Goal: Task Accomplishment & Management: Manage account settings

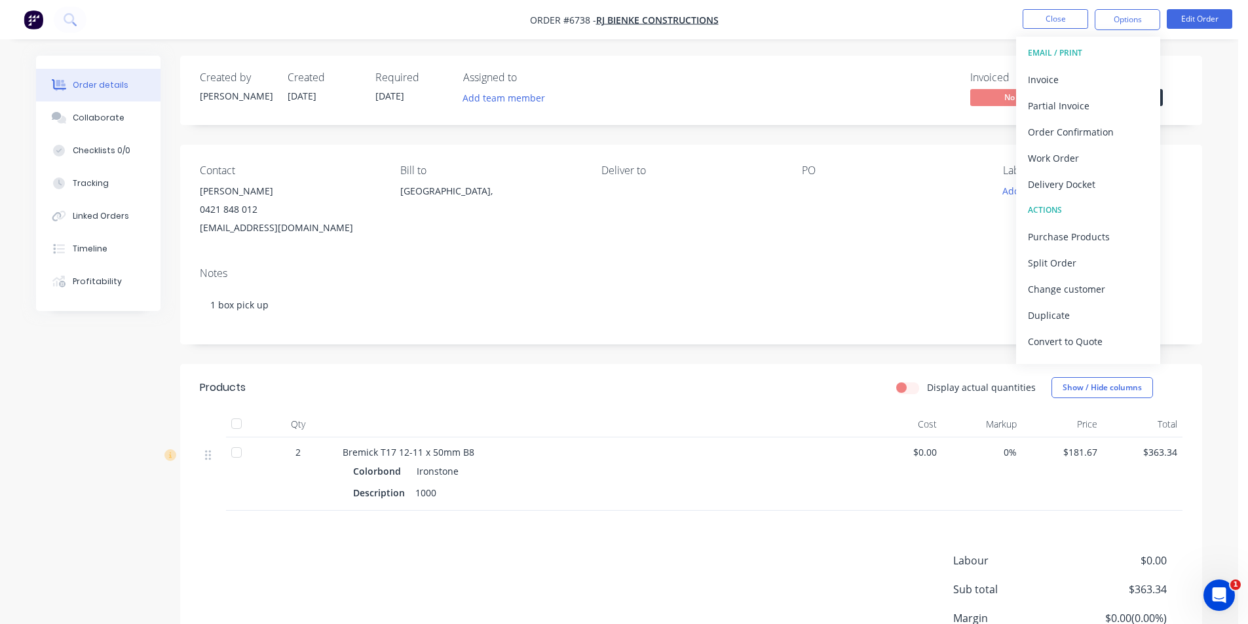
click at [1207, 140] on div "Order details Collaborate Checklists 0/0 Tracking Linked Orders Timeline Profit…" at bounding box center [619, 400] width 1192 height 688
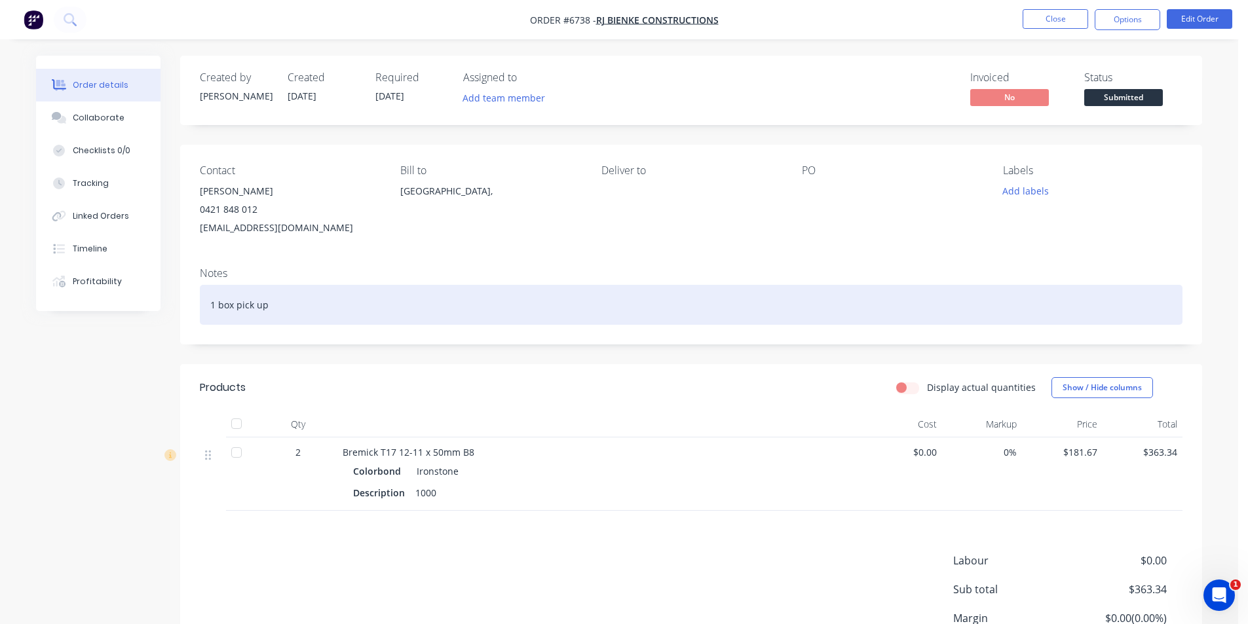
click at [253, 310] on div "1 box pick up" at bounding box center [691, 305] width 982 height 40
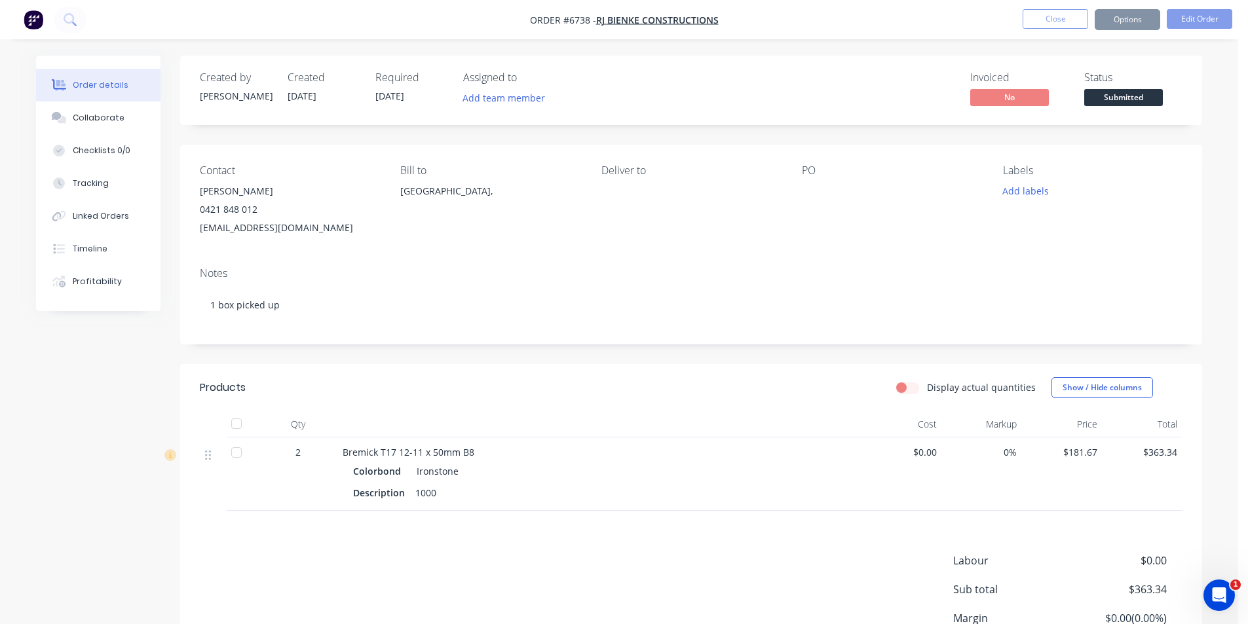
drag, startPoint x: 1150, startPoint y: 12, endPoint x: 1138, endPoint y: 20, distance: 14.5
click at [1138, 20] on button "Options" at bounding box center [1126, 19] width 65 height 21
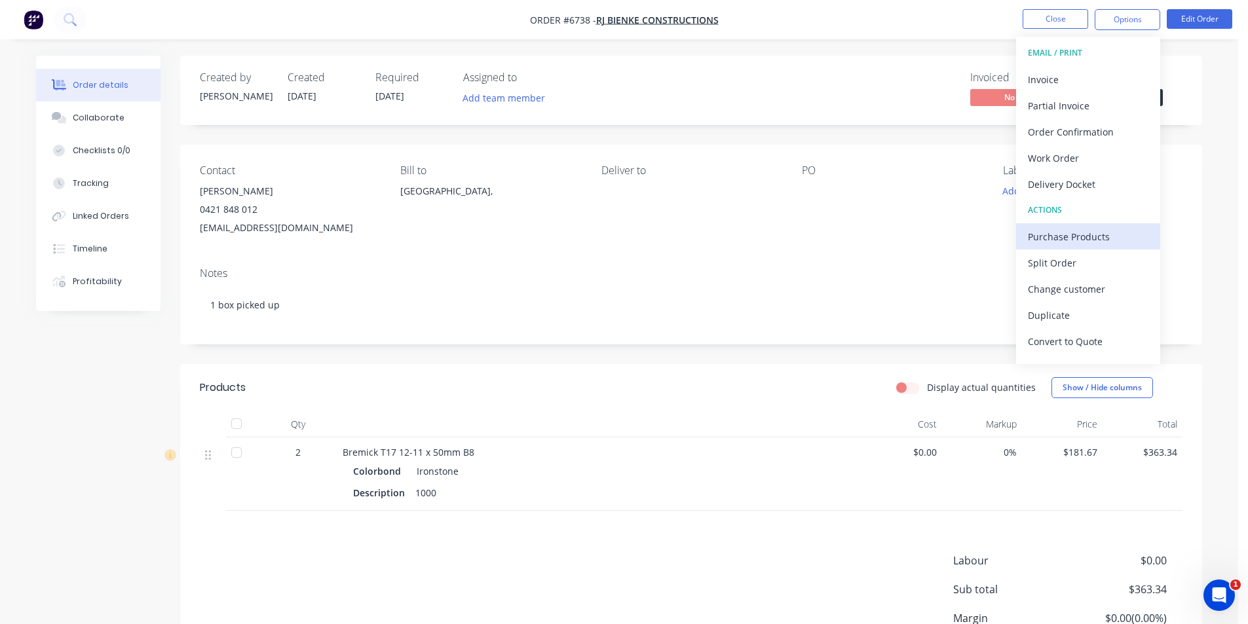
click at [1109, 247] on button "Purchase Products" at bounding box center [1088, 236] width 144 height 26
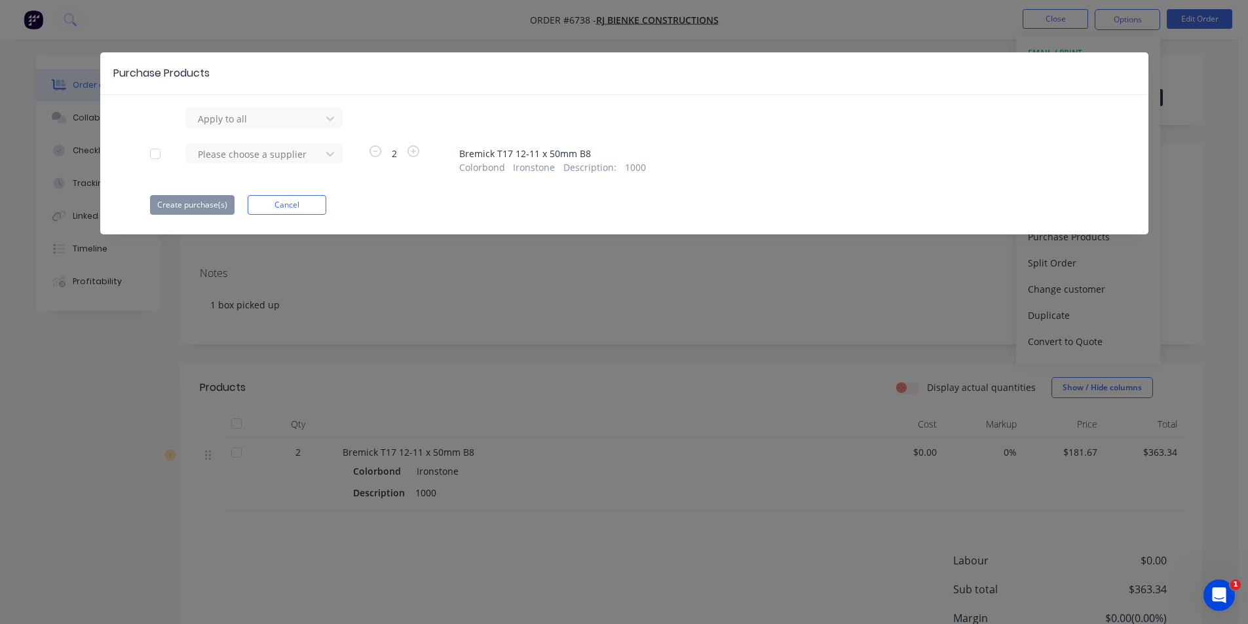
click at [252, 127] on div at bounding box center [255, 119] width 118 height 16
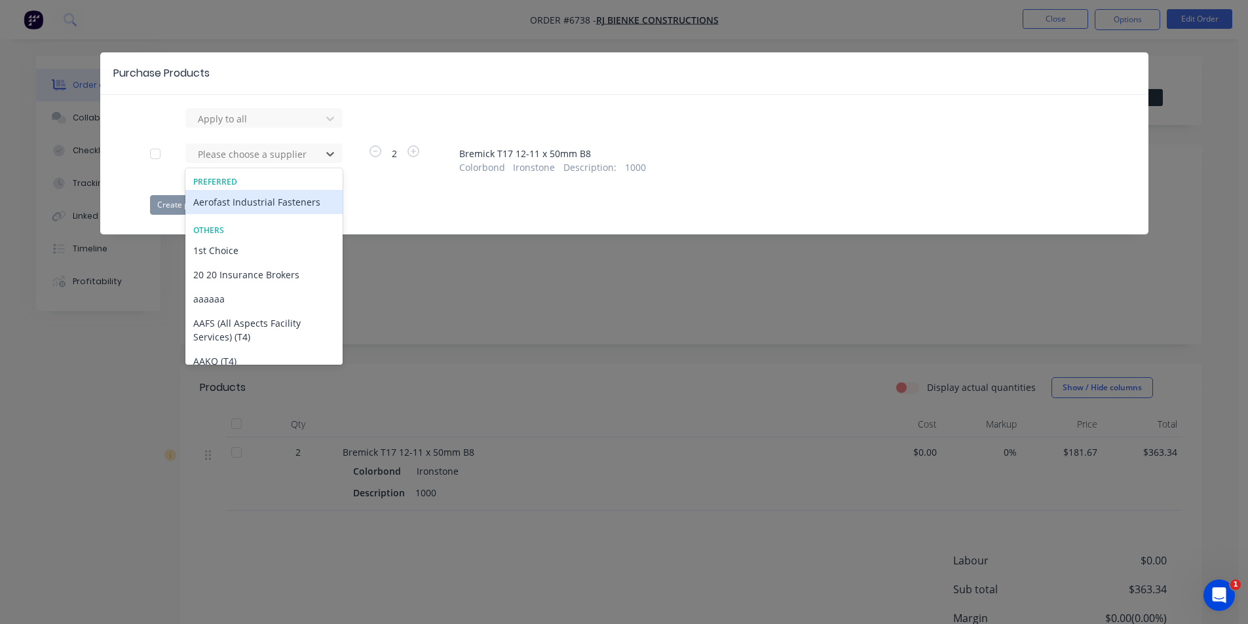
click at [248, 205] on div "Aerofast Industrial Fasteners" at bounding box center [263, 202] width 157 height 24
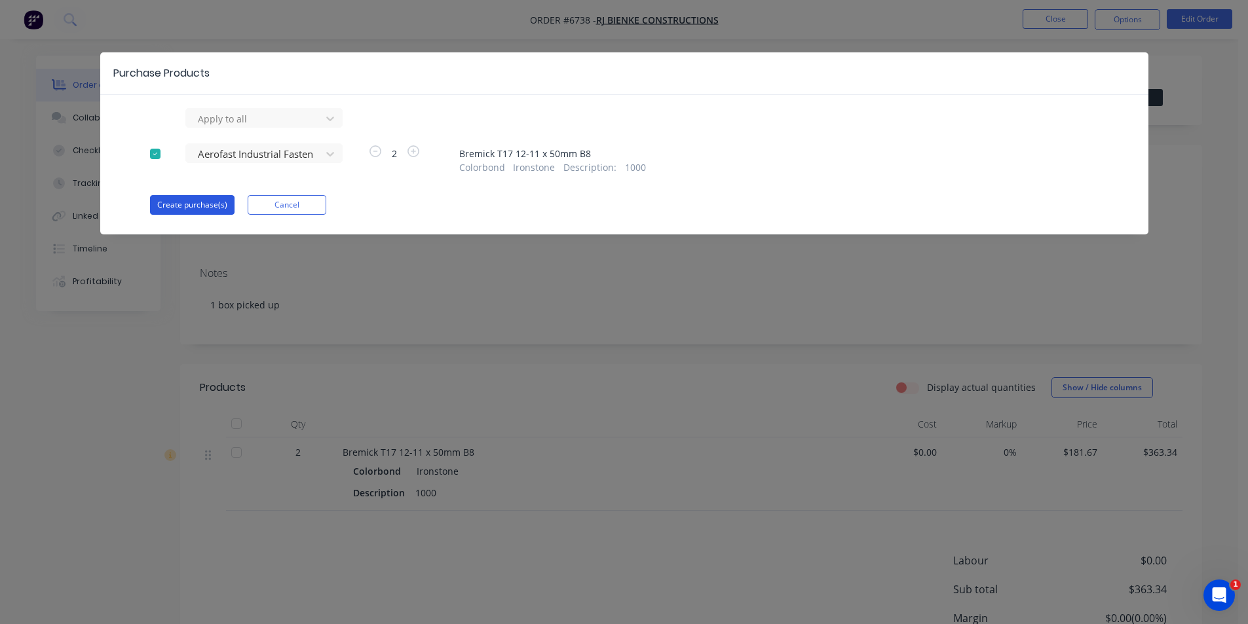
click at [205, 207] on button "Create purchase(s)" at bounding box center [192, 205] width 84 height 20
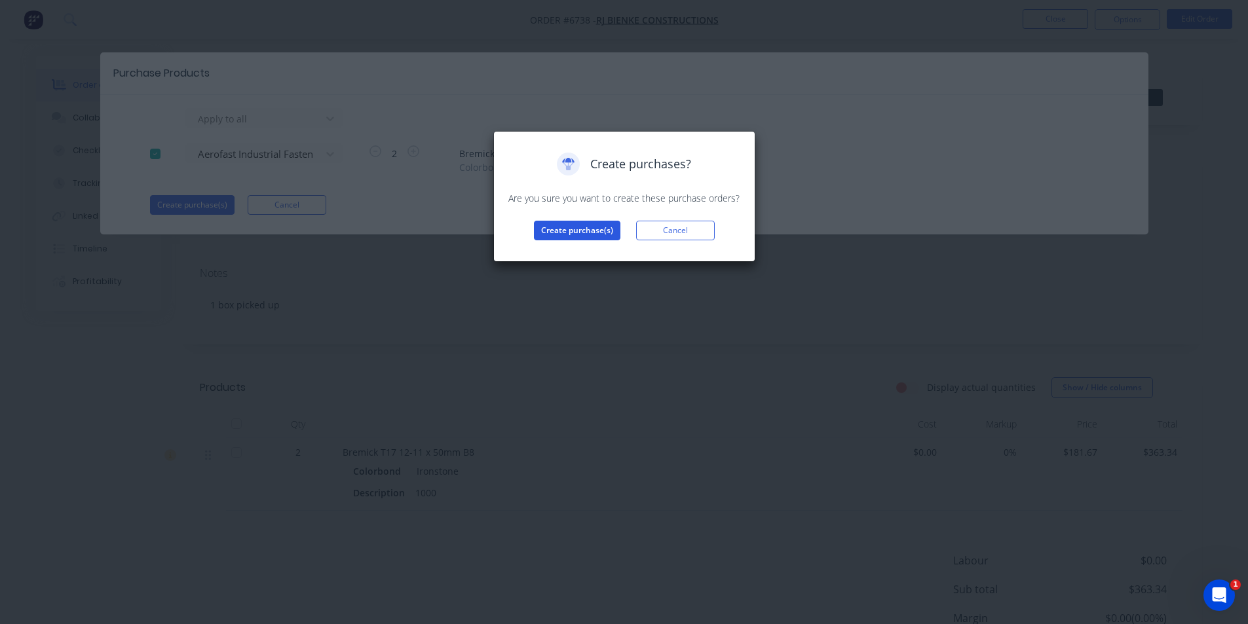
click at [571, 236] on button "Create purchase(s)" at bounding box center [577, 231] width 86 height 20
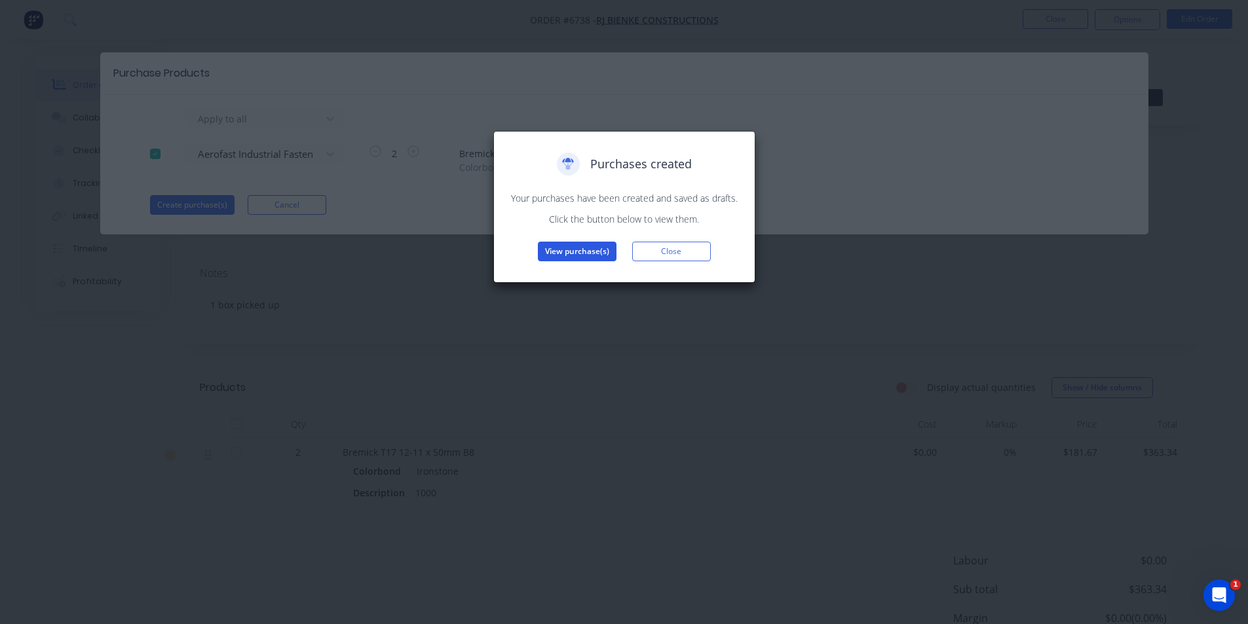
click at [568, 242] on button "View purchase(s)" at bounding box center [577, 252] width 79 height 20
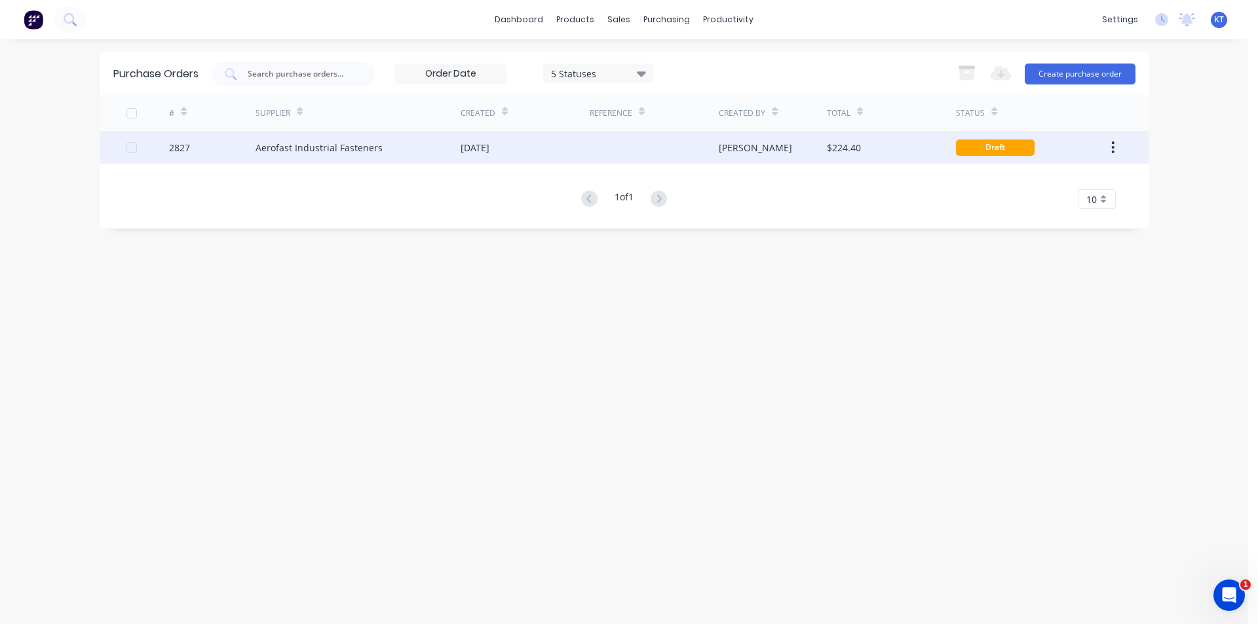
click at [596, 149] on div at bounding box center [653, 147] width 129 height 33
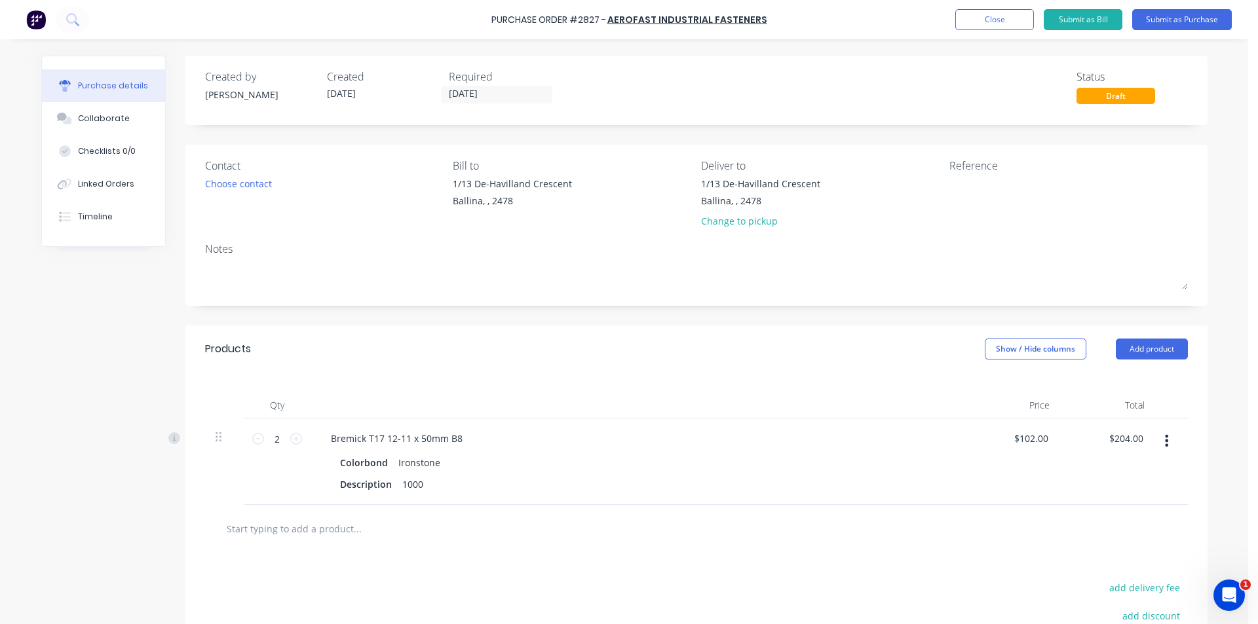
click at [288, 445] on div "2 2" at bounding box center [277, 439] width 45 height 20
click at [292, 438] on icon at bounding box center [296, 439] width 12 height 12
type input "3"
type input "$306.00"
click at [236, 179] on div "Choose contact" at bounding box center [238, 184] width 67 height 14
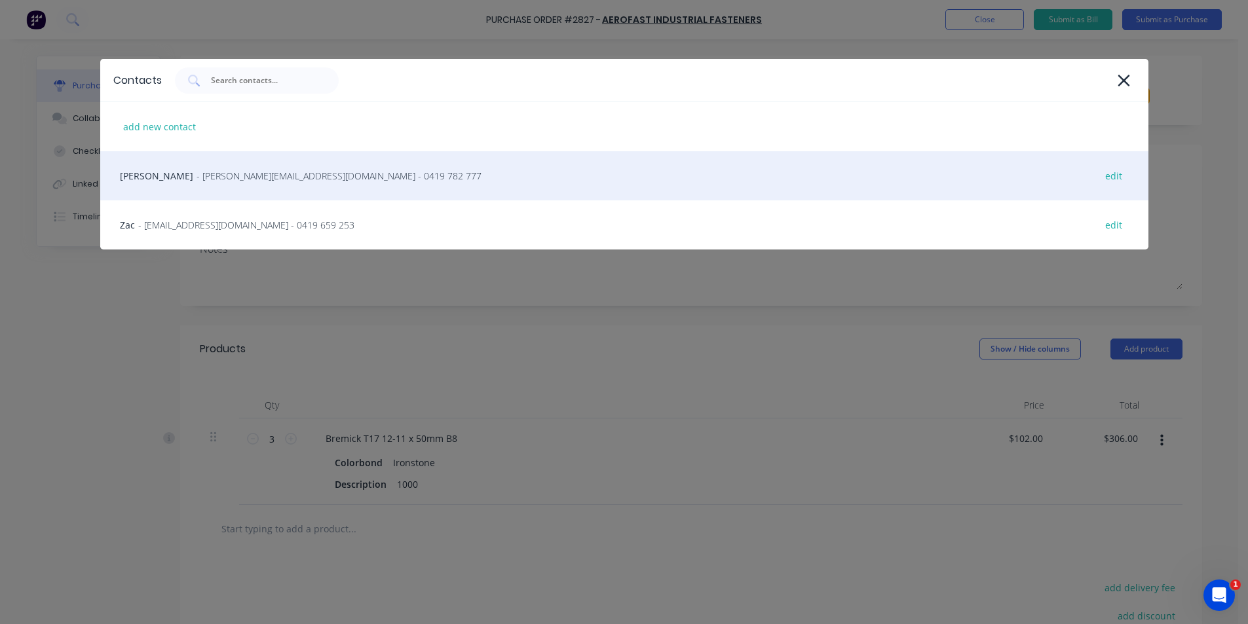
click at [225, 174] on div "Michael Woods - woods@aerofast.com.au - 0419 782 777 edit" at bounding box center [624, 175] width 1048 height 49
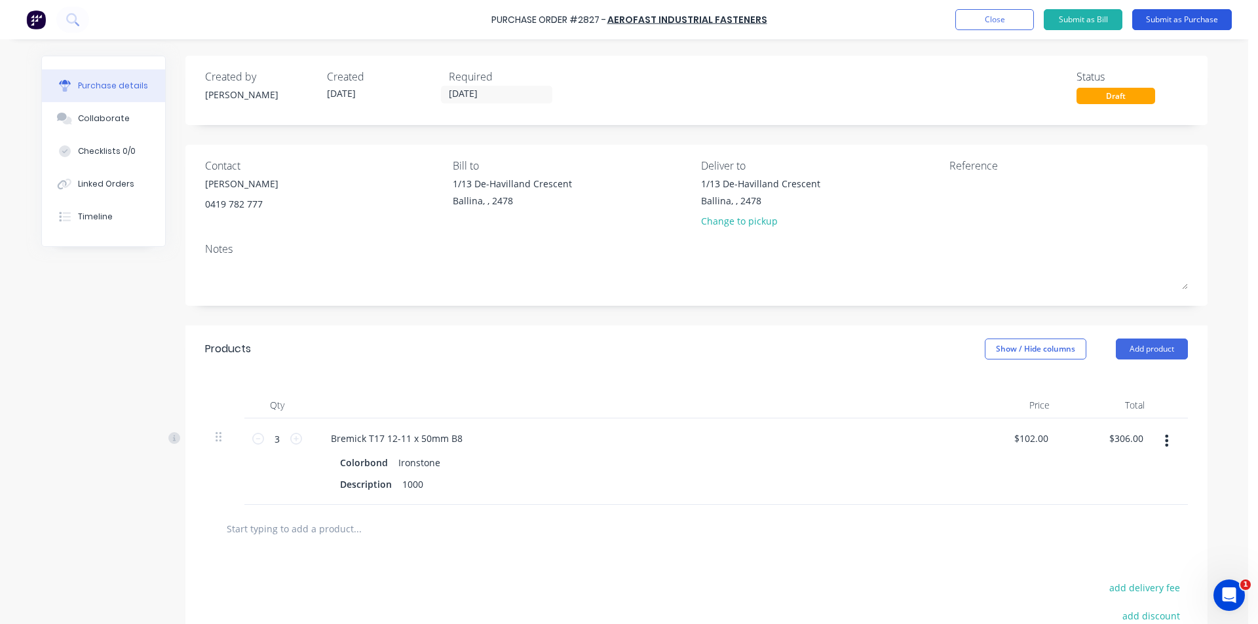
click at [1172, 10] on button "Submit as Purchase" at bounding box center [1182, 19] width 100 height 21
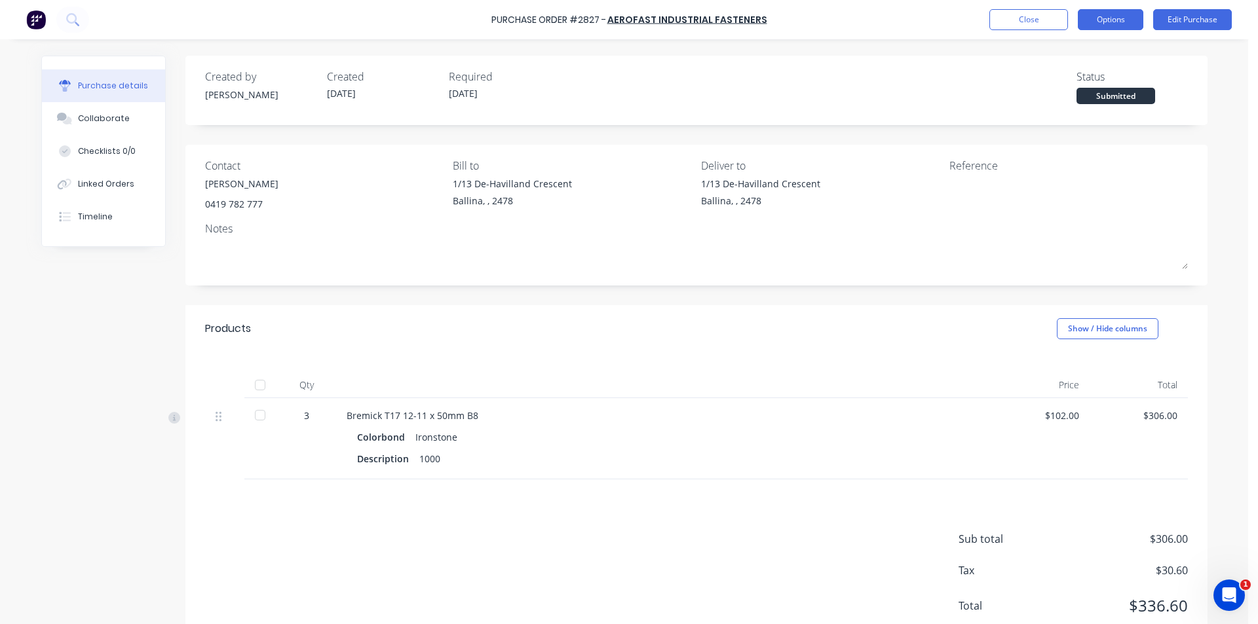
click at [1089, 29] on button "Options" at bounding box center [1109, 19] width 65 height 21
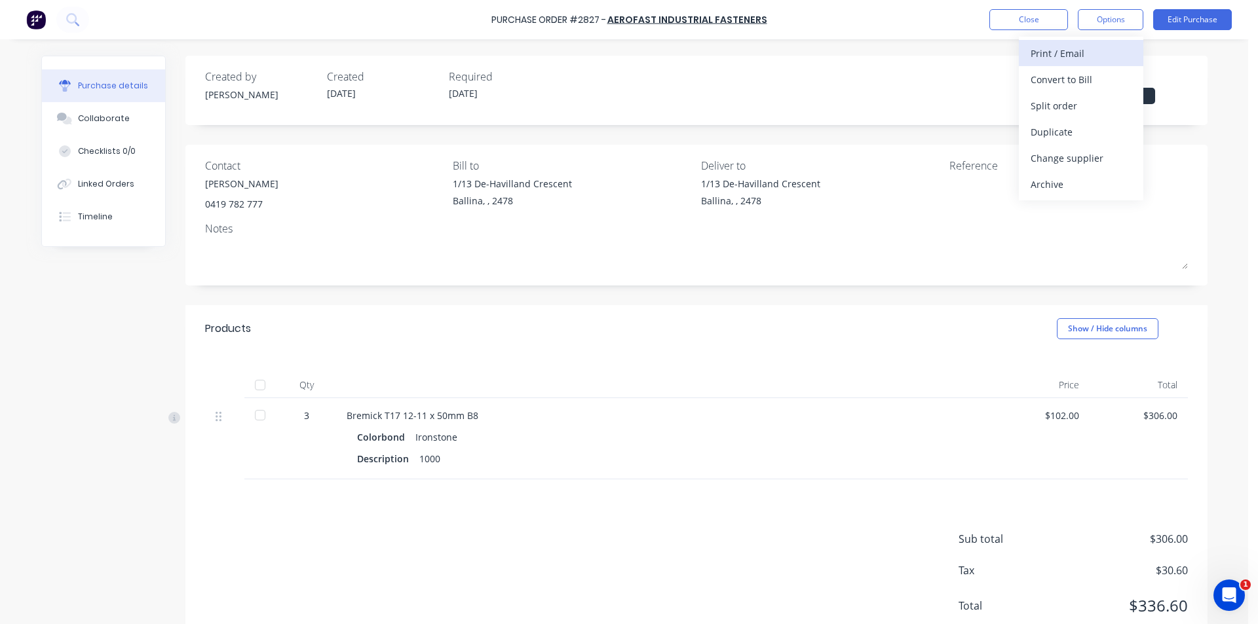
click at [1077, 62] on div "Print / Email" at bounding box center [1080, 53] width 101 height 19
click at [1062, 98] on div "Without pricing" at bounding box center [1080, 105] width 101 height 19
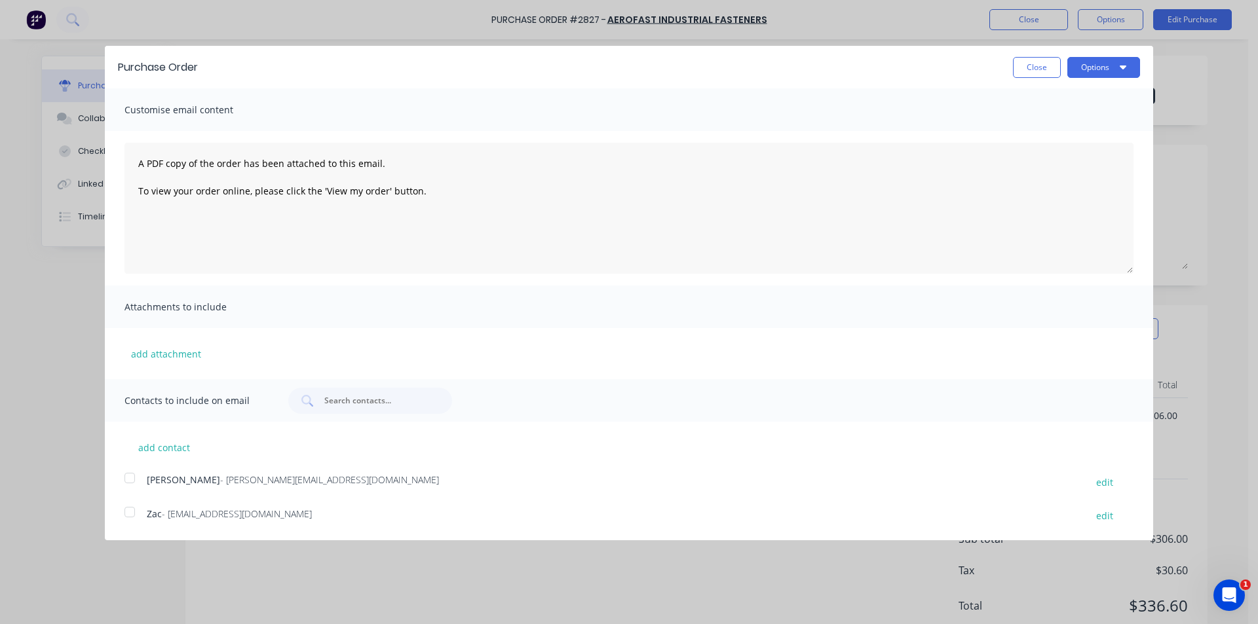
click at [128, 478] on div at bounding box center [130, 478] width 26 height 26
click at [1087, 64] on button "Options" at bounding box center [1103, 67] width 73 height 21
click at [1079, 130] on div "Email" at bounding box center [1077, 126] width 101 height 19
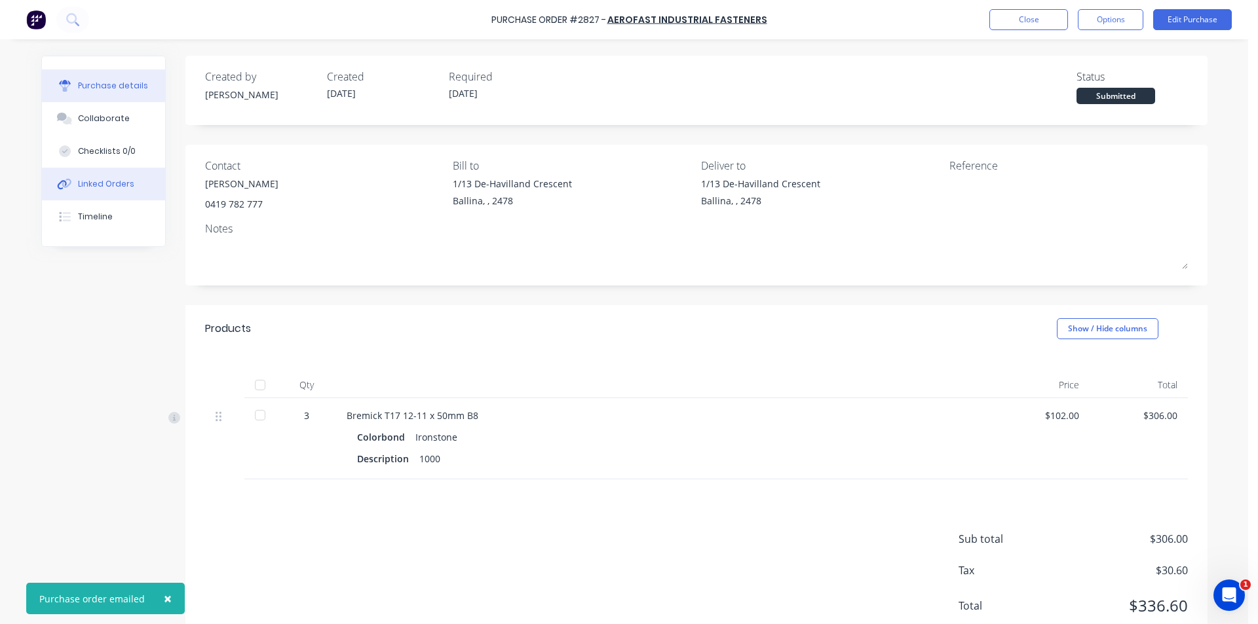
click at [100, 189] on div "Linked Orders" at bounding box center [106, 184] width 56 height 12
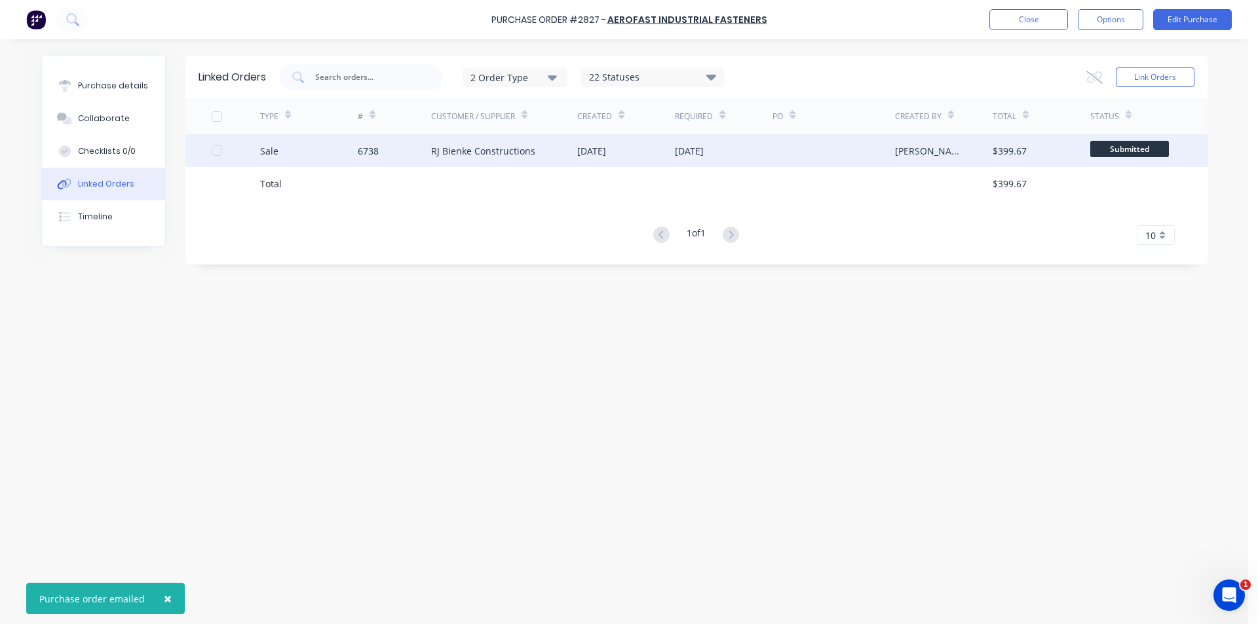
click at [1000, 162] on div "$399.67" at bounding box center [1041, 150] width 98 height 33
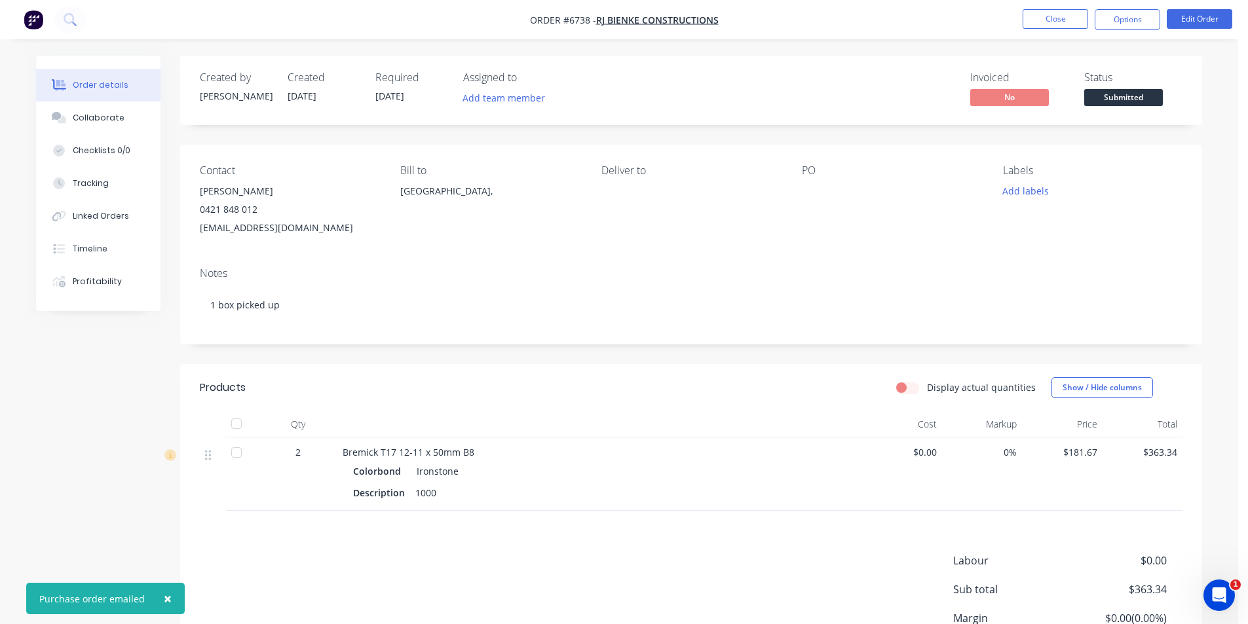
click at [1126, 101] on span "Submitted" at bounding box center [1123, 97] width 79 height 16
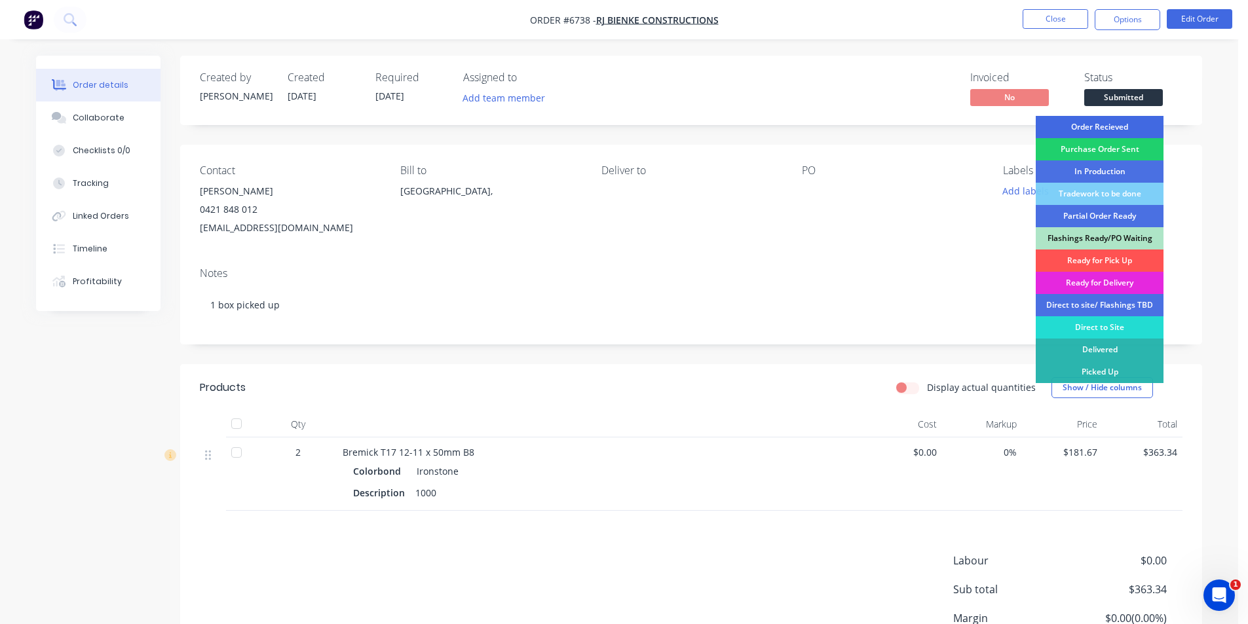
click at [1113, 122] on div "Order Recieved" at bounding box center [1100, 127] width 128 height 22
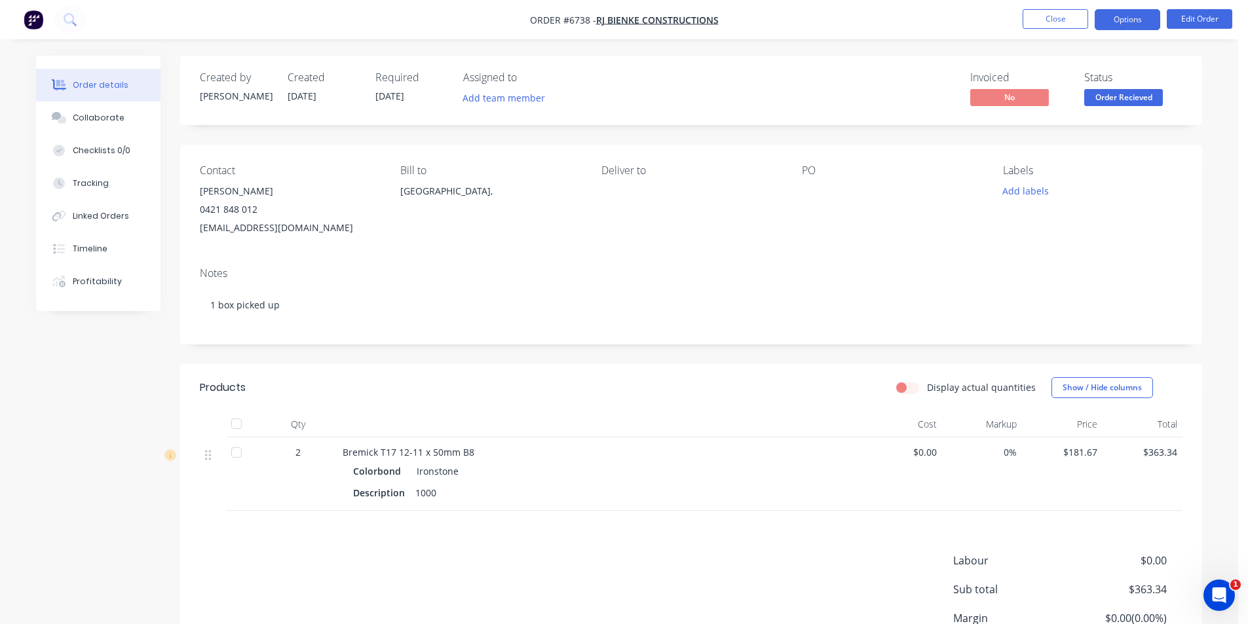
click at [1138, 19] on button "Options" at bounding box center [1126, 19] width 65 height 21
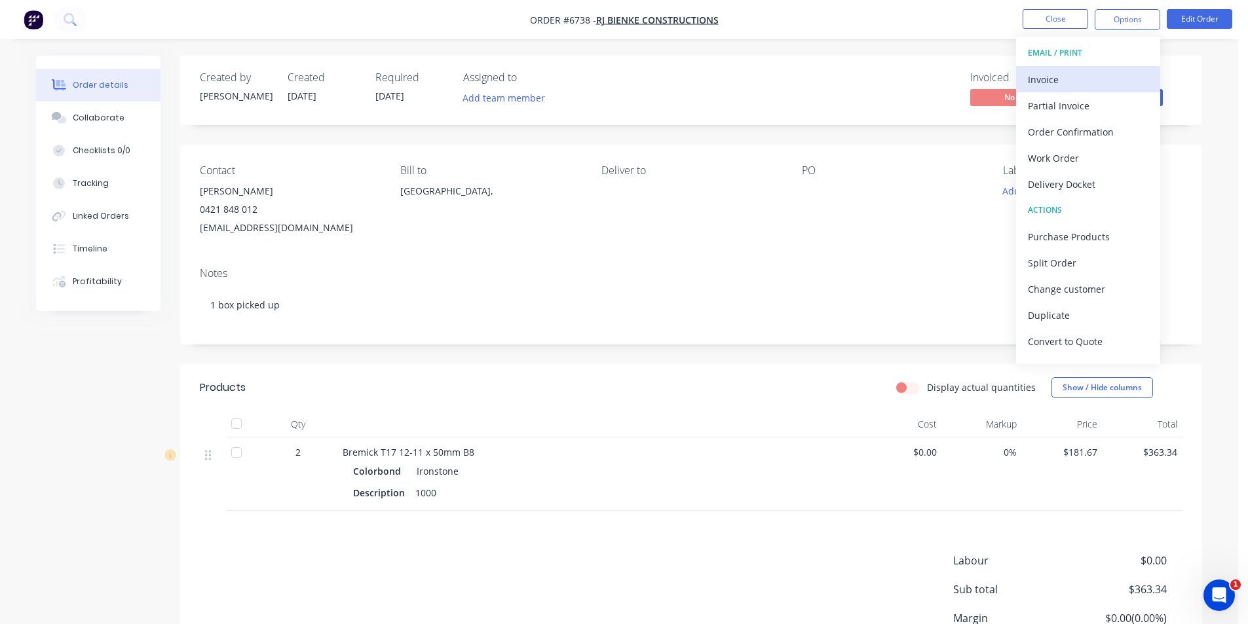
click at [1057, 81] on div "Invoice" at bounding box center [1088, 79] width 121 height 19
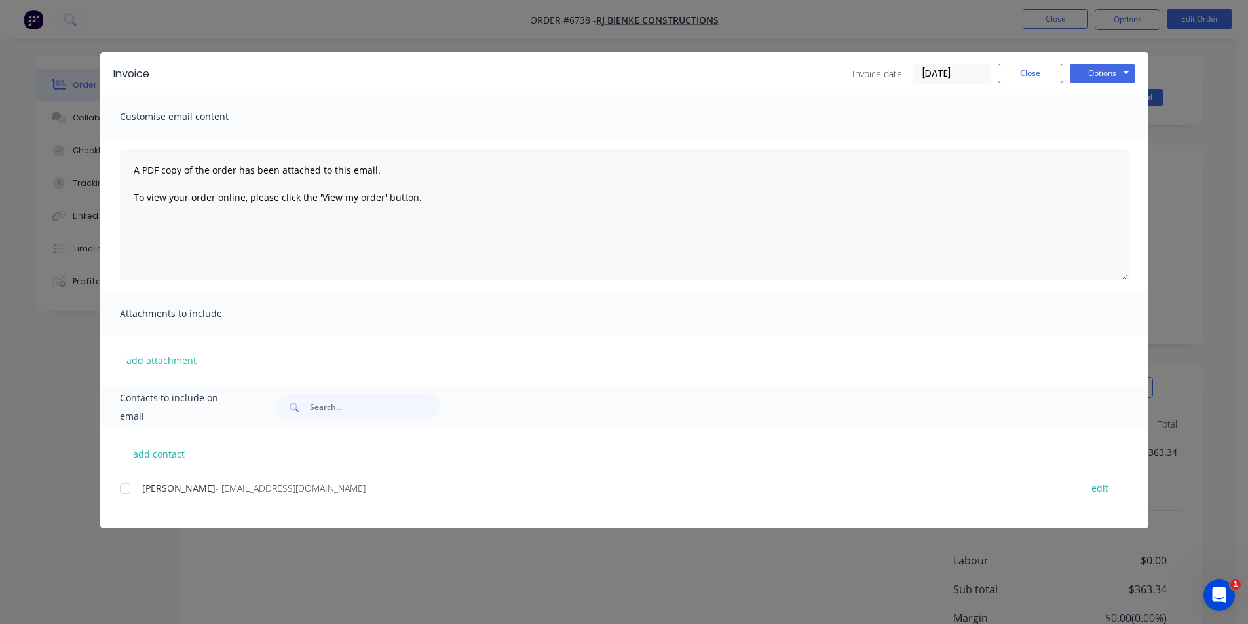
click at [132, 483] on div at bounding box center [125, 489] width 26 height 26
click at [1119, 84] on div "Options Preview Print Email" at bounding box center [1102, 74] width 65 height 21
click at [1119, 78] on button "Options" at bounding box center [1102, 74] width 65 height 20
click at [1115, 137] on button "Email" at bounding box center [1112, 140] width 84 height 22
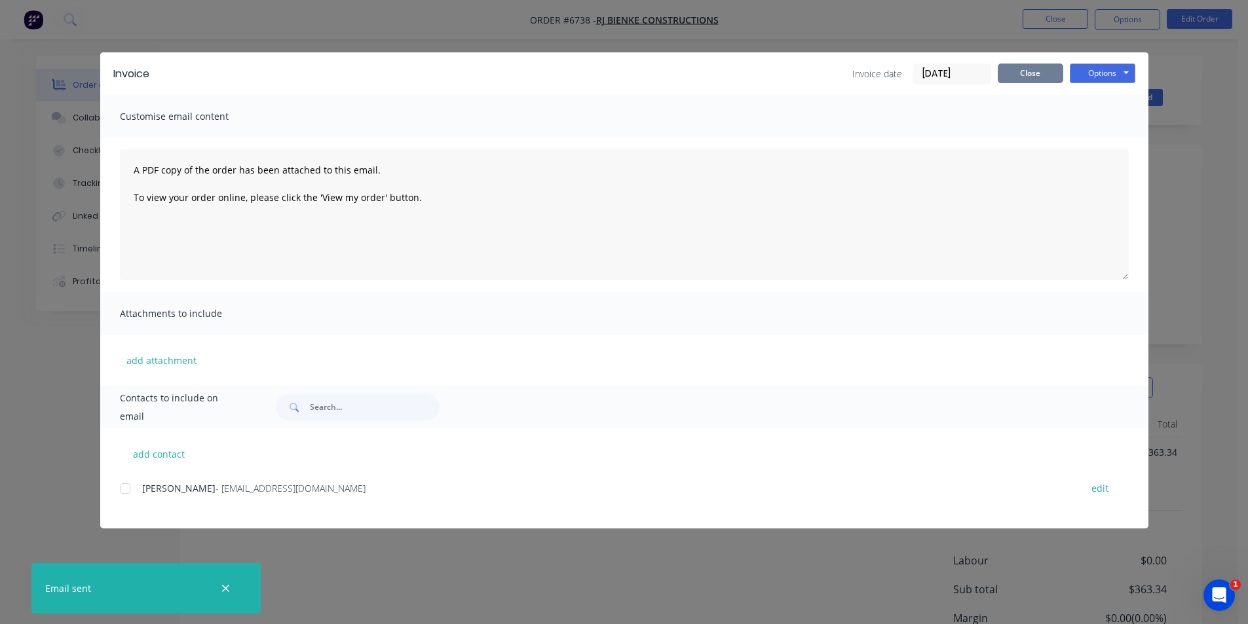
click at [1015, 83] on button "Close" at bounding box center [1030, 74] width 65 height 20
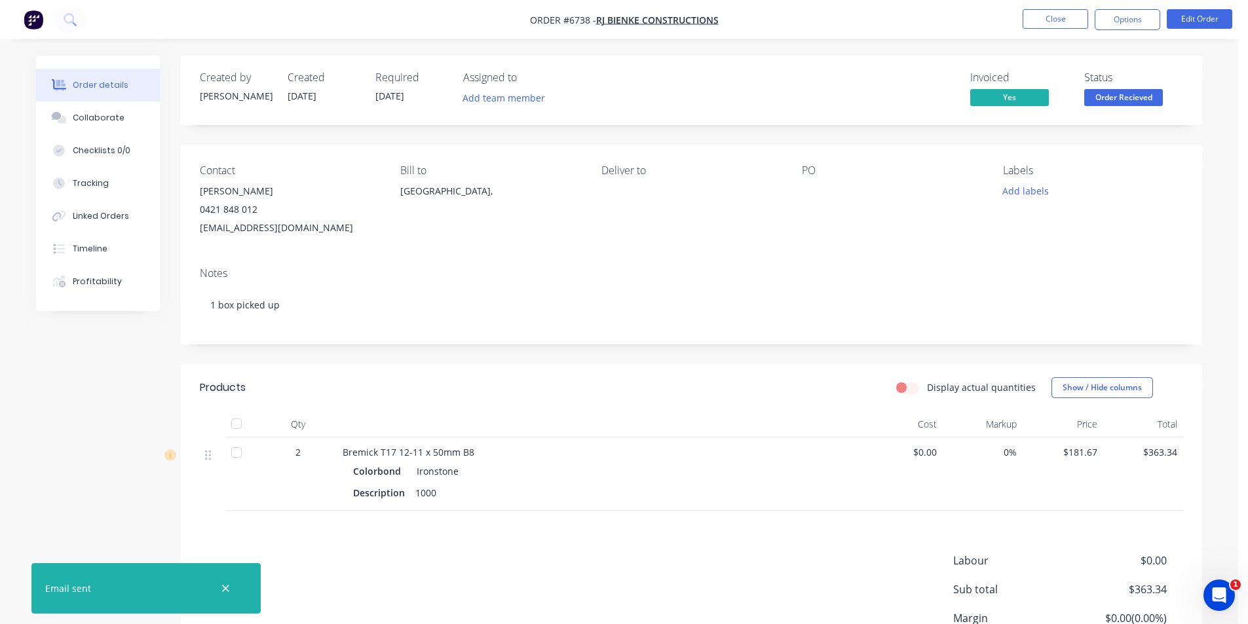
click at [1025, 65] on div "Created by Katie Created 02/09/25 Required 02/09/25 Assigned to Add team member…" at bounding box center [691, 90] width 1022 height 69
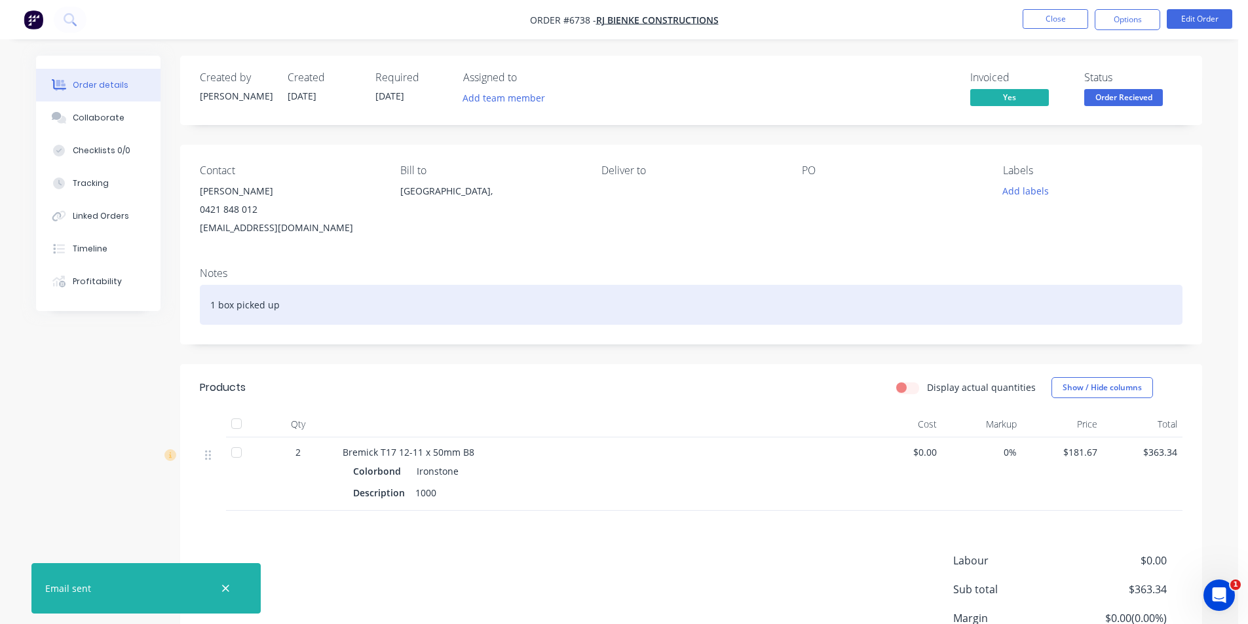
click at [320, 304] on div "1 box picked up" at bounding box center [691, 305] width 982 height 40
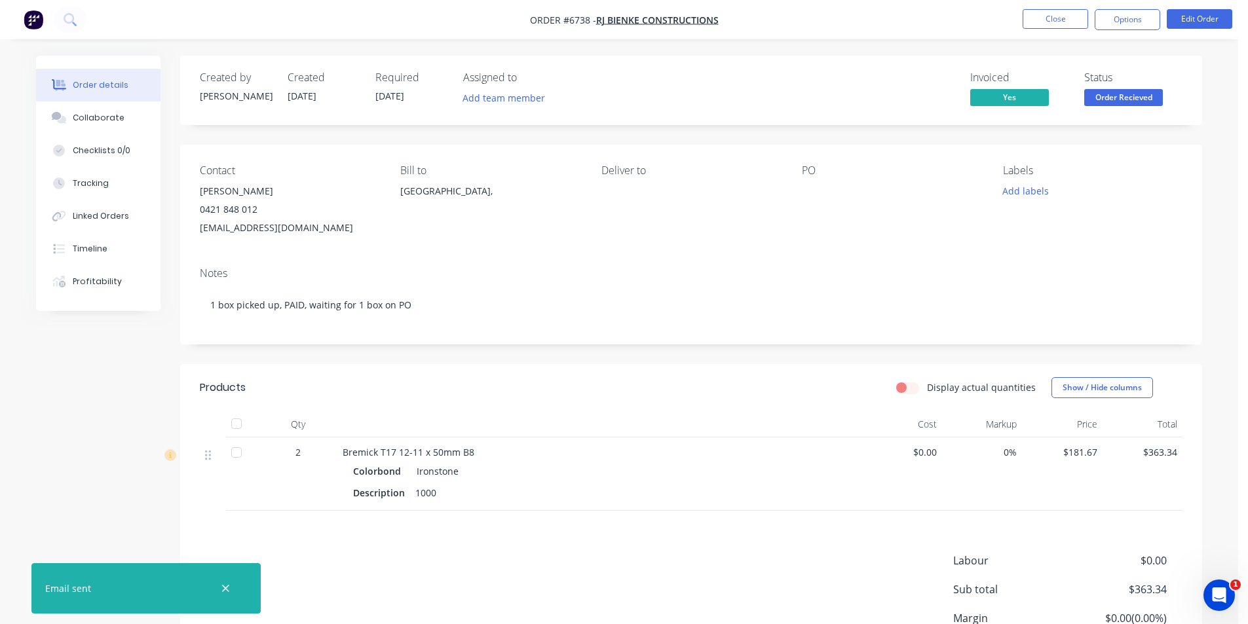
click at [1101, 99] on span "Order Recieved" at bounding box center [1123, 97] width 79 height 16
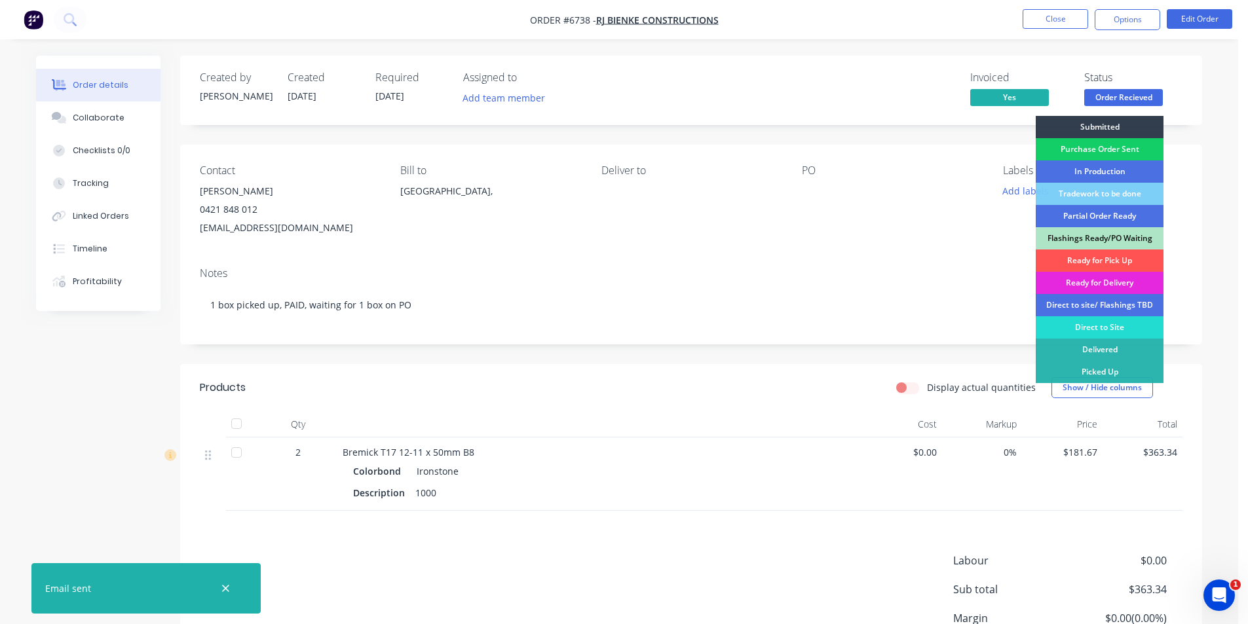
click at [1122, 148] on div "Purchase Order Sent" at bounding box center [1100, 149] width 128 height 22
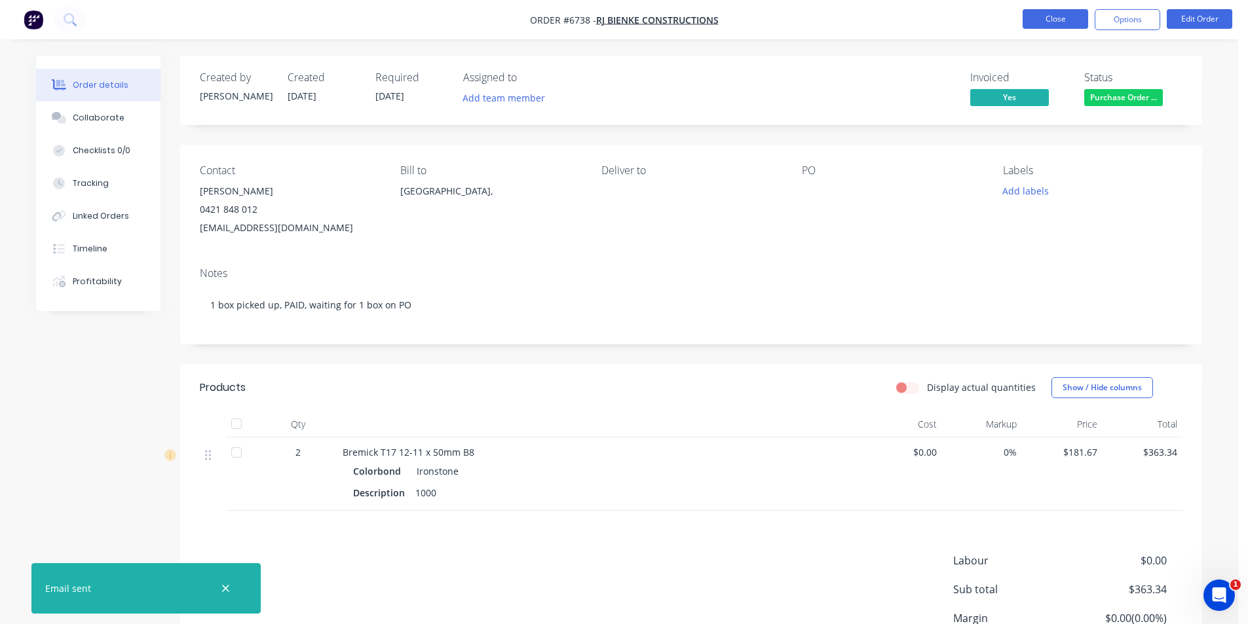
drag, startPoint x: 1070, startPoint y: 5, endPoint x: 1070, endPoint y: 16, distance: 11.8
click at [1070, 6] on nav "Order #6738 - RJ Bienke Constructions Close Options Edit Order" at bounding box center [624, 19] width 1248 height 39
click at [1070, 16] on button "Close" at bounding box center [1054, 19] width 65 height 20
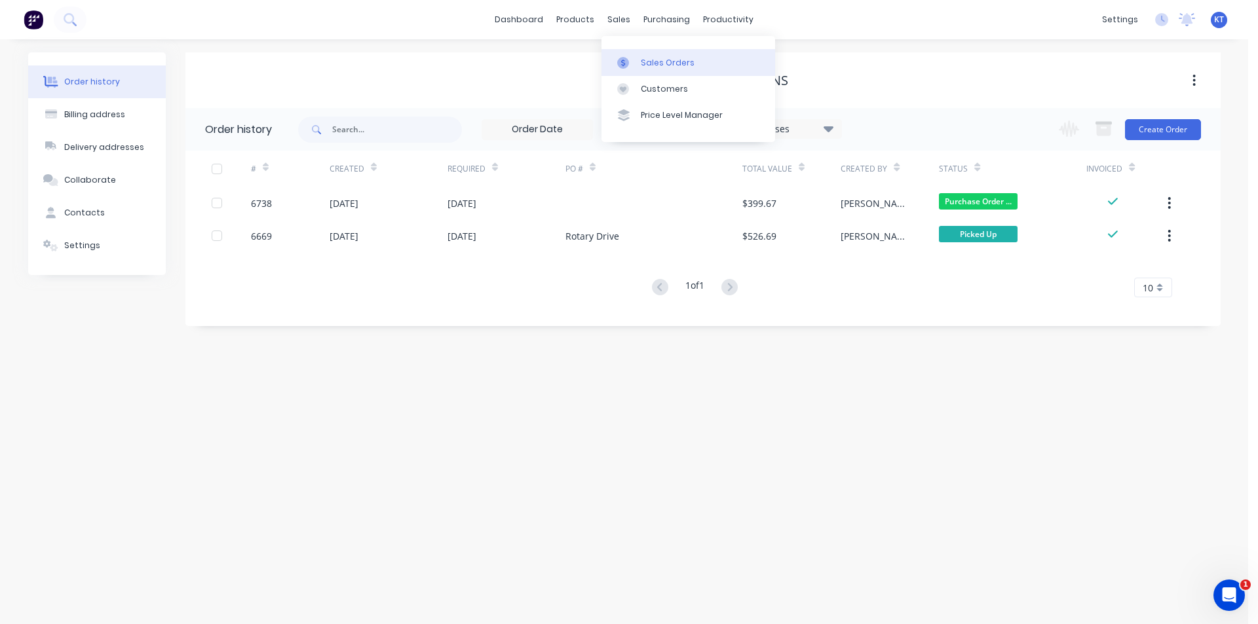
click at [639, 60] on link "Sales Orders" at bounding box center [688, 62] width 174 height 26
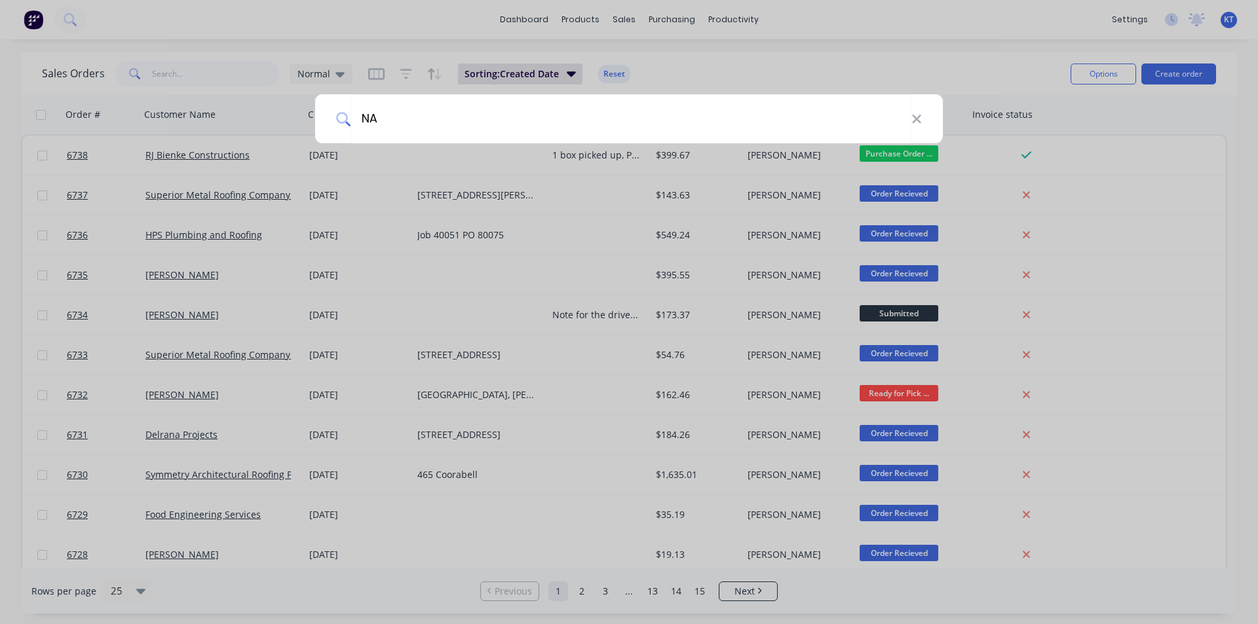
type input "N"
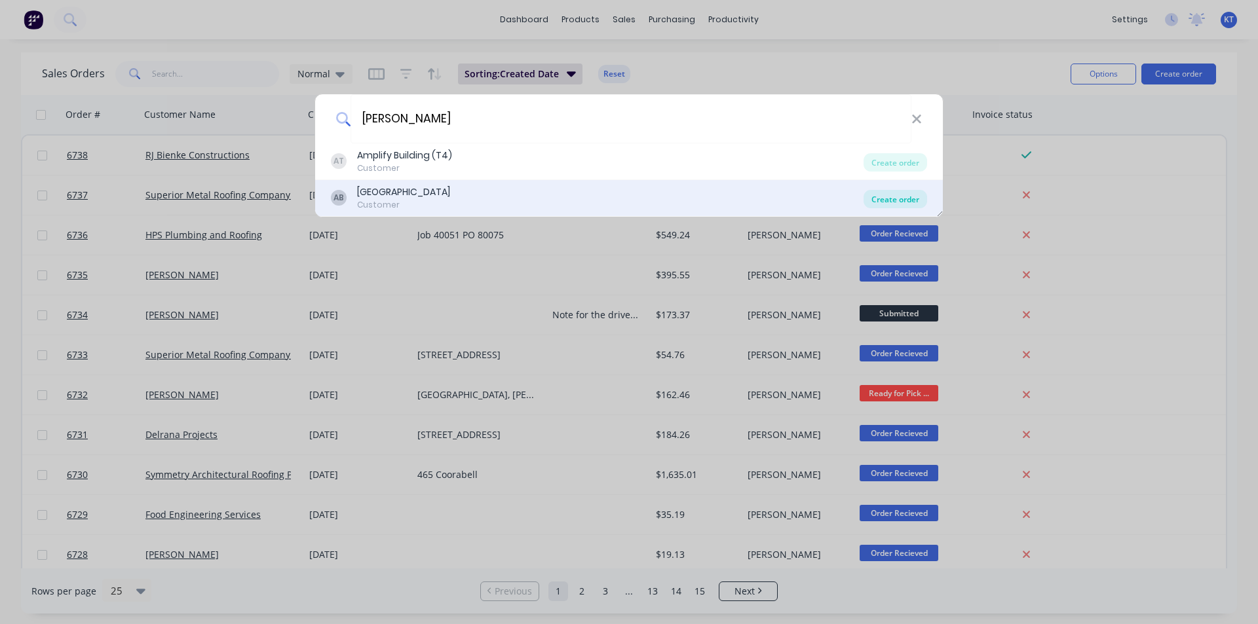
type input "Andrew Ma"
click at [915, 199] on div "Create order" at bounding box center [895, 199] width 64 height 18
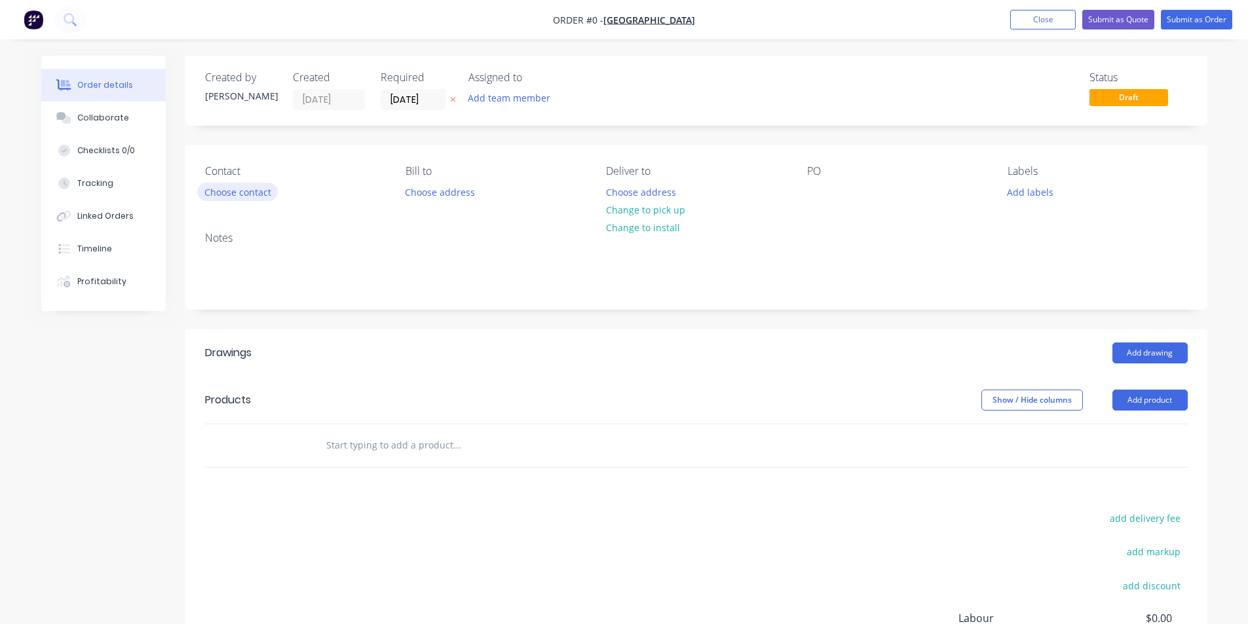
click at [219, 191] on button "Choose contact" at bounding box center [237, 192] width 81 height 18
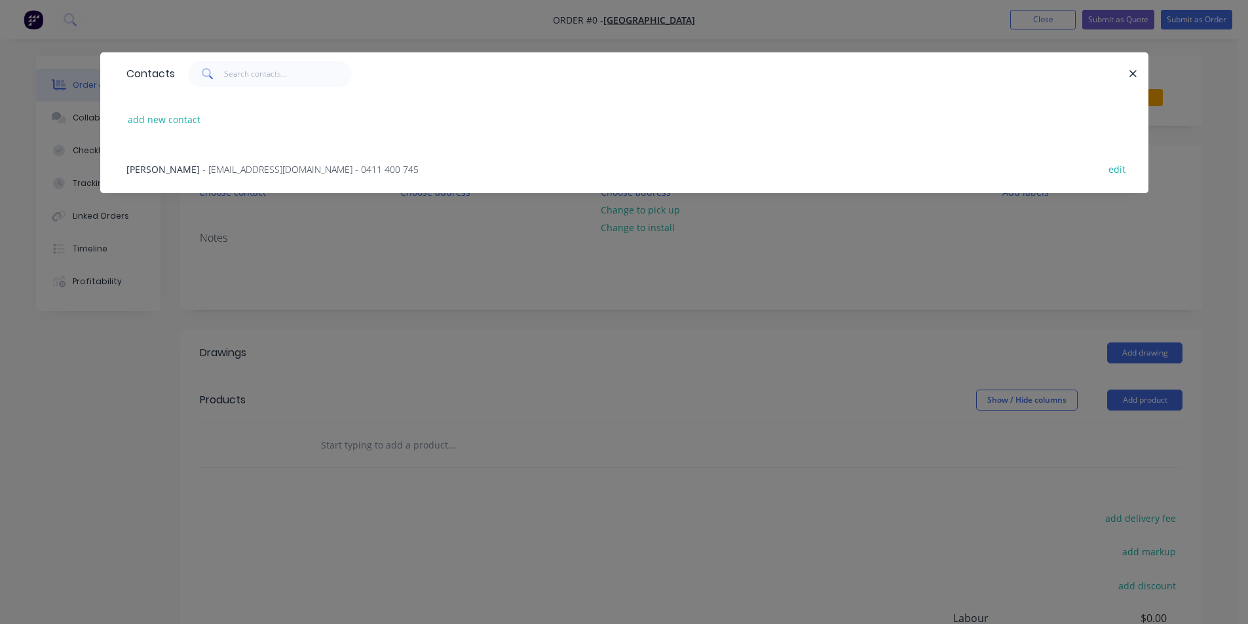
click at [256, 170] on span "- amplifybuilding@gmail.com - 0411 400 745" at bounding box center [310, 169] width 216 height 12
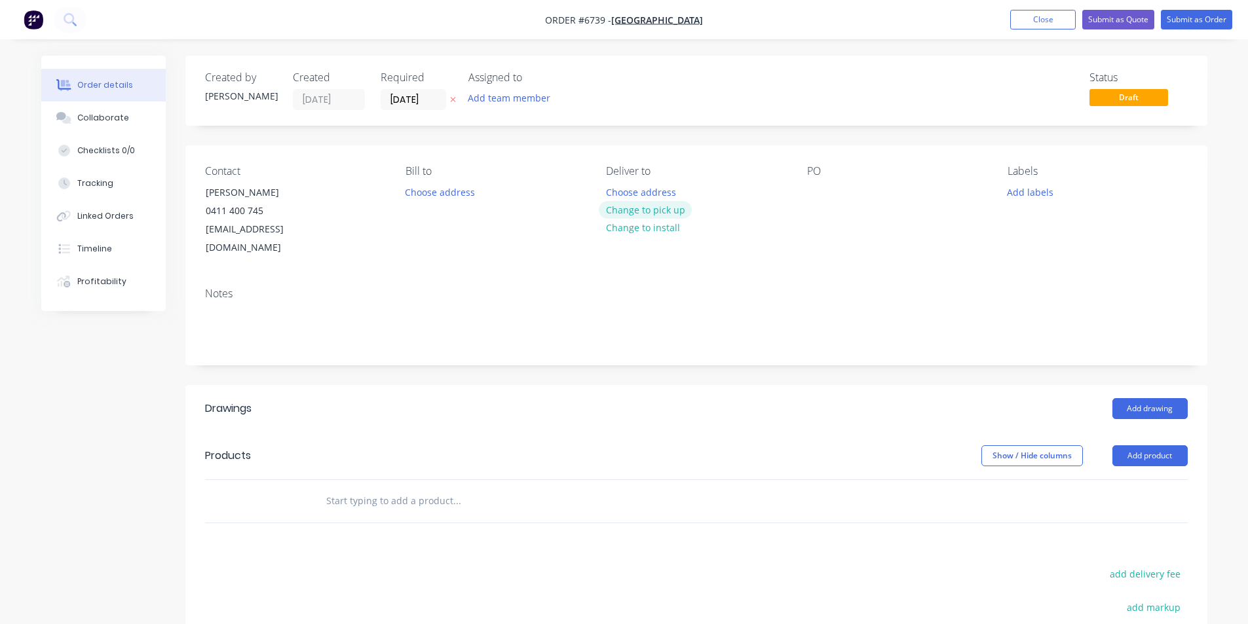
click at [640, 214] on button "Change to pick up" at bounding box center [645, 210] width 93 height 18
click at [813, 197] on div at bounding box center [817, 192] width 21 height 19
click at [1143, 403] on header "Drawings Add drawing" at bounding box center [696, 408] width 1022 height 47
click at [1141, 398] on button "Add drawing" at bounding box center [1149, 408] width 75 height 21
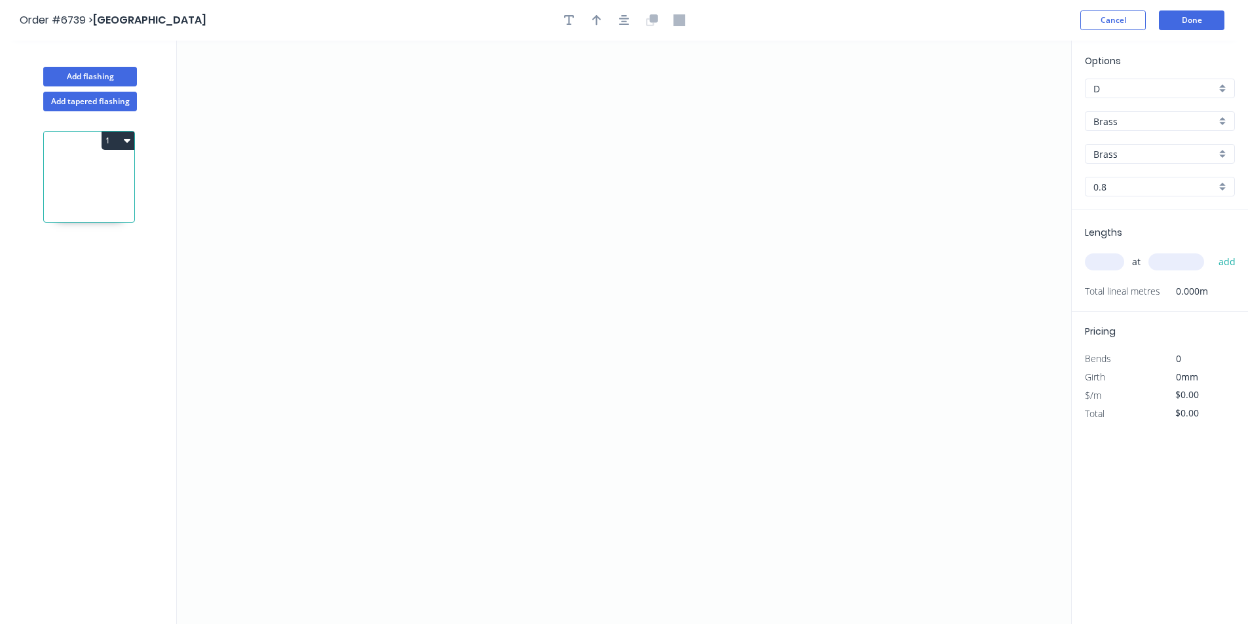
click at [1123, 124] on input "Brass" at bounding box center [1154, 122] width 122 height 14
click at [1146, 234] on div "Colorbond Ultra" at bounding box center [1159, 238] width 149 height 23
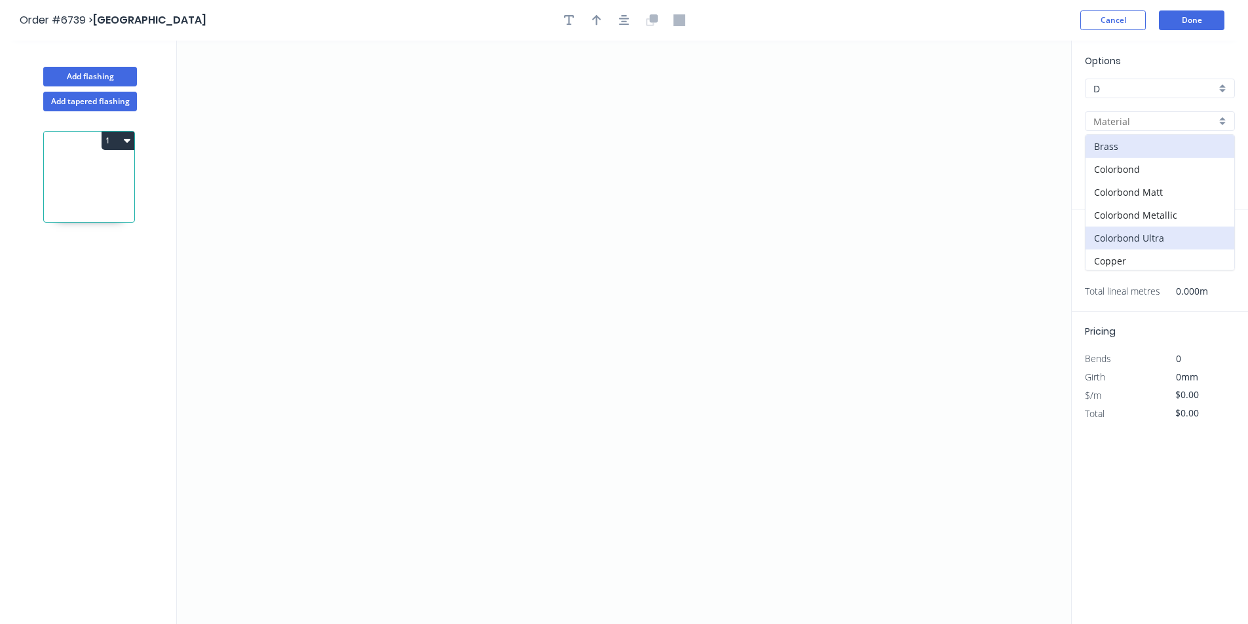
type input "Colorbond Ultra"
type input "Dune"
type input "0.55"
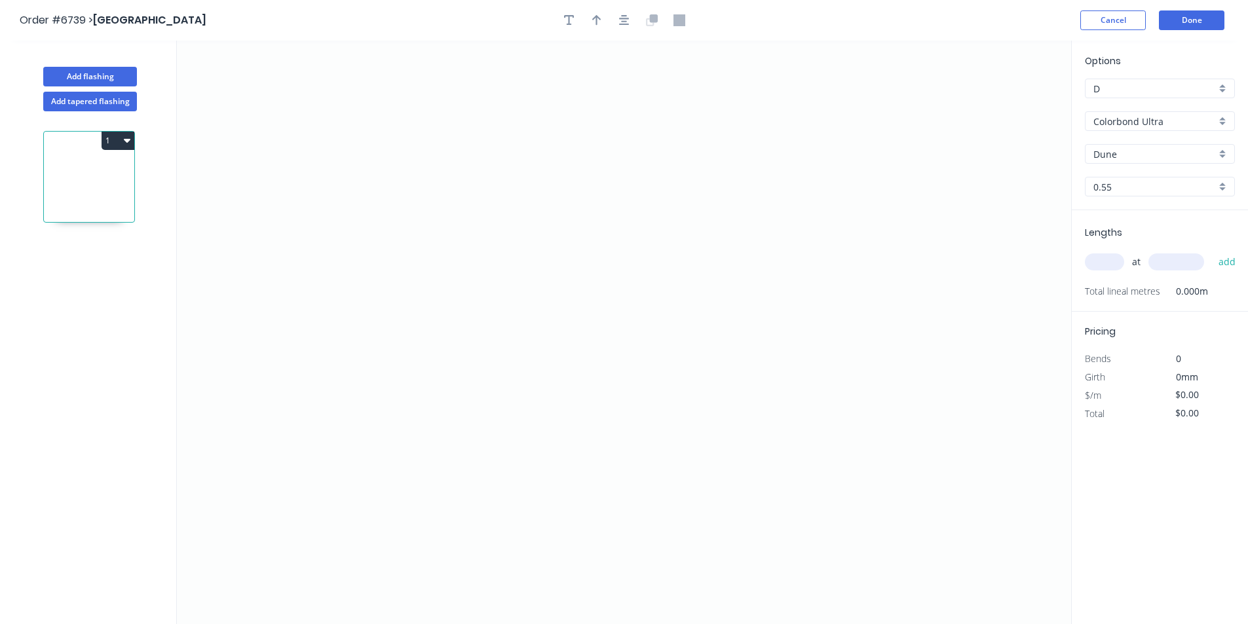
click at [1146, 156] on input "Dune" at bounding box center [1154, 154] width 122 height 14
click at [1144, 179] on div "Monument" at bounding box center [1159, 176] width 149 height 23
type input "Monument"
click at [429, 179] on icon "0" at bounding box center [624, 333] width 894 height 584
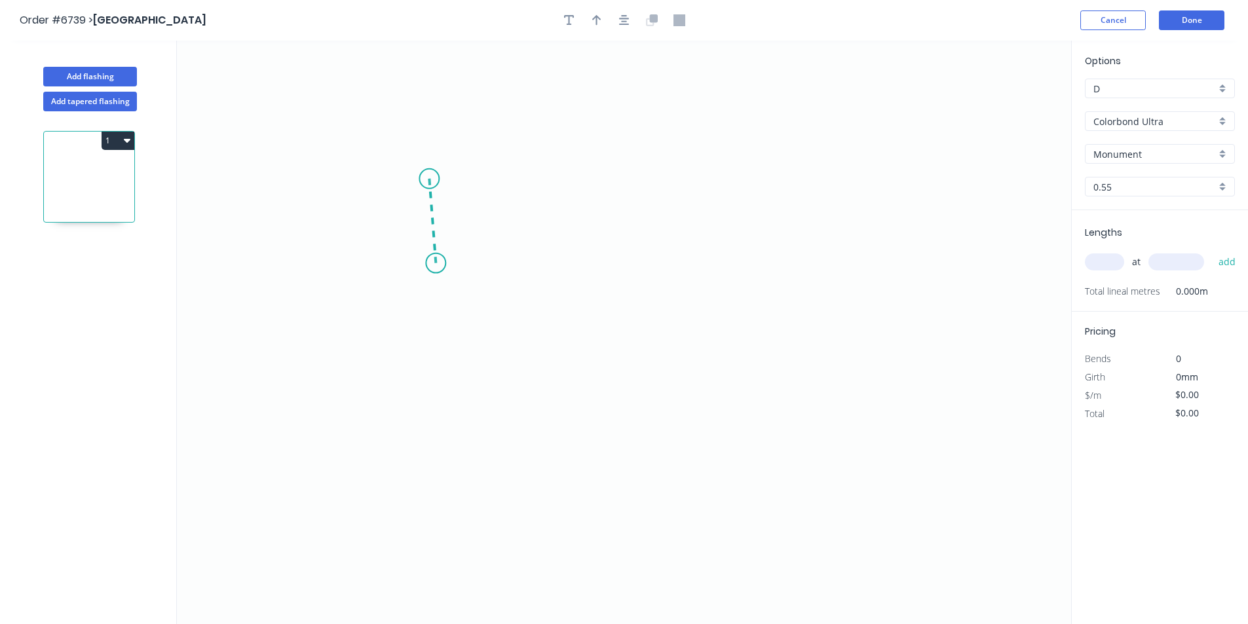
click at [436, 265] on icon "0" at bounding box center [624, 333] width 894 height 584
click at [553, 269] on icon "0 ?" at bounding box center [624, 333] width 894 height 584
click at [552, 337] on icon "0 ? ? ? º" at bounding box center [624, 333] width 894 height 584
drag, startPoint x: 432, startPoint y: 178, endPoint x: 440, endPoint y: 175, distance: 7.7
click at [440, 175] on circle at bounding box center [436, 175] width 20 height 20
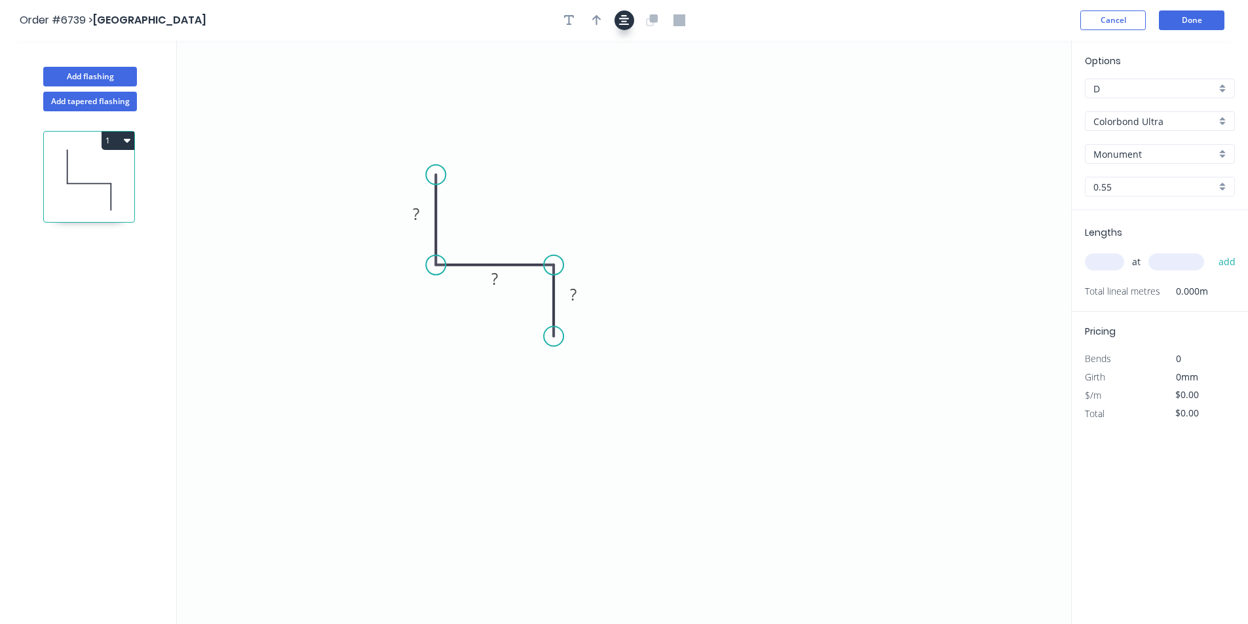
click at [617, 18] on button "button" at bounding box center [624, 20] width 20 height 20
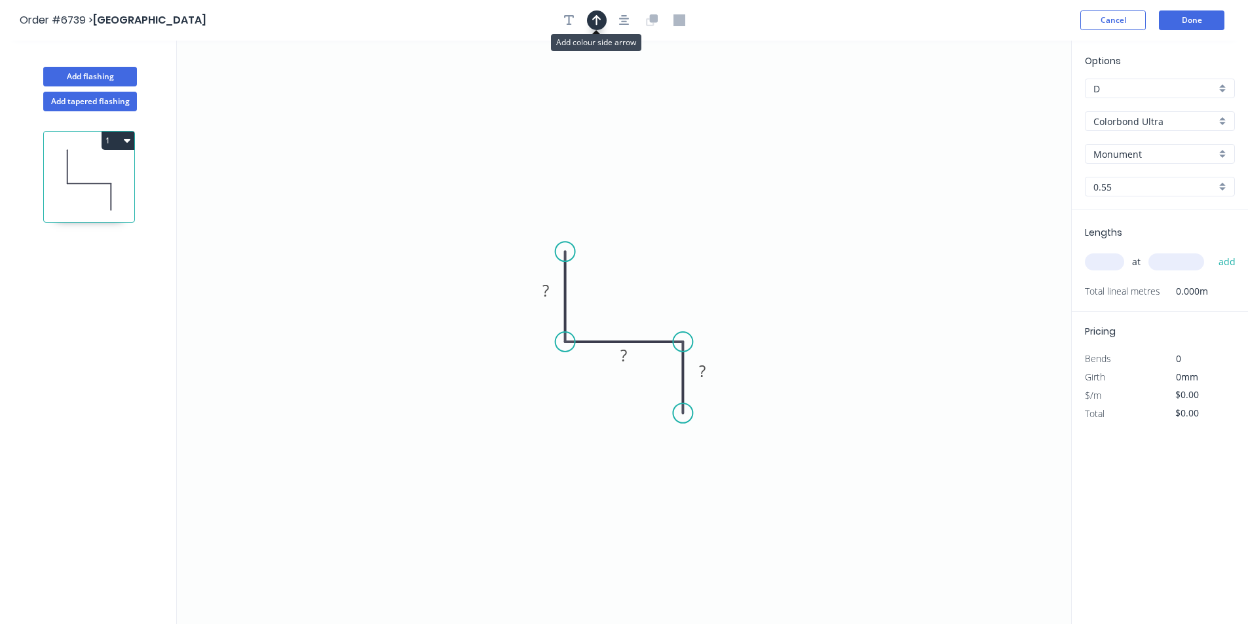
click at [600, 13] on button "button" at bounding box center [597, 20] width 20 height 20
click at [1006, 100] on icon "0 ? ? ?" at bounding box center [624, 333] width 894 height 584
click at [1007, 100] on icon at bounding box center [1005, 91] width 12 height 42
drag, startPoint x: 1006, startPoint y: 103, endPoint x: 636, endPoint y: 285, distance: 412.4
click at [636, 285] on icon at bounding box center [650, 269] width 38 height 38
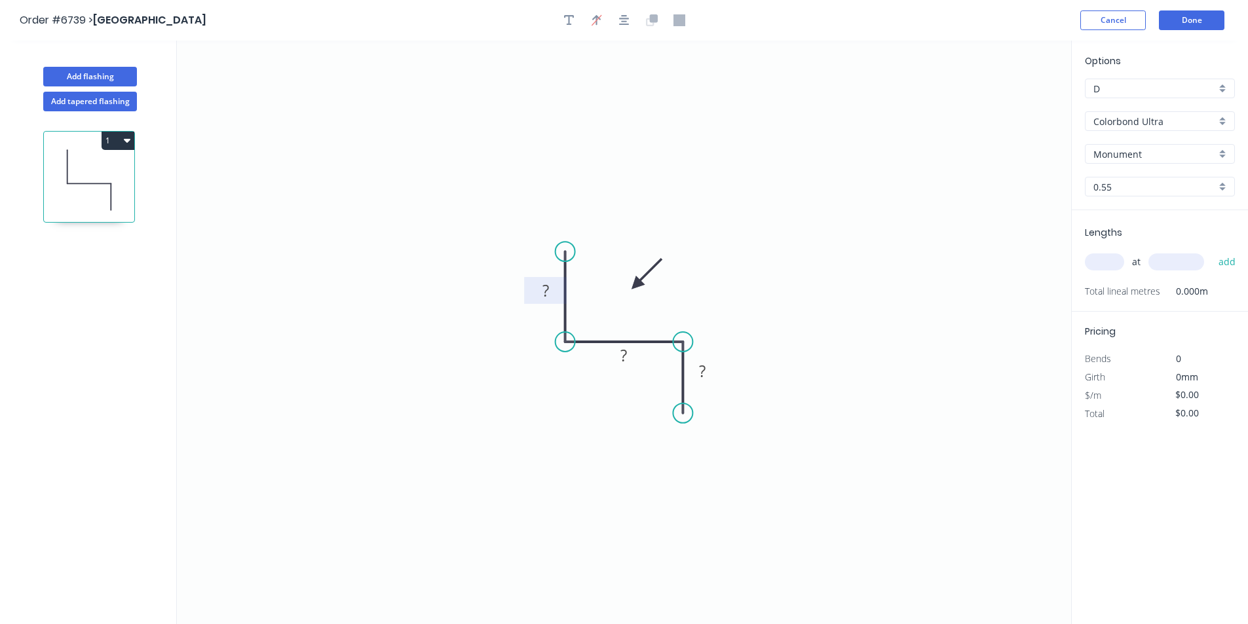
click at [559, 293] on rect at bounding box center [545, 290] width 43 height 27
click at [552, 288] on rect at bounding box center [546, 291] width 26 height 18
click at [1028, 346] on icon "0 15 ? 60" at bounding box center [624, 333] width 894 height 584
click at [1111, 258] on input "text" at bounding box center [1104, 261] width 39 height 17
type input "1"
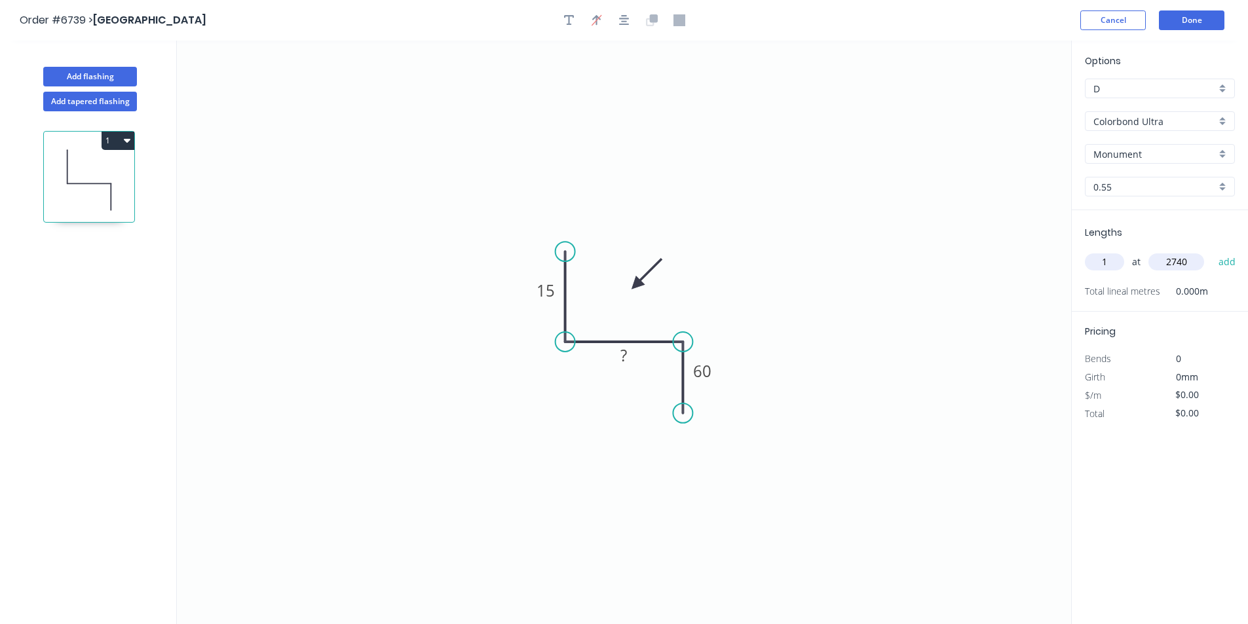
type input "2740"
click at [1212, 251] on button "add" at bounding box center [1227, 262] width 31 height 22
type input "1224021"
click at [1188, 255] on input "1224021" at bounding box center [1176, 261] width 56 height 17
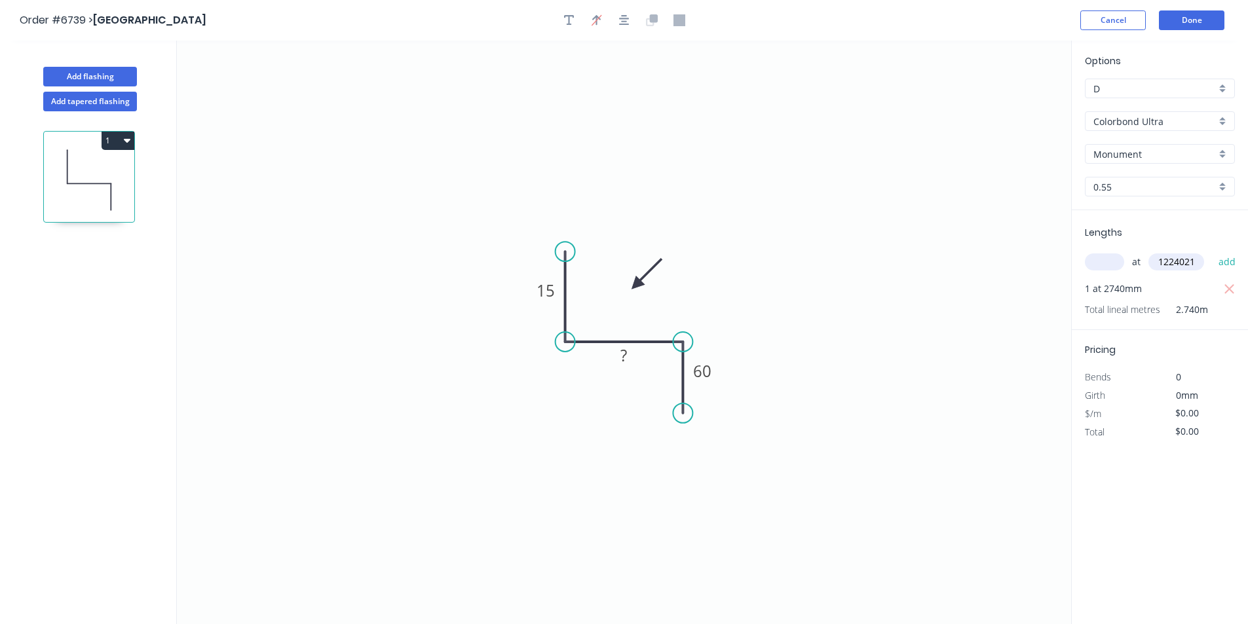
click at [1188, 255] on input "1224021" at bounding box center [1176, 261] width 56 height 17
click at [1104, 269] on input "text" at bounding box center [1104, 261] width 39 height 17
type input "1"
type input "2240"
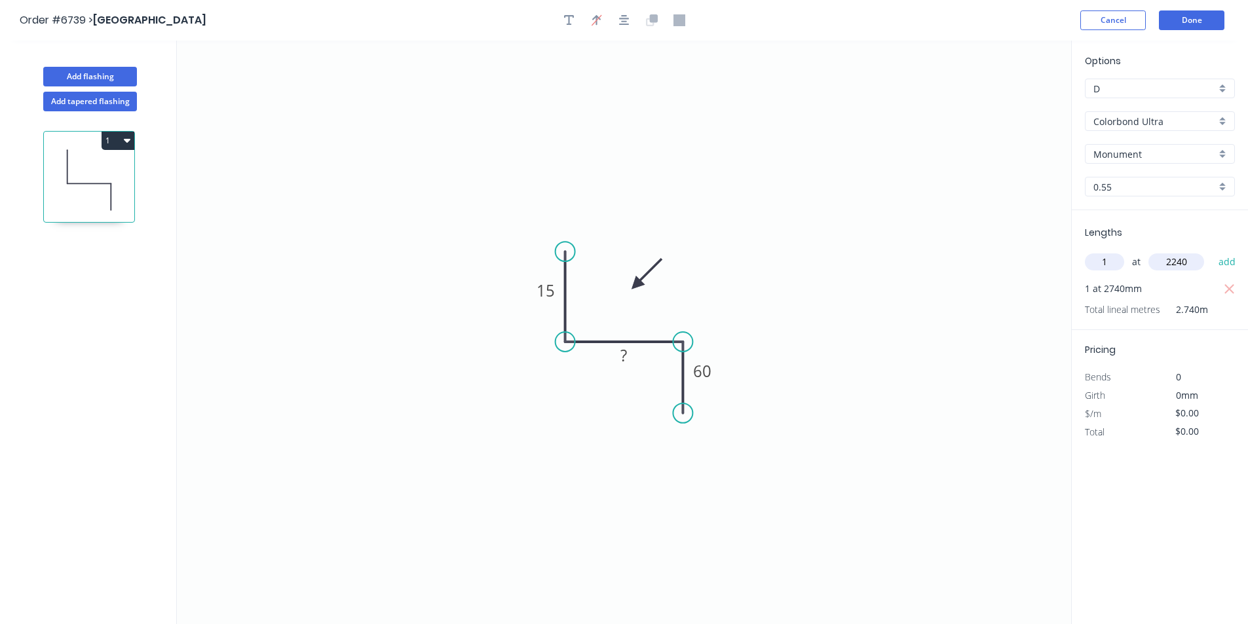
click at [1212, 251] on button "add" at bounding box center [1227, 262] width 31 height 22
type input "2"
type input "1900"
click at [1212, 251] on button "add" at bounding box center [1227, 262] width 31 height 22
click at [134, 66] on div "Add flashing" at bounding box center [90, 66] width 172 height 39
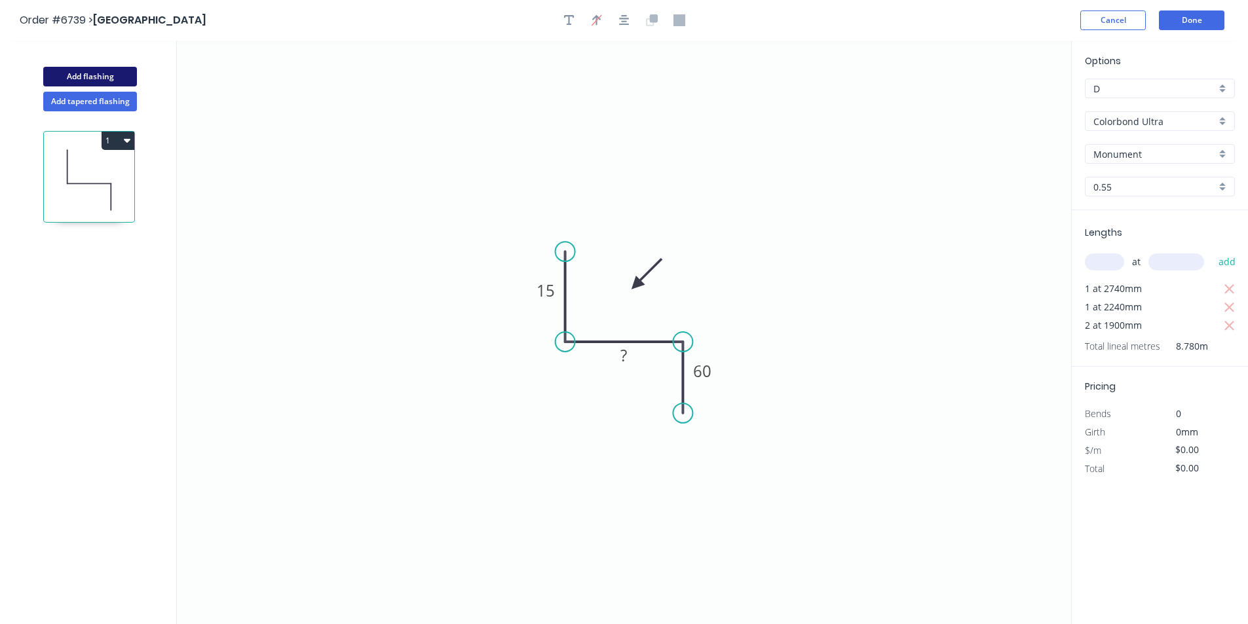
click at [130, 67] on button "Add flashing" at bounding box center [90, 77] width 94 height 20
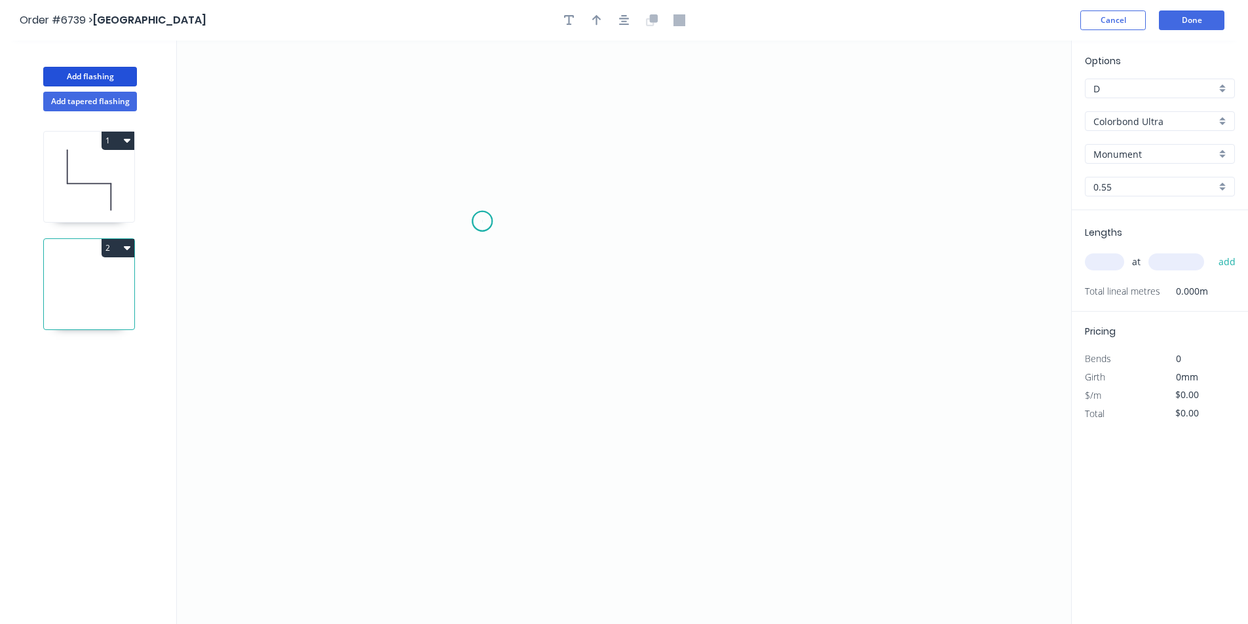
click at [482, 221] on icon "0" at bounding box center [624, 333] width 894 height 584
click at [485, 320] on icon "0" at bounding box center [624, 333] width 894 height 584
click at [641, 342] on icon "0 ?" at bounding box center [624, 333] width 894 height 584
click at [637, 414] on icon "0 ? ? ? º" at bounding box center [624, 333] width 894 height 584
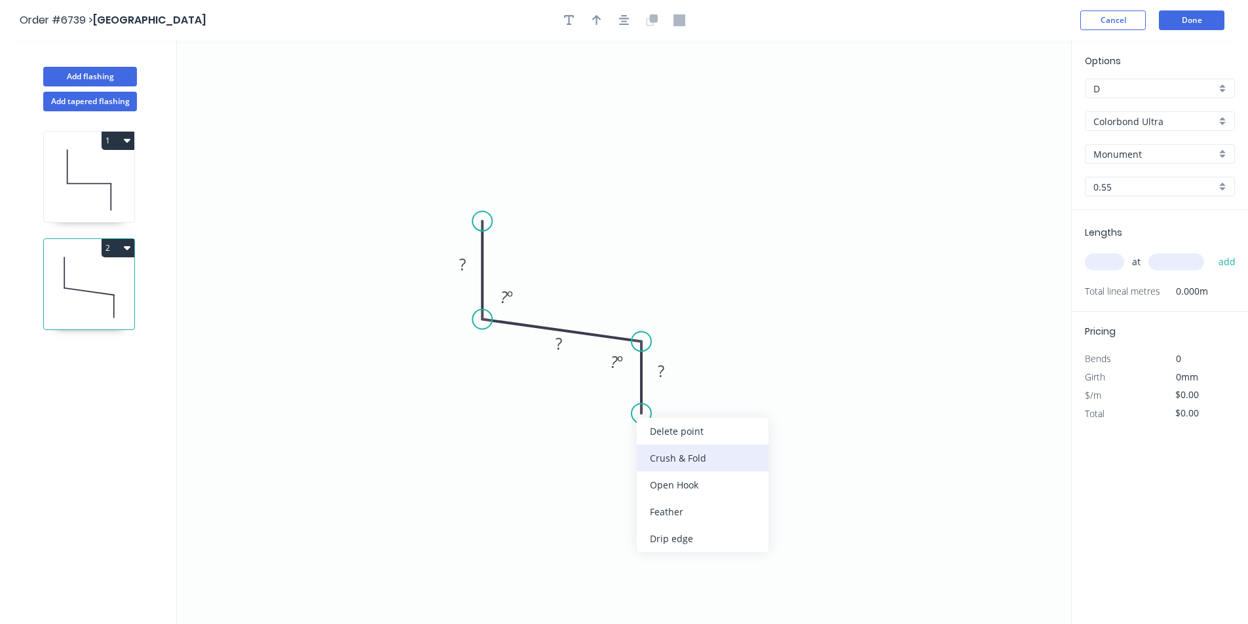
click at [668, 462] on div "Crush & Fold" at bounding box center [703, 458] width 132 height 27
click at [679, 453] on div "Flip bend" at bounding box center [713, 460] width 132 height 27
click at [619, 26] on button "button" at bounding box center [624, 20] width 20 height 20
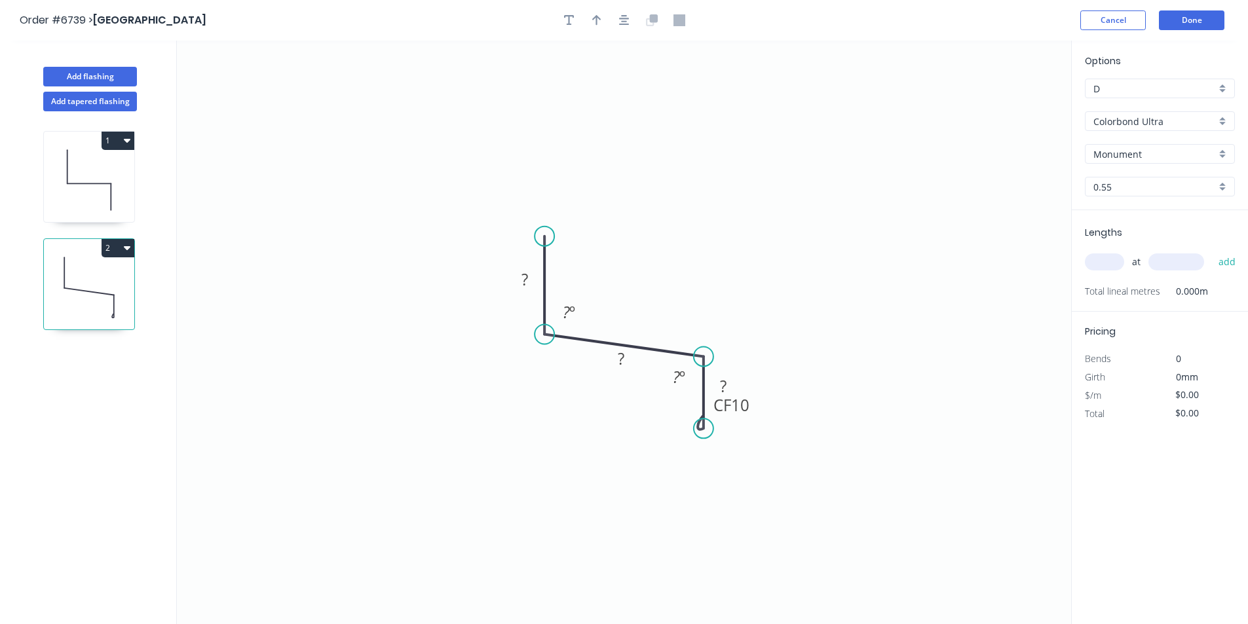
click at [581, 26] on div at bounding box center [624, 20] width 138 height 20
click at [592, 26] on button "button" at bounding box center [597, 20] width 20 height 20
click at [1008, 102] on icon at bounding box center [1005, 91] width 12 height 42
drag, startPoint x: 1008, startPoint y: 102, endPoint x: 663, endPoint y: 270, distance: 384.0
click at [663, 270] on icon at bounding box center [673, 259] width 38 height 38
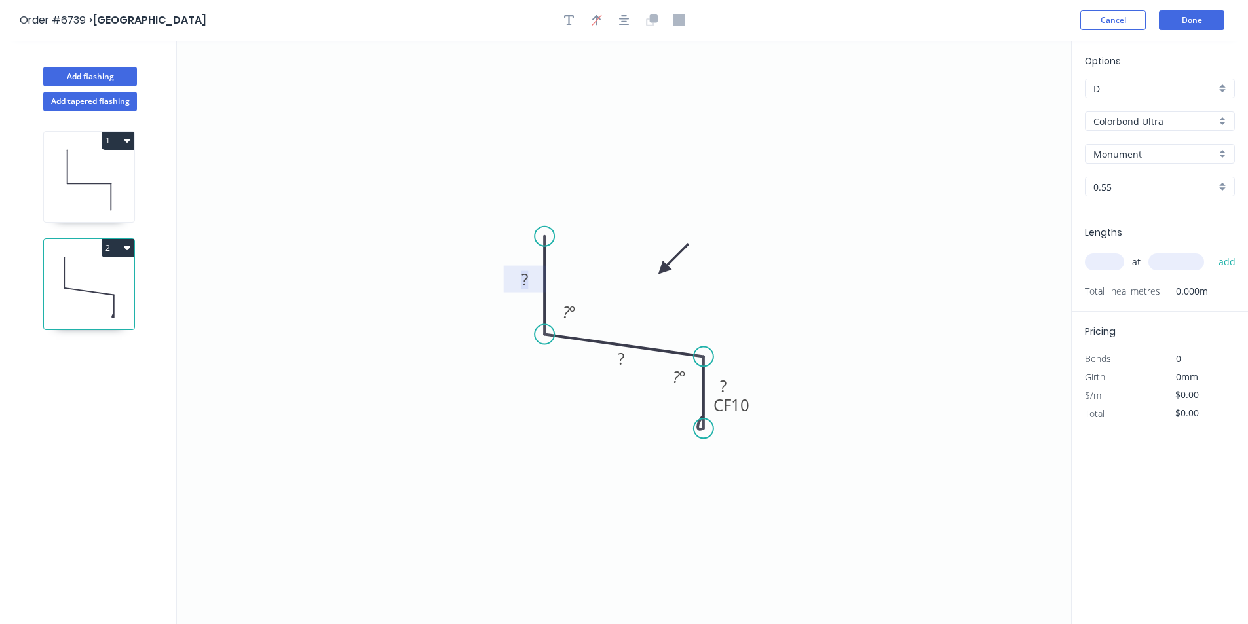
click at [514, 282] on rect at bounding box center [525, 280] width 26 height 18
click at [750, 409] on rect at bounding box center [731, 405] width 52 height 27
type input "$36.86"
click at [748, 409] on tspan "10" at bounding box center [740, 405] width 18 height 22
click at [1116, 255] on input "text" at bounding box center [1104, 261] width 39 height 17
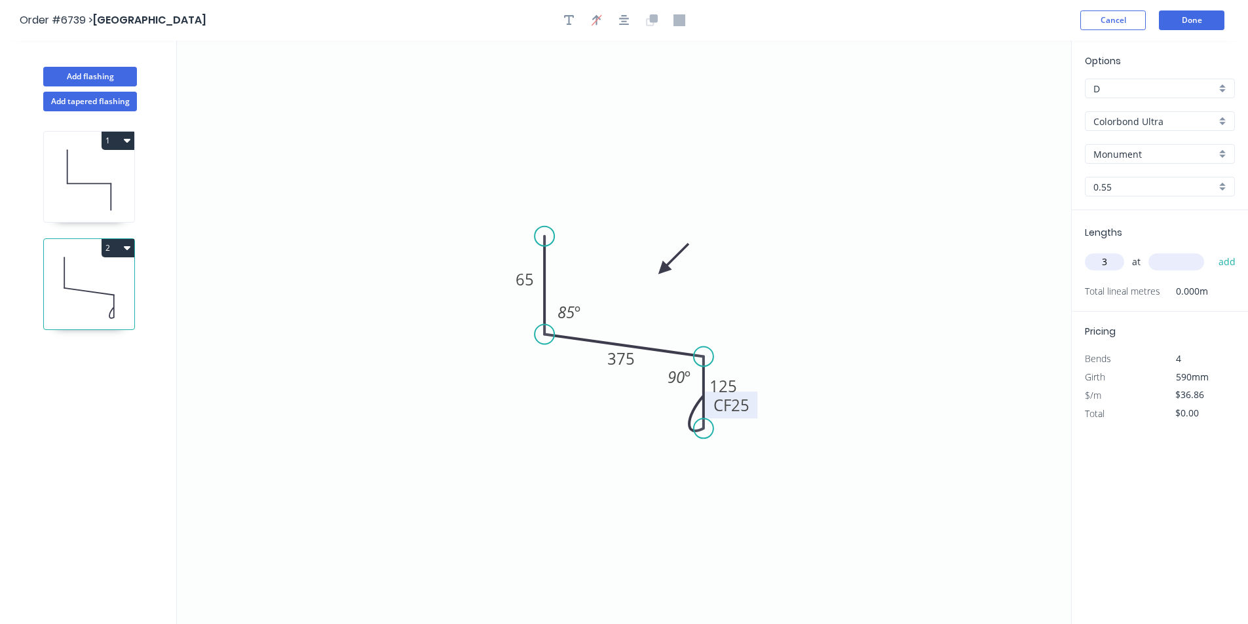
type input "3"
type input "1"
type input "4150"
click at [1212, 251] on button "add" at bounding box center [1227, 262] width 31 height 22
type input "$458.91"
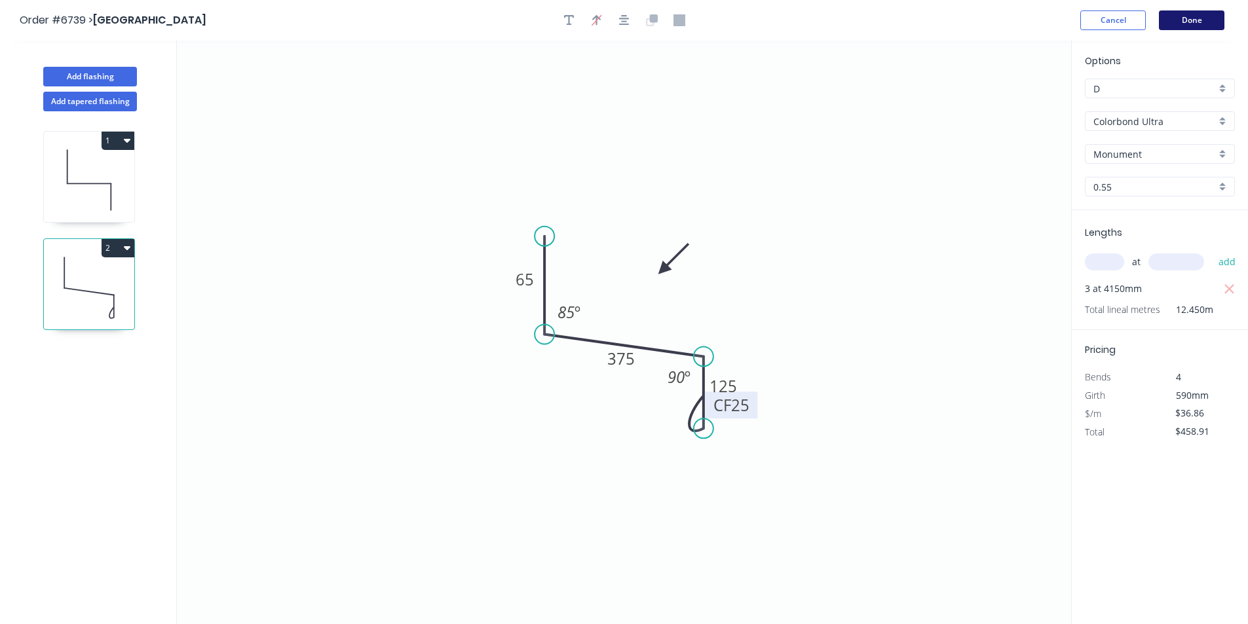
click at [1174, 19] on button "Done" at bounding box center [1191, 20] width 65 height 20
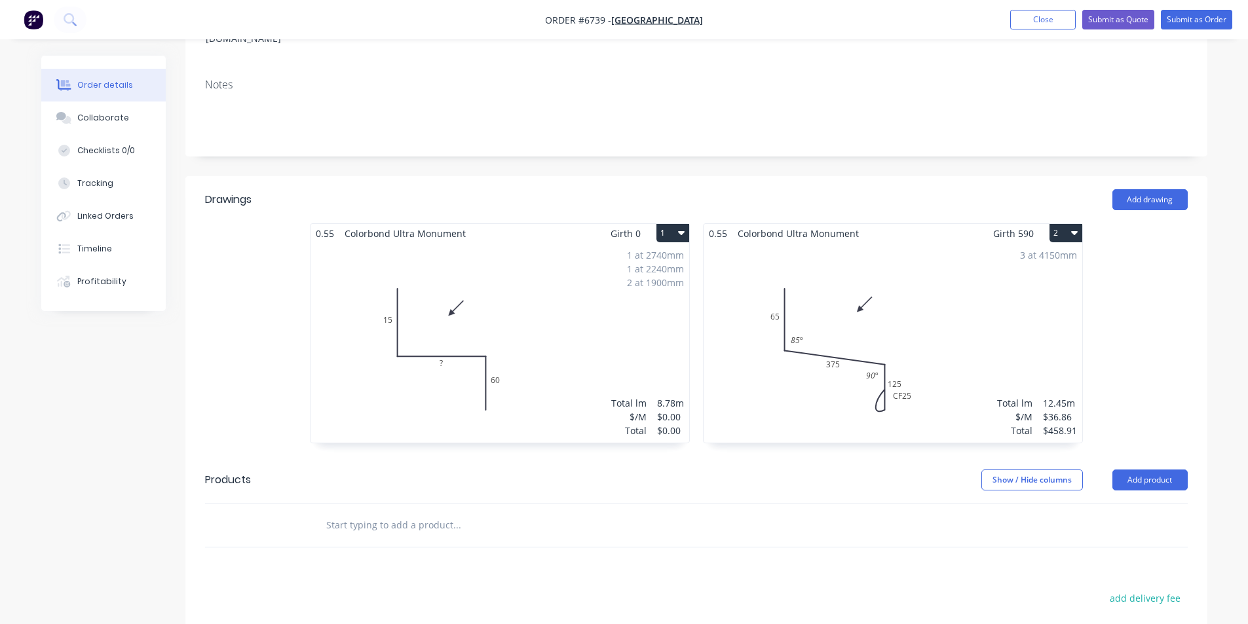
scroll to position [393, 0]
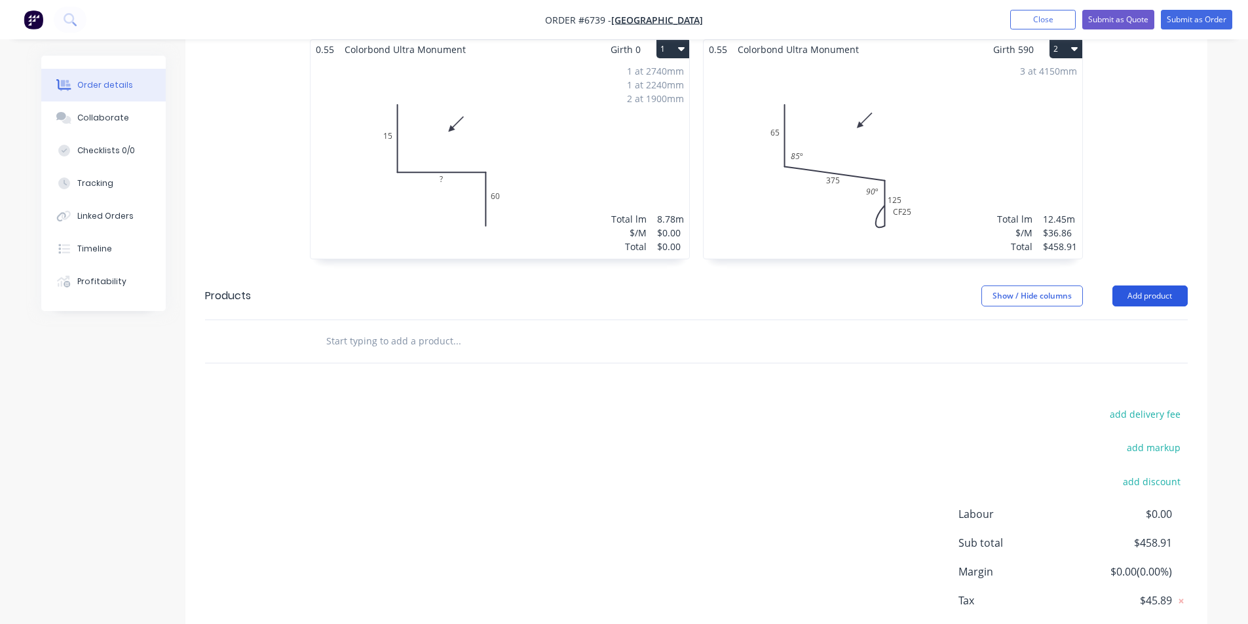
click at [1139, 286] on button "Add product" at bounding box center [1149, 296] width 75 height 21
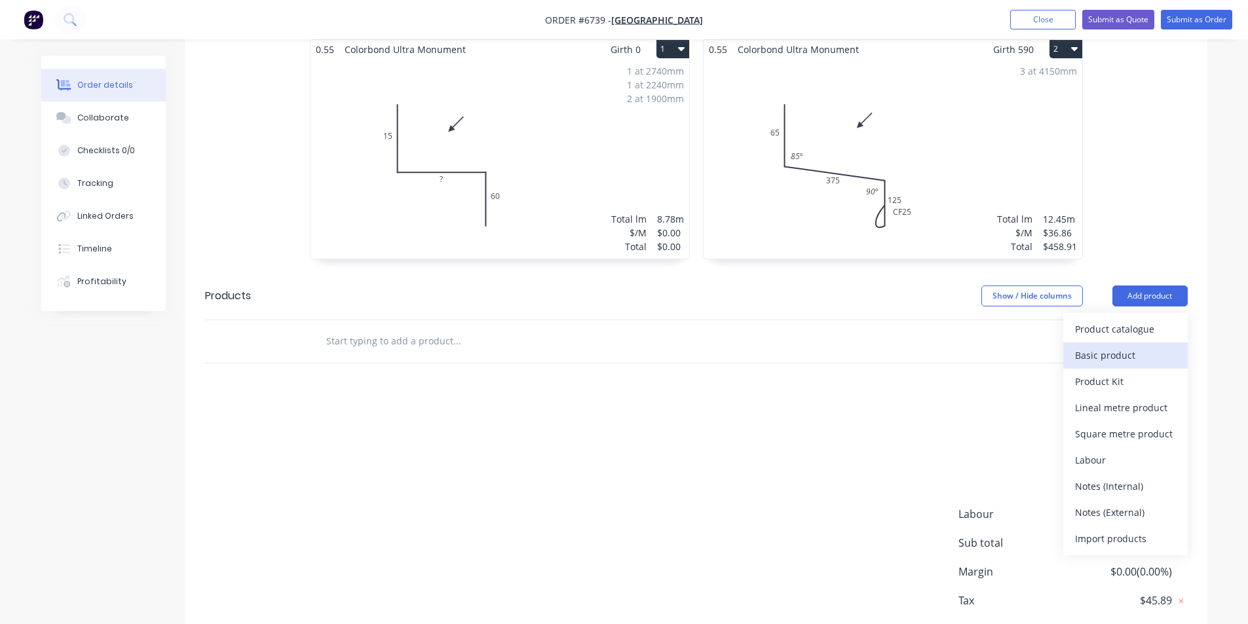
click at [1122, 346] on div "Basic product" at bounding box center [1125, 355] width 101 height 19
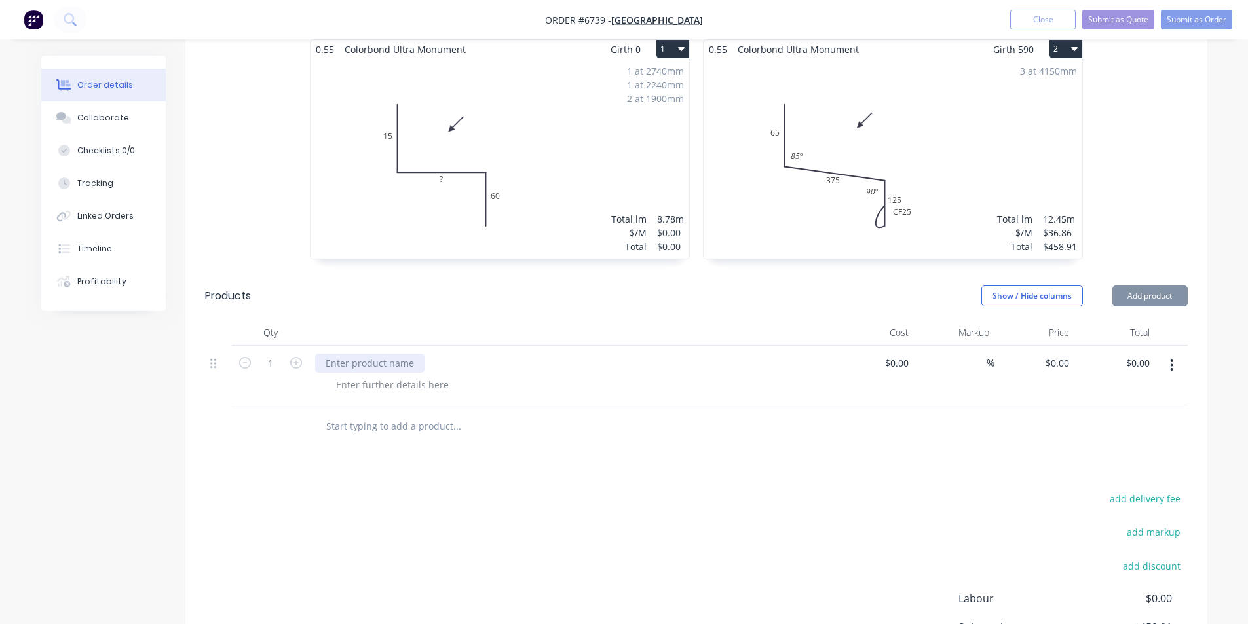
click at [358, 354] on div at bounding box center [369, 363] width 109 height 19
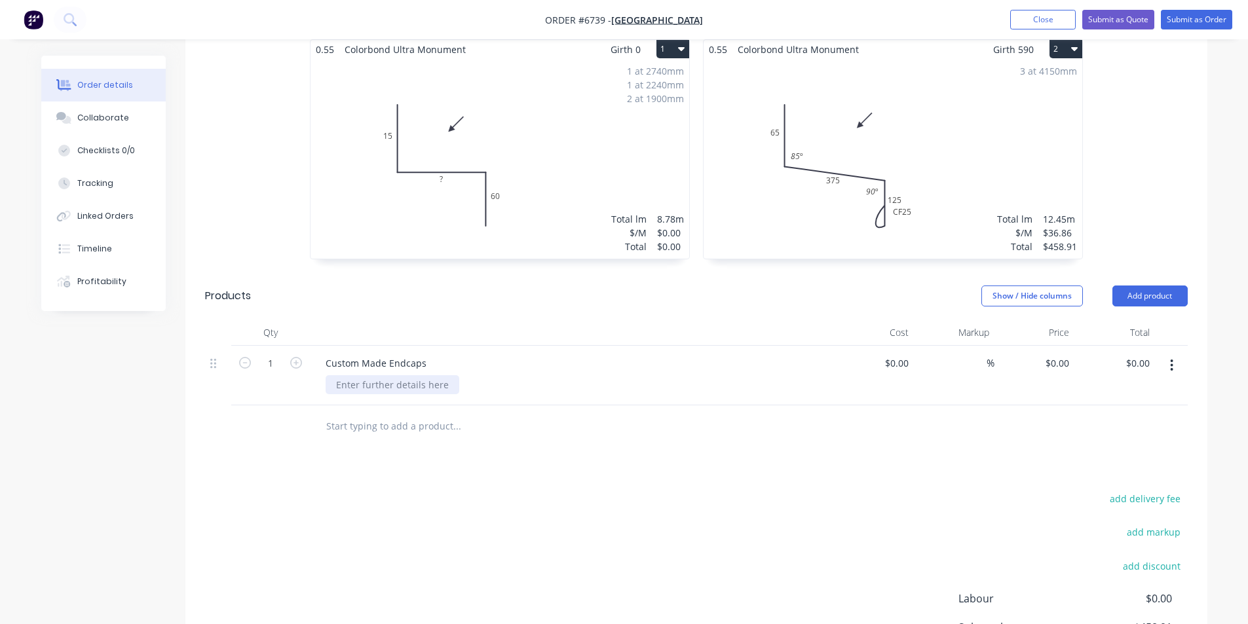
click at [377, 375] on div at bounding box center [393, 384] width 134 height 19
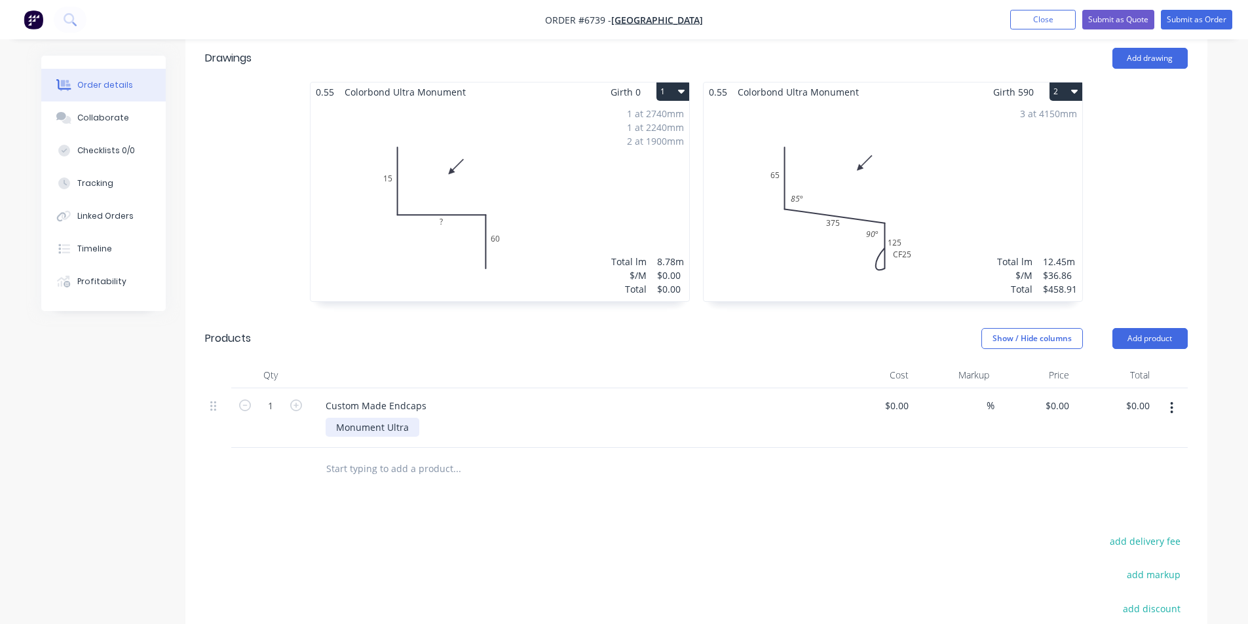
scroll to position [327, 0]
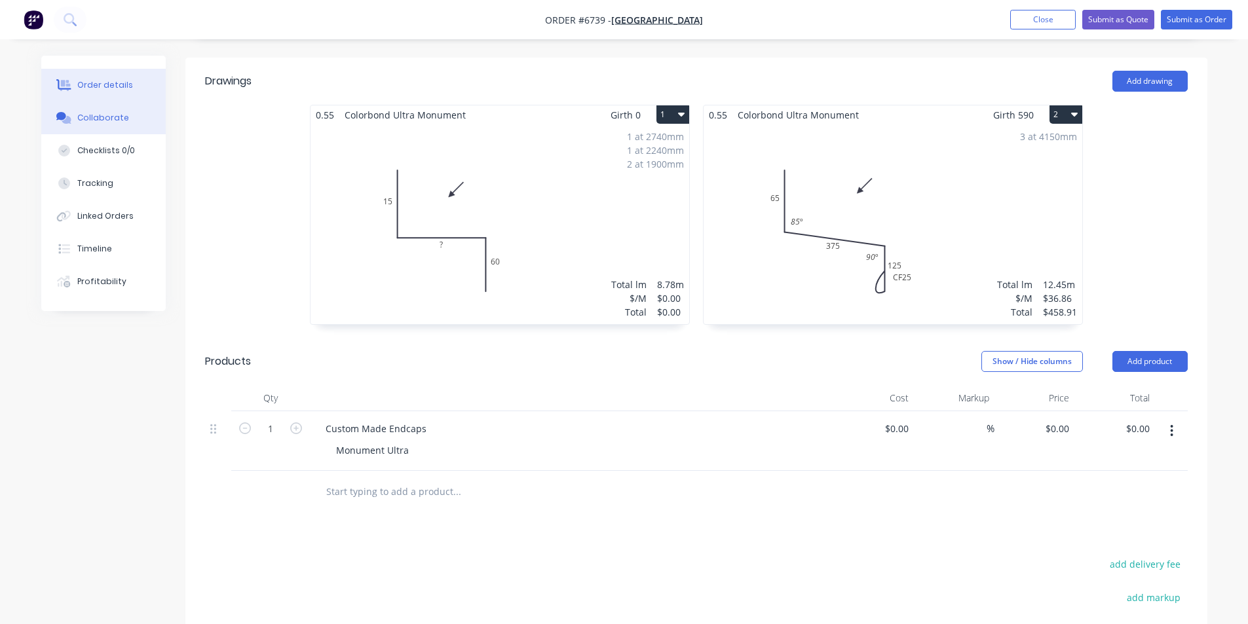
click at [109, 115] on div "Collaborate" at bounding box center [103, 118] width 52 height 12
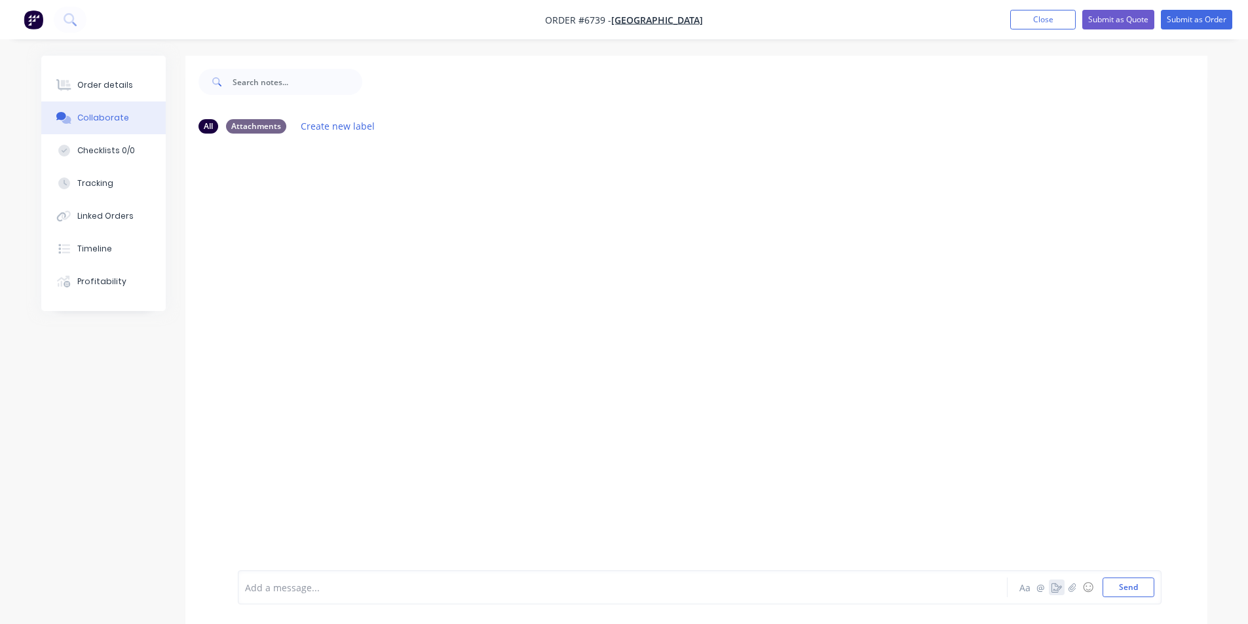
click at [1061, 589] on icon "button" at bounding box center [1056, 587] width 10 height 9
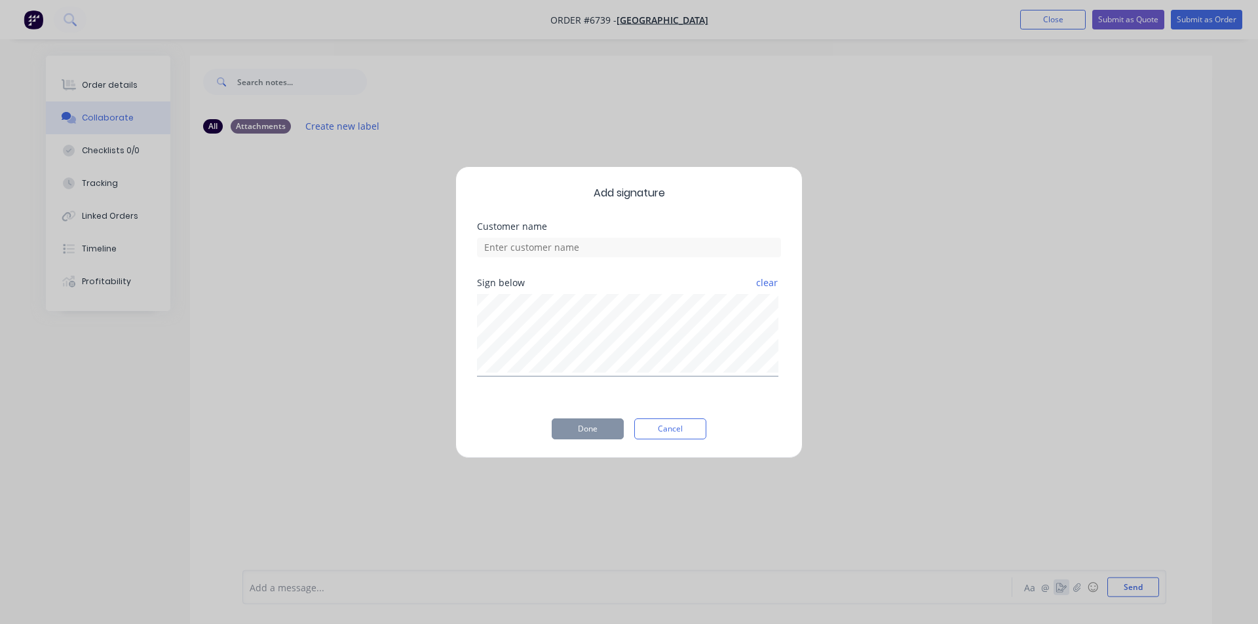
click at [1069, 588] on div "Add signature Customer name Sign below clear Done Cancel" at bounding box center [629, 312] width 1258 height 624
click at [645, 416] on div "Add signature Customer name Sign below clear Done Cancel" at bounding box center [628, 312] width 347 height 292
drag, startPoint x: 678, startPoint y: 419, endPoint x: 1217, endPoint y: 571, distance: 560.1
click at [677, 419] on button "Cancel" at bounding box center [670, 429] width 72 height 21
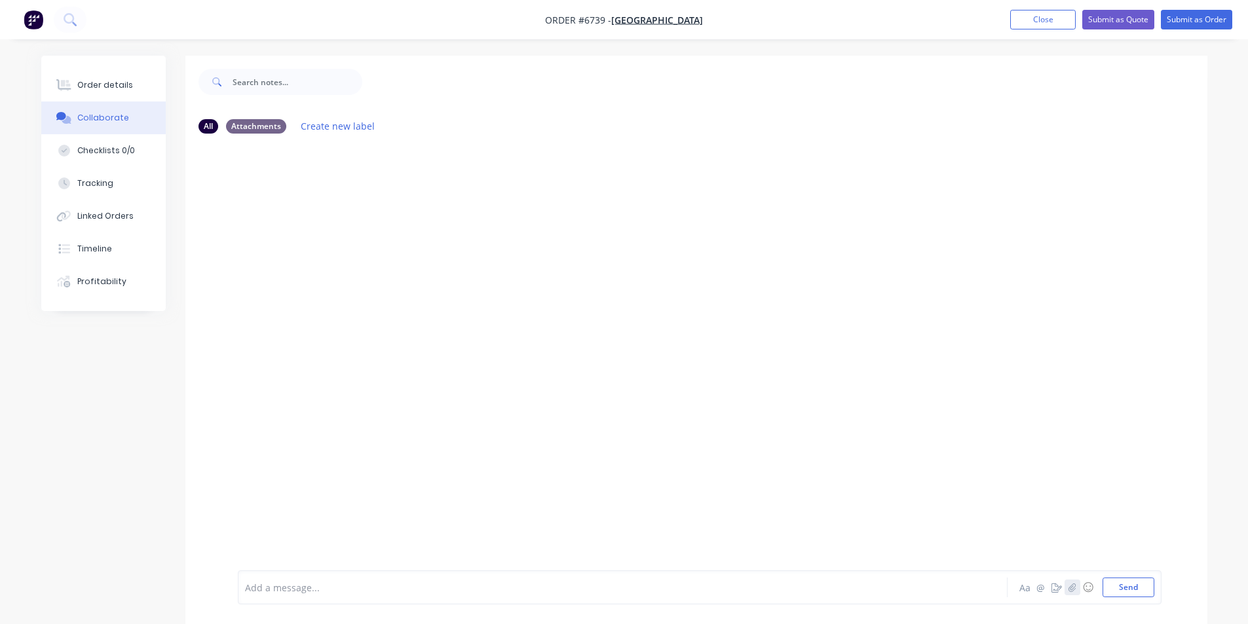
click at [1074, 586] on icon "button" at bounding box center [1072, 587] width 8 height 9
click at [1123, 582] on button "Send" at bounding box center [1128, 588] width 52 height 20
click at [1068, 18] on button "Close" at bounding box center [1042, 20] width 65 height 20
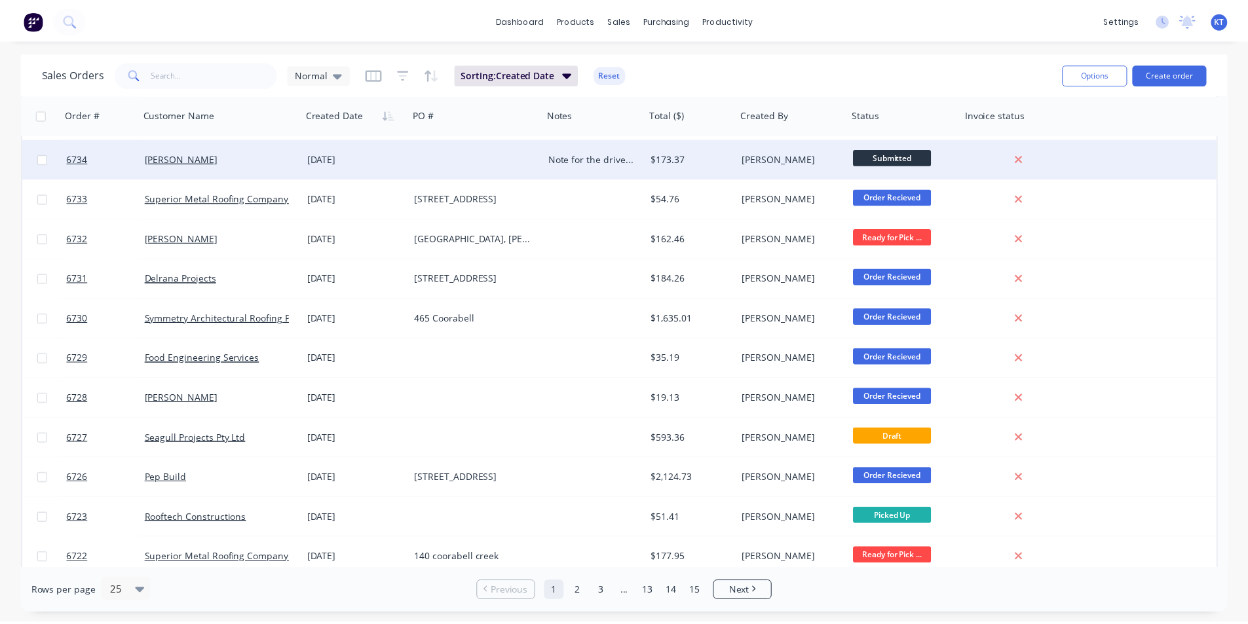
scroll to position [262, 0]
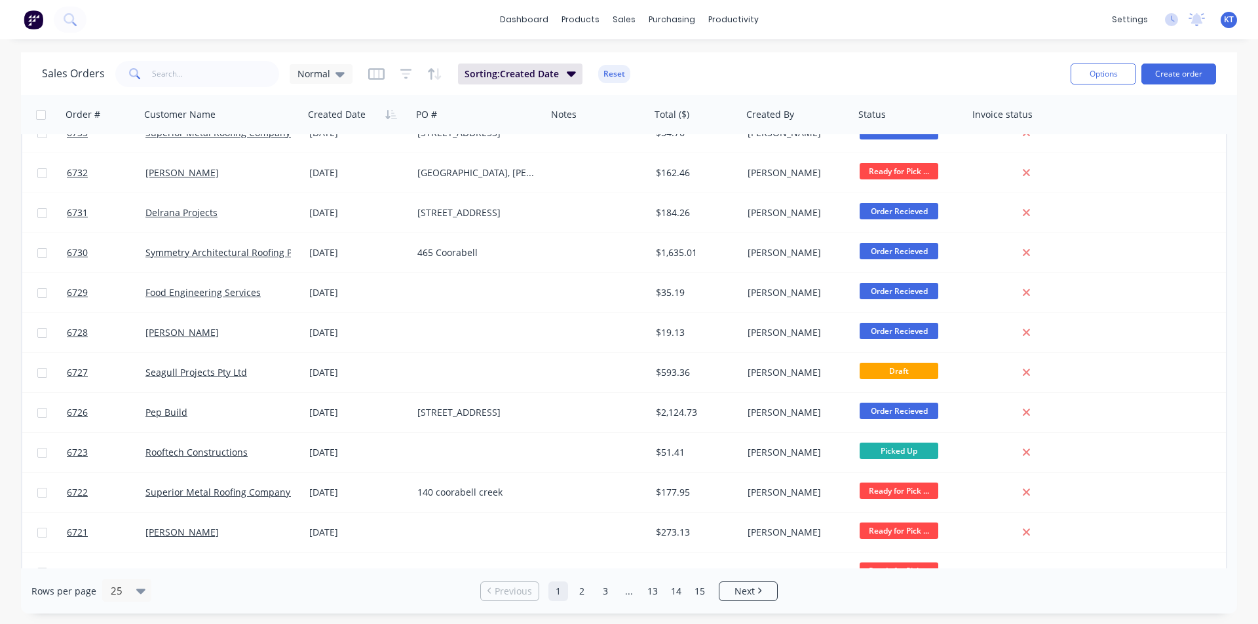
click at [229, 366] on link "Seagull Projects Pty Ltd" at bounding box center [196, 372] width 102 height 12
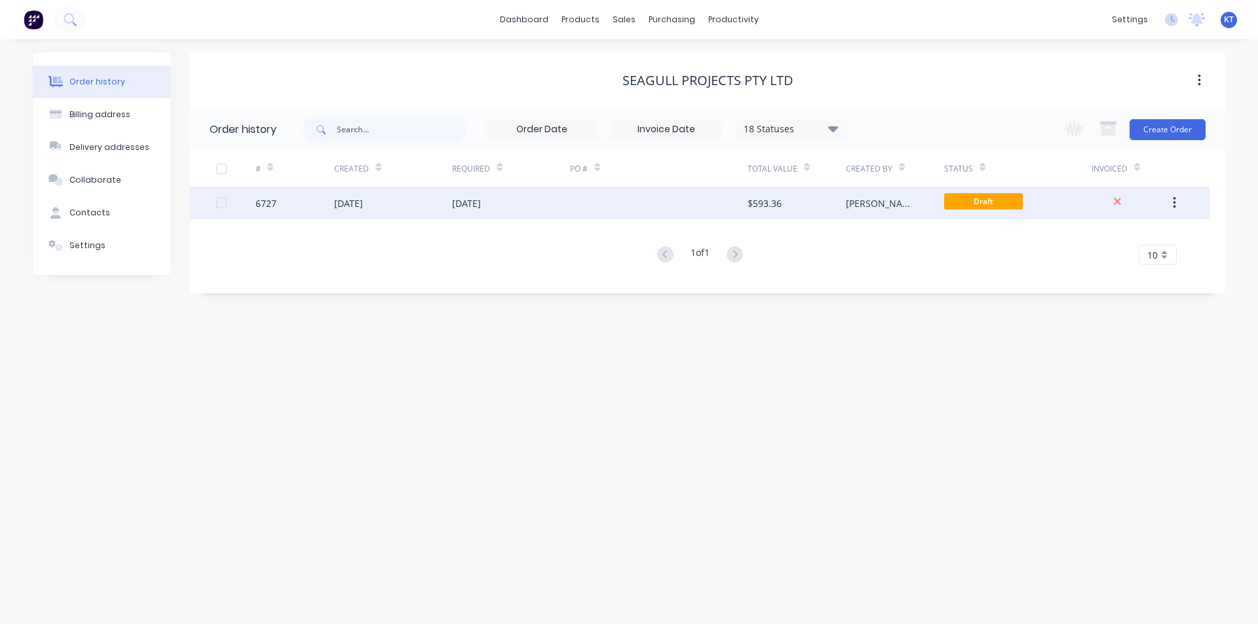
click at [428, 212] on div "[DATE]" at bounding box center [393, 203] width 118 height 33
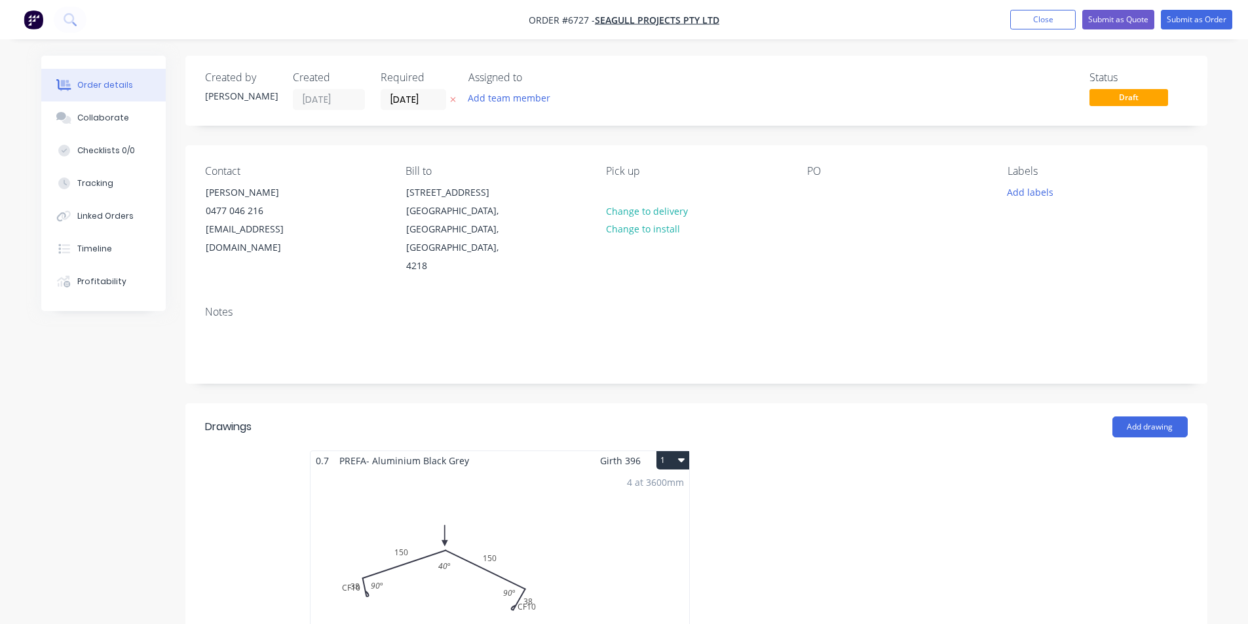
click at [548, 571] on div "4 at 3600mm Total lm $/M Total 14.4m $37.46 $539.42" at bounding box center [499, 570] width 379 height 200
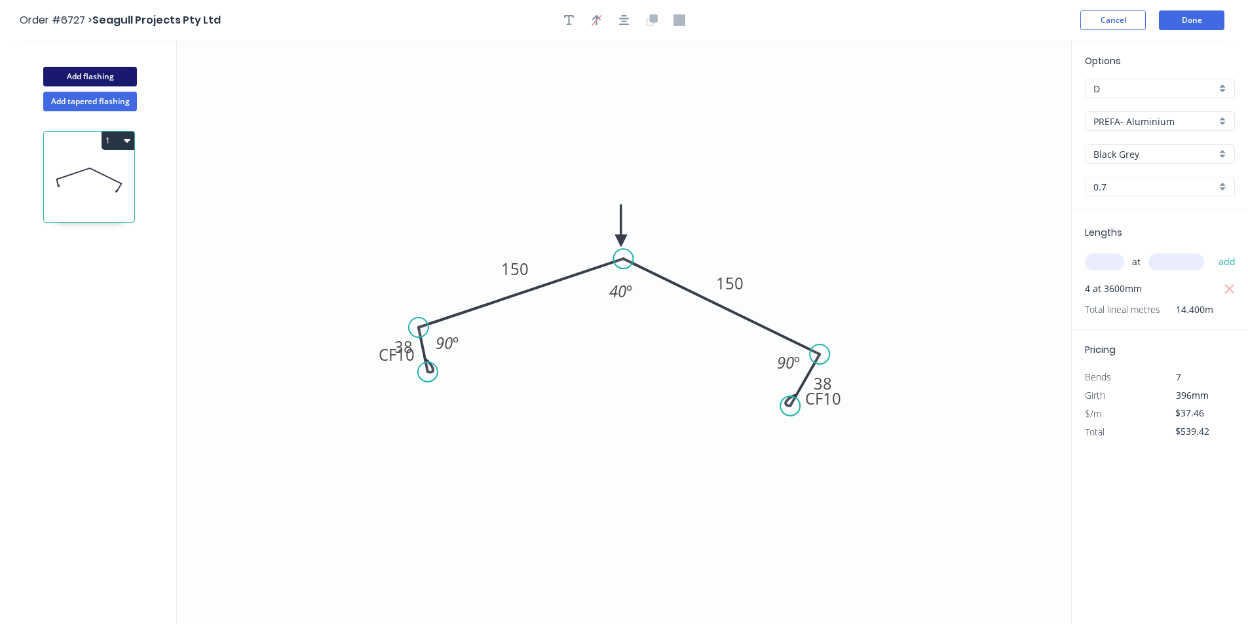
click at [122, 79] on button "Add flashing" at bounding box center [90, 77] width 94 height 20
type input "$0.00"
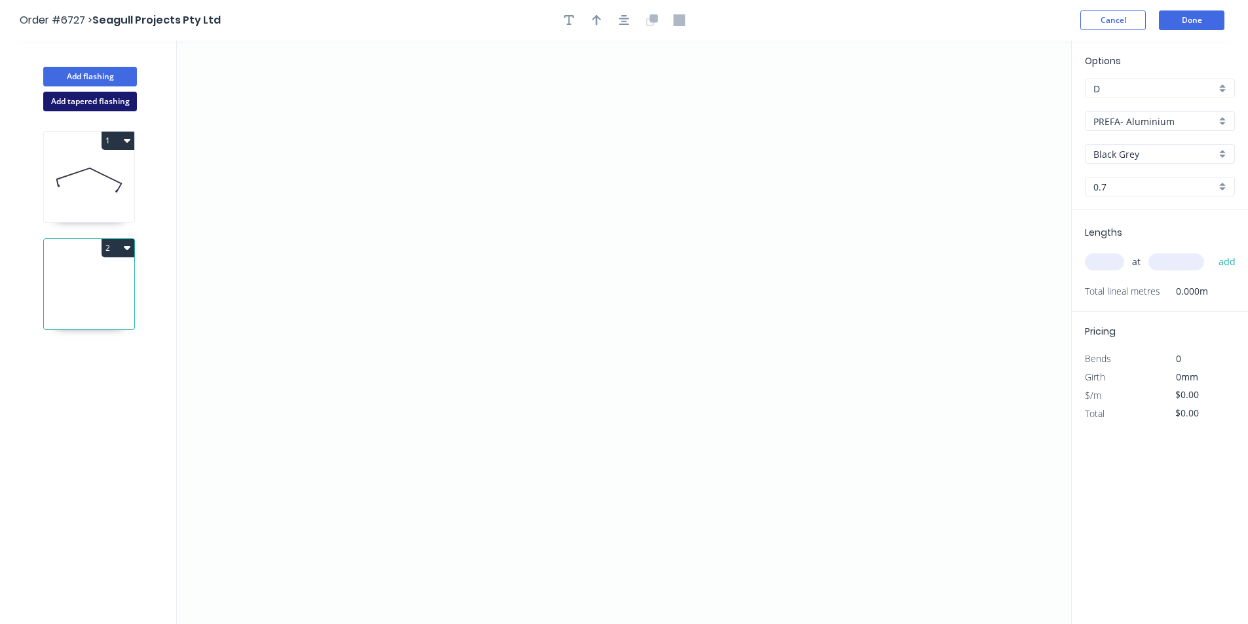
click at [114, 98] on button "Add tapered flashing" at bounding box center [90, 102] width 94 height 20
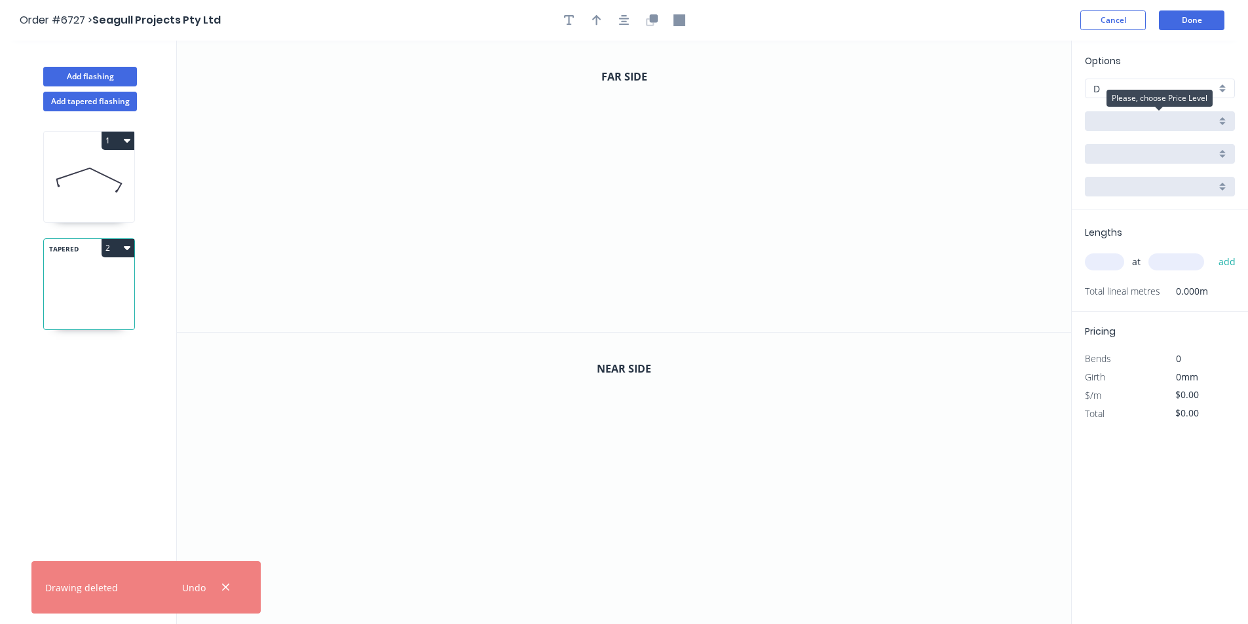
click at [1180, 117] on div at bounding box center [1160, 121] width 150 height 20
click at [1225, 90] on div "D" at bounding box center [1160, 89] width 150 height 20
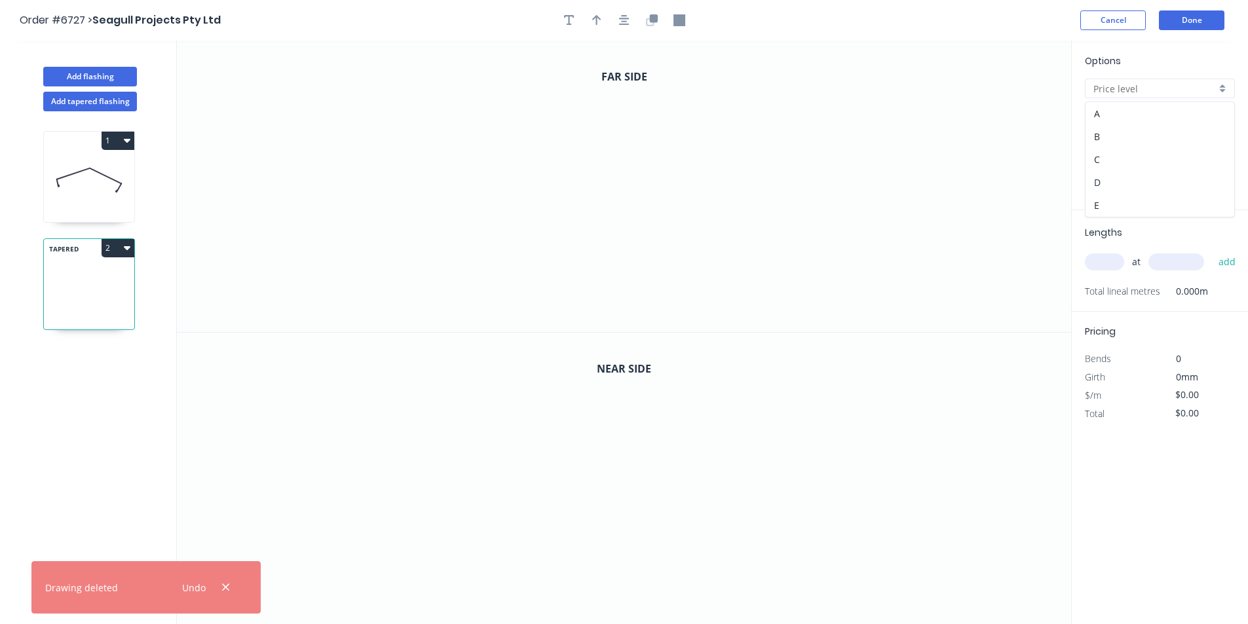
drag, startPoint x: 1144, startPoint y: 178, endPoint x: 1149, endPoint y: 162, distance: 17.0
click at [1144, 178] on div "D" at bounding box center [1159, 182] width 149 height 23
type input "D"
click at [1176, 124] on input "Brass" at bounding box center [1154, 122] width 122 height 14
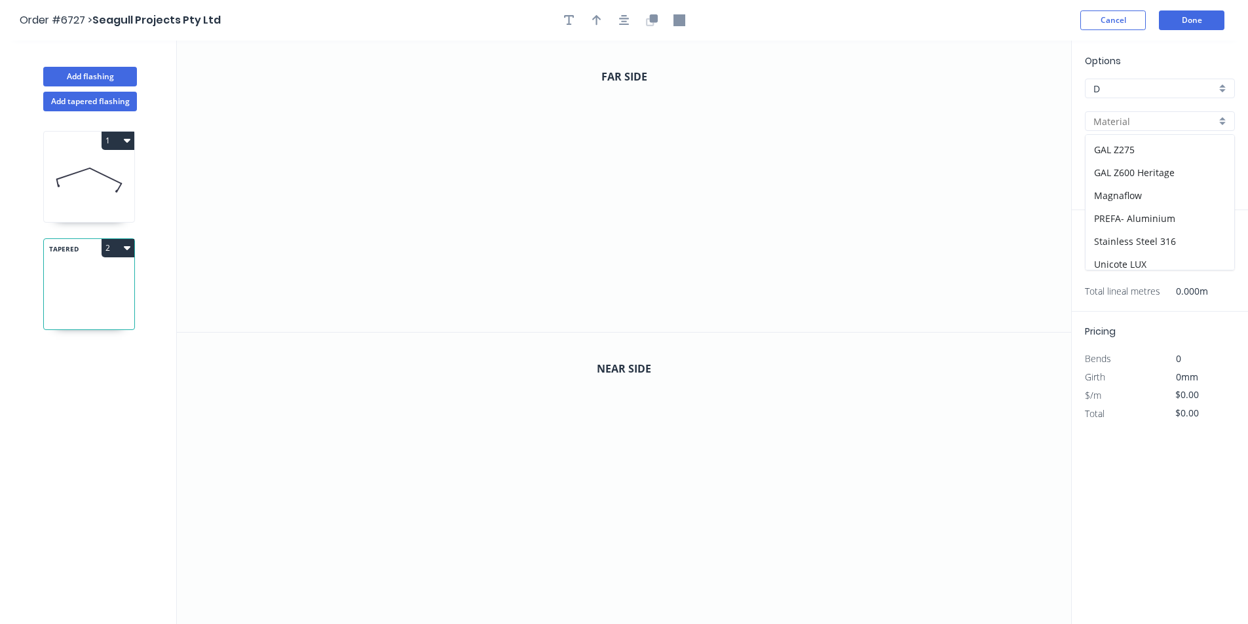
scroll to position [209, 0]
click at [1172, 172] on div "PREFA- Aluminium" at bounding box center [1159, 166] width 149 height 23
type input "PREFA- Aluminium"
type input "Black Grey"
type input "0.7"
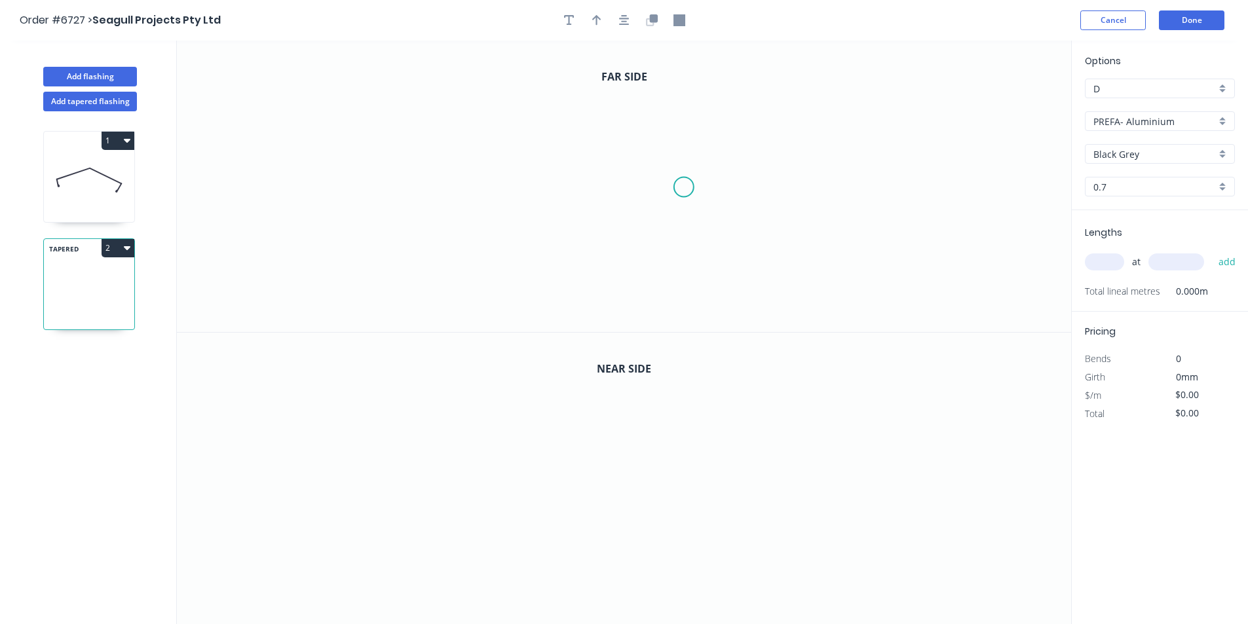
click at [684, 187] on icon "0" at bounding box center [624, 186] width 894 height 291
click at [736, 183] on icon "0" at bounding box center [624, 186] width 894 height 291
click at [735, 267] on icon "0 ?" at bounding box center [624, 186] width 894 height 291
click at [484, 260] on icon "0 ? ? ? º" at bounding box center [624, 186] width 894 height 291
click at [485, 193] on icon "0 ? ? ? ? º" at bounding box center [624, 186] width 894 height 291
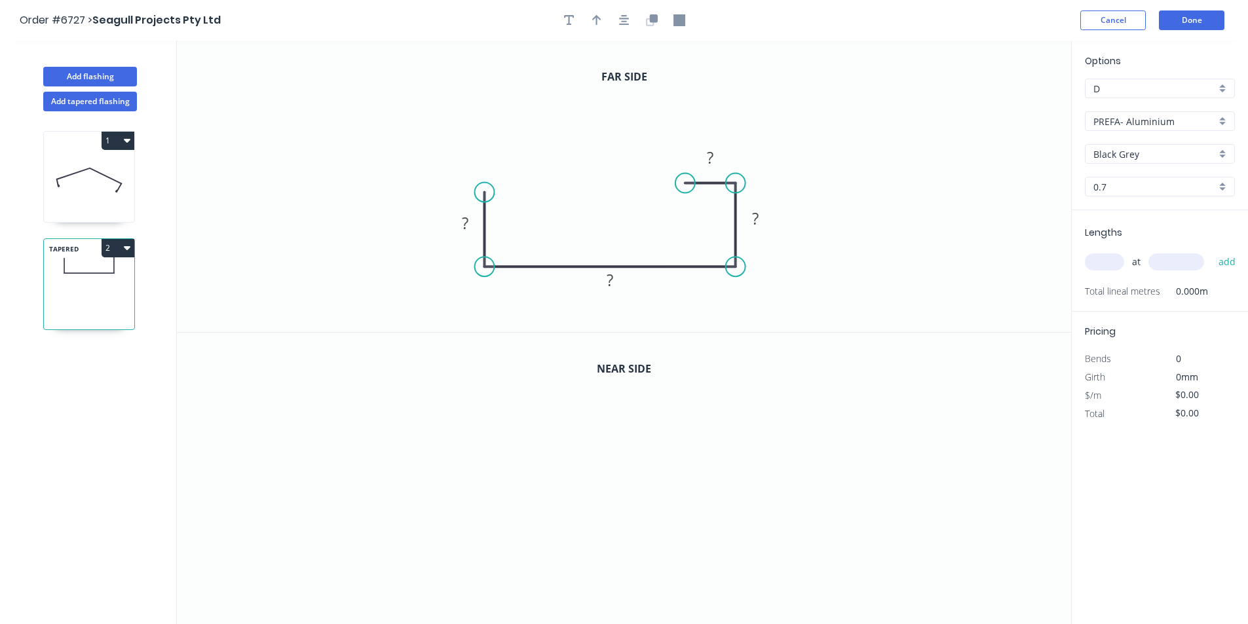
click at [685, 183] on circle at bounding box center [685, 184] width 20 height 20
click at [709, 224] on div "Crush & Fold" at bounding box center [751, 227] width 132 height 27
click at [523, 246] on div "Crush & Fold" at bounding box center [542, 236] width 132 height 27
click at [523, 230] on div "Flip bend" at bounding box center [549, 236] width 132 height 27
click at [467, 225] on tspan "?" at bounding box center [465, 223] width 7 height 22
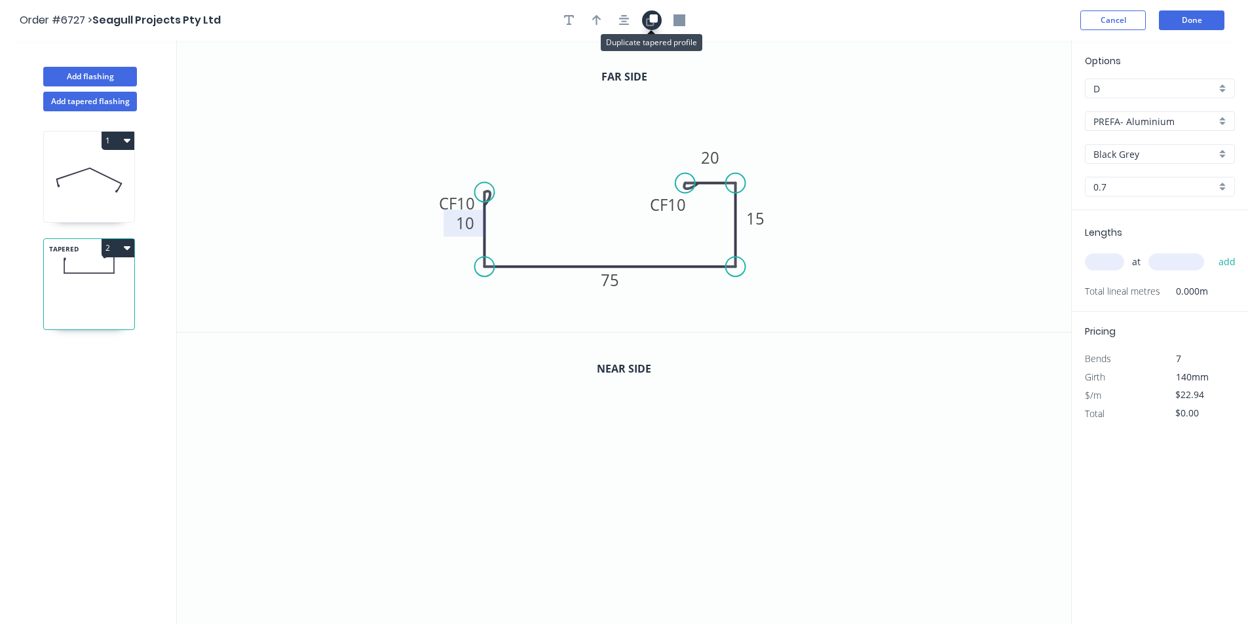
click at [647, 24] on icon "button" at bounding box center [652, 20] width 12 height 12
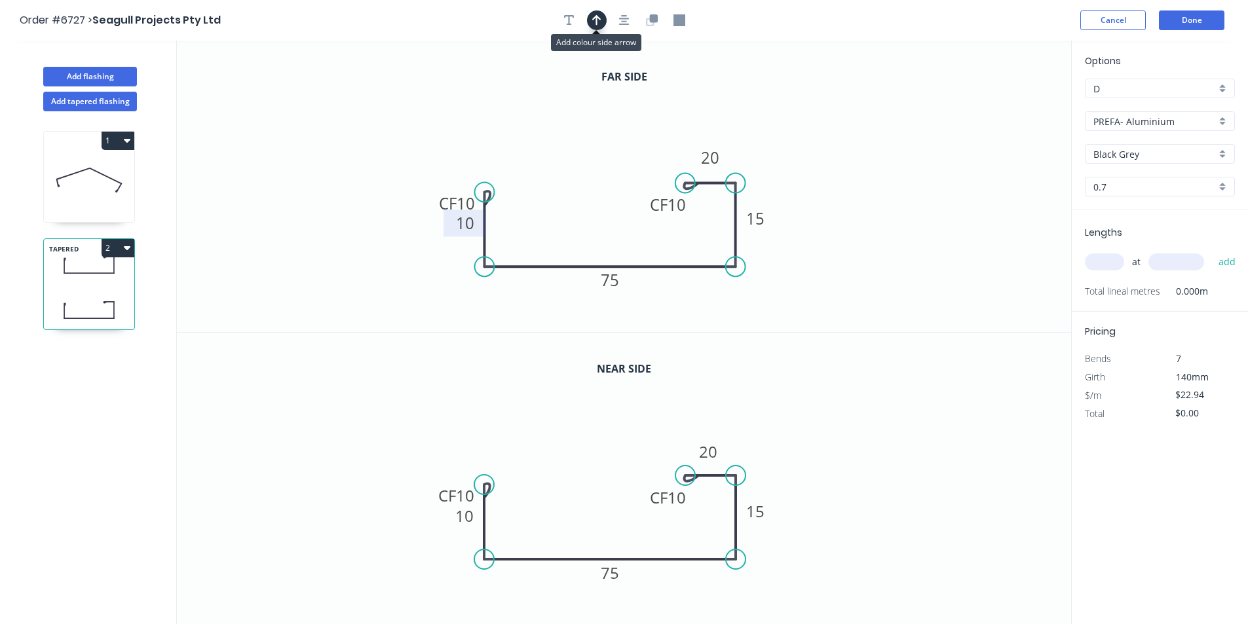
click at [600, 22] on icon "button" at bounding box center [596, 20] width 9 height 12
drag, startPoint x: 1005, startPoint y: 105, endPoint x: 803, endPoint y: 141, distance: 205.6
click at [608, 23] on div at bounding box center [624, 20] width 138 height 20
click at [599, 16] on icon "button" at bounding box center [596, 20] width 10 height 12
click at [599, 18] on icon "button" at bounding box center [596, 20] width 9 height 10
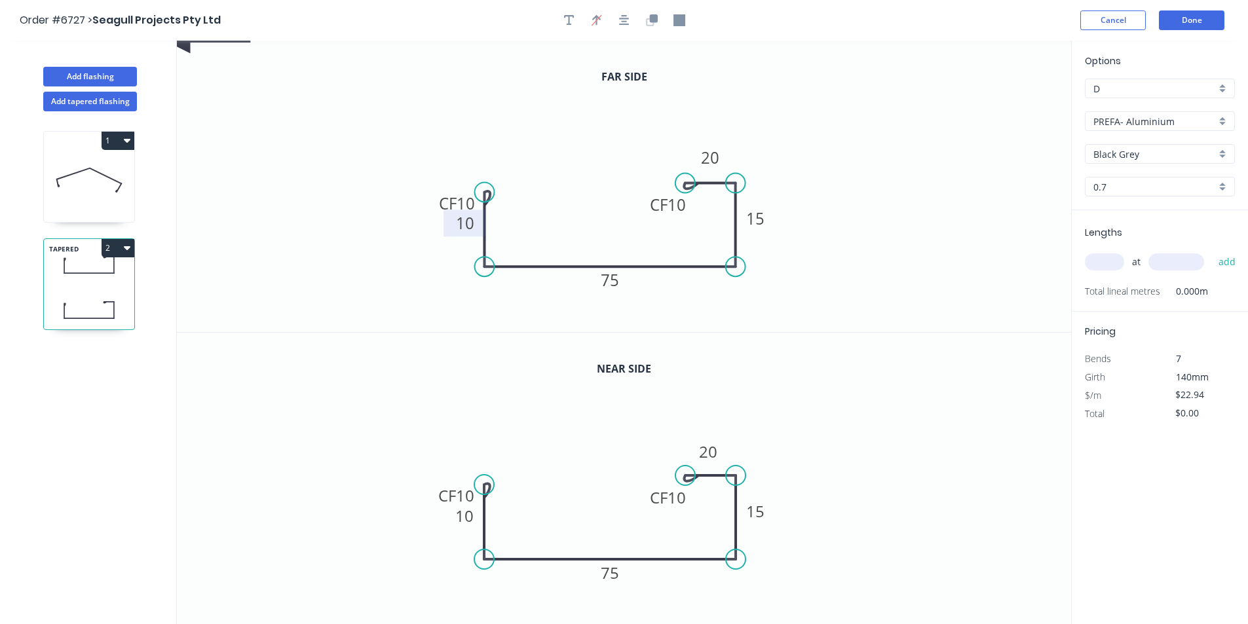
drag, startPoint x: 827, startPoint y: 278, endPoint x: 824, endPoint y: 123, distance: 155.3
click at [826, 121] on icon "0 CF 10 10 75 15 CF 10 20" at bounding box center [624, 186] width 894 height 291
drag, startPoint x: 268, startPoint y: 90, endPoint x: 249, endPoint y: 271, distance: 182.4
click at [249, 271] on icon "0 CF 10 10 75 15 CF 10 20" at bounding box center [624, 186] width 894 height 291
drag, startPoint x: 722, startPoint y: 326, endPoint x: 703, endPoint y: 196, distance: 130.3
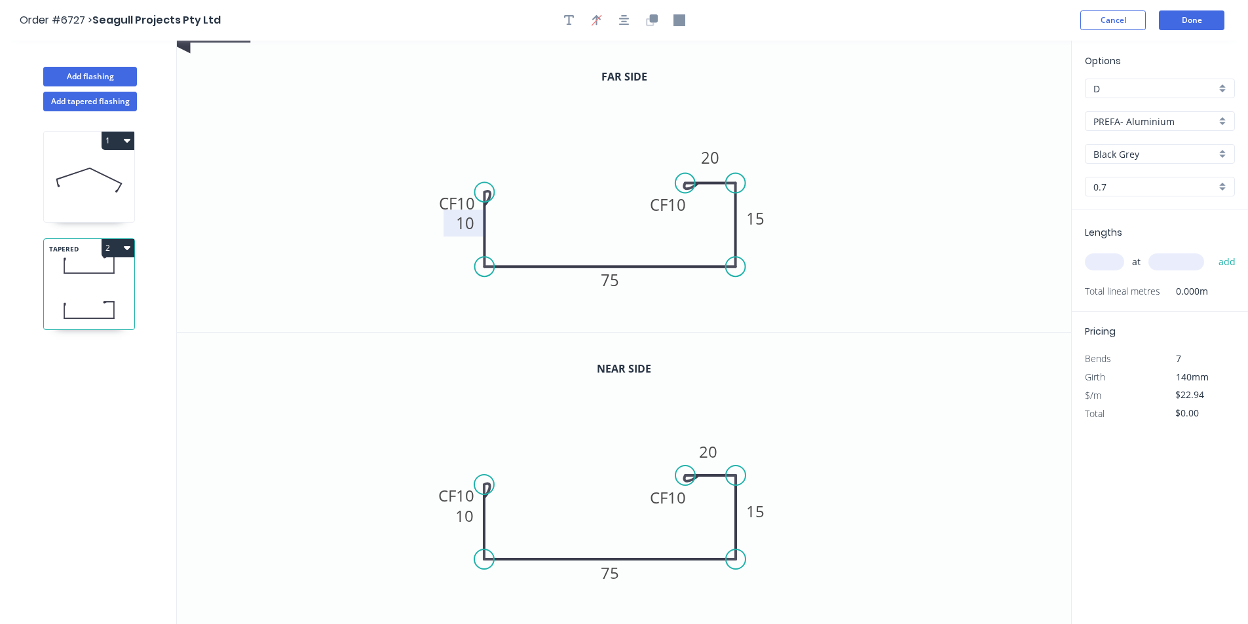
click at [703, 196] on icon "0 CF 10 10 75 15 CF 10 20" at bounding box center [624, 186] width 894 height 291
click at [591, 15] on button "button" at bounding box center [597, 20] width 20 height 20
click at [599, 20] on icon "button" at bounding box center [596, 20] width 9 height 12
drag, startPoint x: 1004, startPoint y: 103, endPoint x: 788, endPoint y: 265, distance: 269.6
click at [788, 265] on icon at bounding box center [788, 249] width 12 height 42
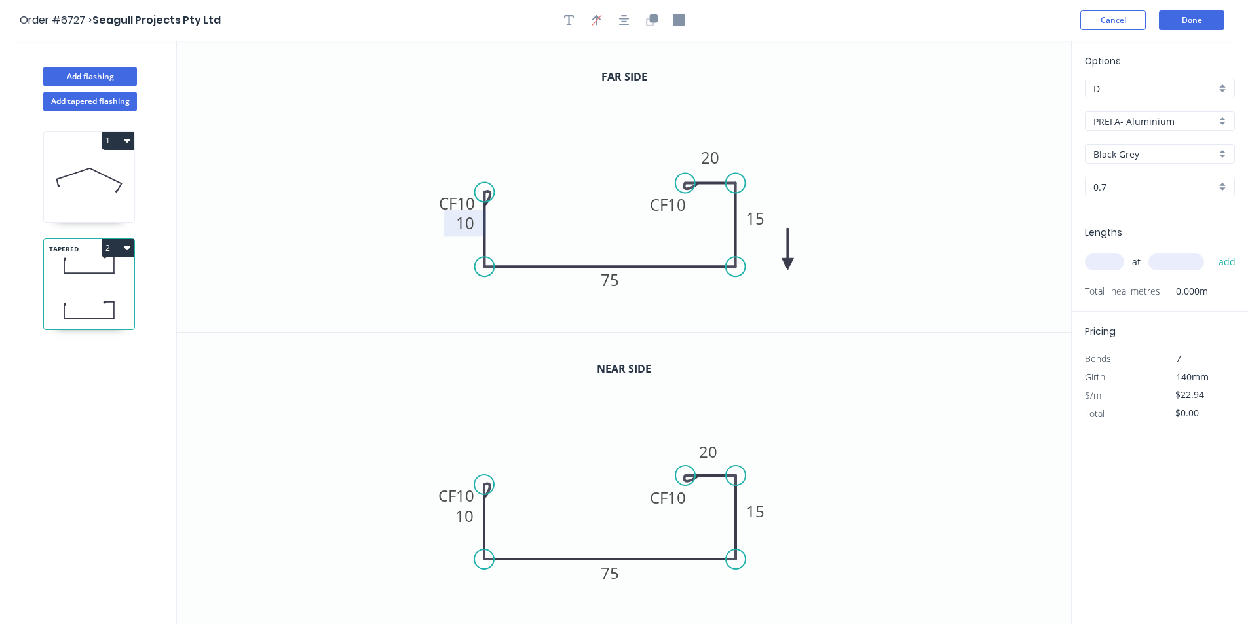
click at [787, 265] on icon at bounding box center [787, 249] width 12 height 42
click at [787, 265] on icon at bounding box center [798, 253] width 38 height 38
click at [787, 265] on icon at bounding box center [802, 264] width 42 height 12
drag, startPoint x: 787, startPoint y: 265, endPoint x: 770, endPoint y: 292, distance: 32.4
click at [770, 292] on icon at bounding box center [781, 302] width 38 height 38
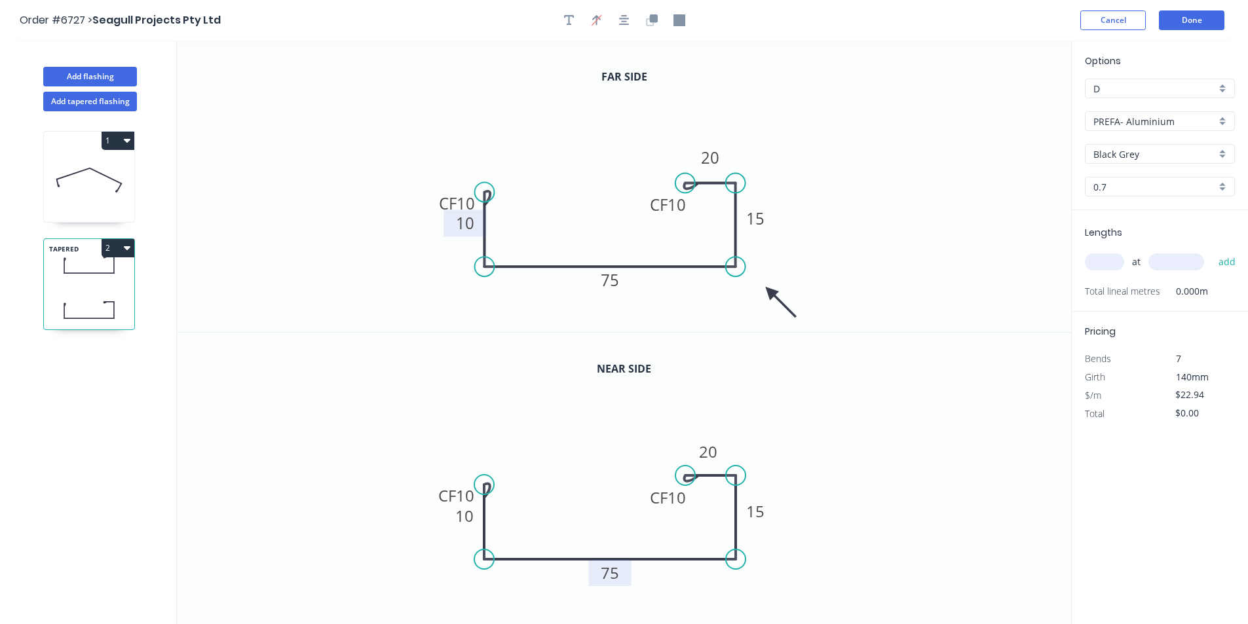
click at [616, 580] on tspan "75" at bounding box center [610, 573] width 18 height 22
click at [622, 569] on tspan "873" at bounding box center [610, 573] width 28 height 22
type input "$23.94"
click at [1117, 256] on input "text" at bounding box center [1104, 261] width 39 height 17
type input "1"
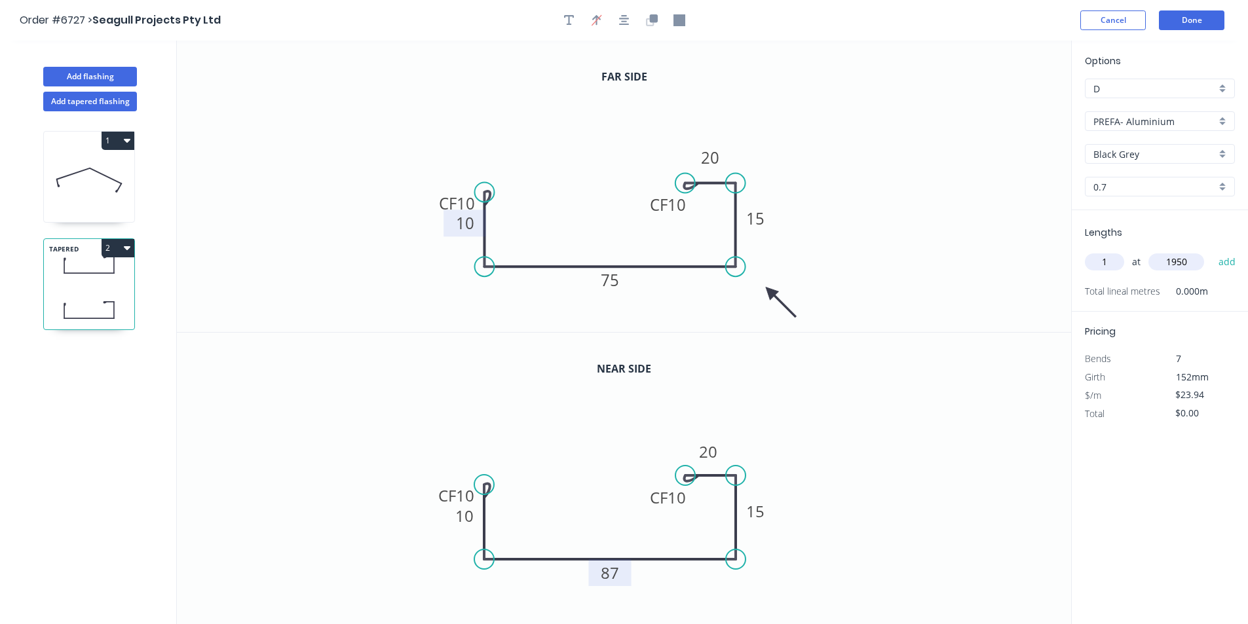
type input "1950"
click at [1212, 251] on button "add" at bounding box center [1227, 262] width 31 height 22
click at [117, 242] on button "2" at bounding box center [118, 248] width 33 height 18
click at [97, 278] on div "Duplicate" at bounding box center [72, 280] width 101 height 19
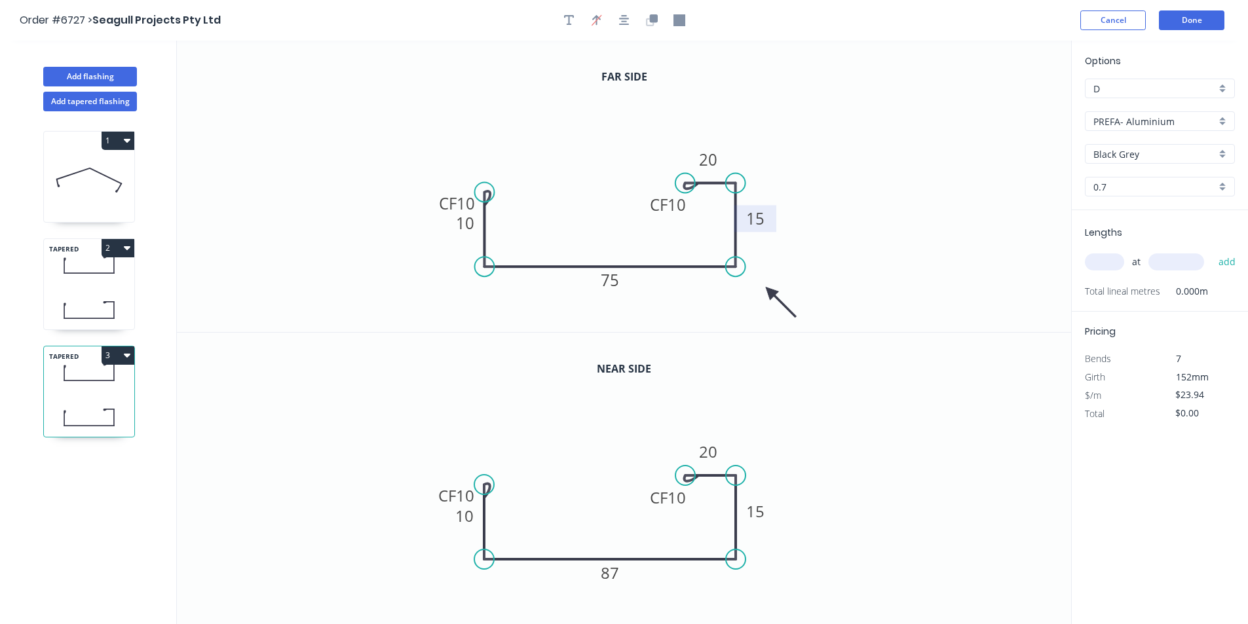
click at [760, 221] on tspan "15" at bounding box center [755, 219] width 18 height 22
click at [774, 523] on rect at bounding box center [755, 511] width 43 height 27
click at [761, 507] on tspan "15" at bounding box center [755, 511] width 18 height 22
click at [101, 278] on icon at bounding box center [89, 265] width 90 height 39
click at [134, 337] on div "1 TAPERED 2 TAPERED 3" at bounding box center [90, 379] width 172 height 537
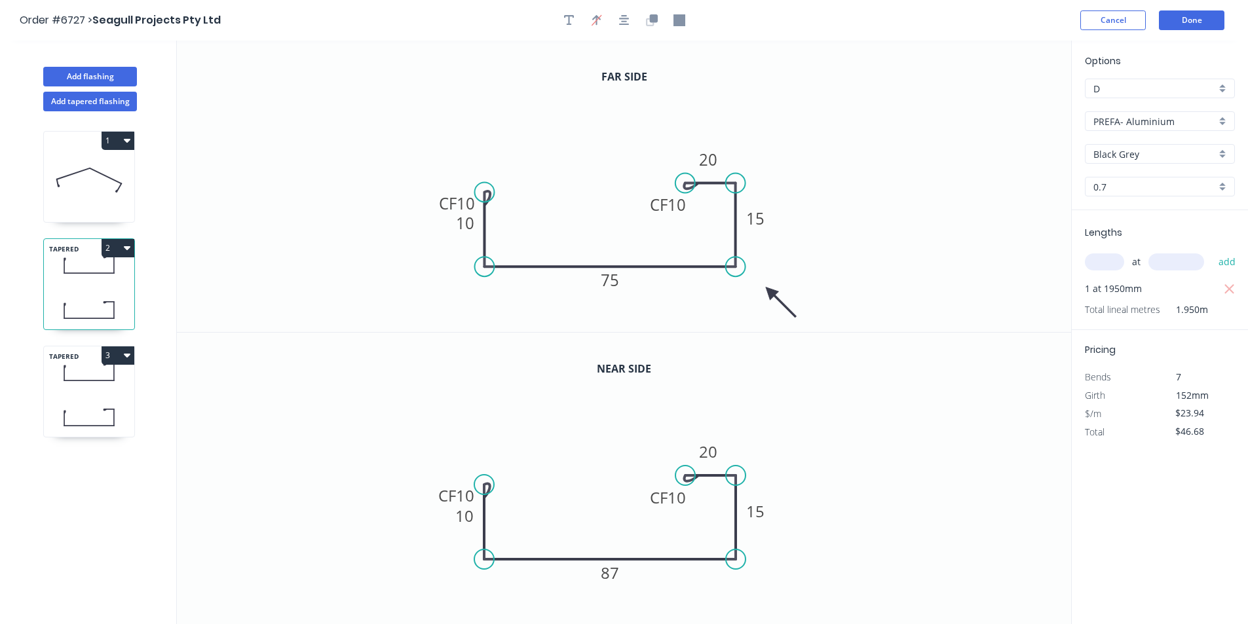
click at [75, 392] on div "TAPERED 3" at bounding box center [89, 392] width 92 height 92
type input "$0.00"
click at [625, 280] on rect at bounding box center [610, 280] width 43 height 27
click at [621, 292] on rect at bounding box center [610, 280] width 43 height 27
click at [614, 281] on tspan "75" at bounding box center [610, 280] width 18 height 22
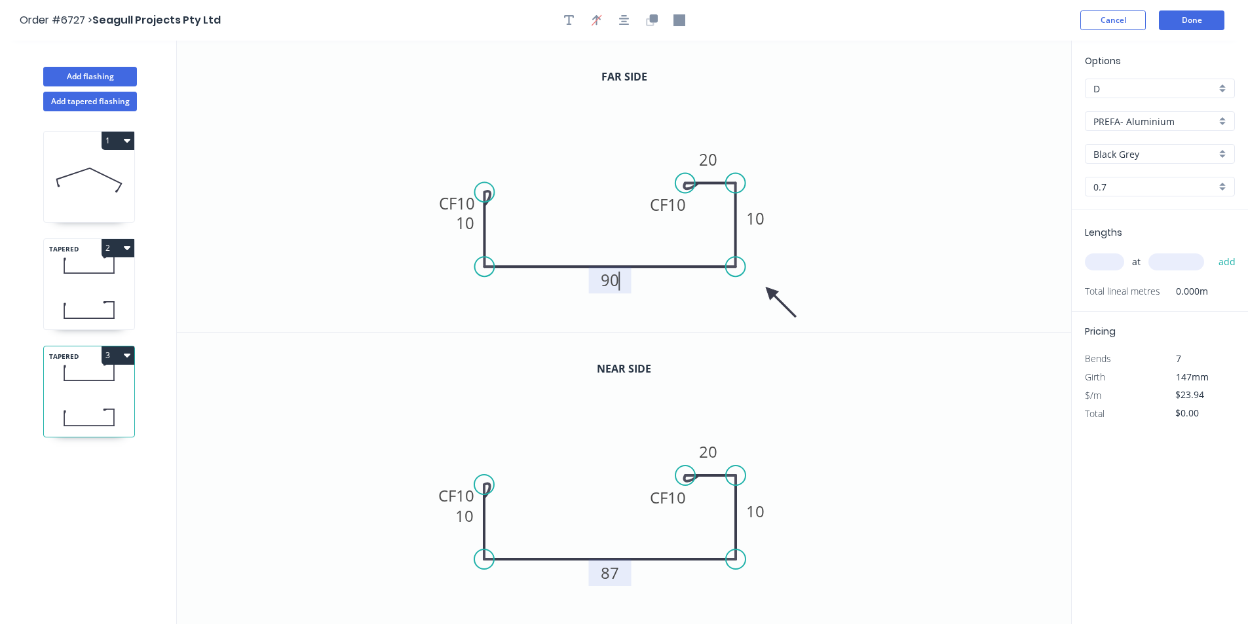
click at [610, 575] on tspan "87" at bounding box center [610, 573] width 18 height 22
click at [1116, 260] on input "text" at bounding box center [1104, 261] width 39 height 17
type input "1"
type input "2300"
click at [1212, 251] on button "add" at bounding box center [1227, 262] width 31 height 22
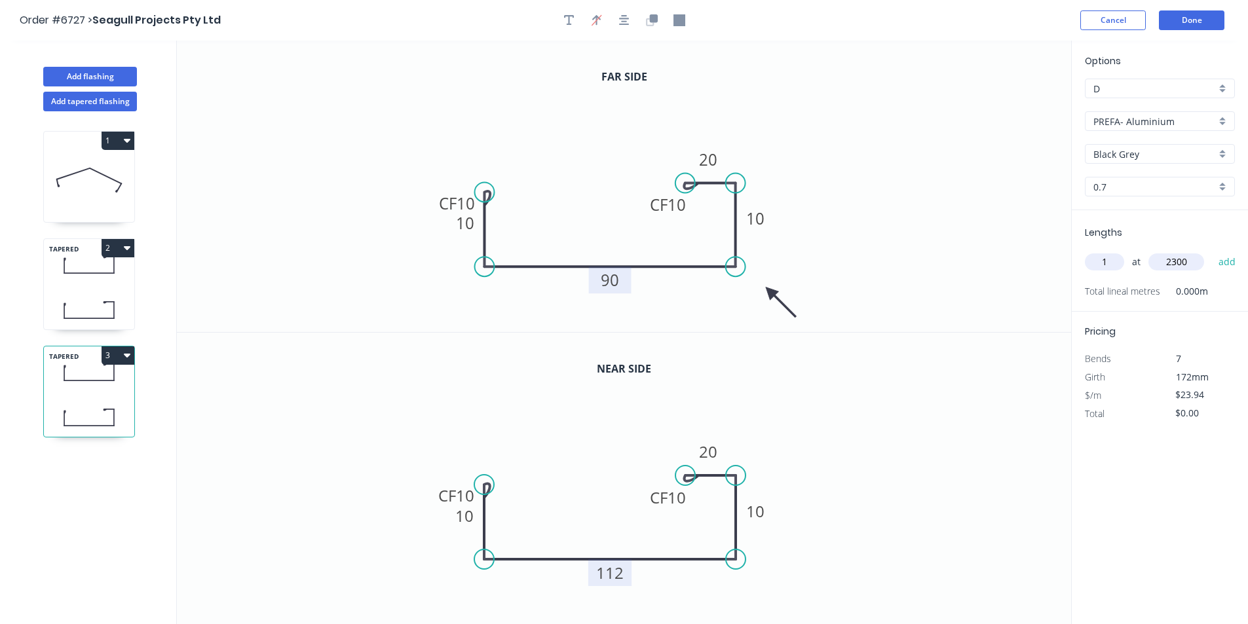
type input "$55.06"
click at [574, 17] on icon "button" at bounding box center [569, 20] width 10 height 10
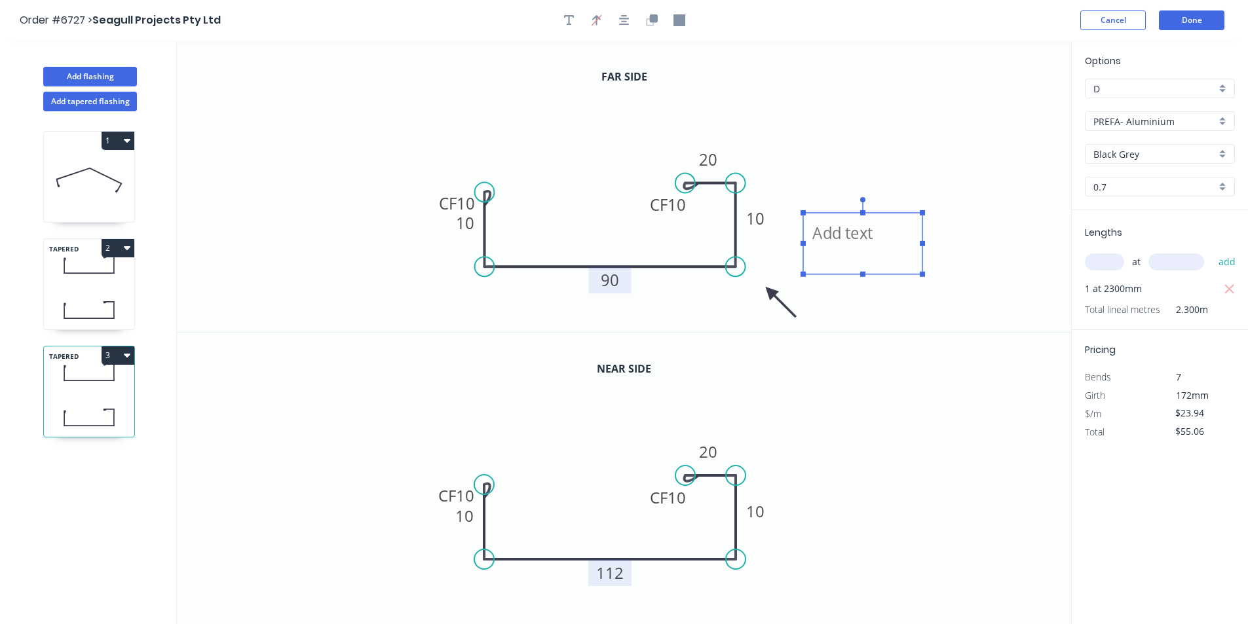
drag, startPoint x: 293, startPoint y: 101, endPoint x: 883, endPoint y: 215, distance: 600.4
click at [883, 219] on textarea at bounding box center [863, 243] width 106 height 48
click at [997, 321] on icon "Test piece first CF 10 10 90 10 CF 10 20" at bounding box center [624, 186] width 894 height 291
type textarea "Test piece first"
click at [1204, 10] on button "Done" at bounding box center [1191, 20] width 65 height 20
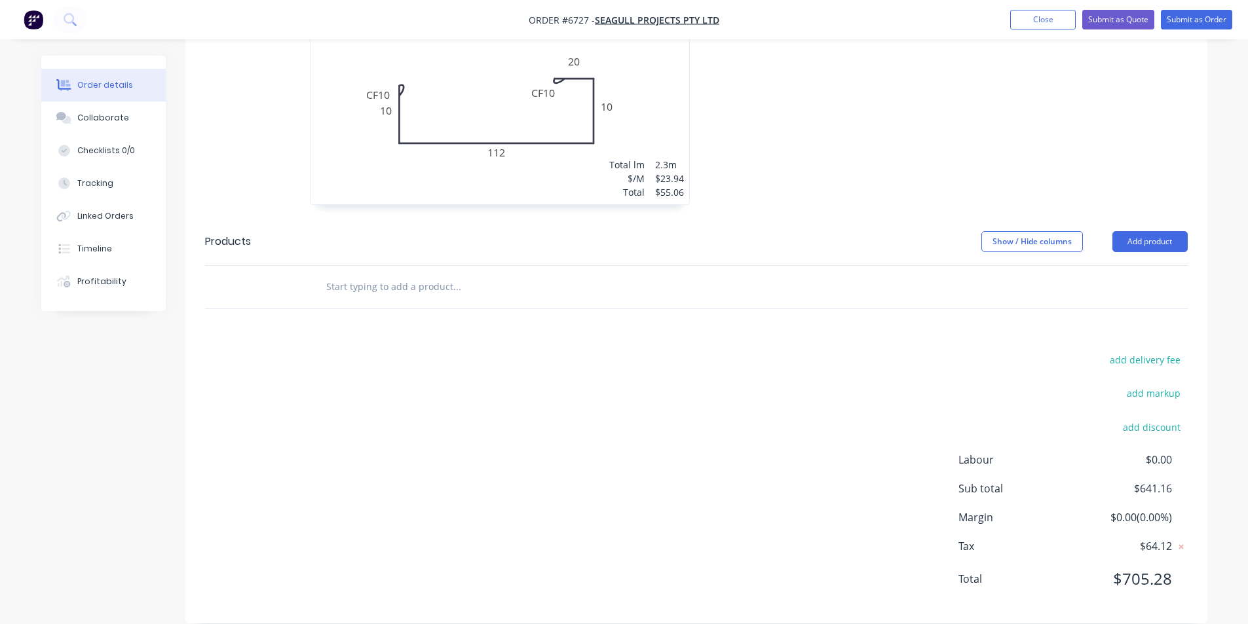
scroll to position [931, 0]
click at [120, 122] on div "Collaborate" at bounding box center [103, 118] width 52 height 12
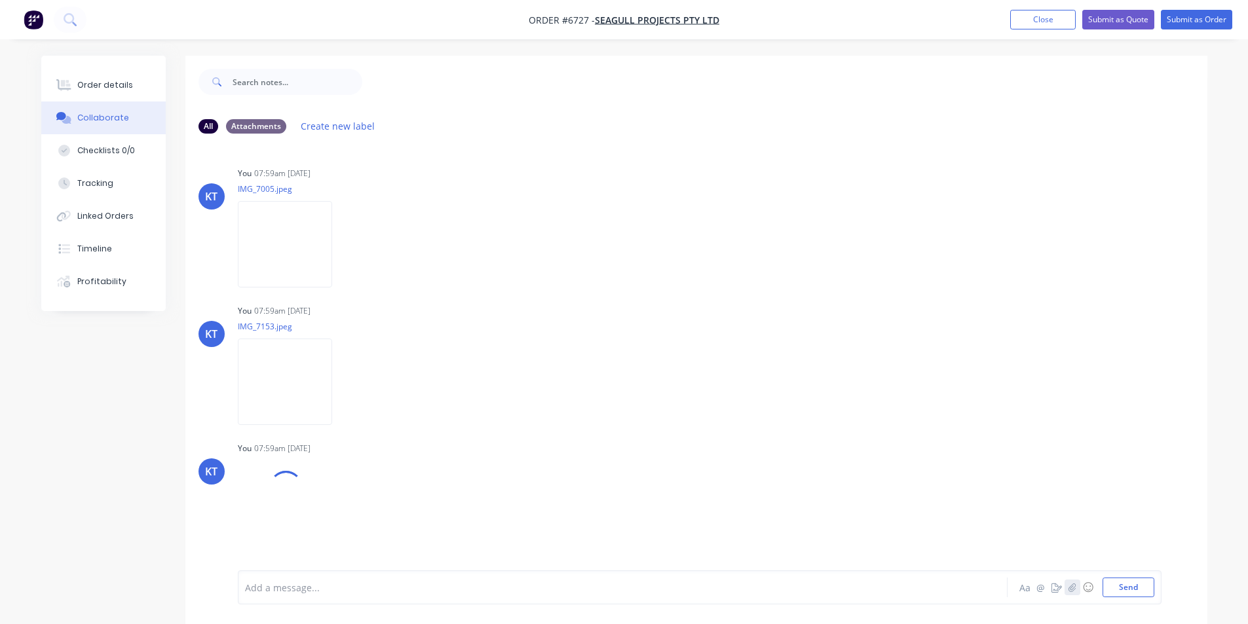
click at [1078, 587] on button "button" at bounding box center [1072, 588] width 16 height 16
click at [1073, 589] on icon "button" at bounding box center [1072, 587] width 8 height 9
click at [1118, 584] on button "Send" at bounding box center [1128, 588] width 52 height 20
click at [109, 79] on div "Order details" at bounding box center [105, 85] width 56 height 12
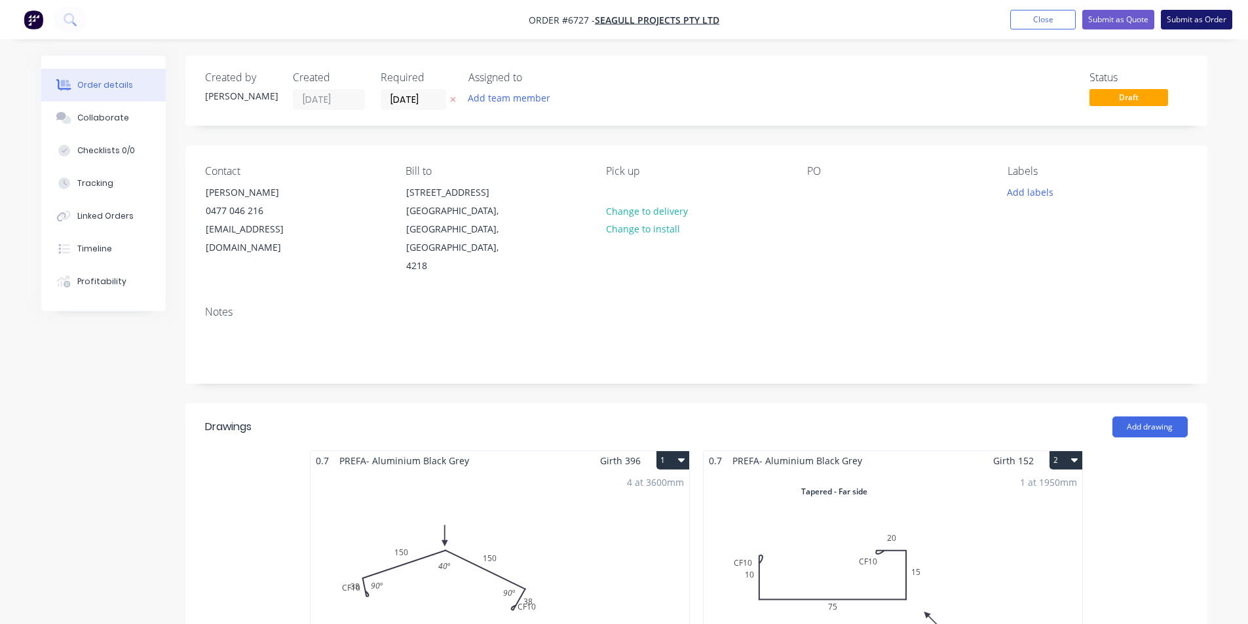
click at [1182, 23] on button "Submit as Order" at bounding box center [1196, 20] width 71 height 20
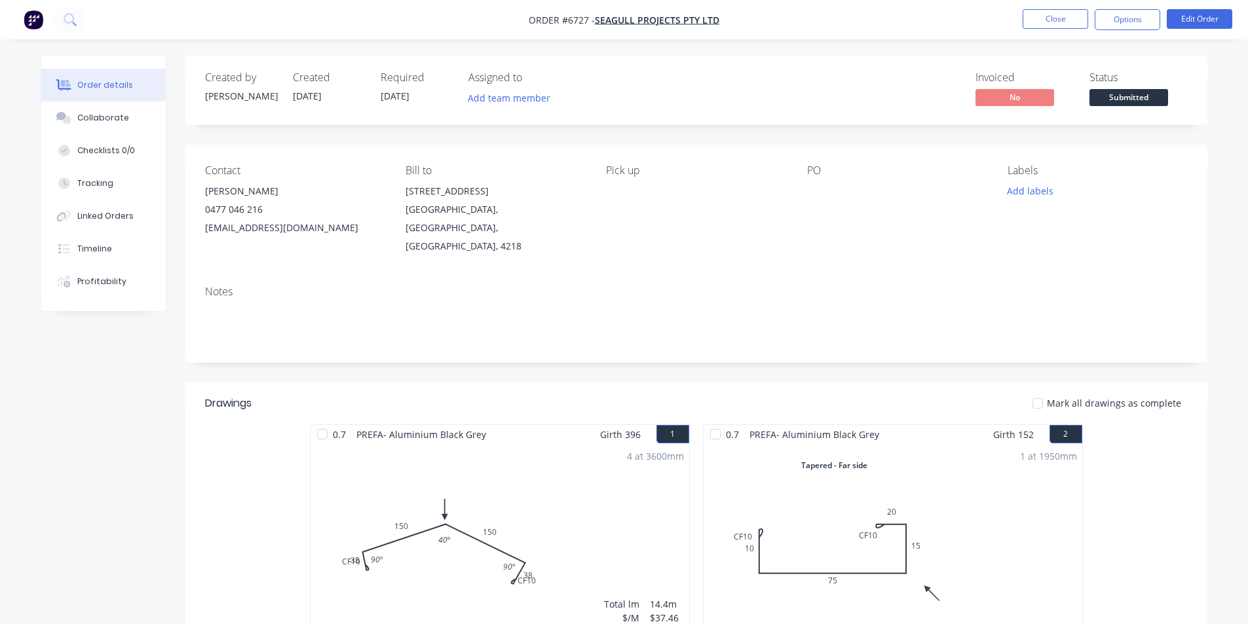
click at [1167, 95] on span "Submitted" at bounding box center [1128, 97] width 79 height 16
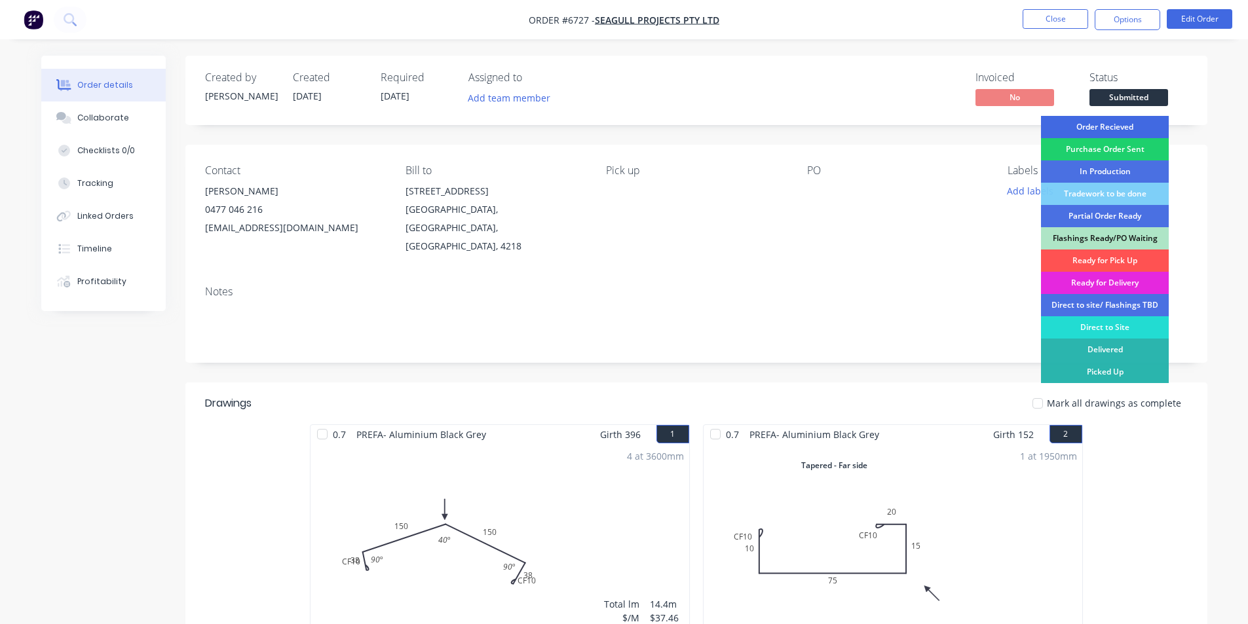
click at [1108, 130] on div "Order Recieved" at bounding box center [1105, 127] width 128 height 22
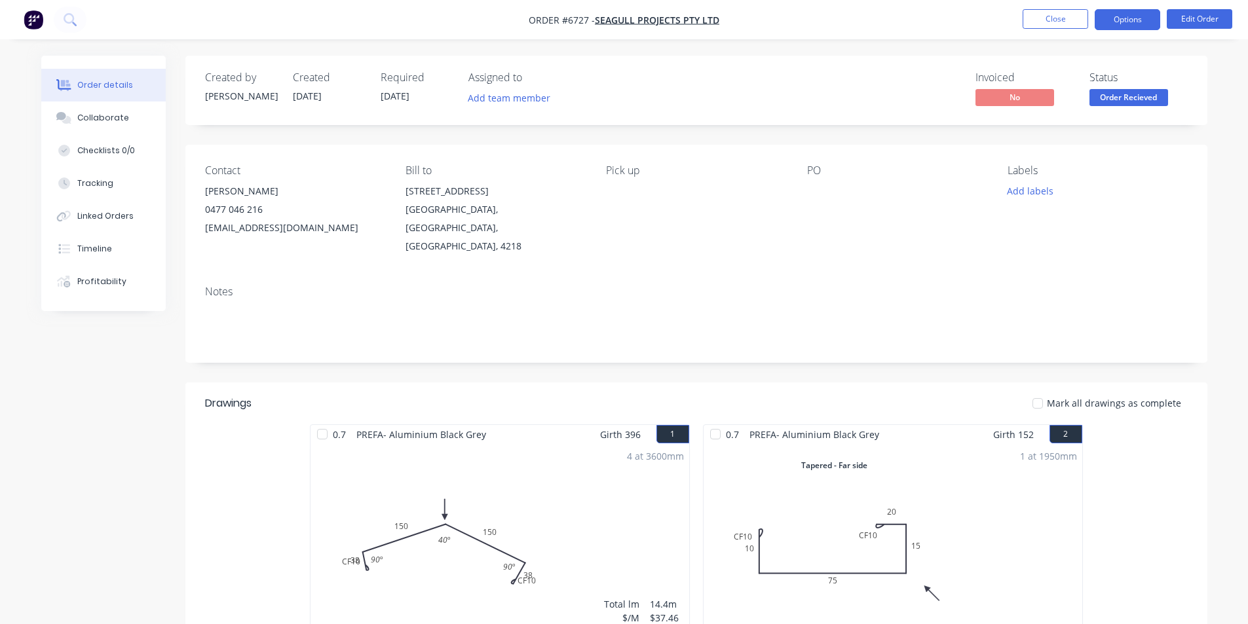
click at [1129, 18] on button "Options" at bounding box center [1126, 19] width 65 height 21
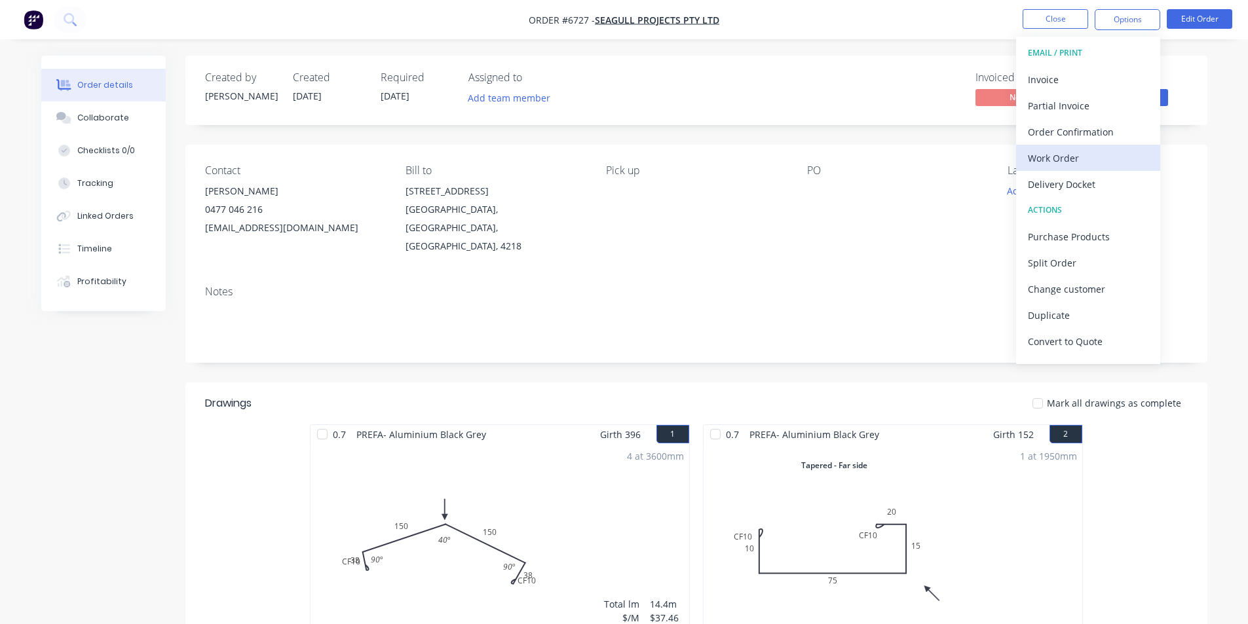
click at [1096, 164] on div "Work Order" at bounding box center [1088, 158] width 121 height 19
click at [1098, 129] on div "Without pricing" at bounding box center [1088, 131] width 121 height 19
click at [1052, 7] on nav "Order #6727 - Seagull Projects Pty Ltd Close Options EMAIL / PRINT Invoice Part…" at bounding box center [624, 19] width 1248 height 39
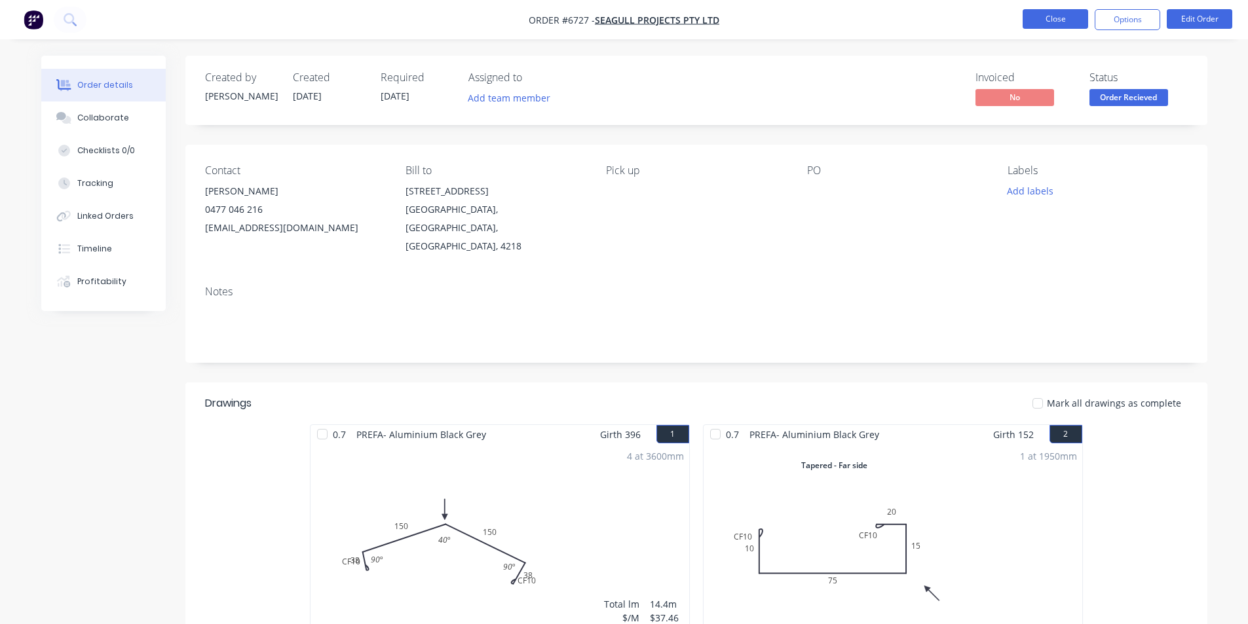
click at [1064, 16] on button "Close" at bounding box center [1054, 19] width 65 height 20
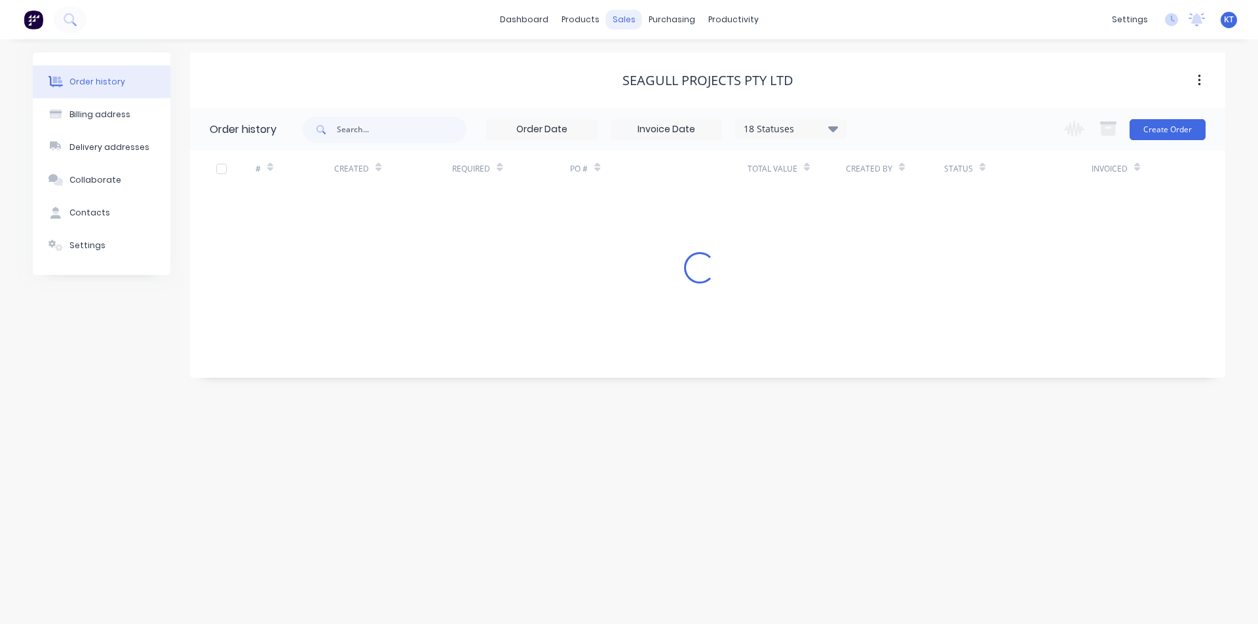
click at [620, 16] on div "sales" at bounding box center [624, 20] width 36 height 20
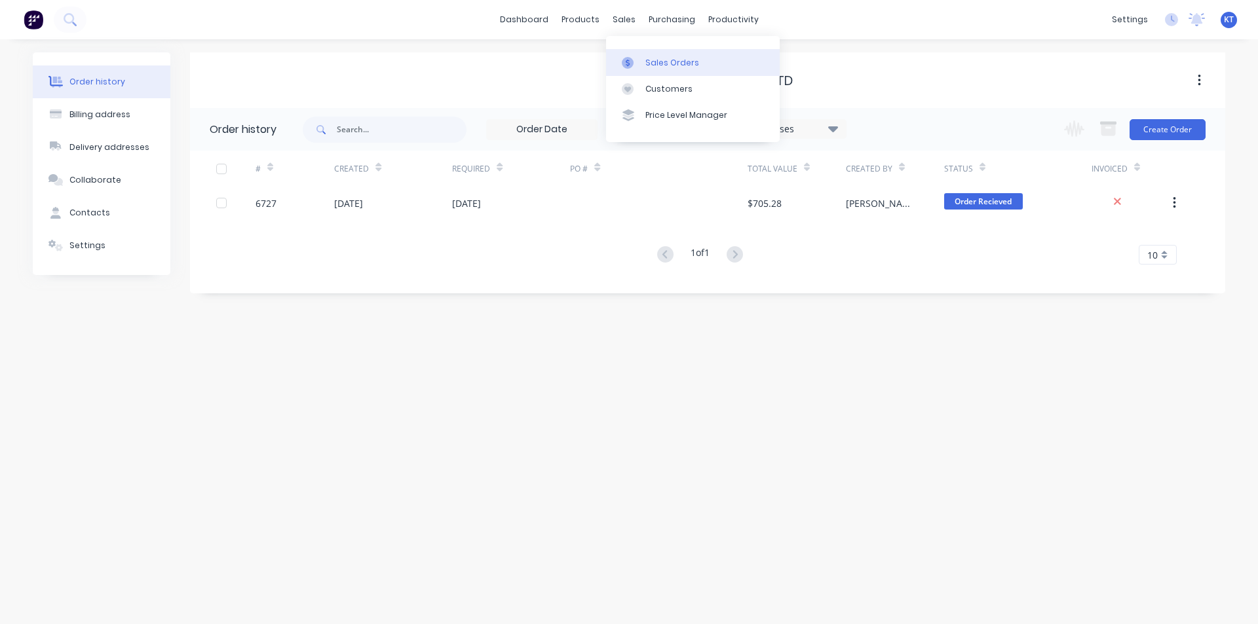
click at [646, 66] on div "Sales Orders" at bounding box center [672, 63] width 54 height 12
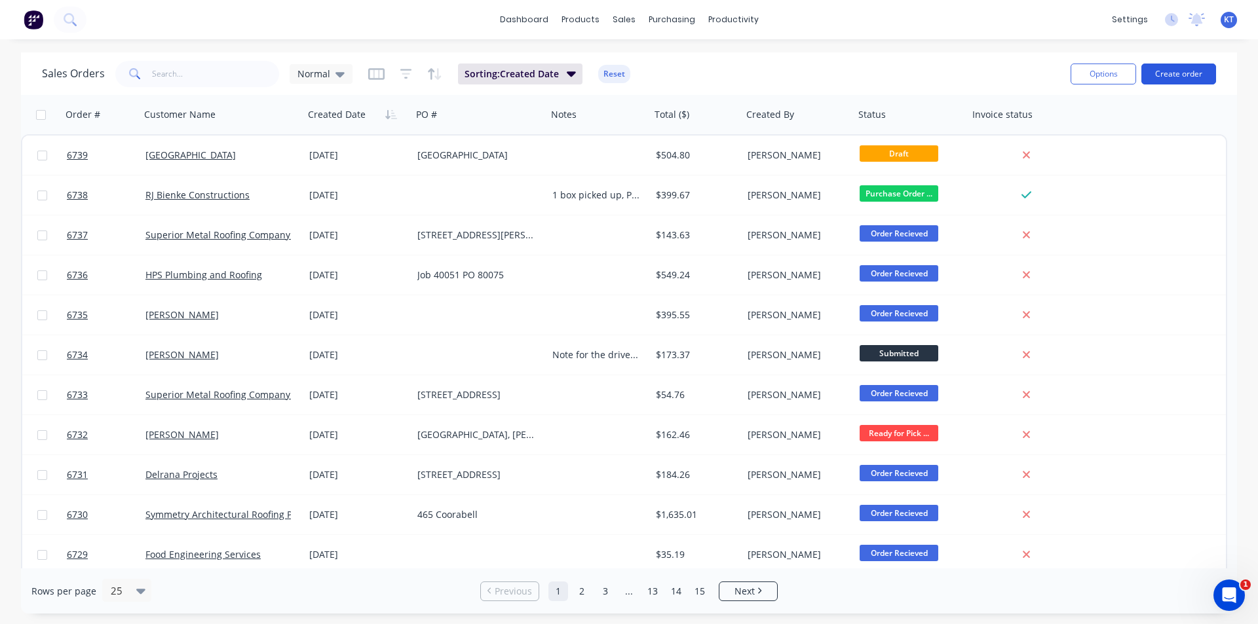
click at [1182, 68] on button "Create order" at bounding box center [1178, 74] width 75 height 21
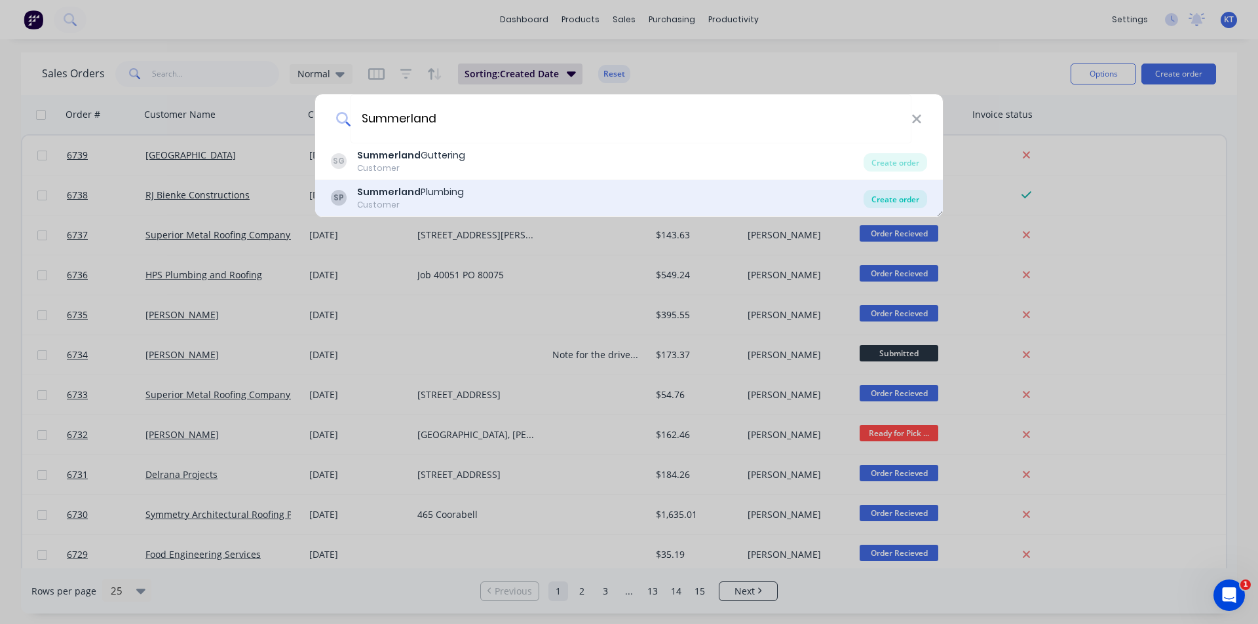
type input "Summerland"
click at [889, 200] on div "Create order" at bounding box center [895, 199] width 64 height 18
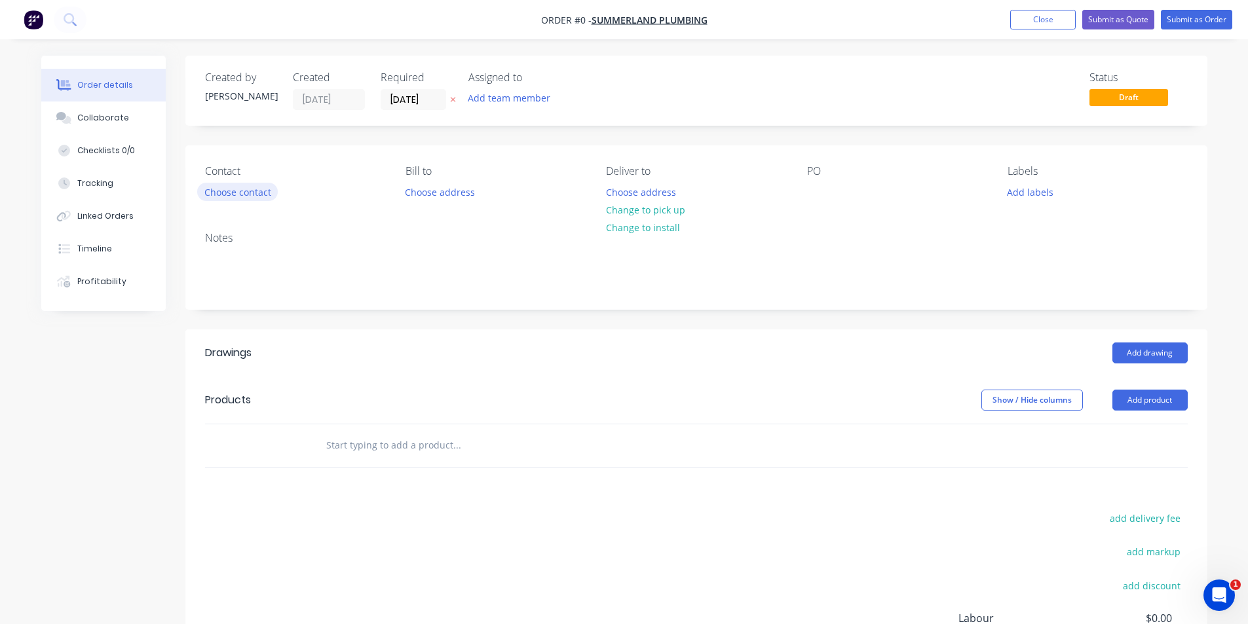
click at [244, 186] on button "Choose contact" at bounding box center [237, 192] width 81 height 18
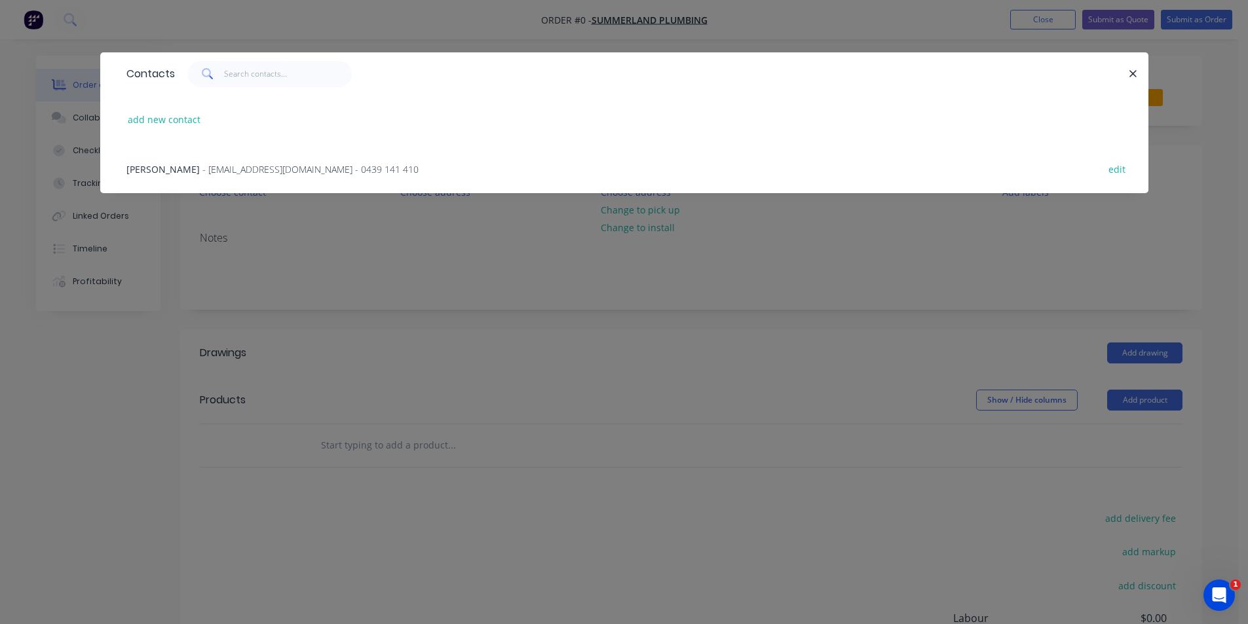
click at [202, 172] on span "- greghadler@bigpond.com - 0439 141 410" at bounding box center [310, 169] width 216 height 12
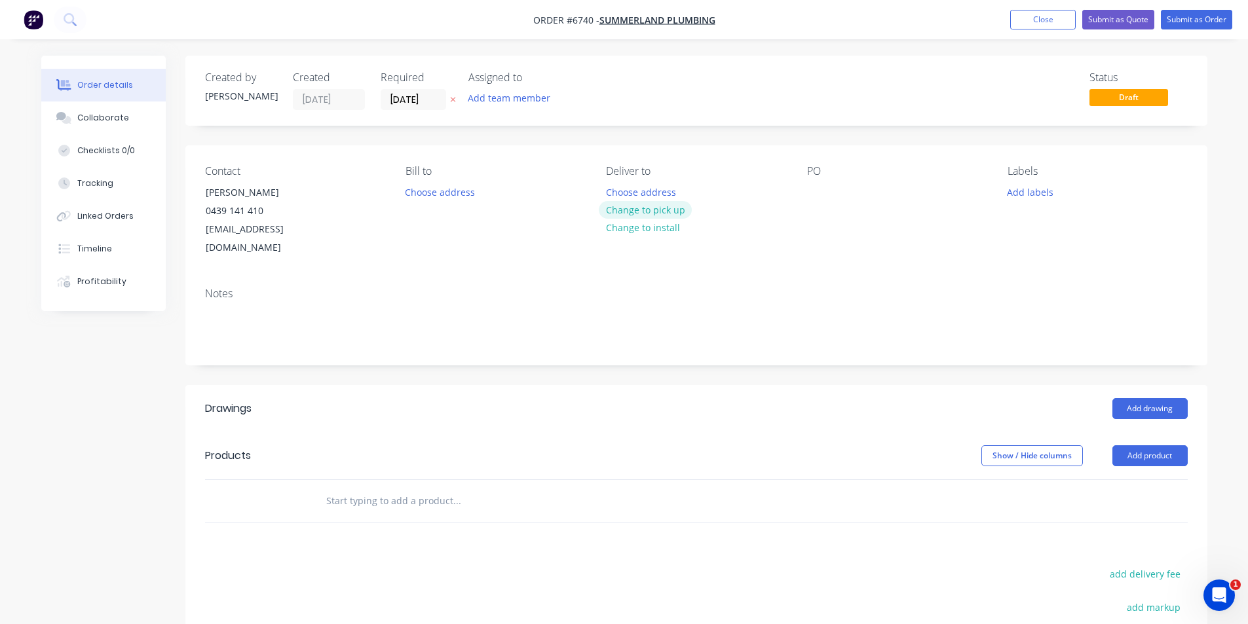
click at [671, 207] on button "Change to pick up" at bounding box center [645, 210] width 93 height 18
click at [1145, 445] on button "Add product" at bounding box center [1149, 455] width 75 height 21
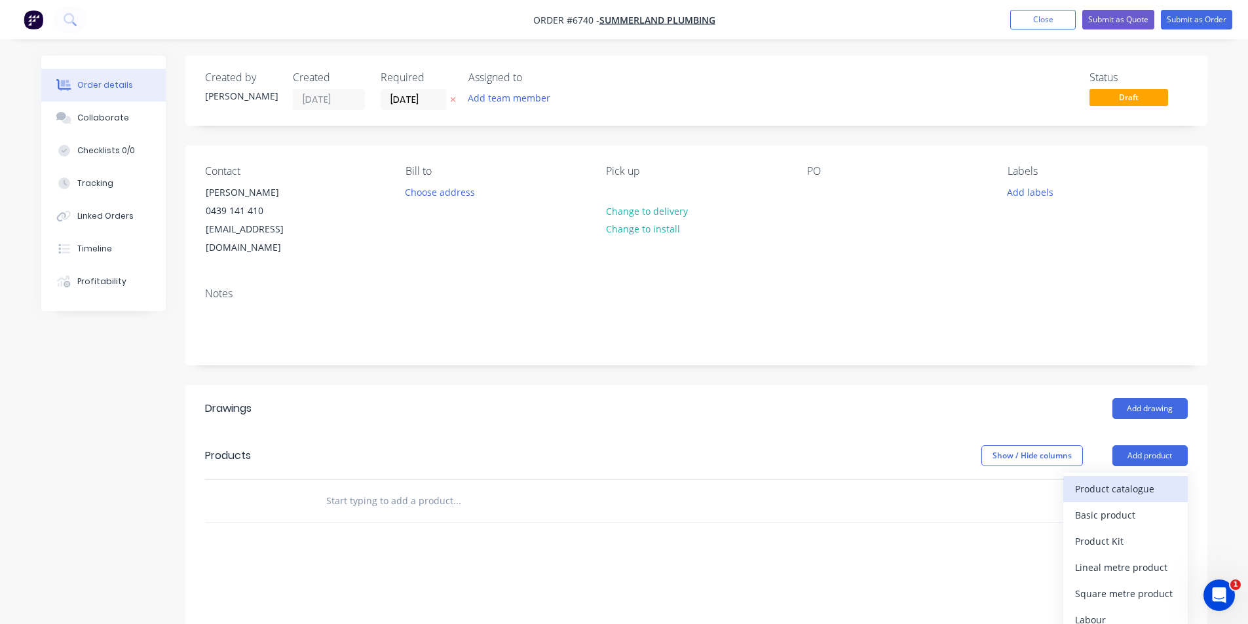
click at [1137, 479] on div "Product catalogue" at bounding box center [1125, 488] width 101 height 19
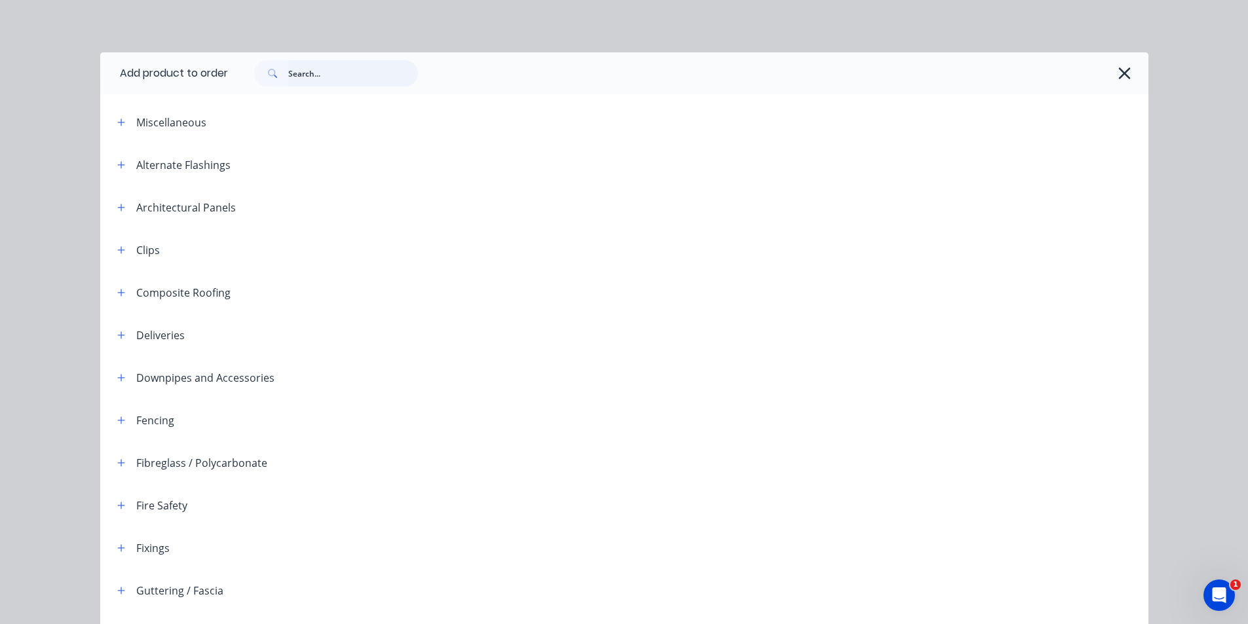
click at [306, 70] on input "text" at bounding box center [353, 73] width 130 height 26
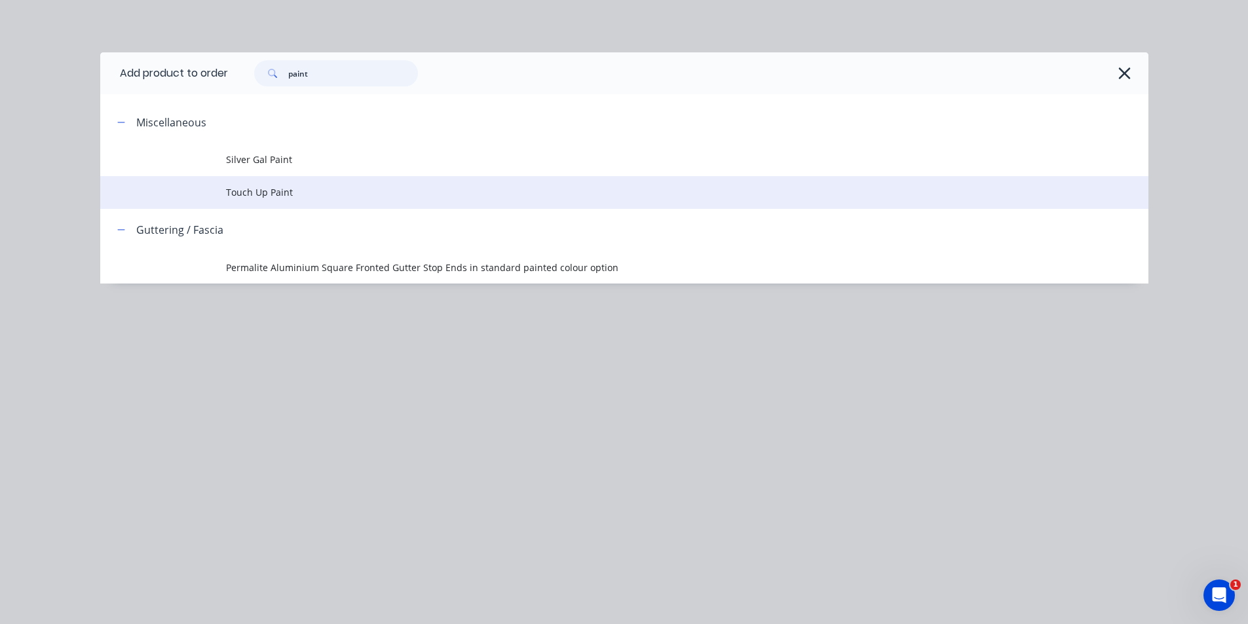
type input "paint"
click at [280, 201] on td "Touch Up Paint" at bounding box center [687, 192] width 922 height 33
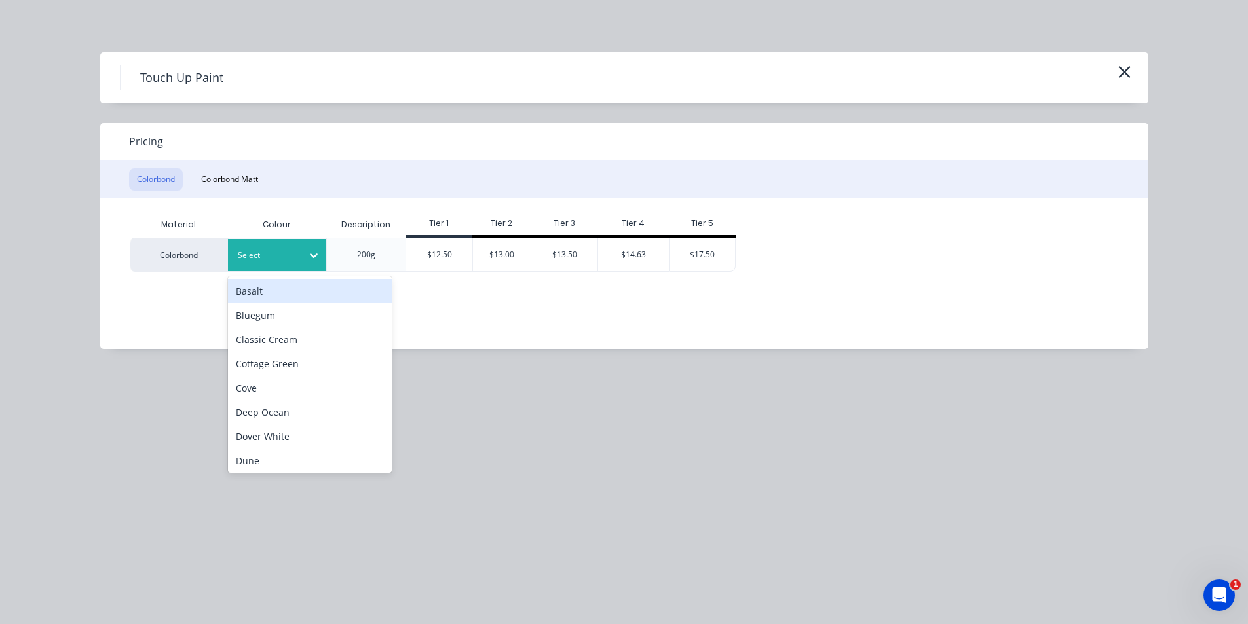
click at [283, 256] on div at bounding box center [267, 255] width 59 height 14
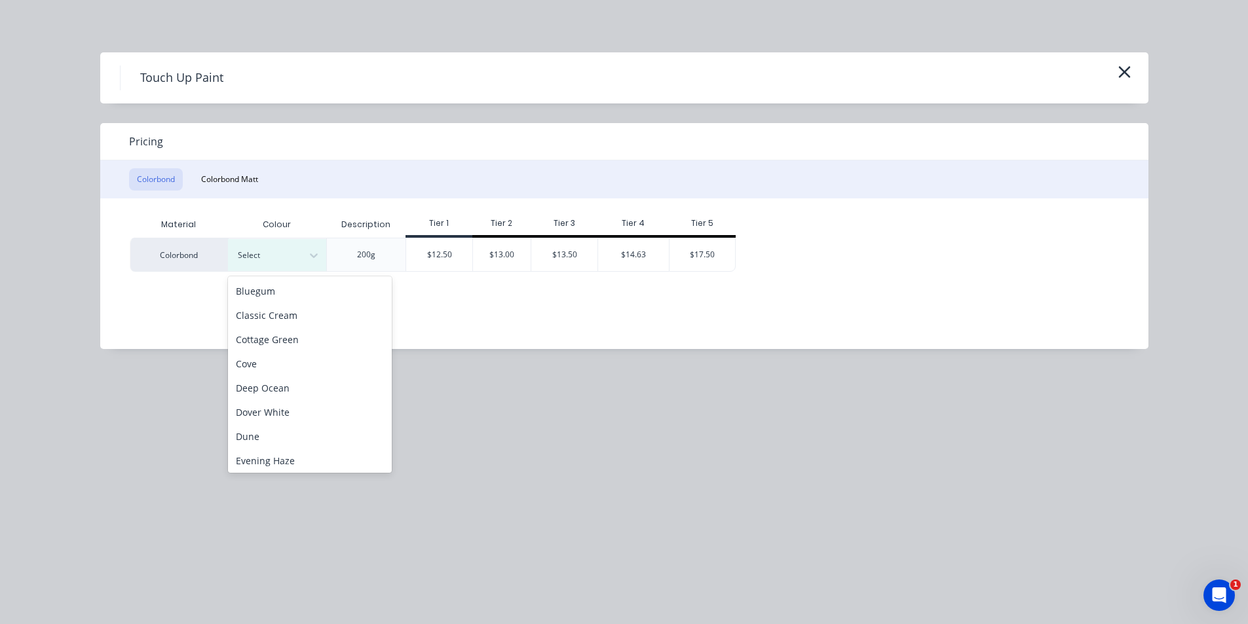
scroll to position [22, 0]
click at [301, 325] on div "Classic Cream" at bounding box center [310, 318] width 164 height 24
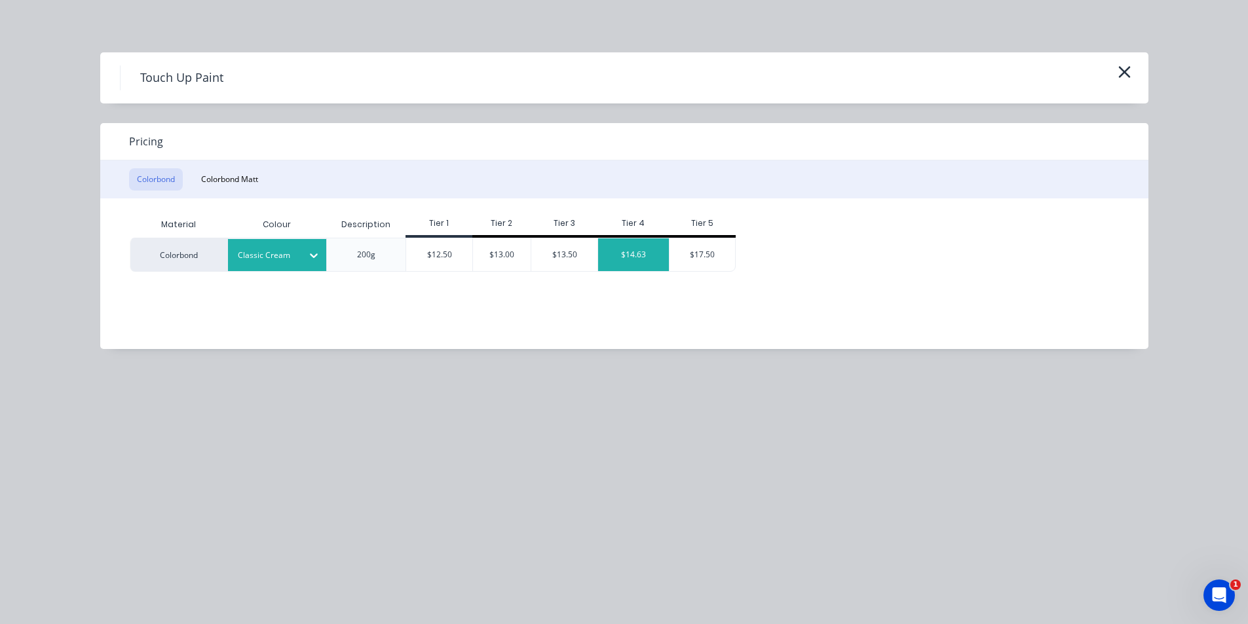
click at [631, 252] on div "$14.63" at bounding box center [633, 254] width 71 height 33
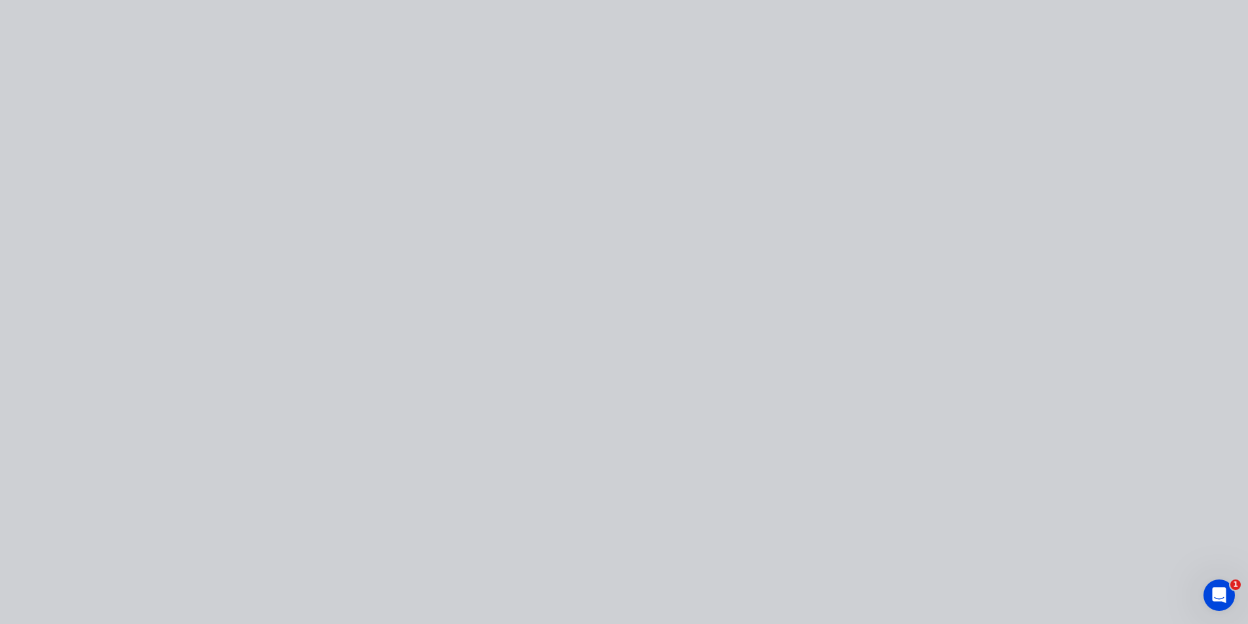
type input "$14.63"
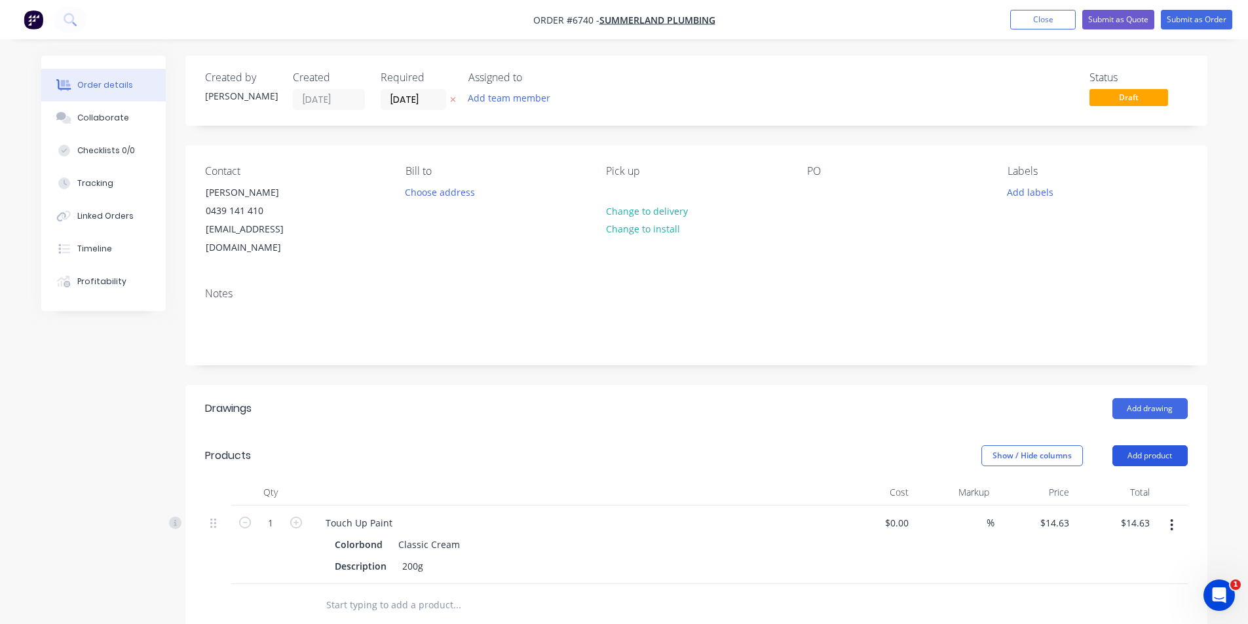
click at [1146, 445] on button "Add product" at bounding box center [1149, 455] width 75 height 21
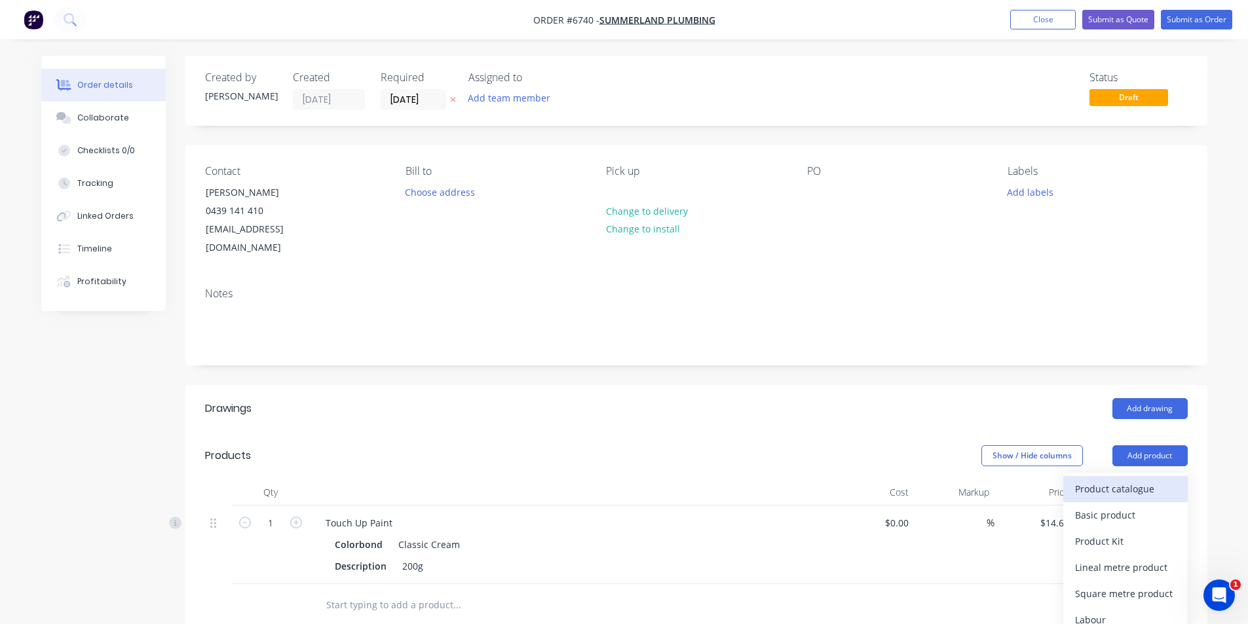
click at [1132, 479] on div "Product catalogue" at bounding box center [1125, 488] width 101 height 19
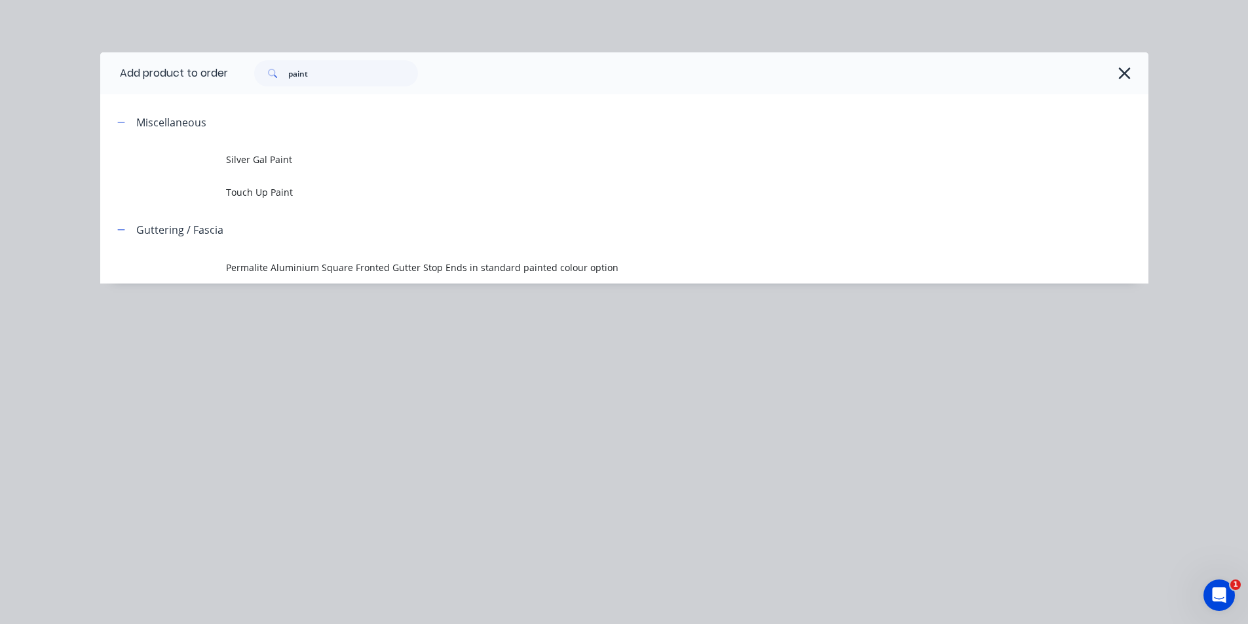
click at [377, 92] on div "paint" at bounding box center [688, 73] width 920 height 42
click at [362, 71] on input "paint" at bounding box center [353, 73] width 130 height 26
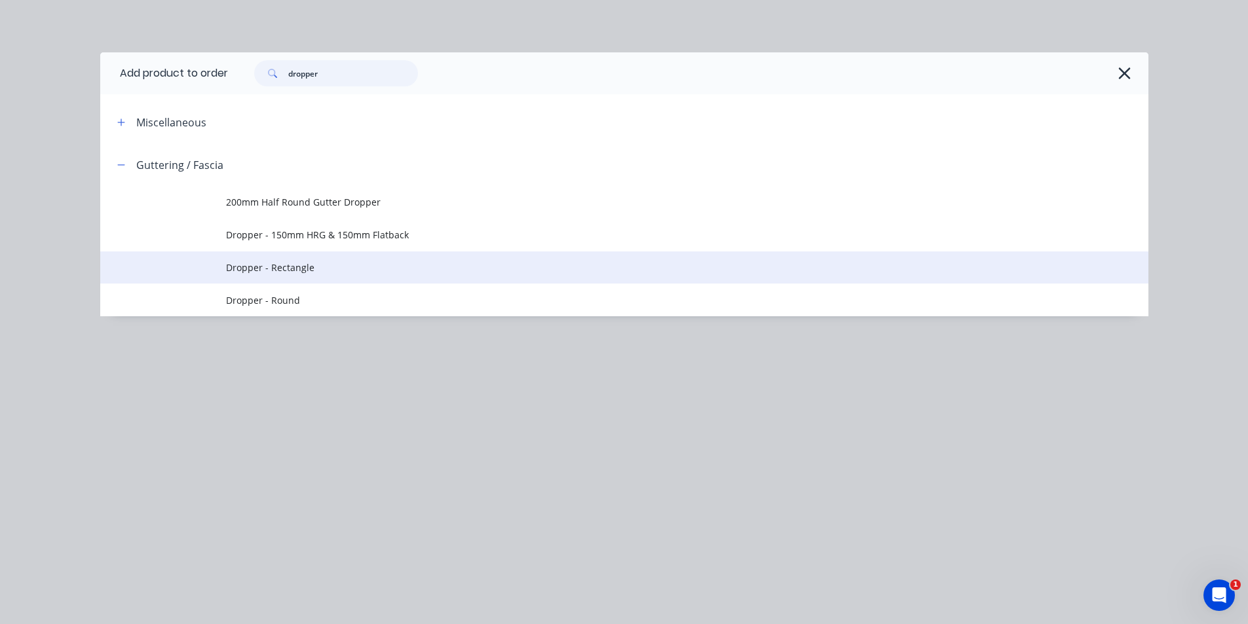
type input "dropper"
click at [324, 266] on span "Dropper - Rectangle" at bounding box center [595, 268] width 738 height 14
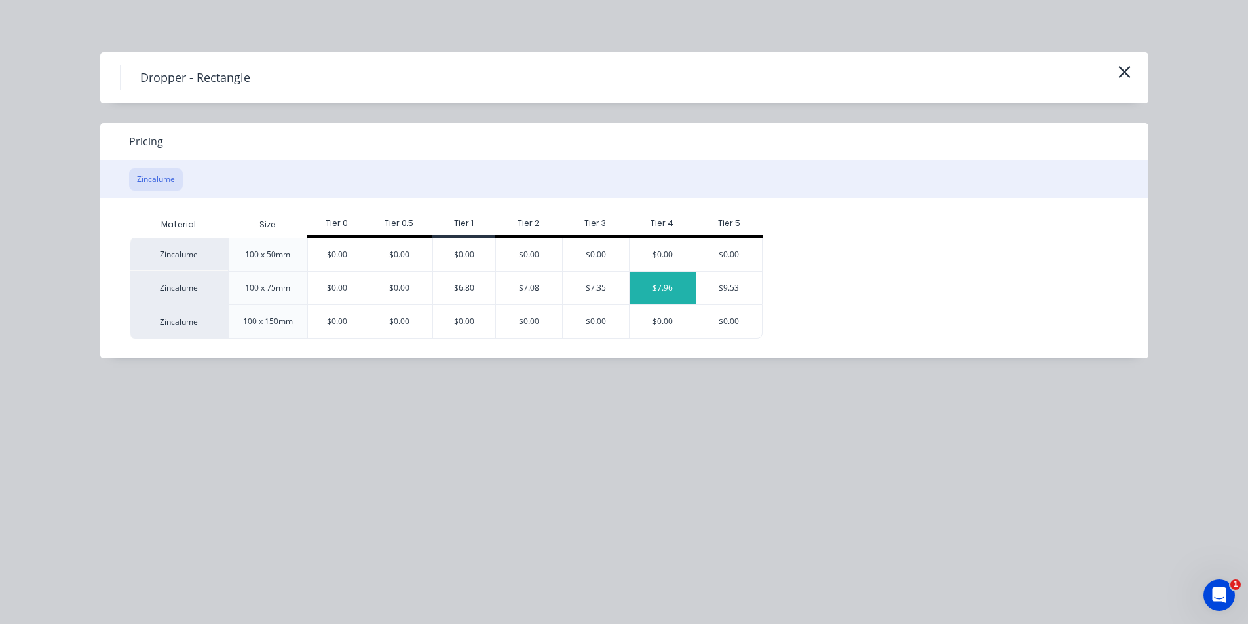
click at [680, 288] on div "$7.96" at bounding box center [662, 288] width 66 height 33
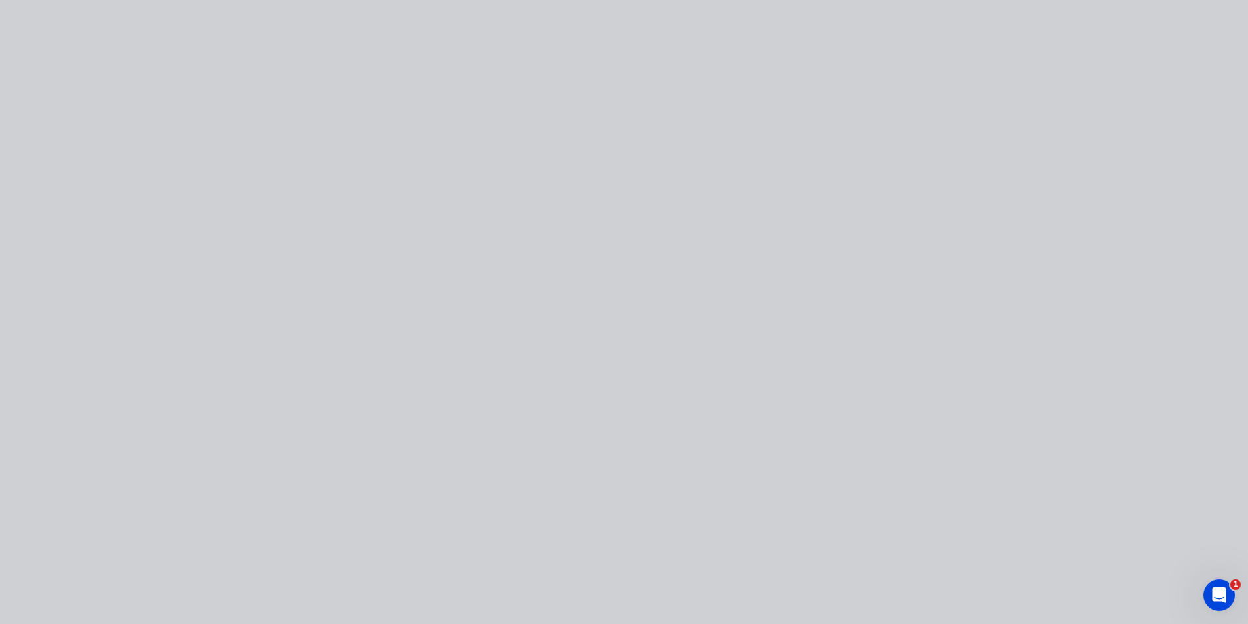
type input "$7.96"
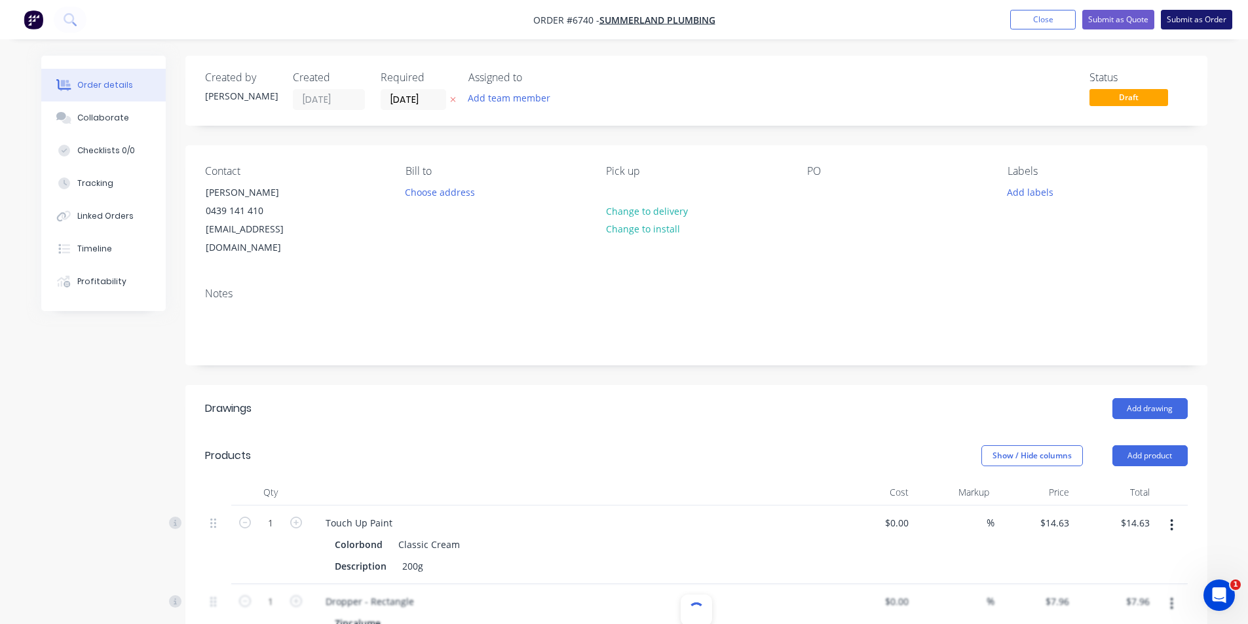
click at [1191, 20] on button "Submit as Order" at bounding box center [1196, 20] width 71 height 20
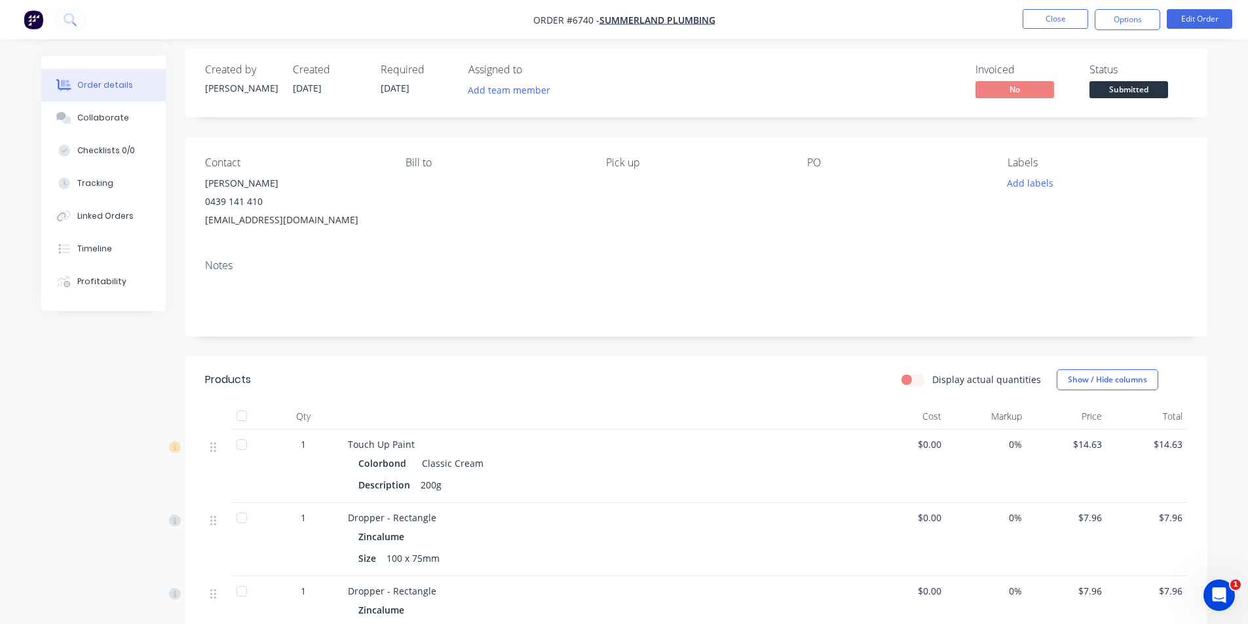
scroll to position [5, 0]
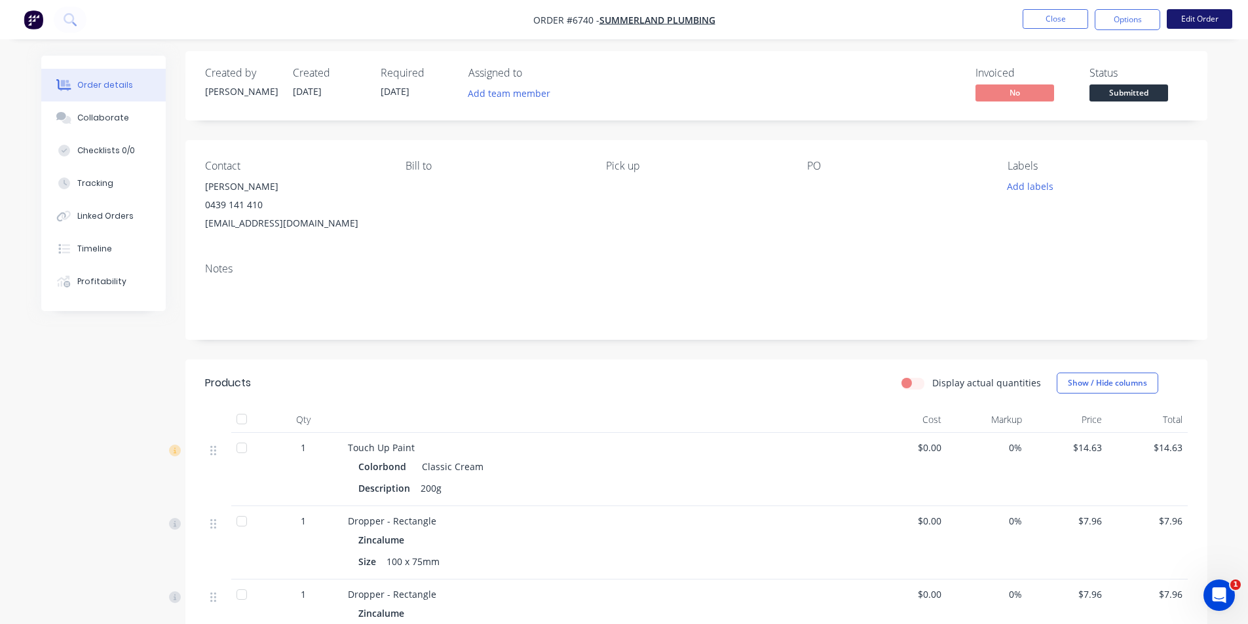
click at [1180, 22] on button "Edit Order" at bounding box center [1199, 19] width 65 height 20
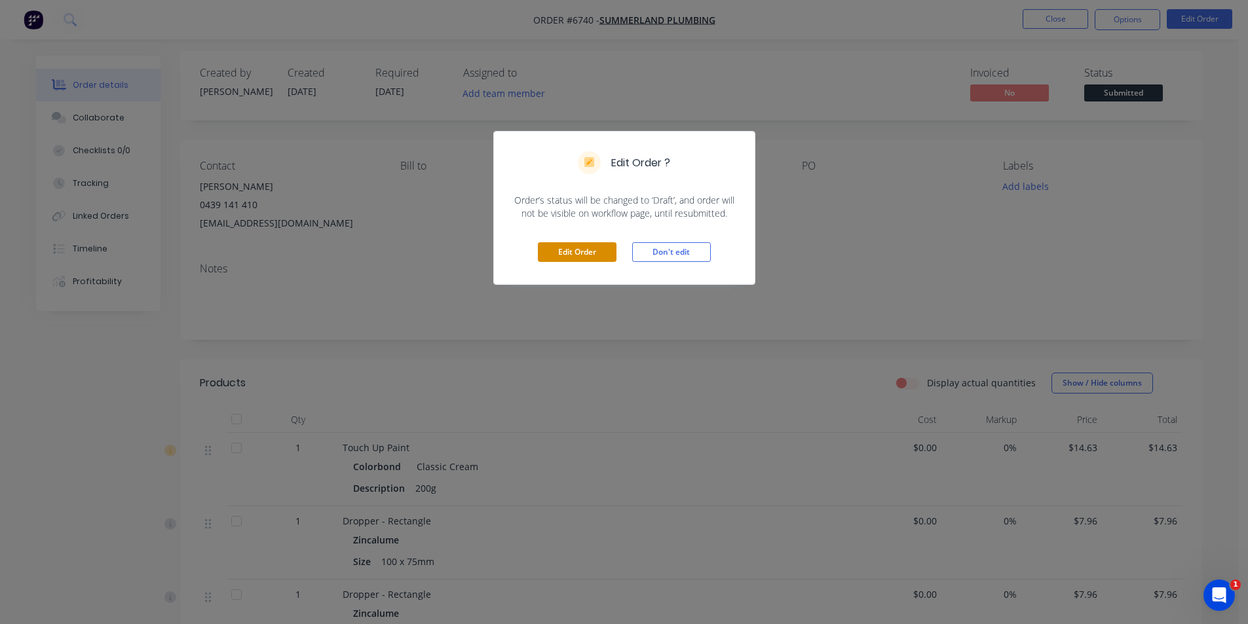
click at [567, 253] on button "Edit Order" at bounding box center [577, 252] width 79 height 20
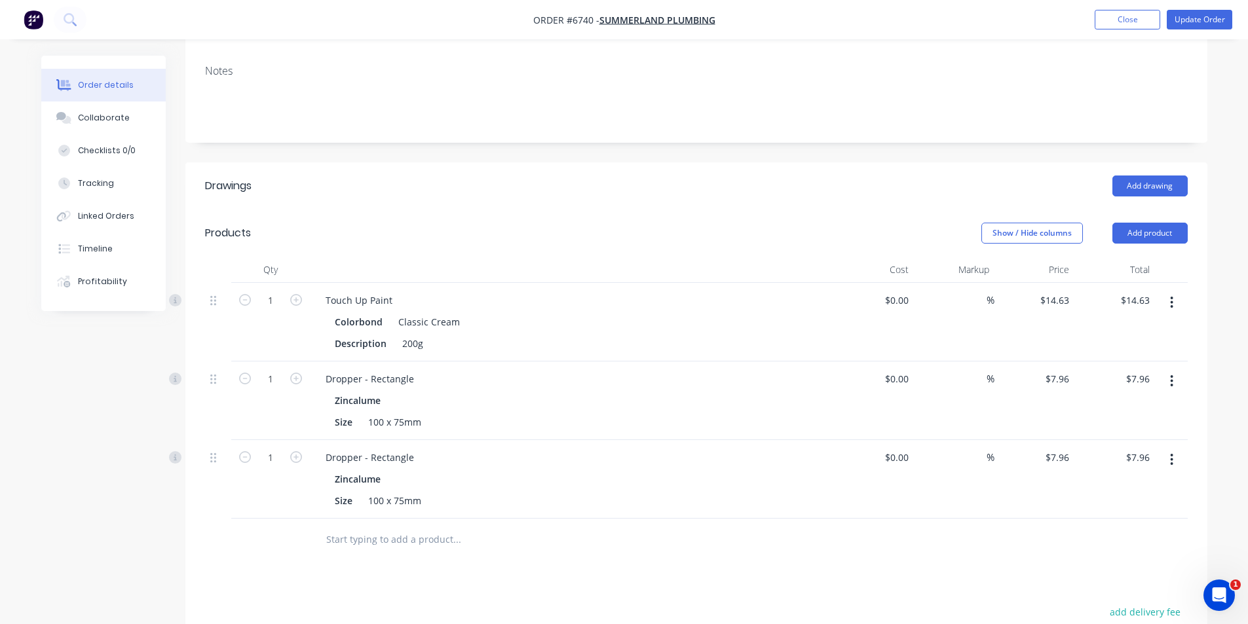
scroll to position [327, 0]
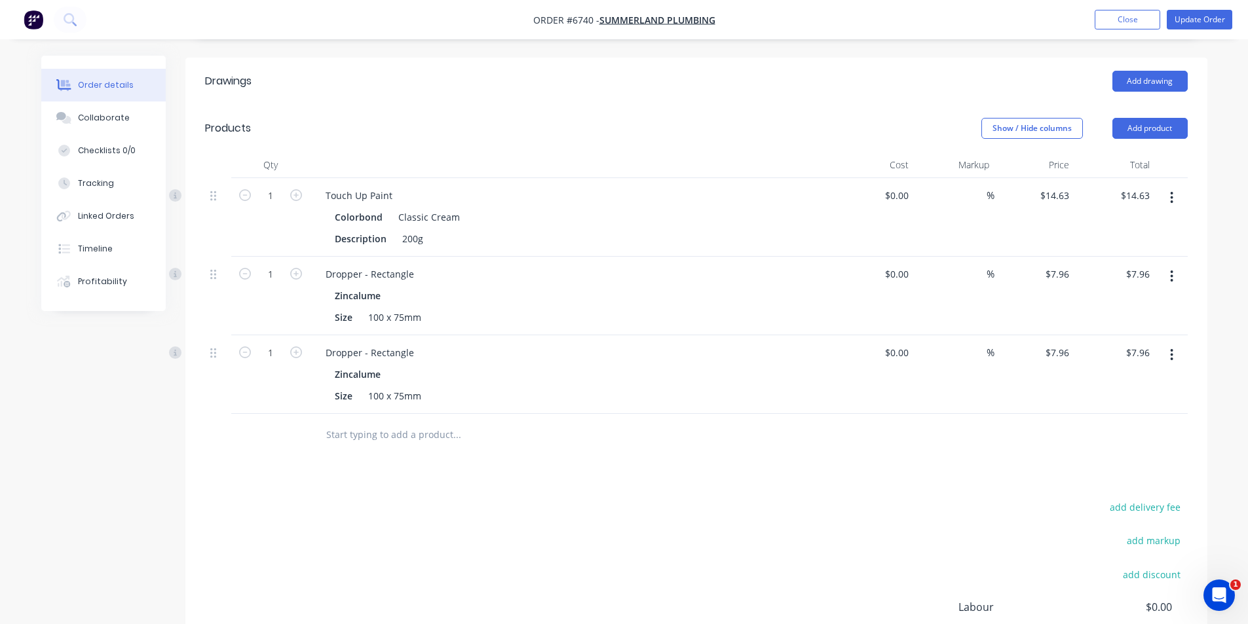
click at [1176, 343] on button "button" at bounding box center [1171, 355] width 31 height 24
click at [1172, 458] on div "Delete" at bounding box center [1125, 467] width 101 height 19
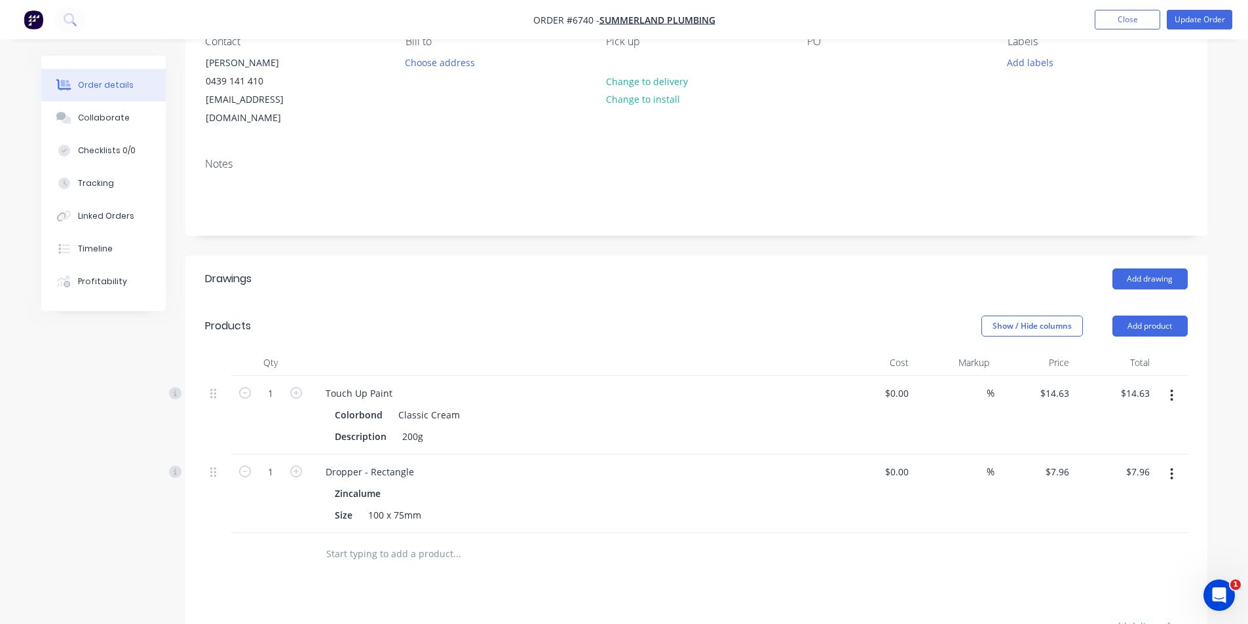
scroll to position [0, 0]
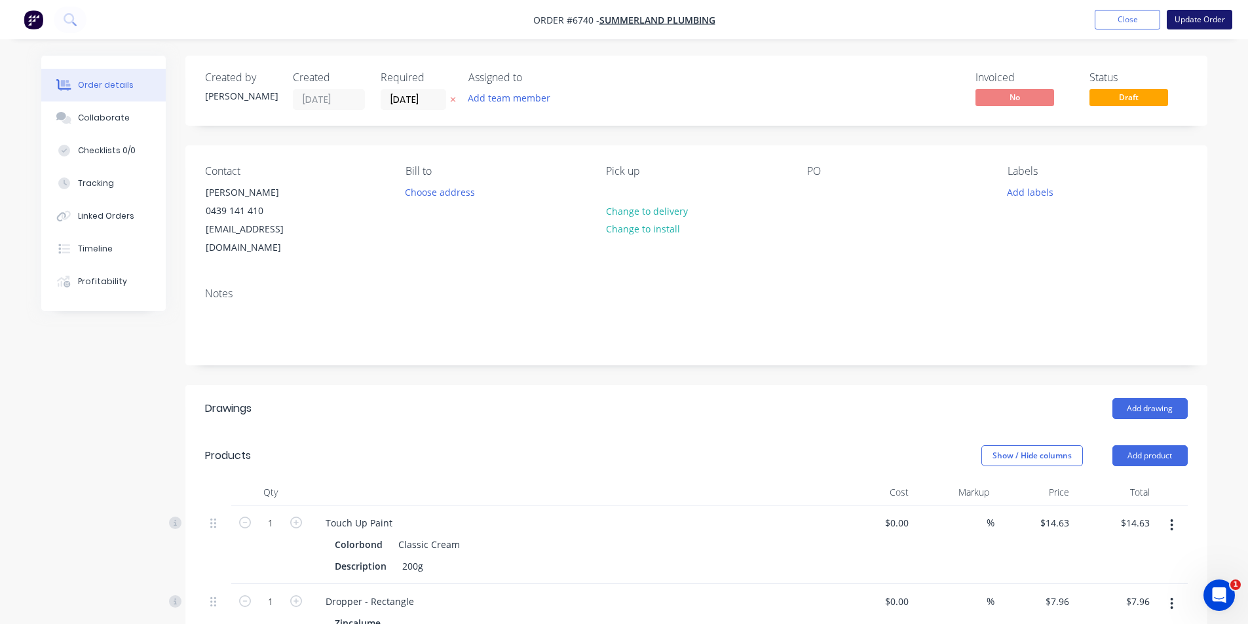
click at [1222, 21] on button "Update Order" at bounding box center [1199, 20] width 65 height 20
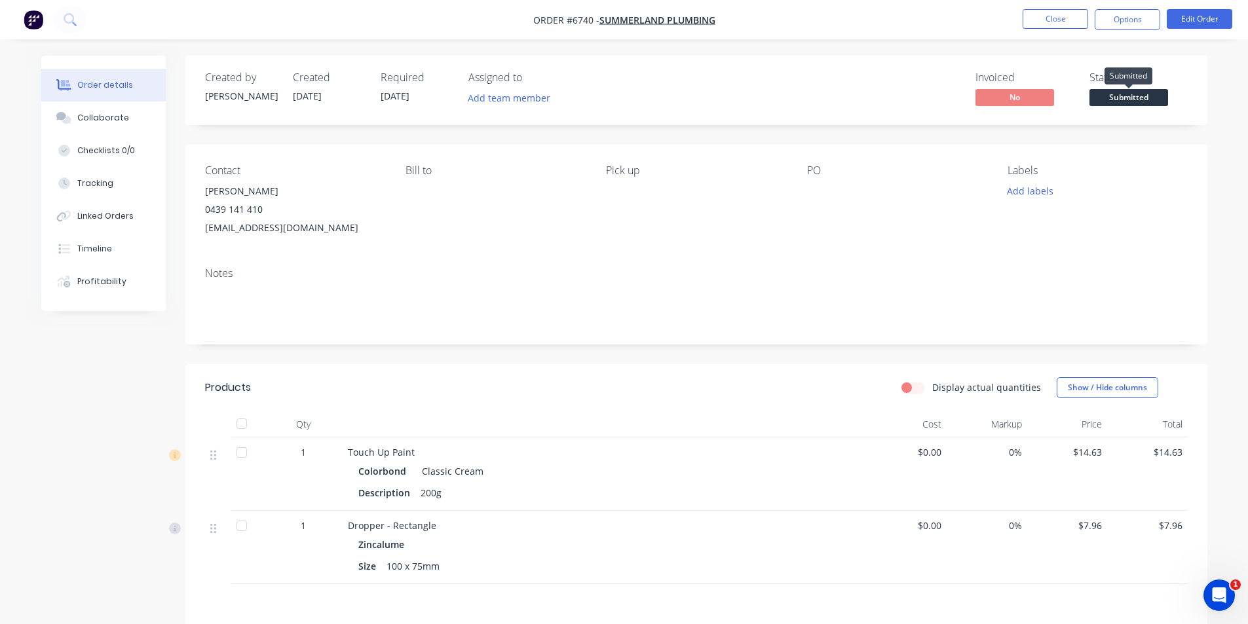
click at [1119, 90] on span "Submitted" at bounding box center [1128, 97] width 79 height 16
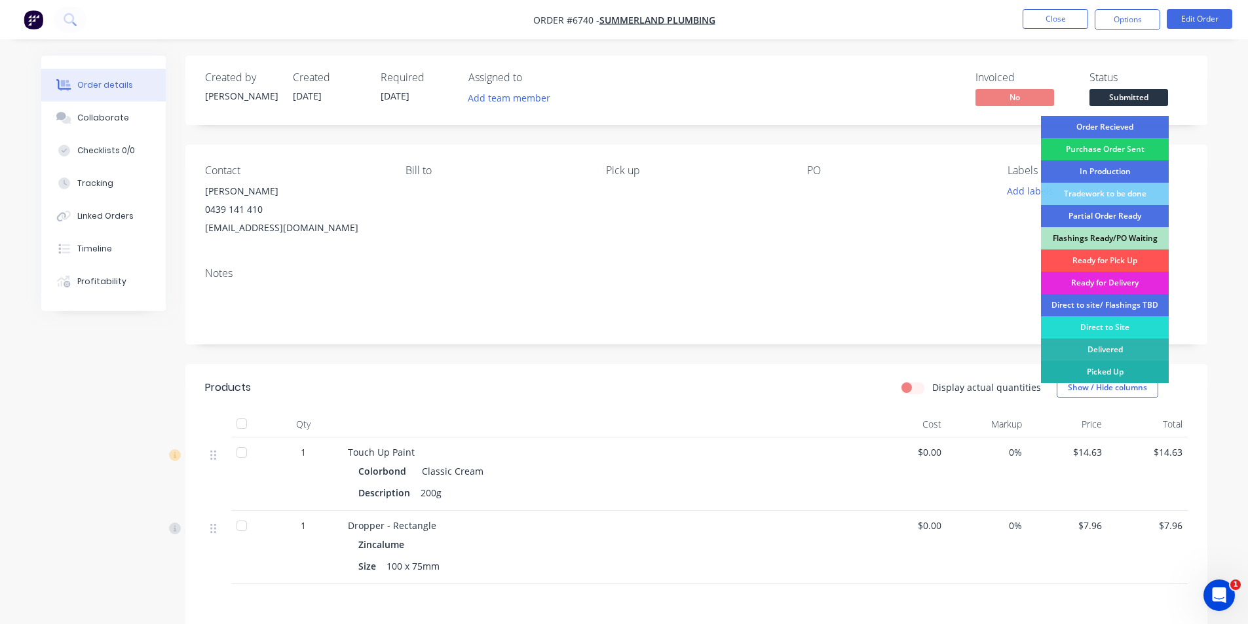
click at [1099, 373] on div "Picked Up" at bounding box center [1105, 372] width 128 height 22
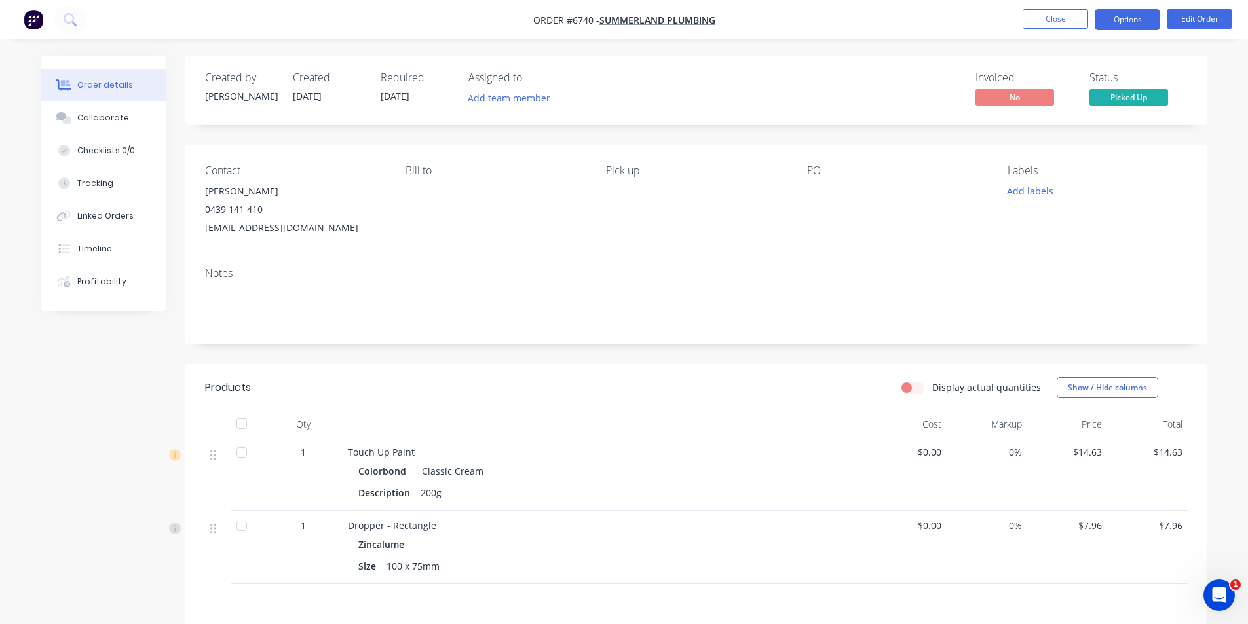
click at [1132, 17] on button "Options" at bounding box center [1126, 19] width 65 height 21
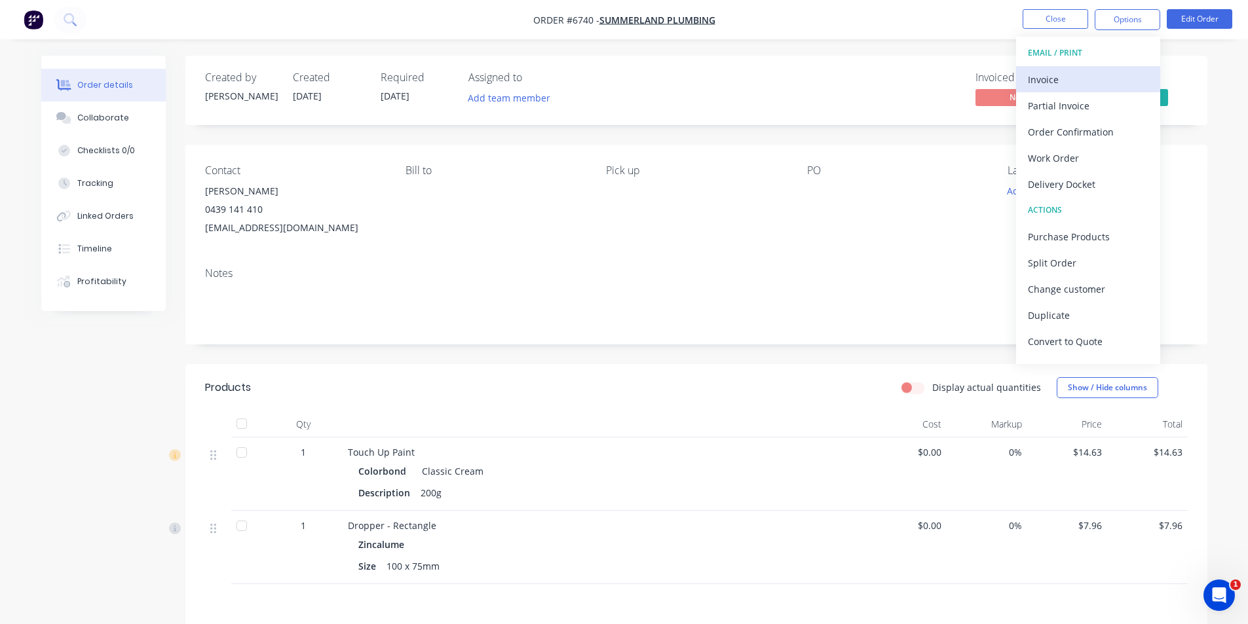
click at [1086, 75] on div "Invoice" at bounding box center [1088, 79] width 121 height 19
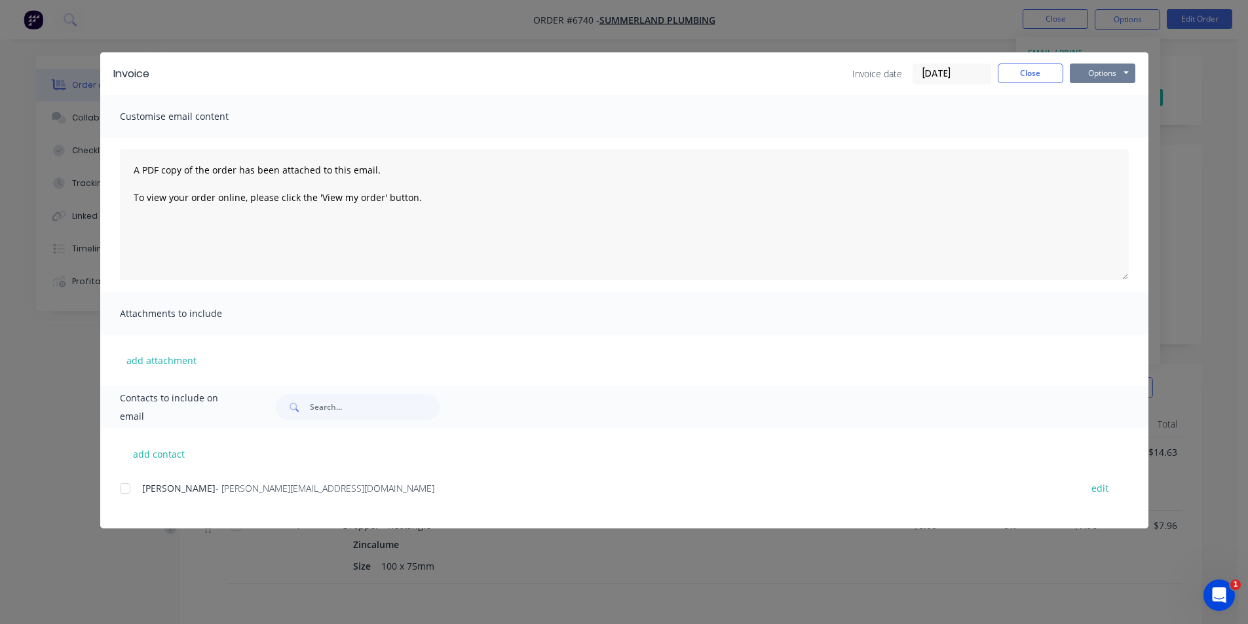
drag, startPoint x: 1138, startPoint y: 73, endPoint x: 1115, endPoint y: 80, distance: 23.4
click at [1138, 73] on div "Invoice Invoice date 02/09/25 Close Options Preview Print Email" at bounding box center [624, 73] width 1048 height 43
click at [1115, 80] on button "Options" at bounding box center [1102, 74] width 65 height 20
click at [1115, 119] on button "Print" at bounding box center [1112, 118] width 84 height 22
click at [1042, 71] on button "Close" at bounding box center [1030, 74] width 65 height 20
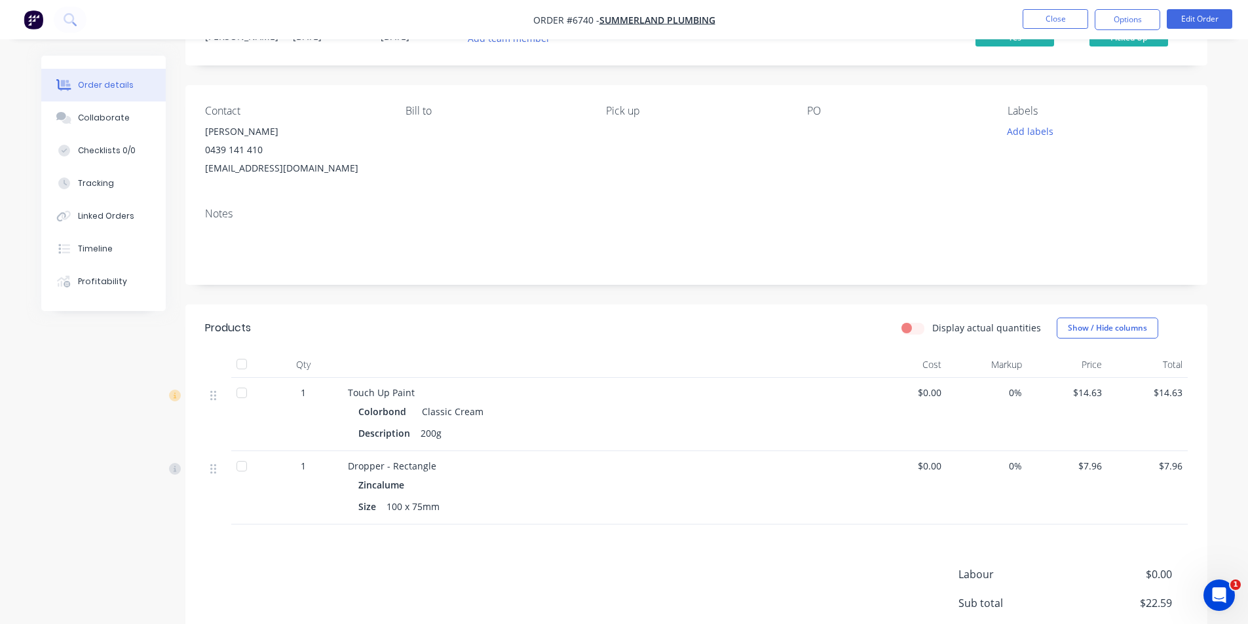
scroll to position [131, 0]
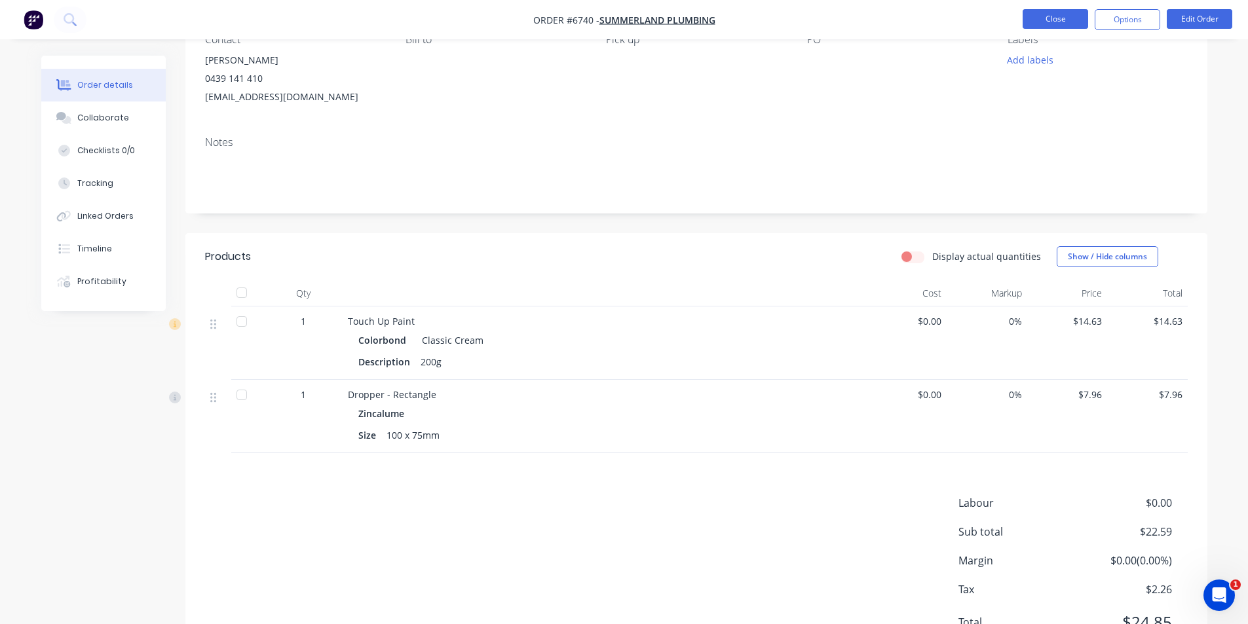
click at [1029, 26] on button "Close" at bounding box center [1054, 19] width 65 height 20
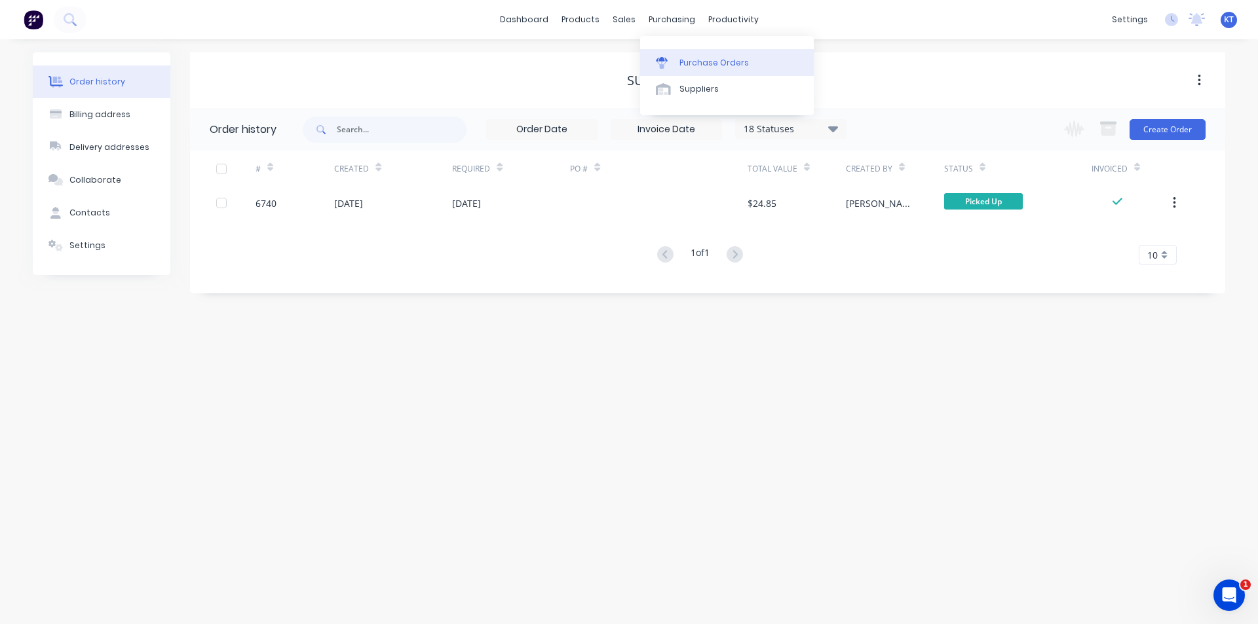
click at [695, 53] on link "Purchase Orders" at bounding box center [727, 62] width 174 height 26
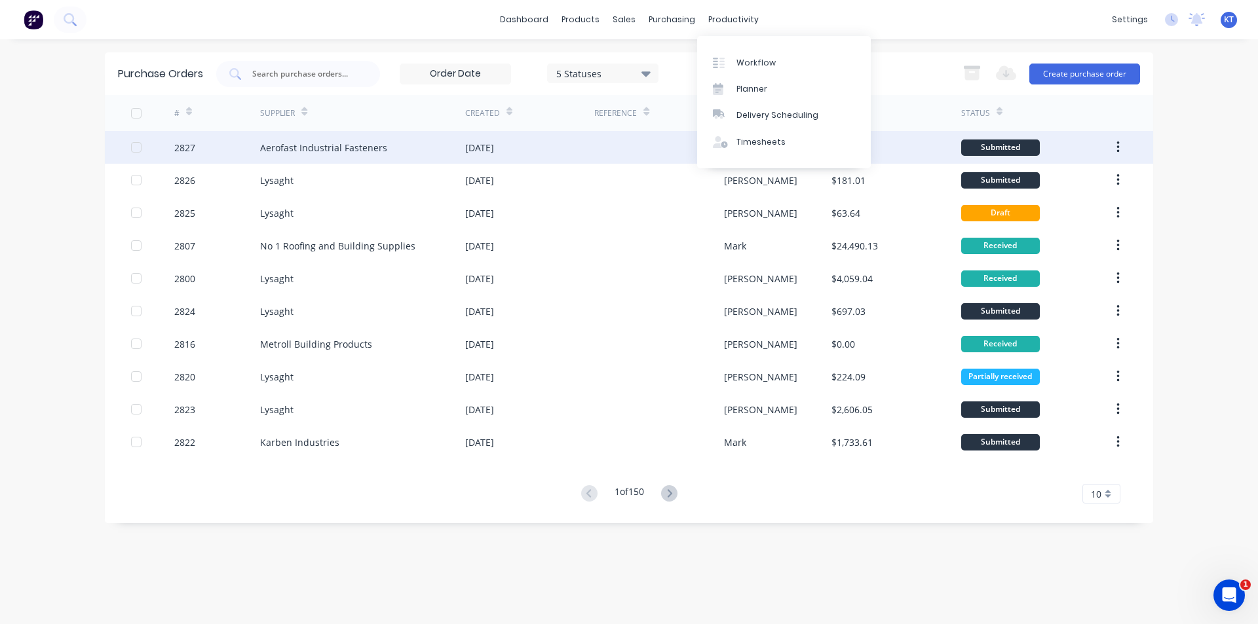
click at [386, 148] on div "Aerofast Industrial Fasteners" at bounding box center [362, 147] width 205 height 33
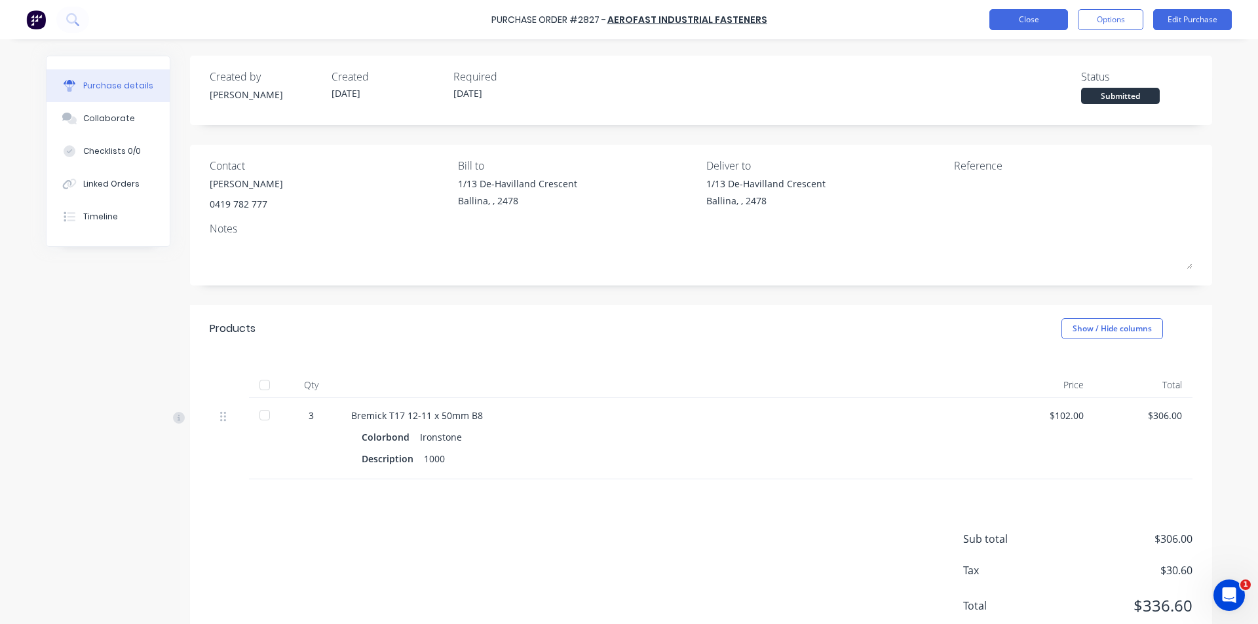
click at [1032, 24] on button "Close" at bounding box center [1028, 19] width 79 height 21
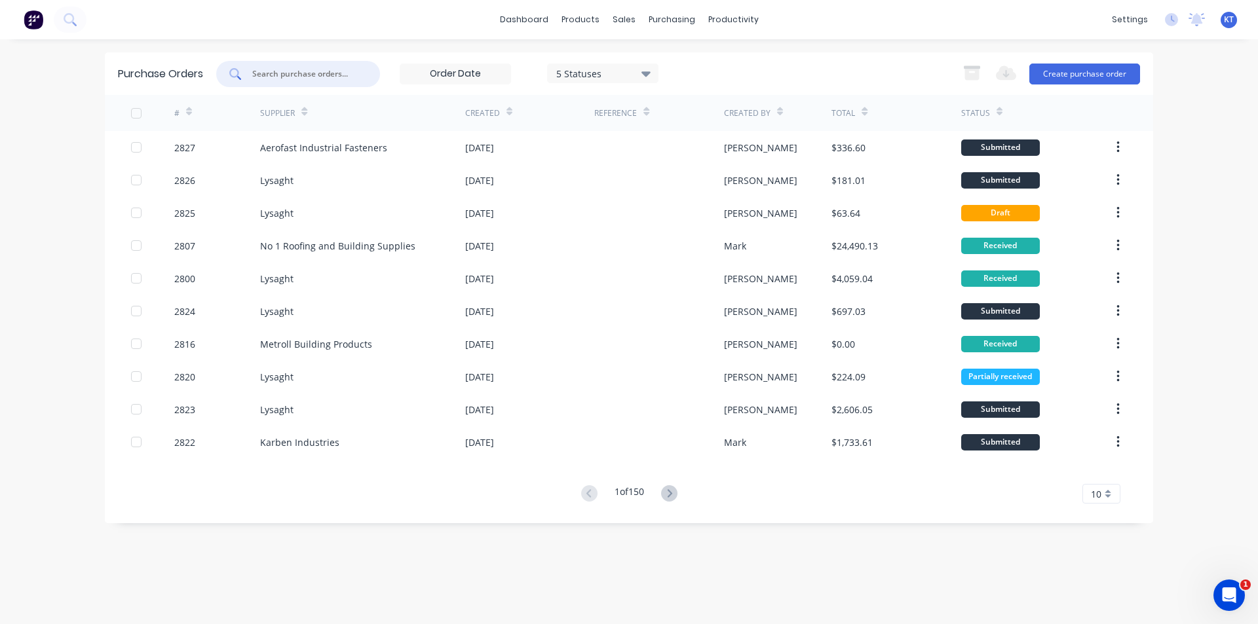
click at [267, 73] on input "text" at bounding box center [305, 73] width 109 height 13
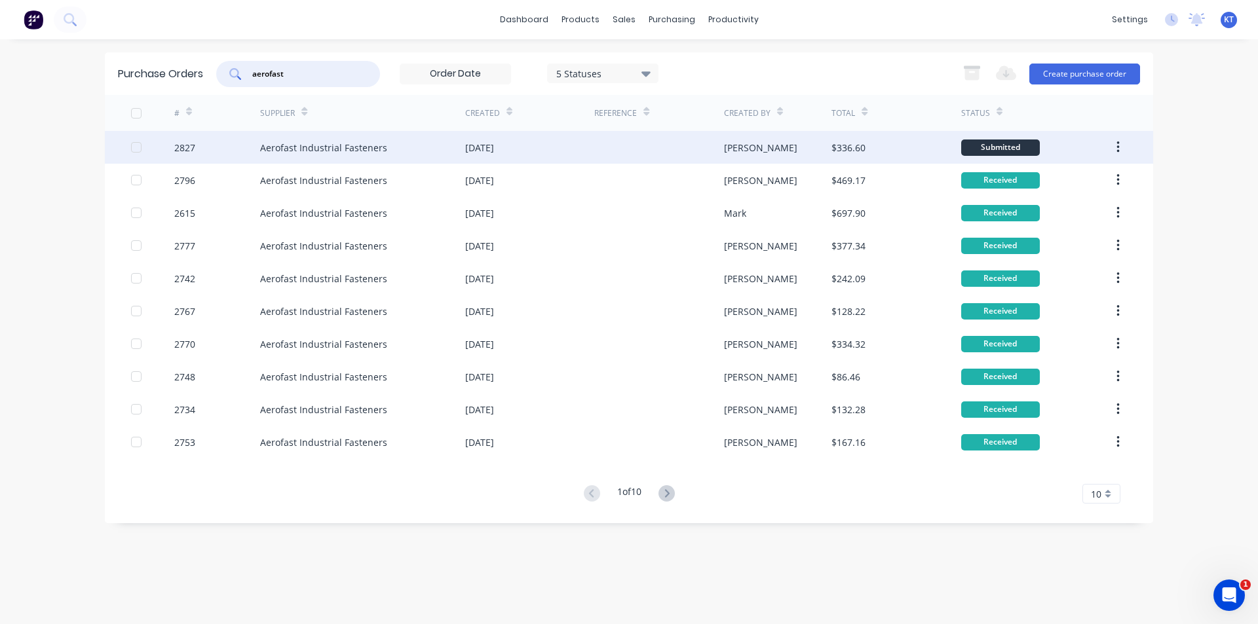
type input "aerofast"
click at [540, 140] on div "[DATE]" at bounding box center [529, 147] width 129 height 33
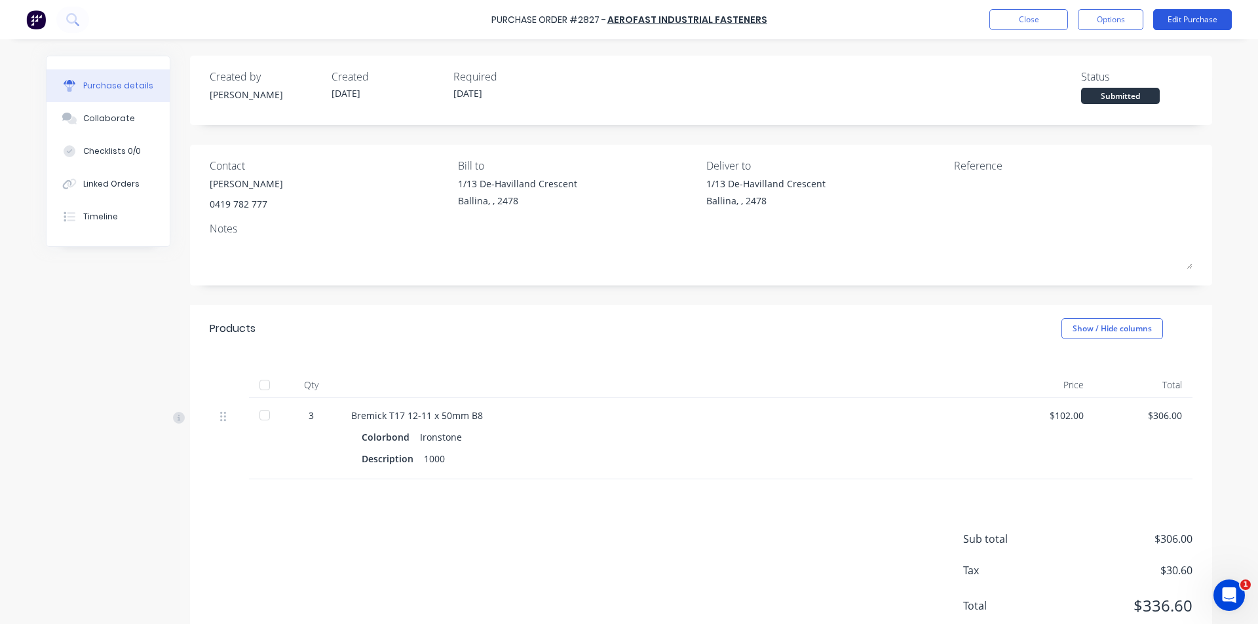
click at [1194, 27] on button "Edit Purchase" at bounding box center [1192, 19] width 79 height 21
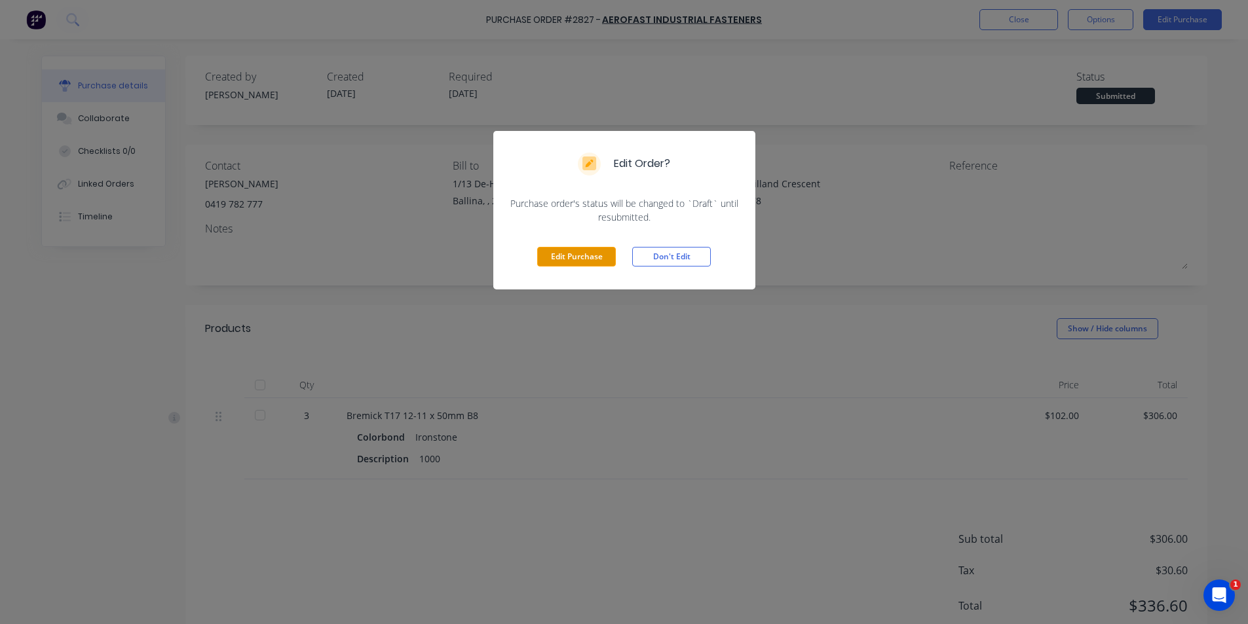
click at [576, 261] on button "Edit Purchase" at bounding box center [576, 257] width 79 height 20
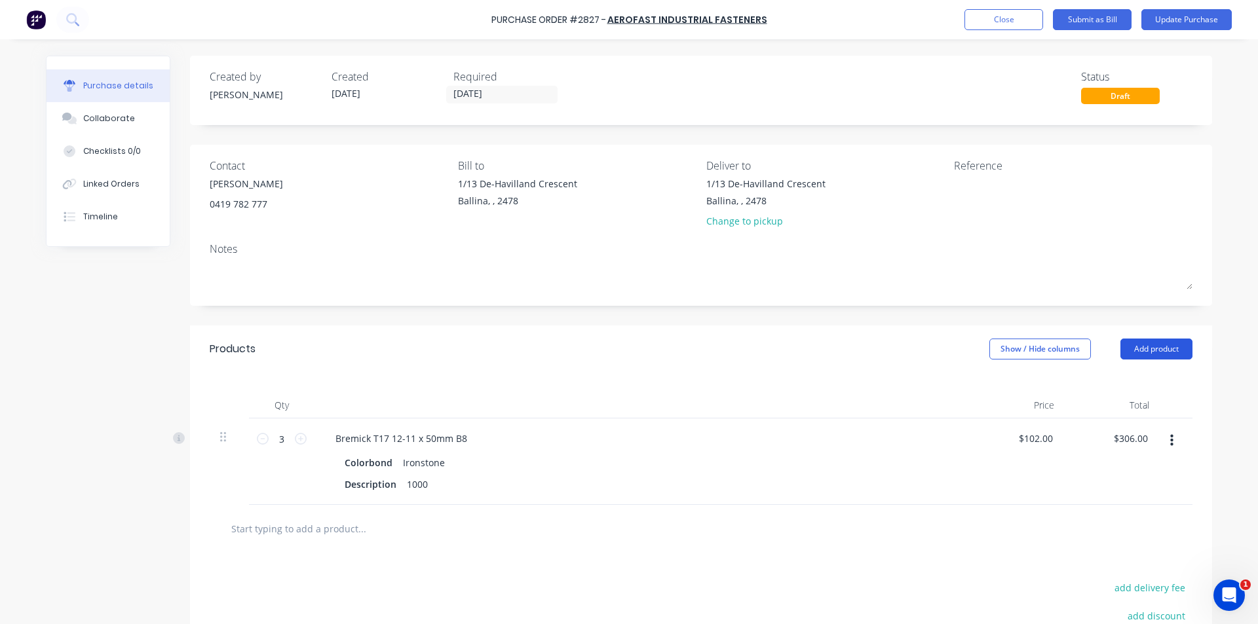
click at [1156, 356] on button "Add product" at bounding box center [1156, 349] width 72 height 21
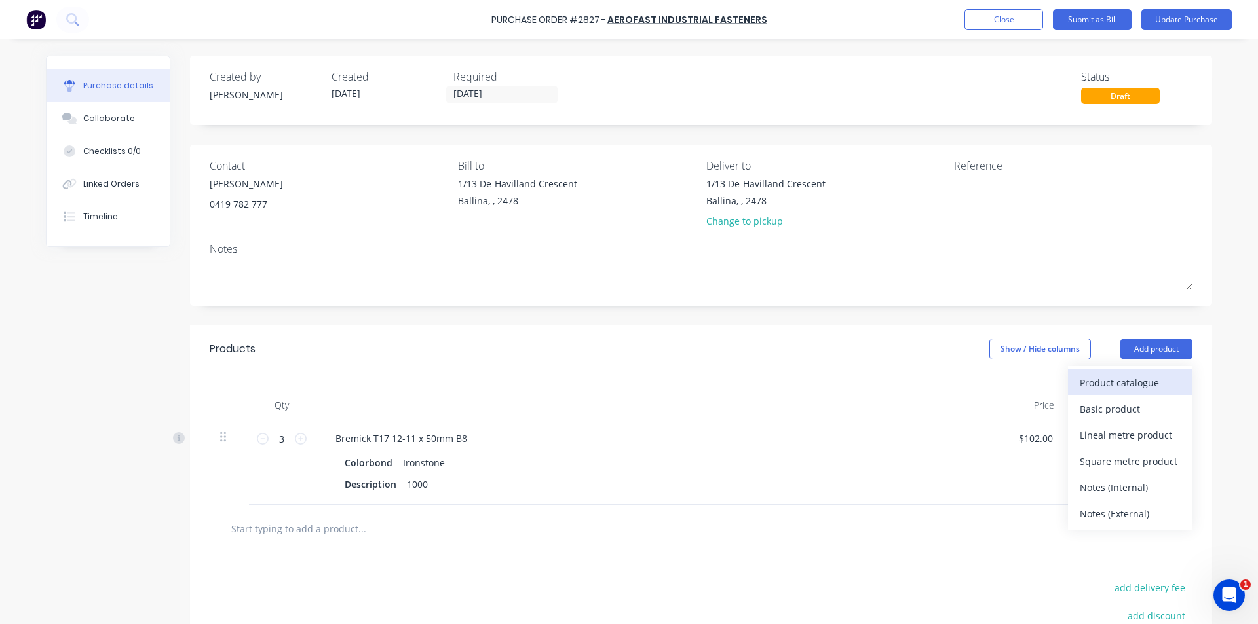
click at [1148, 382] on div "Product catalogue" at bounding box center [1129, 382] width 101 height 19
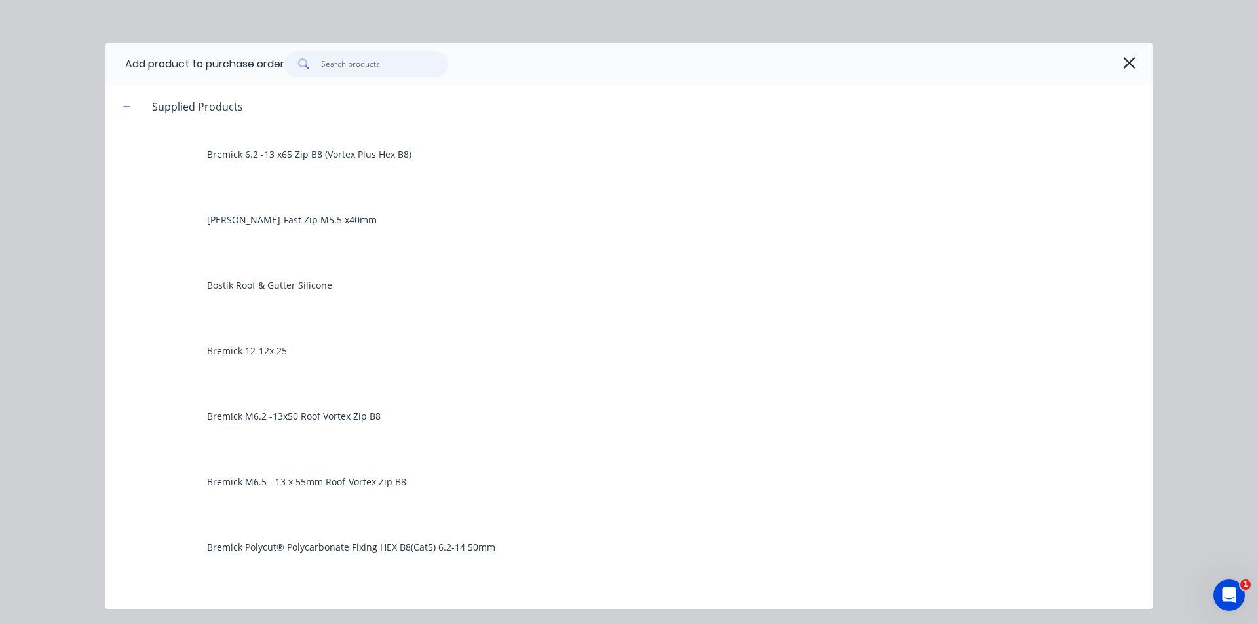
click at [331, 53] on input "text" at bounding box center [385, 64] width 128 height 26
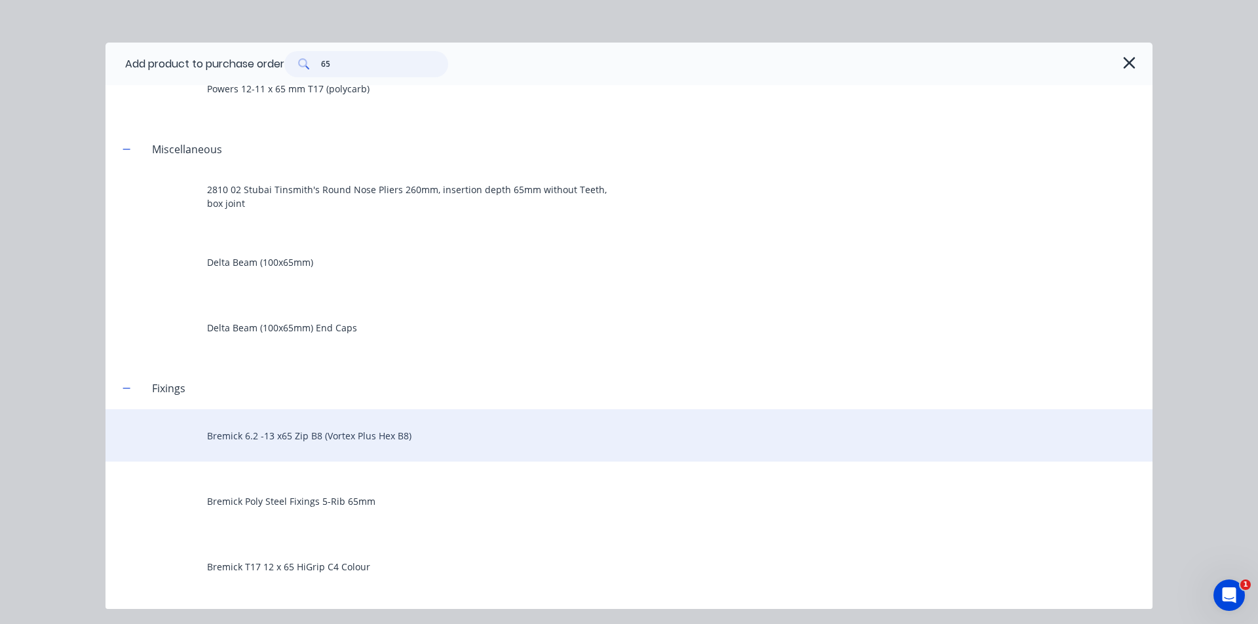
scroll to position [655, 0]
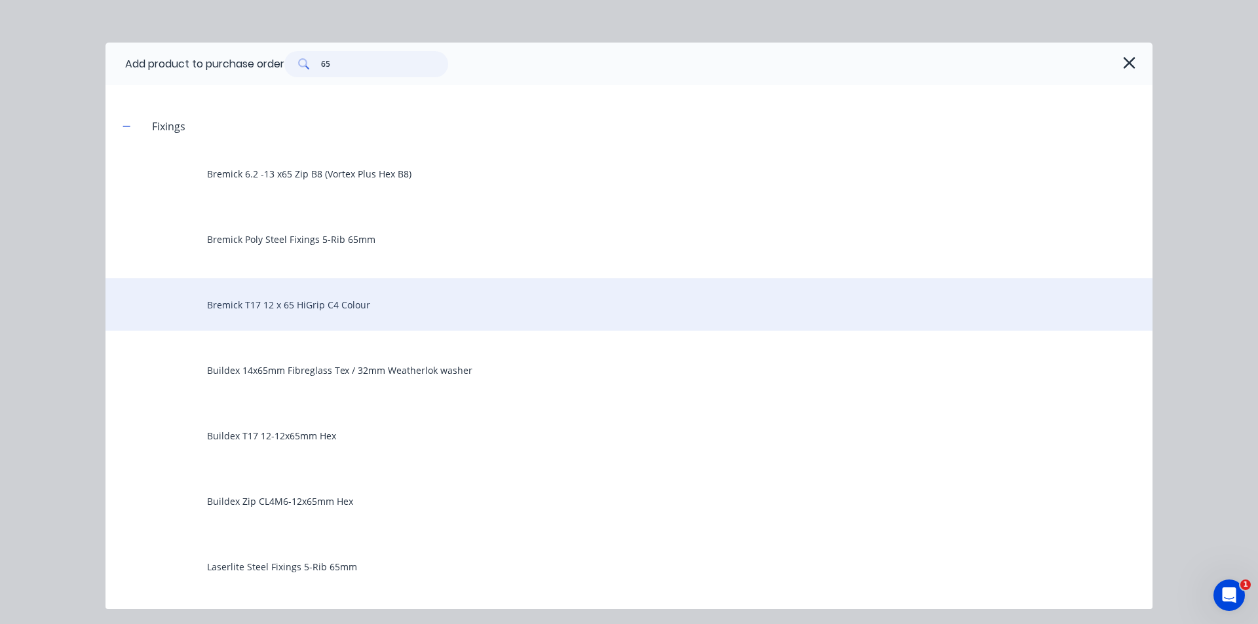
type input "65"
click at [371, 310] on div "Bremick T17 12 x 65 HiGrip C4 Colour" at bounding box center [628, 304] width 1047 height 52
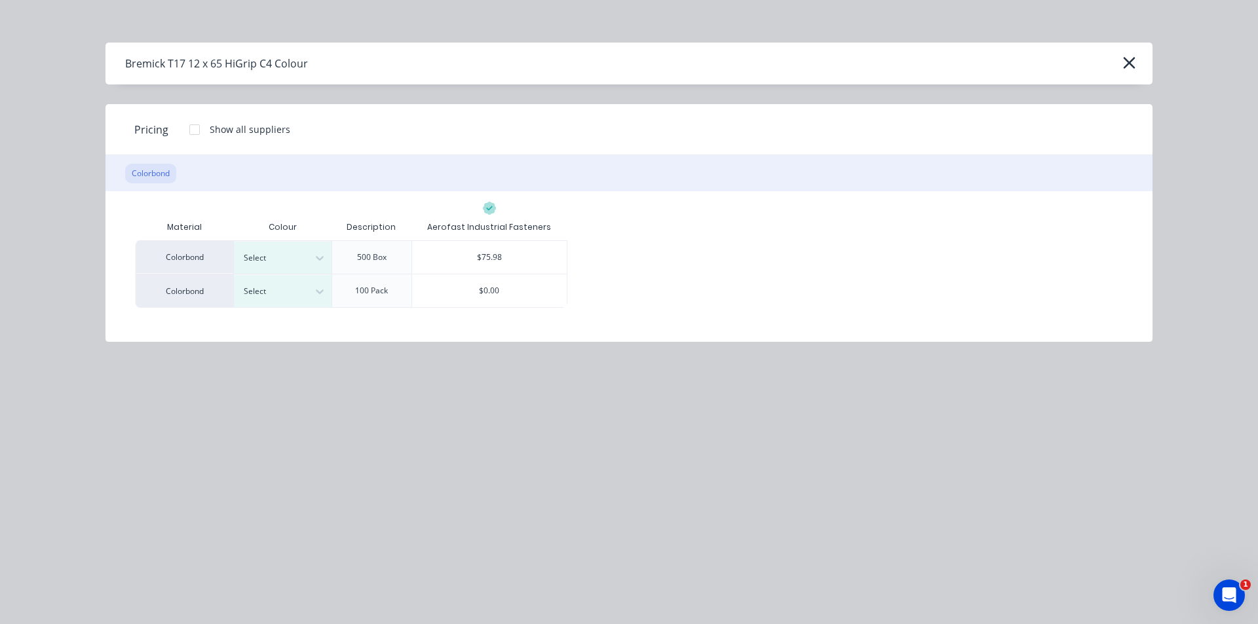
click at [316, 238] on div "Colour" at bounding box center [282, 227] width 98 height 26
click at [306, 253] on div "Select" at bounding box center [270, 258] width 73 height 17
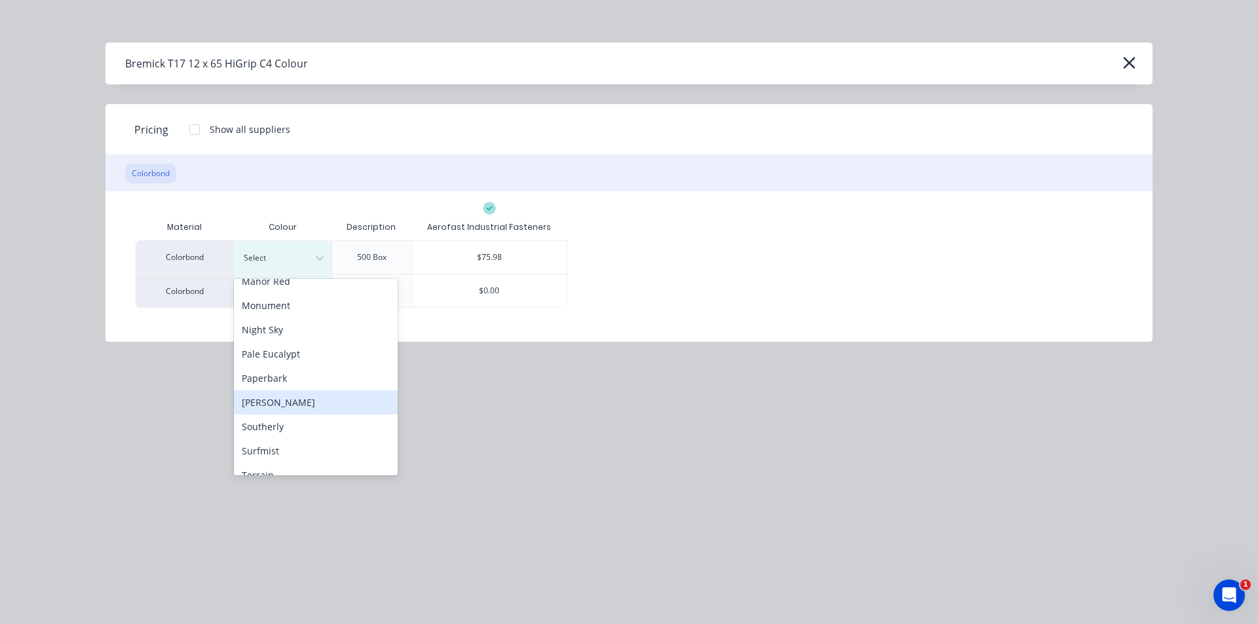
scroll to position [415, 0]
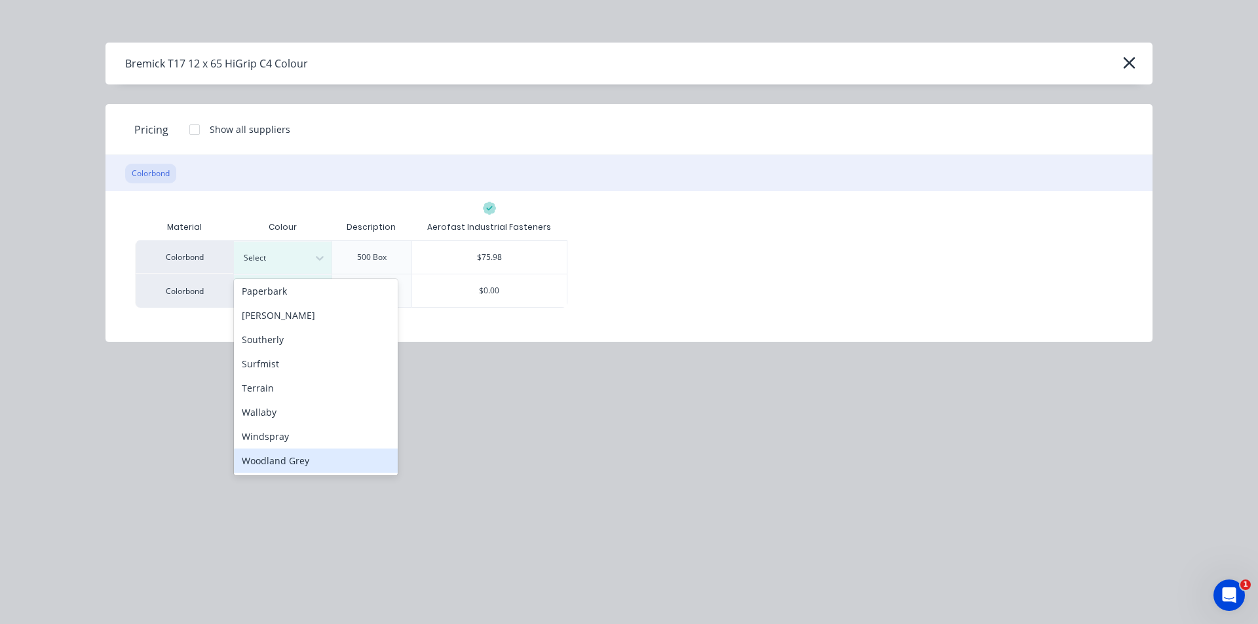
click at [320, 458] on div "Woodland Grey" at bounding box center [316, 461] width 164 height 24
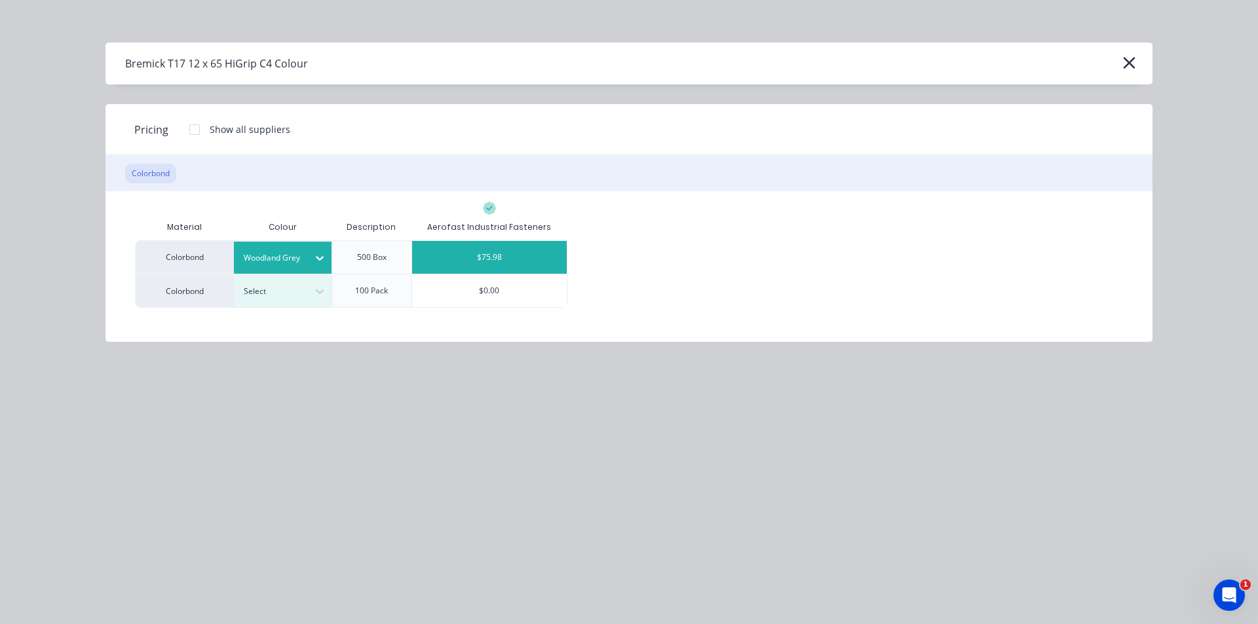
click at [477, 253] on div "$75.98" at bounding box center [489, 257] width 155 height 33
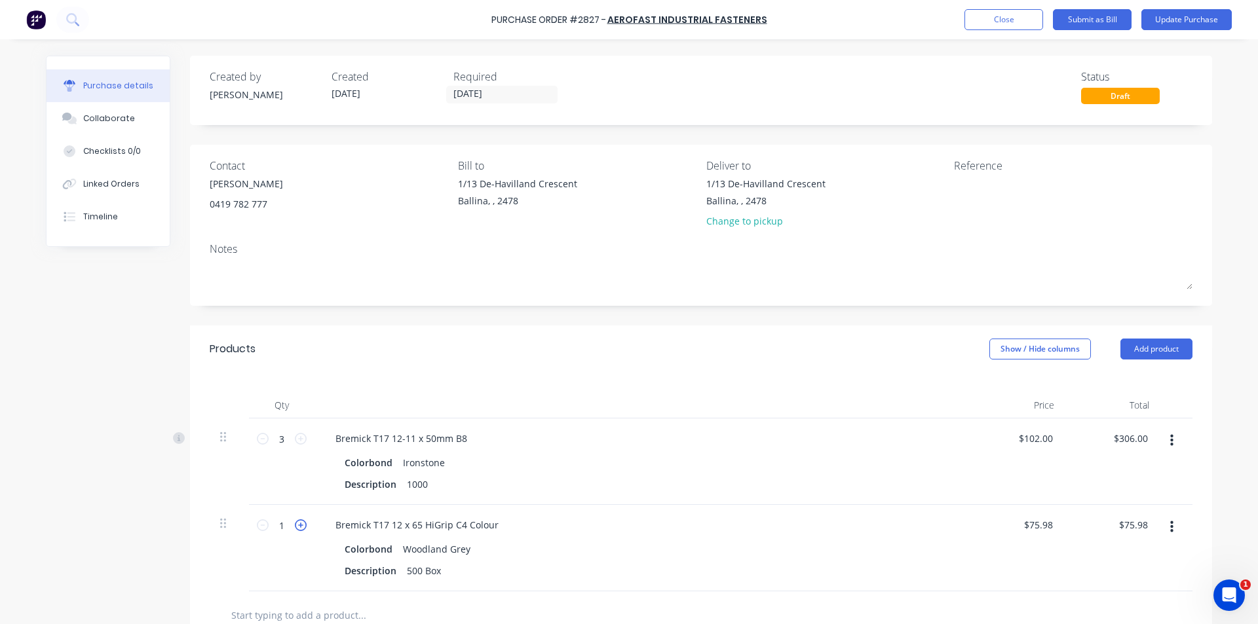
click at [299, 529] on icon at bounding box center [301, 525] width 12 height 12
type input "2"
type input "$151.96"
click at [1165, 336] on div "Products Show / Hide columns Add product" at bounding box center [701, 349] width 1022 height 47
click at [1165, 345] on button "Add product" at bounding box center [1156, 349] width 72 height 21
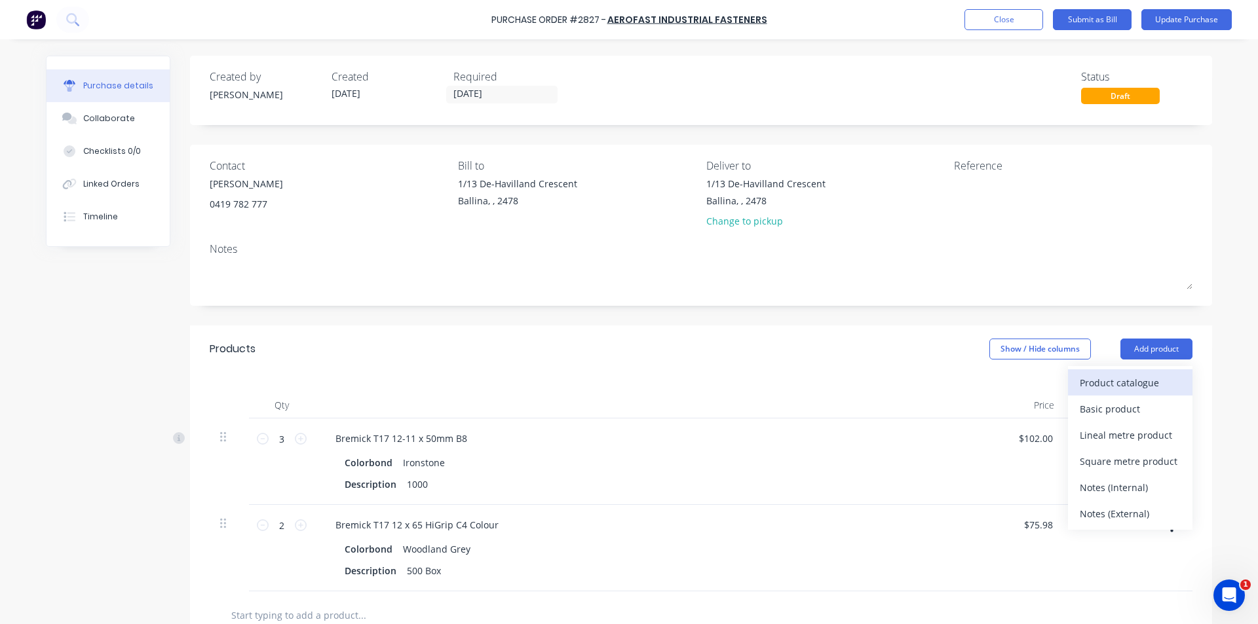
click at [1150, 378] on div "Product catalogue" at bounding box center [1129, 382] width 101 height 19
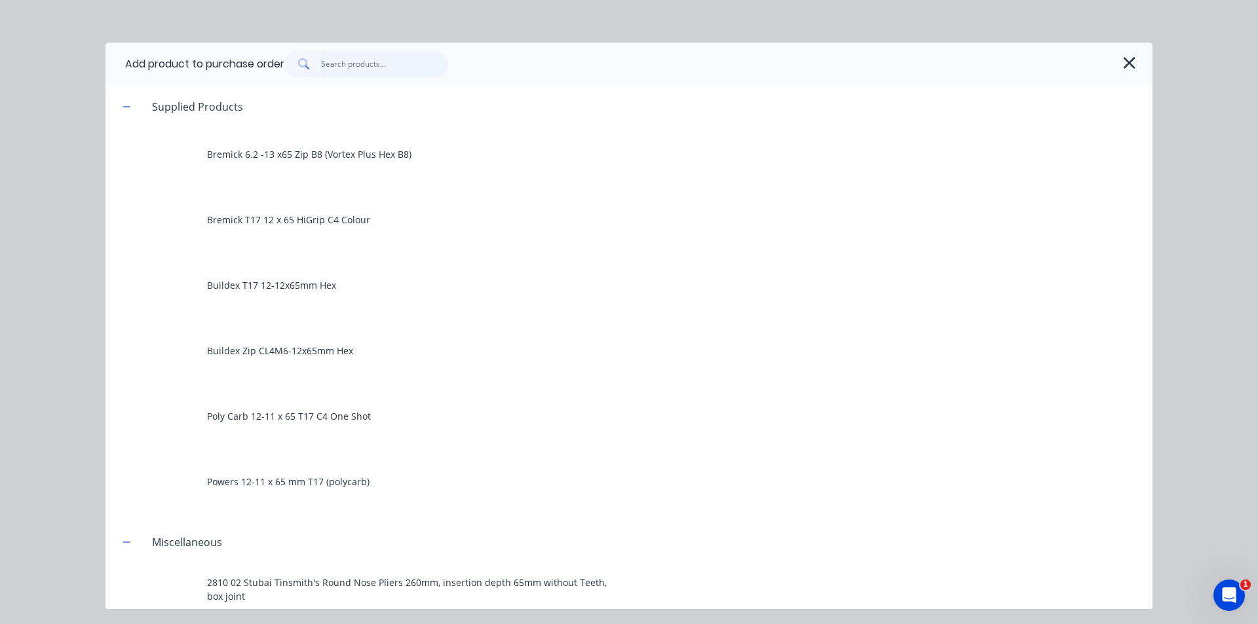
click at [376, 62] on input "text" at bounding box center [385, 64] width 128 height 26
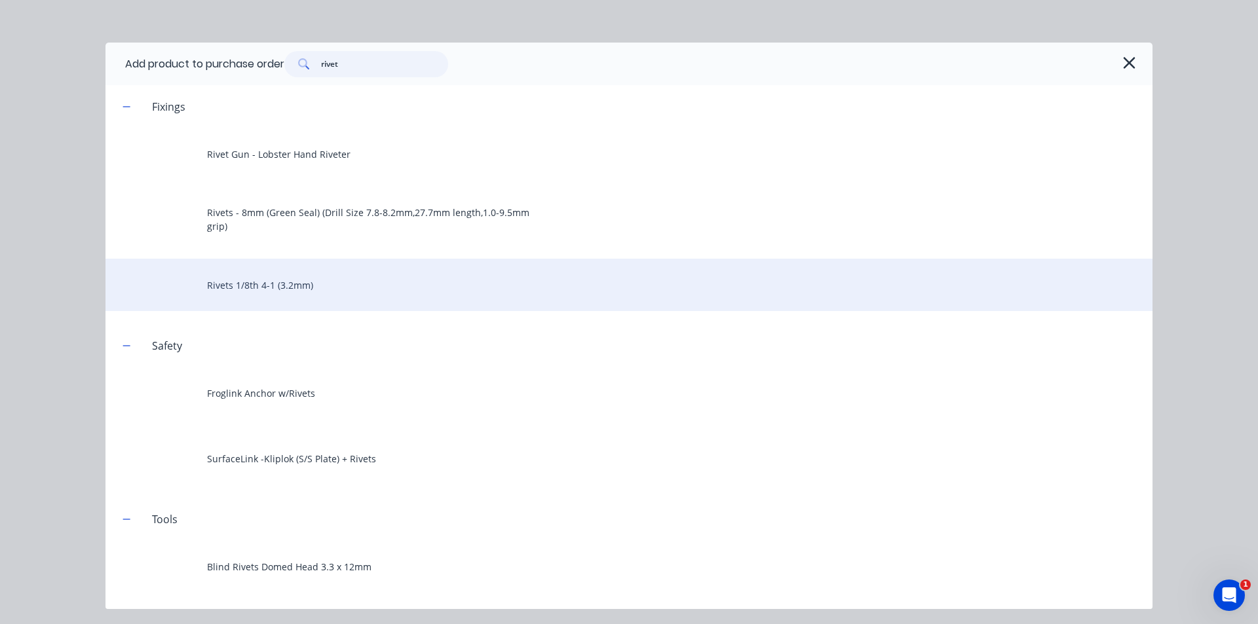
type input "rivet"
click at [310, 291] on div "Rivets 1/8th 4-1 (3.2mm)" at bounding box center [628, 285] width 1047 height 52
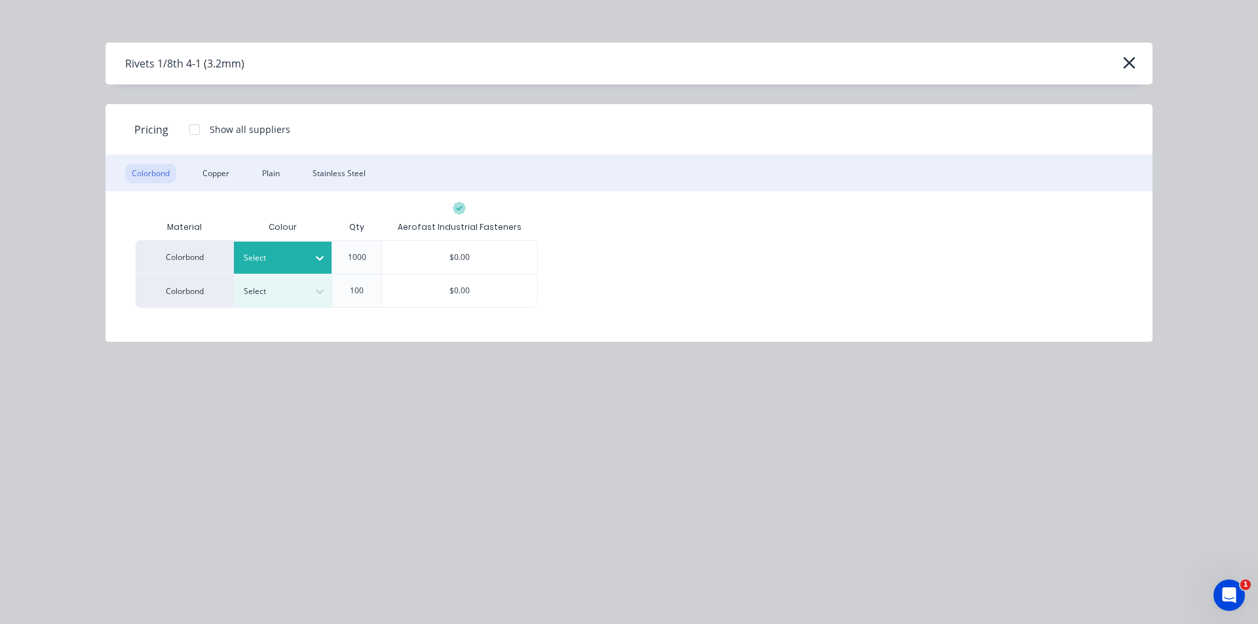
click at [316, 263] on icon at bounding box center [319, 258] width 13 height 13
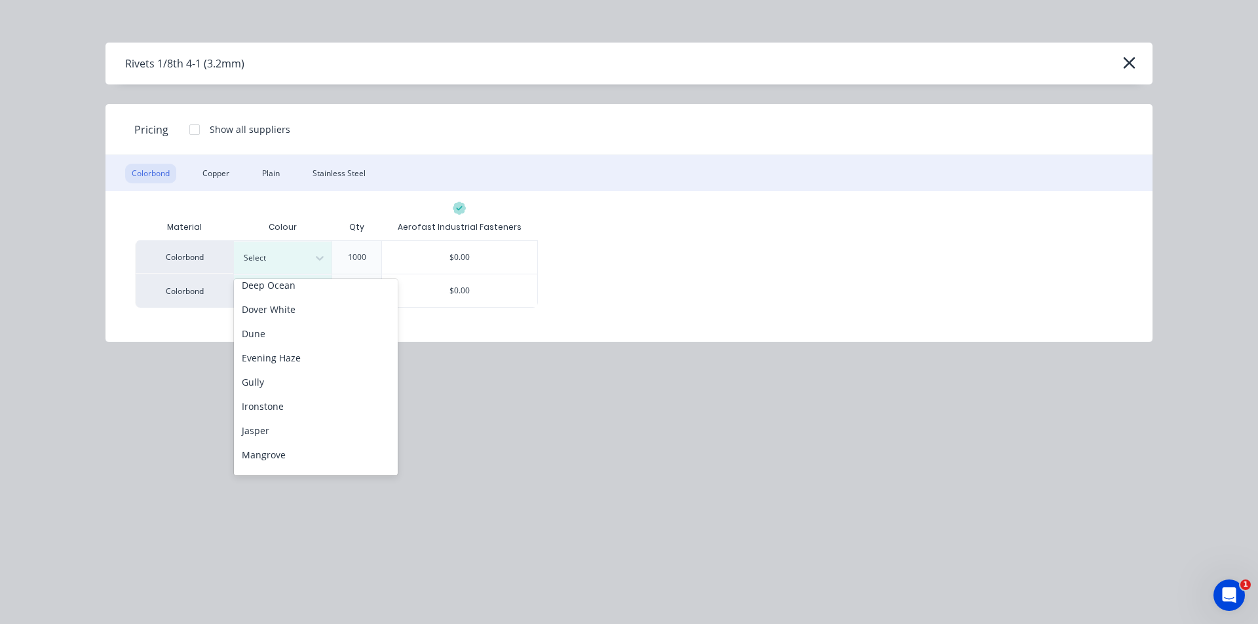
scroll to position [131, 0]
drag, startPoint x: 297, startPoint y: 314, endPoint x: 343, endPoint y: 291, distance: 51.6
click at [297, 314] on div "Dover White" at bounding box center [316, 308] width 164 height 24
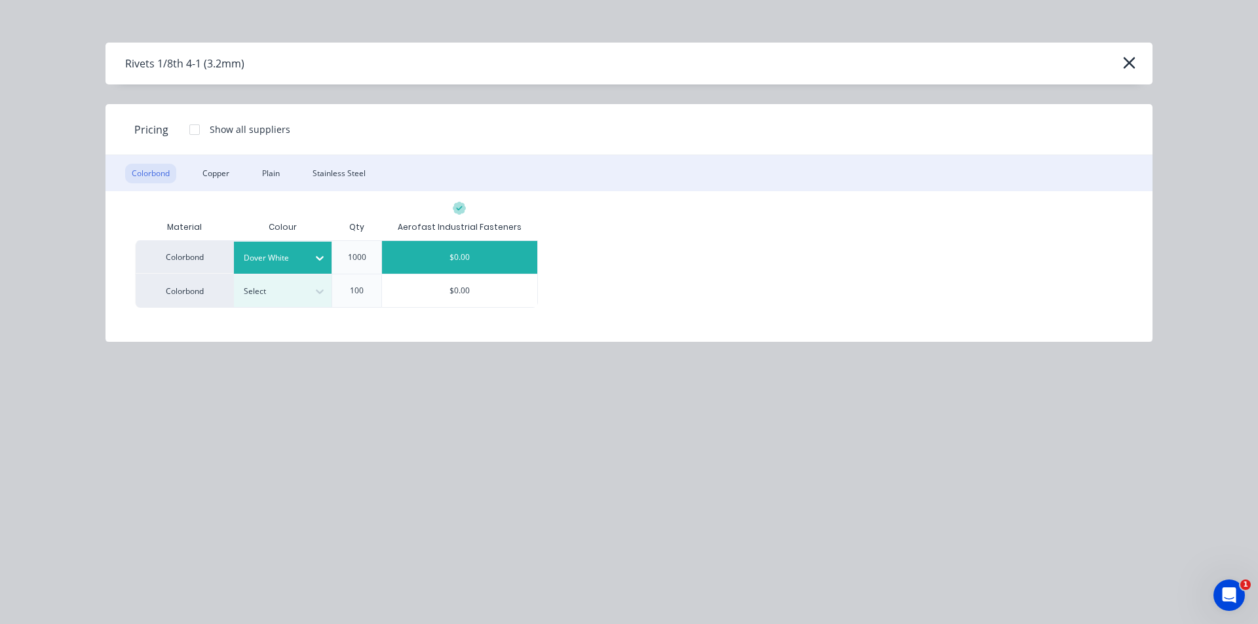
click at [464, 248] on div "$0.00" at bounding box center [459, 257] width 155 height 33
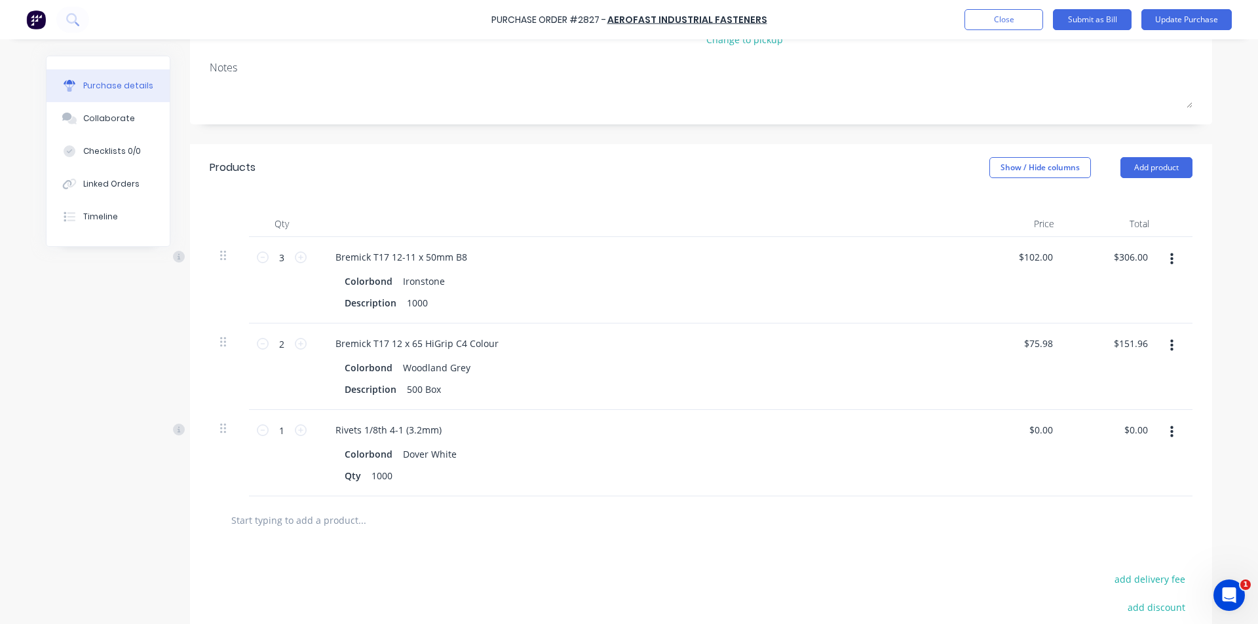
scroll to position [196, 0]
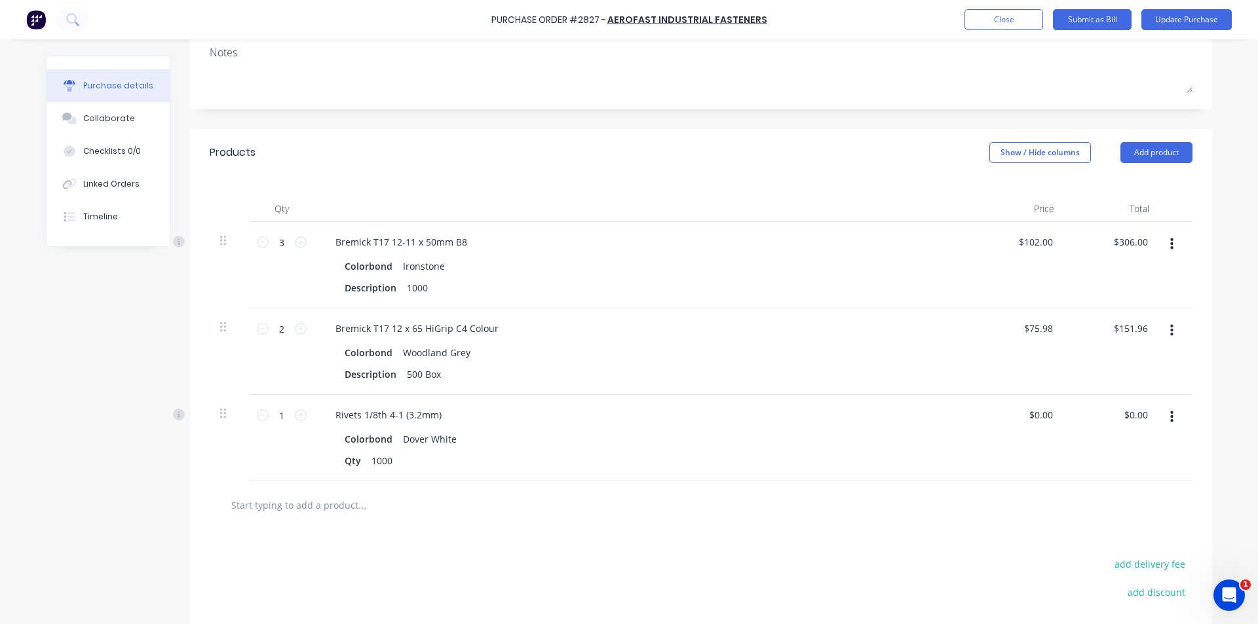
click at [297, 421] on div "1 1" at bounding box center [281, 415] width 45 height 20
click at [295, 413] on icon at bounding box center [301, 415] width 12 height 12
type input "3"
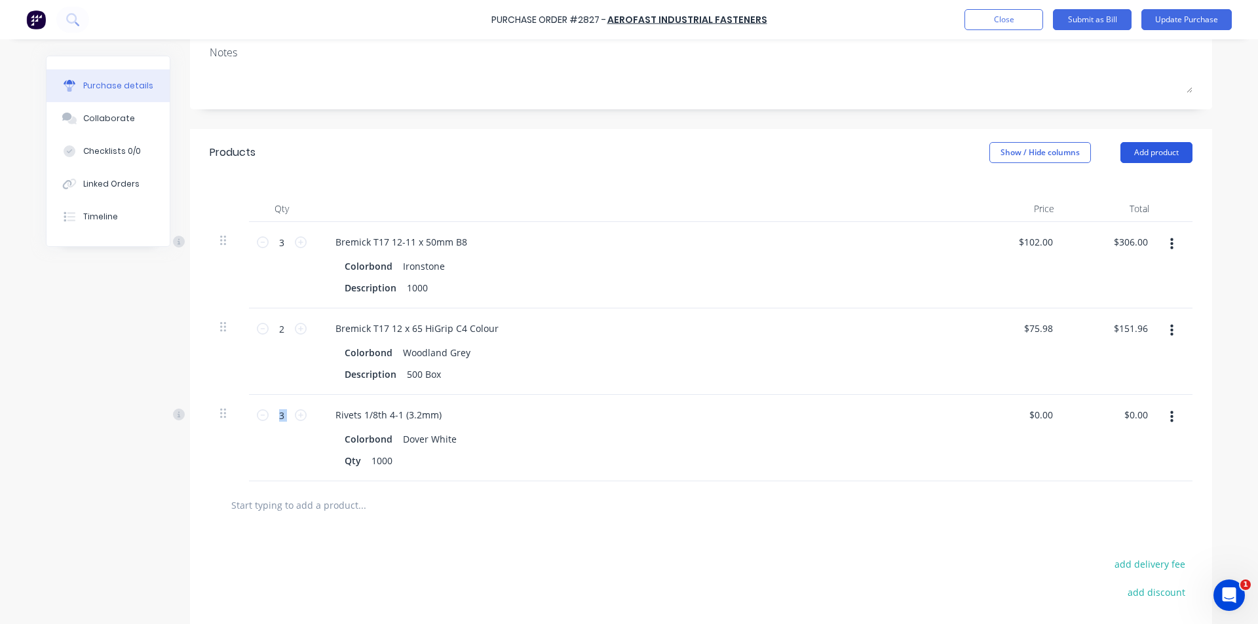
click at [1153, 158] on button "Add product" at bounding box center [1156, 152] width 72 height 21
click at [1123, 324] on div "Notes (External)" at bounding box center [1129, 317] width 101 height 19
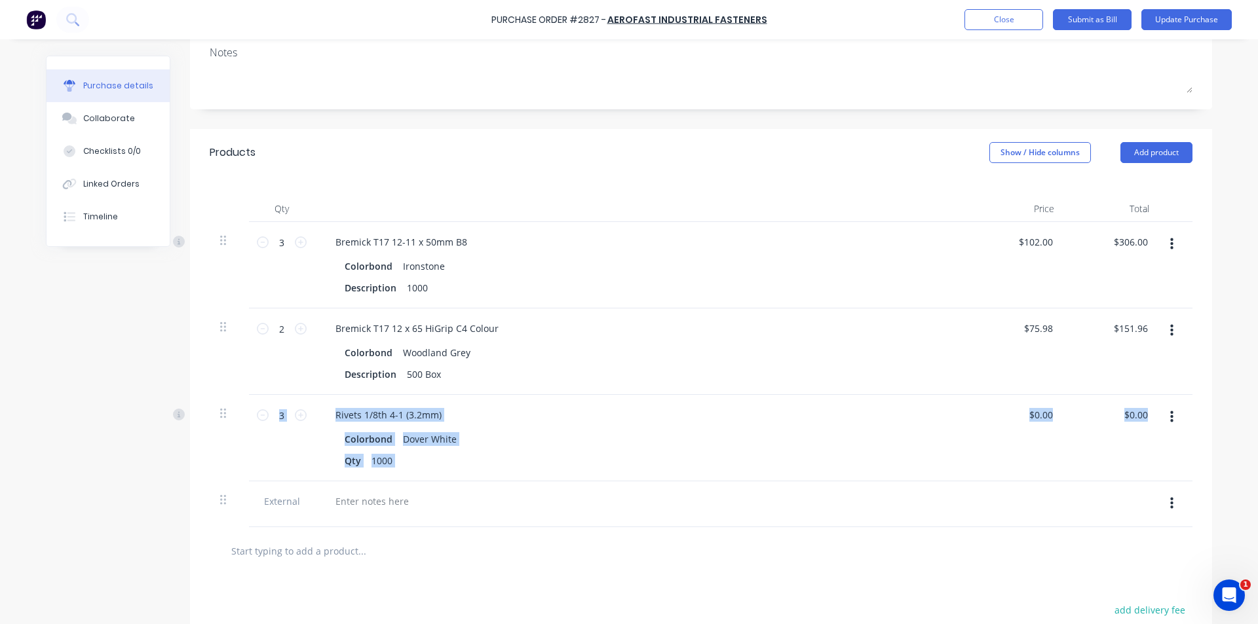
drag, startPoint x: 214, startPoint y: 504, endPoint x: 222, endPoint y: 466, distance: 38.9
click at [222, 466] on div "3 3 Bremick T17 12-11 x 50mm B8 Colorbond Ironstone Description 1000 $102.00 $1…" at bounding box center [701, 374] width 982 height 305
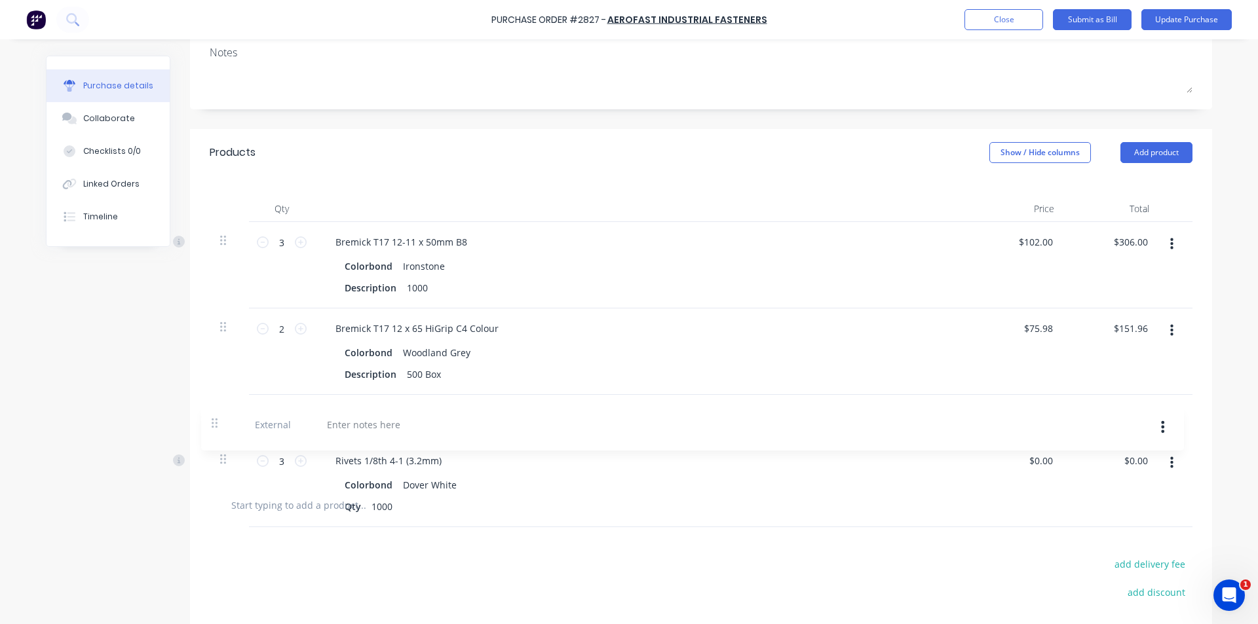
scroll to position [197, 0]
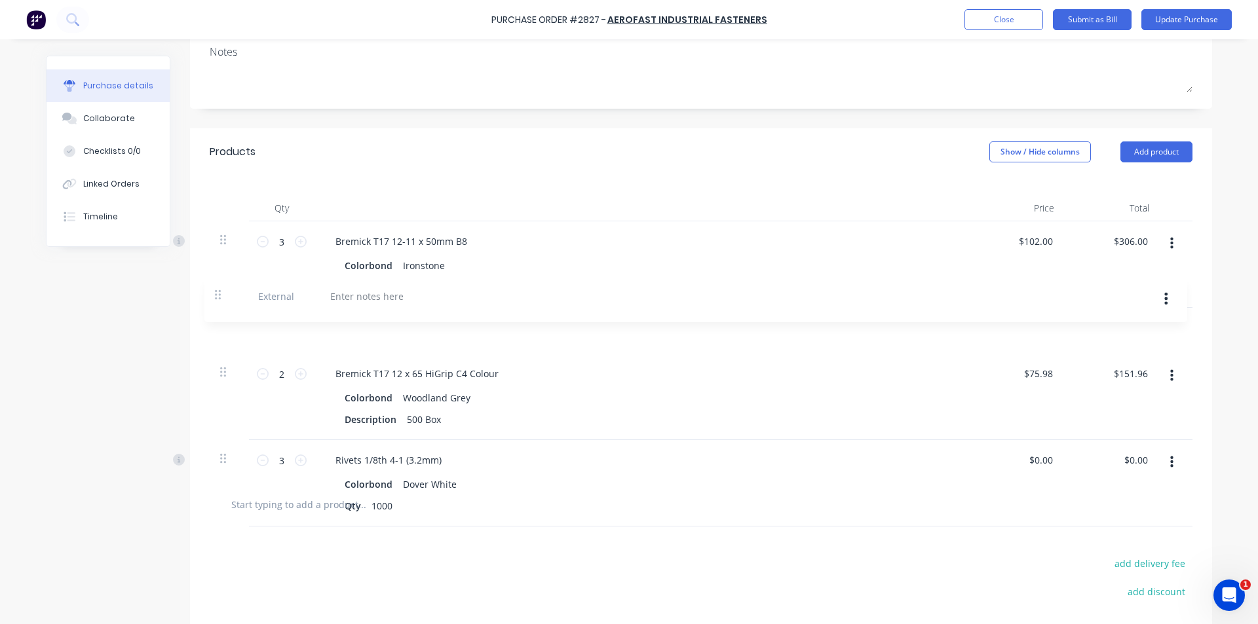
drag, startPoint x: 216, startPoint y: 442, endPoint x: 220, endPoint y: 293, distance: 148.7
click at [220, 293] on div "3 3 Bremick T17 12-11 x 50mm B8 Colorbond Ironstone Description 1000 $102.00 $1…" at bounding box center [701, 350] width 982 height 259
click at [394, 318] on div at bounding box center [372, 327] width 94 height 19
click at [1178, 151] on button "Add product" at bounding box center [1156, 151] width 72 height 21
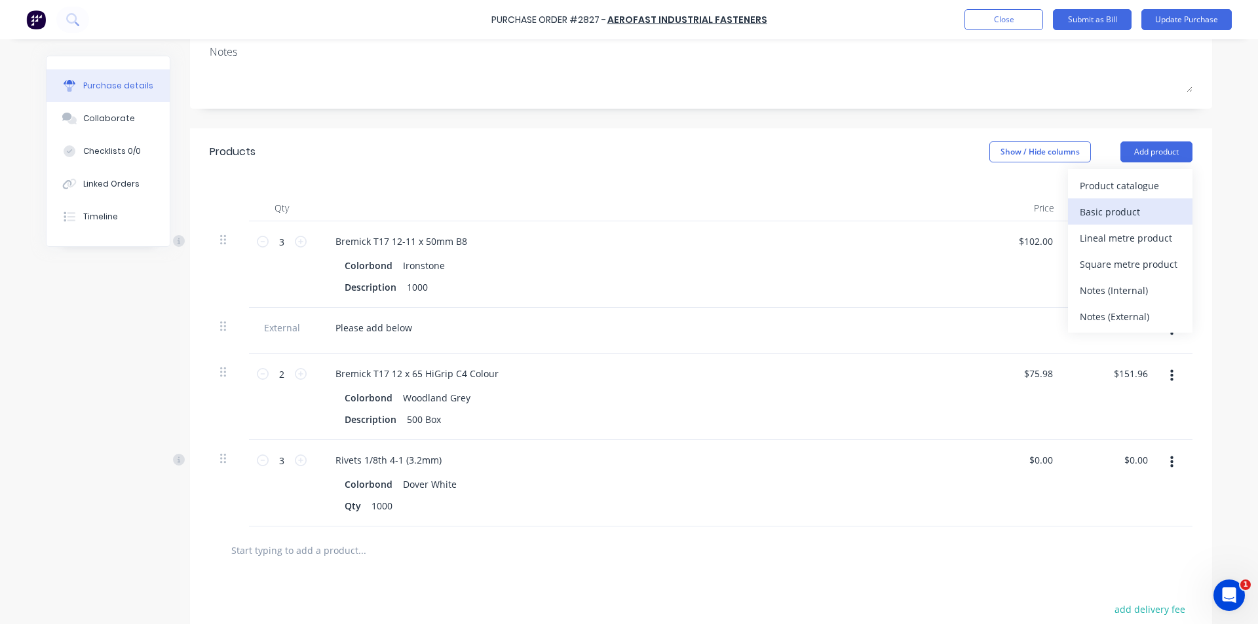
click at [1142, 198] on button "Basic product" at bounding box center [1130, 211] width 124 height 26
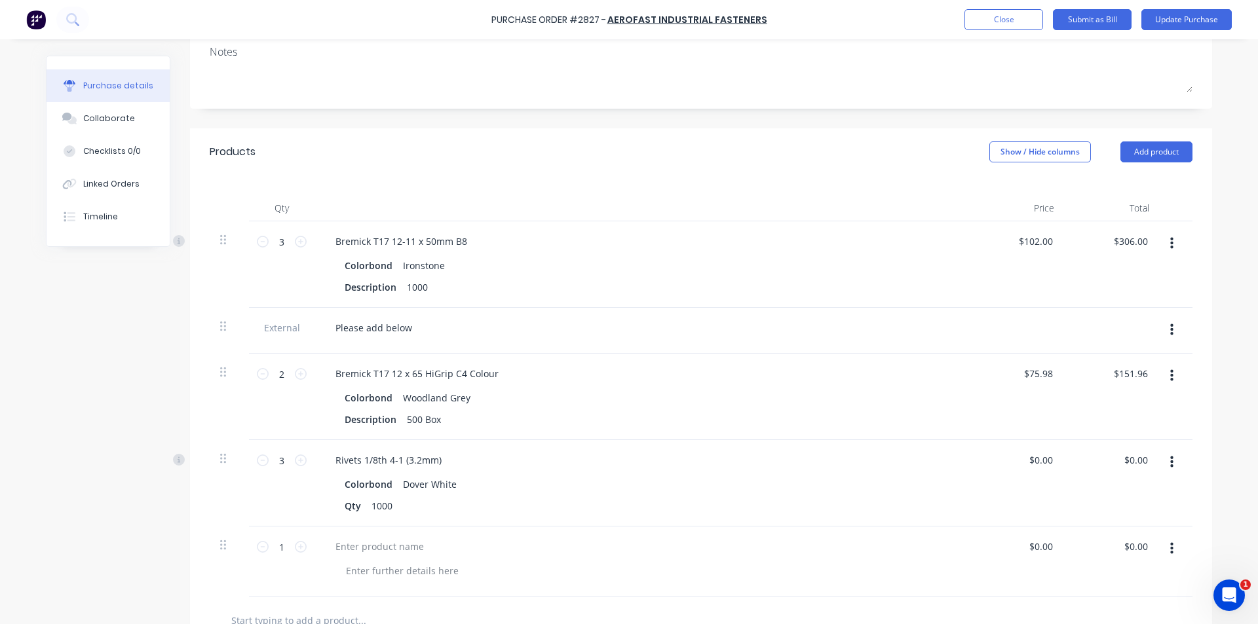
drag, startPoint x: 1172, startPoint y: 544, endPoint x: 1167, endPoint y: 552, distance: 10.0
click at [1169, 548] on button "button" at bounding box center [1171, 549] width 31 height 24
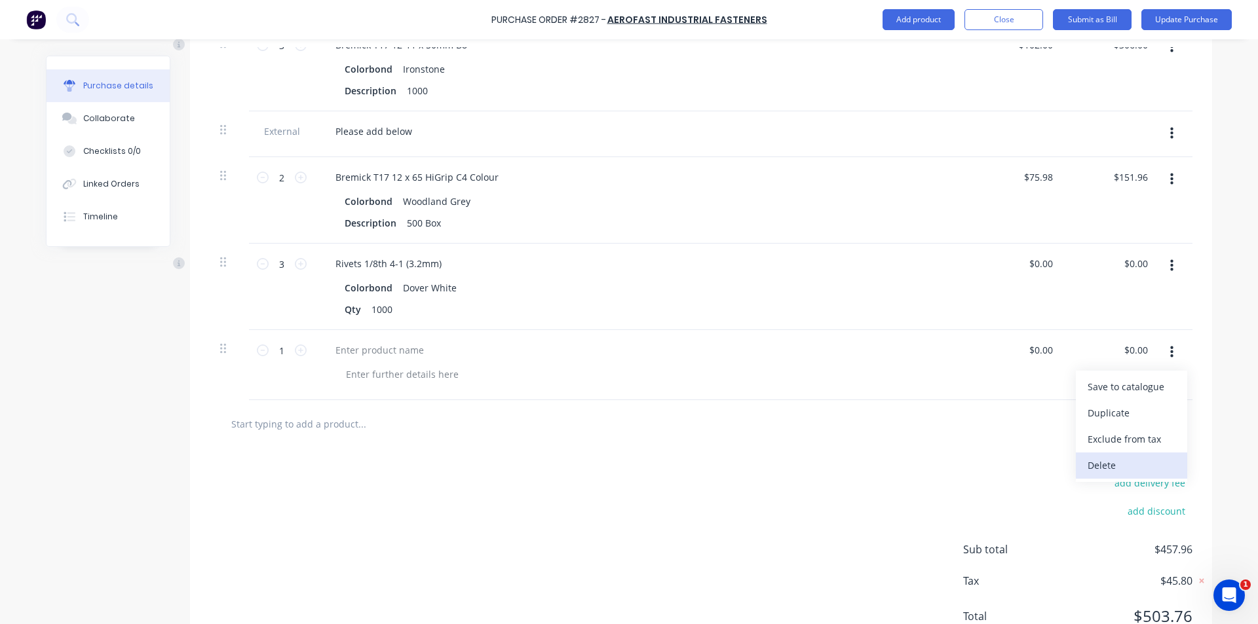
click at [1131, 457] on button "Delete" at bounding box center [1131, 466] width 111 height 26
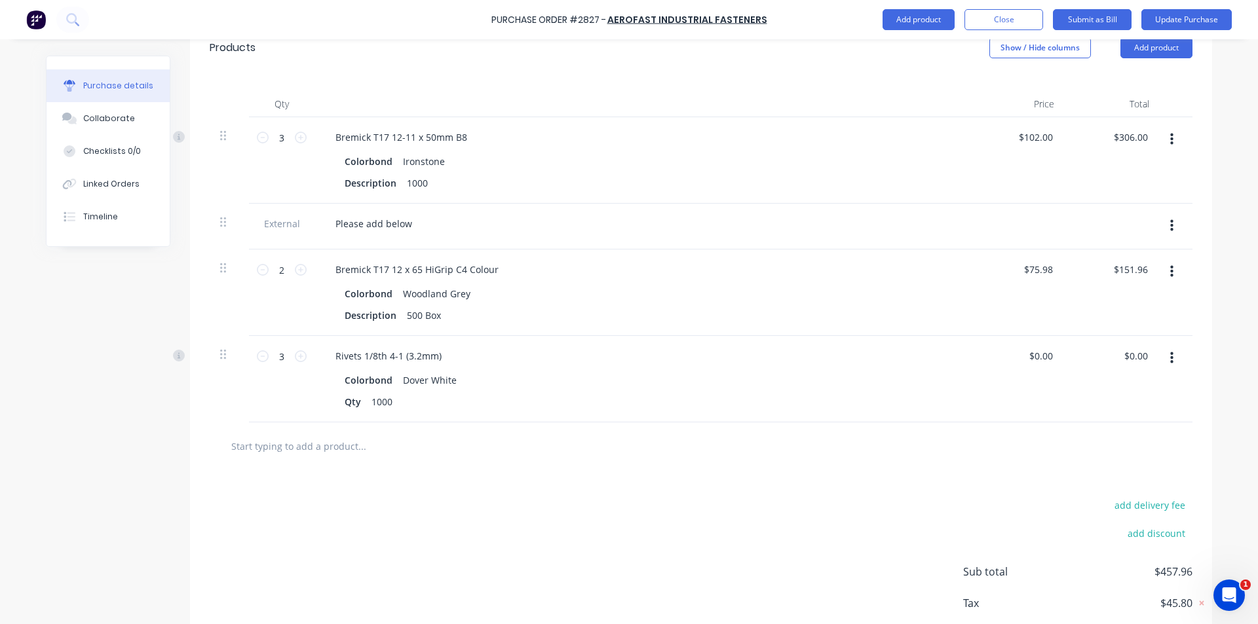
scroll to position [48, 0]
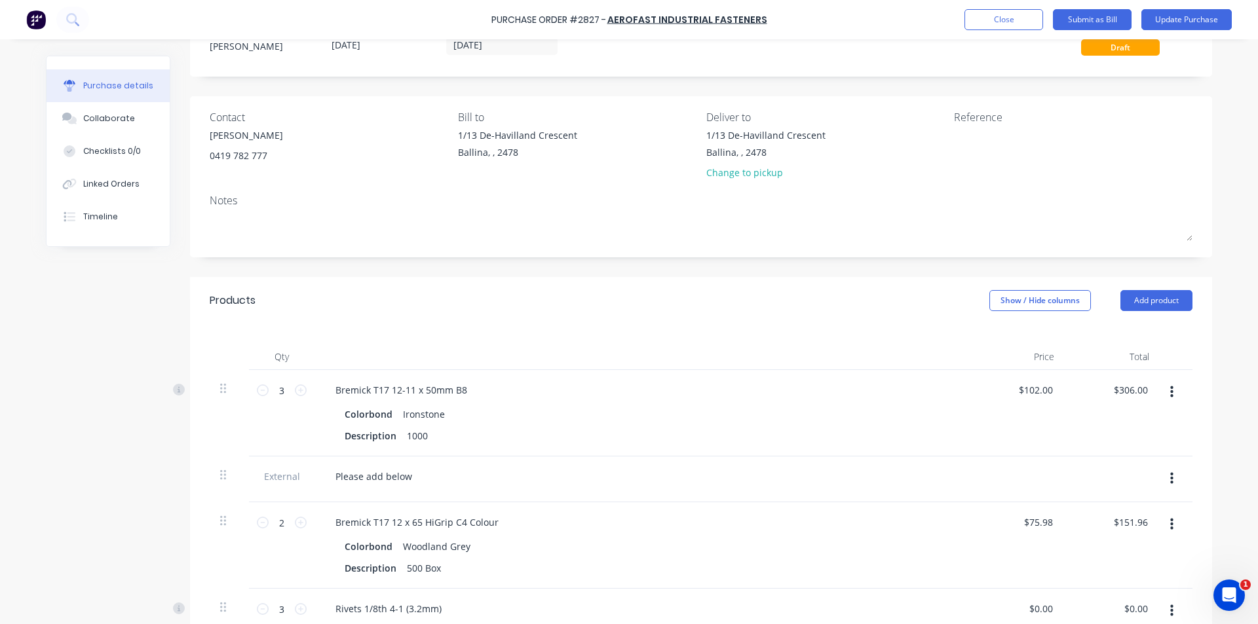
click at [1170, 312] on div "Products Show / Hide columns Add product" at bounding box center [701, 300] width 1022 height 47
click at [1165, 289] on div "Products Show / Hide columns Add product" at bounding box center [701, 300] width 1022 height 47
click at [1156, 298] on button "Add product" at bounding box center [1156, 300] width 72 height 21
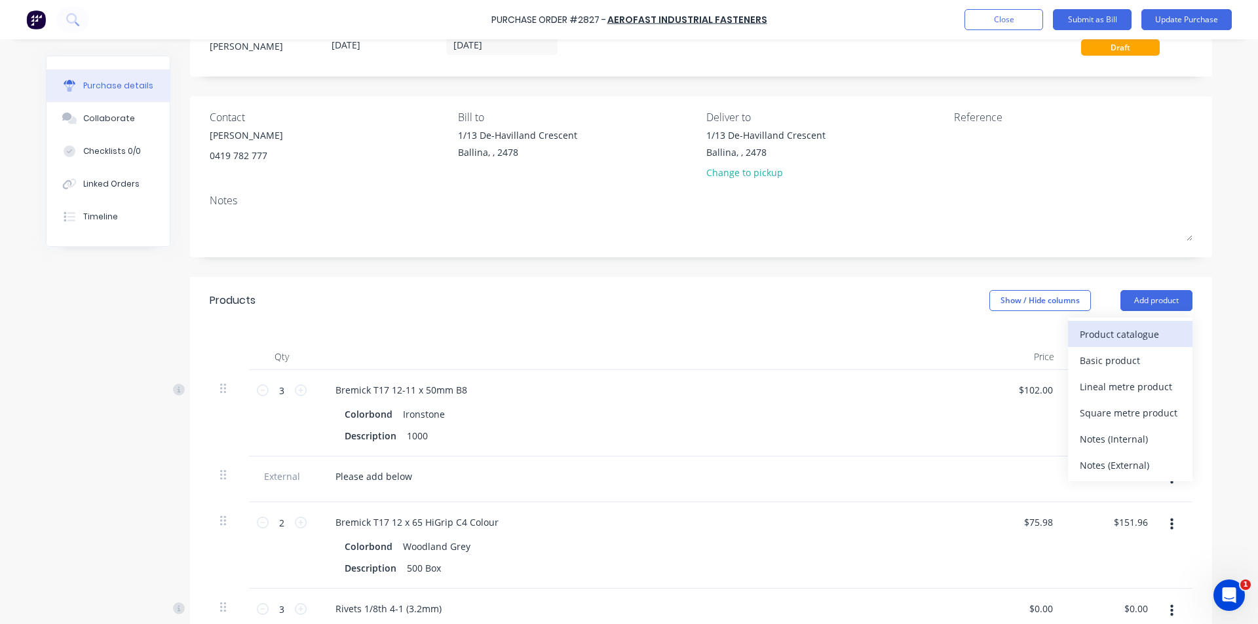
click at [1125, 333] on div "Product catalogue" at bounding box center [1129, 334] width 101 height 19
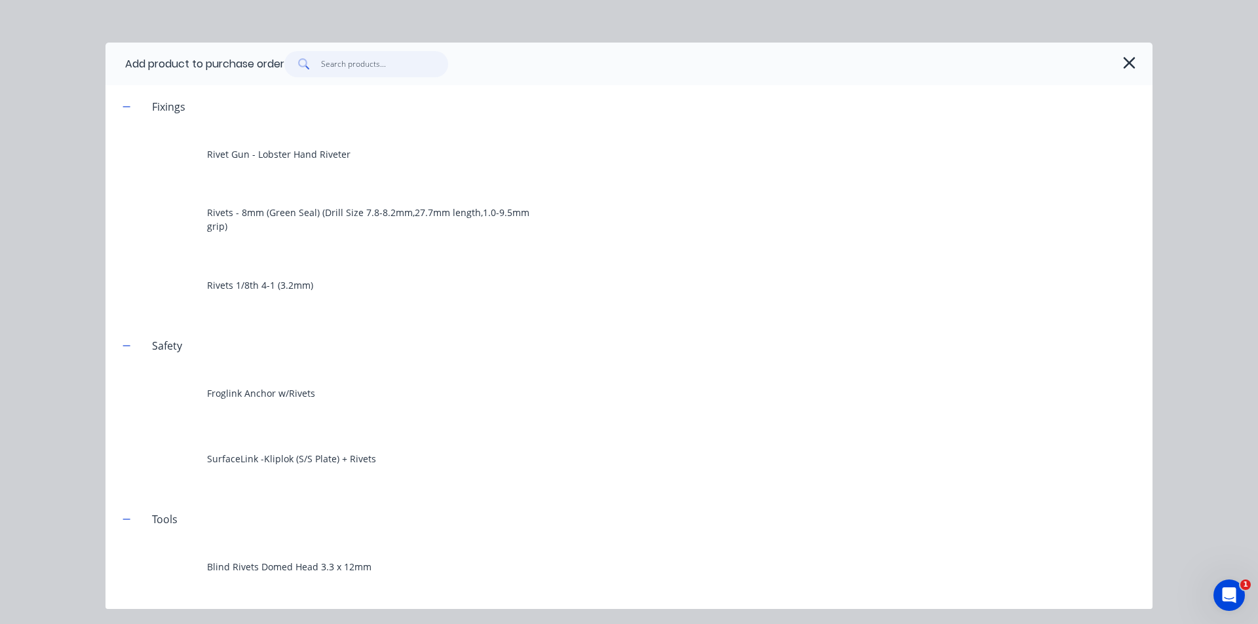
click at [348, 52] on input "text" at bounding box center [385, 64] width 128 height 26
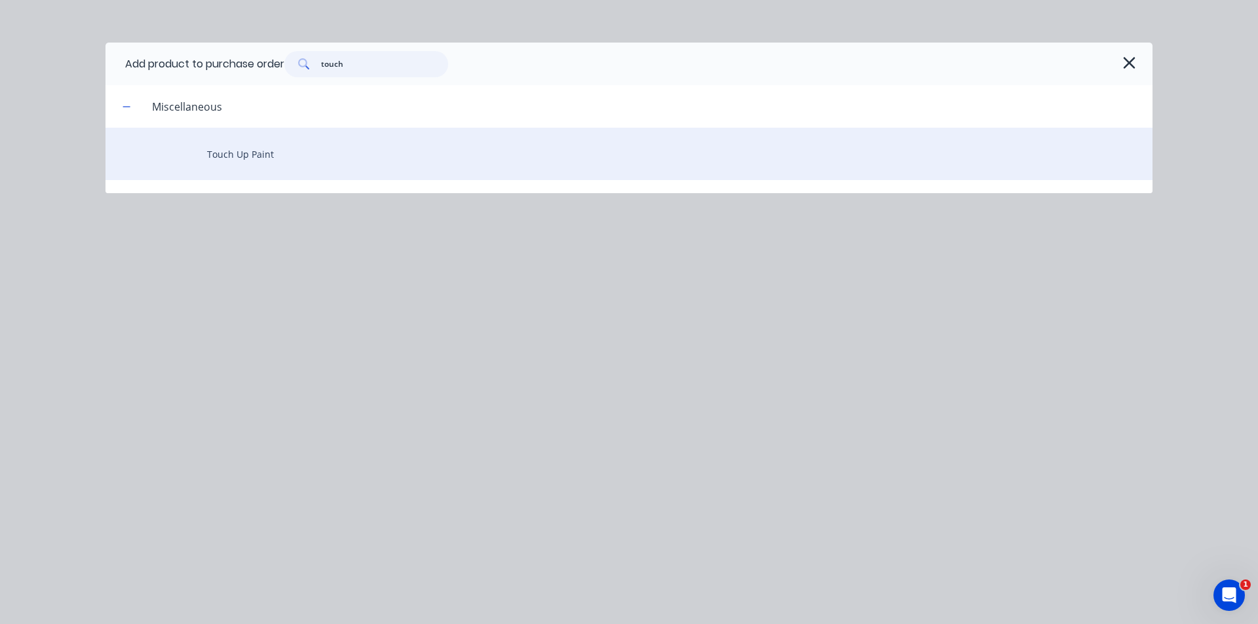
type input "touch"
click at [257, 161] on div "Touch Up Paint" at bounding box center [628, 154] width 1047 height 52
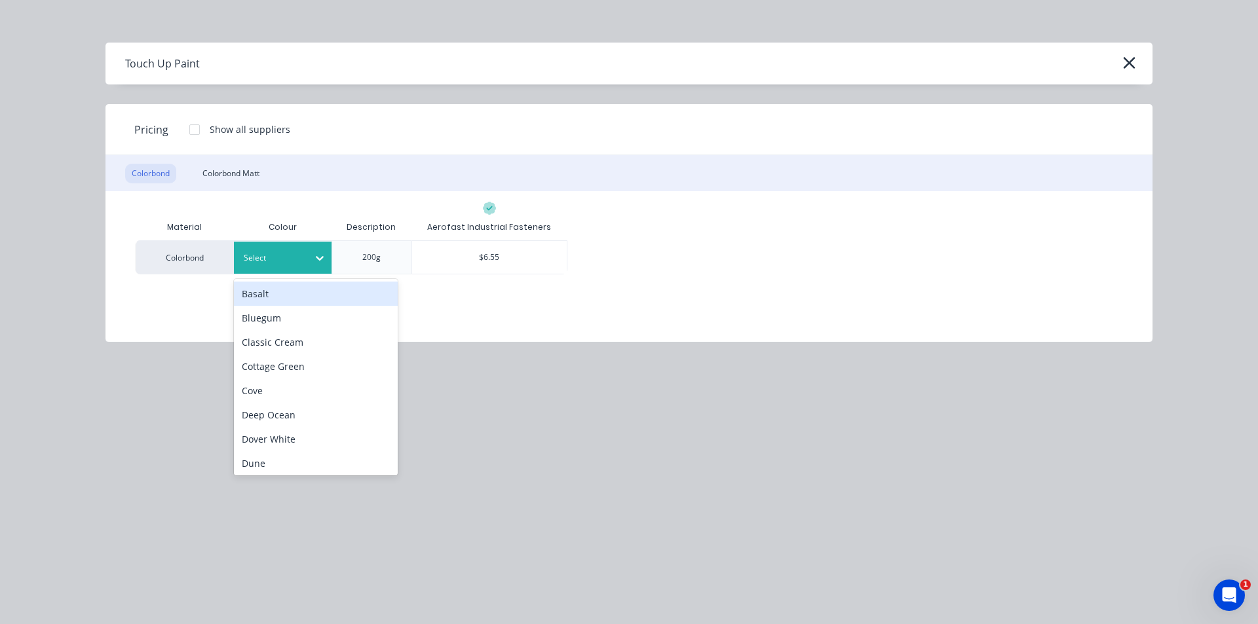
click at [322, 261] on icon at bounding box center [319, 258] width 13 height 13
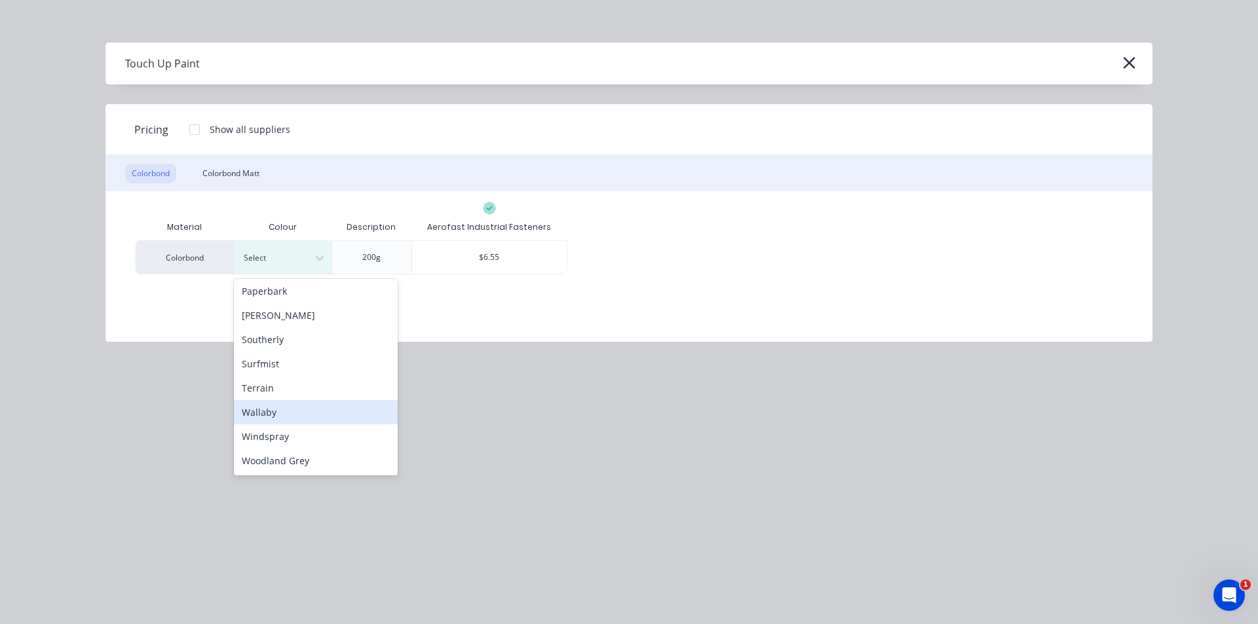
scroll to position [284, 0]
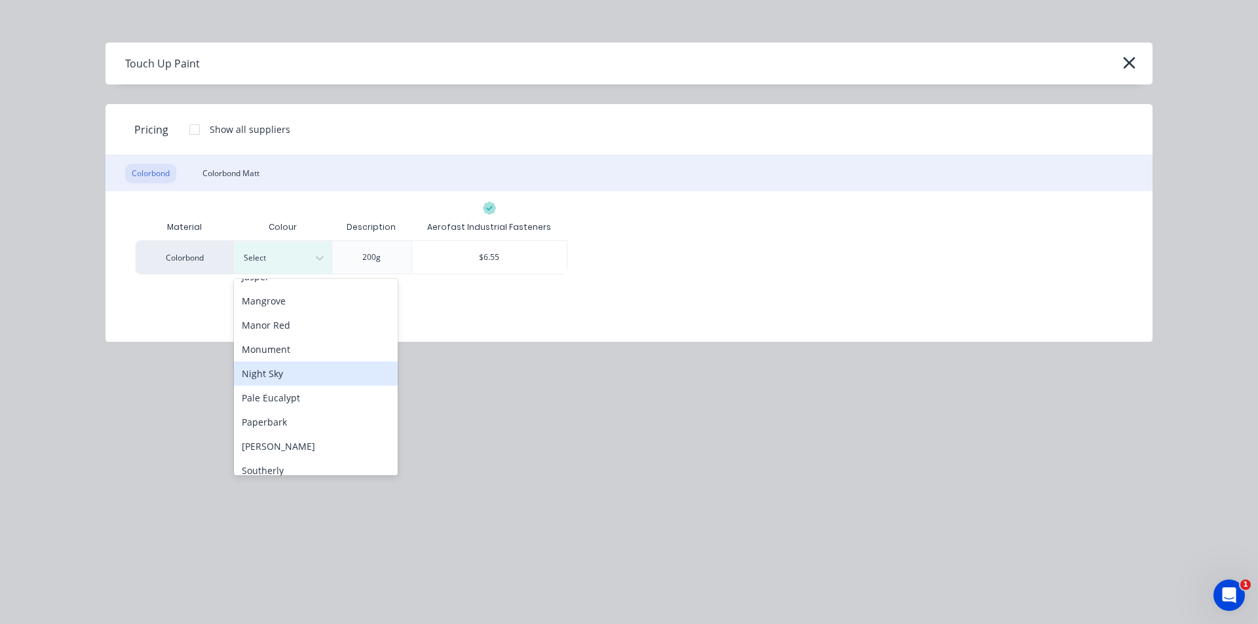
click at [282, 377] on div "Night Sky" at bounding box center [316, 374] width 164 height 24
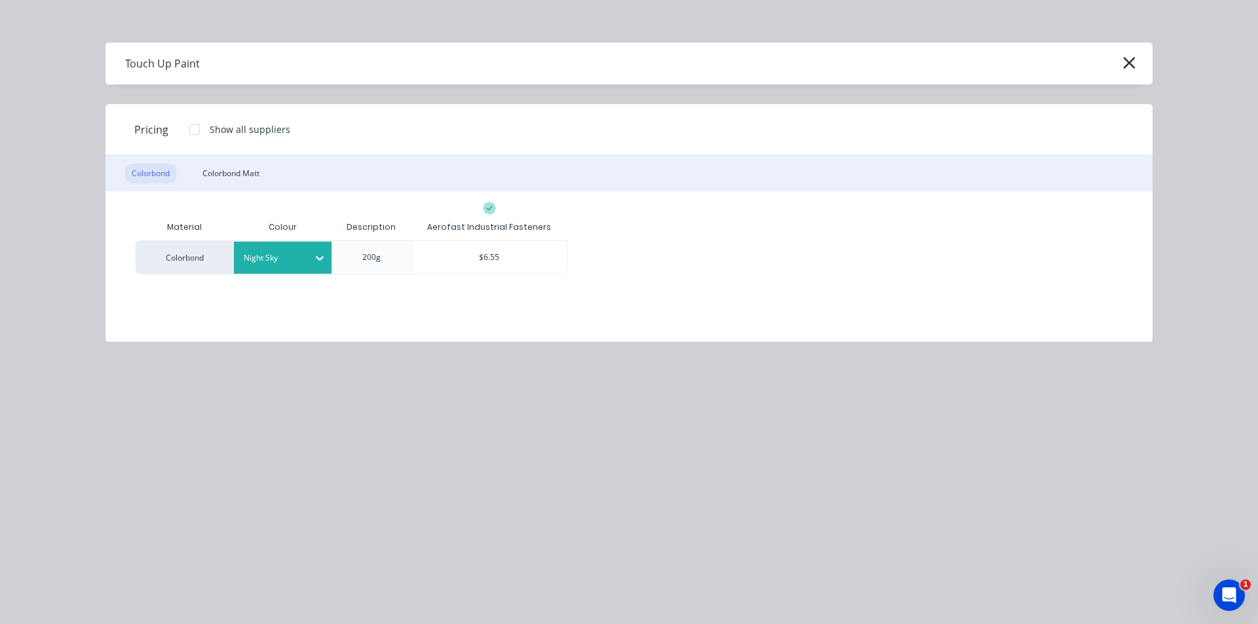
click at [527, 238] on div "Aerofast Industrial Fasteners" at bounding box center [489, 227] width 157 height 26
click at [517, 259] on div "$6.55" at bounding box center [489, 257] width 155 height 33
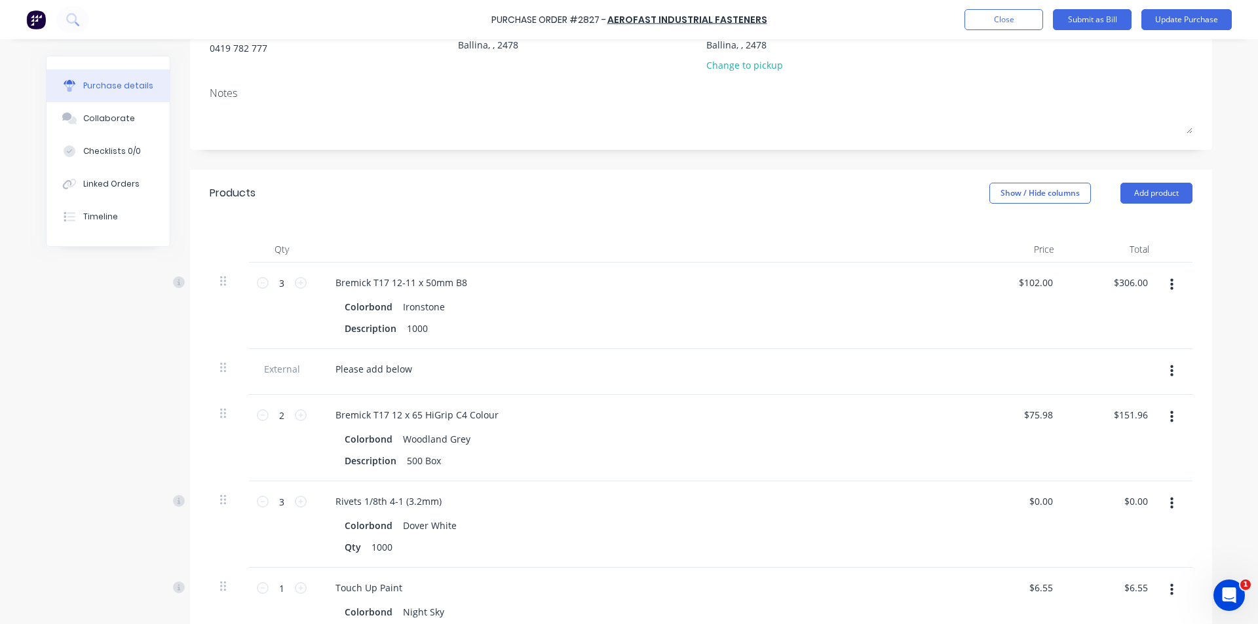
scroll to position [310, 0]
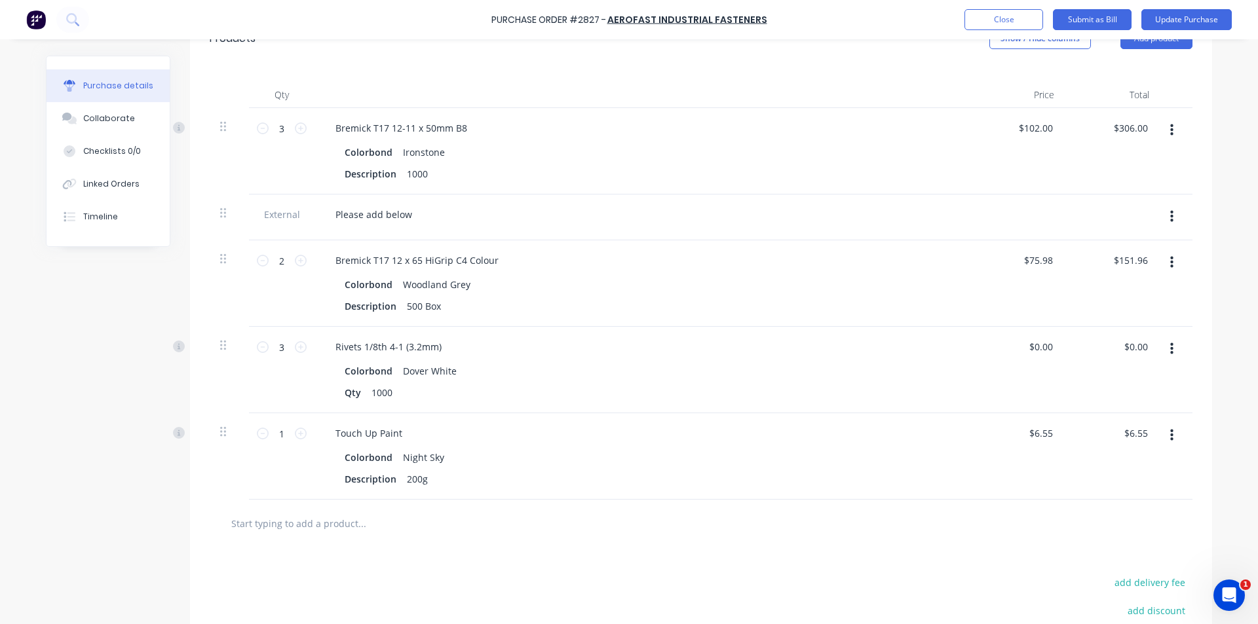
click at [1170, 438] on icon "button" at bounding box center [1171, 435] width 3 height 14
click at [1160, 461] on button "Edit" at bounding box center [1131, 470] width 111 height 26
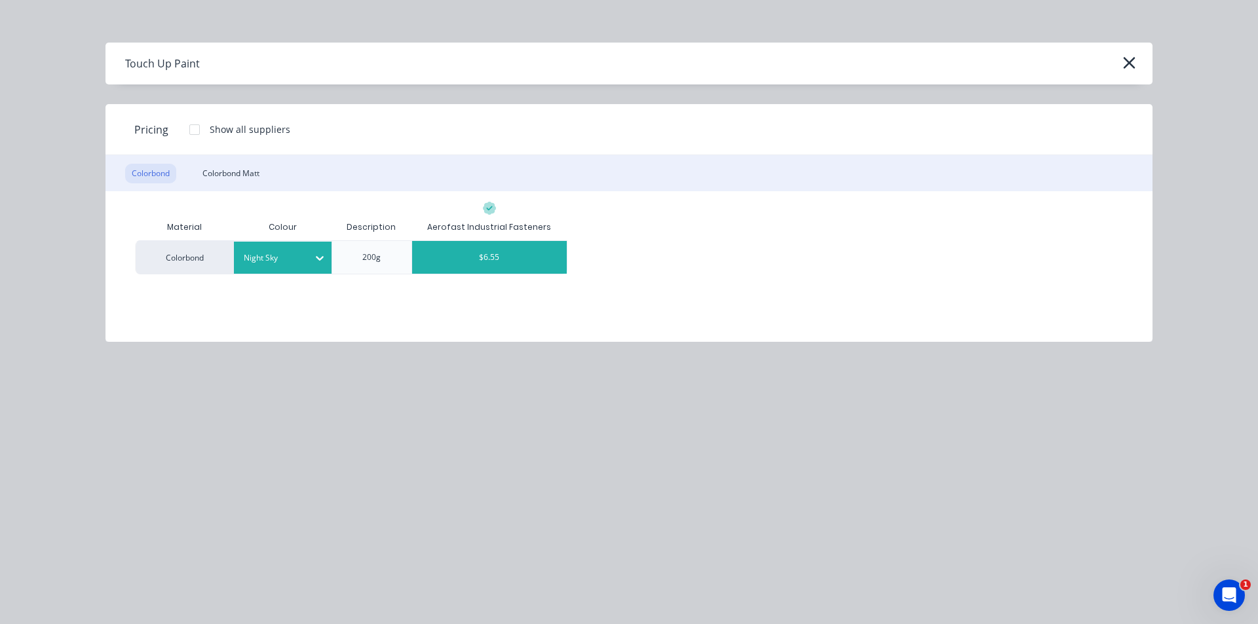
click at [333, 263] on div "200g" at bounding box center [371, 257] width 80 height 34
click at [317, 261] on icon at bounding box center [319, 258] width 13 height 13
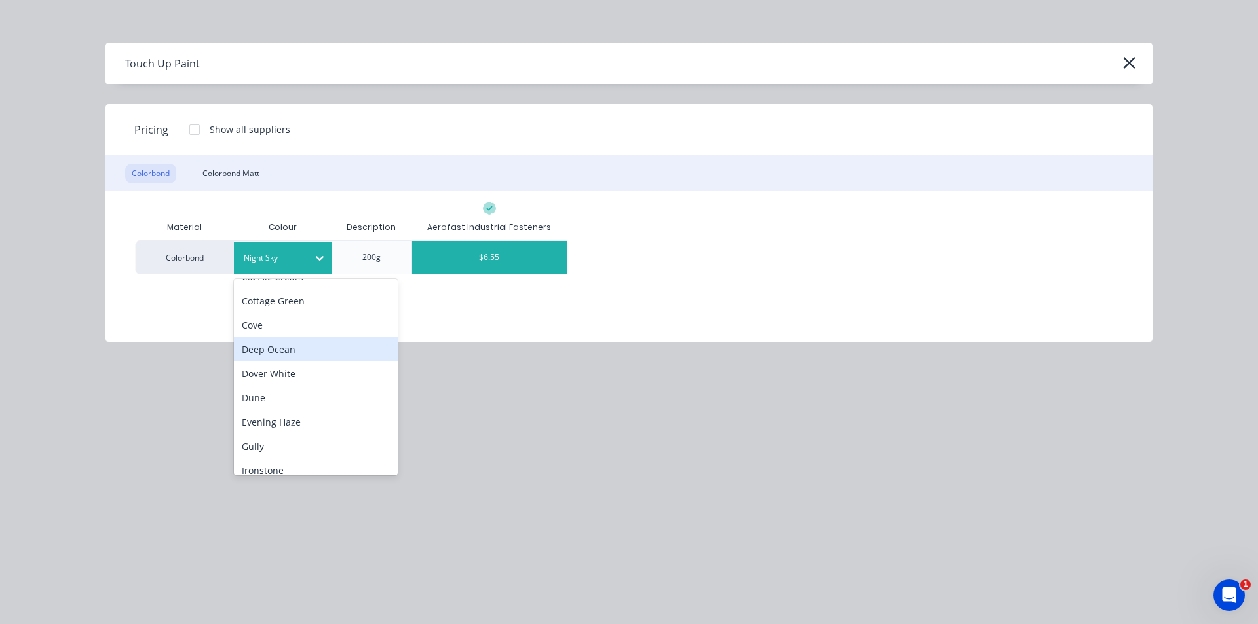
scroll to position [0, 0]
click at [283, 343] on div "Classic Cream" at bounding box center [316, 342] width 164 height 24
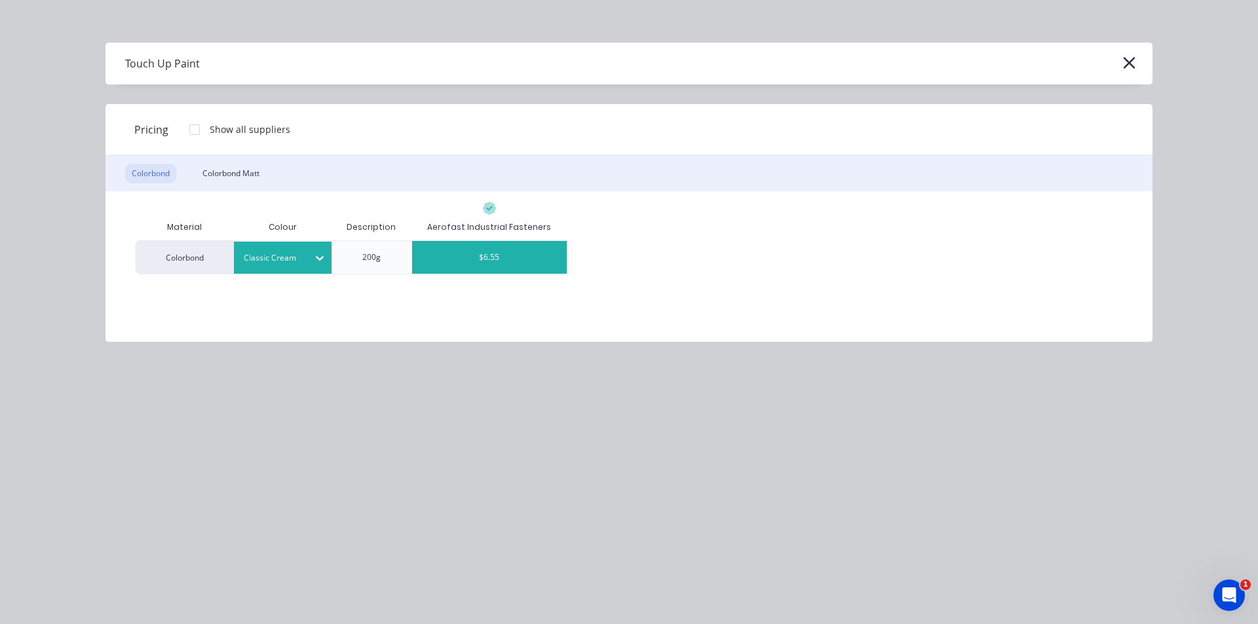
click at [468, 260] on div "$6.55" at bounding box center [489, 257] width 155 height 33
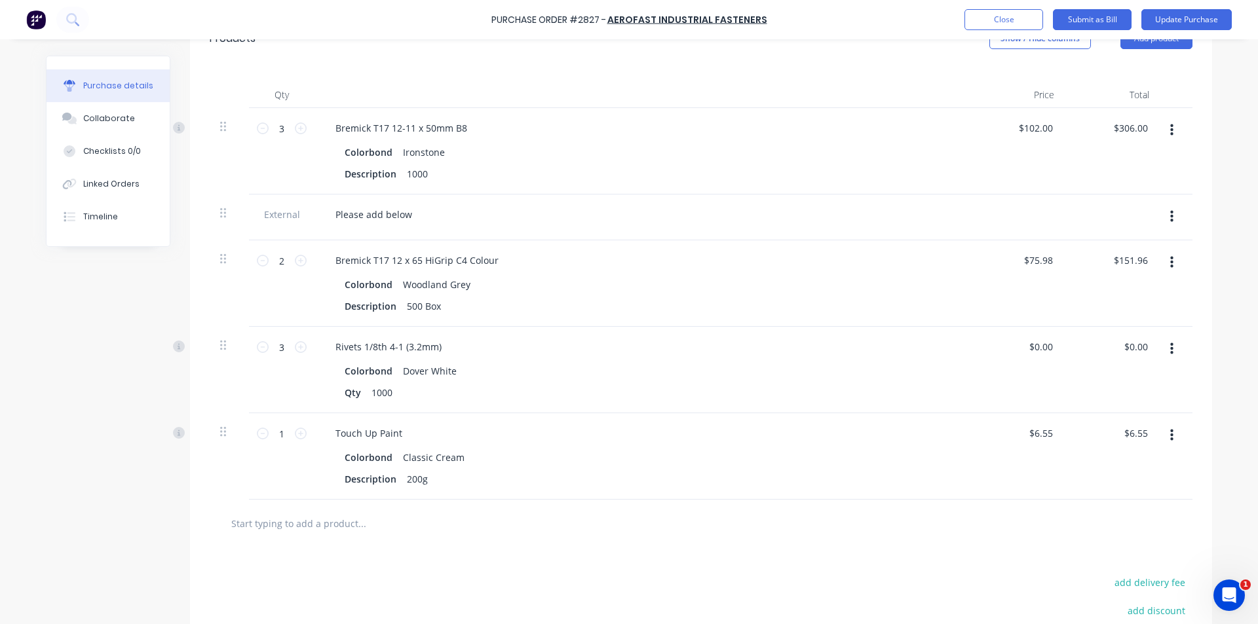
click at [303, 435] on div "1 1" at bounding box center [281, 456] width 65 height 86
click at [301, 434] on icon at bounding box center [301, 434] width 12 height 12
type input "2"
type input "$13.10"
click at [301, 434] on icon at bounding box center [301, 434] width 12 height 12
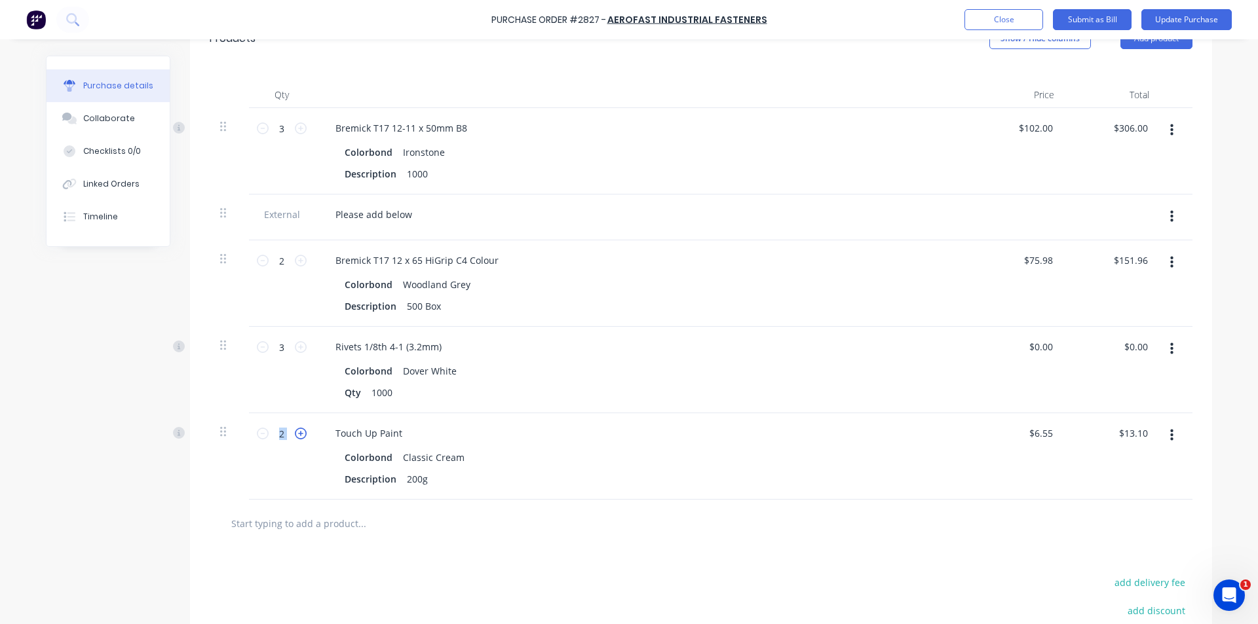
type input "3"
type input "$19.65"
click at [301, 434] on icon at bounding box center [301, 434] width 12 height 12
type input "4"
type input "$26.20"
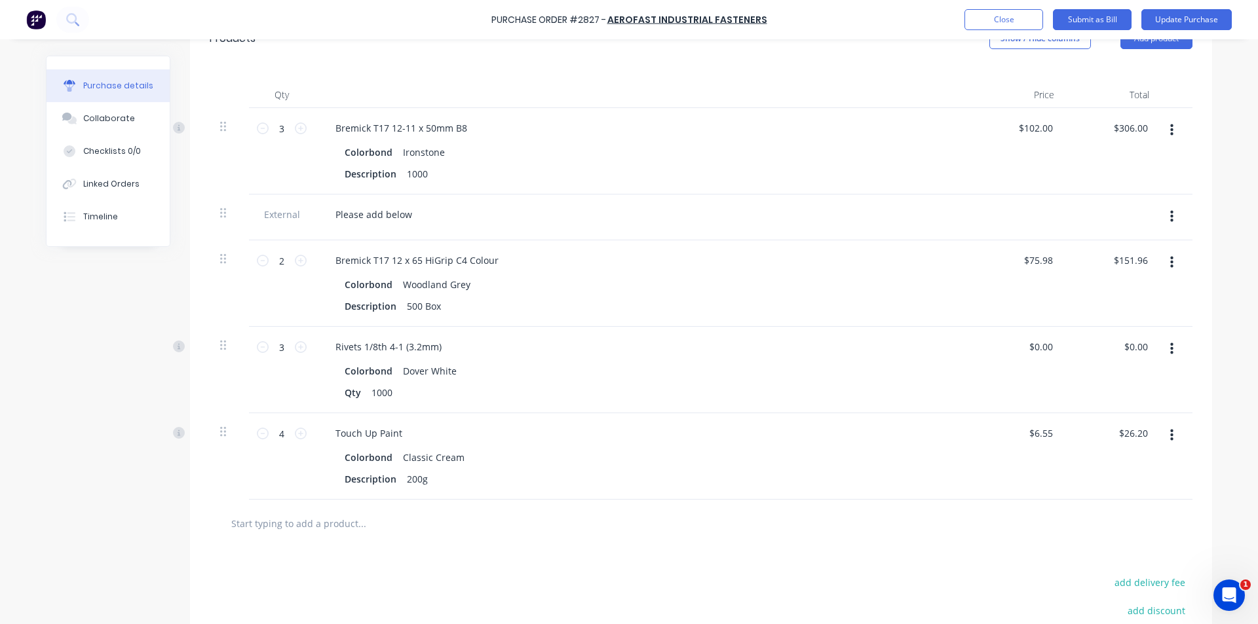
click at [1164, 433] on button "button" at bounding box center [1171, 436] width 31 height 24
click at [1136, 496] on button "Duplicate" at bounding box center [1131, 496] width 111 height 26
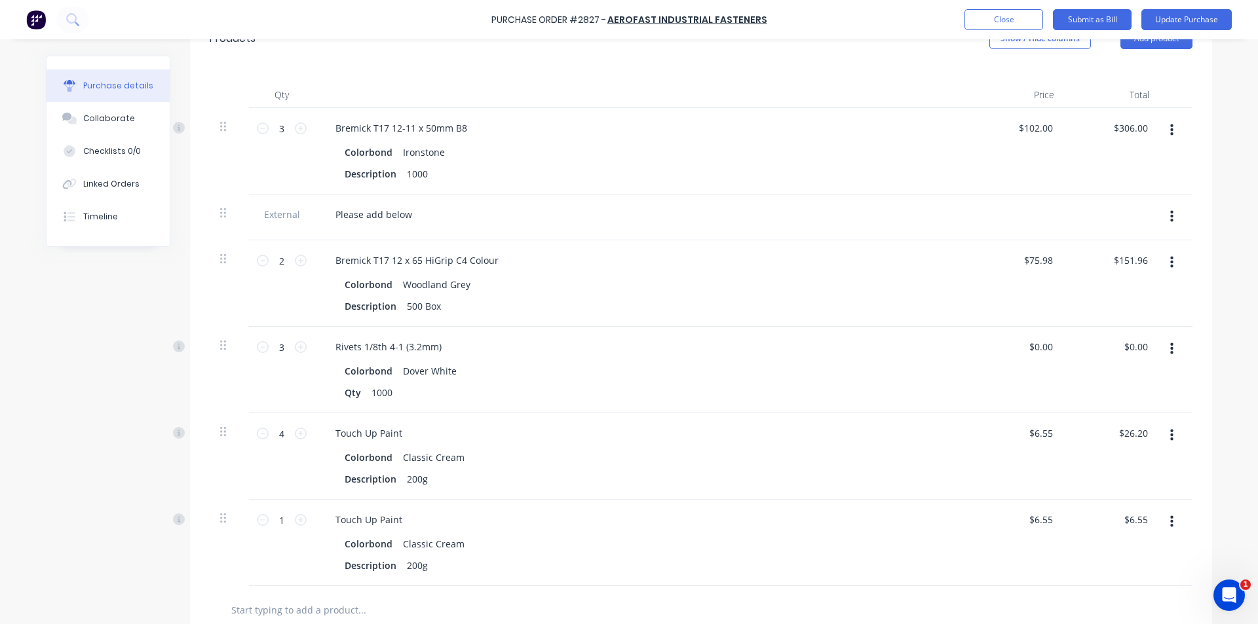
click at [1163, 525] on button "button" at bounding box center [1171, 522] width 31 height 24
click at [1108, 555] on button "Edit" at bounding box center [1131, 557] width 111 height 26
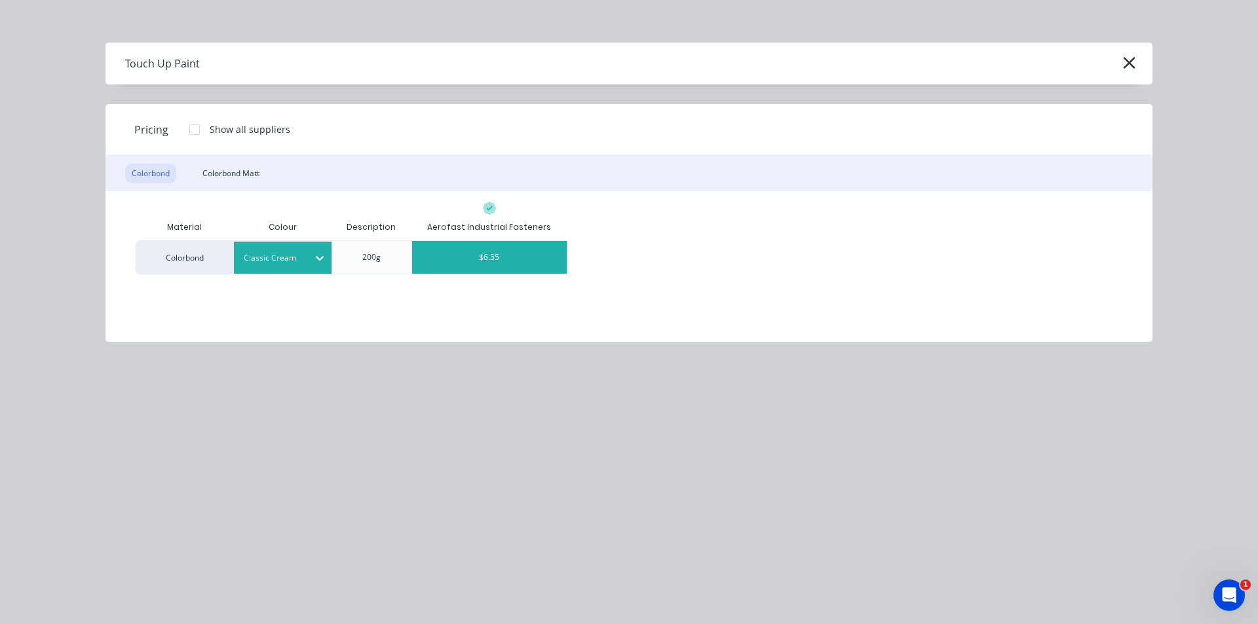
click at [304, 252] on div "Classic Cream" at bounding box center [270, 258] width 73 height 17
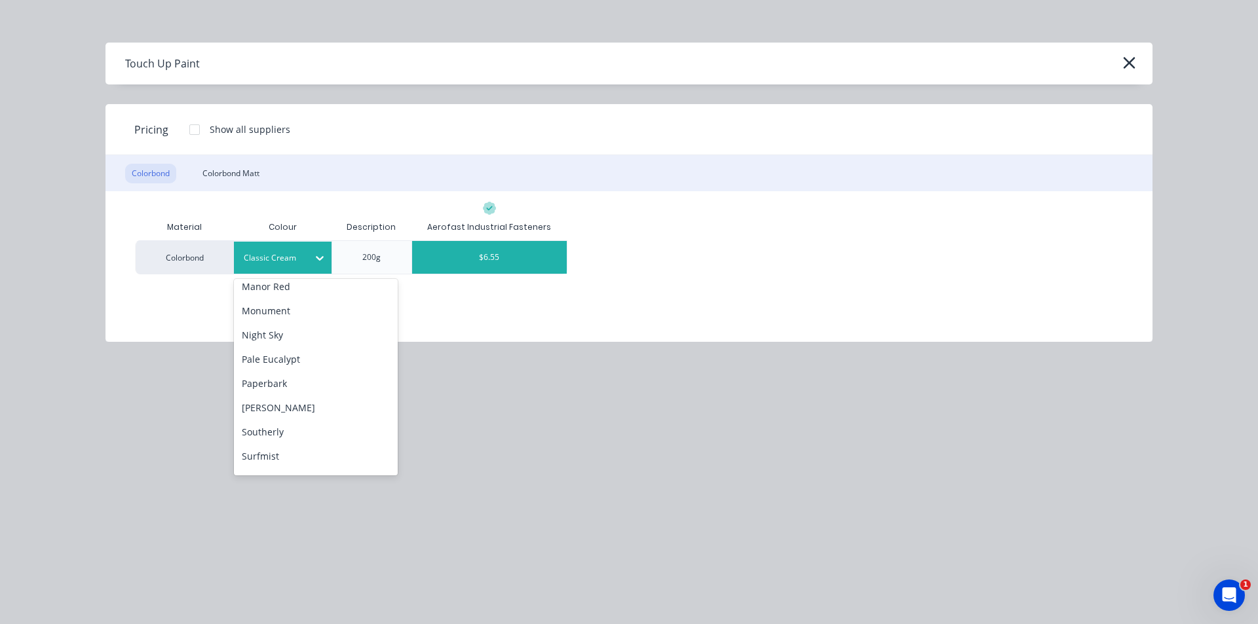
scroll to position [327, 0]
click at [301, 346] on div "Pale Eucalypt" at bounding box center [316, 354] width 164 height 24
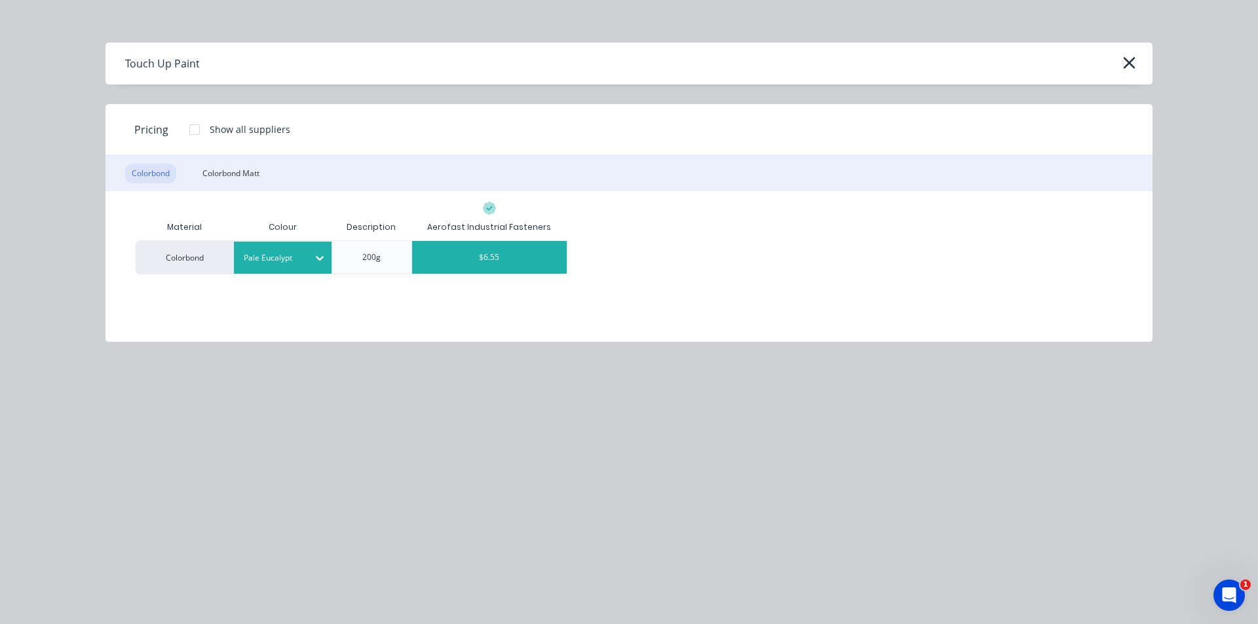
click at [542, 252] on div "$6.55" at bounding box center [489, 257] width 155 height 33
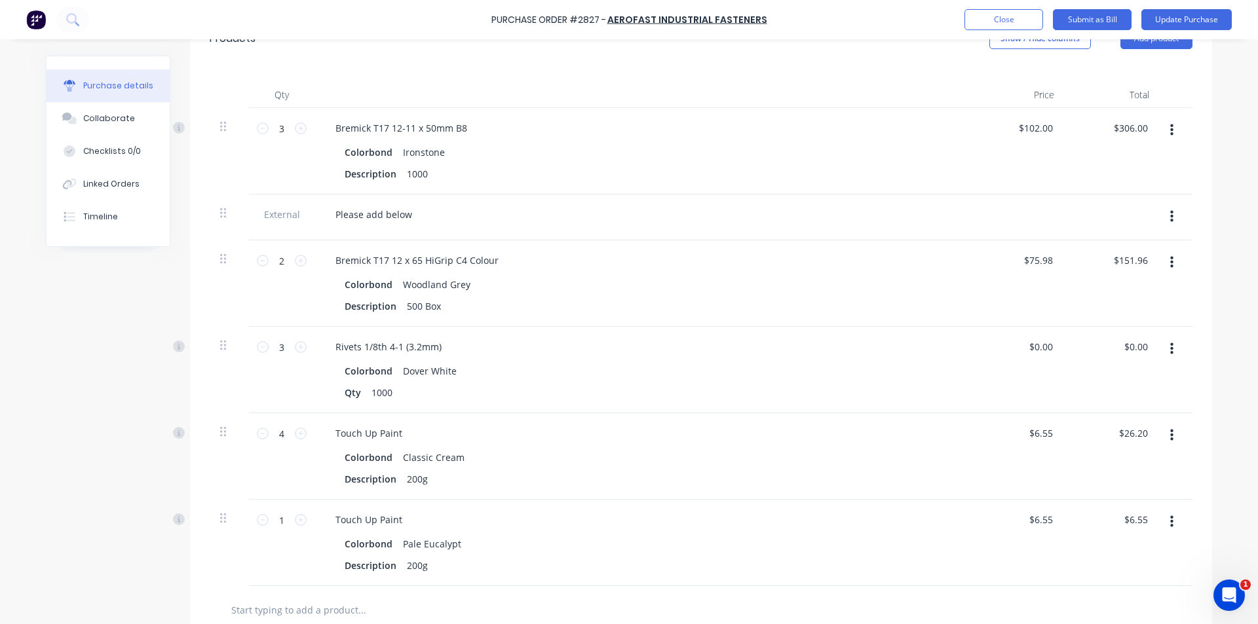
scroll to position [507, 0]
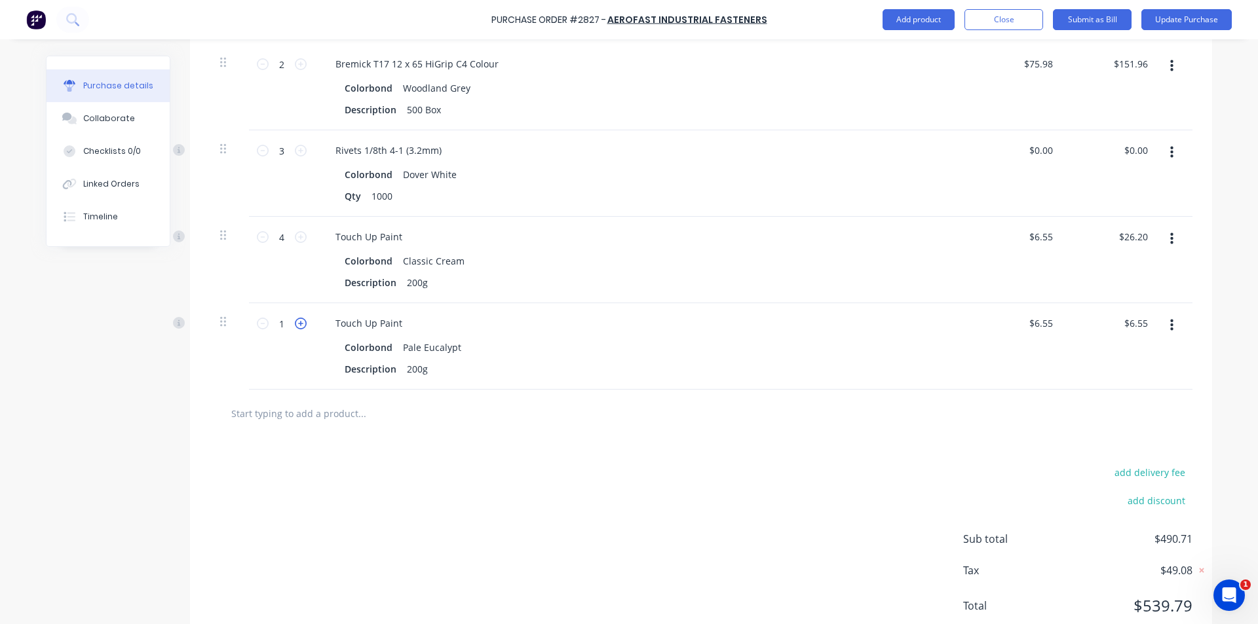
click at [299, 327] on icon at bounding box center [301, 324] width 12 height 12
type input "2"
type input "$13.10"
click at [299, 327] on icon at bounding box center [301, 324] width 12 height 12
type input "3"
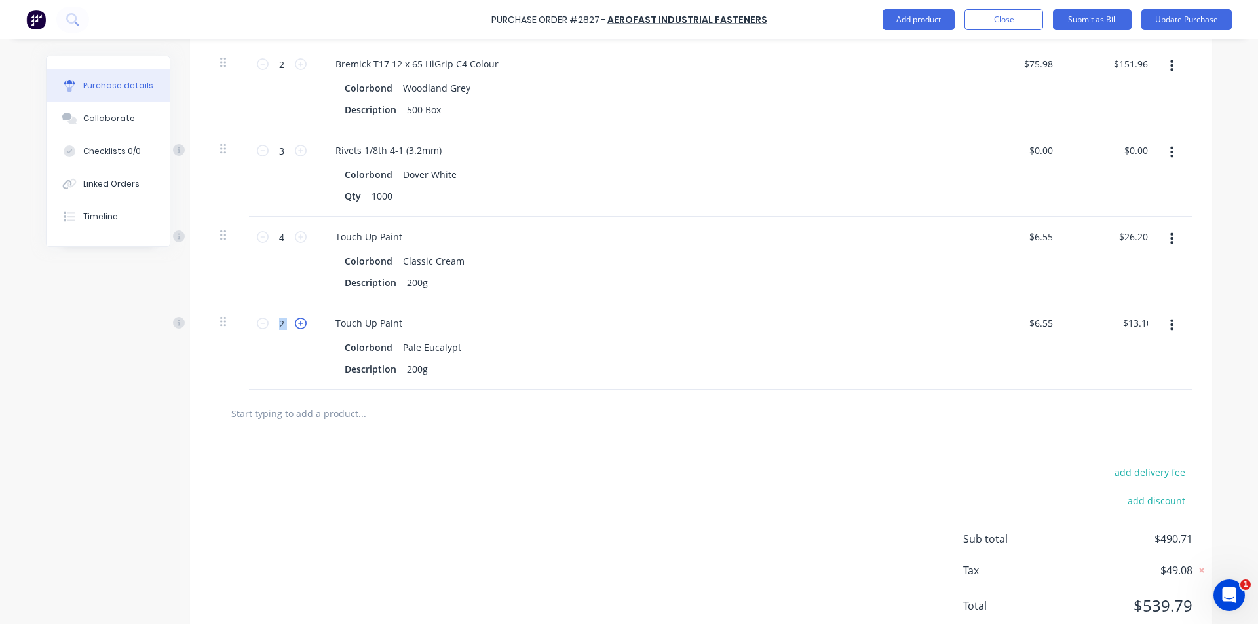
type input "$19.65"
click at [299, 327] on icon at bounding box center [301, 324] width 12 height 12
type input "4"
type input "$26.20"
click at [911, 22] on button "Add product" at bounding box center [918, 19] width 72 height 21
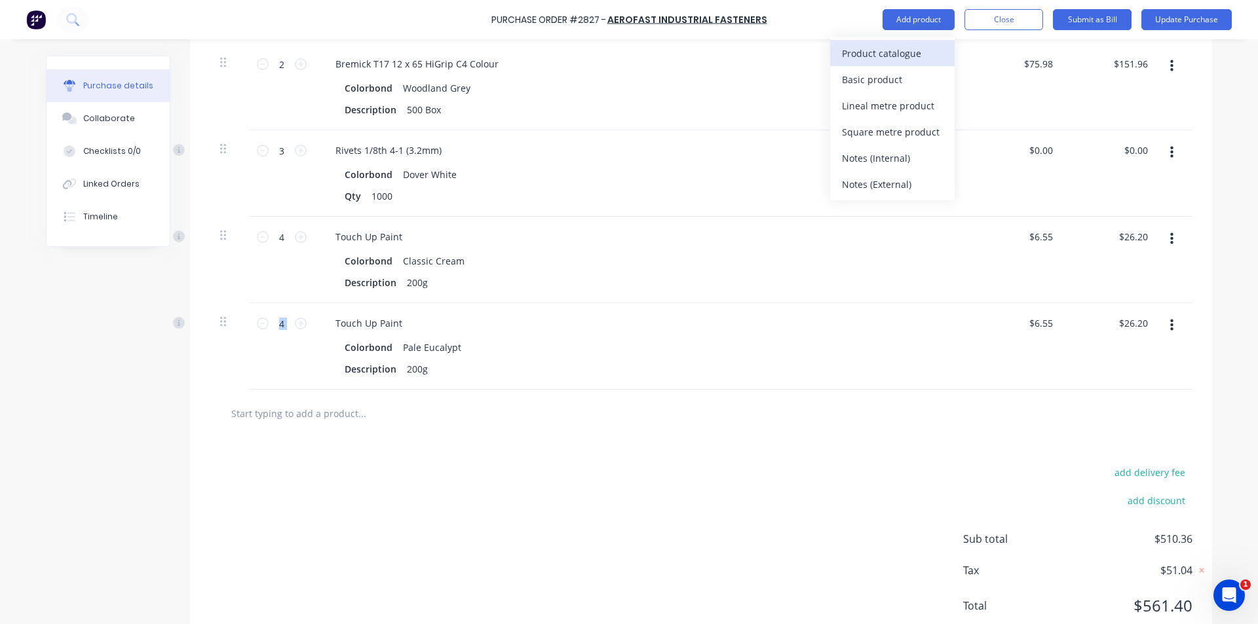
click at [901, 55] on div "Product catalogue" at bounding box center [892, 53] width 101 height 19
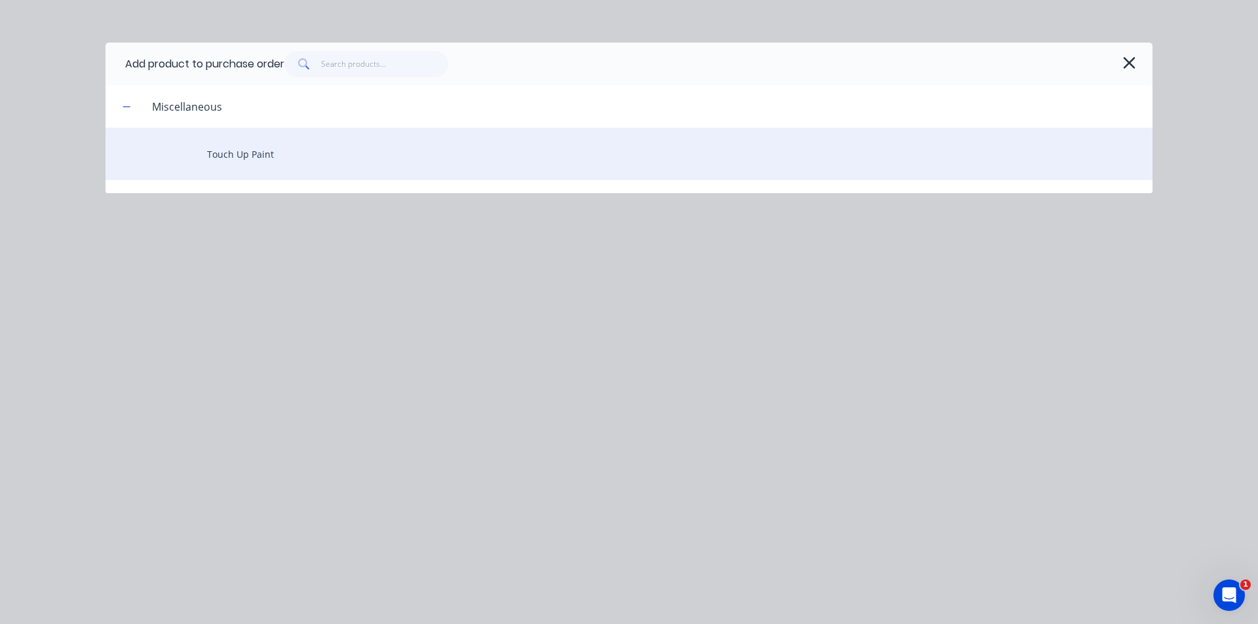
click at [225, 149] on div "Touch Up Paint" at bounding box center [628, 154] width 1047 height 52
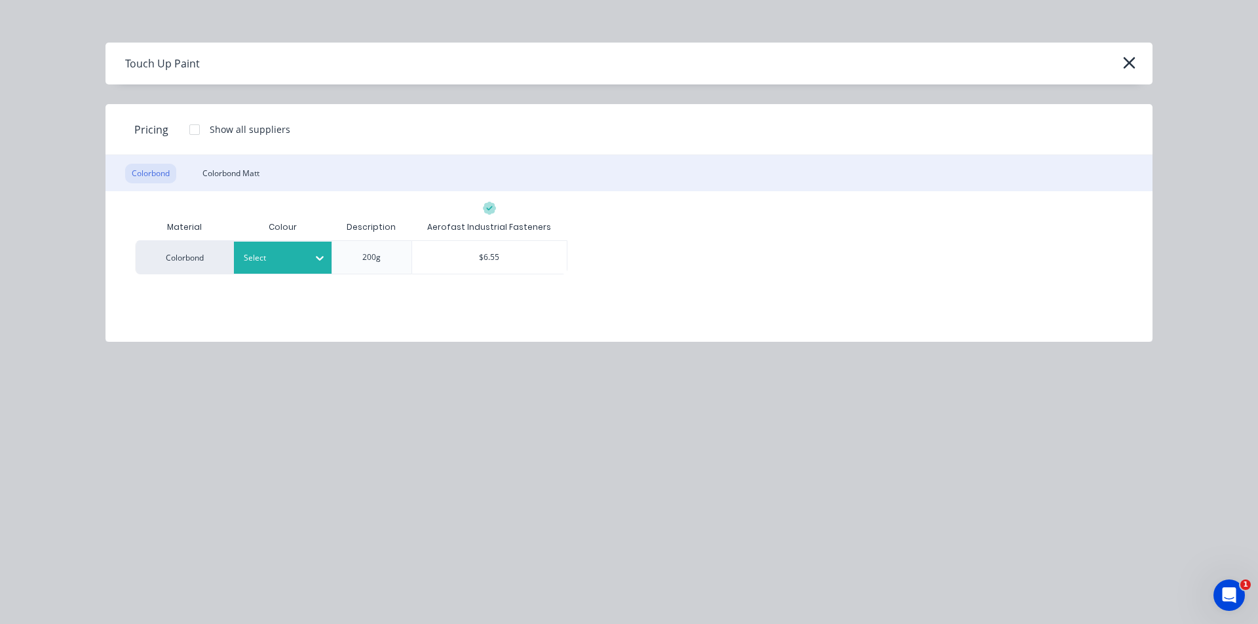
click at [295, 267] on div "Select" at bounding box center [283, 258] width 98 height 32
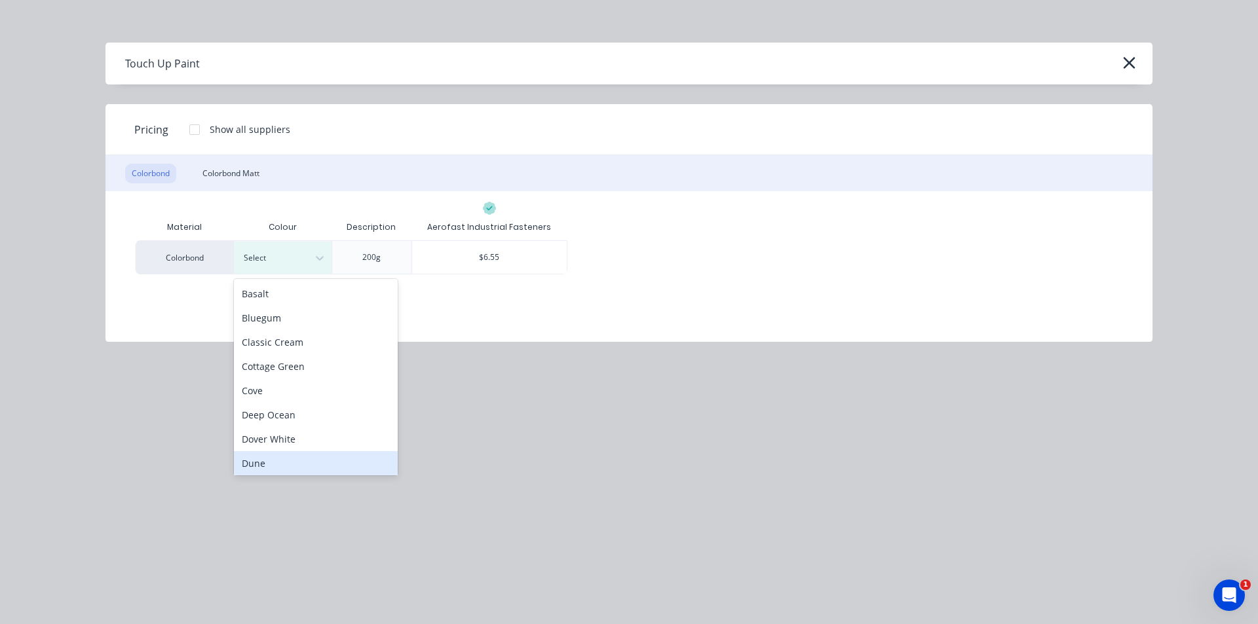
click at [286, 456] on div "Dune" at bounding box center [316, 463] width 164 height 24
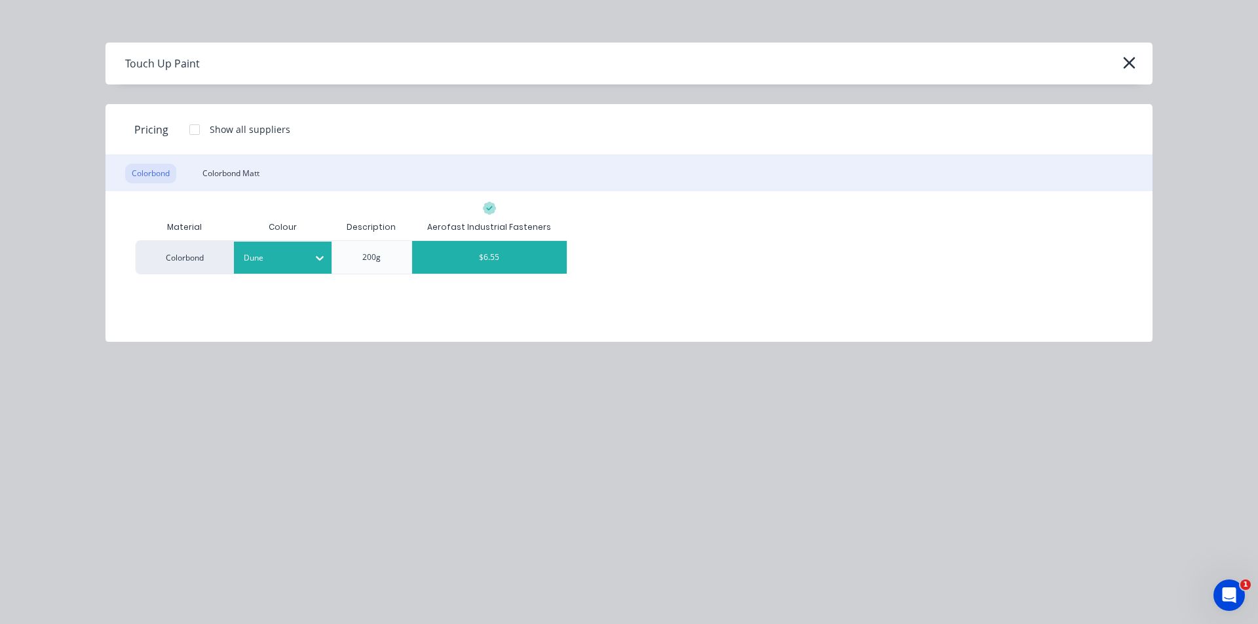
click at [519, 269] on div "$6.55" at bounding box center [489, 257] width 155 height 33
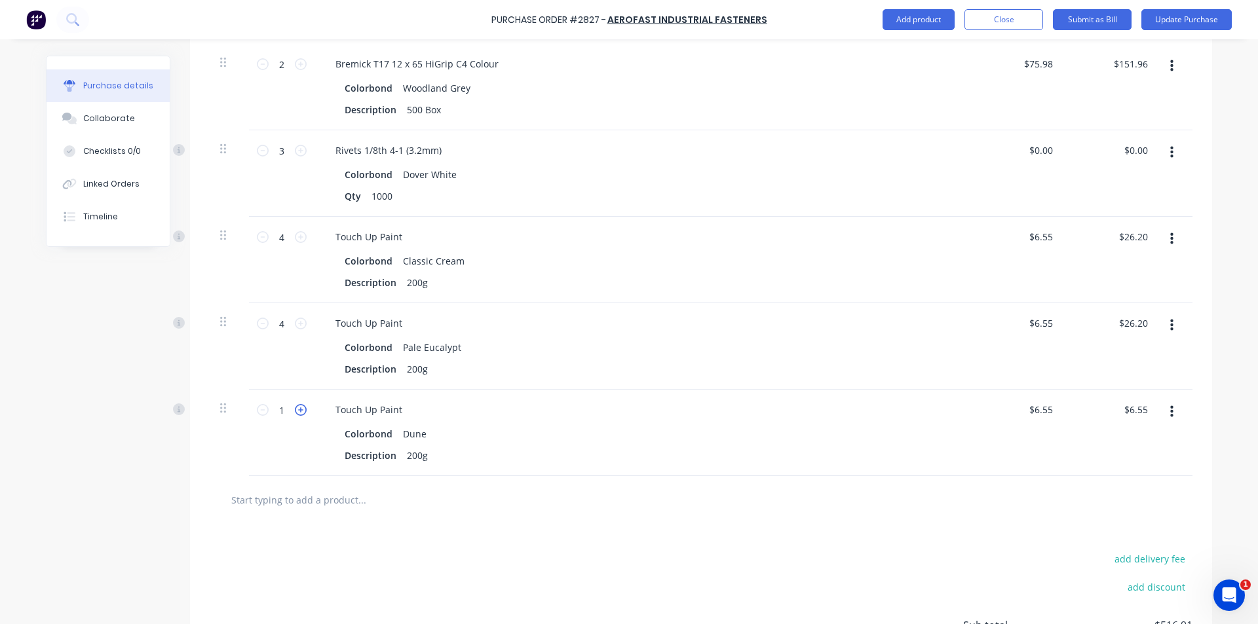
click at [295, 412] on icon at bounding box center [301, 410] width 12 height 12
type input "2"
type input "$13.10"
click at [295, 412] on icon at bounding box center [301, 410] width 12 height 12
type input "3"
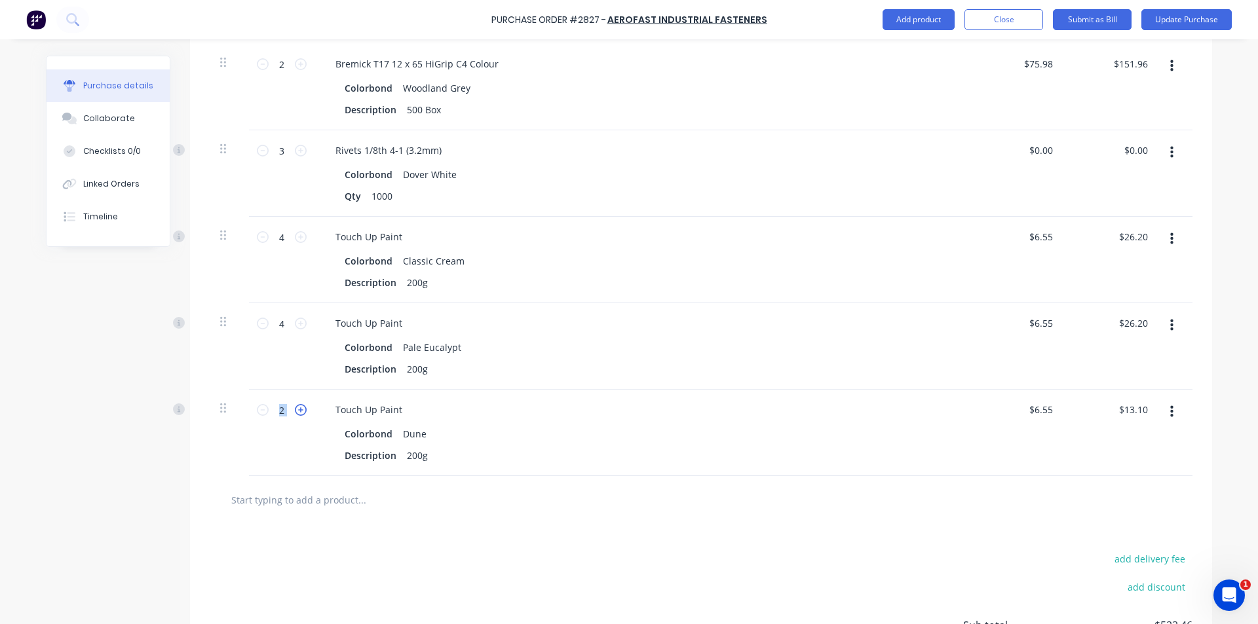
type input "$19.65"
click at [893, 9] on button "Add product" at bounding box center [918, 19] width 72 height 21
click at [896, 60] on div "Product catalogue" at bounding box center [892, 53] width 101 height 19
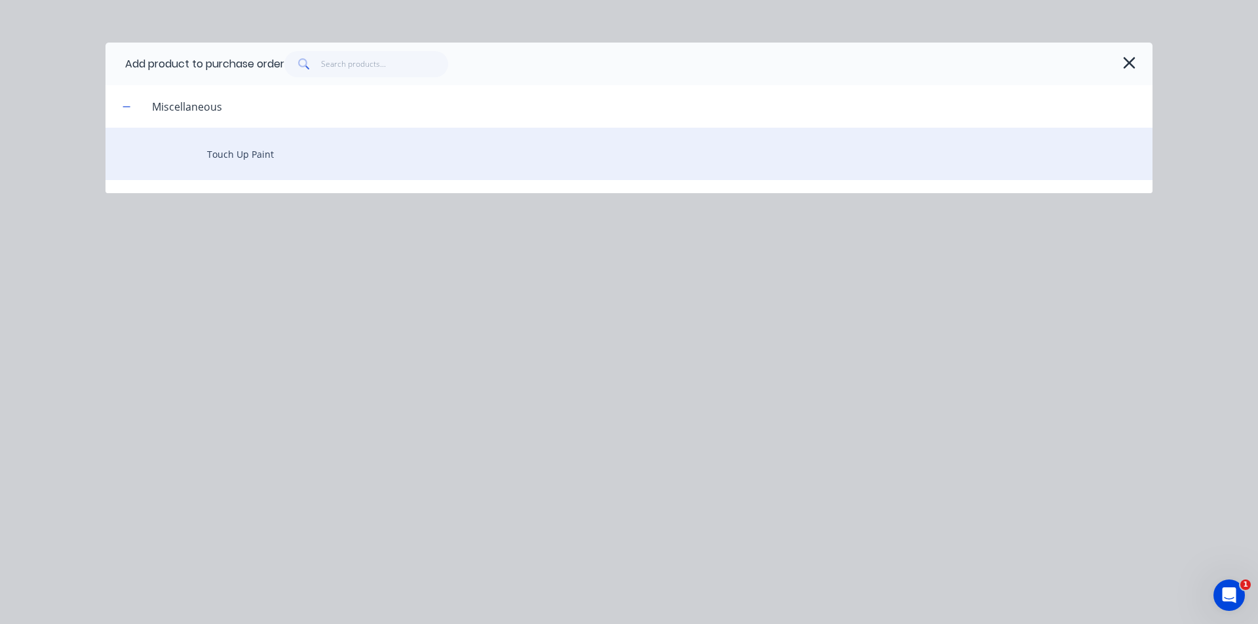
click at [255, 144] on div "Touch Up Paint" at bounding box center [628, 154] width 1047 height 52
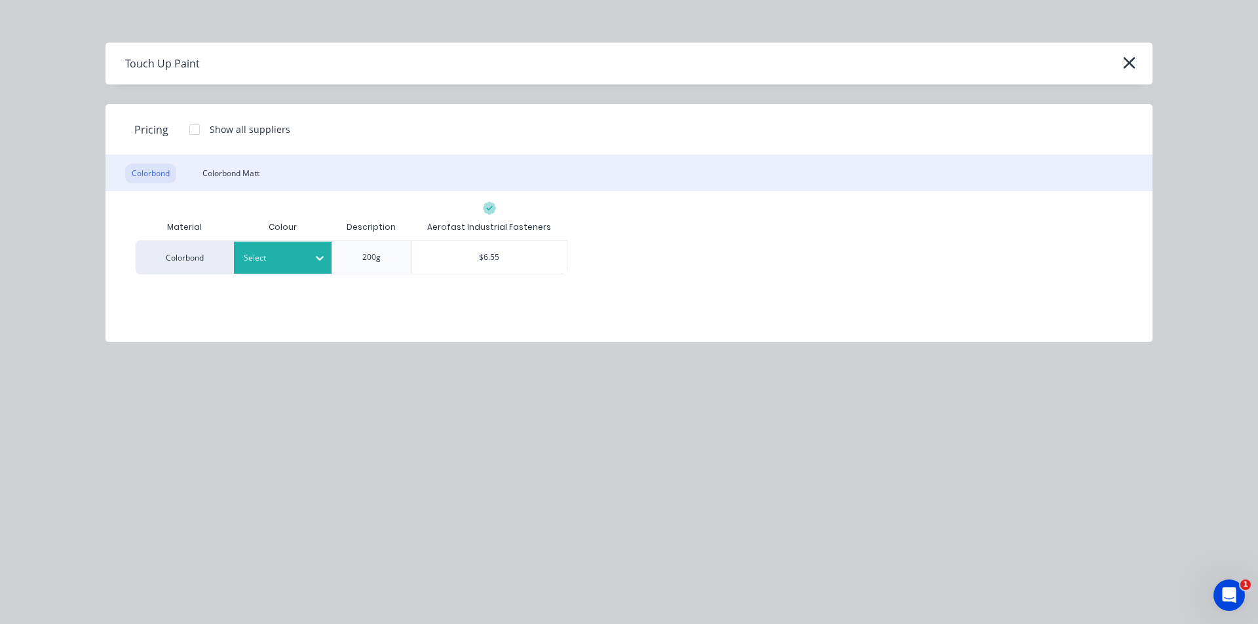
click at [298, 244] on div "Select" at bounding box center [283, 258] width 98 height 32
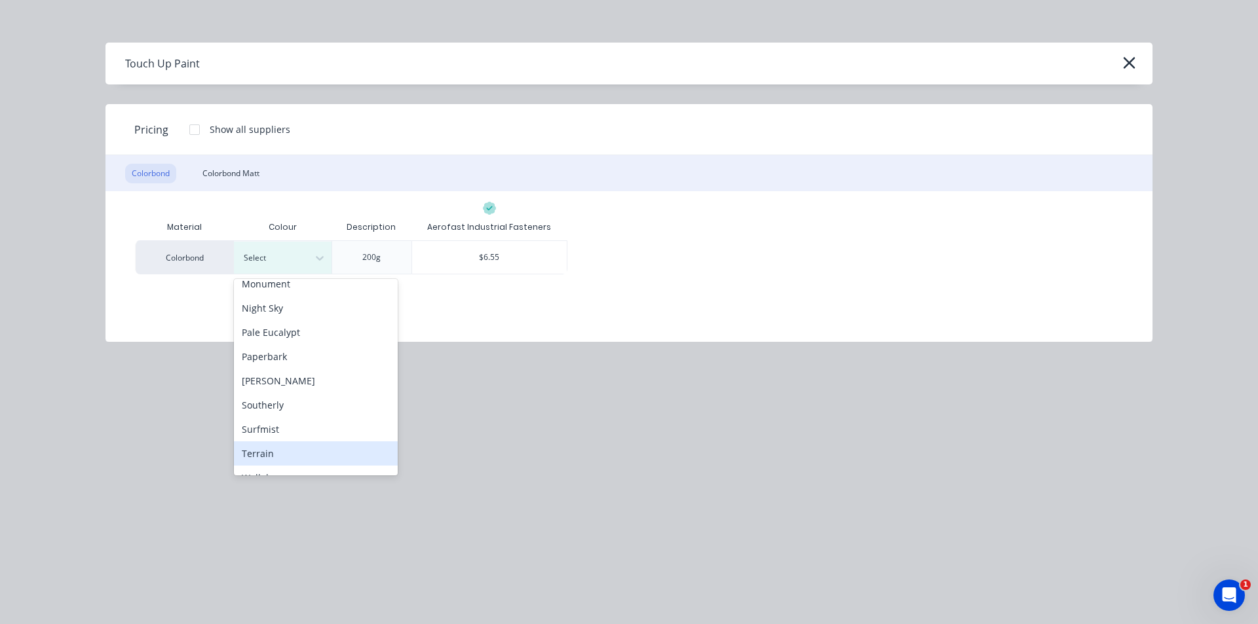
scroll to position [415, 0]
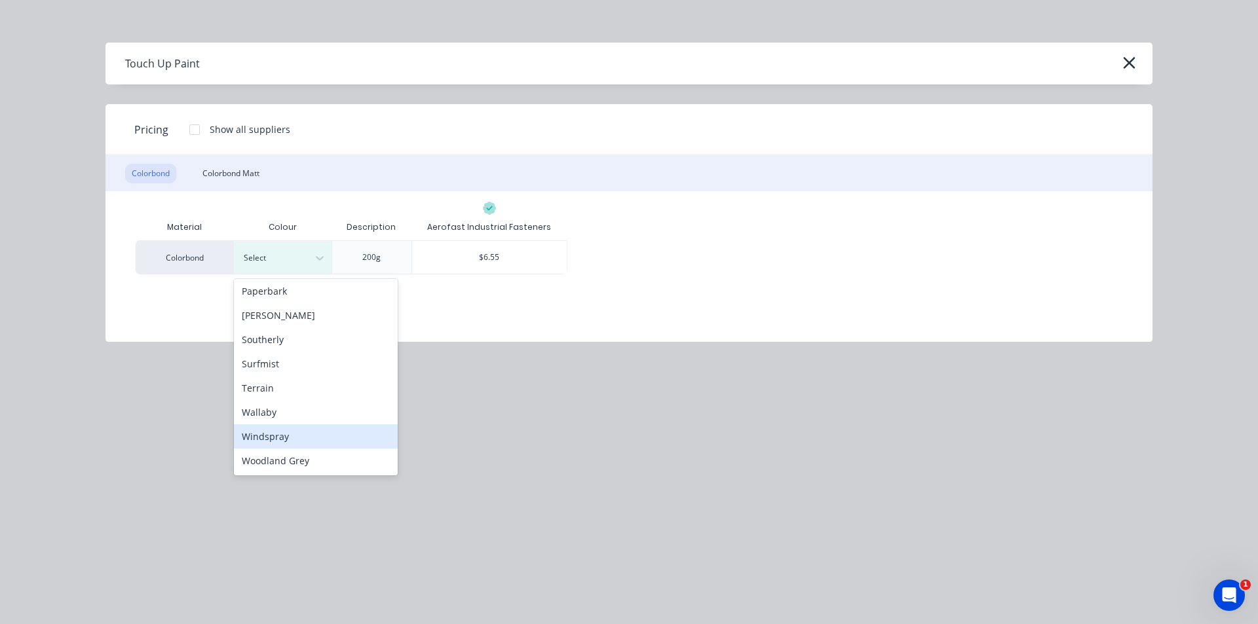
click at [293, 441] on div "Windspray" at bounding box center [316, 436] width 164 height 24
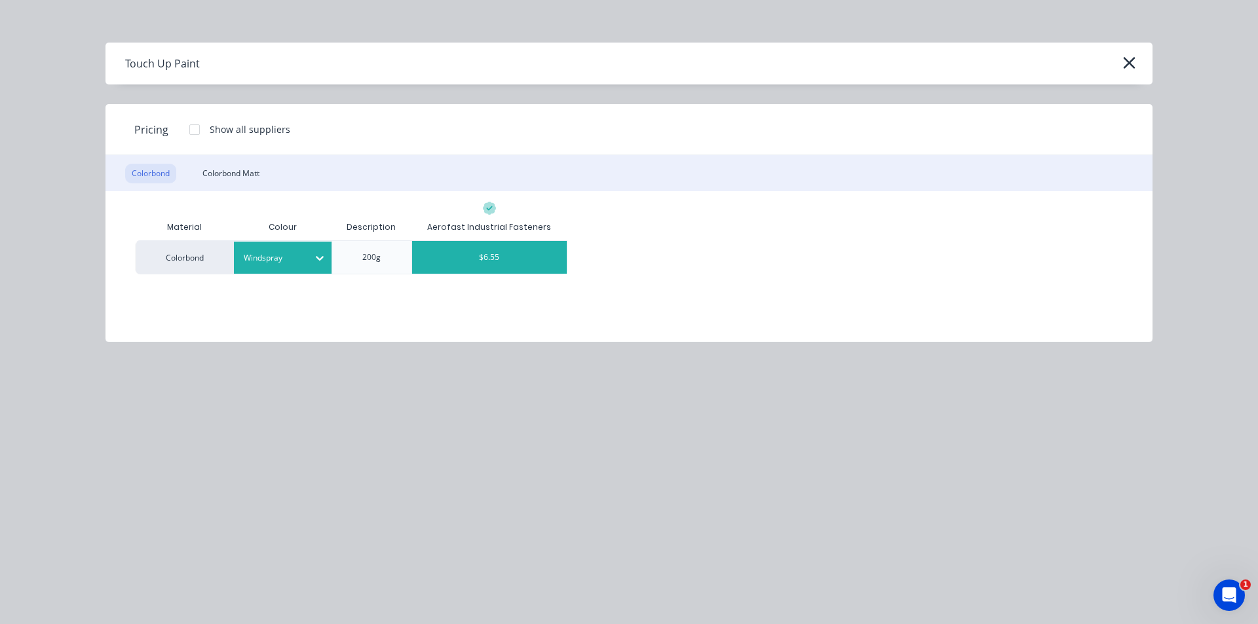
click at [502, 244] on div "$6.55" at bounding box center [489, 257] width 155 height 33
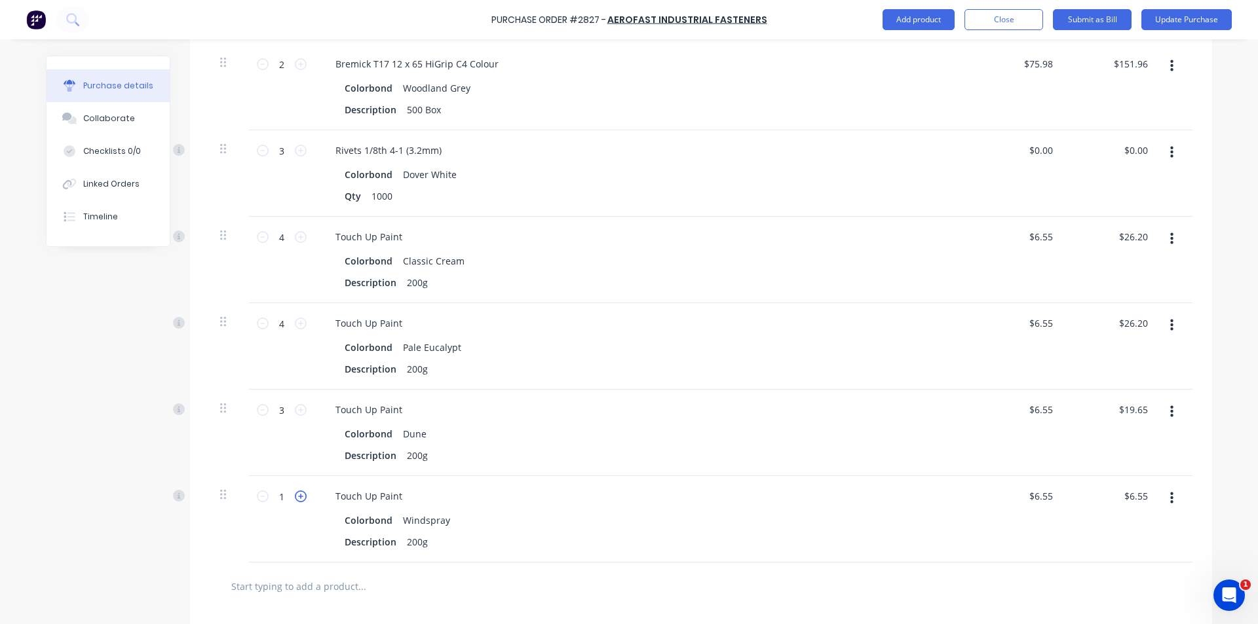
click at [295, 495] on icon at bounding box center [301, 497] width 12 height 12
type input "2"
type input "$13.10"
click at [295, 495] on icon at bounding box center [301, 497] width 12 height 12
type input "3"
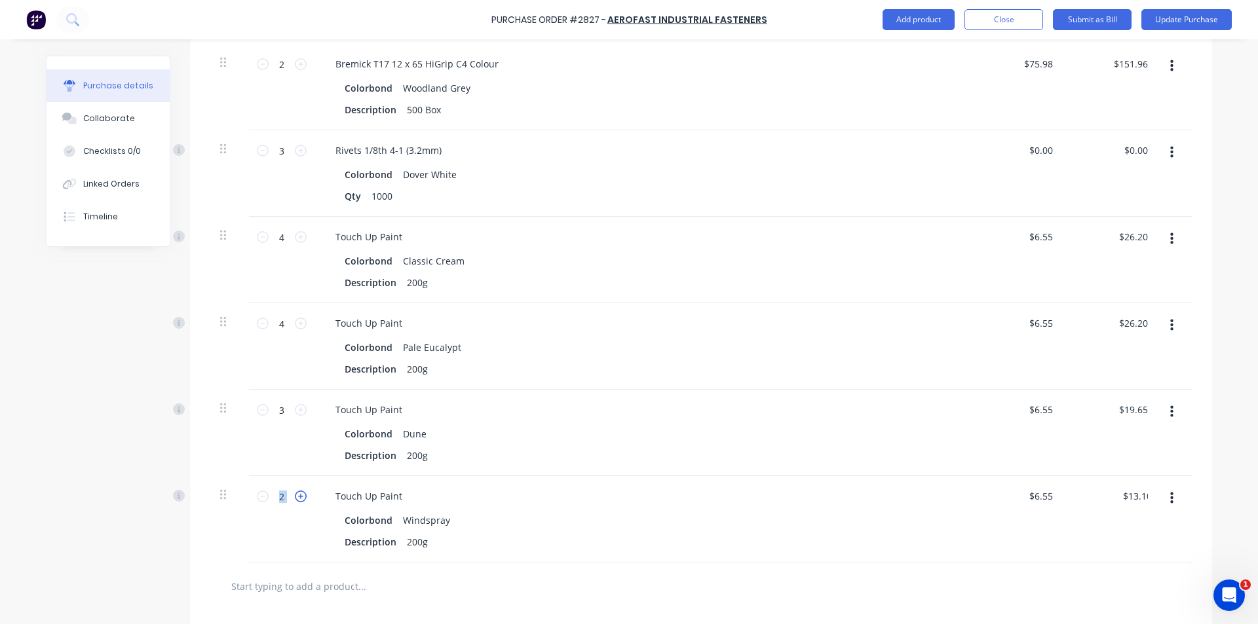
type input "$19.65"
click at [940, 18] on button "Add product" at bounding box center [918, 19] width 72 height 21
click at [942, 57] on div "Product catalogue" at bounding box center [892, 53] width 101 height 19
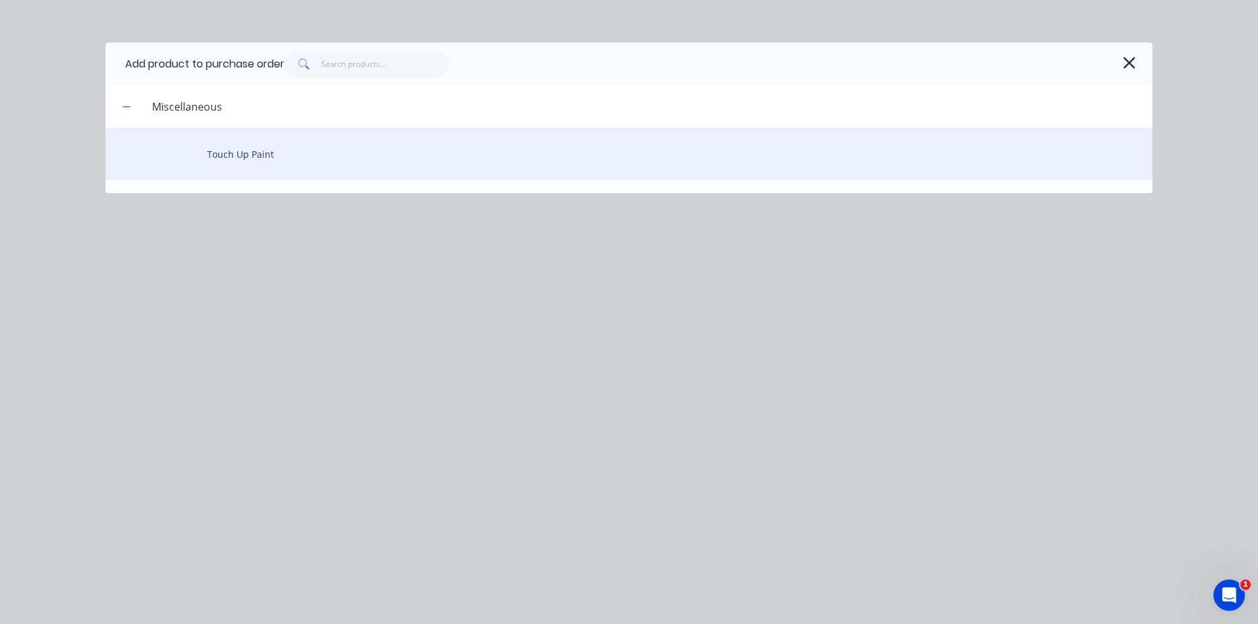
click at [269, 157] on div "Touch Up Paint" at bounding box center [628, 154] width 1047 height 52
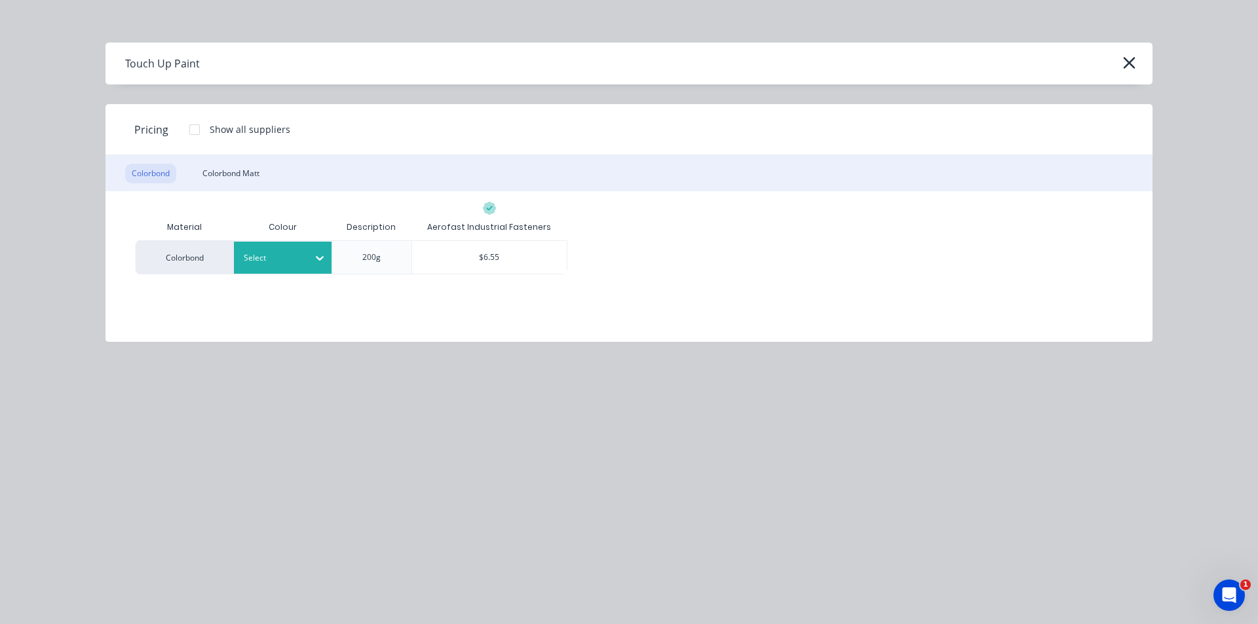
click at [331, 261] on div at bounding box center [320, 258] width 24 height 21
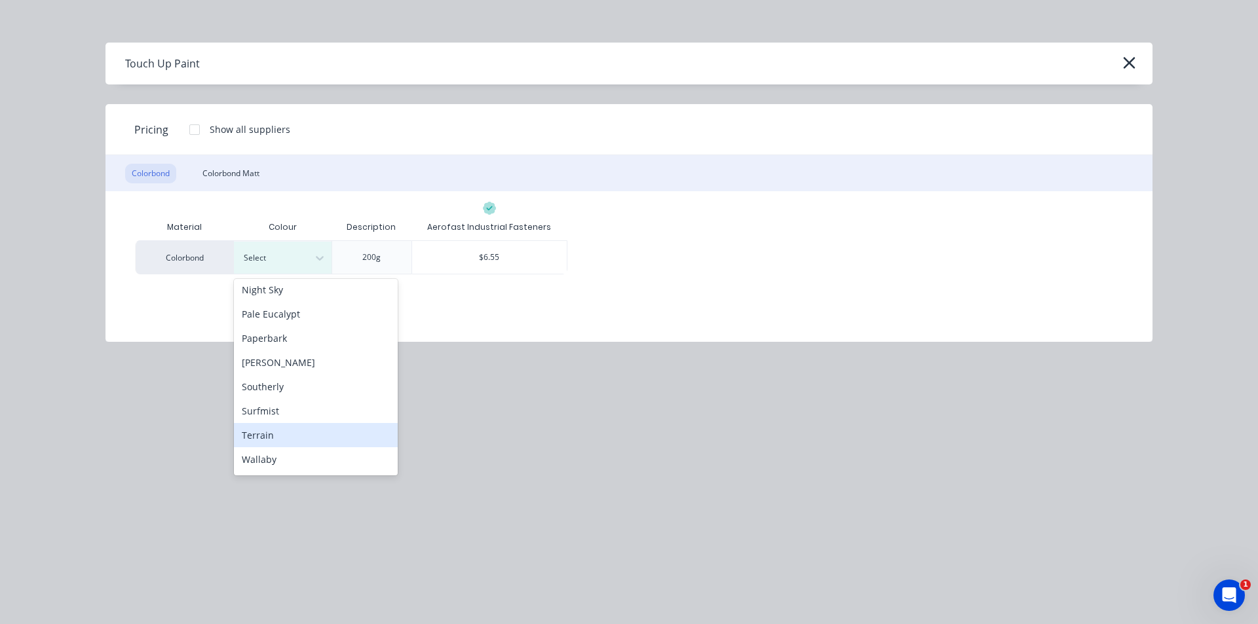
scroll to position [284, 0]
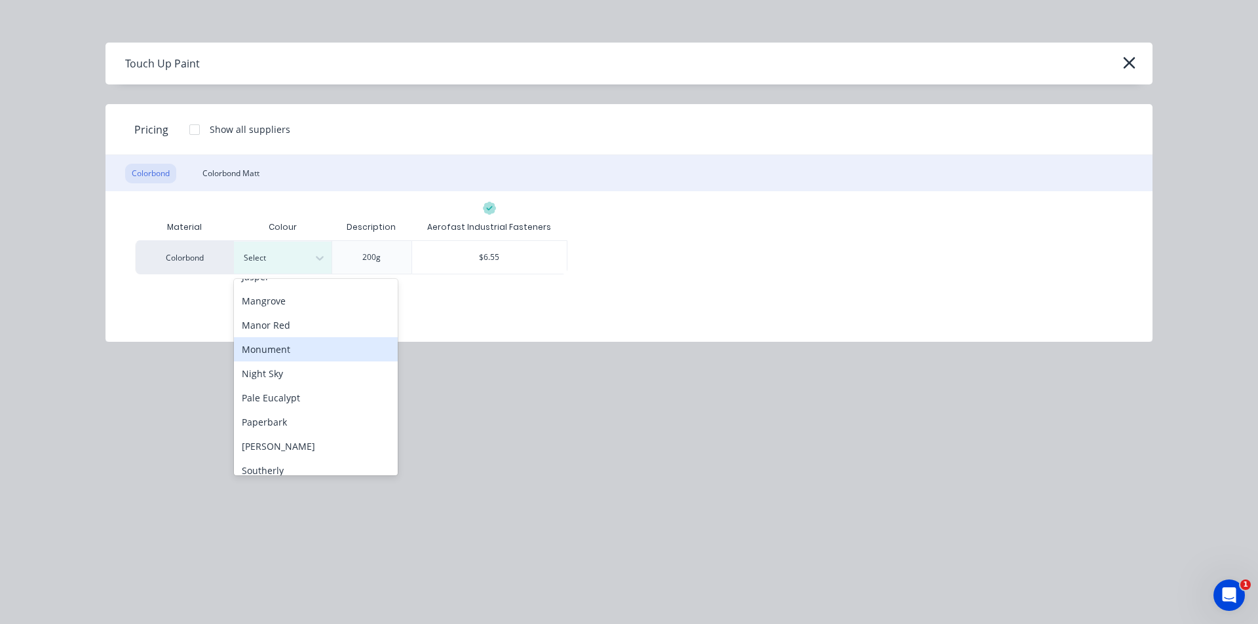
click at [276, 349] on div "Monument" at bounding box center [316, 349] width 164 height 24
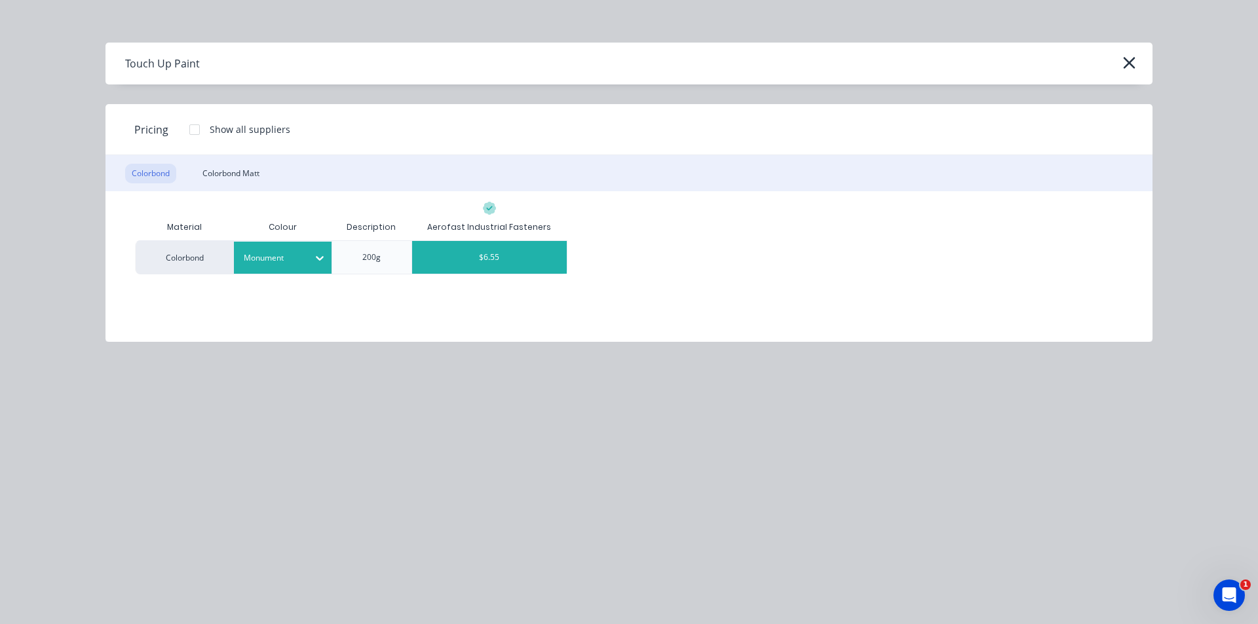
click at [504, 257] on div "$6.55" at bounding box center [489, 257] width 155 height 33
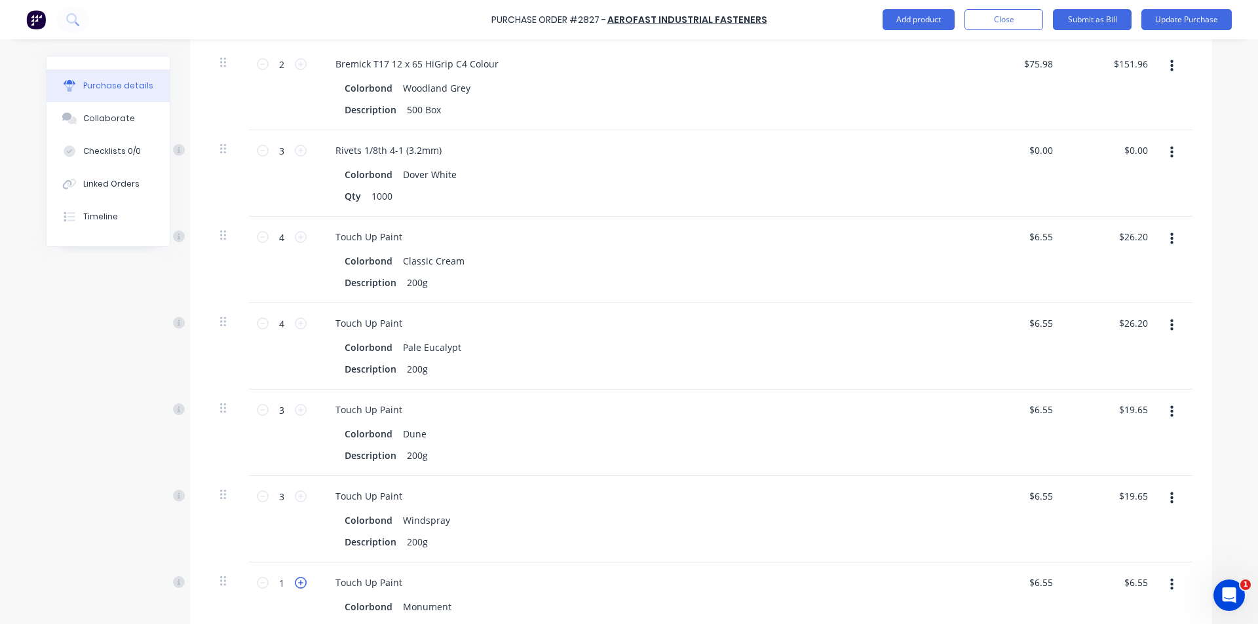
click at [295, 586] on icon at bounding box center [301, 583] width 12 height 12
type input "2"
type input "$13.10"
click at [295, 586] on icon at bounding box center [301, 583] width 12 height 12
type input "3"
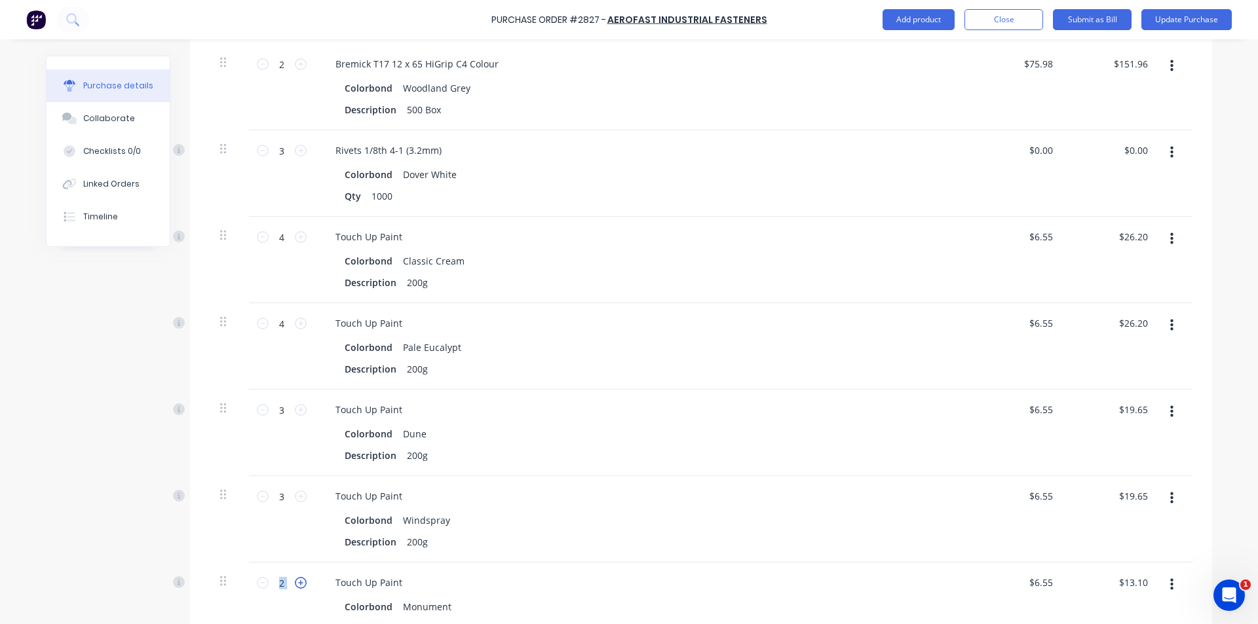
type input "$19.65"
click at [295, 586] on icon at bounding box center [301, 583] width 12 height 12
type input "4"
type input "$26.20"
click at [905, 18] on button "Add product" at bounding box center [918, 19] width 72 height 21
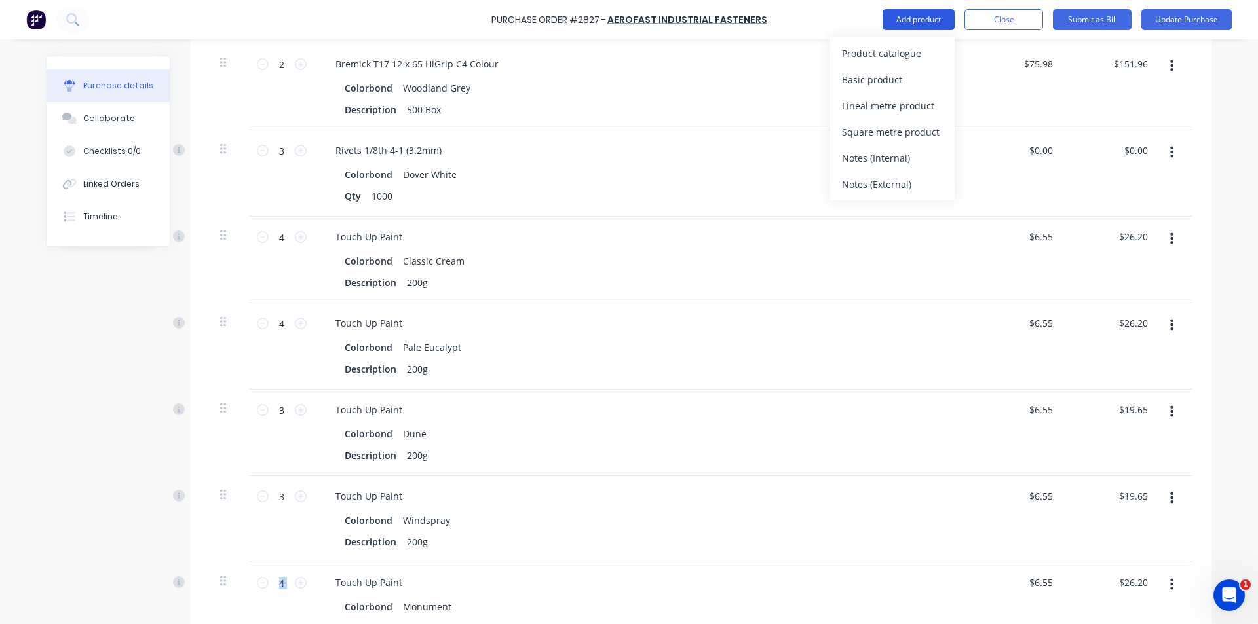
click at [905, 53] on div "Product catalogue" at bounding box center [892, 53] width 101 height 19
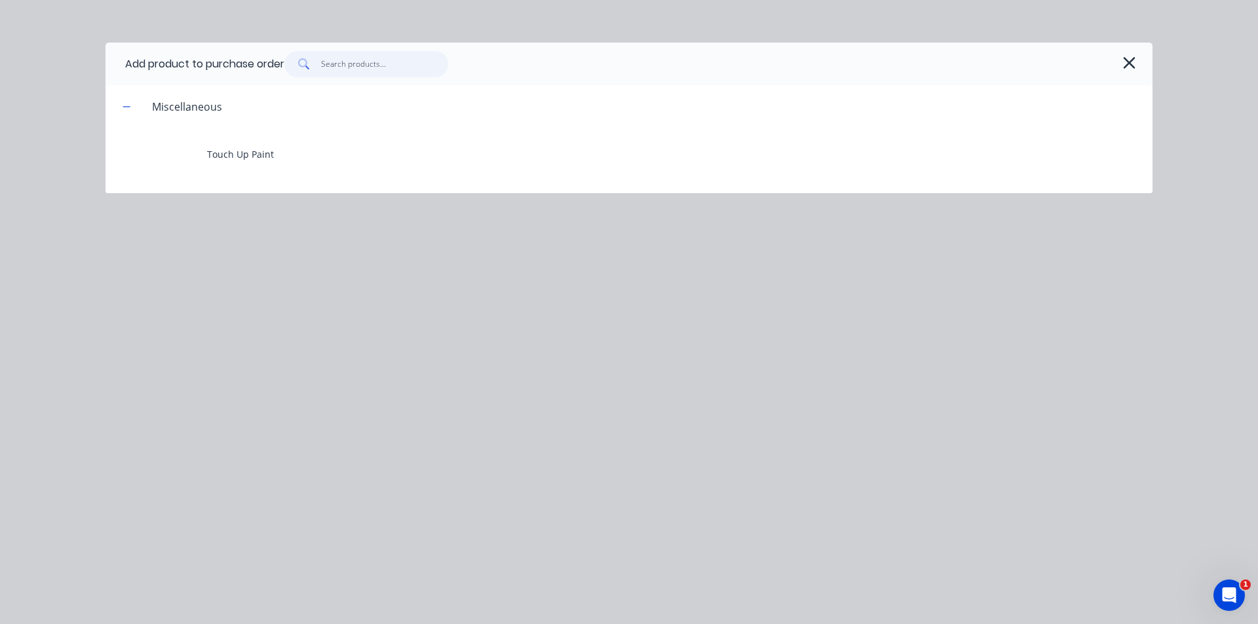
click at [364, 62] on input "text" at bounding box center [385, 64] width 128 height 26
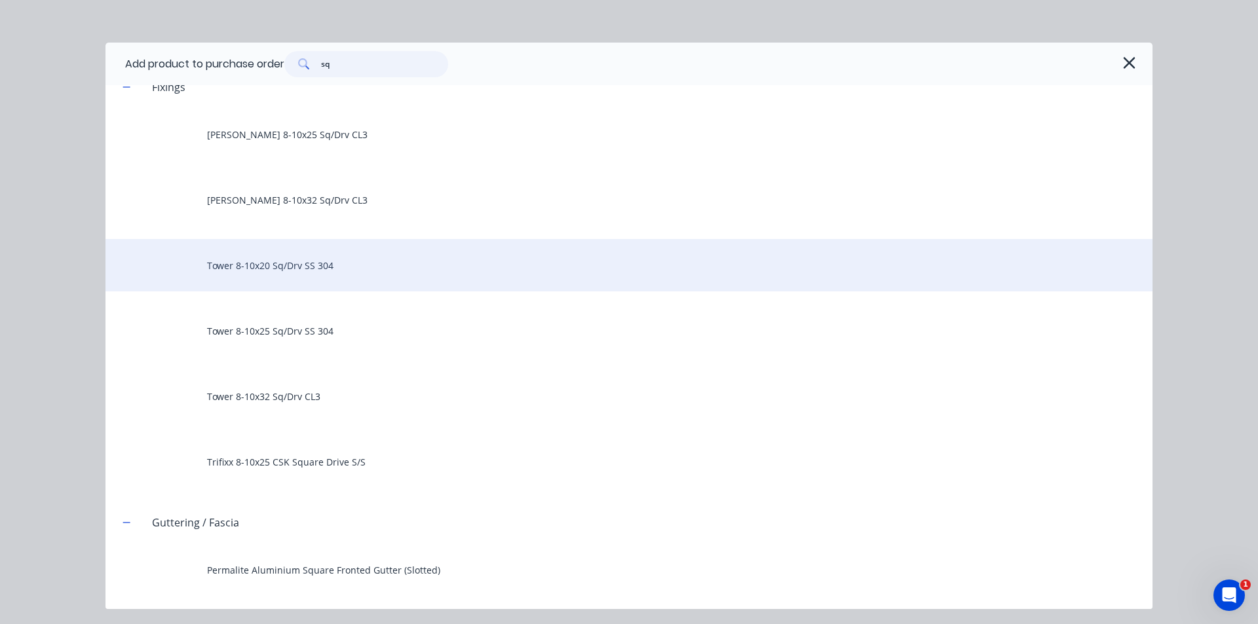
scroll to position [278, 0]
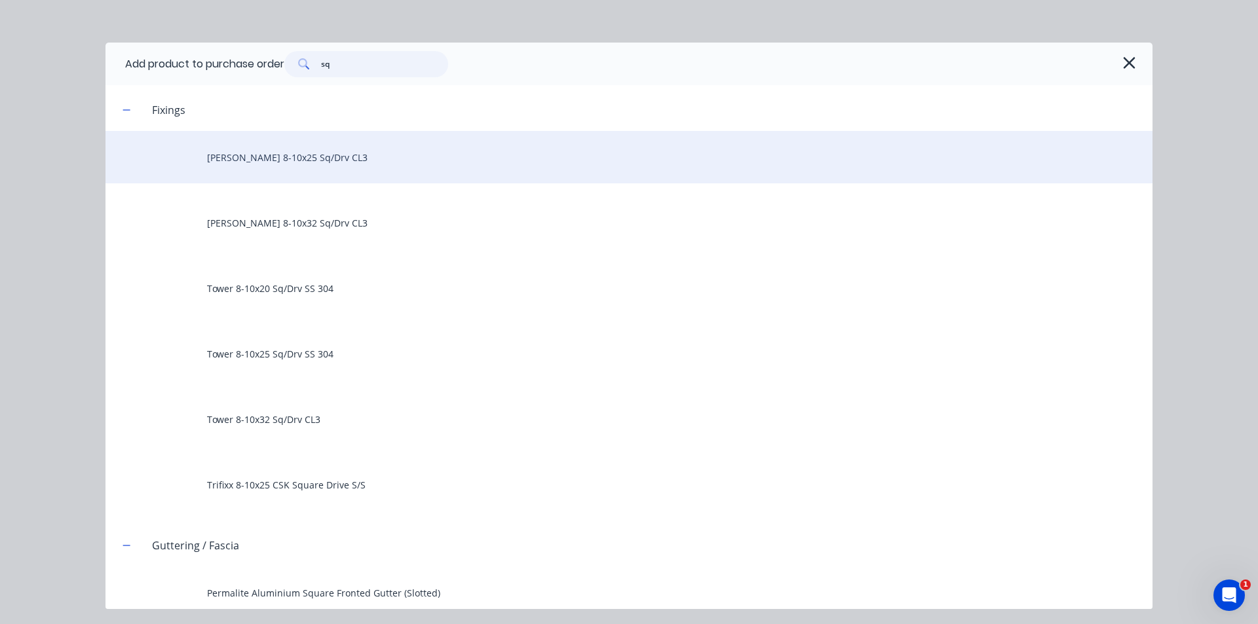
type input "sq"
click at [407, 160] on div "Hobson 8-10x25 Sq/Drv CL3" at bounding box center [628, 157] width 1047 height 52
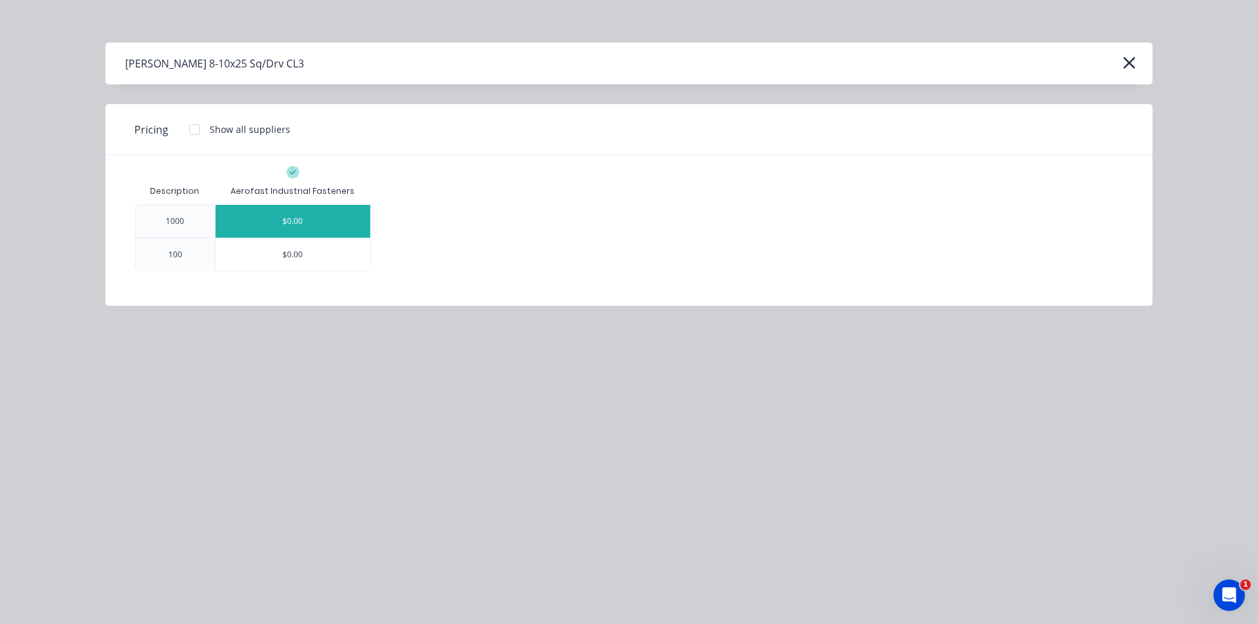
click at [307, 233] on div "$0.00" at bounding box center [292, 221] width 155 height 33
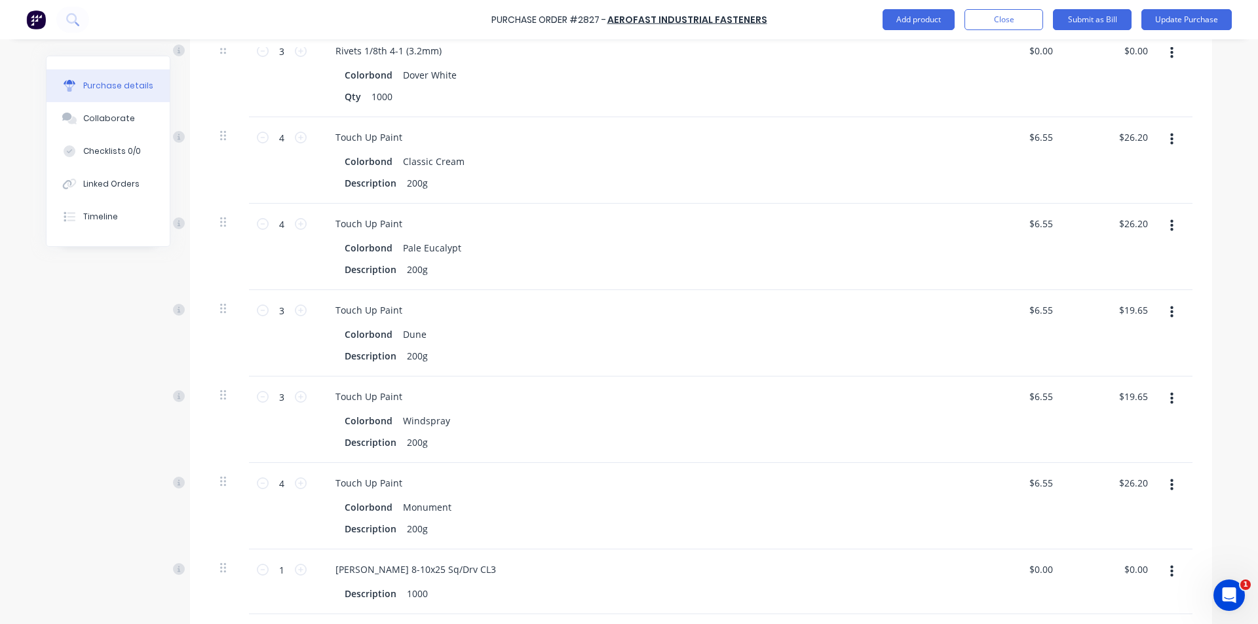
scroll to position [873, 0]
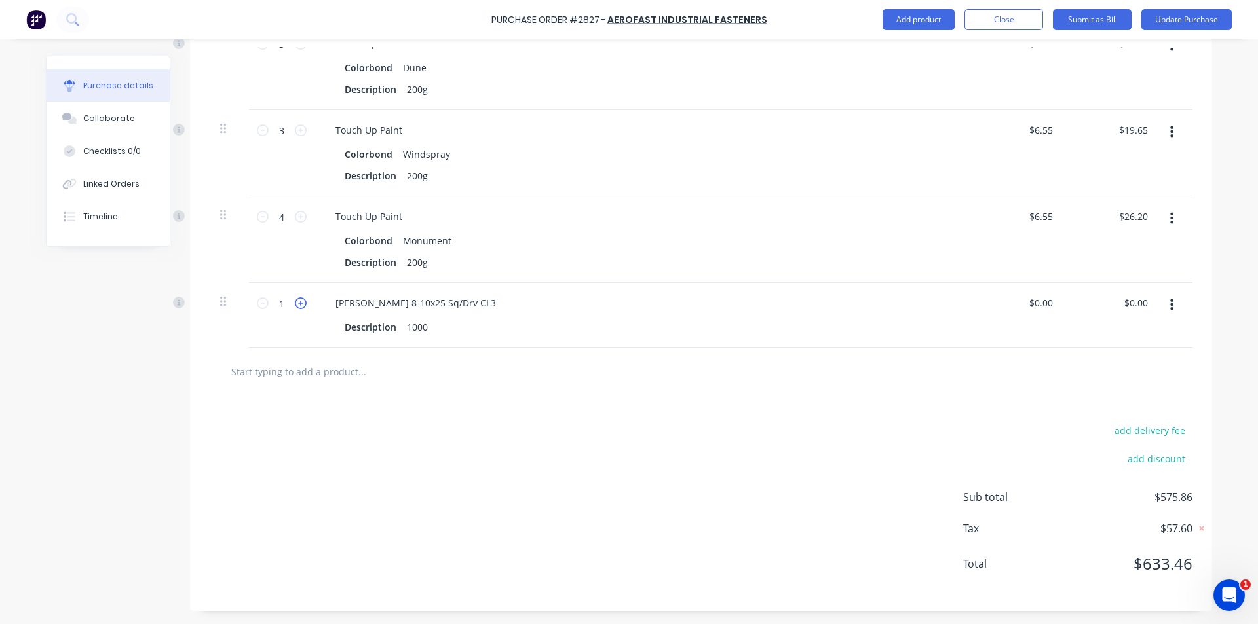
click at [295, 309] on icon at bounding box center [301, 303] width 12 height 12
click at [295, 308] on icon at bounding box center [301, 303] width 12 height 12
type input "4"
click at [912, 22] on button "Add product" at bounding box center [918, 19] width 72 height 21
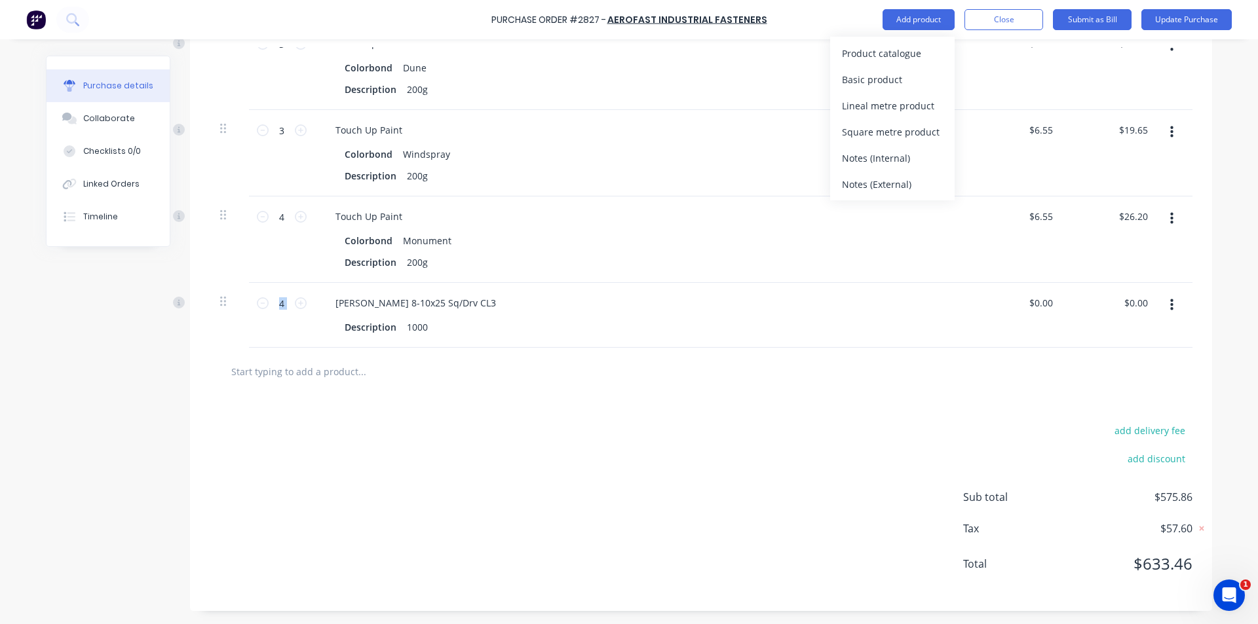
click at [923, 53] on div "Product catalogue" at bounding box center [892, 53] width 101 height 19
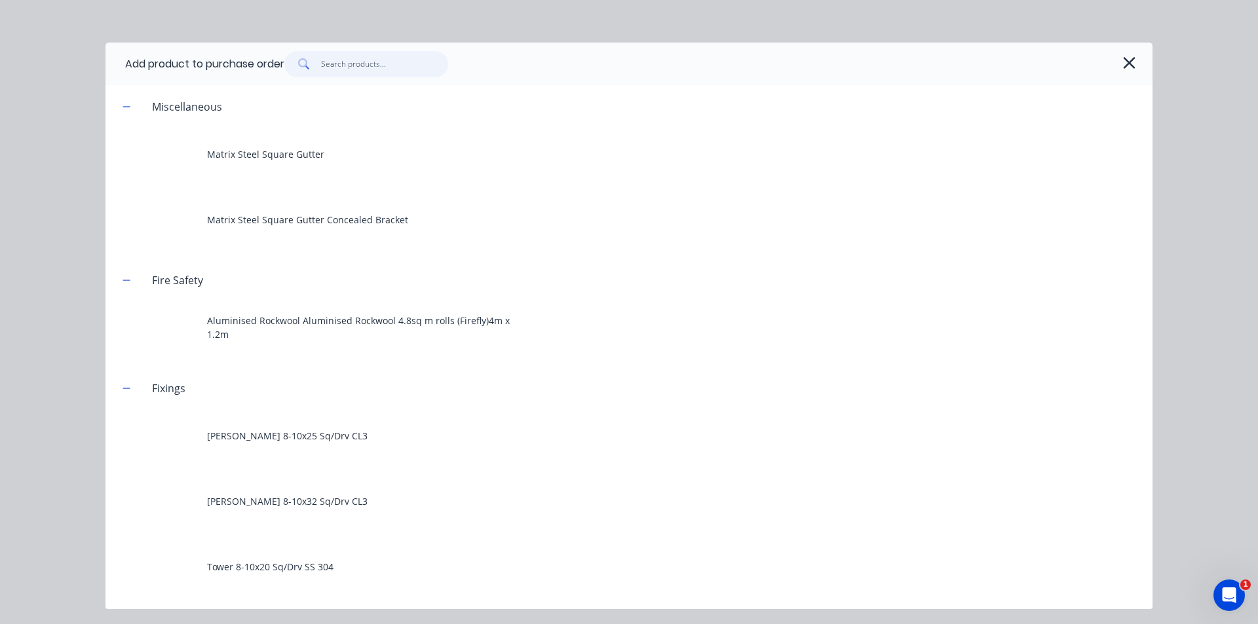
click at [375, 73] on input "text" at bounding box center [385, 64] width 128 height 26
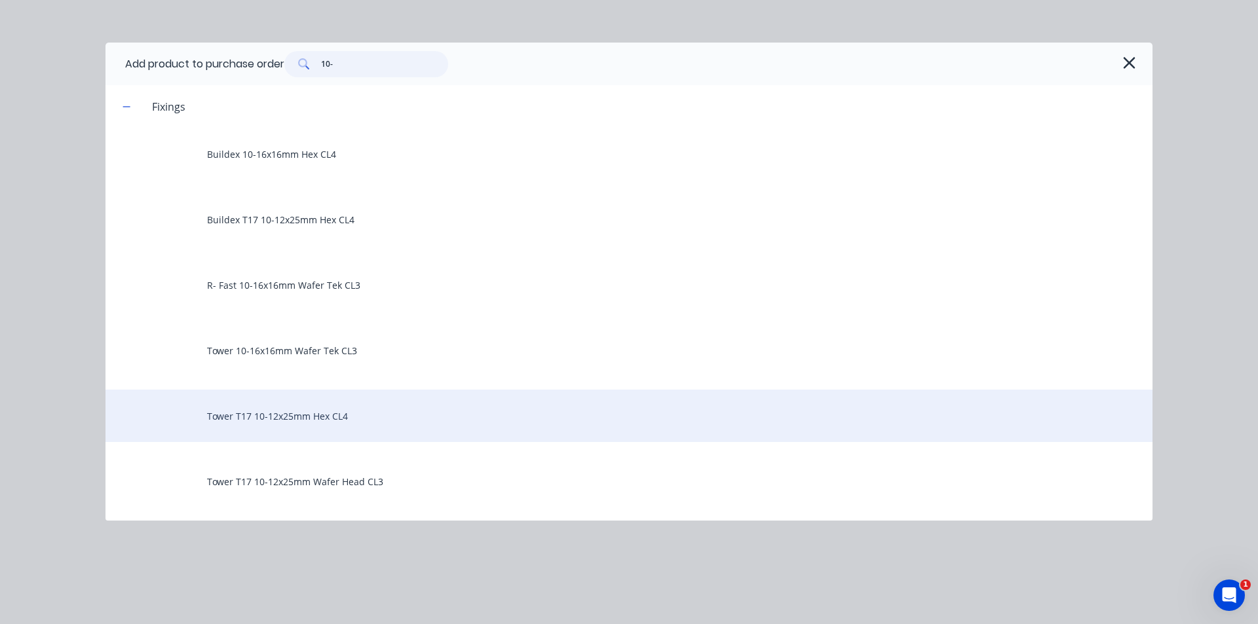
type input "10-"
click at [297, 424] on div "Tower T17 10-12x25mm Hex CL4" at bounding box center [628, 416] width 1047 height 52
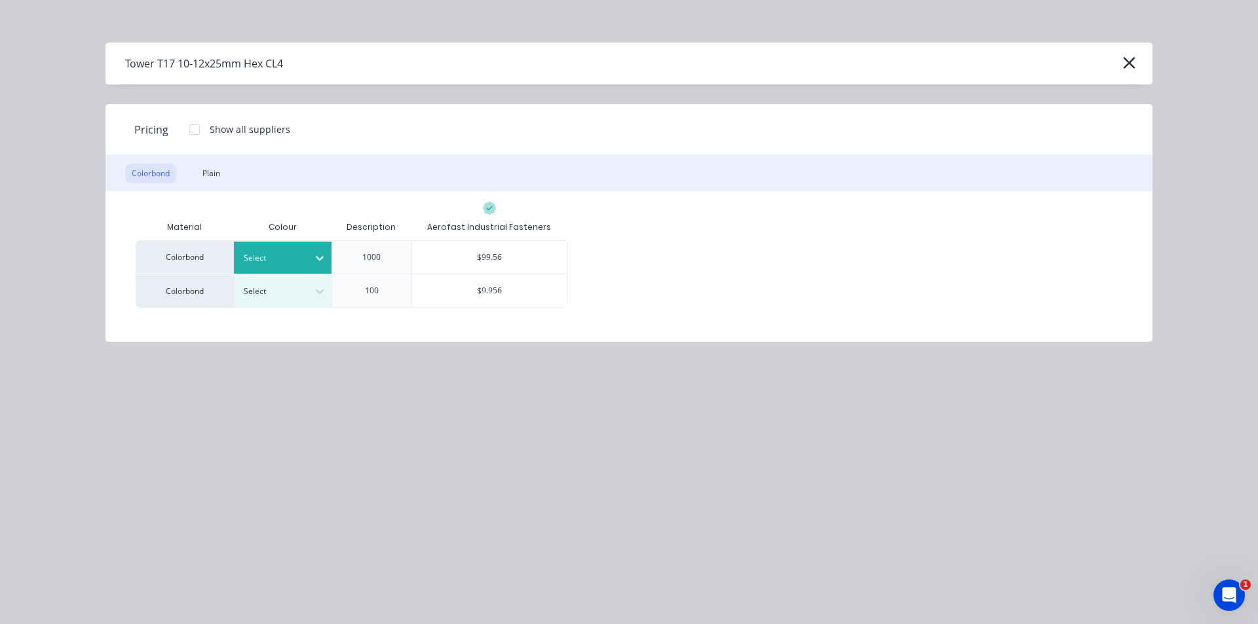
click at [319, 259] on icon at bounding box center [320, 258] width 8 height 5
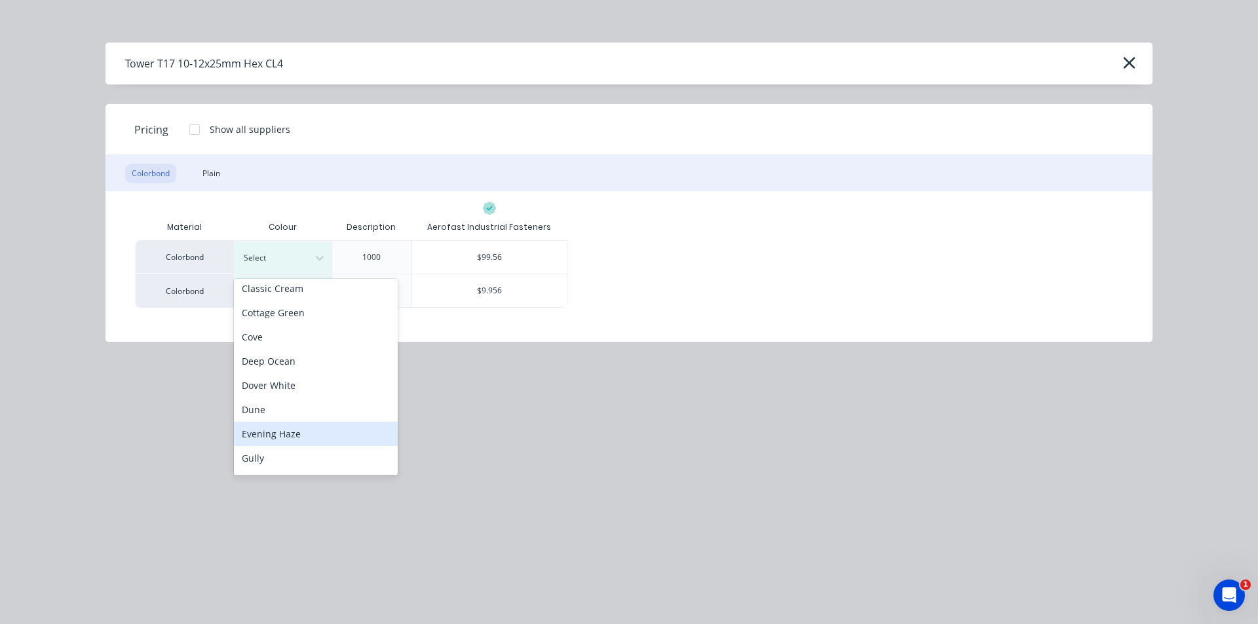
scroll to position [65, 0]
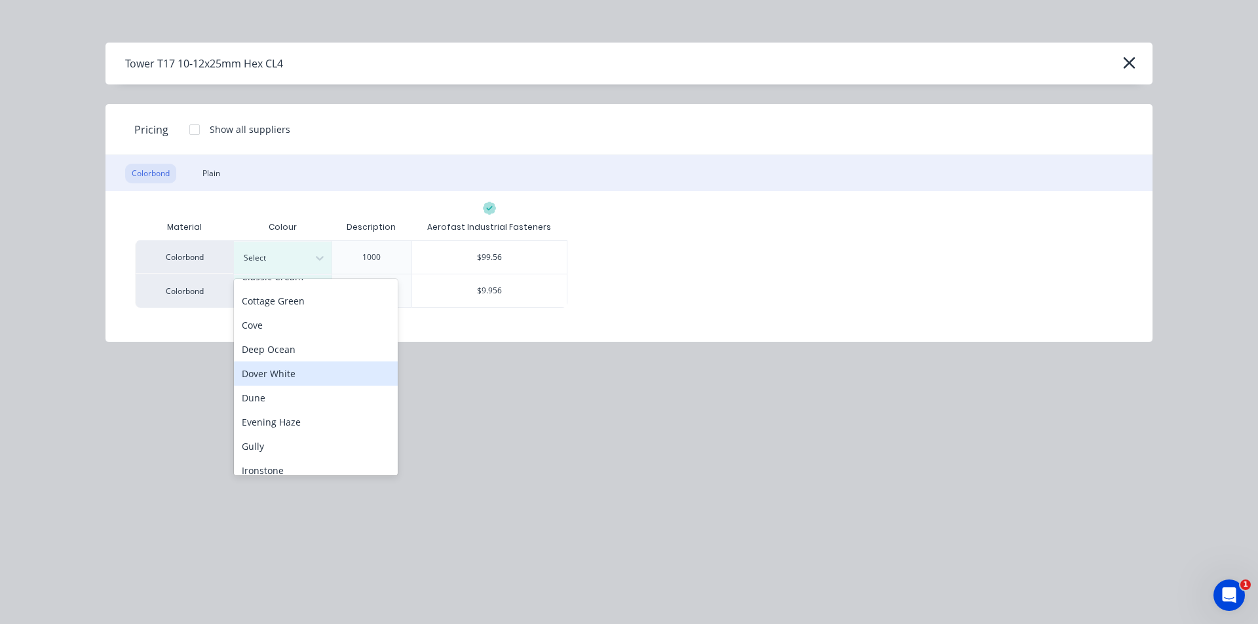
drag, startPoint x: 294, startPoint y: 377, endPoint x: 362, endPoint y: 319, distance: 88.7
click at [294, 376] on div "Dover White" at bounding box center [316, 374] width 164 height 24
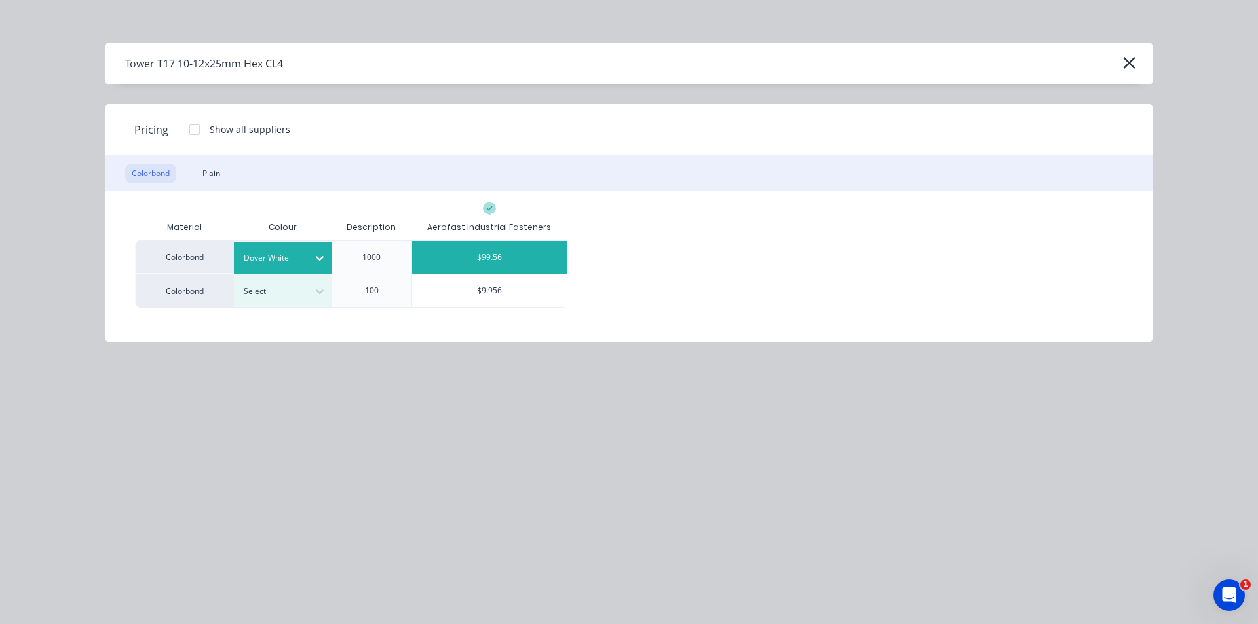
click at [518, 268] on div "$99.56" at bounding box center [489, 257] width 155 height 33
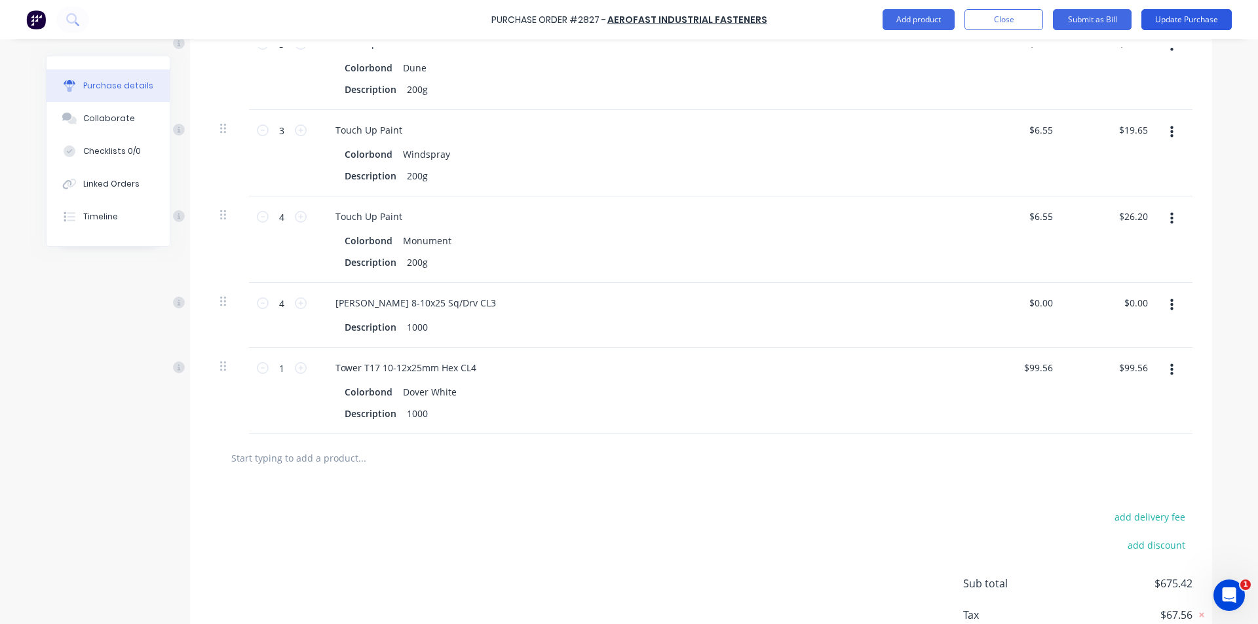
click at [1208, 12] on button "Update Purchase" at bounding box center [1186, 19] width 90 height 21
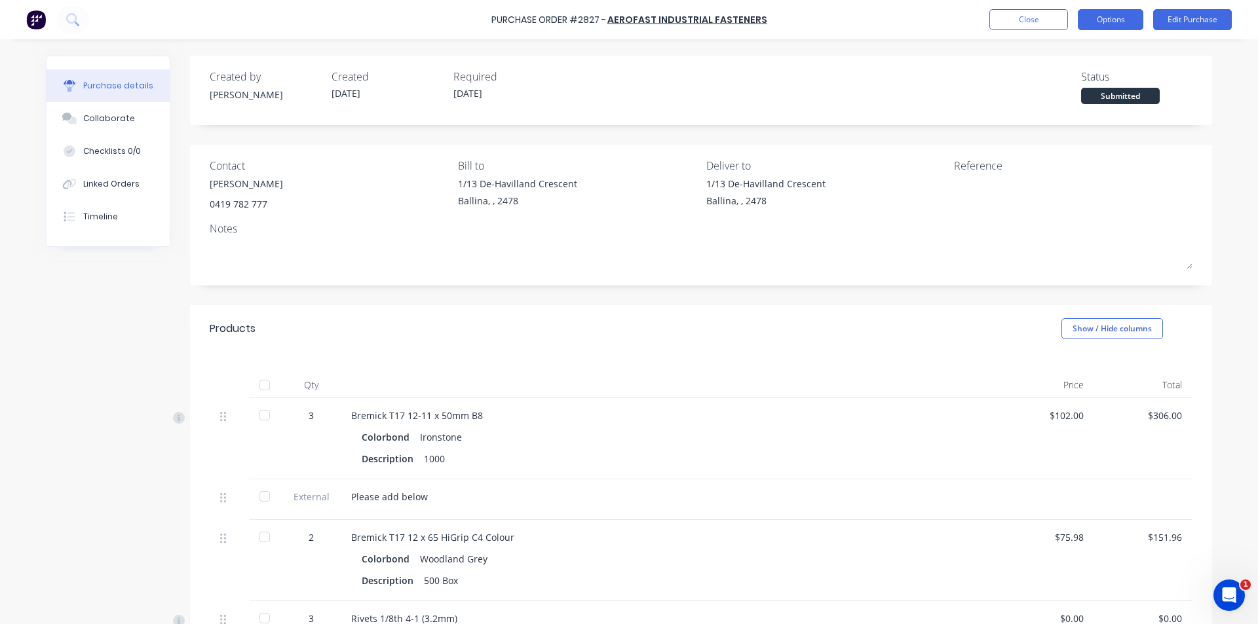
click at [1125, 27] on button "Options" at bounding box center [1109, 19] width 65 height 21
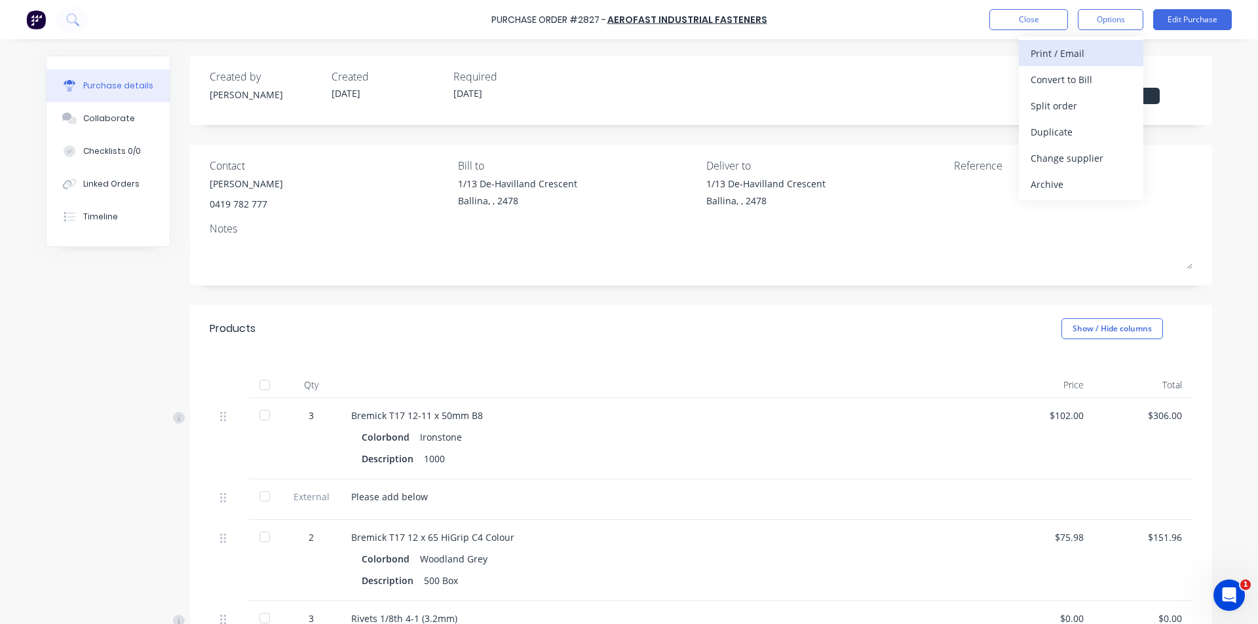
click at [1097, 52] on div "Print / Email" at bounding box center [1080, 53] width 101 height 19
click at [1099, 116] on button "Without pricing" at bounding box center [1081, 105] width 124 height 26
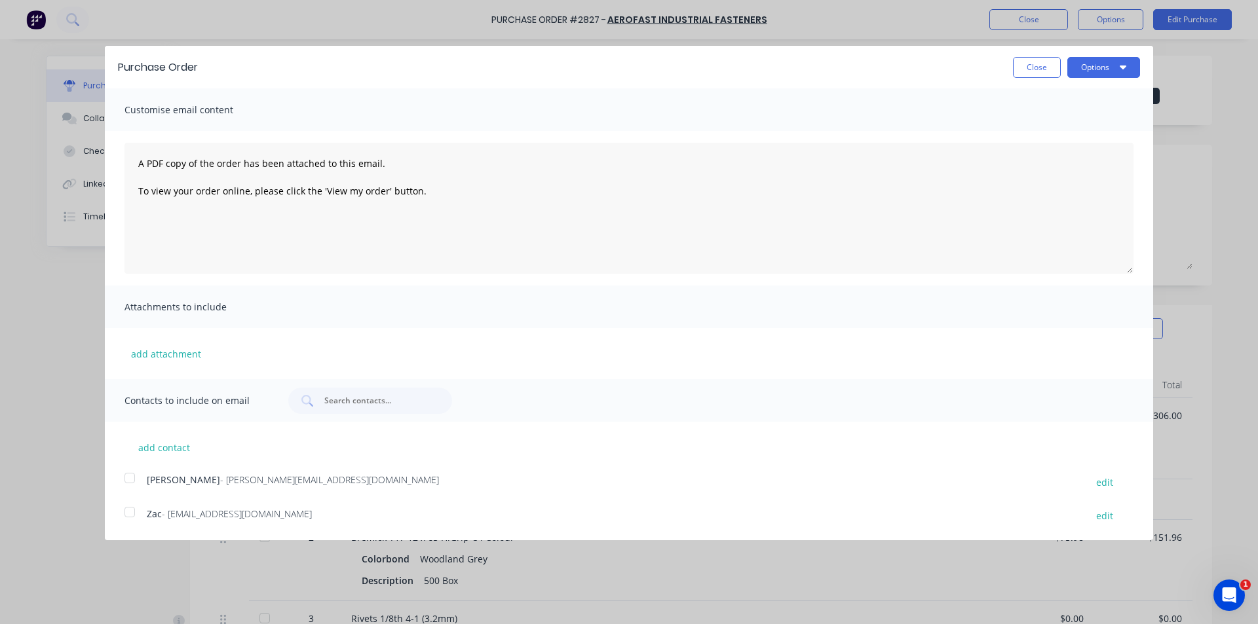
click at [134, 482] on div at bounding box center [130, 478] width 26 height 26
click at [1113, 58] on button "Options" at bounding box center [1103, 67] width 73 height 21
click at [1118, 137] on button "Email" at bounding box center [1077, 127] width 124 height 26
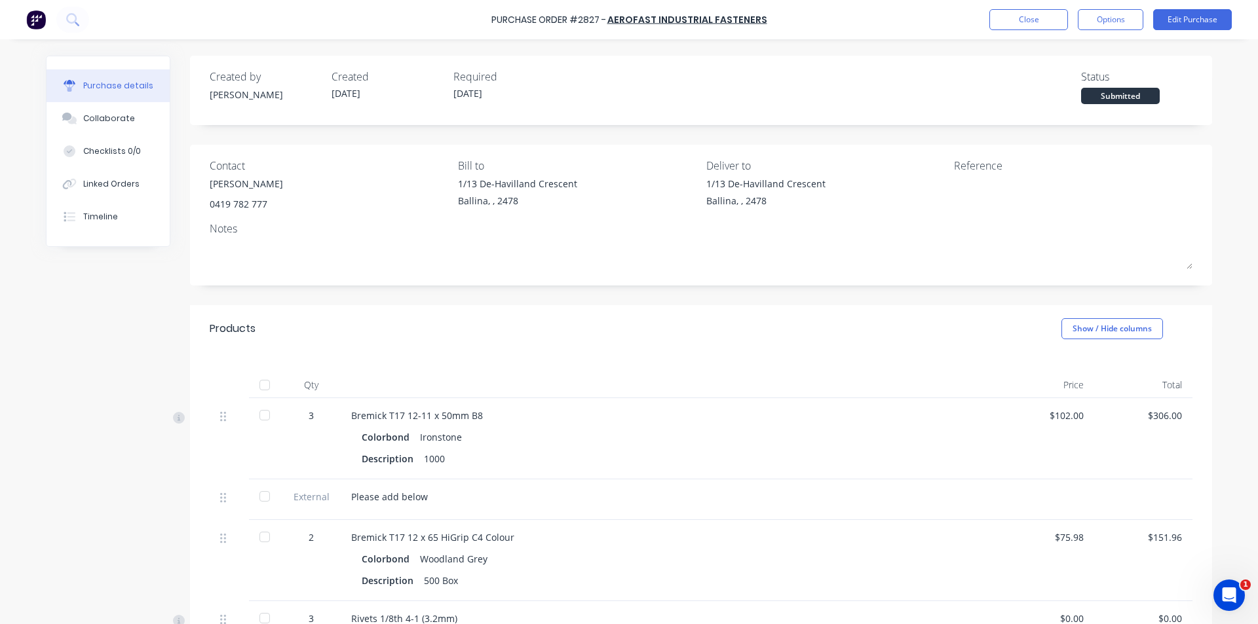
click at [1045, 7] on div "Purchase Order #2827 - Aerofast Industrial Fasteners Close Options Edit Purchase" at bounding box center [629, 19] width 1258 height 39
click at [1044, 17] on button "Close" at bounding box center [1028, 19] width 79 height 21
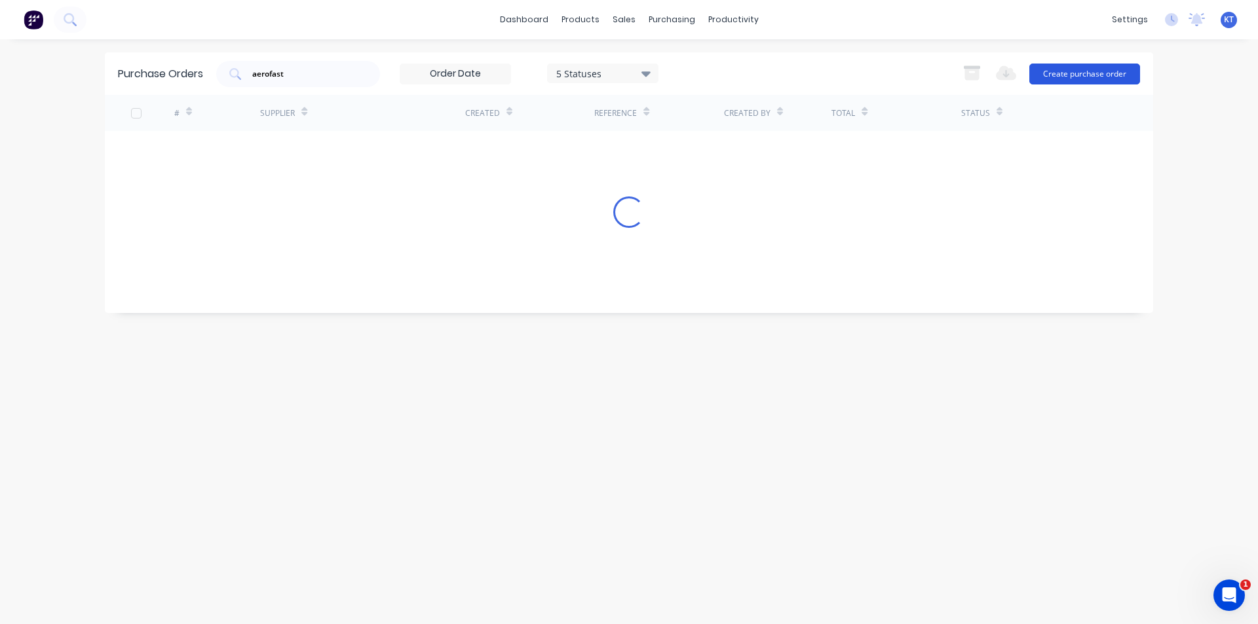
click at [1068, 75] on button "Create purchase order" at bounding box center [1084, 74] width 111 height 21
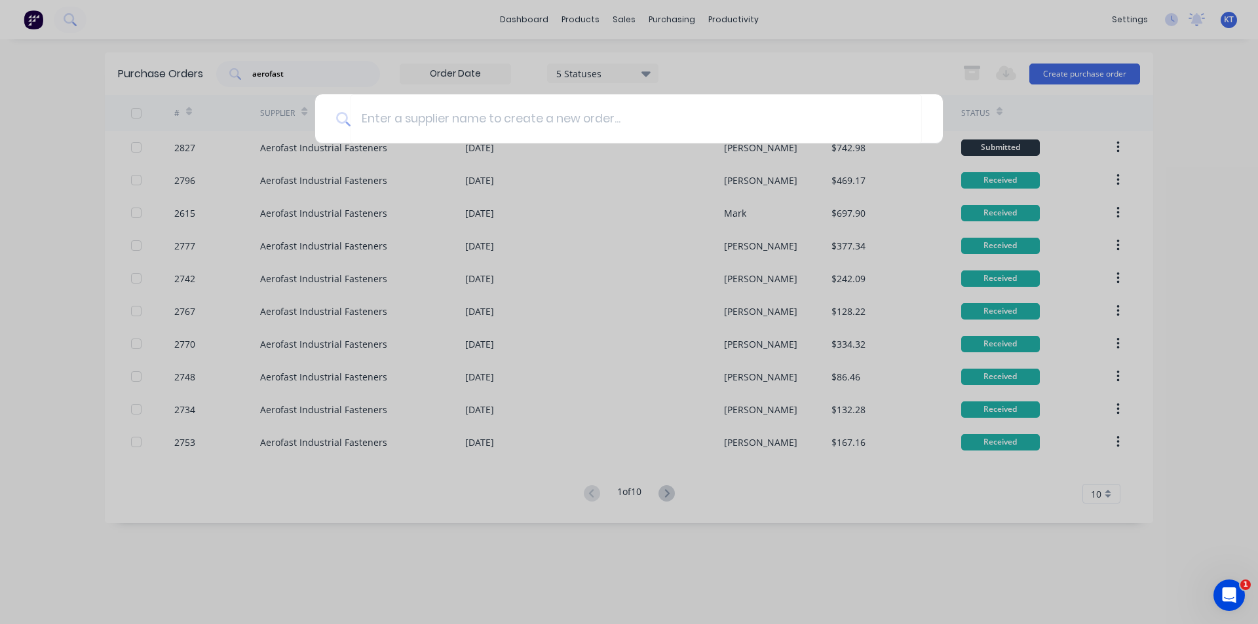
click at [893, 77] on div at bounding box center [629, 312] width 1258 height 624
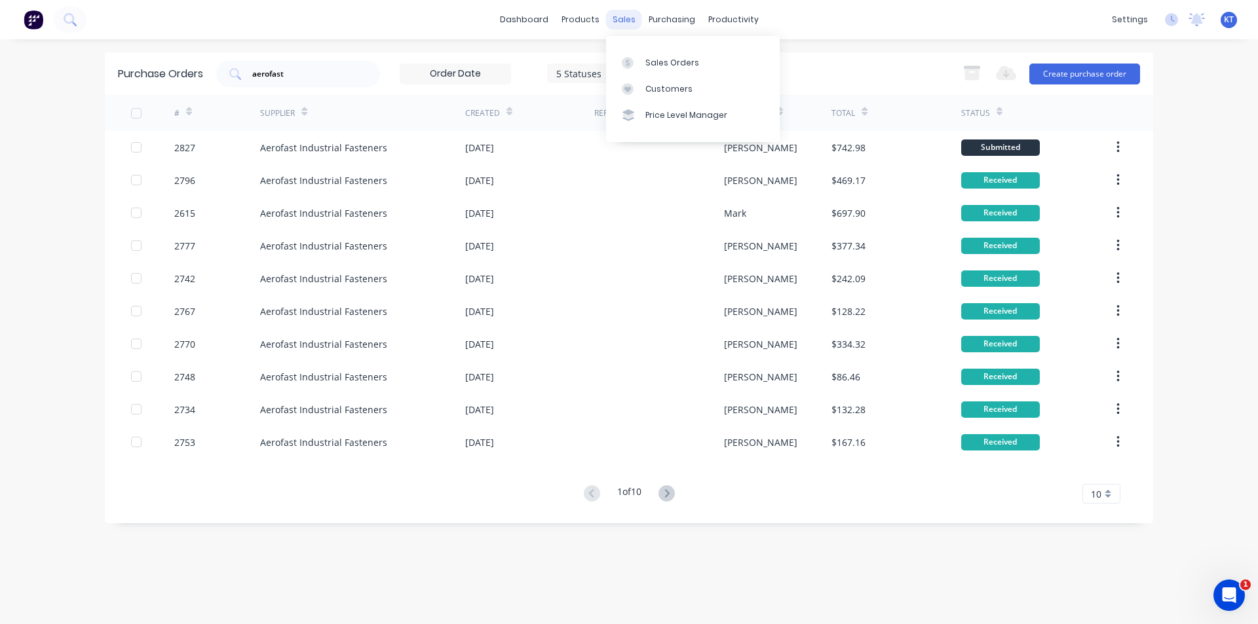
click at [617, 18] on div "sales" at bounding box center [624, 20] width 36 height 20
click at [650, 56] on link "Sales Orders" at bounding box center [693, 62] width 174 height 26
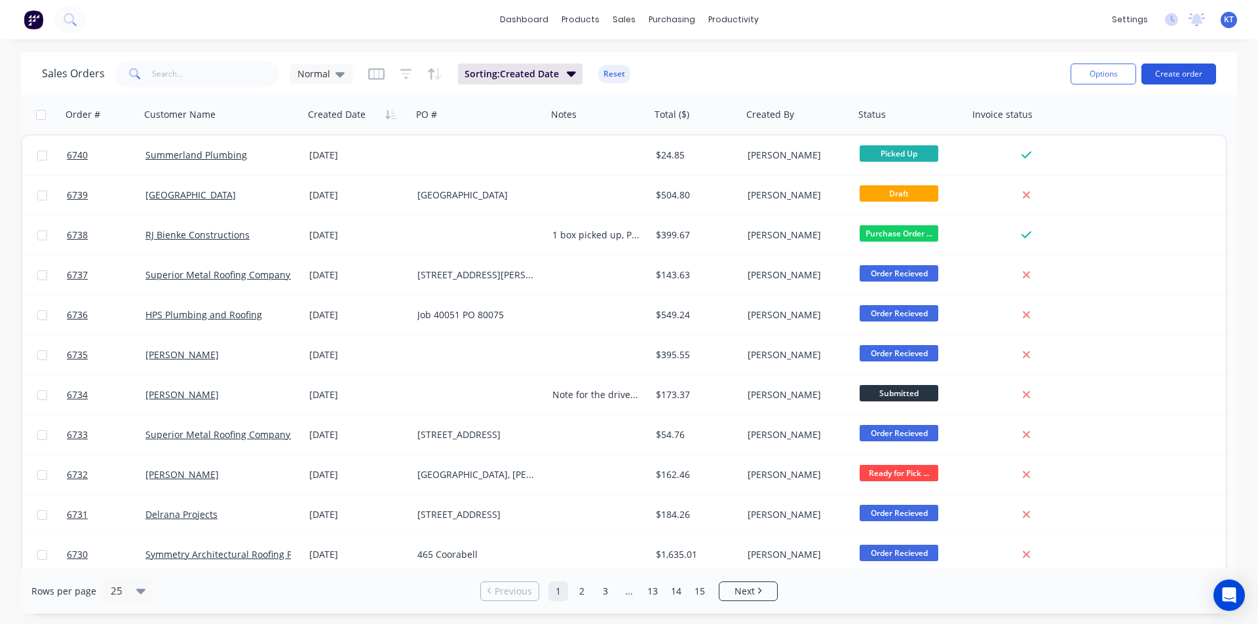
click at [1167, 77] on button "Create order" at bounding box center [1178, 74] width 75 height 21
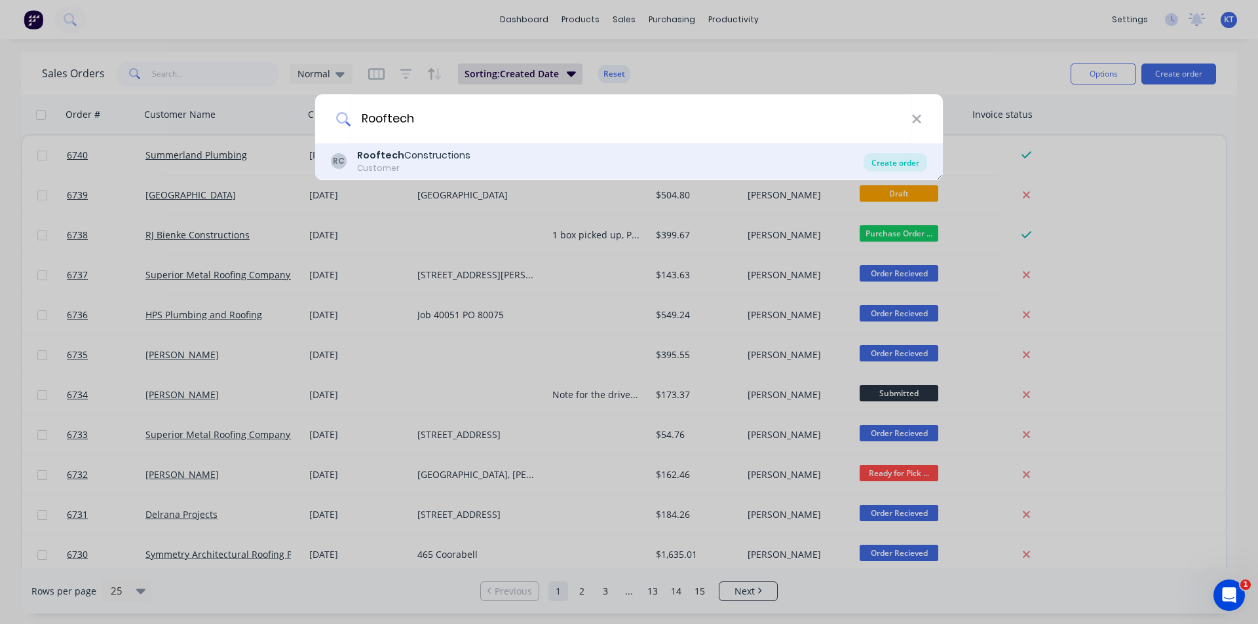
type input "Rooftech"
click at [895, 155] on div "Create order" at bounding box center [895, 162] width 64 height 18
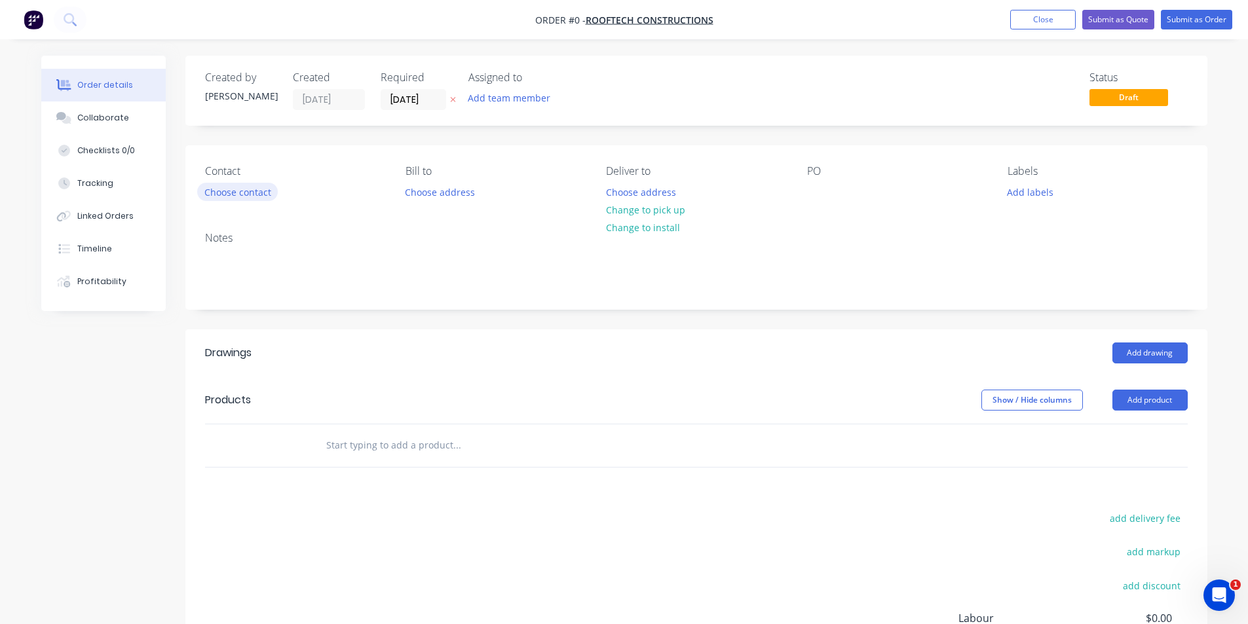
click at [263, 183] on button "Choose contact" at bounding box center [237, 192] width 81 height 18
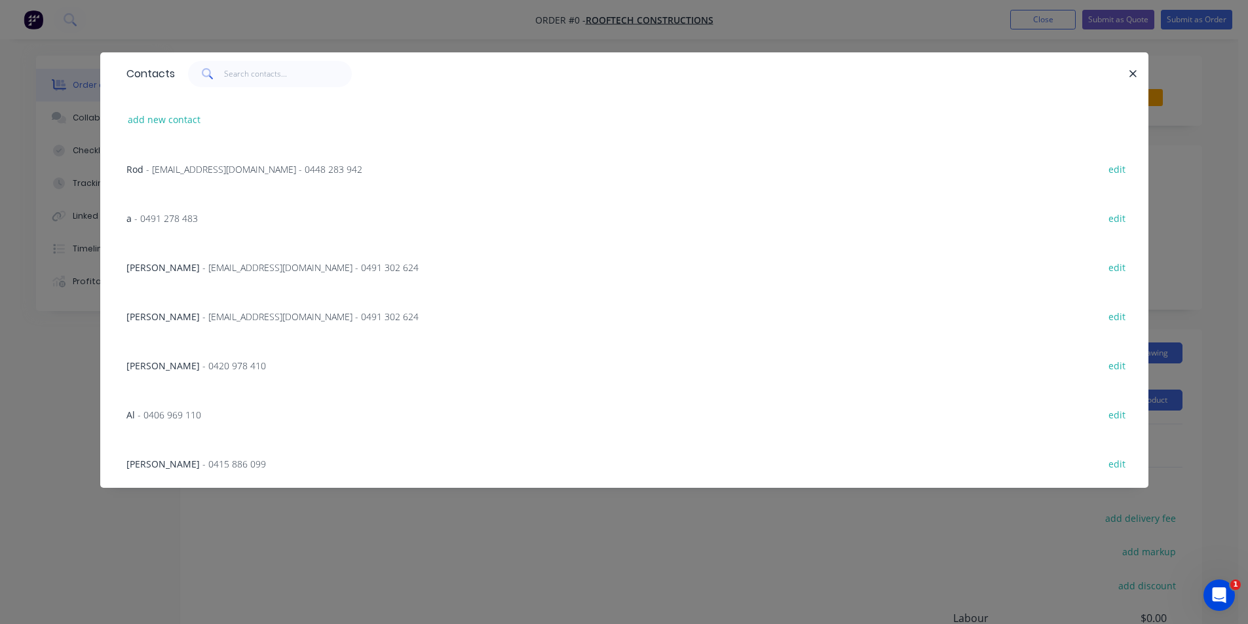
click at [212, 170] on span "- [EMAIL_ADDRESS][DOMAIN_NAME] - 0448 283 942" at bounding box center [254, 169] width 216 height 12
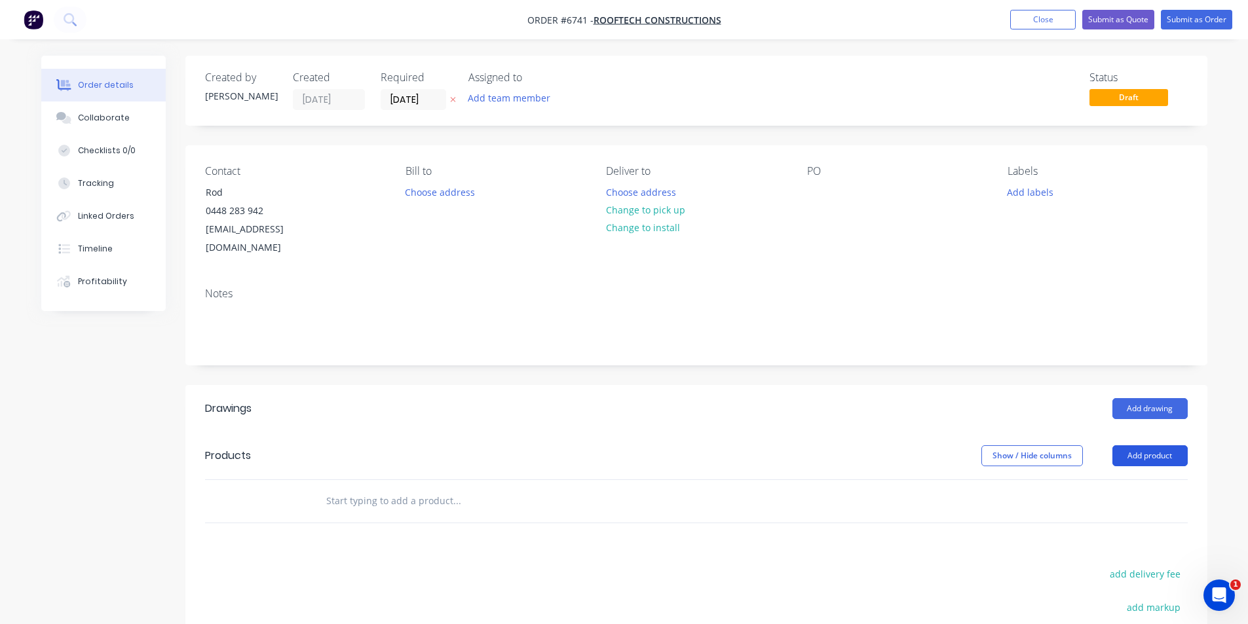
click at [1173, 445] on button "Add product" at bounding box center [1149, 455] width 75 height 21
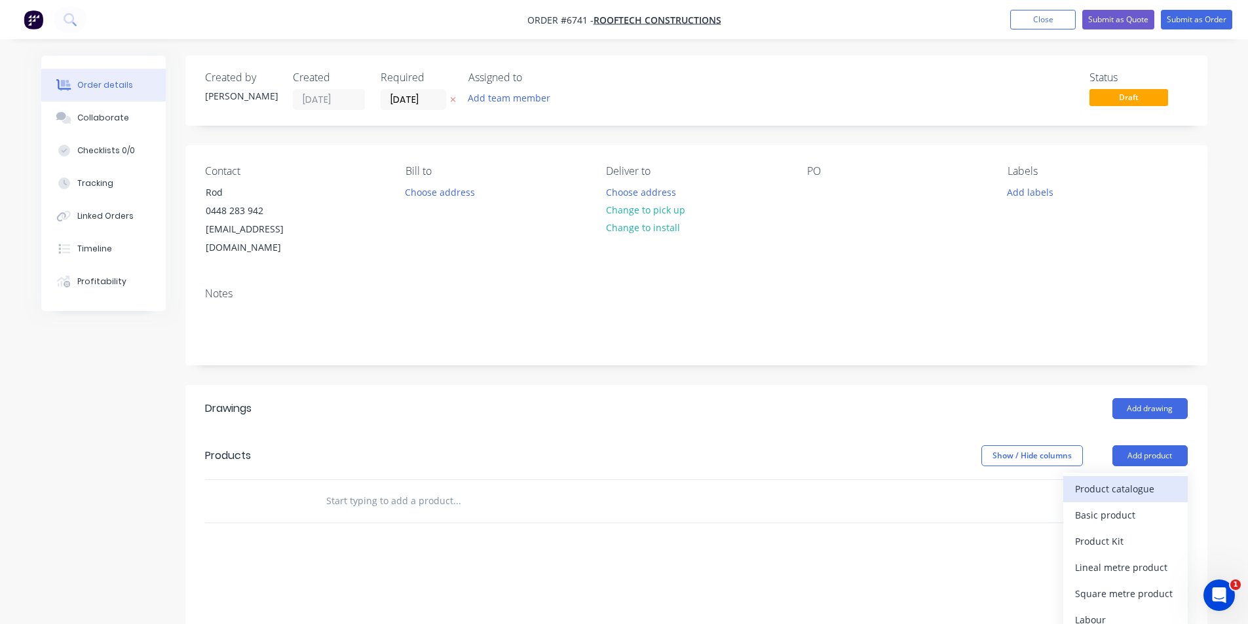
click at [1083, 479] on div "Product catalogue" at bounding box center [1125, 488] width 101 height 19
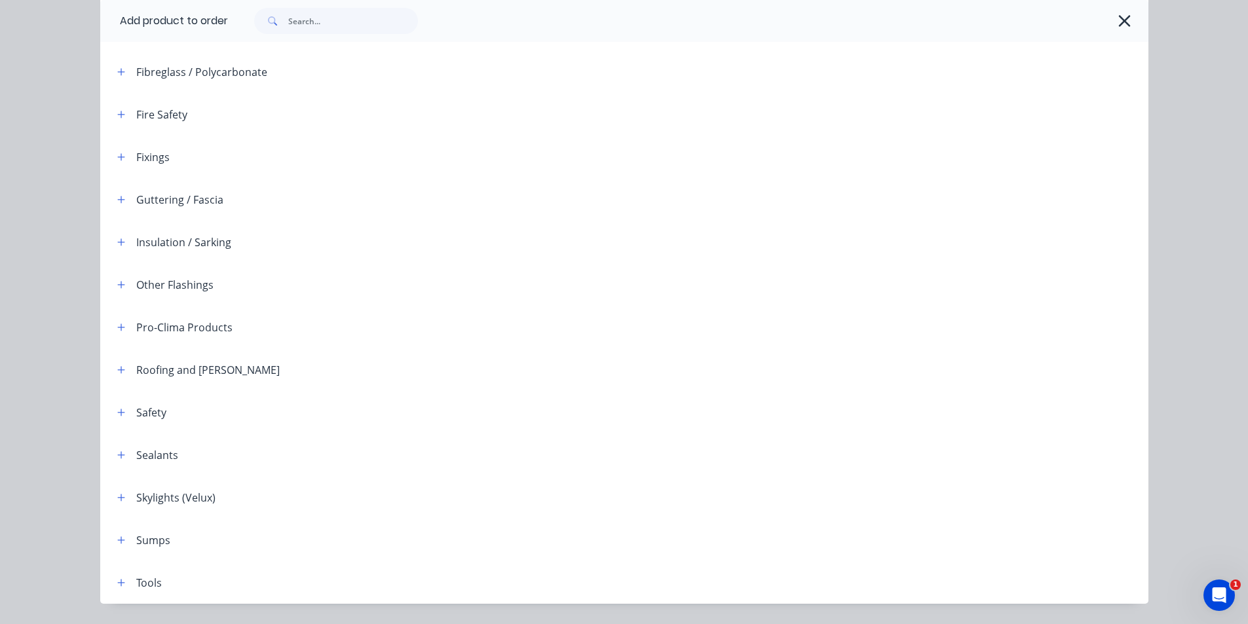
scroll to position [393, 0]
click at [117, 454] on icon "button" at bounding box center [121, 453] width 8 height 9
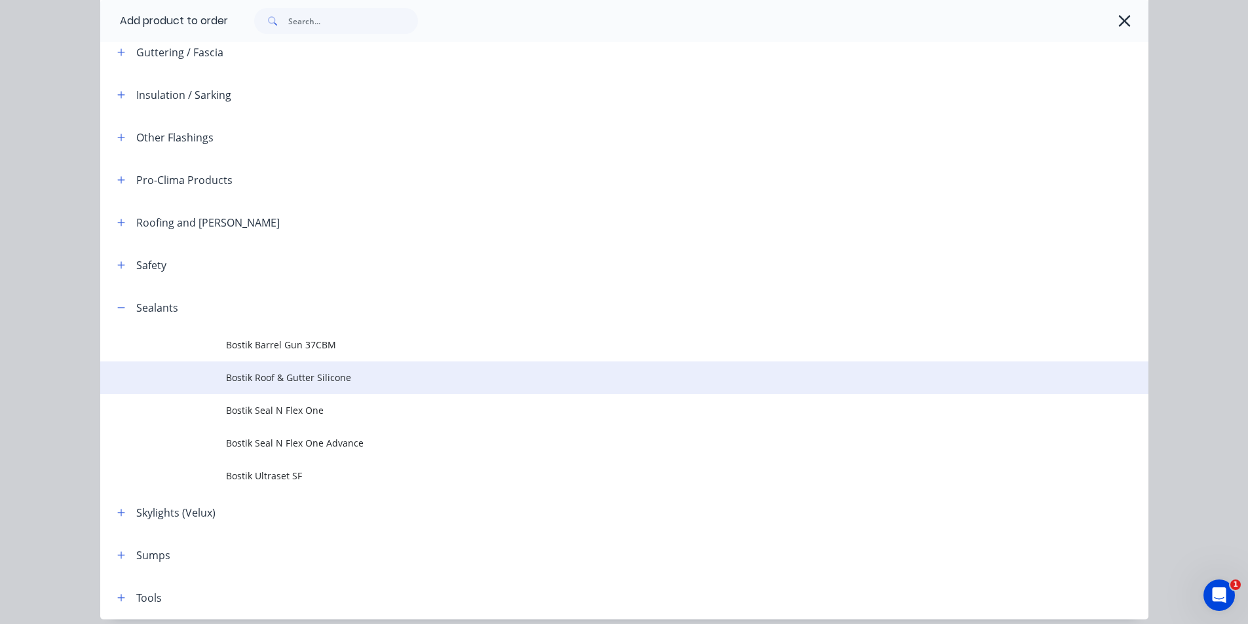
scroll to position [589, 0]
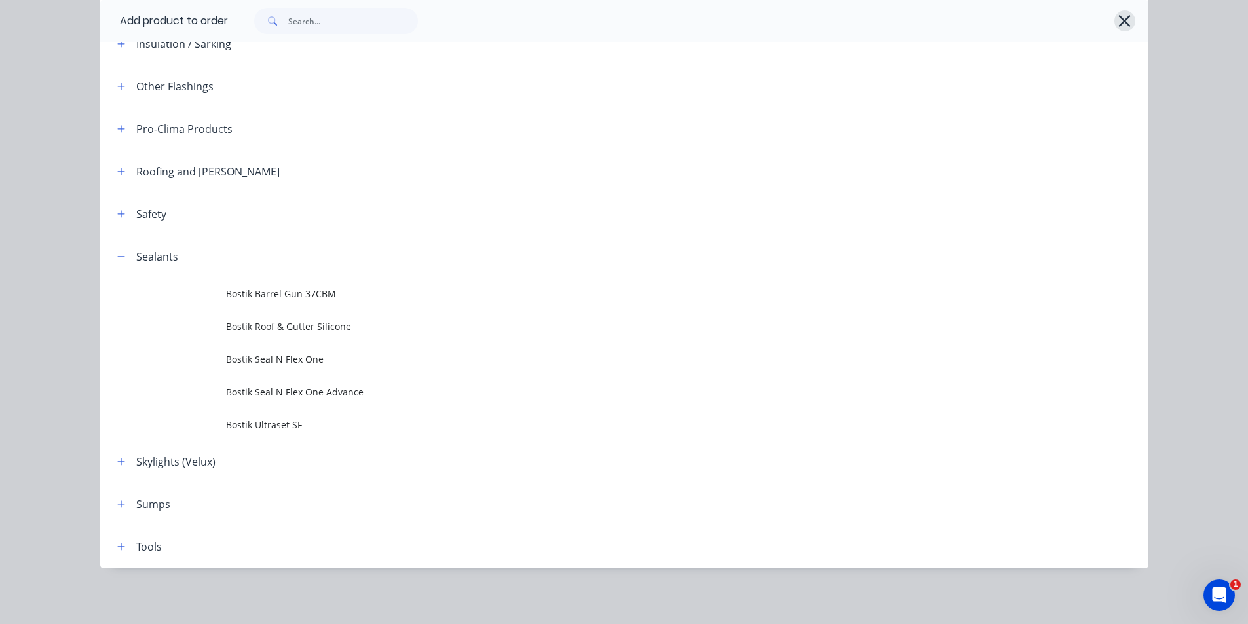
click at [1114, 20] on button "button" at bounding box center [1124, 20] width 21 height 21
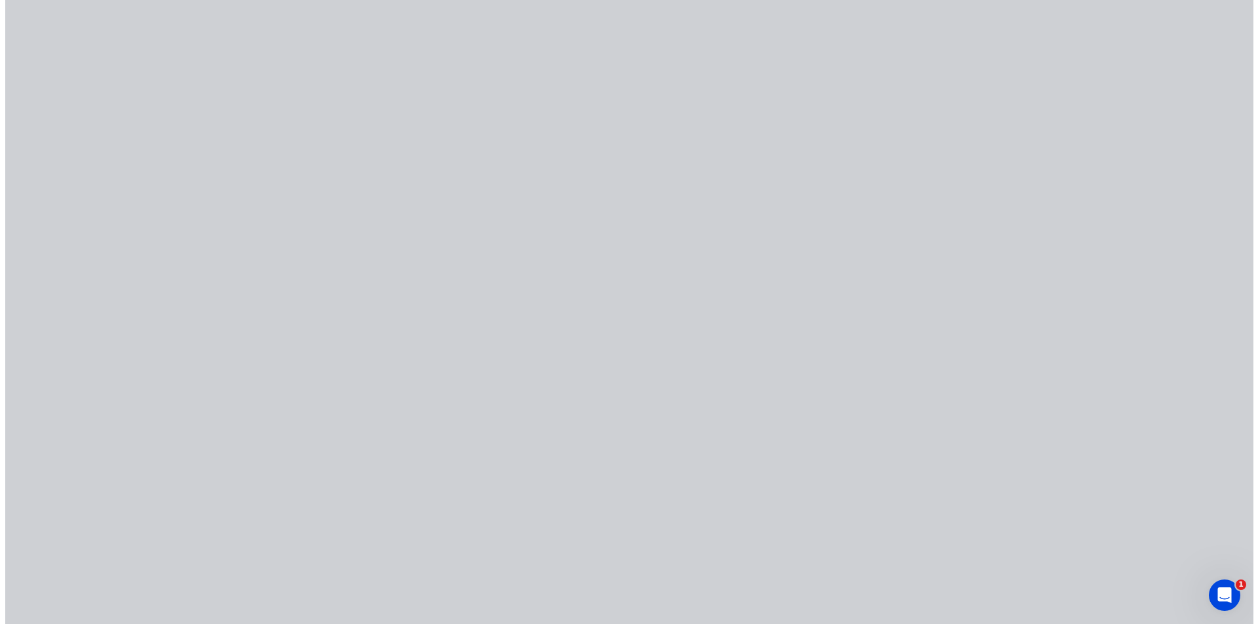
scroll to position [0, 0]
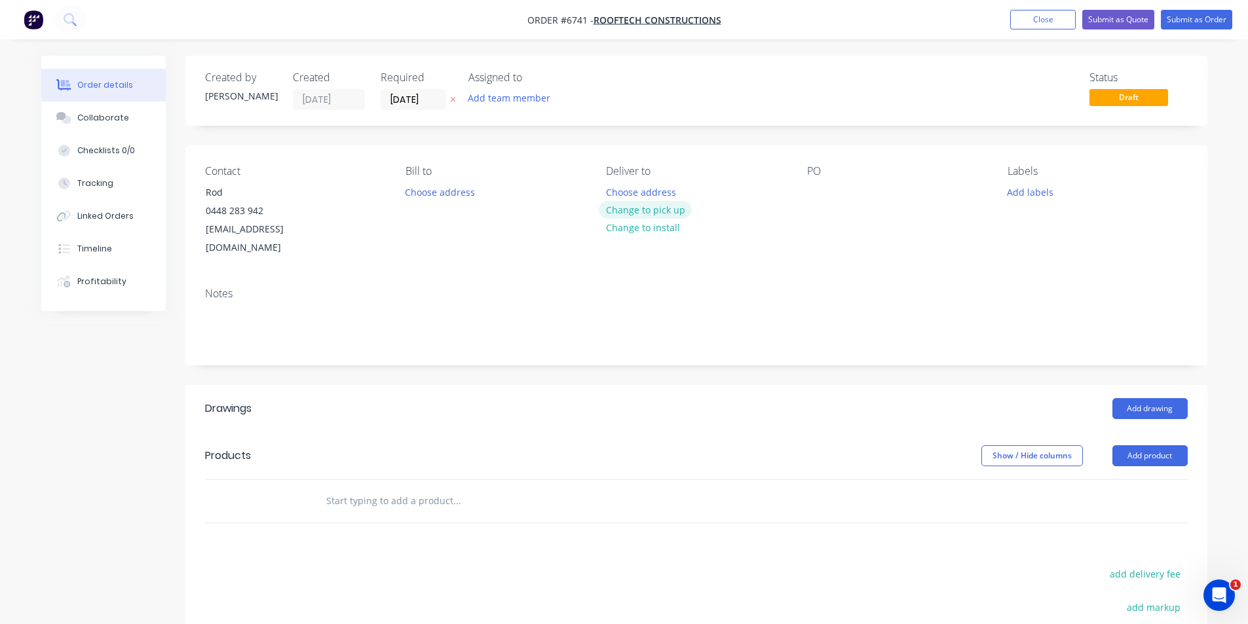
click at [639, 212] on button "Change to pick up" at bounding box center [645, 210] width 93 height 18
click at [814, 187] on div at bounding box center [817, 192] width 21 height 19
click at [1079, 26] on ul "Add product Close Submit as Quote Submit as Order" at bounding box center [1120, 20] width 253 height 20
click at [1037, 14] on button "Close" at bounding box center [1042, 20] width 65 height 20
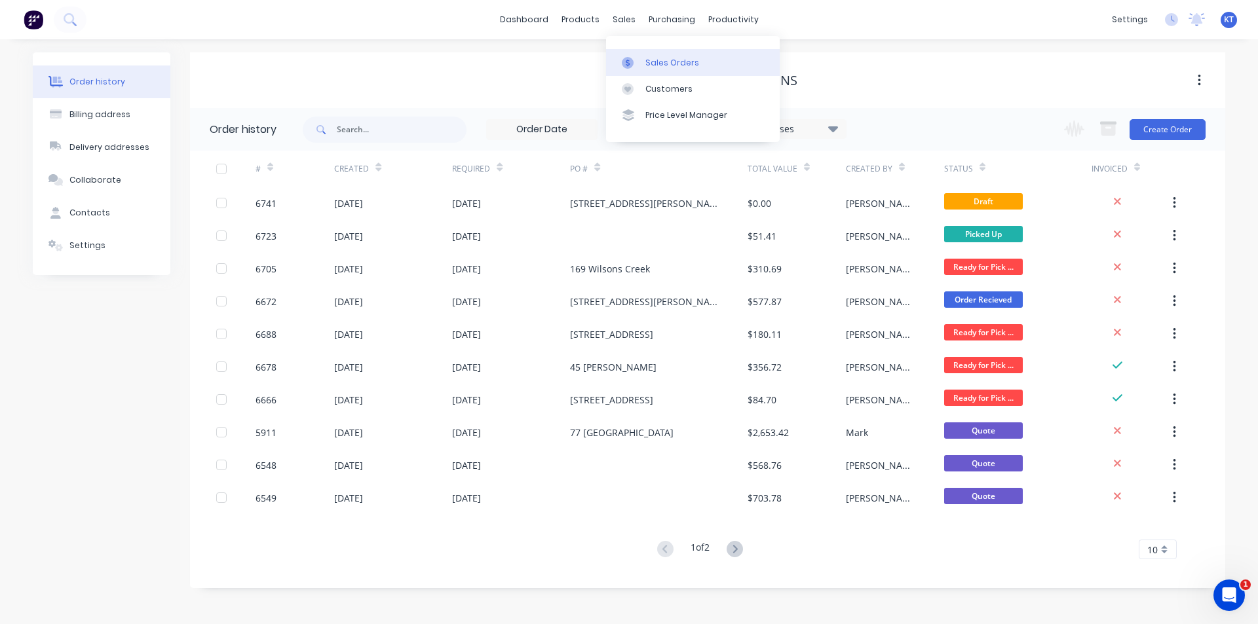
click at [689, 71] on link "Sales Orders" at bounding box center [693, 62] width 174 height 26
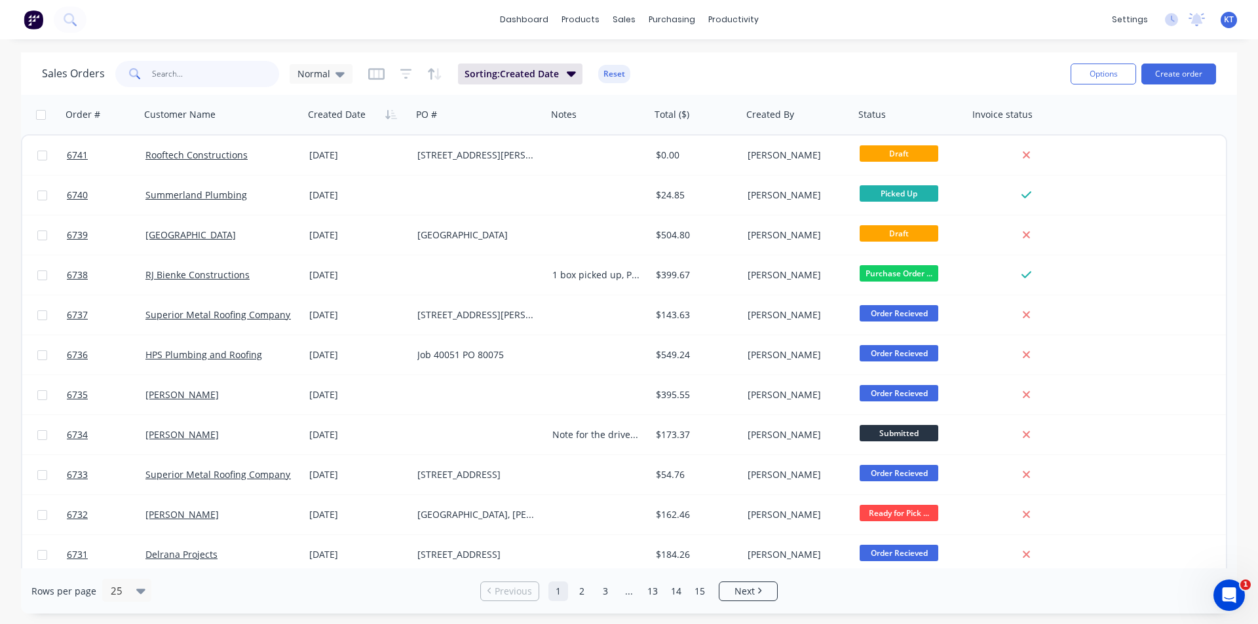
click at [238, 62] on input "text" at bounding box center [216, 74] width 128 height 26
type input "hps"
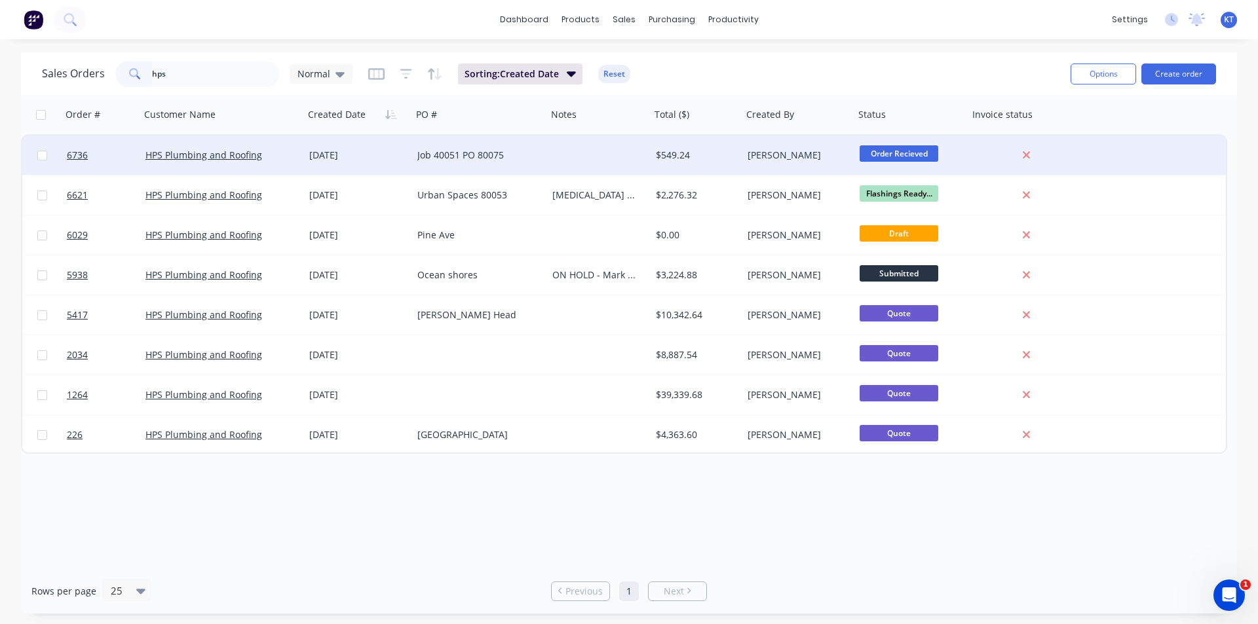
click at [221, 170] on div "HPS Plumbing and Roofing" at bounding box center [222, 155] width 164 height 39
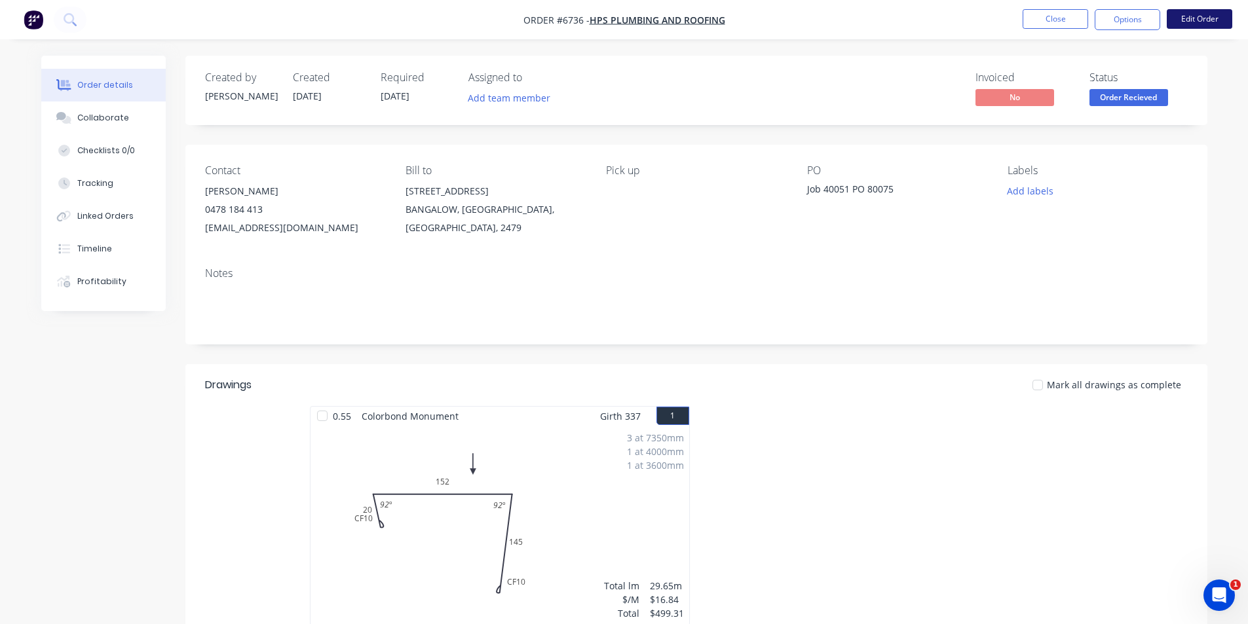
click at [1210, 17] on button "Edit Order" at bounding box center [1199, 19] width 65 height 20
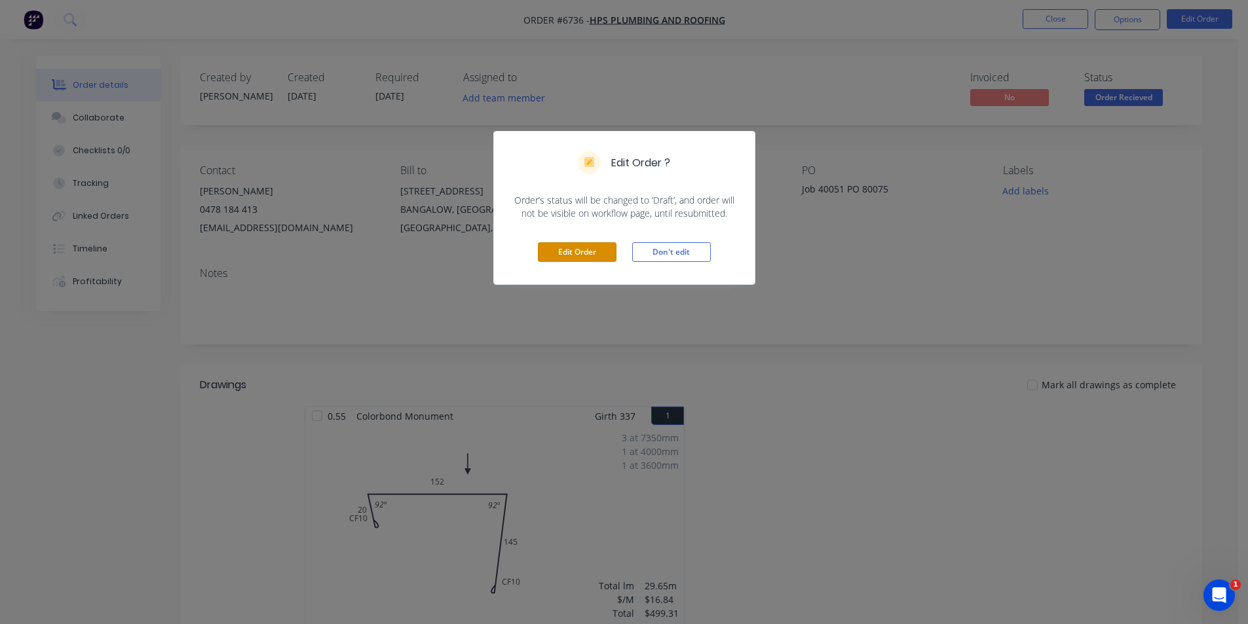
drag, startPoint x: 565, startPoint y: 253, endPoint x: 666, endPoint y: 421, distance: 196.6
click at [565, 253] on button "Edit Order" at bounding box center [577, 252] width 79 height 20
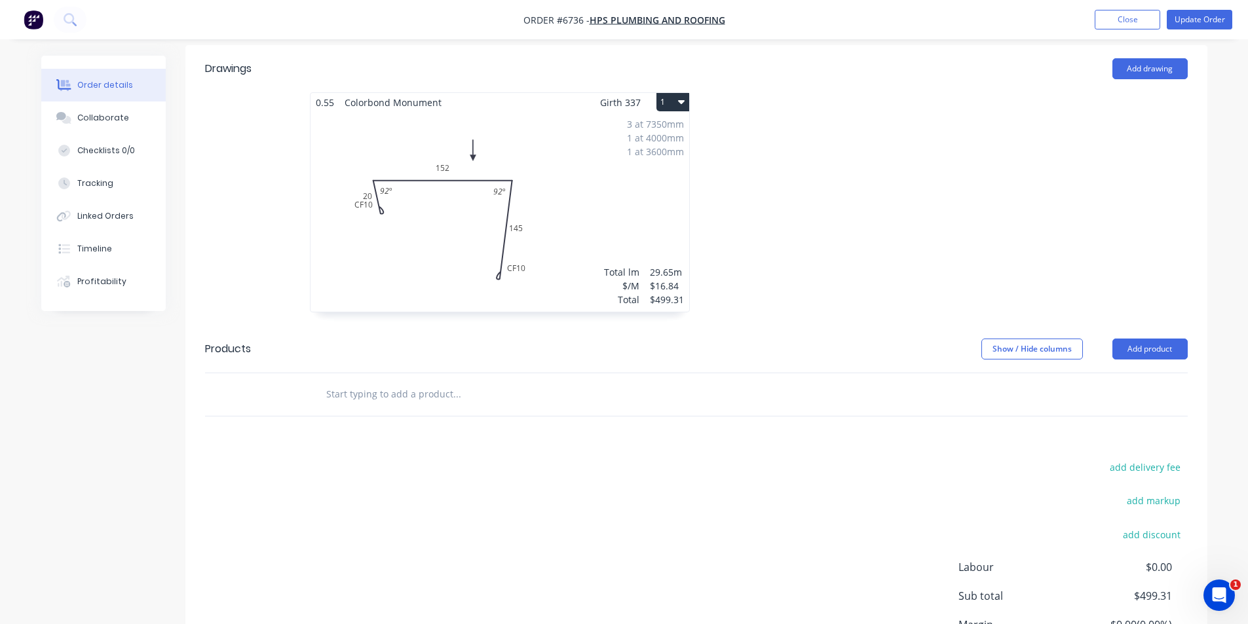
scroll to position [186, 0]
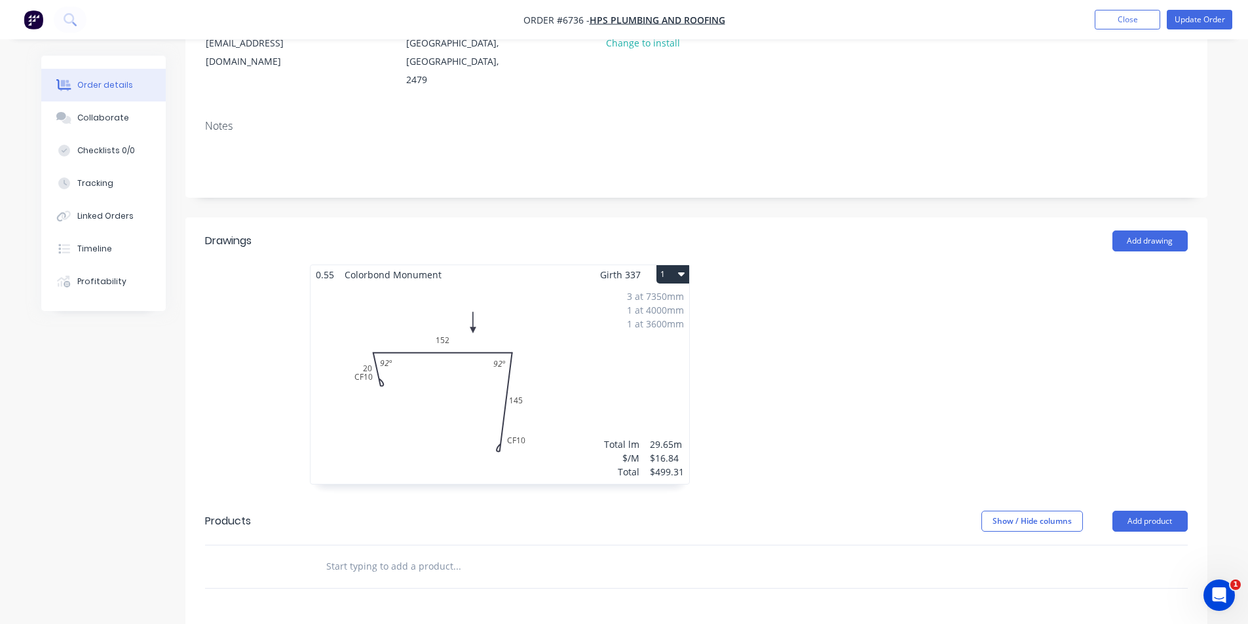
click at [635, 314] on div "3 at 7350mm 1 at 4000mm 1 at 3600mm Total lm $/M Total 29.65m $16.84 $499.31" at bounding box center [499, 384] width 379 height 200
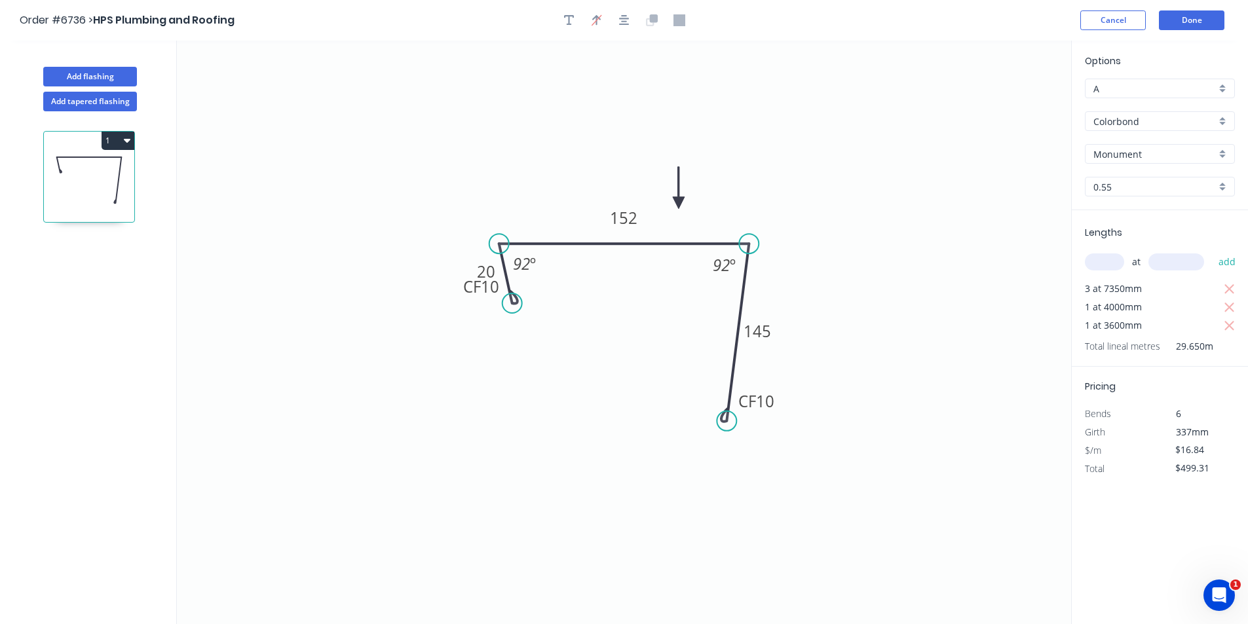
click at [1115, 261] on input "text" at bounding box center [1104, 261] width 39 height 17
type input "1"
type input "7350"
click at [1212, 251] on button "add" at bounding box center [1227, 262] width 31 height 22
type input "$623.08"
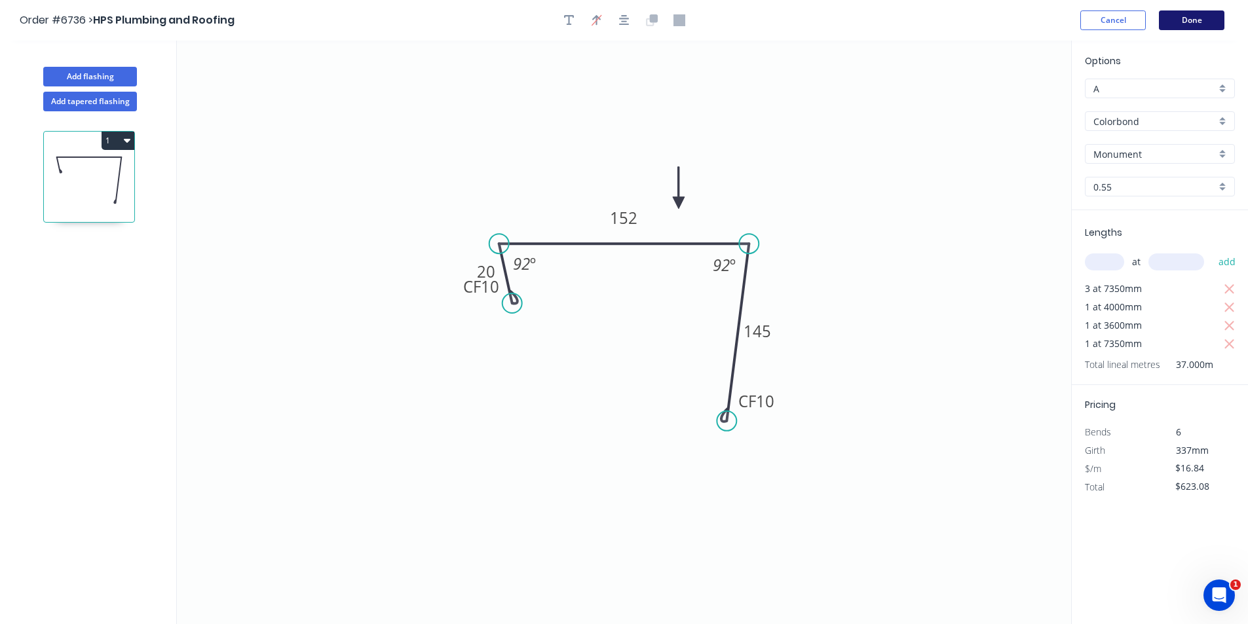
click at [1191, 18] on button "Done" at bounding box center [1191, 20] width 65 height 20
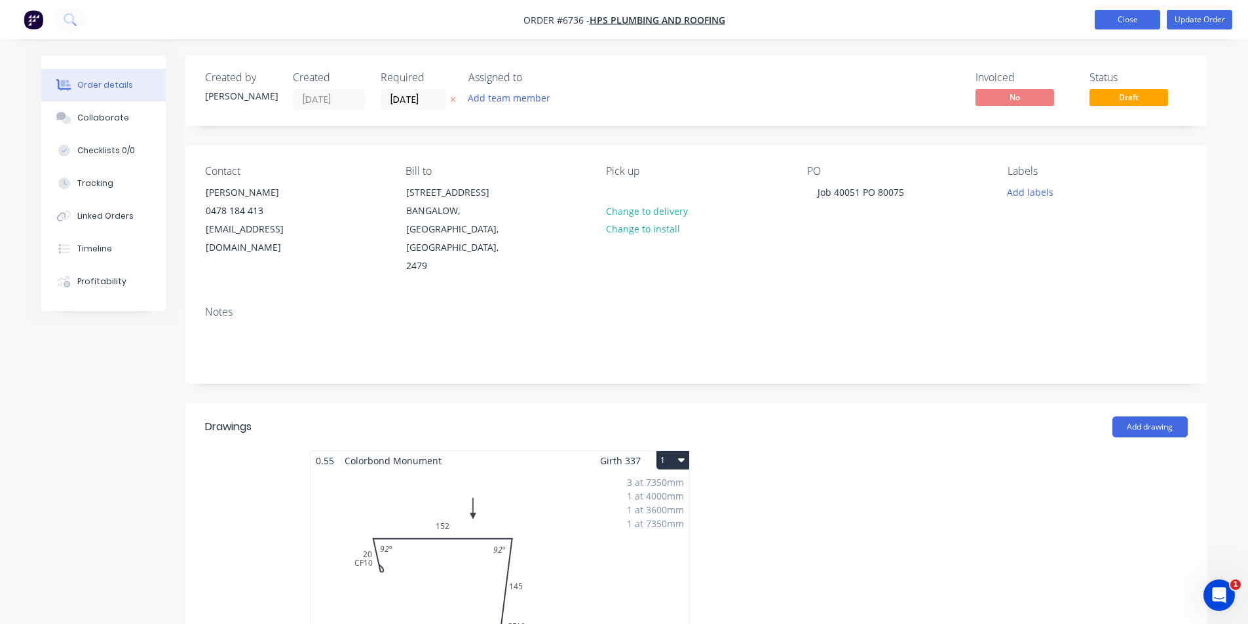
click at [1115, 15] on button "Close" at bounding box center [1126, 20] width 65 height 20
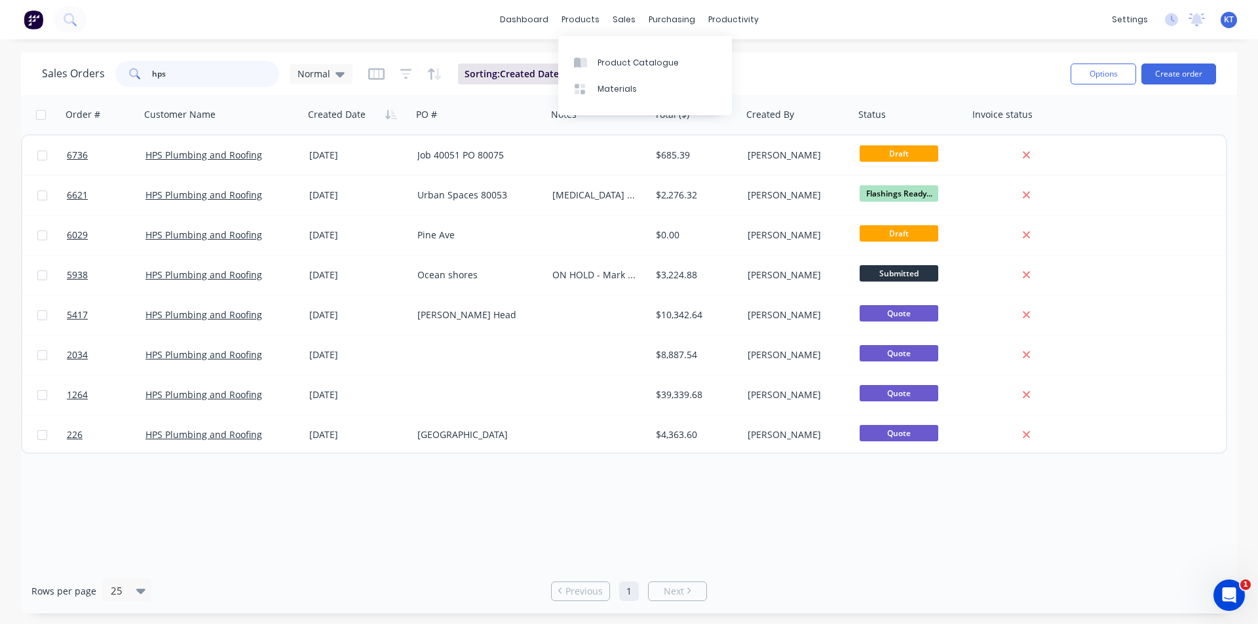
click at [172, 70] on input "hps" at bounding box center [216, 74] width 128 height 26
click at [172, 71] on input "hps" at bounding box center [216, 74] width 128 height 26
type input "symmetry"
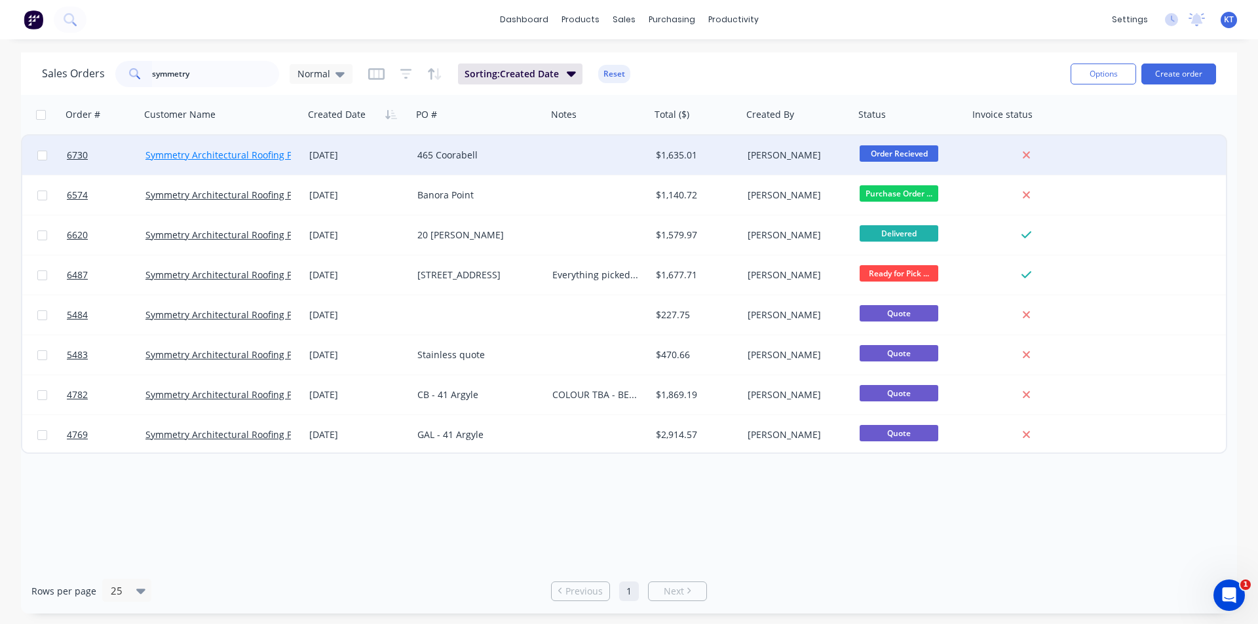
click at [172, 149] on link "Symmetry Architectural Roofing Pty Ltd" at bounding box center [230, 155] width 171 height 12
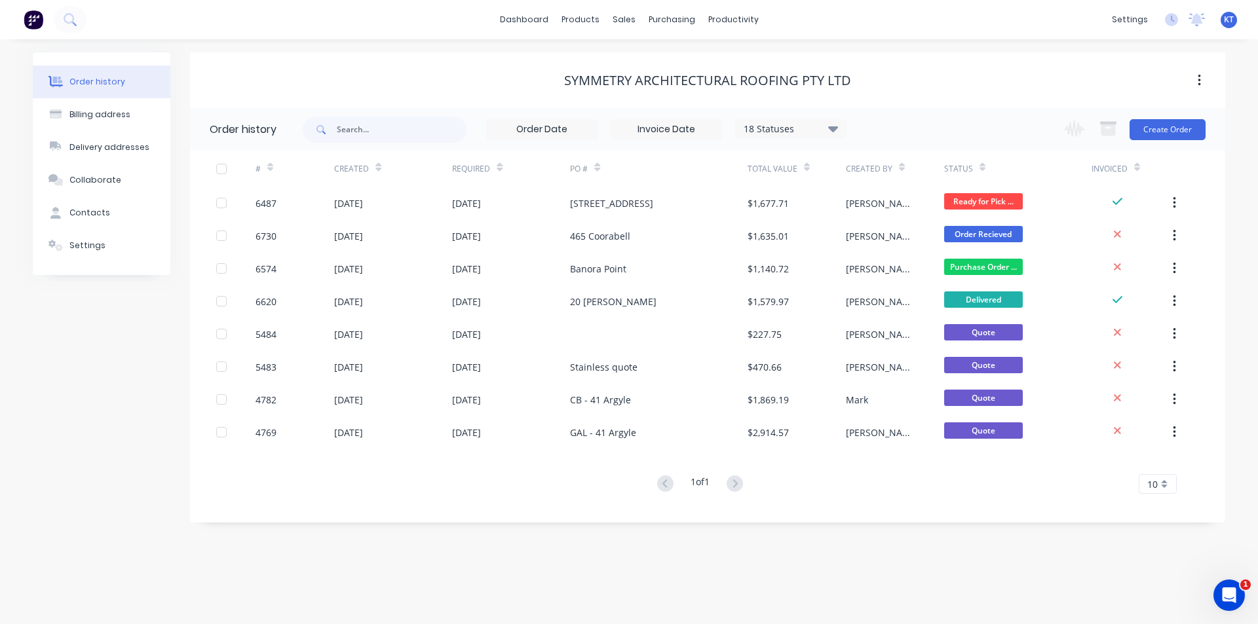
click at [586, 208] on div "6 Barrawan Place, Bangalow" at bounding box center [611, 203] width 83 height 14
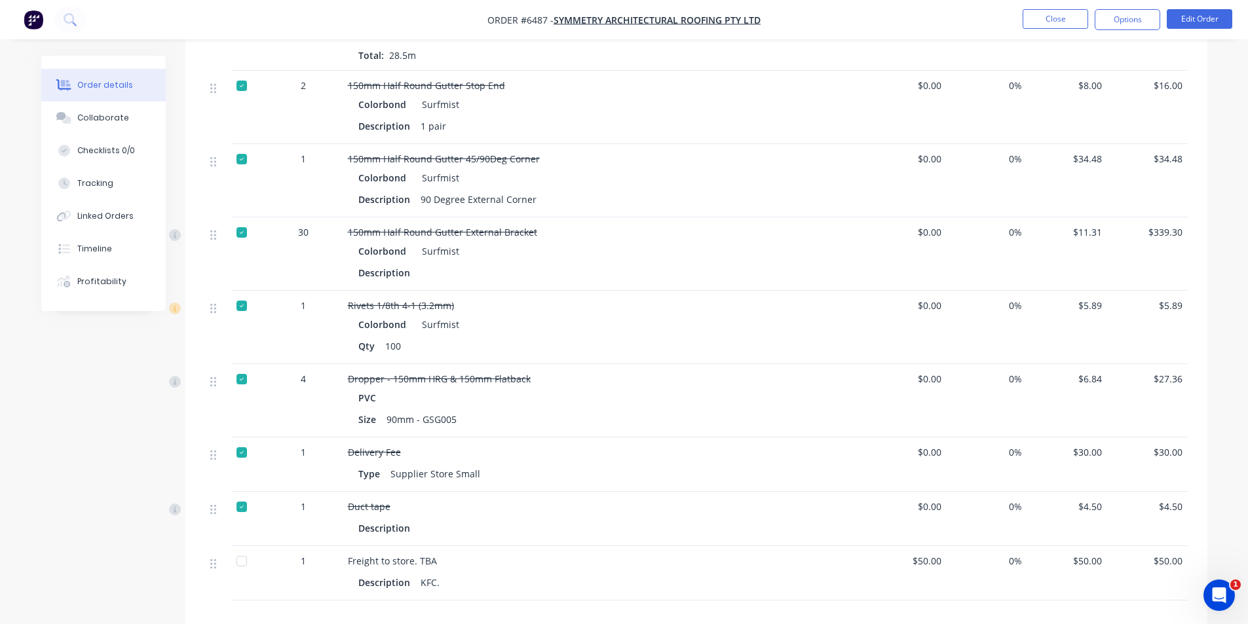
scroll to position [655, 0]
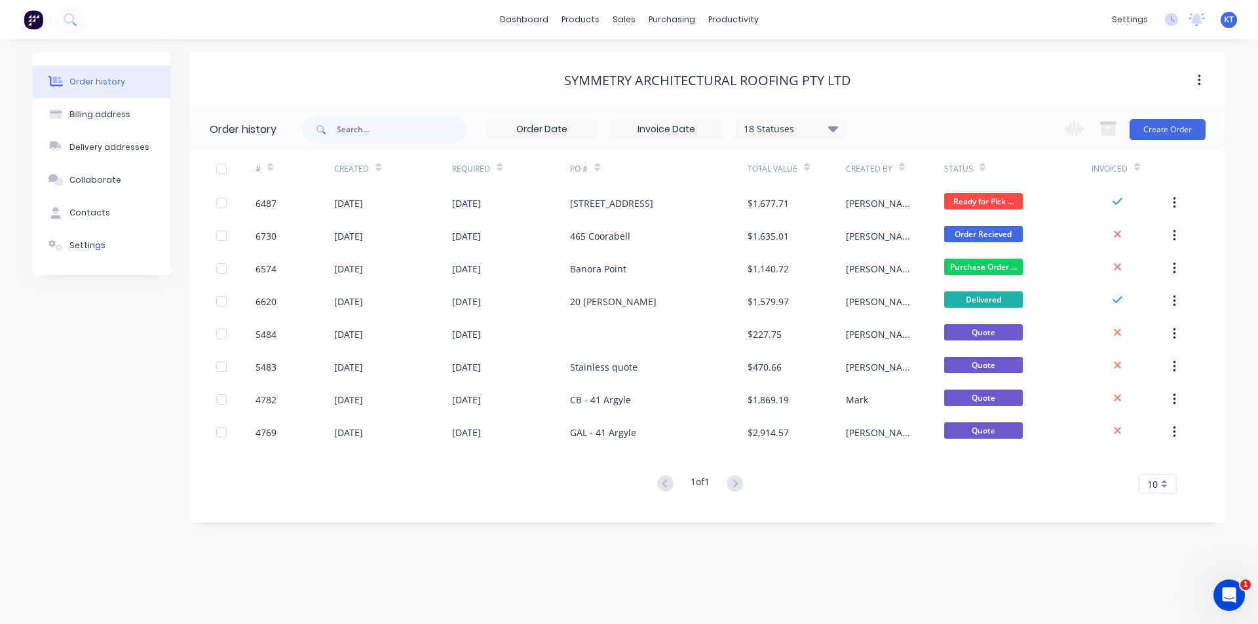
click at [654, 241] on div "465 Coorabell" at bounding box center [658, 235] width 177 height 33
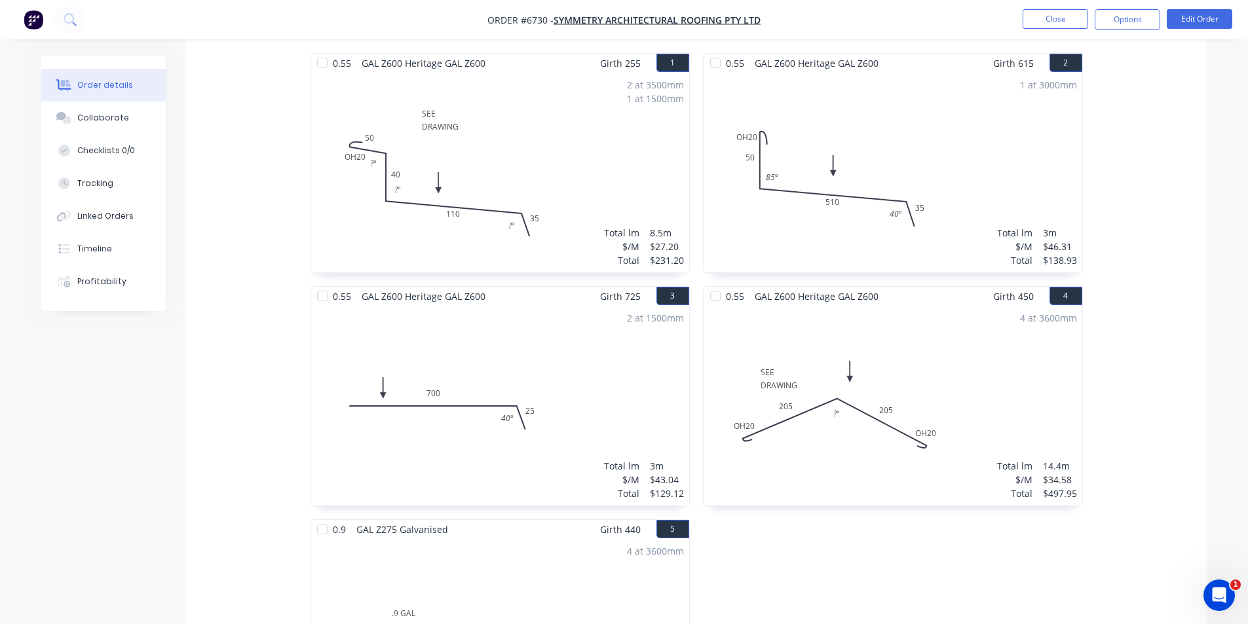
scroll to position [131, 0]
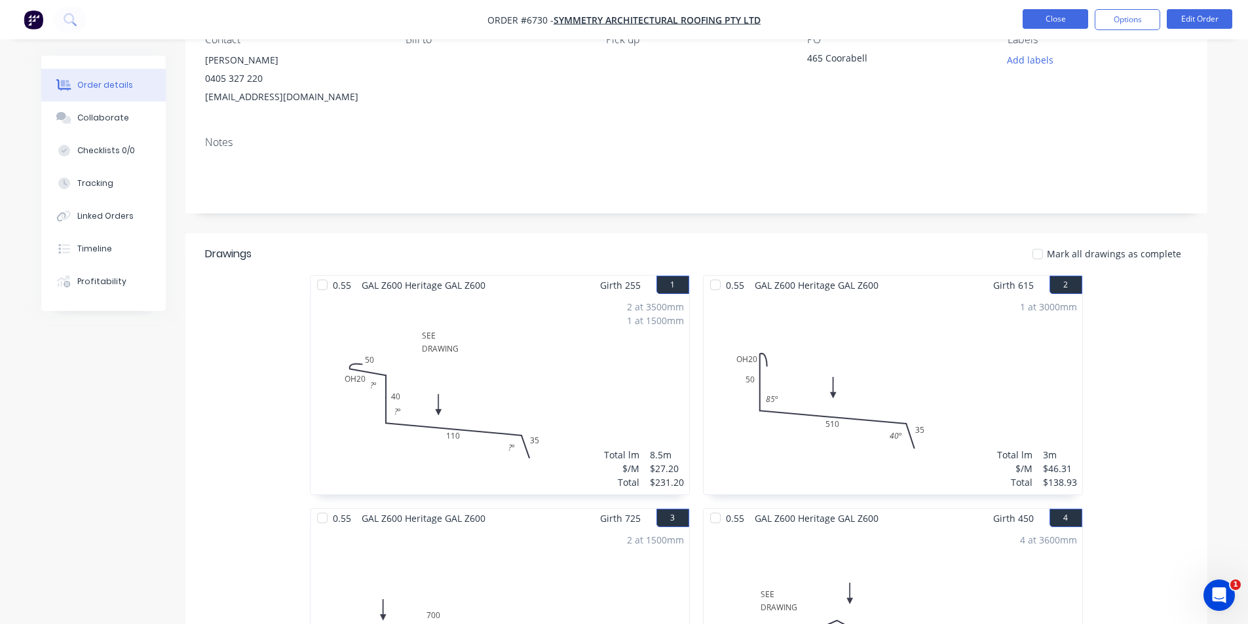
click at [1045, 27] on button "Close" at bounding box center [1054, 19] width 65 height 20
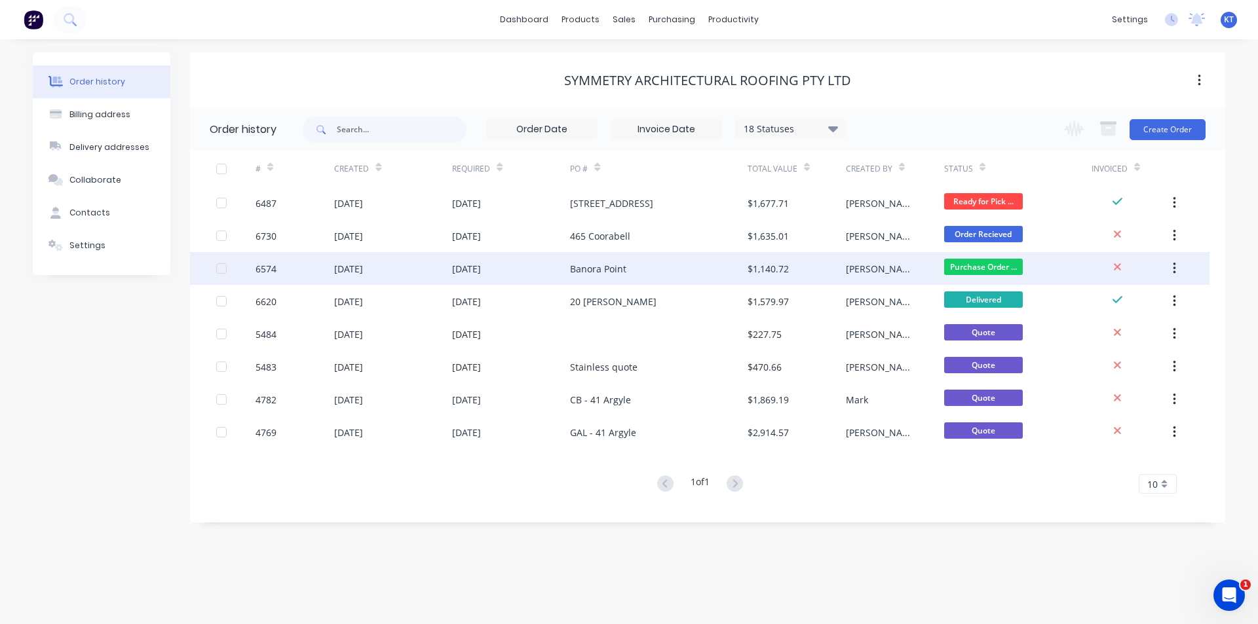
click at [876, 274] on div "[PERSON_NAME]" at bounding box center [895, 268] width 98 height 33
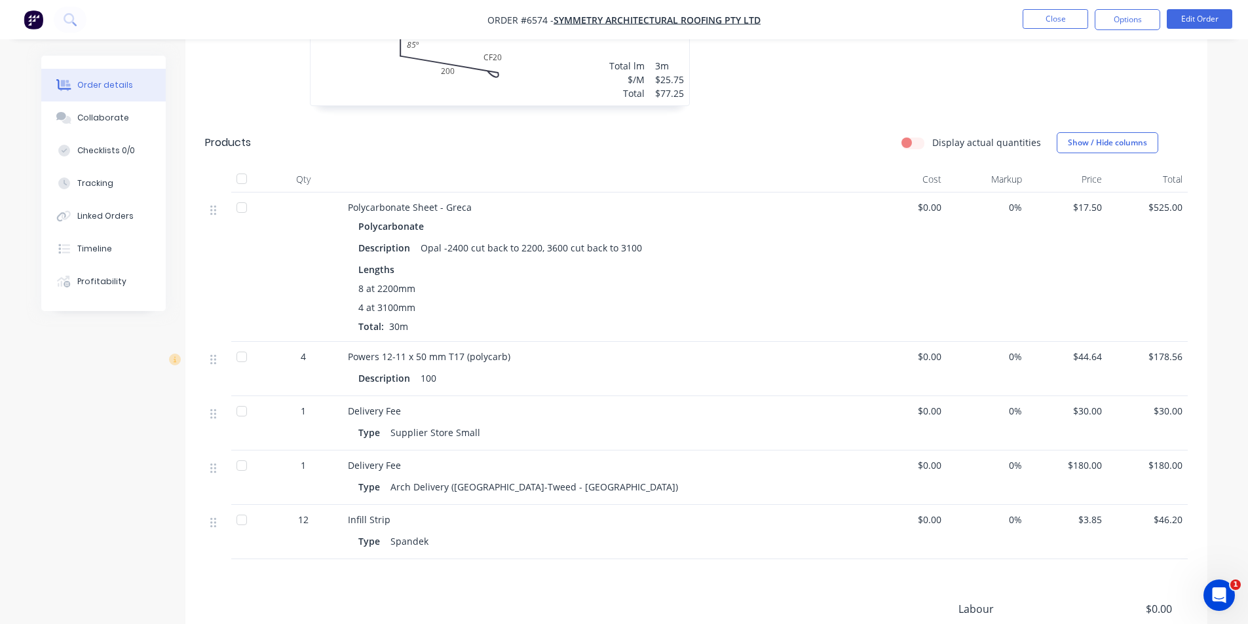
scroll to position [524, 0]
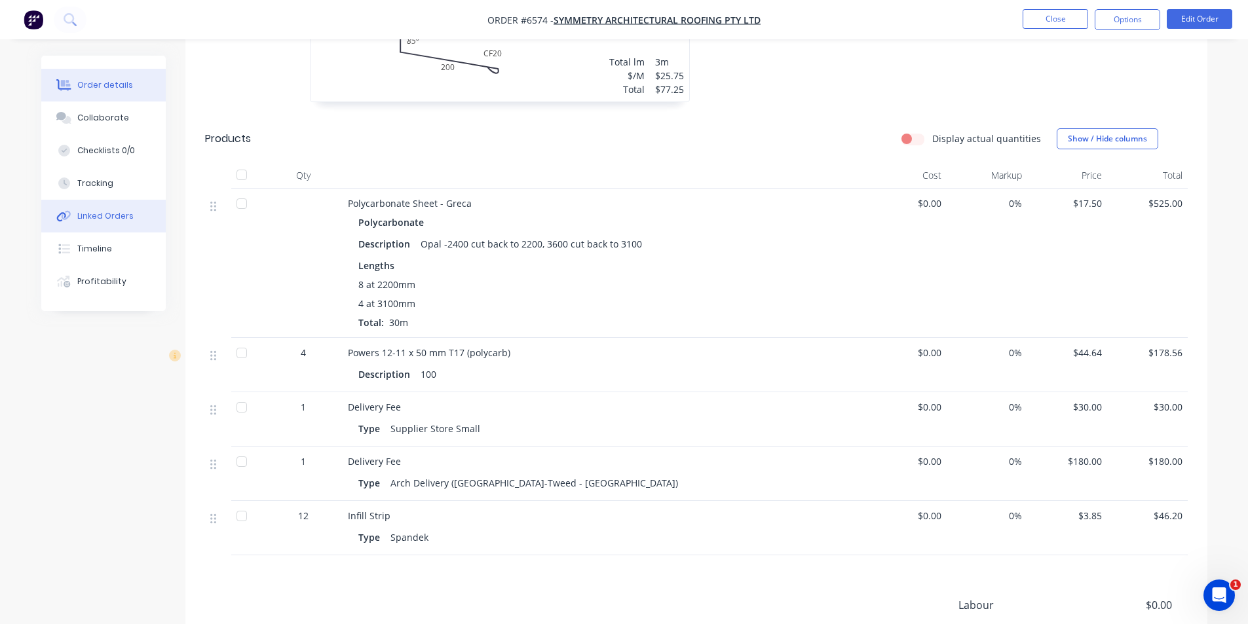
click at [117, 219] on div "Linked Orders" at bounding box center [105, 216] width 56 height 12
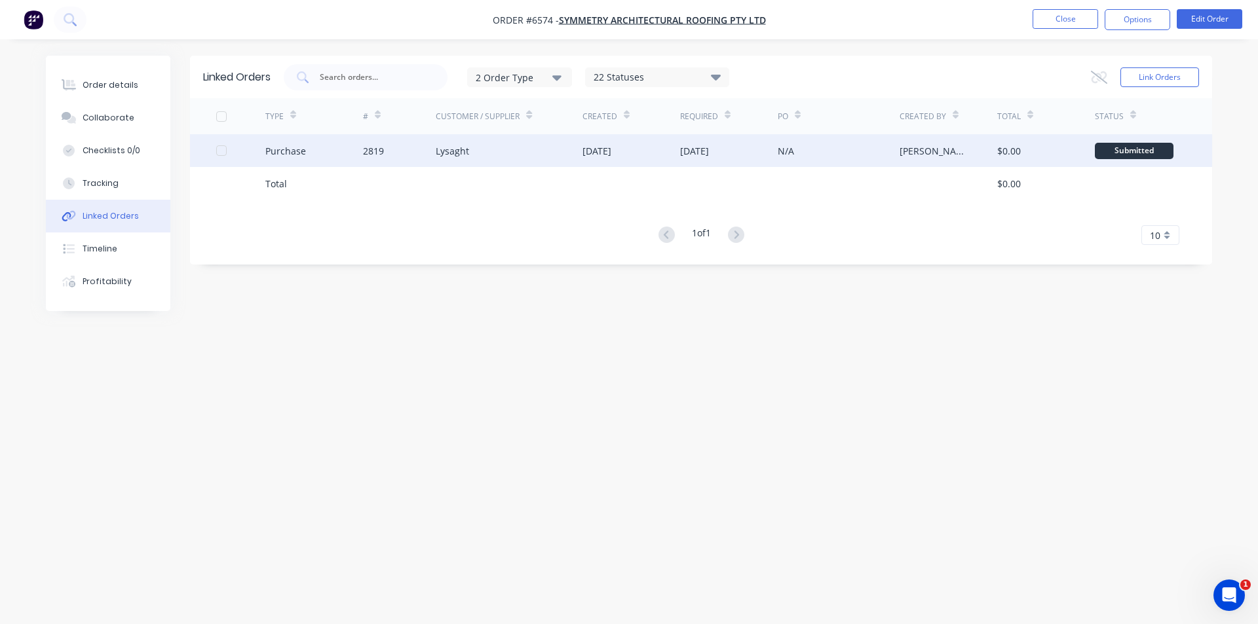
click at [338, 143] on div "Purchase" at bounding box center [314, 150] width 98 height 33
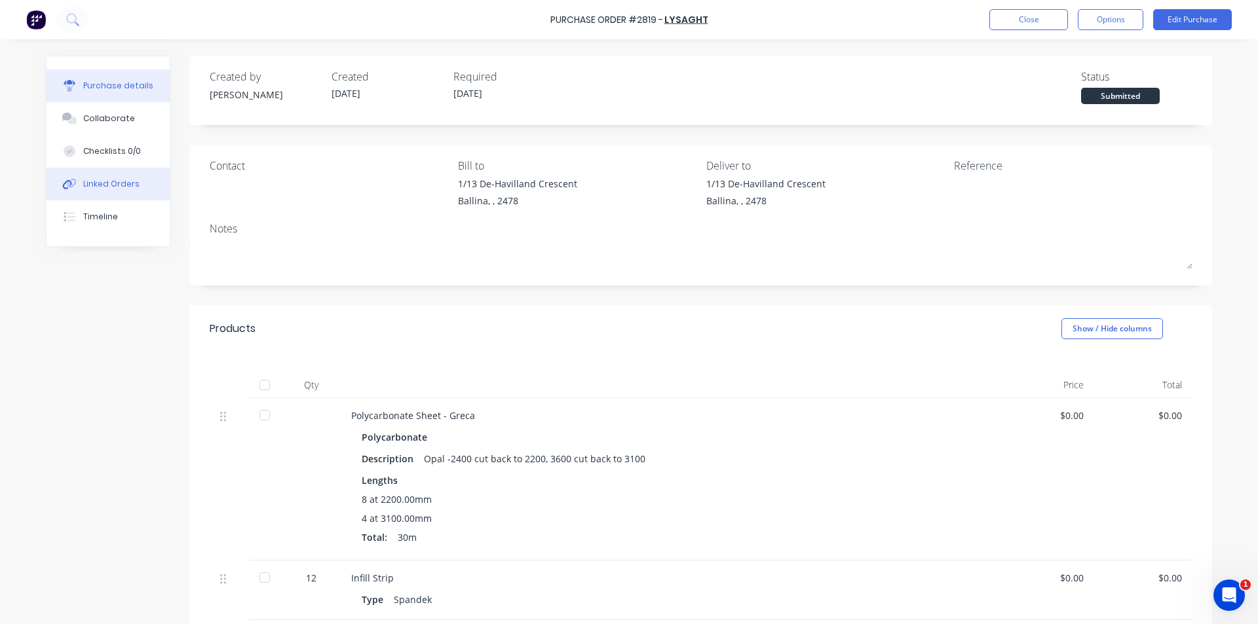
click at [124, 188] on div "Linked Orders" at bounding box center [111, 184] width 56 height 12
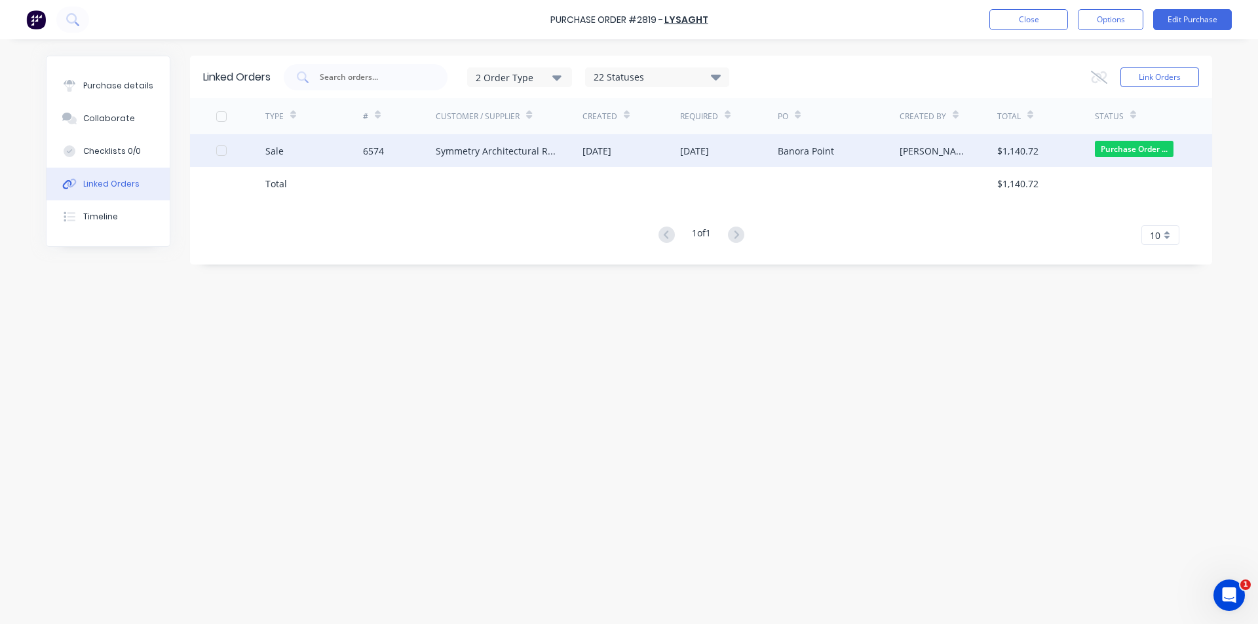
click at [504, 138] on div "Symmetry Architectural Roofing Pty Ltd" at bounding box center [509, 150] width 147 height 33
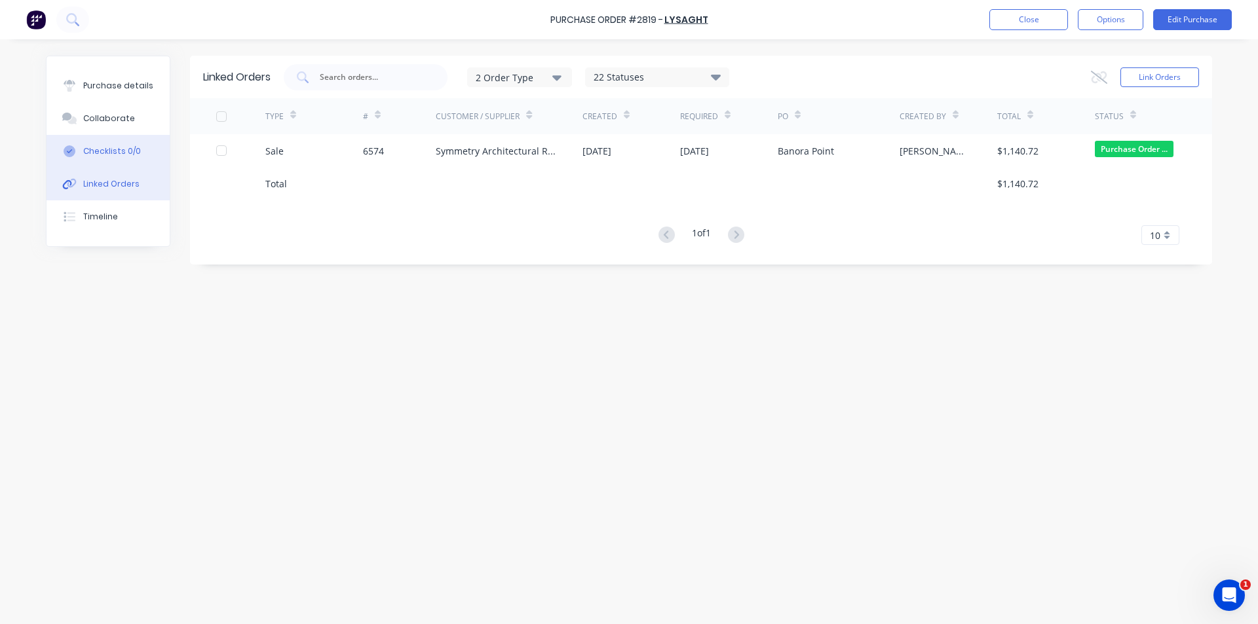
drag, startPoint x: 111, startPoint y: 121, endPoint x: 154, endPoint y: 151, distance: 52.2
click at [111, 120] on div "Collaborate" at bounding box center [109, 119] width 52 height 12
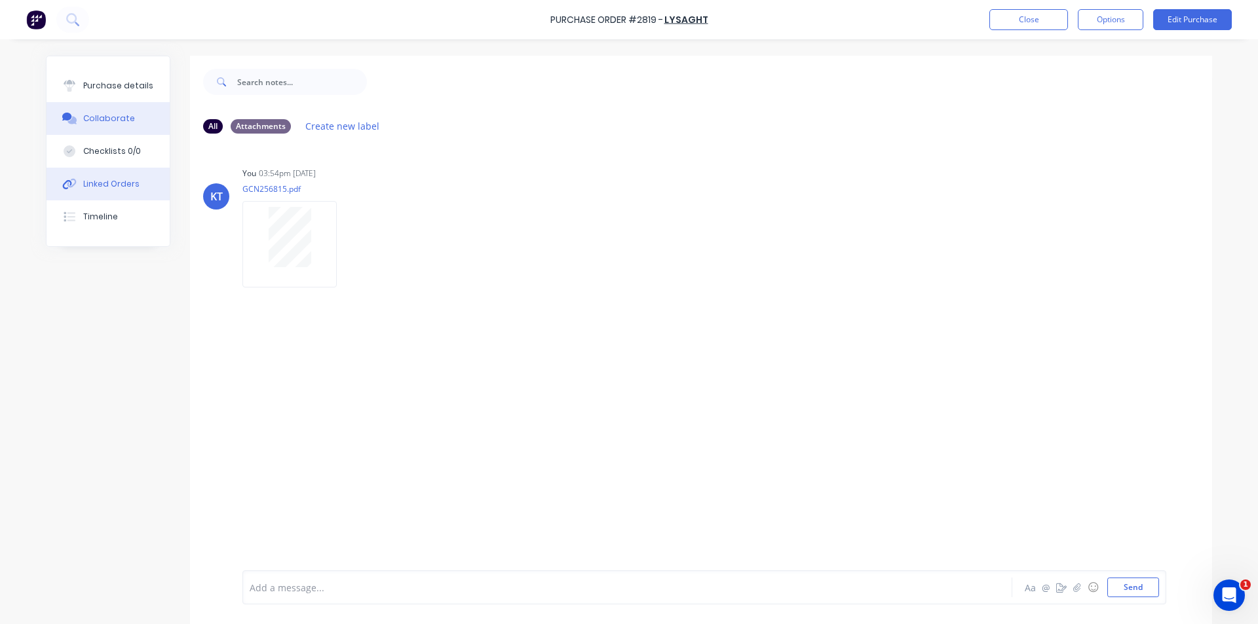
click at [103, 181] on div "Linked Orders" at bounding box center [111, 184] width 56 height 12
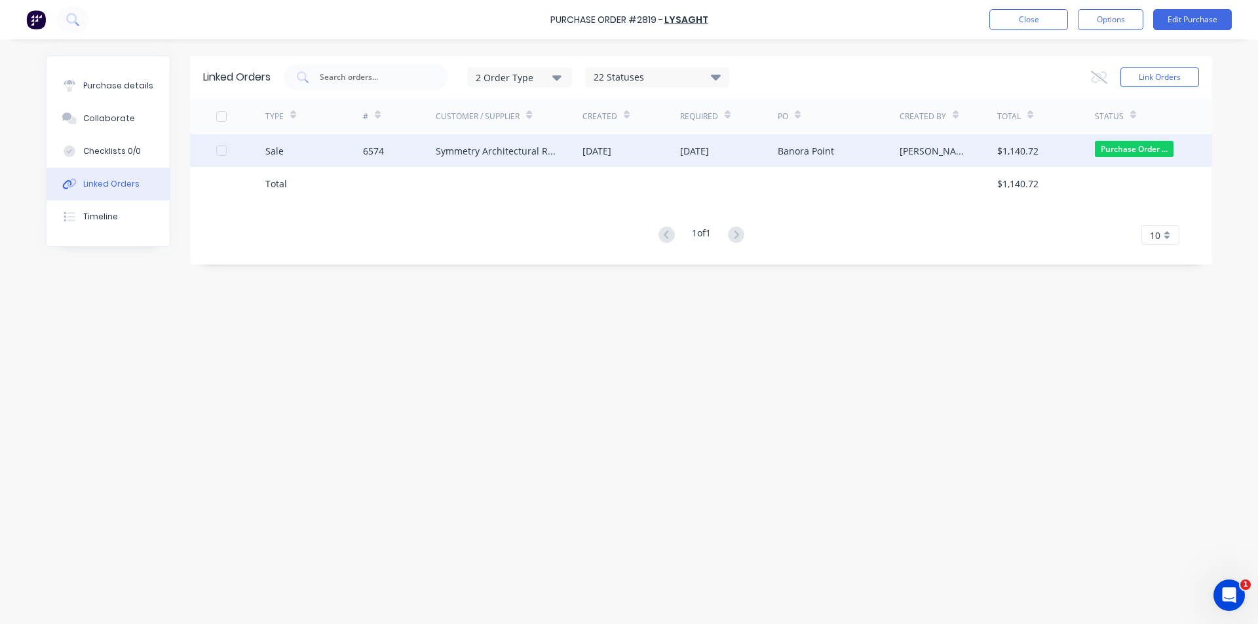
click at [779, 158] on div "Banora Point" at bounding box center [838, 150] width 122 height 33
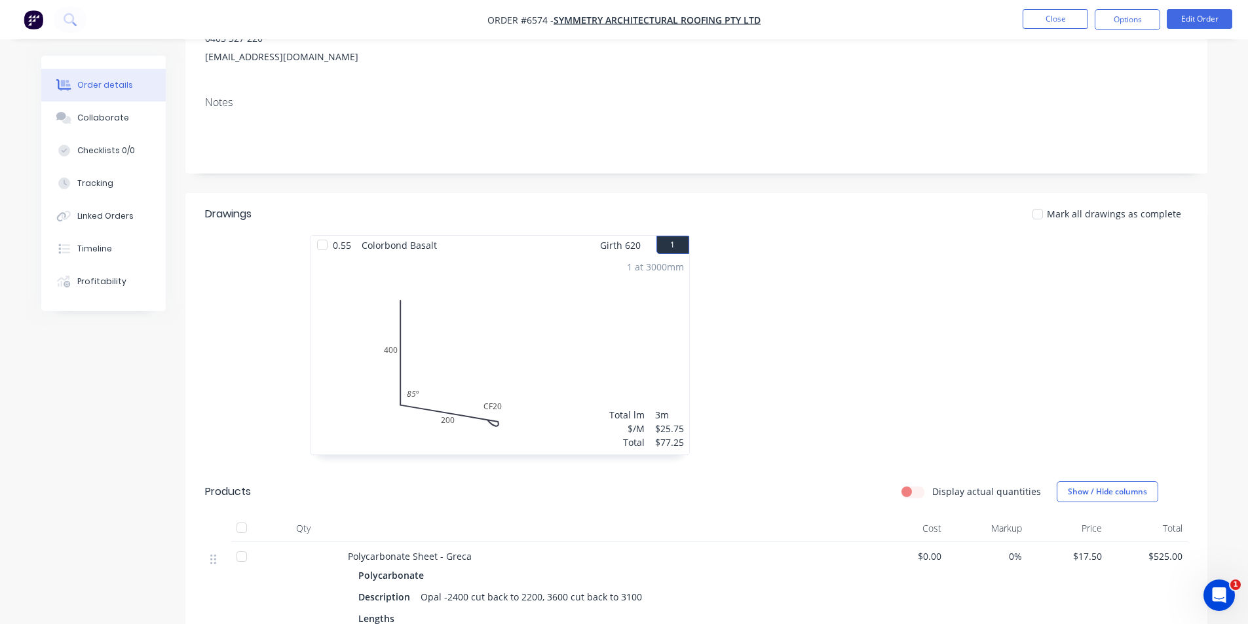
scroll to position [262, 0]
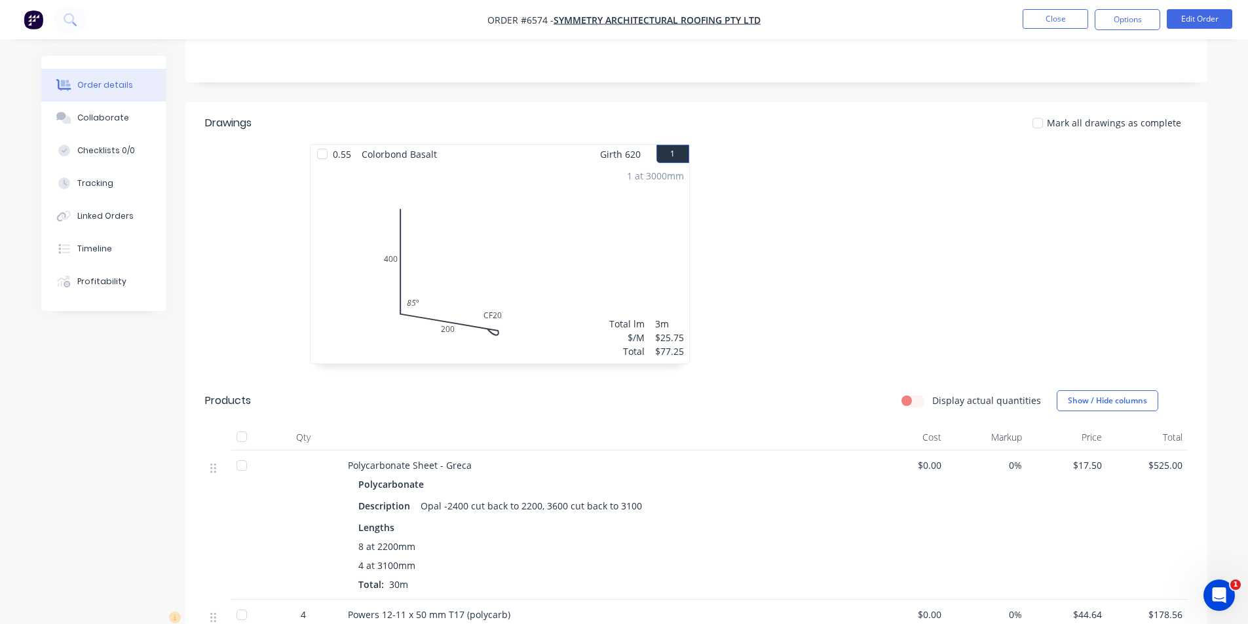
click at [461, 209] on div "1 at 3000mm Total lm $/M Total 3m $25.75 $77.25" at bounding box center [499, 264] width 379 height 200
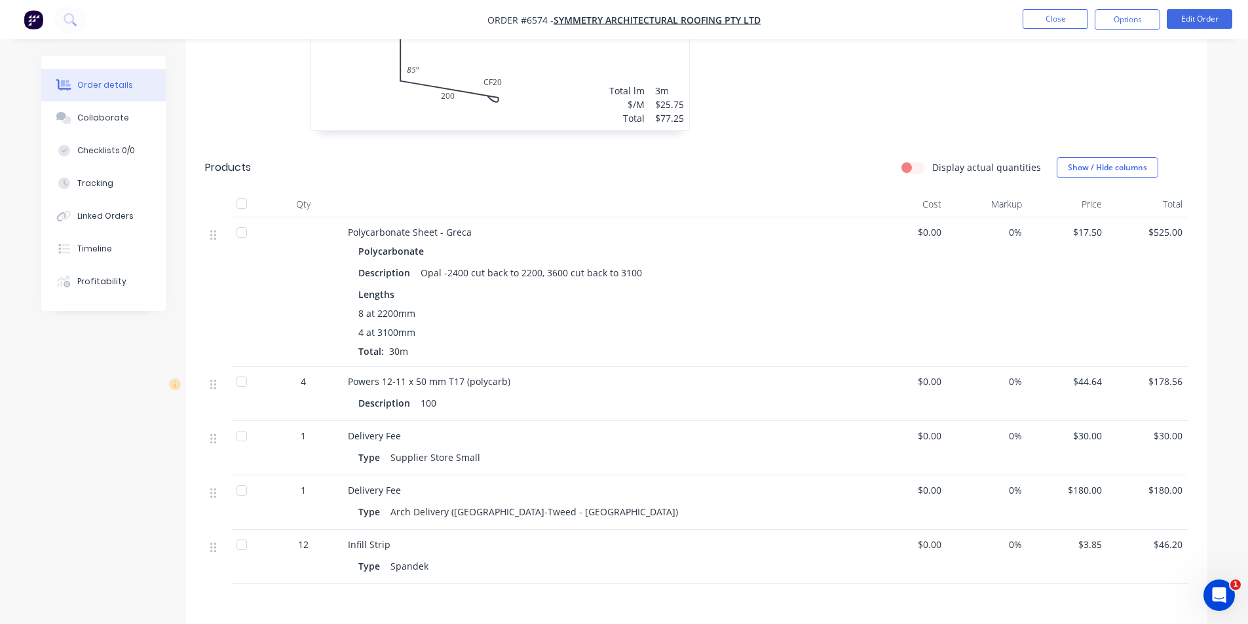
scroll to position [393, 0]
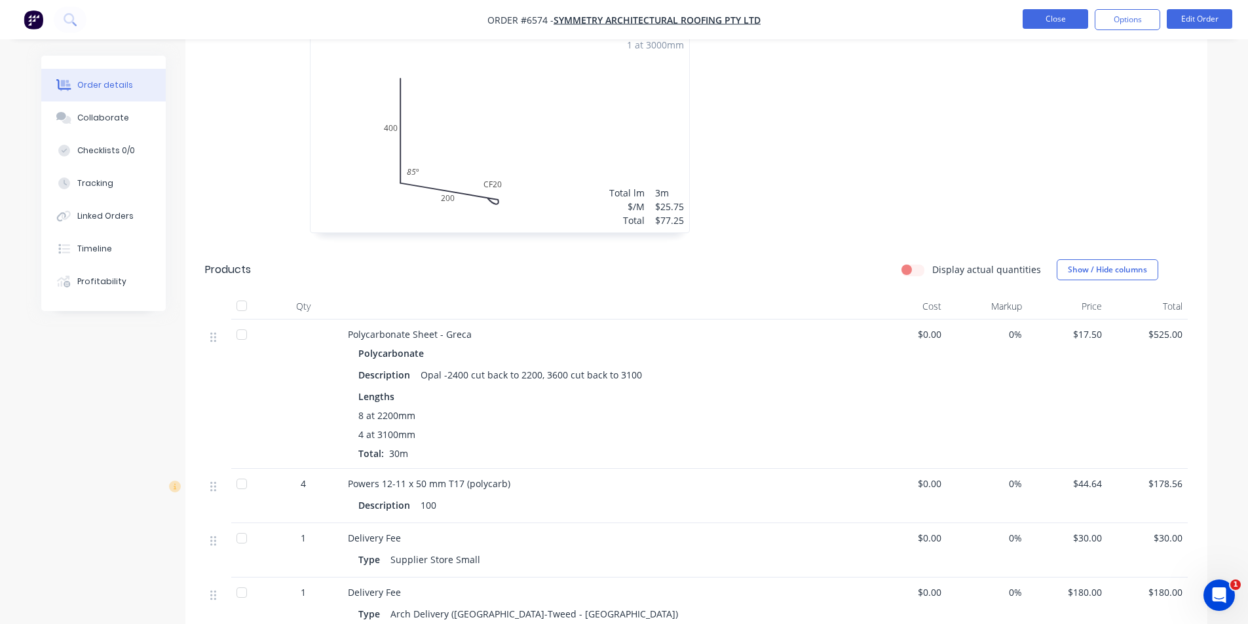
click at [1062, 24] on button "Close" at bounding box center [1054, 19] width 65 height 20
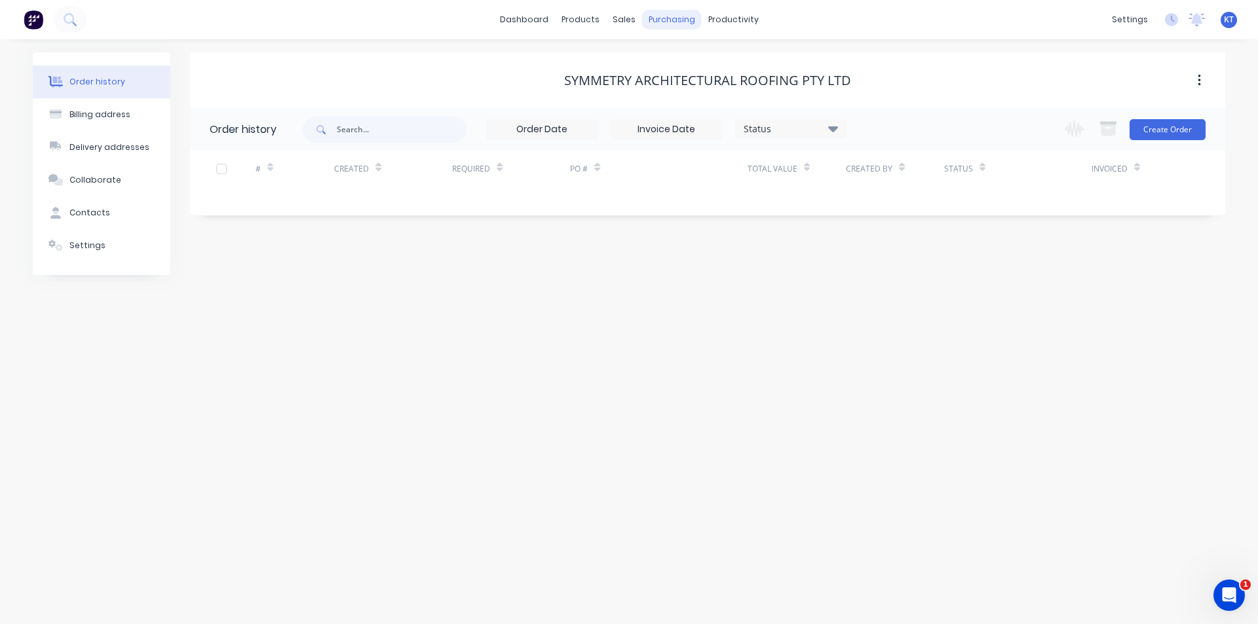
click at [672, 20] on div "purchasing" at bounding box center [672, 20] width 60 height 20
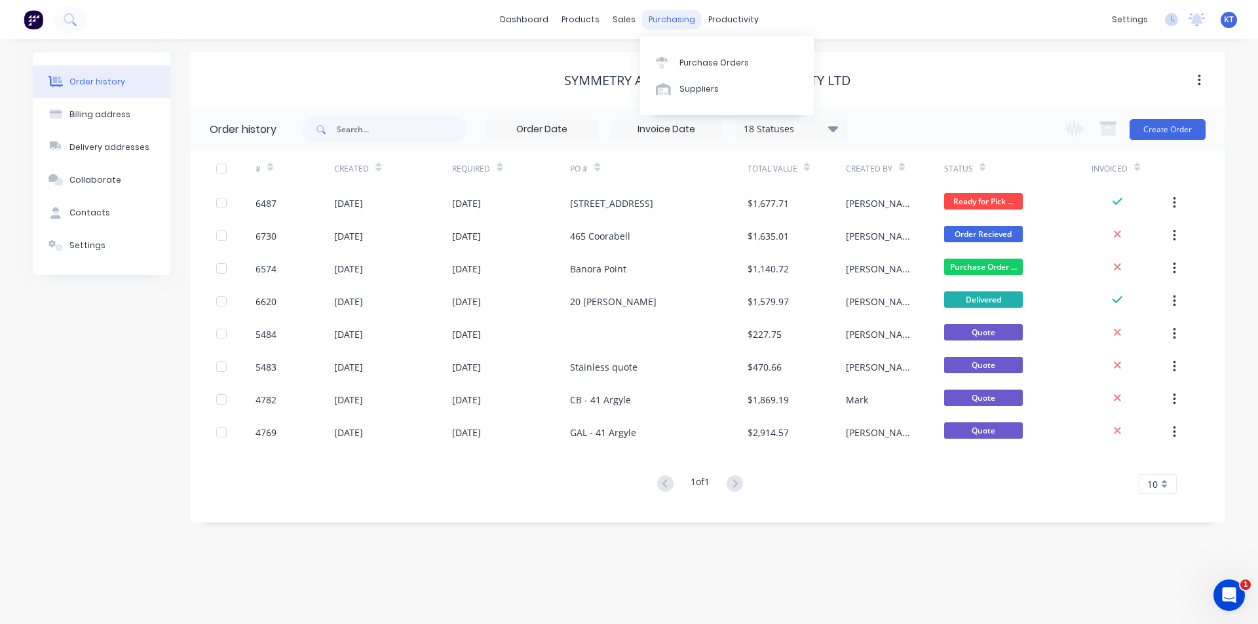
click at [705, 60] on div "Purchase Orders" at bounding box center [713, 63] width 69 height 12
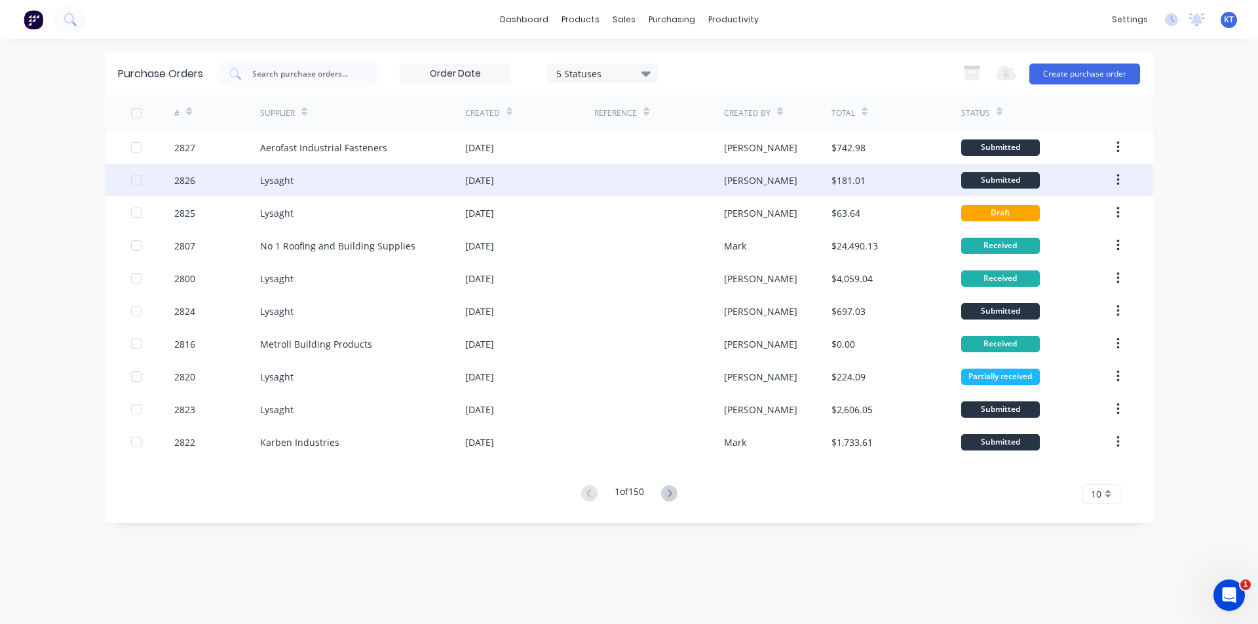
click at [400, 182] on div "Lysaght" at bounding box center [362, 180] width 205 height 33
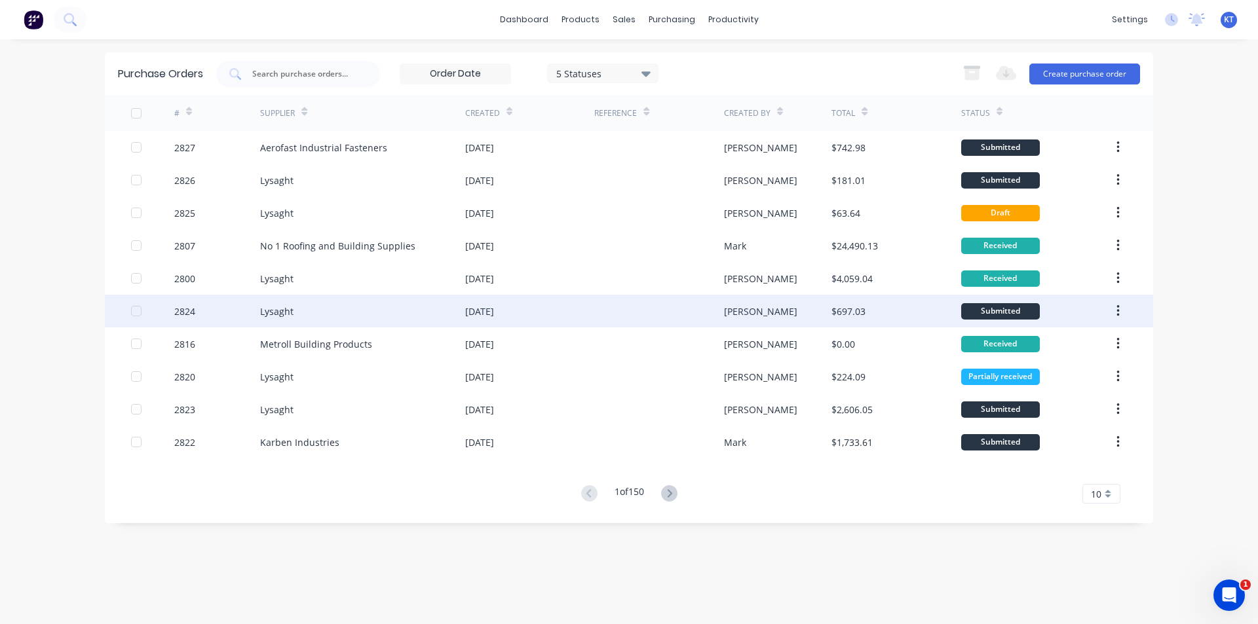
click at [702, 318] on div at bounding box center [658, 311] width 129 height 33
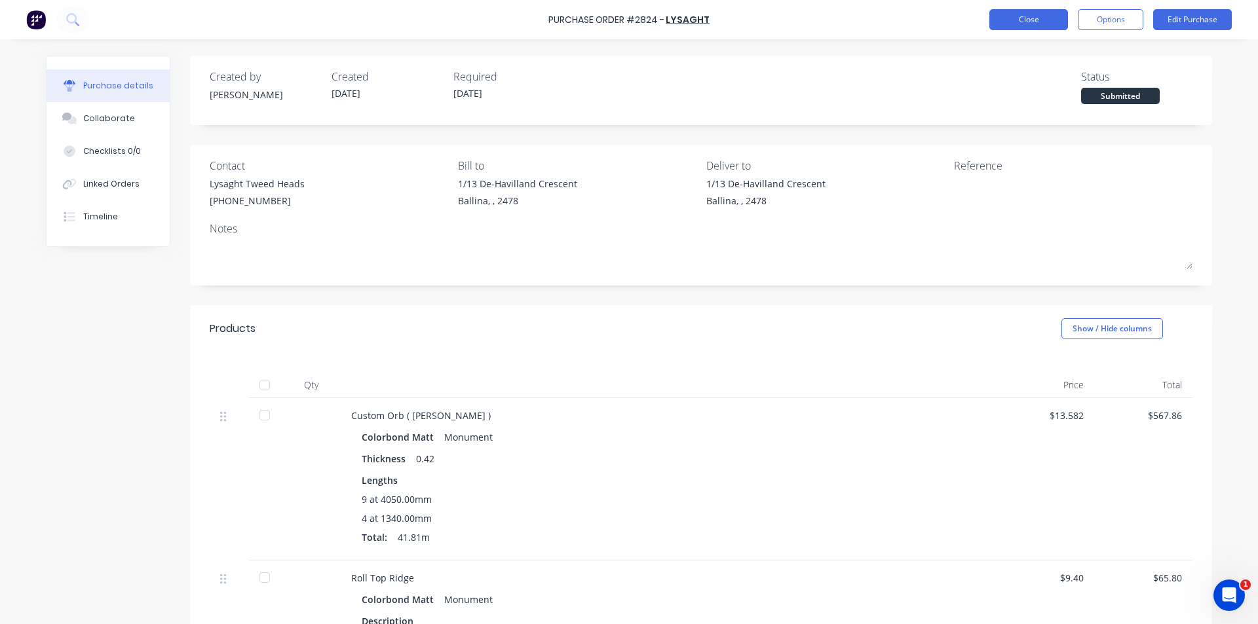
click at [1017, 20] on button "Close" at bounding box center [1028, 19] width 79 height 21
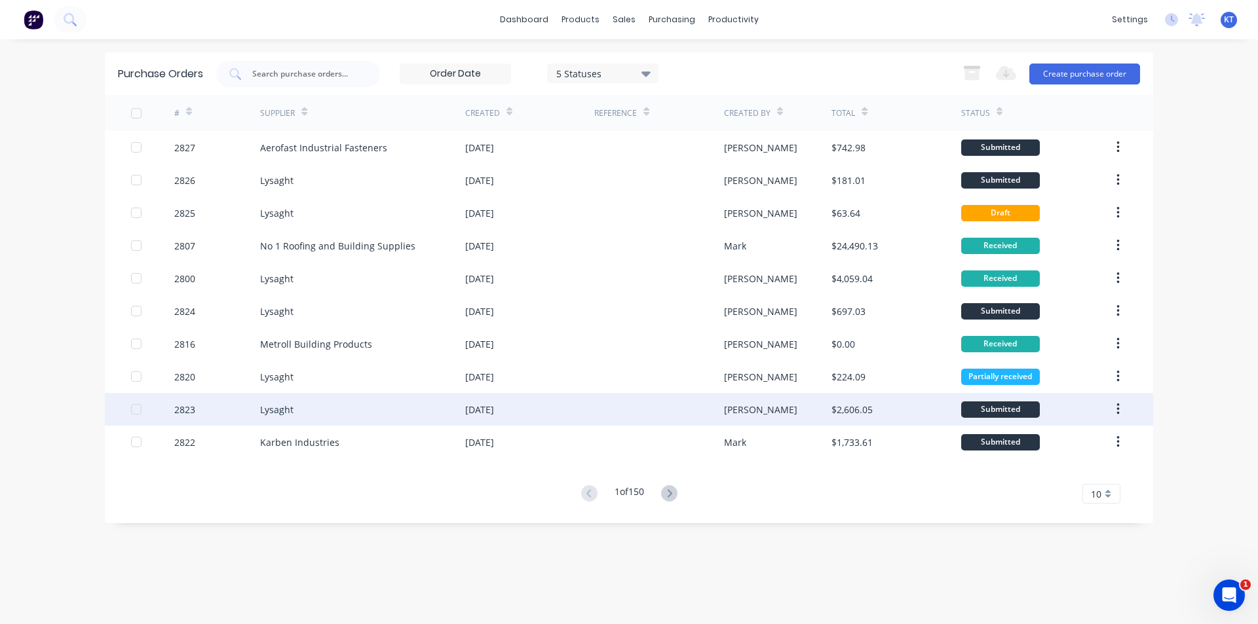
click at [846, 413] on div "$2,606.05" at bounding box center [851, 410] width 41 height 14
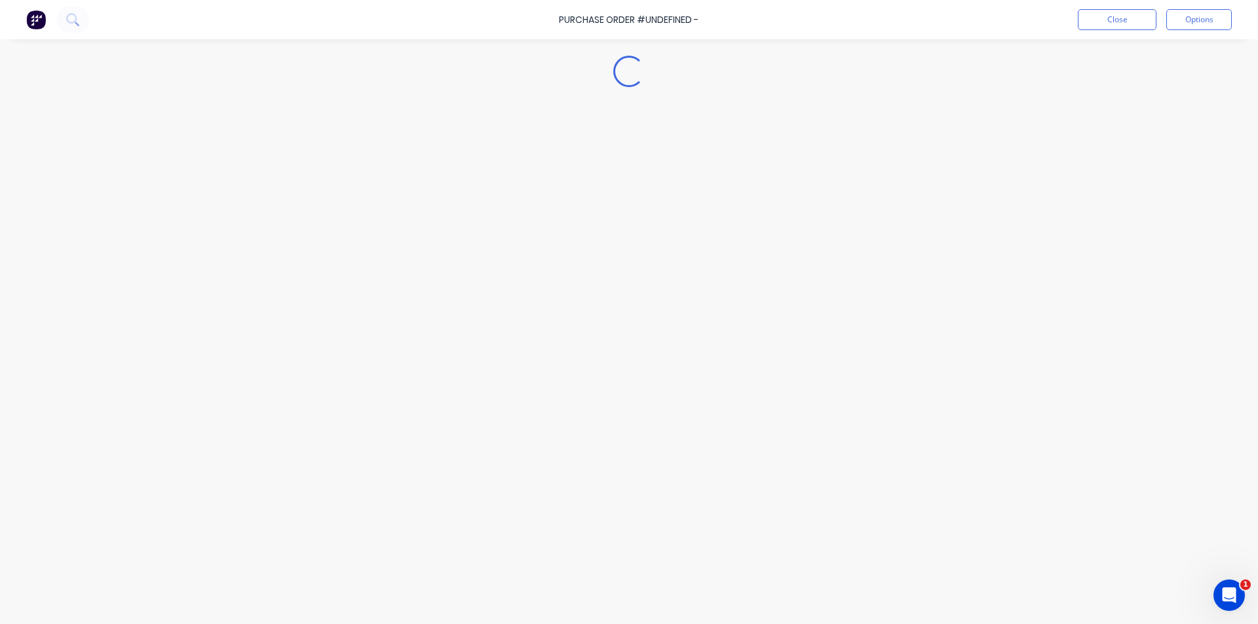
type textarea "x"
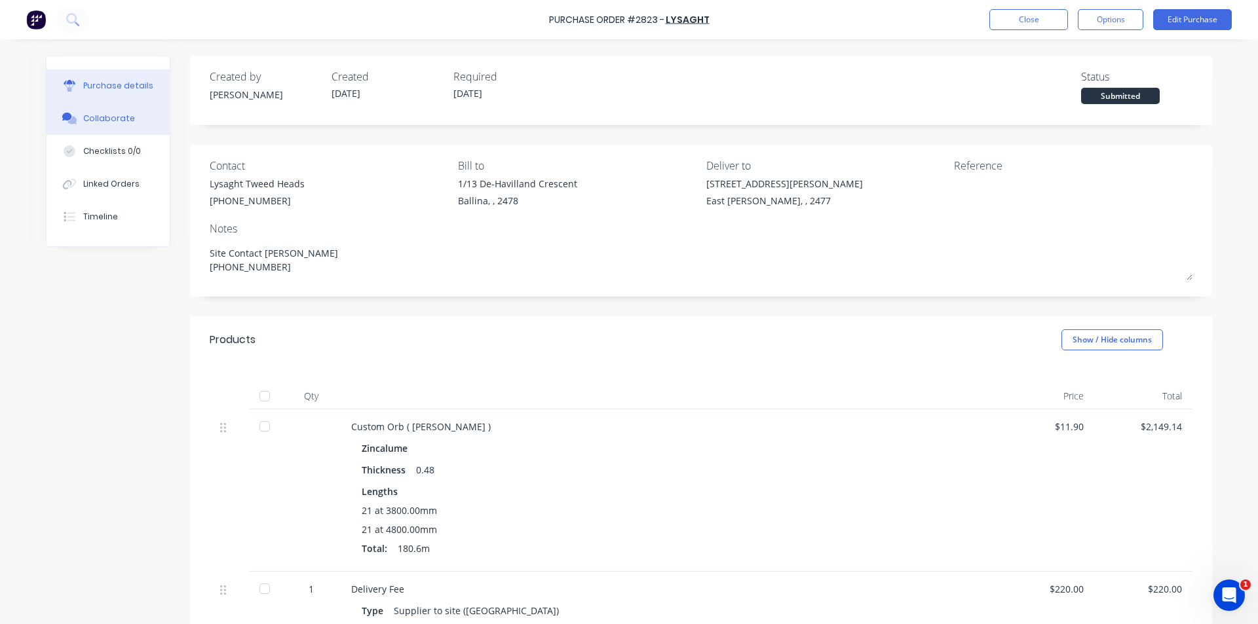
click at [100, 112] on button "Collaborate" at bounding box center [108, 118] width 123 height 33
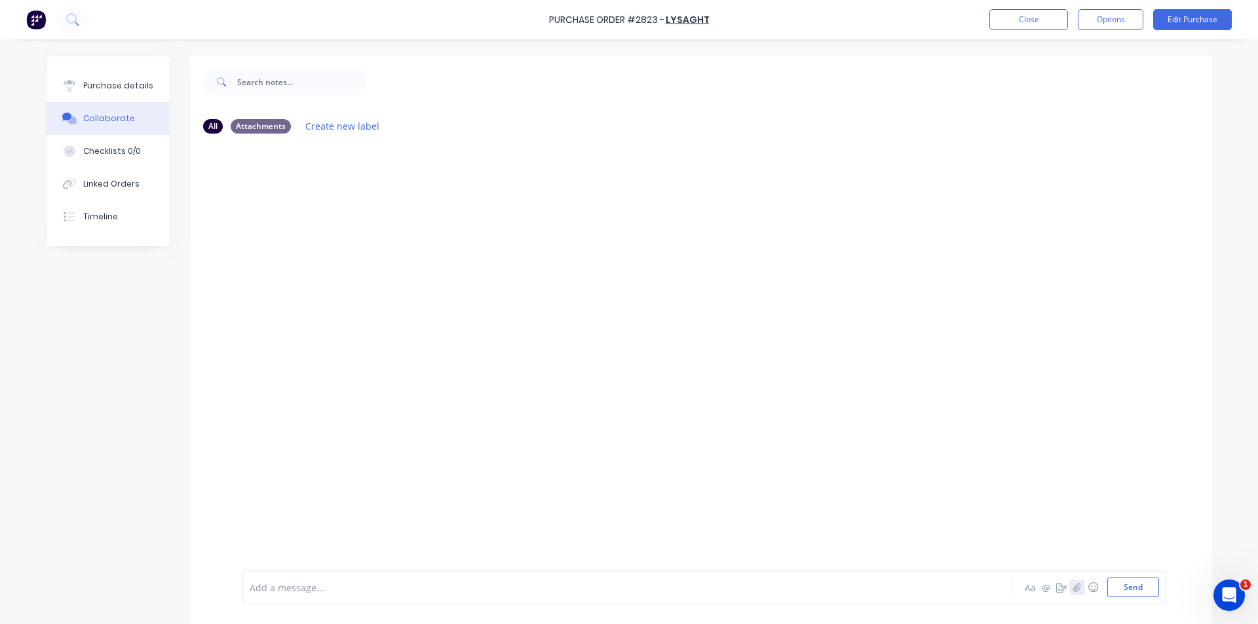
click at [1074, 591] on icon "button" at bounding box center [1077, 587] width 8 height 9
click at [1124, 588] on button "Send" at bounding box center [1133, 588] width 52 height 20
click at [1035, 29] on button "Close" at bounding box center [1028, 19] width 79 height 21
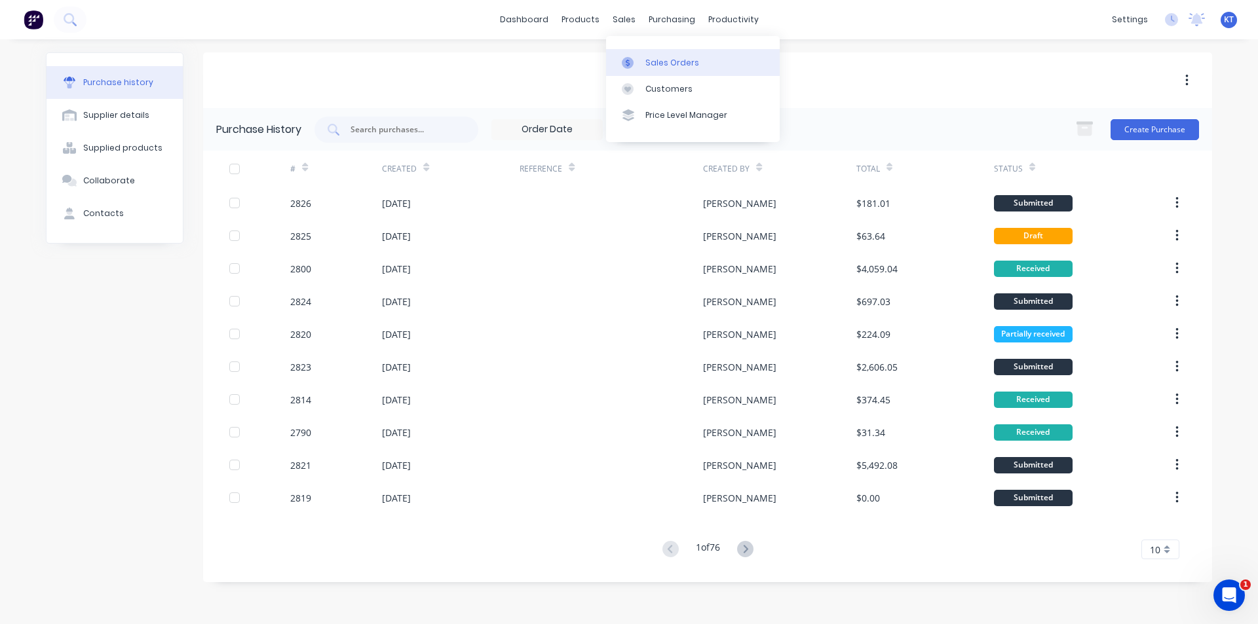
click at [635, 62] on div at bounding box center [632, 63] width 20 height 12
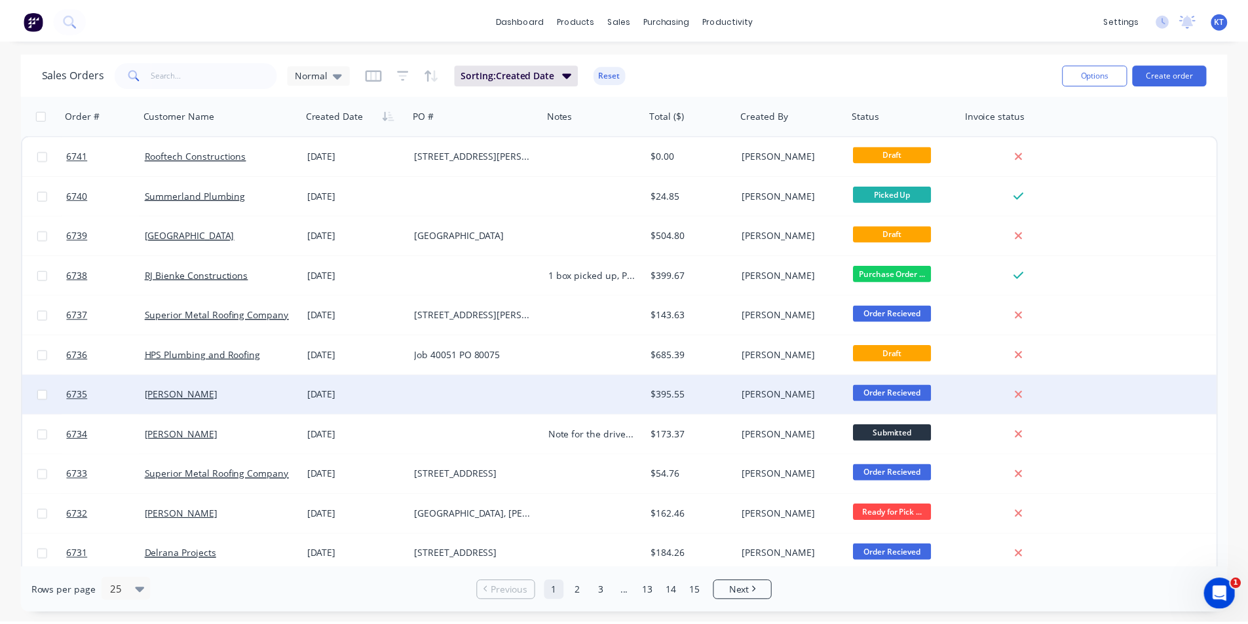
scroll to position [131, 0]
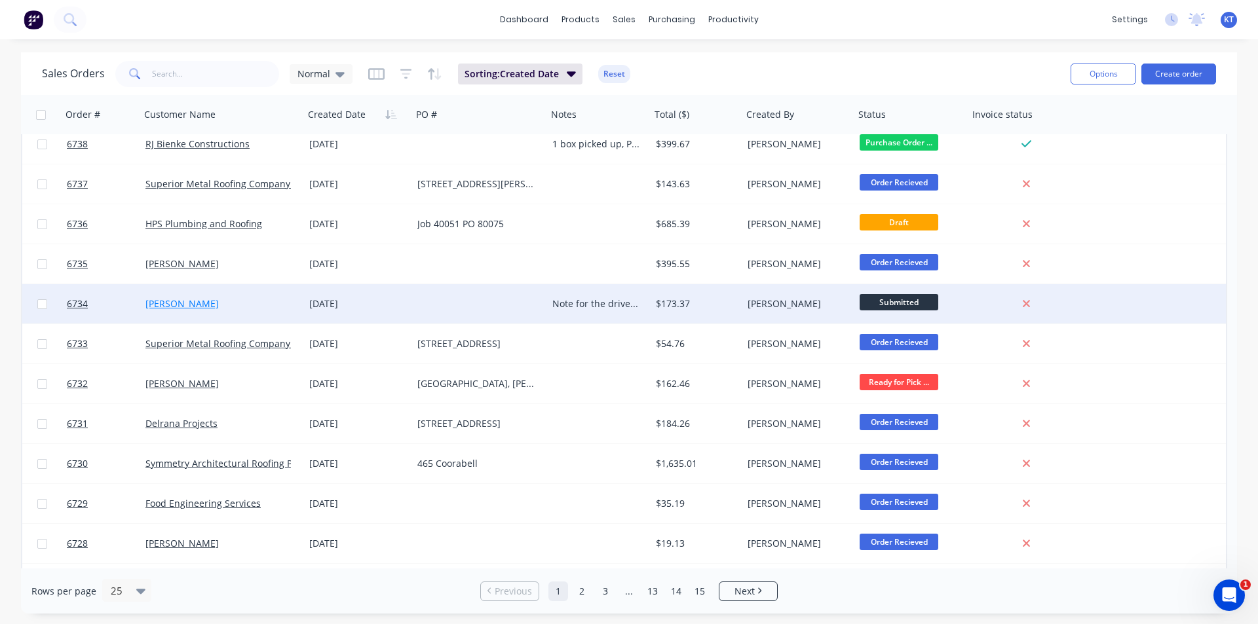
click at [211, 306] on link "[PERSON_NAME]" at bounding box center [181, 303] width 73 height 12
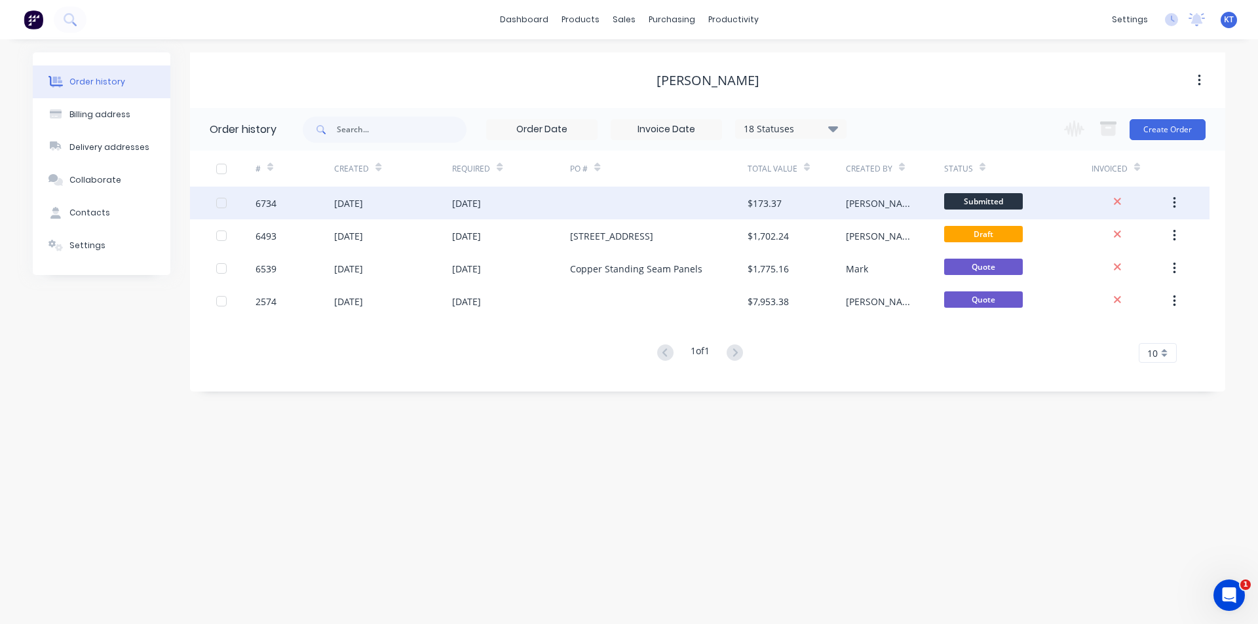
click at [774, 198] on div "$173.37" at bounding box center [764, 203] width 34 height 14
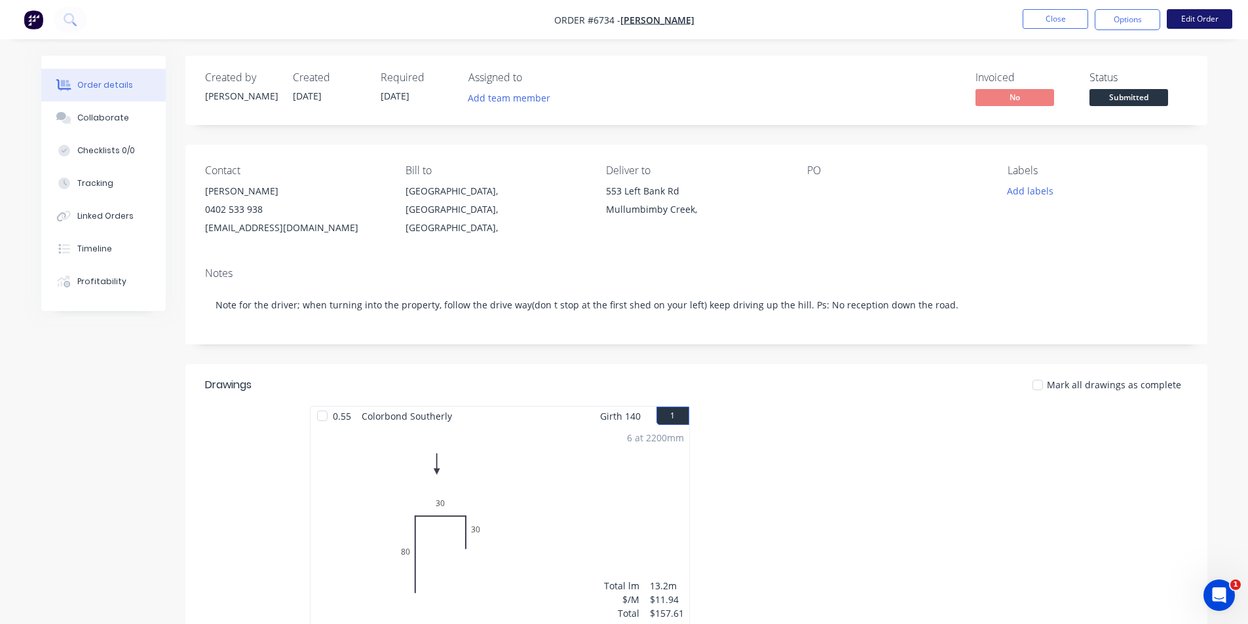
click at [1212, 10] on button "Edit Order" at bounding box center [1199, 19] width 65 height 20
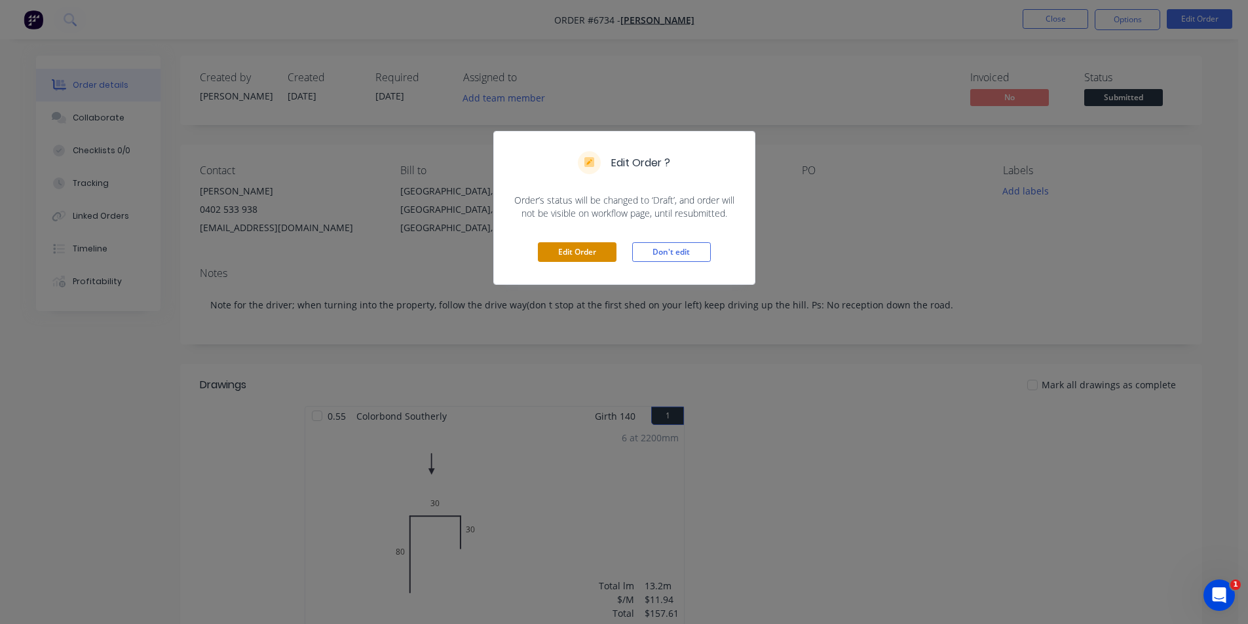
click at [556, 251] on button "Edit Order" at bounding box center [577, 252] width 79 height 20
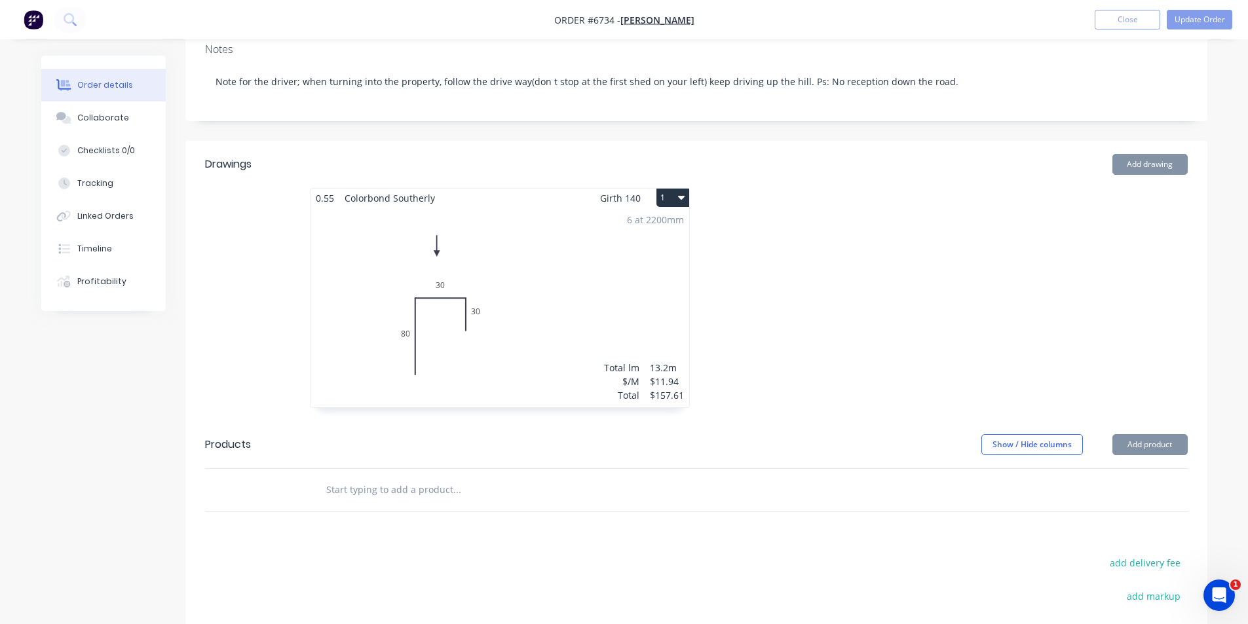
scroll to position [327, 0]
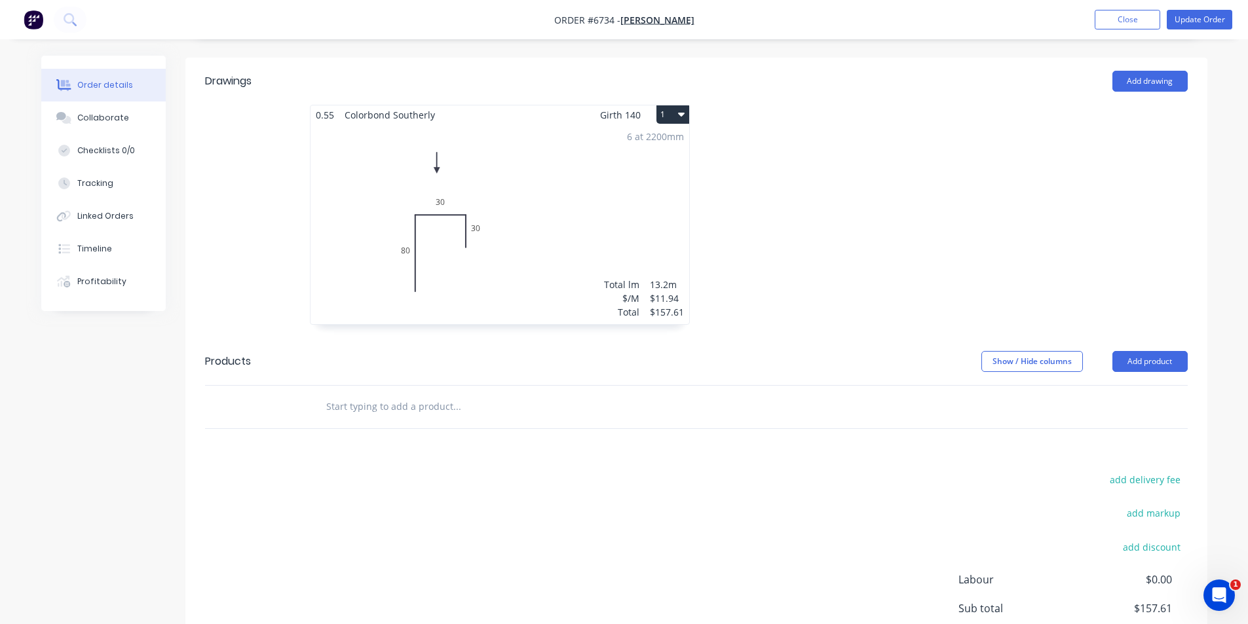
click at [656, 230] on div "6 at 2200mm Total lm $/M Total 13.2m $11.94 $157.61" at bounding box center [499, 224] width 379 height 200
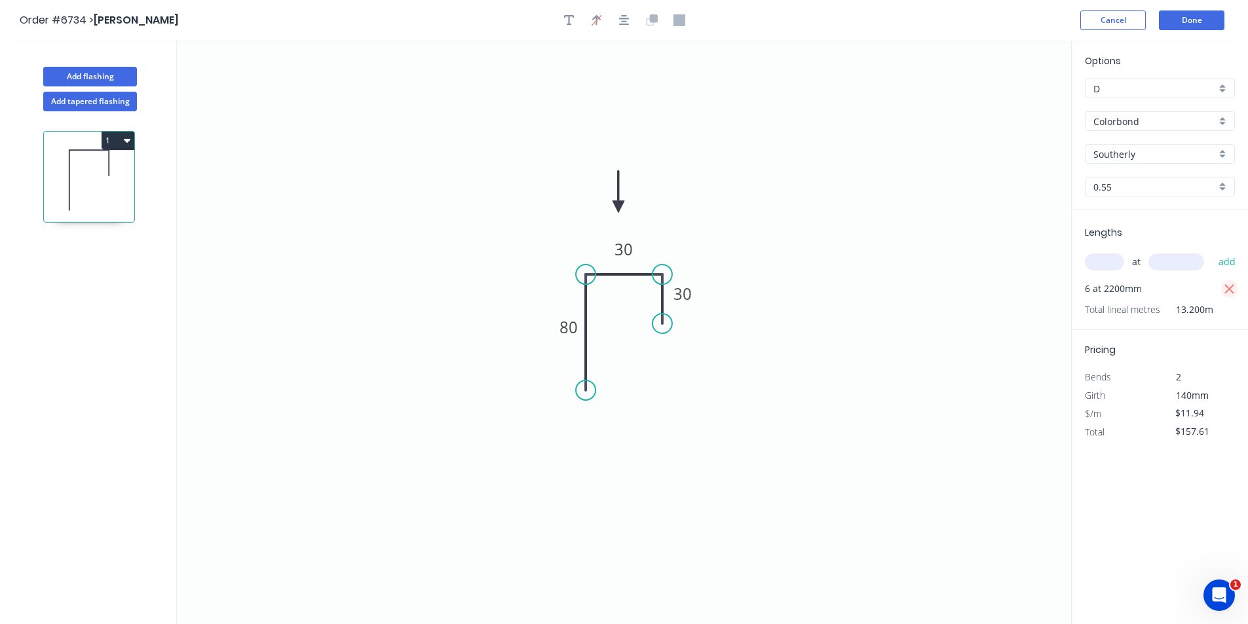
drag, startPoint x: 1098, startPoint y: 261, endPoint x: 1231, endPoint y: 283, distance: 135.5
click at [1098, 261] on input "text" at bounding box center [1104, 261] width 39 height 17
type input "1"
type input "2800"
click at [1212, 251] on button "add" at bounding box center [1227, 262] width 31 height 22
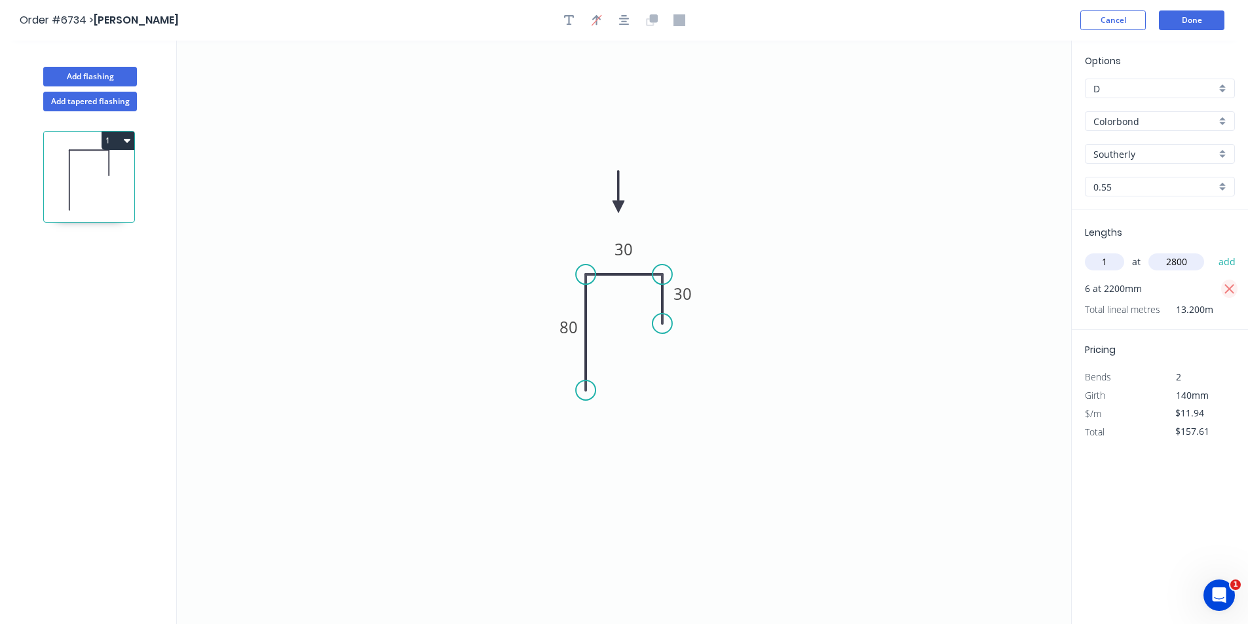
type input "$191.04"
type input "4"
type input "2500"
click at [1212, 251] on button "add" at bounding box center [1227, 262] width 31 height 22
type input "$310.44"
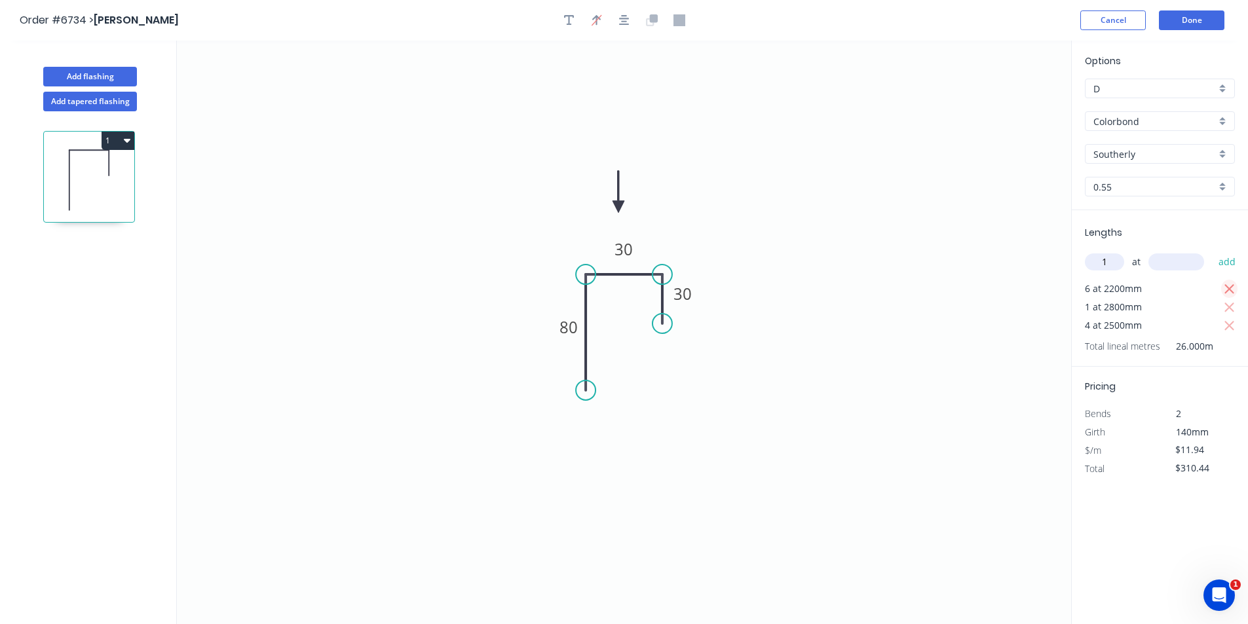
type input "1"
type input "2000"
click at [1212, 251] on button "add" at bounding box center [1227, 262] width 31 height 22
type input "$334.32"
type input "3"
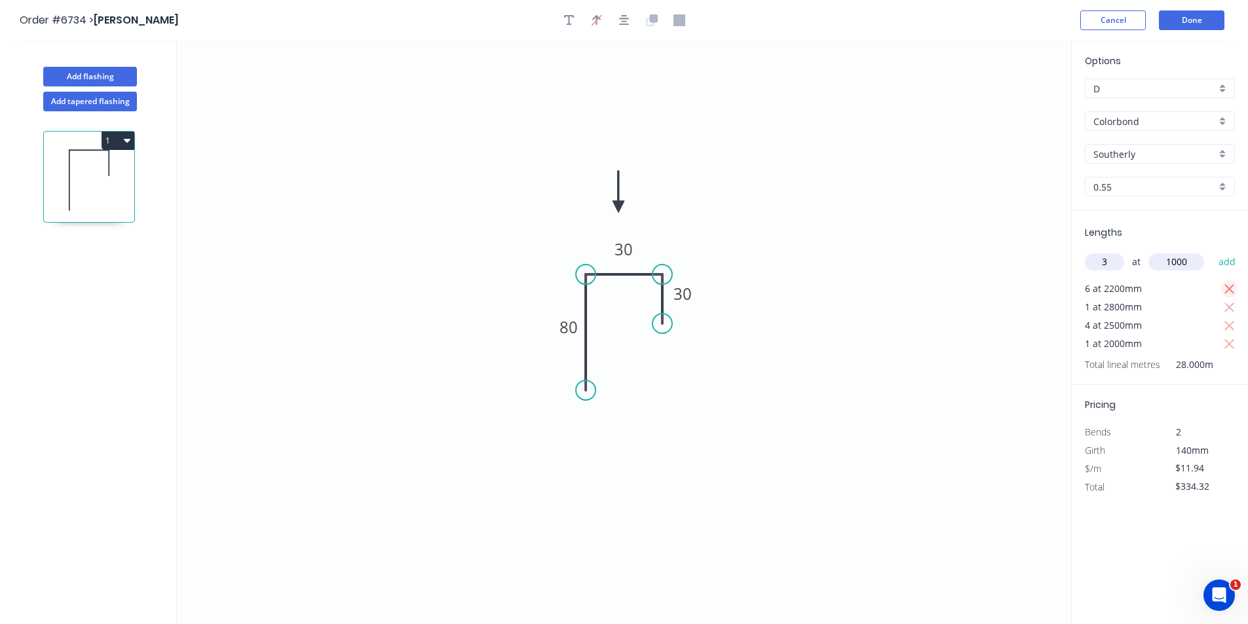
type input "1000"
click at [1212, 251] on button "add" at bounding box center [1227, 262] width 31 height 22
type input "$370.14"
type input "2"
type input "900"
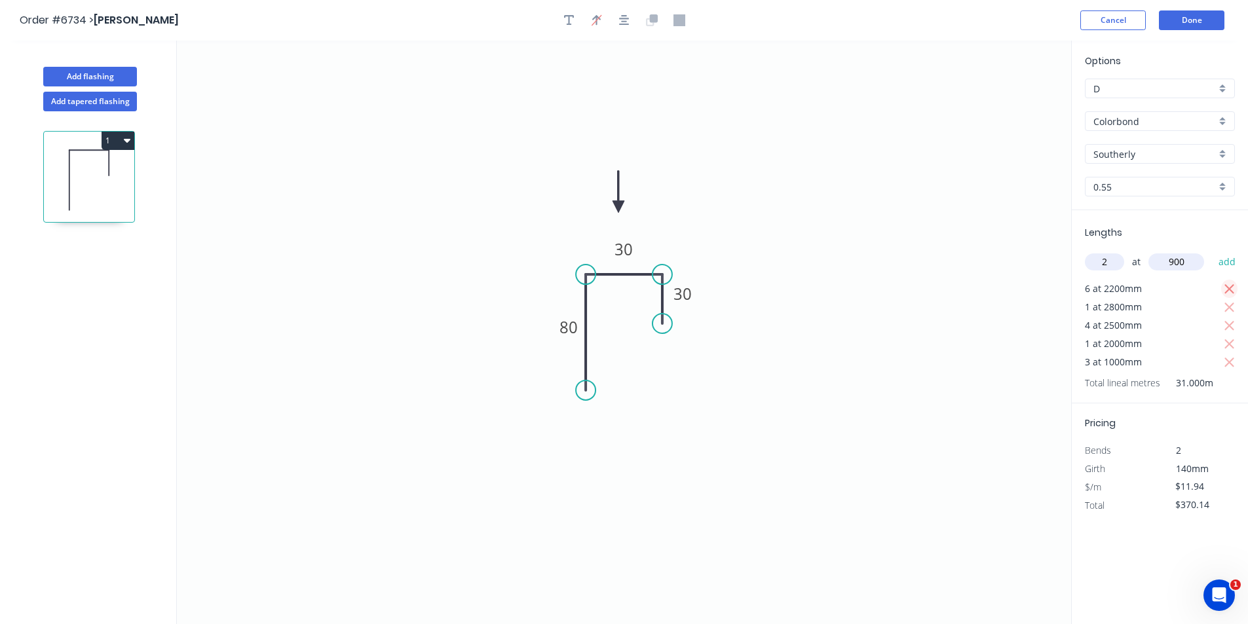
click at [1212, 251] on button "add" at bounding box center [1227, 262] width 31 height 22
type input "$394.02"
type input "2"
type input "1900"
click at [1212, 251] on button "add" at bounding box center [1227, 262] width 31 height 22
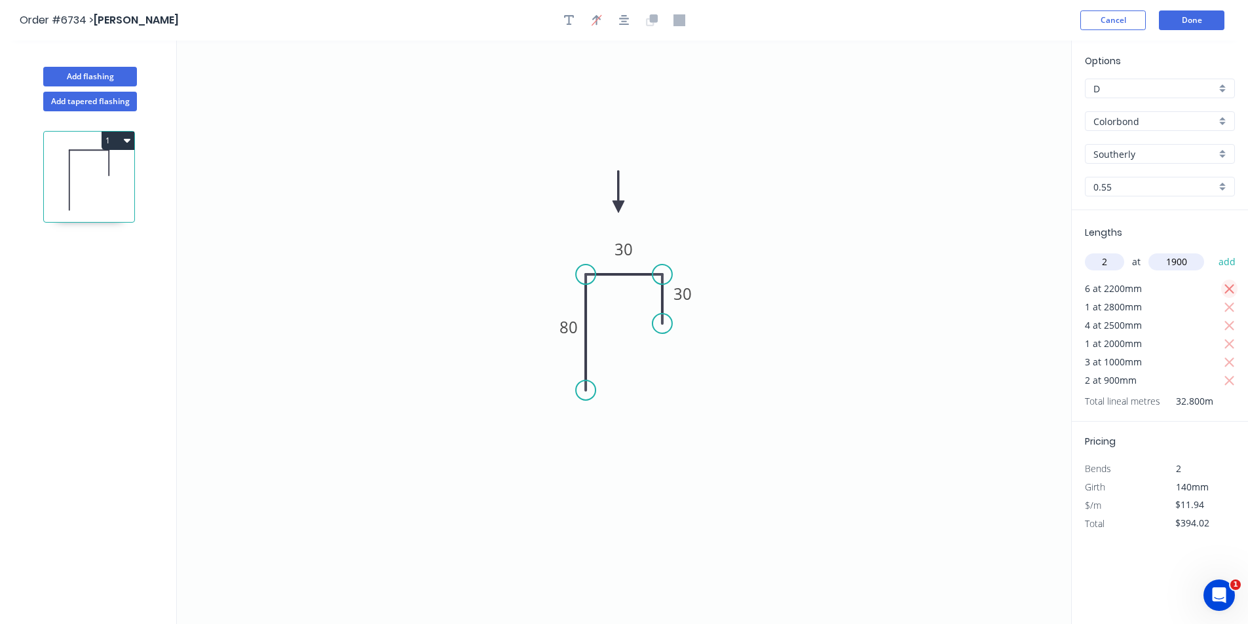
type input "$439.39"
click at [561, 1] on header "Order #6734 > Bastien Demeure Cancel Done" at bounding box center [624, 20] width 1248 height 41
click at [569, 16] on icon "button" at bounding box center [569, 20] width 10 height 10
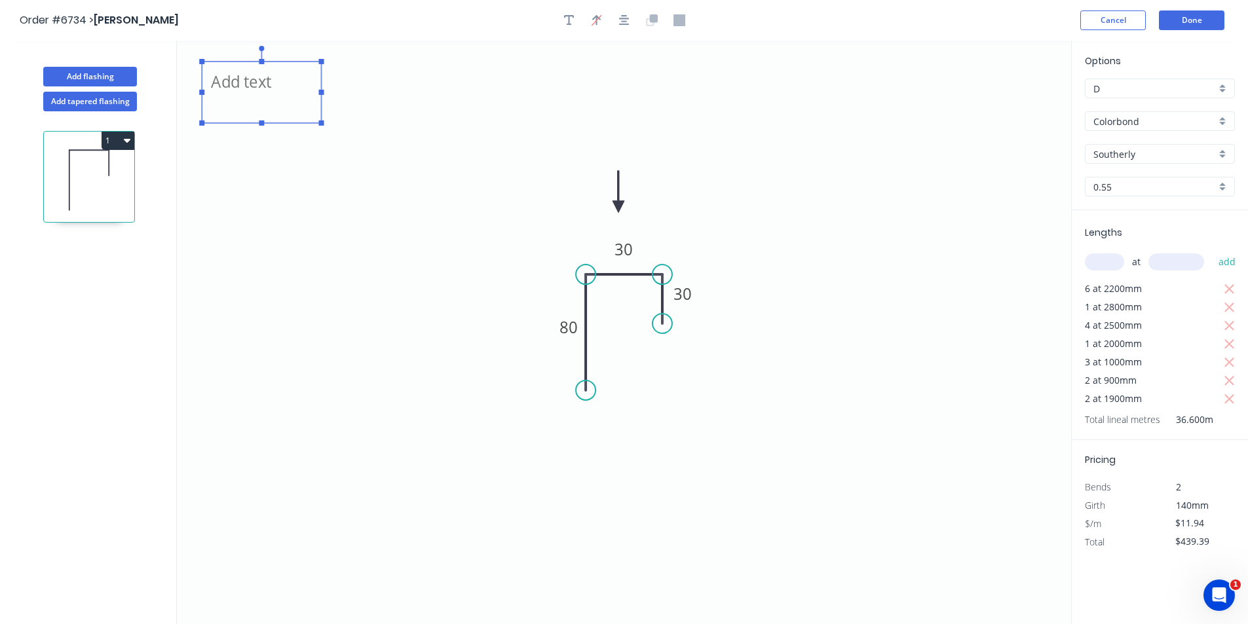
click at [289, 88] on textarea at bounding box center [261, 92] width 106 height 48
click at [204, 93] on rect at bounding box center [201, 92] width 5 height 5
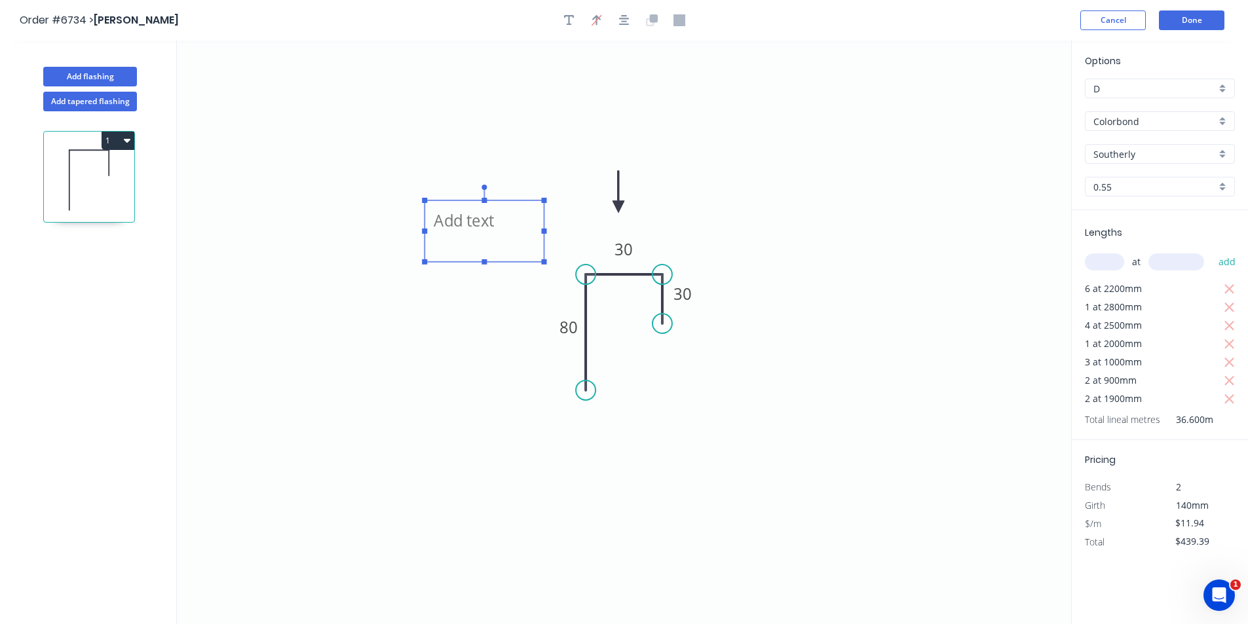
drag, startPoint x: 205, startPoint y: 96, endPoint x: 426, endPoint y: 225, distance: 256.2
click at [427, 225] on rect at bounding box center [483, 231] width 119 height 62
click at [440, 212] on textarea at bounding box center [483, 219] width 106 height 48
type textarea "Horizontal"
click at [107, 145] on button "1" at bounding box center [118, 141] width 33 height 18
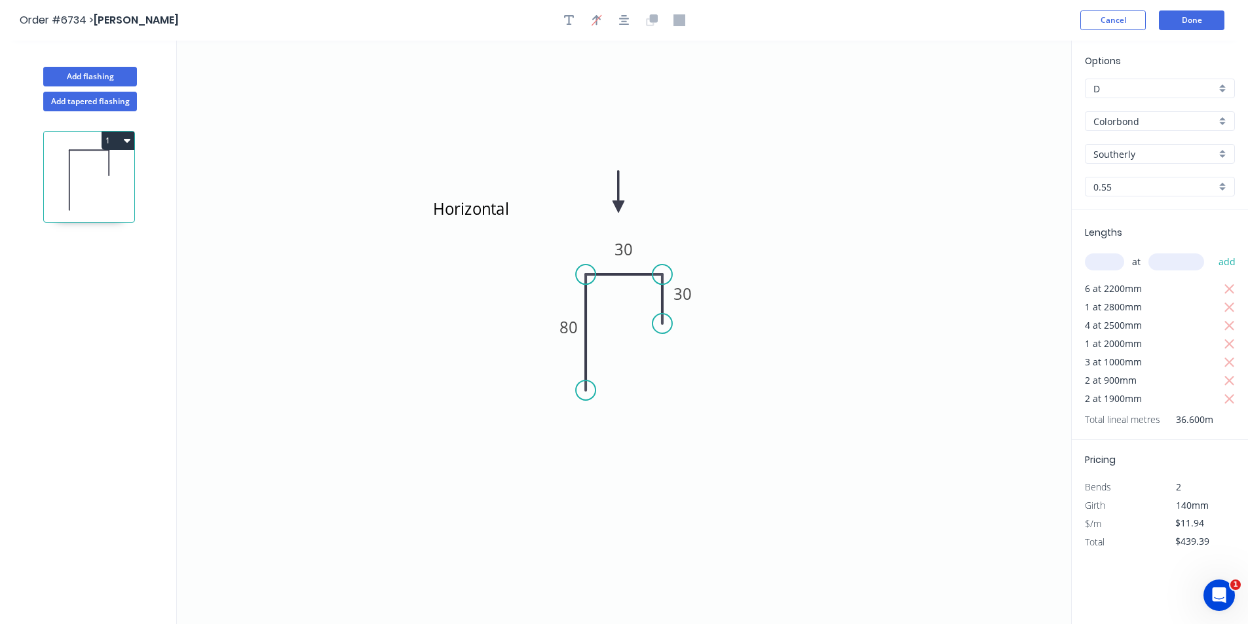
click at [124, 144] on icon "button" at bounding box center [127, 140] width 7 height 10
click at [92, 176] on div "Duplicate" at bounding box center [72, 173] width 101 height 19
type input "$0.00"
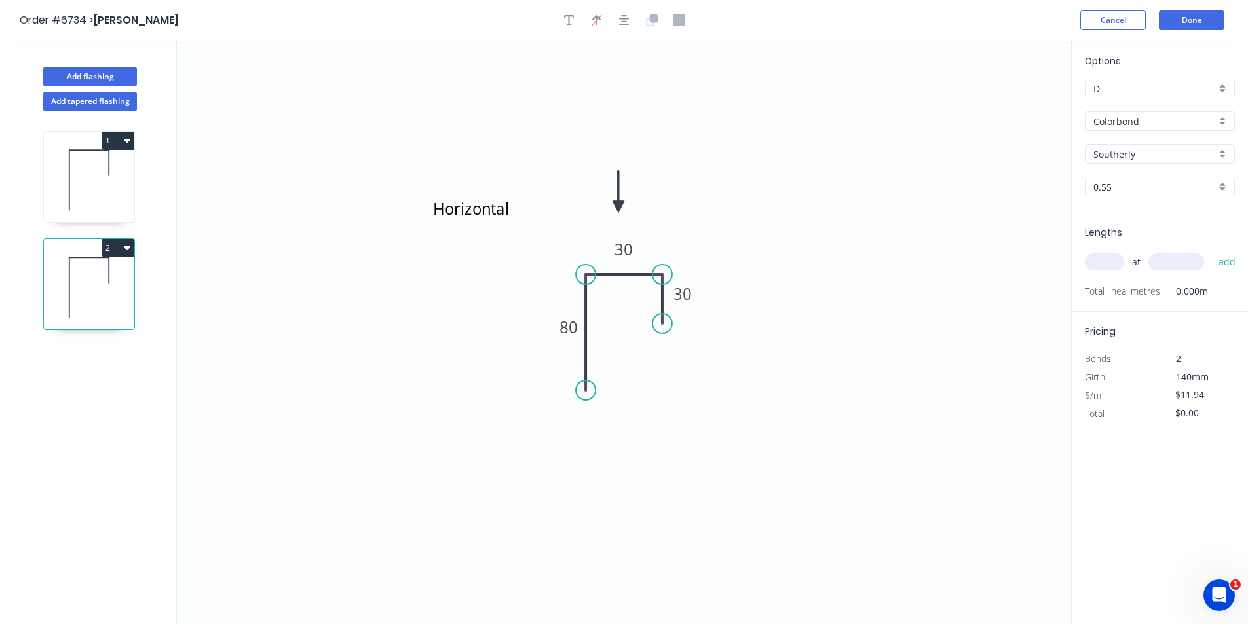
click at [1108, 260] on input "text" at bounding box center [1104, 261] width 39 height 17
type input "2"
type input "1600"
click at [1212, 251] on button "add" at bounding box center [1227, 262] width 31 height 22
type input "$38.21"
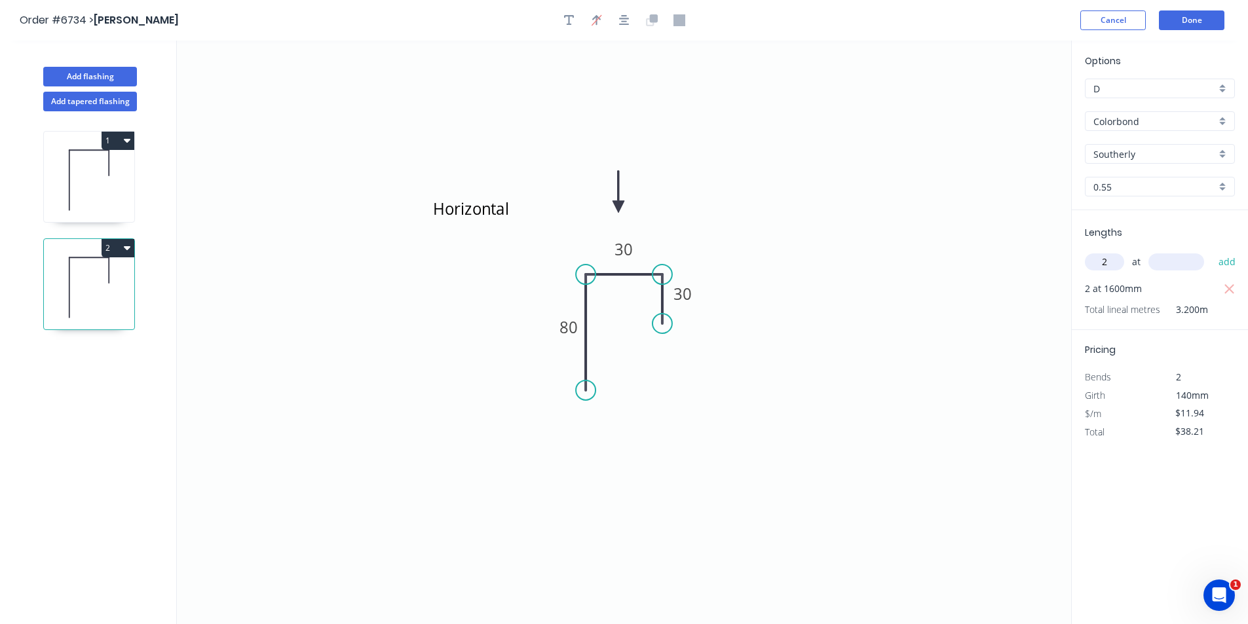
type input "2"
type input "2500"
click at [1212, 251] on button "add" at bounding box center [1227, 262] width 31 height 22
type input "$97.91"
type input "8"
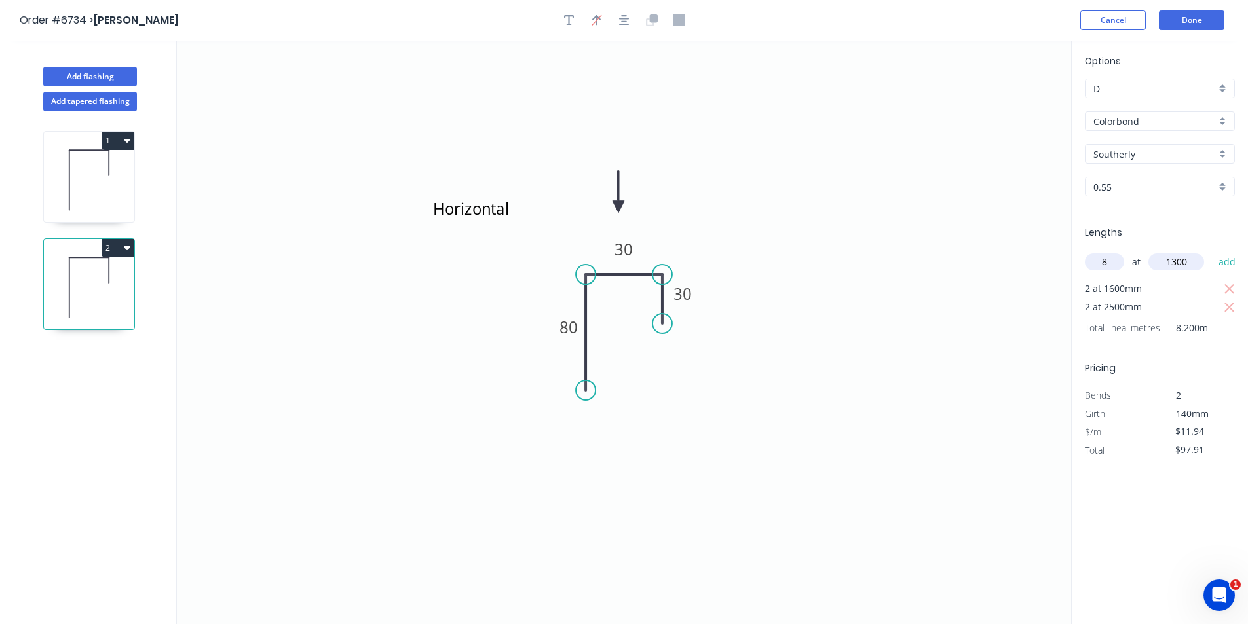
type input "1300"
click at [1212, 251] on button "add" at bounding box center [1227, 262] width 31 height 22
type input "$222.08"
type input "4"
type input "2200"
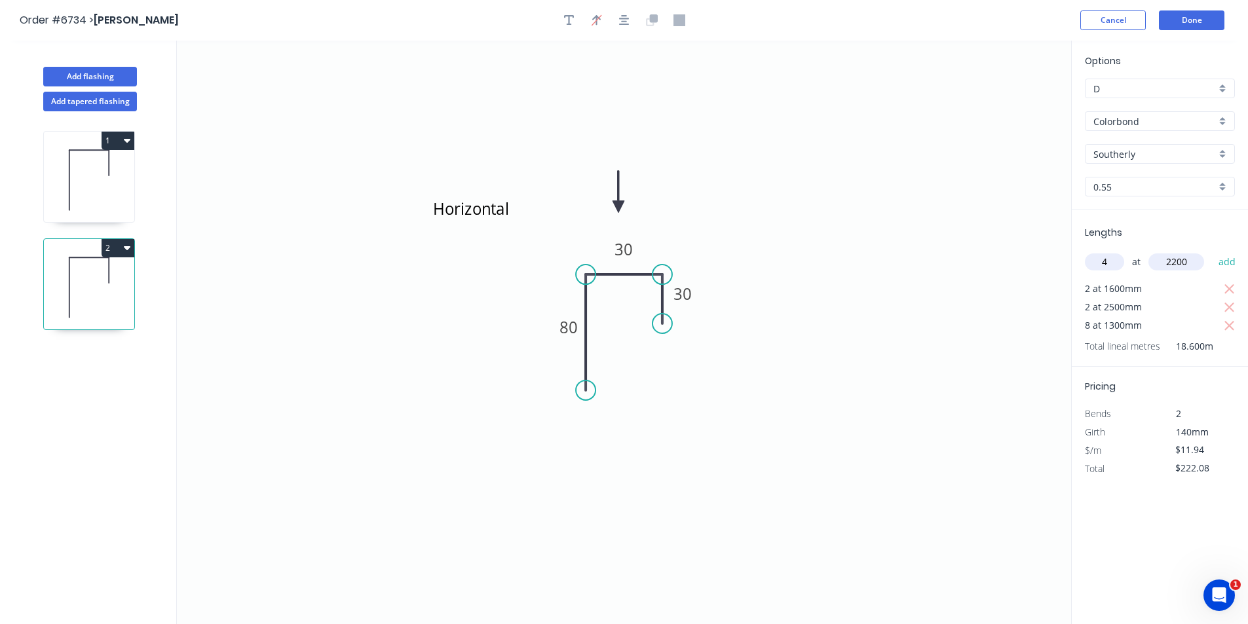
click at [1212, 251] on button "add" at bounding box center [1227, 262] width 31 height 22
type input "$327.16"
type input "2"
type input "1100"
click at [1212, 251] on button "add" at bounding box center [1227, 262] width 31 height 22
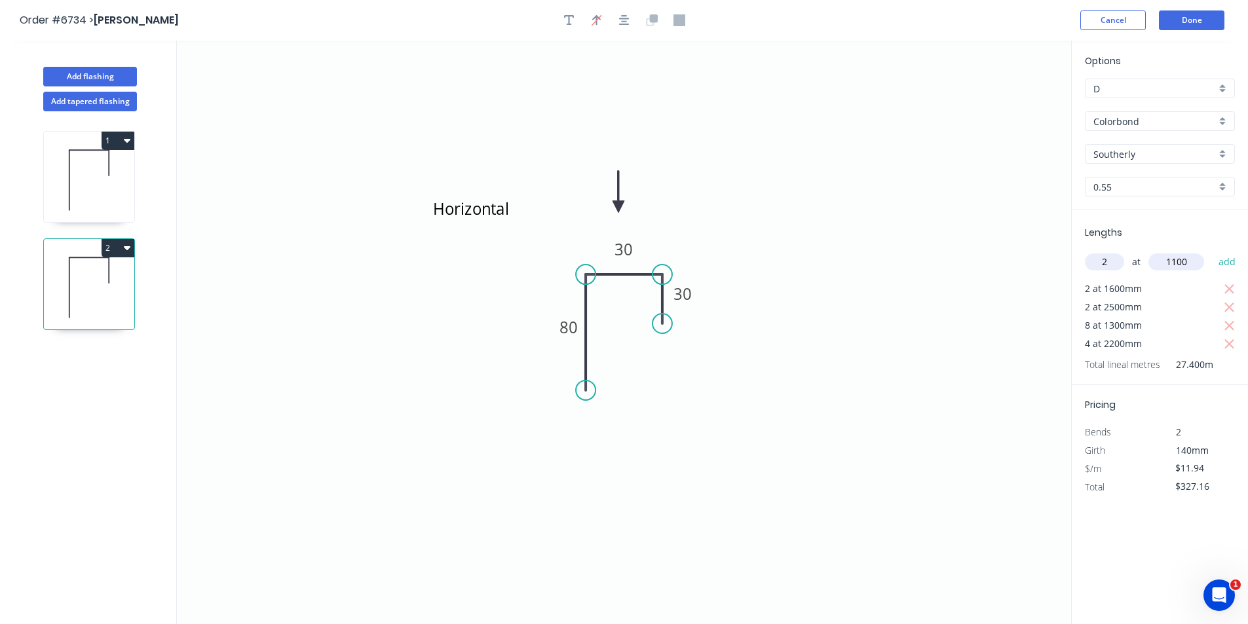
type input "$353.42"
type input "2"
type input "550"
click at [1212, 251] on button "add" at bounding box center [1227, 262] width 31 height 22
type input "$377.30"
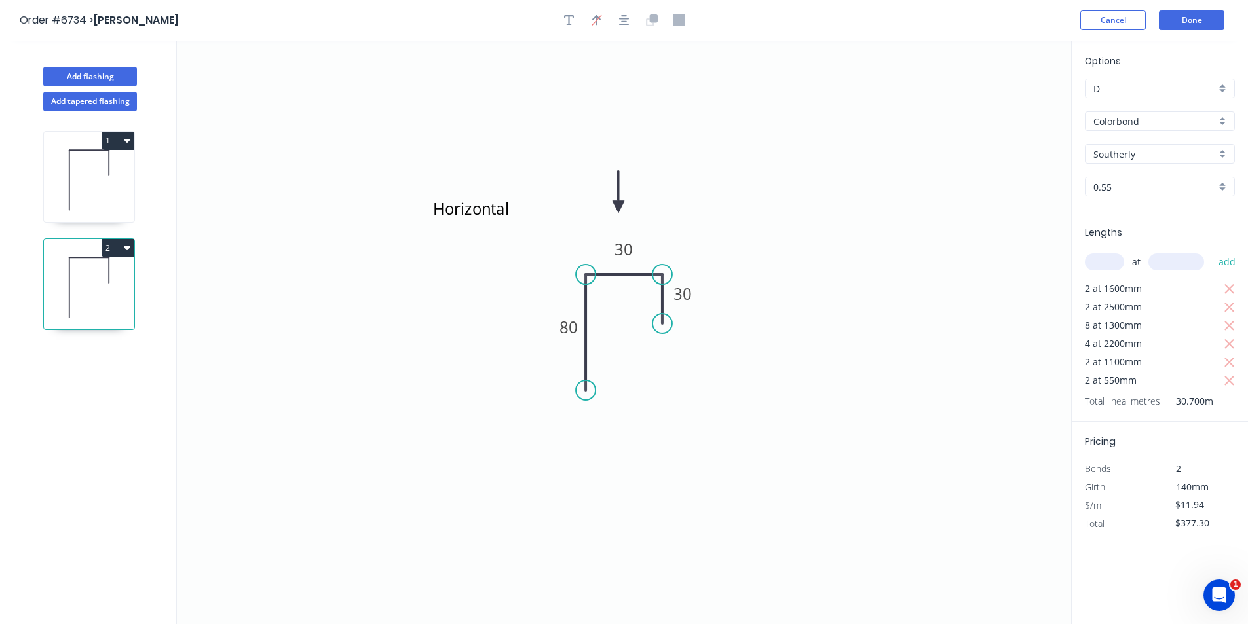
type input "1"
type input "2"
type input "1900"
click at [1212, 251] on button "add" at bounding box center [1227, 262] width 31 height 22
type input "$422.68"
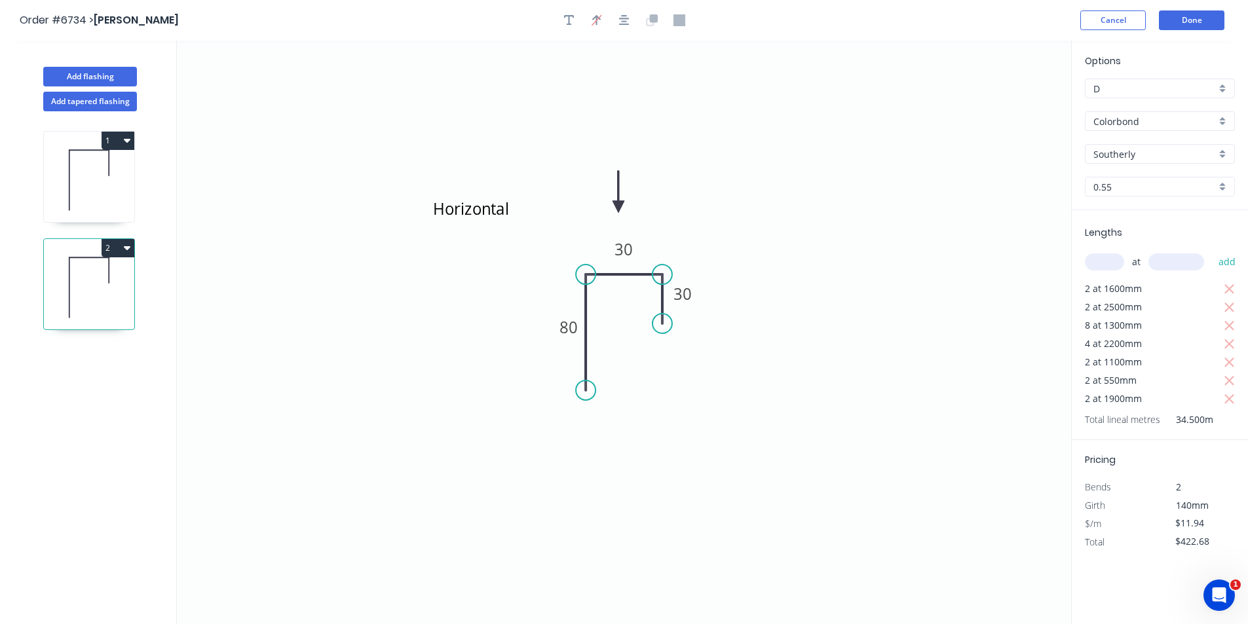
click at [1197, 33] on header "Order #6734 > Bastien Demeure Cancel Done" at bounding box center [624, 20] width 1248 height 41
click at [1195, 26] on button "Done" at bounding box center [1191, 20] width 65 height 20
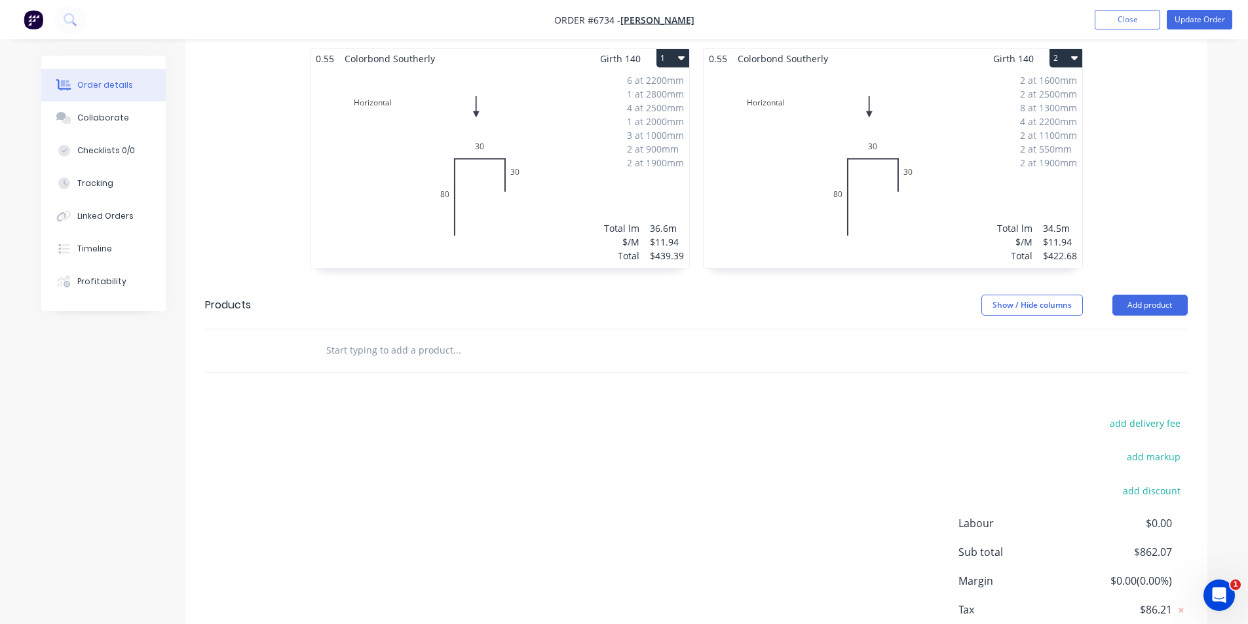
scroll to position [317, 0]
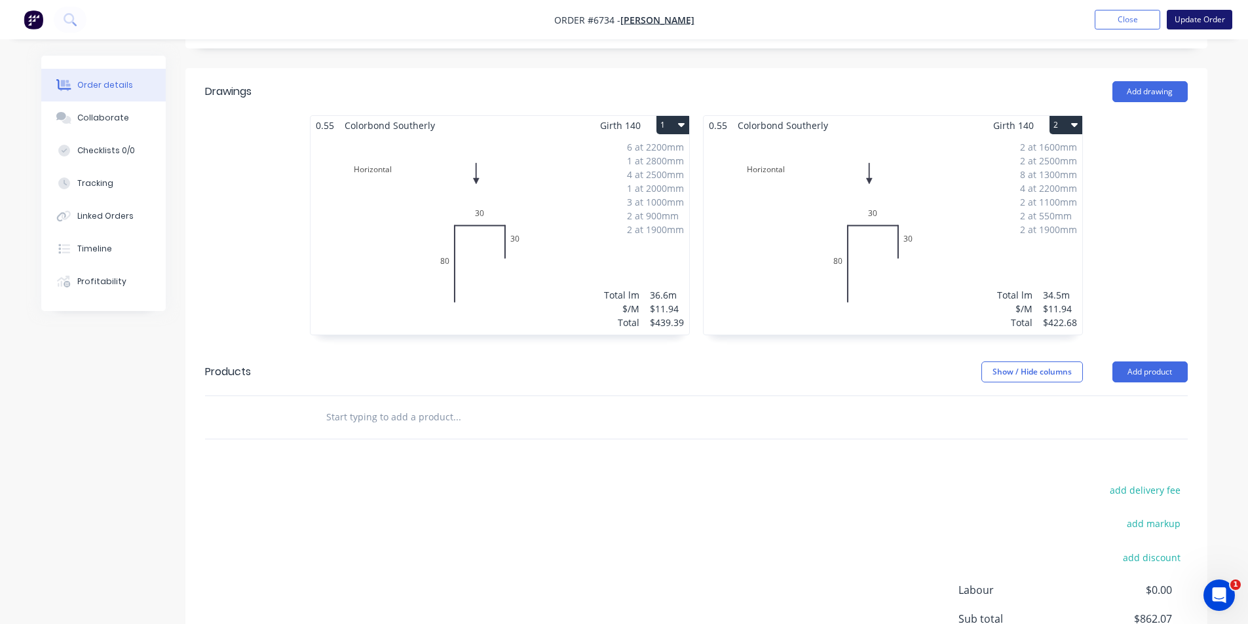
click at [1196, 20] on button "Update Order" at bounding box center [1199, 20] width 65 height 20
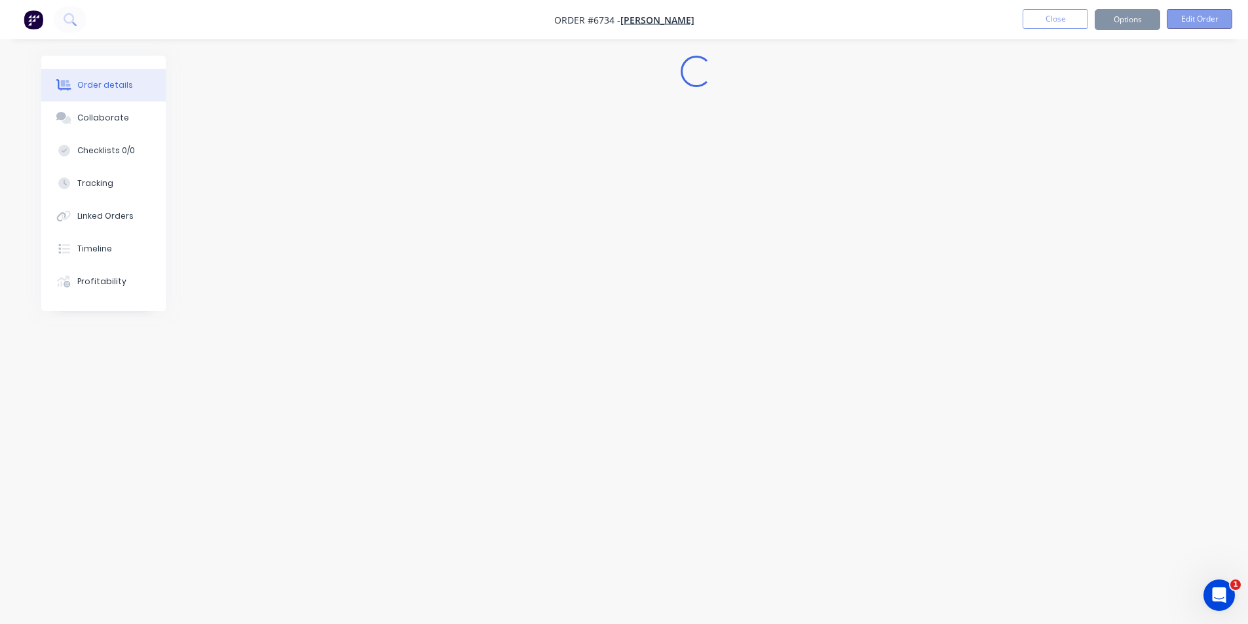
scroll to position [0, 0]
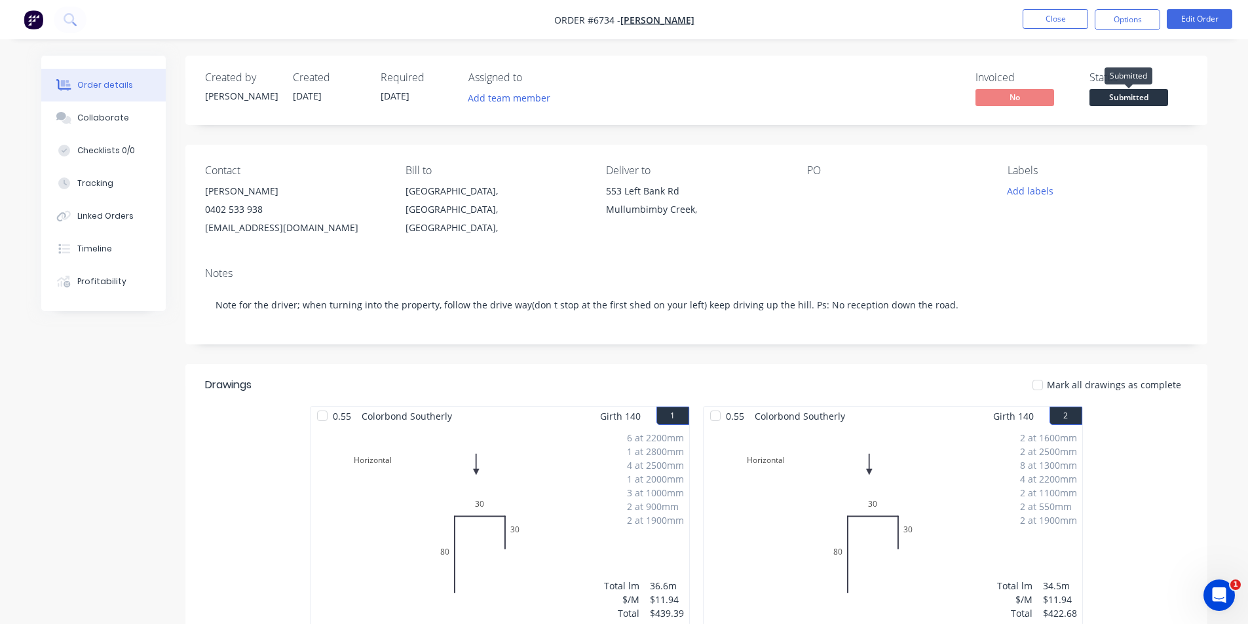
click at [1157, 103] on span "Submitted" at bounding box center [1128, 97] width 79 height 16
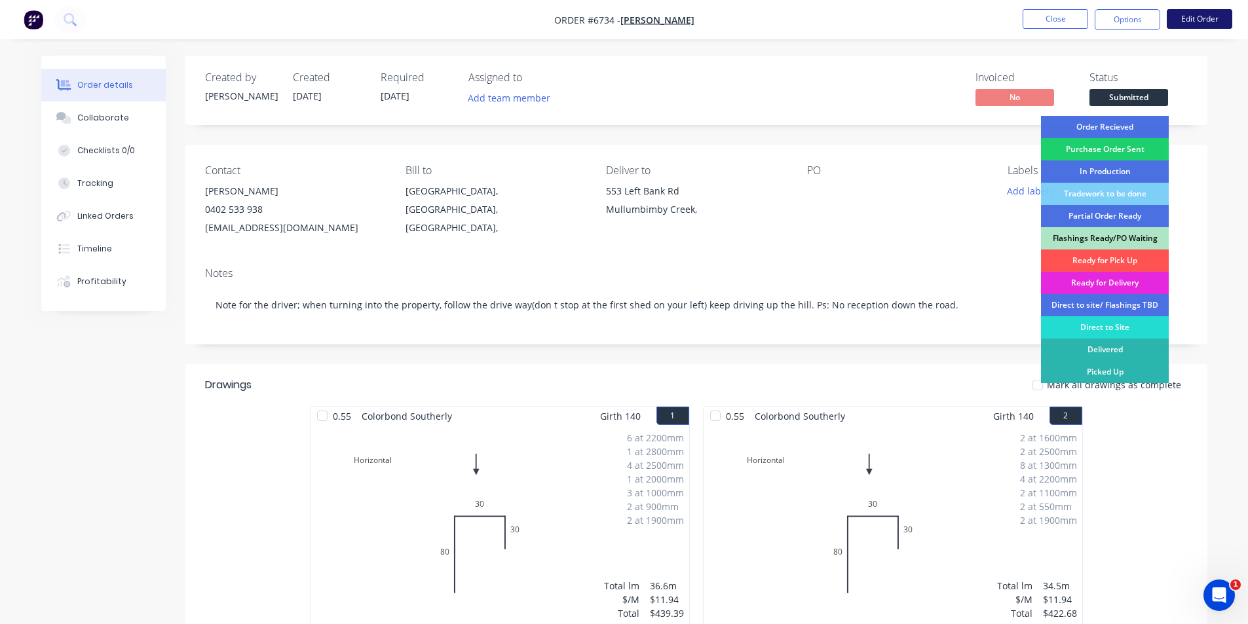
click at [1191, 22] on button "Edit Order" at bounding box center [1199, 19] width 65 height 20
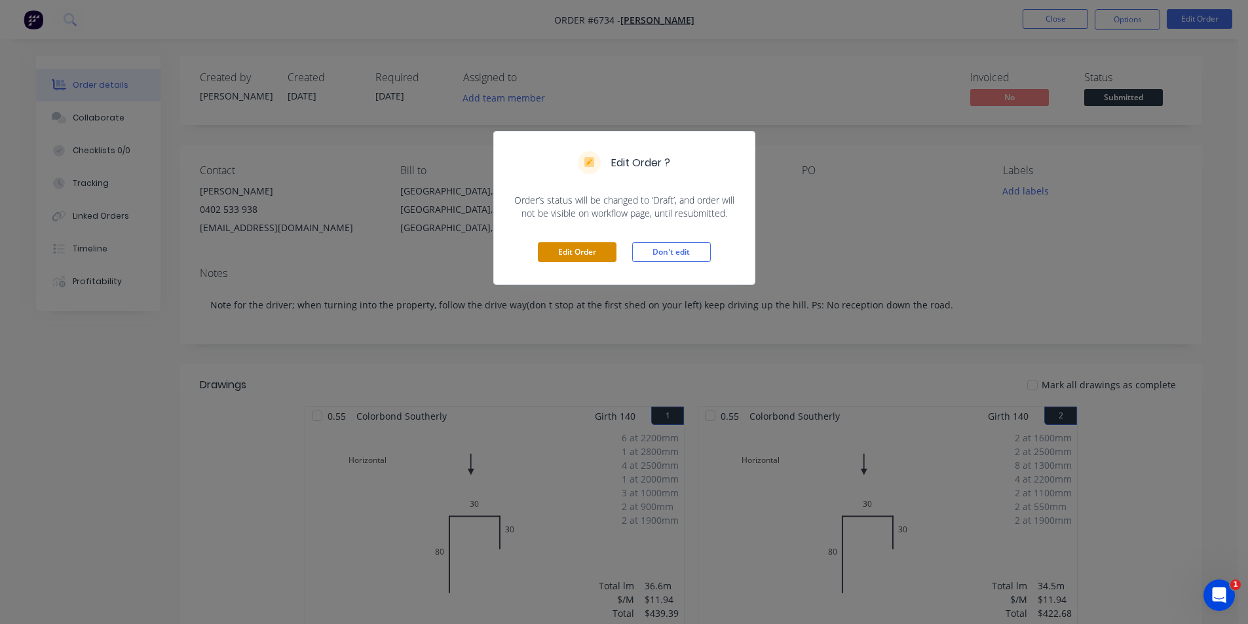
click at [586, 248] on button "Edit Order" at bounding box center [577, 252] width 79 height 20
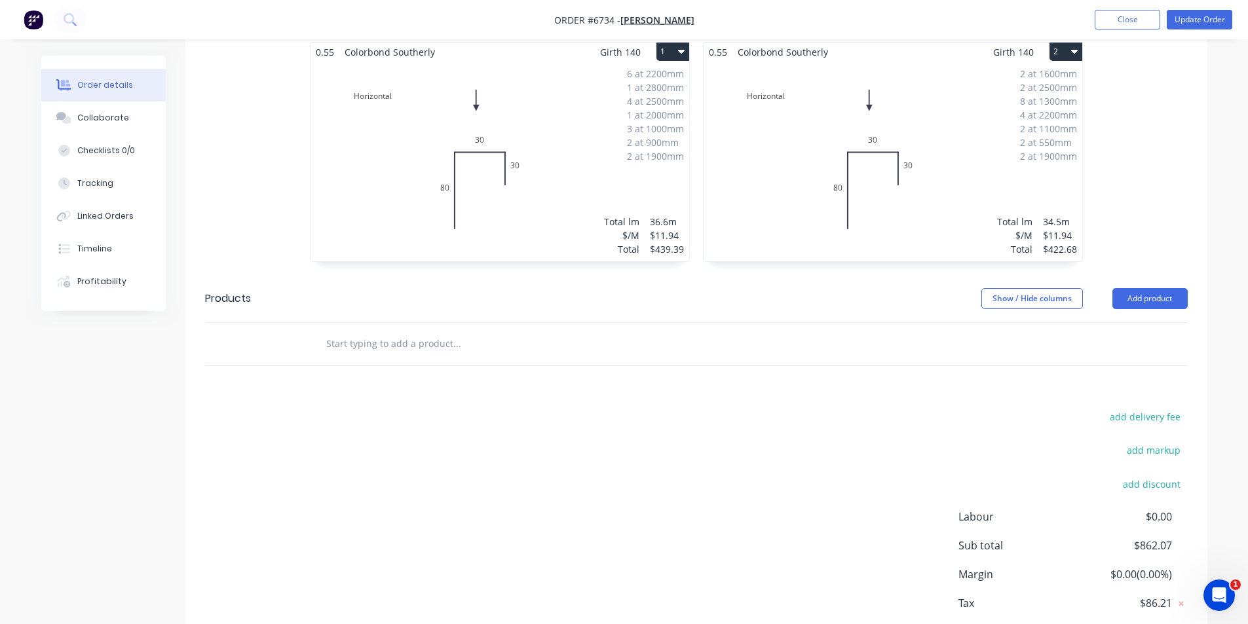
scroll to position [448, 0]
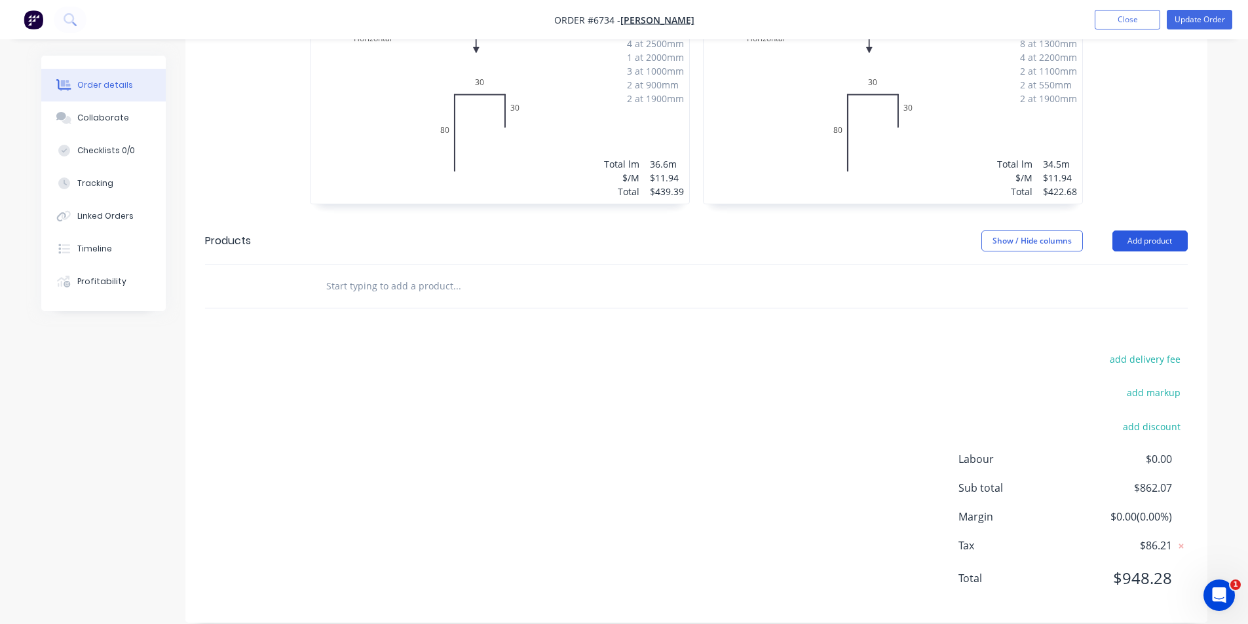
click at [1142, 231] on button "Add product" at bounding box center [1149, 241] width 75 height 21
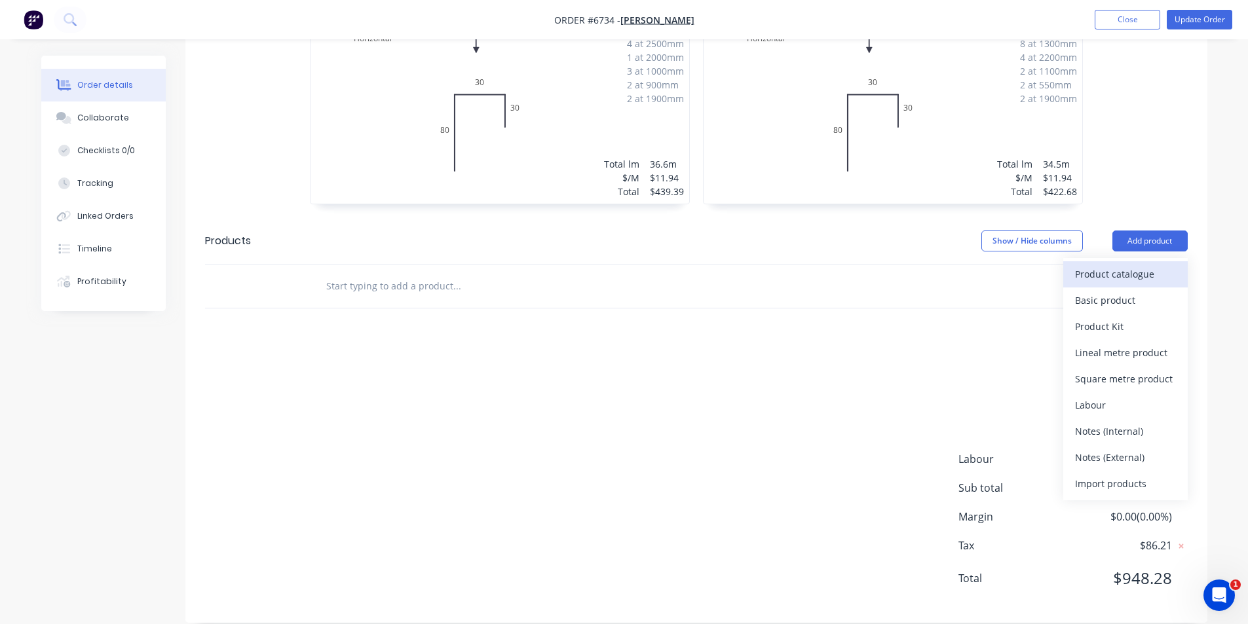
click at [1127, 265] on div "Product catalogue" at bounding box center [1125, 274] width 101 height 19
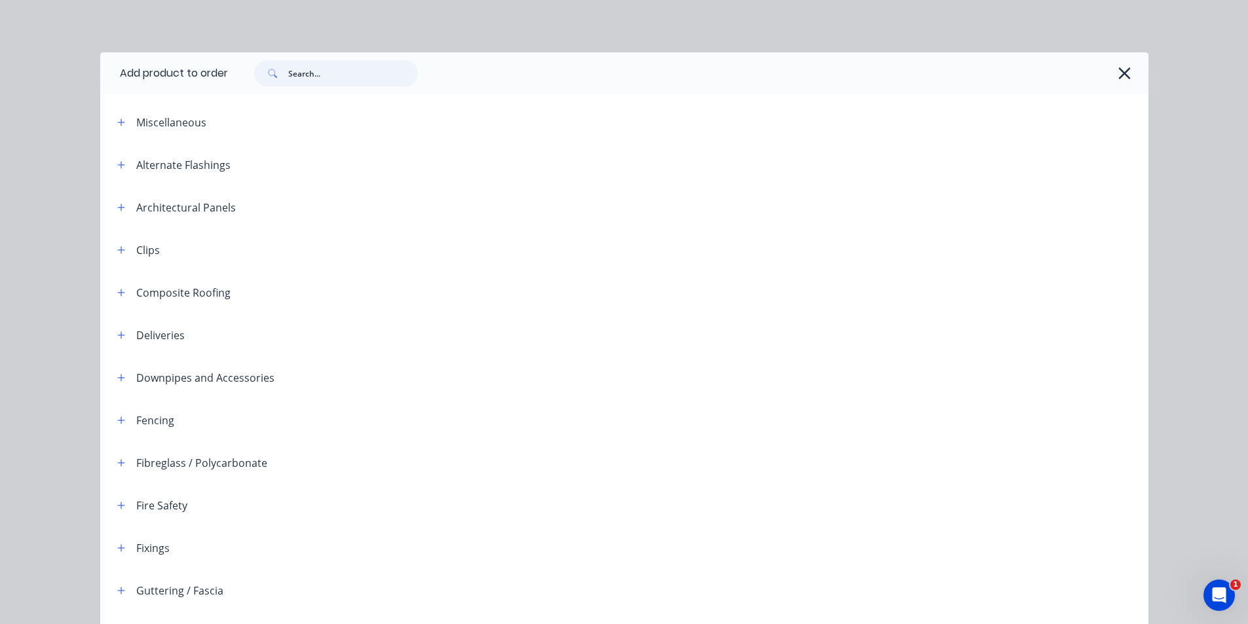
click at [370, 73] on input "text" at bounding box center [353, 73] width 130 height 26
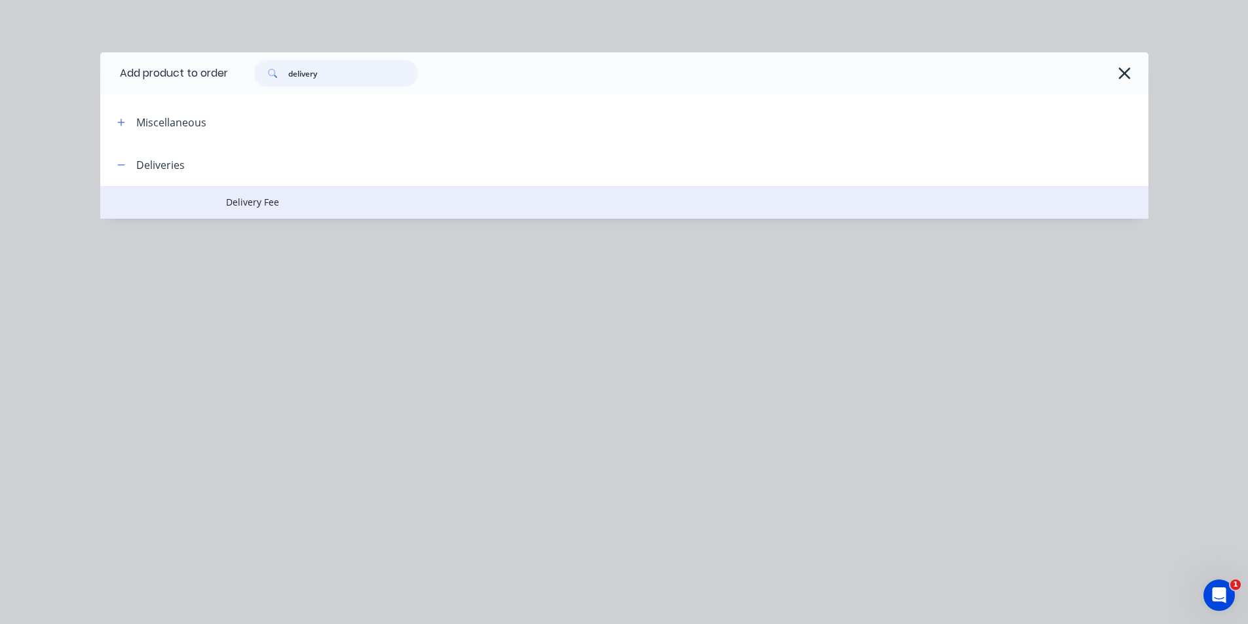
type input "delivery"
click at [280, 206] on span "Delivery Fee" at bounding box center [595, 202] width 738 height 14
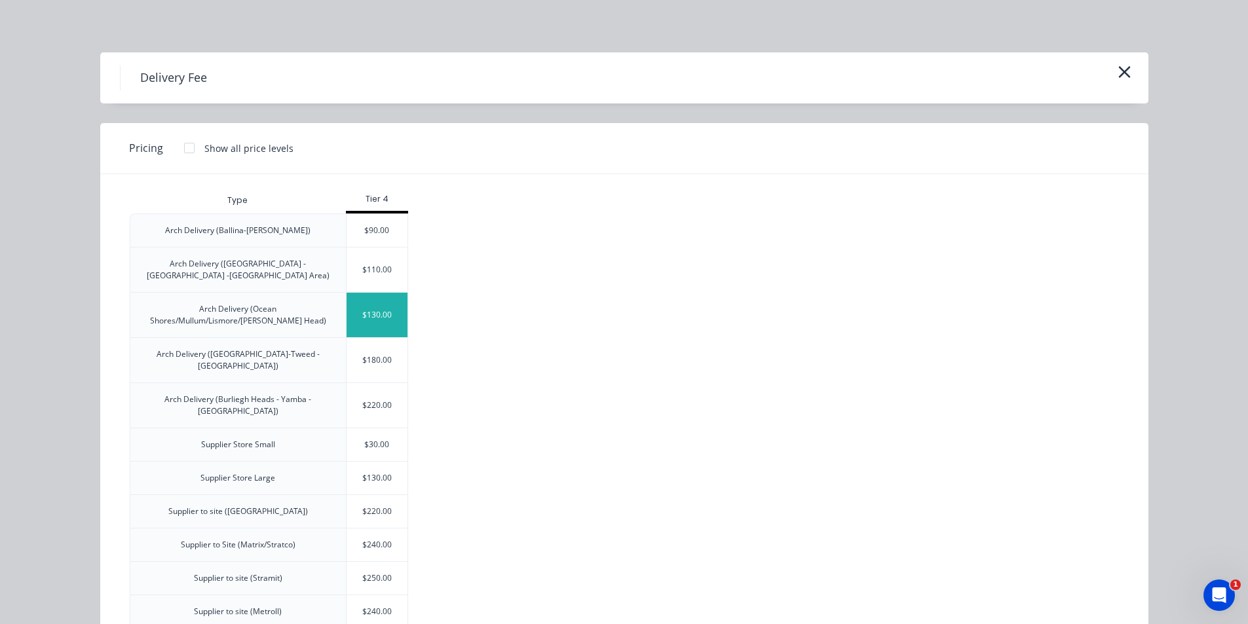
click at [388, 312] on div "$130.00" at bounding box center [377, 315] width 62 height 45
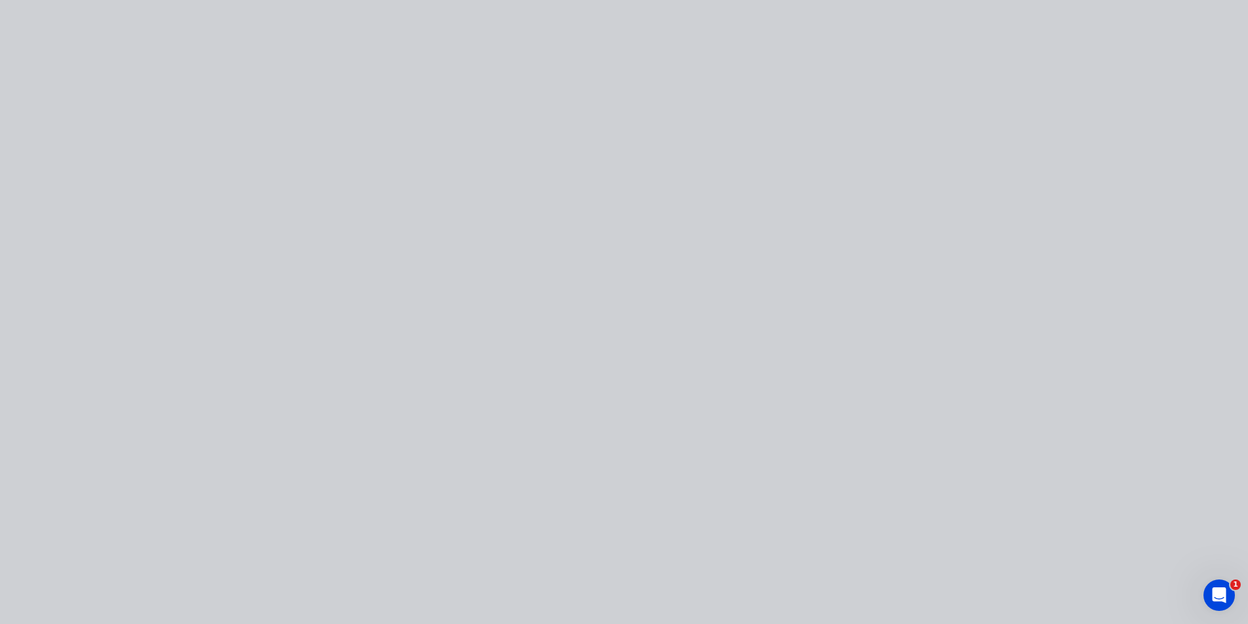
type input "$130.00"
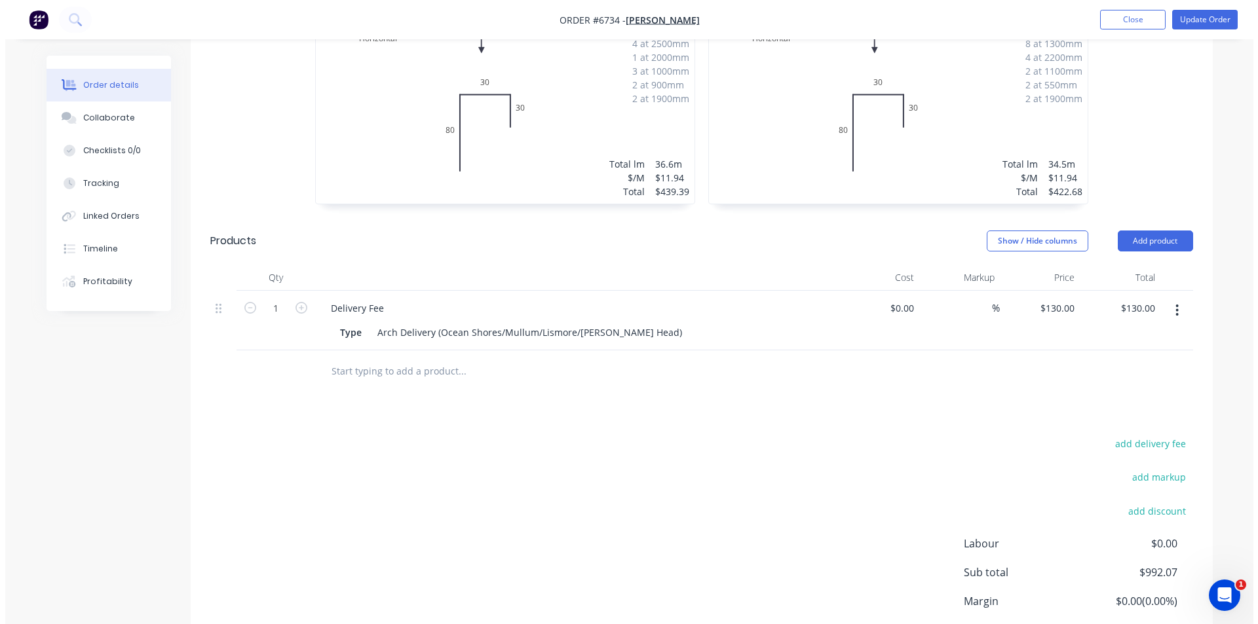
scroll to position [0, 0]
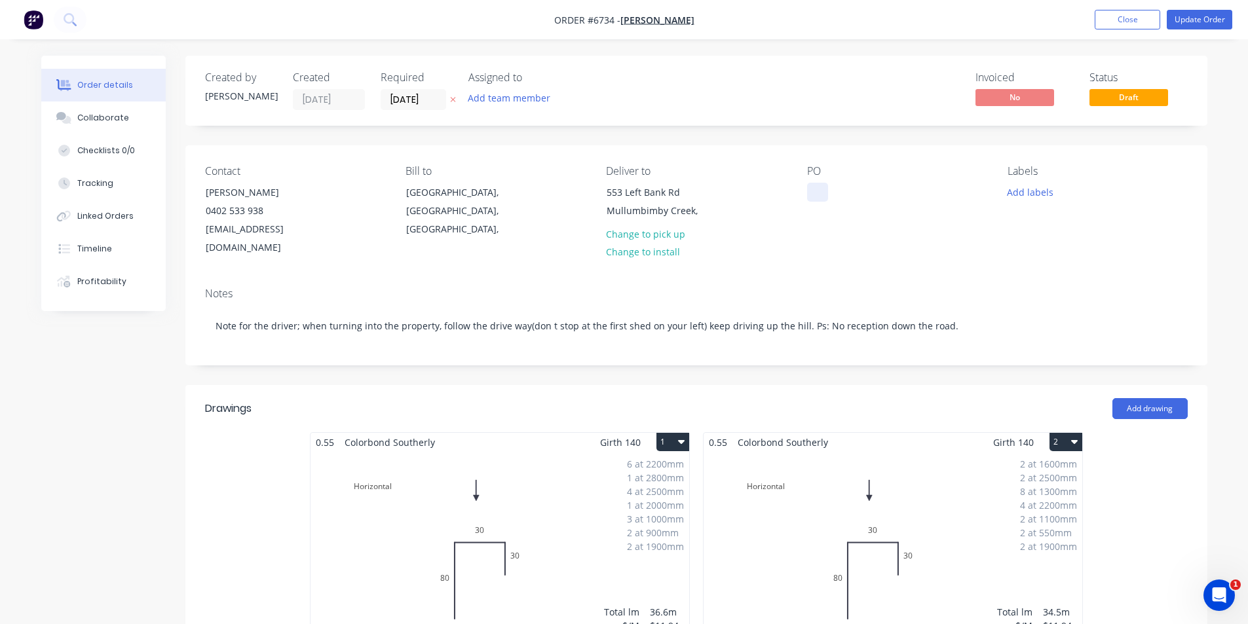
click at [821, 193] on div at bounding box center [817, 192] width 21 height 19
click at [1212, 20] on button "Update Order" at bounding box center [1199, 20] width 65 height 20
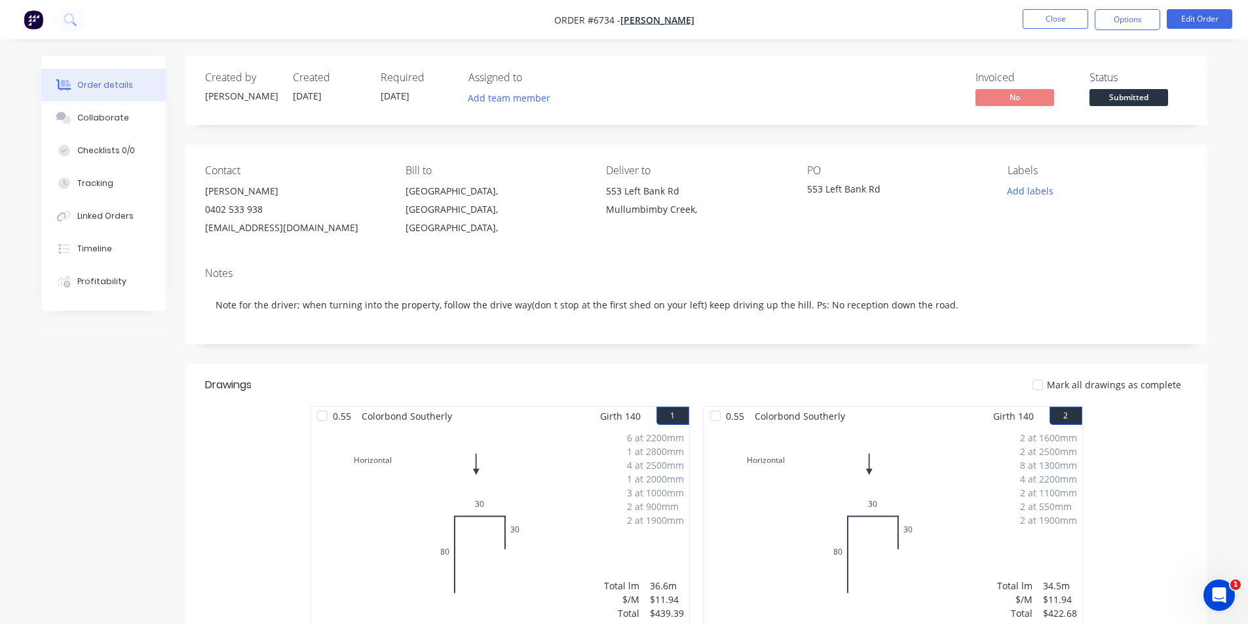
click at [1132, 102] on span "Submitted" at bounding box center [1128, 97] width 79 height 16
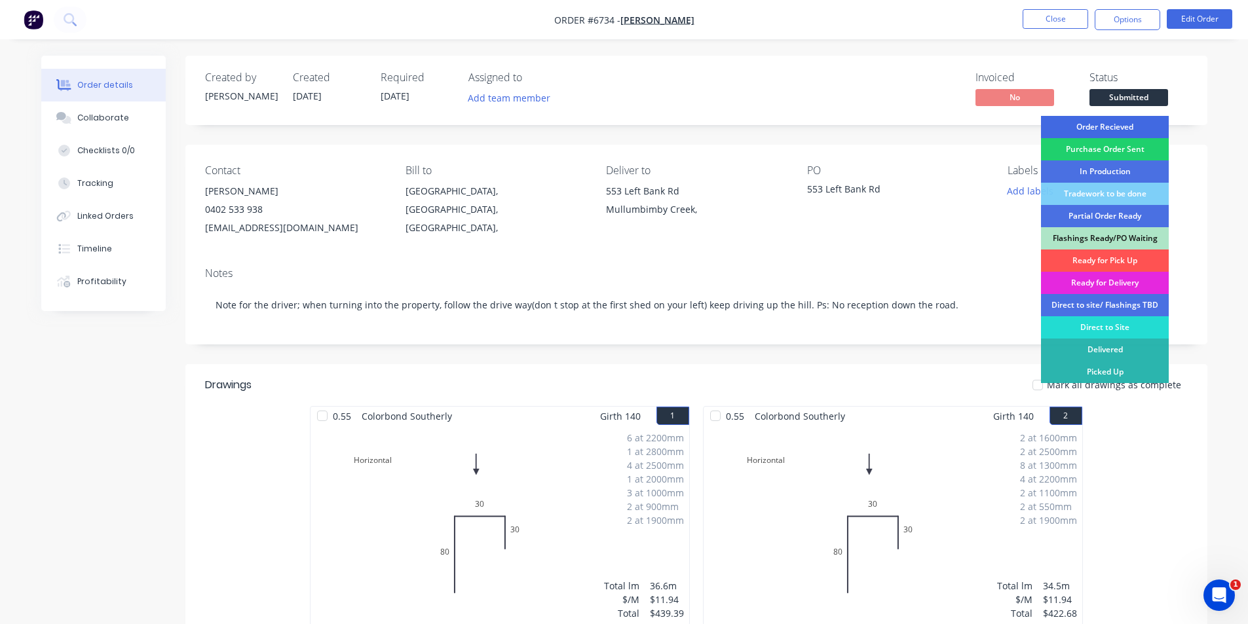
click at [1081, 128] on div "Order Recieved" at bounding box center [1105, 127] width 128 height 22
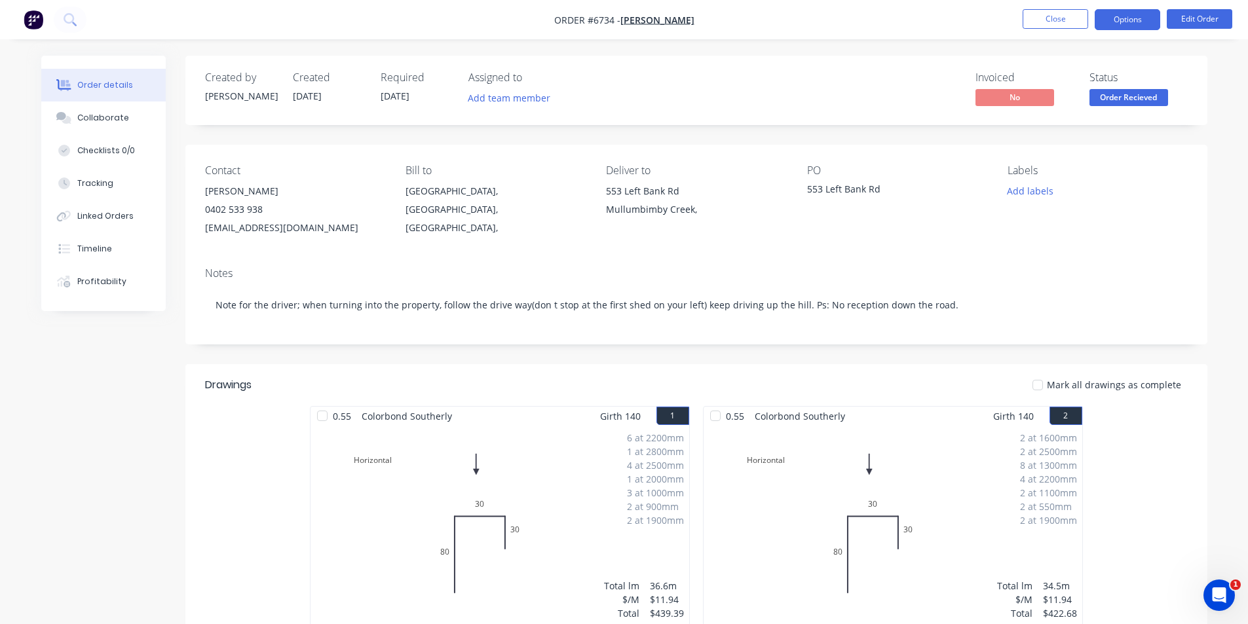
click at [1131, 28] on button "Options" at bounding box center [1126, 19] width 65 height 21
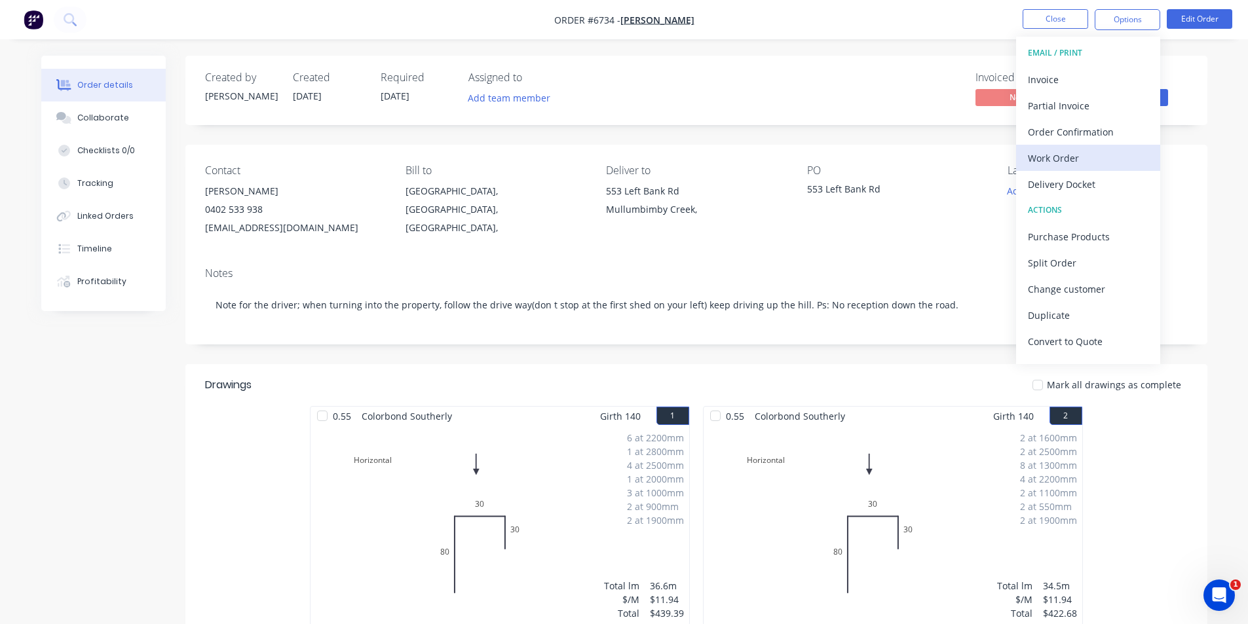
click at [1095, 159] on div "Work Order" at bounding box center [1088, 158] width 121 height 19
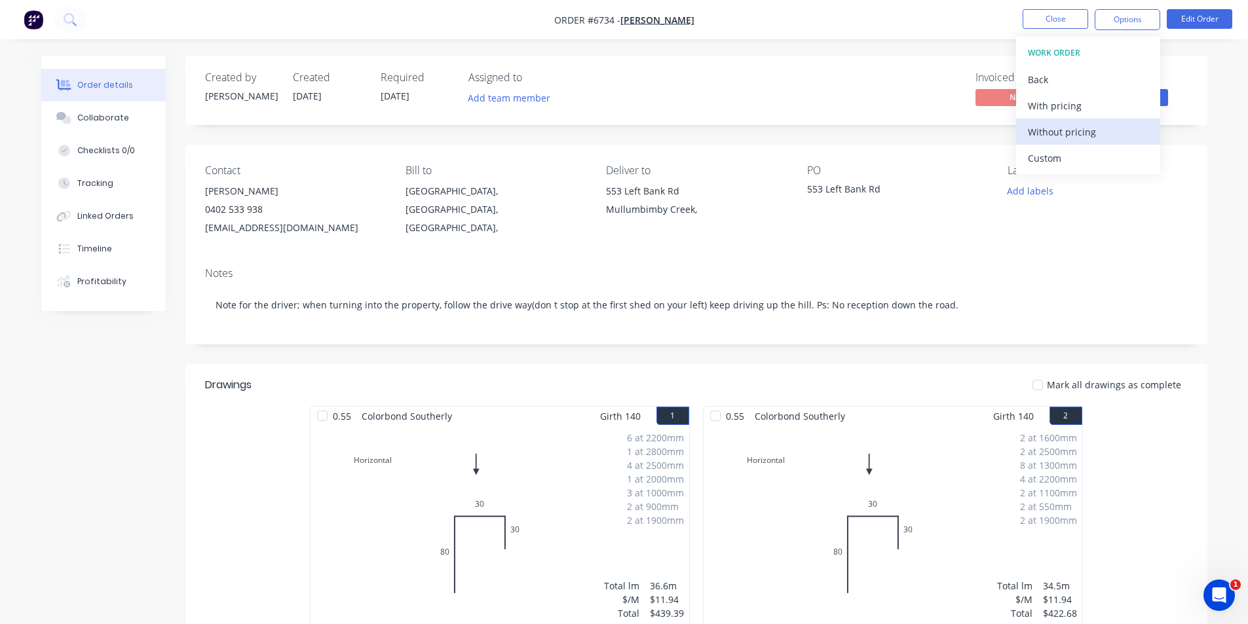
click at [1098, 138] on div "Without pricing" at bounding box center [1088, 131] width 121 height 19
drag, startPoint x: 99, startPoint y: 111, endPoint x: 682, endPoint y: 563, distance: 738.0
click at [99, 112] on button "Collaborate" at bounding box center [103, 118] width 124 height 33
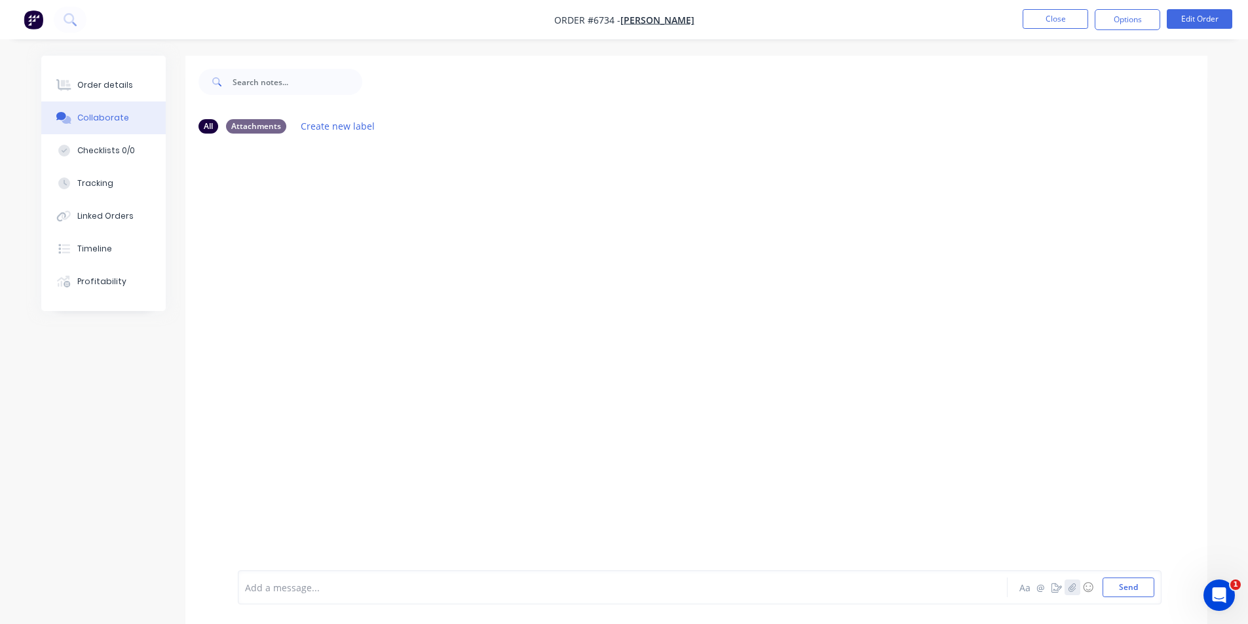
click at [1071, 584] on icon "button" at bounding box center [1072, 587] width 8 height 9
click at [1129, 593] on button "Send" at bounding box center [1128, 588] width 52 height 20
click at [98, 94] on button "Order details" at bounding box center [103, 85] width 124 height 33
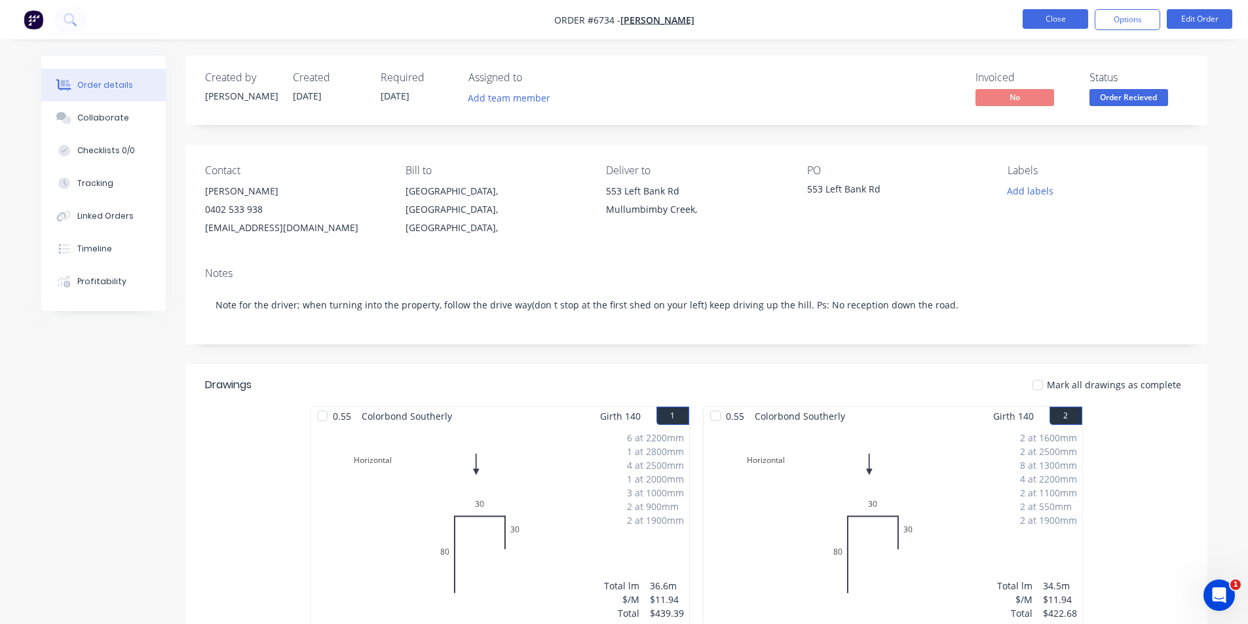
click at [1045, 15] on button "Close" at bounding box center [1054, 19] width 65 height 20
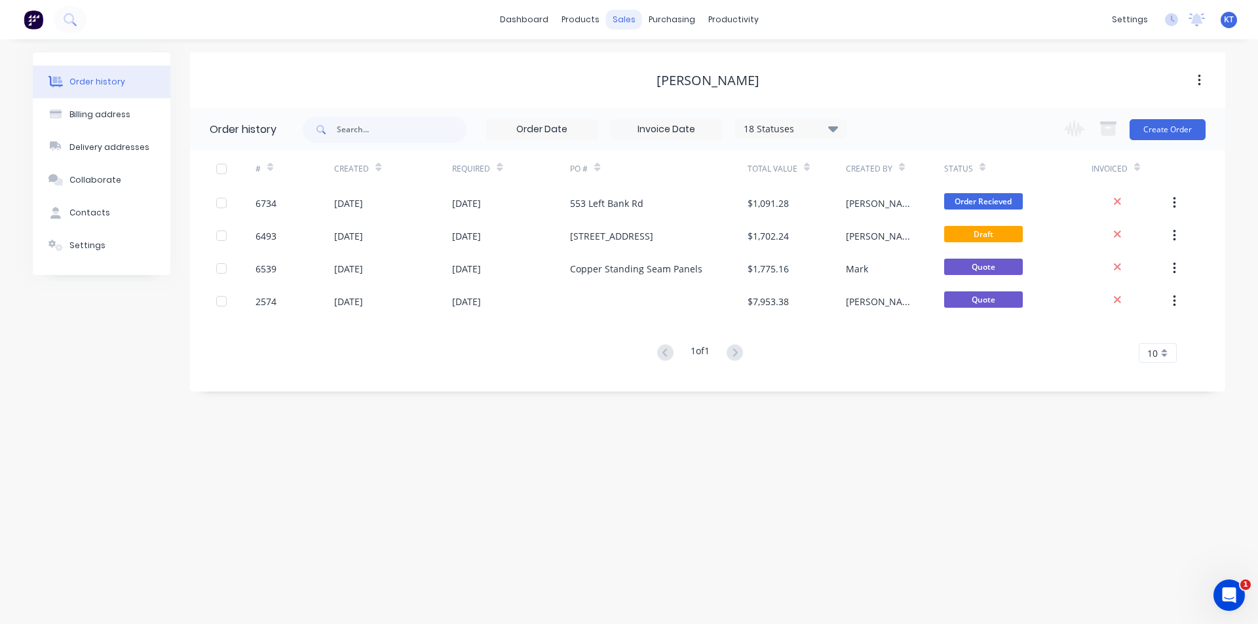
drag, startPoint x: 614, startPoint y: 18, endPoint x: 639, endPoint y: 43, distance: 34.7
click at [614, 18] on div "sales" at bounding box center [624, 20] width 36 height 20
click at [651, 68] on div "Sales Orders" at bounding box center [672, 63] width 54 height 12
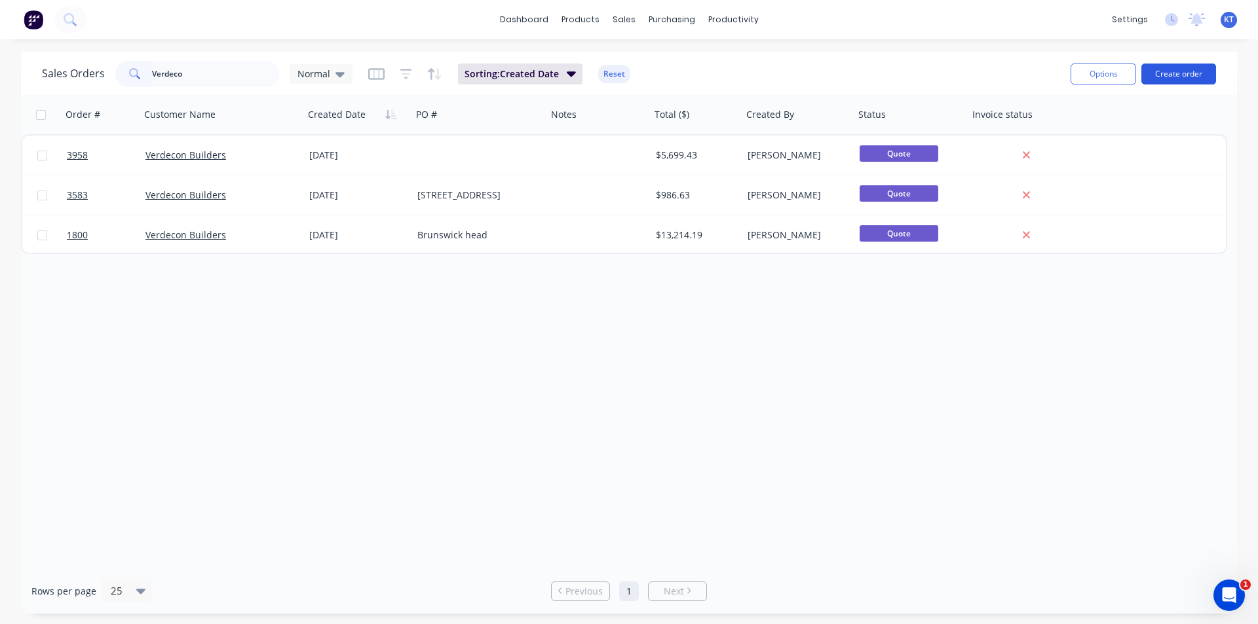
type input "Verdeco"
click at [1184, 70] on button "Create order" at bounding box center [1178, 74] width 75 height 21
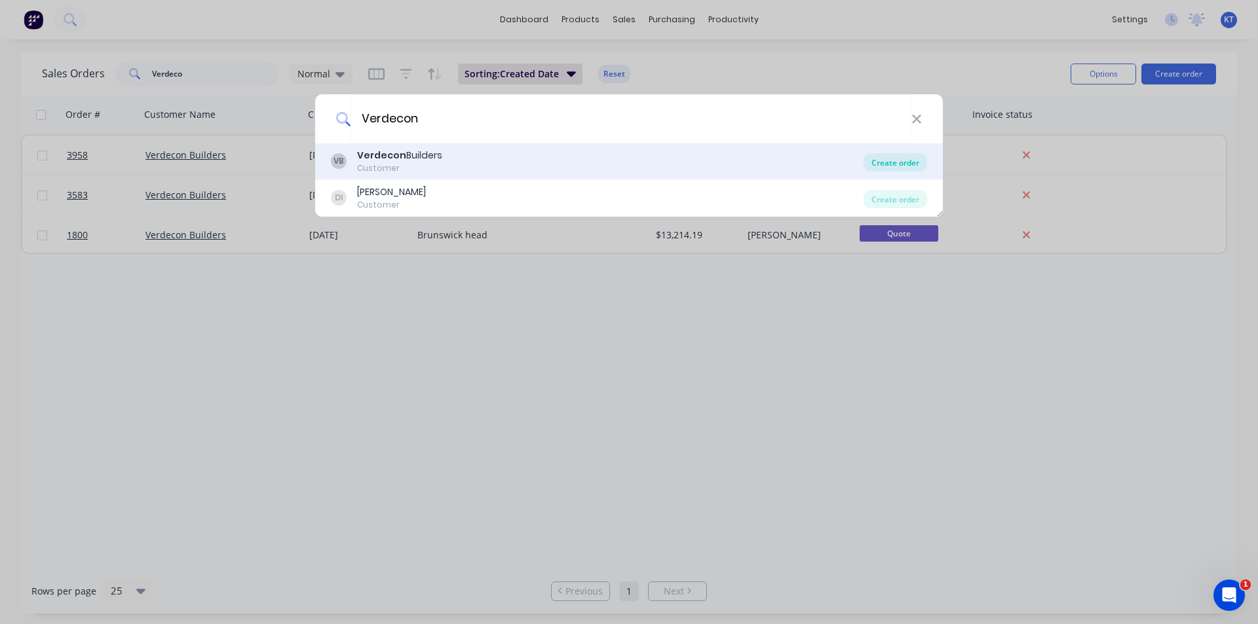
type input "Verdecon"
drag, startPoint x: 880, startPoint y: 166, endPoint x: 944, endPoint y: 202, distance: 73.0
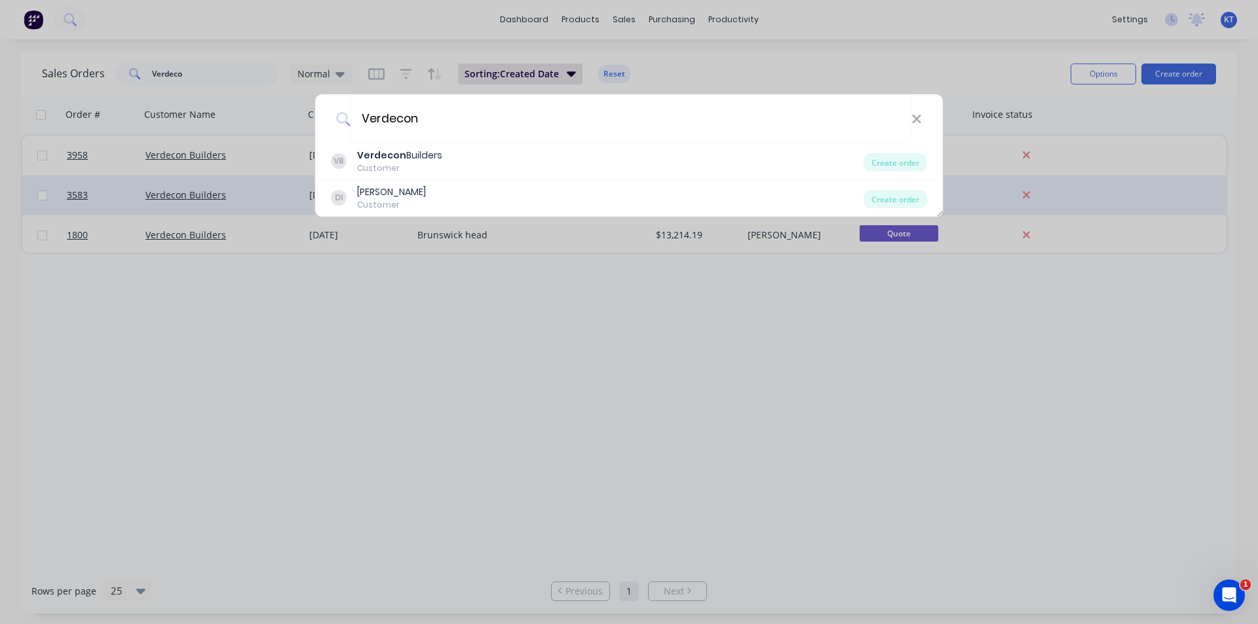
click at [880, 166] on div "Create order" at bounding box center [895, 162] width 64 height 18
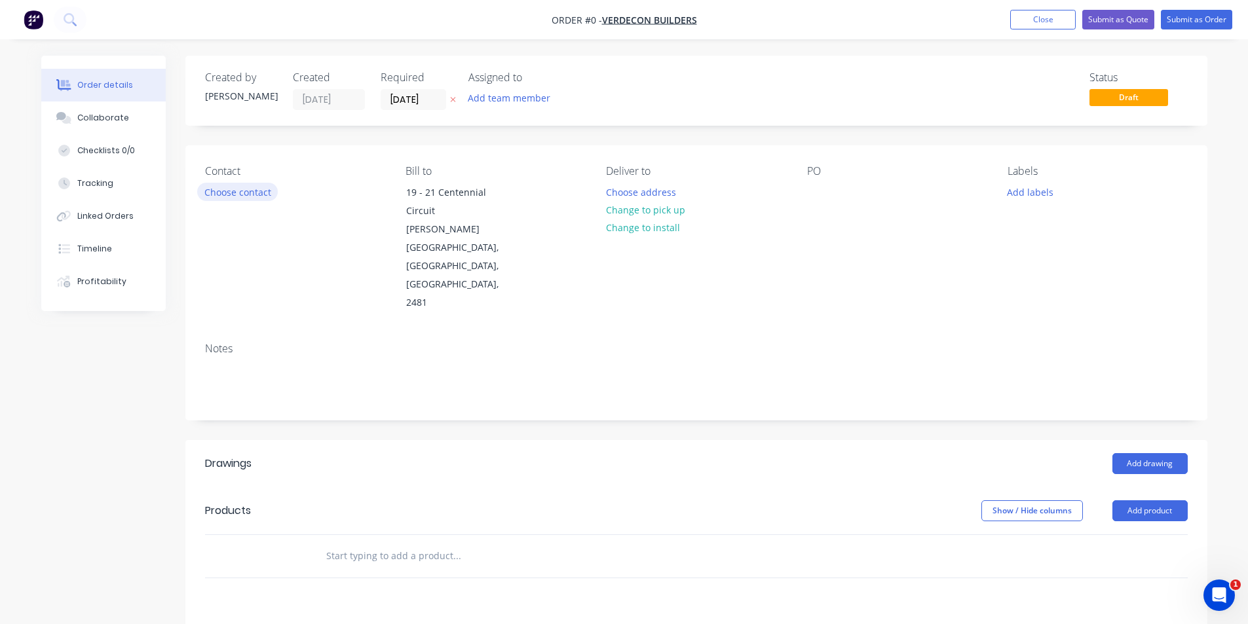
click at [240, 184] on button "Choose contact" at bounding box center [237, 192] width 81 height 18
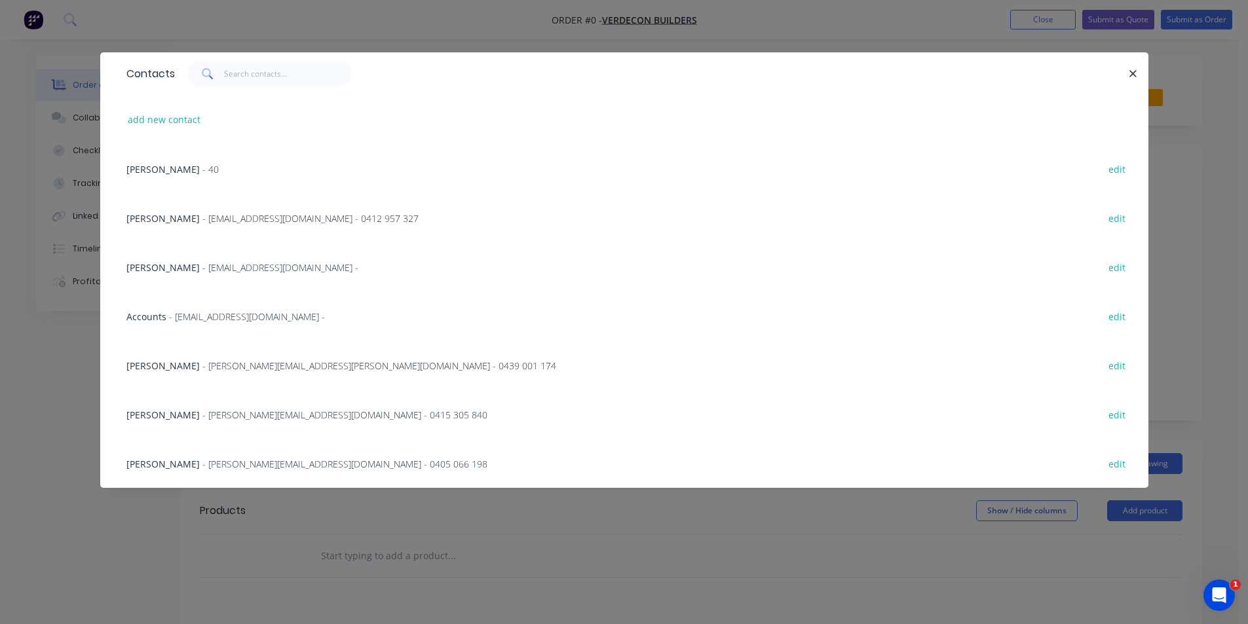
drag, startPoint x: 169, startPoint y: 265, endPoint x: 762, endPoint y: 622, distance: 692.0
click at [169, 265] on span "[PERSON_NAME]" at bounding box center [162, 267] width 73 height 12
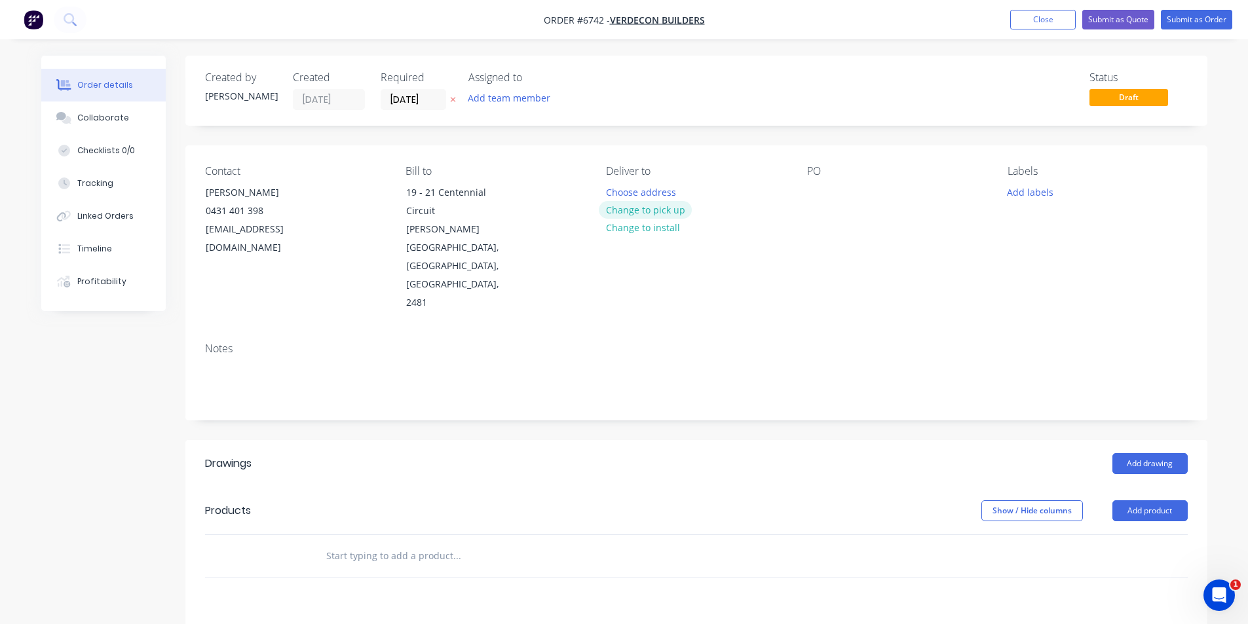
click at [675, 206] on button "Change to pick up" at bounding box center [645, 210] width 93 height 18
click at [810, 191] on div at bounding box center [817, 192] width 21 height 19
click at [1171, 453] on button "Add drawing" at bounding box center [1149, 463] width 75 height 21
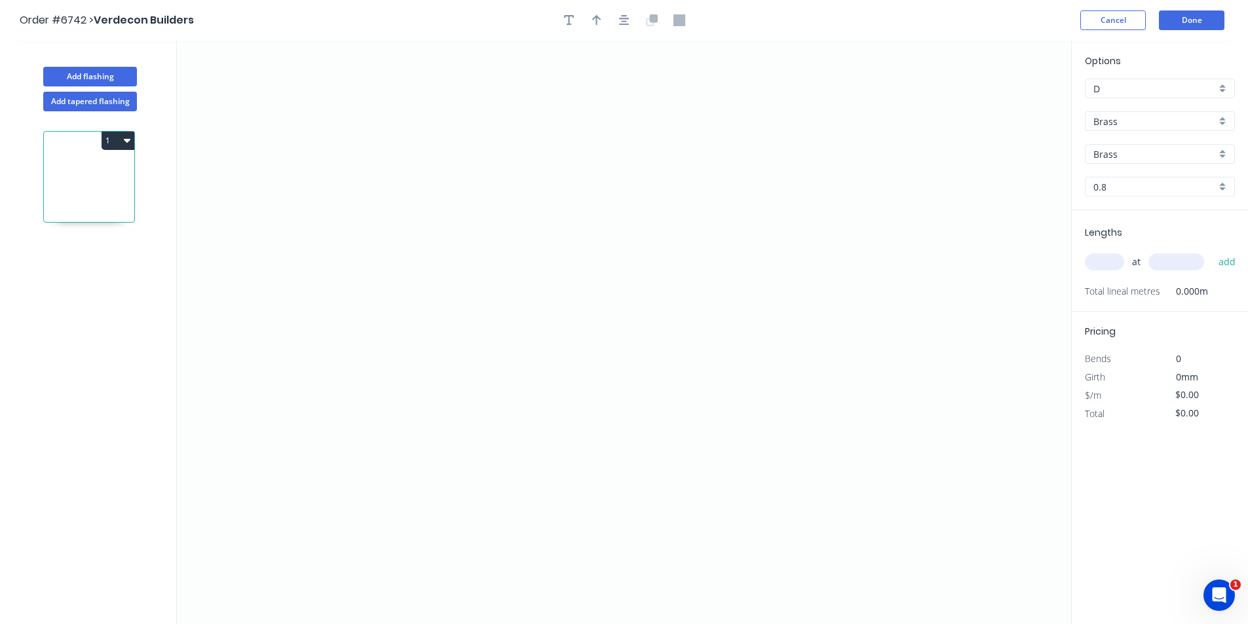
click at [1205, 122] on input "Brass" at bounding box center [1154, 122] width 122 height 14
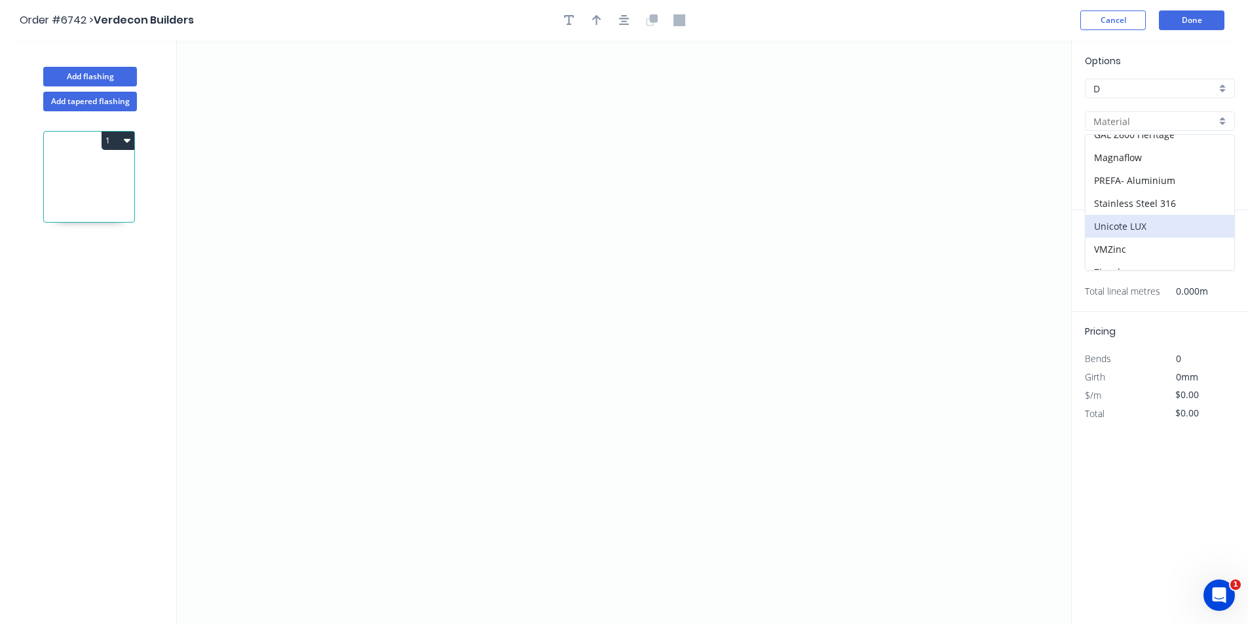
scroll to position [209, 0]
click at [1156, 253] on div "Zincalume" at bounding box center [1159, 258] width 149 height 23
type input "Zincalume"
type input "0.55"
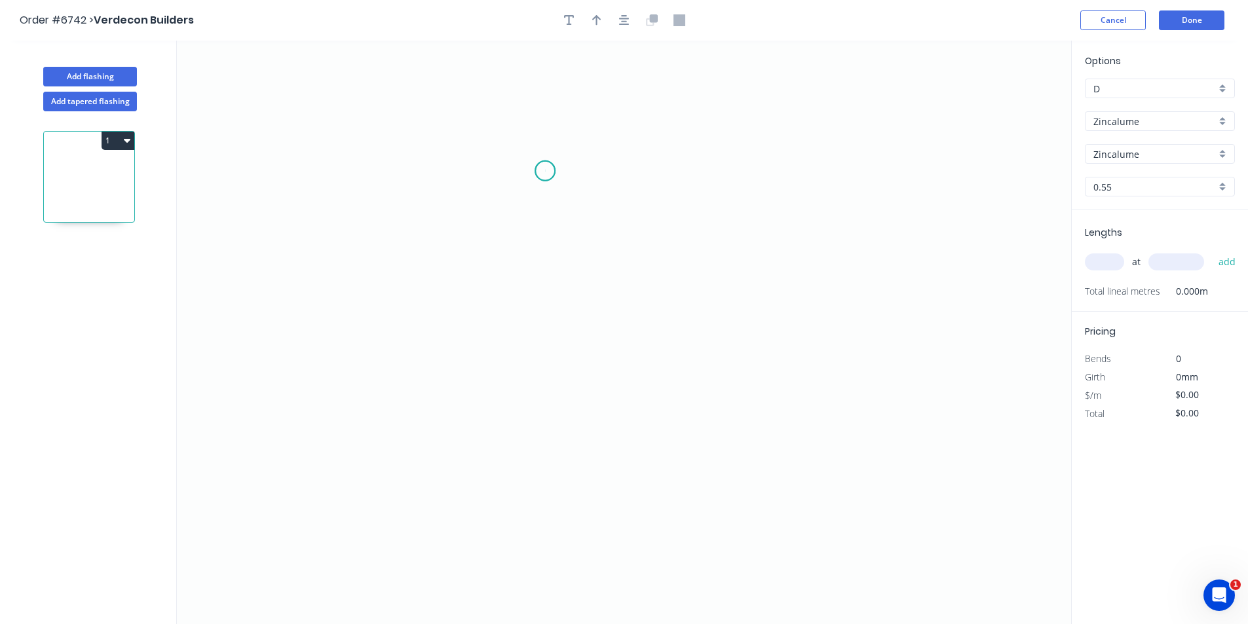
click at [545, 171] on icon "0" at bounding box center [624, 333] width 894 height 584
click at [538, 324] on icon "0" at bounding box center [624, 333] width 894 height 584
click at [598, 320] on icon at bounding box center [571, 322] width 53 height 4
click at [600, 383] on icon "0 ? ? ? º" at bounding box center [624, 333] width 894 height 584
click at [595, 326] on circle at bounding box center [598, 324] width 20 height 20
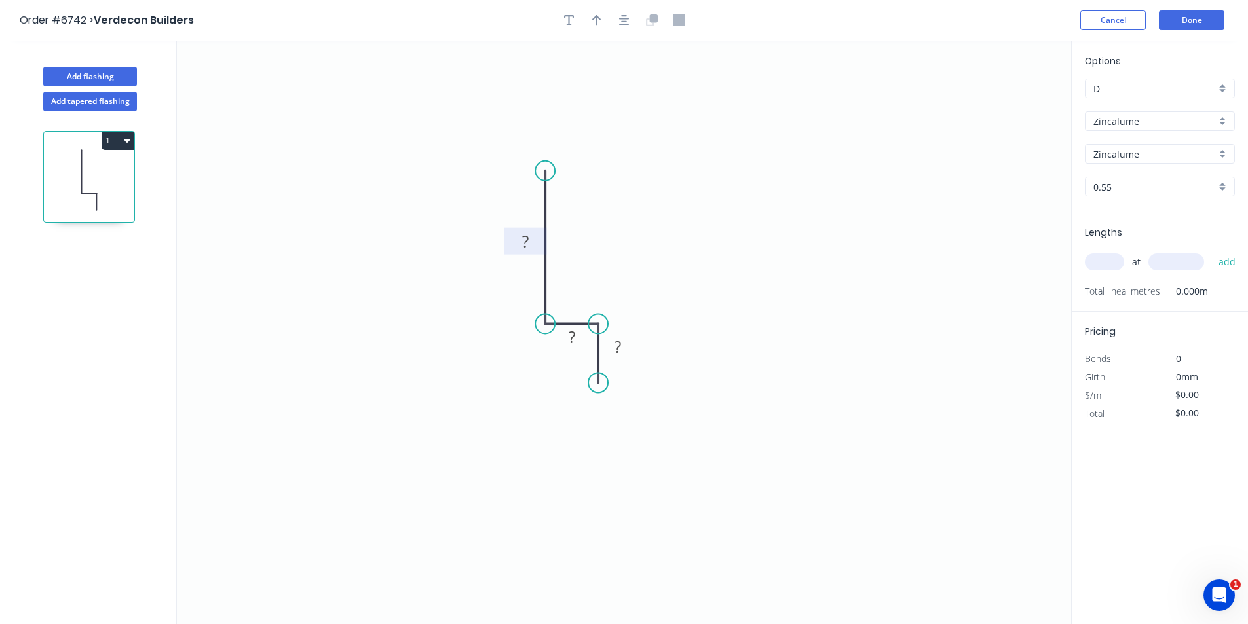
click at [527, 233] on tspan "?" at bounding box center [525, 242] width 7 height 22
click at [535, 232] on rect at bounding box center [525, 241] width 43 height 27
click at [528, 238] on tspan "?" at bounding box center [525, 242] width 7 height 22
type input "$6.26"
click at [624, 18] on icon "button" at bounding box center [624, 20] width 10 height 10
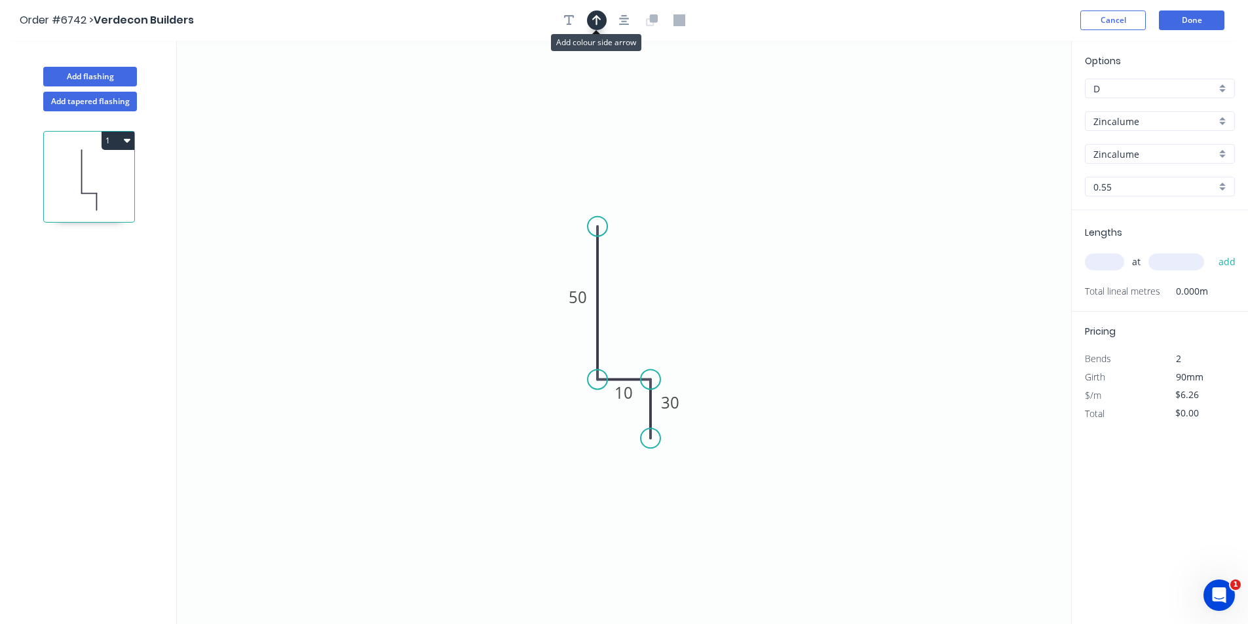
click at [599, 16] on icon "button" at bounding box center [596, 20] width 9 height 12
click at [1005, 100] on icon at bounding box center [1005, 91] width 12 height 42
click at [1004, 105] on icon at bounding box center [1005, 91] width 12 height 42
drag, startPoint x: 1004, startPoint y: 105, endPoint x: 632, endPoint y: 335, distance: 437.7
click at [632, 335] on icon at bounding box center [643, 324] width 38 height 38
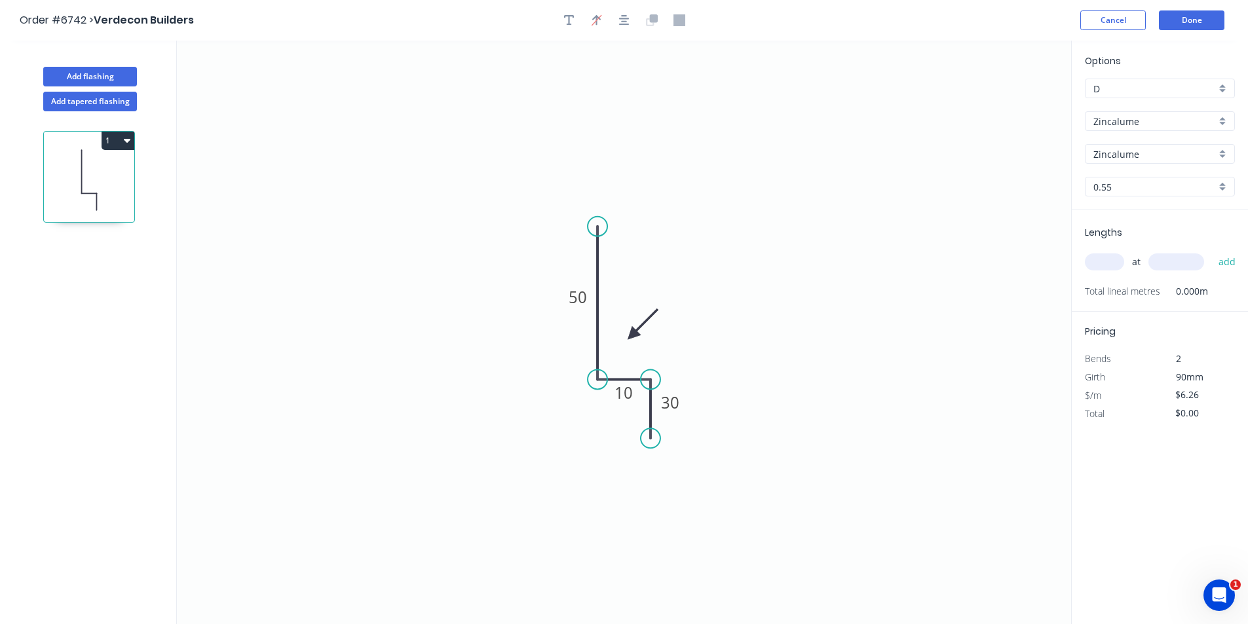
click at [1104, 272] on div "at add" at bounding box center [1161, 262] width 153 height 22
click at [1104, 268] on input "text" at bounding box center [1104, 261] width 39 height 17
click at [1107, 258] on input "text" at bounding box center [1104, 261] width 39 height 17
type input "1"
type input "1700"
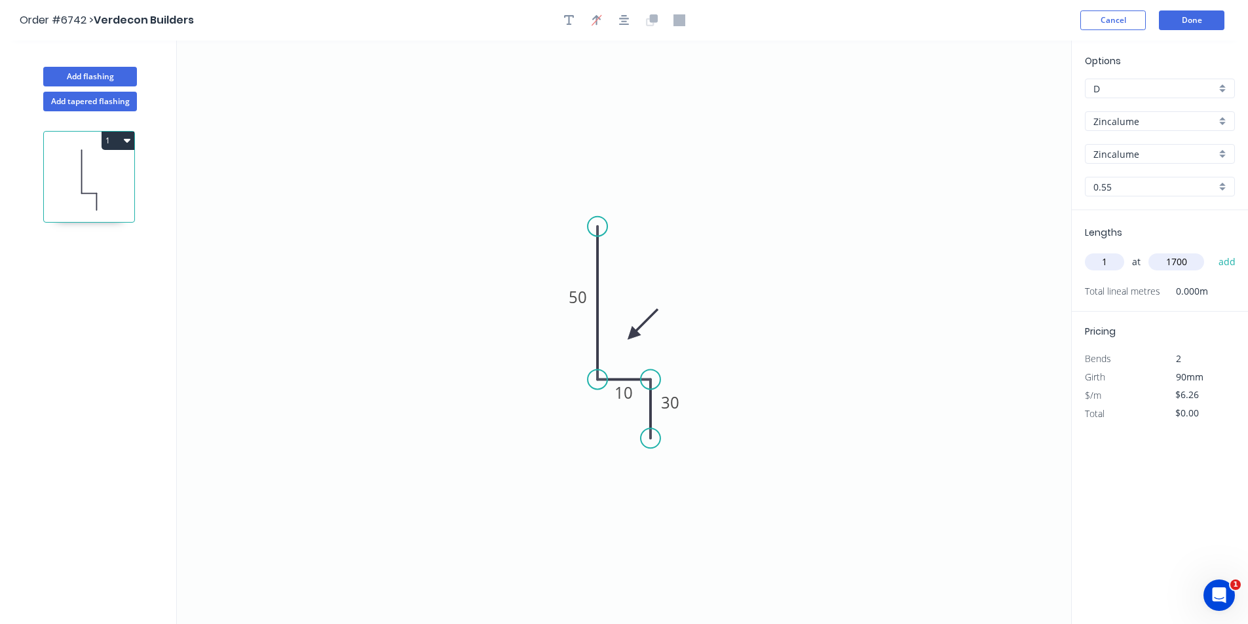
click at [1212, 251] on button "add" at bounding box center [1227, 262] width 31 height 22
type input "$10.64"
type input "1"
type input "700"
click at [1212, 251] on button "add" at bounding box center [1227, 262] width 31 height 22
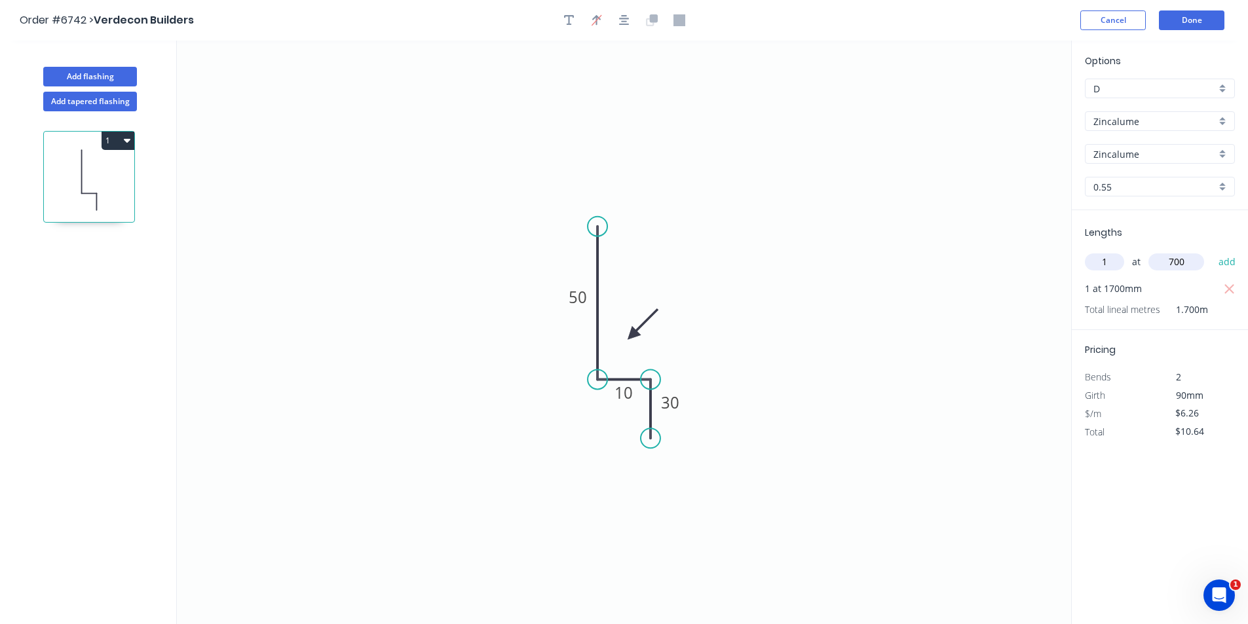
type input "$16.90"
type input "1"
type input "1100"
click at [1212, 251] on button "add" at bounding box center [1227, 262] width 31 height 22
type input "$23.79"
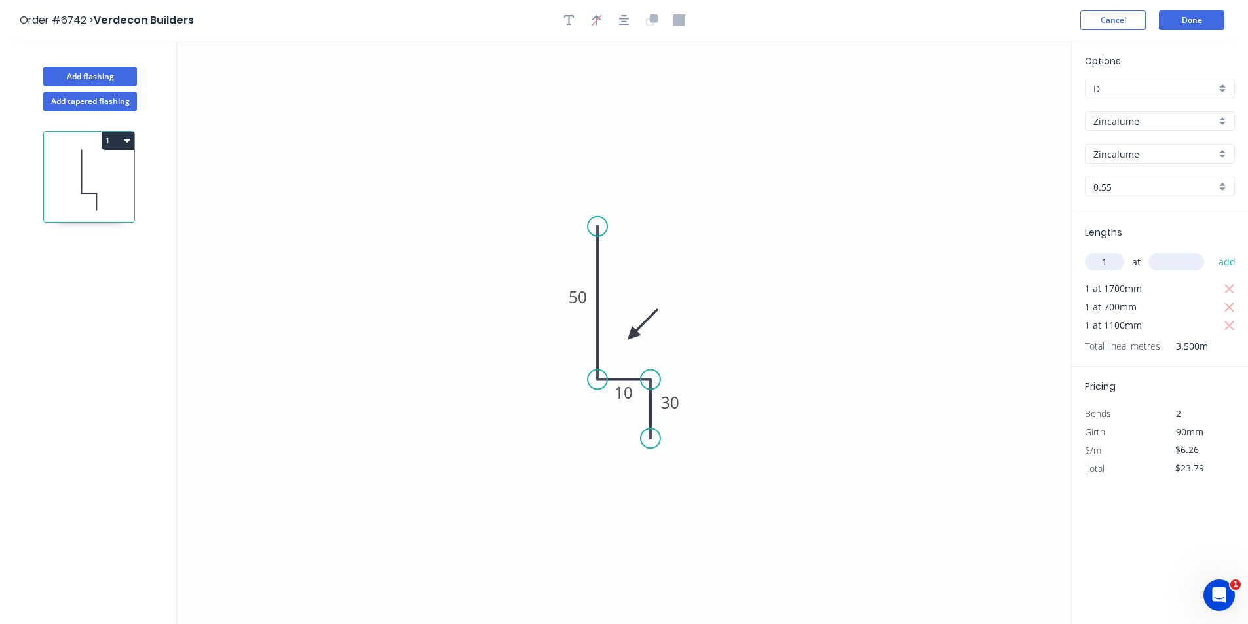
type input "1"
type input "1000"
click at [1212, 251] on button "add" at bounding box center [1227, 262] width 31 height 22
type input "$30.05"
type input "1"
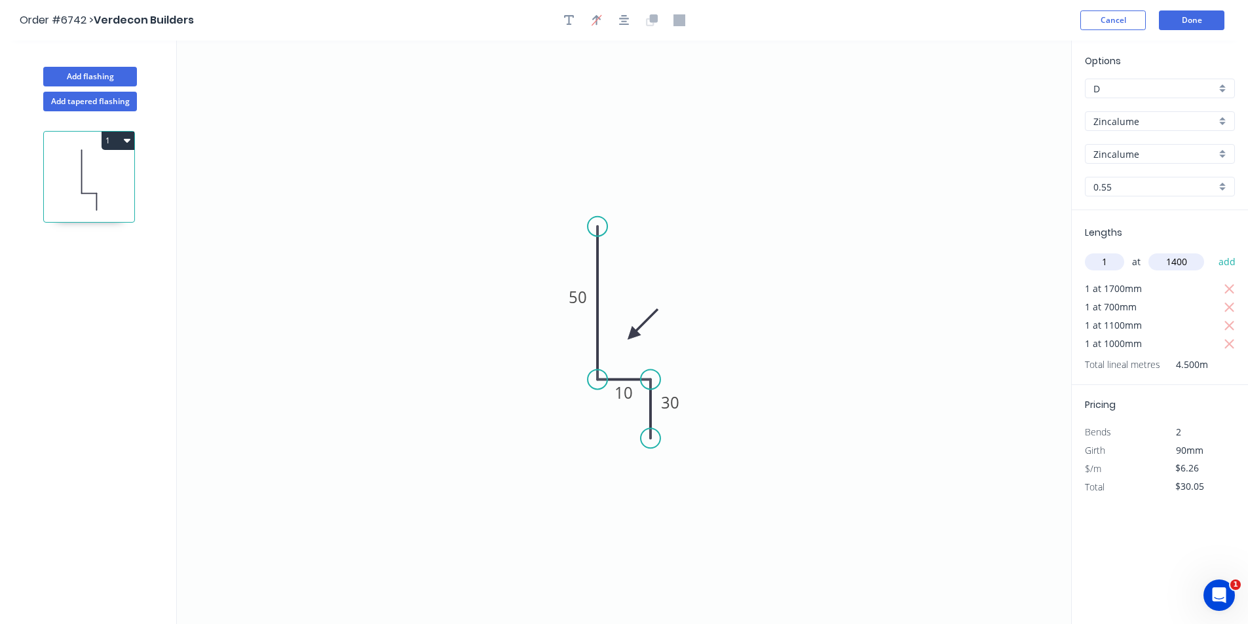
type input "1400"
click at [1212, 251] on button "add" at bounding box center [1227, 262] width 31 height 22
type input "$38.81"
click at [1205, 18] on button "Done" at bounding box center [1191, 20] width 65 height 20
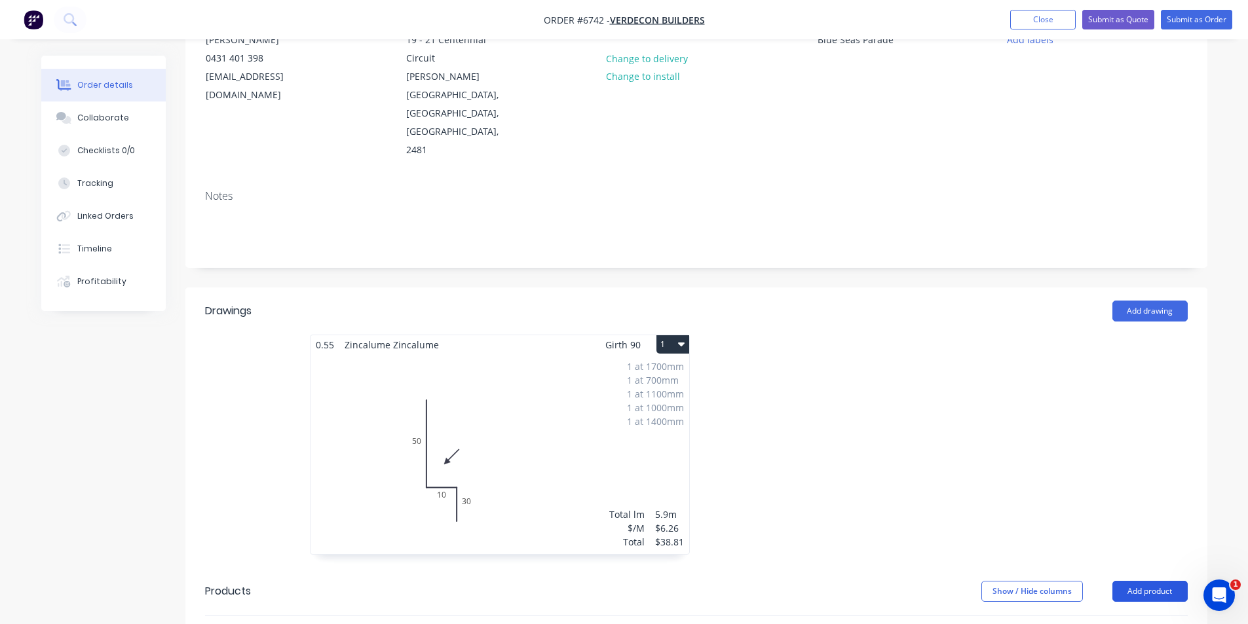
scroll to position [327, 0]
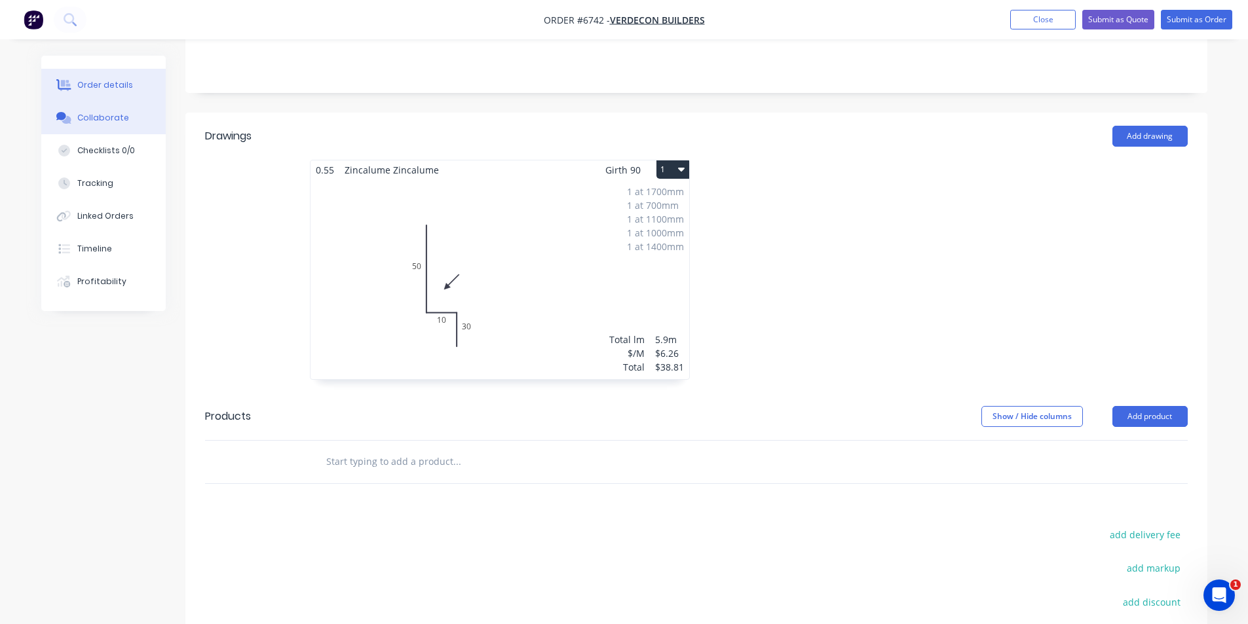
click at [90, 113] on div "Collaborate" at bounding box center [103, 118] width 52 height 12
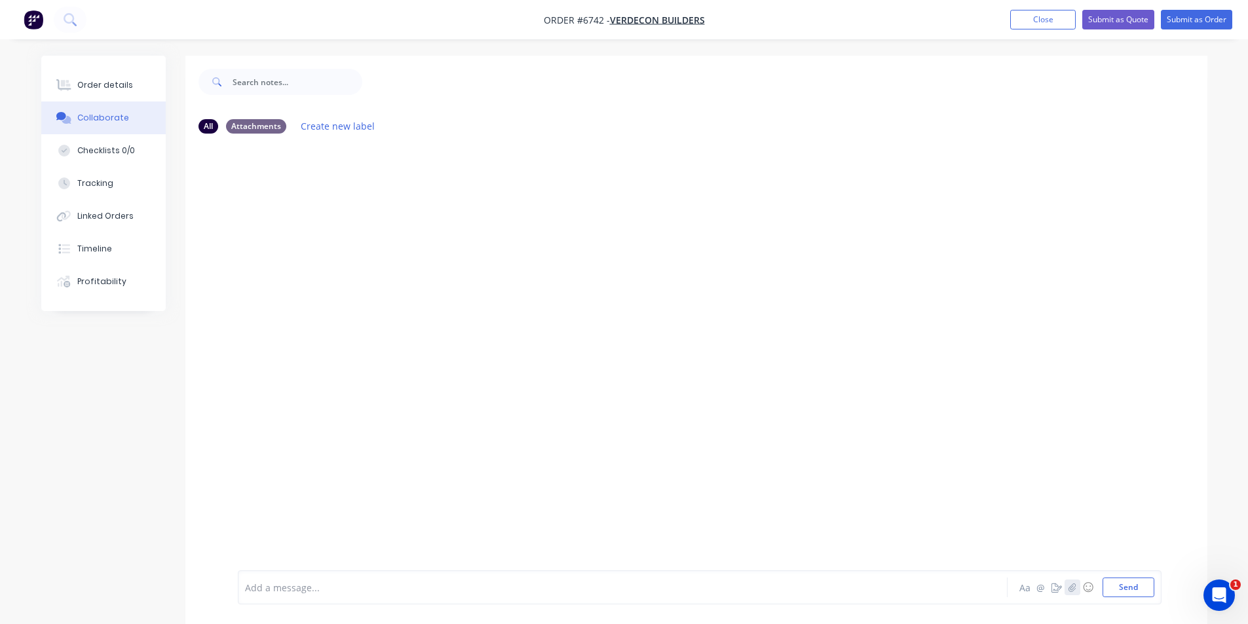
click at [1077, 588] on button "button" at bounding box center [1072, 588] width 16 height 16
click at [1120, 588] on button "Send" at bounding box center [1128, 588] width 52 height 20
click at [122, 74] on button "Order details" at bounding box center [103, 85] width 124 height 33
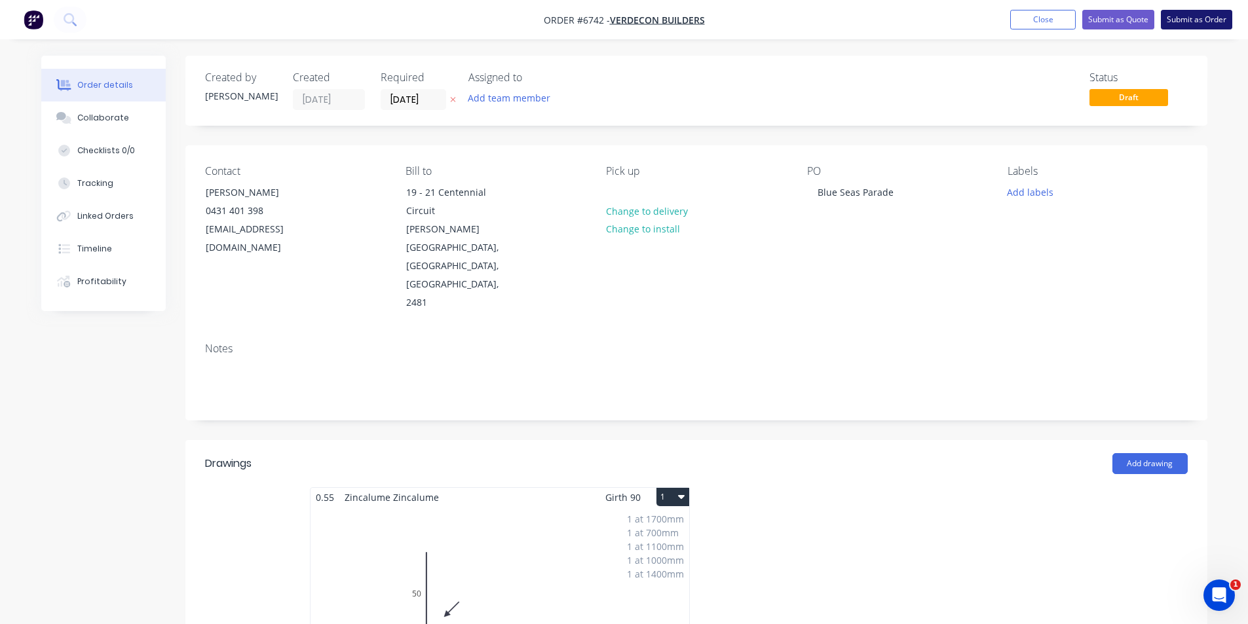
click at [1184, 20] on button "Submit as Order" at bounding box center [1196, 20] width 71 height 20
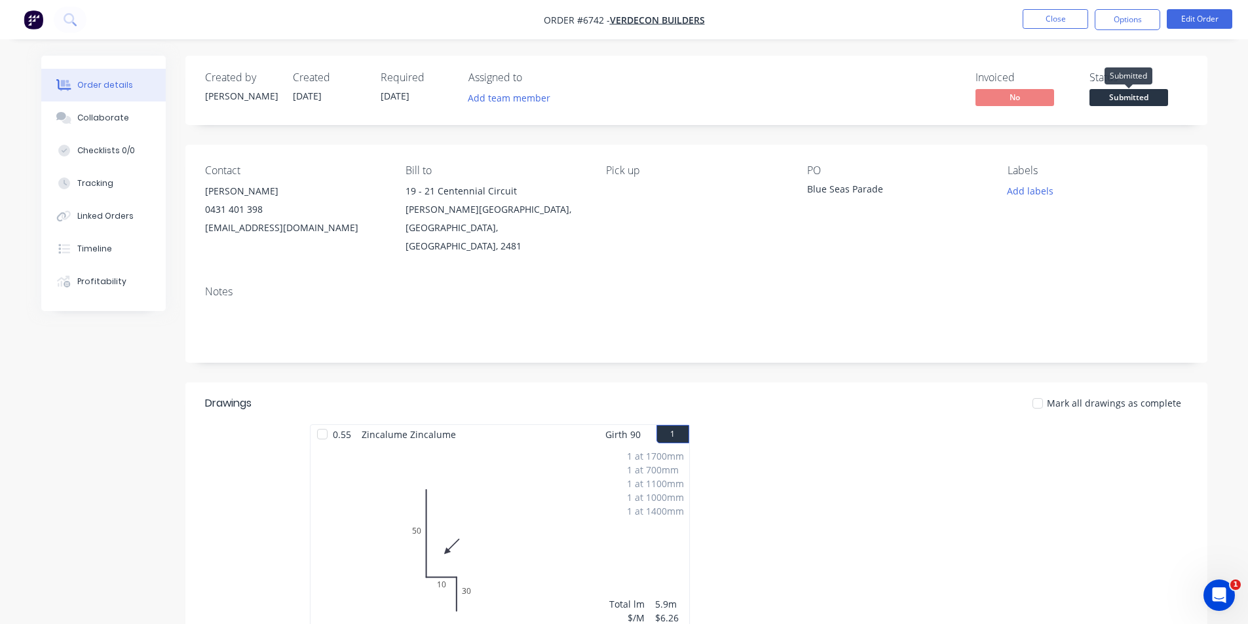
click at [1133, 95] on span "Submitted" at bounding box center [1128, 97] width 79 height 16
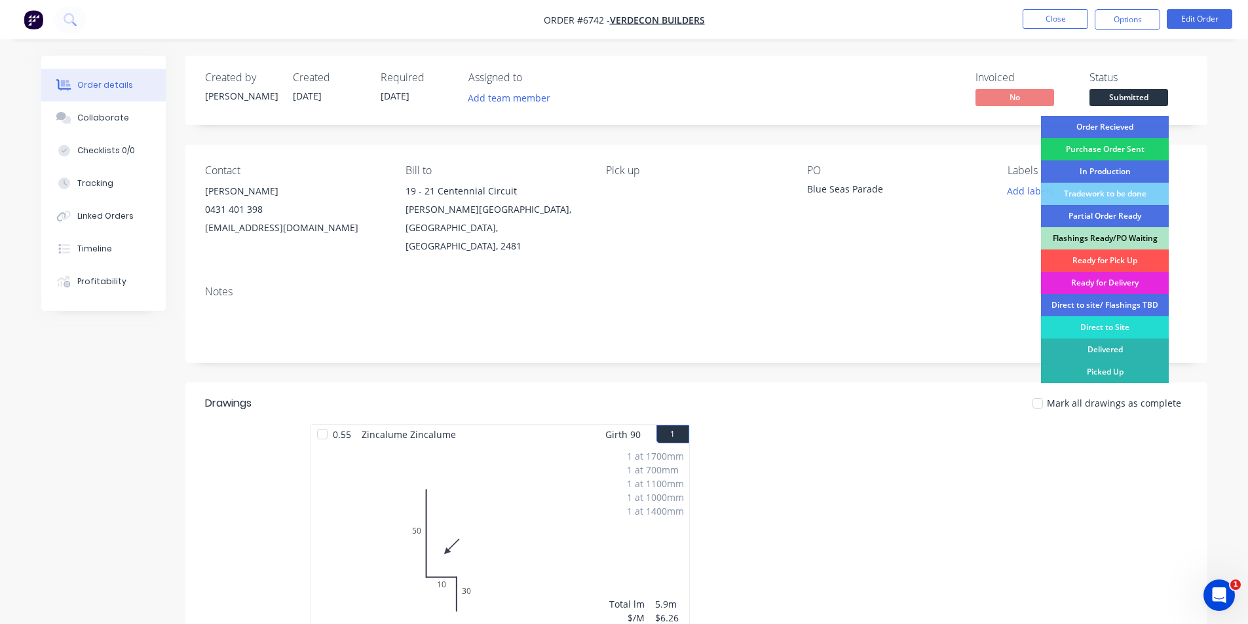
drag, startPoint x: 1133, startPoint y: 128, endPoint x: 1127, endPoint y: 36, distance: 91.9
click at [1132, 128] on div "Order Recieved" at bounding box center [1105, 127] width 128 height 22
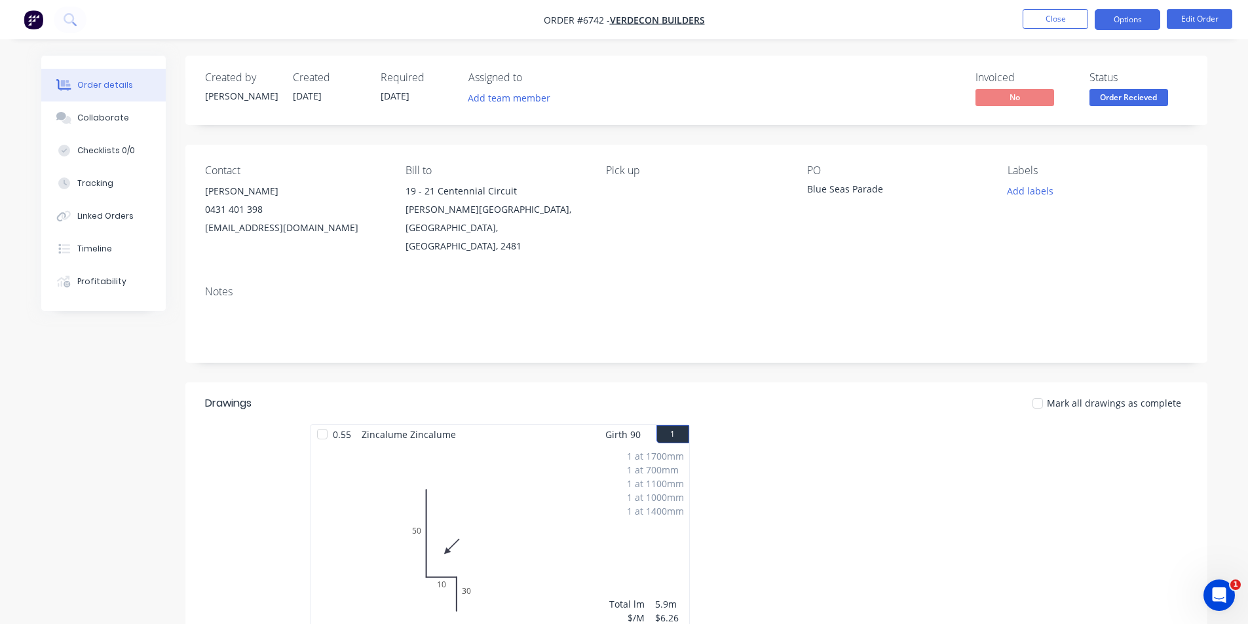
click at [1129, 26] on button "Options" at bounding box center [1126, 19] width 65 height 21
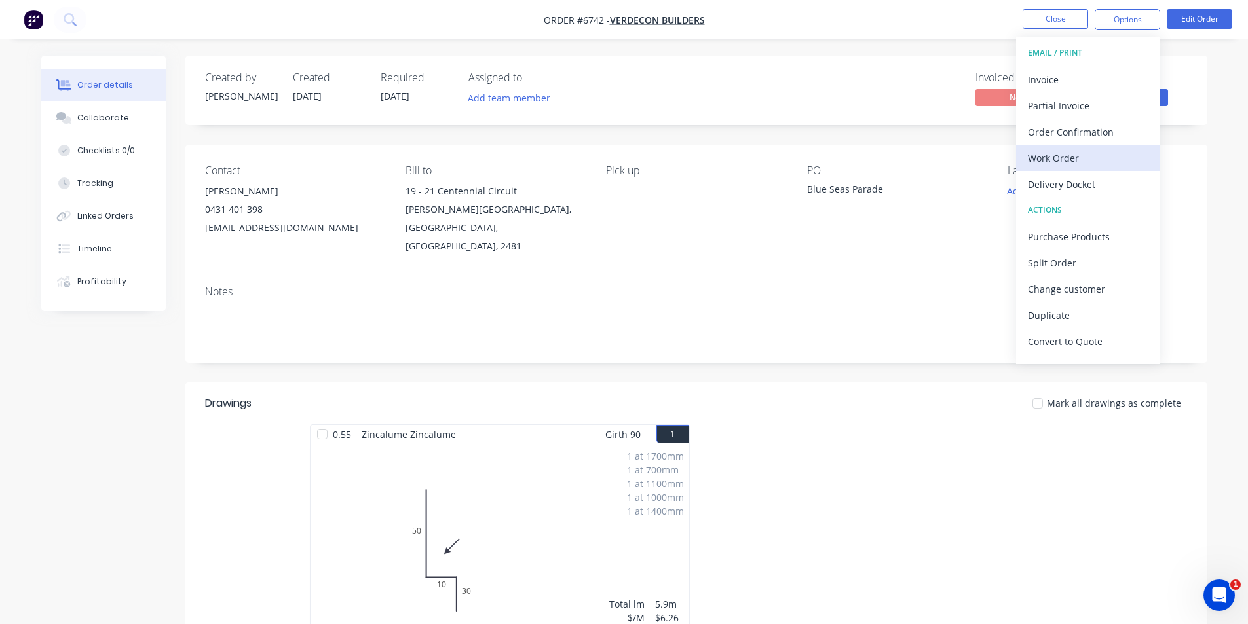
click at [1111, 160] on div "Work Order" at bounding box center [1088, 158] width 121 height 19
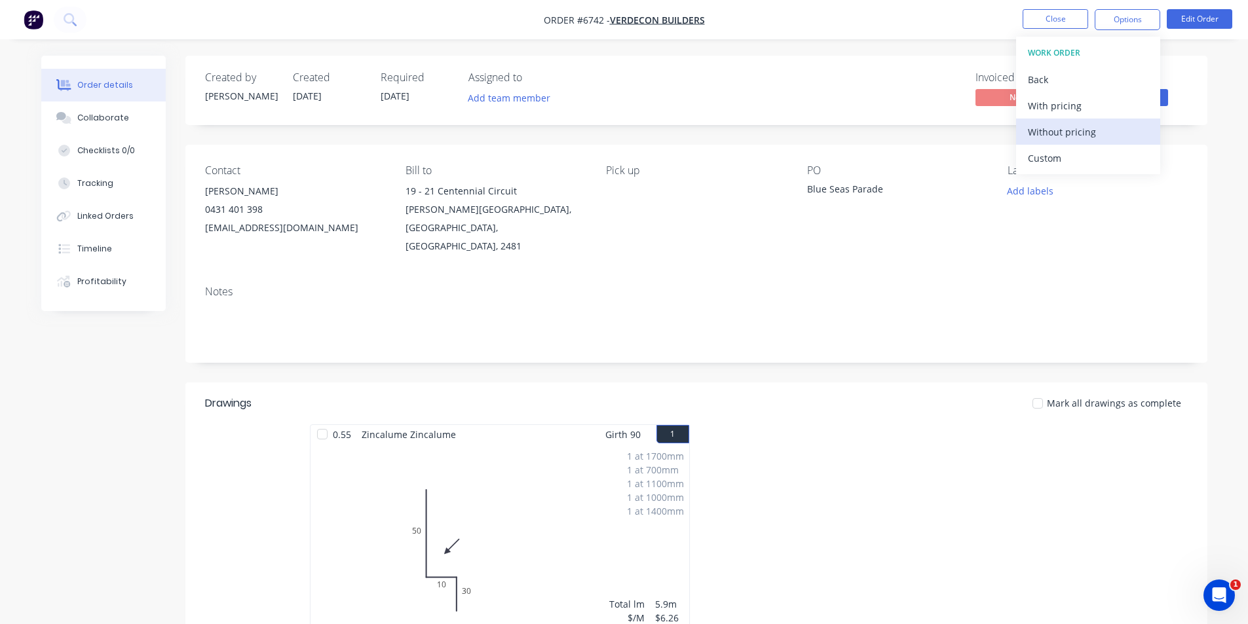
click at [1104, 138] on div "Without pricing" at bounding box center [1088, 131] width 121 height 19
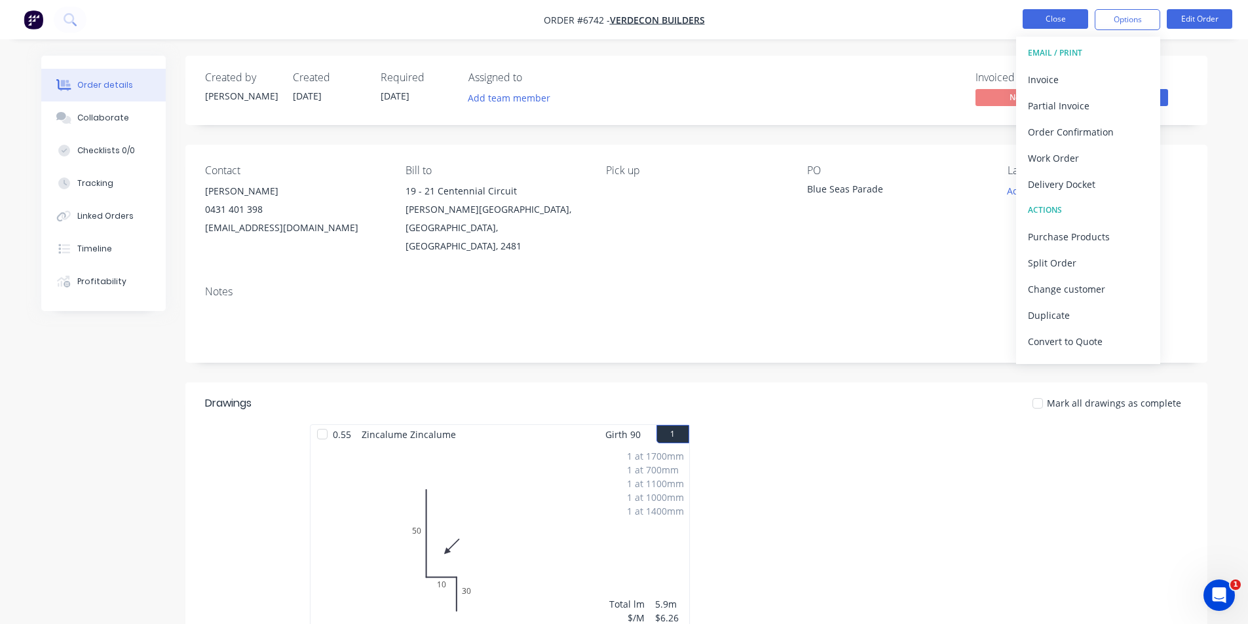
click at [1077, 20] on button "Close" at bounding box center [1054, 19] width 65 height 20
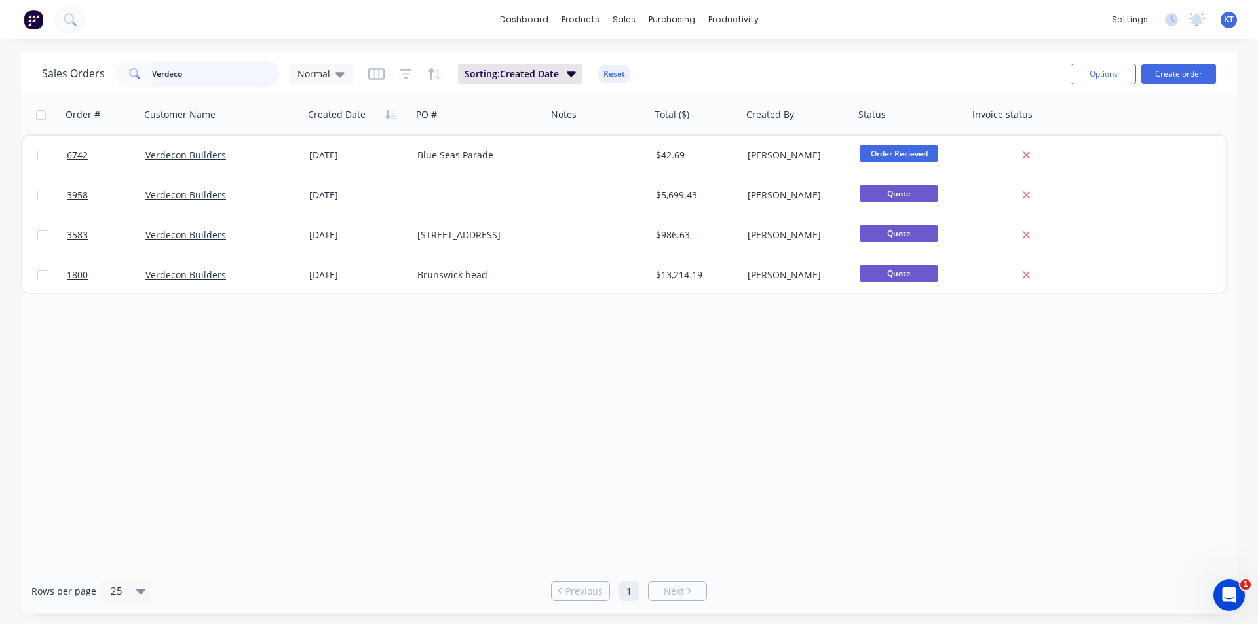
click at [198, 78] on input "Verdeco" at bounding box center [216, 74] width 128 height 26
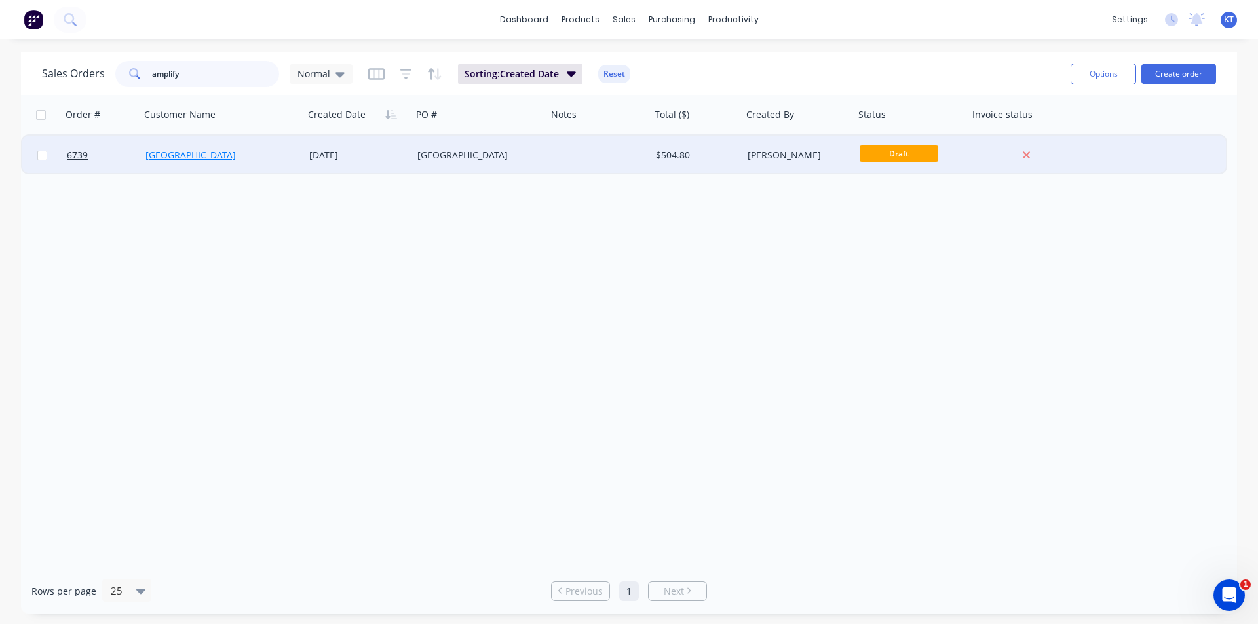
type input "amplify"
click at [214, 160] on link "[GEOGRAPHIC_DATA]" at bounding box center [190, 155] width 90 height 12
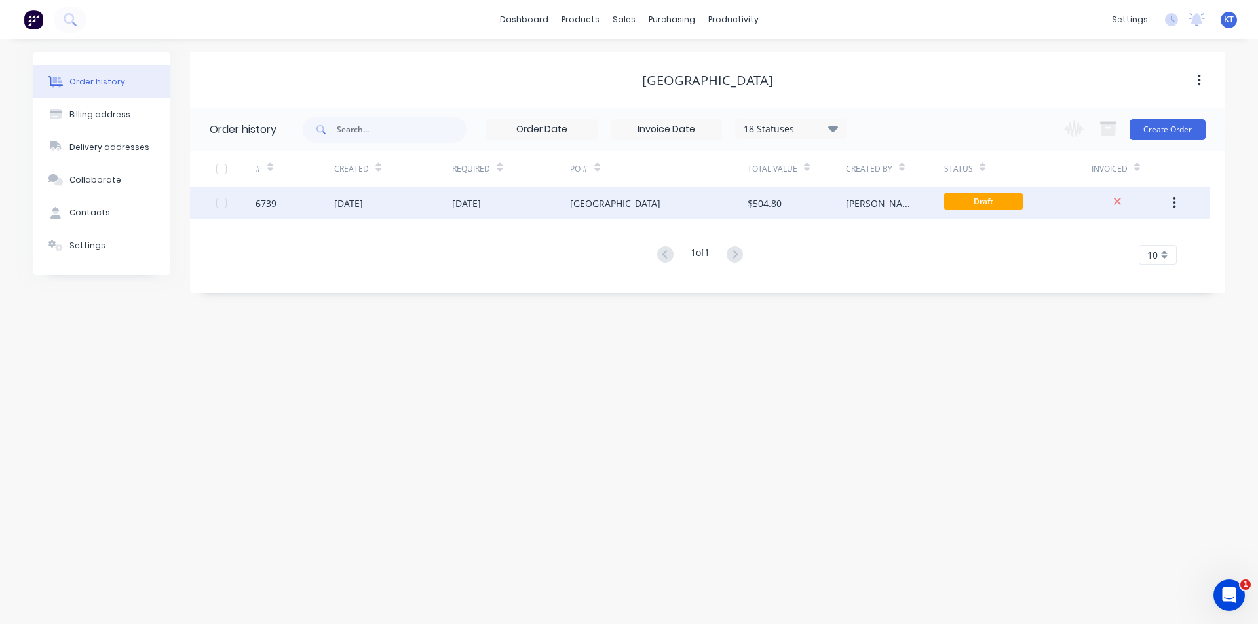
click at [469, 201] on div "02 Sep 2025" at bounding box center [466, 203] width 29 height 14
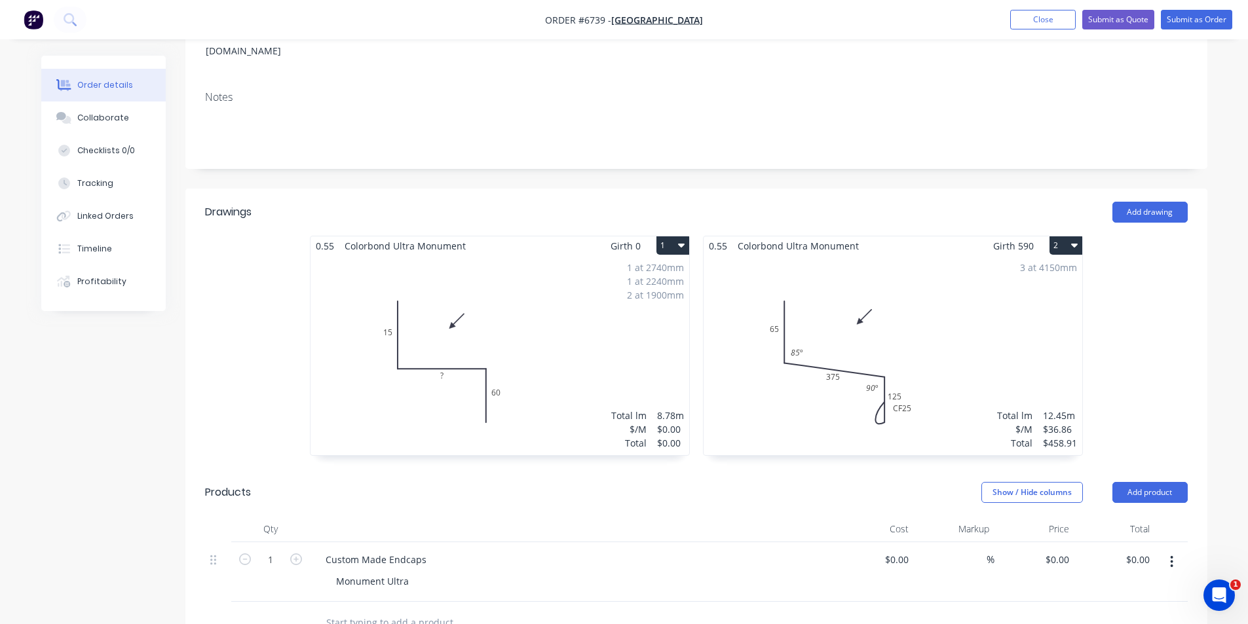
click at [413, 432] on div "1 at 2740mm 1 at 2240mm 2 at 1900mm Total lm $/M Total 8.78m $0.00 $0.00" at bounding box center [499, 355] width 379 height 200
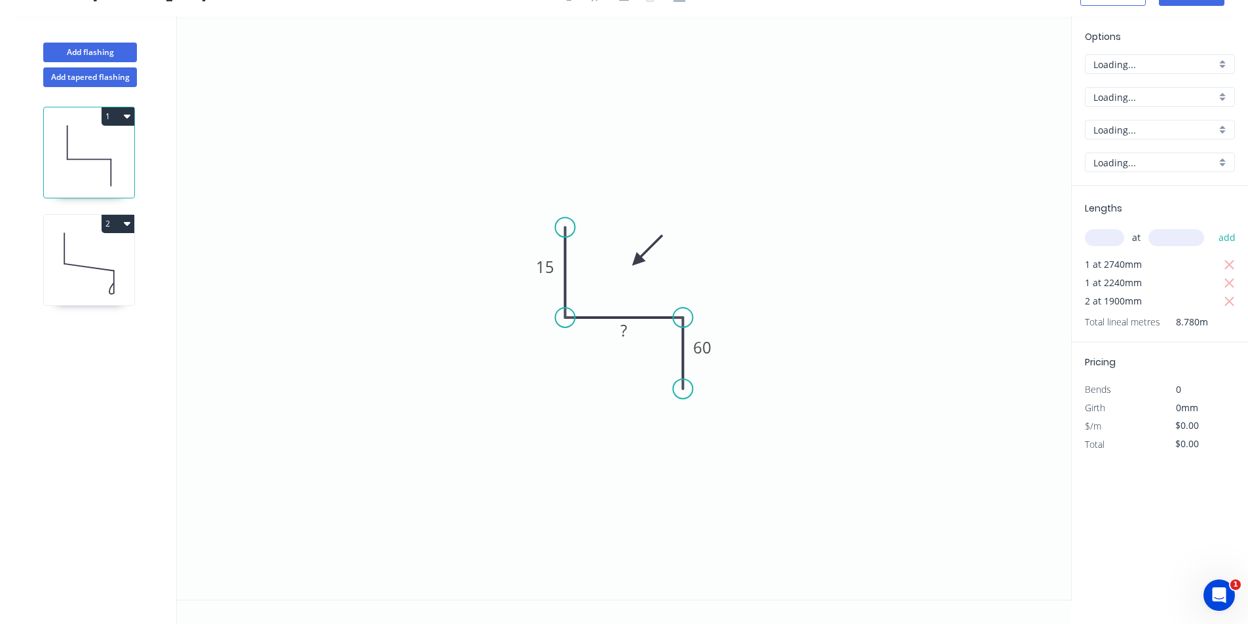
scroll to position [24, 0]
click at [637, 327] on rect at bounding box center [624, 330] width 43 height 27
click at [618, 327] on rect at bounding box center [623, 331] width 26 height 18
type input "$15.47"
type input "$135.83"
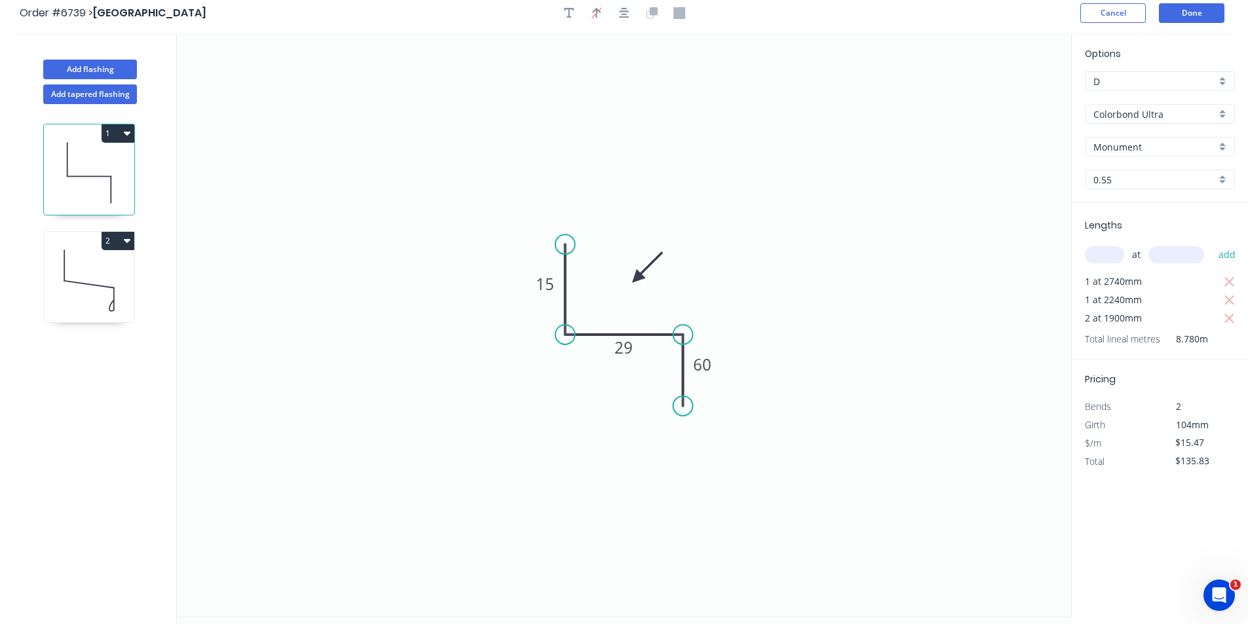
scroll to position [0, 0]
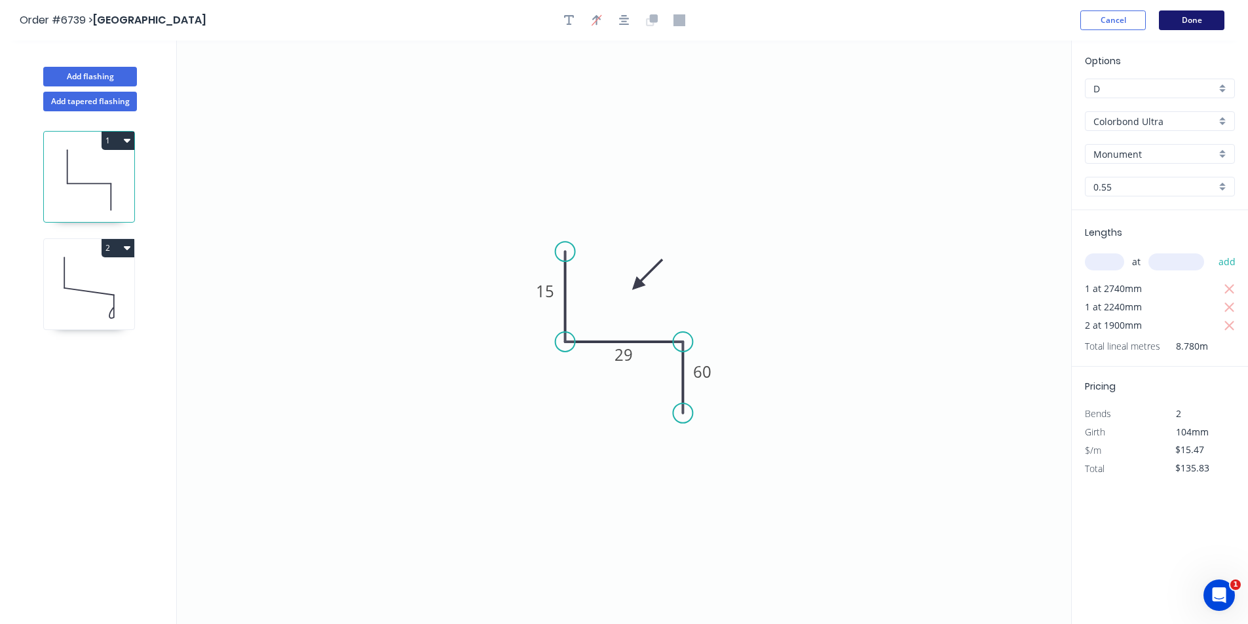
click at [1181, 24] on button "Done" at bounding box center [1191, 20] width 65 height 20
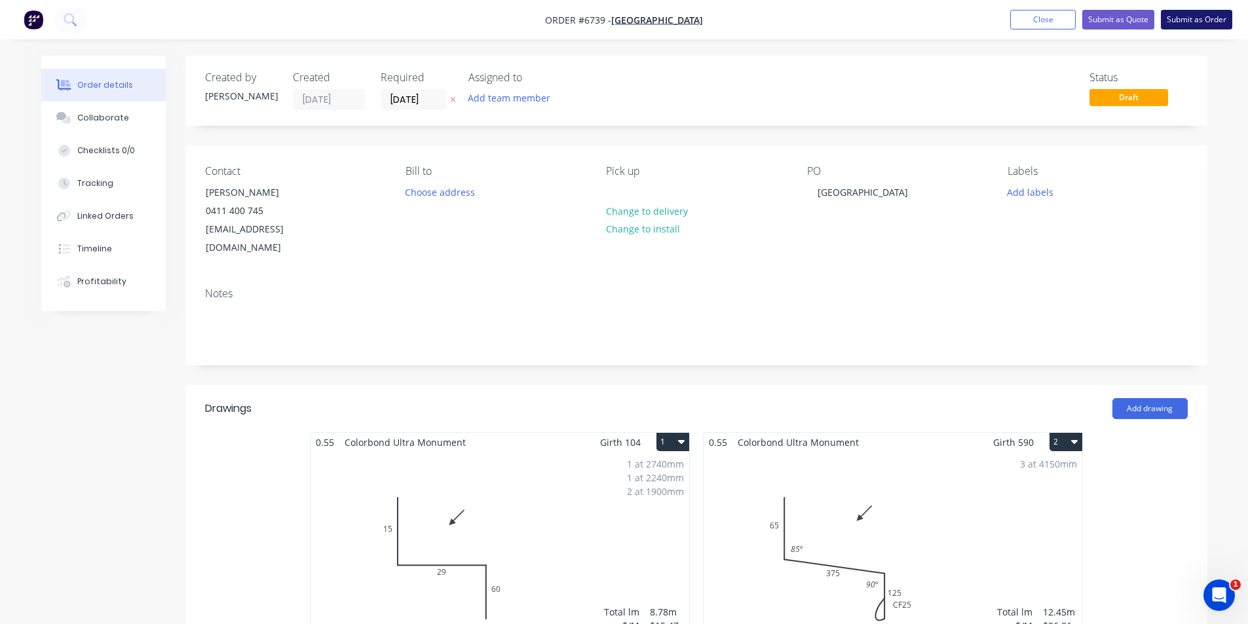
click at [1205, 20] on button "Submit as Order" at bounding box center [1196, 20] width 71 height 20
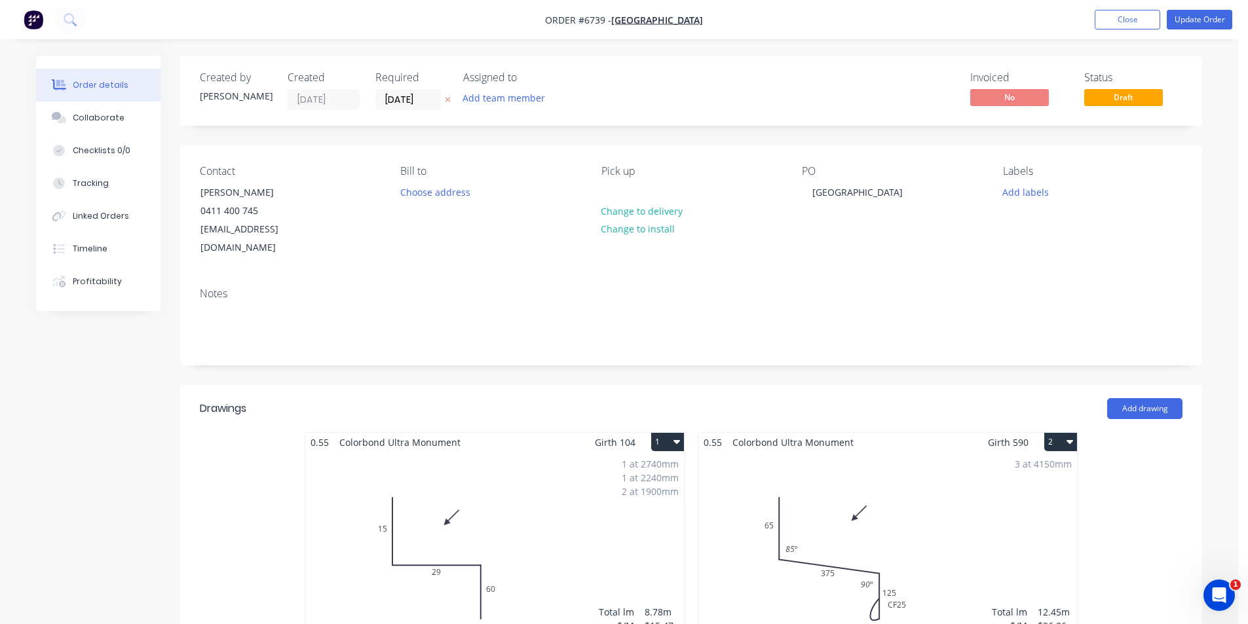
scroll to position [262, 0]
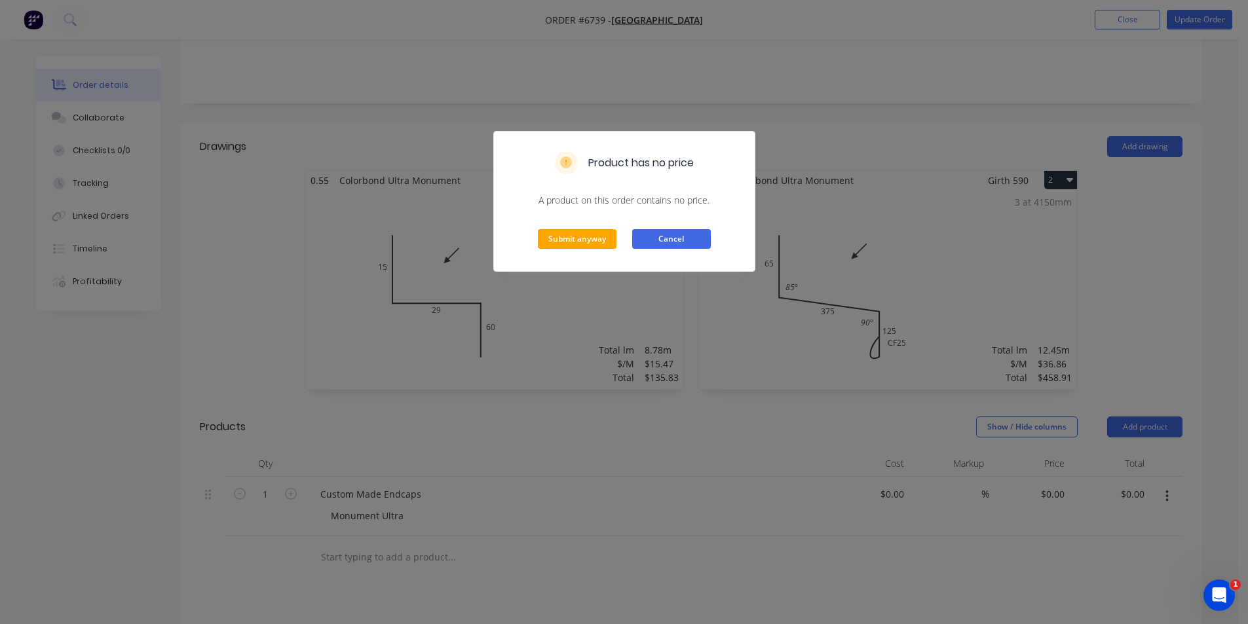
click at [653, 240] on button "Cancel" at bounding box center [671, 239] width 79 height 20
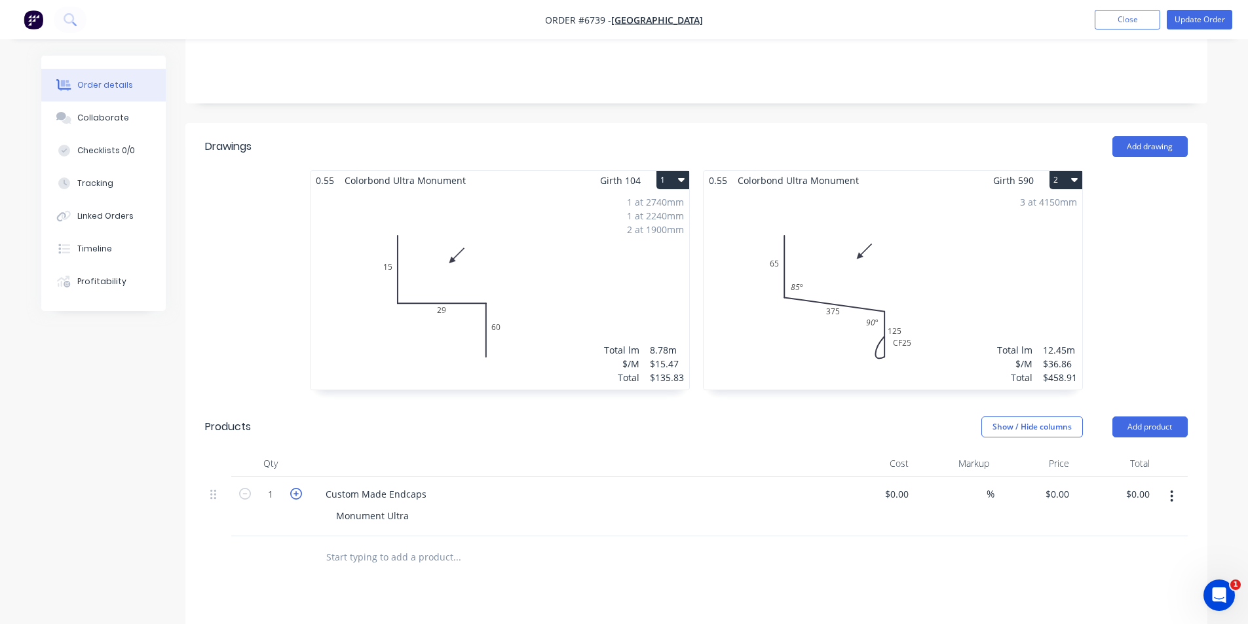
click at [299, 488] on icon "button" at bounding box center [296, 494] width 12 height 12
type input "2"
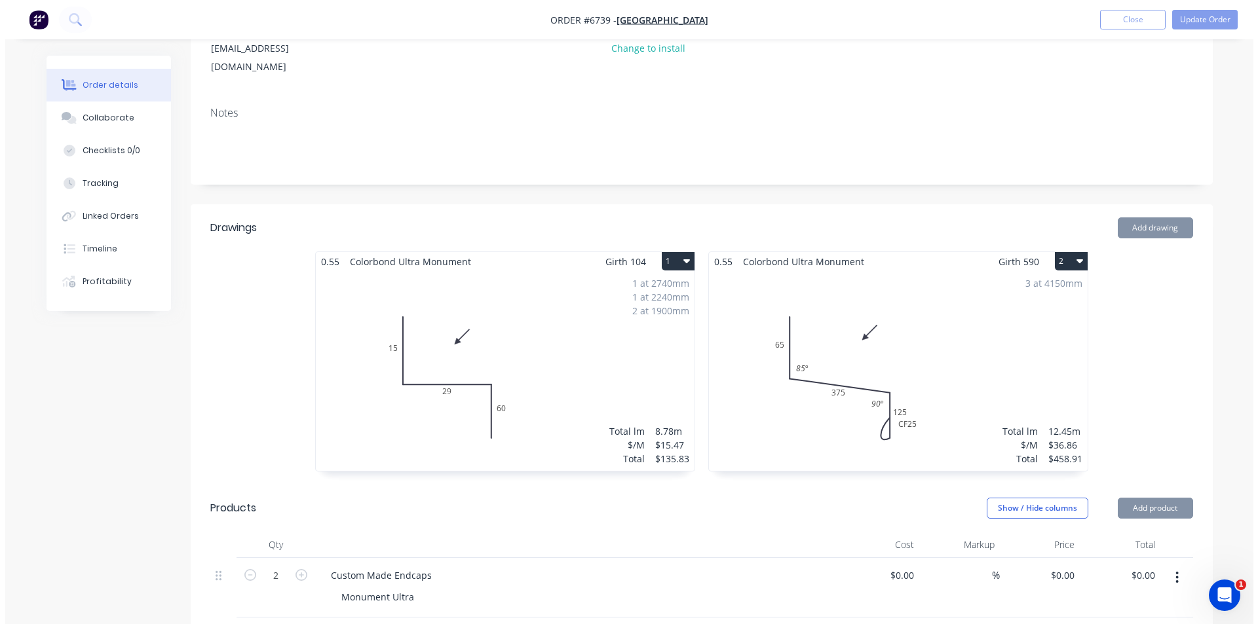
scroll to position [0, 0]
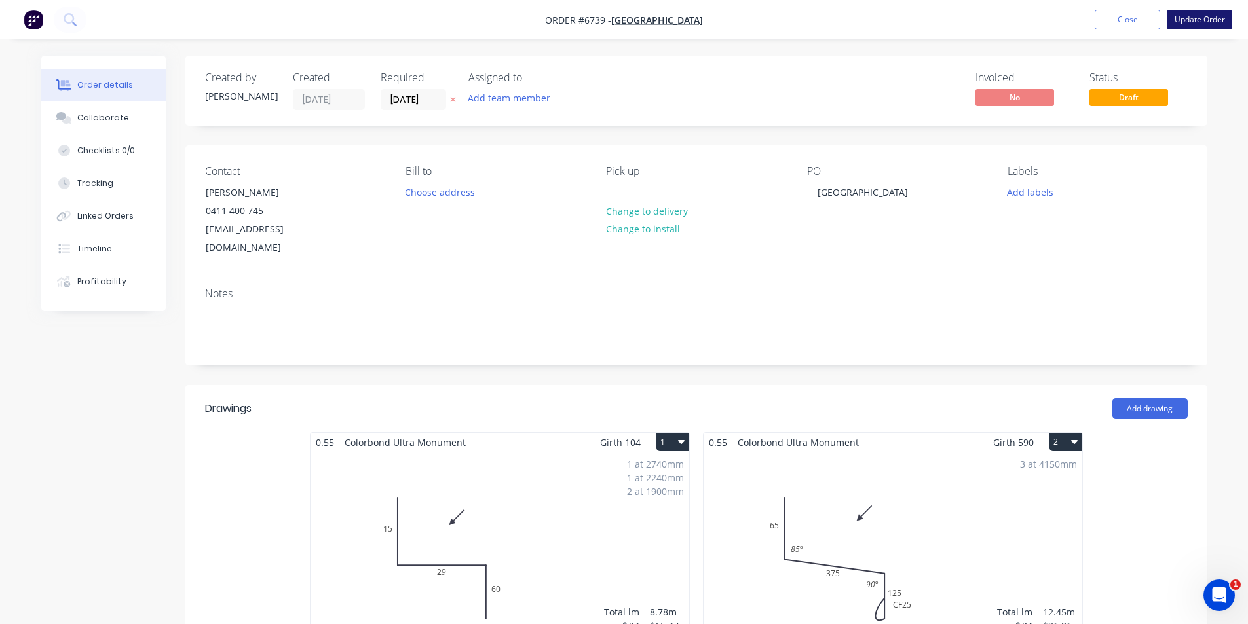
click at [1198, 24] on button "Update Order" at bounding box center [1199, 20] width 65 height 20
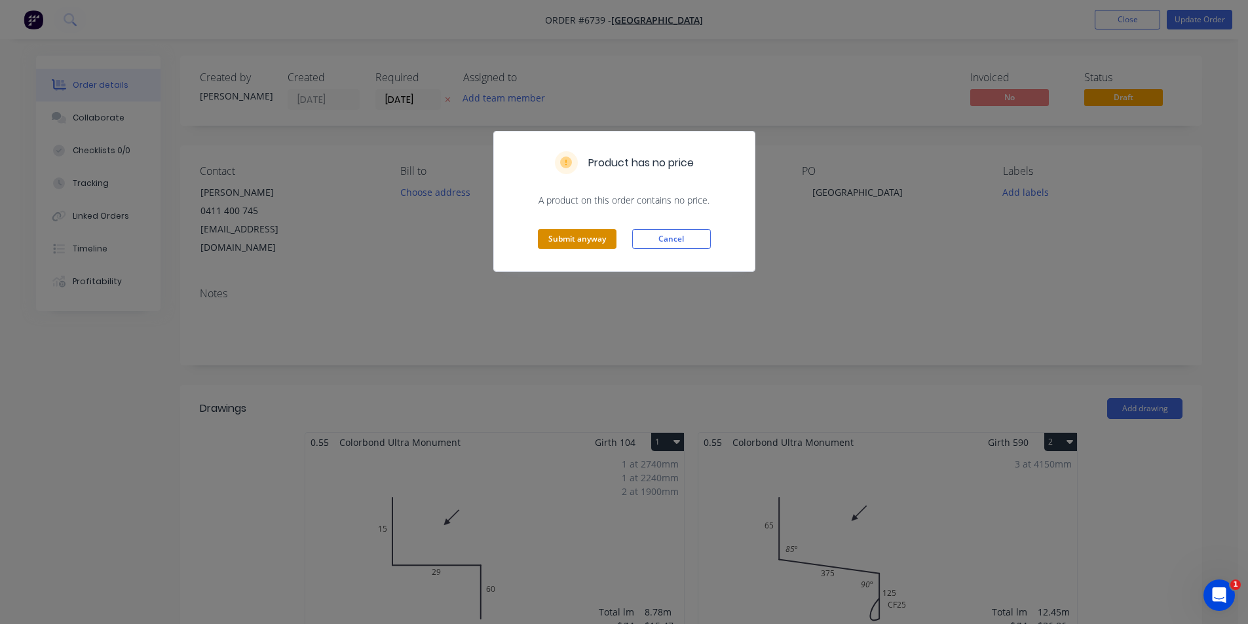
click at [555, 241] on button "Submit anyway" at bounding box center [577, 239] width 79 height 20
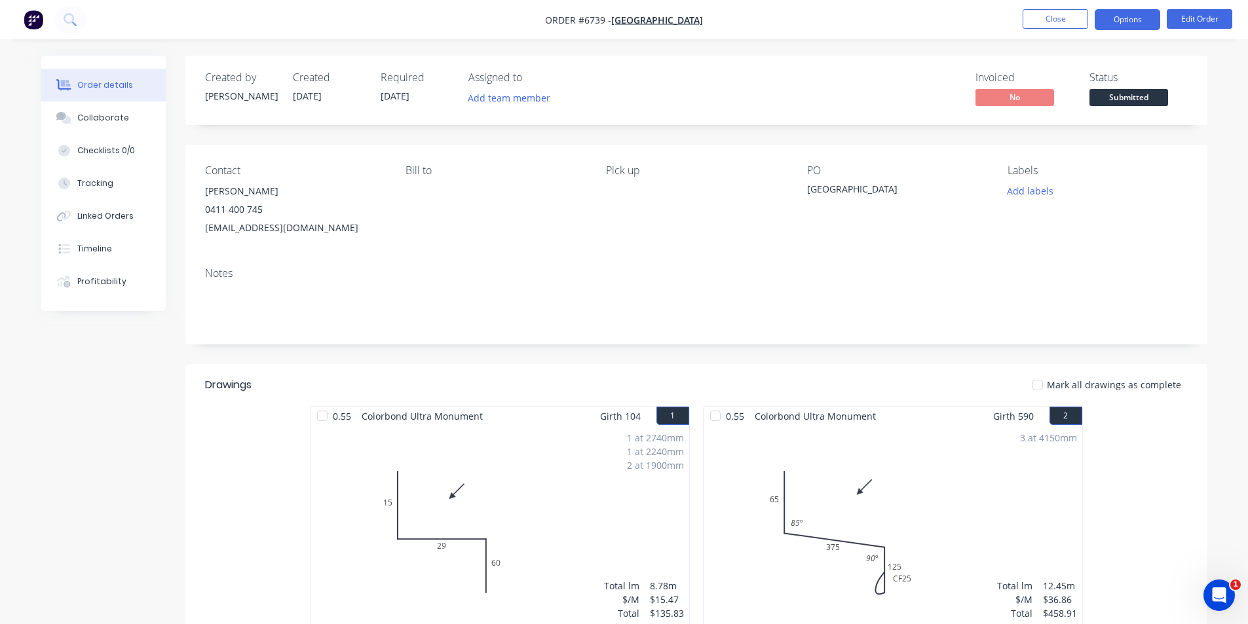
click at [1130, 19] on button "Options" at bounding box center [1126, 19] width 65 height 21
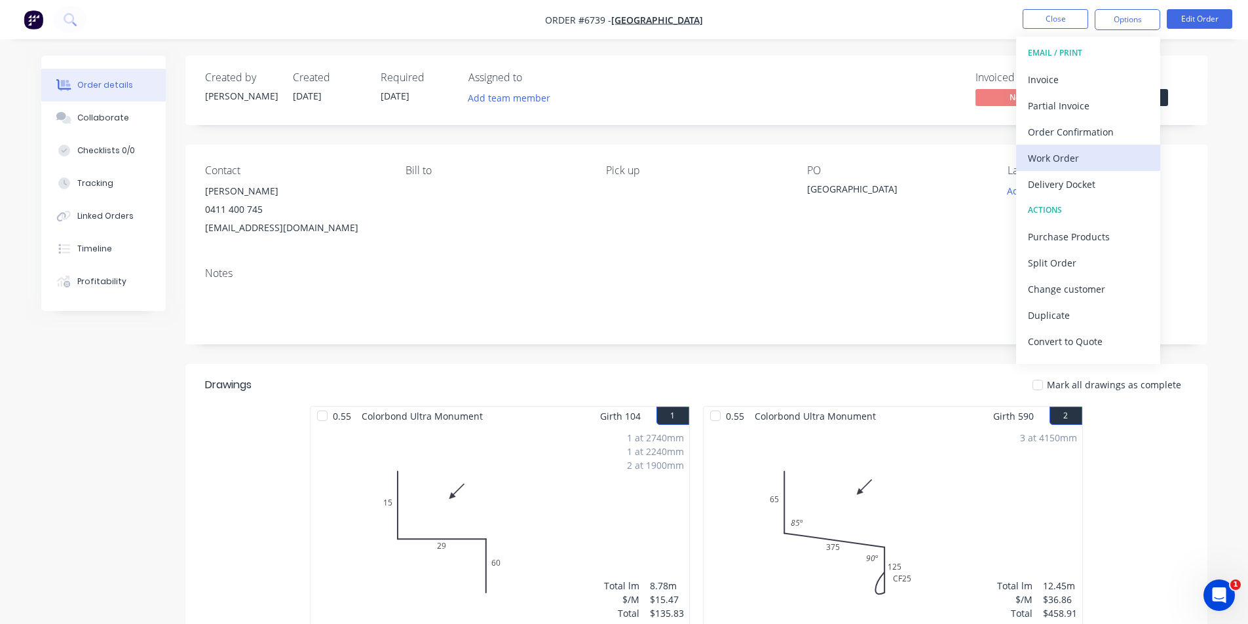
click at [1058, 161] on div "Work Order" at bounding box center [1088, 158] width 121 height 19
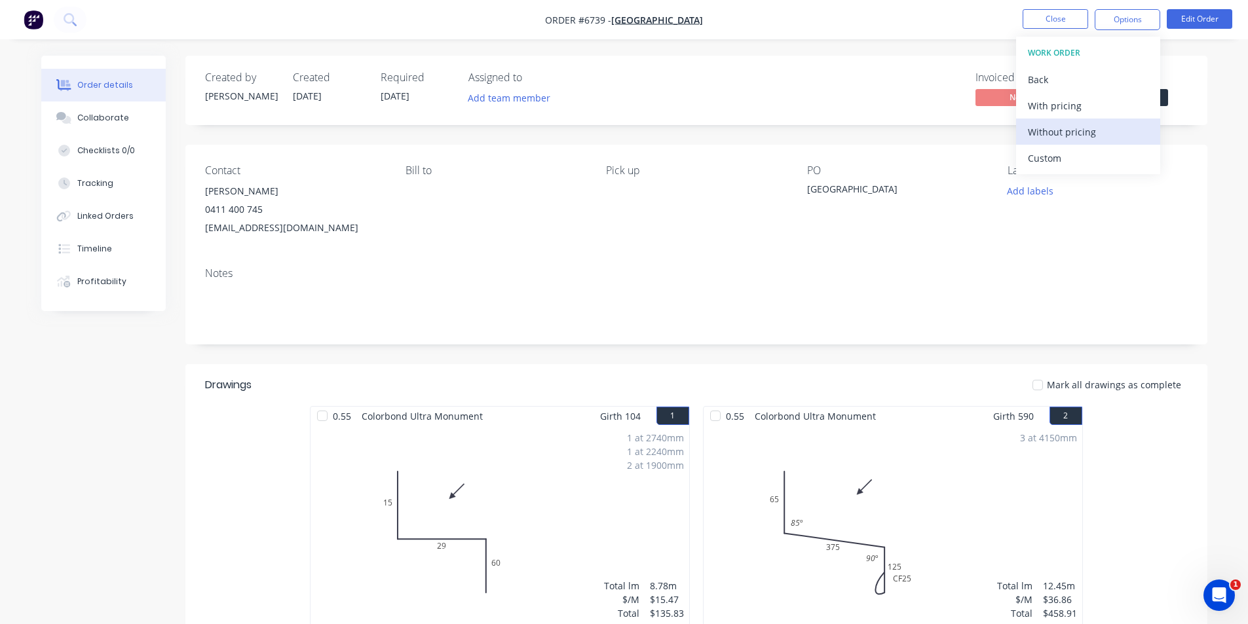
click at [1070, 134] on div "Without pricing" at bounding box center [1088, 131] width 121 height 19
drag, startPoint x: 1189, startPoint y: 115, endPoint x: 1162, endPoint y: 87, distance: 38.9
click at [1189, 115] on div "Created by Katie Created 02/09/25 Required 02/09/25 Assigned to Add team member…" at bounding box center [696, 90] width 1022 height 69
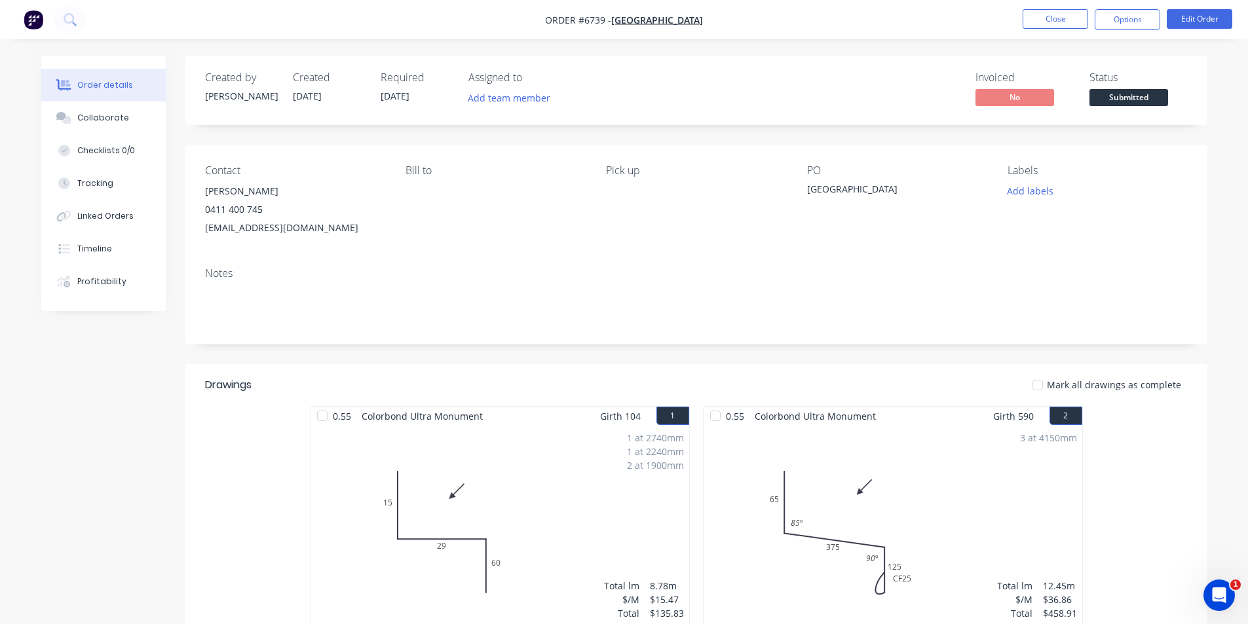
click at [1165, 96] on span "Submitted" at bounding box center [1128, 97] width 79 height 16
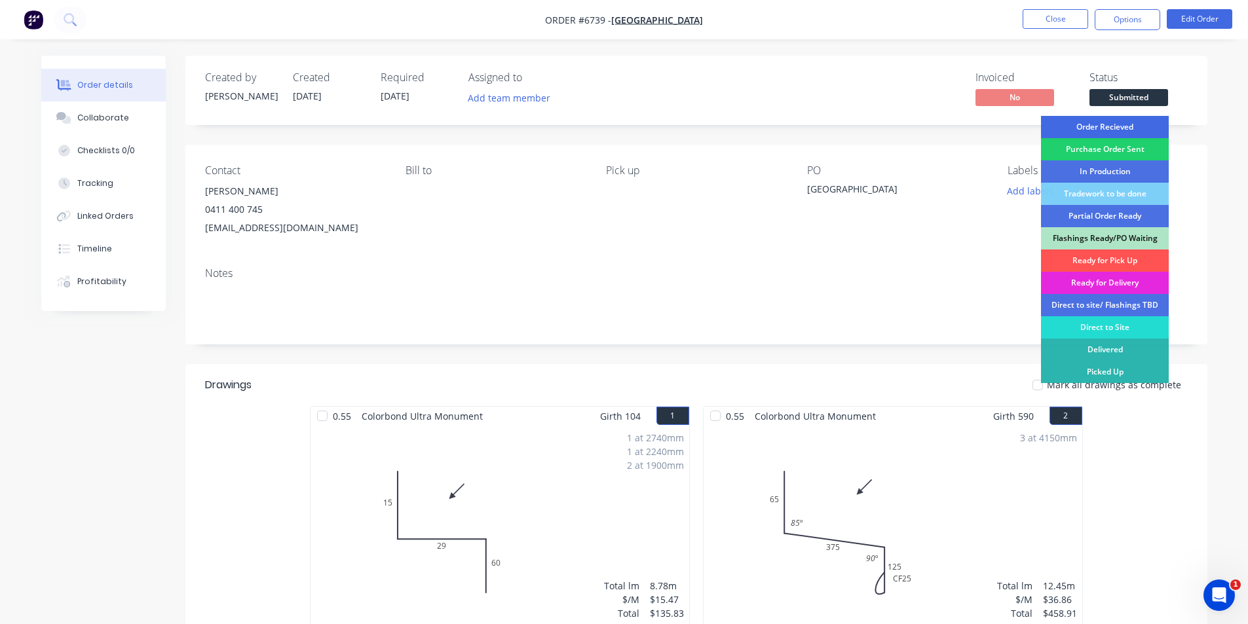
click at [1156, 121] on div "Order Recieved" at bounding box center [1105, 127] width 128 height 22
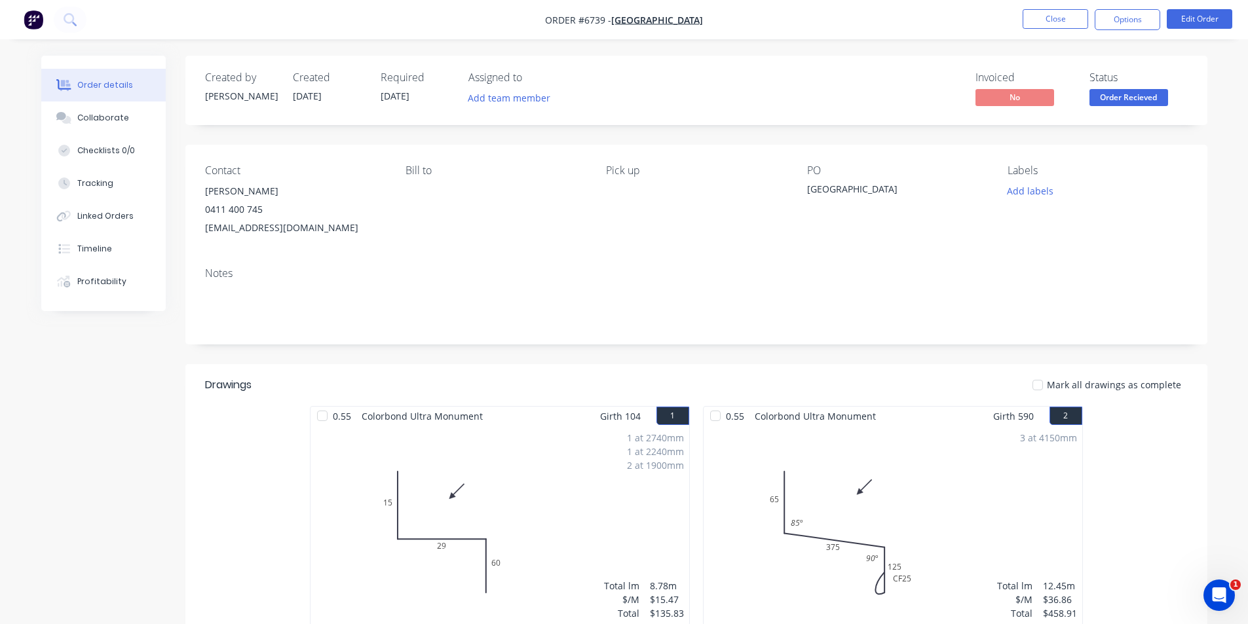
drag, startPoint x: 1077, startPoint y: 29, endPoint x: 1017, endPoint y: 54, distance: 65.8
click at [1077, 29] on li "Close" at bounding box center [1054, 19] width 65 height 21
click at [1067, 15] on button "Close" at bounding box center [1054, 19] width 65 height 20
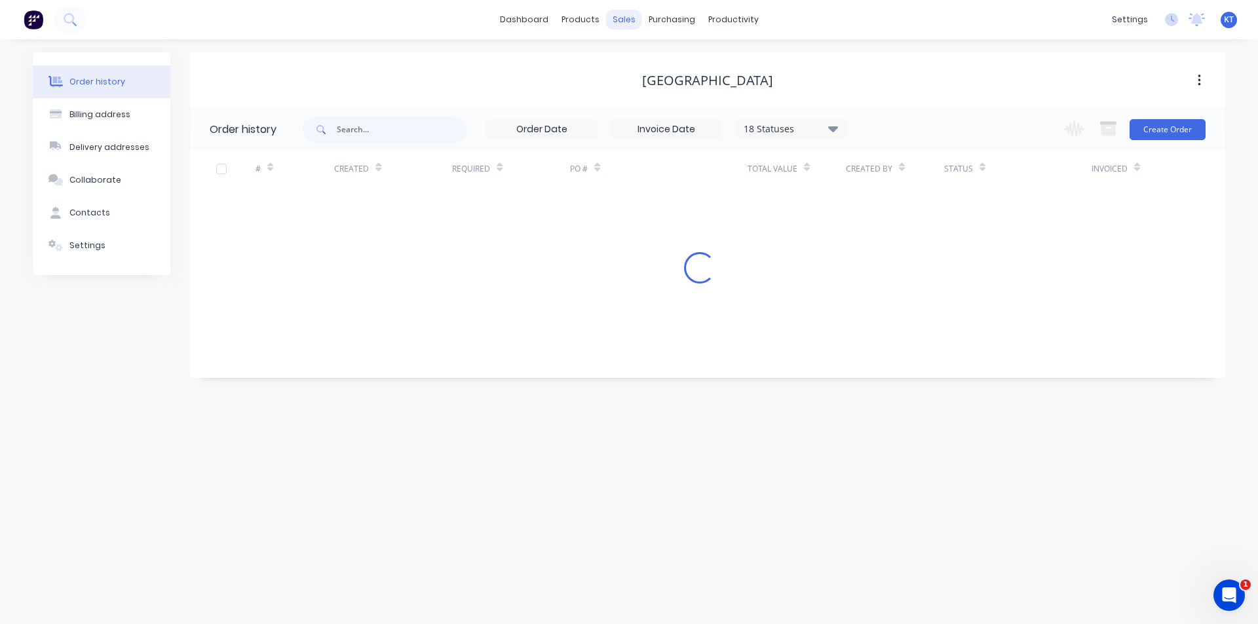
click at [622, 21] on div "sales" at bounding box center [624, 20] width 36 height 20
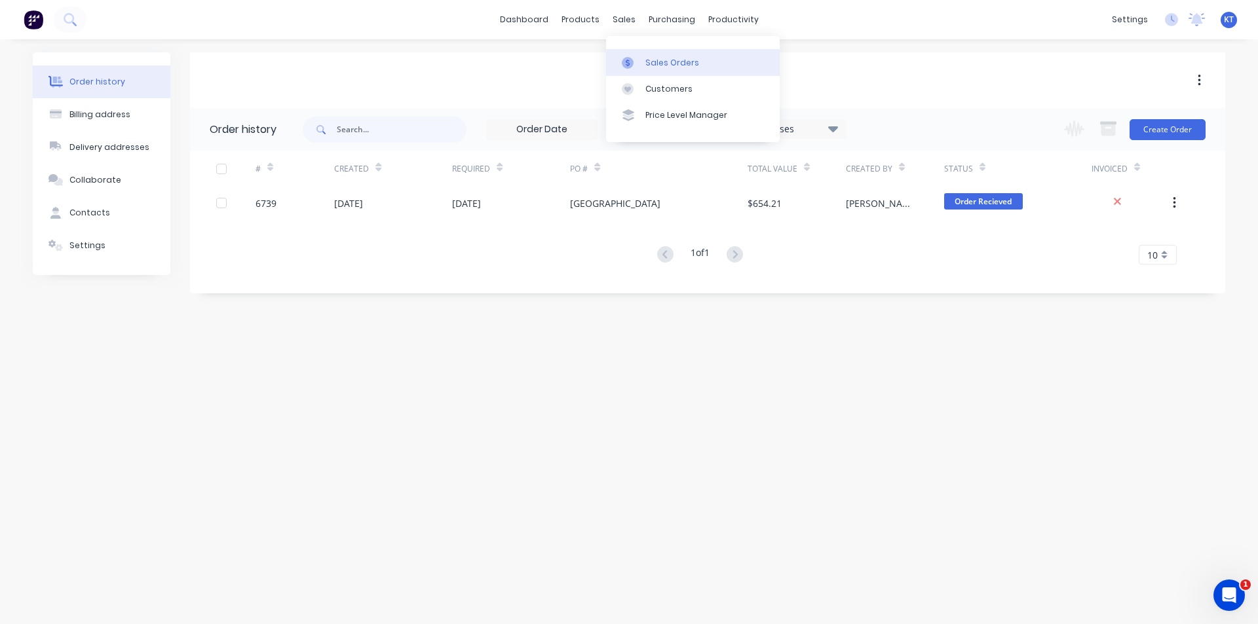
click at [652, 66] on div "Sales Orders" at bounding box center [672, 63] width 54 height 12
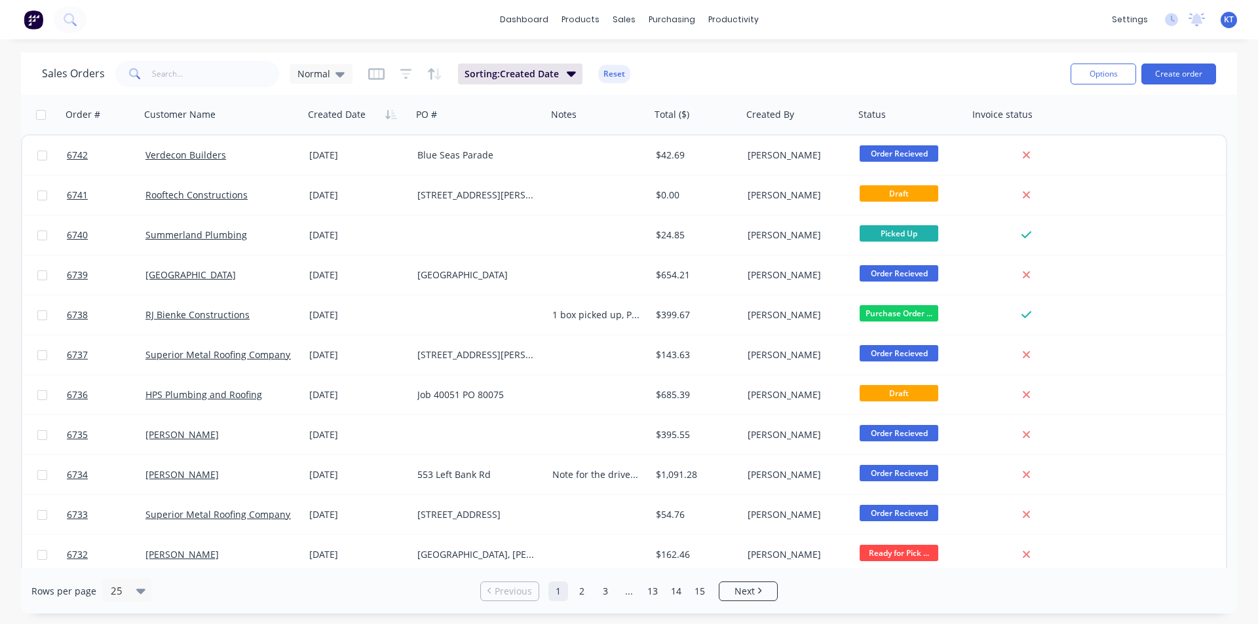
click at [1167, 75] on button "Create order" at bounding box center [1178, 74] width 75 height 21
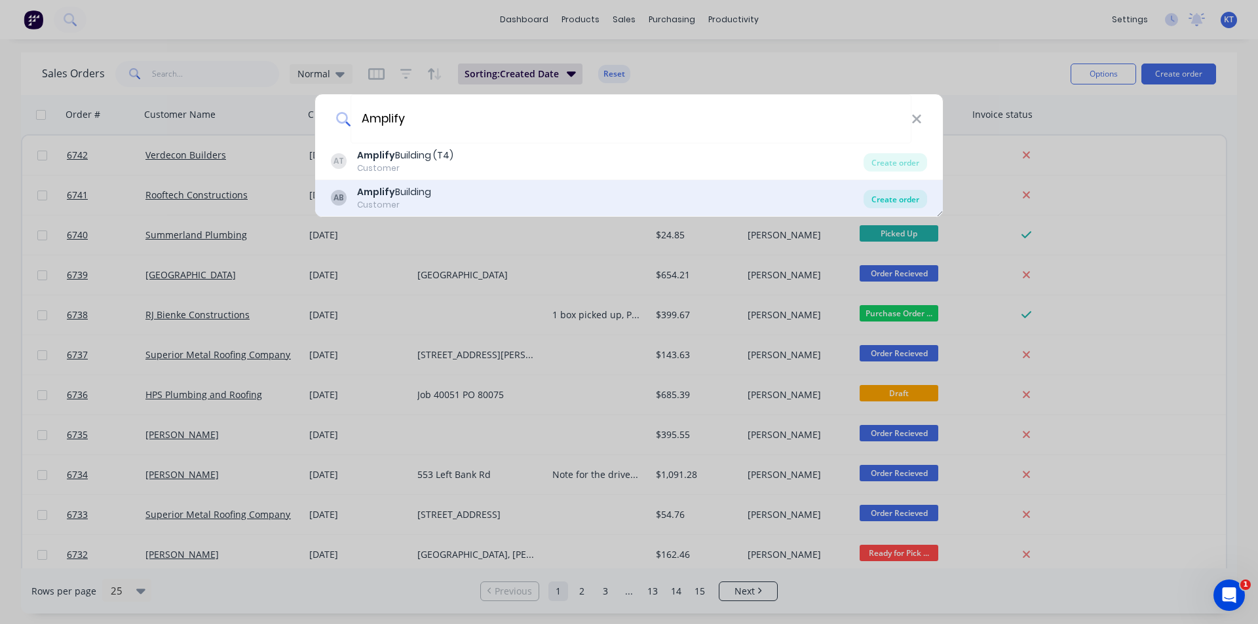
type input "Amplify"
click at [884, 193] on div "Create order" at bounding box center [895, 199] width 64 height 18
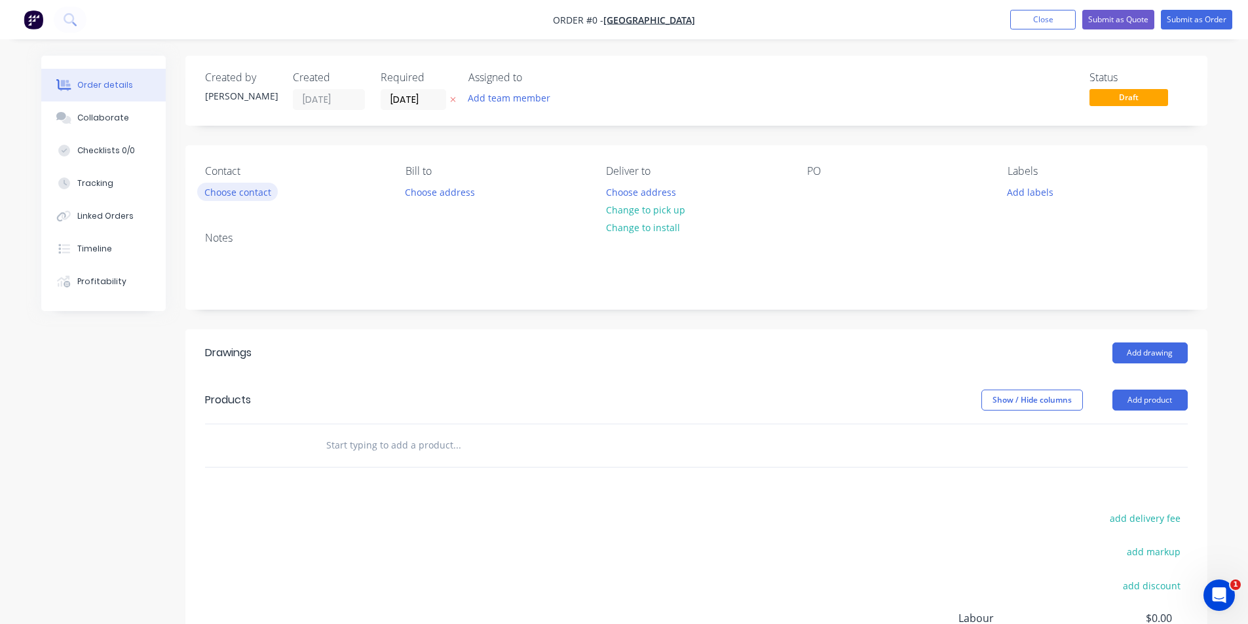
click at [208, 191] on button "Choose contact" at bounding box center [237, 192] width 81 height 18
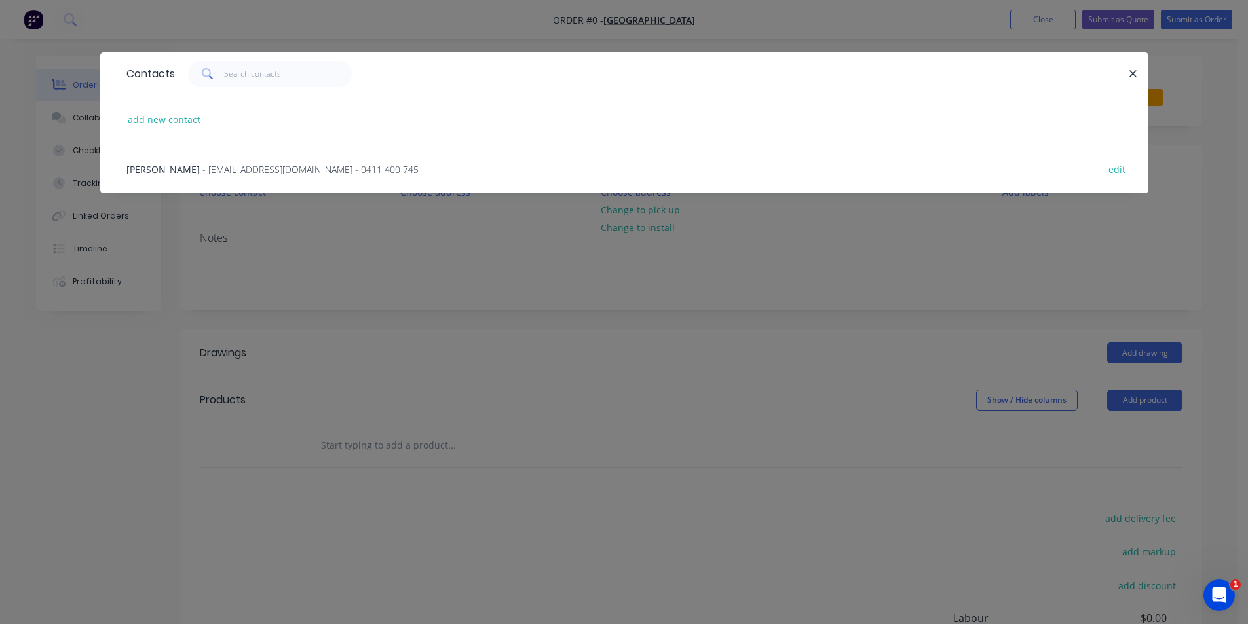
click at [210, 169] on span "- [EMAIL_ADDRESS][DOMAIN_NAME] - 0411 400 745" at bounding box center [310, 169] width 216 height 12
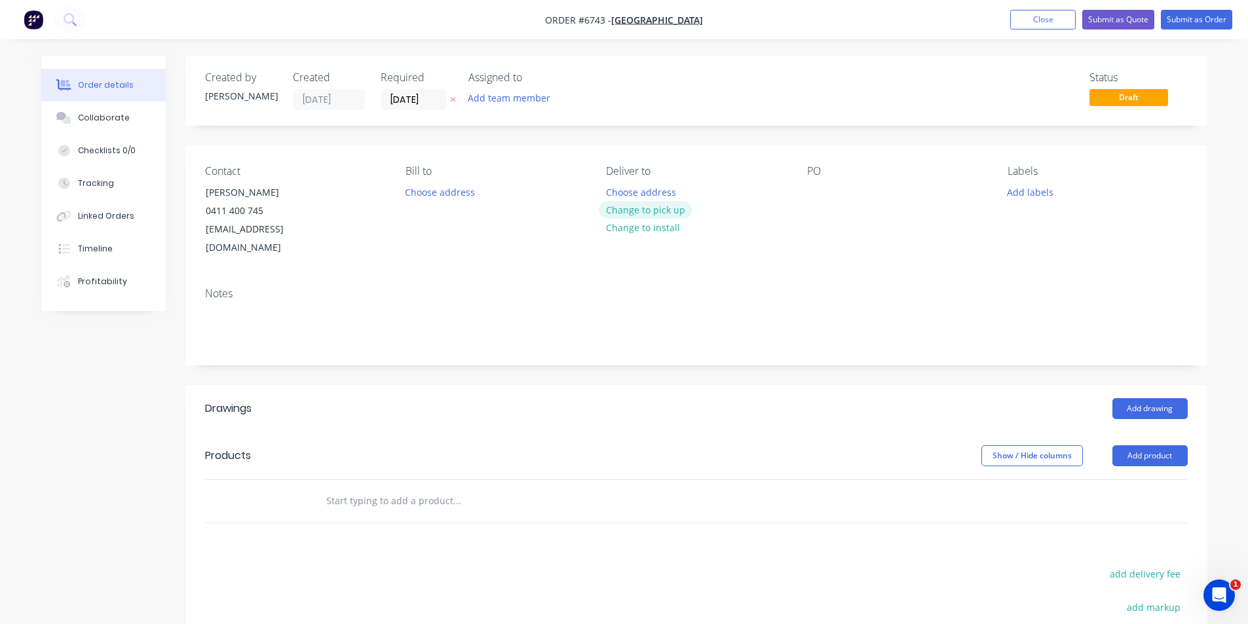
click at [654, 210] on button "Change to pick up" at bounding box center [645, 210] width 93 height 18
click at [1158, 398] on button "Add drawing" at bounding box center [1149, 408] width 75 height 21
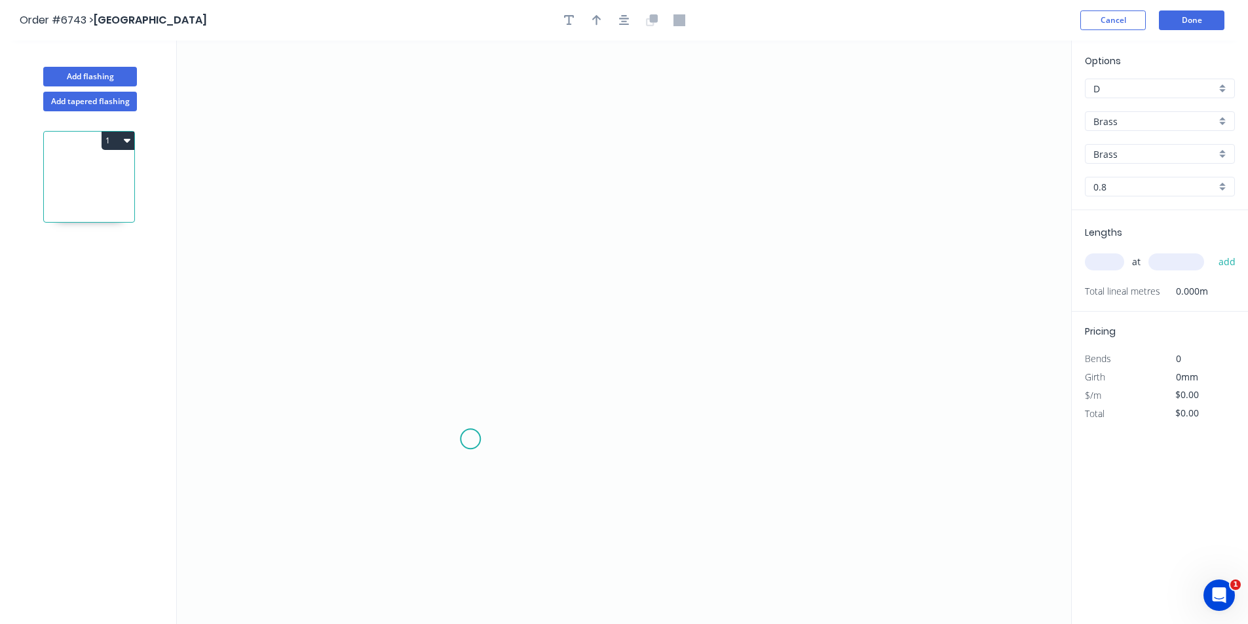
click at [462, 399] on icon "0" at bounding box center [624, 333] width 894 height 584
click at [460, 324] on icon "0" at bounding box center [624, 333] width 894 height 584
click at [618, 329] on icon "0 ?" at bounding box center [624, 333] width 894 height 584
click at [616, 411] on icon "0 ? ?" at bounding box center [624, 333] width 894 height 584
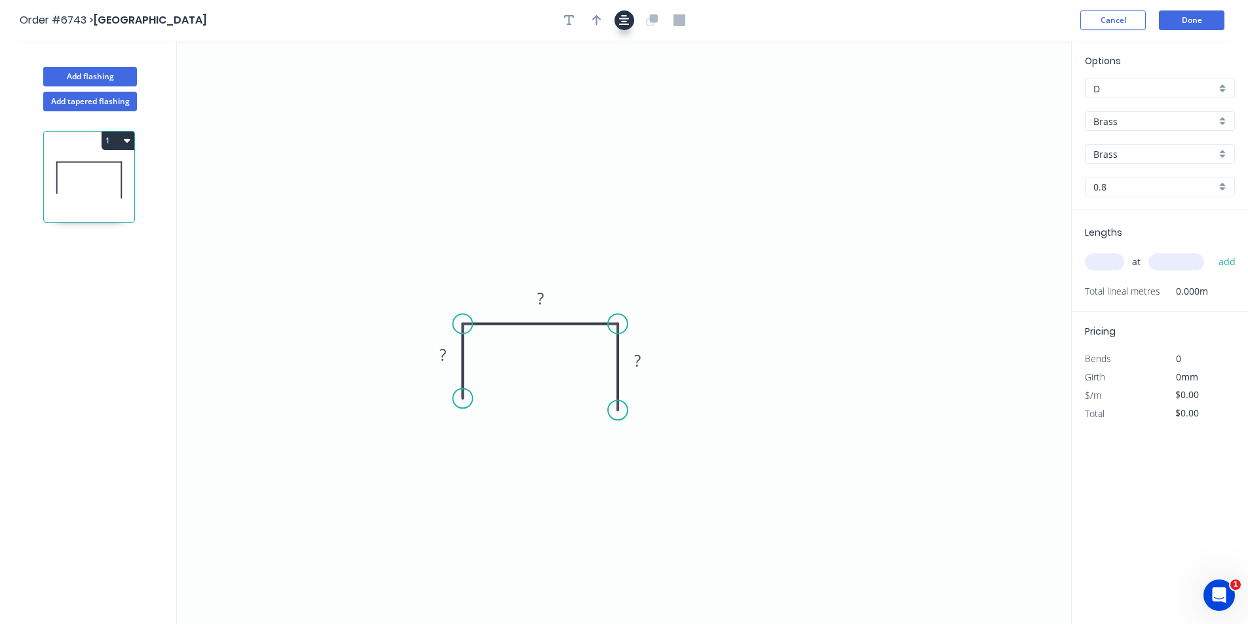
click at [629, 12] on button "button" at bounding box center [624, 20] width 20 height 20
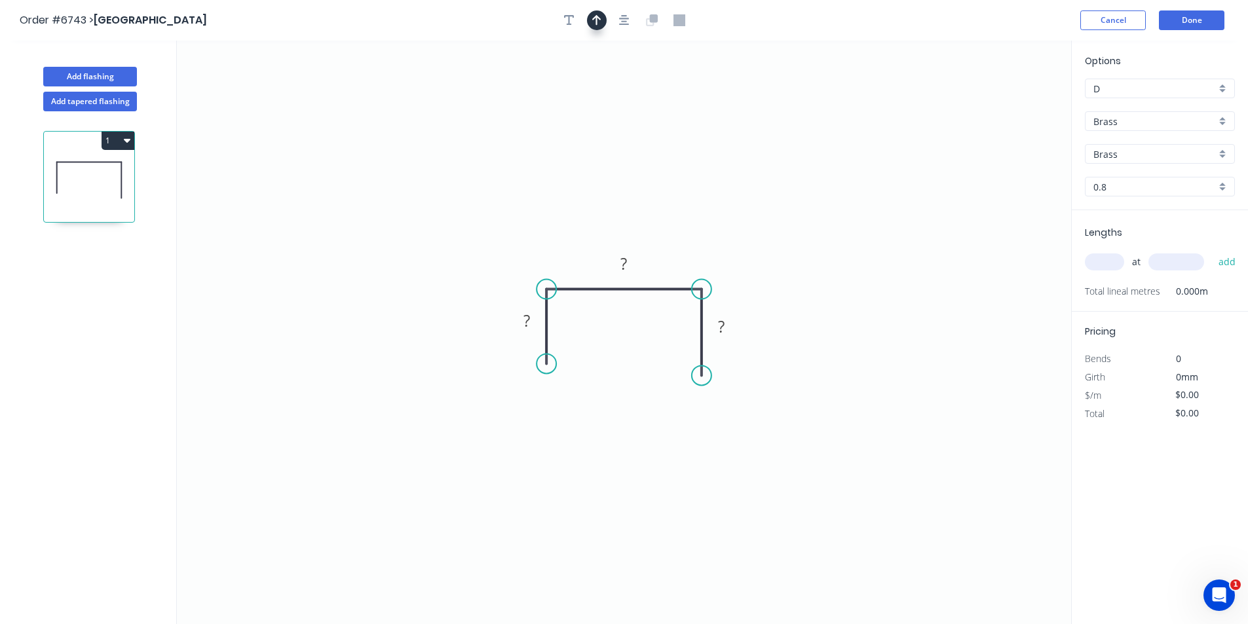
click at [600, 18] on icon "button" at bounding box center [596, 20] width 9 height 12
click at [1004, 101] on icon at bounding box center [1005, 91] width 12 height 42
drag, startPoint x: 1004, startPoint y: 101, endPoint x: 703, endPoint y: 225, distance: 325.7
click at [703, 225] on icon at bounding box center [715, 211] width 38 height 38
click at [1157, 129] on div "Brass" at bounding box center [1160, 121] width 150 height 20
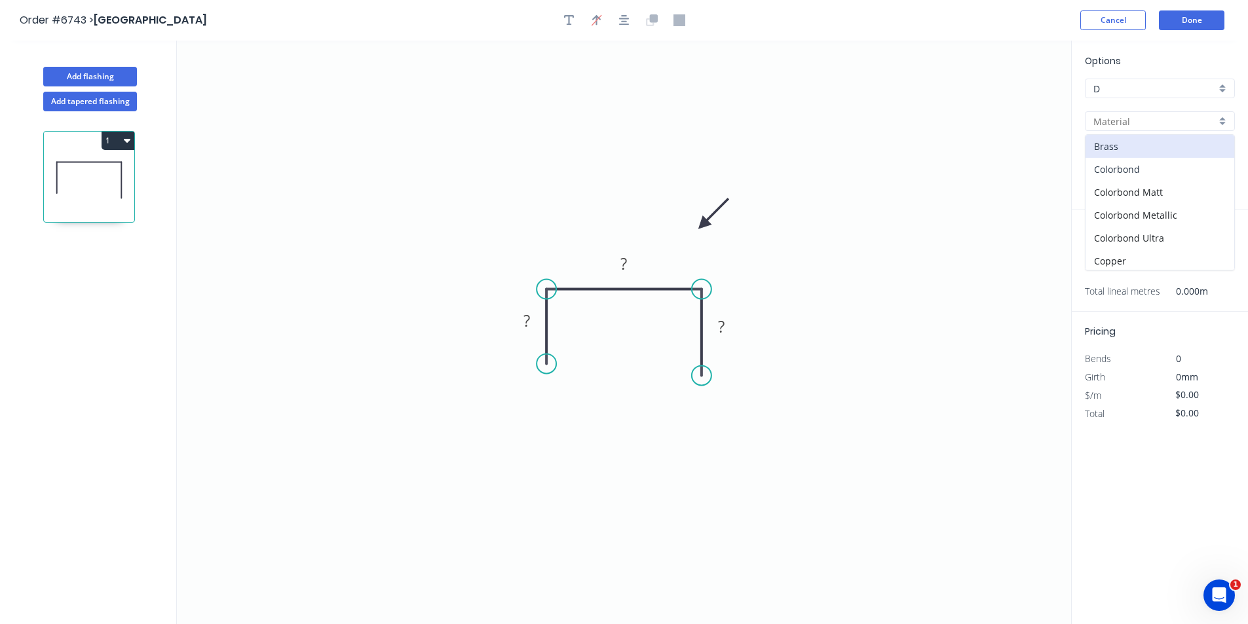
click at [1151, 173] on div "Colorbond" at bounding box center [1159, 169] width 149 height 23
type input "Colorbond"
type input "Basalt"
type input "0.55"
click at [1157, 154] on input "Basalt" at bounding box center [1154, 154] width 122 height 14
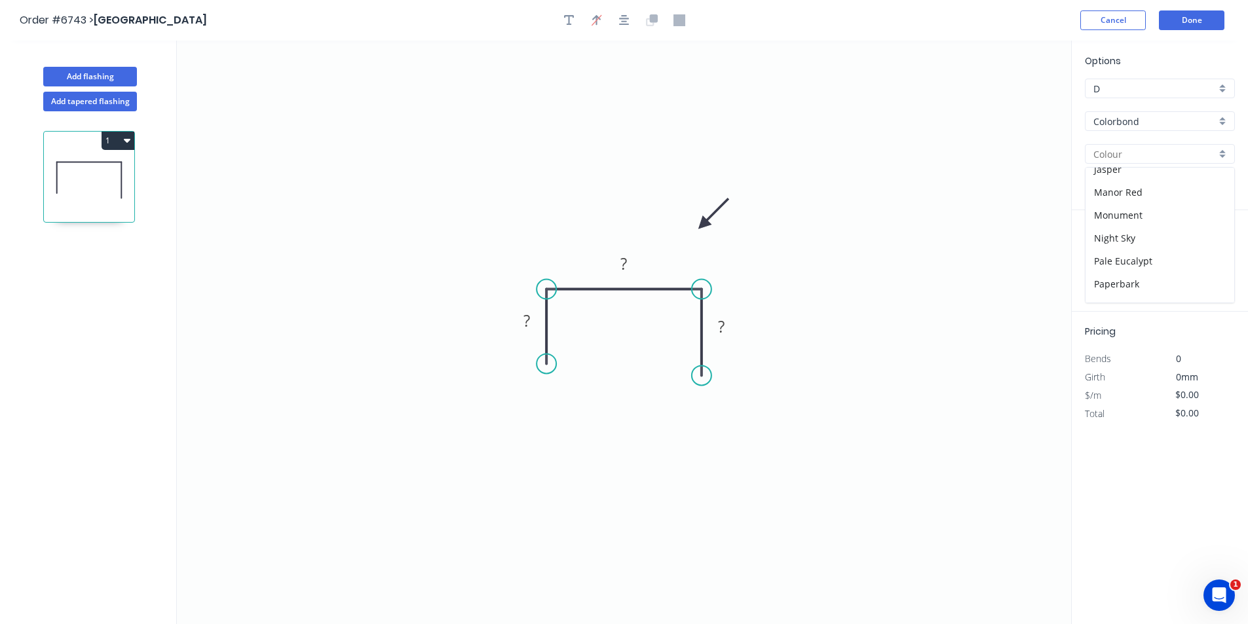
scroll to position [238, 0]
click at [1114, 234] on div "Night Sky" at bounding box center [1159, 238] width 149 height 23
type input "Night Sky"
click at [525, 326] on tspan "?" at bounding box center [526, 321] width 7 height 22
type input "$11.94"
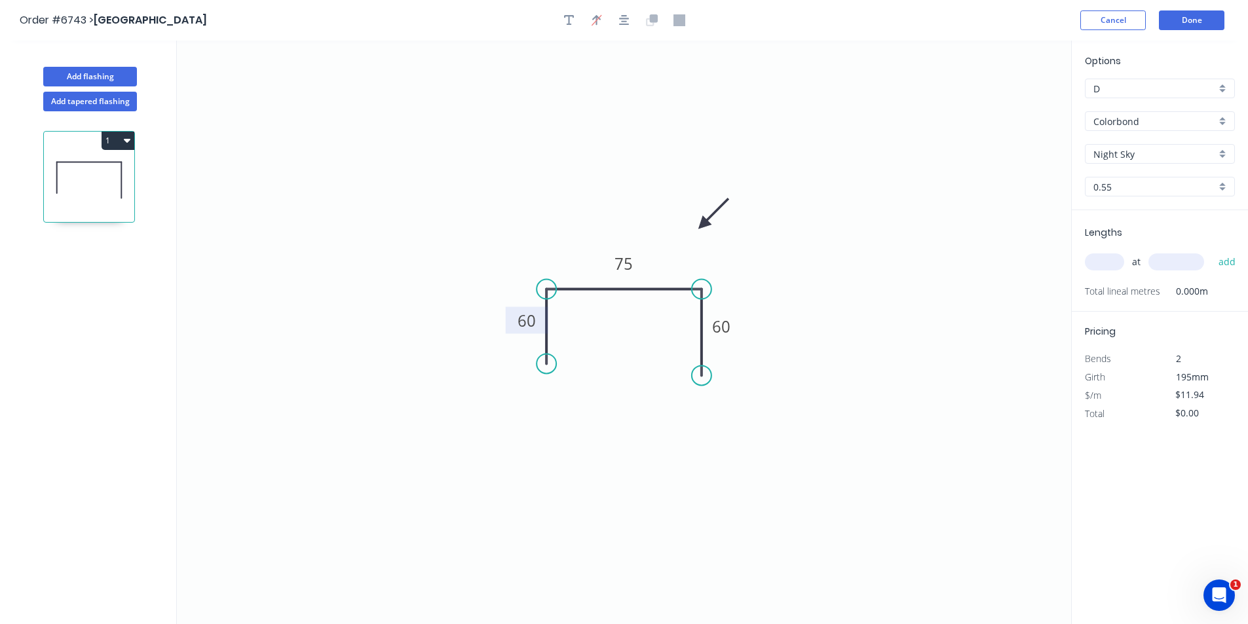
click at [1106, 261] on input "text" at bounding box center [1104, 261] width 39 height 17
type input "4"
type input "3300"
click at [1212, 251] on button "add" at bounding box center [1227, 262] width 31 height 22
type input "$157.61"
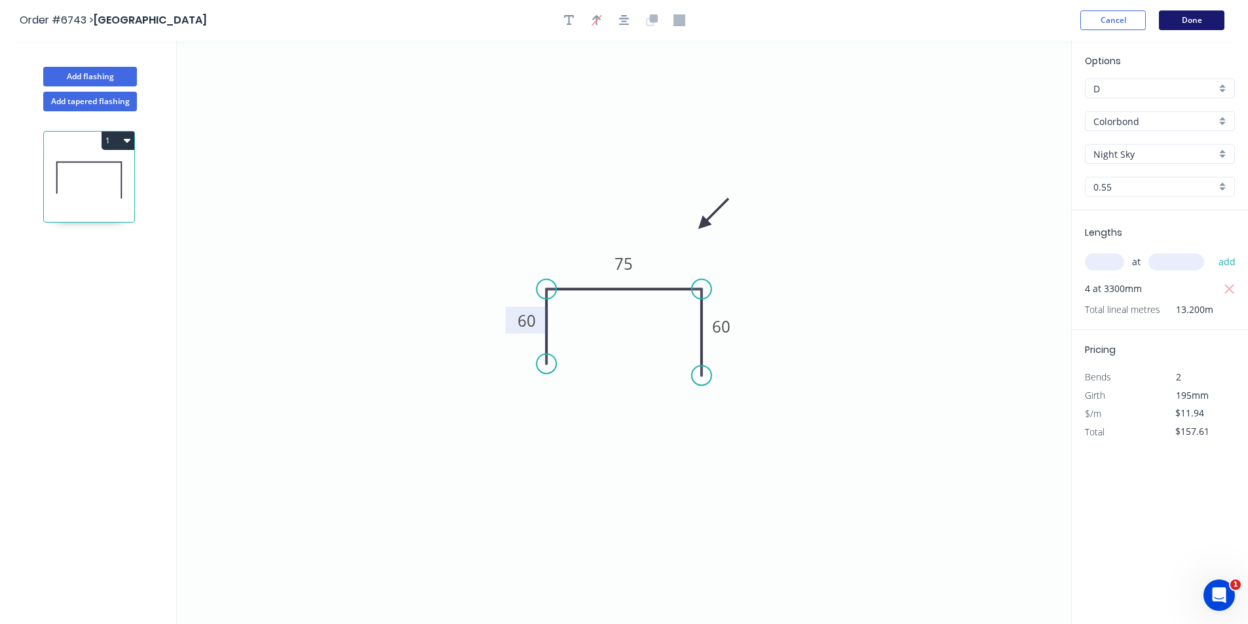
click at [1168, 14] on button "Done" at bounding box center [1191, 20] width 65 height 20
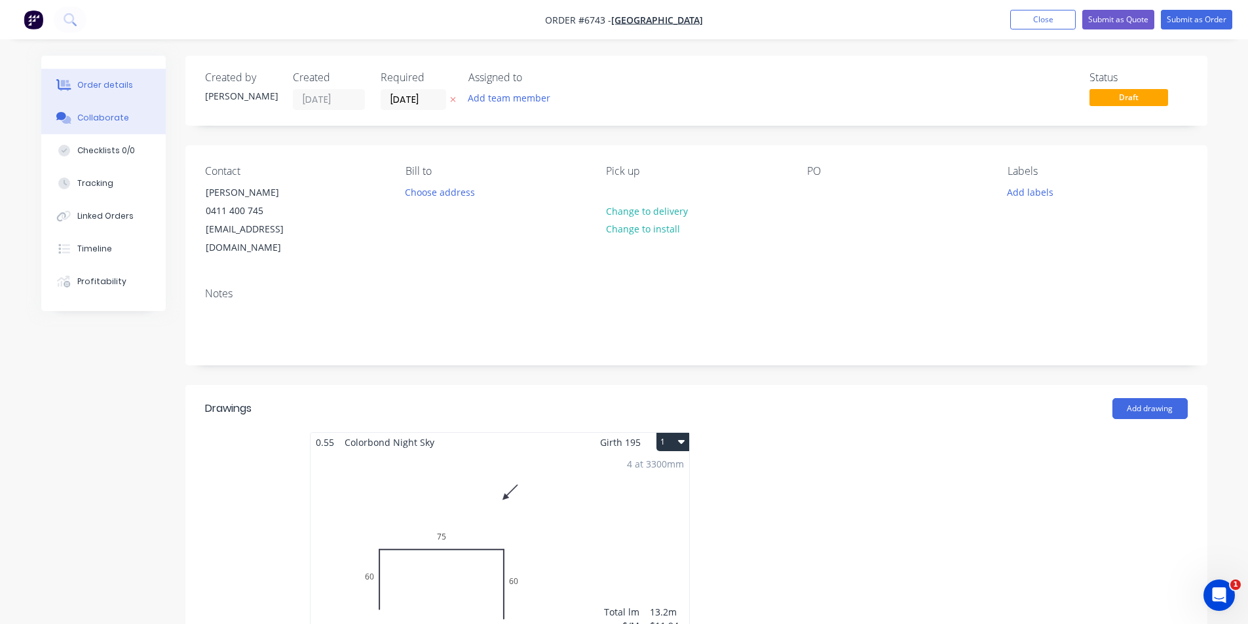
click at [132, 122] on button "Collaborate" at bounding box center [103, 118] width 124 height 33
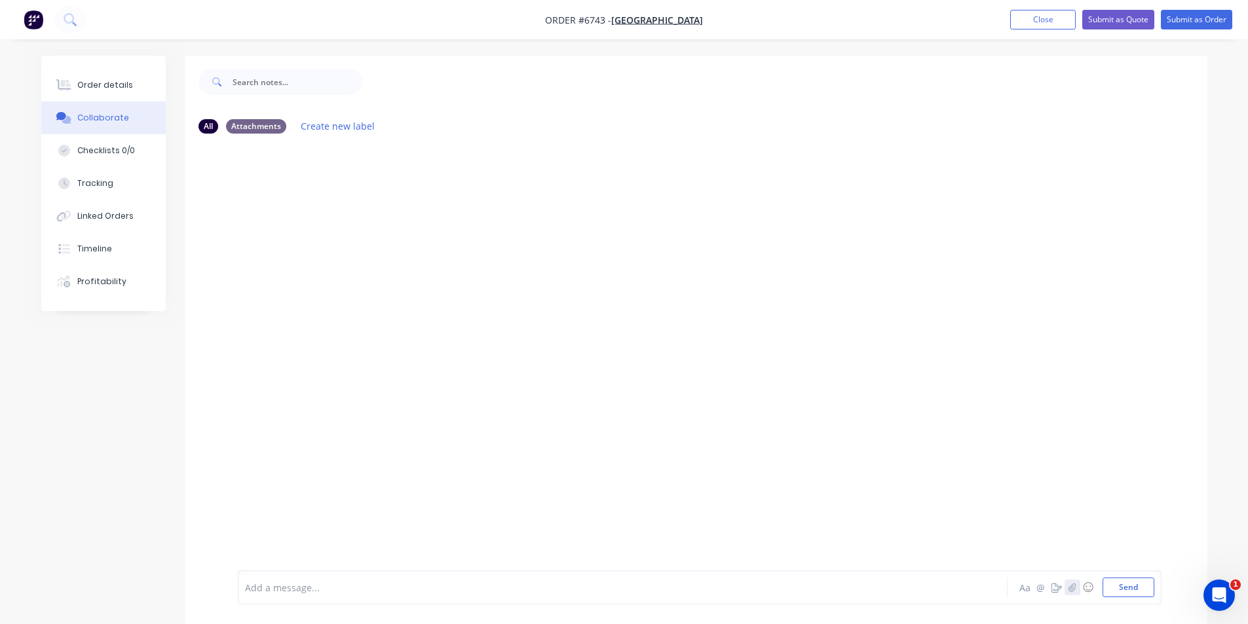
click at [1073, 587] on icon "button" at bounding box center [1072, 587] width 8 height 9
click at [1132, 591] on button "Send" at bounding box center [1128, 588] width 52 height 20
drag, startPoint x: 126, startPoint y: 90, endPoint x: 1248, endPoint y: 396, distance: 1163.6
click at [126, 90] on div "Order details" at bounding box center [105, 85] width 56 height 12
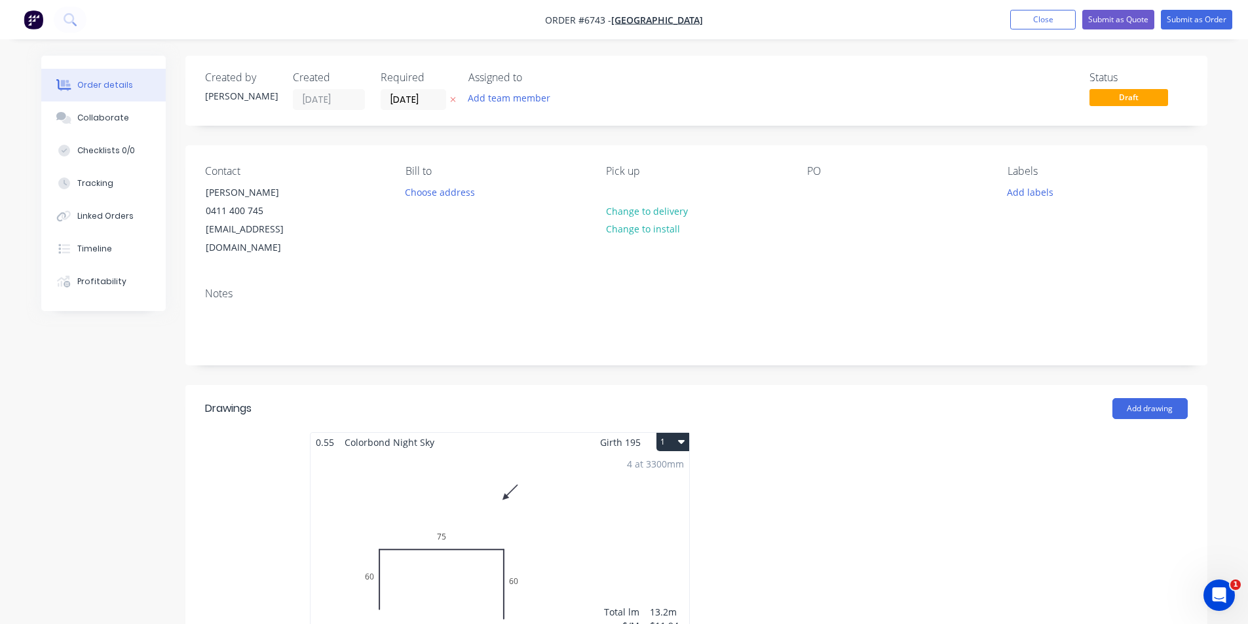
drag, startPoint x: 1048, startPoint y: 21, endPoint x: 660, endPoint y: 98, distance: 395.4
click at [1047, 20] on button "Close" at bounding box center [1042, 20] width 65 height 20
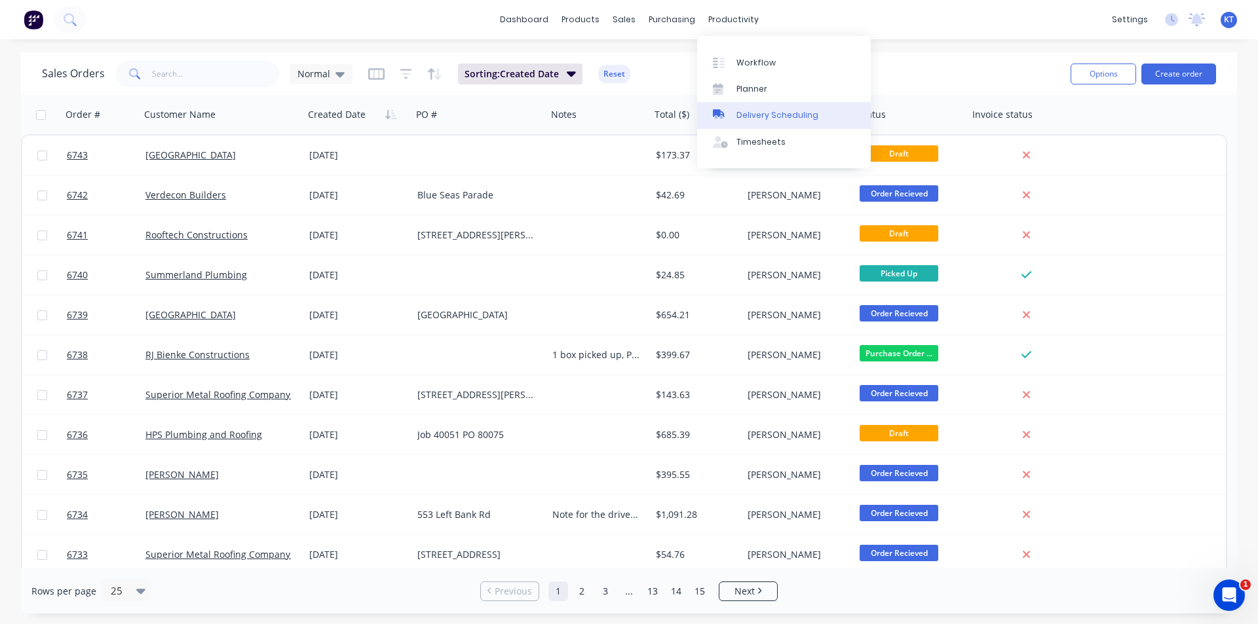
click at [746, 112] on div "Delivery Scheduling" at bounding box center [777, 115] width 82 height 12
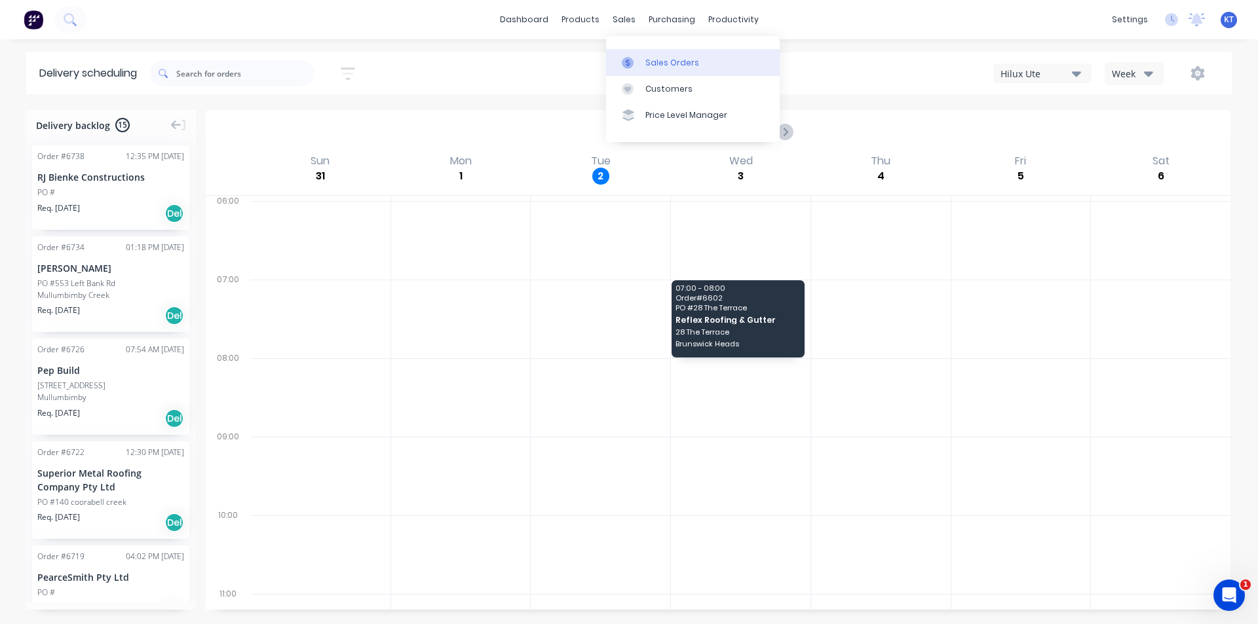
click at [671, 62] on div "Sales Orders" at bounding box center [672, 63] width 54 height 12
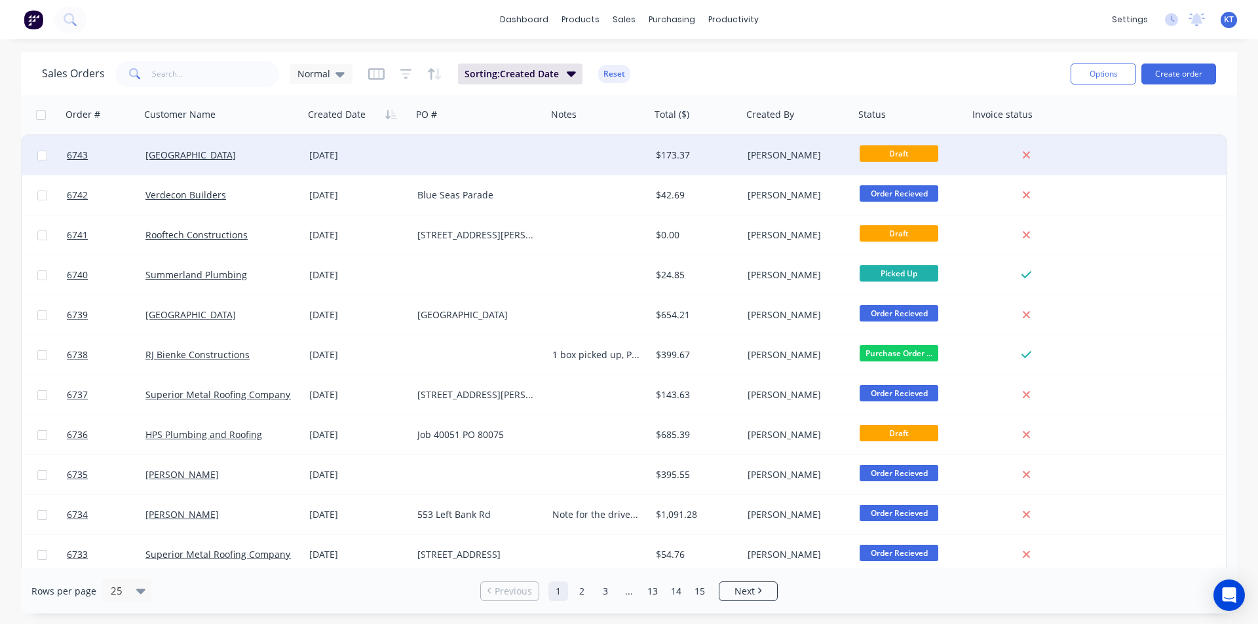
click at [386, 155] on div "[DATE]" at bounding box center [358, 155] width 98 height 13
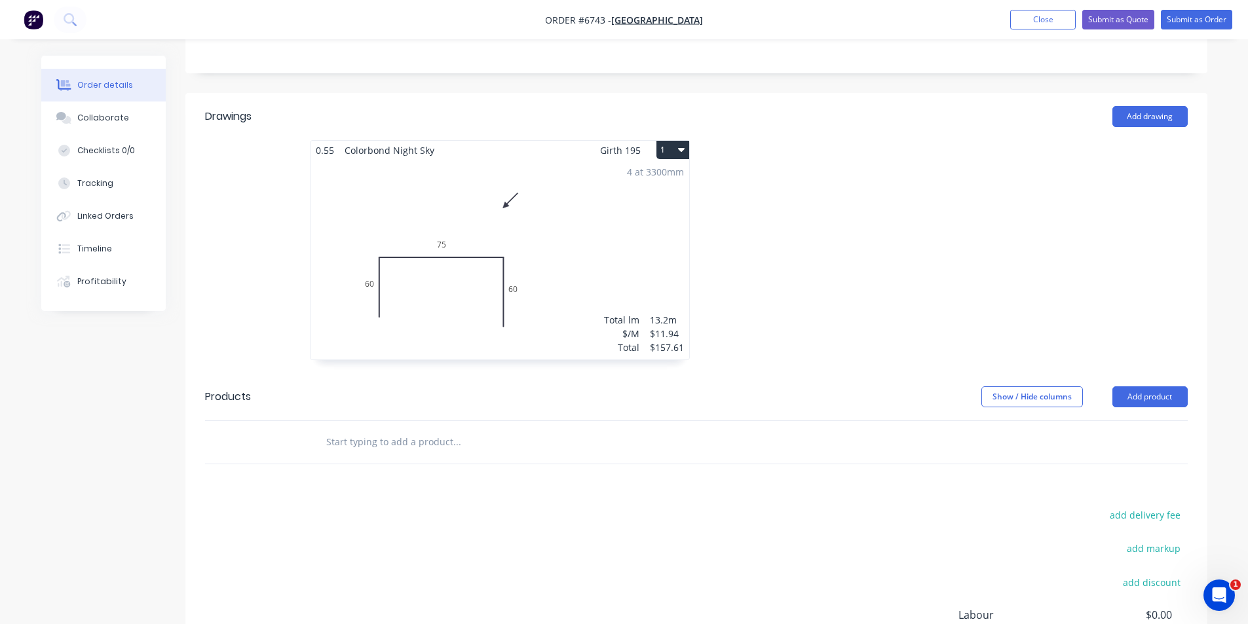
scroll to position [448, 0]
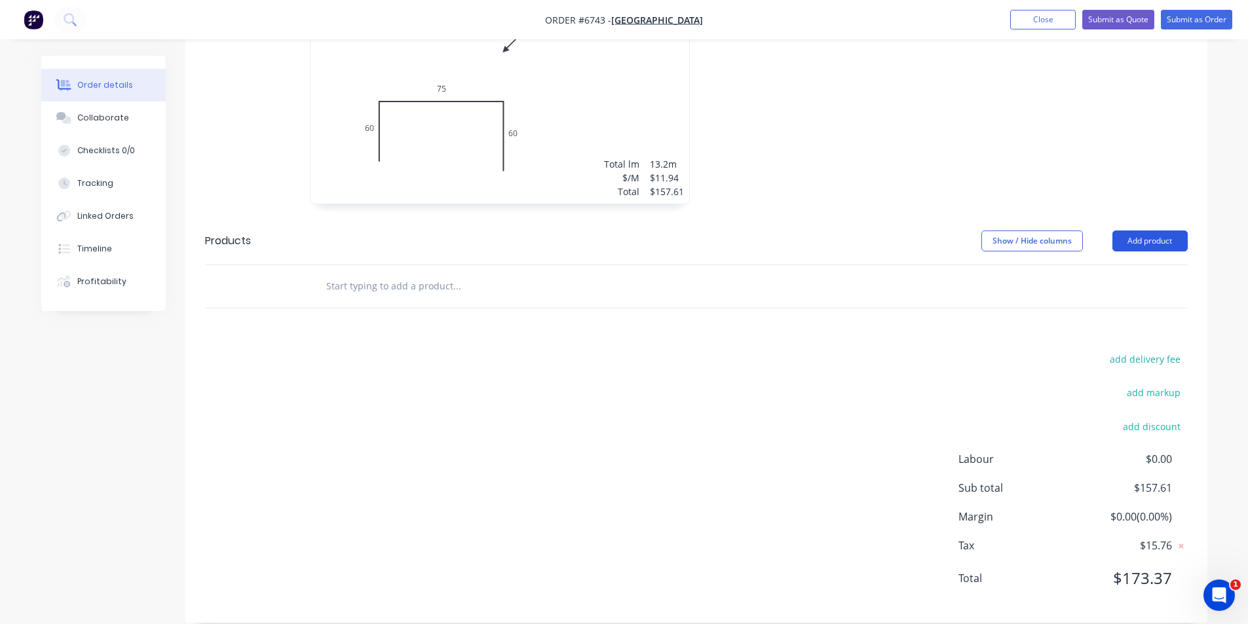
click at [1146, 231] on button "Add product" at bounding box center [1149, 241] width 75 height 21
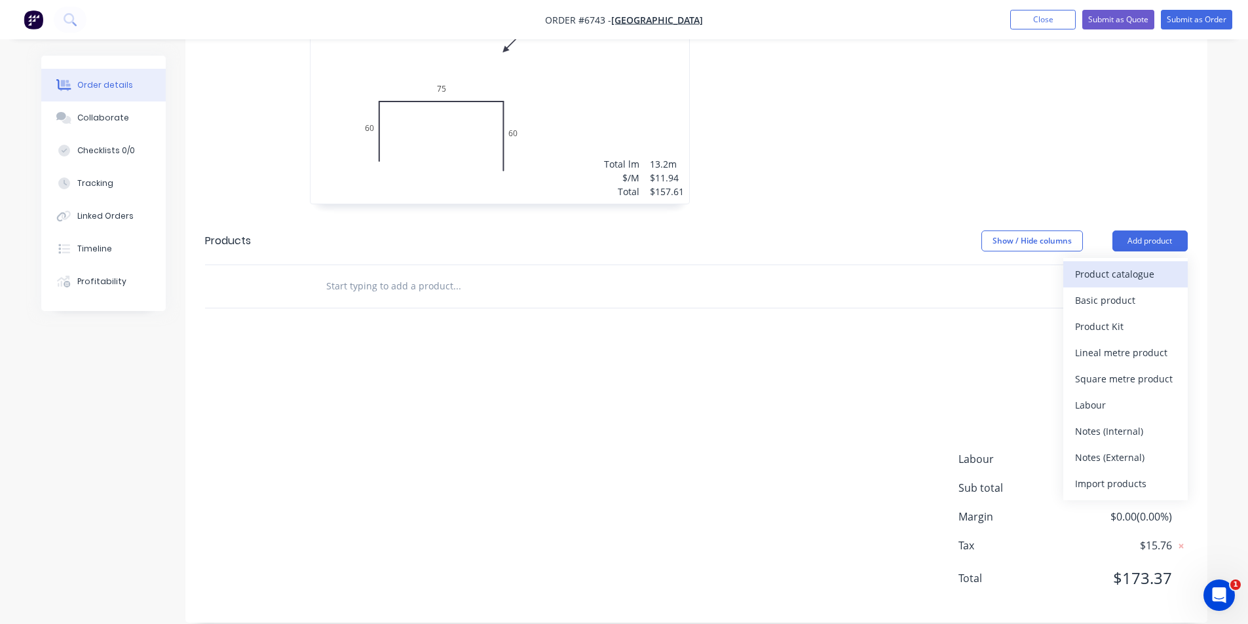
click at [1117, 265] on div "Product catalogue" at bounding box center [1125, 274] width 101 height 19
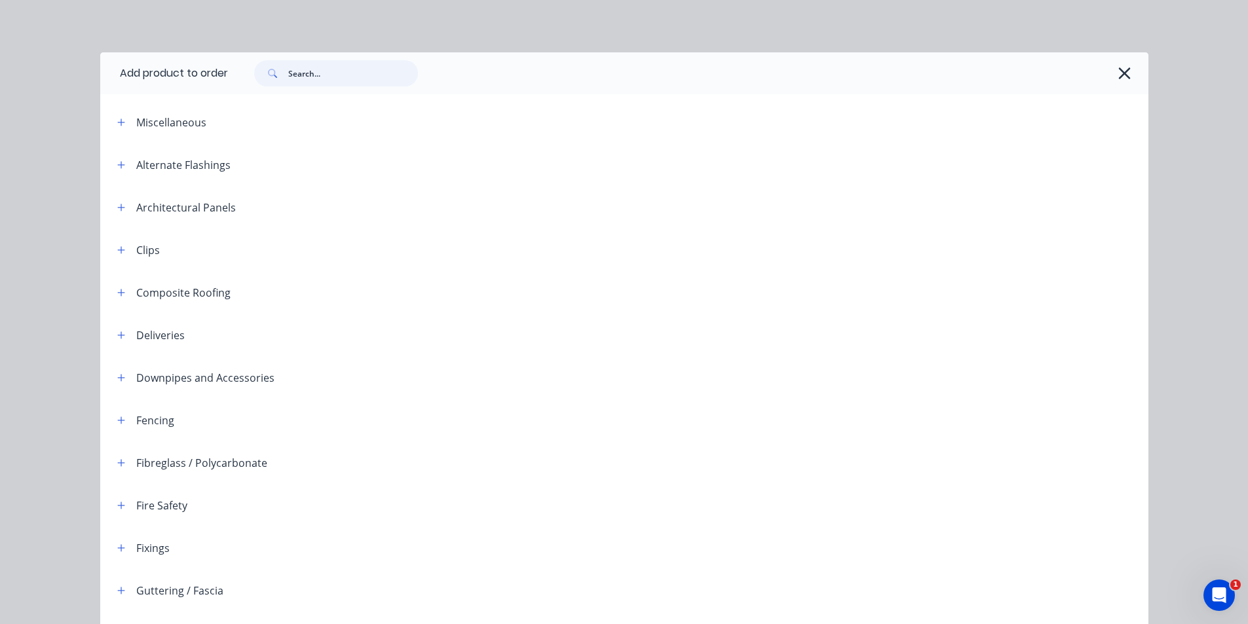
click at [288, 60] on input "text" at bounding box center [353, 73] width 130 height 26
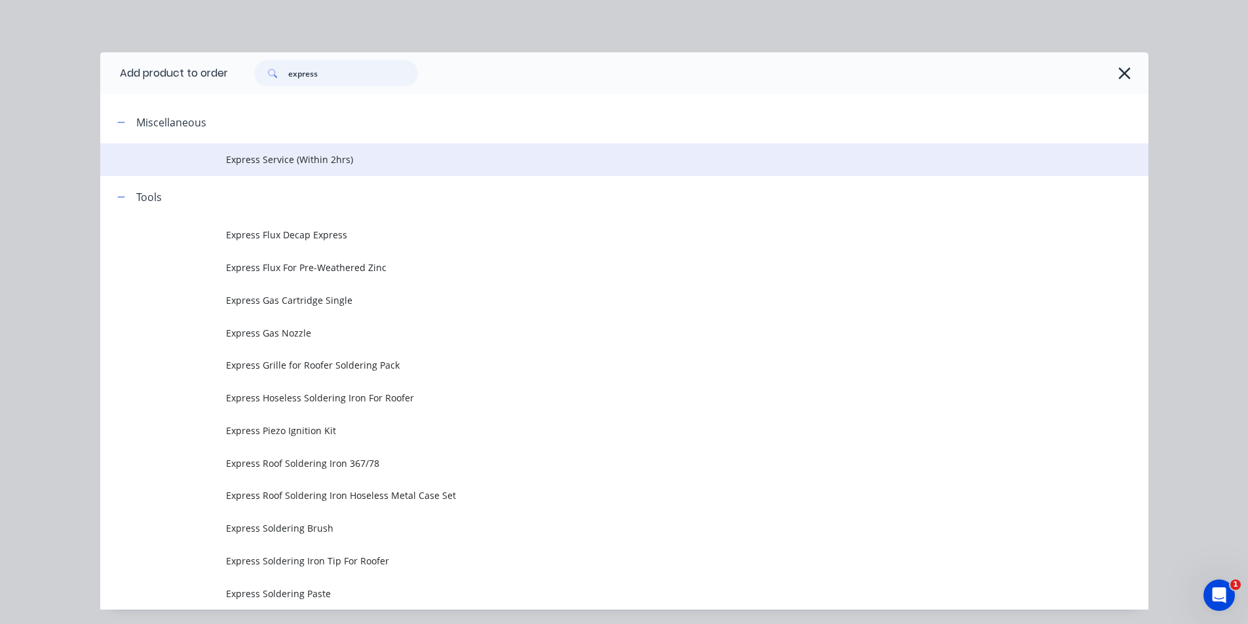
type input "express"
click at [306, 168] on td "Express Service (Within 2hrs)" at bounding box center [687, 159] width 922 height 33
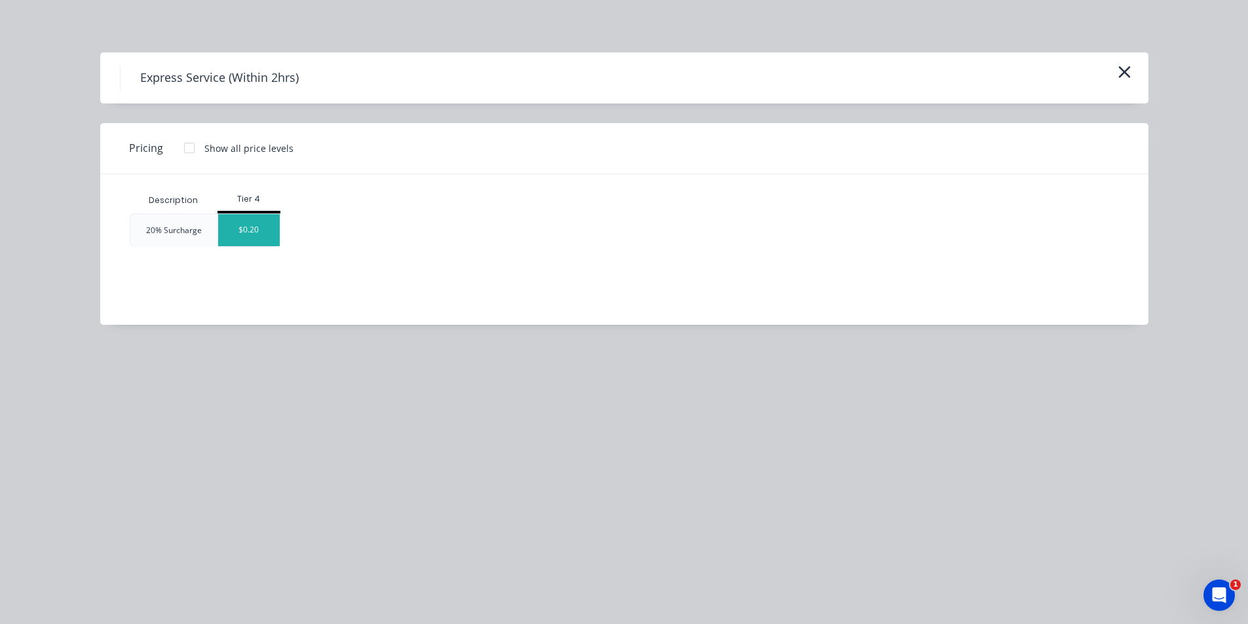
click at [264, 227] on div "$0.20" at bounding box center [249, 230] width 62 height 32
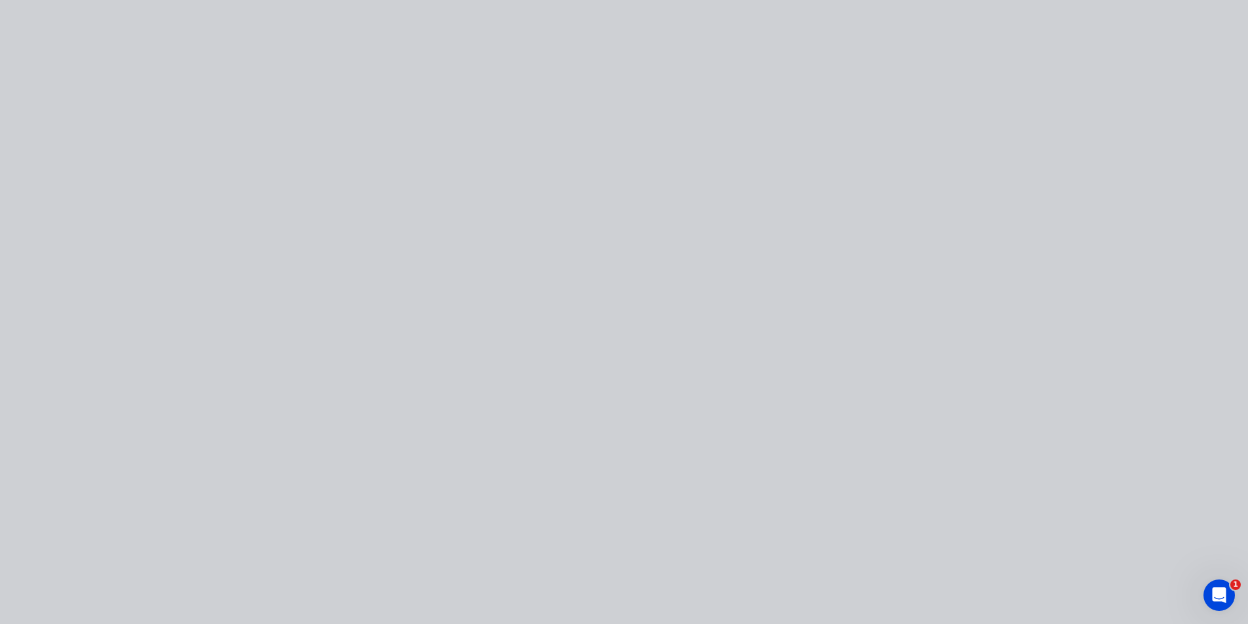
type input "$0.20"
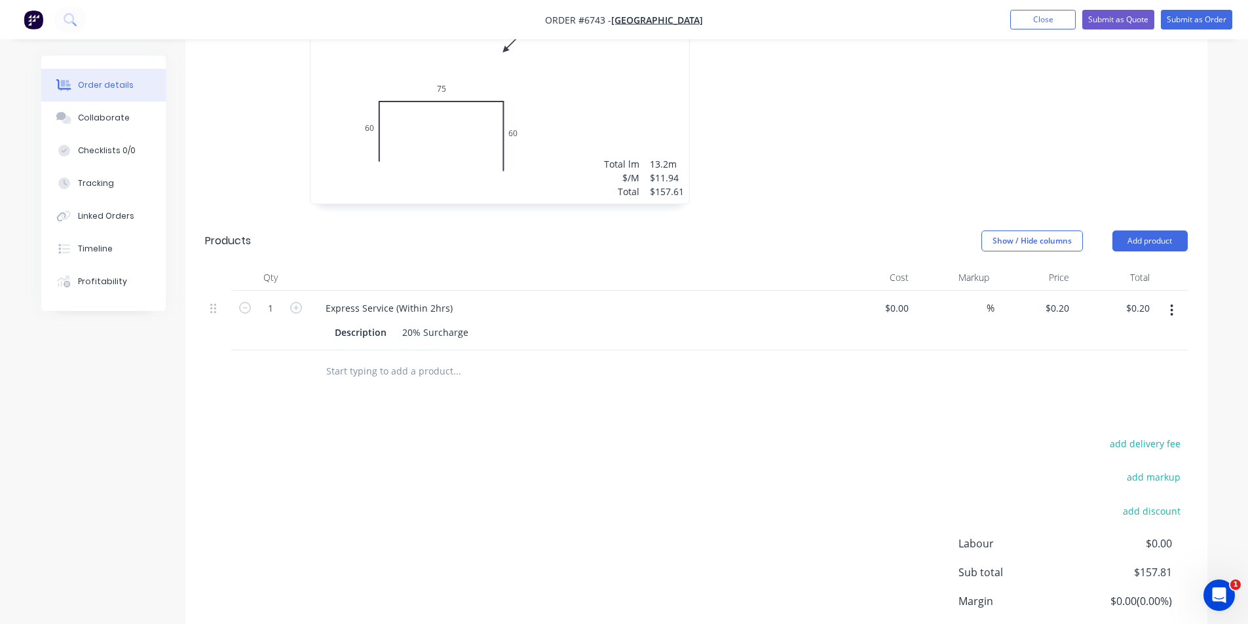
scroll to position [533, 0]
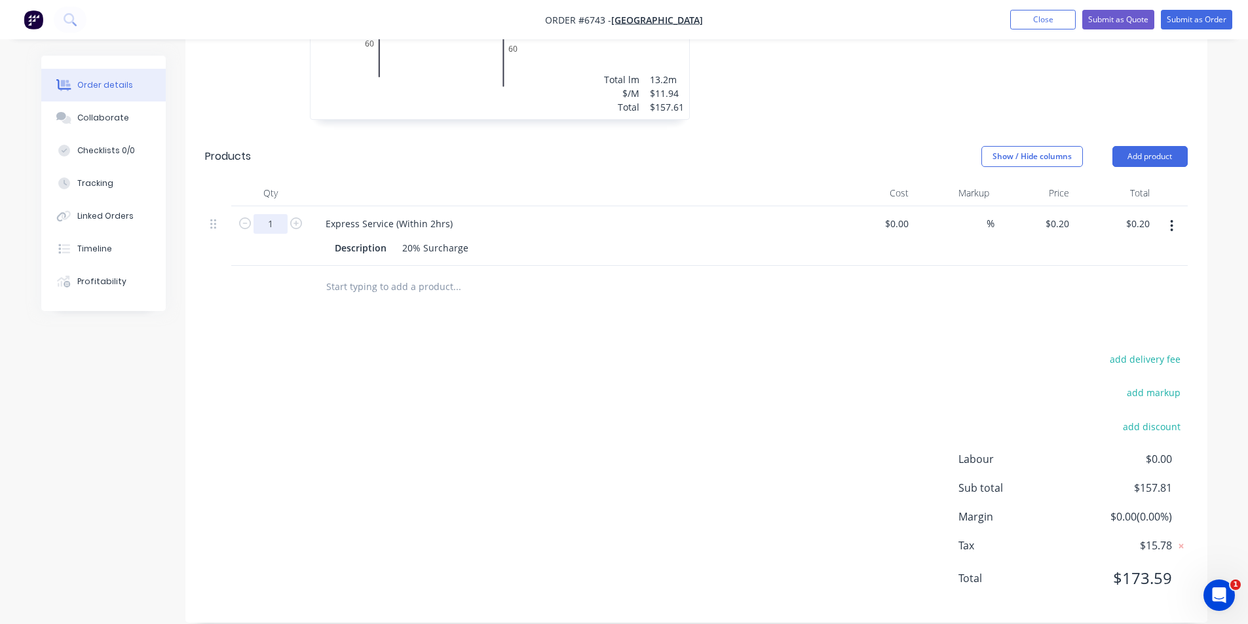
click at [270, 214] on input "1" at bounding box center [270, 224] width 34 height 20
type input "157.81"
type input "$31.56"
click at [981, 266] on div at bounding box center [696, 287] width 982 height 43
click at [1192, 21] on button "Submit as Order" at bounding box center [1196, 20] width 71 height 20
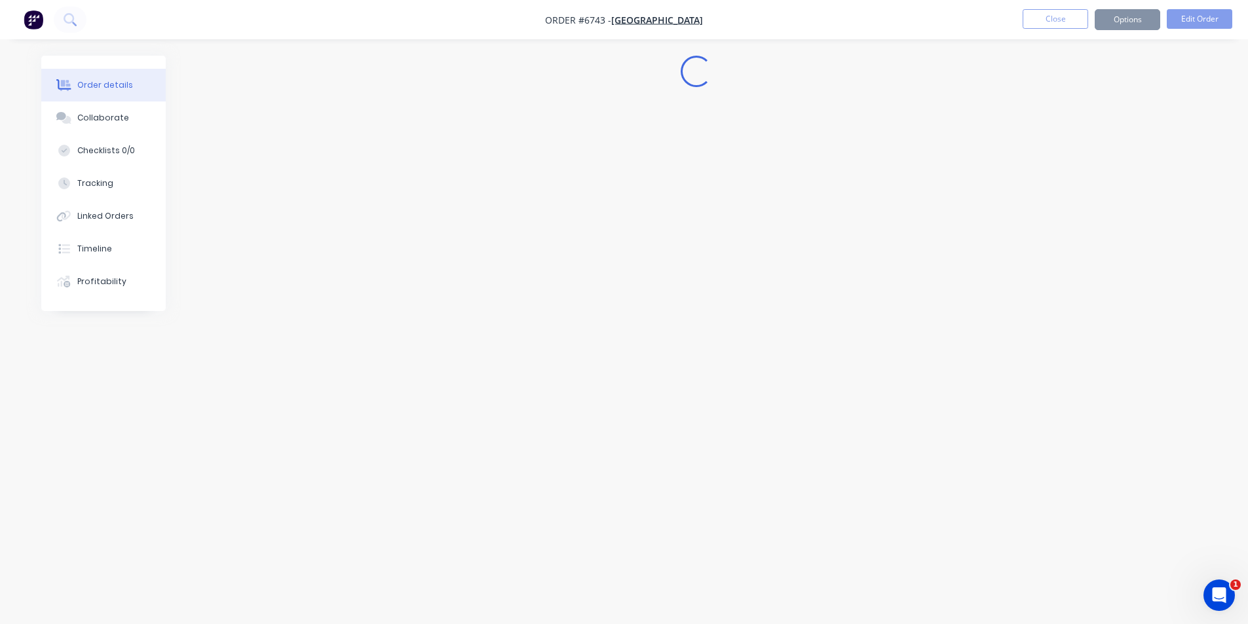
scroll to position [0, 0]
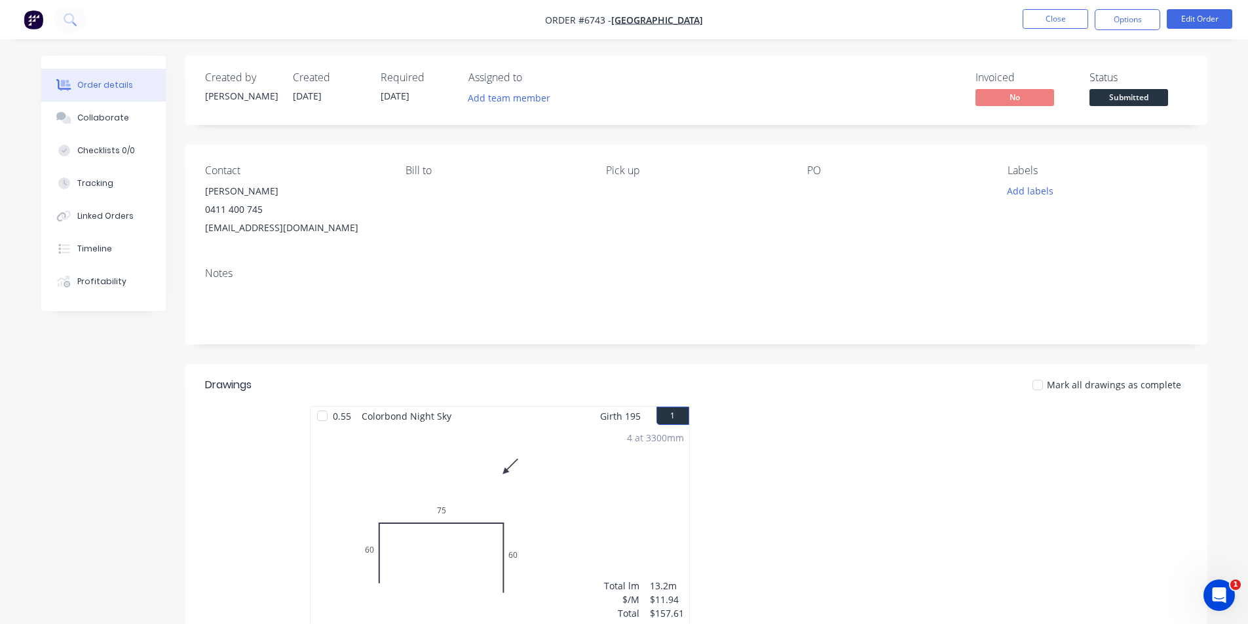
click at [1157, 91] on span "Submitted" at bounding box center [1128, 97] width 79 height 16
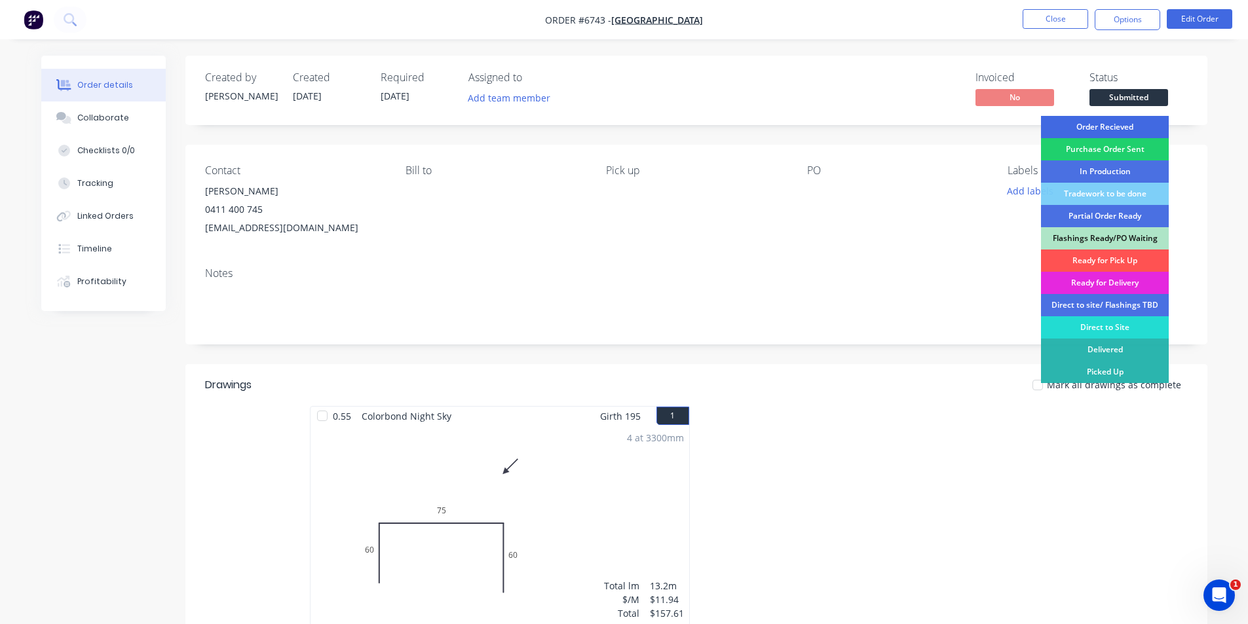
click at [1151, 122] on div "Order Recieved" at bounding box center [1105, 127] width 128 height 22
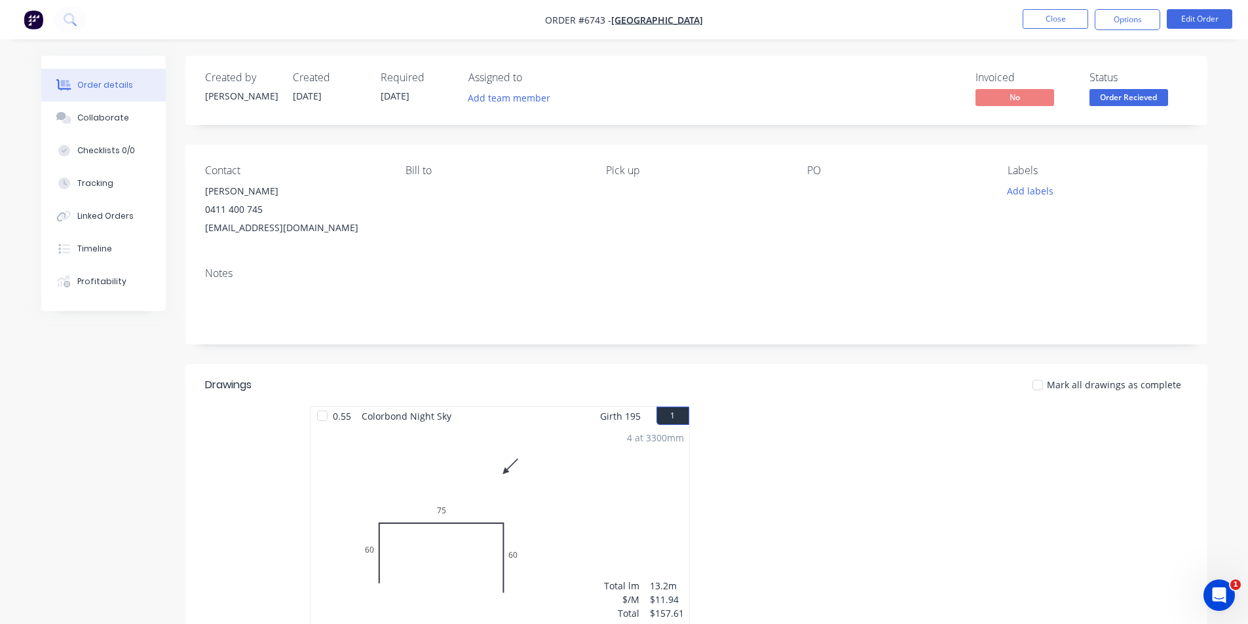
click at [1159, 7] on nav "Order #6743 - Amplify Building Close Options Edit Order" at bounding box center [624, 19] width 1248 height 39
click at [1147, 13] on button "Options" at bounding box center [1126, 19] width 65 height 21
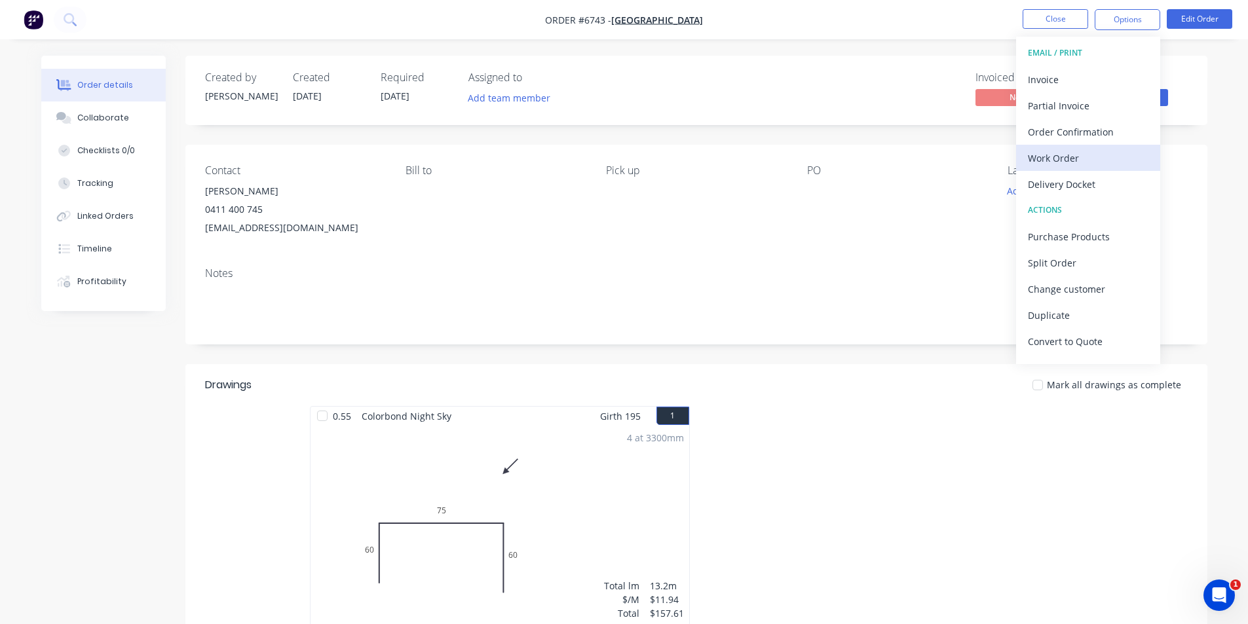
click at [1077, 162] on div "Work Order" at bounding box center [1088, 158] width 121 height 19
drag, startPoint x: 1118, startPoint y: 136, endPoint x: 1169, endPoint y: 132, distance: 51.2
click at [1117, 137] on div "Without pricing" at bounding box center [1088, 131] width 121 height 19
click at [1086, 28] on button "Close" at bounding box center [1054, 19] width 65 height 20
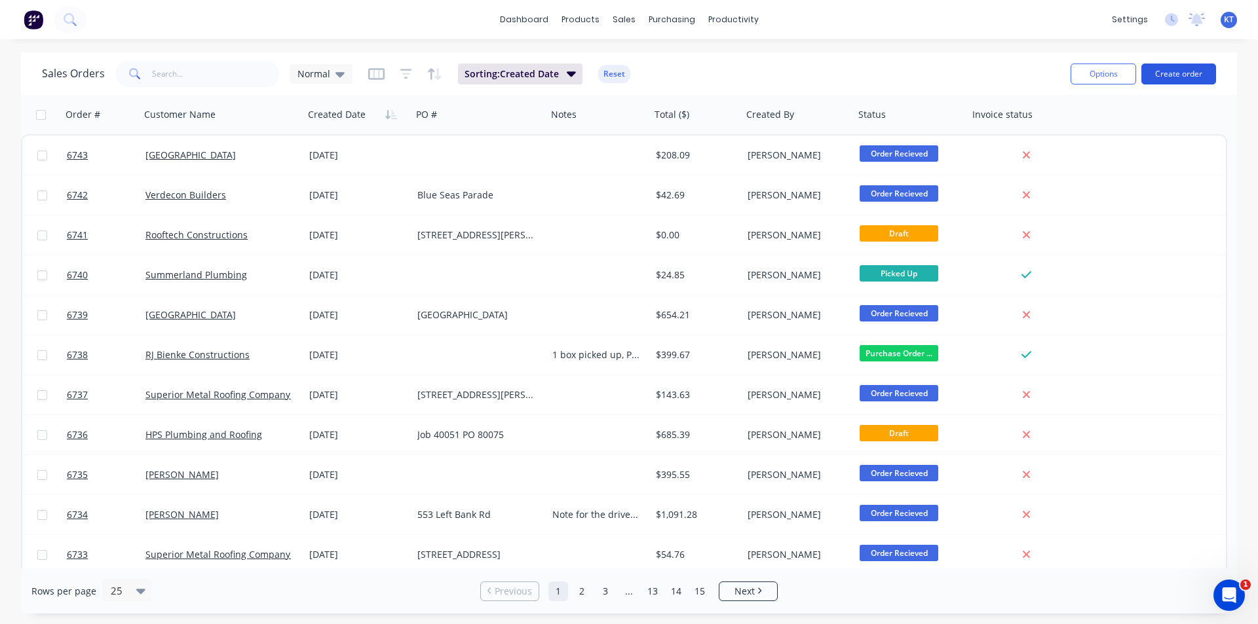
click at [1186, 64] on button "Create order" at bounding box center [1178, 74] width 75 height 21
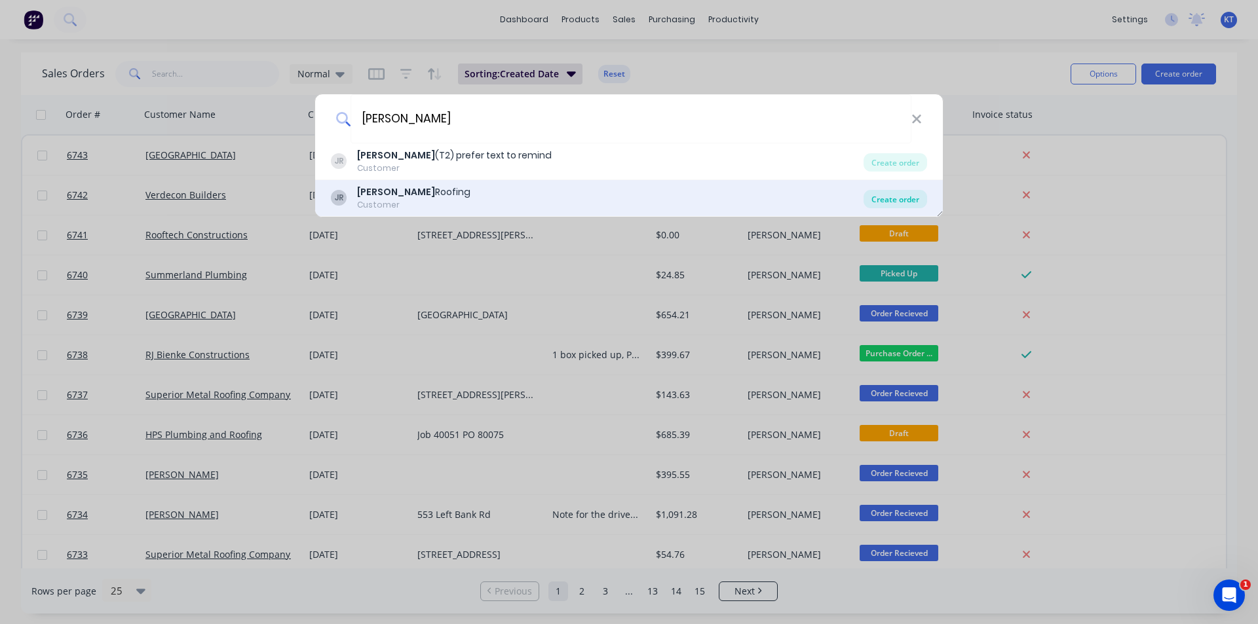
type input "Jess Perry"
click at [883, 202] on div "Create order" at bounding box center [895, 199] width 64 height 18
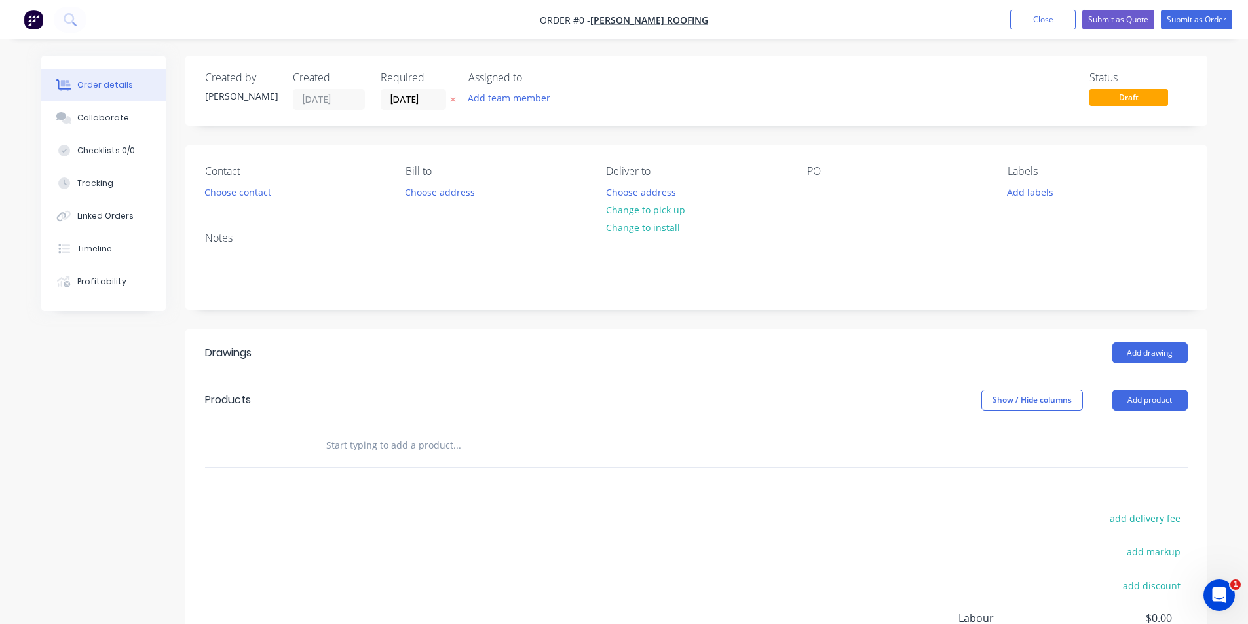
click at [238, 202] on div "Contact Choose contact Bill to Choose address Deliver to Choose address Change …" at bounding box center [696, 183] width 1022 height 76
click at [244, 191] on button "Choose contact" at bounding box center [237, 192] width 81 height 18
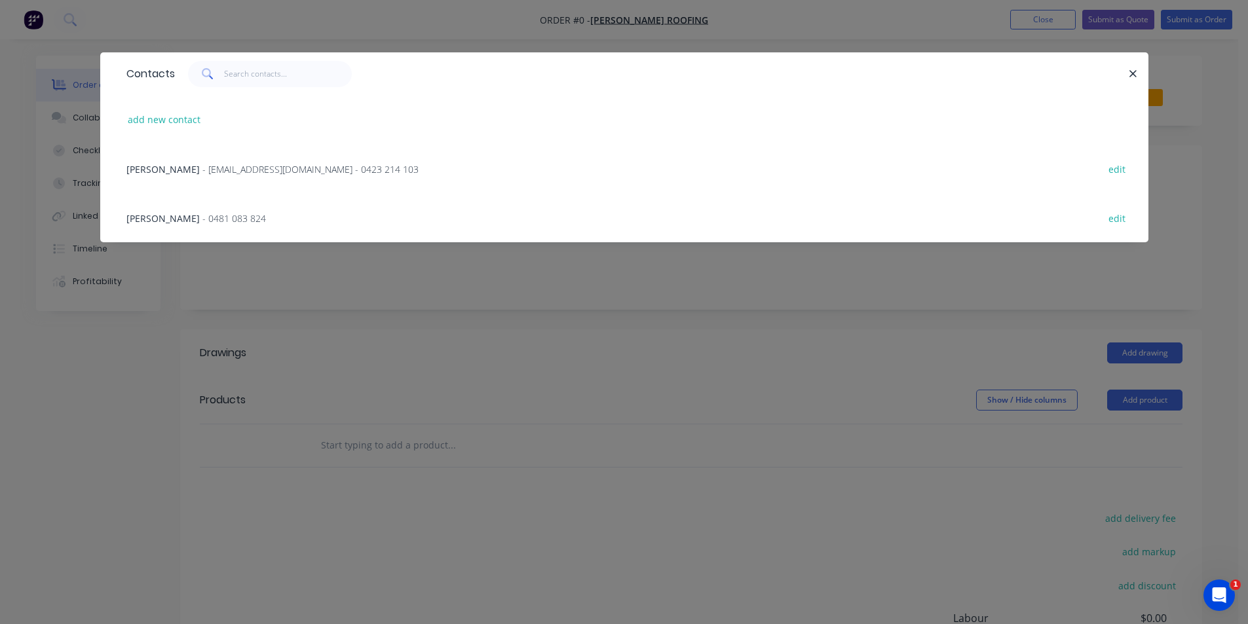
click at [220, 168] on span "- jessperry76@hotmail.com - 0423 214 103" at bounding box center [310, 169] width 216 height 12
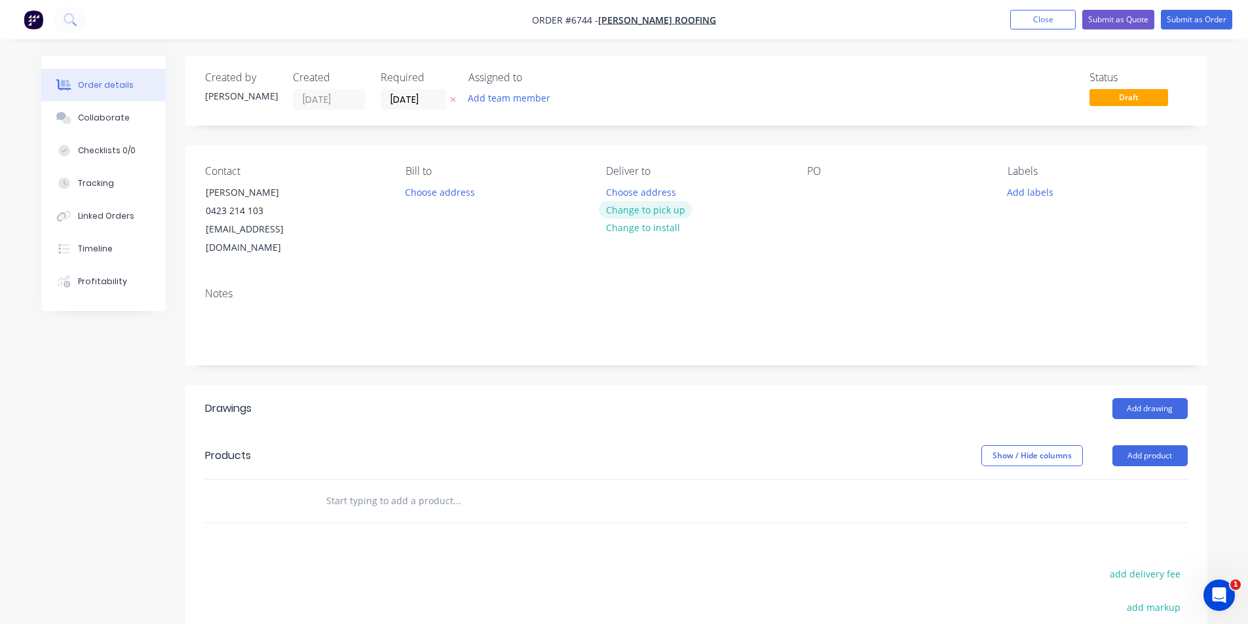
click at [631, 217] on button "Change to pick up" at bounding box center [645, 210] width 93 height 18
click at [827, 193] on div at bounding box center [817, 192] width 21 height 19
click at [1157, 398] on button "Add drawing" at bounding box center [1149, 408] width 75 height 21
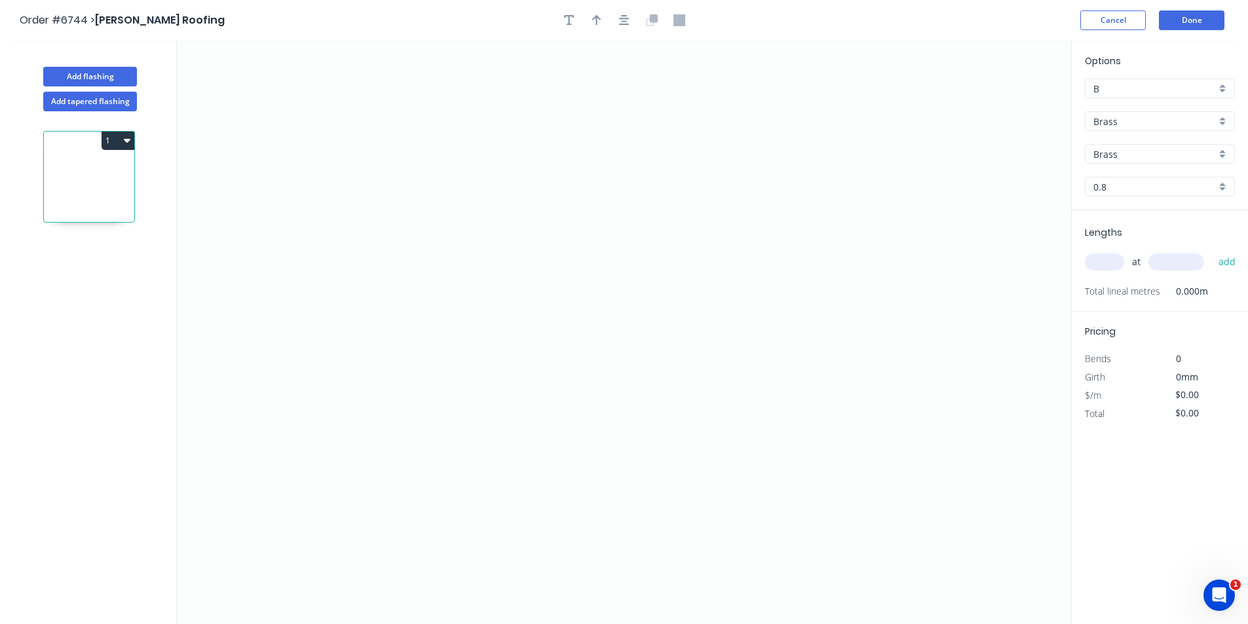
click at [1181, 124] on input "Brass" at bounding box center [1154, 122] width 122 height 14
click at [1152, 176] on div "Colorbond" at bounding box center [1159, 169] width 149 height 23
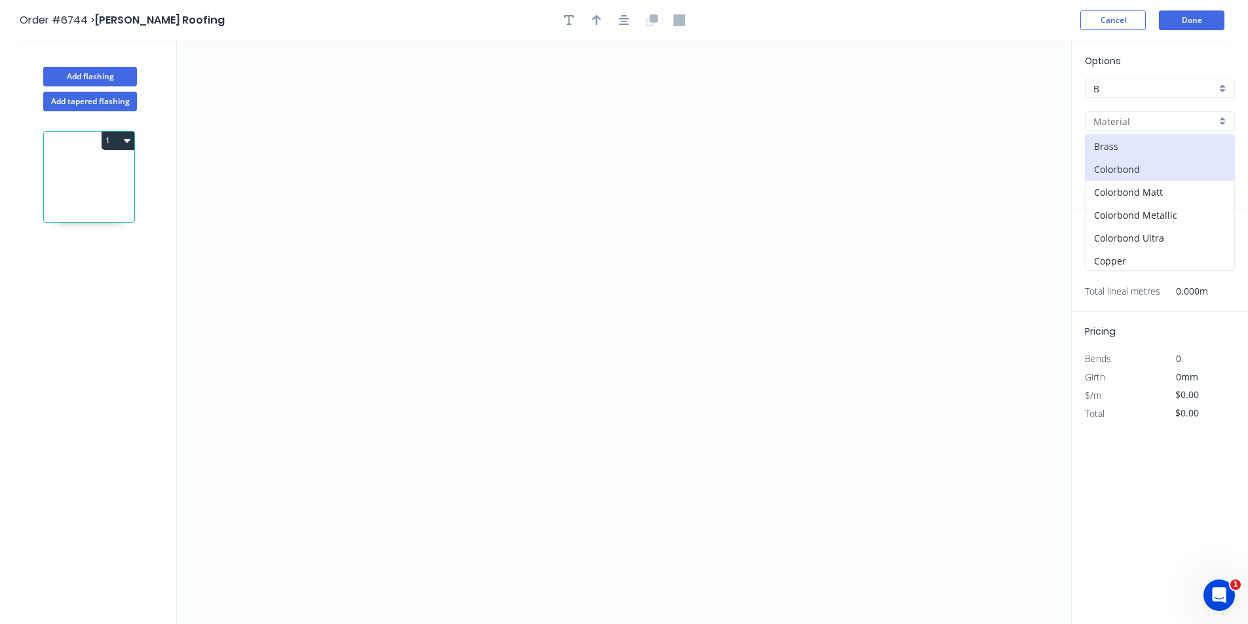
type input "Colorbond"
type input "Basalt"
type input "0.55"
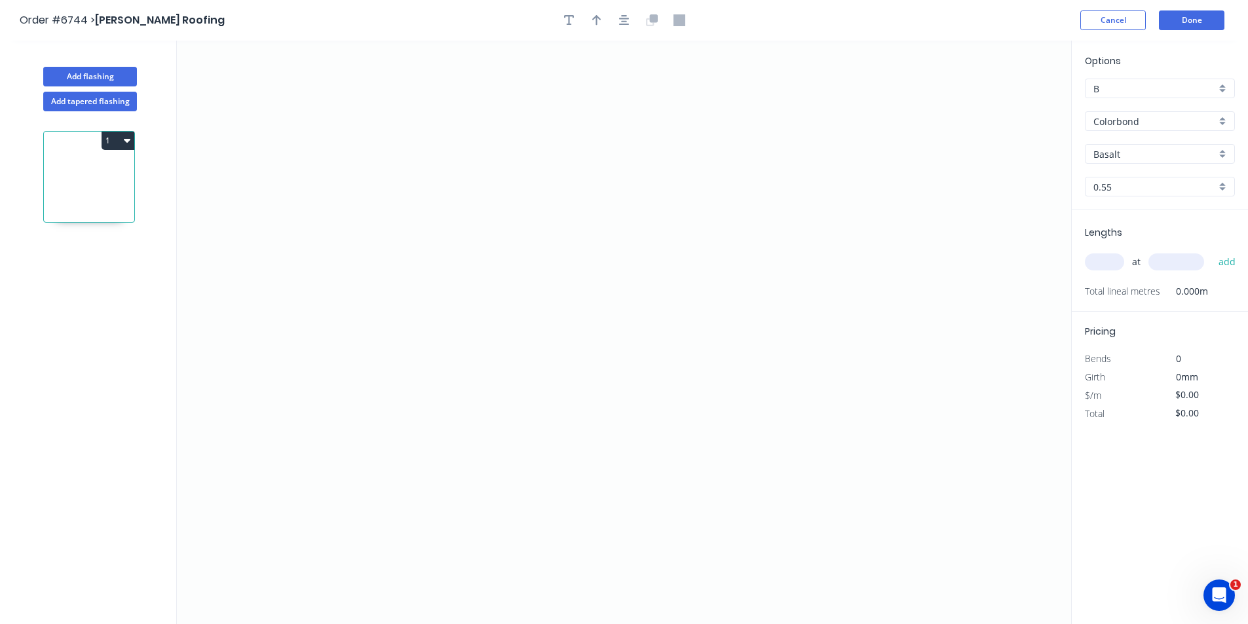
click at [1155, 168] on div "Options B B Colorbond Colorbond Colorbond Matt Colorbond Metallic Colorbond Ult…" at bounding box center [1160, 132] width 176 height 157
drag, startPoint x: 1159, startPoint y: 151, endPoint x: 1160, endPoint y: 165, distance: 13.8
click at [1160, 152] on input "Basalt" at bounding box center [1154, 154] width 122 height 14
click at [1158, 267] on div "Windspray" at bounding box center [1159, 268] width 149 height 23
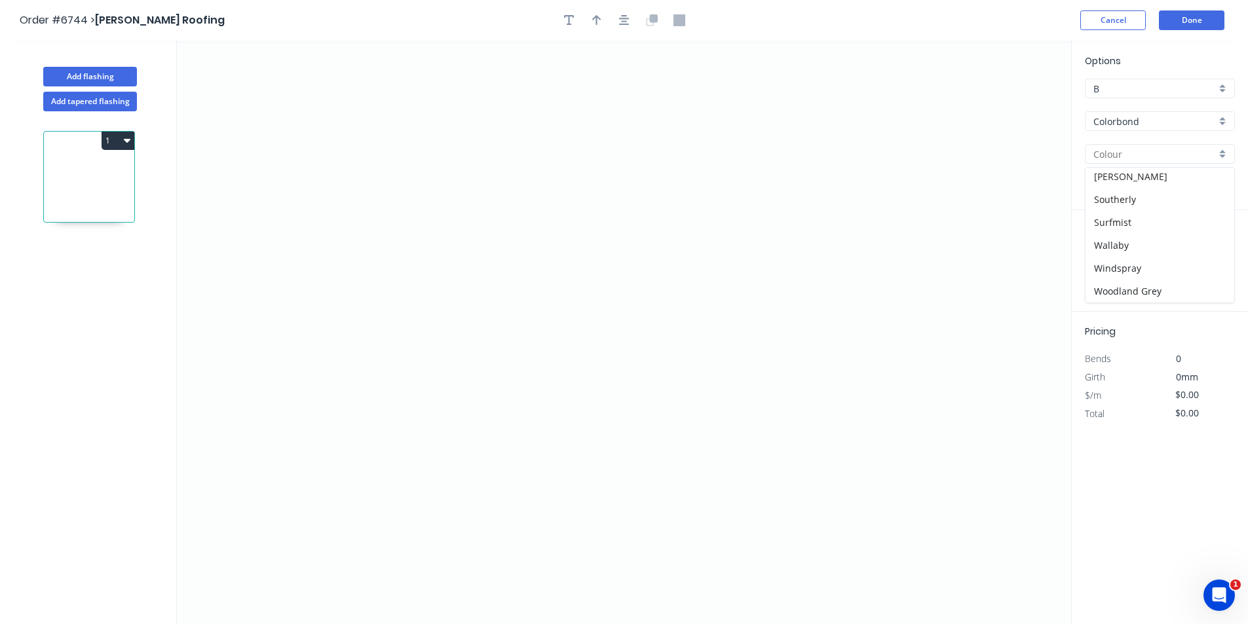
type input "Windspray"
click at [494, 204] on icon "0" at bounding box center [624, 333] width 894 height 584
click at [472, 233] on icon "0" at bounding box center [624, 333] width 894 height 584
click at [477, 334] on icon "0 ?" at bounding box center [624, 333] width 894 height 584
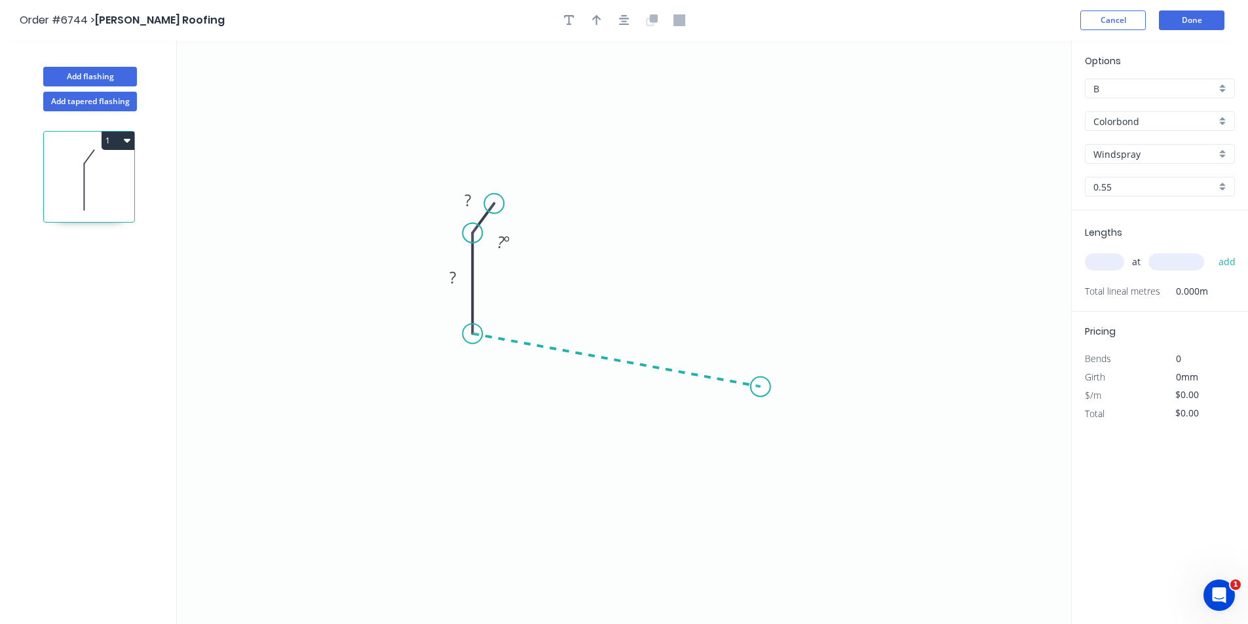
click at [760, 387] on icon "0 ? ? ? º" at bounding box center [624, 333] width 894 height 584
click at [788, 448] on icon "0 ? ? ? ? º ? º" at bounding box center [624, 333] width 894 height 584
click at [624, 20] on icon "button" at bounding box center [624, 20] width 10 height 12
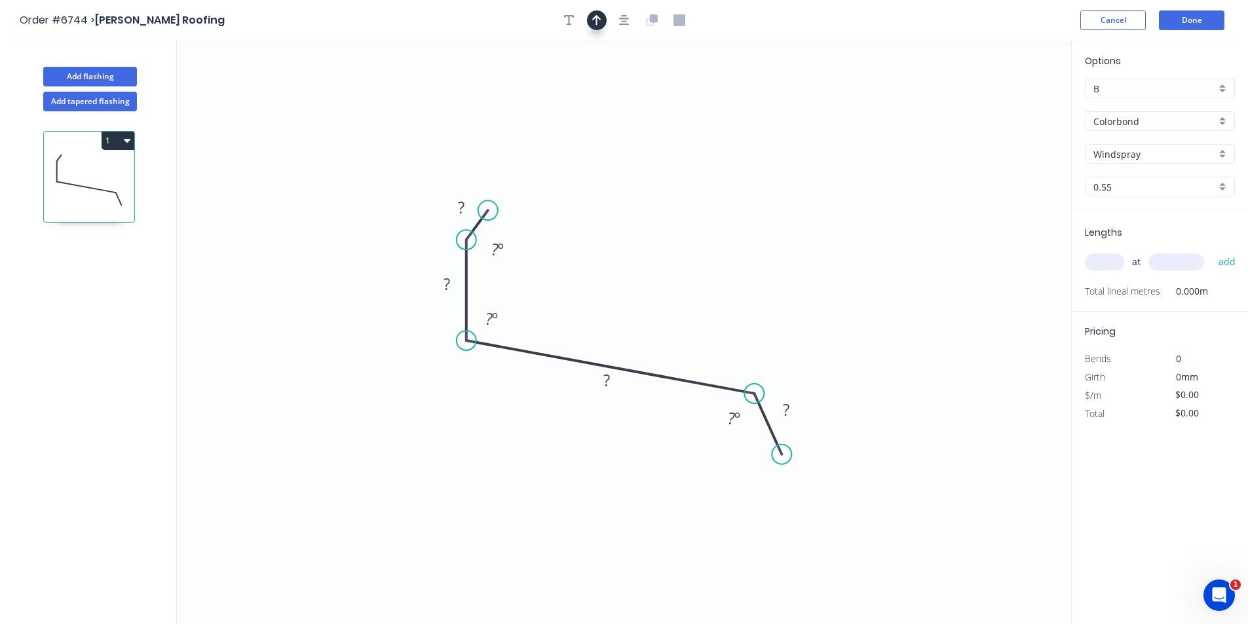
click at [595, 20] on icon "button" at bounding box center [596, 20] width 9 height 12
click at [1007, 100] on icon at bounding box center [1005, 91] width 12 height 42
drag, startPoint x: 988, startPoint y: 126, endPoint x: 616, endPoint y: 280, distance: 403.2
click at [616, 280] on icon at bounding box center [626, 269] width 38 height 38
click at [464, 202] on g "?" at bounding box center [461, 207] width 26 height 22
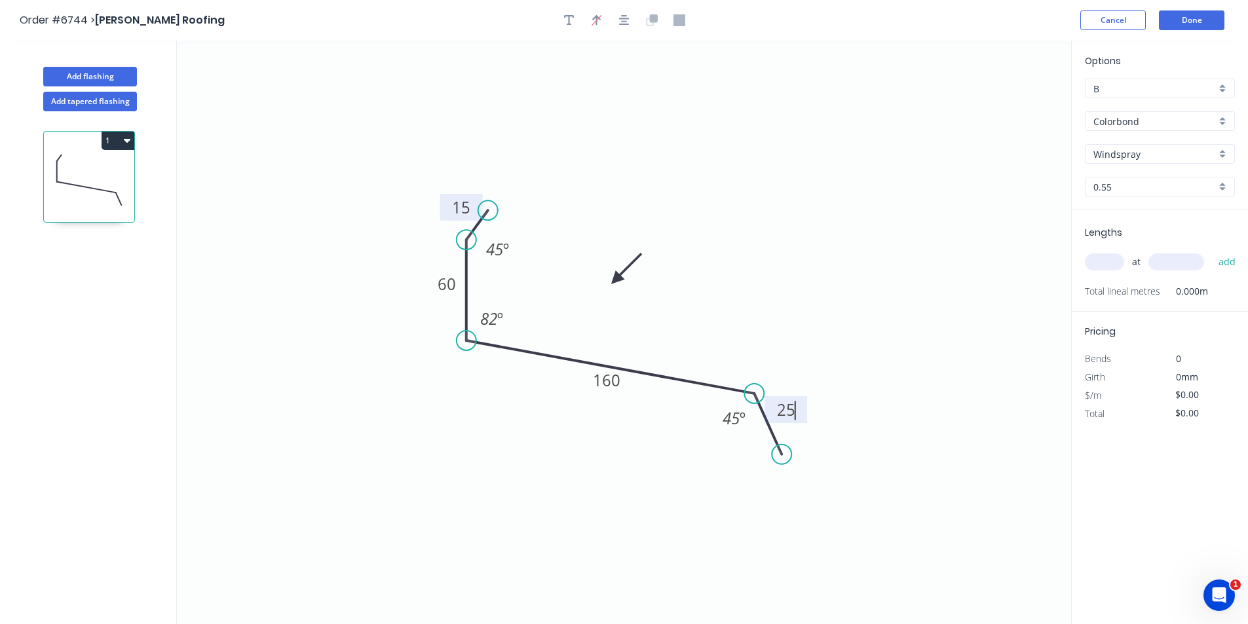
type input "$13.56"
click at [1117, 259] on input "text" at bounding box center [1104, 261] width 39 height 17
type input "1"
type input "7100"
click at [1212, 251] on button "add" at bounding box center [1227, 262] width 31 height 22
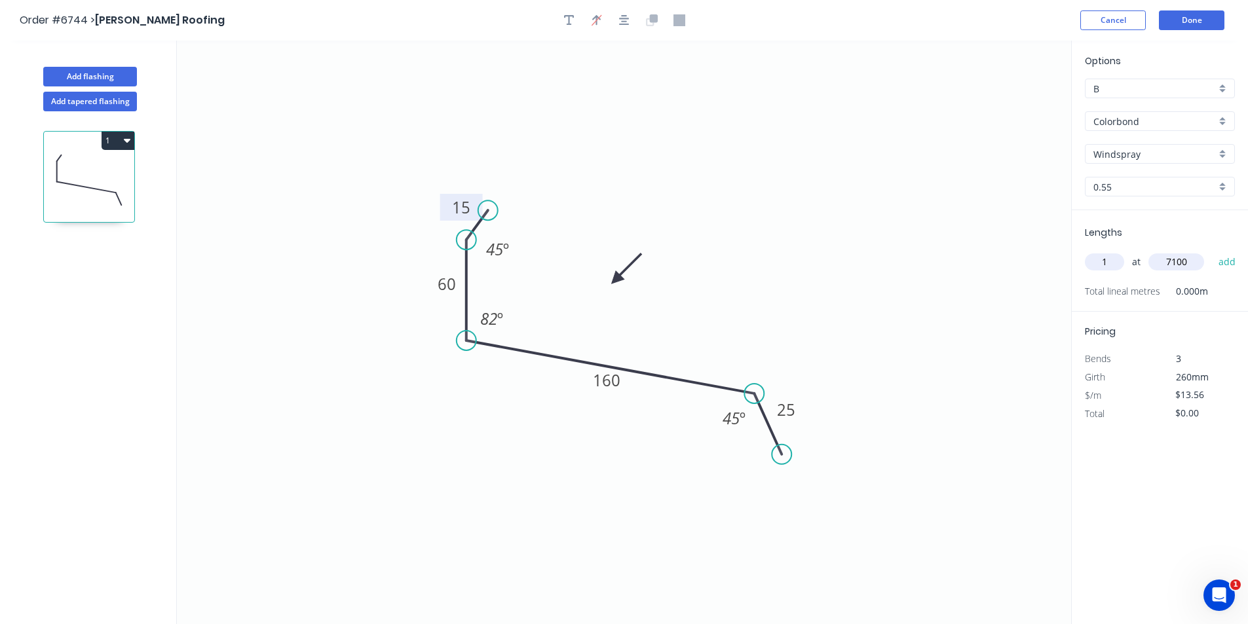
type input "$96.28"
click at [1220, 12] on button "Done" at bounding box center [1191, 20] width 65 height 20
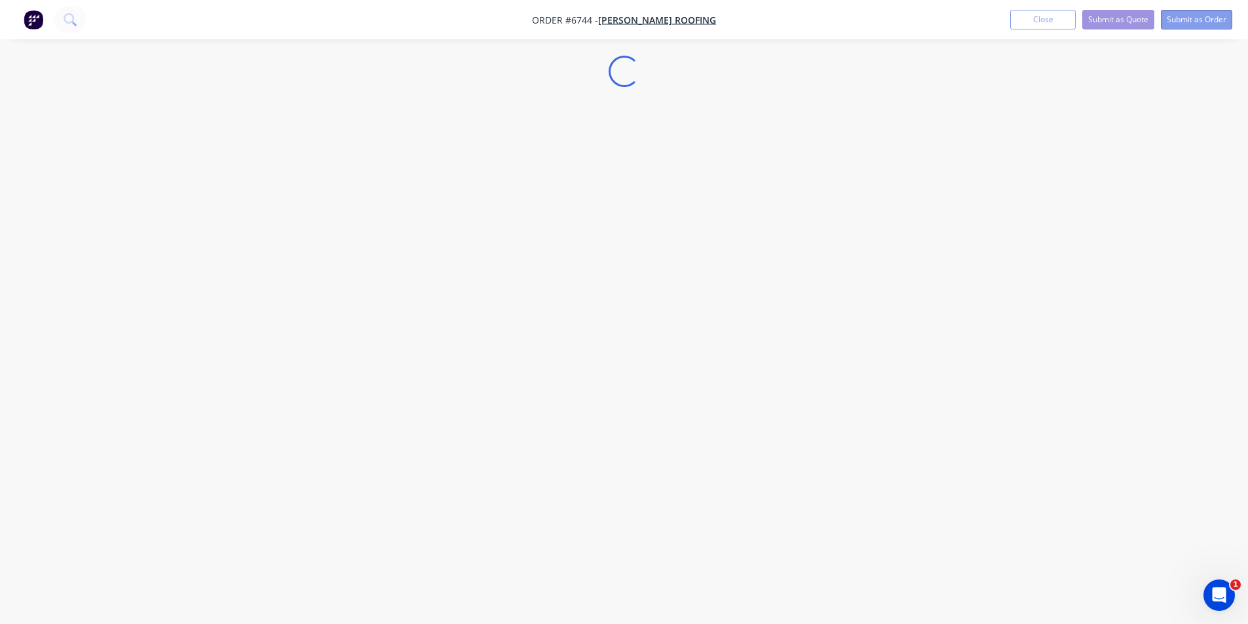
click at [1209, 16] on button "Submit as Order" at bounding box center [1196, 20] width 71 height 20
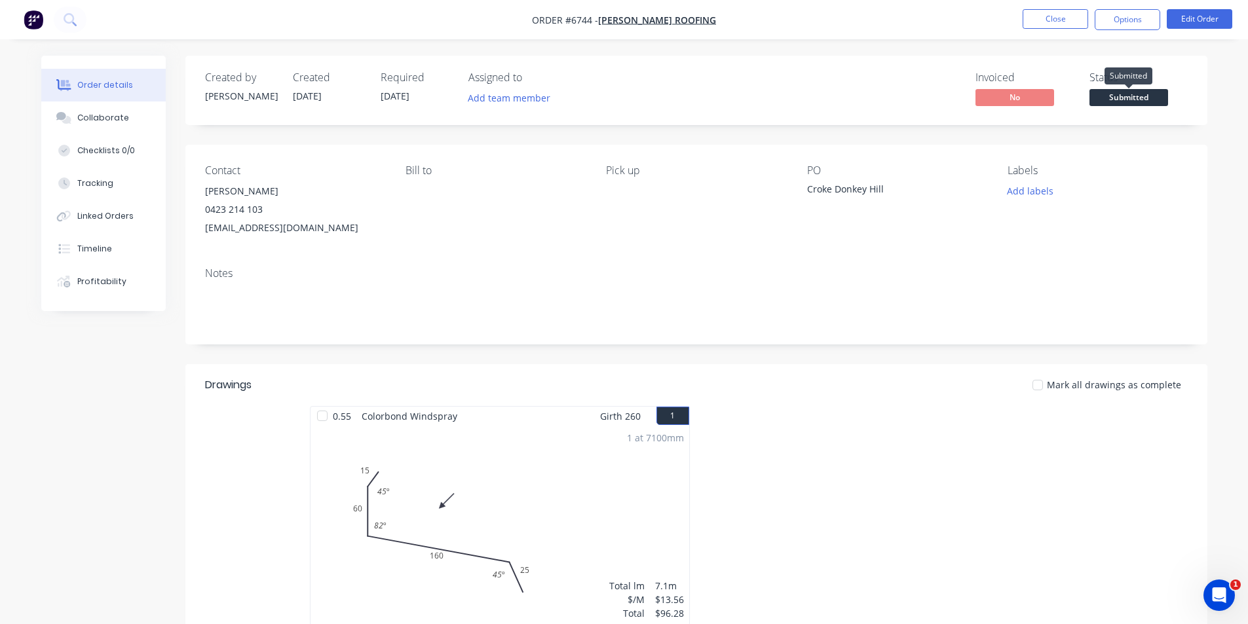
click at [1127, 104] on span "Submitted" at bounding box center [1128, 97] width 79 height 16
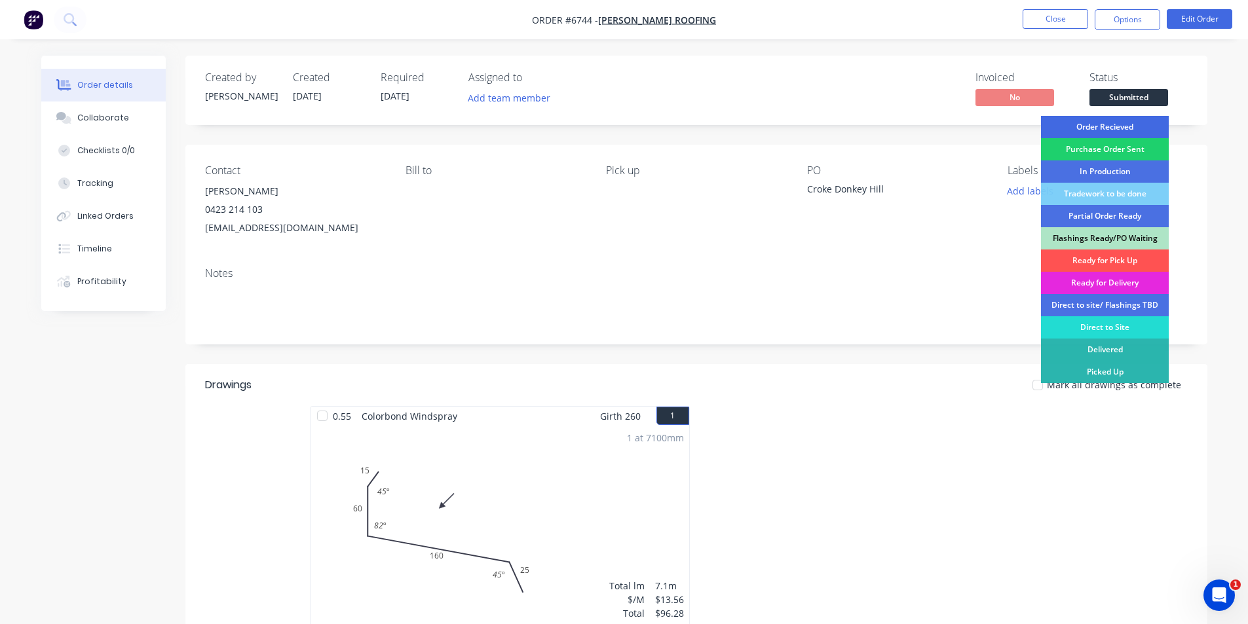
click at [1127, 121] on div "Order Recieved" at bounding box center [1105, 127] width 128 height 22
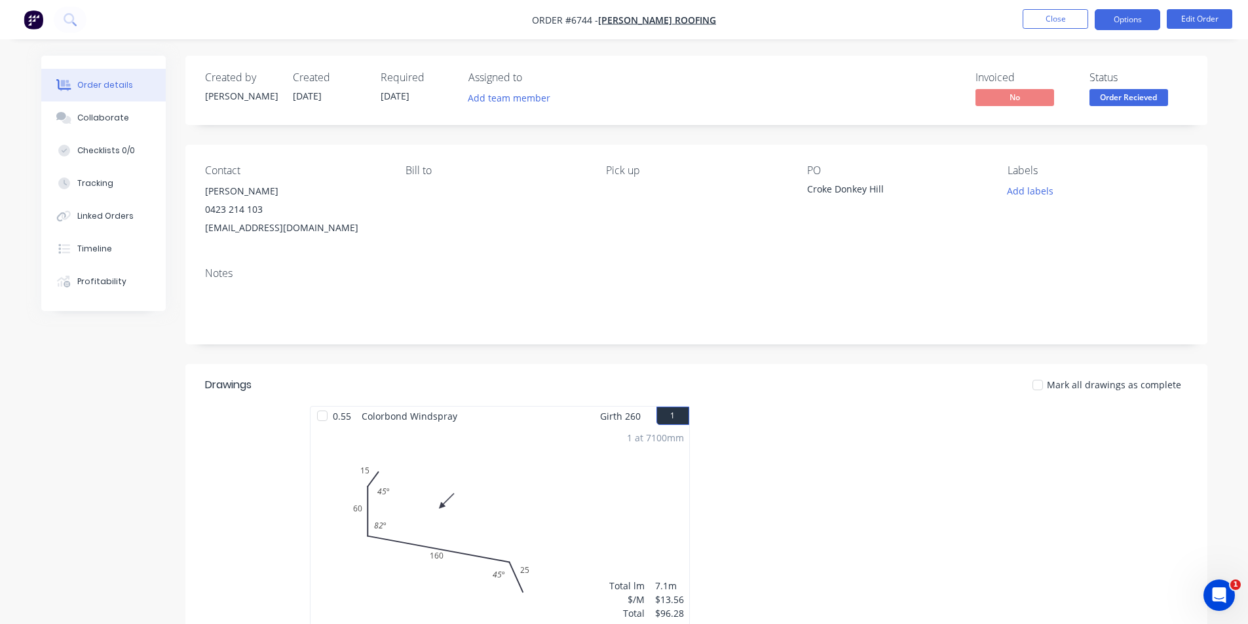
click at [1141, 20] on button "Options" at bounding box center [1126, 19] width 65 height 21
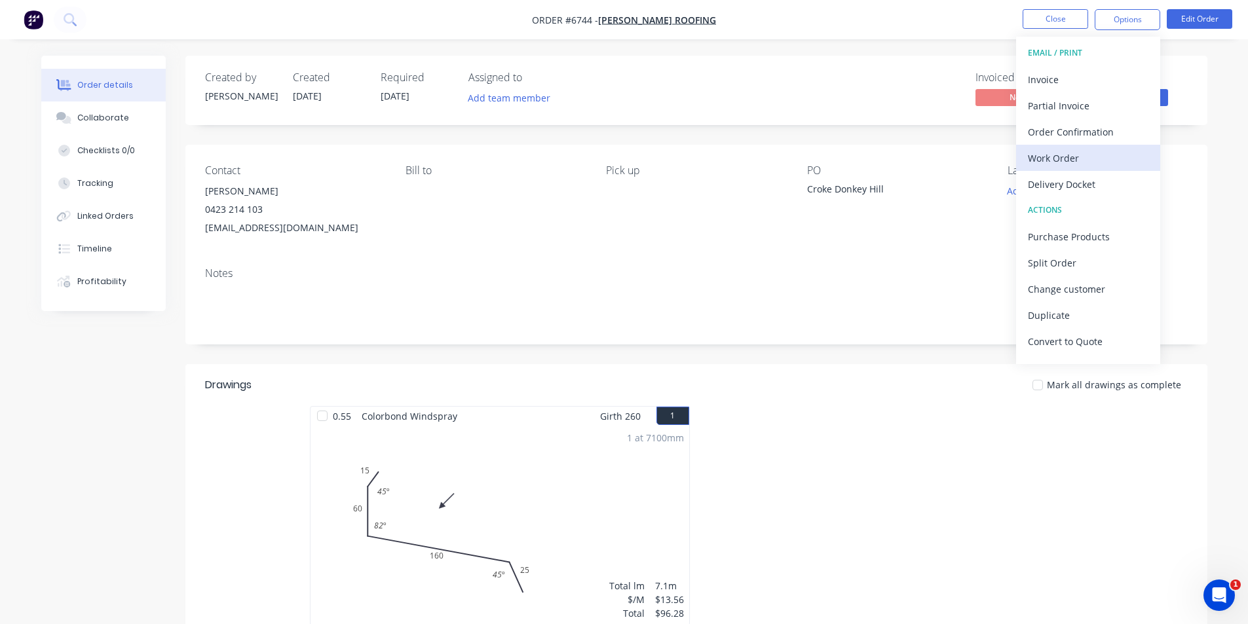
click at [1115, 162] on div "Work Order" at bounding box center [1088, 158] width 121 height 19
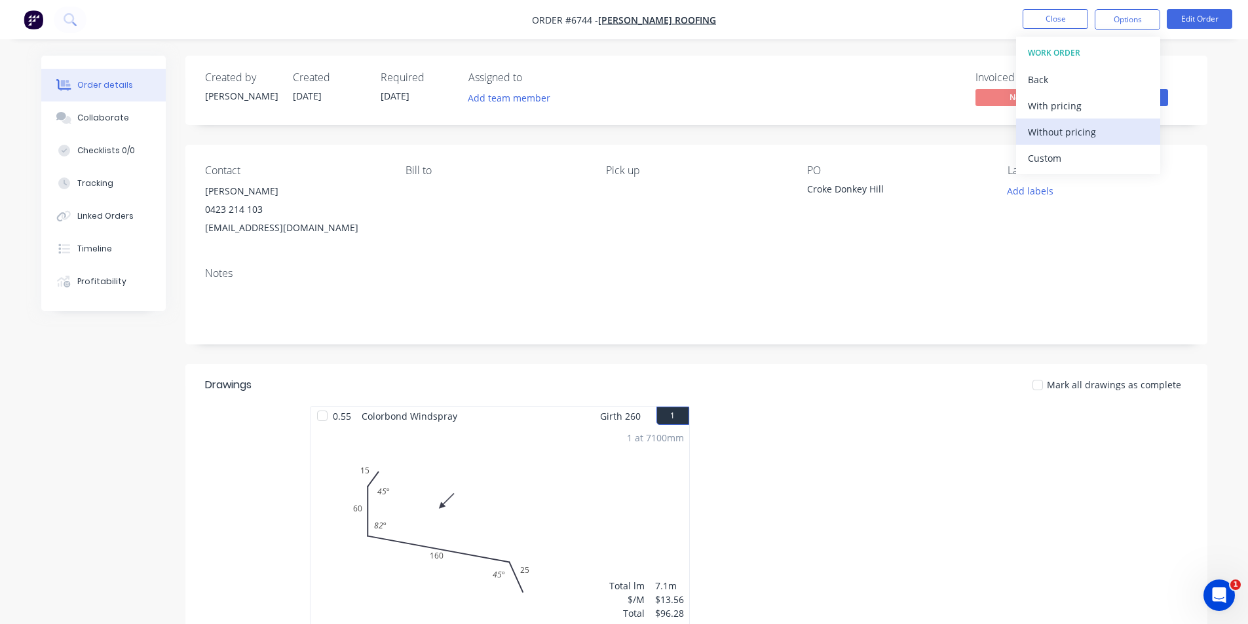
click at [1072, 133] on div "Without pricing" at bounding box center [1088, 131] width 121 height 19
click at [83, 124] on button "Collaborate" at bounding box center [103, 118] width 124 height 33
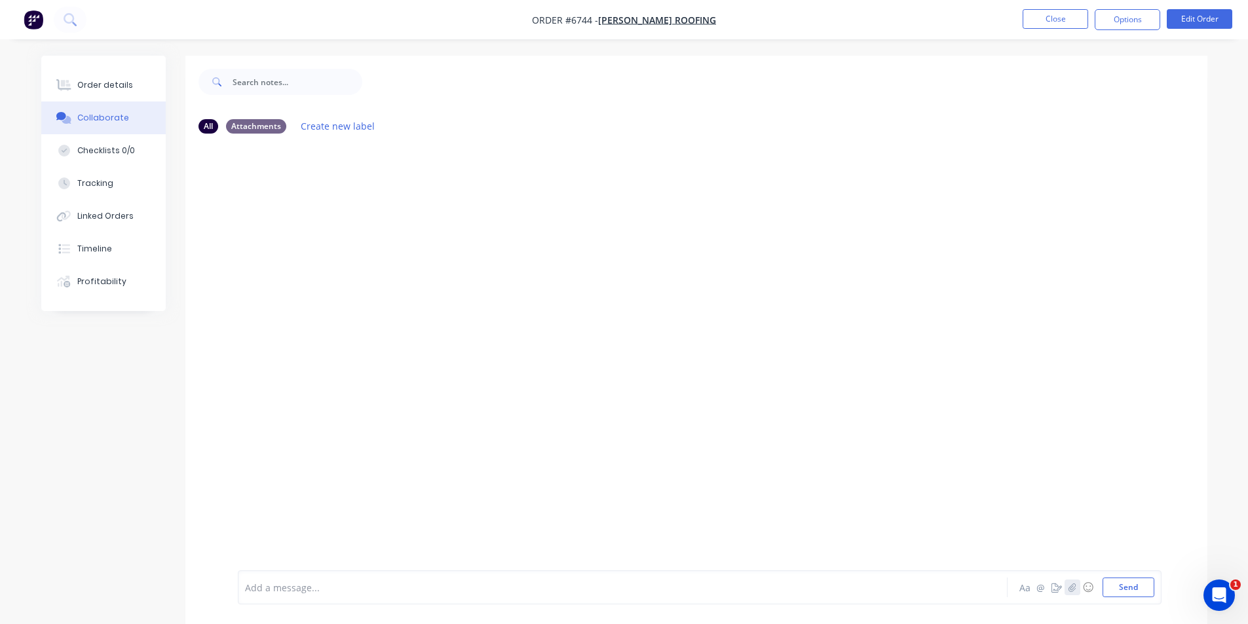
click at [1075, 588] on icon "button" at bounding box center [1071, 587] width 7 height 9
click at [1112, 595] on button "Send" at bounding box center [1128, 588] width 52 height 20
click at [123, 83] on div "Order details" at bounding box center [105, 85] width 56 height 12
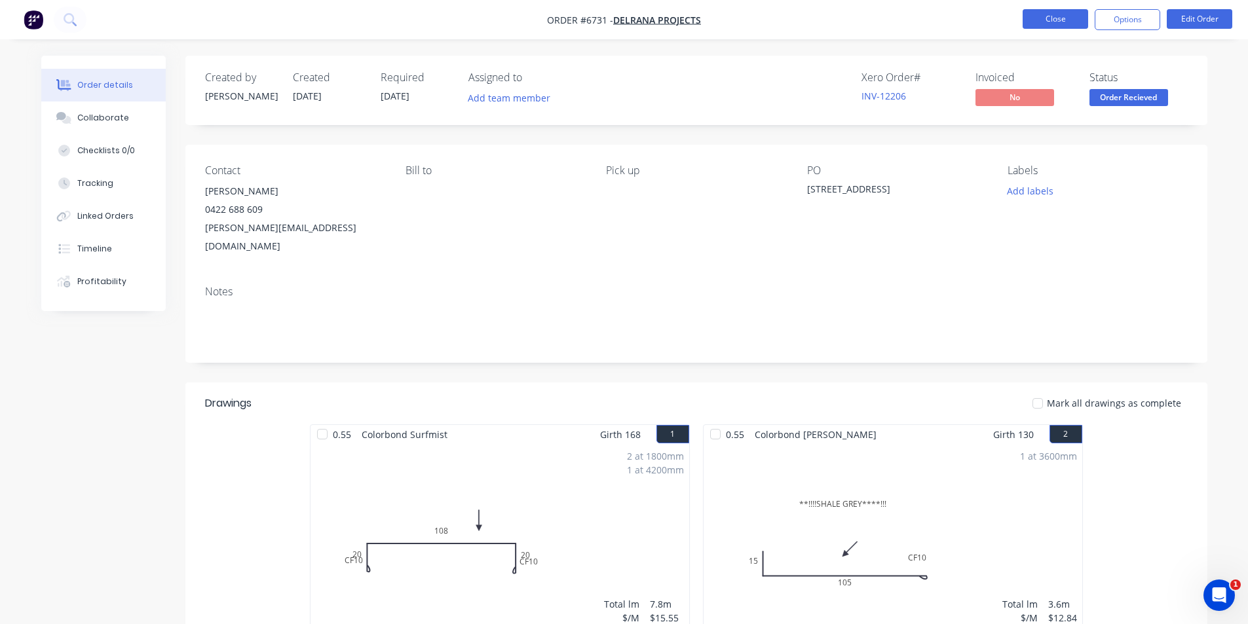
click at [1066, 15] on button "Close" at bounding box center [1054, 19] width 65 height 20
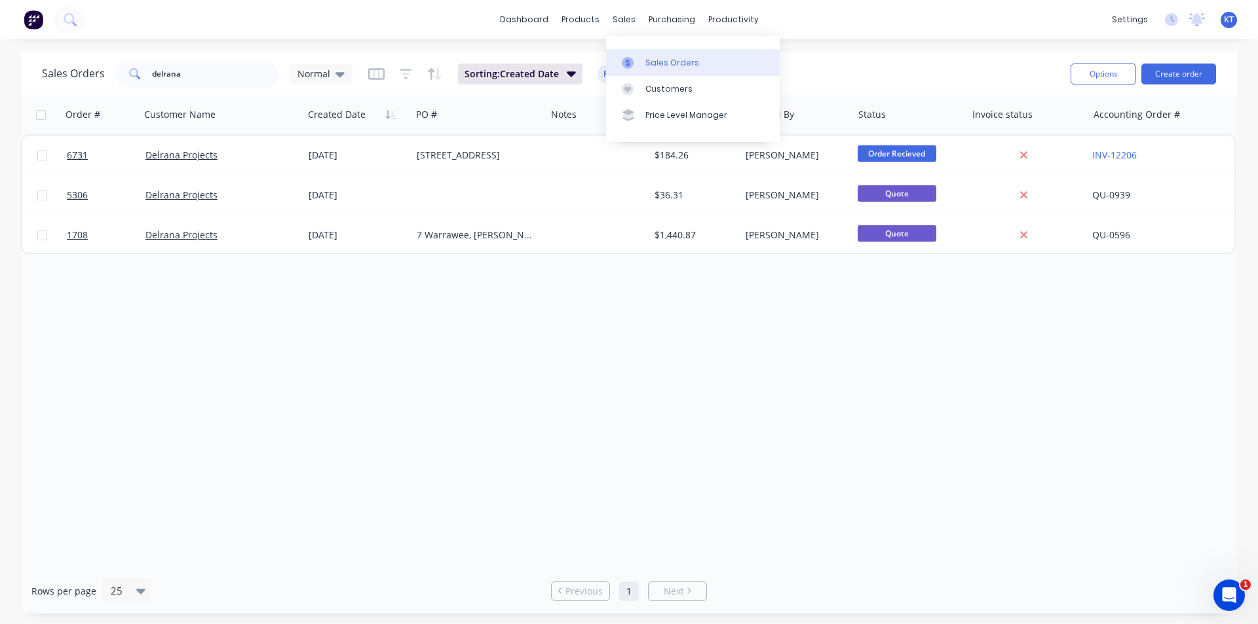
click at [651, 64] on div "Sales Orders" at bounding box center [672, 63] width 54 height 12
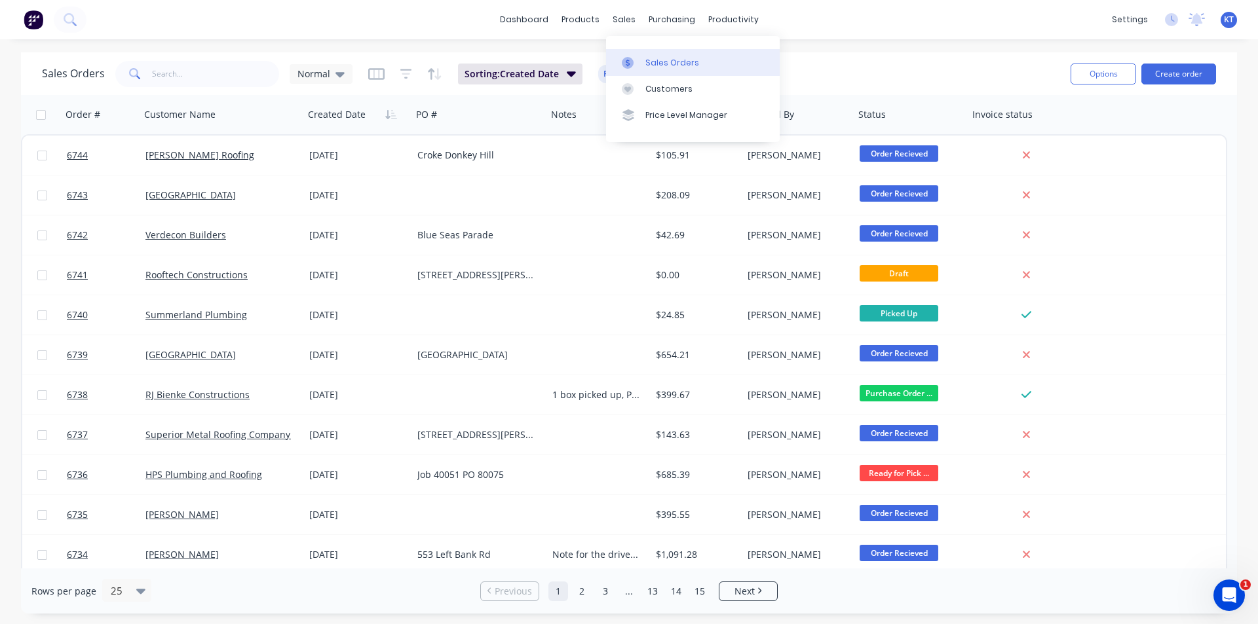
click at [666, 60] on div "Sales Orders" at bounding box center [672, 63] width 54 height 12
type input "6721"
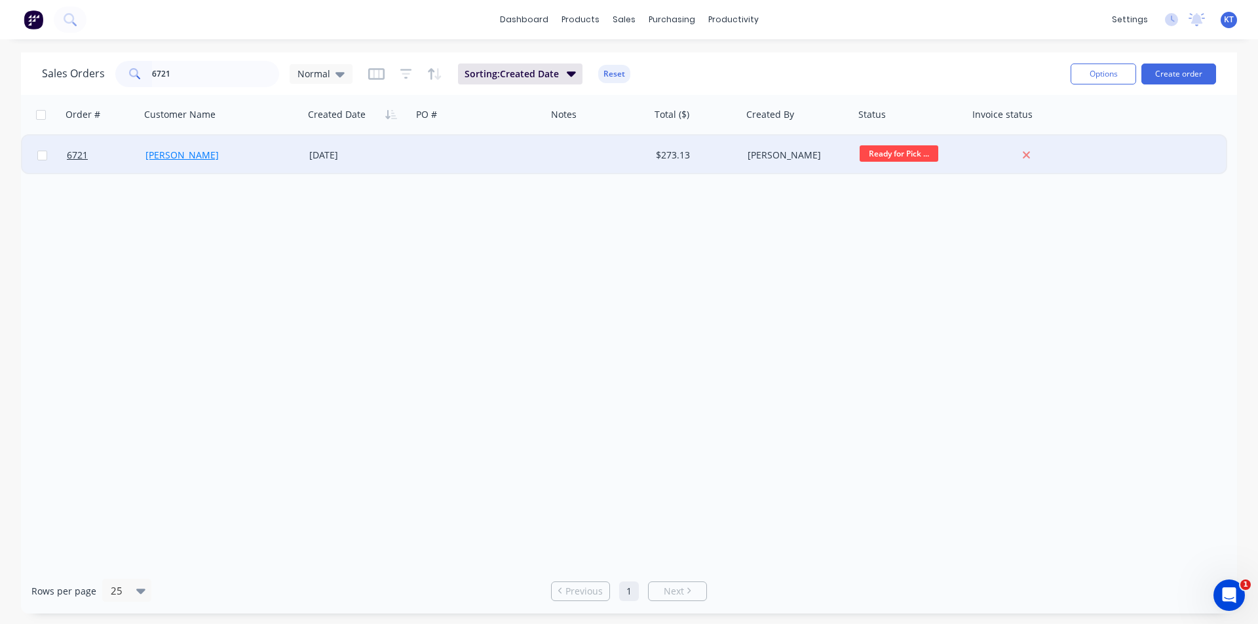
click at [180, 153] on link "Doug King" at bounding box center [181, 155] width 73 height 12
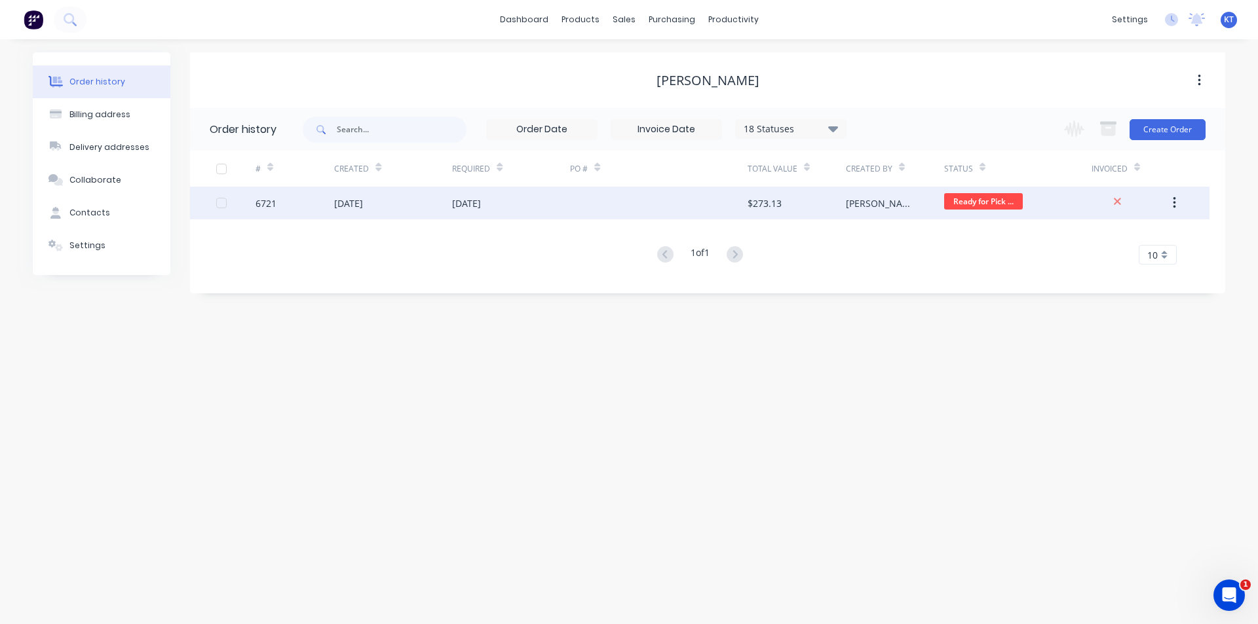
click at [539, 193] on div "[DATE]" at bounding box center [511, 203] width 118 height 33
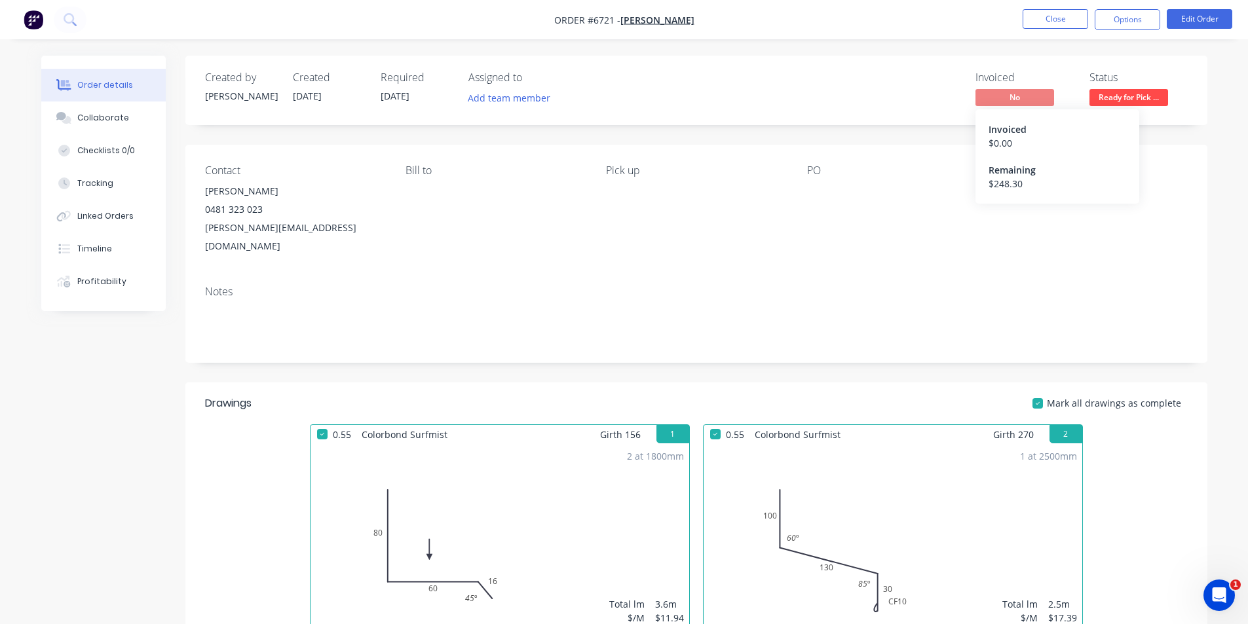
click at [1036, 100] on span "No" at bounding box center [1014, 97] width 79 height 16
click at [1034, 93] on span "No" at bounding box center [1014, 97] width 79 height 16
click at [1006, 102] on span "No" at bounding box center [1014, 97] width 79 height 16
click at [1110, 93] on span "Ready for Pick ..." at bounding box center [1128, 97] width 79 height 16
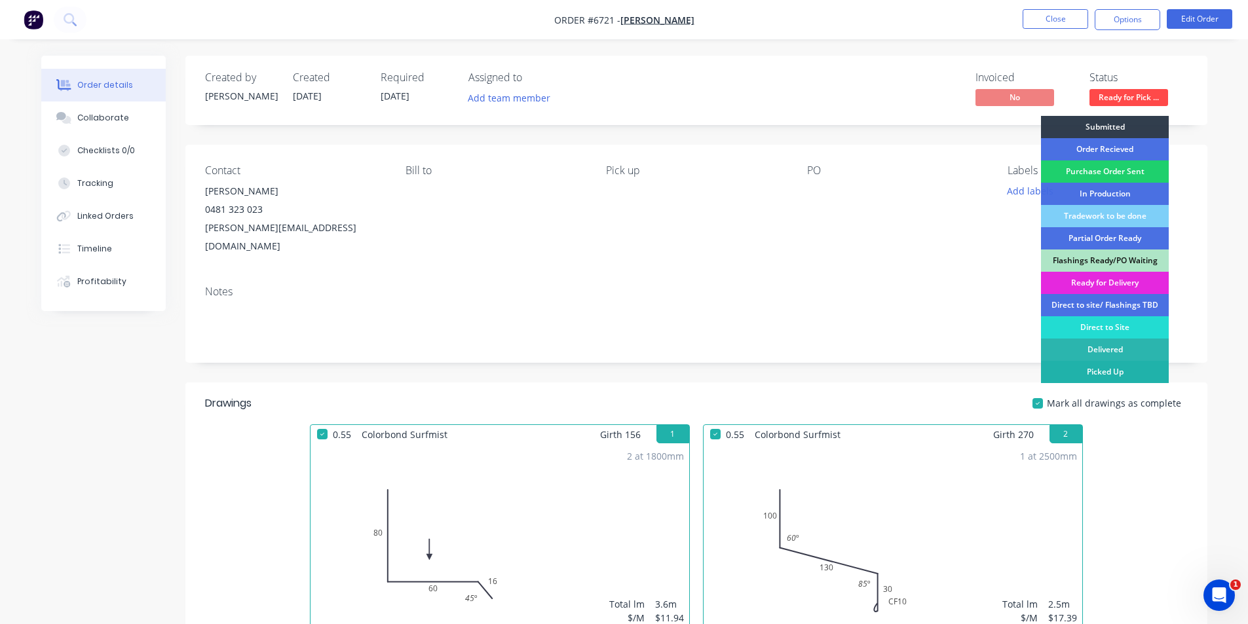
click at [1128, 372] on div "Picked Up" at bounding box center [1105, 372] width 128 height 22
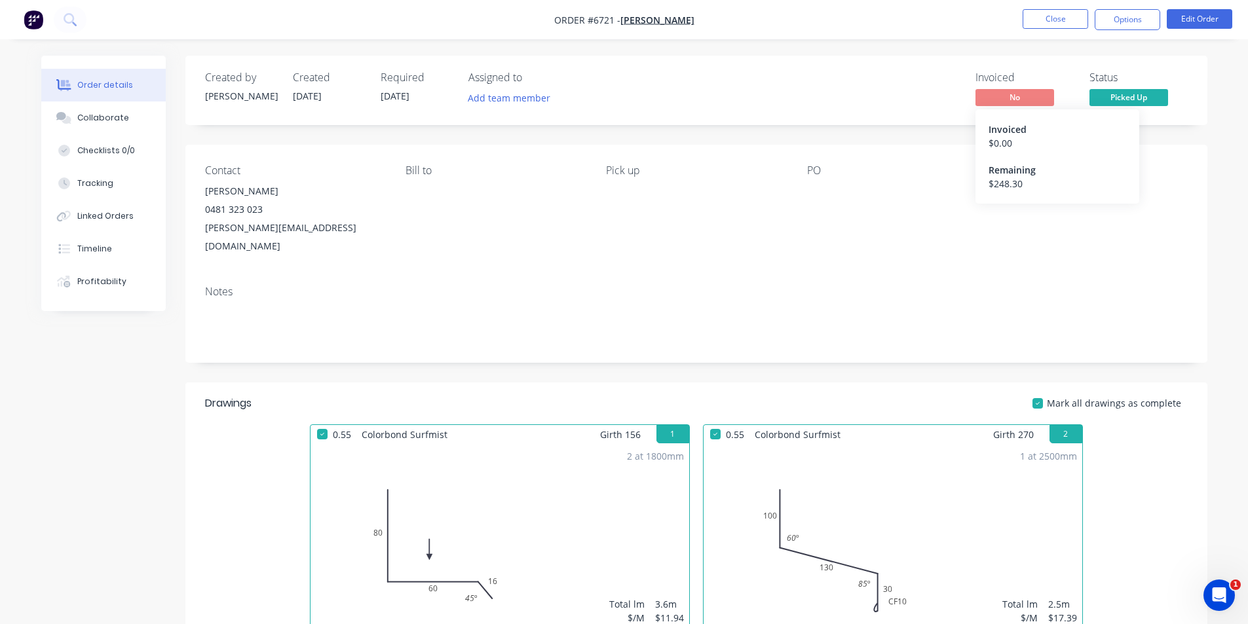
click at [1009, 96] on span "No" at bounding box center [1014, 97] width 79 height 16
click at [1110, 22] on button "Options" at bounding box center [1126, 19] width 65 height 21
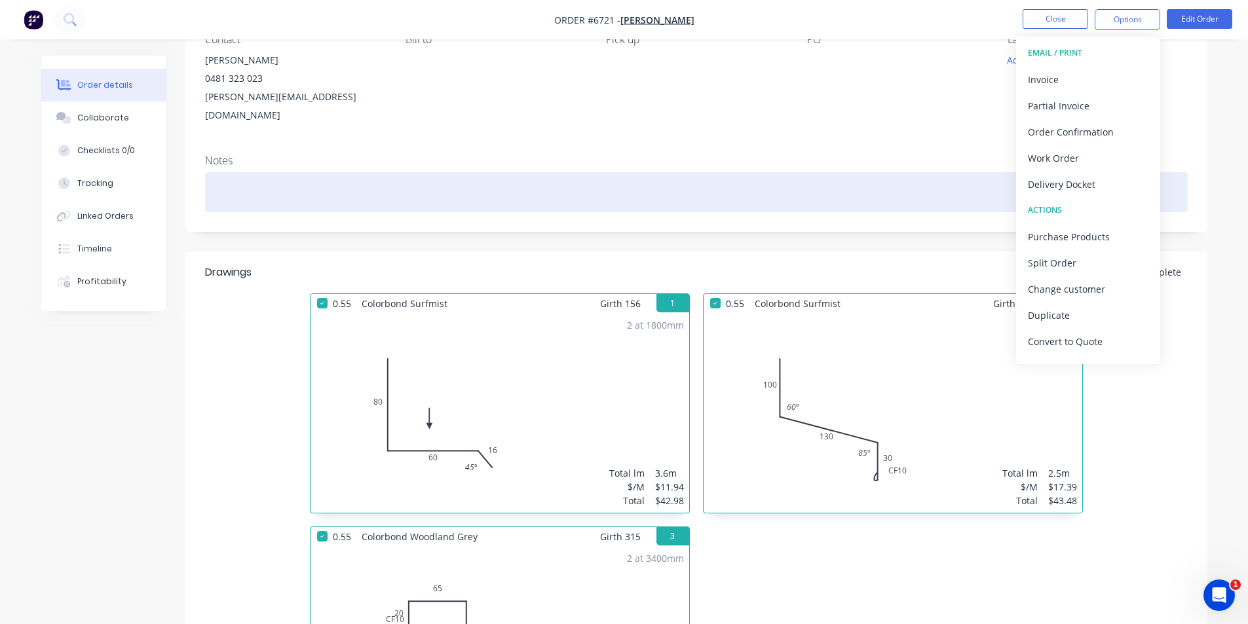
click at [476, 175] on div at bounding box center [696, 192] width 982 height 40
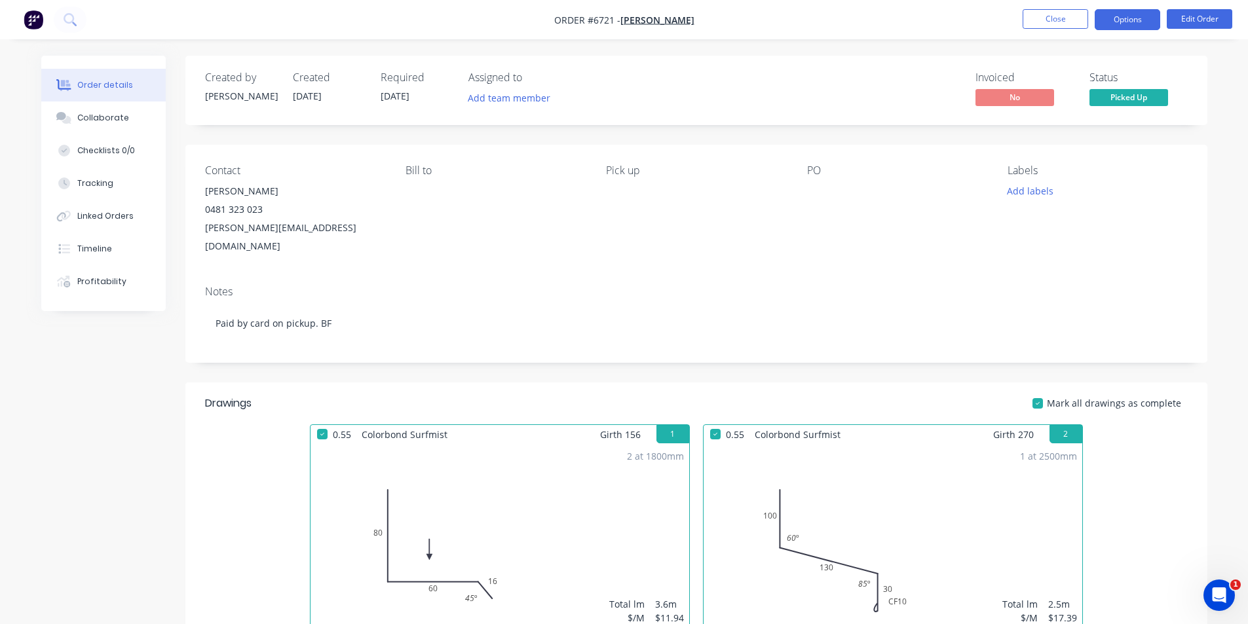
click at [1121, 21] on button "Options" at bounding box center [1126, 19] width 65 height 21
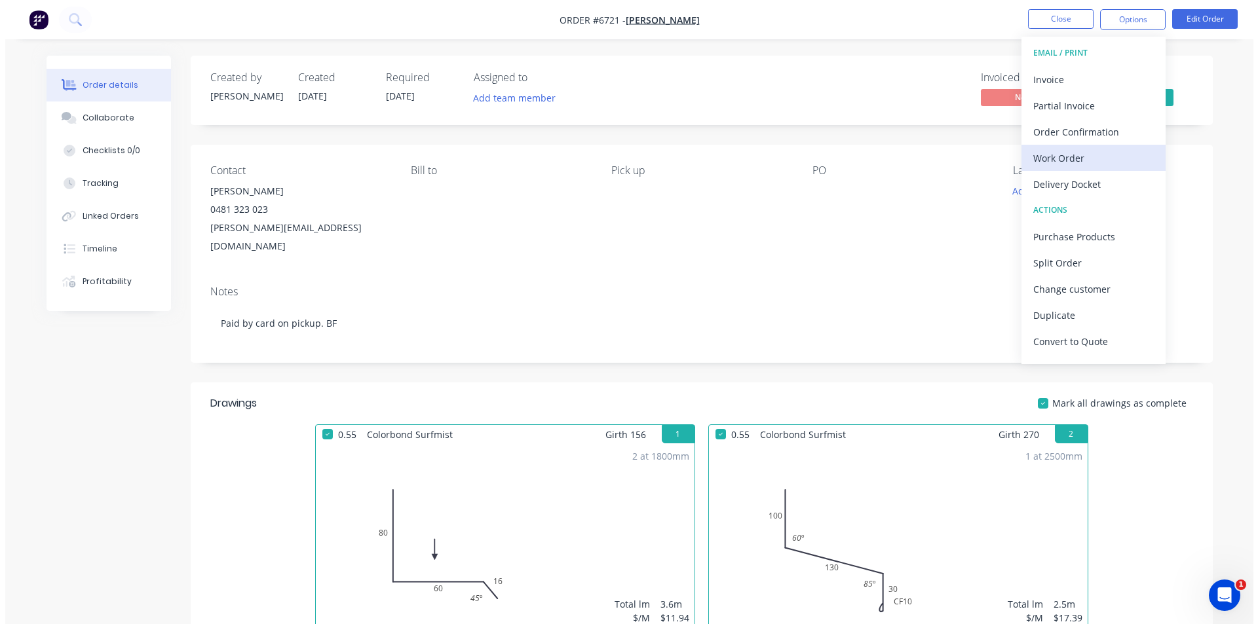
scroll to position [20, 0]
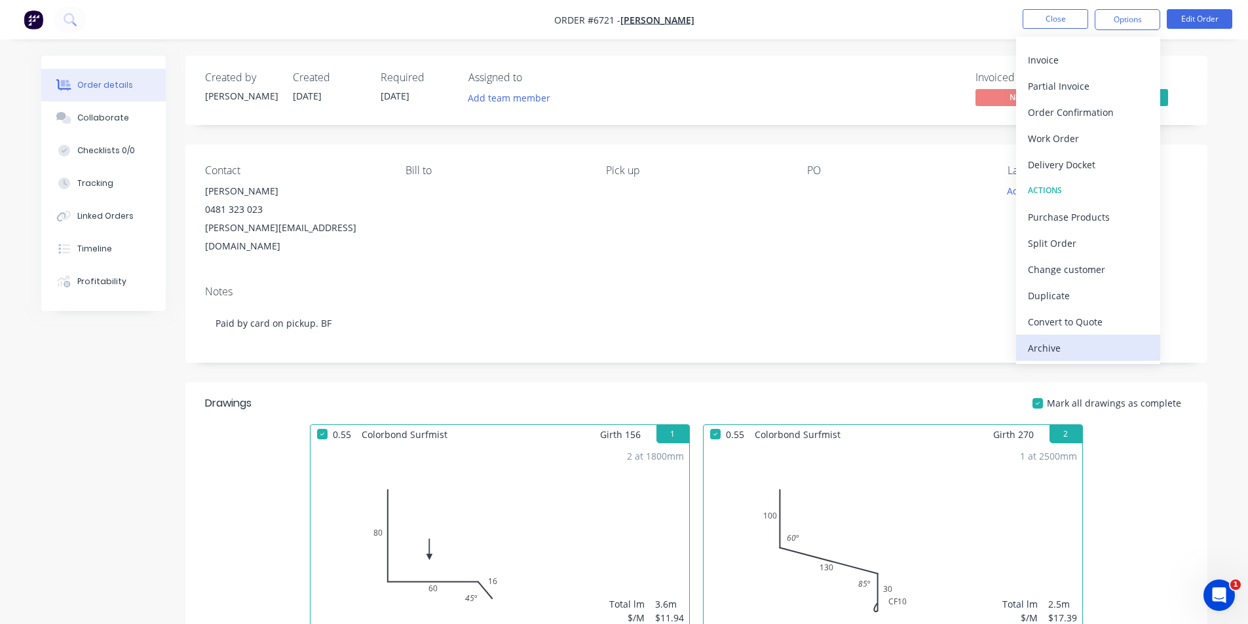
click at [1045, 343] on div "Archive" at bounding box center [1088, 348] width 121 height 19
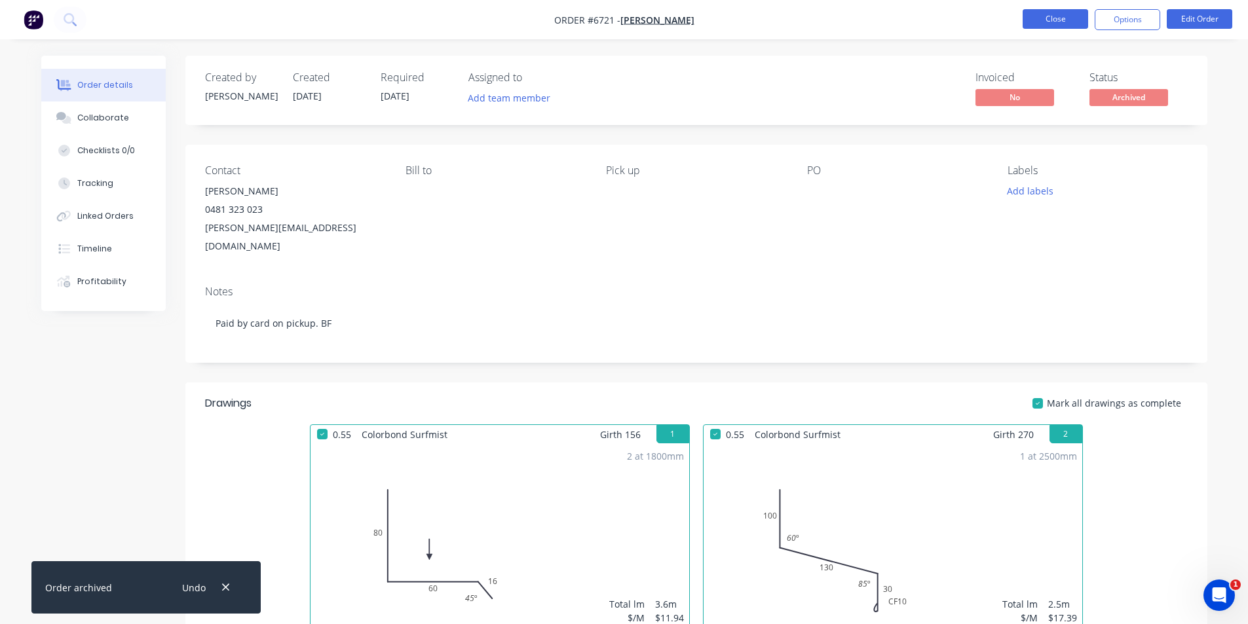
click at [1054, 23] on button "Close" at bounding box center [1054, 19] width 65 height 20
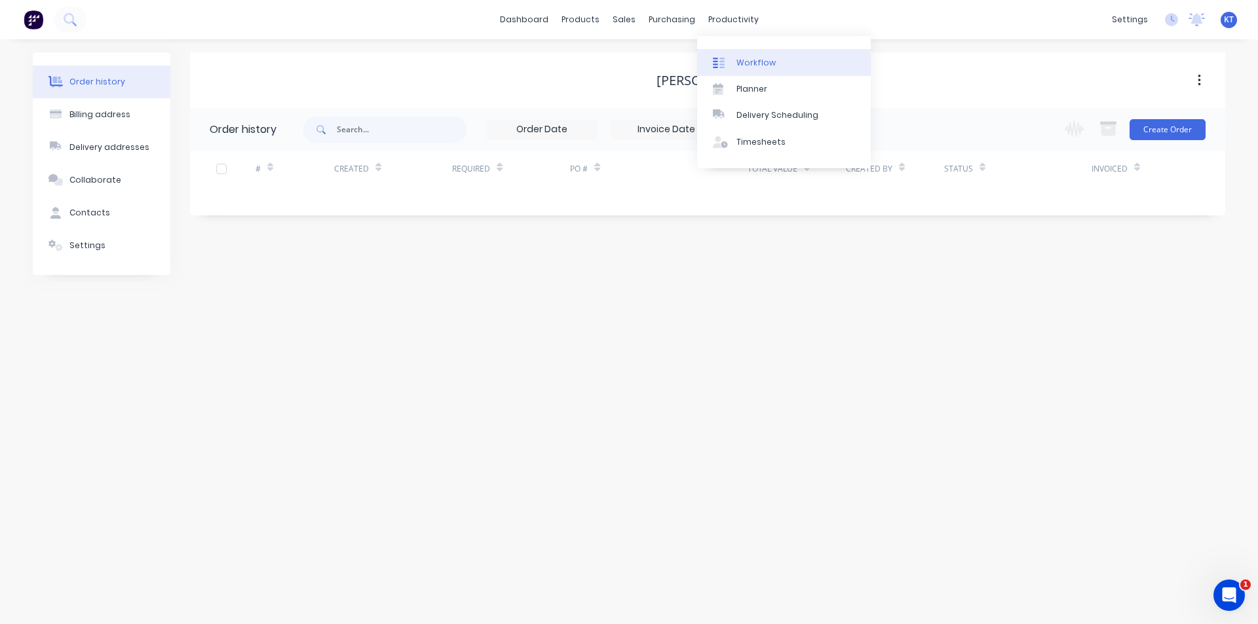
click at [735, 56] on link "Workflow" at bounding box center [784, 62] width 174 height 26
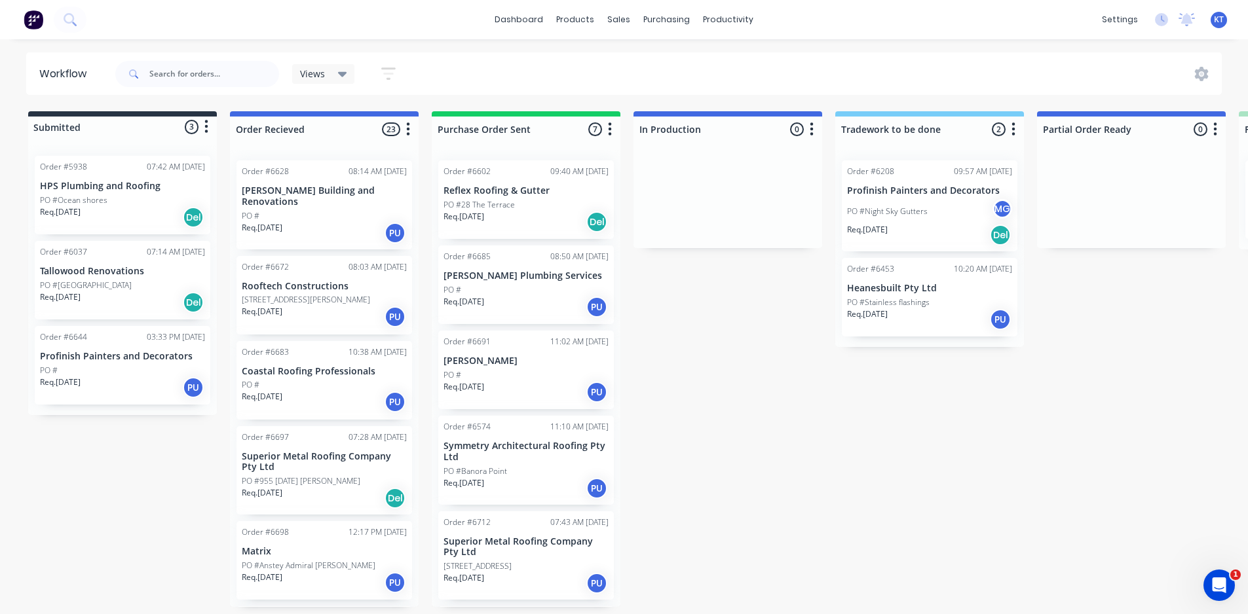
drag, startPoint x: 1161, startPoint y: 295, endPoint x: 1246, endPoint y: 257, distance: 92.4
click at [1162, 295] on div "Submitted 3 Status colour #273444 hex #273444 Save Cancel Summaries Total order…" at bounding box center [1272, 359] width 2564 height 496
click at [646, 63] on div "Sales Orders" at bounding box center [668, 66] width 54 height 12
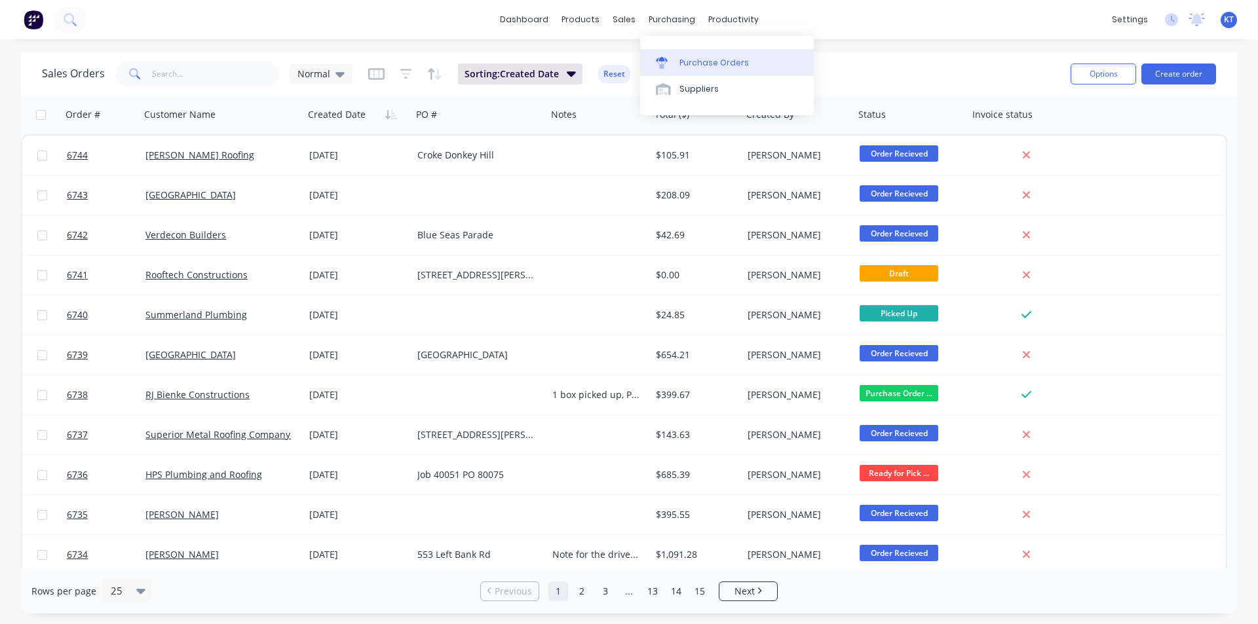
click at [690, 65] on div "Purchase Orders" at bounding box center [713, 63] width 69 height 12
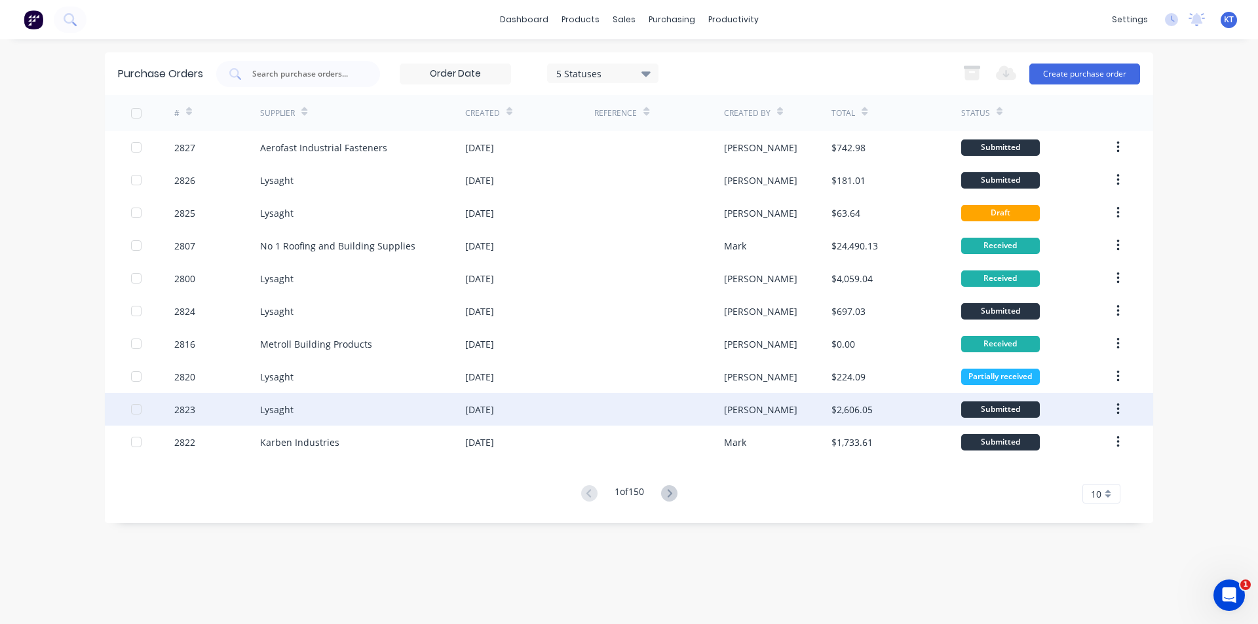
click at [658, 404] on div at bounding box center [658, 409] width 129 height 33
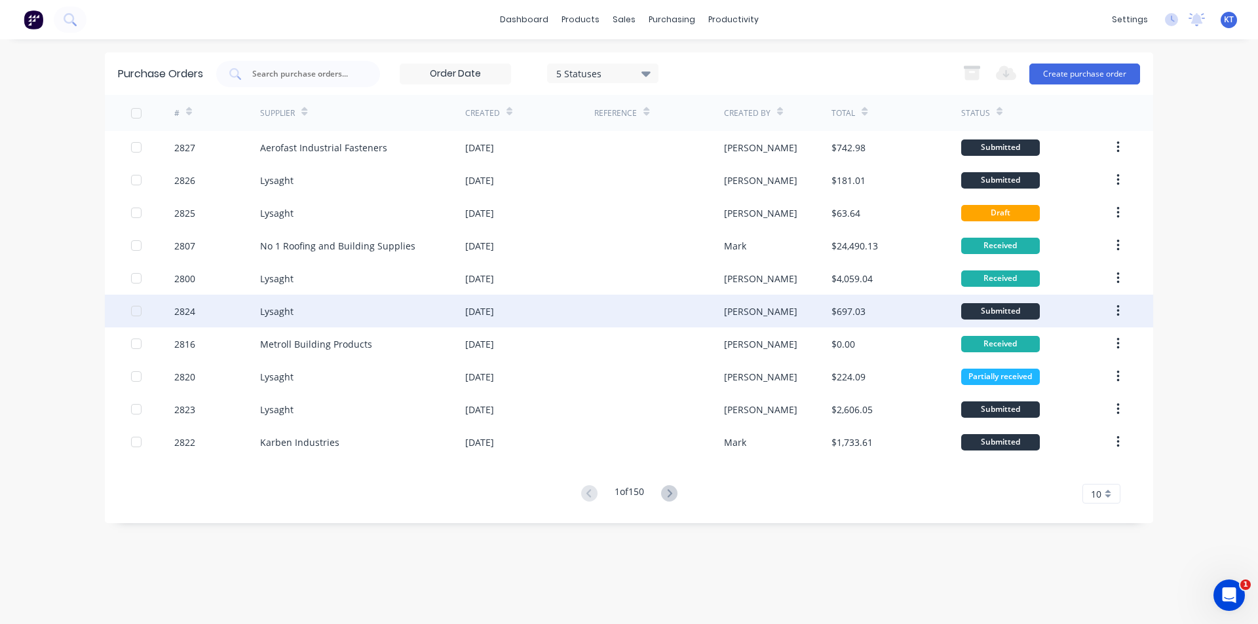
click at [657, 317] on div at bounding box center [658, 311] width 129 height 33
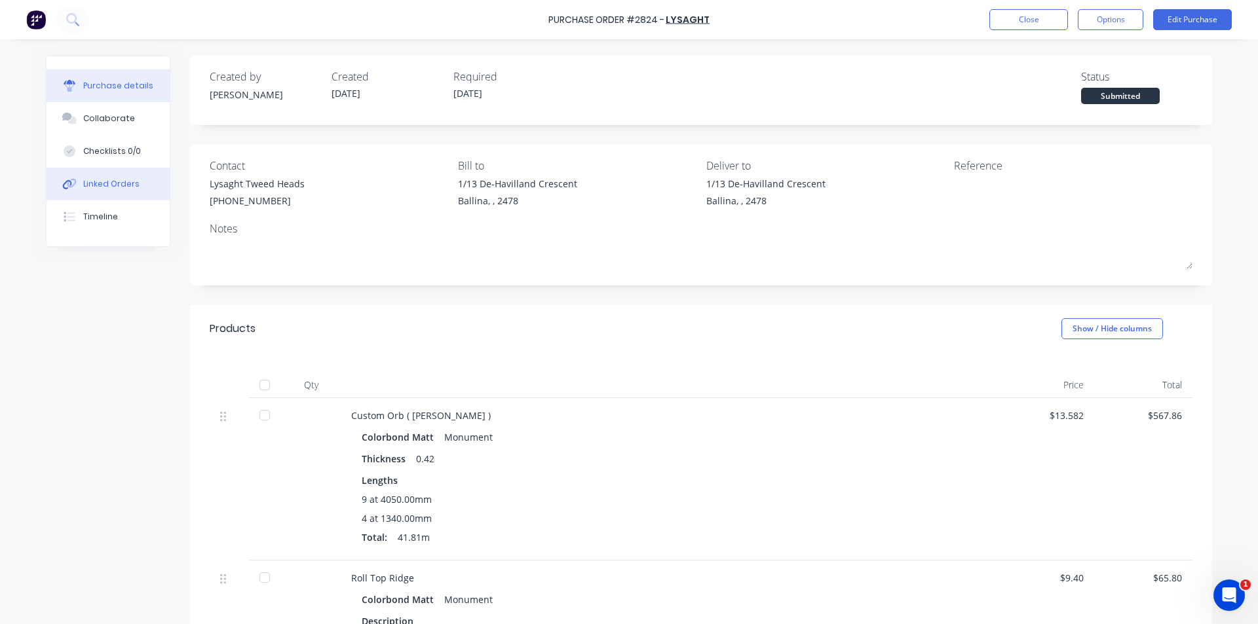
click at [102, 188] on div "Linked Orders" at bounding box center [111, 184] width 56 height 12
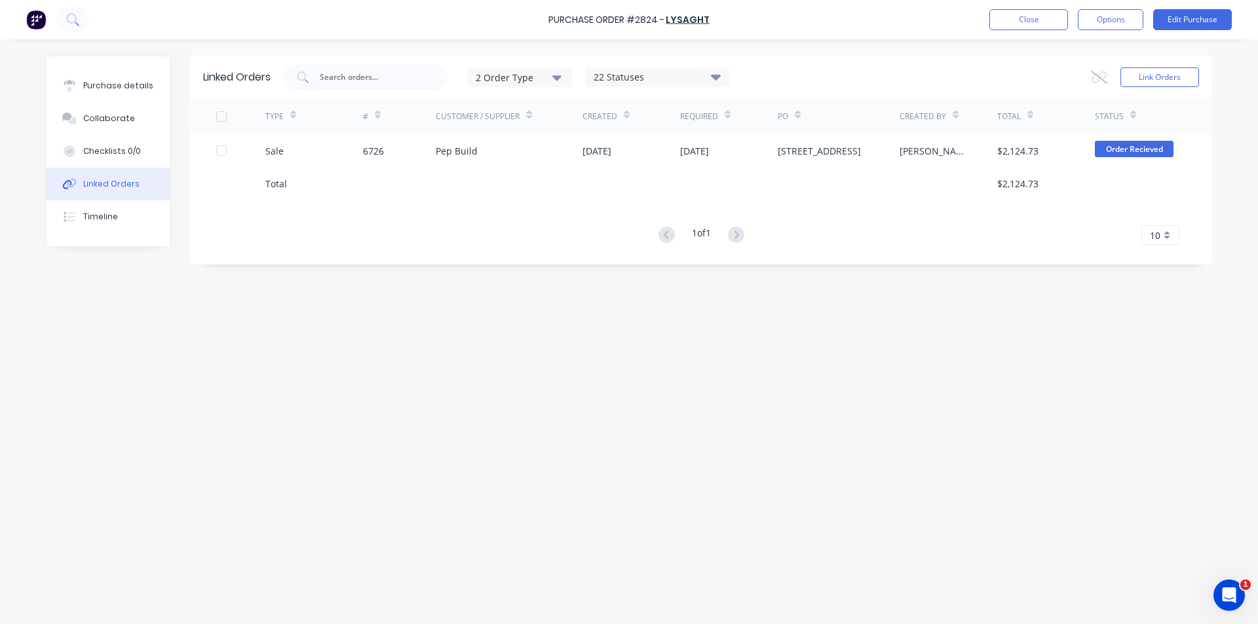
click at [615, 133] on div "Created" at bounding box center [631, 116] width 98 height 36
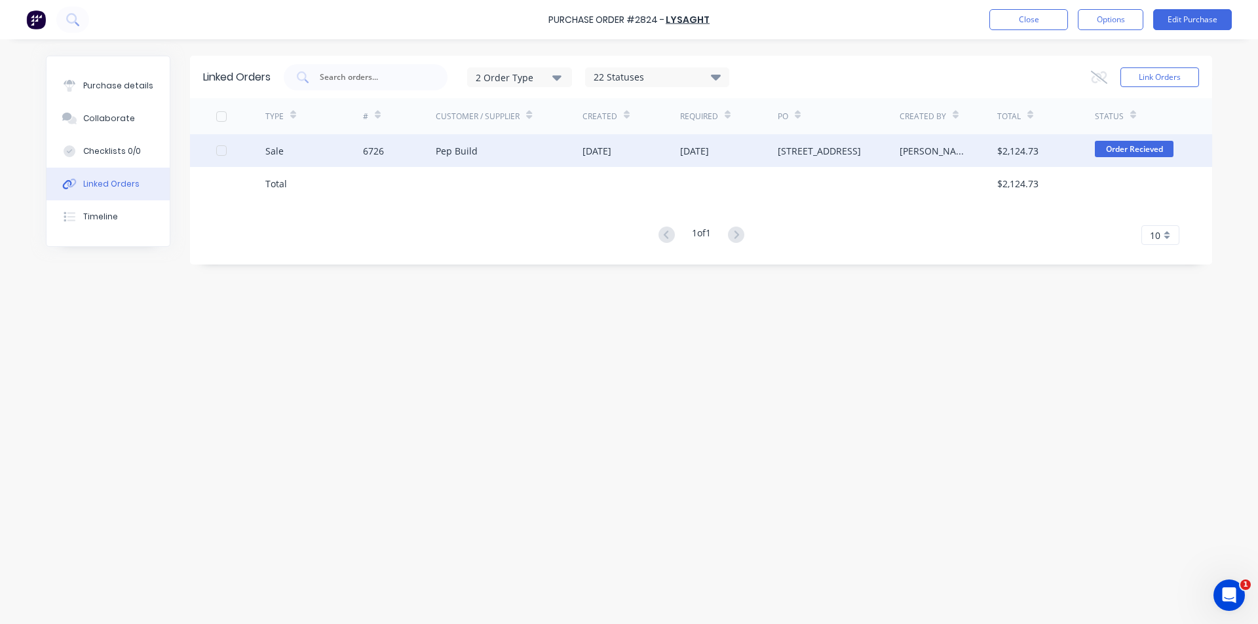
click at [611, 148] on div "[DATE]" at bounding box center [596, 151] width 29 height 14
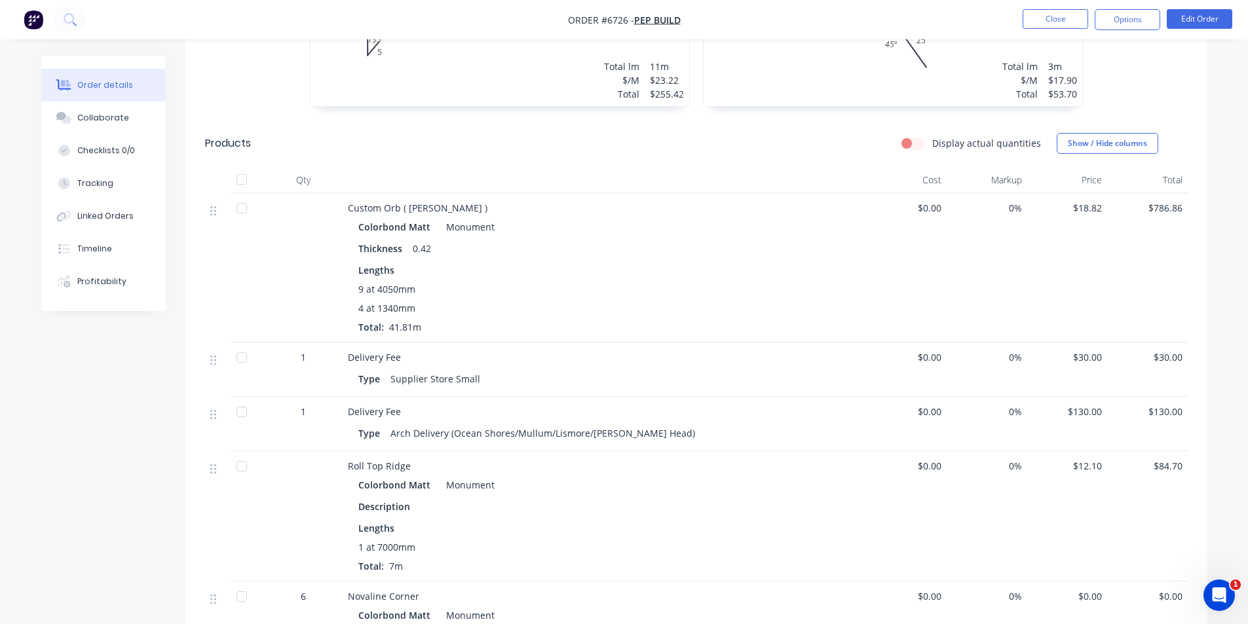
scroll to position [917, 0]
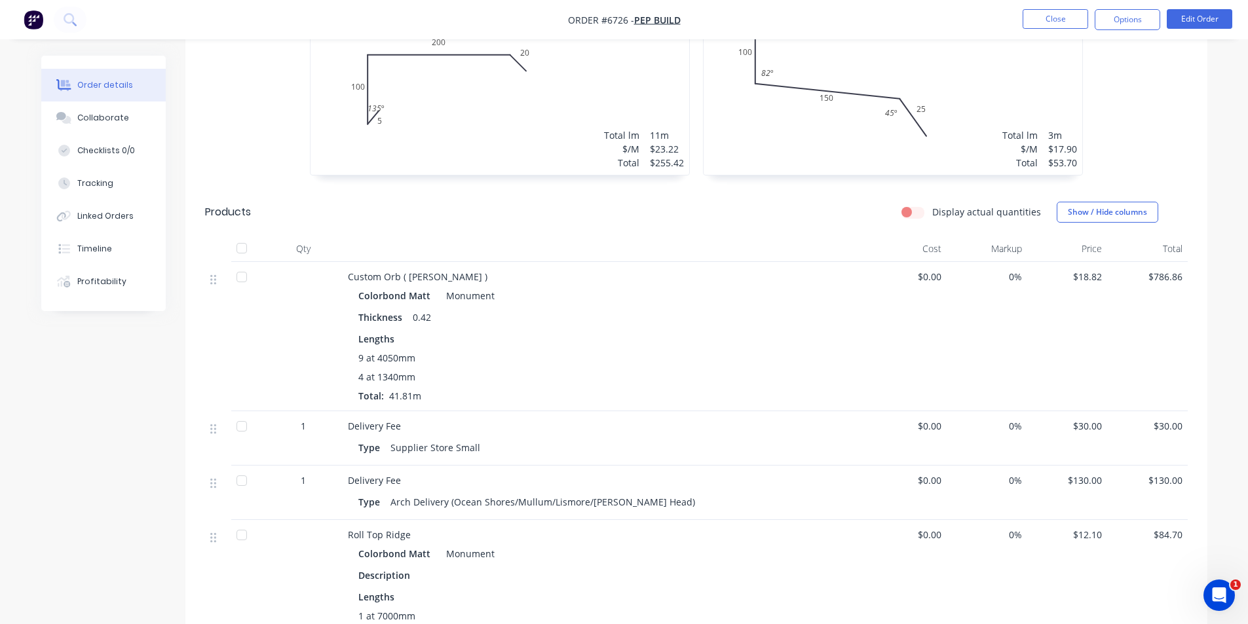
drag, startPoint x: 126, startPoint y: 218, endPoint x: 23, endPoint y: 265, distance: 113.1
click at [122, 218] on div "Linked Orders" at bounding box center [105, 216] width 56 height 12
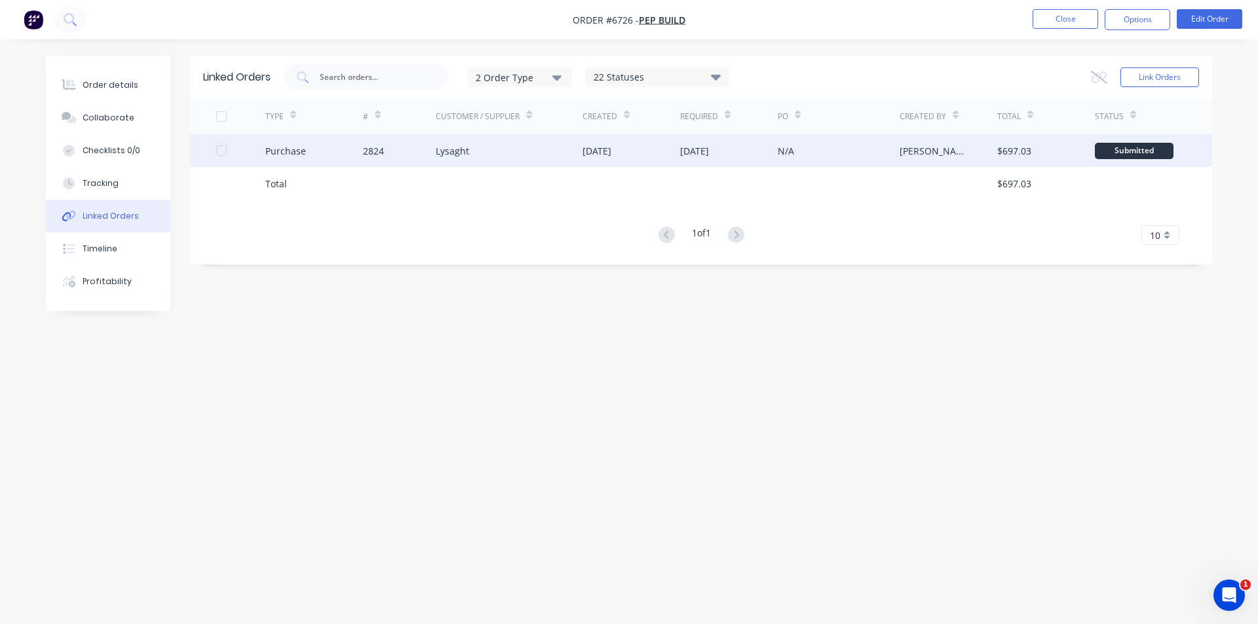
click at [582, 150] on div "Purchase 2824 Lysaght 02 Sep 2025 01 Sep 2025 N/A Katie Thomas $697.03 Submitted" at bounding box center [701, 150] width 1022 height 33
click at [794, 145] on div "N/A" at bounding box center [838, 150] width 122 height 33
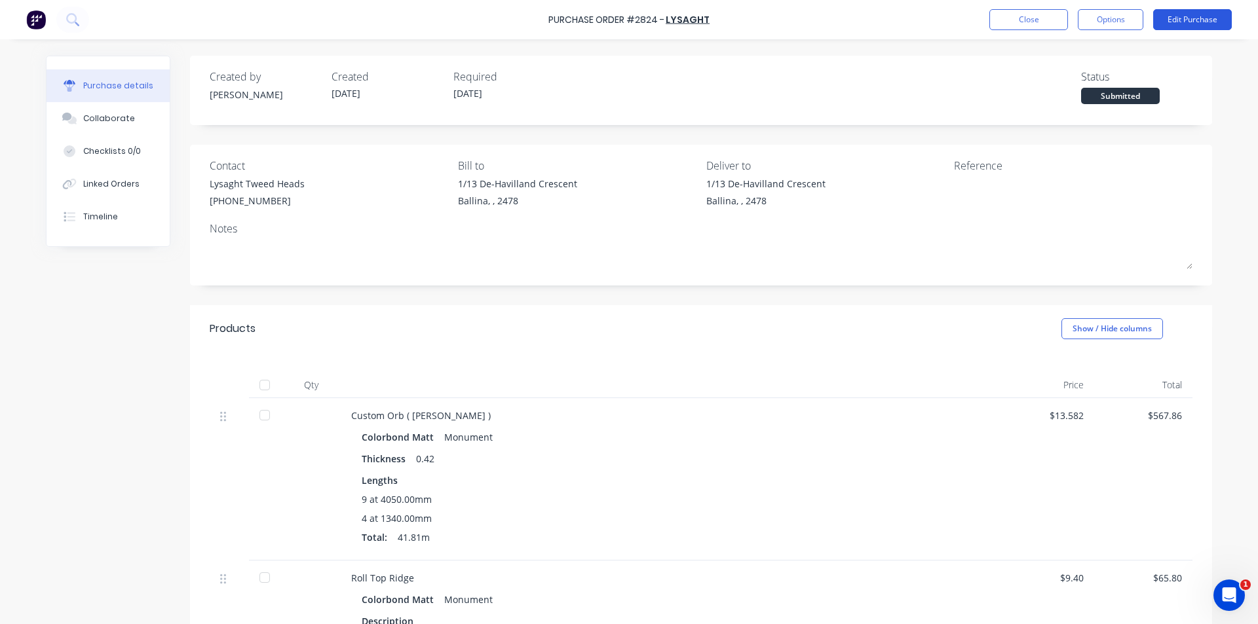
click at [1186, 16] on button "Edit Purchase" at bounding box center [1192, 19] width 79 height 21
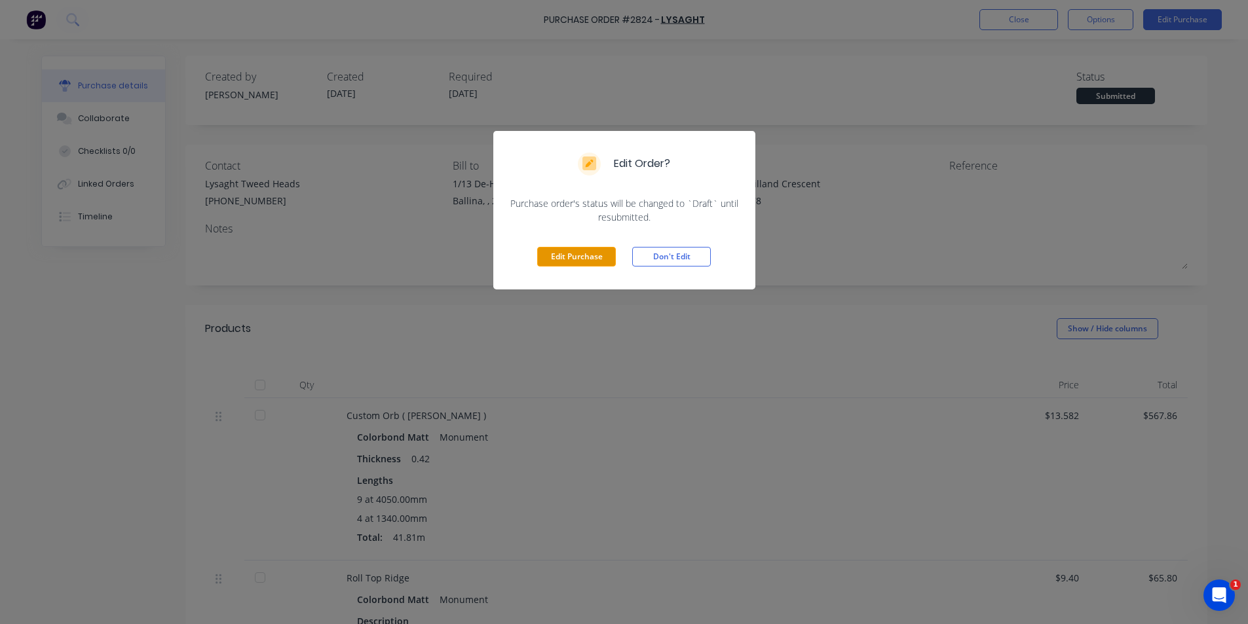
click at [590, 259] on button "Edit Purchase" at bounding box center [576, 257] width 79 height 20
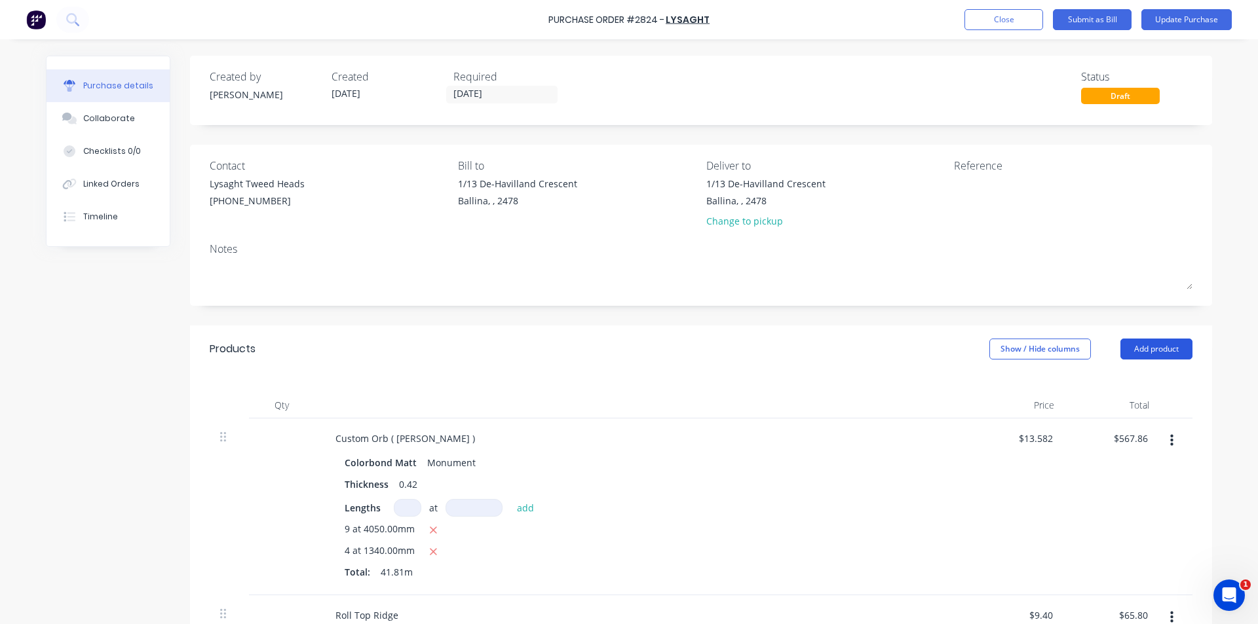
click at [1133, 350] on button "Add product" at bounding box center [1156, 349] width 72 height 21
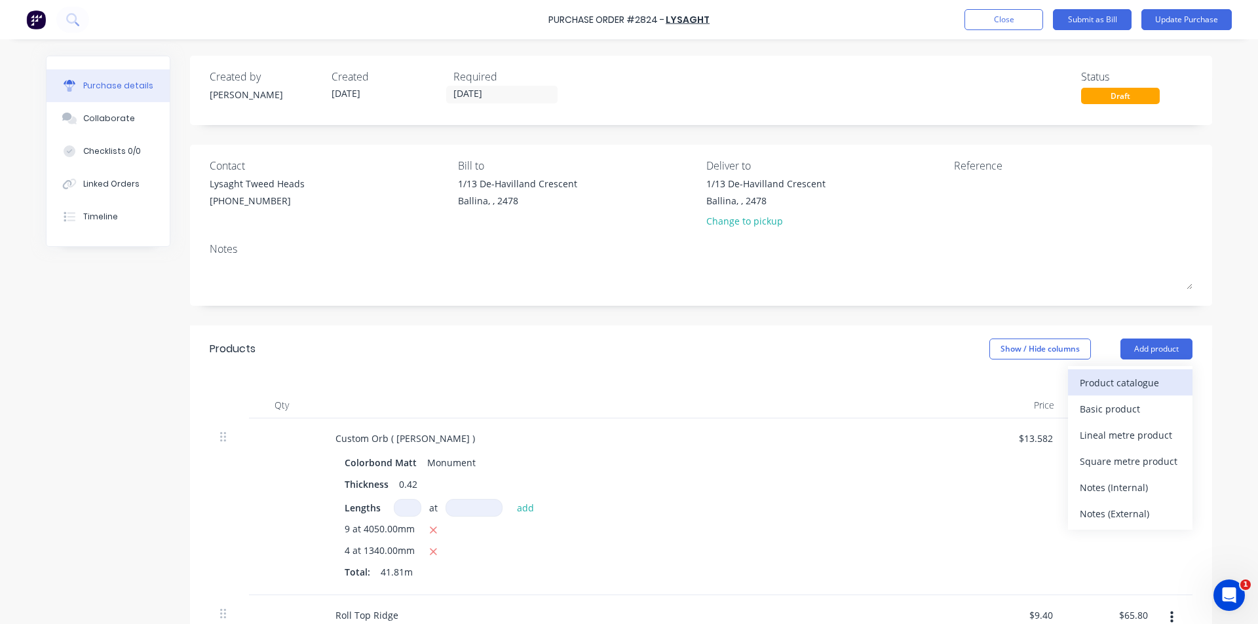
click at [1144, 377] on div "Product catalogue" at bounding box center [1129, 382] width 101 height 19
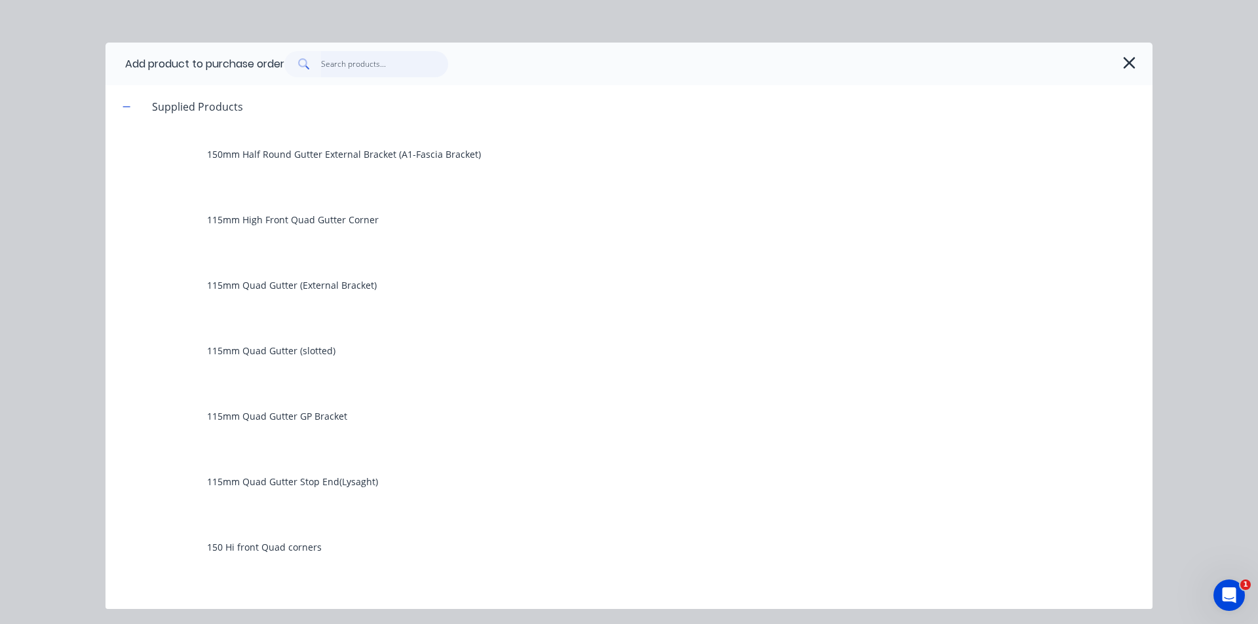
click at [339, 67] on input "text" at bounding box center [385, 64] width 128 height 26
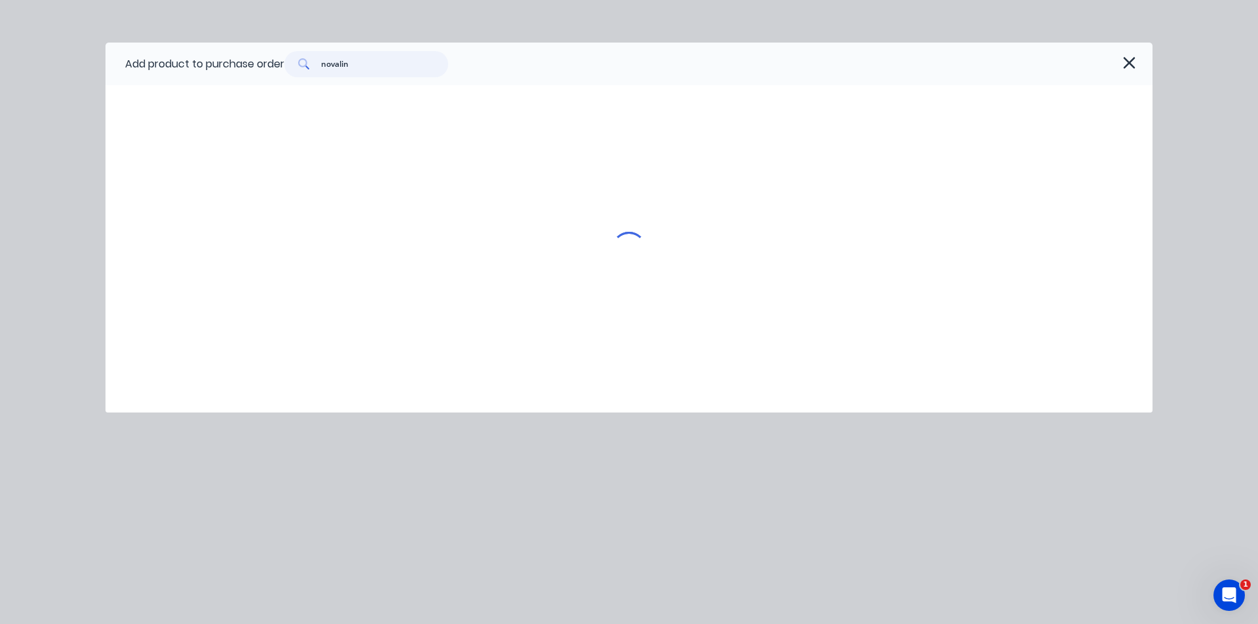
type input "novaline"
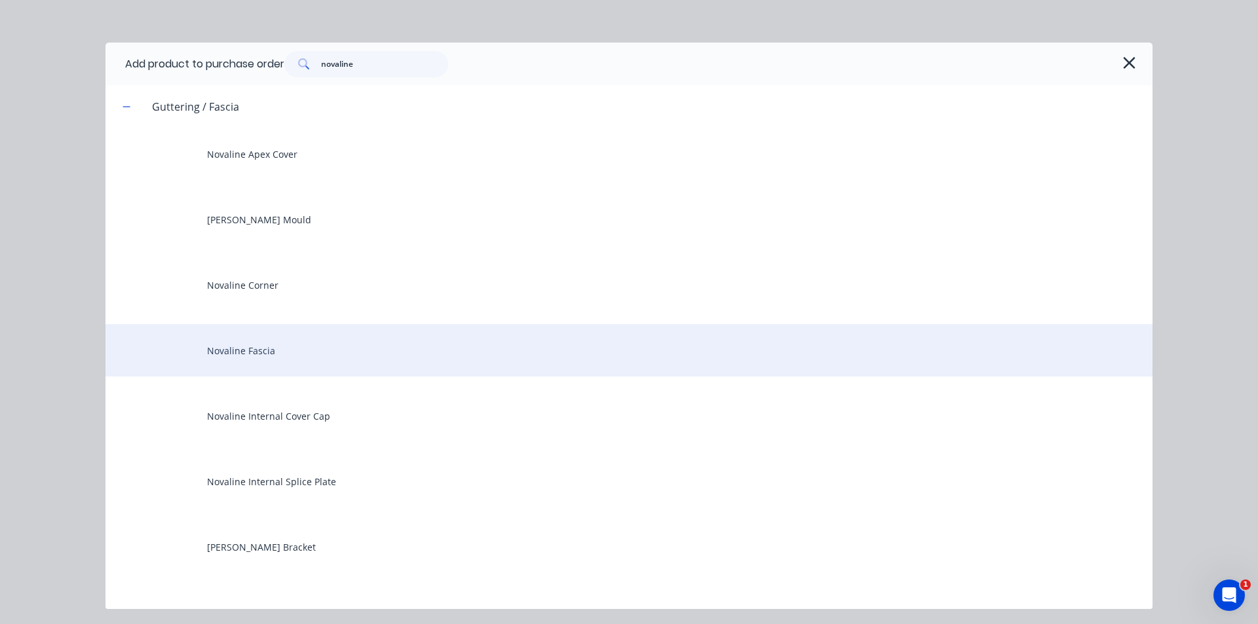
click at [247, 371] on div "Novaline Fascia" at bounding box center [628, 350] width 1047 height 52
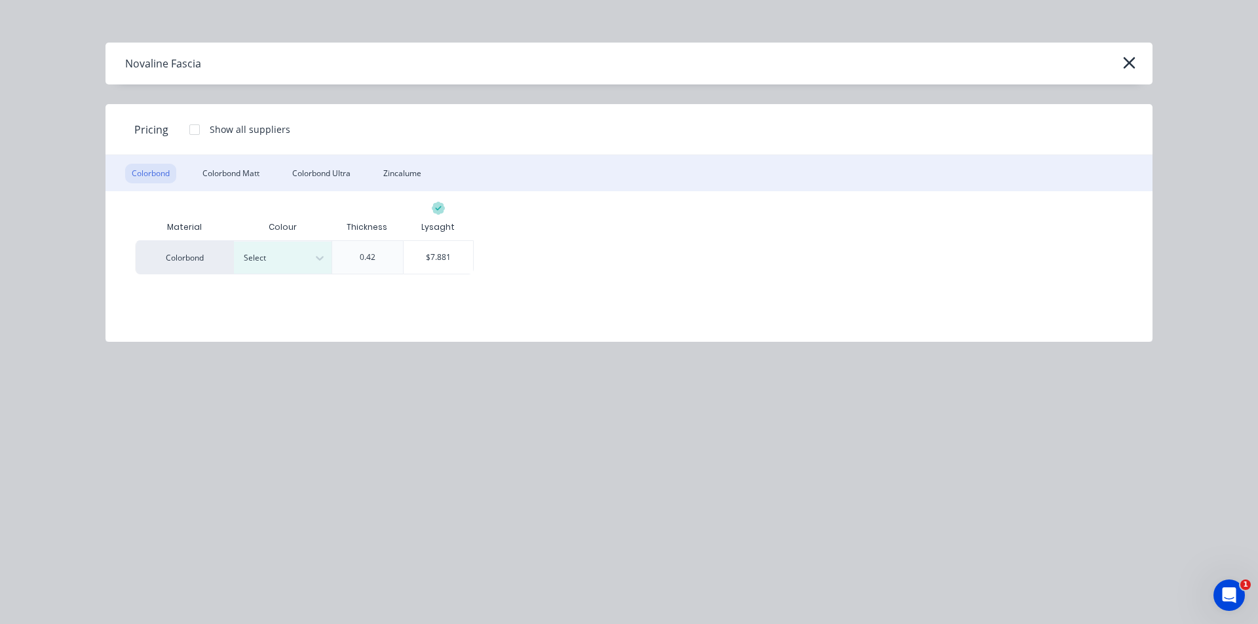
click at [251, 162] on div "Colorbond Colorbond Matt Colorbond Ultra Zincalume" at bounding box center [628, 173] width 1047 height 36
click at [251, 170] on div "Colorbond Matt" at bounding box center [231, 174] width 70 height 20
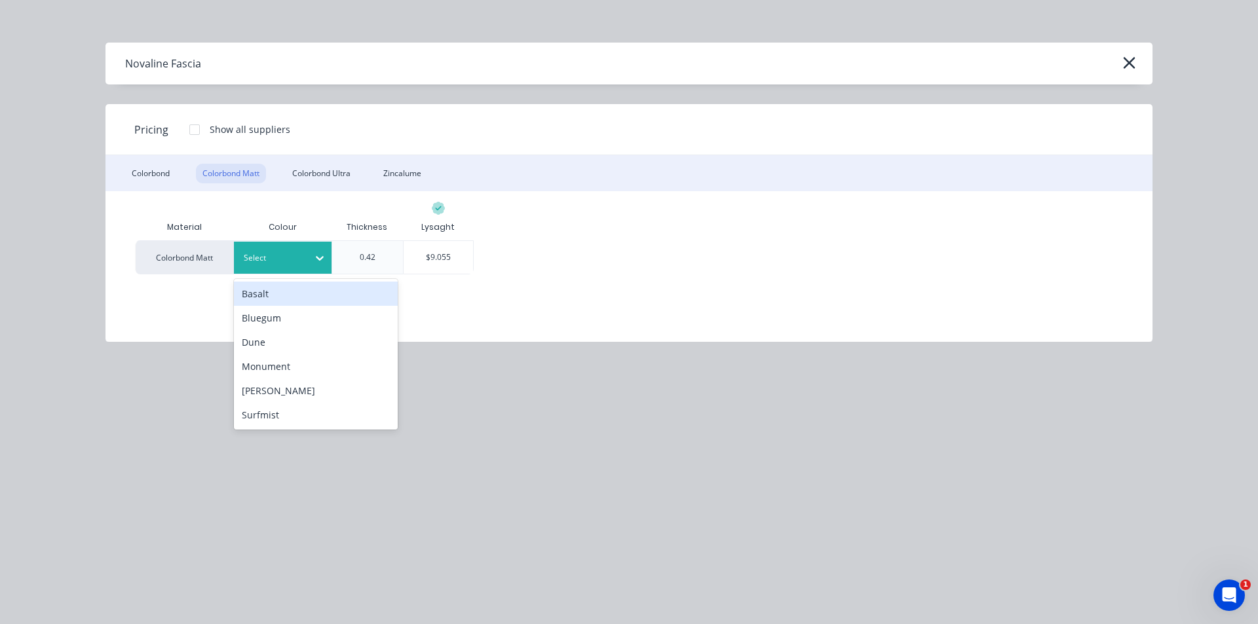
click at [302, 259] on div at bounding box center [273, 258] width 59 height 14
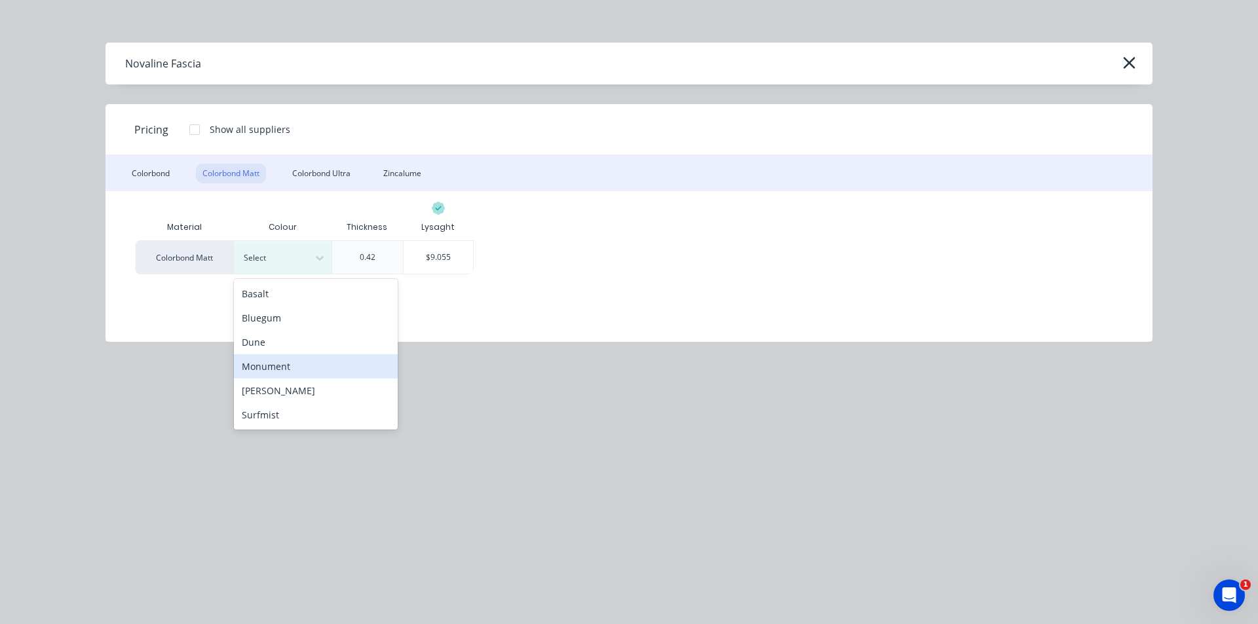
click at [310, 371] on div "Monument" at bounding box center [316, 366] width 164 height 24
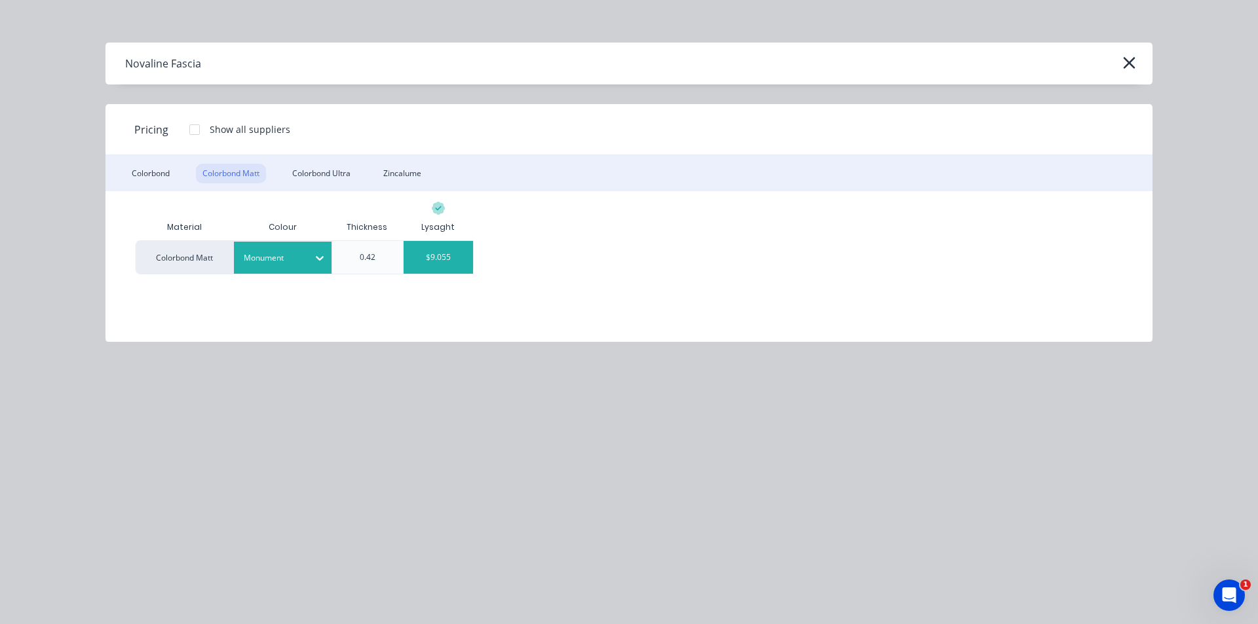
click at [447, 255] on div "$9.055" at bounding box center [438, 257] width 70 height 33
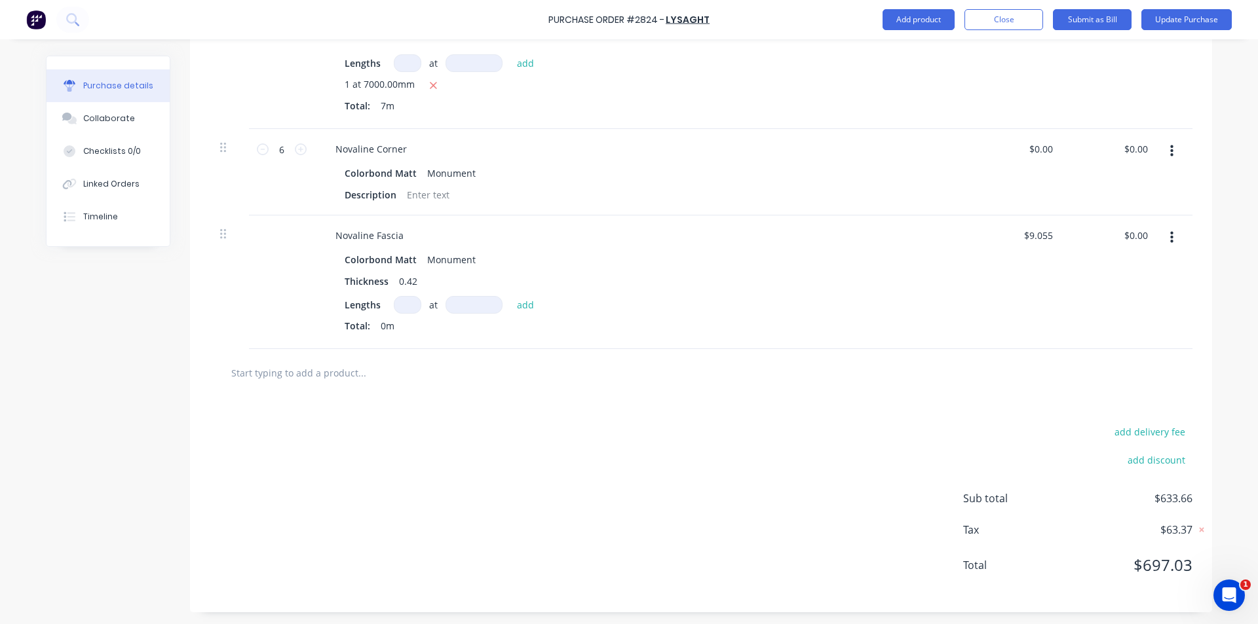
scroll to position [623, 0]
click at [400, 307] on input at bounding box center [408, 304] width 28 height 18
type input "1"
type input "8700"
type input "$78.78"
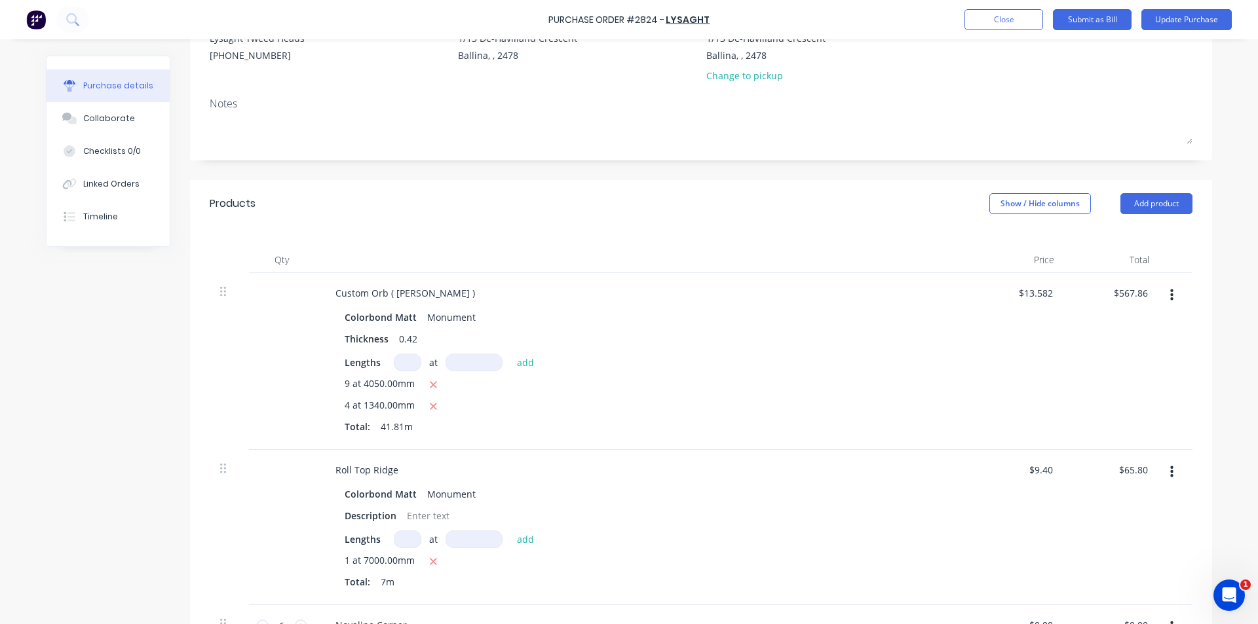
scroll to position [33, 0]
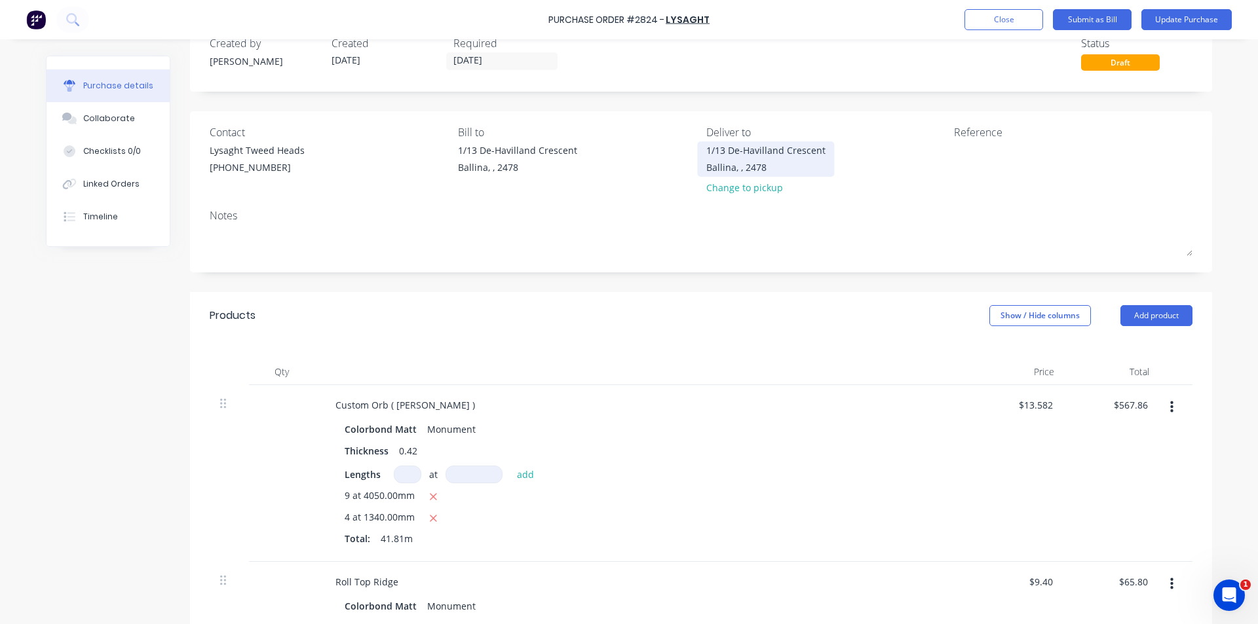
click at [757, 170] on div "Ballina, , 2478" at bounding box center [765, 167] width 119 height 14
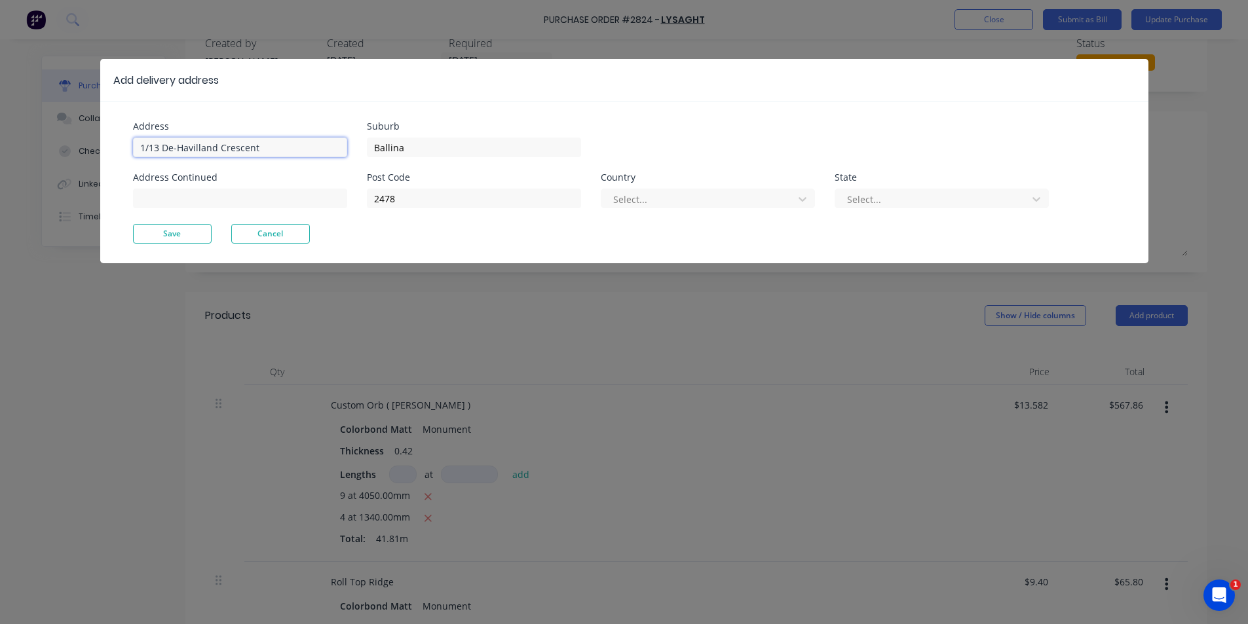
drag, startPoint x: 265, startPoint y: 152, endPoint x: 0, endPoint y: 135, distance: 265.8
click at [0, 135] on div "Add delivery address Address 1/13 De-Havilland Crescent Address Continued Subur…" at bounding box center [624, 312] width 1248 height 624
type input "110 Yankee Creek Rd"
drag, startPoint x: 338, startPoint y: 150, endPoint x: 291, endPoint y: 150, distance: 46.5
click at [291, 150] on div "Address 110 Yankee Creek Rd Address Continued Suburb Ballina Post Code 2478 Cou…" at bounding box center [378, 173] width 491 height 102
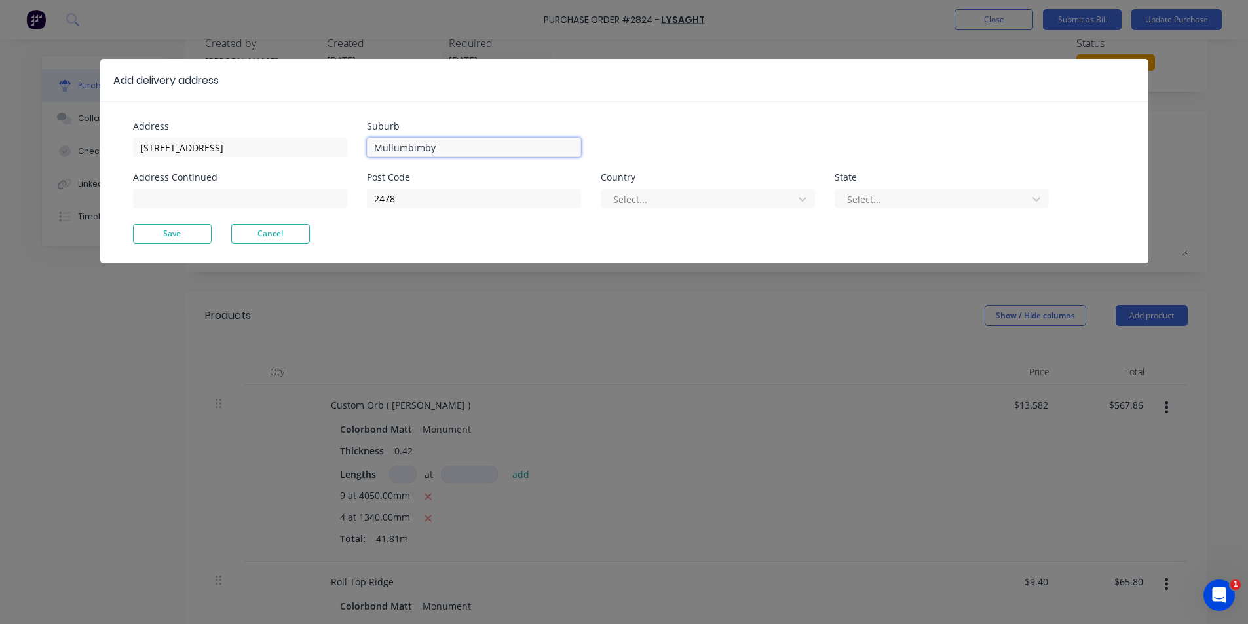
type input "Mullumbimby"
click at [420, 183] on div "Suburb Mullumbimby Post Code 2478 Country Select... State Select..." at bounding box center [708, 173] width 682 height 102
drag, startPoint x: 416, startPoint y: 200, endPoint x: 297, endPoint y: 205, distance: 118.6
click at [297, 205] on div "Address 110 Yankee Creek Rd Address Continued Suburb Mullumbimby Post Code 2478…" at bounding box center [378, 173] width 491 height 102
click at [473, 316] on div "Add delivery address Address 110 Yankee Creek Rd Address Continued Suburb Mullu…" at bounding box center [624, 312] width 1248 height 624
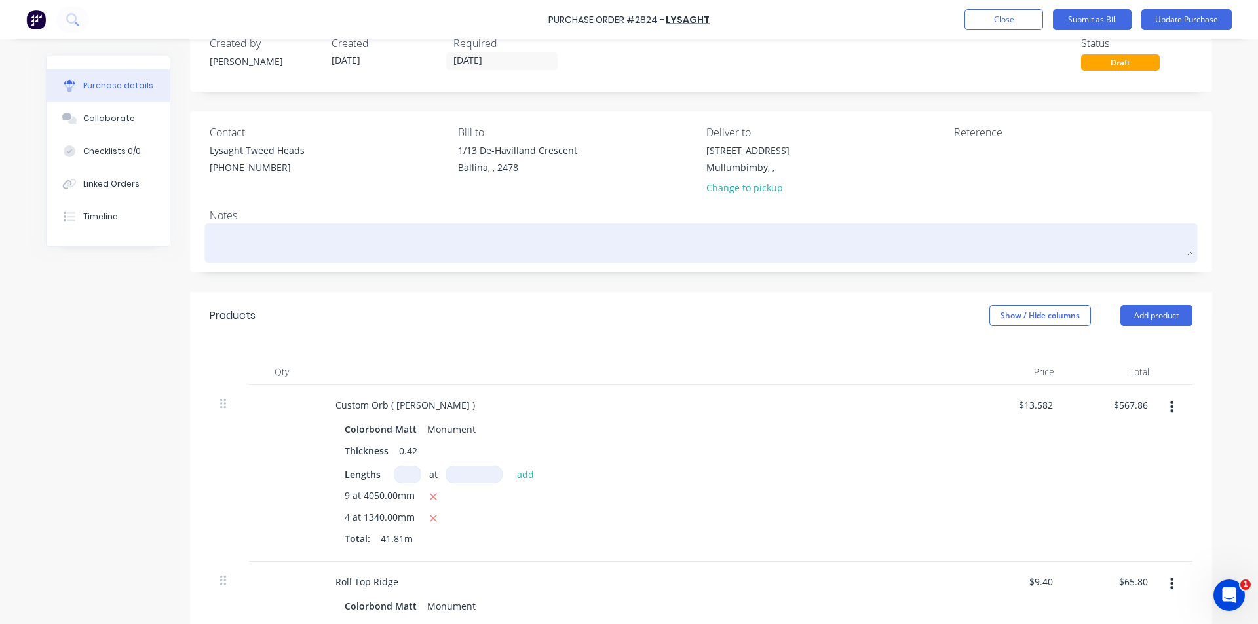
click at [262, 250] on textarea at bounding box center [701, 241] width 982 height 29
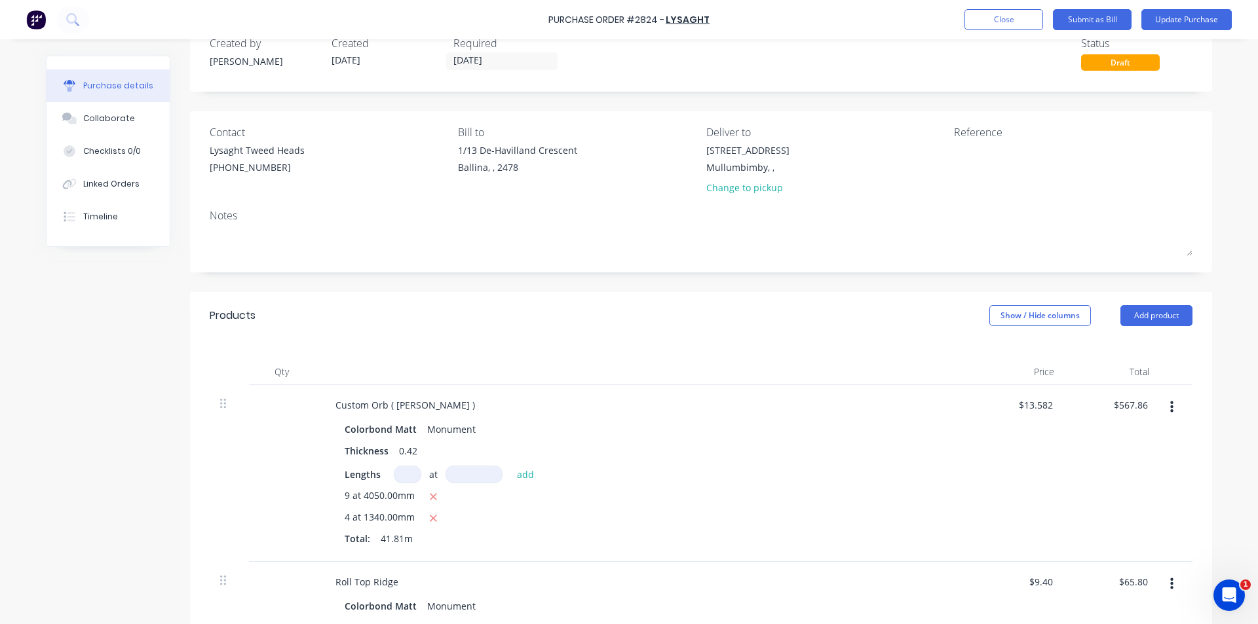
type textarea "x"
type textarea "A"
type textarea "x"
type textarea "AS"
type textarea "x"
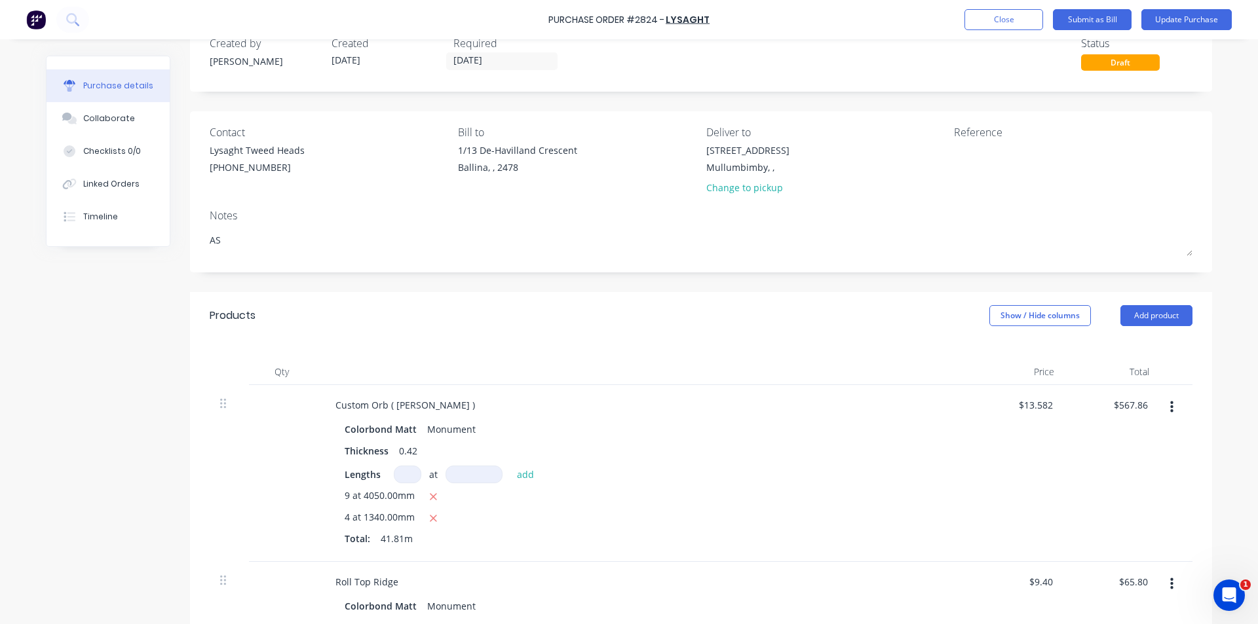
type textarea "A"
type textarea "x"
type textarea "Si"
type textarea "x"
type textarea "Sit"
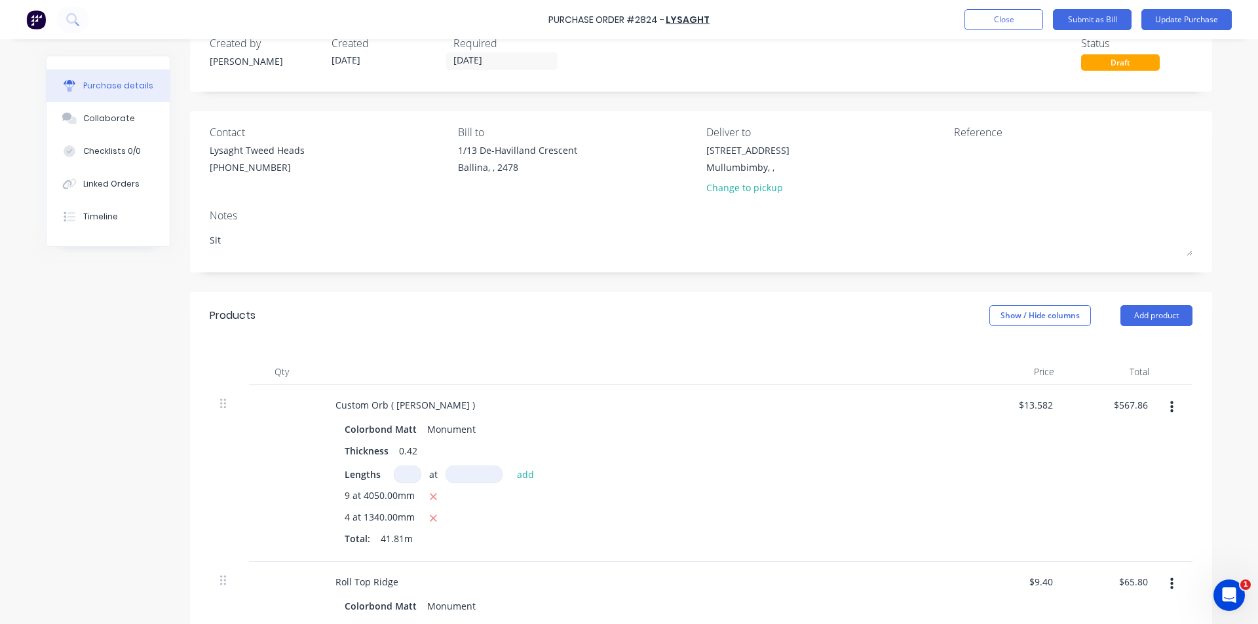
type textarea "x"
type textarea "Site"
type textarea "x"
type textarea "Site"
type textarea "x"
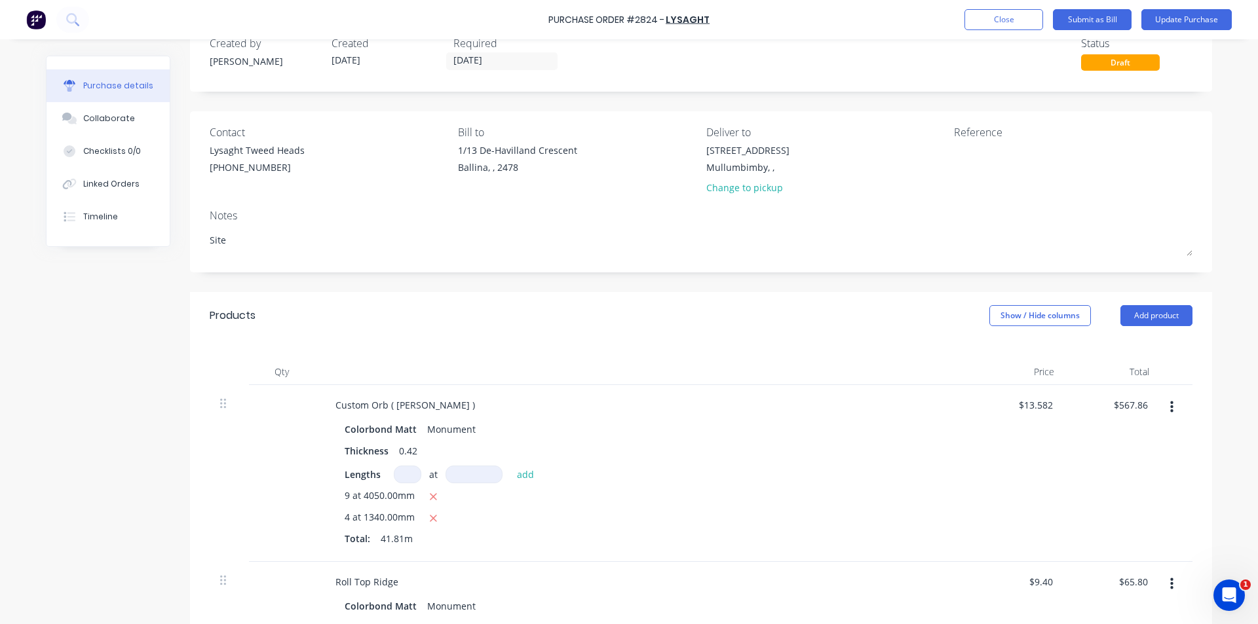
type textarea "Site C"
type textarea "x"
type textarea "Site Co"
type textarea "x"
type textarea "Site Con"
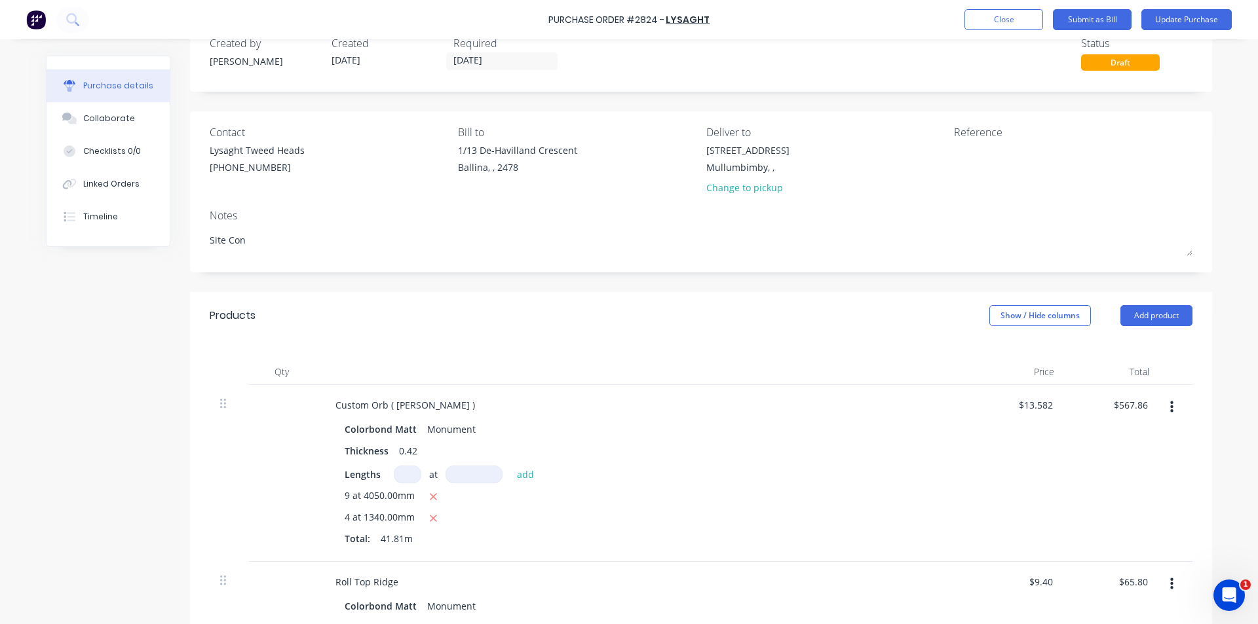
type textarea "x"
type textarea "Site Cont"
type textarea "x"
type textarea "Site Conta"
type textarea "x"
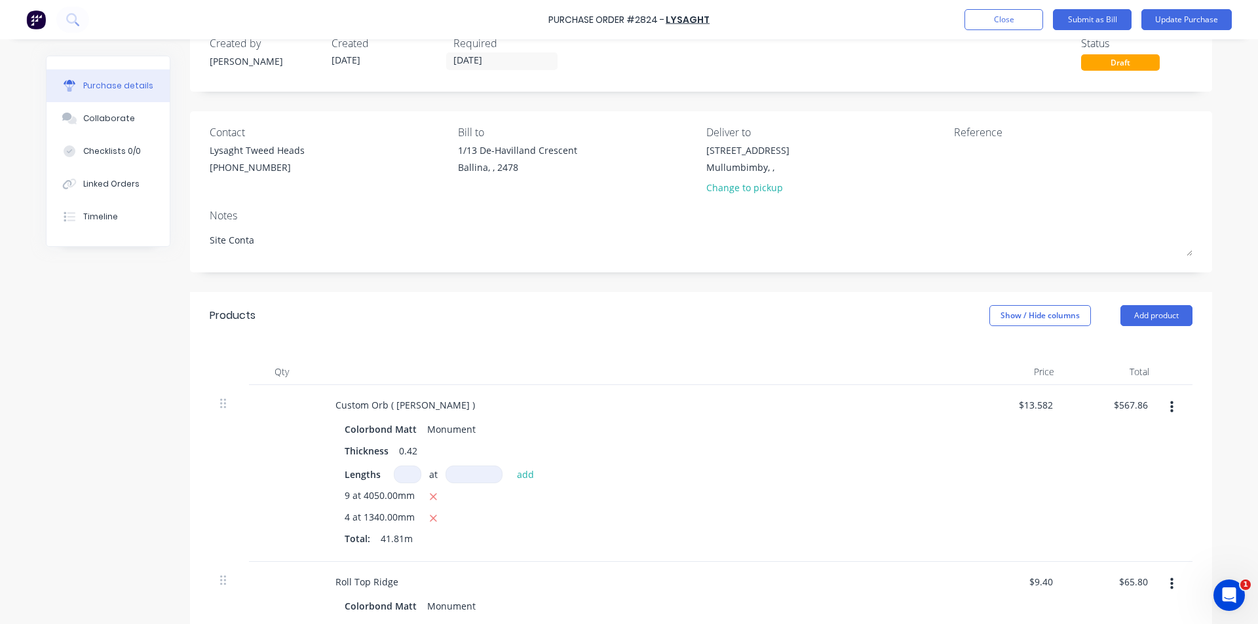
type textarea "Site Contac"
type textarea "x"
type textarea "Site Contact"
type textarea "x"
type textarea "Site Contact"
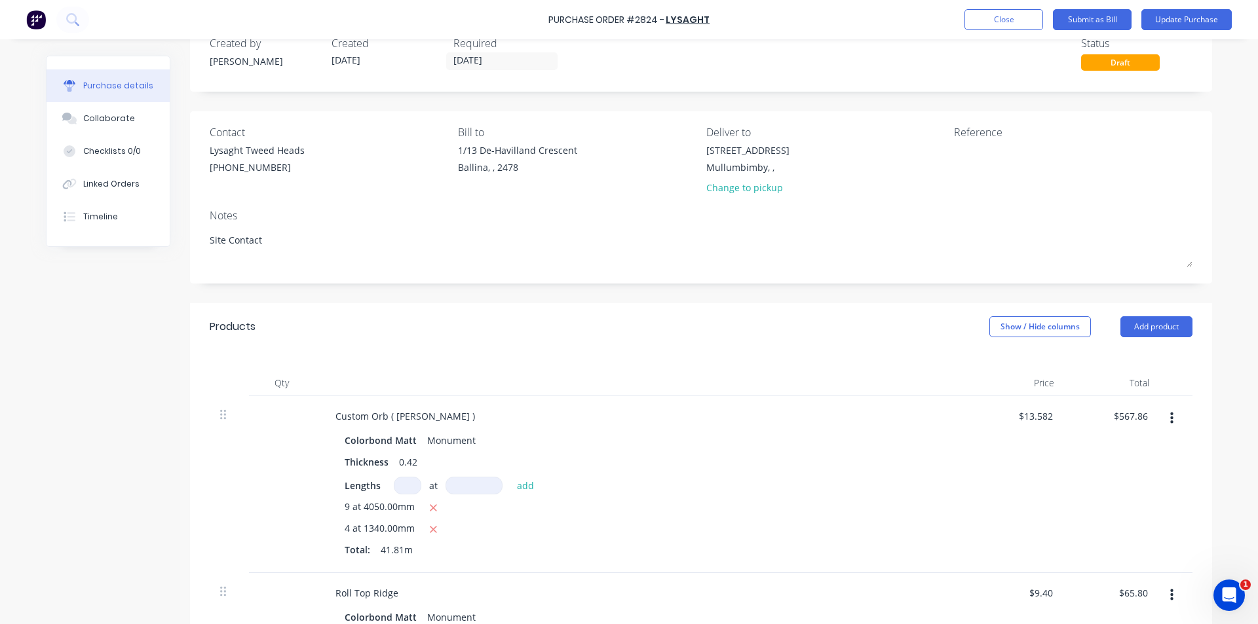
type textarea "x"
type textarea "Site Contact P"
type textarea "x"
type textarea "Site Contact Pe"
type textarea "x"
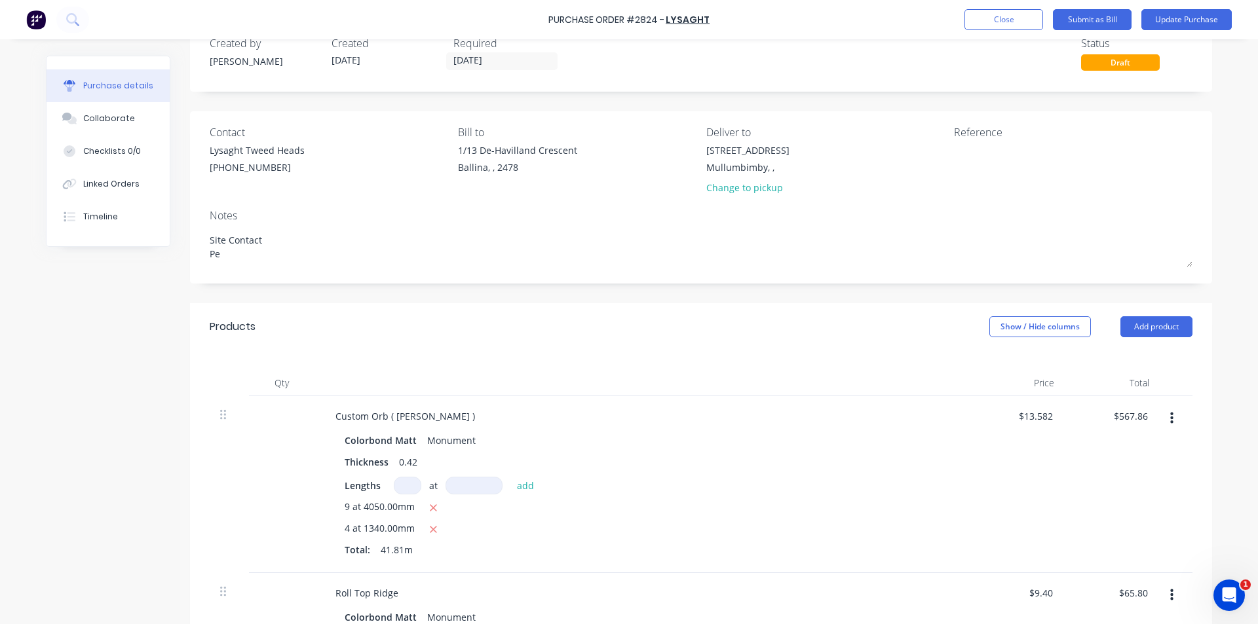
type textarea "Site Contact Pep"
type textarea "x"
type textarea "Site Contact Pepe"
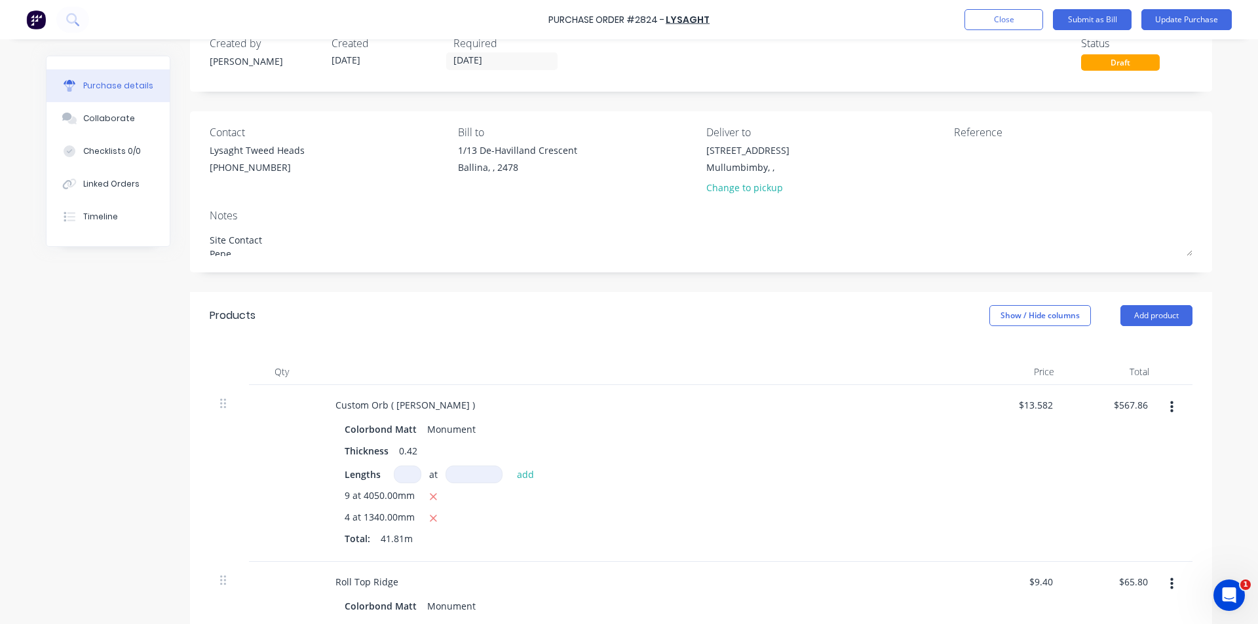
type textarea "x"
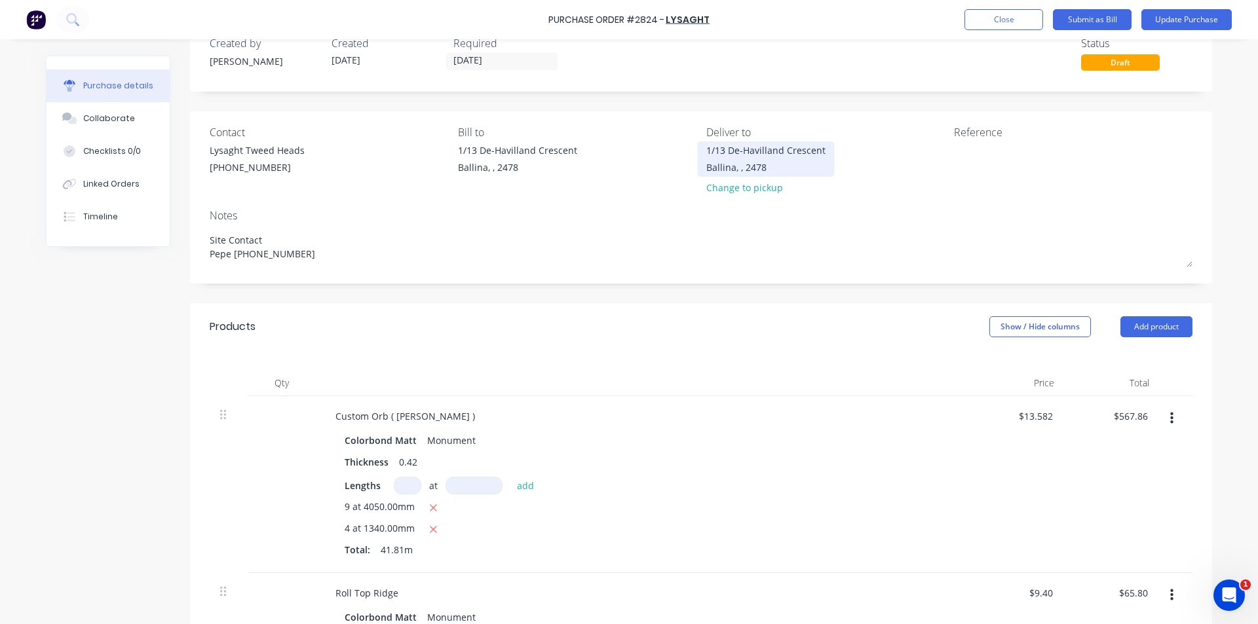
type textarea "Site Contact Pepe 0410 264 492"
click at [807, 155] on div "1/13 De-Havilland Crescent" at bounding box center [765, 150] width 119 height 14
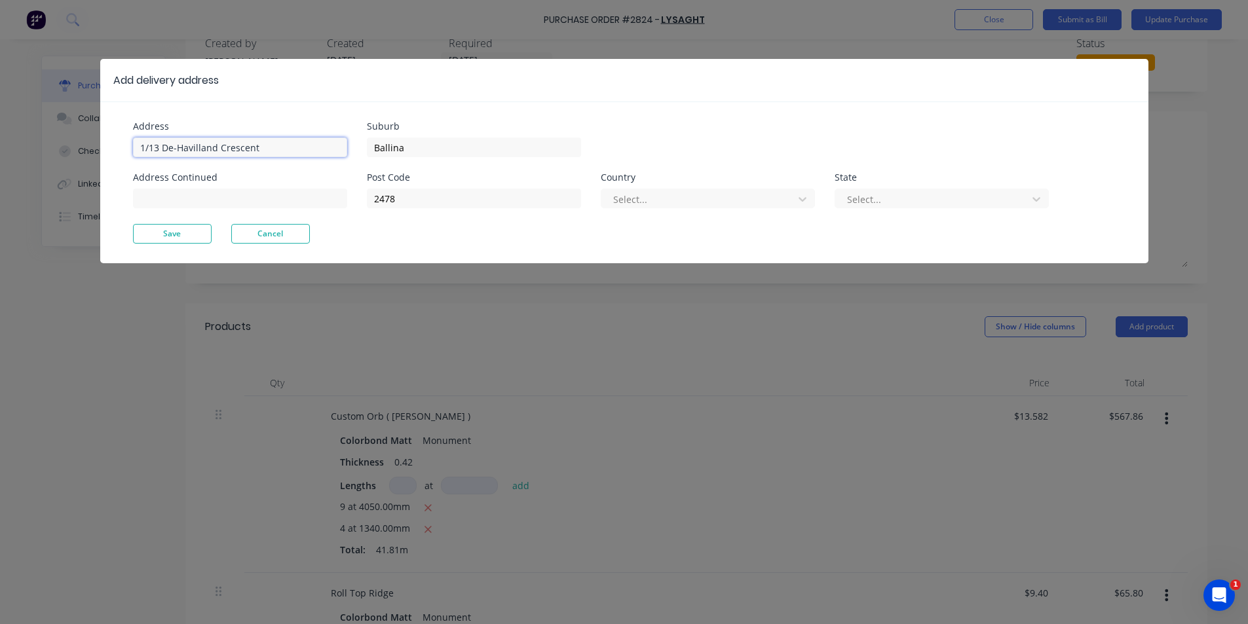
drag, startPoint x: 310, startPoint y: 154, endPoint x: 35, endPoint y: 160, distance: 275.8
click at [35, 160] on div "Add delivery address Address 1/13 De-Havilland Crescent Address Continued Subur…" at bounding box center [624, 312] width 1248 height 624
type input "110 Yankee Creek Rd"
drag, startPoint x: 409, startPoint y: 147, endPoint x: 187, endPoint y: 168, distance: 223.1
click at [187, 168] on div "Address 110 Yankee Creek Rd Address Continued Suburb Ballina Post Code 2478 Cou…" at bounding box center [378, 173] width 491 height 102
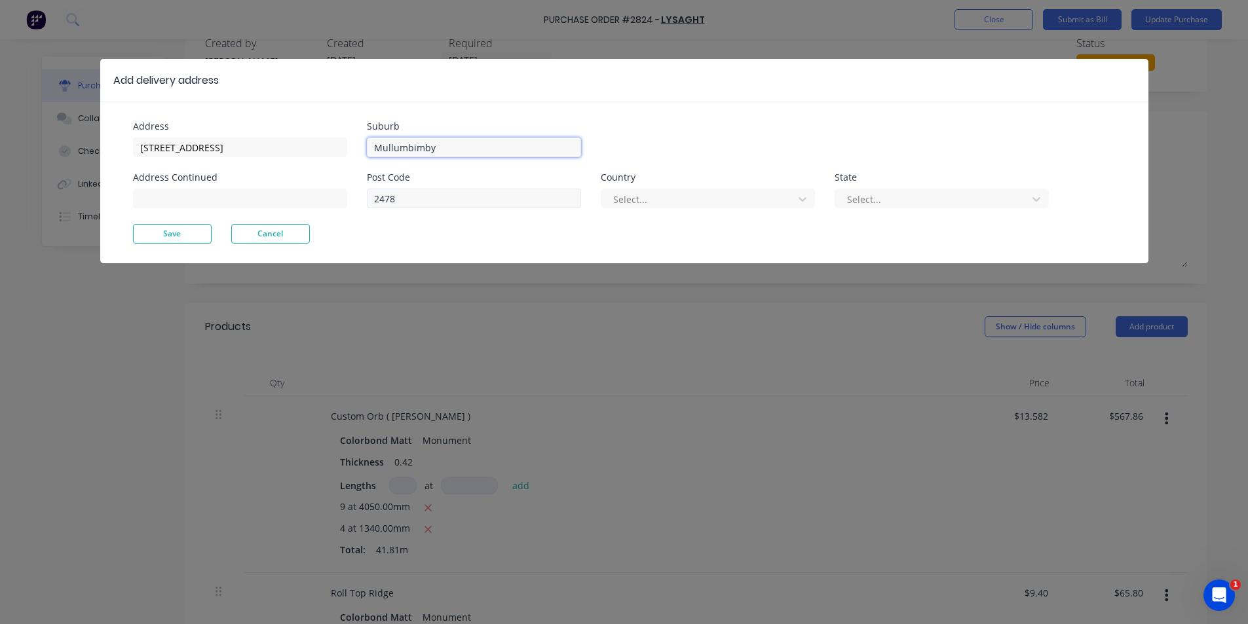
type input "Mullumbimby"
drag, startPoint x: 398, startPoint y: 198, endPoint x: 306, endPoint y: 187, distance: 92.4
click at [307, 188] on div "Address 110 Yankee Creek Rd Address Continued Suburb Mullumbimby Post Code 2478…" at bounding box center [378, 173] width 491 height 102
click at [166, 239] on button "Save" at bounding box center [172, 234] width 79 height 20
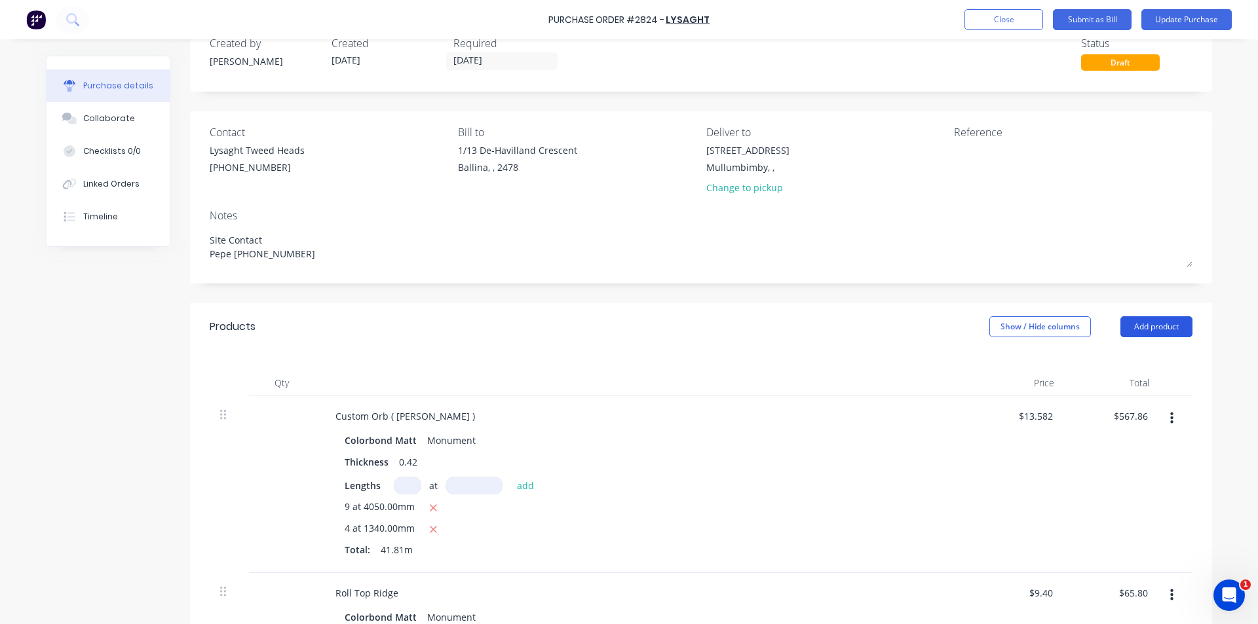
click at [1149, 336] on button "Add product" at bounding box center [1156, 326] width 72 height 21
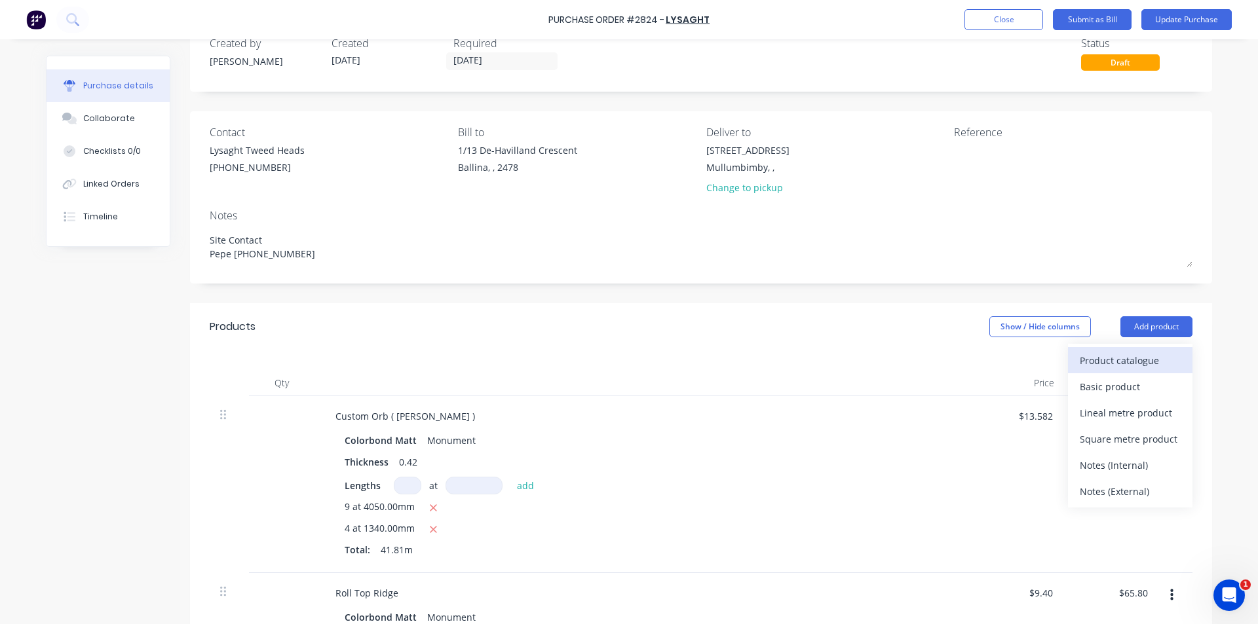
click at [1136, 366] on div "Product catalogue" at bounding box center [1129, 360] width 101 height 19
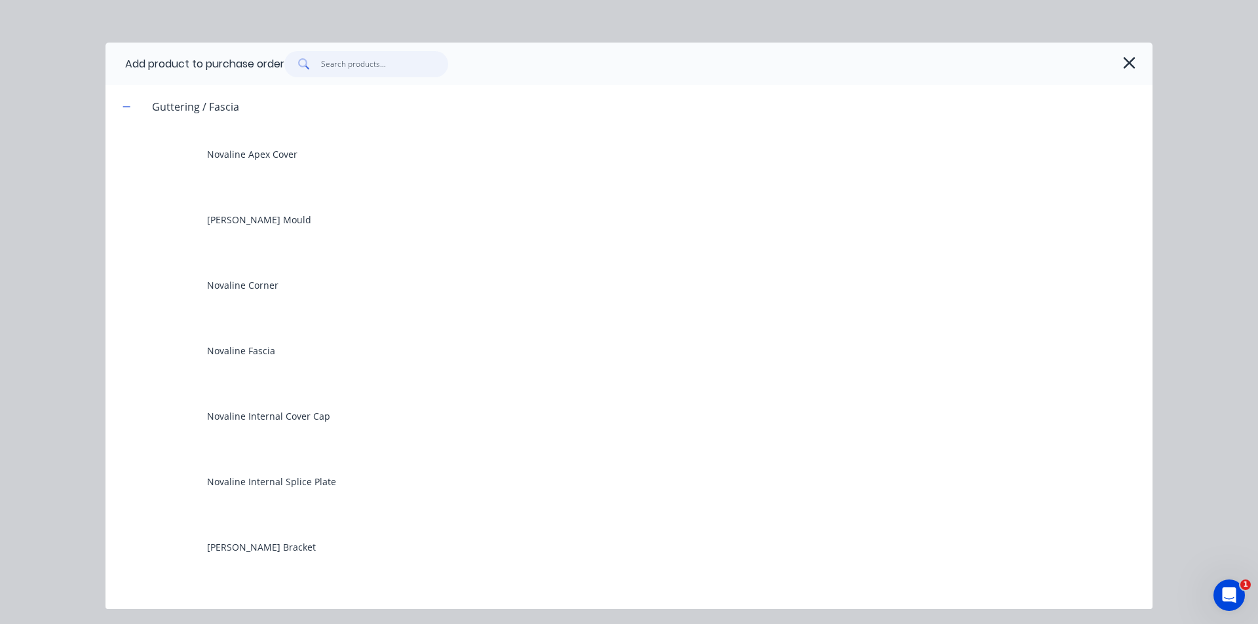
click at [403, 71] on input "text" at bounding box center [385, 64] width 128 height 26
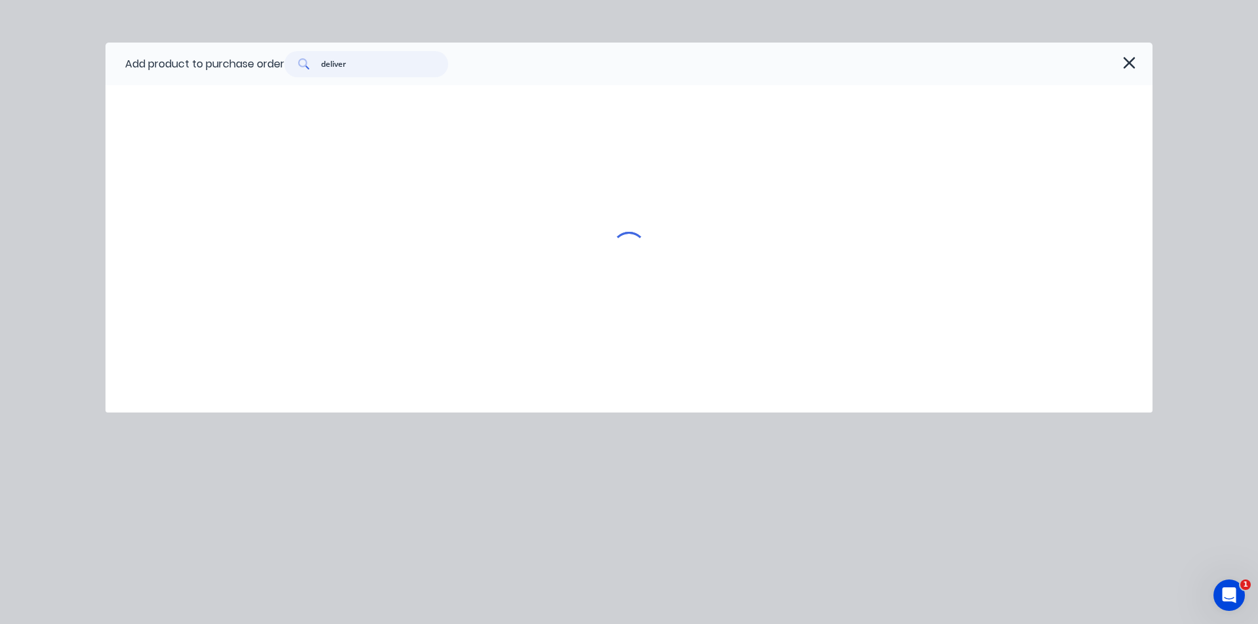
type input "delivery"
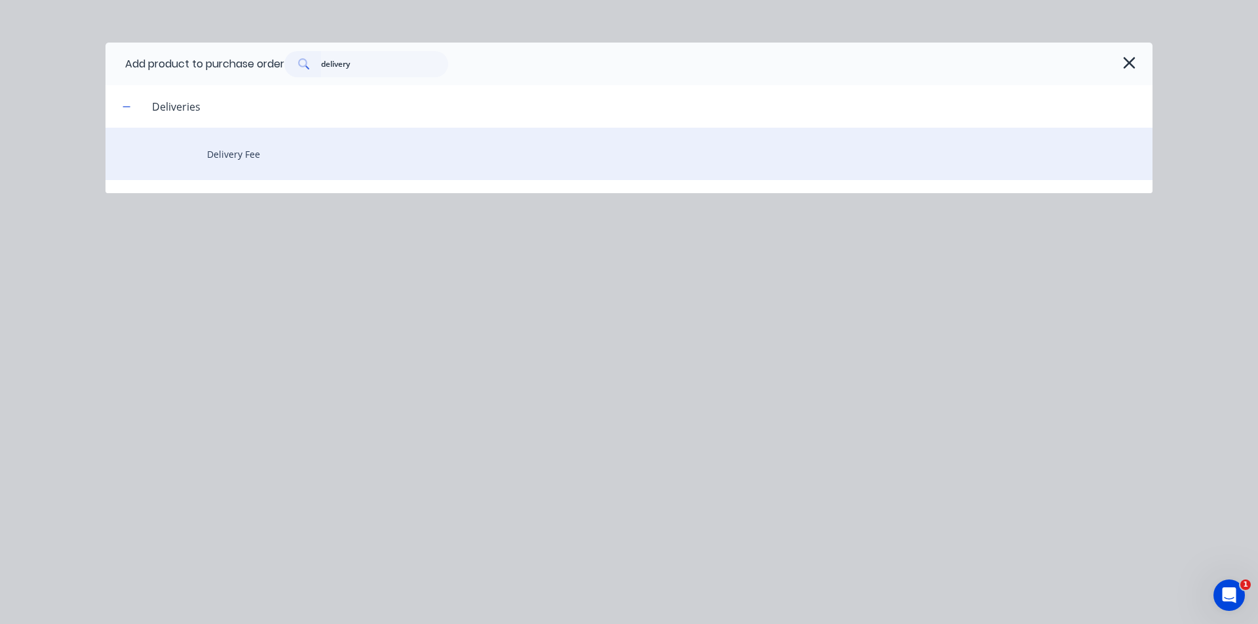
click at [273, 147] on div "Delivery Fee" at bounding box center [628, 154] width 1047 height 52
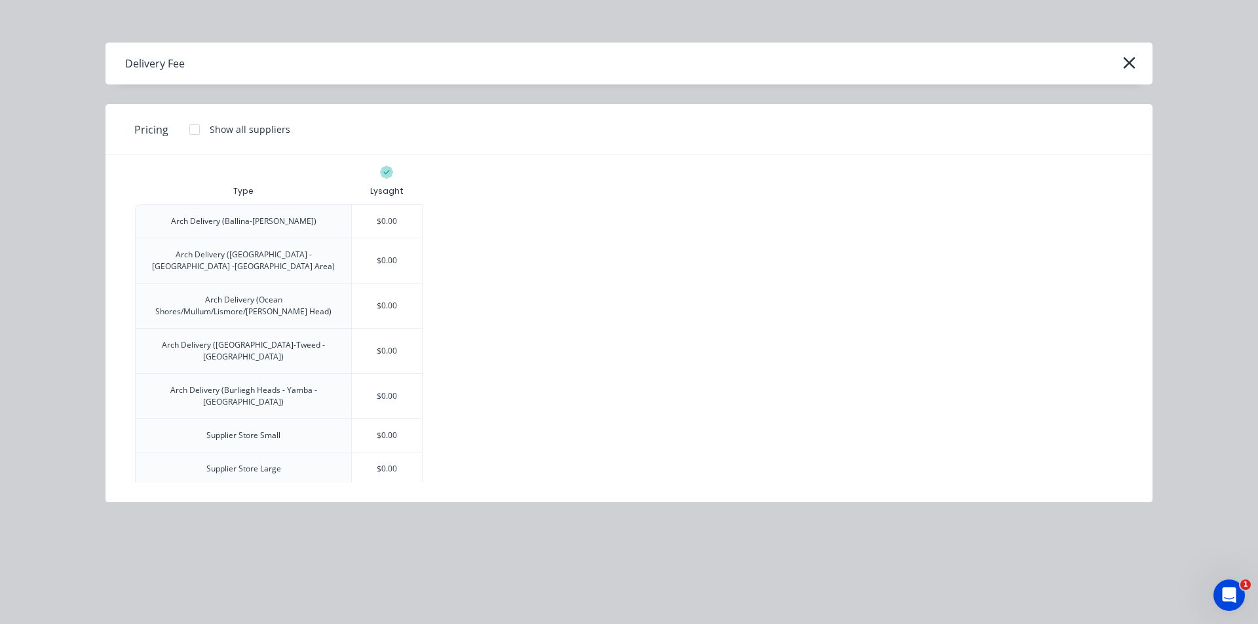
click at [385, 486] on div "$220.00" at bounding box center [387, 502] width 70 height 33
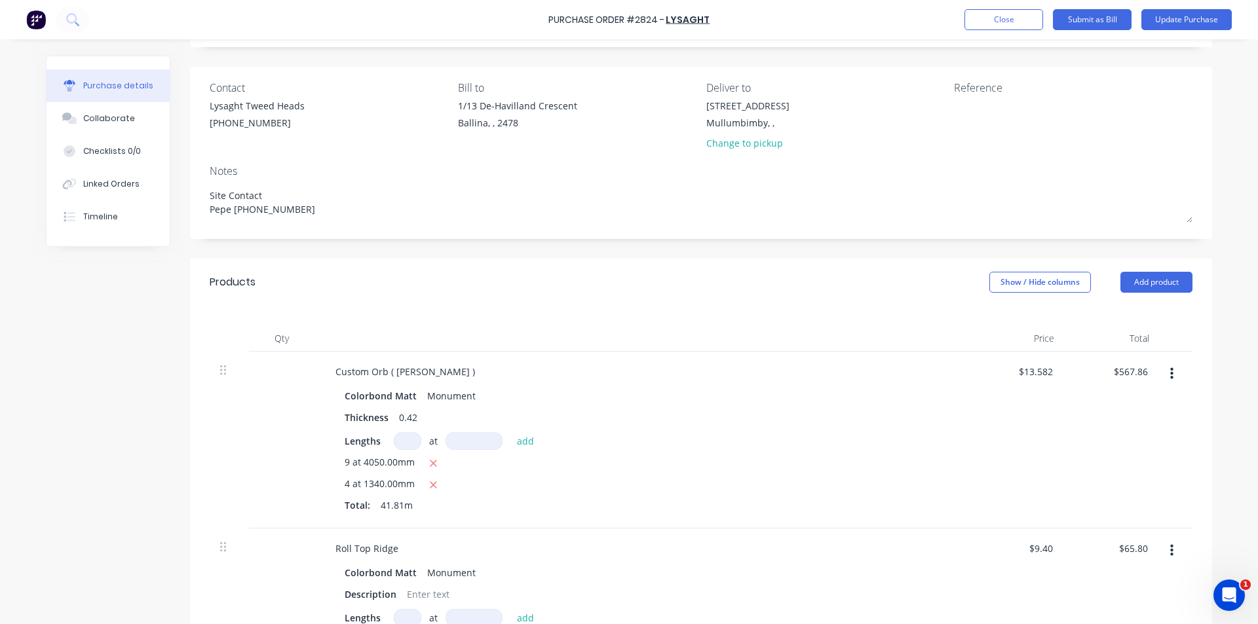
scroll to position [0, 0]
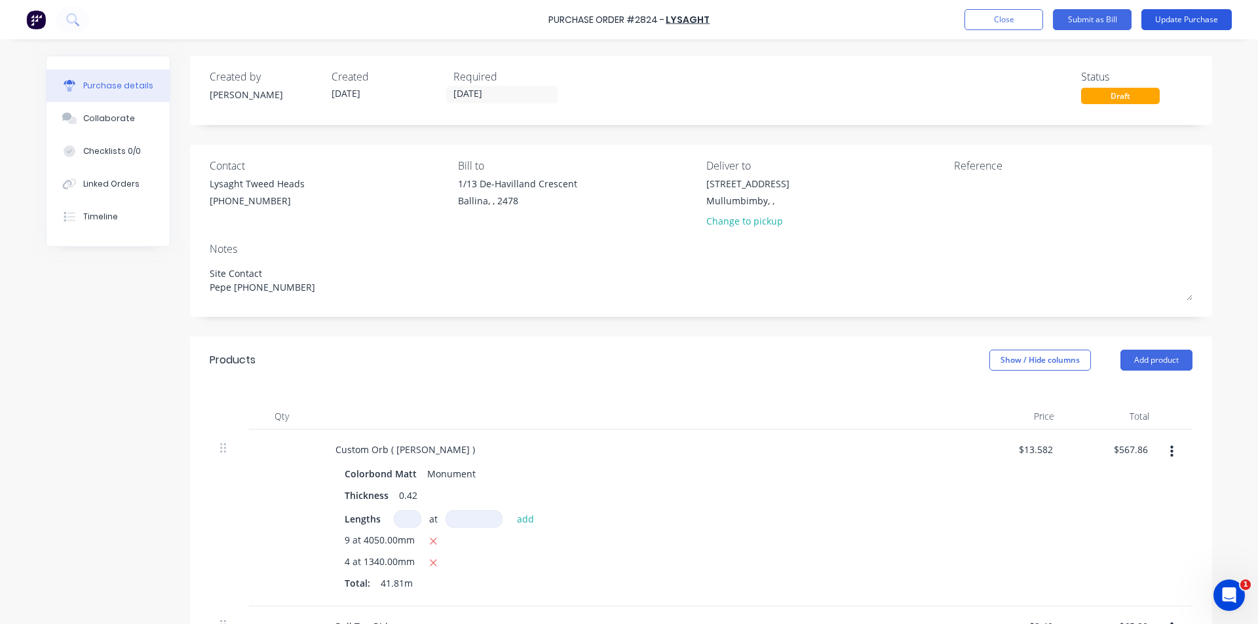
click at [1218, 22] on button "Update Purchase" at bounding box center [1186, 19] width 90 height 21
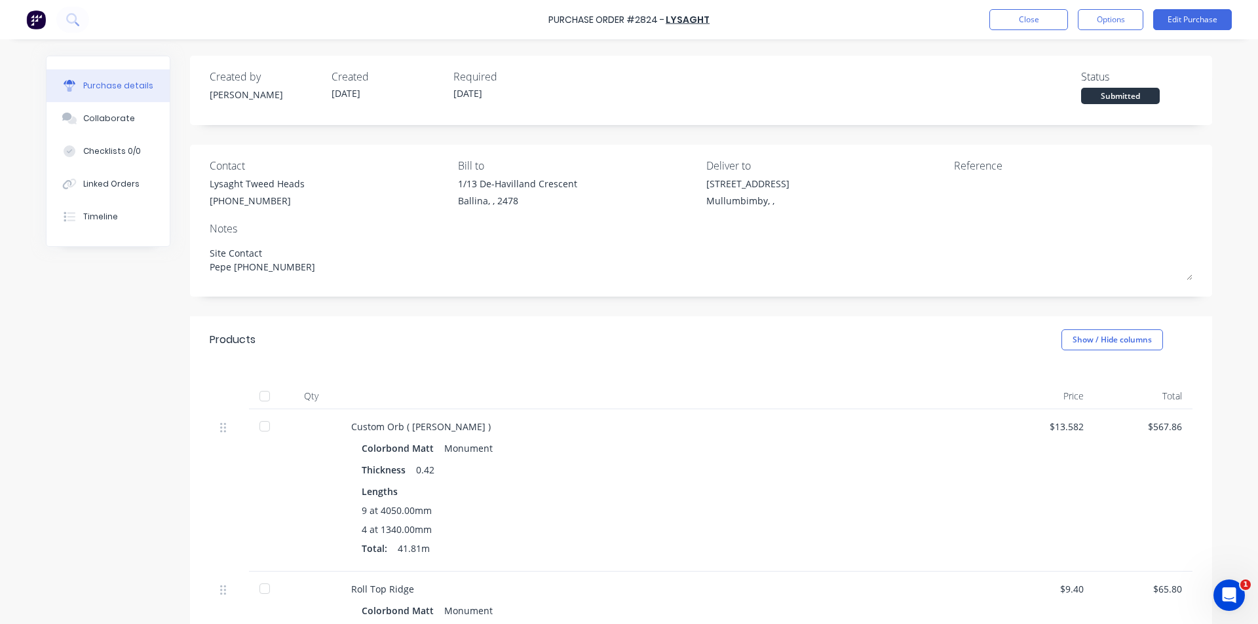
click at [1103, 4] on div "Purchase Order #2824 - Lysaght Close Options Edit Purchase" at bounding box center [629, 19] width 1258 height 39
click at [1103, 21] on button "Options" at bounding box center [1109, 19] width 65 height 21
click at [1092, 55] on div "Print / Email" at bounding box center [1080, 53] width 101 height 19
click at [1074, 111] on div "Without pricing" at bounding box center [1080, 105] width 101 height 19
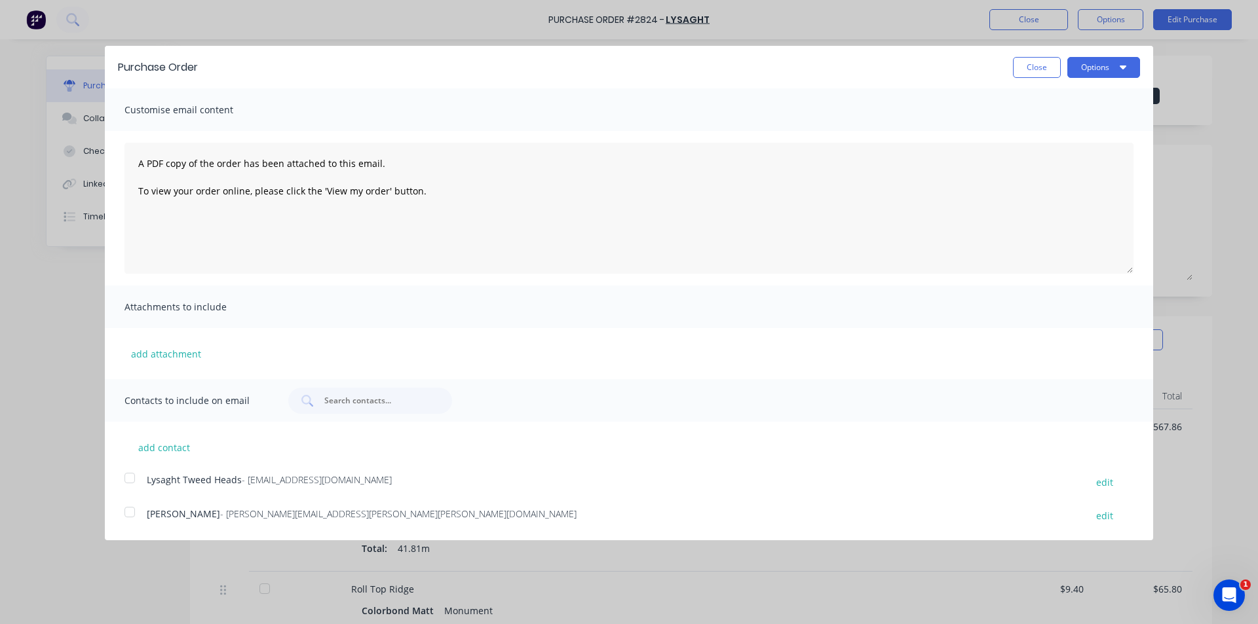
drag, startPoint x: 1114, startPoint y: 69, endPoint x: 1106, endPoint y: 79, distance: 13.0
click at [1115, 69] on button "Options" at bounding box center [1103, 67] width 73 height 21
click at [1096, 128] on div "Email" at bounding box center [1077, 126] width 101 height 19
click at [127, 480] on div at bounding box center [130, 478] width 26 height 26
click at [1099, 71] on button "Options" at bounding box center [1103, 67] width 73 height 21
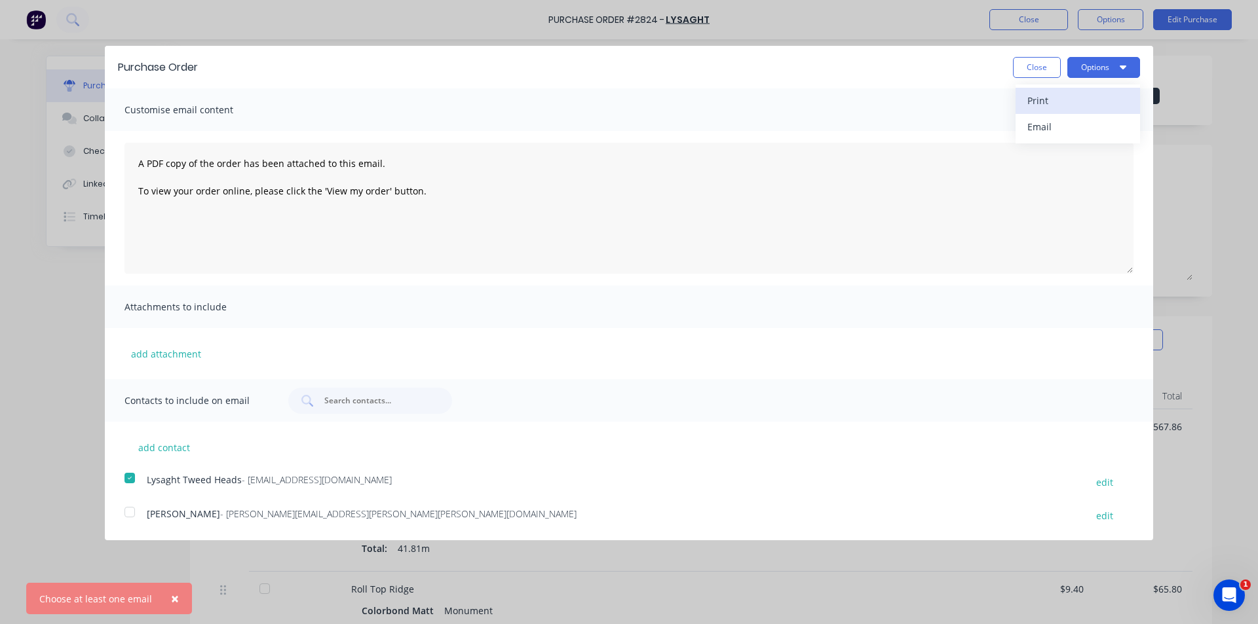
drag, startPoint x: 1100, startPoint y: 128, endPoint x: 1098, endPoint y: 108, distance: 20.5
click at [1100, 128] on div "Email" at bounding box center [1077, 126] width 101 height 19
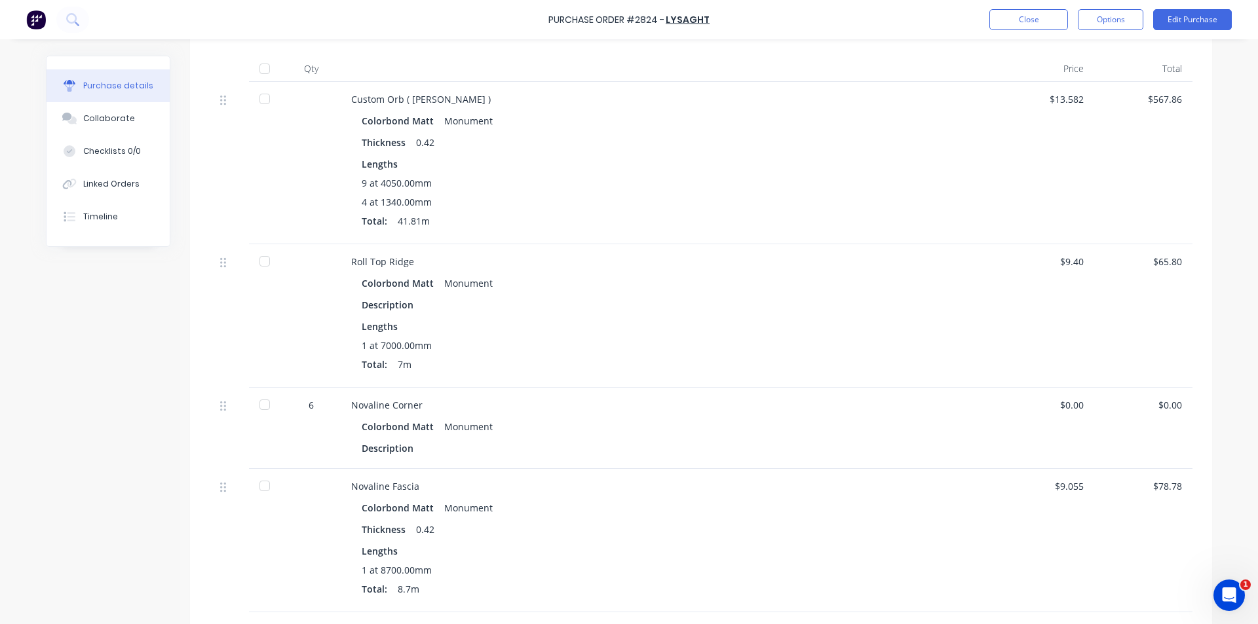
scroll to position [393, 0]
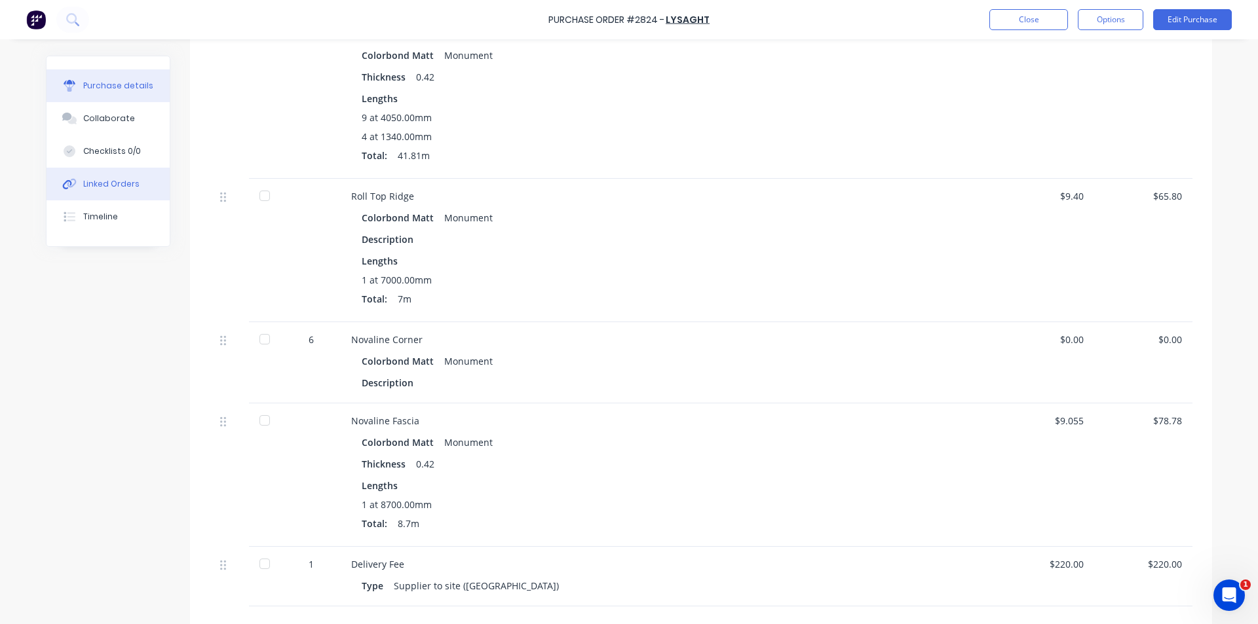
click at [92, 193] on button "Linked Orders" at bounding box center [108, 184] width 123 height 33
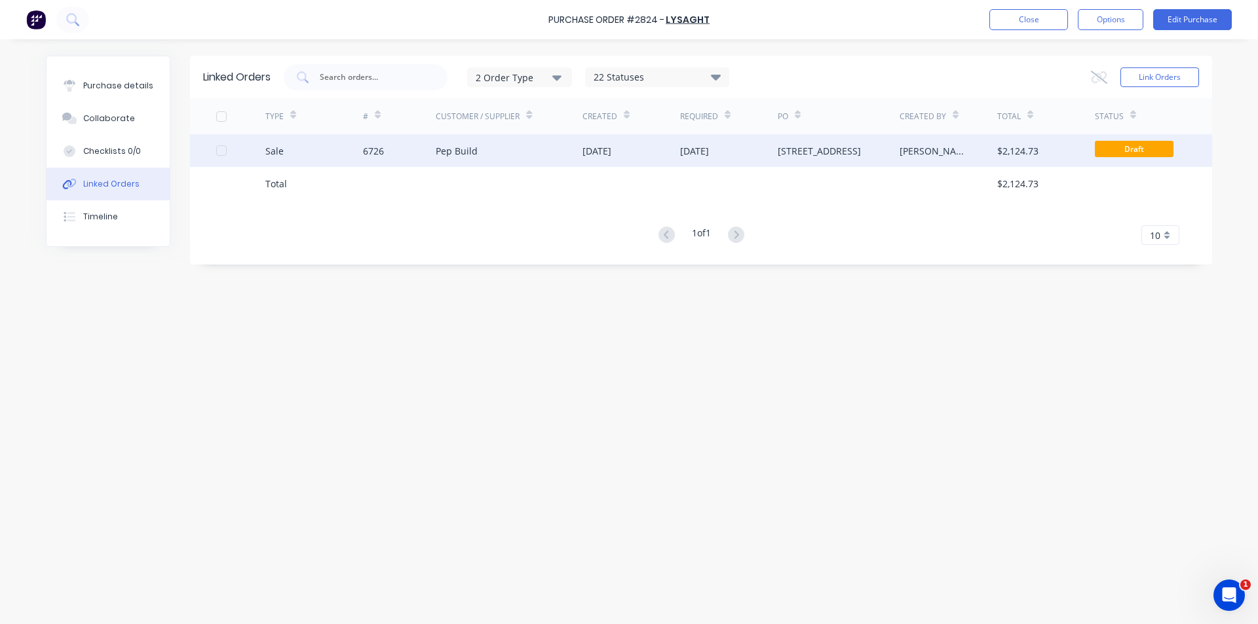
click at [834, 161] on div "10 Yankee Creek Rd" at bounding box center [838, 150] width 122 height 33
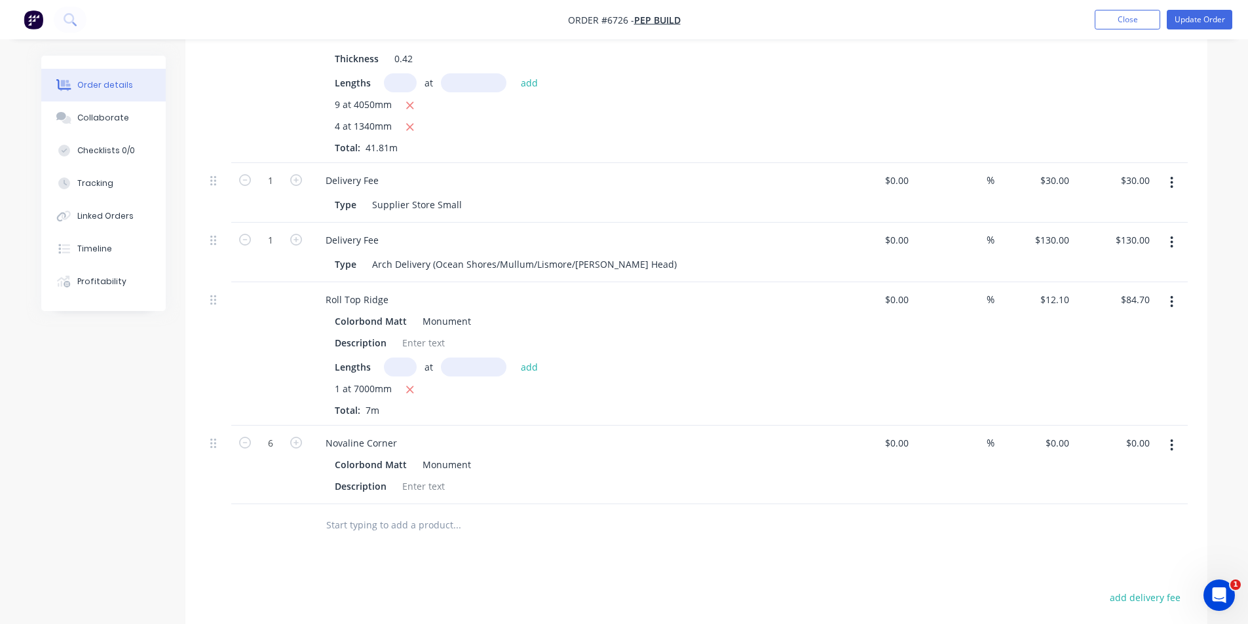
scroll to position [1053, 0]
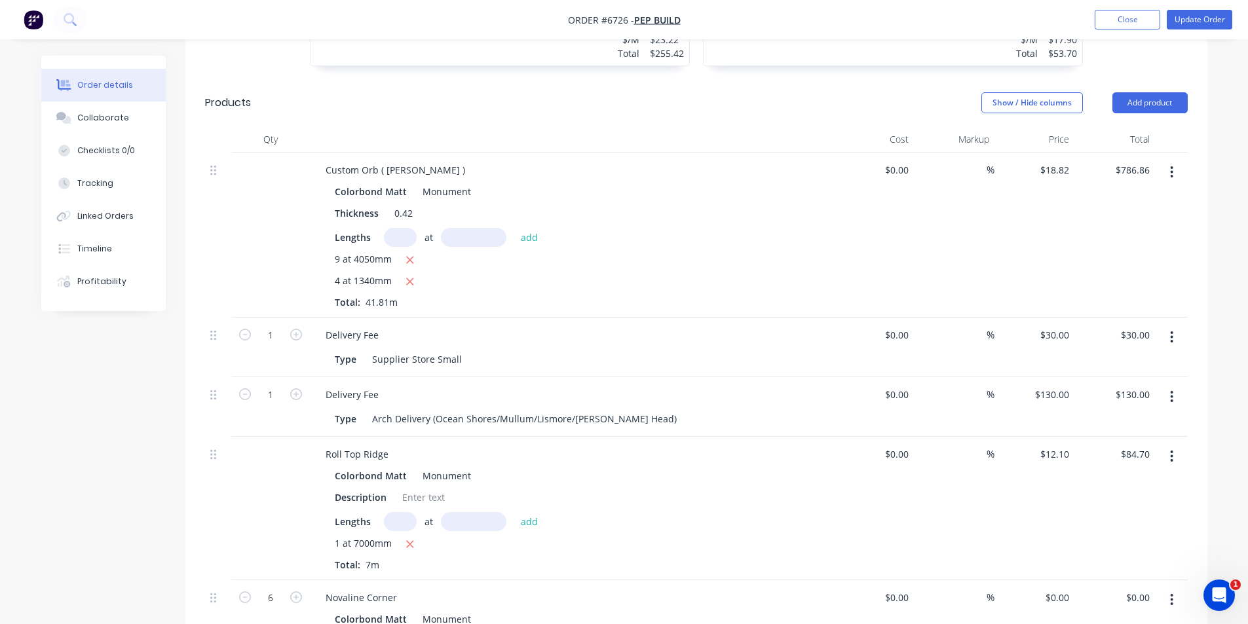
click at [1167, 385] on button "button" at bounding box center [1171, 397] width 31 height 24
click at [1154, 500] on div "Delete" at bounding box center [1125, 509] width 101 height 19
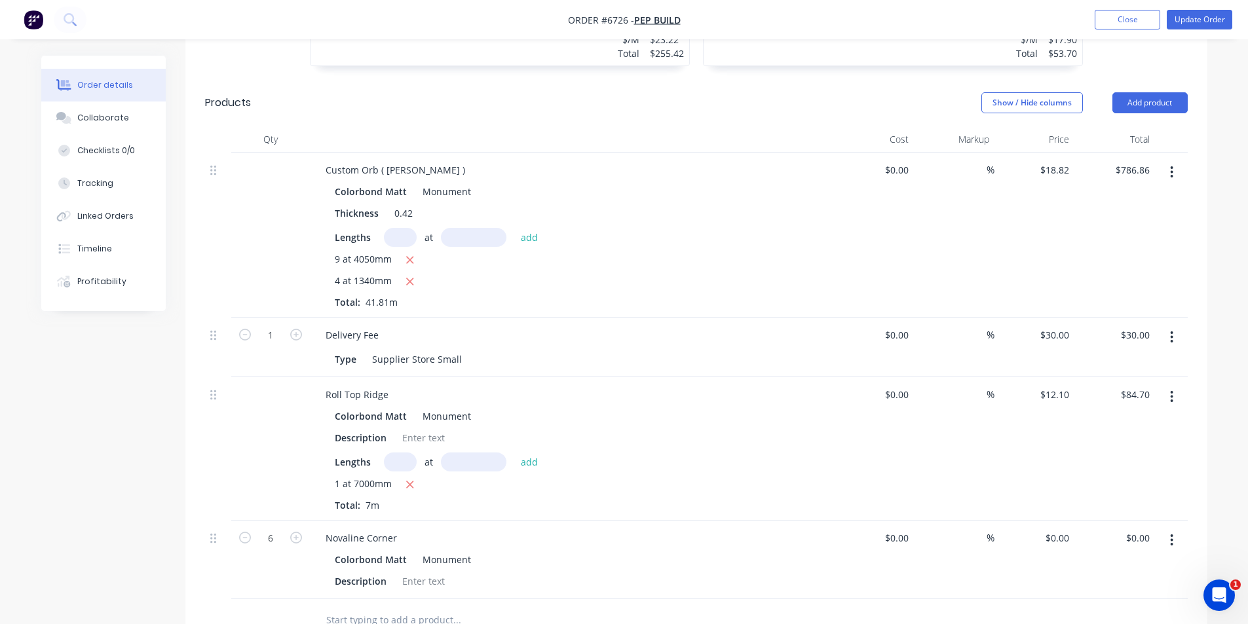
click at [1174, 326] on button "button" at bounding box center [1171, 338] width 31 height 24
click at [1112, 441] on div "Delete" at bounding box center [1125, 450] width 101 height 19
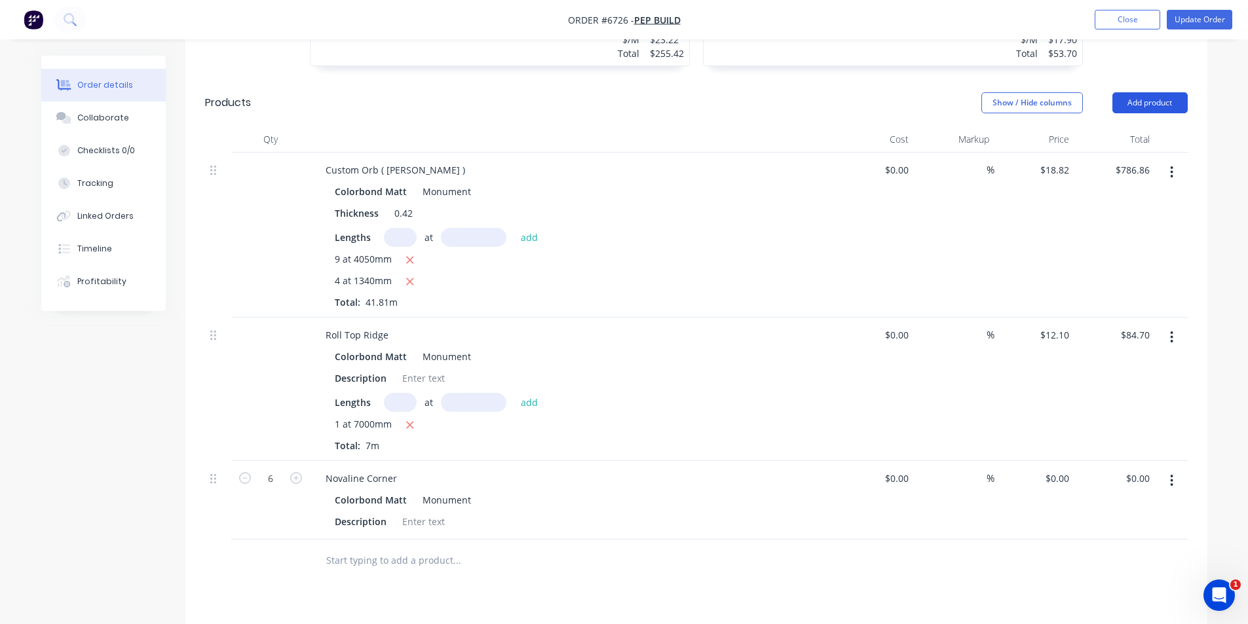
click at [1163, 92] on button "Add product" at bounding box center [1149, 102] width 75 height 21
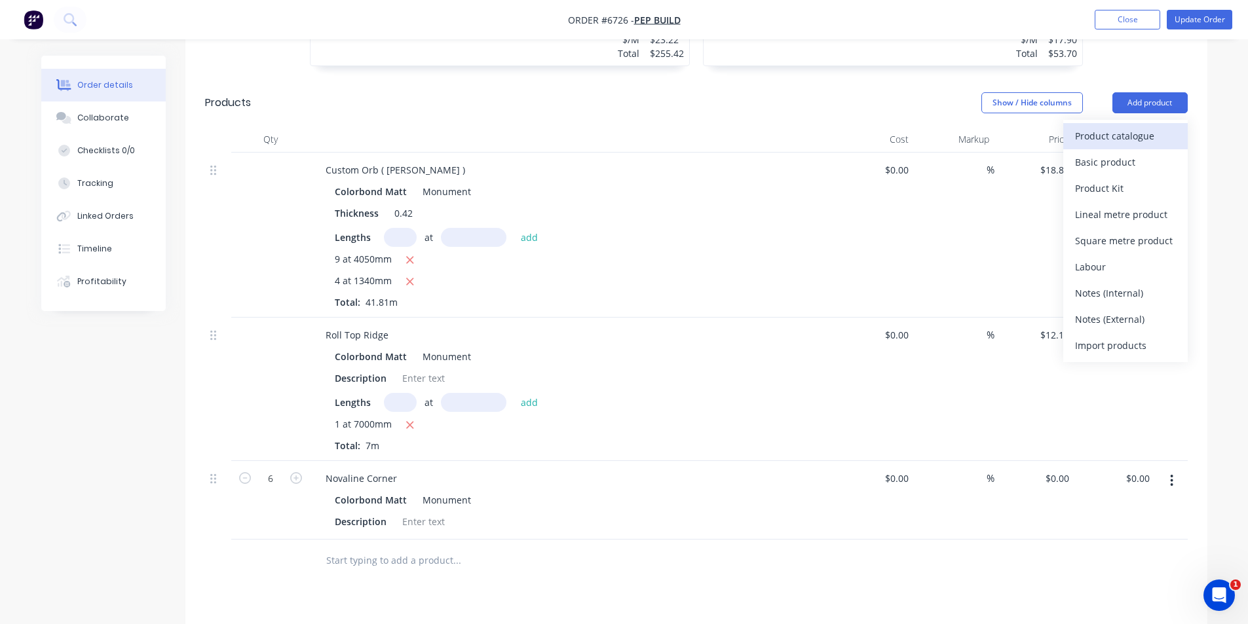
click at [1159, 123] on button "Product catalogue" at bounding box center [1125, 136] width 124 height 26
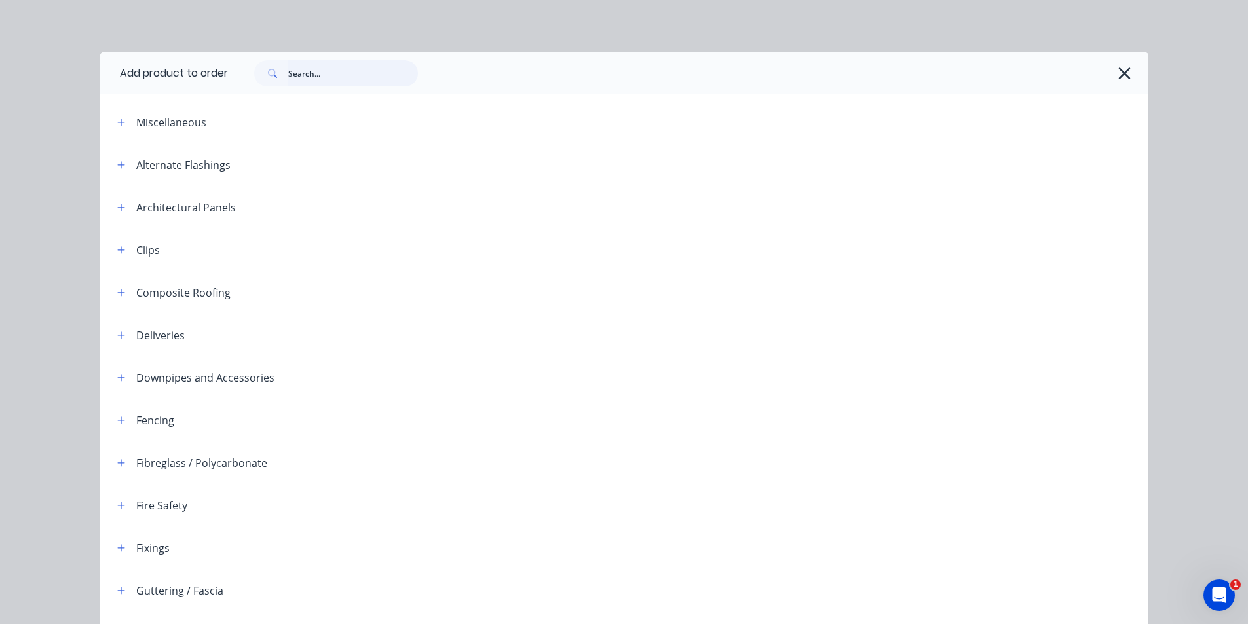
click at [316, 84] on input "text" at bounding box center [353, 73] width 130 height 26
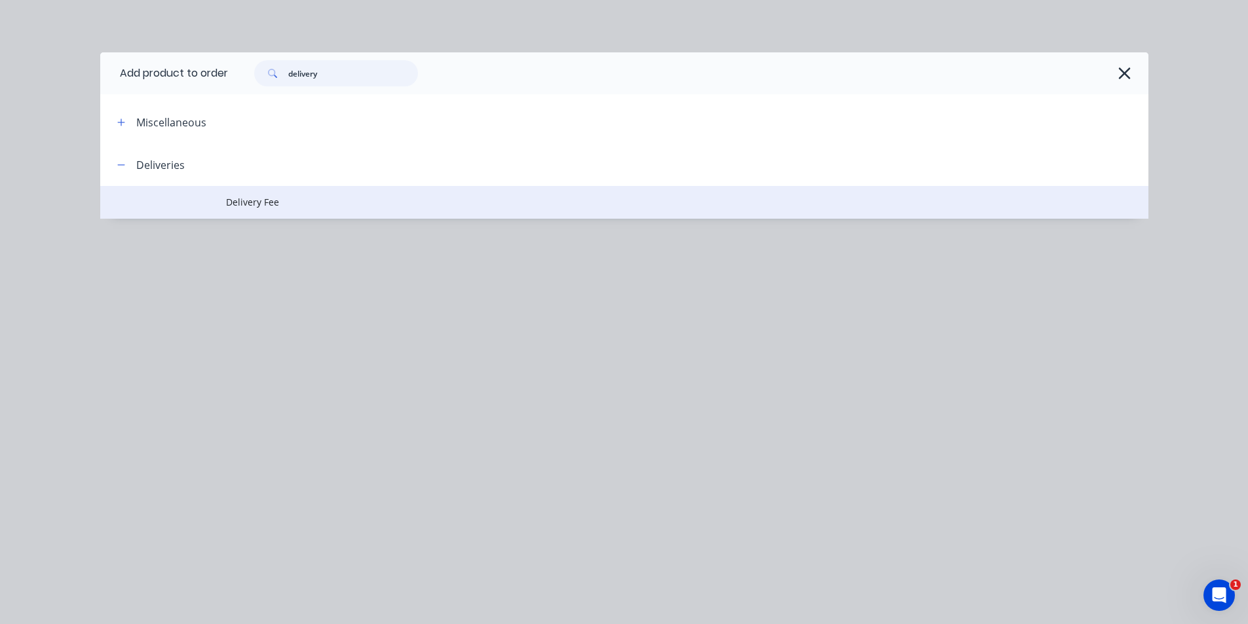
type input "delivery"
click at [236, 188] on td "Delivery Fee" at bounding box center [687, 202] width 922 height 33
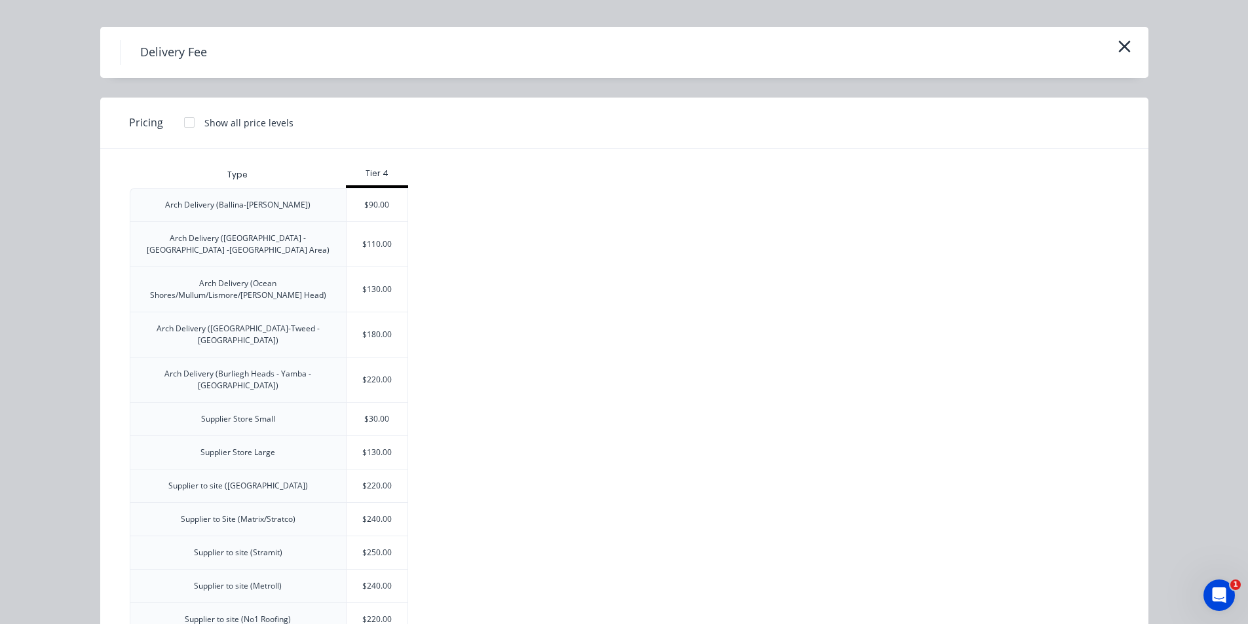
scroll to position [65, 0]
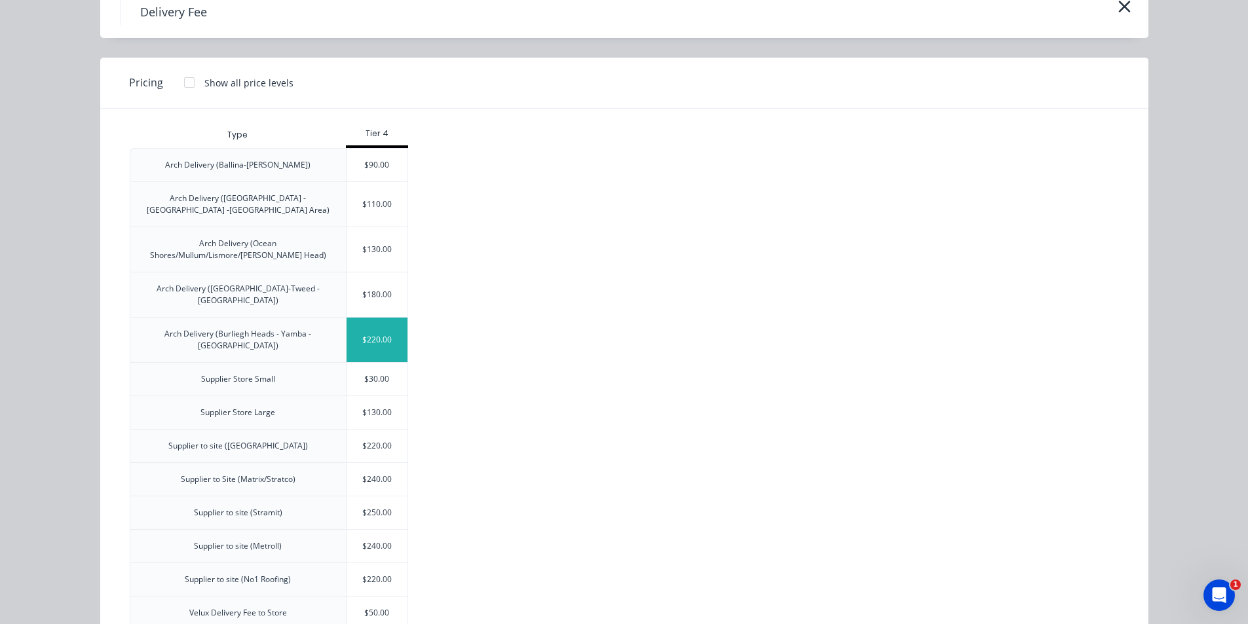
click at [388, 318] on div "$220.00" at bounding box center [377, 340] width 62 height 45
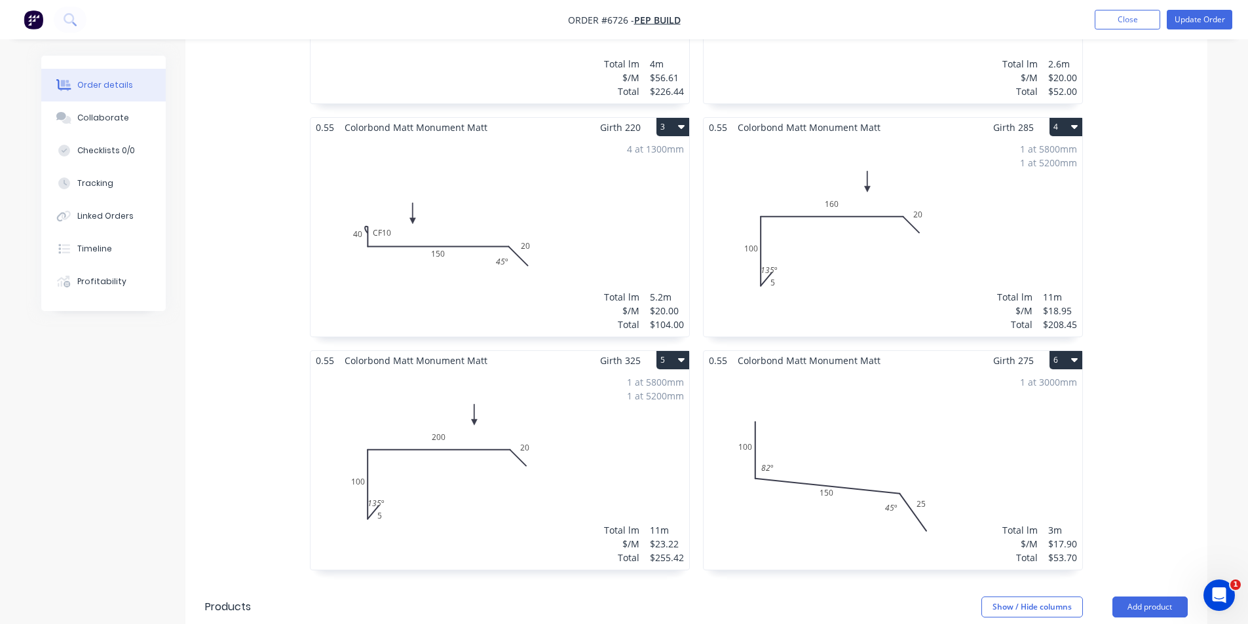
scroll to position [398, 0]
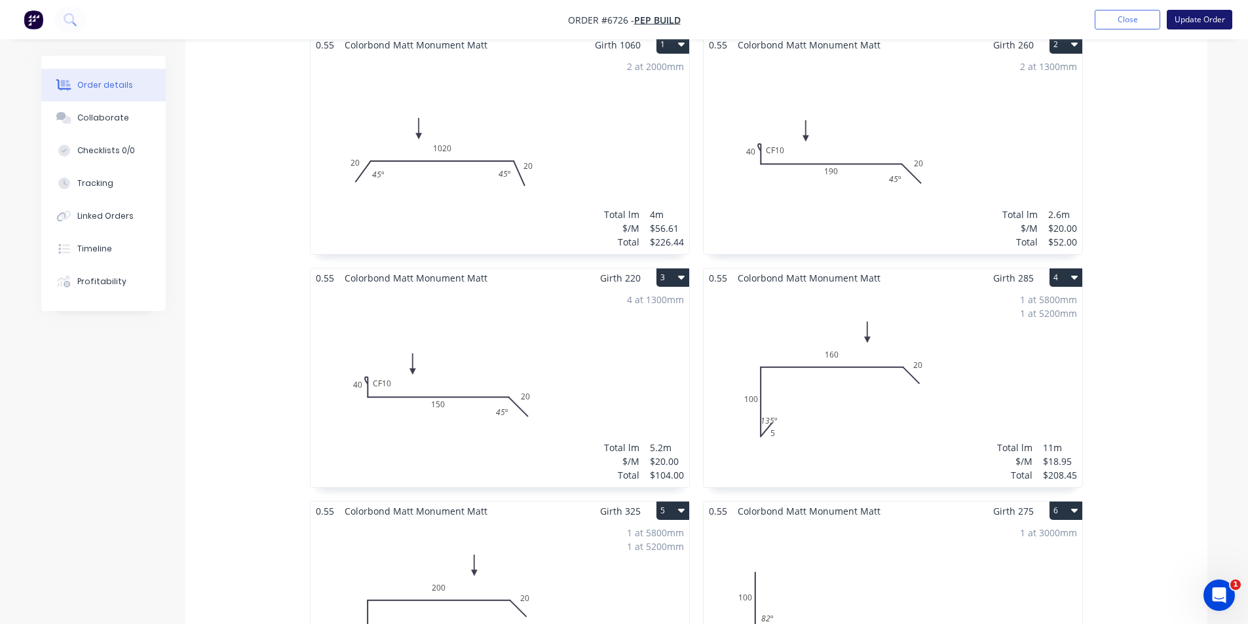
click at [1191, 12] on button "Update Order" at bounding box center [1199, 20] width 65 height 20
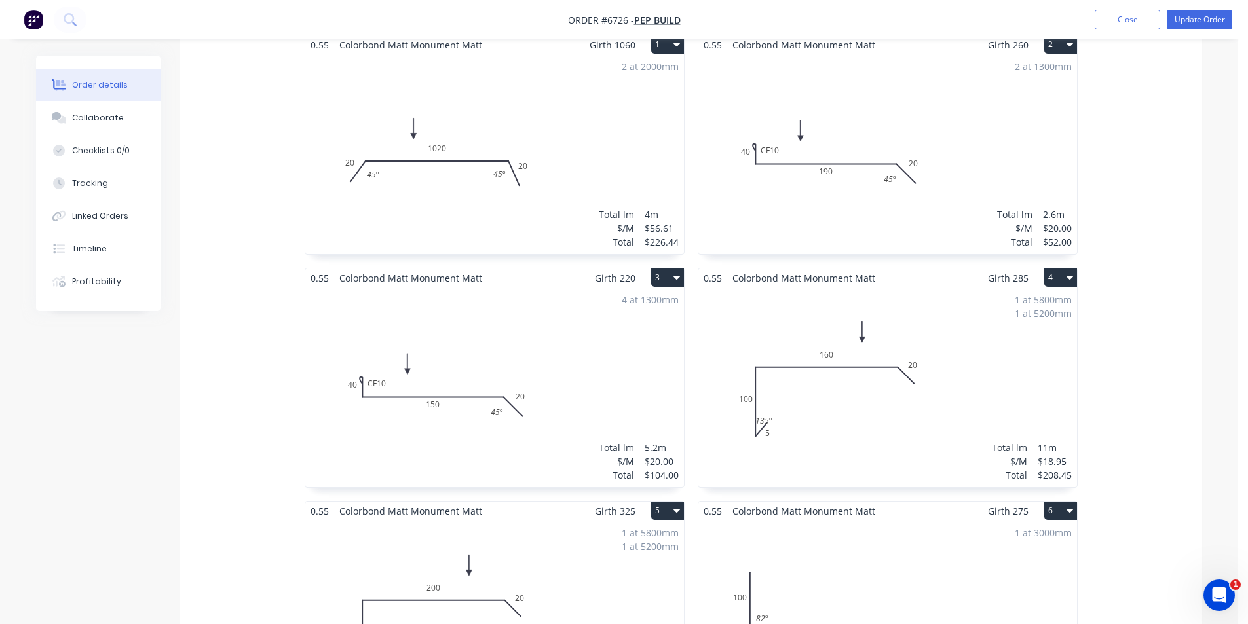
scroll to position [0, 0]
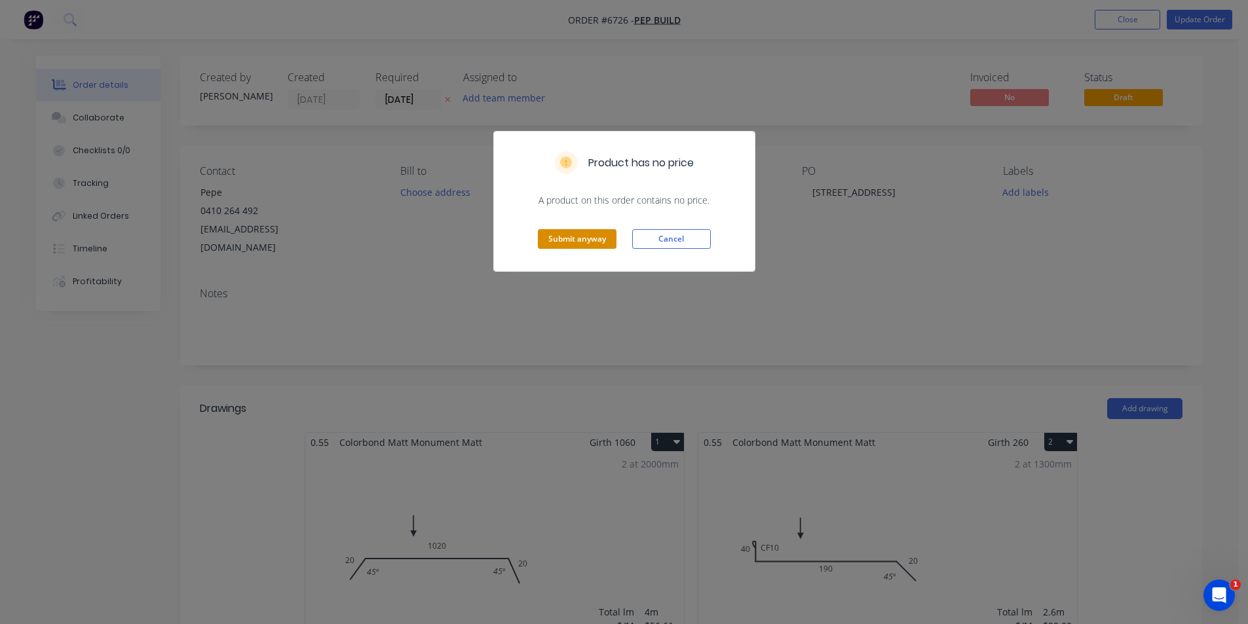
click at [569, 238] on button "Submit anyway" at bounding box center [577, 239] width 79 height 20
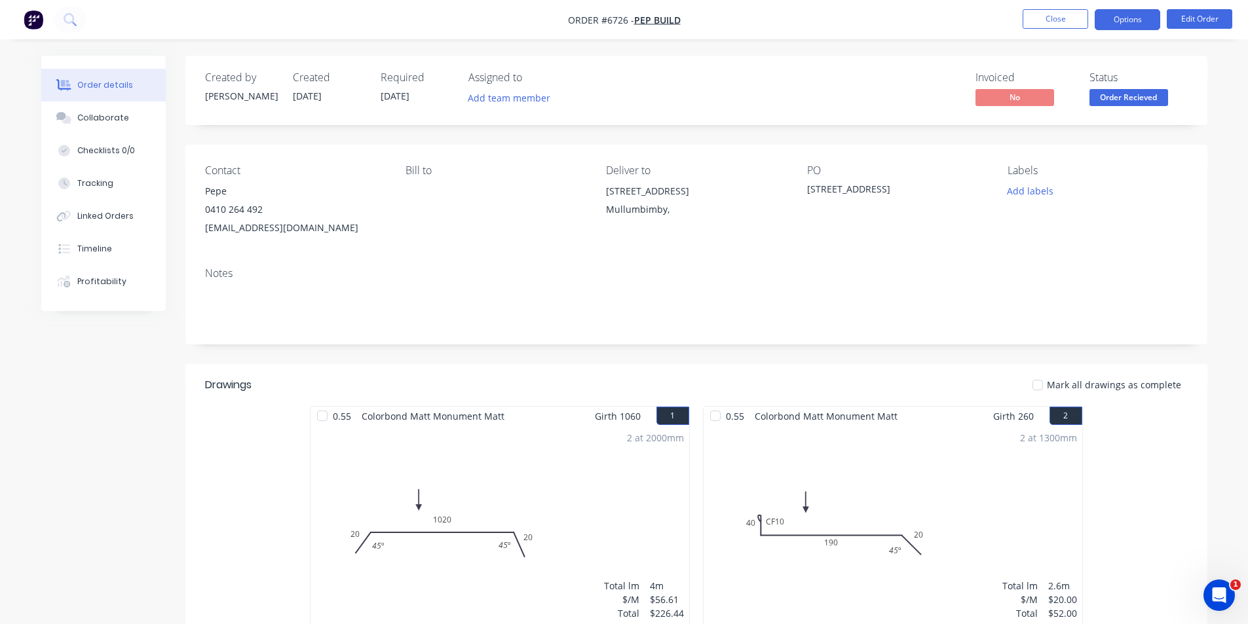
click at [1133, 26] on button "Options" at bounding box center [1126, 19] width 65 height 21
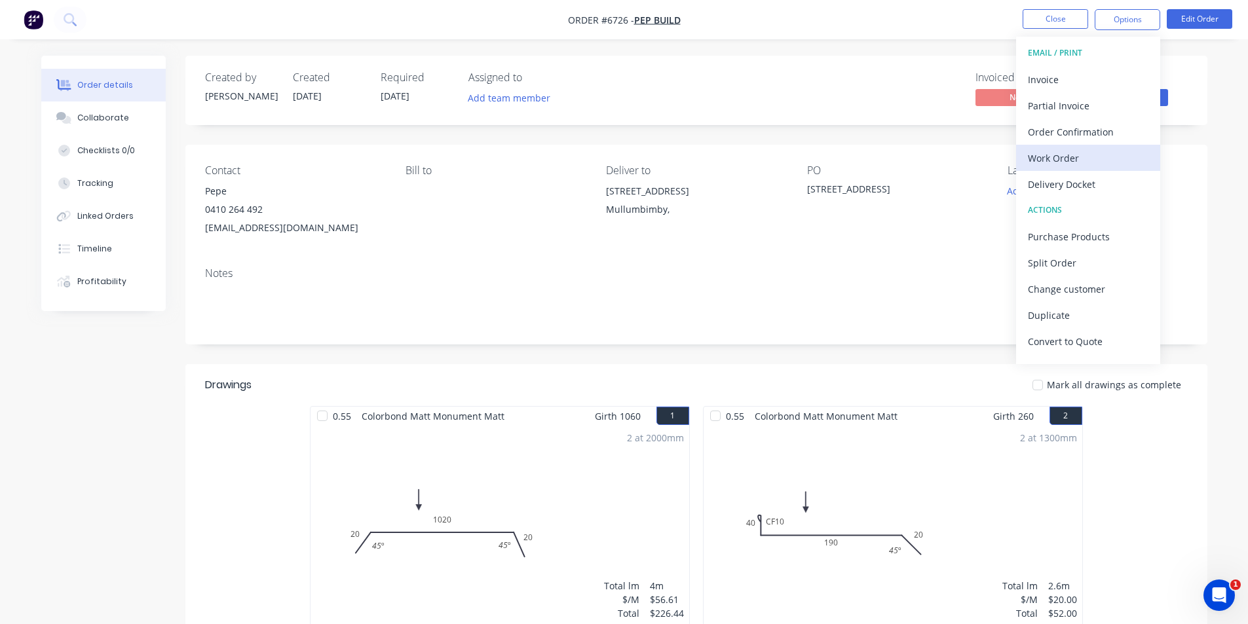
click at [1102, 165] on div "Work Order" at bounding box center [1088, 158] width 121 height 19
click at [1103, 166] on div "Custom" at bounding box center [1088, 158] width 121 height 19
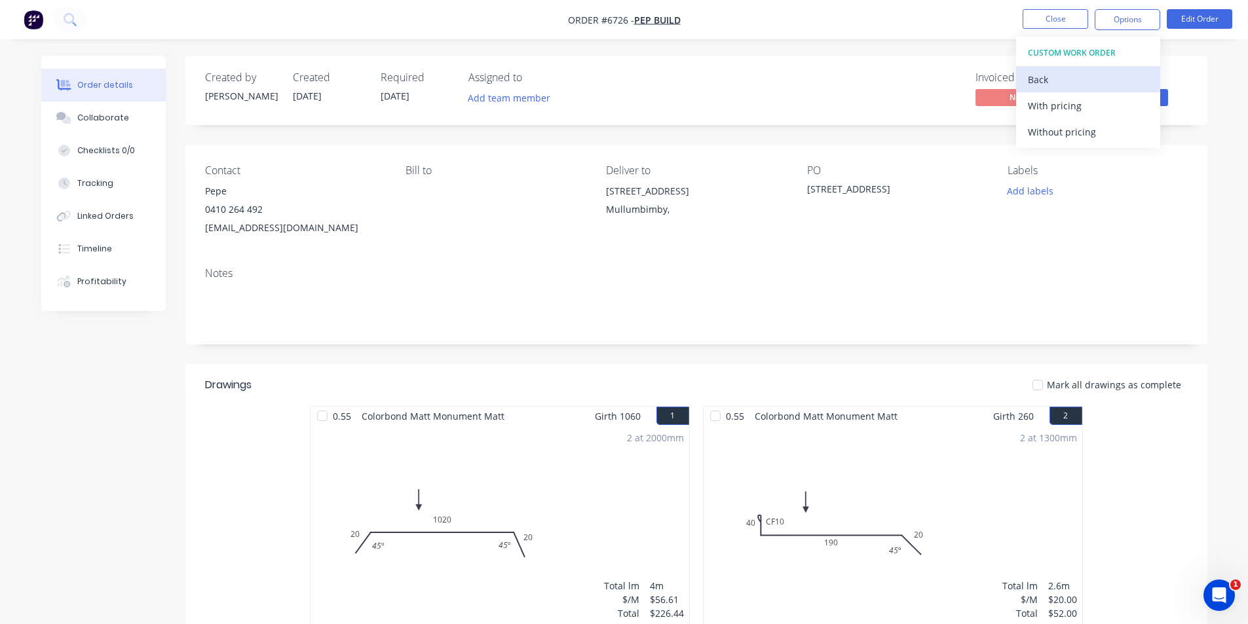
click at [1067, 83] on div "Back" at bounding box center [1088, 79] width 121 height 19
click at [1070, 76] on div "Back" at bounding box center [1088, 79] width 121 height 19
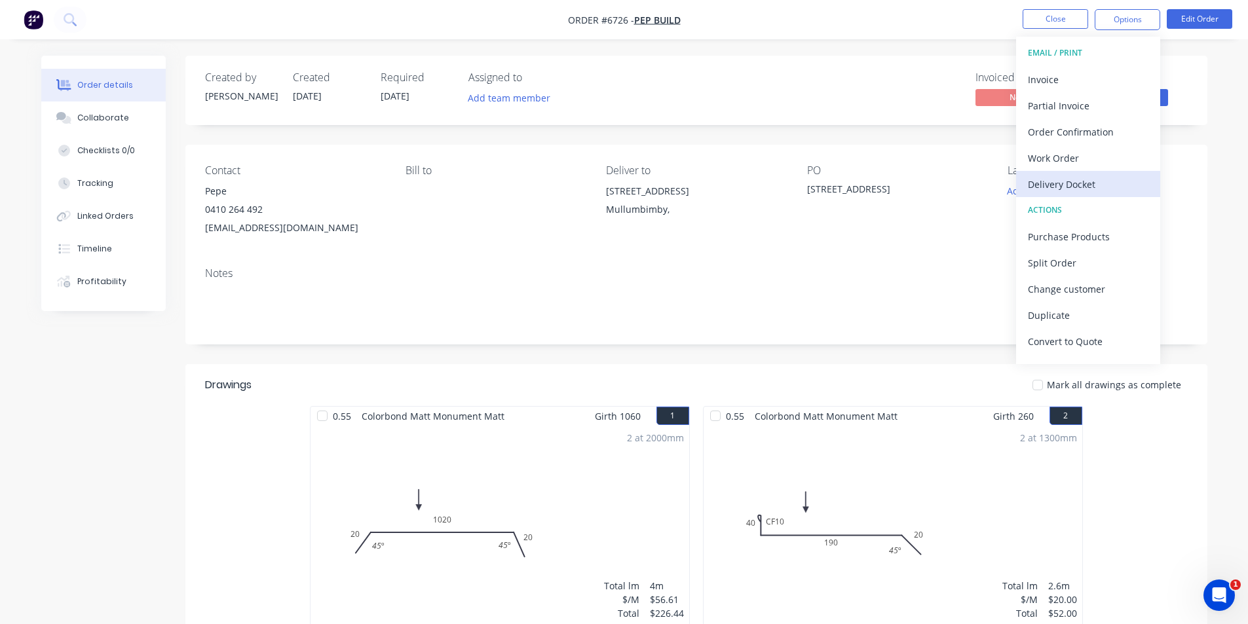
click at [1079, 180] on div "Delivery Docket" at bounding box center [1088, 184] width 121 height 19
click at [1073, 174] on div "DELIVERY DOCKET Back With pricing Without pricing Custom" at bounding box center [1088, 106] width 144 height 138
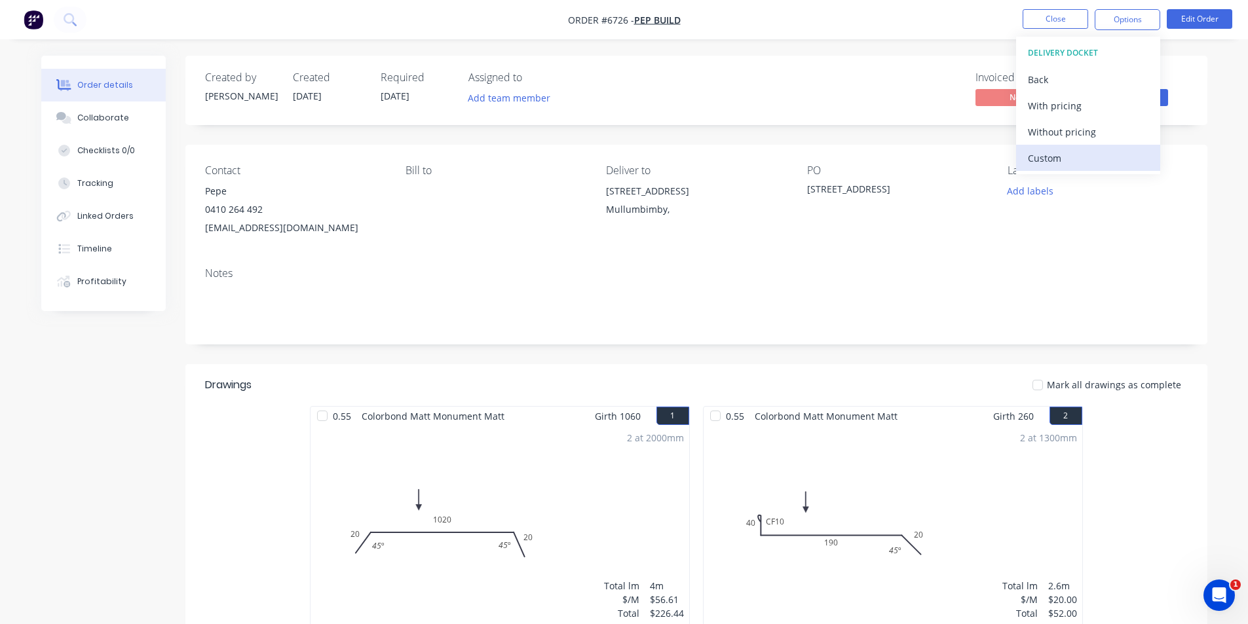
click at [1072, 157] on div "Custom" at bounding box center [1088, 158] width 121 height 19
click at [1072, 129] on div "Without pricing" at bounding box center [1088, 131] width 121 height 19
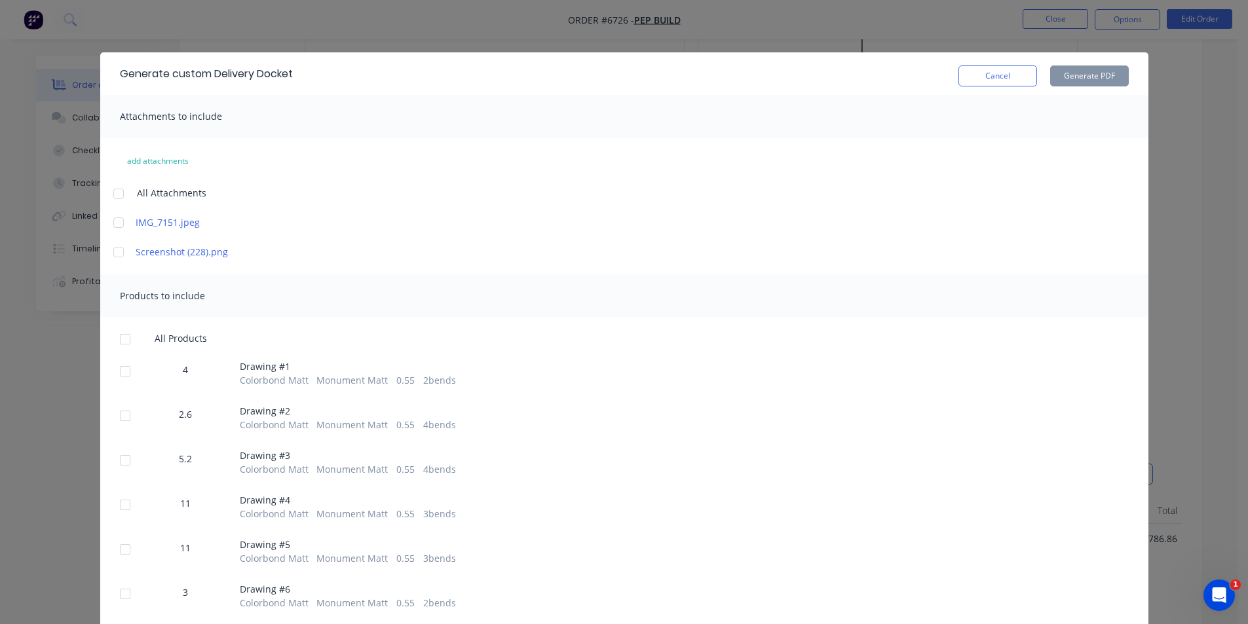
scroll to position [234, 0]
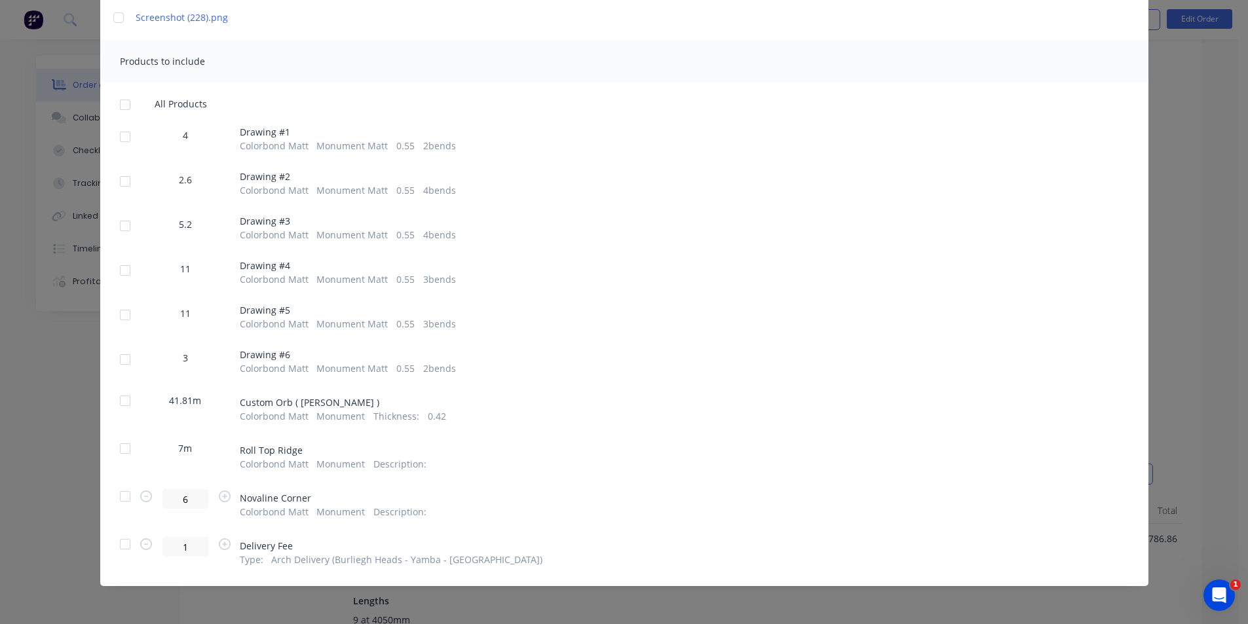
click at [112, 105] on div at bounding box center [125, 105] width 26 height 26
click at [116, 394] on div at bounding box center [125, 401] width 26 height 26
click at [121, 452] on div at bounding box center [125, 449] width 26 height 26
click at [123, 496] on div at bounding box center [125, 496] width 26 height 26
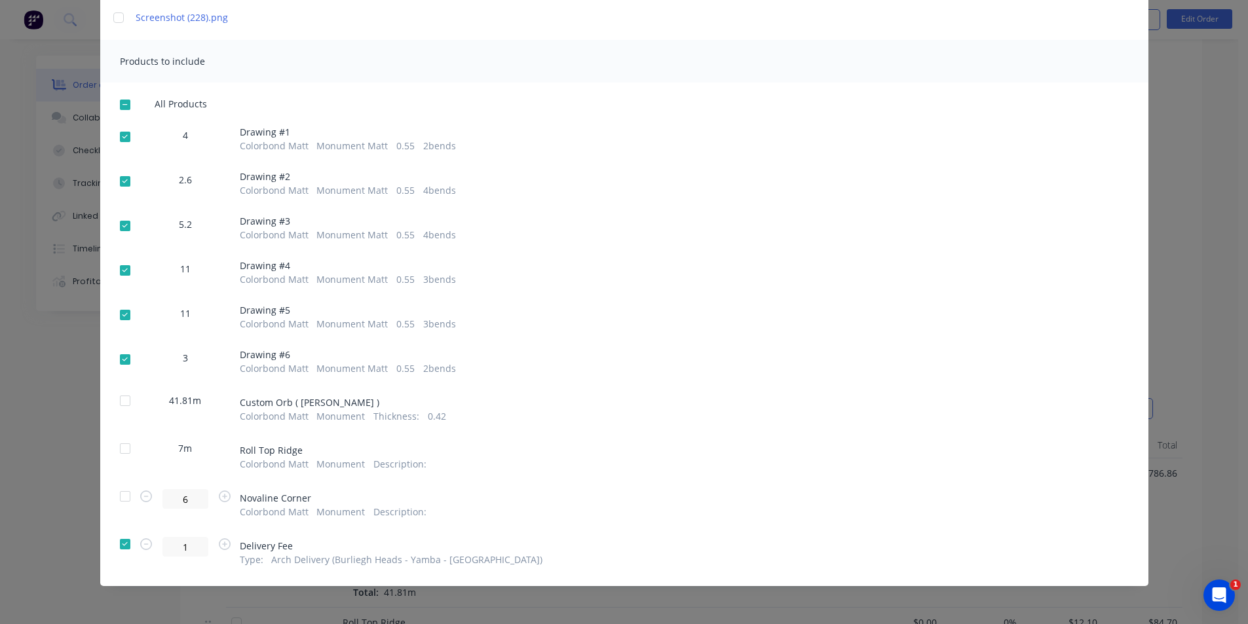
click at [116, 540] on div at bounding box center [125, 544] width 26 height 26
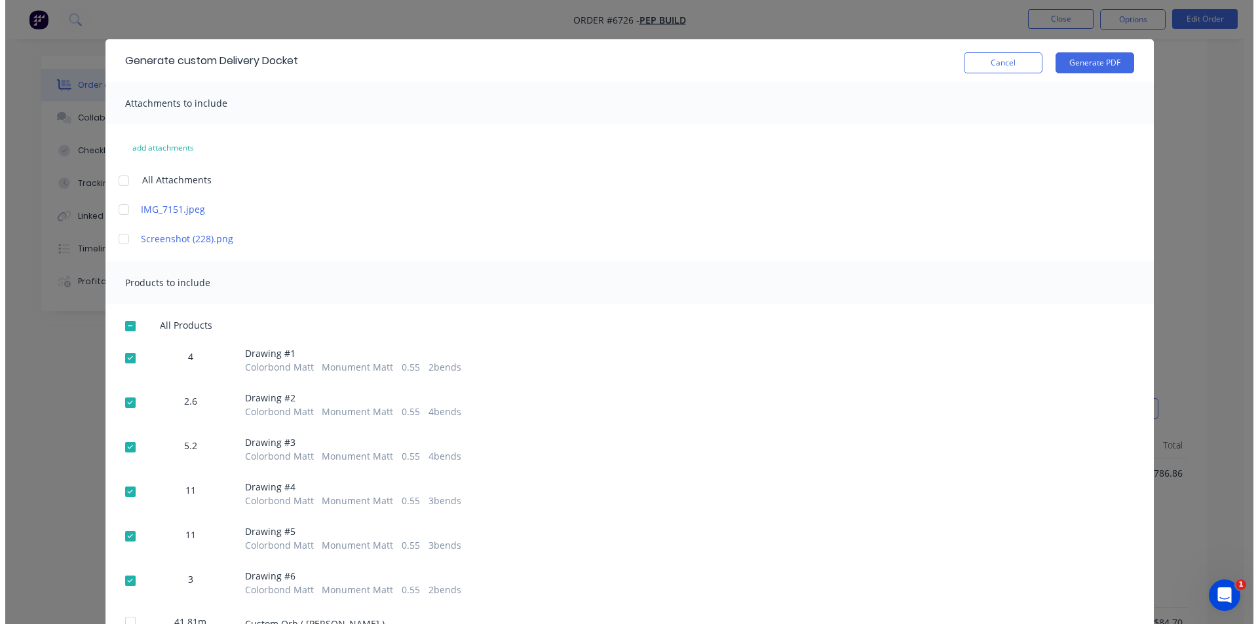
scroll to position [0, 0]
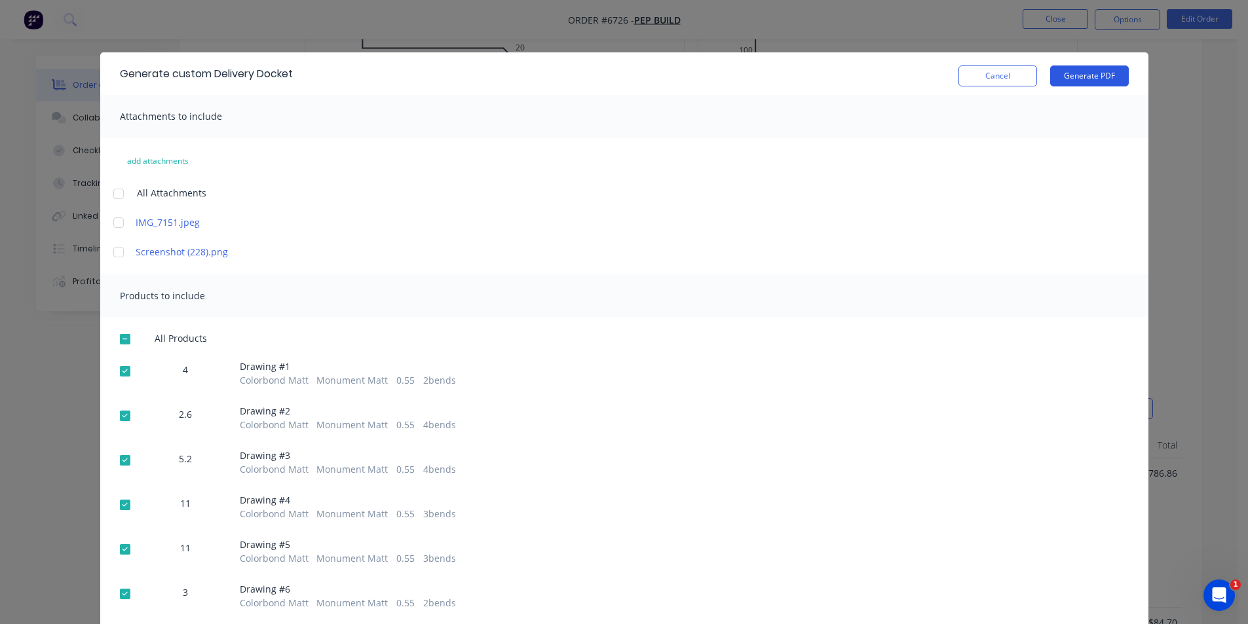
click at [1074, 71] on button "Generate PDF" at bounding box center [1089, 75] width 79 height 21
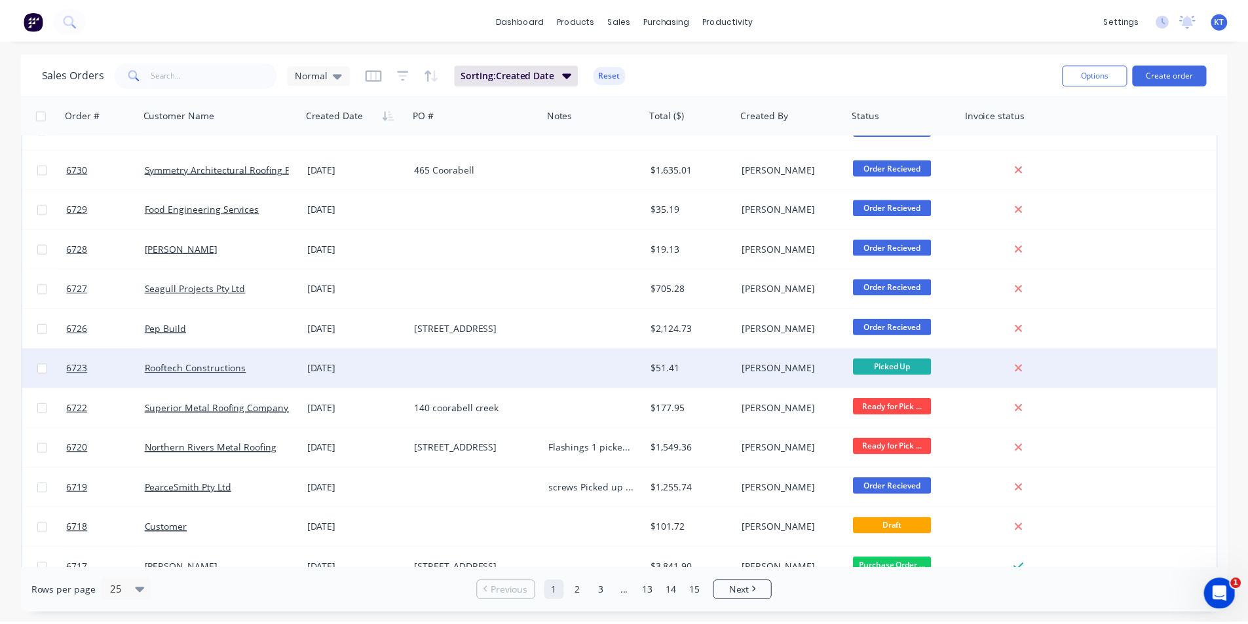
scroll to position [565, 0]
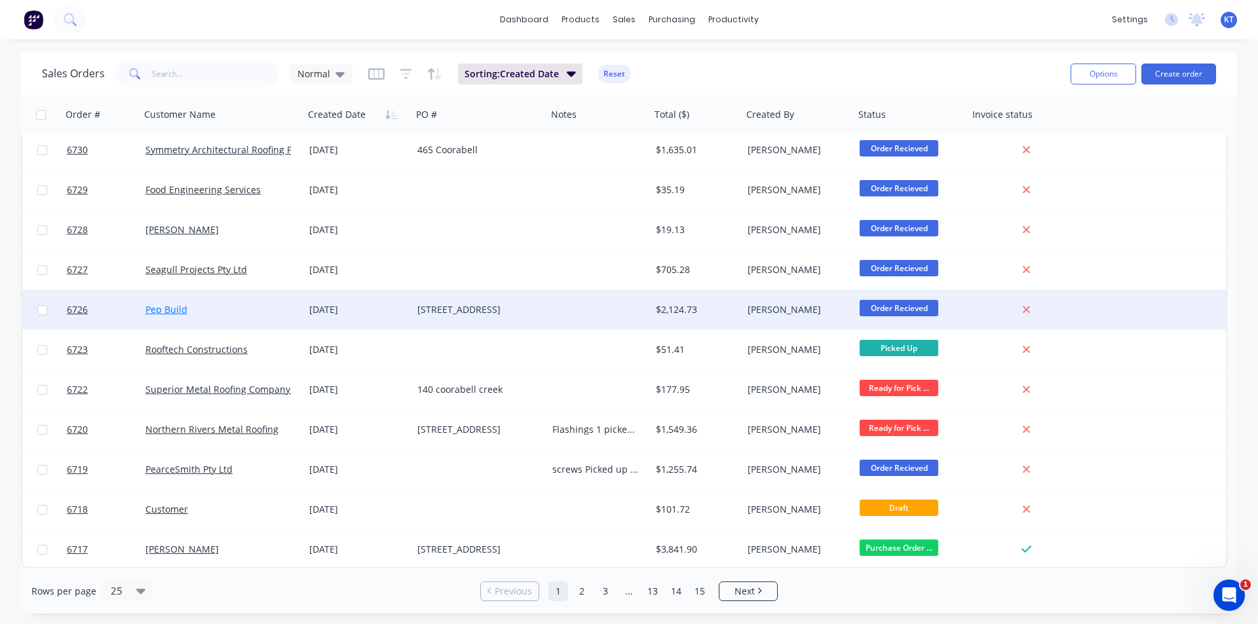
click at [162, 311] on link "Pep Build" at bounding box center [166, 309] width 42 height 12
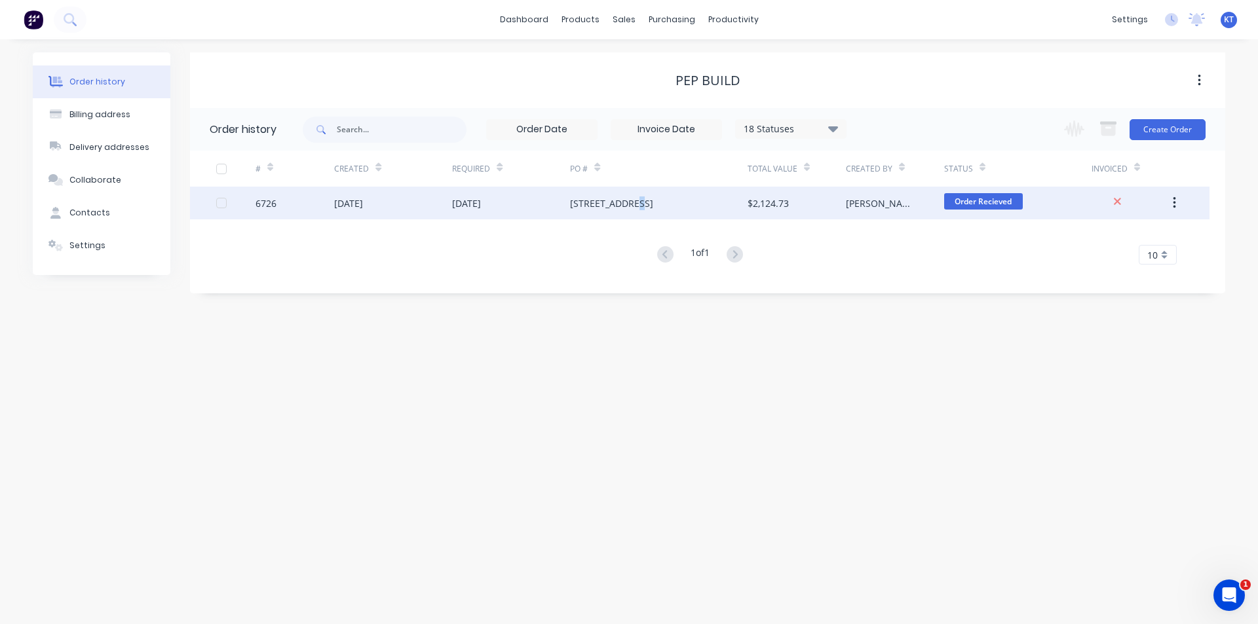
click at [631, 213] on div "[STREET_ADDRESS]" at bounding box center [658, 203] width 177 height 33
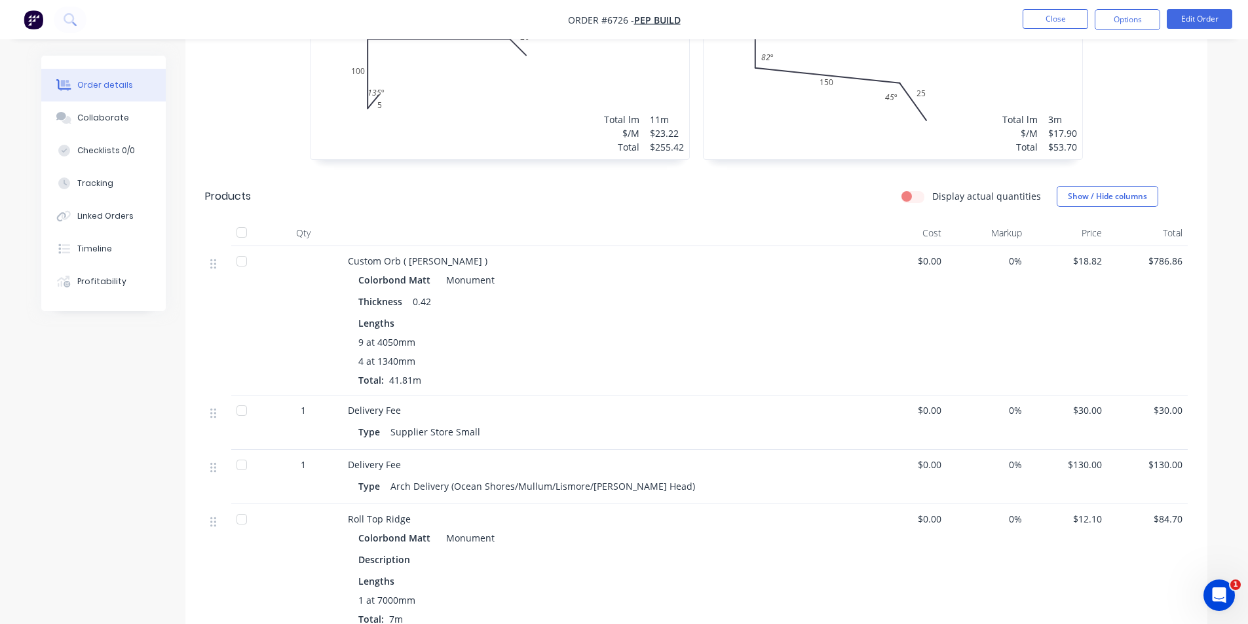
scroll to position [922, 0]
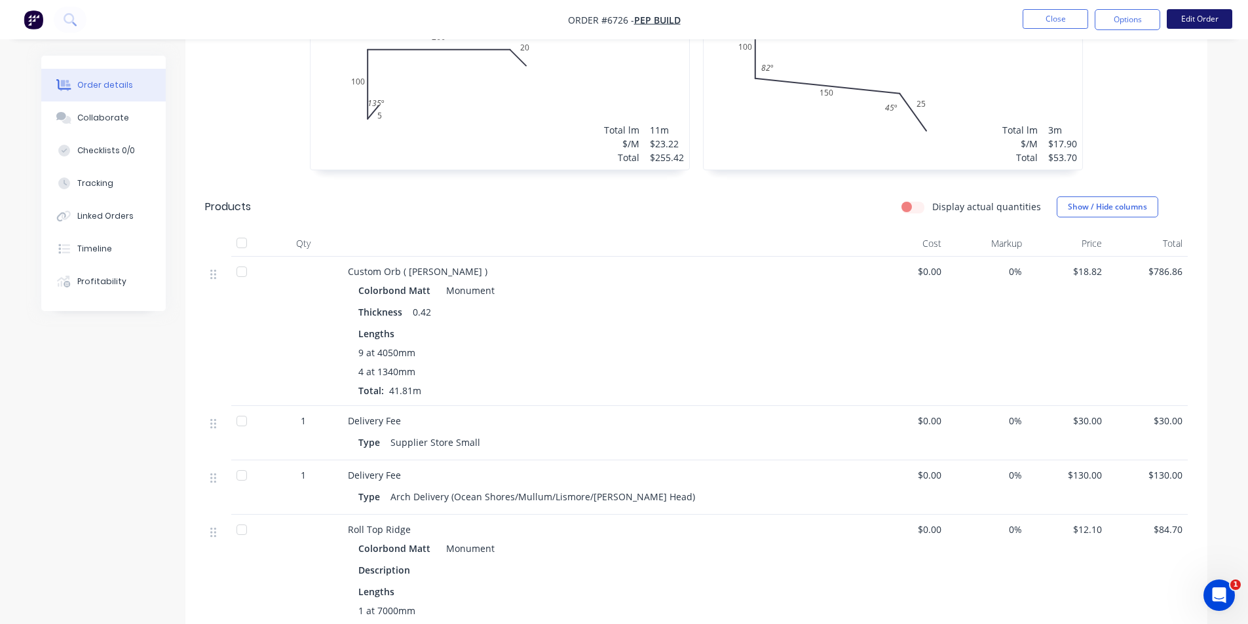
click at [1191, 20] on button "Edit Order" at bounding box center [1199, 19] width 65 height 20
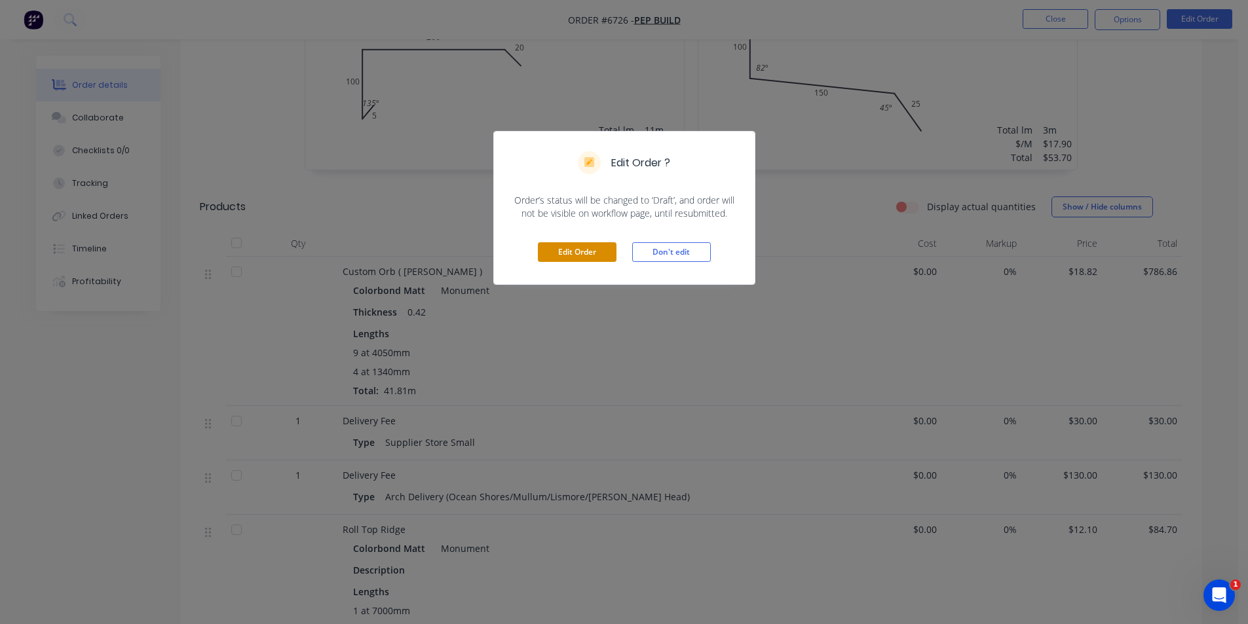
click at [541, 251] on button "Edit Order" at bounding box center [577, 252] width 79 height 20
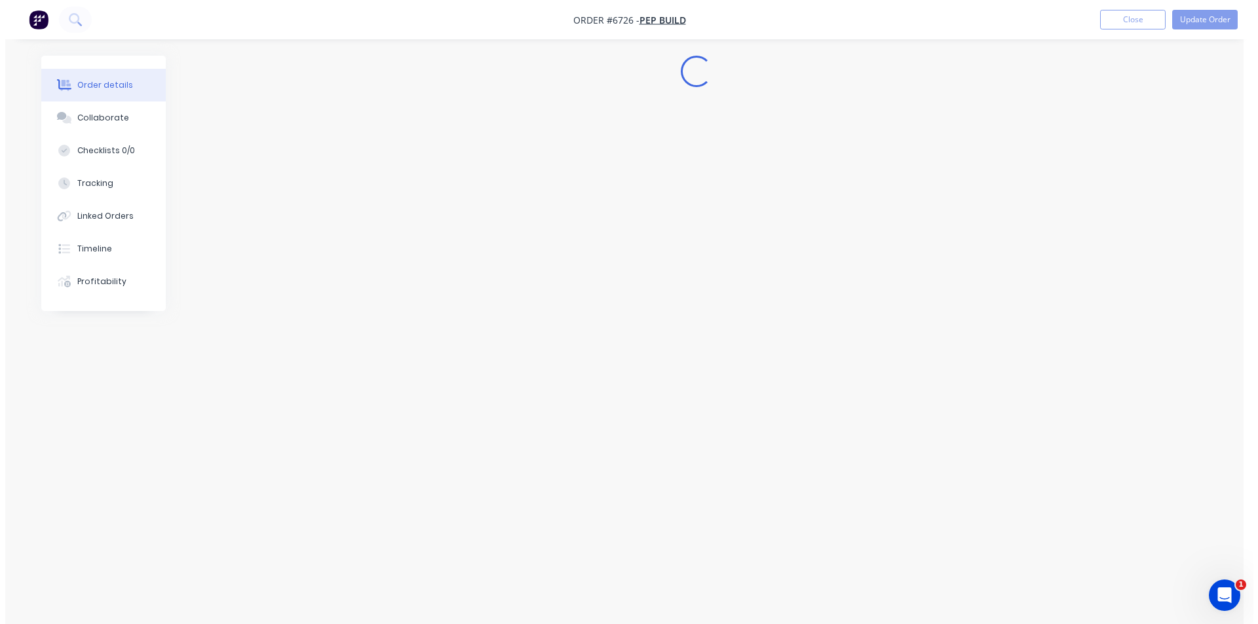
scroll to position [0, 0]
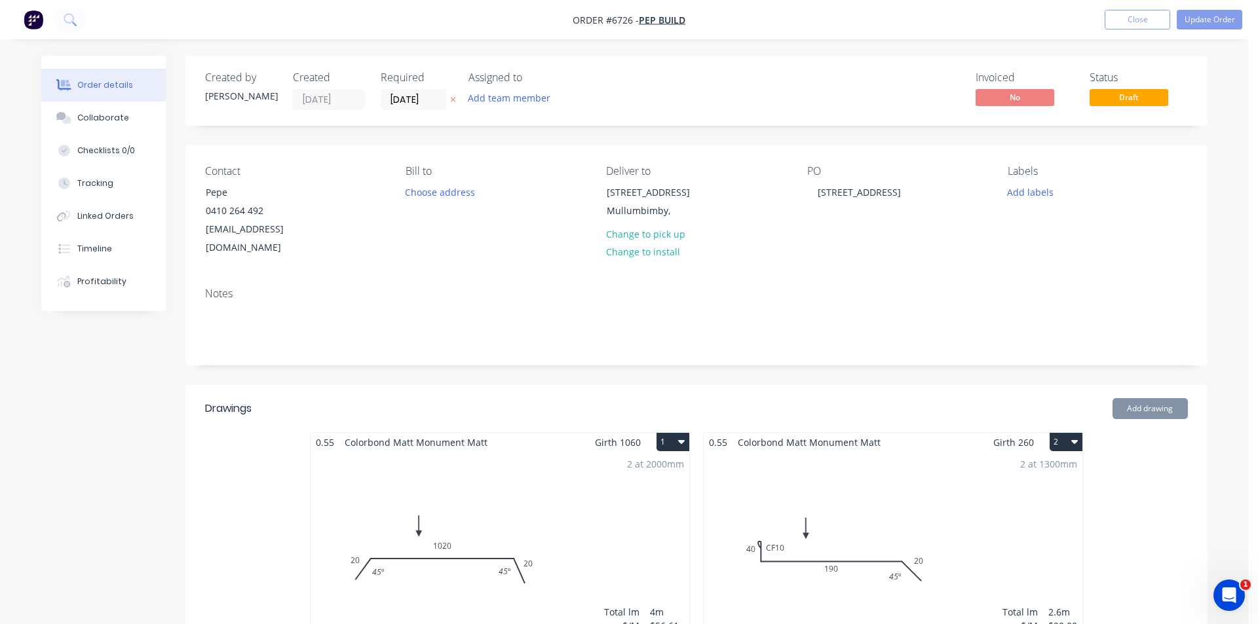
type input "$18.82"
type input "$786.86"
type input "$30.00"
type input "$130.00"
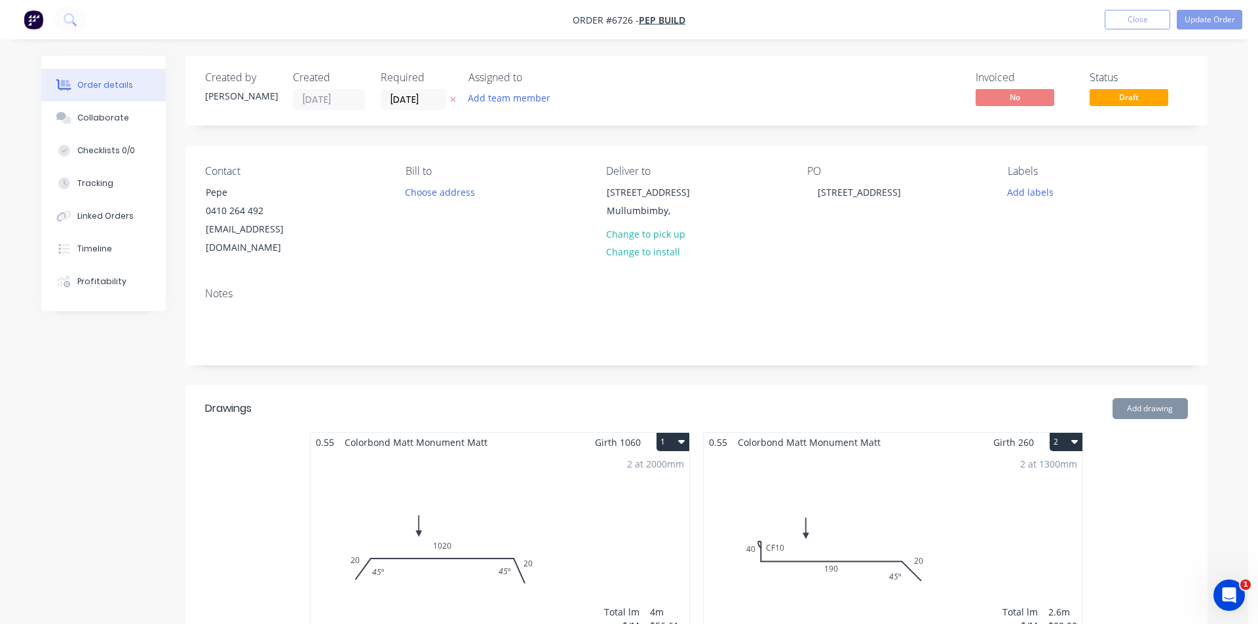
type input "$130.00"
type input "$12.10"
type input "$84.70"
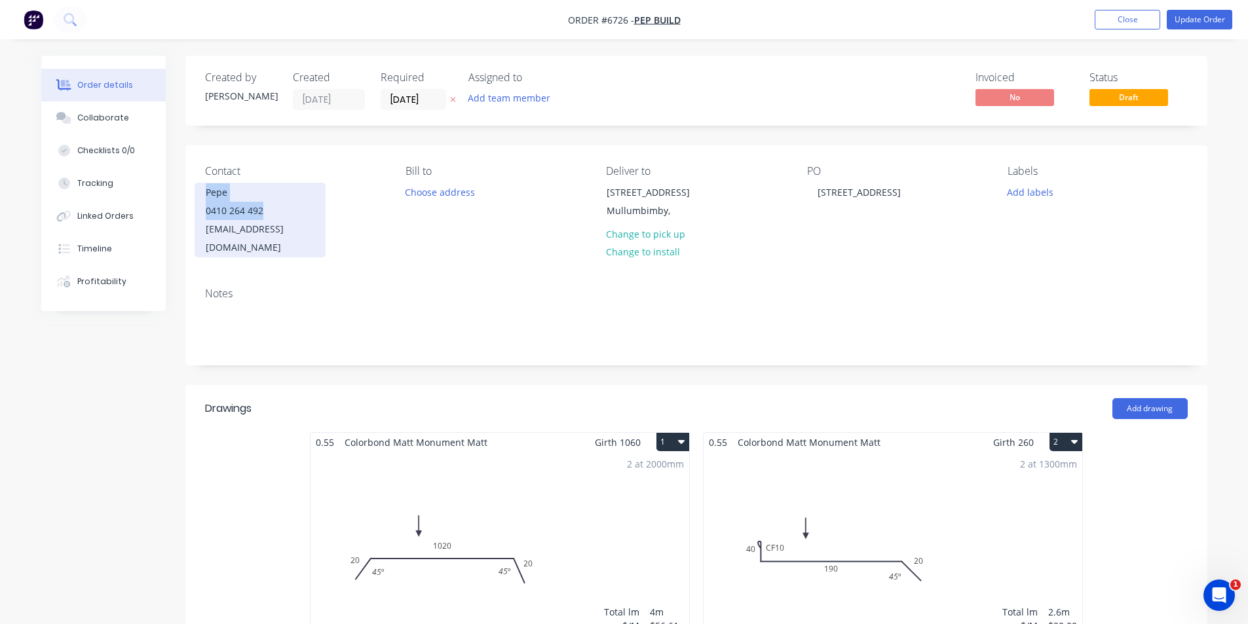
drag, startPoint x: 269, startPoint y: 211, endPoint x: 203, endPoint y: 187, distance: 69.6
click at [203, 187] on div "Pepe 0410 264 492 pepe.munir@hotmail.com" at bounding box center [260, 220] width 131 height 75
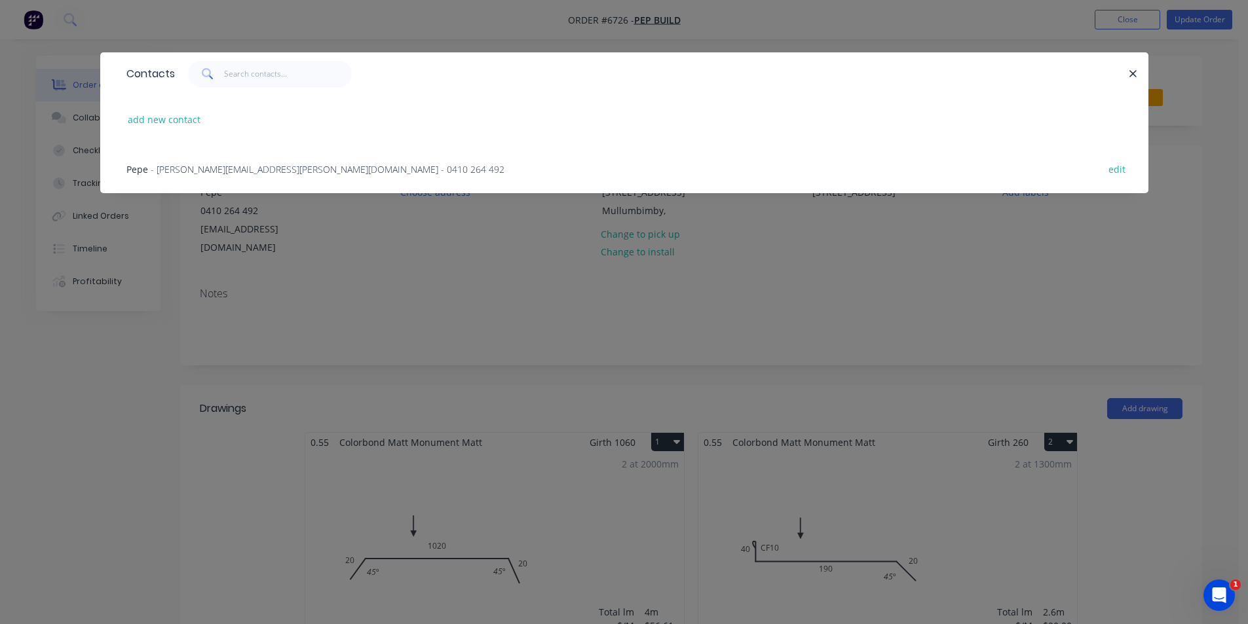
drag, startPoint x: 222, startPoint y: 212, endPoint x: 320, endPoint y: 164, distance: 109.3
click at [320, 164] on span "- pepe.munir@hotmail.com - 0410 264 492" at bounding box center [328, 169] width 354 height 12
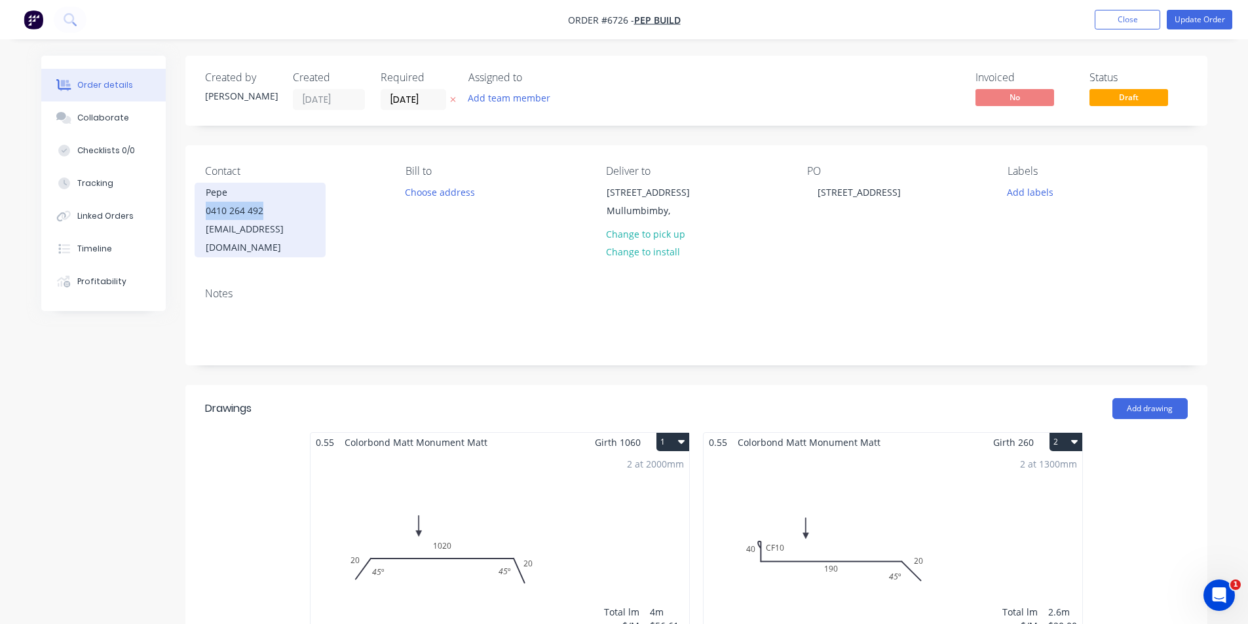
drag, startPoint x: 277, startPoint y: 208, endPoint x: 200, endPoint y: 207, distance: 77.3
click at [200, 207] on div "Pepe 0410 264 492 pepe.munir@hotmail.com" at bounding box center [260, 220] width 131 height 75
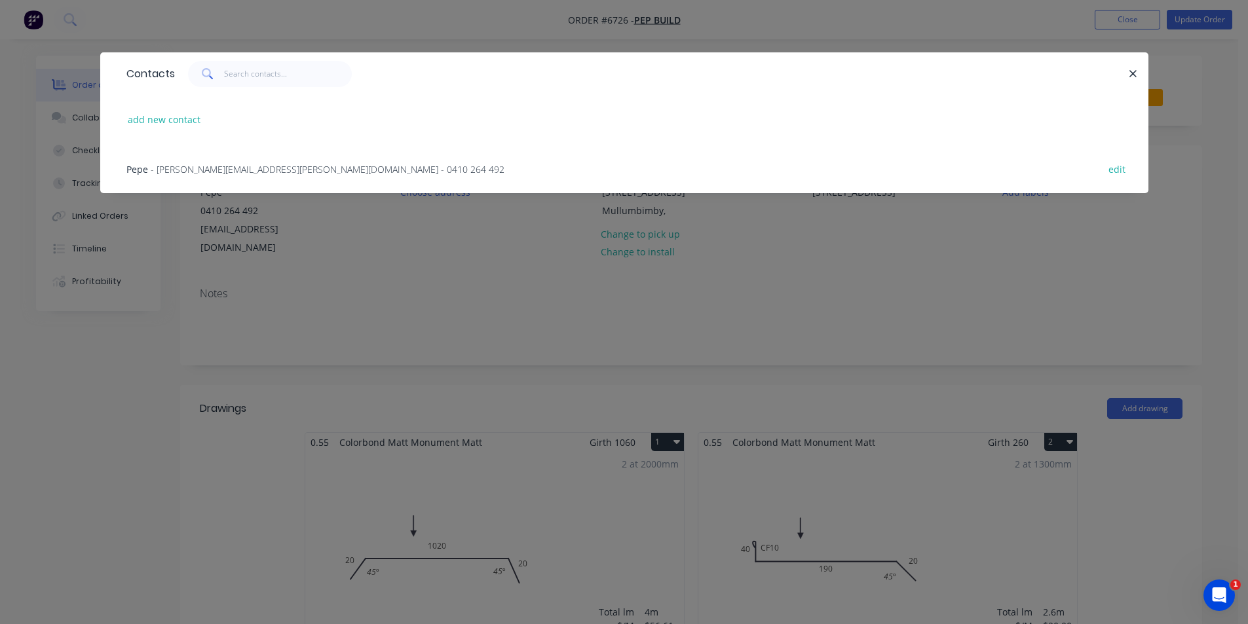
drag, startPoint x: 232, startPoint y: 213, endPoint x: 315, endPoint y: 164, distance: 96.6
click at [315, 164] on span "- pepe.munir@hotmail.com - 0410 264 492" at bounding box center [328, 169] width 354 height 12
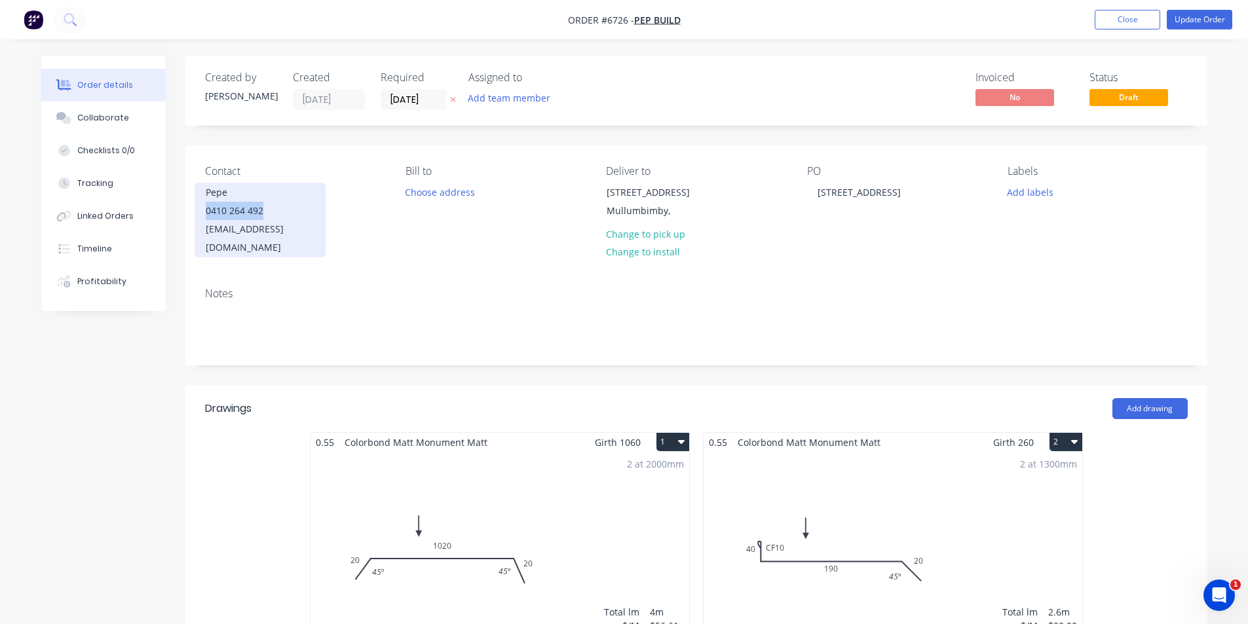
drag, startPoint x: 270, startPoint y: 208, endPoint x: 198, endPoint y: 219, distance: 72.4
click at [198, 219] on div "Pepe 0410 264 492 pepe.munir@hotmail.com" at bounding box center [260, 220] width 131 height 75
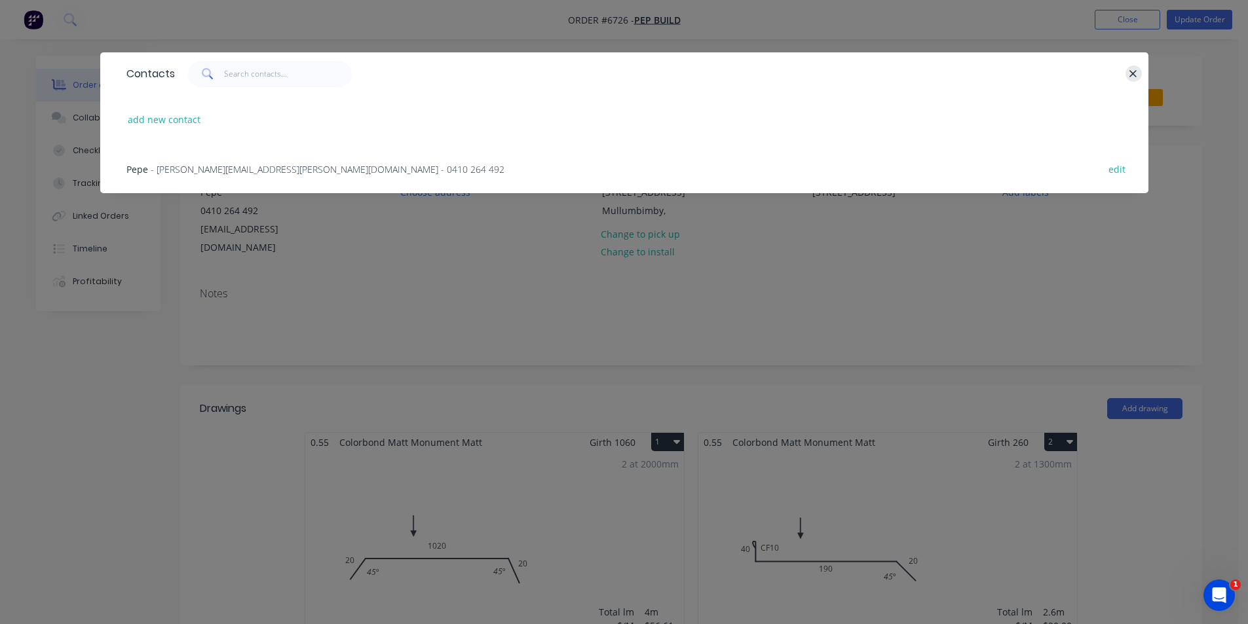
click at [1133, 75] on icon "button" at bounding box center [1133, 74] width 9 height 12
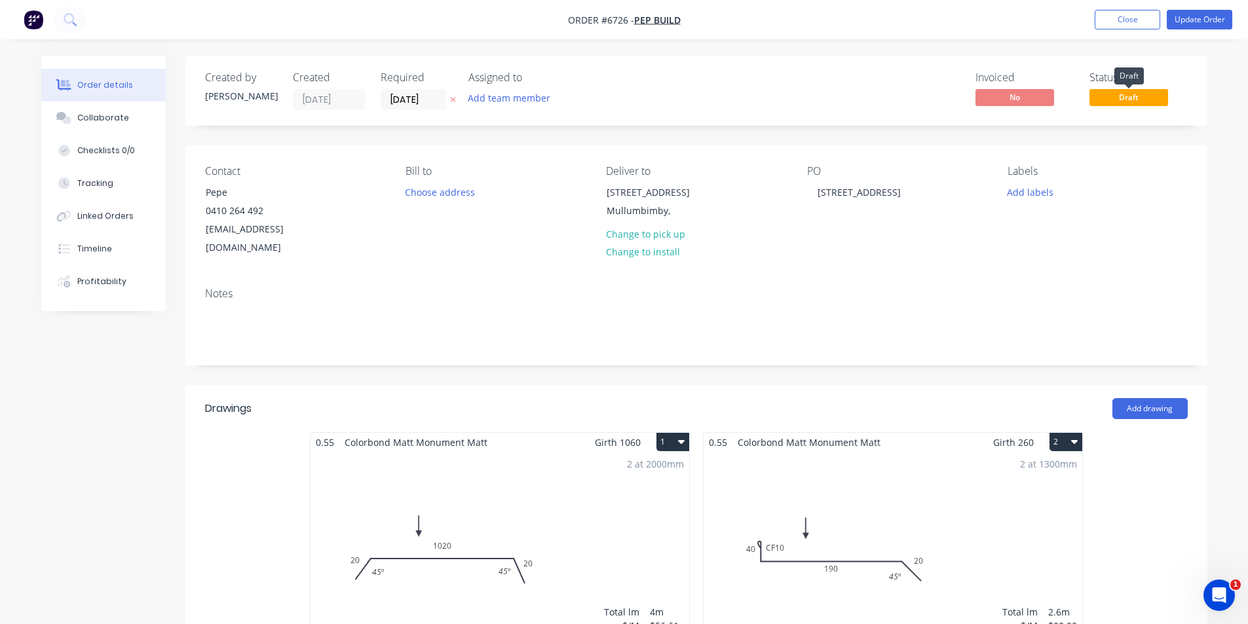
click at [1115, 91] on span "Draft" at bounding box center [1128, 97] width 79 height 16
click at [1184, 20] on button "Update Order" at bounding box center [1199, 20] width 65 height 20
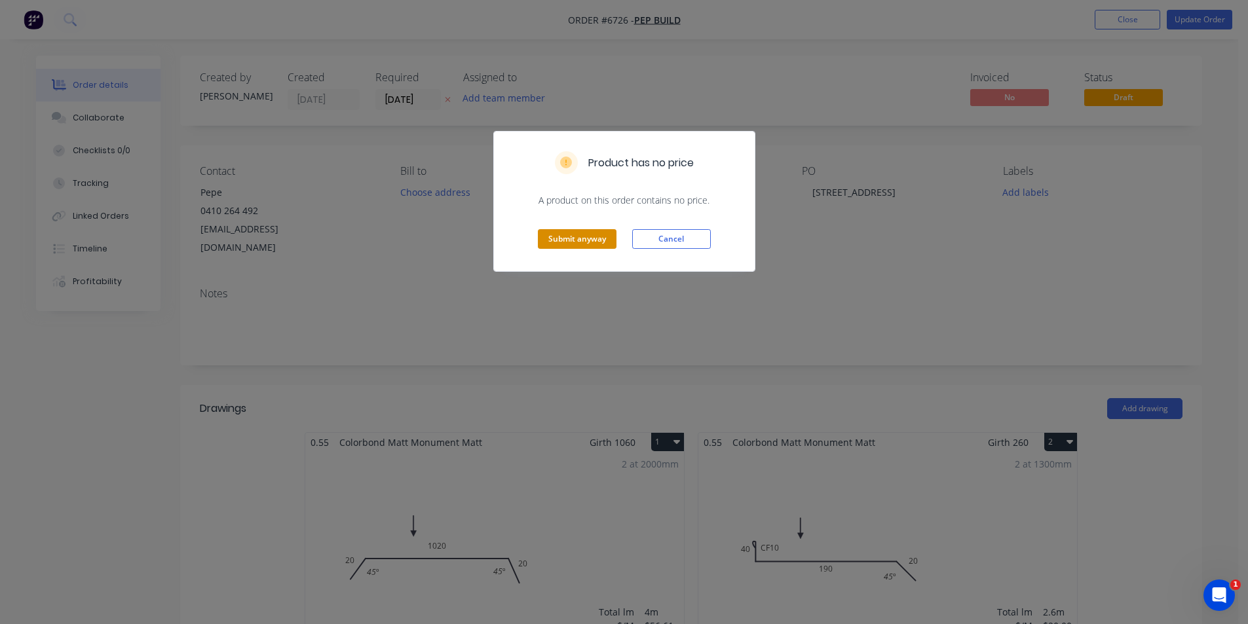
click at [596, 242] on button "Submit anyway" at bounding box center [577, 239] width 79 height 20
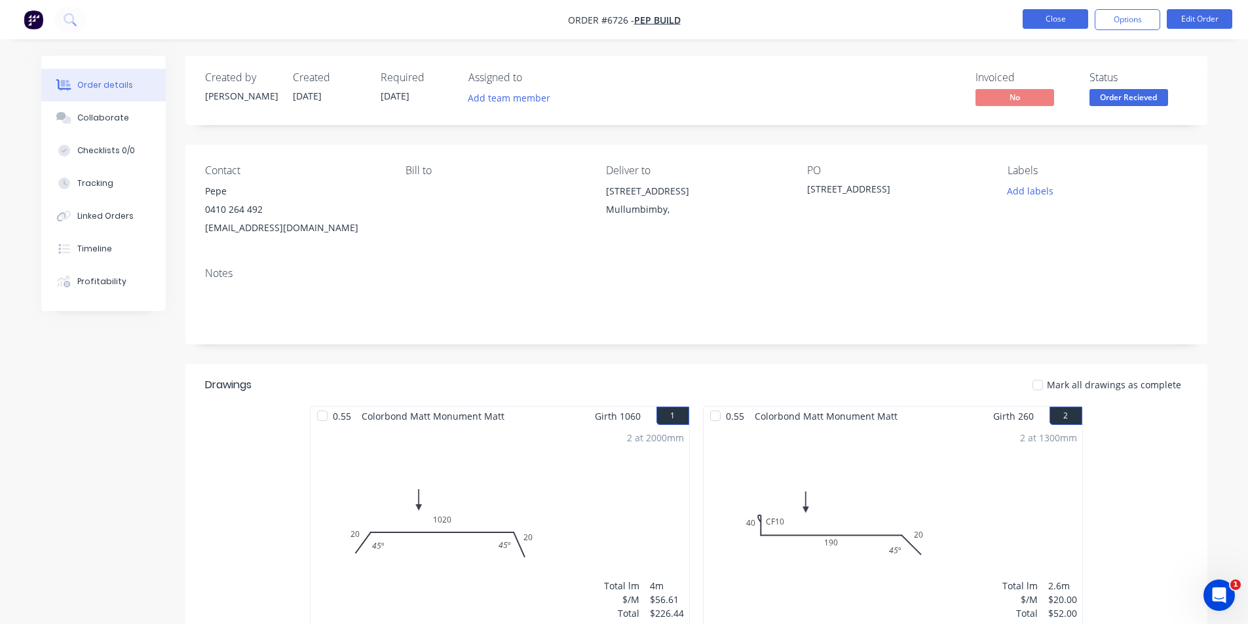
click at [1076, 22] on button "Close" at bounding box center [1054, 19] width 65 height 20
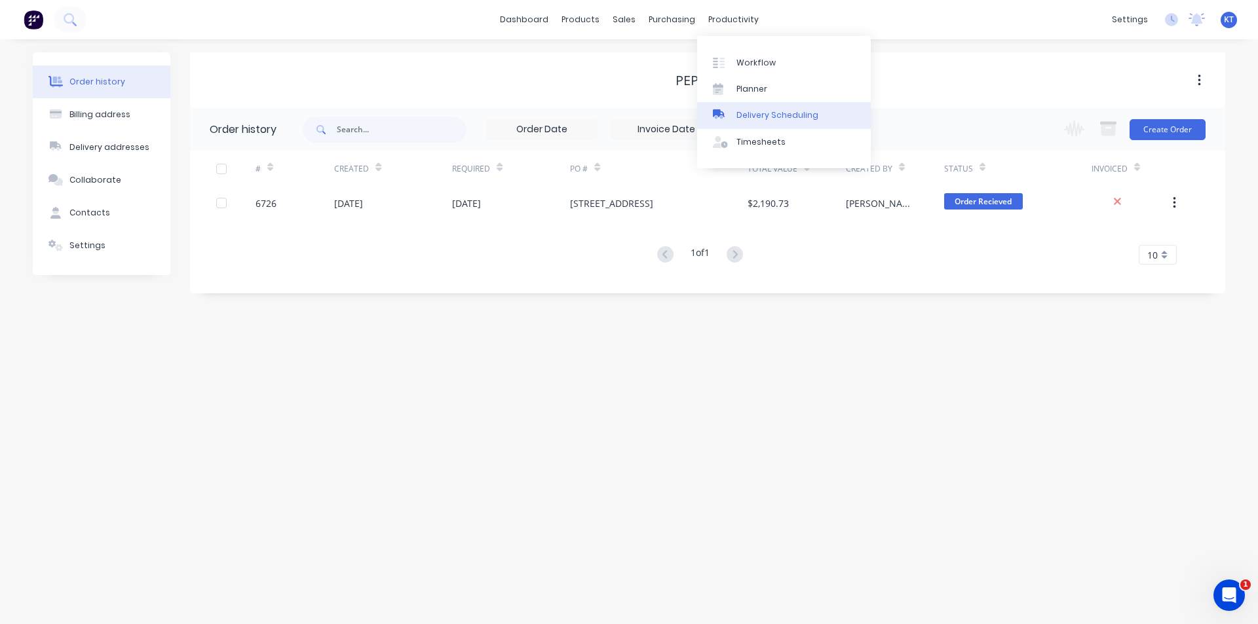
click at [751, 111] on div "Delivery Scheduling" at bounding box center [777, 115] width 82 height 12
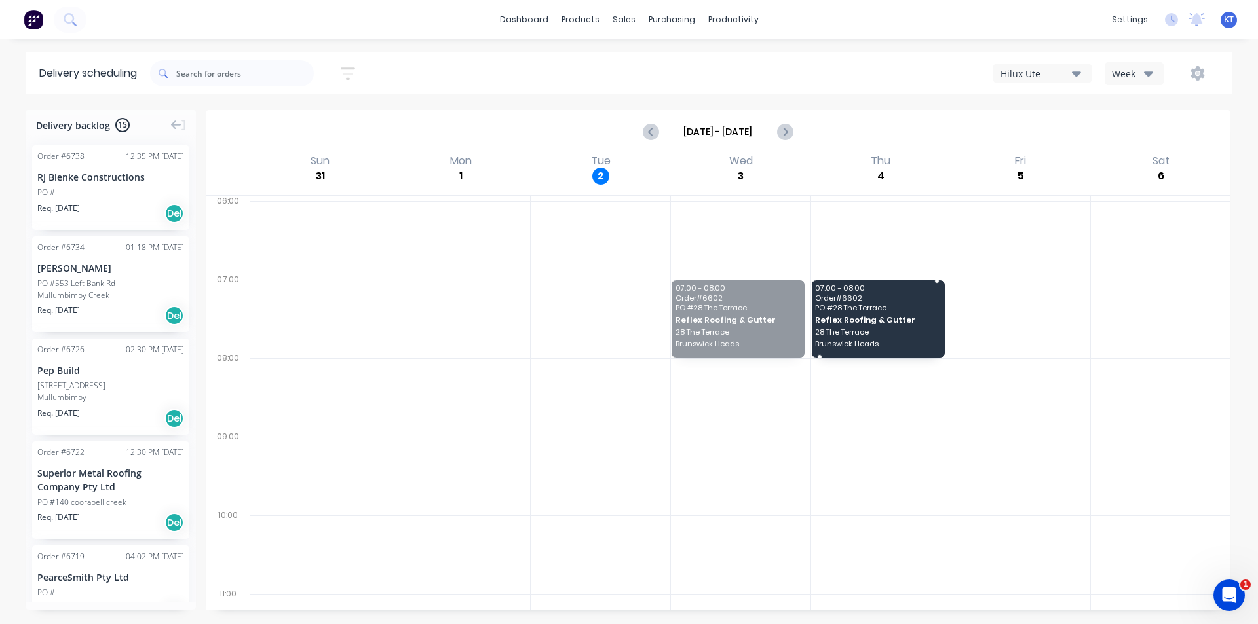
drag, startPoint x: 728, startPoint y: 310, endPoint x: 898, endPoint y: 292, distance: 171.3
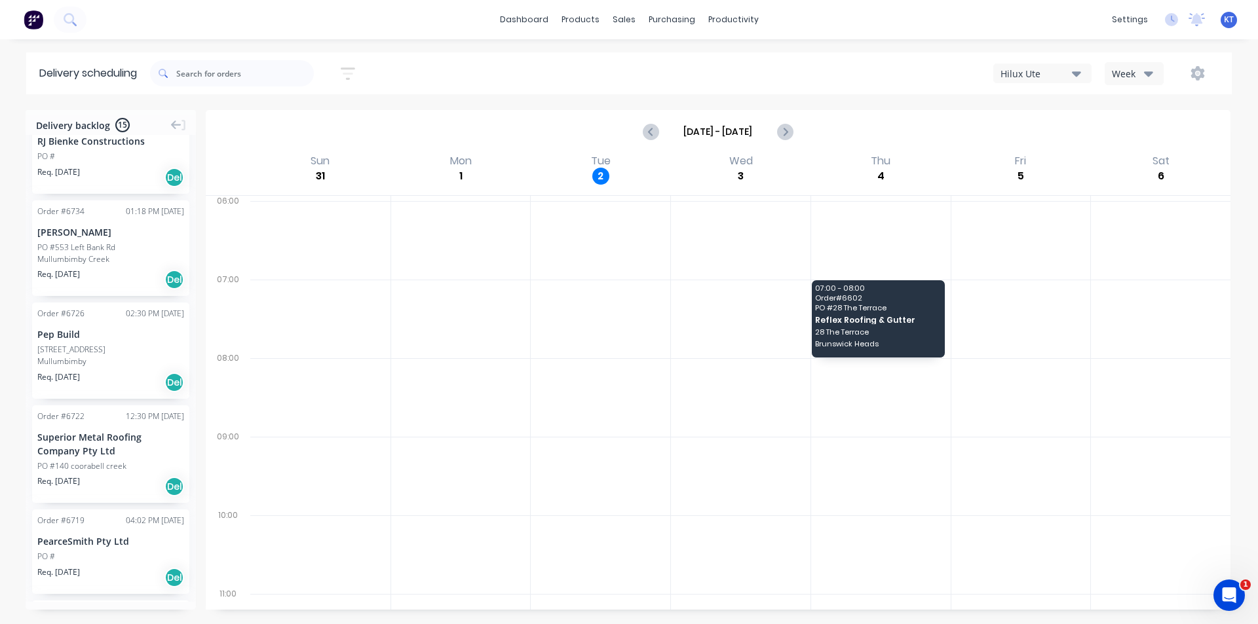
scroll to position [65, 0]
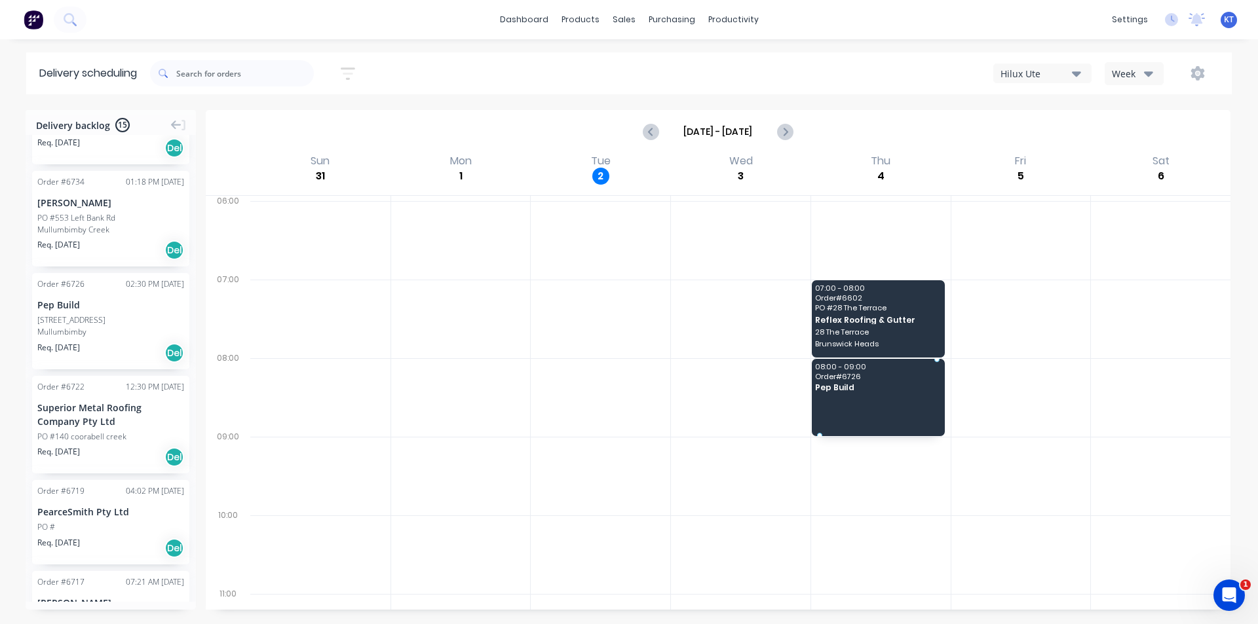
drag, startPoint x: 81, startPoint y: 316, endPoint x: 902, endPoint y: 369, distance: 822.4
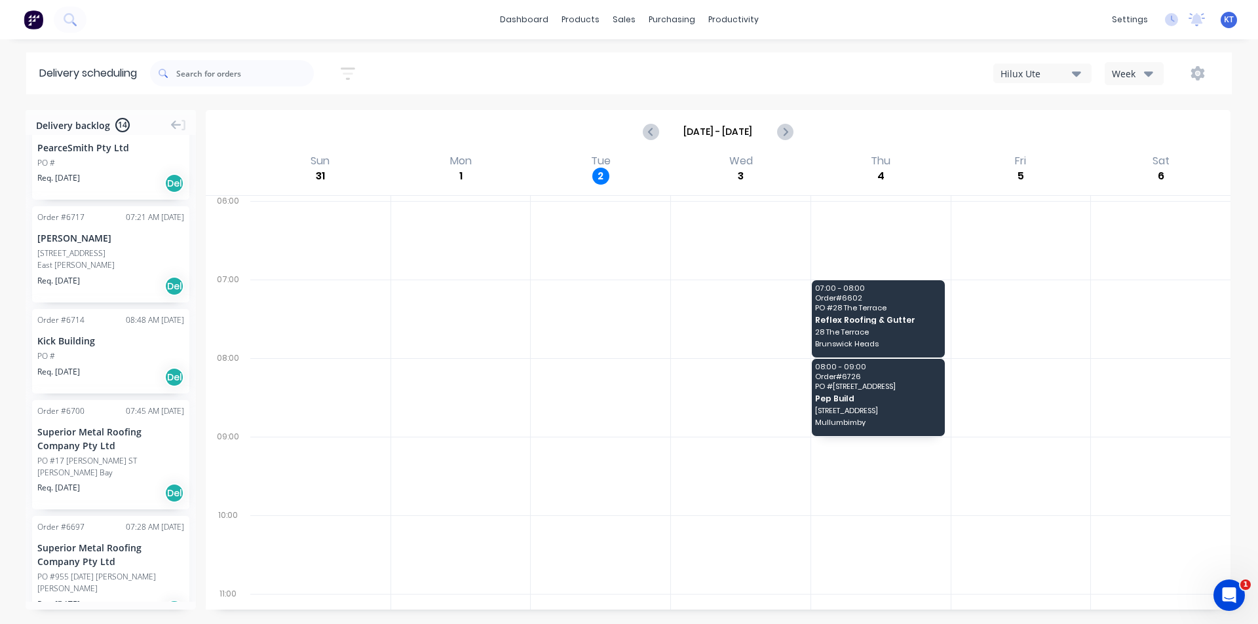
scroll to position [262, 0]
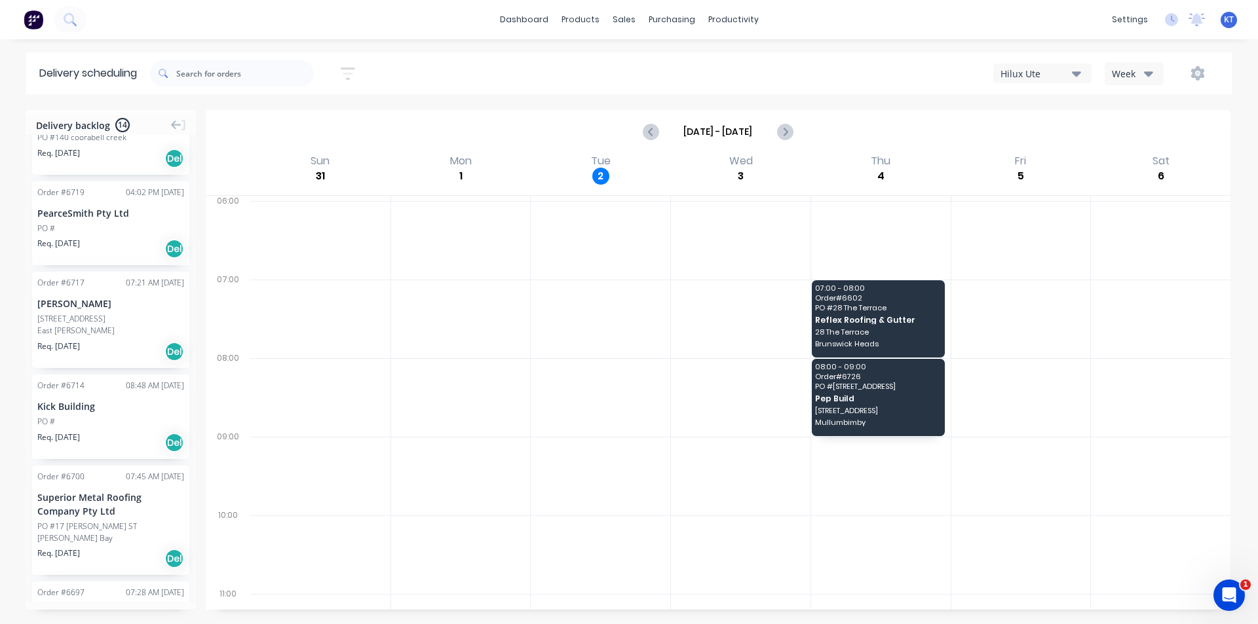
click at [87, 212] on div "PearceSmith Pty Ltd" at bounding box center [110, 213] width 147 height 14
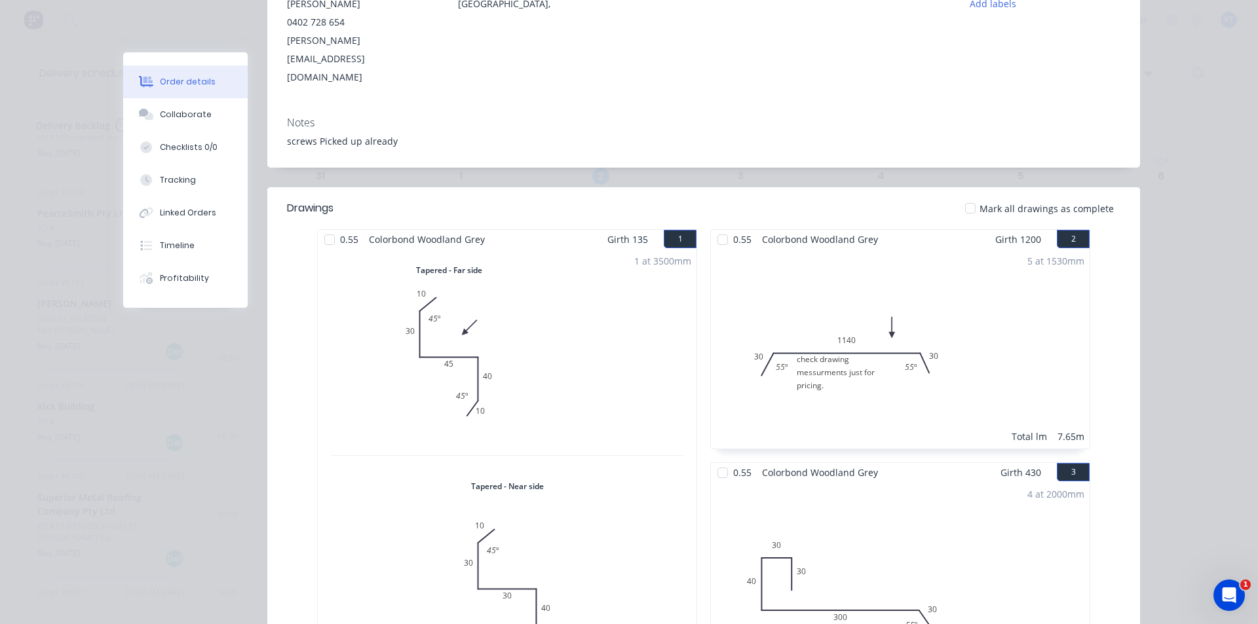
scroll to position [0, 0]
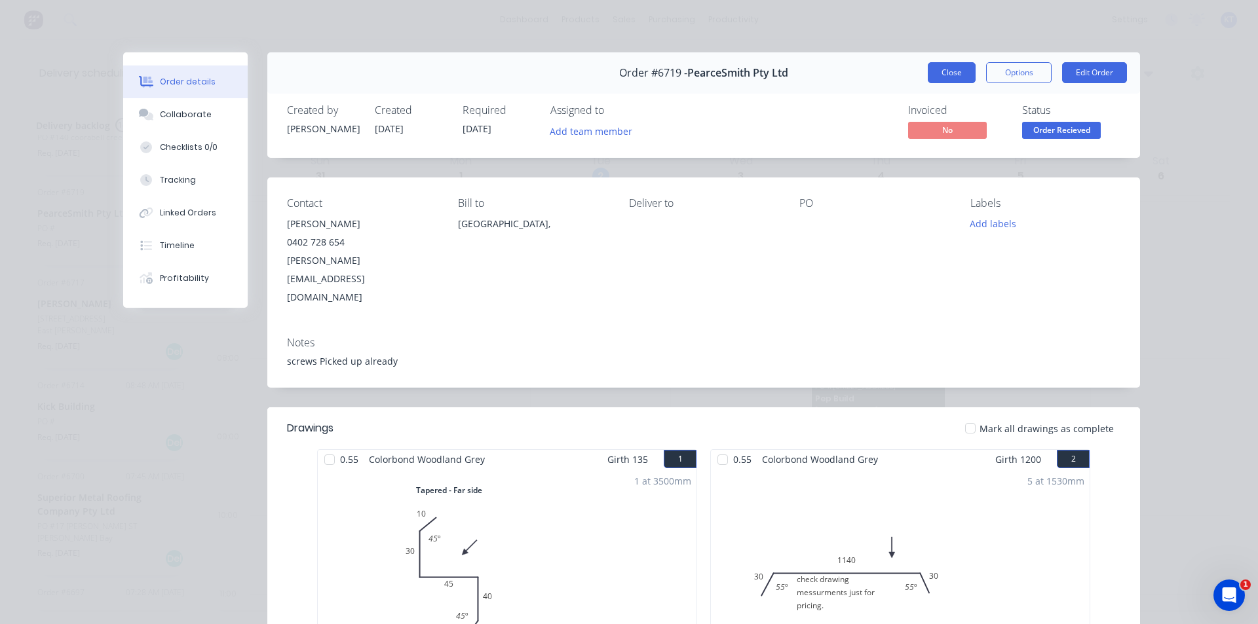
click at [943, 71] on button "Close" at bounding box center [951, 72] width 48 height 21
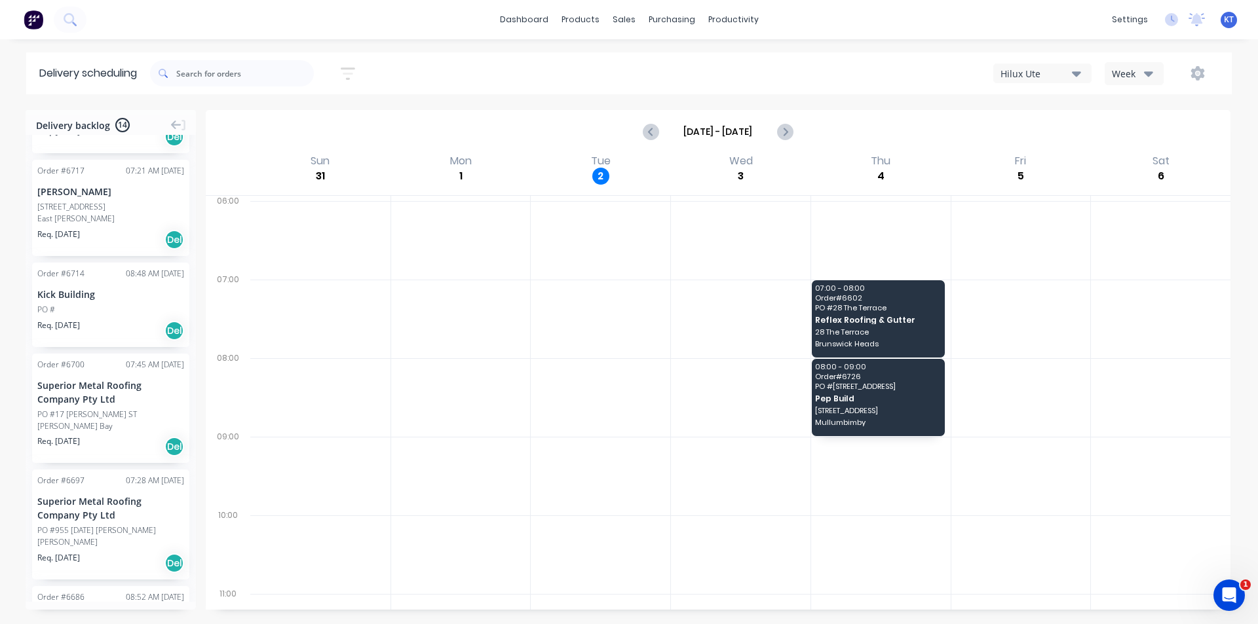
scroll to position [393, 0]
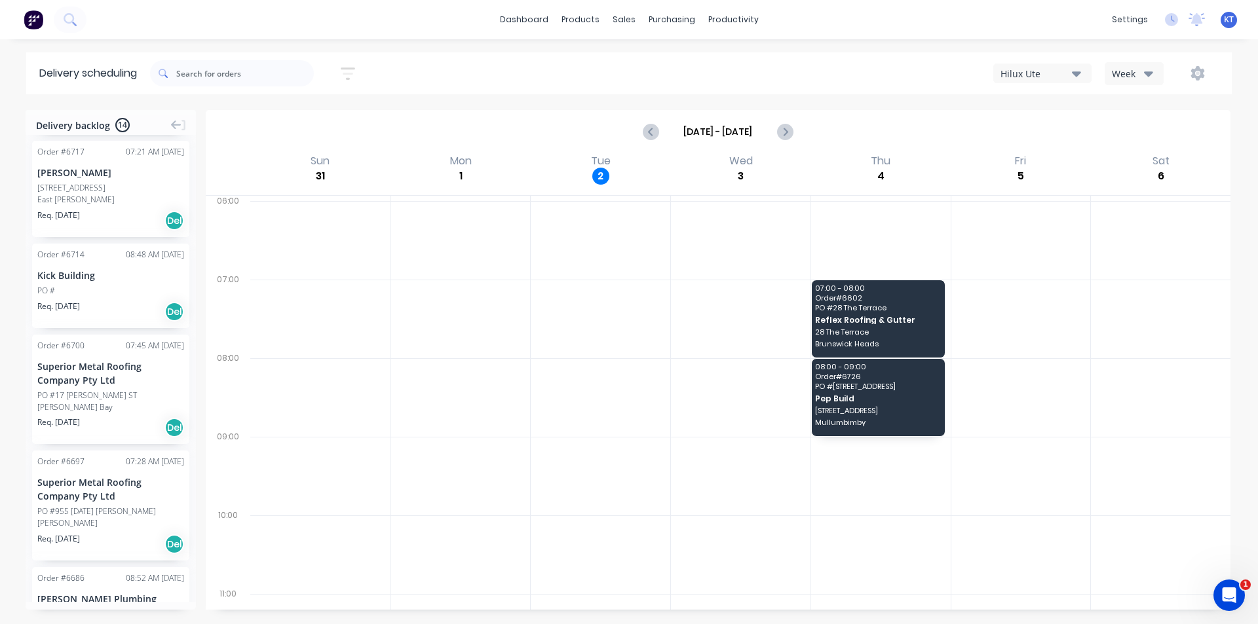
click at [119, 291] on div "PO #" at bounding box center [110, 291] width 147 height 12
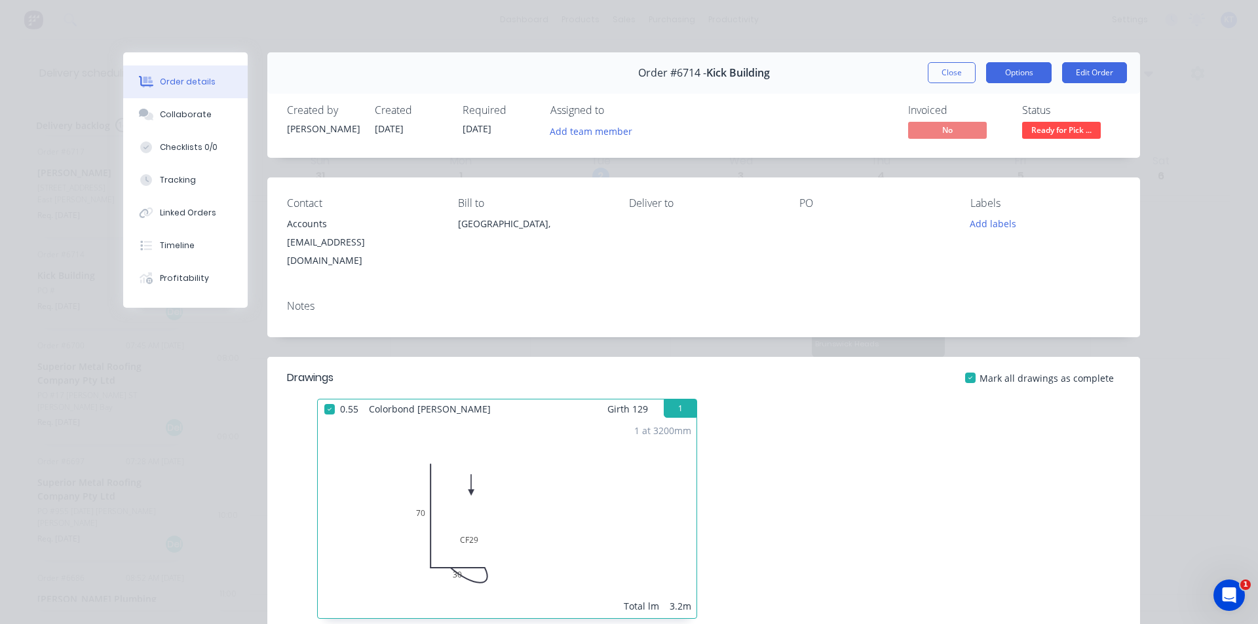
click at [1033, 80] on button "Options" at bounding box center [1018, 72] width 65 height 21
click at [933, 73] on button "Close" at bounding box center [951, 72] width 48 height 21
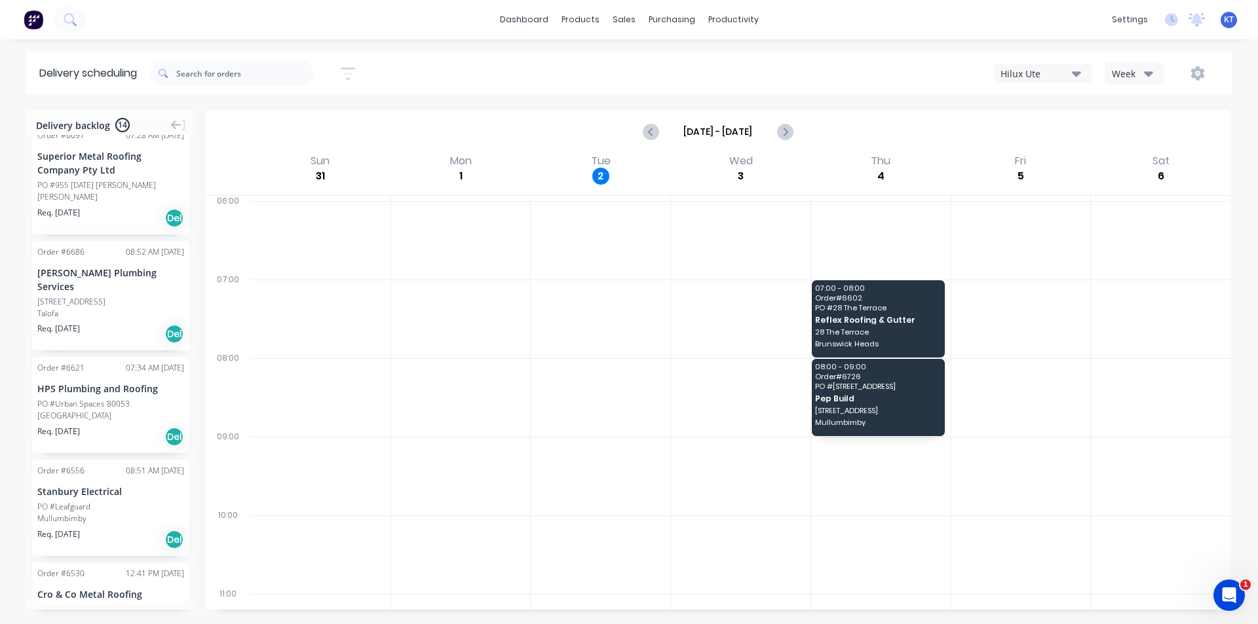
scroll to position [720, 0]
click at [112, 276] on div "Goldman Plumbing Services" at bounding box center [110, 279] width 147 height 28
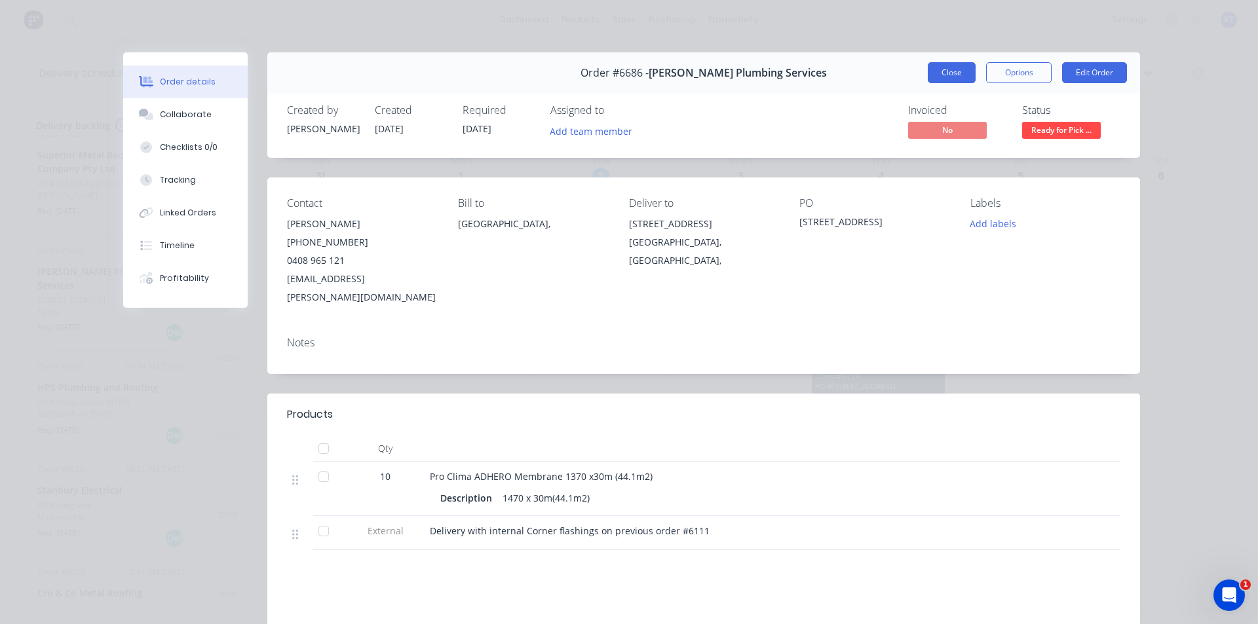
drag, startPoint x: 934, startPoint y: 72, endPoint x: 908, endPoint y: 96, distance: 35.7
click at [933, 72] on button "Close" at bounding box center [951, 72] width 48 height 21
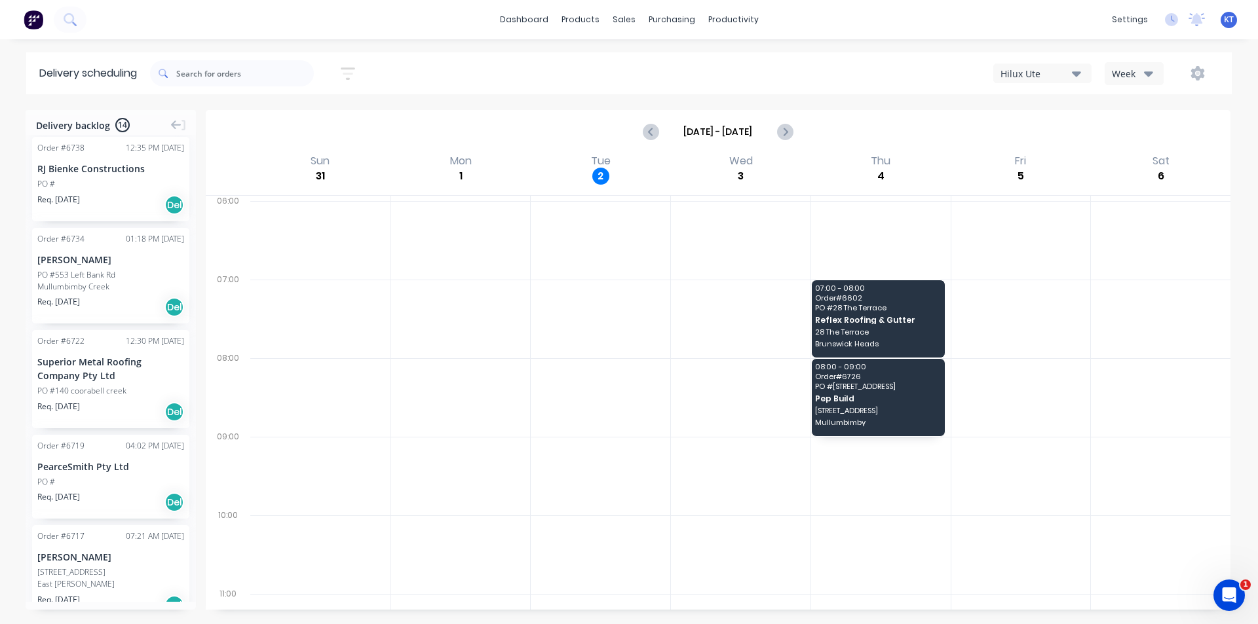
scroll to position [0, 0]
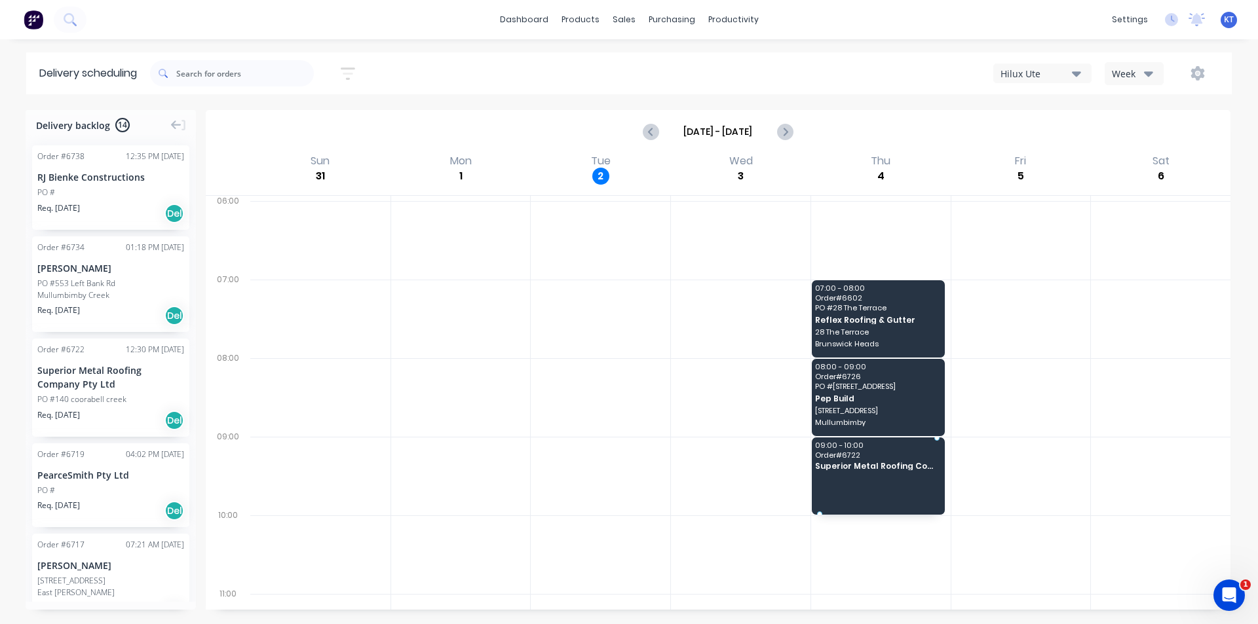
drag, startPoint x: 113, startPoint y: 388, endPoint x: 924, endPoint y: 469, distance: 814.3
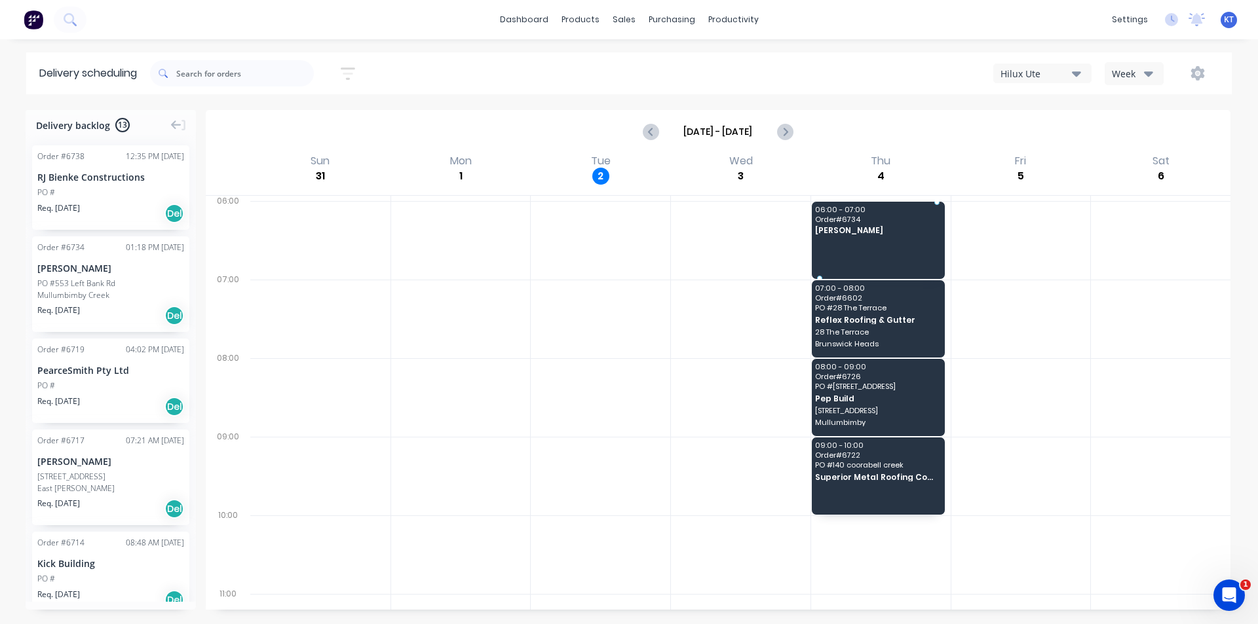
drag, startPoint x: 88, startPoint y: 268, endPoint x: 850, endPoint y: 236, distance: 762.4
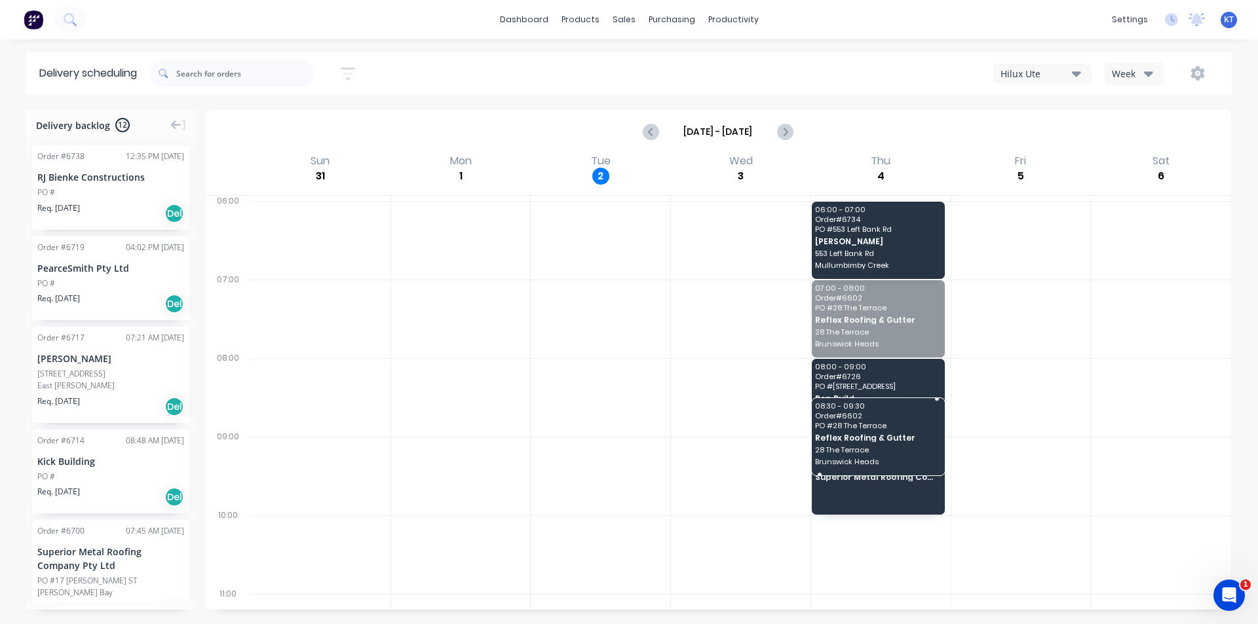
drag, startPoint x: 881, startPoint y: 319, endPoint x: 887, endPoint y: 421, distance: 101.7
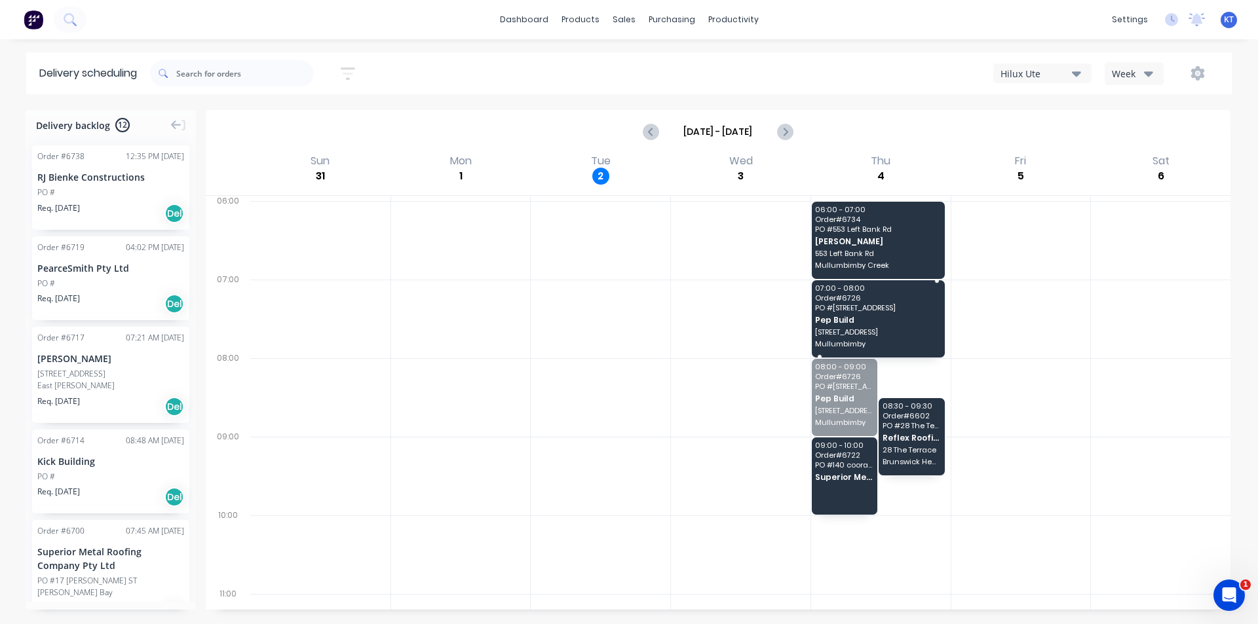
drag, startPoint x: 829, startPoint y: 386, endPoint x: 835, endPoint y: 306, distance: 80.8
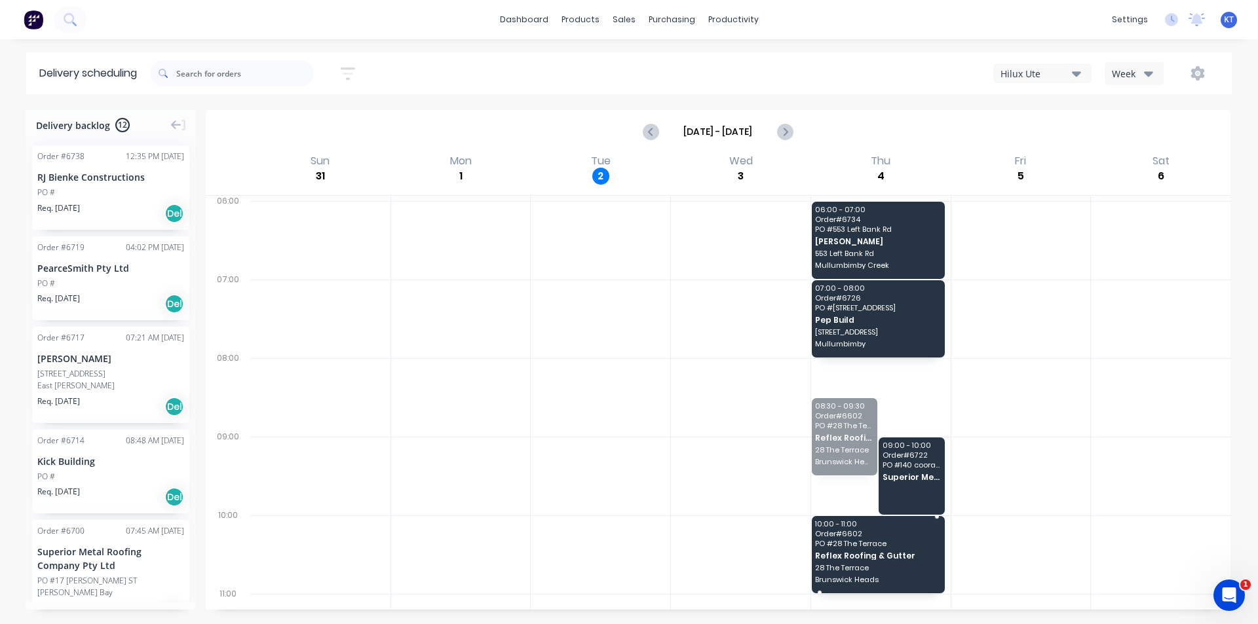
drag, startPoint x: 836, startPoint y: 458, endPoint x: 842, endPoint y: 541, distance: 82.7
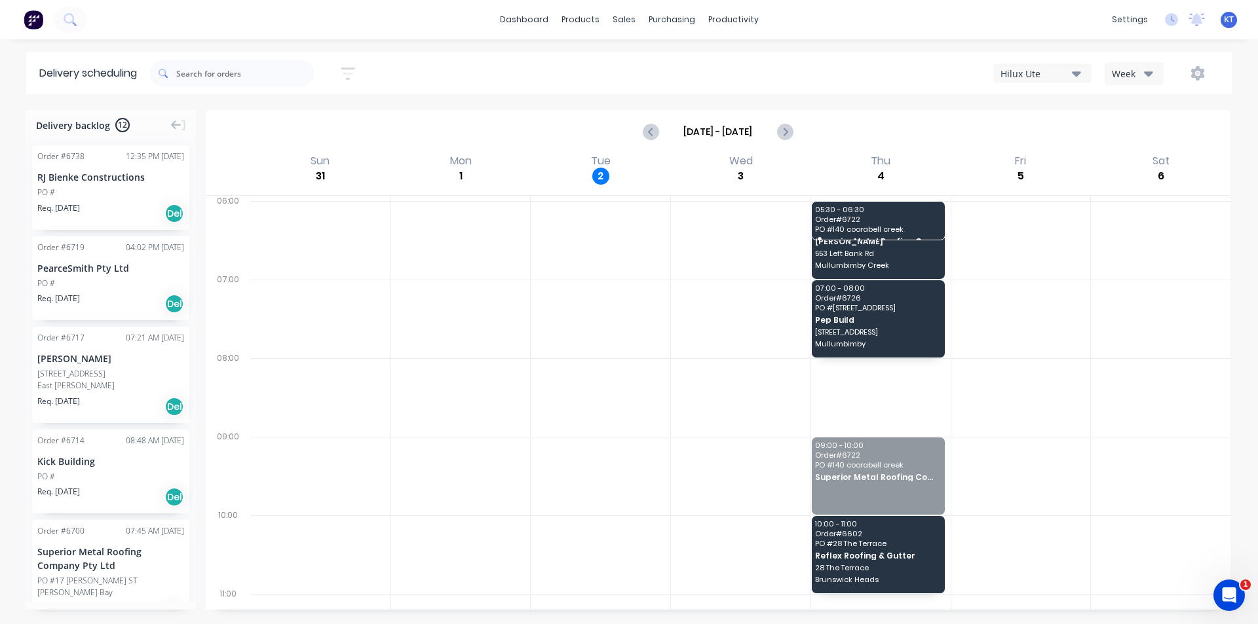
drag, startPoint x: 884, startPoint y: 476, endPoint x: 840, endPoint y: 206, distance: 274.0
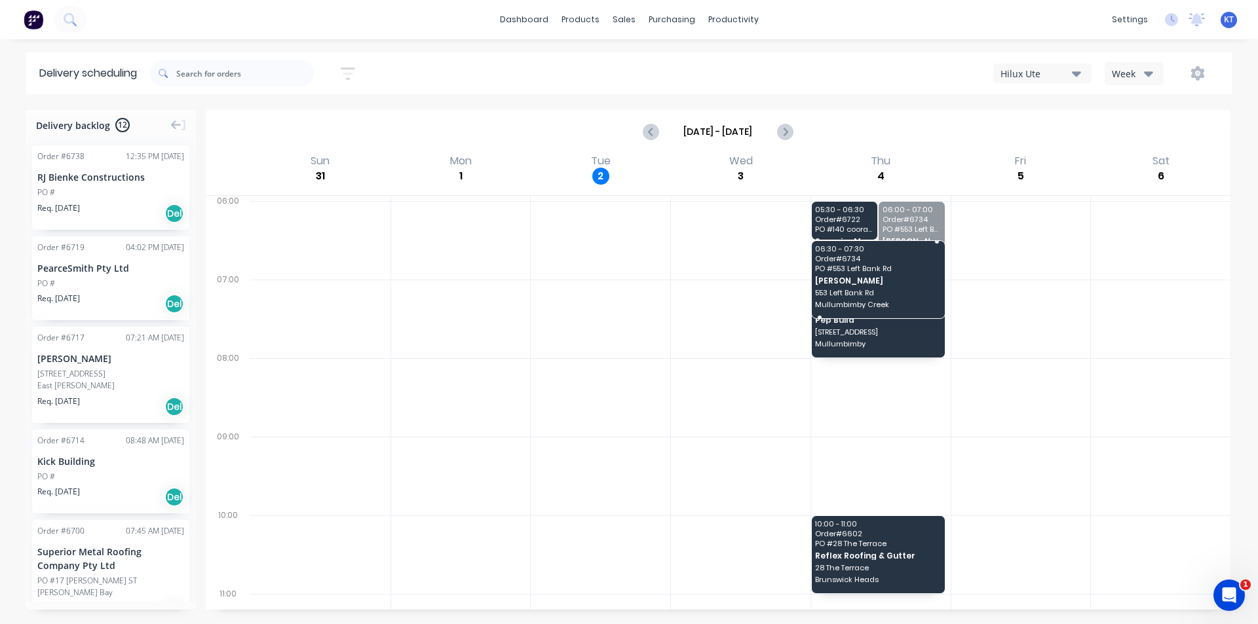
drag, startPoint x: 897, startPoint y: 259, endPoint x: 877, endPoint y: 309, distance: 53.8
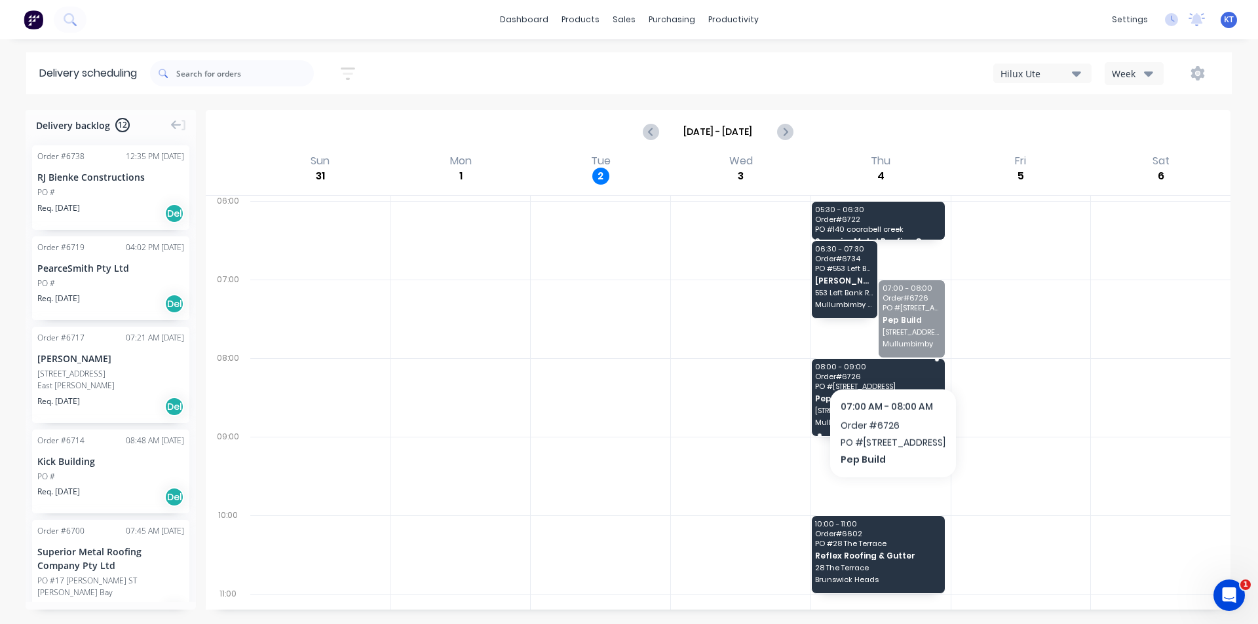
drag, startPoint x: 894, startPoint y: 339, endPoint x: 851, endPoint y: 401, distance: 74.9
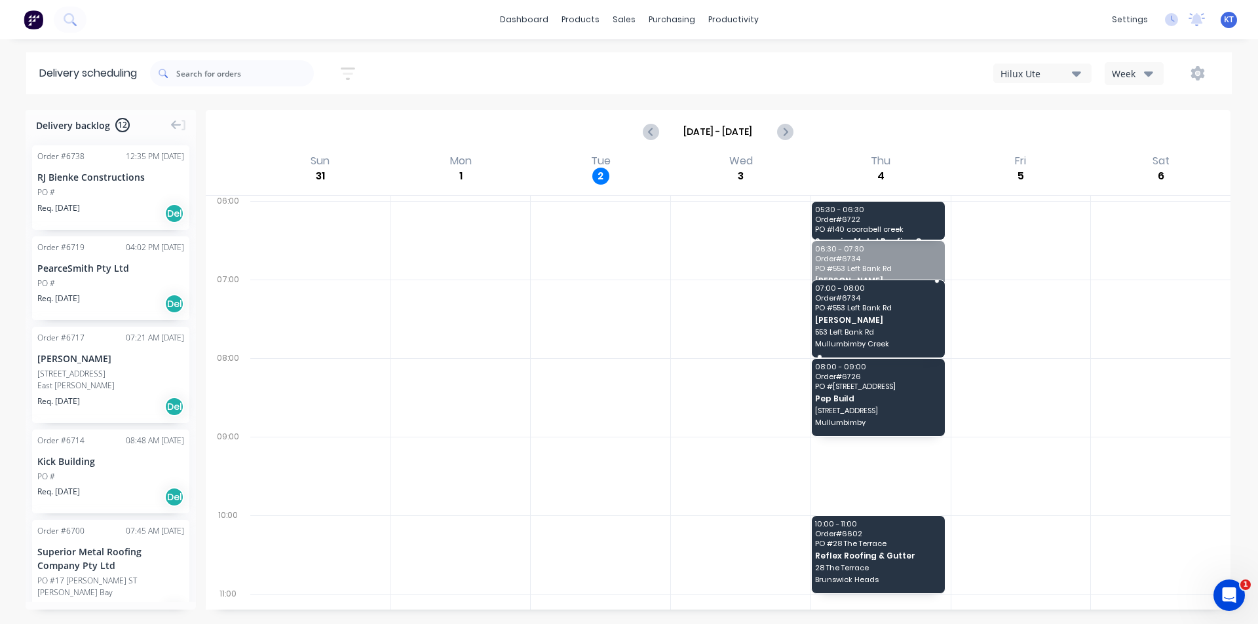
drag, startPoint x: 850, startPoint y: 279, endPoint x: 855, endPoint y: 312, distance: 33.8
drag, startPoint x: 855, startPoint y: 228, endPoint x: 855, endPoint y: 274, distance: 45.8
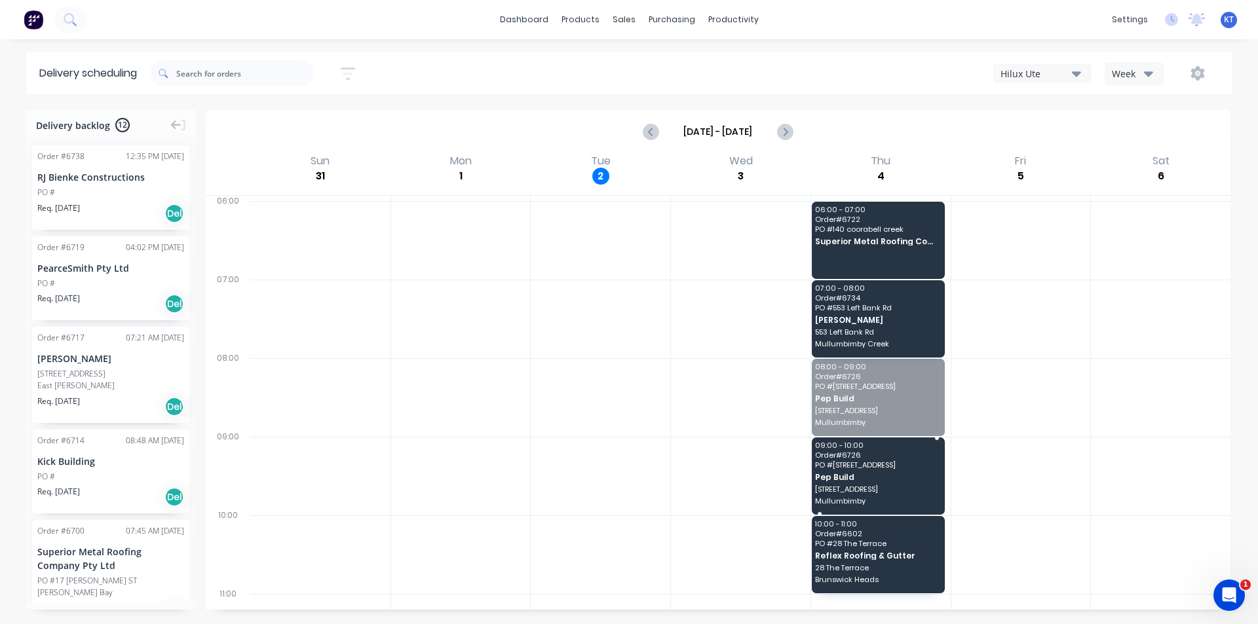
drag, startPoint x: 865, startPoint y: 424, endPoint x: 865, endPoint y: 502, distance: 77.3
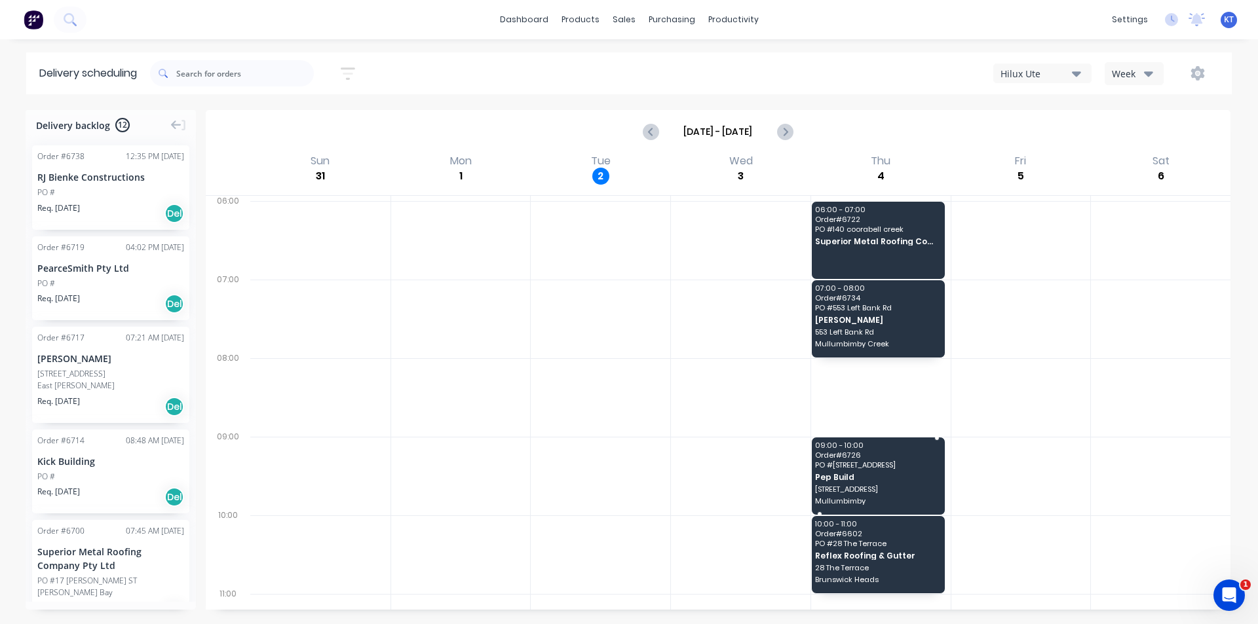
click at [865, 502] on span "Mullumbimby" at bounding box center [877, 501] width 124 height 8
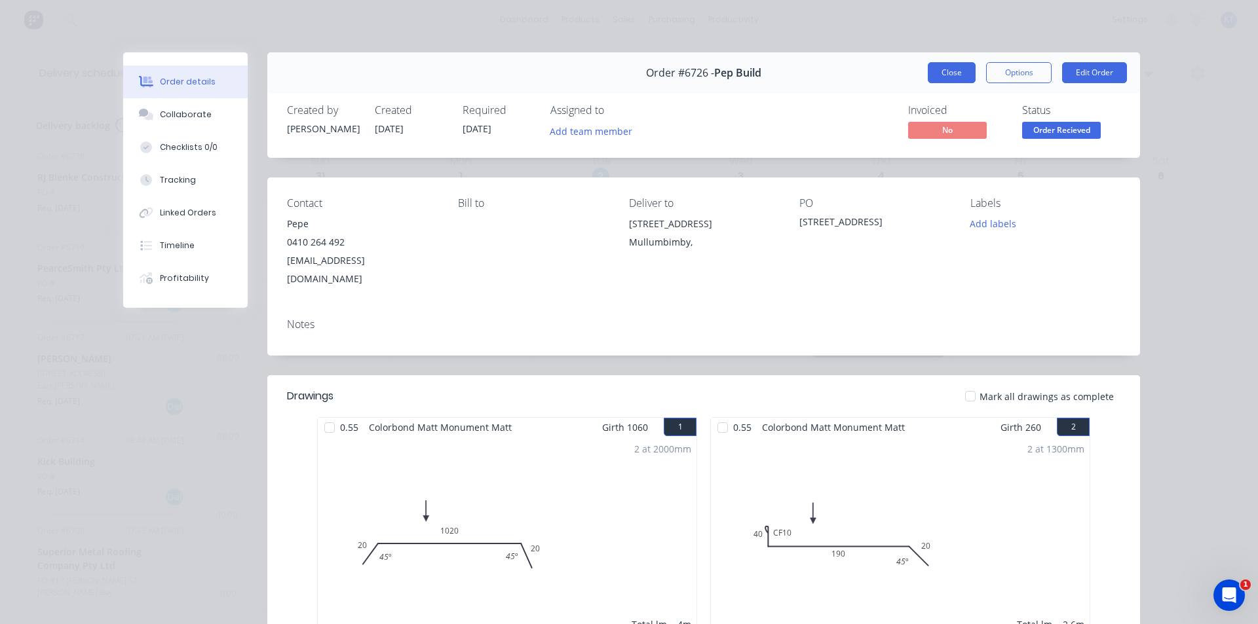
click at [943, 70] on button "Close" at bounding box center [951, 72] width 48 height 21
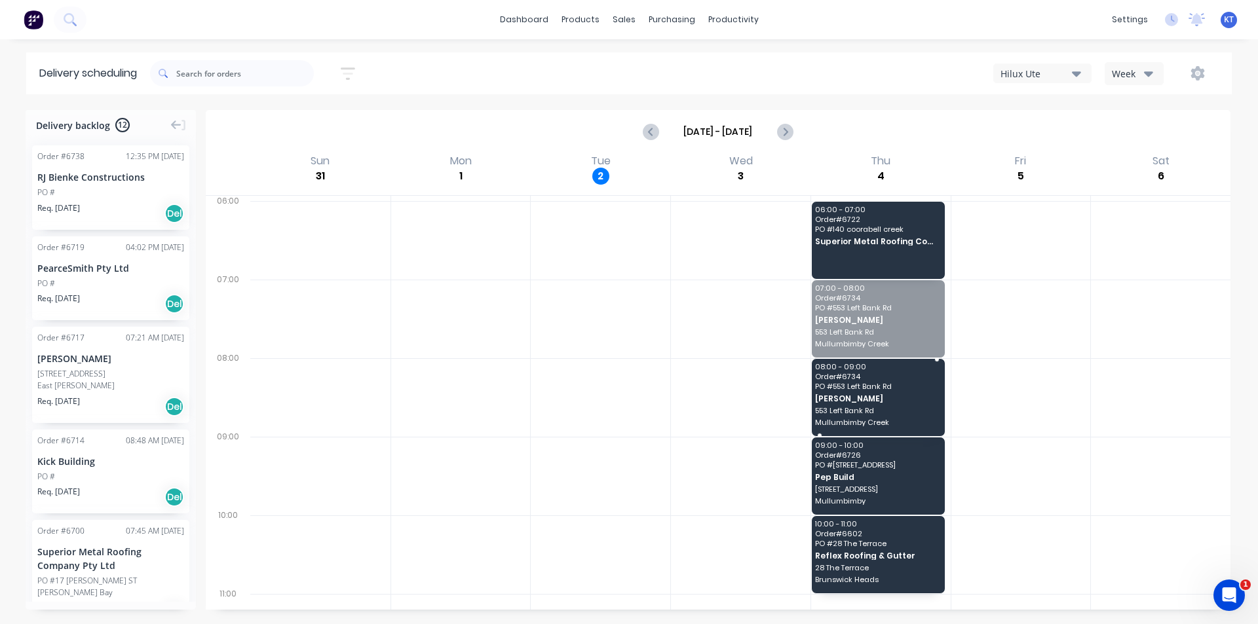
drag, startPoint x: 857, startPoint y: 339, endPoint x: 857, endPoint y: 400, distance: 60.3
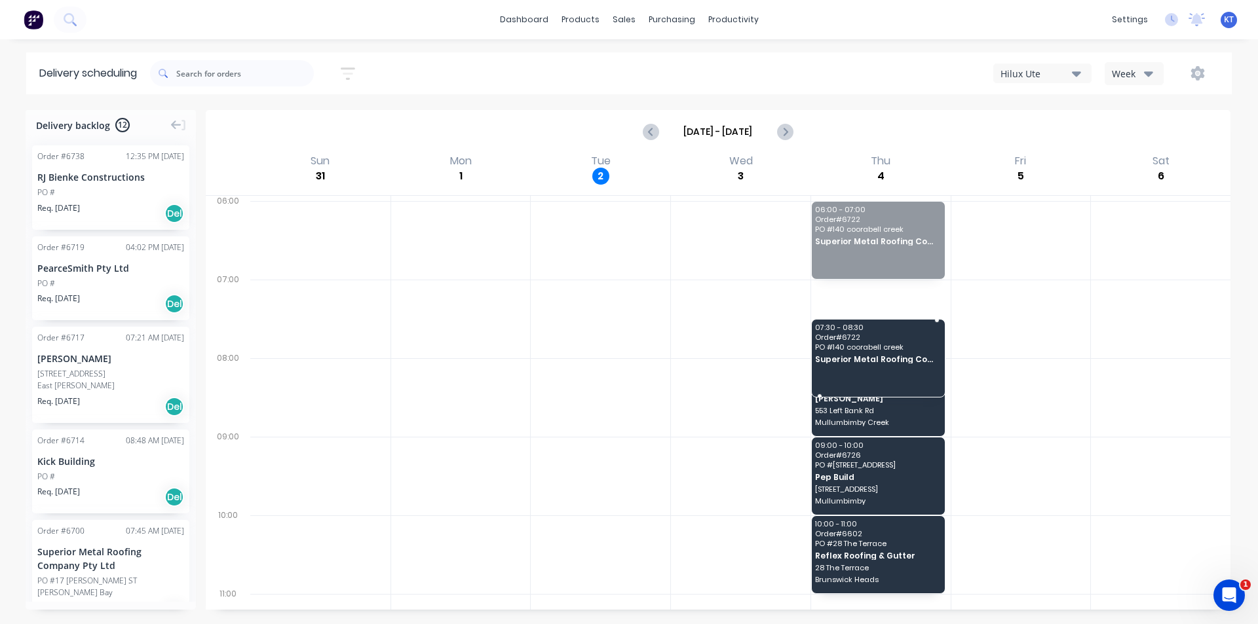
drag, startPoint x: 844, startPoint y: 229, endPoint x: 840, endPoint y: 333, distance: 104.9
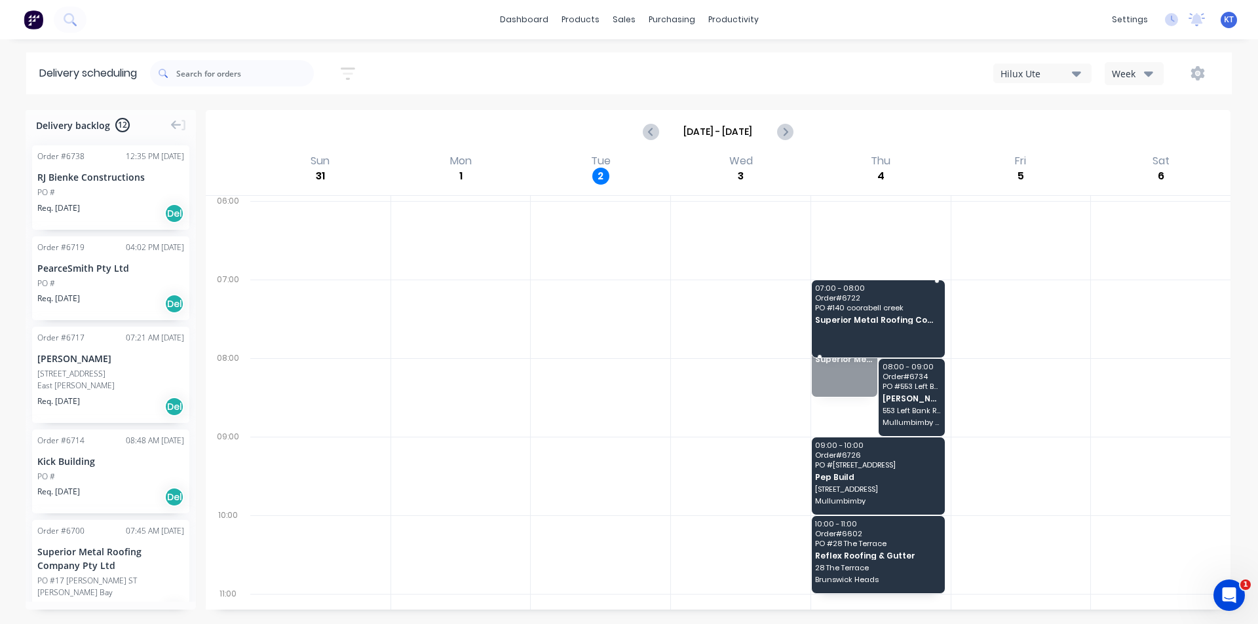
drag, startPoint x: 842, startPoint y: 366, endPoint x: 842, endPoint y: 326, distance: 40.6
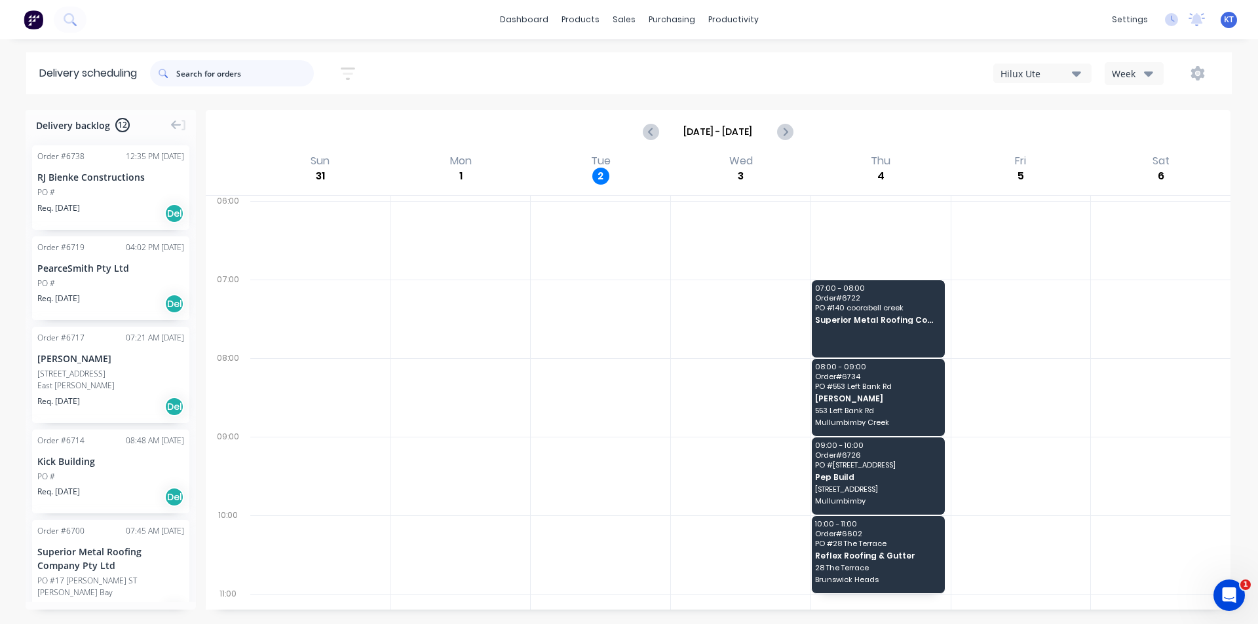
click at [201, 64] on input "text" at bounding box center [245, 73] width 138 height 26
type input "symmetry"
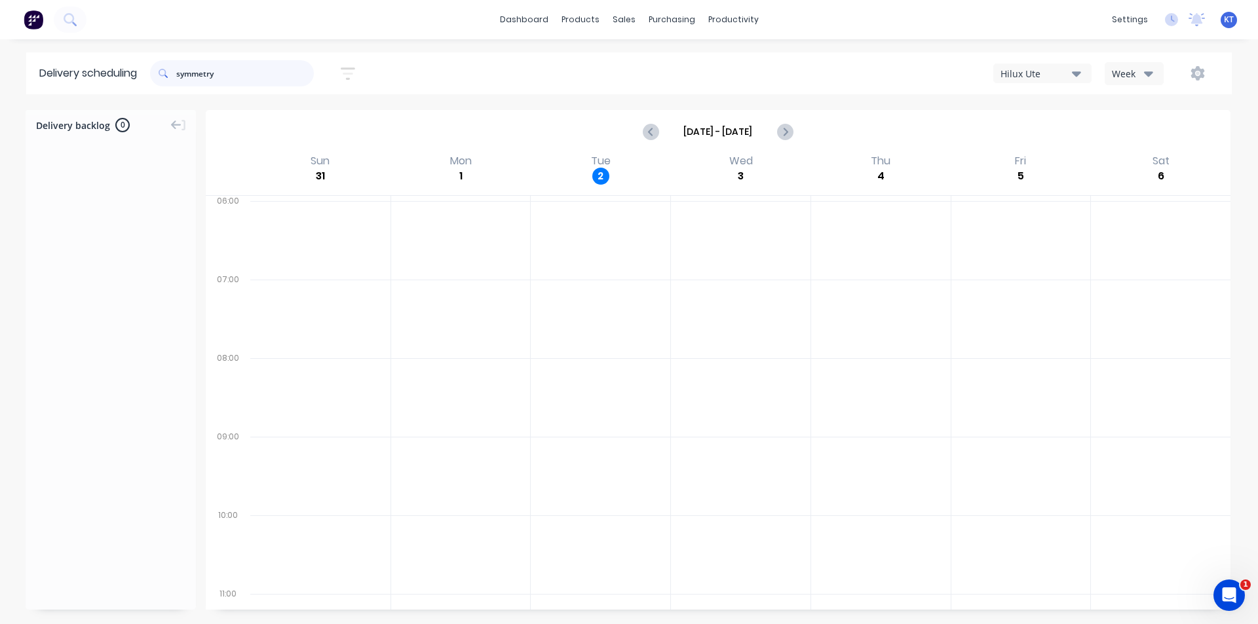
drag, startPoint x: 253, startPoint y: 74, endPoint x: 0, endPoint y: 77, distance: 252.8
click at [0, 77] on div "Delivery scheduling symmetry Sort by Most recent Created date Required date Ord…" at bounding box center [629, 73] width 1258 height 42
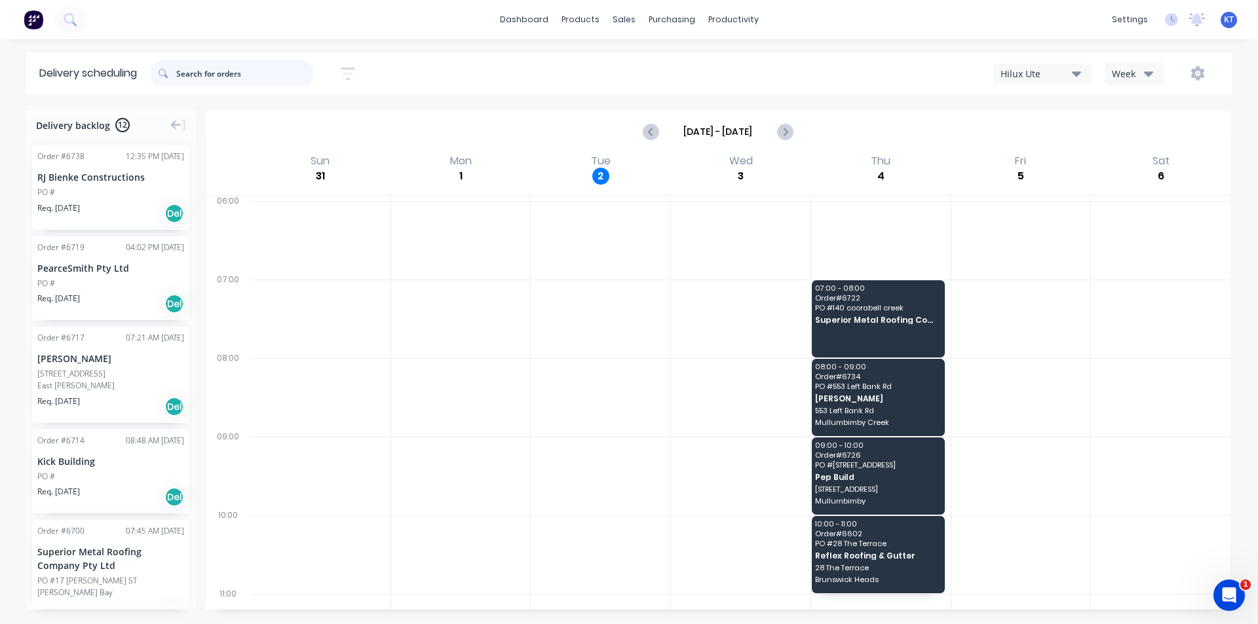
click at [273, 69] on input "text" at bounding box center [245, 73] width 138 height 26
click at [667, 65] on div "Sales Orders" at bounding box center [672, 63] width 54 height 12
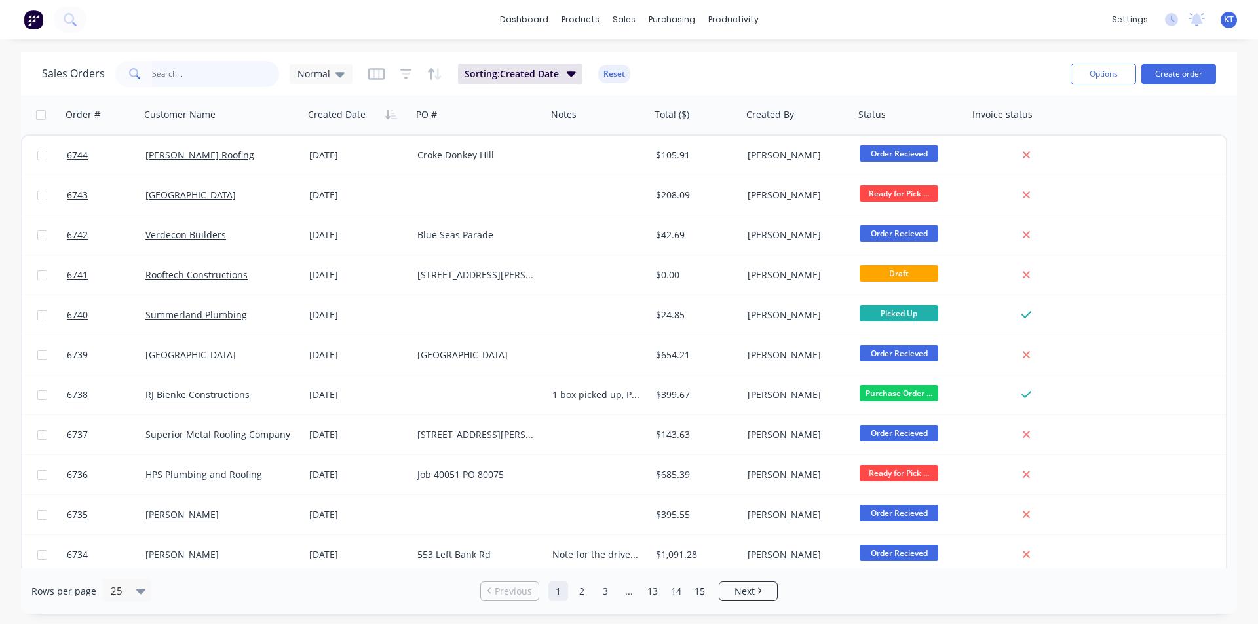
click at [214, 78] on input "text" at bounding box center [216, 74] width 128 height 26
type input "rolling stone"
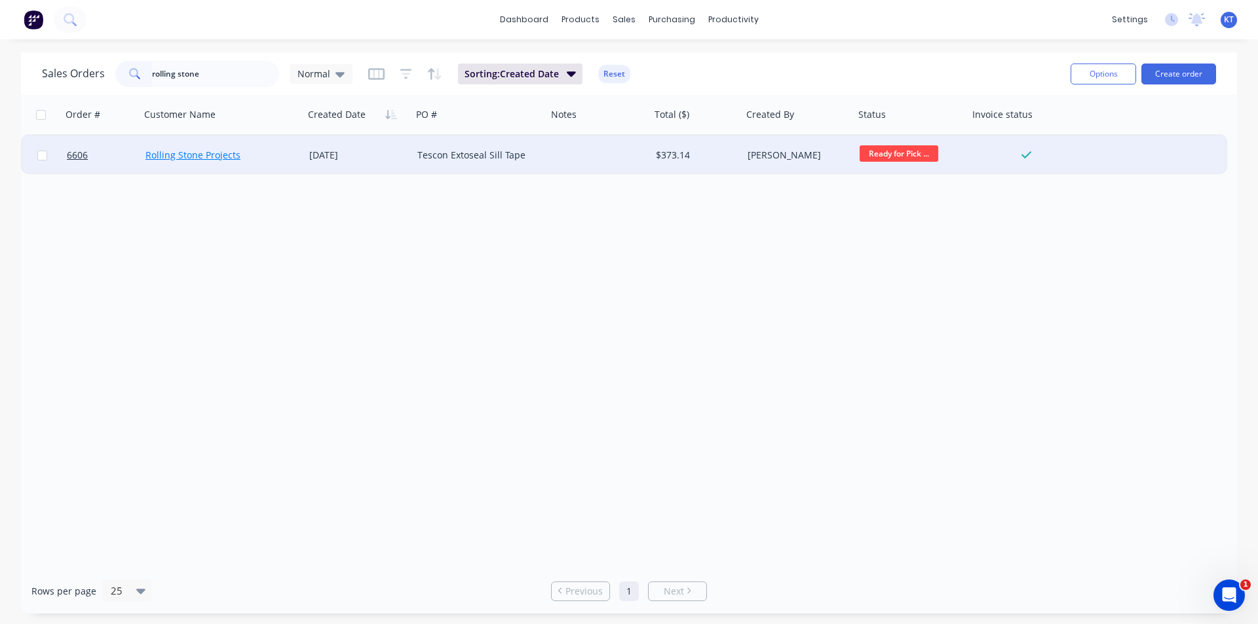
click at [218, 158] on link "Rolling Stone Projects" at bounding box center [192, 155] width 95 height 12
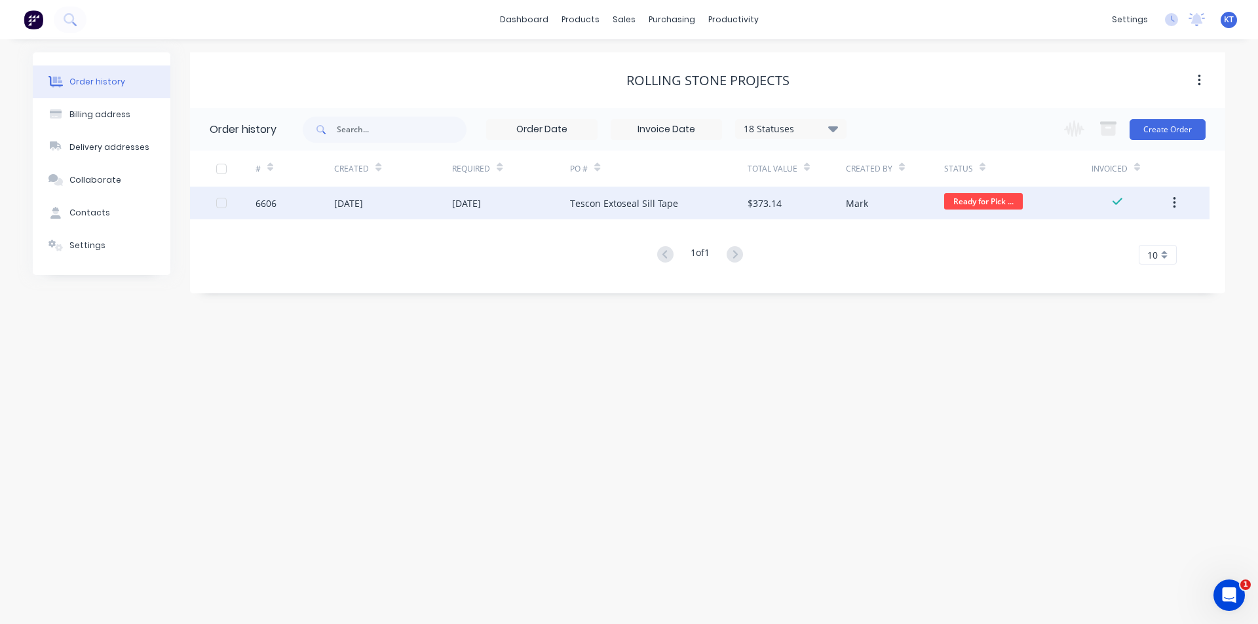
click at [661, 200] on div "Tescon Extoseal Sill Tape" at bounding box center [624, 203] width 108 height 14
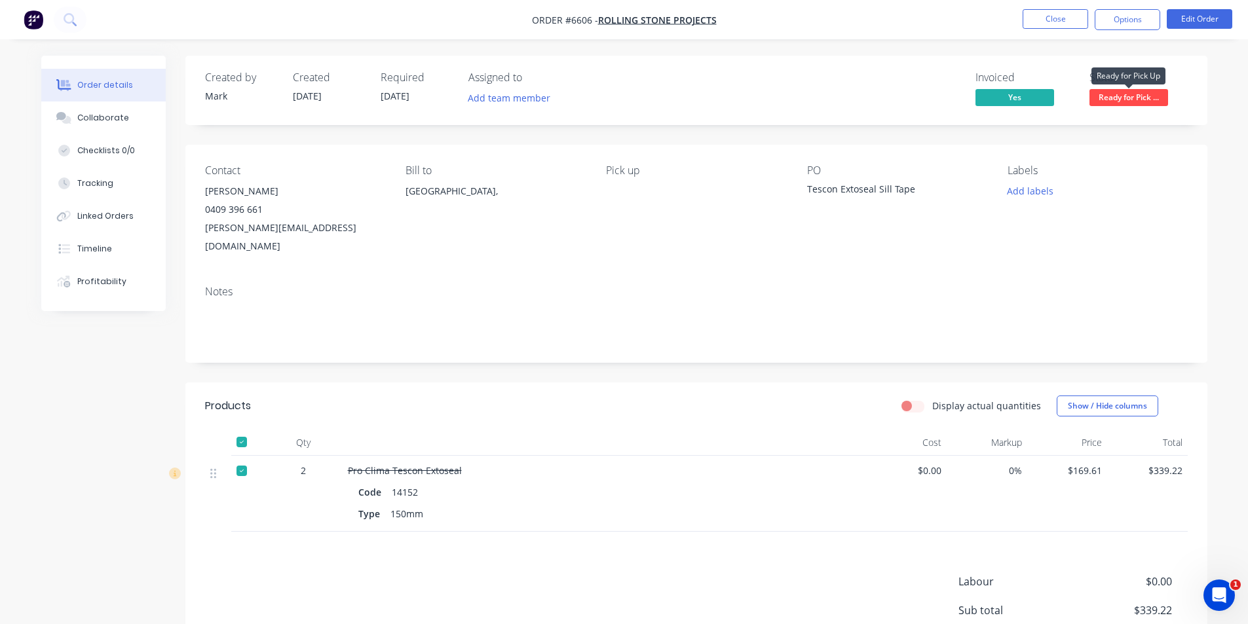
click at [1131, 102] on span "Ready for Pick ..." at bounding box center [1128, 97] width 79 height 16
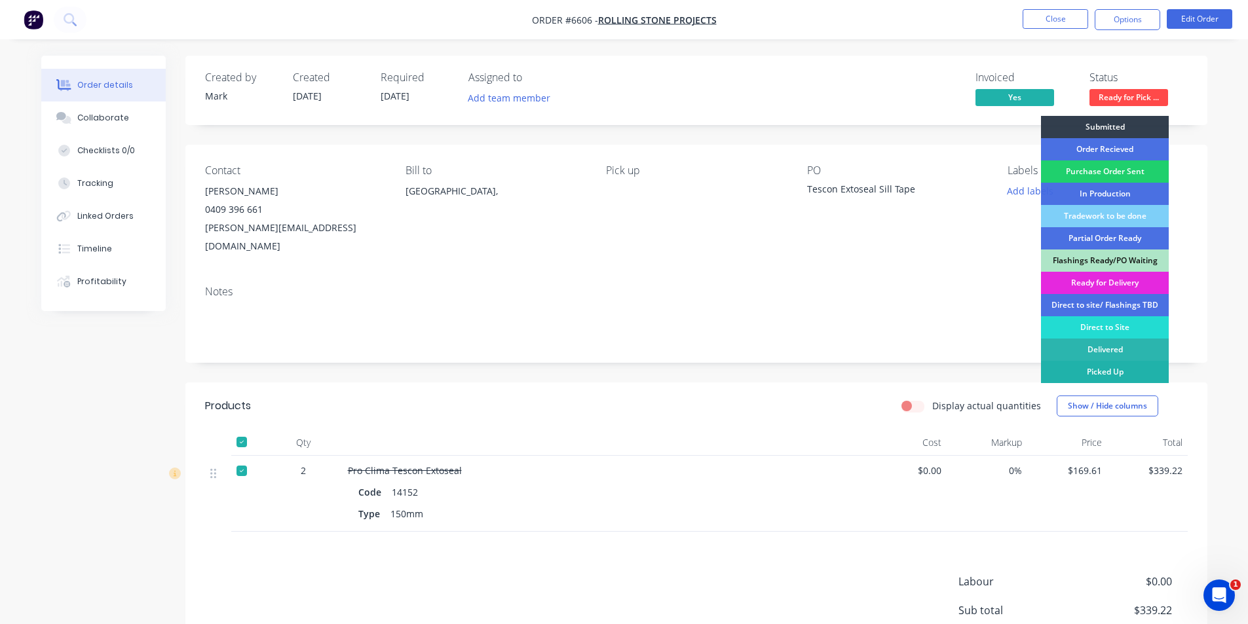
click at [1100, 372] on div "Picked Up" at bounding box center [1105, 372] width 128 height 22
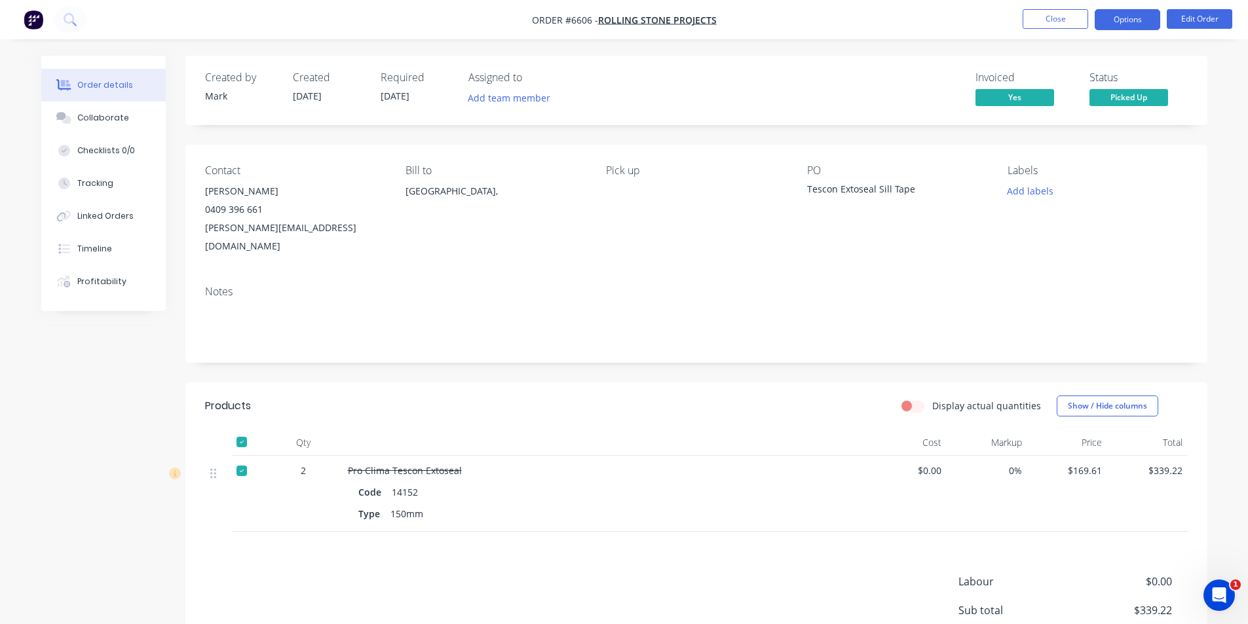
click at [1115, 22] on button "Options" at bounding box center [1126, 19] width 65 height 21
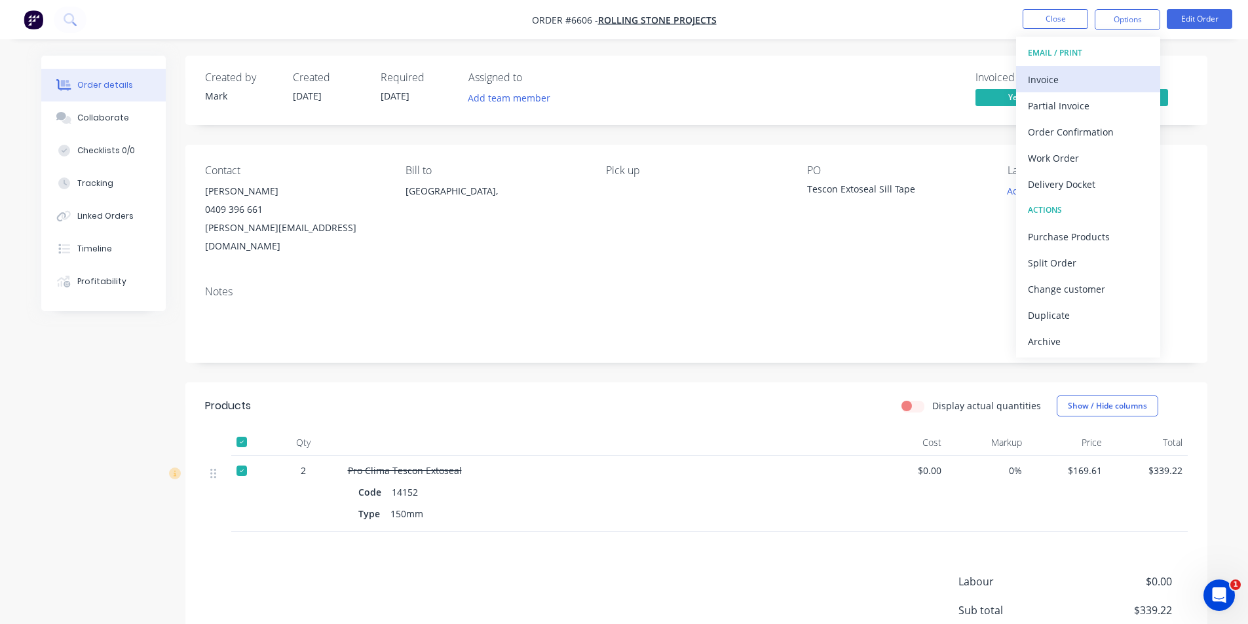
click at [1093, 80] on div "Invoice" at bounding box center [1088, 79] width 121 height 19
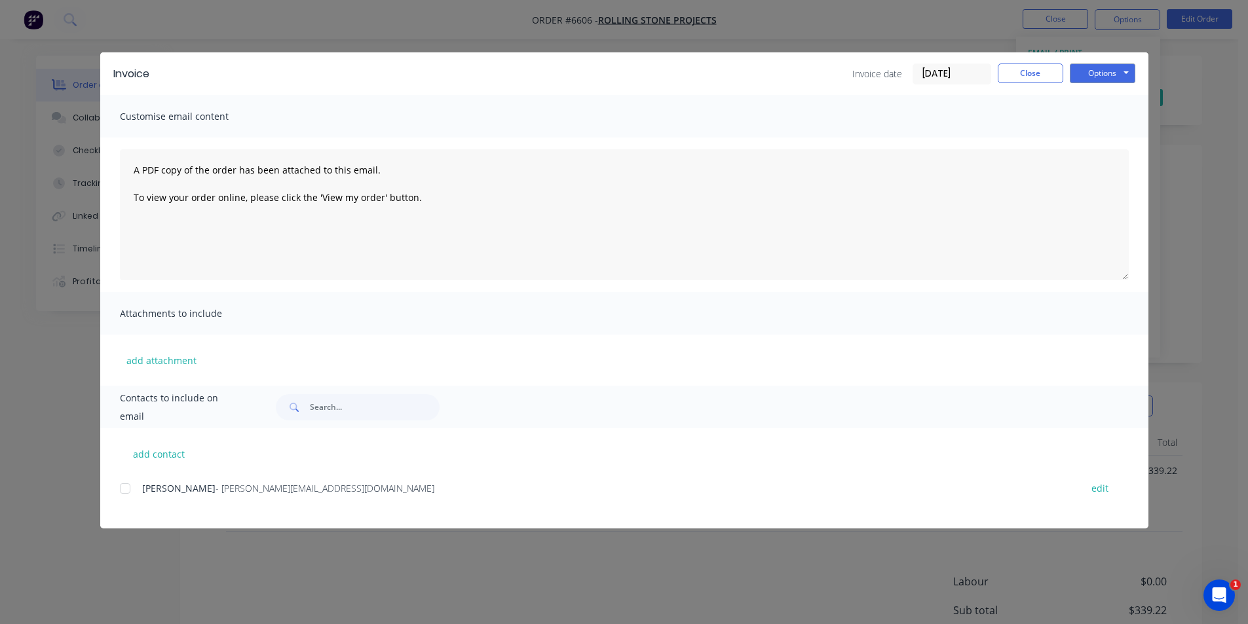
click at [129, 487] on div at bounding box center [125, 489] width 26 height 26
click at [1079, 73] on button "Options" at bounding box center [1102, 74] width 65 height 20
click at [1089, 137] on button "Email" at bounding box center [1112, 140] width 84 height 22
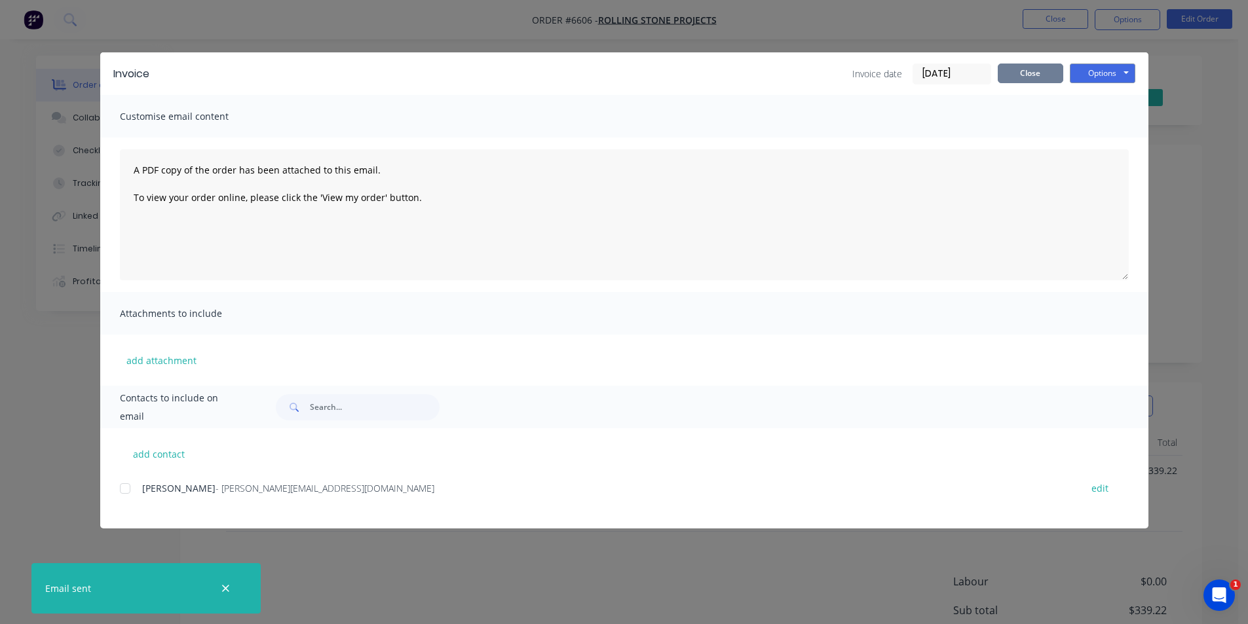
click at [1014, 73] on button "Close" at bounding box center [1030, 74] width 65 height 20
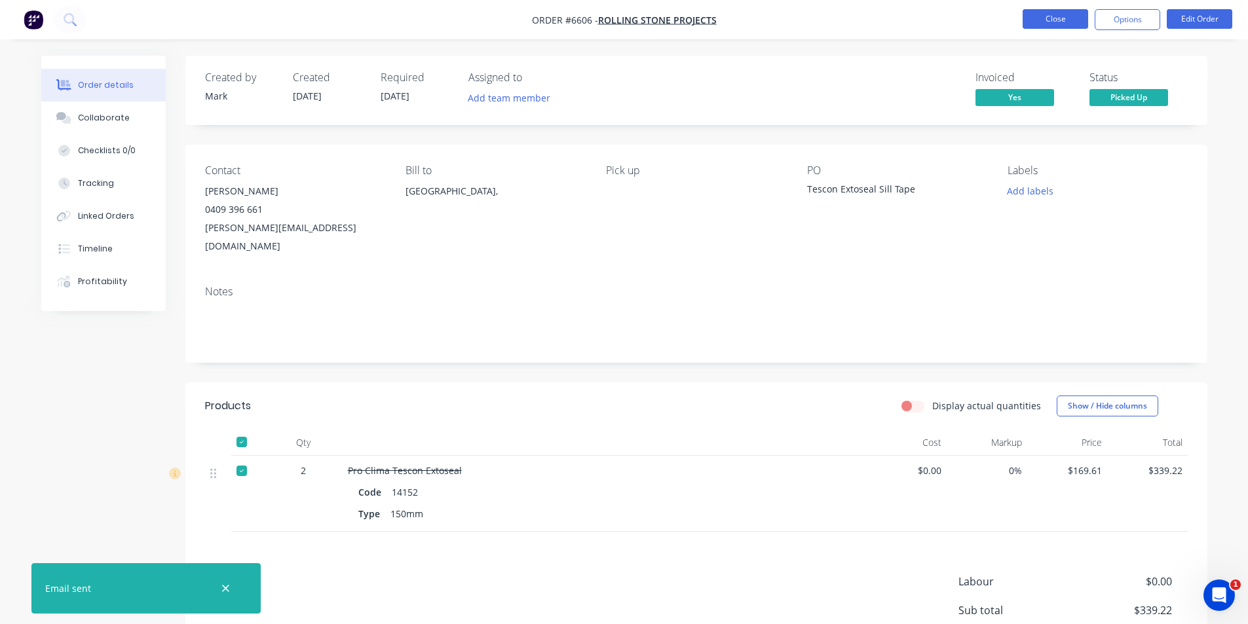
click at [1037, 15] on button "Close" at bounding box center [1054, 19] width 65 height 20
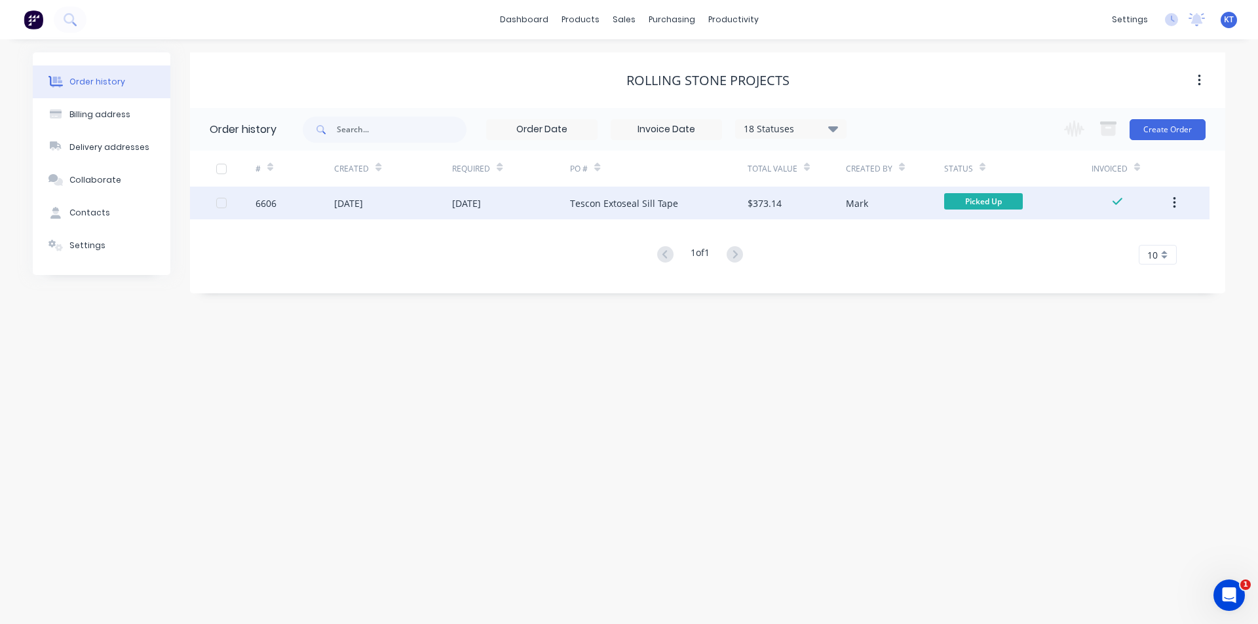
click at [458, 204] on div "[DATE]" at bounding box center [466, 203] width 29 height 14
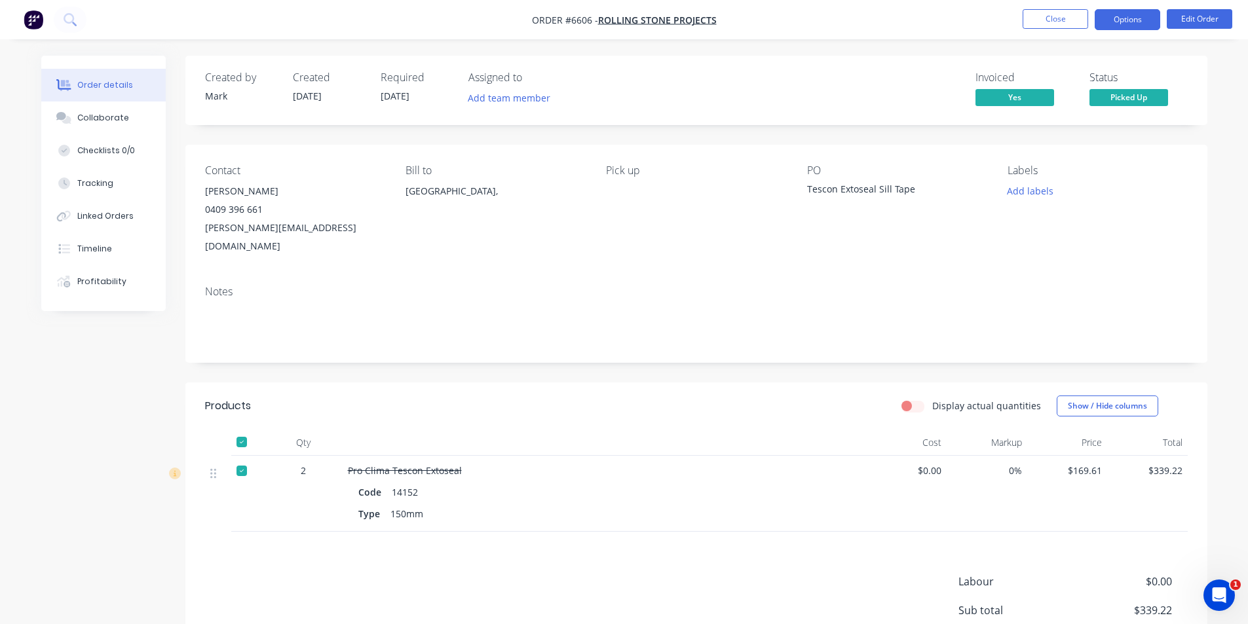
click at [1133, 18] on button "Options" at bounding box center [1126, 19] width 65 height 21
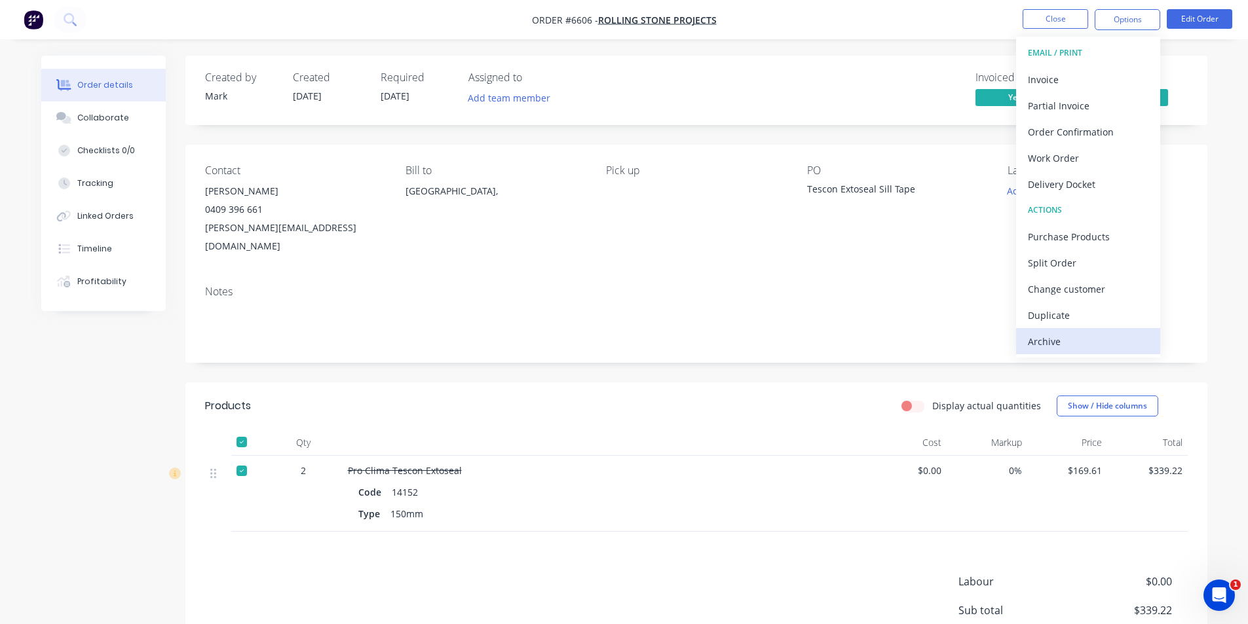
click at [1055, 341] on div "Archive" at bounding box center [1088, 341] width 121 height 19
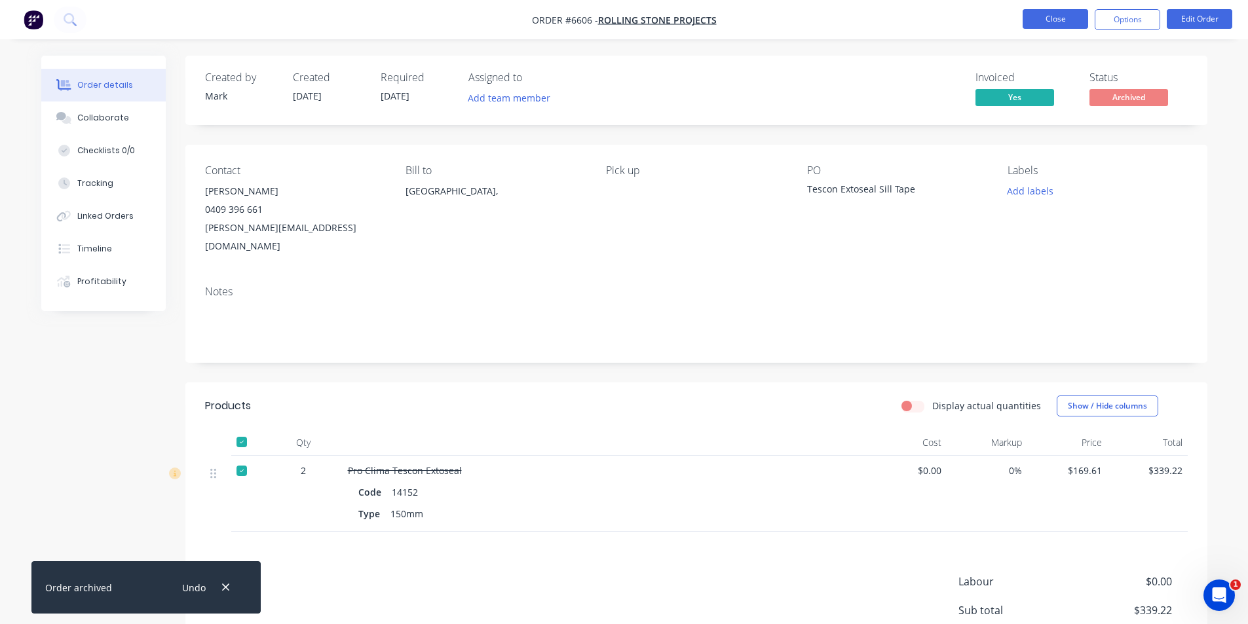
click at [1033, 21] on button "Close" at bounding box center [1054, 19] width 65 height 20
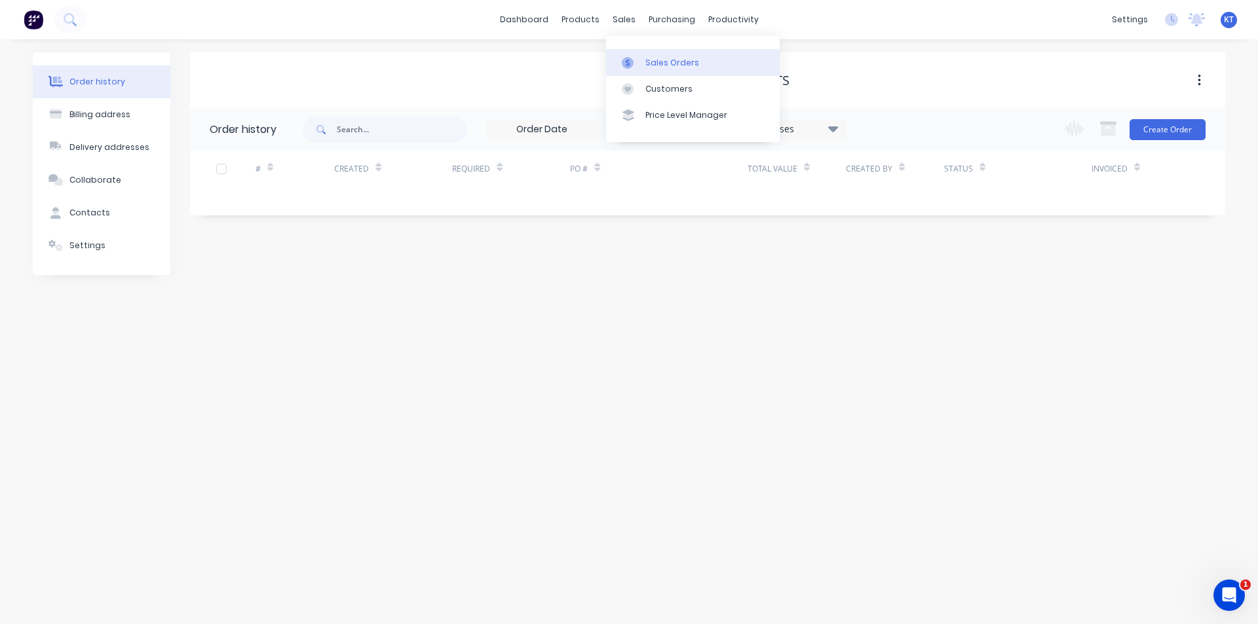
click at [629, 58] on icon at bounding box center [628, 63] width 12 height 12
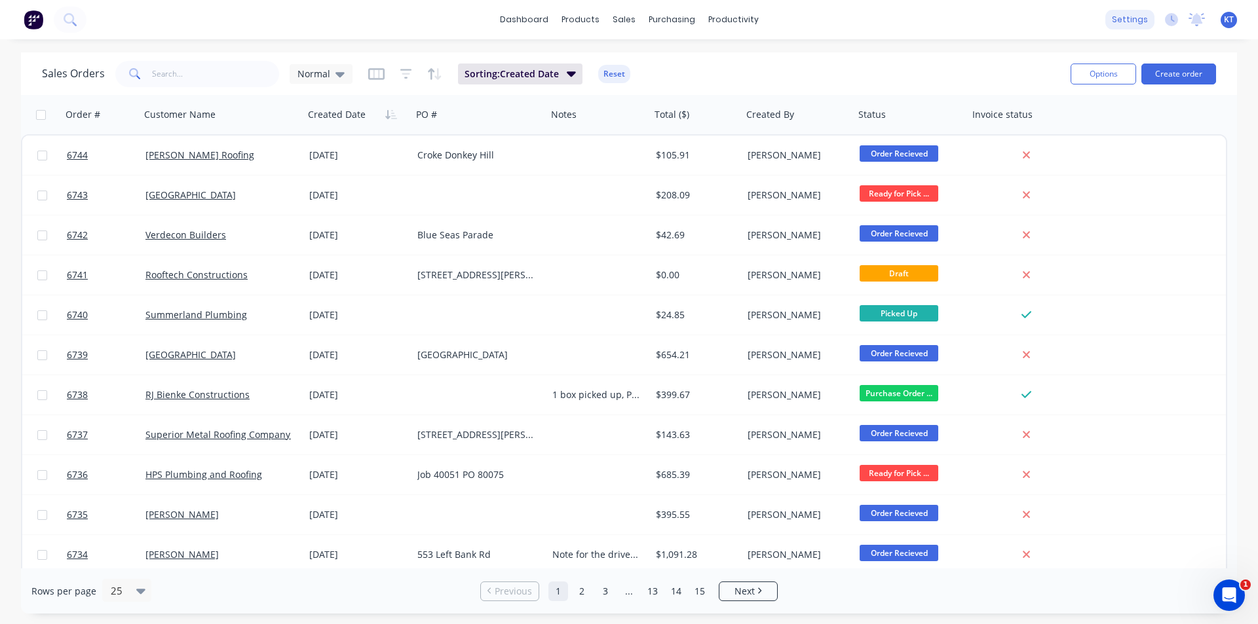
click at [748, 534] on div "Order # Customer Name Created Date PO # Notes Total ($) Created By Status Invoi…" at bounding box center [624, 614] width 1206 height 1038
click at [700, 58] on div "Purchase Orders" at bounding box center [713, 63] width 69 height 12
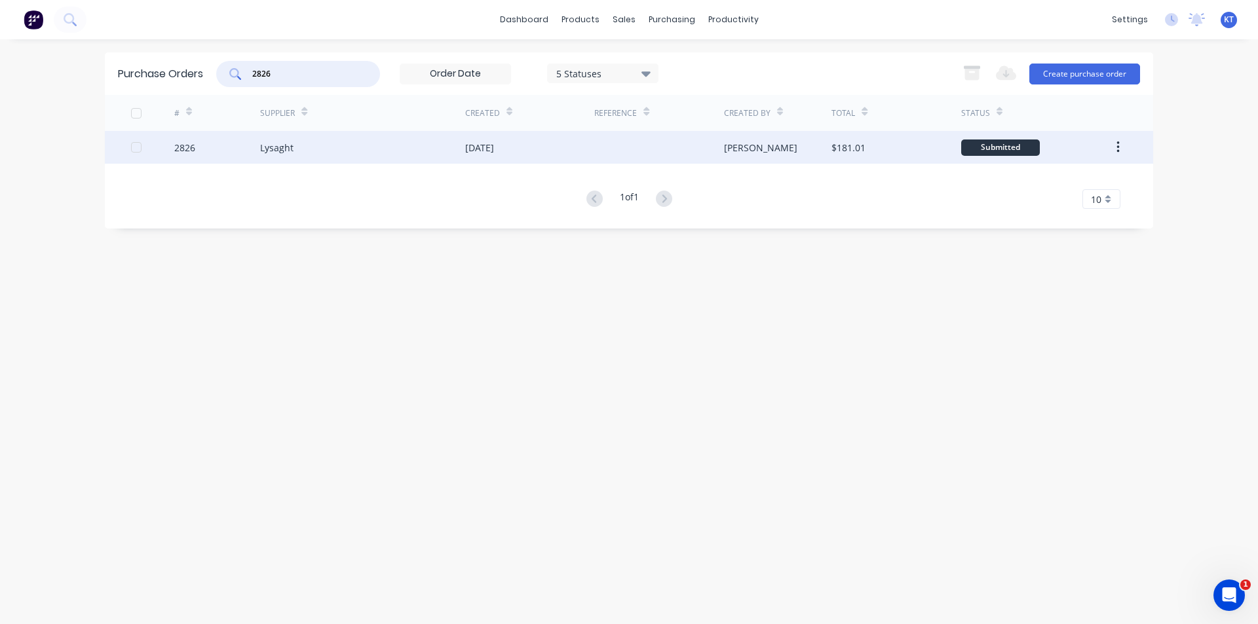
type input "2826"
click at [337, 155] on div "Lysaght" at bounding box center [362, 147] width 205 height 33
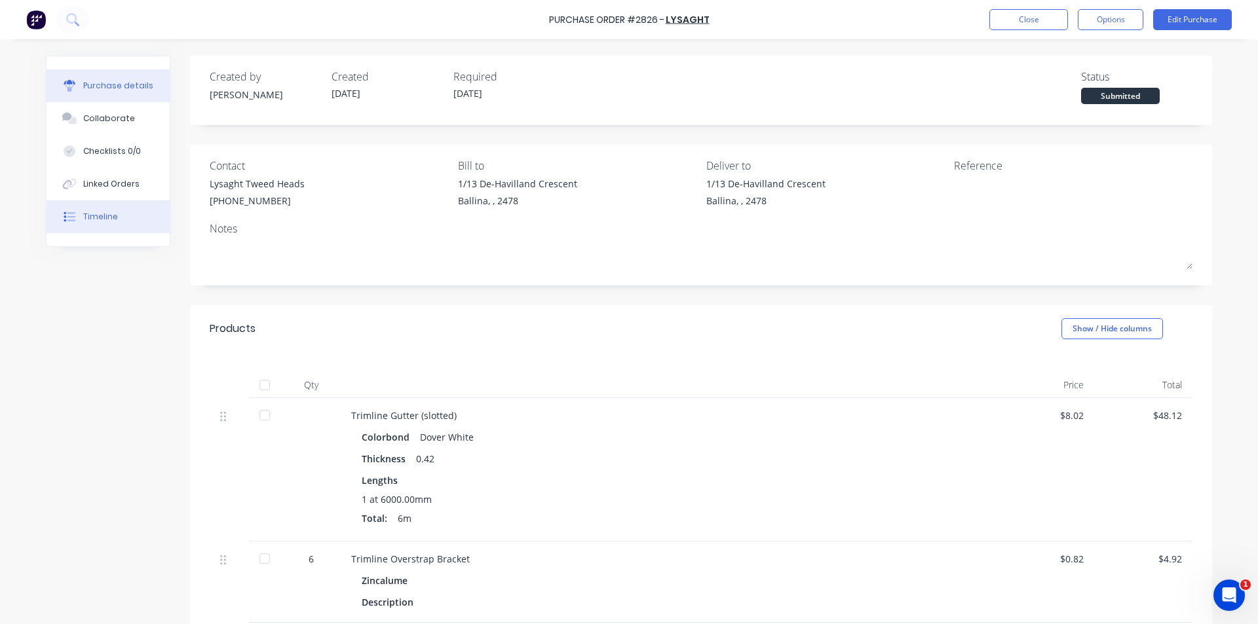
click at [87, 215] on div "Timeline" at bounding box center [100, 217] width 35 height 12
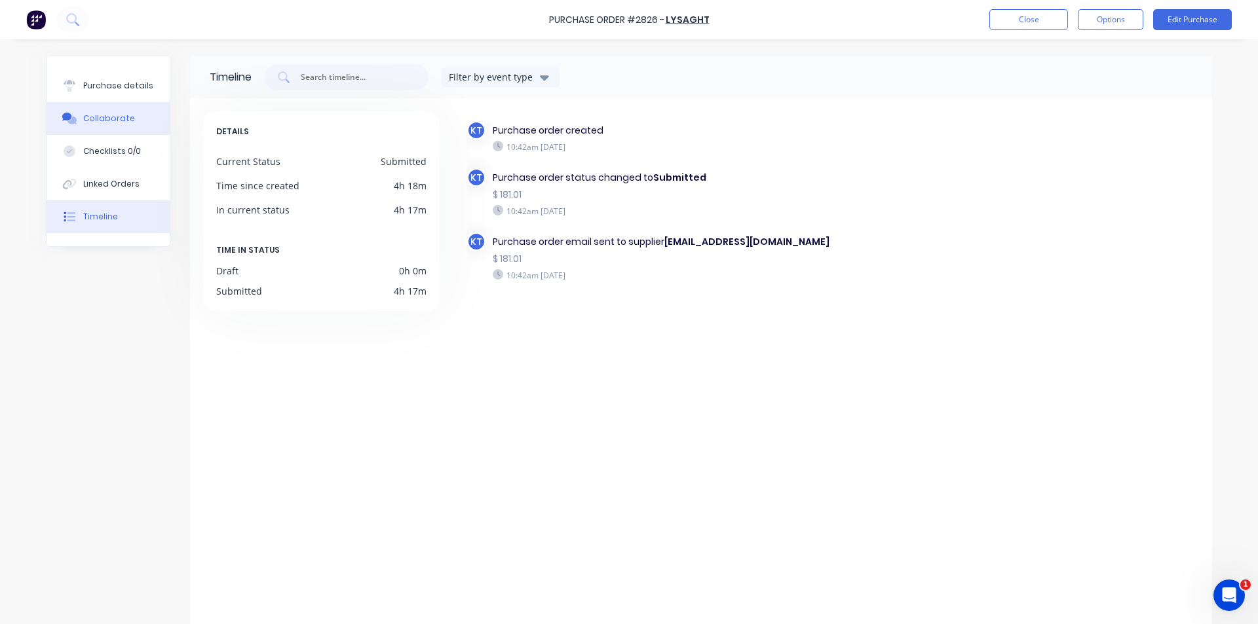
click at [121, 122] on div "Collaborate" at bounding box center [109, 119] width 52 height 12
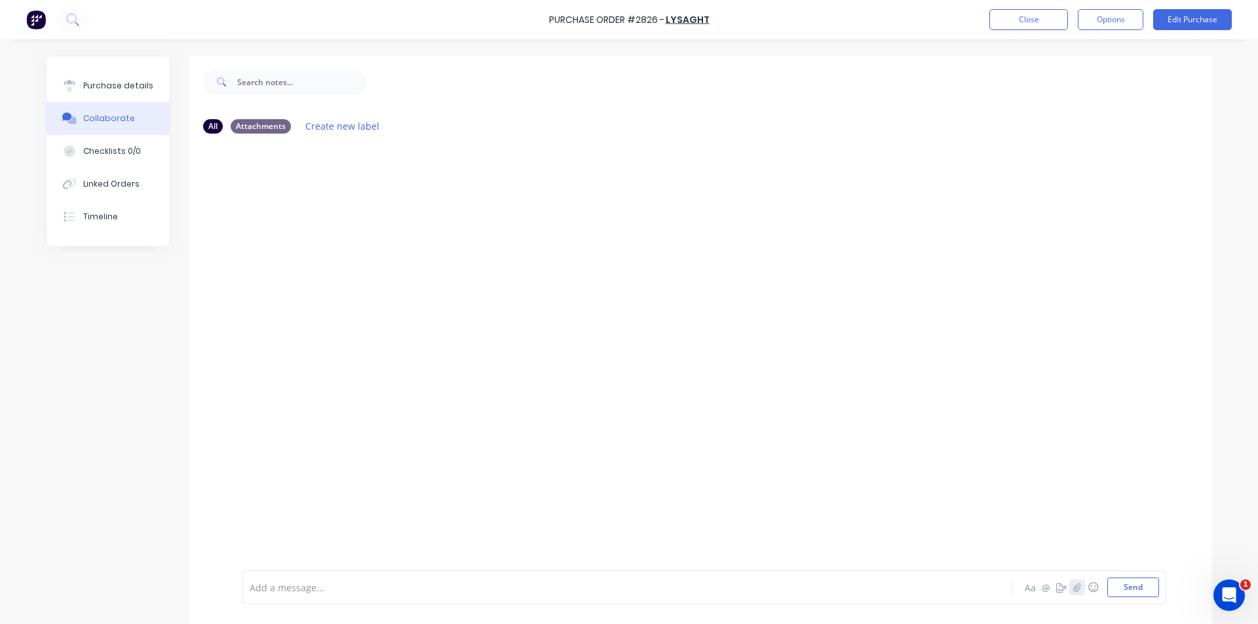
click at [1076, 586] on icon "button" at bounding box center [1077, 587] width 8 height 9
click at [1119, 584] on button "Send" at bounding box center [1133, 588] width 52 height 20
click at [1009, 7] on div "Purchase Order #2826 - Lysaght Close Options Edit Purchase" at bounding box center [629, 19] width 1258 height 39
click at [1053, 31] on div "Purchase Order #2826 - Lysaght Close Options Edit Purchase" at bounding box center [629, 19] width 1258 height 39
click at [1049, 22] on button "Close" at bounding box center [1028, 19] width 79 height 21
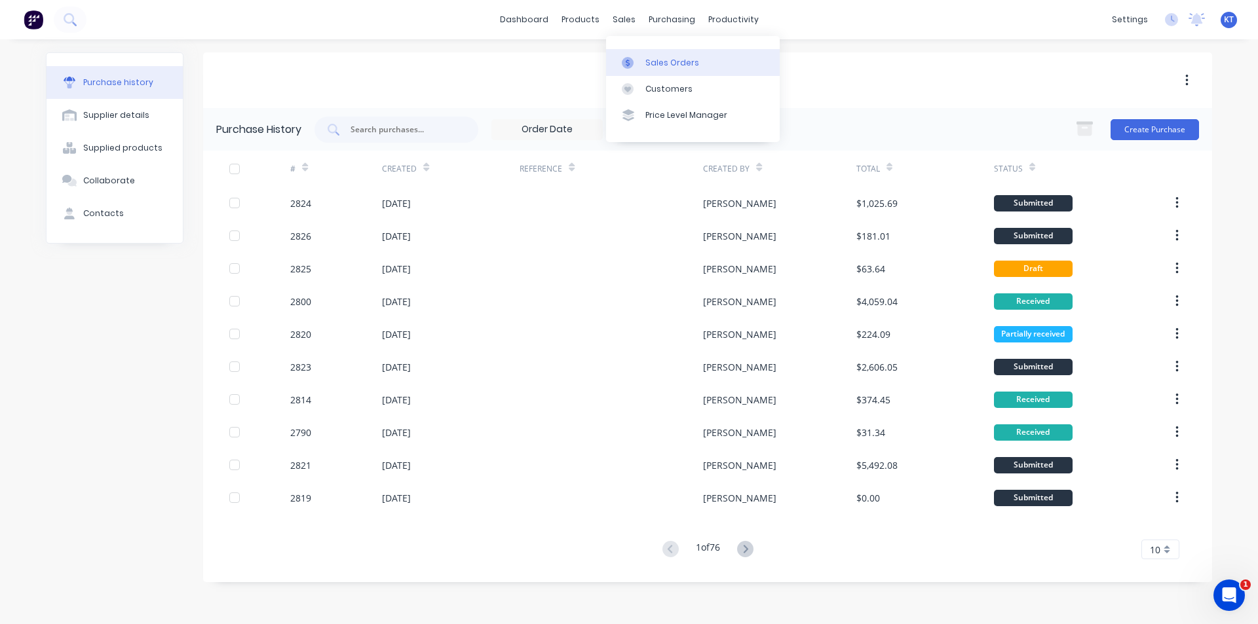
click at [637, 54] on link "Sales Orders" at bounding box center [693, 62] width 174 height 26
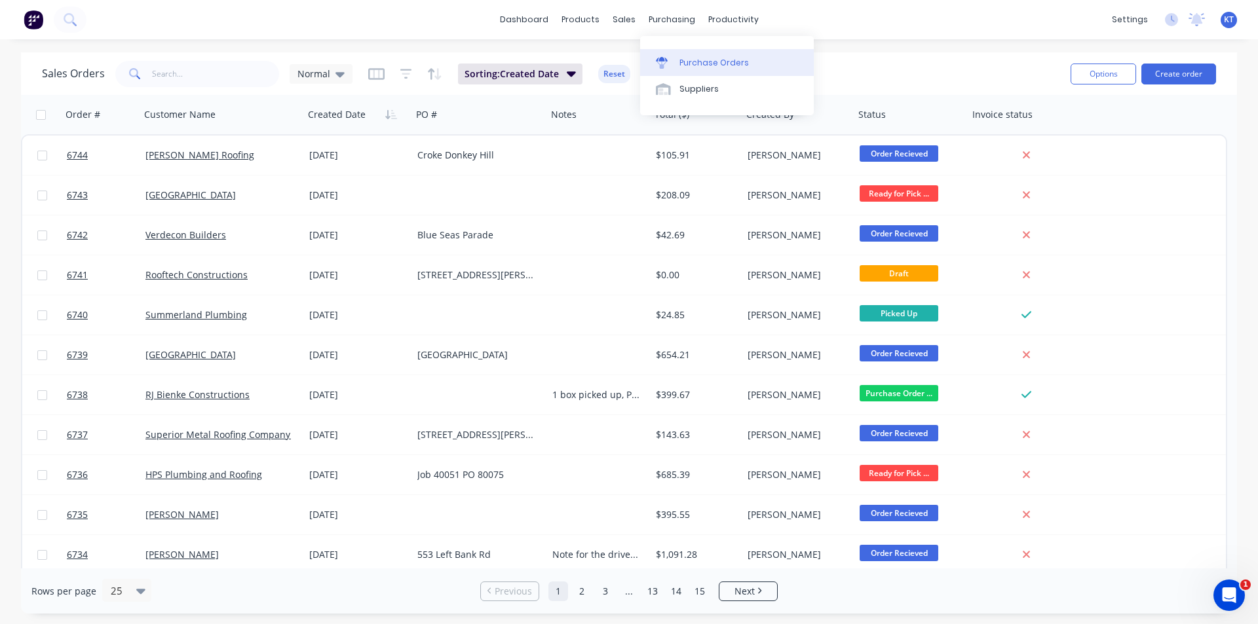
click at [690, 67] on div "Purchase Orders" at bounding box center [713, 63] width 69 height 12
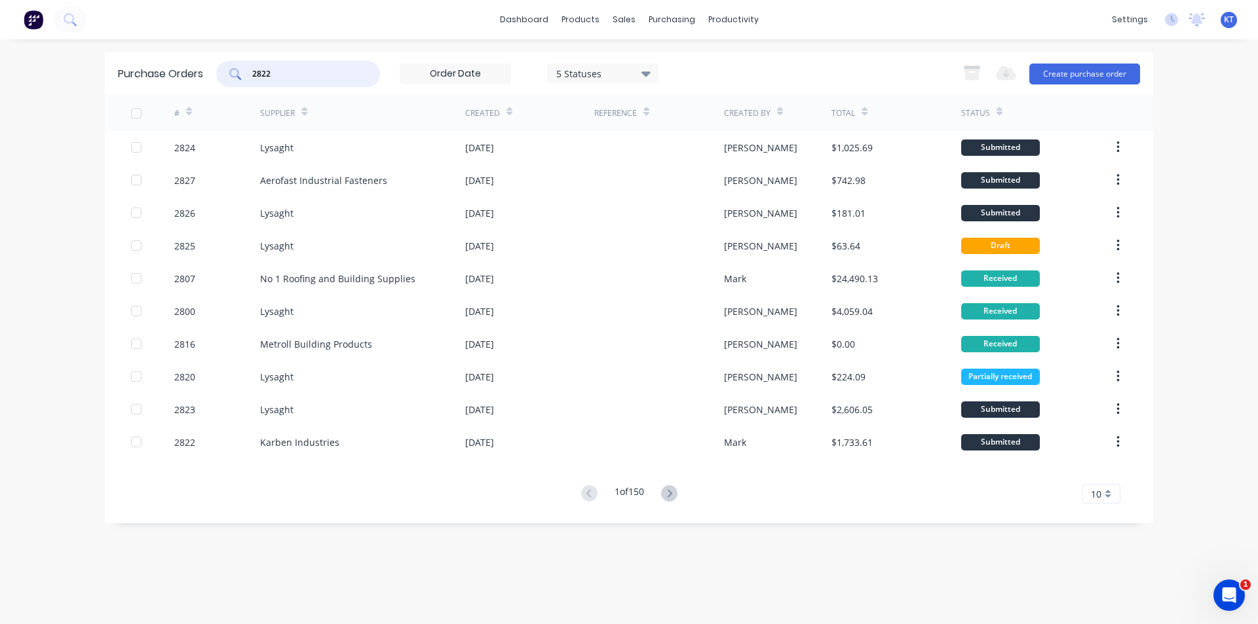
type input "2822"
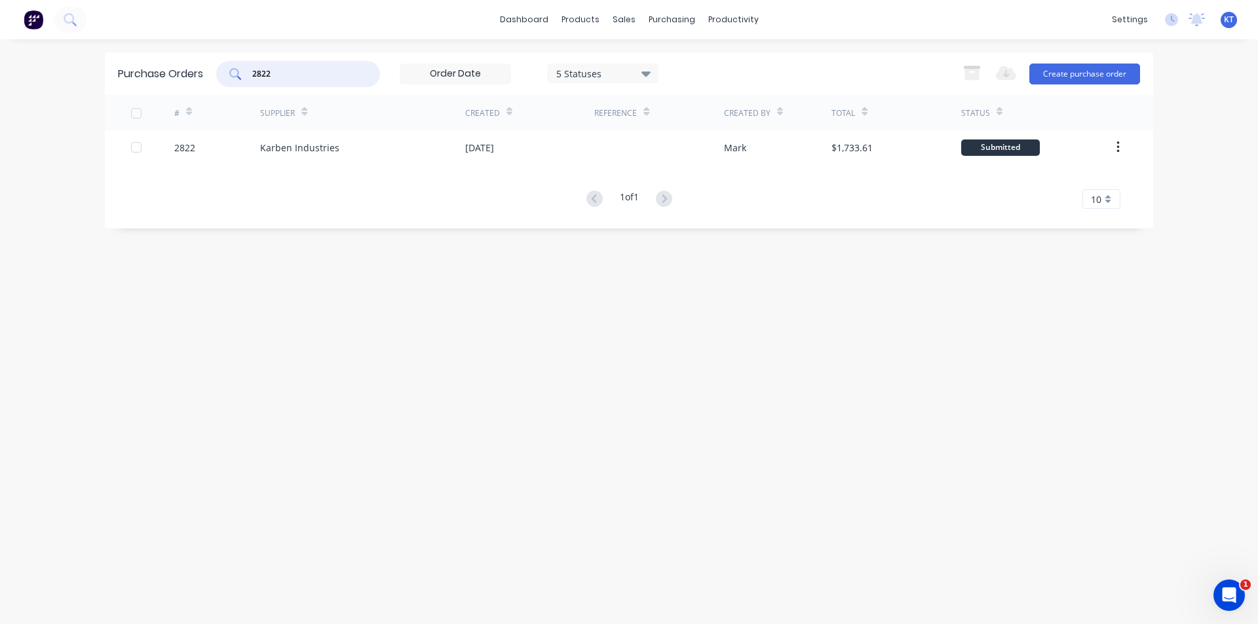
click at [514, 166] on div "# Supplier Created Reference Created By Total Status 2822 Karben Industries [DA…" at bounding box center [629, 152] width 1048 height 114
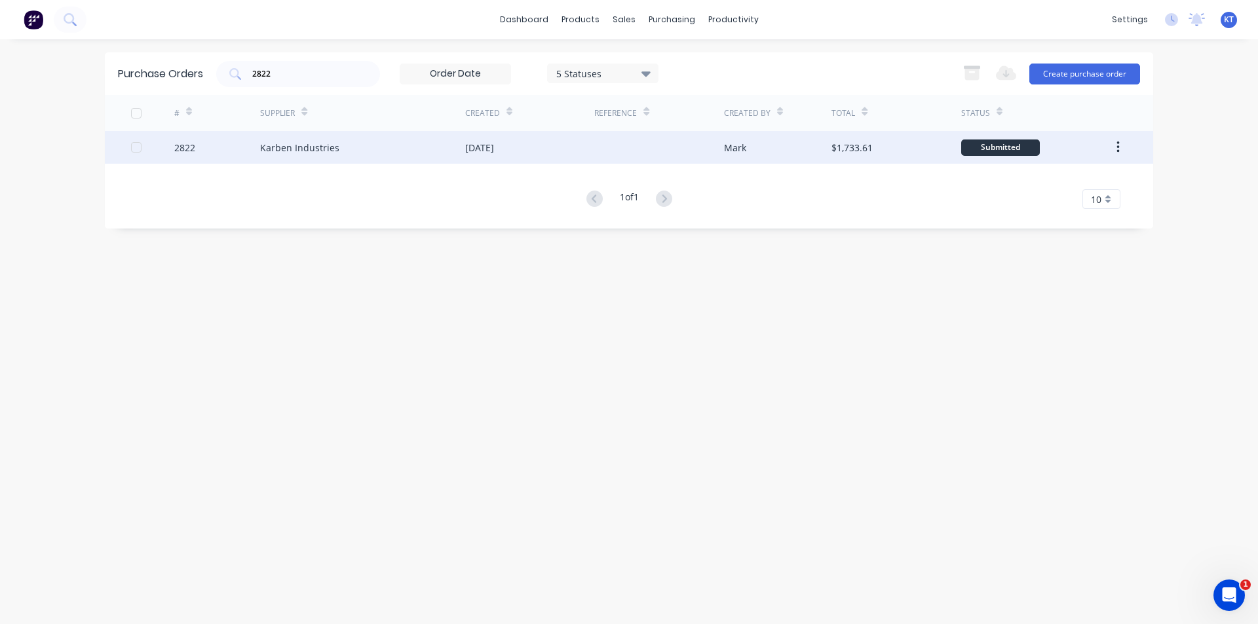
click at [494, 143] on div "01 Sep 2025" at bounding box center [479, 148] width 29 height 14
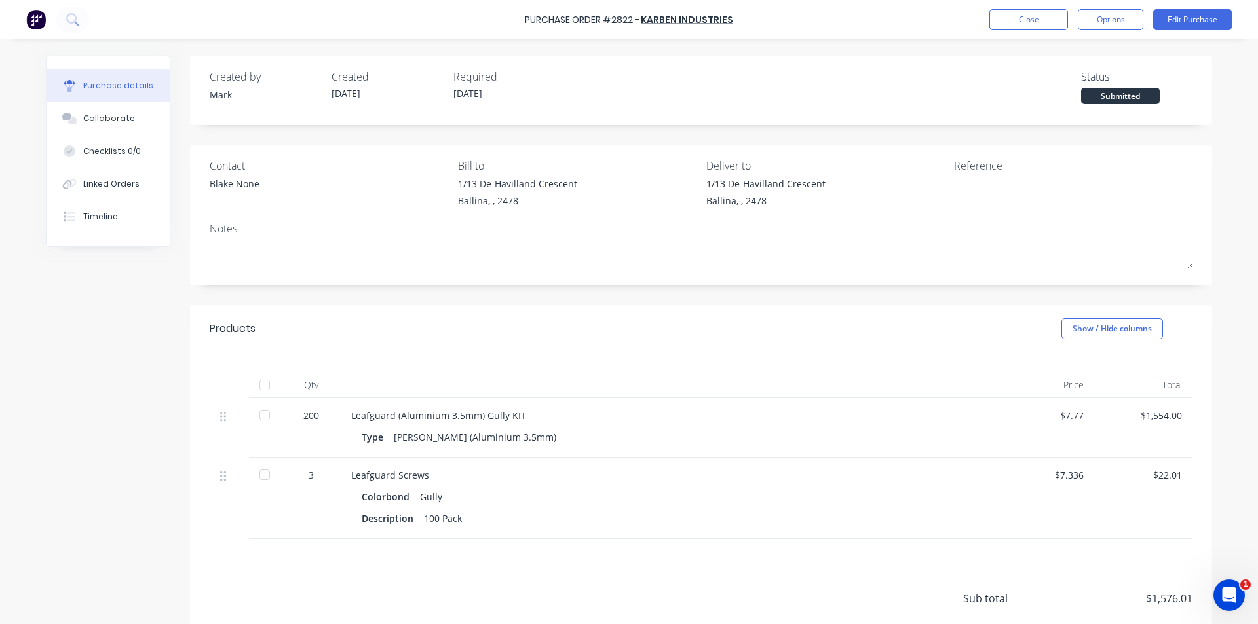
click at [259, 383] on div at bounding box center [265, 385] width 26 height 26
click at [128, 179] on div "Linked Orders" at bounding box center [111, 184] width 56 height 12
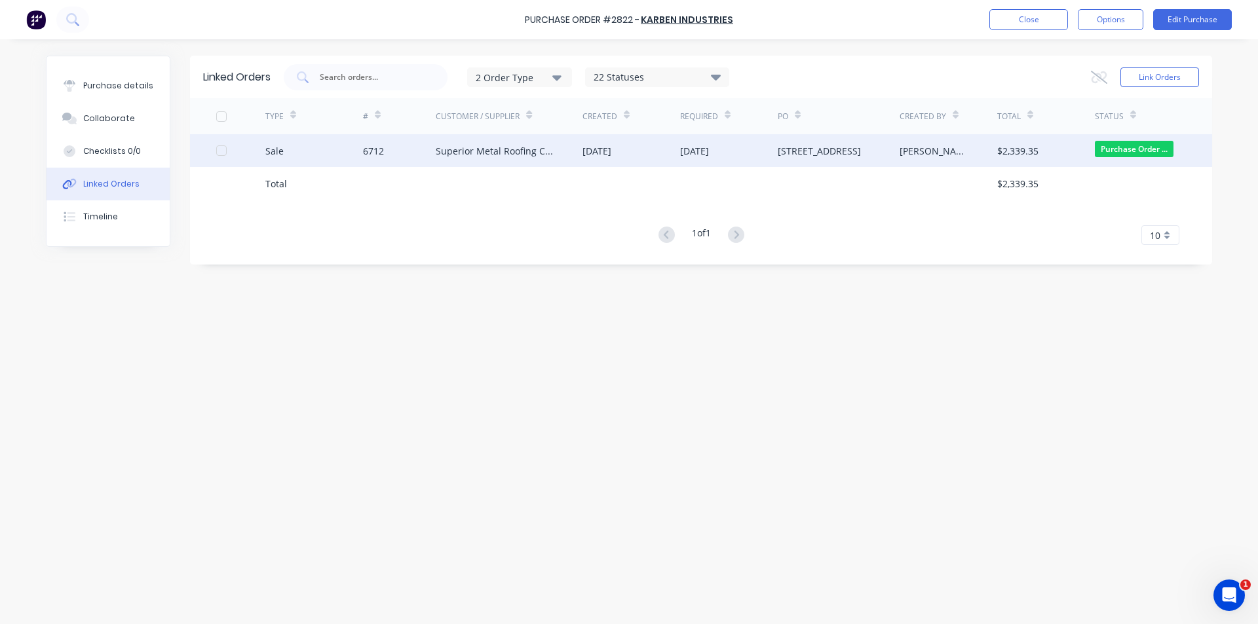
click at [510, 149] on div "Superior Metal Roofing Company Pty Ltd" at bounding box center [496, 151] width 121 height 14
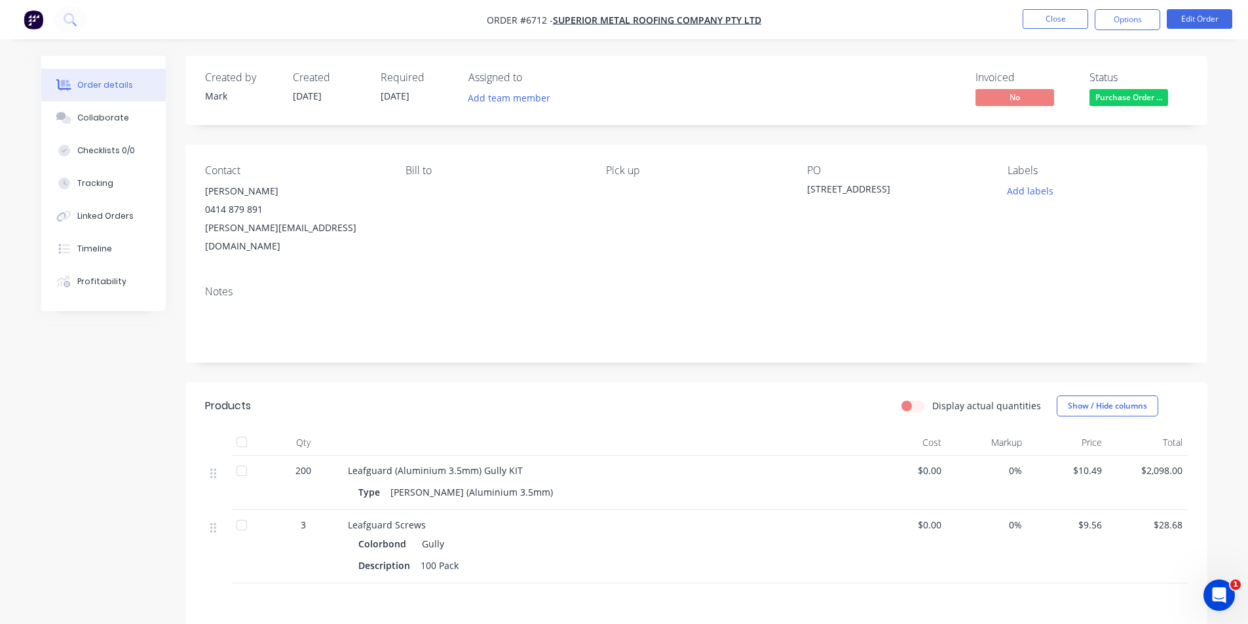
click at [1155, 100] on span "Purchase Order ..." at bounding box center [1128, 97] width 79 height 16
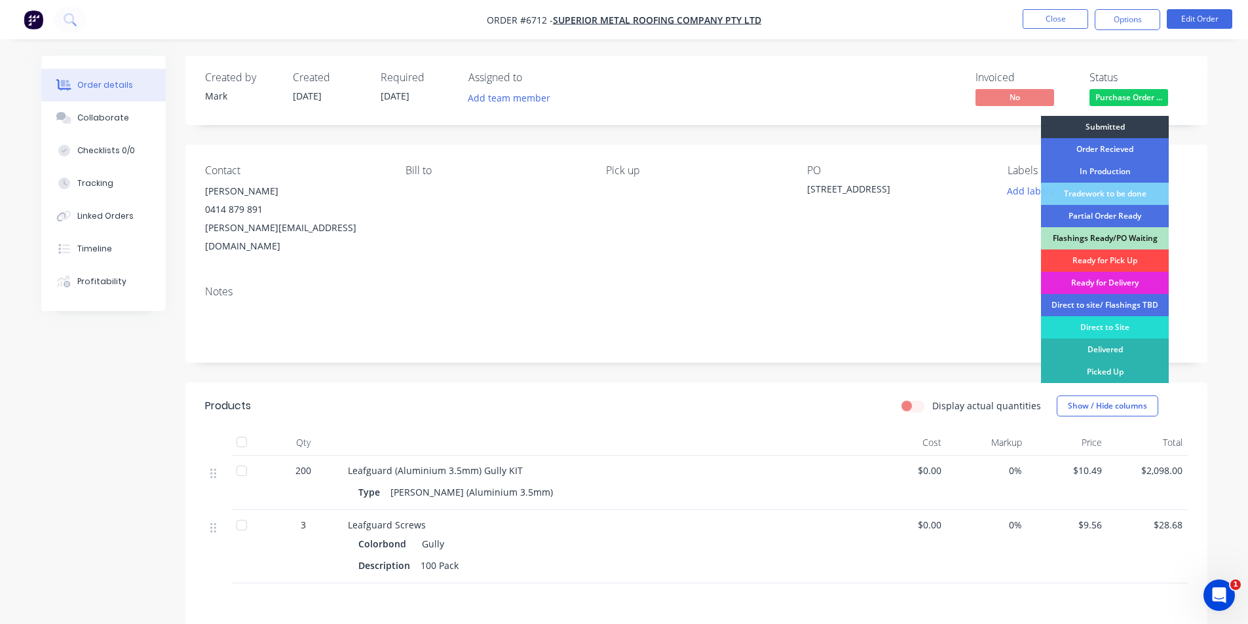
click at [1123, 259] on div "Ready for Pick Up" at bounding box center [1105, 261] width 128 height 22
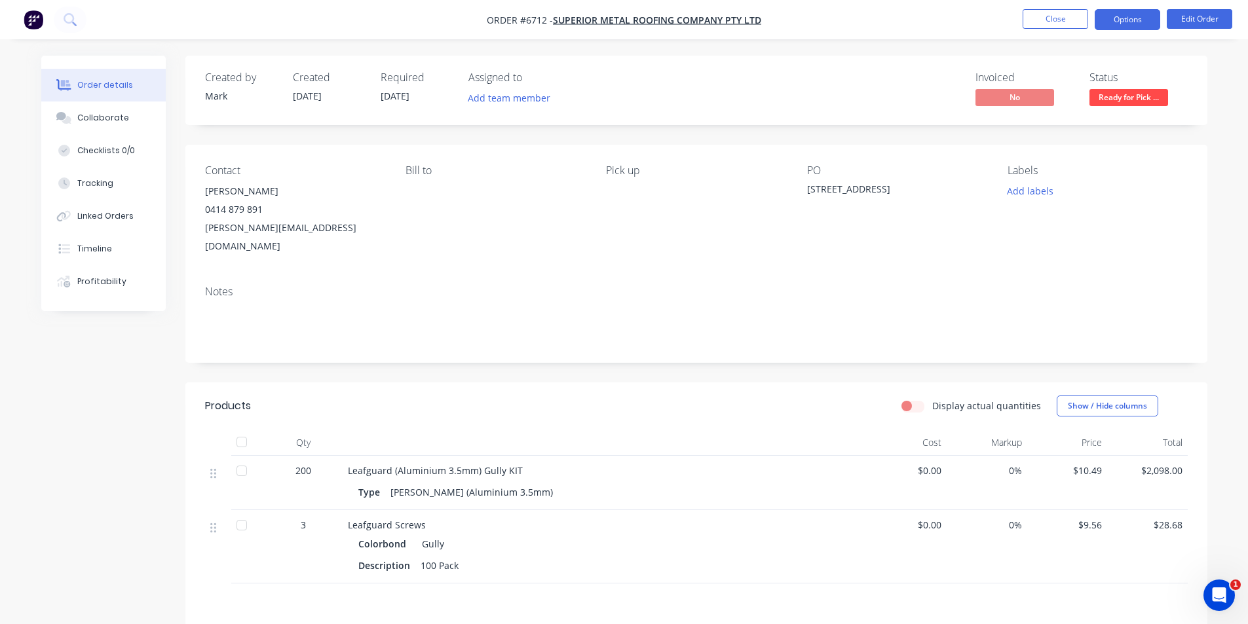
click at [1104, 12] on button "Options" at bounding box center [1126, 19] width 65 height 21
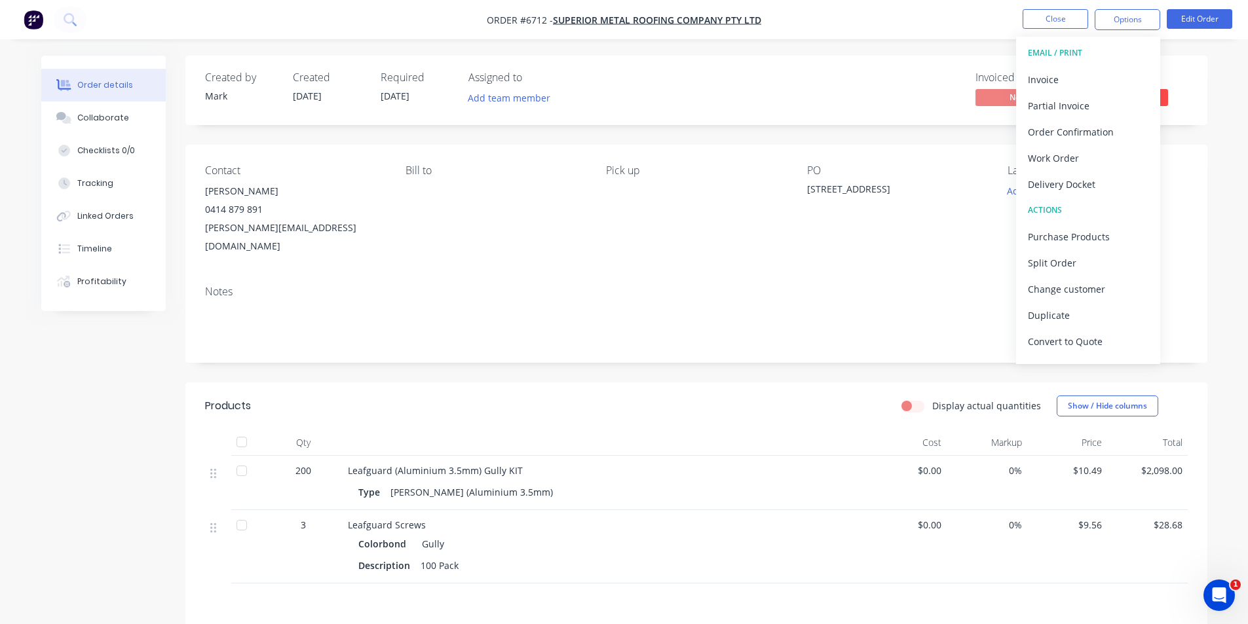
click at [1081, 64] on button "EMAIL / PRINT" at bounding box center [1088, 53] width 144 height 26
click at [1079, 73] on div "Invoice" at bounding box center [1088, 79] width 121 height 19
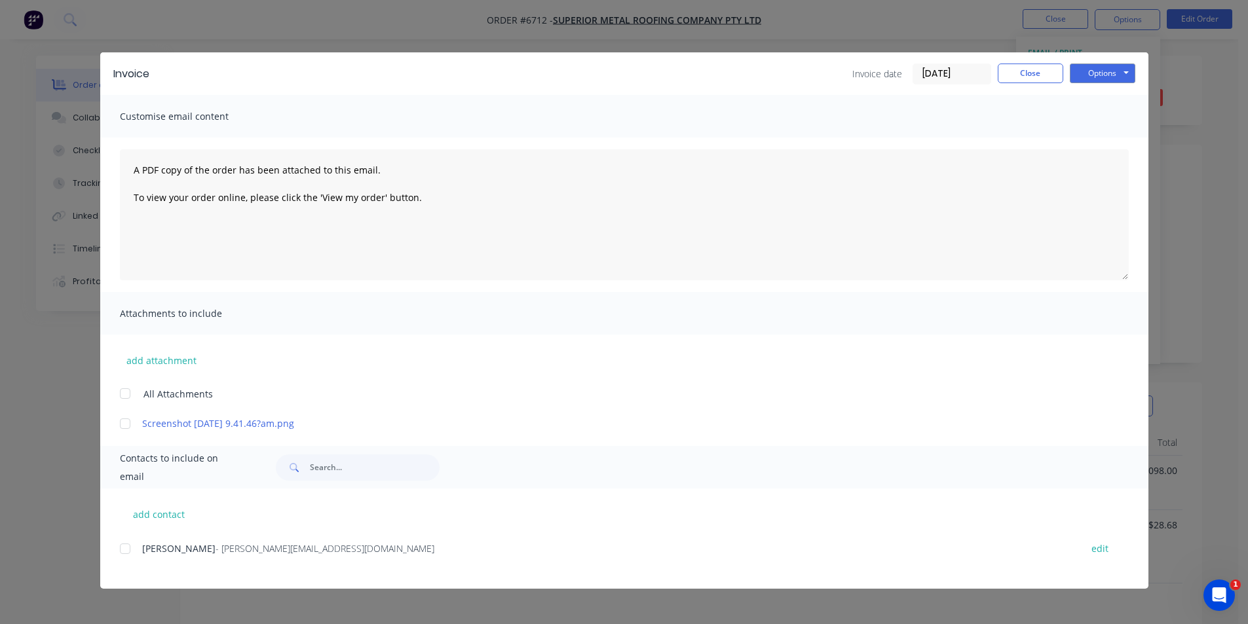
click at [119, 549] on div at bounding box center [125, 549] width 26 height 26
click at [1121, 72] on button "Options" at bounding box center [1102, 74] width 65 height 20
click at [1118, 138] on button "Email" at bounding box center [1112, 140] width 84 height 22
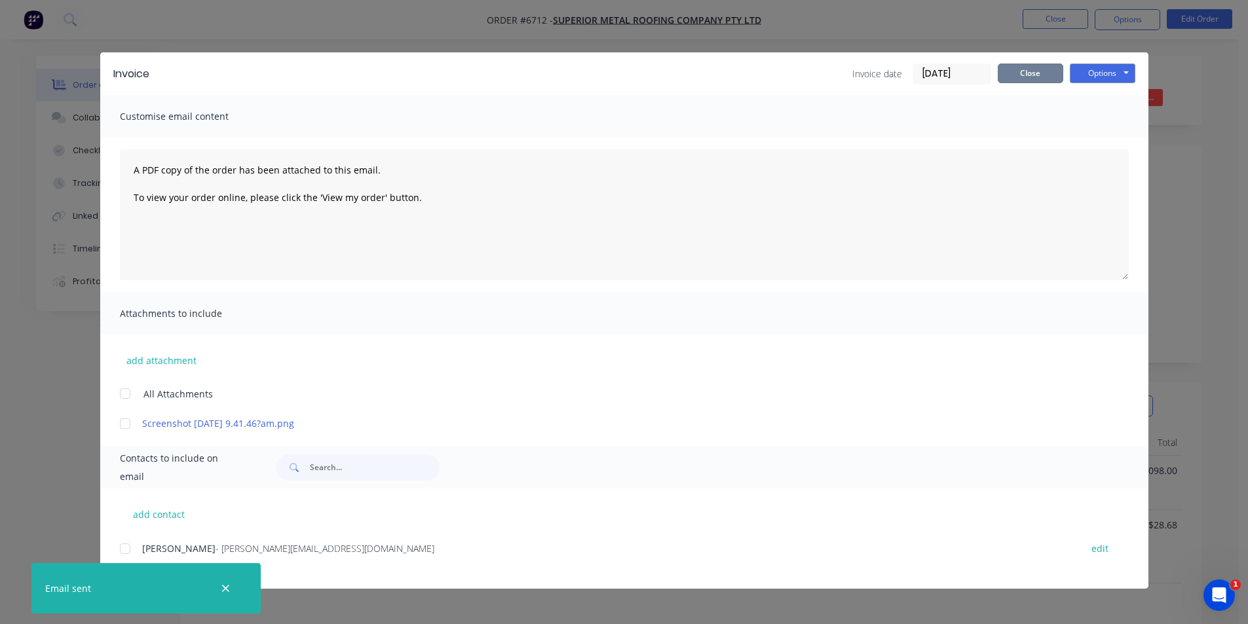
click at [1030, 73] on button "Close" at bounding box center [1030, 74] width 65 height 20
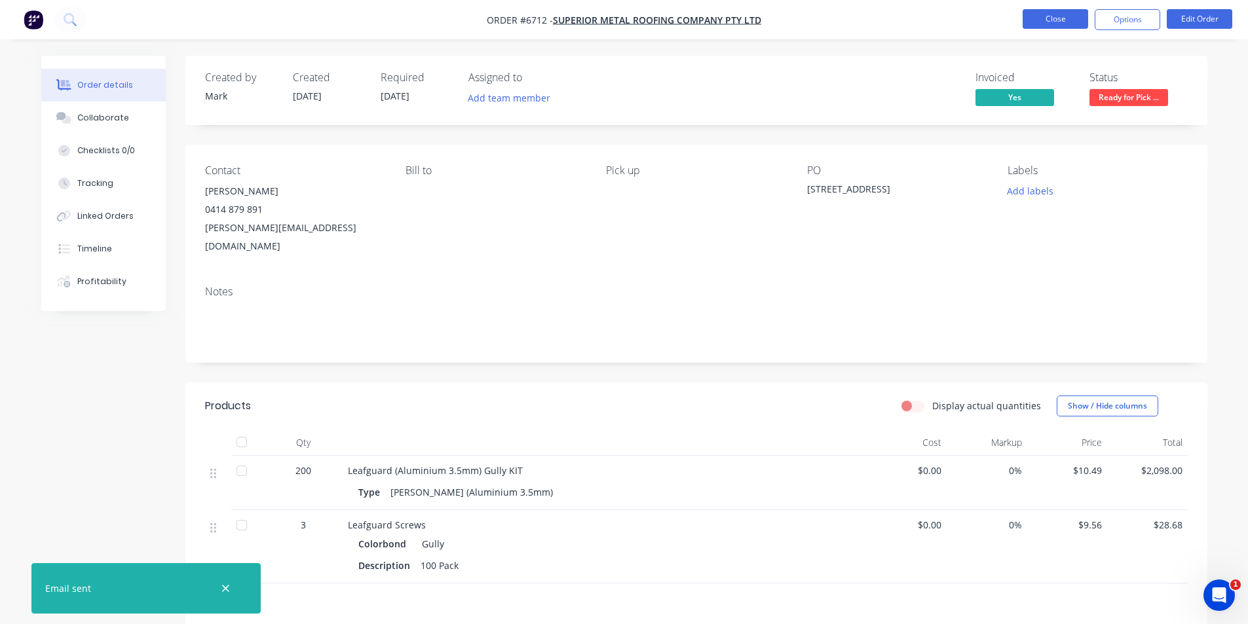
click at [1045, 24] on button "Close" at bounding box center [1054, 19] width 65 height 20
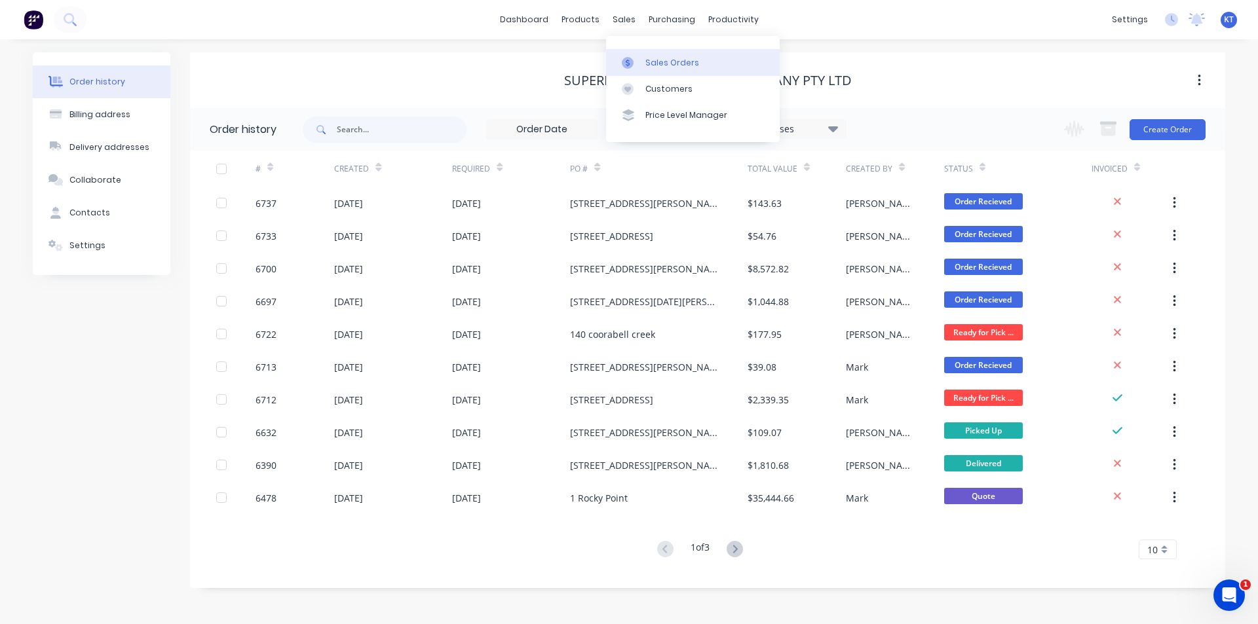
click at [638, 65] on div at bounding box center [632, 63] width 20 height 12
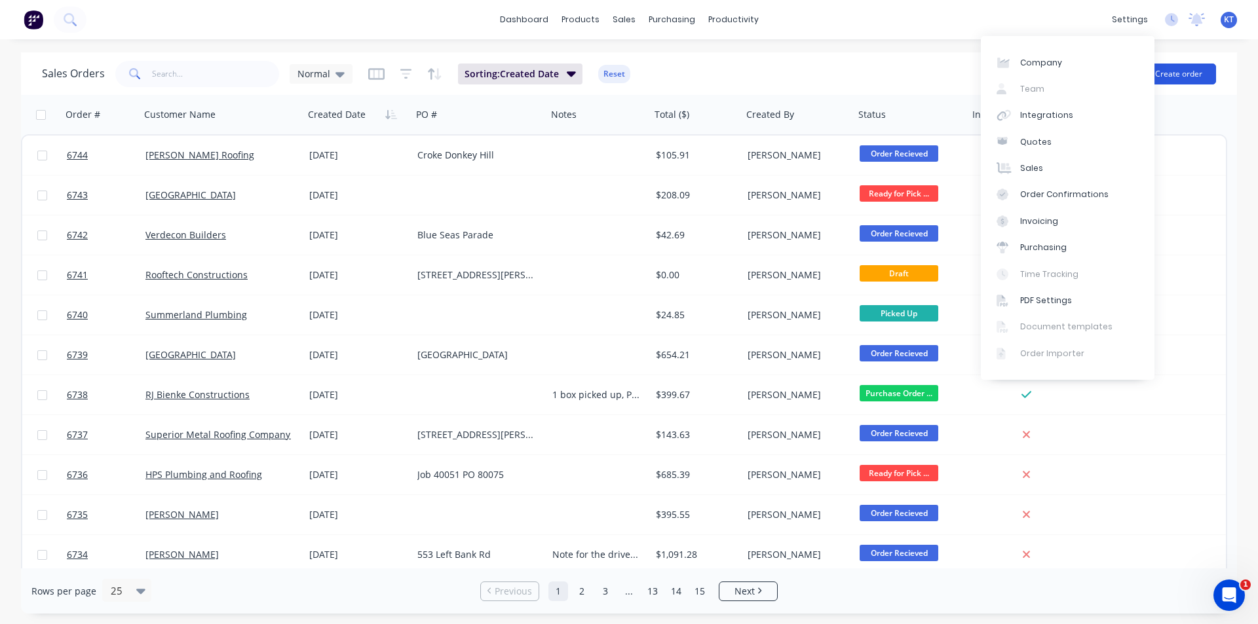
click at [1197, 68] on button "Create order" at bounding box center [1178, 74] width 75 height 21
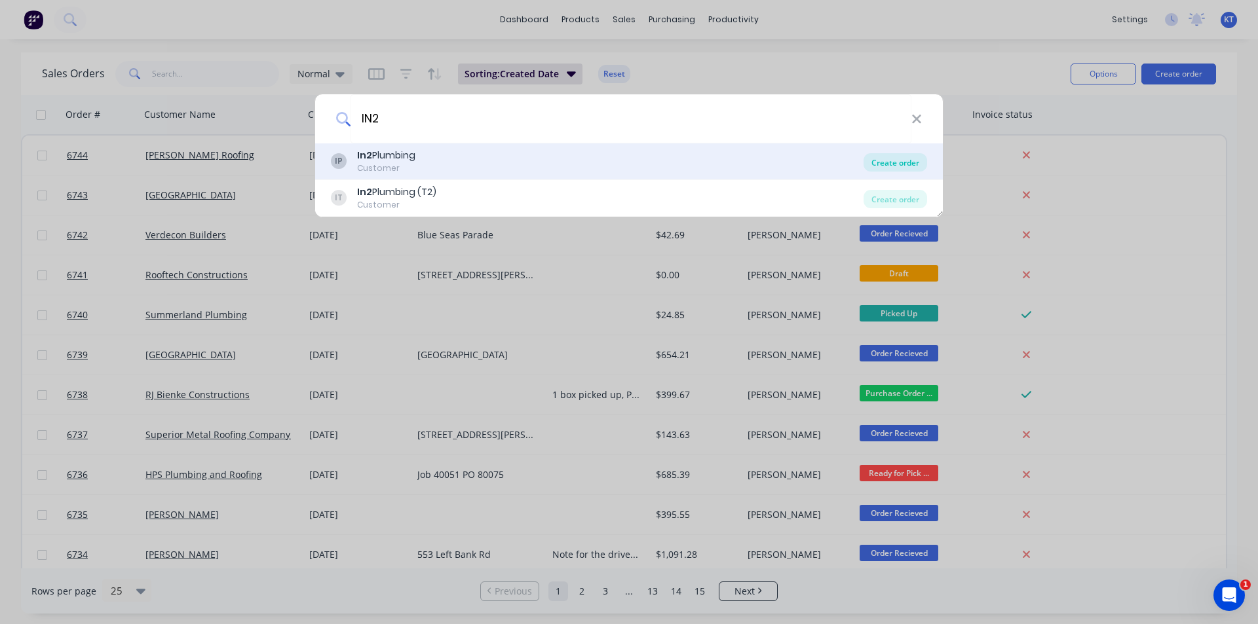
type input "IN2"
click at [903, 166] on div "Create order" at bounding box center [895, 162] width 64 height 18
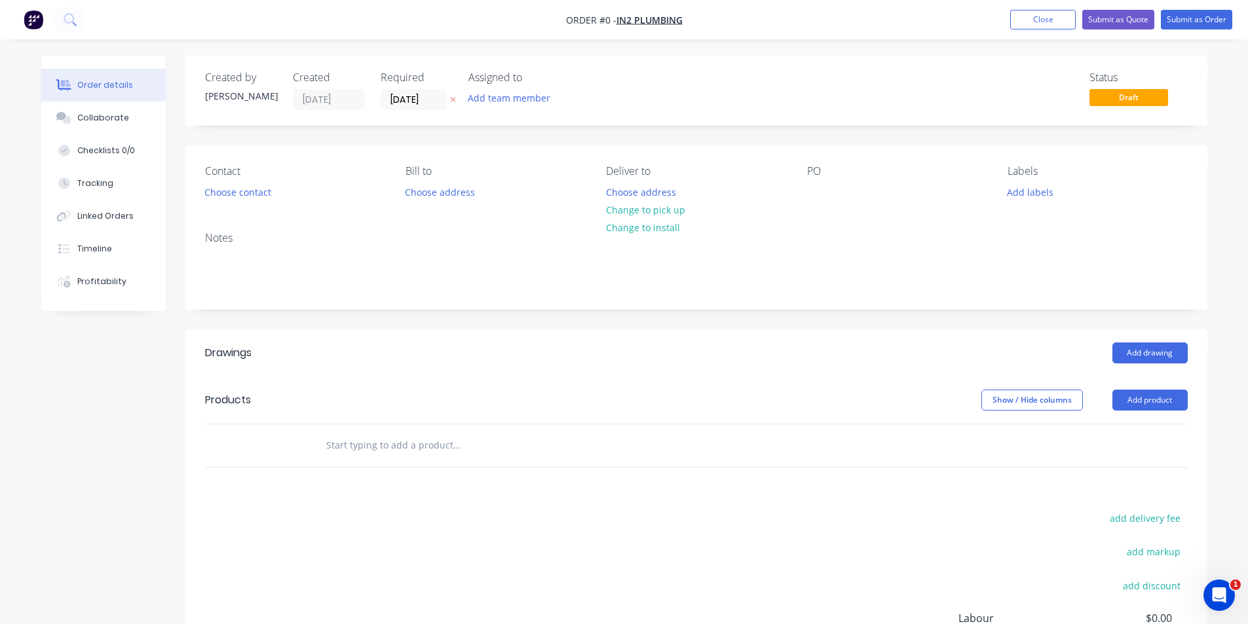
click at [252, 201] on div "Contact Choose contact" at bounding box center [294, 183] width 179 height 37
click at [248, 198] on button "Choose contact" at bounding box center [237, 192] width 81 height 18
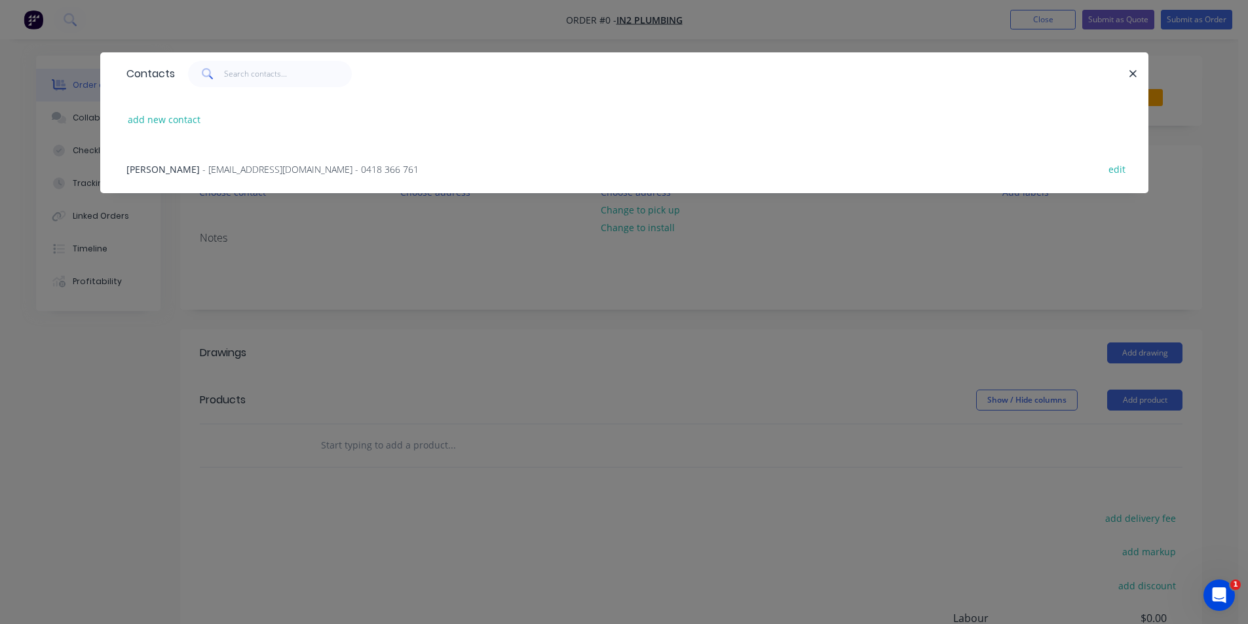
click at [202, 171] on span "- in2plumbing@hotmail.com - 0418 366 761" at bounding box center [310, 169] width 216 height 12
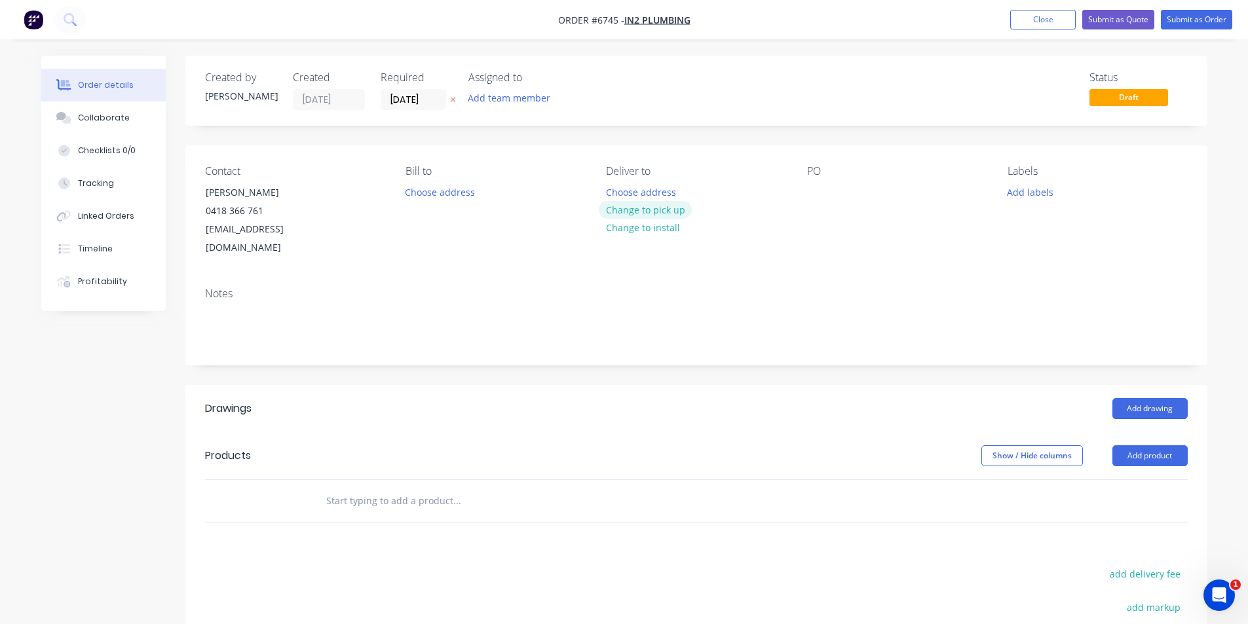
click at [662, 215] on button "Change to pick up" at bounding box center [645, 210] width 93 height 18
click at [1180, 445] on button "Add product" at bounding box center [1149, 455] width 75 height 21
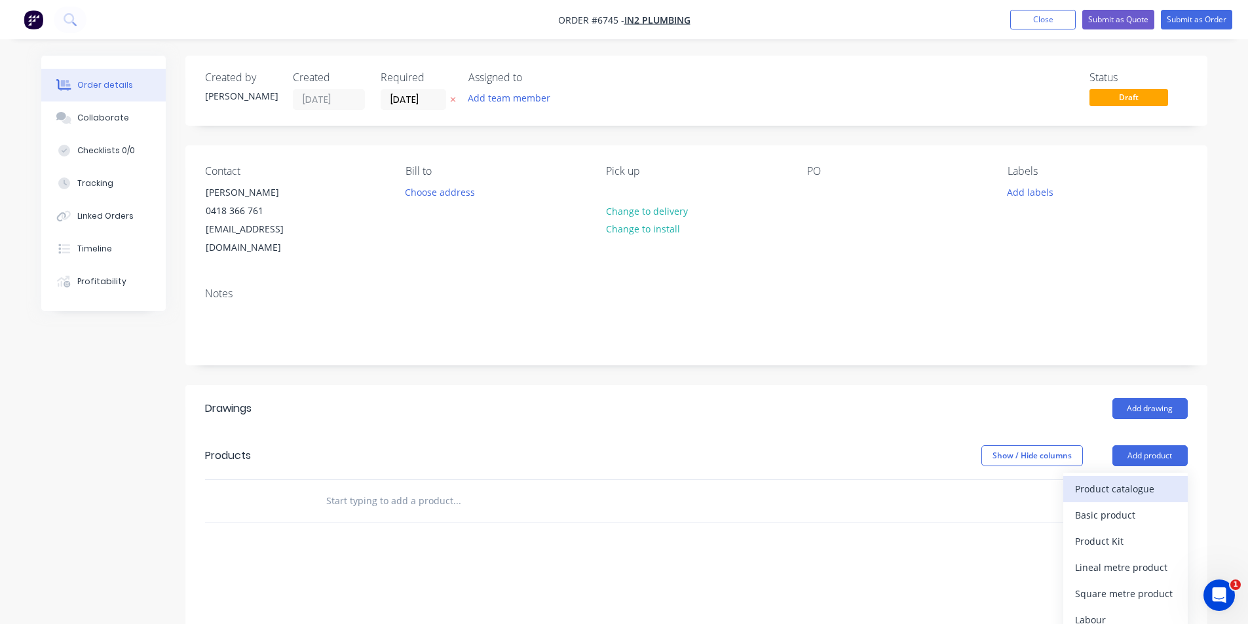
click at [1129, 479] on div "Product catalogue" at bounding box center [1125, 488] width 101 height 19
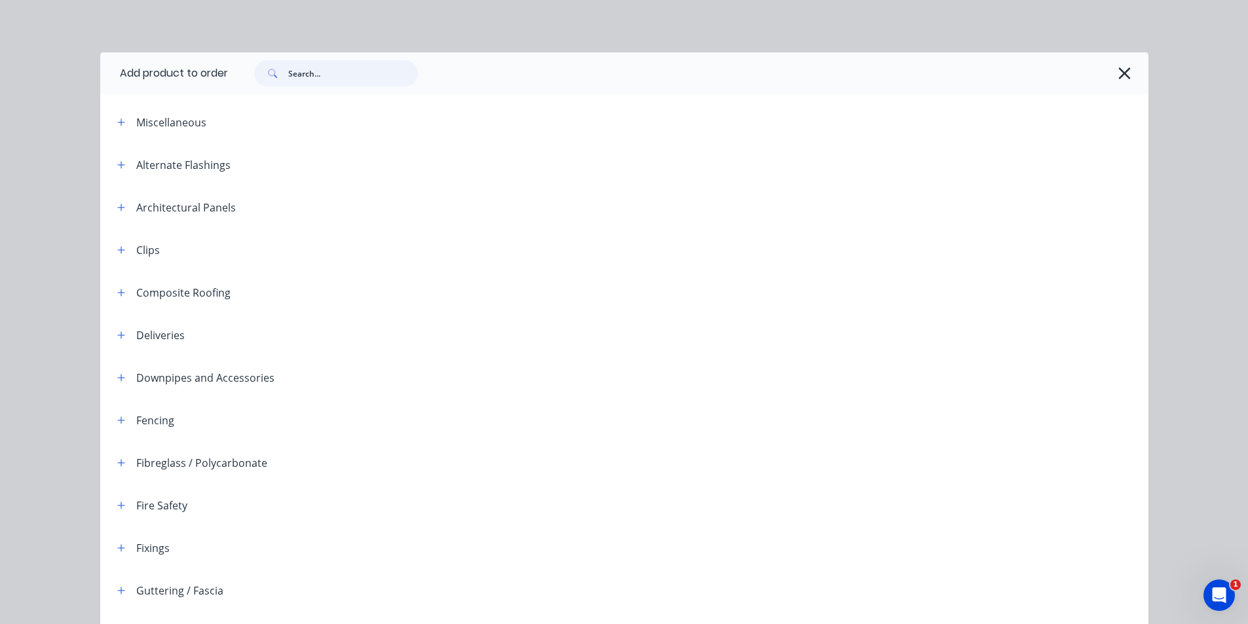
click at [338, 79] on input "text" at bounding box center [353, 73] width 130 height 26
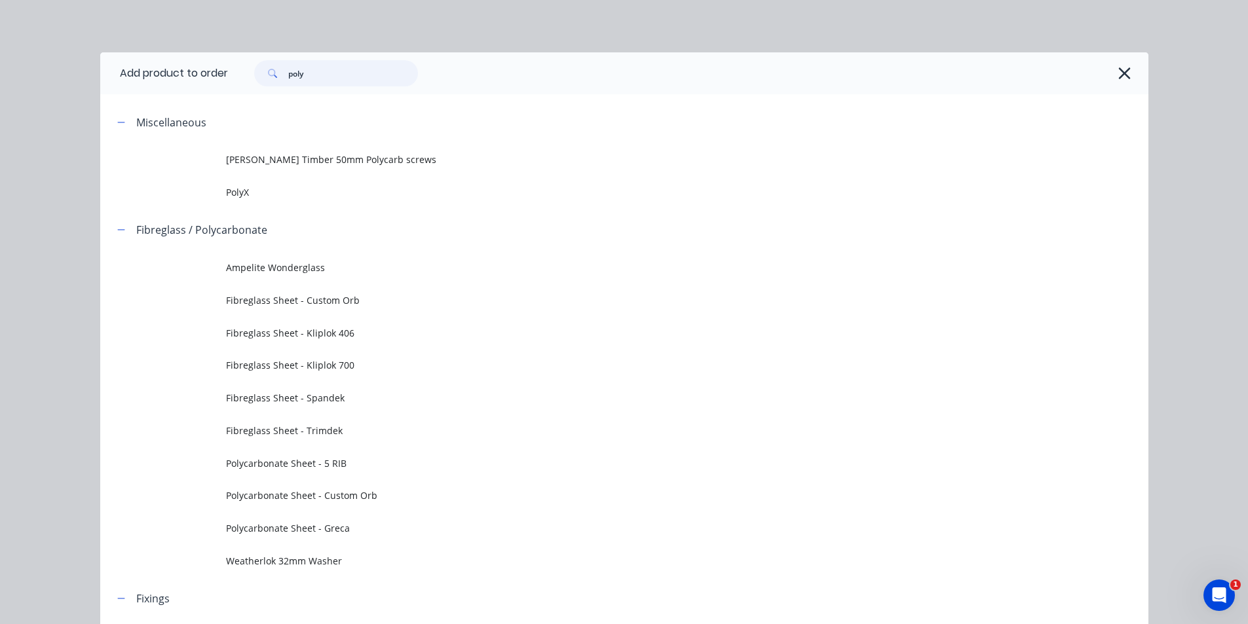
type input "poly"
click at [314, 504] on td "Polycarbonate Sheet - Custom Orb" at bounding box center [687, 495] width 922 height 33
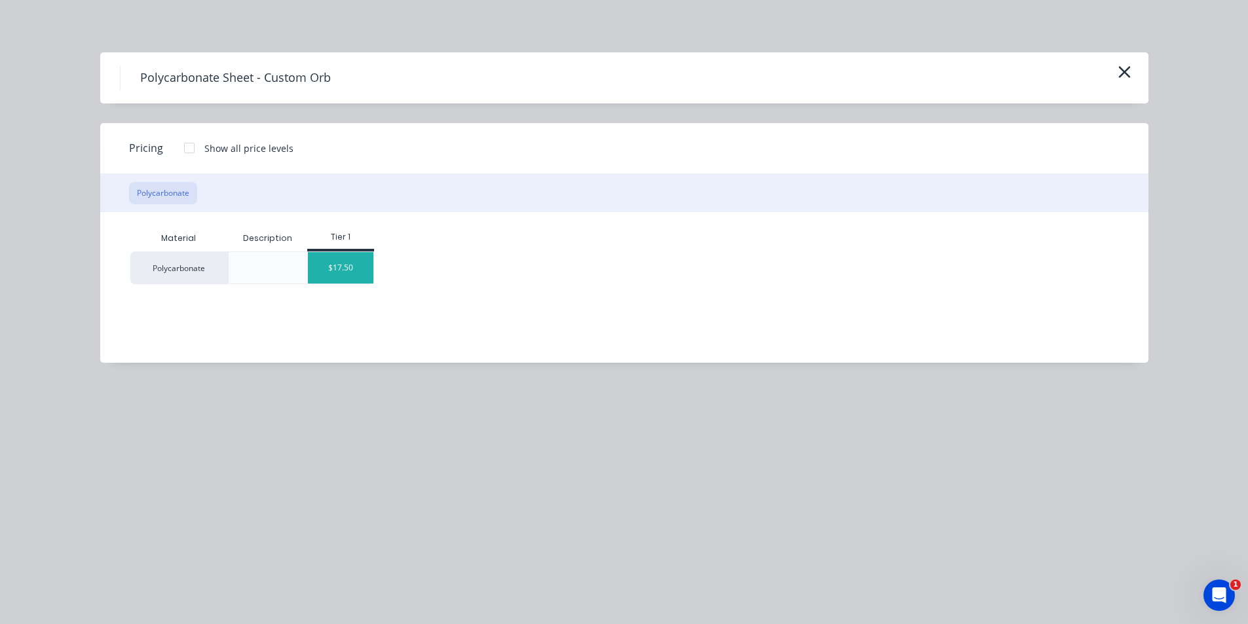
click at [332, 271] on div "$17.50" at bounding box center [340, 267] width 65 height 31
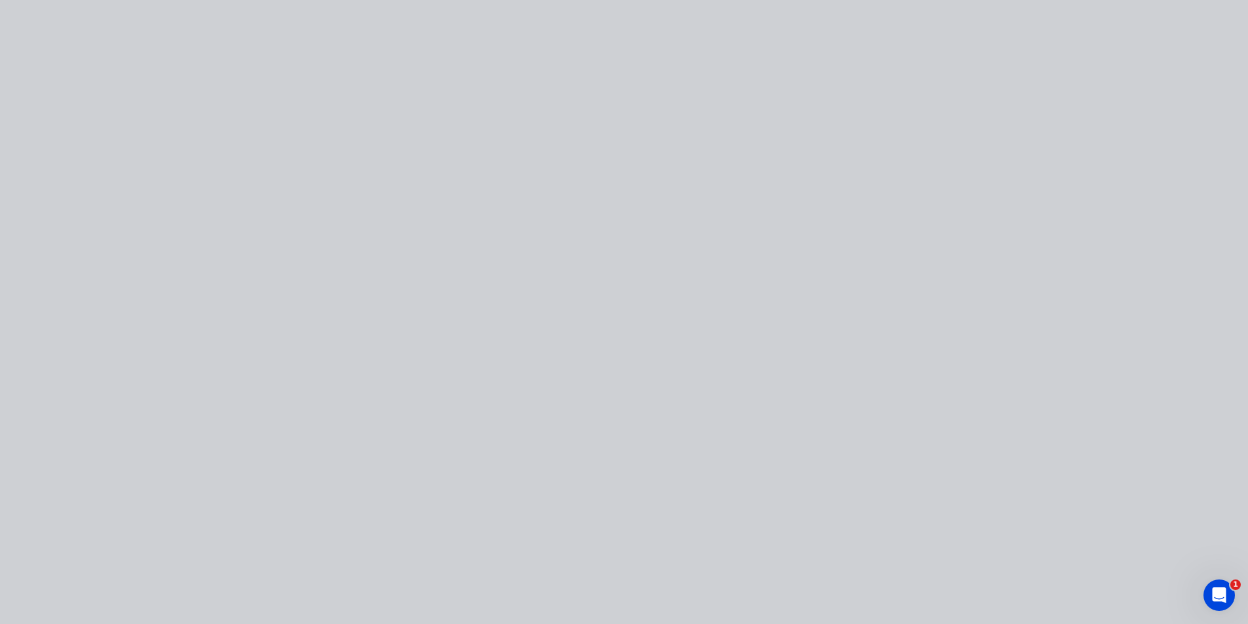
type input "$17.50"
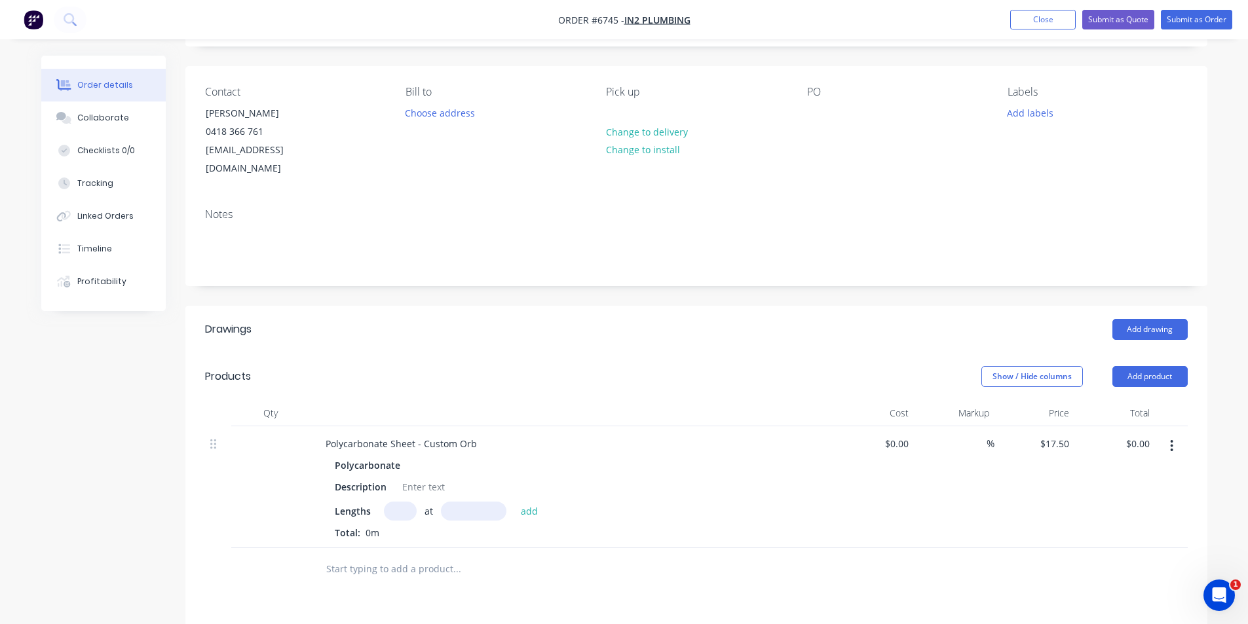
scroll to position [196, 0]
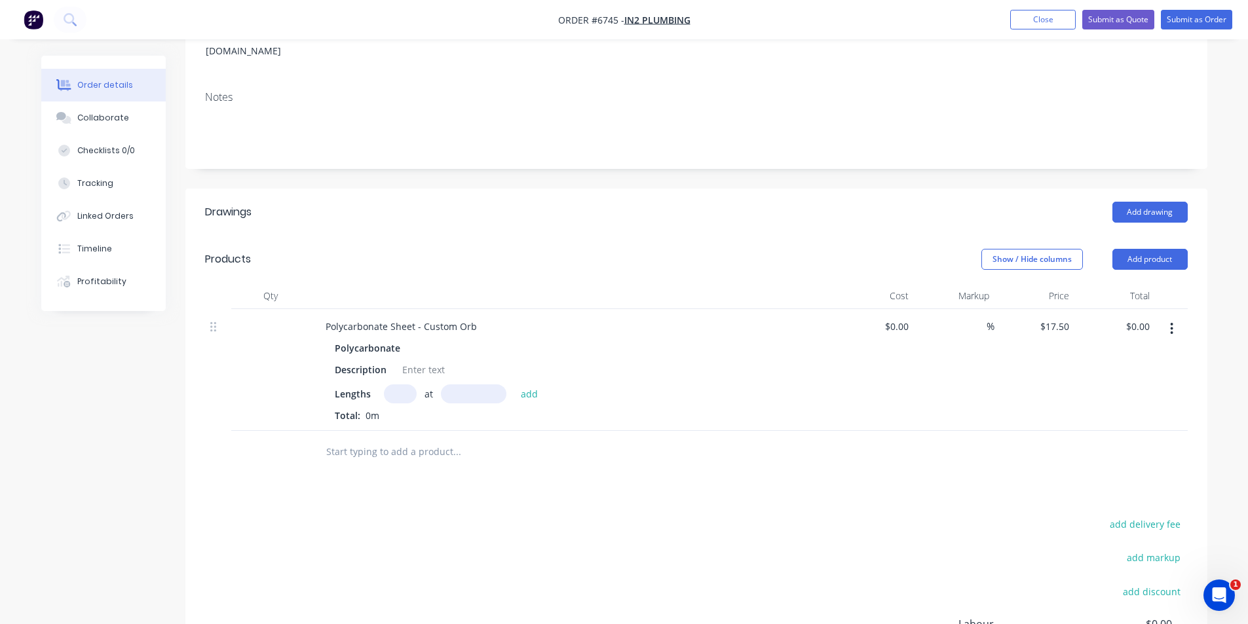
drag, startPoint x: 413, startPoint y: 385, endPoint x: 407, endPoint y: 382, distance: 7.3
click at [413, 385] on div "Lengths at add Total: 0m" at bounding box center [572, 403] width 474 height 38
click at [403, 384] on input "text" at bounding box center [400, 393] width 33 height 19
type input "2"
type input "4200"
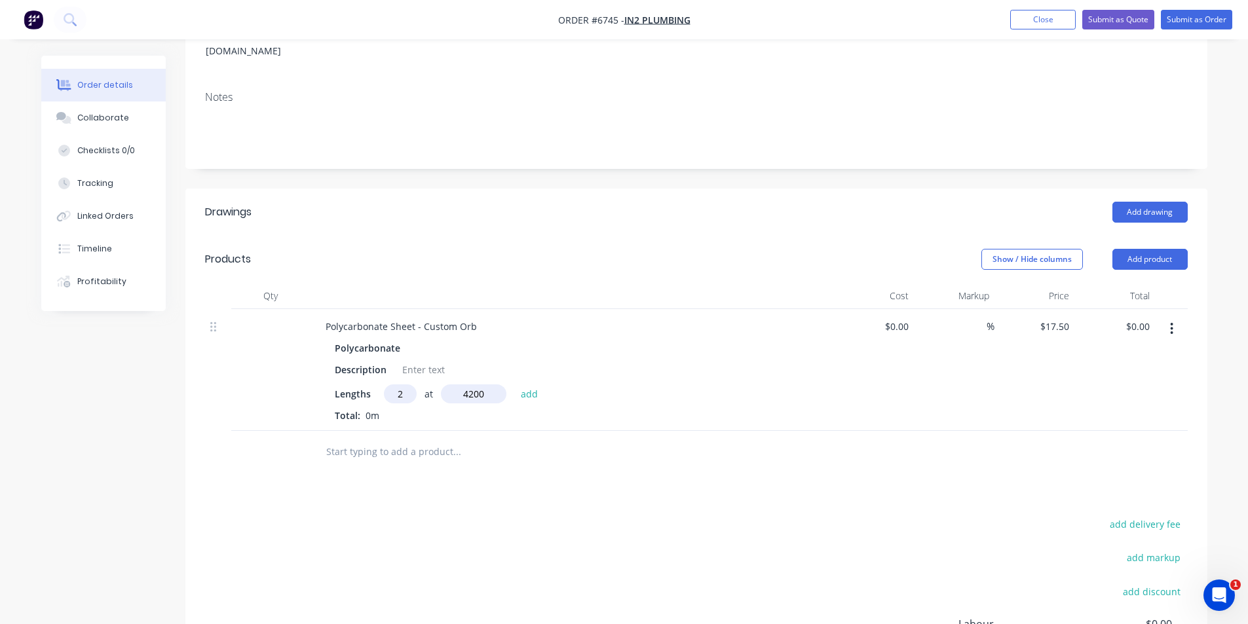
click at [514, 384] on button "add" at bounding box center [529, 393] width 31 height 18
type input "$147.00"
click at [514, 384] on button "add" at bounding box center [529, 393] width 31 height 18
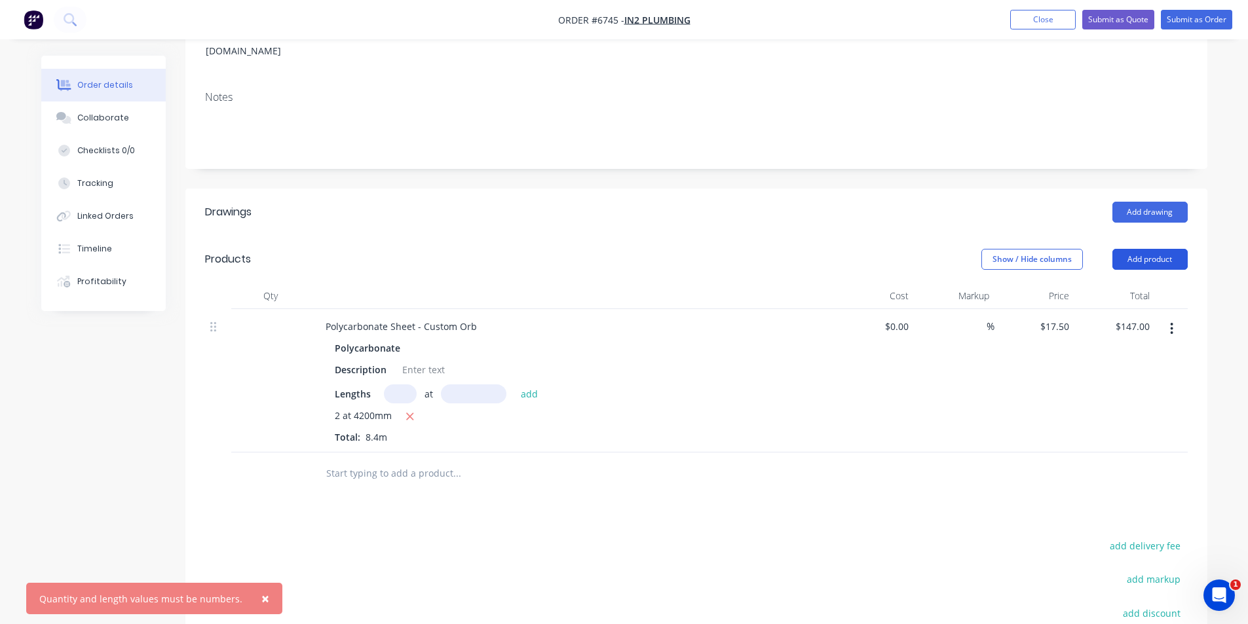
click at [1162, 249] on button "Add product" at bounding box center [1149, 259] width 75 height 21
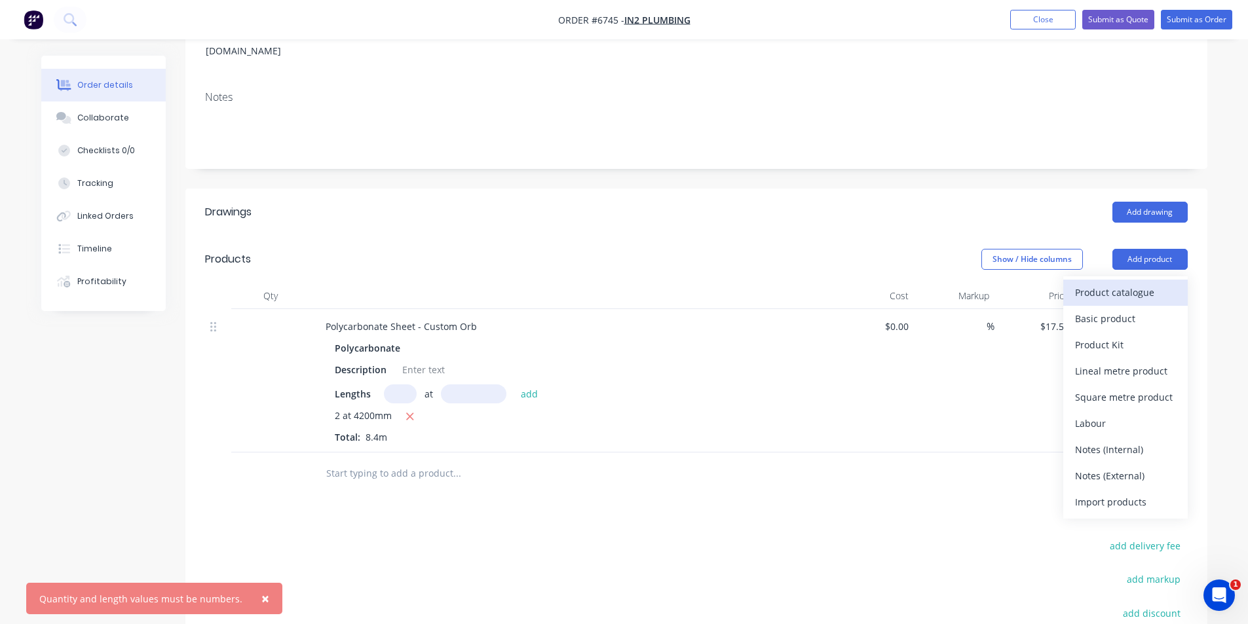
click at [1132, 283] on div "Product catalogue" at bounding box center [1125, 292] width 101 height 19
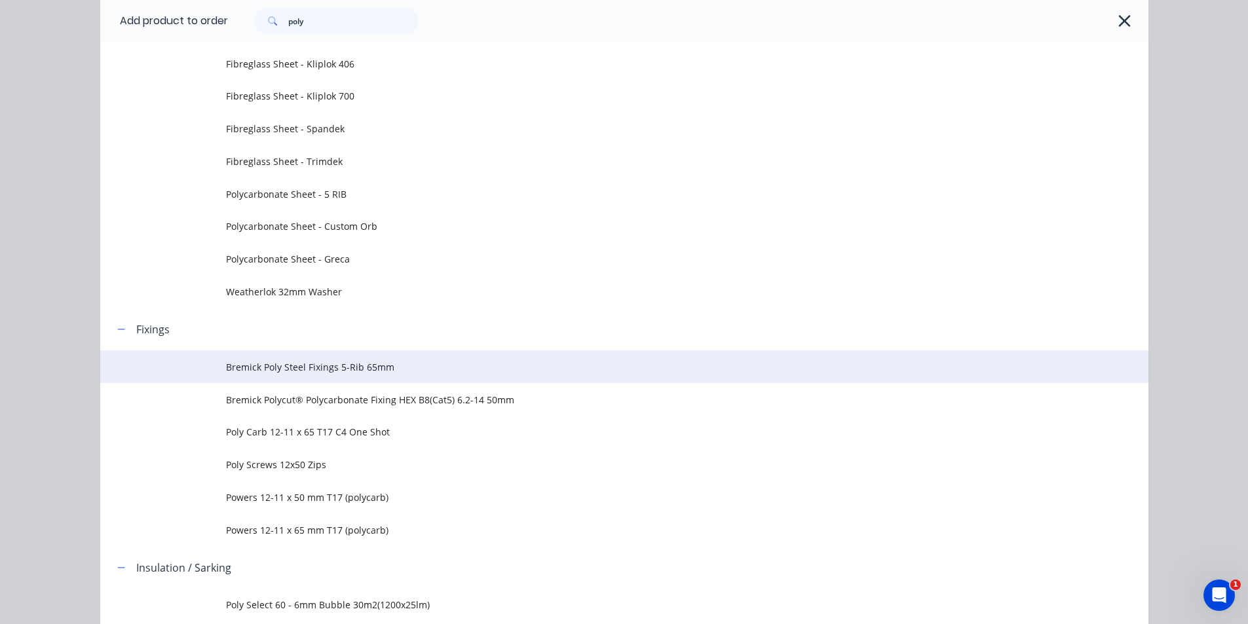
scroll to position [393, 0]
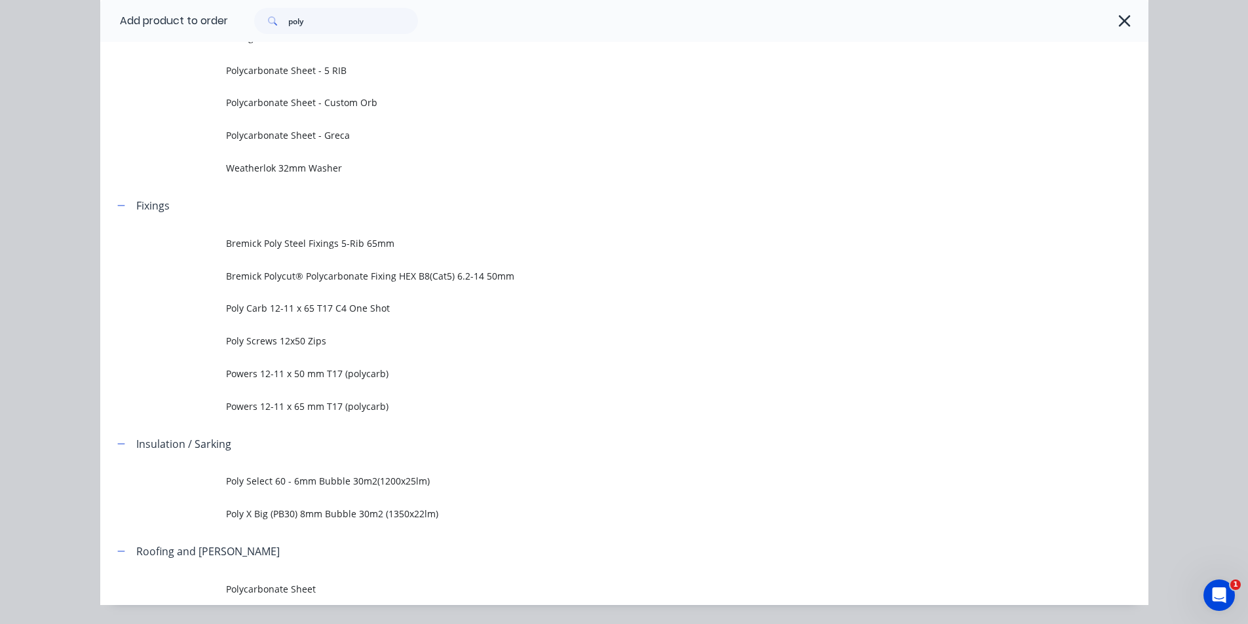
click at [337, 389] on td "Powers 12-11 x 50 mm T17 (polycarb)" at bounding box center [687, 374] width 922 height 33
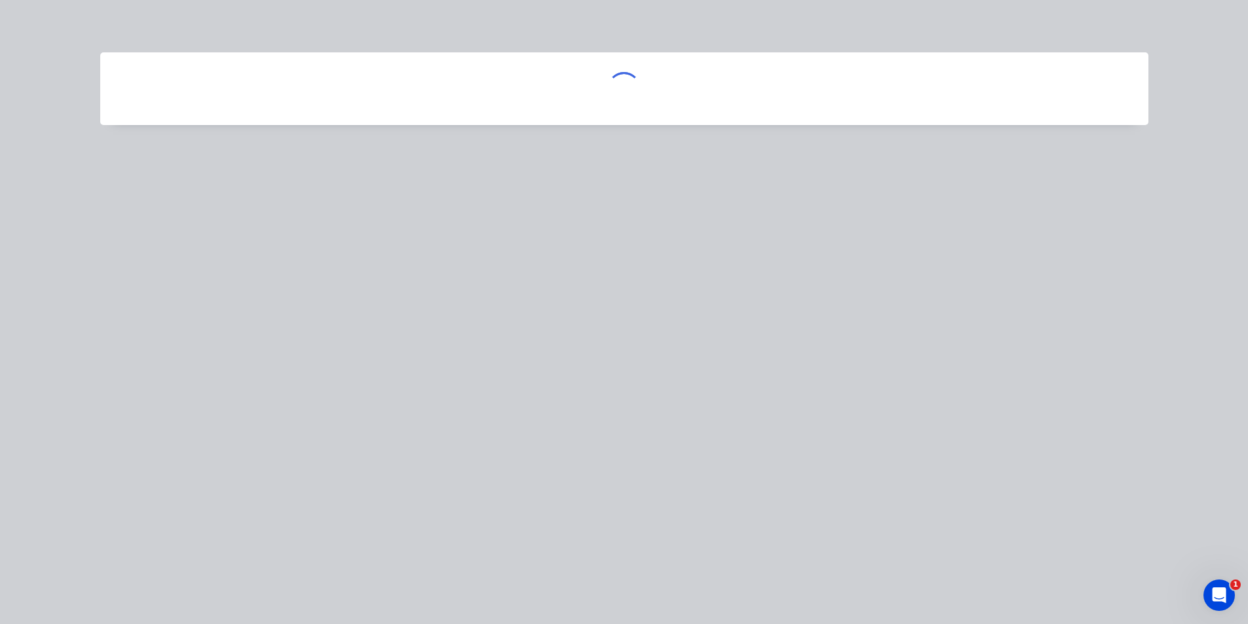
scroll to position [0, 0]
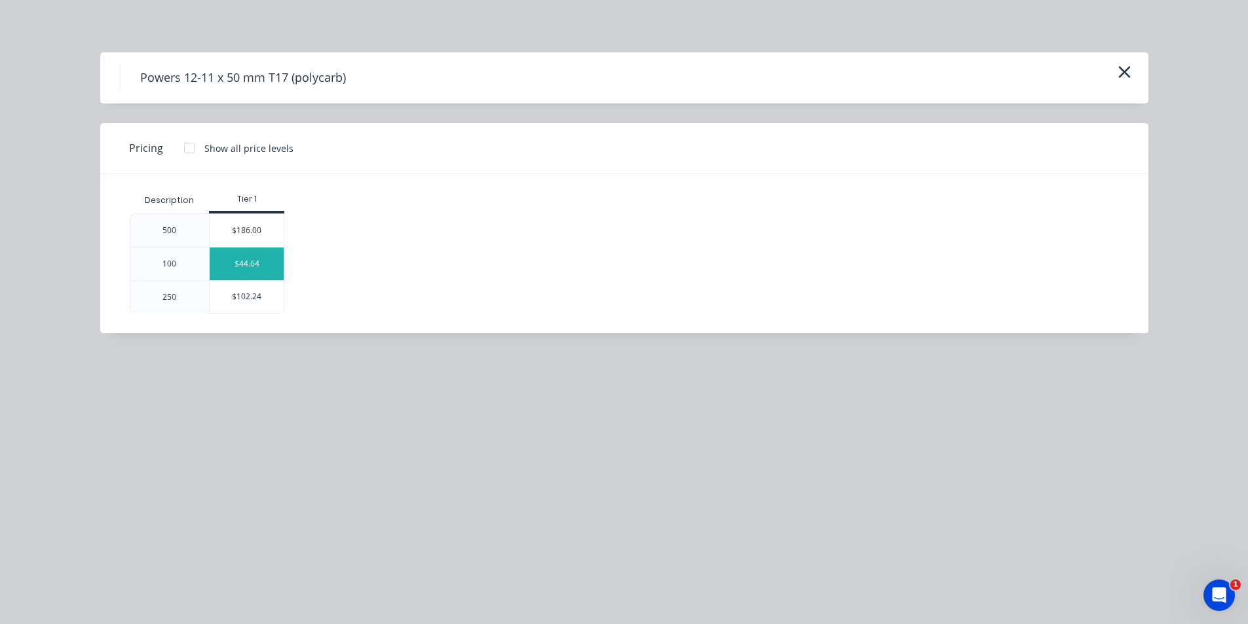
click at [241, 267] on div "$44.64" at bounding box center [247, 264] width 74 height 33
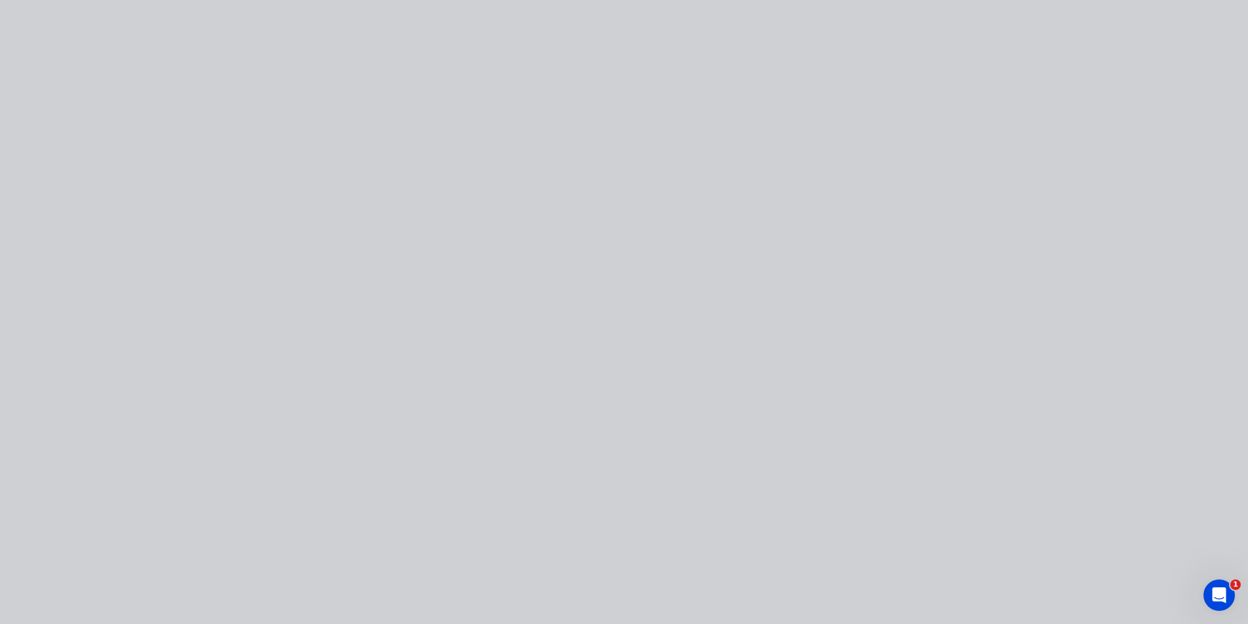
type input "$44.64"
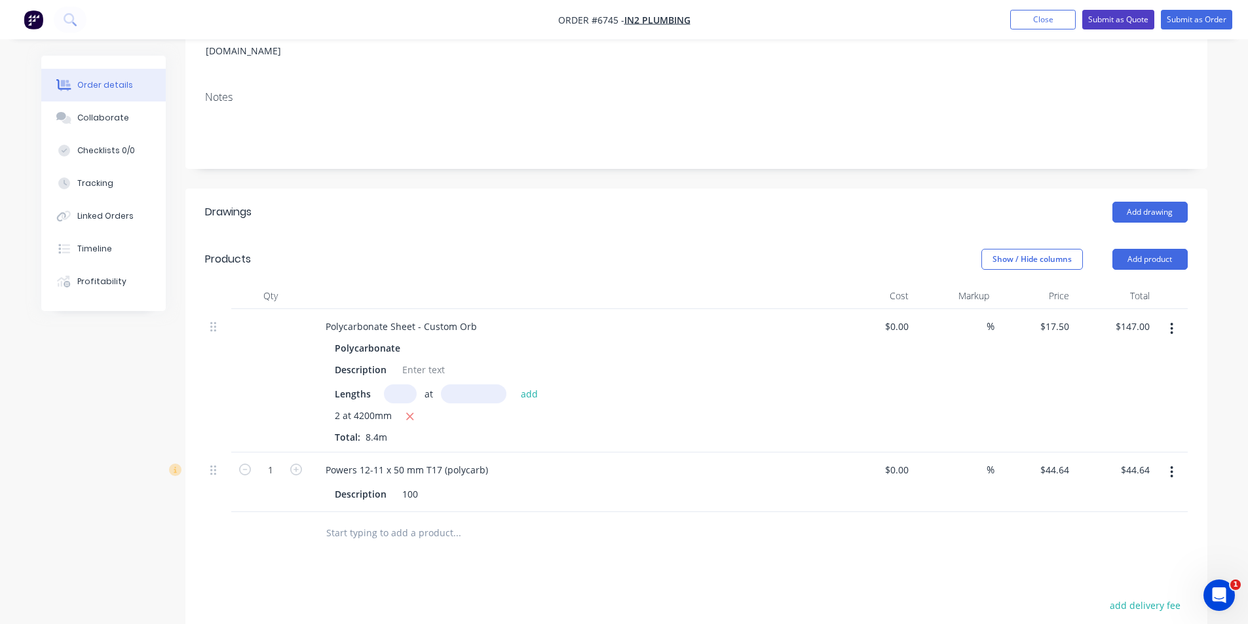
click at [1136, 13] on button "Submit as Quote" at bounding box center [1118, 20] width 72 height 20
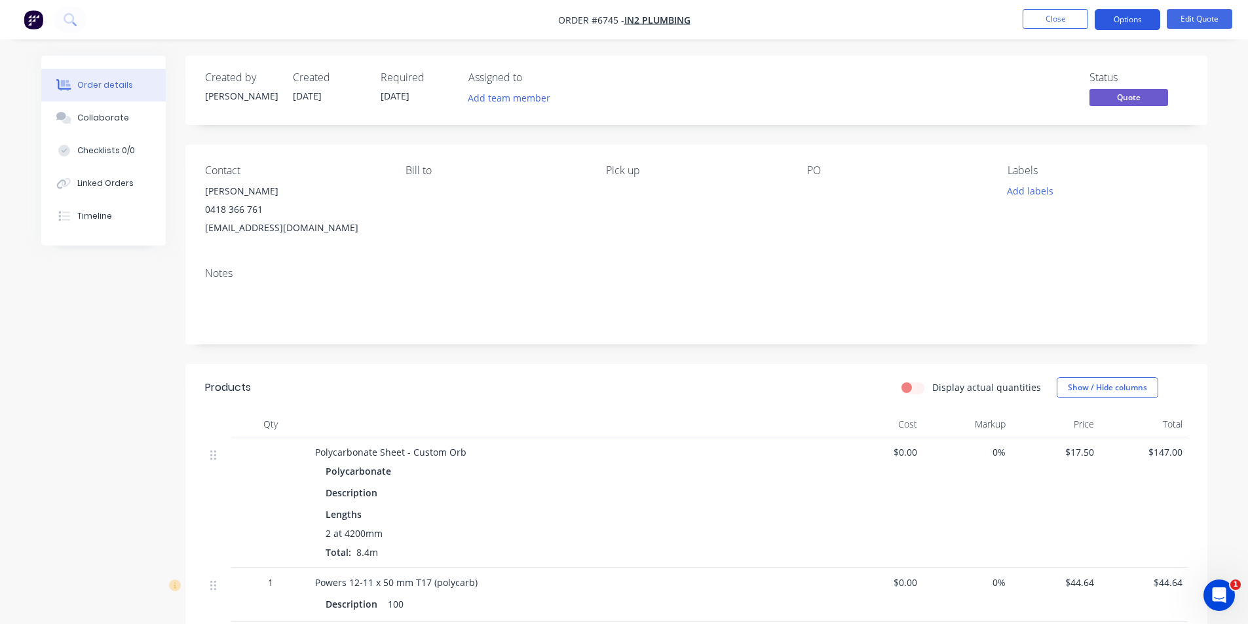
click at [1122, 19] on button "Options" at bounding box center [1126, 19] width 65 height 21
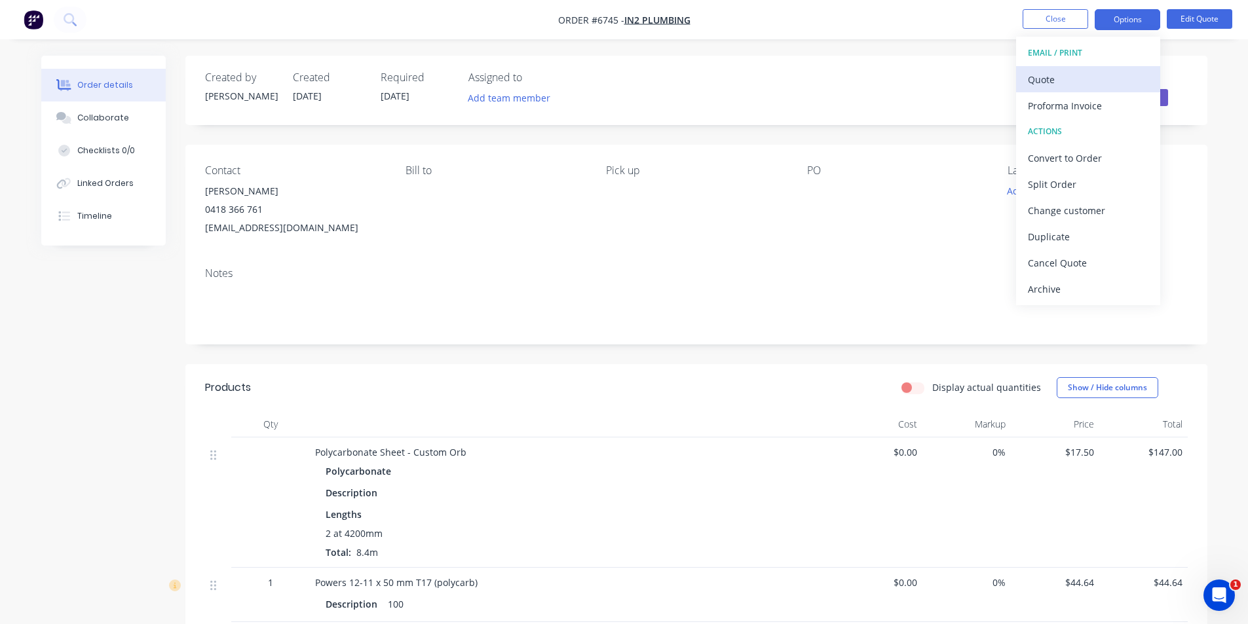
click at [1102, 67] on button "Quote" at bounding box center [1088, 79] width 144 height 26
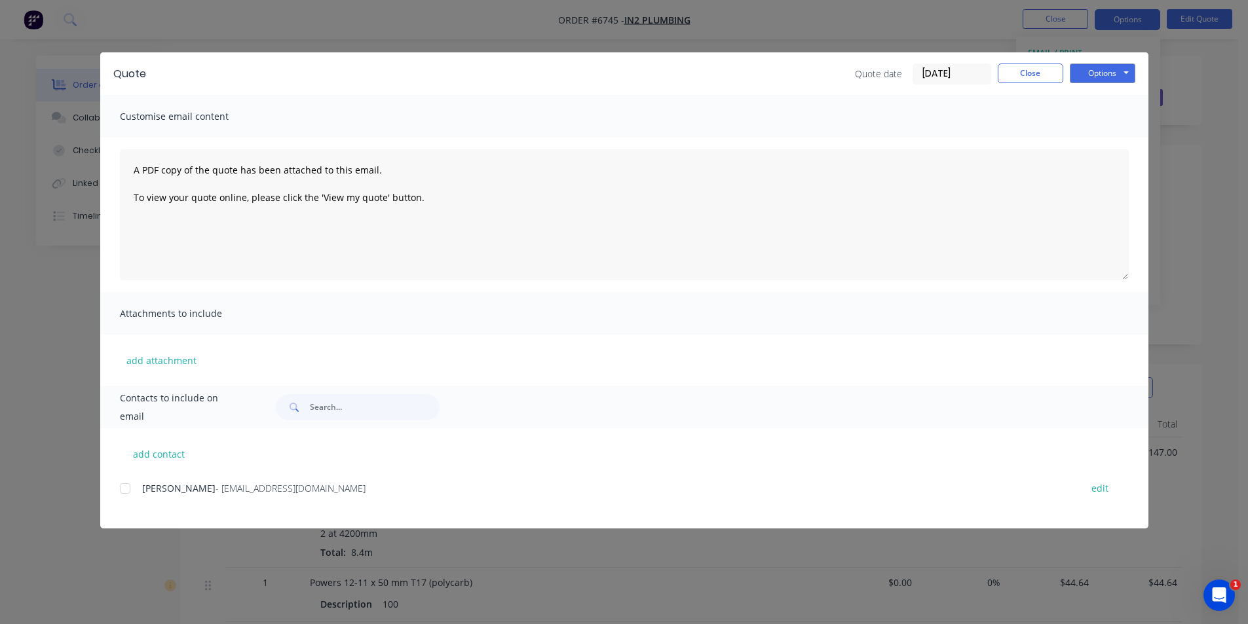
click at [124, 491] on div at bounding box center [125, 489] width 26 height 26
click at [1096, 71] on button "Options" at bounding box center [1102, 74] width 65 height 20
click at [1113, 139] on button "Email" at bounding box center [1112, 140] width 84 height 22
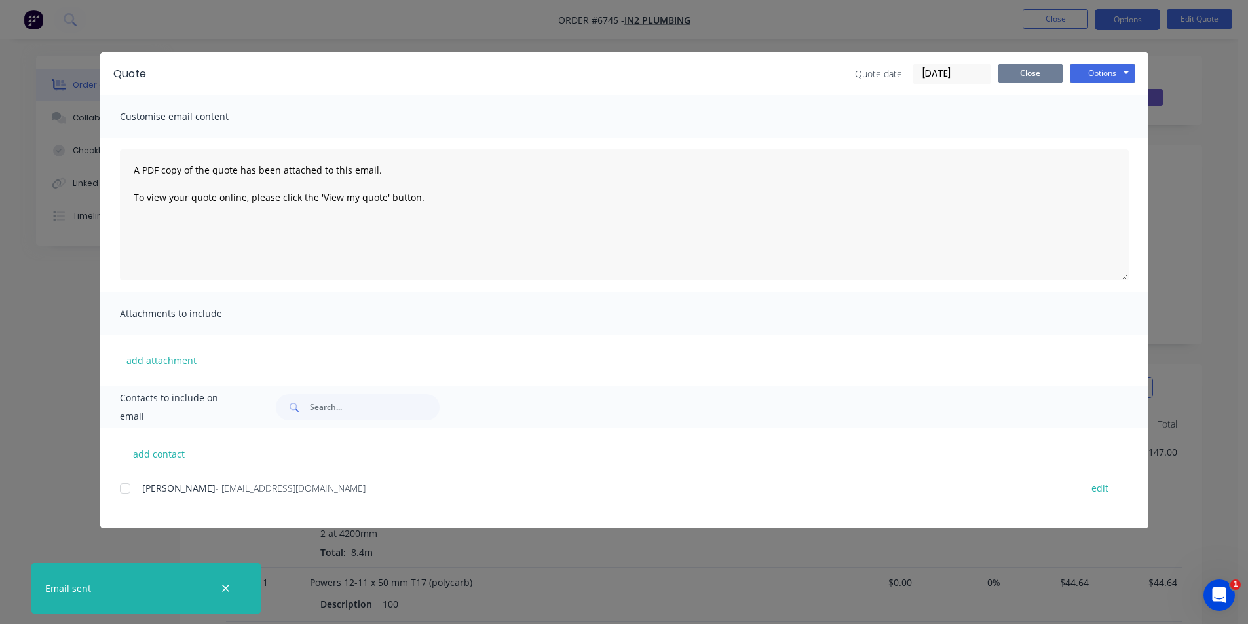
click at [1043, 72] on button "Close" at bounding box center [1030, 74] width 65 height 20
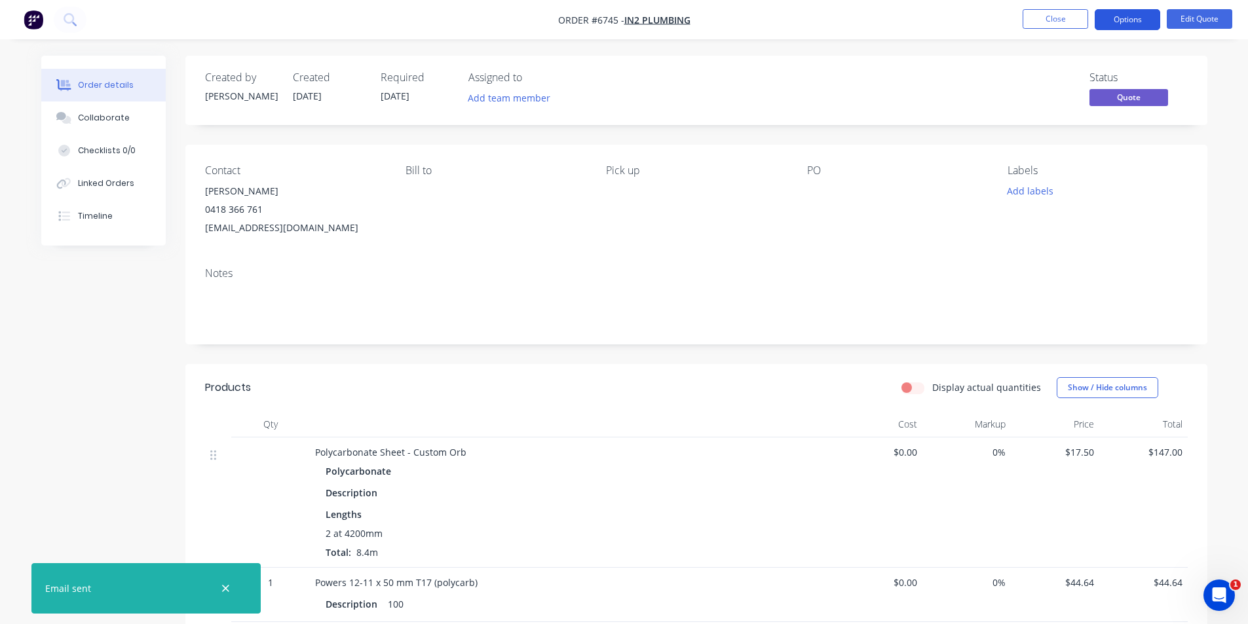
click at [1118, 28] on button "Options" at bounding box center [1126, 19] width 65 height 21
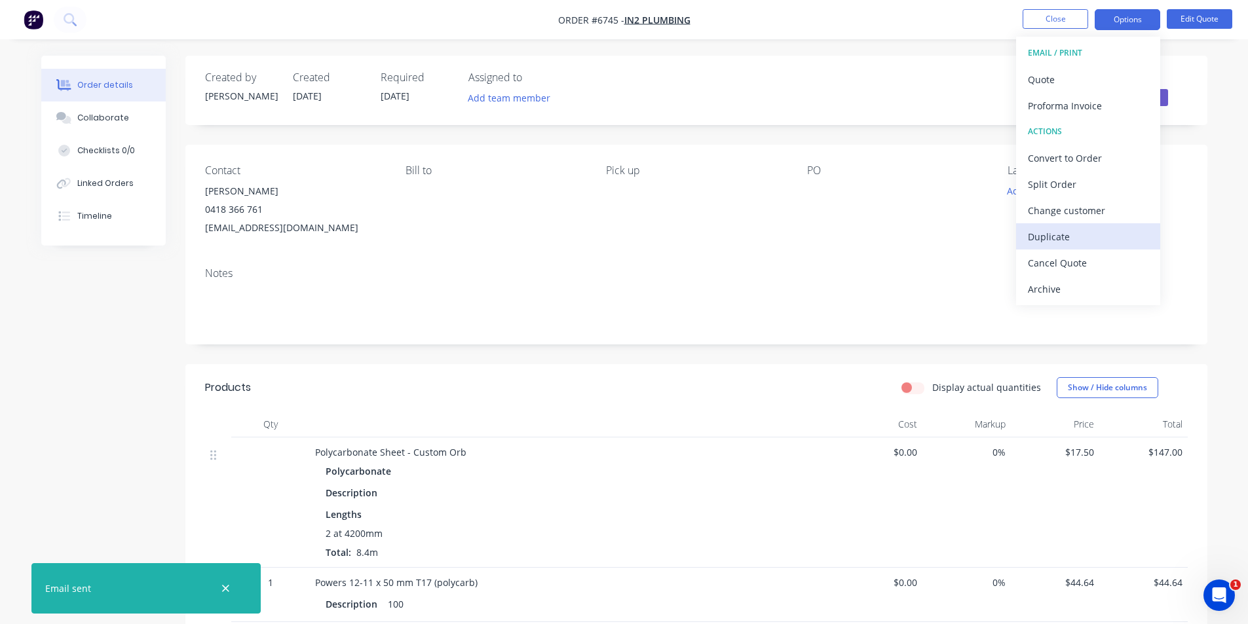
click at [1078, 237] on div "Duplicate" at bounding box center [1088, 236] width 121 height 19
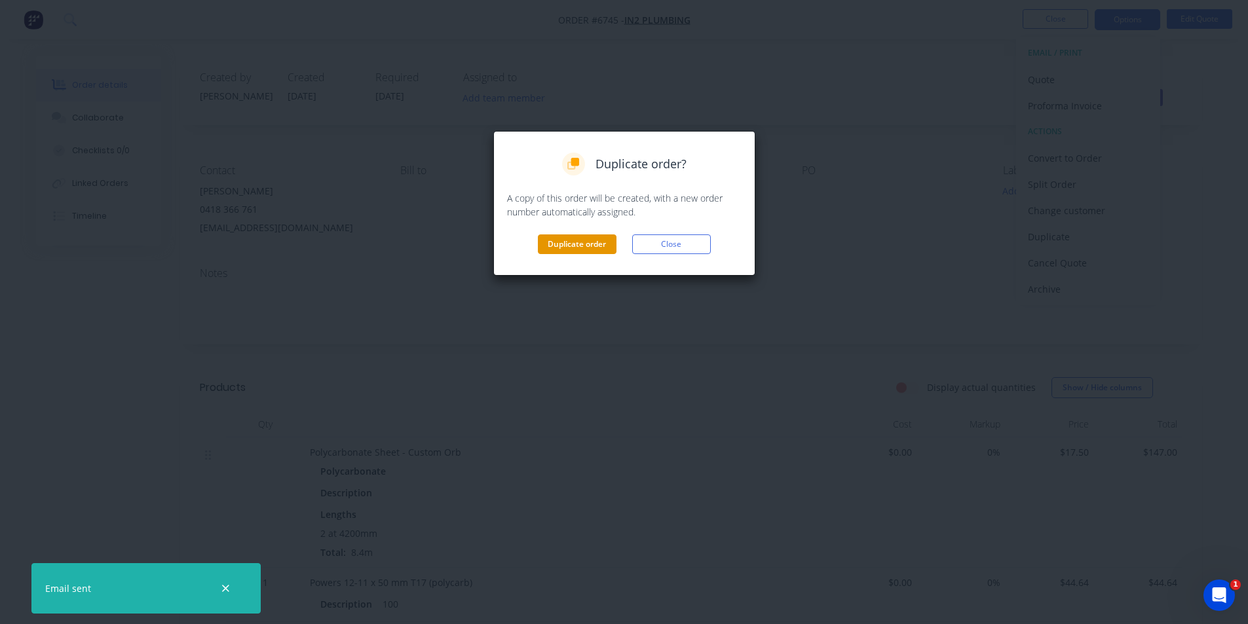
click at [595, 246] on button "Duplicate order" at bounding box center [577, 244] width 79 height 20
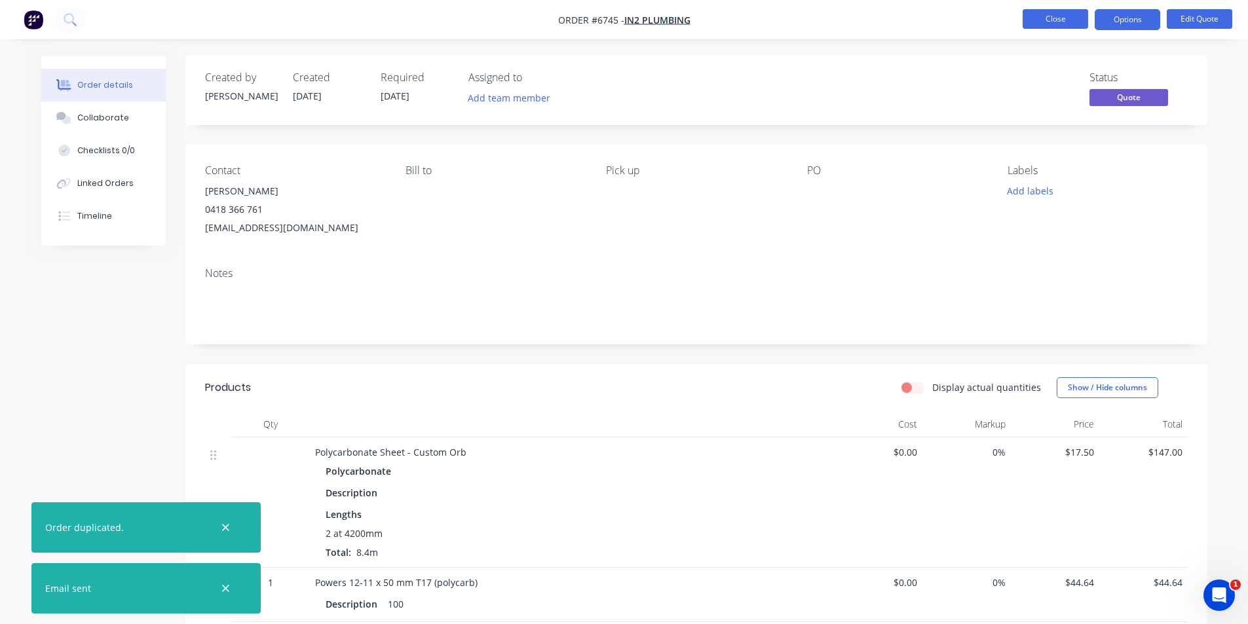
click at [1040, 22] on button "Close" at bounding box center [1054, 19] width 65 height 20
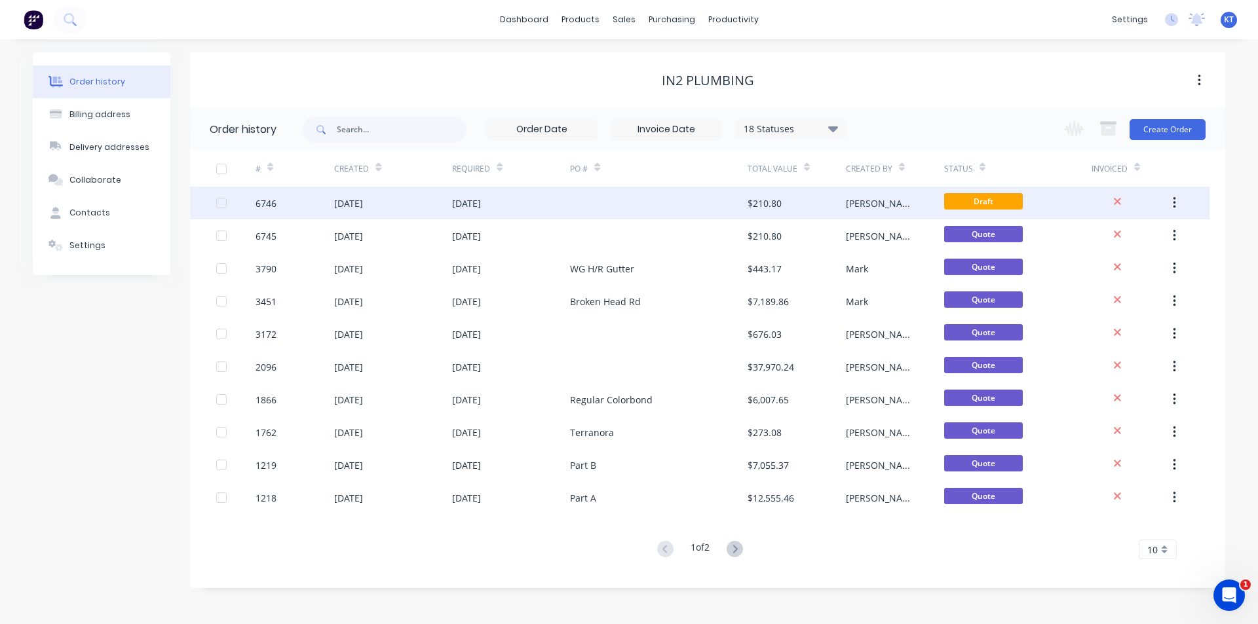
click at [460, 209] on div "[DATE]" at bounding box center [466, 203] width 29 height 14
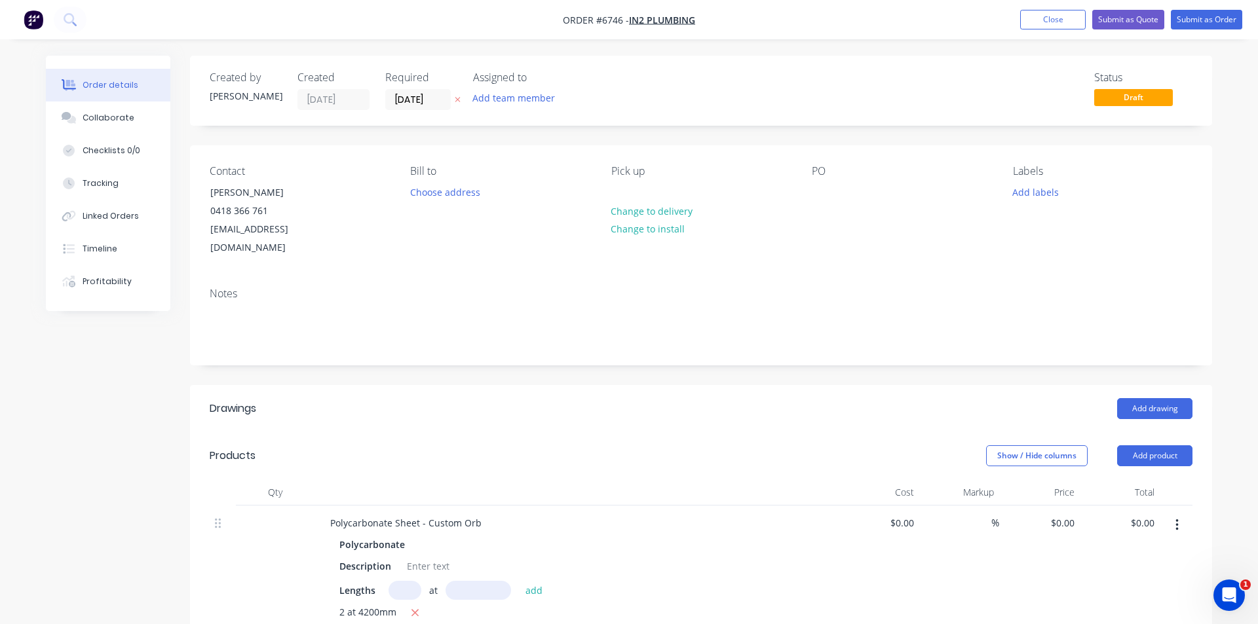
type input "$17.50"
type input "$147.00"
type input "$44.64"
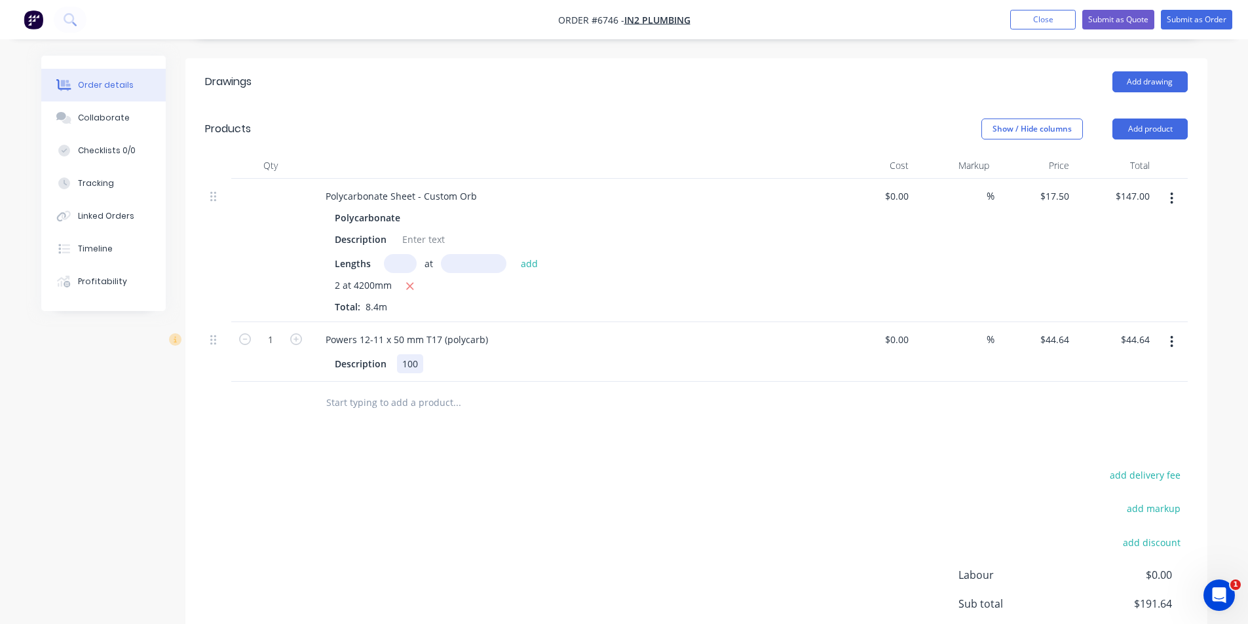
scroll to position [327, 0]
click at [390, 253] on input "text" at bounding box center [400, 262] width 33 height 19
type input "3"
type input "4200"
click at [514, 253] on button "add" at bounding box center [529, 262] width 31 height 18
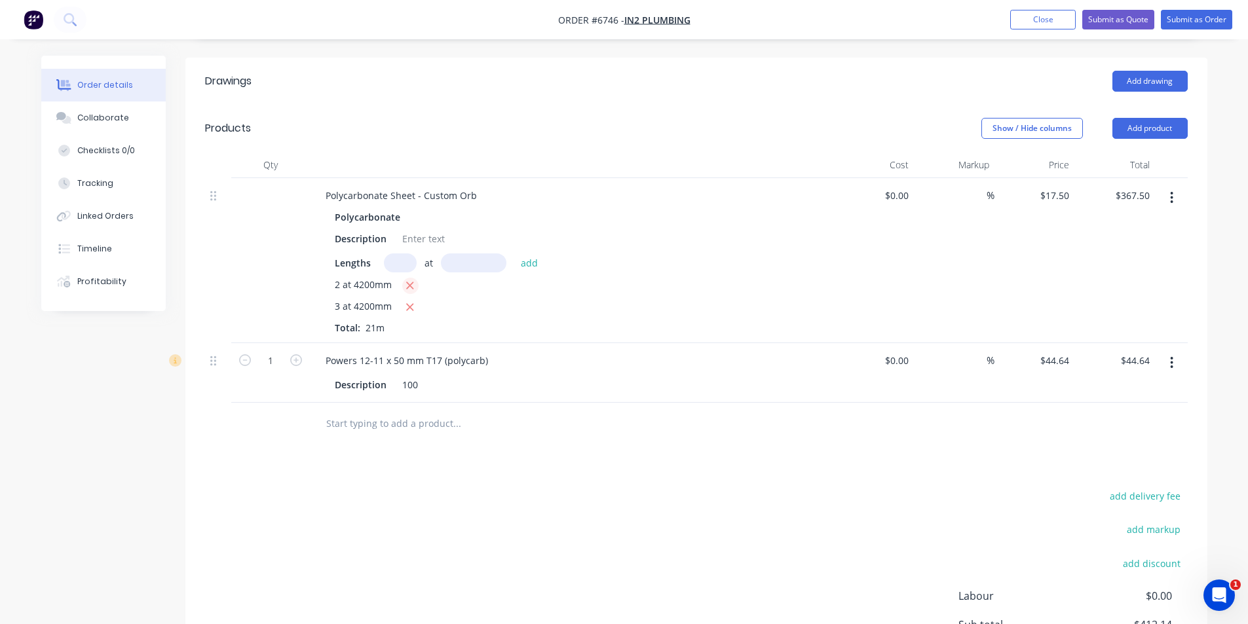
click at [409, 282] on icon "button" at bounding box center [410, 285] width 7 height 7
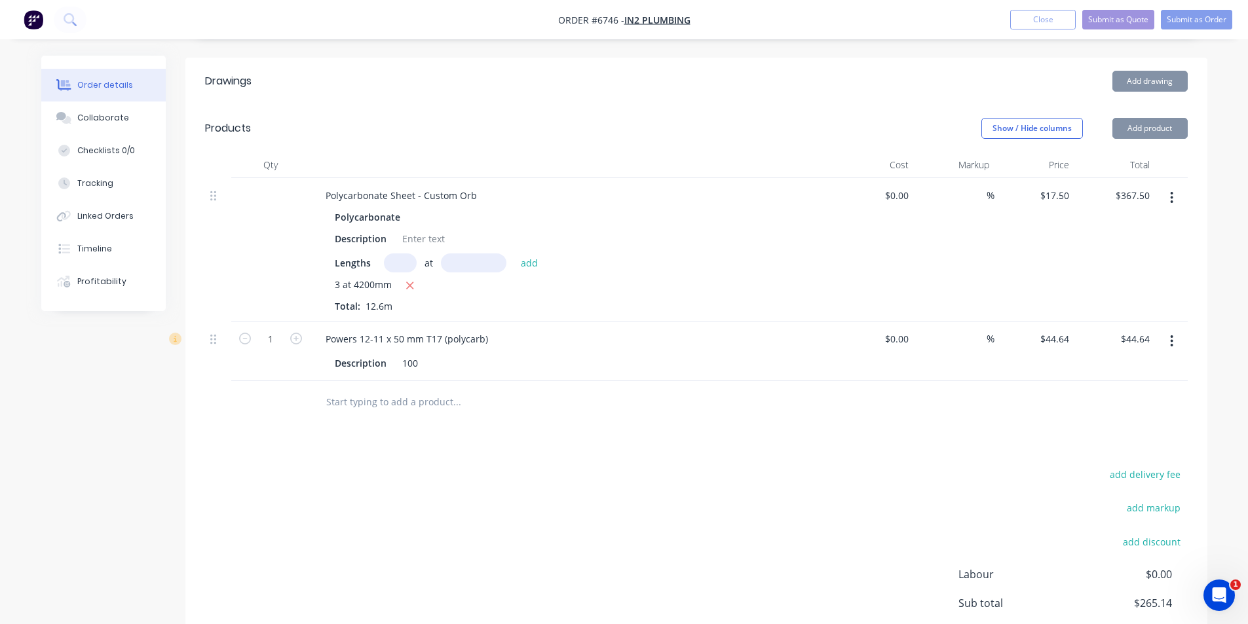
type input "$220.50"
click at [1135, 118] on button "Add product" at bounding box center [1149, 128] width 75 height 21
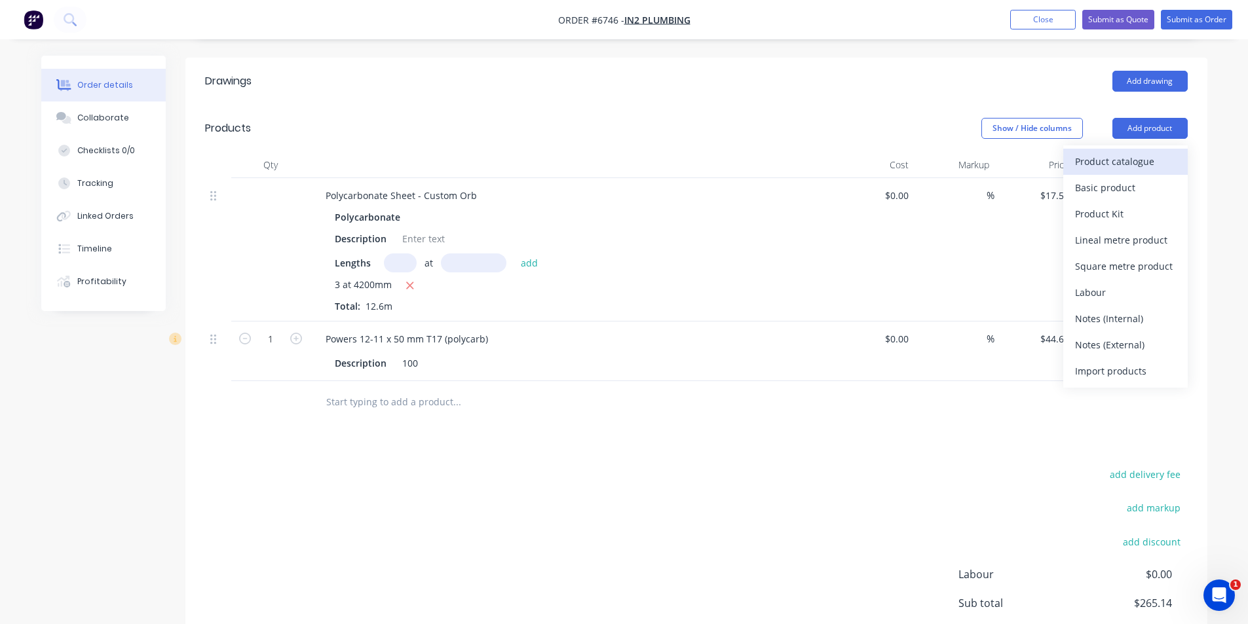
click at [1102, 152] on div "Product catalogue" at bounding box center [1125, 161] width 101 height 19
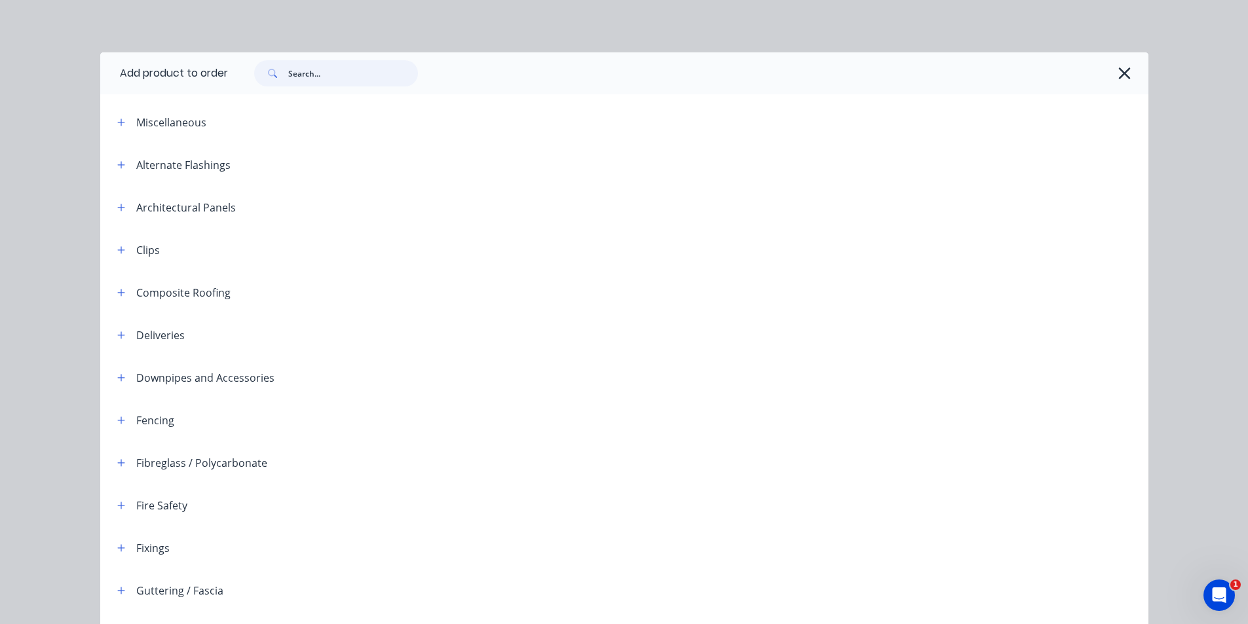
click at [333, 75] on input "text" at bounding box center [353, 73] width 130 height 26
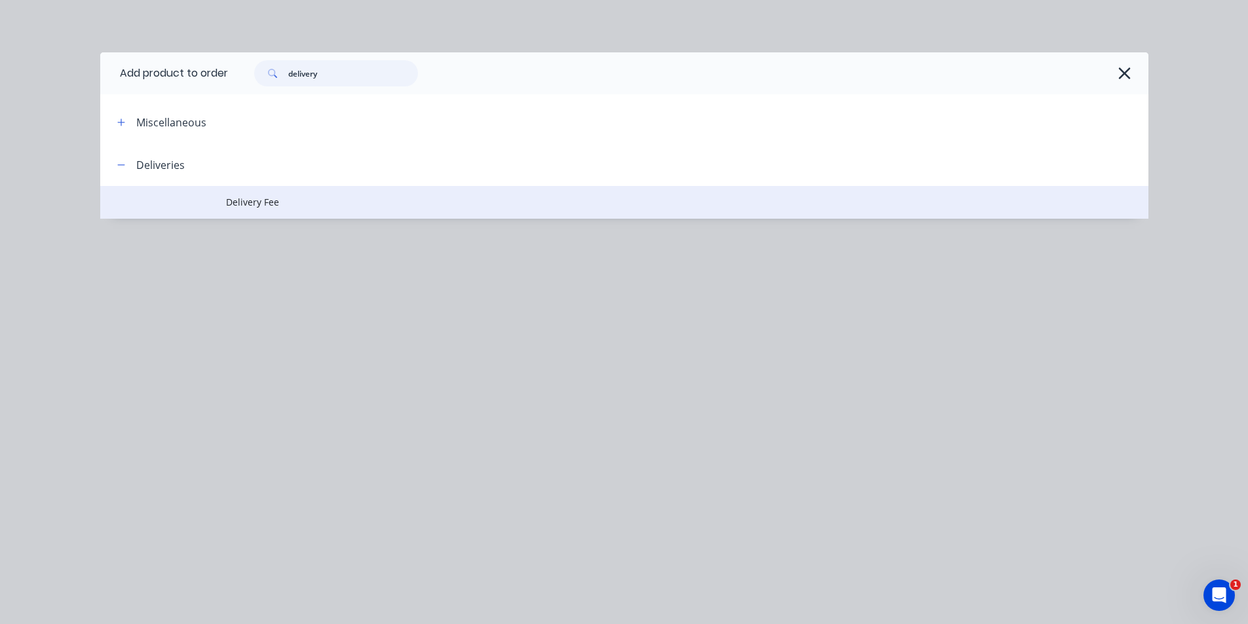
type input "delivery"
click at [281, 210] on td "Delivery Fee" at bounding box center [687, 202] width 922 height 33
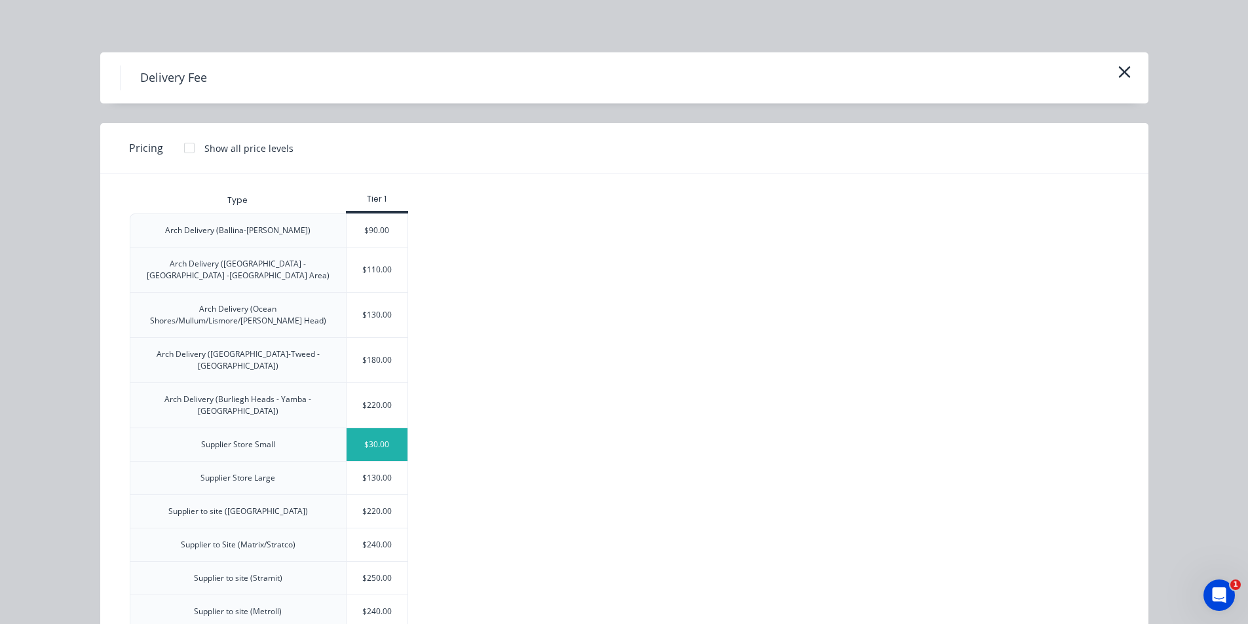
click at [375, 428] on div "$30.00" at bounding box center [377, 444] width 62 height 33
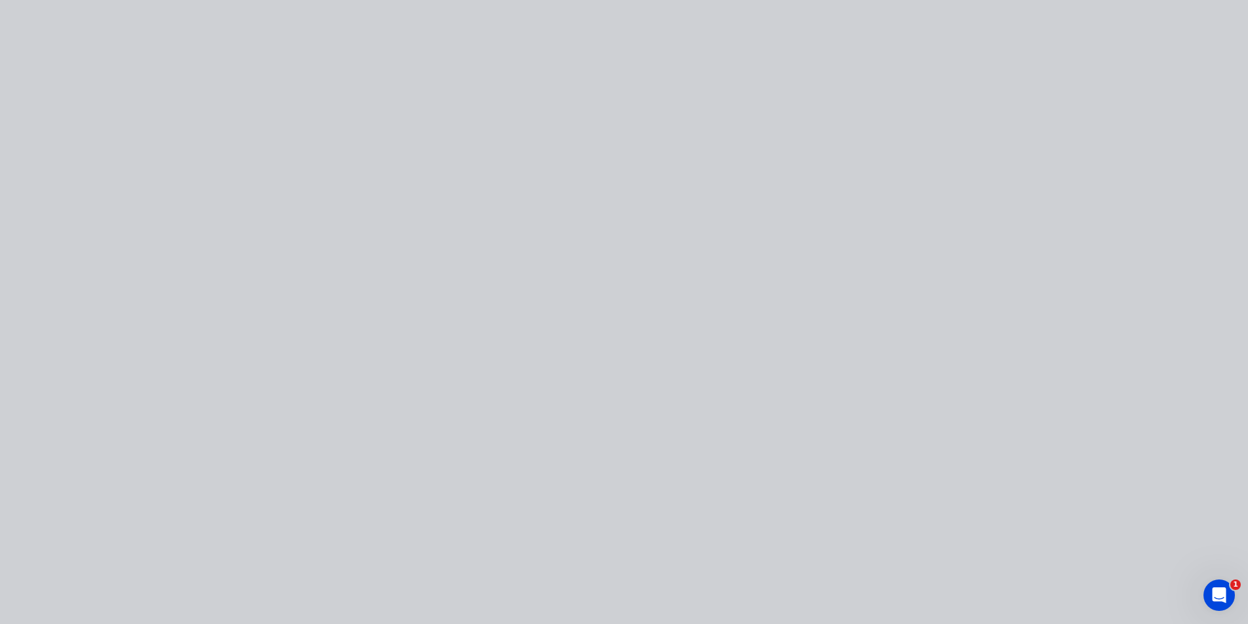
type input "$30.00"
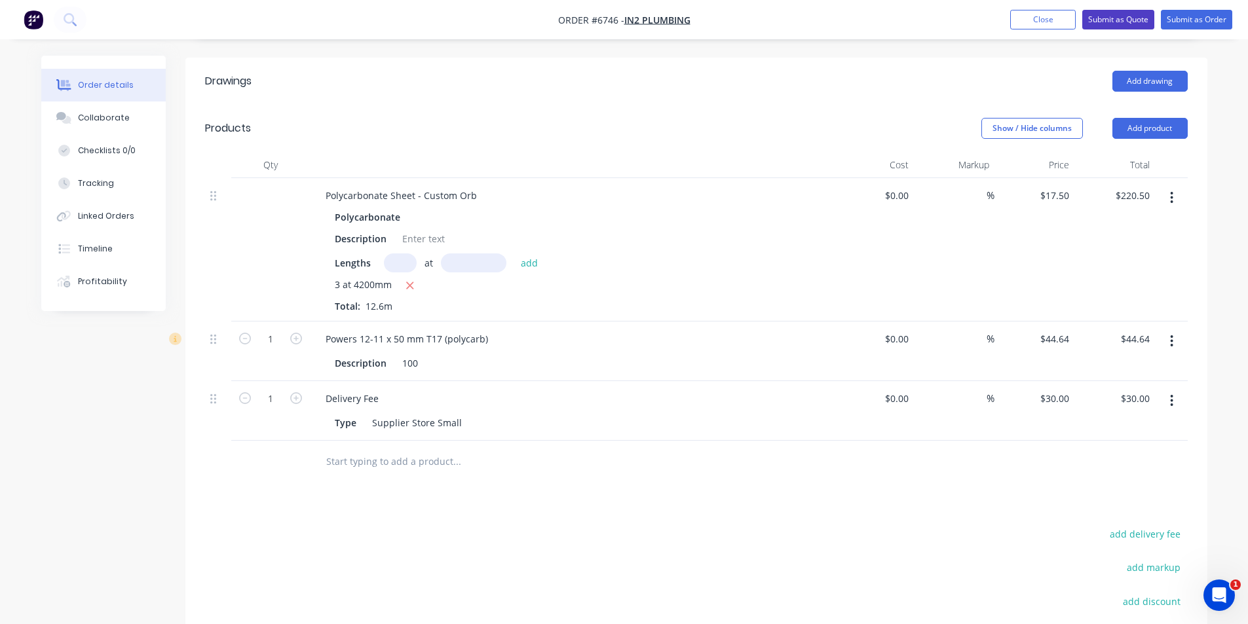
click at [1137, 18] on button "Submit as Quote" at bounding box center [1118, 20] width 72 height 20
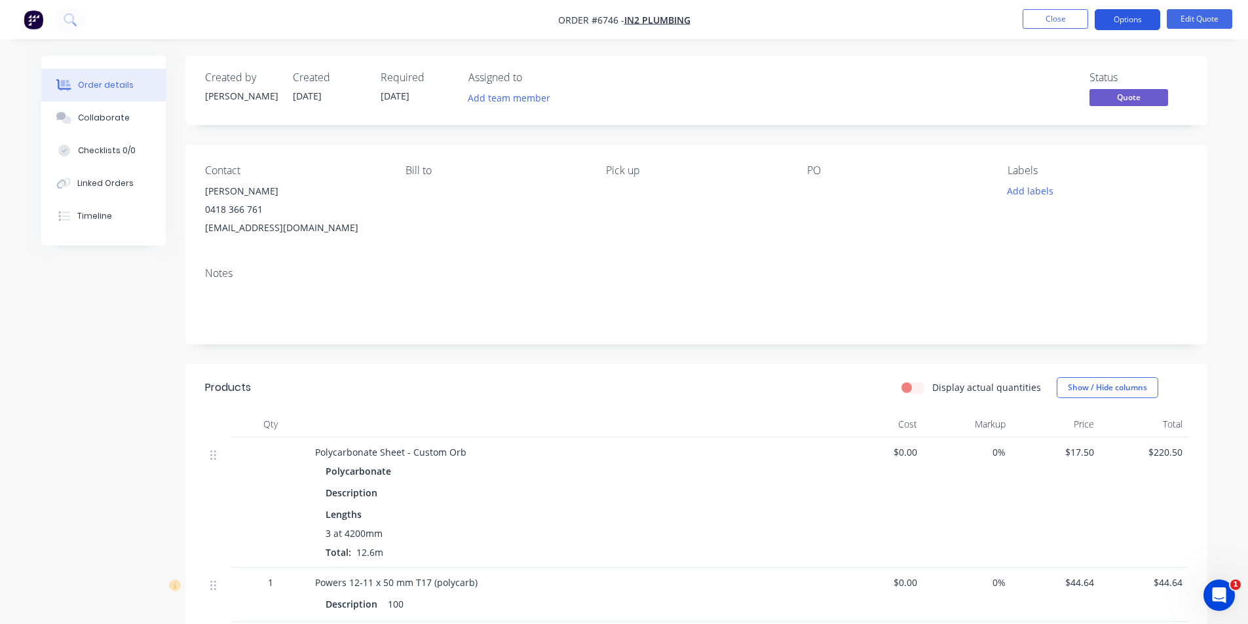
click at [1108, 12] on button "Options" at bounding box center [1126, 19] width 65 height 21
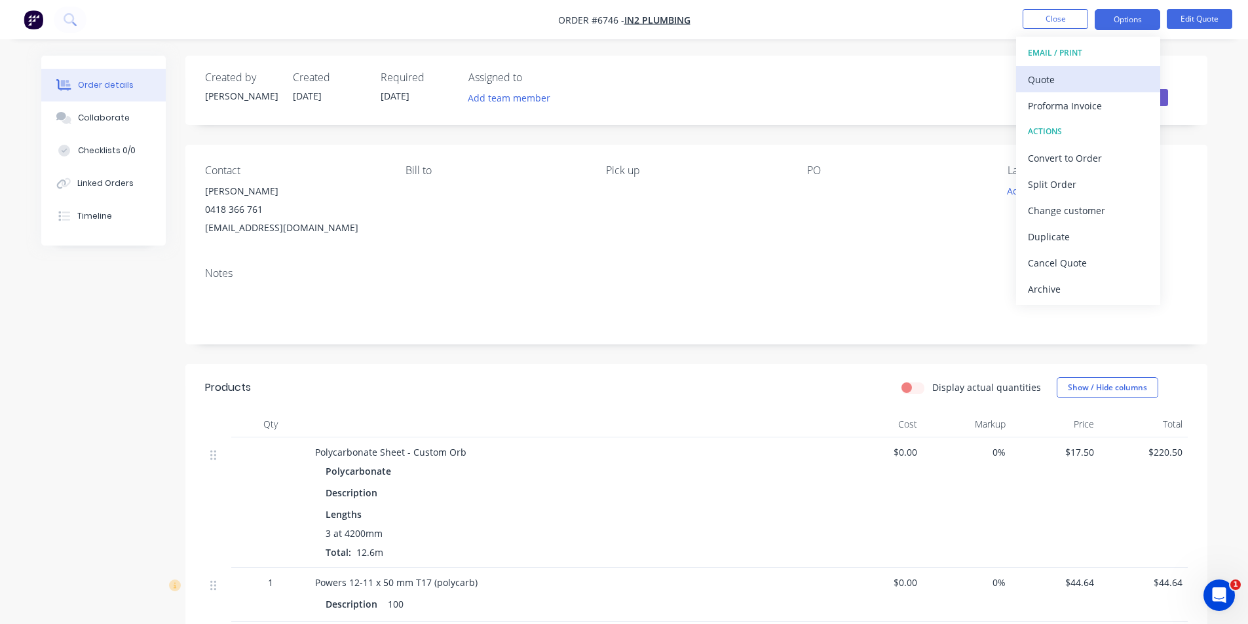
click at [1062, 86] on div "Quote" at bounding box center [1088, 79] width 121 height 19
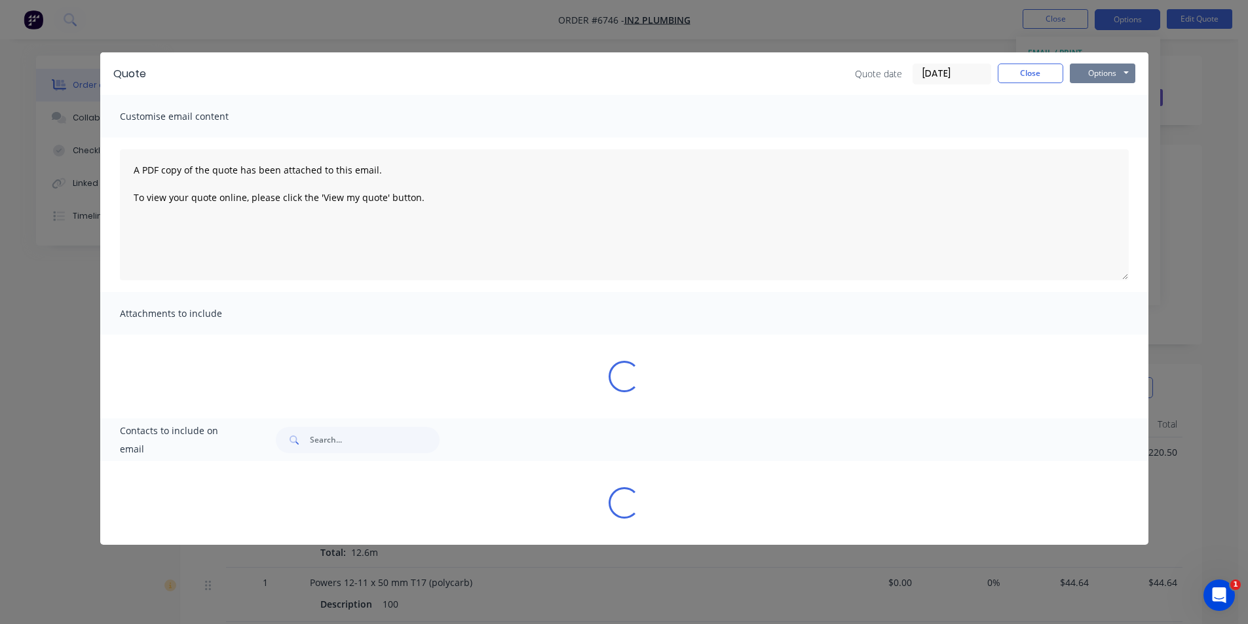
click at [1130, 72] on button "Options" at bounding box center [1102, 74] width 65 height 20
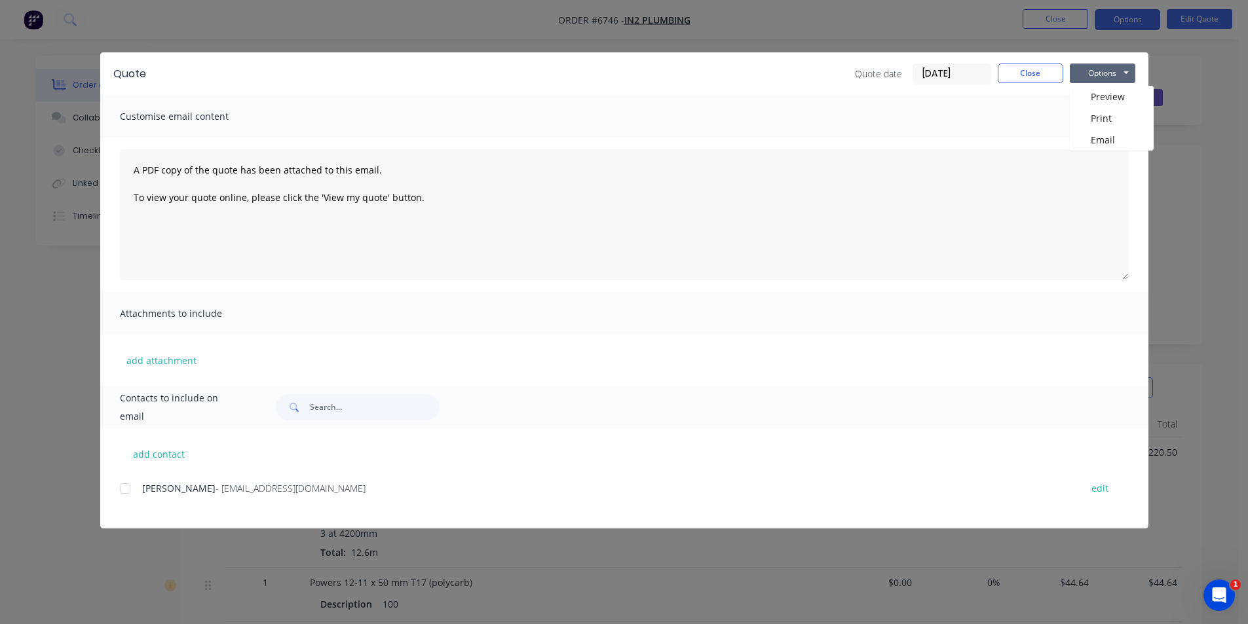
click at [132, 493] on div at bounding box center [125, 489] width 26 height 26
click at [1111, 73] on button "Options" at bounding box center [1102, 74] width 65 height 20
click at [1113, 147] on button "Email" at bounding box center [1112, 140] width 84 height 22
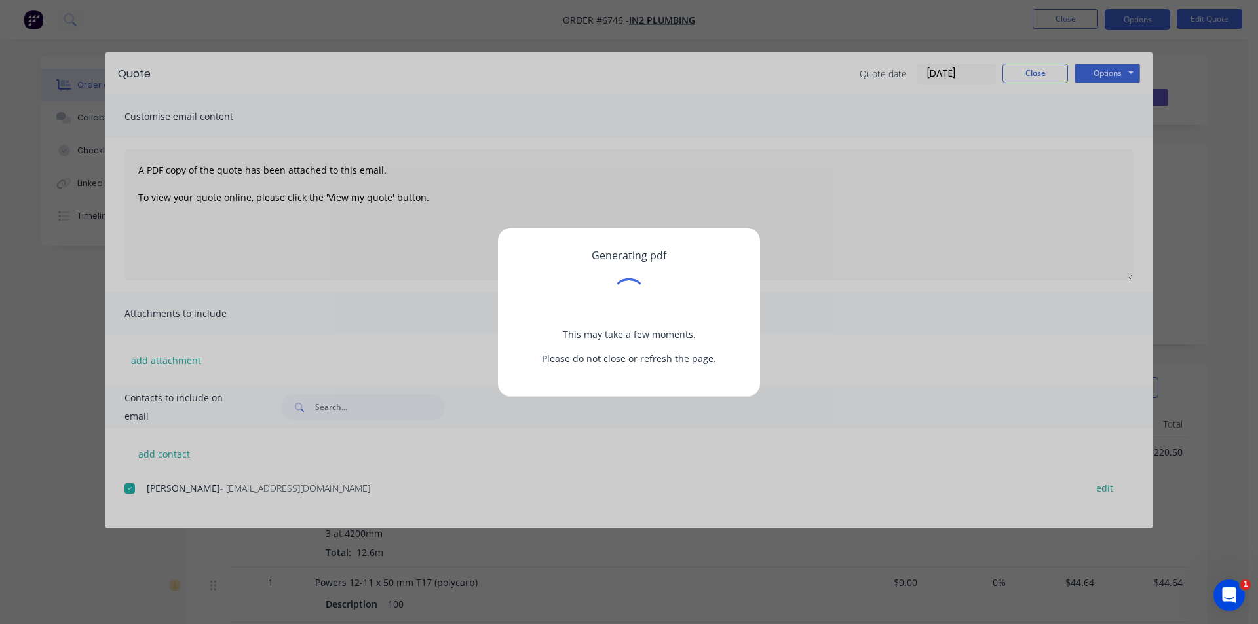
click at [1034, 70] on div "Generating pdf This may take a few moments. Please do not close or refresh the …" at bounding box center [629, 312] width 1258 height 624
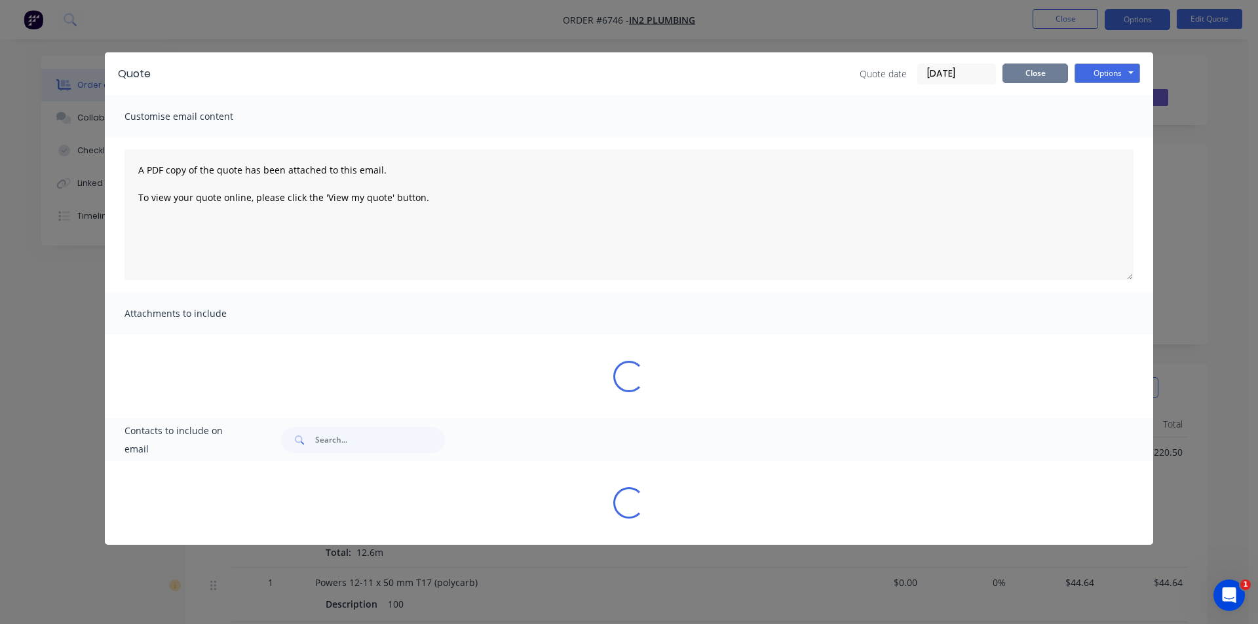
click at [1034, 70] on button "Close" at bounding box center [1034, 74] width 65 height 20
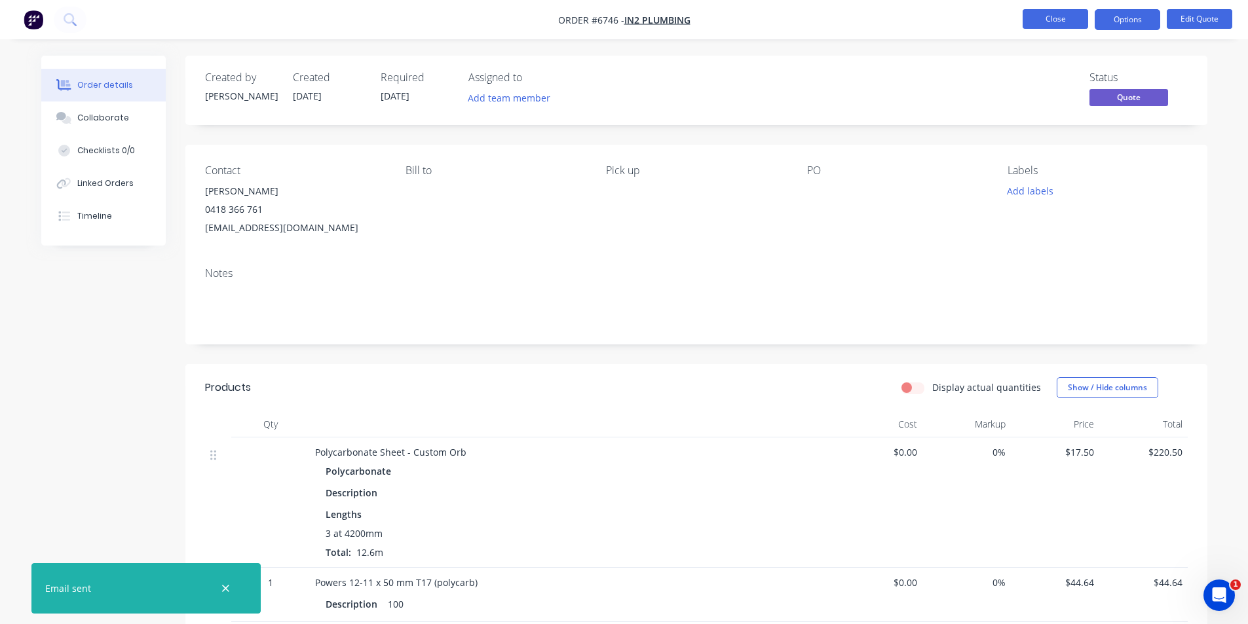
click at [1065, 16] on button "Close" at bounding box center [1054, 19] width 65 height 20
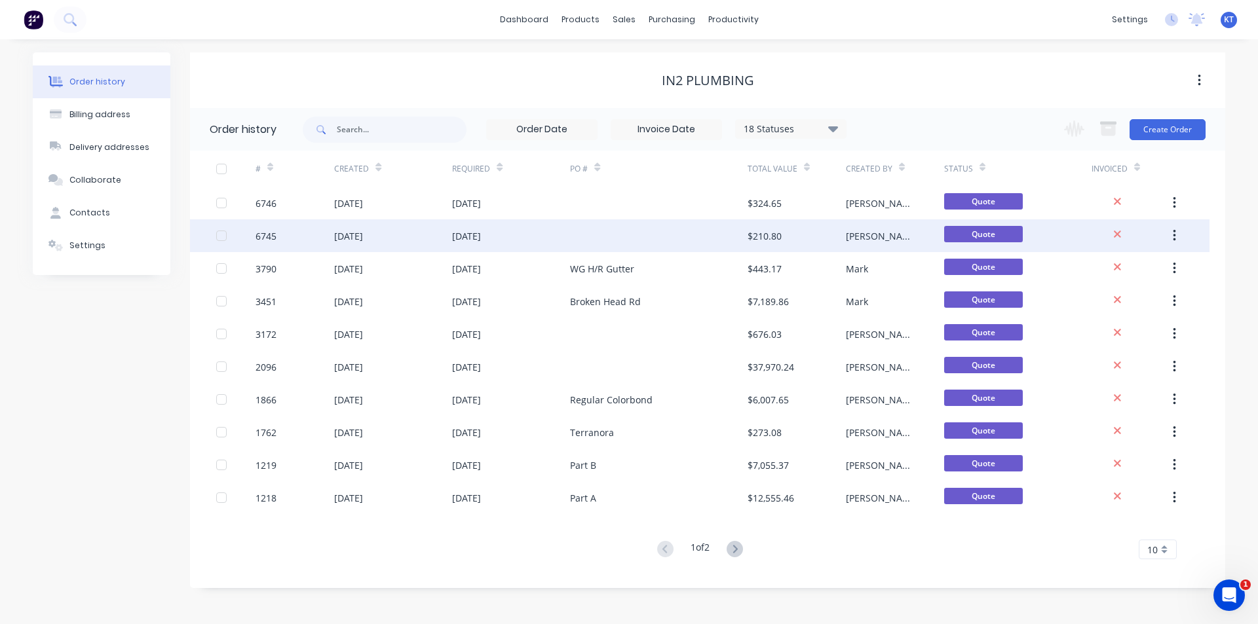
click at [773, 238] on div "$210.80" at bounding box center [764, 236] width 34 height 14
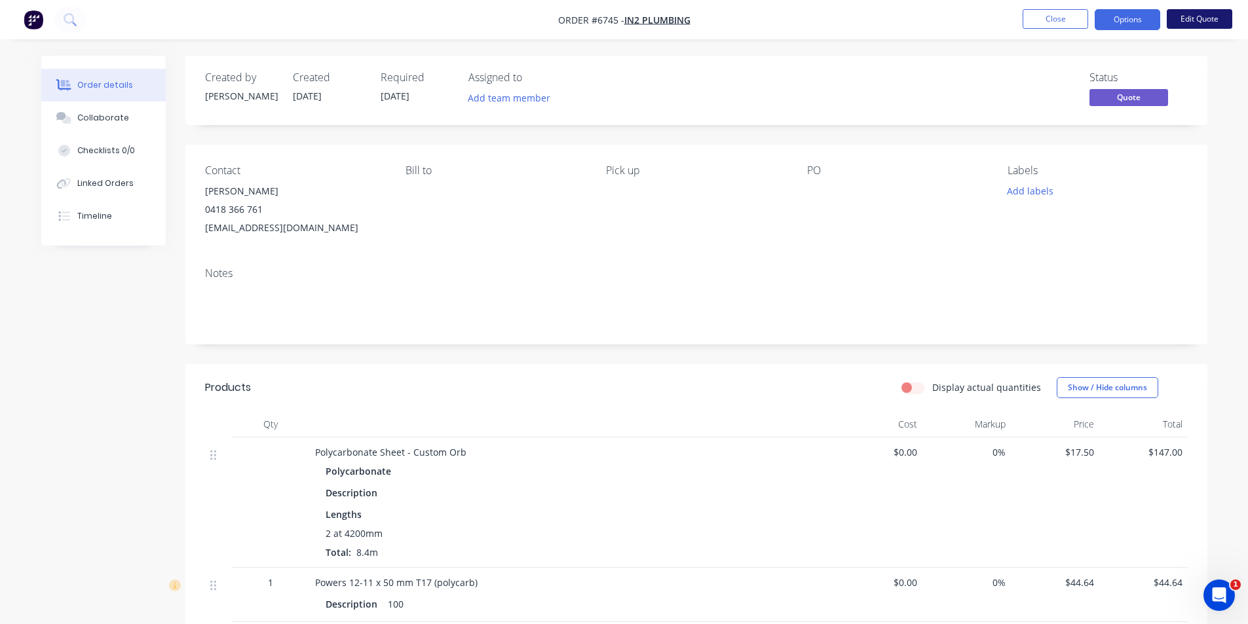
click at [1227, 21] on button "Edit Quote" at bounding box center [1199, 19] width 65 height 20
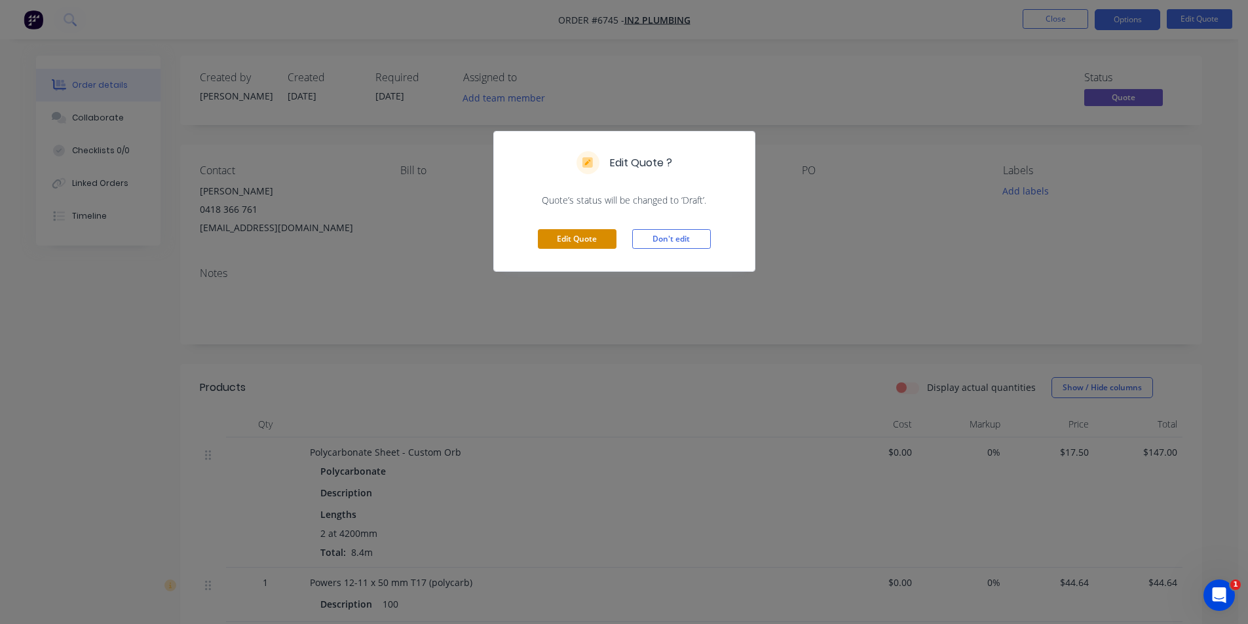
click at [586, 234] on button "Edit Quote" at bounding box center [577, 239] width 79 height 20
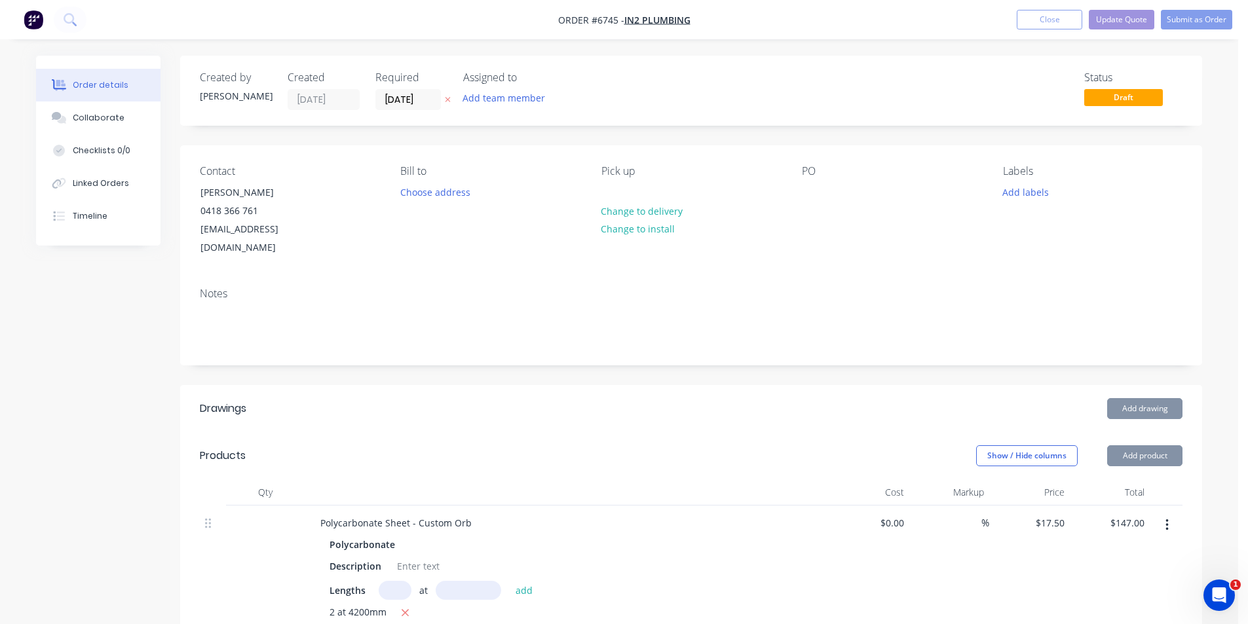
type input "$17.50"
type input "$147.00"
type input "$44.64"
click at [1159, 447] on button "Add product" at bounding box center [1149, 455] width 75 height 21
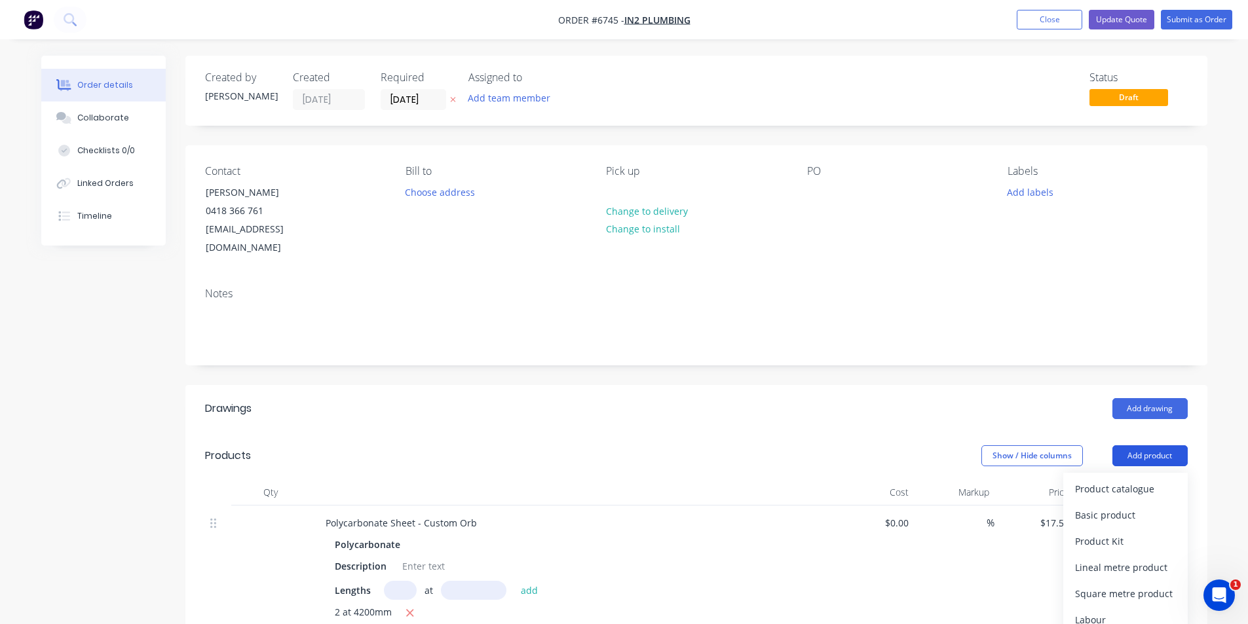
click at [1169, 445] on button "Add product" at bounding box center [1149, 455] width 75 height 21
click at [1161, 460] on header "Products Show / Hide columns Add product" at bounding box center [696, 455] width 1022 height 47
click at [1157, 445] on button "Add product" at bounding box center [1149, 455] width 75 height 21
click at [1127, 479] on div "Product catalogue" at bounding box center [1125, 488] width 101 height 19
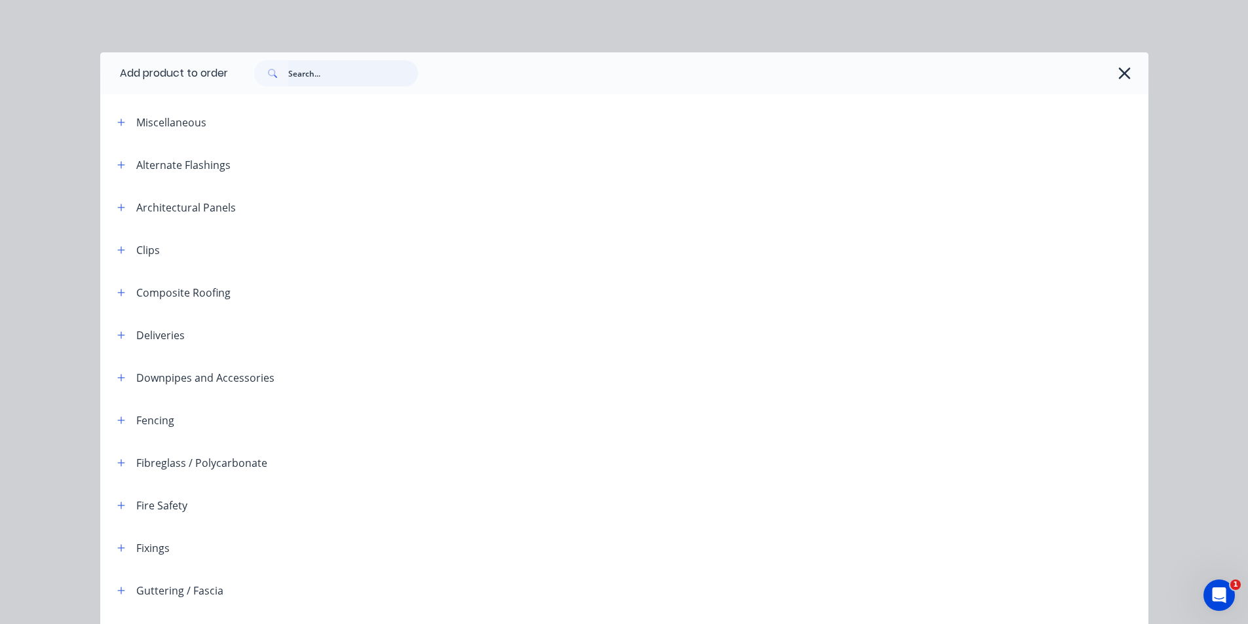
click at [319, 83] on input "text" at bounding box center [353, 73] width 130 height 26
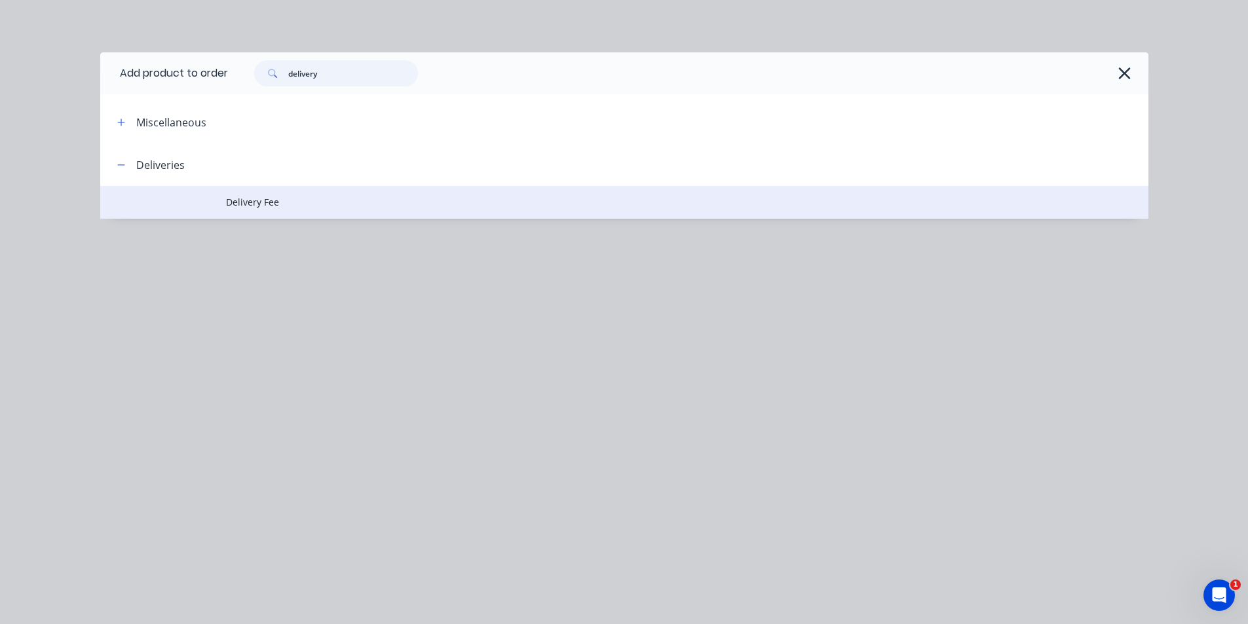
type input "delivery"
click at [276, 193] on td "Delivery Fee" at bounding box center [687, 202] width 922 height 33
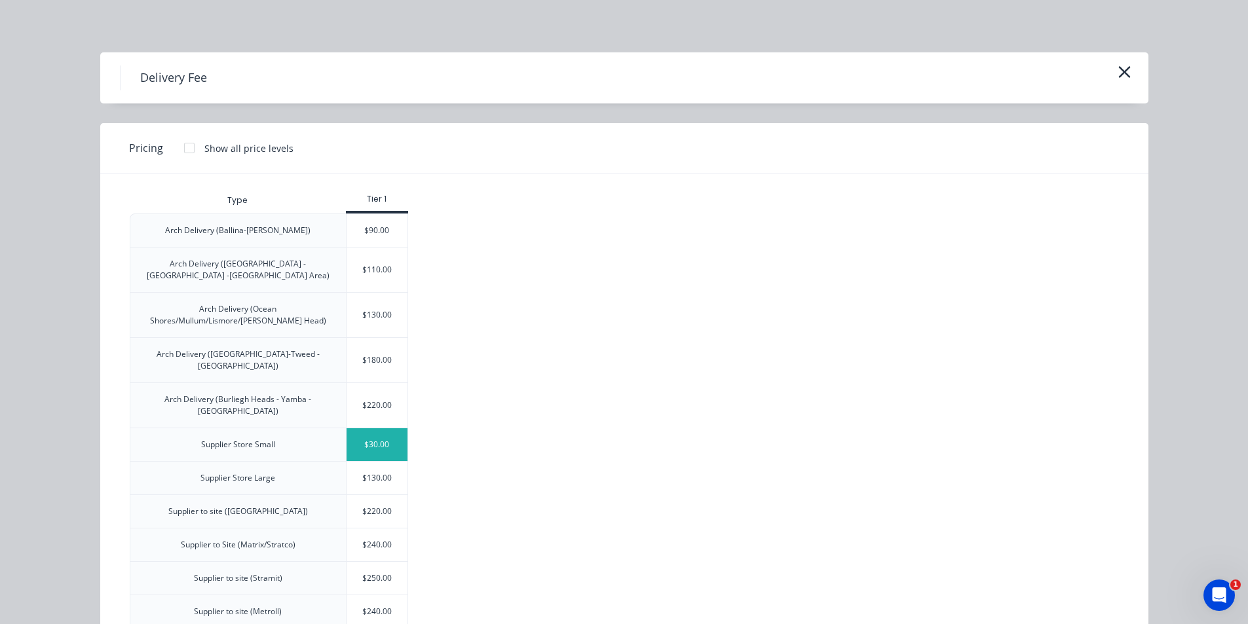
click at [383, 428] on div "$30.00" at bounding box center [377, 444] width 62 height 33
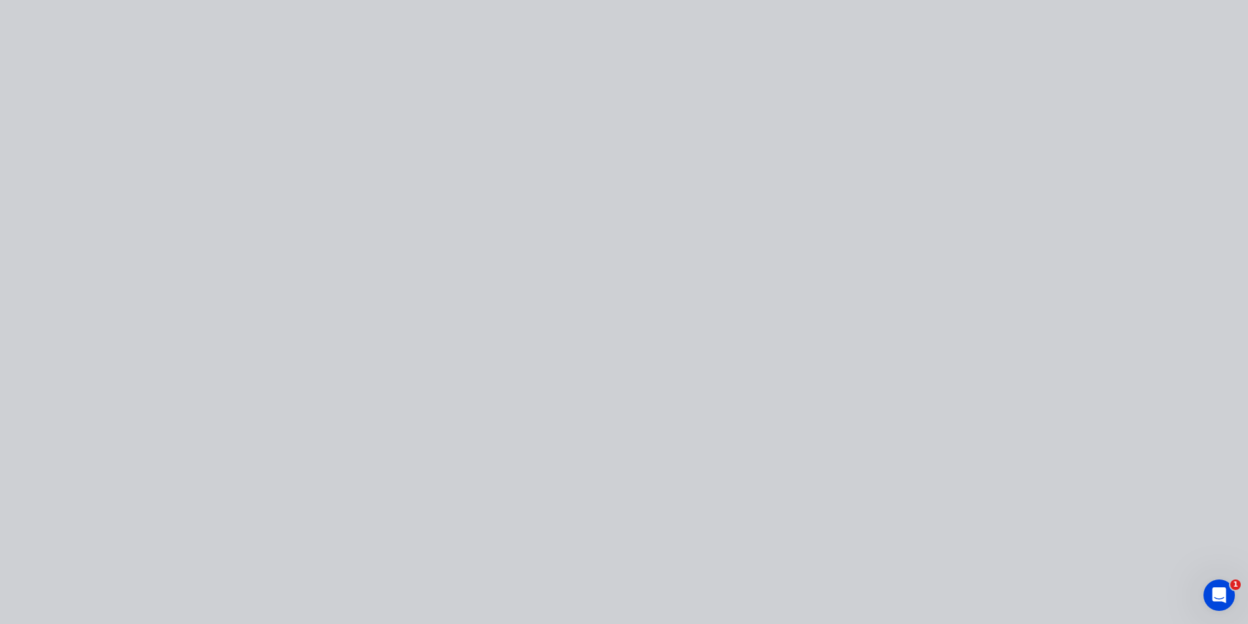
type input "$30.00"
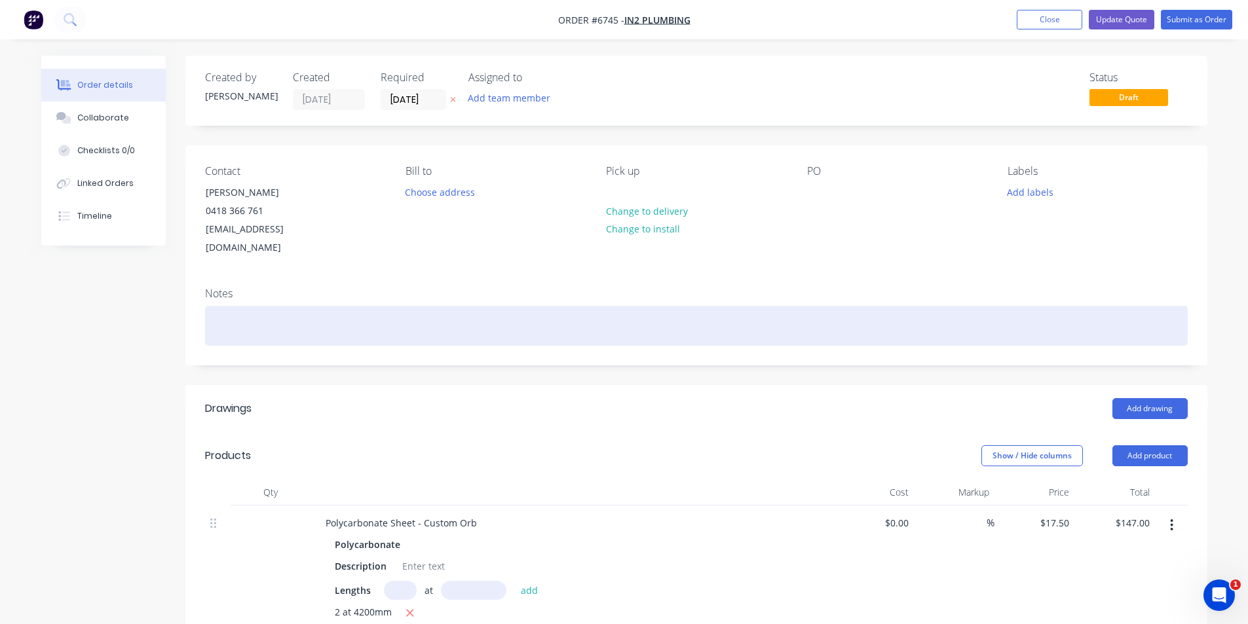
click at [253, 306] on div at bounding box center [696, 326] width 982 height 40
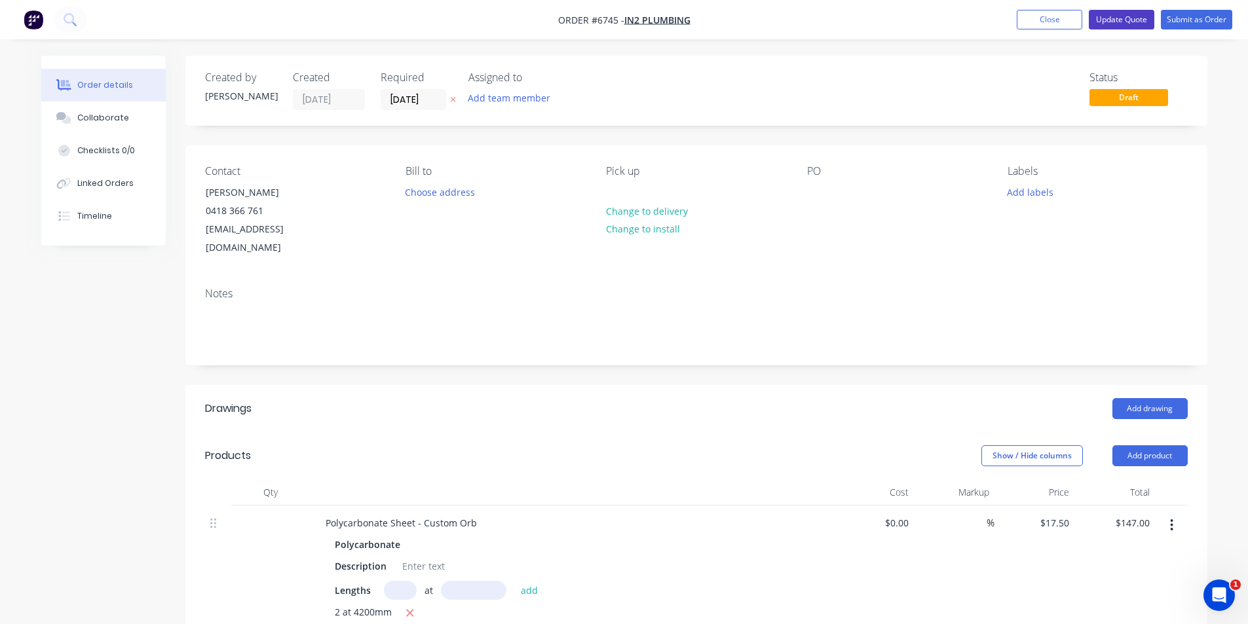
click at [1106, 20] on button "Update Quote" at bounding box center [1121, 20] width 65 height 20
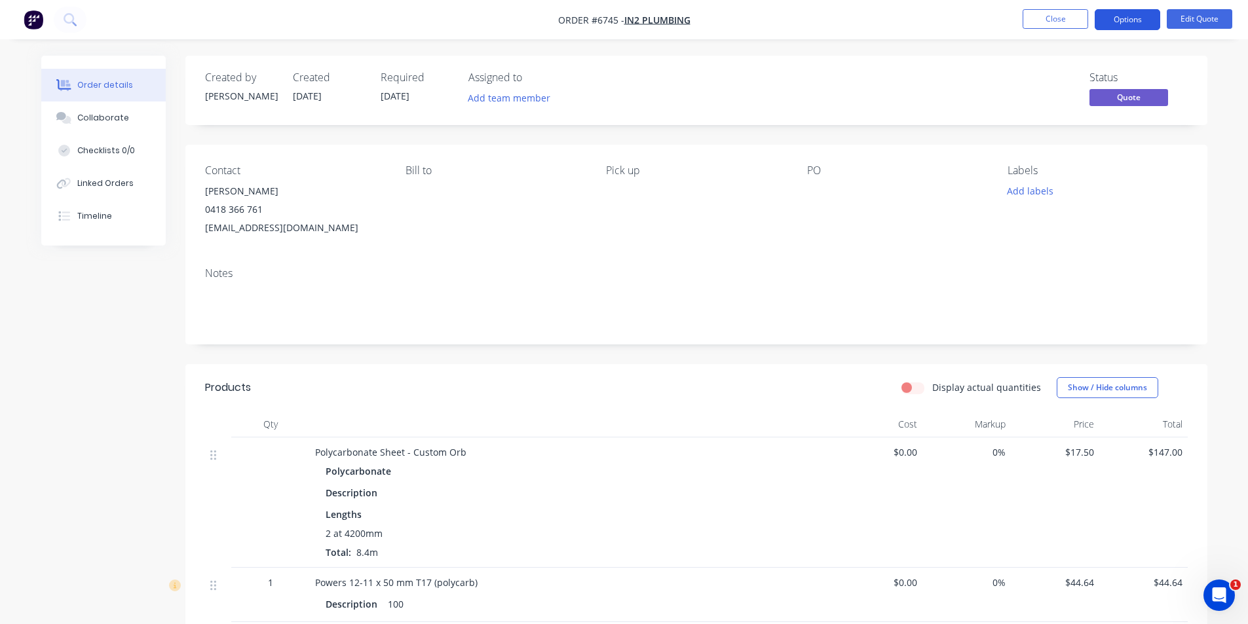
click at [1123, 19] on button "Options" at bounding box center [1126, 19] width 65 height 21
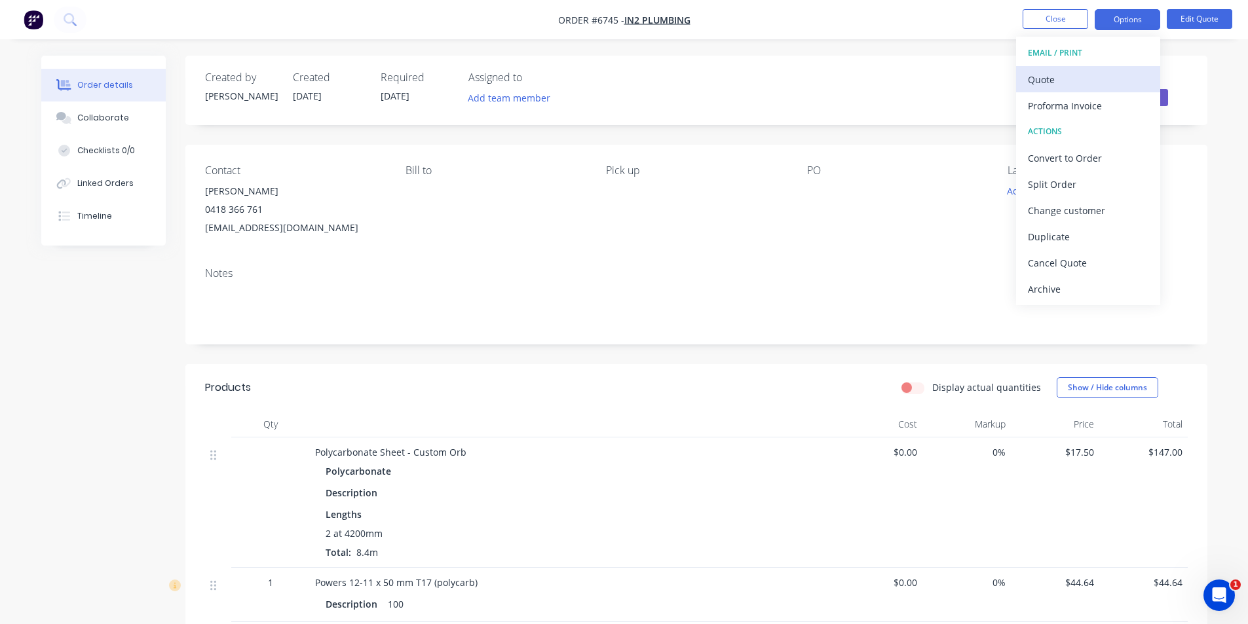
click at [1082, 83] on div "Quote" at bounding box center [1088, 79] width 121 height 19
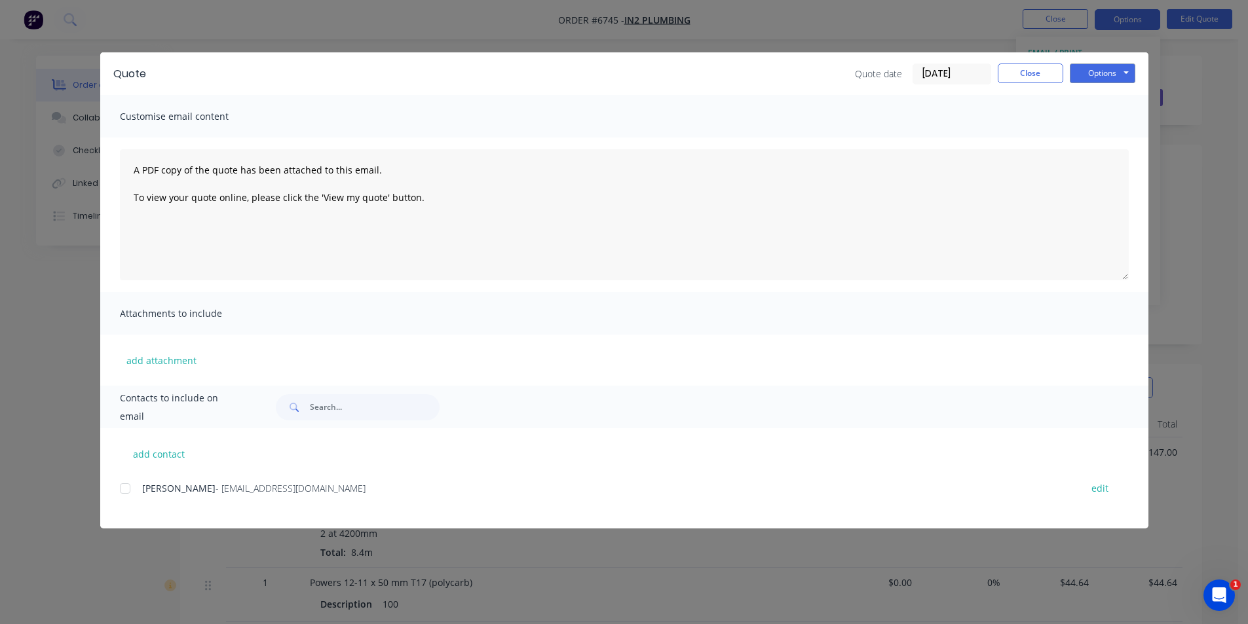
click at [129, 488] on div at bounding box center [125, 489] width 26 height 26
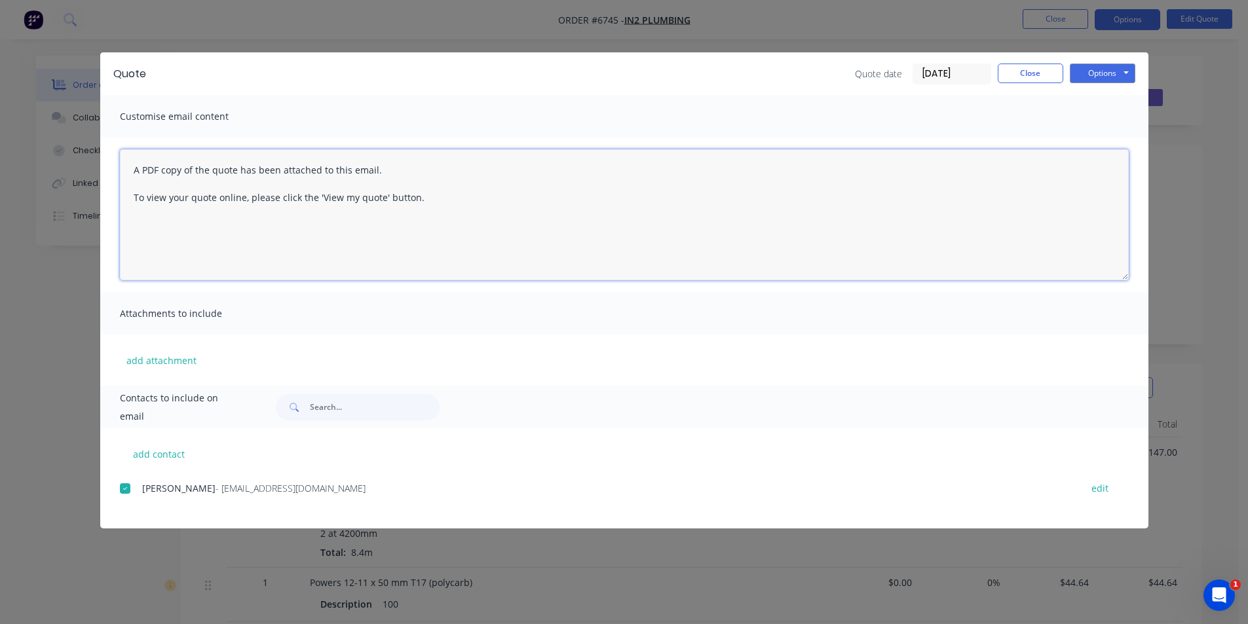
click at [131, 166] on textarea "A PDF copy of the quote has been attached to this email. To view your quote onl…" at bounding box center [624, 214] width 1009 height 131
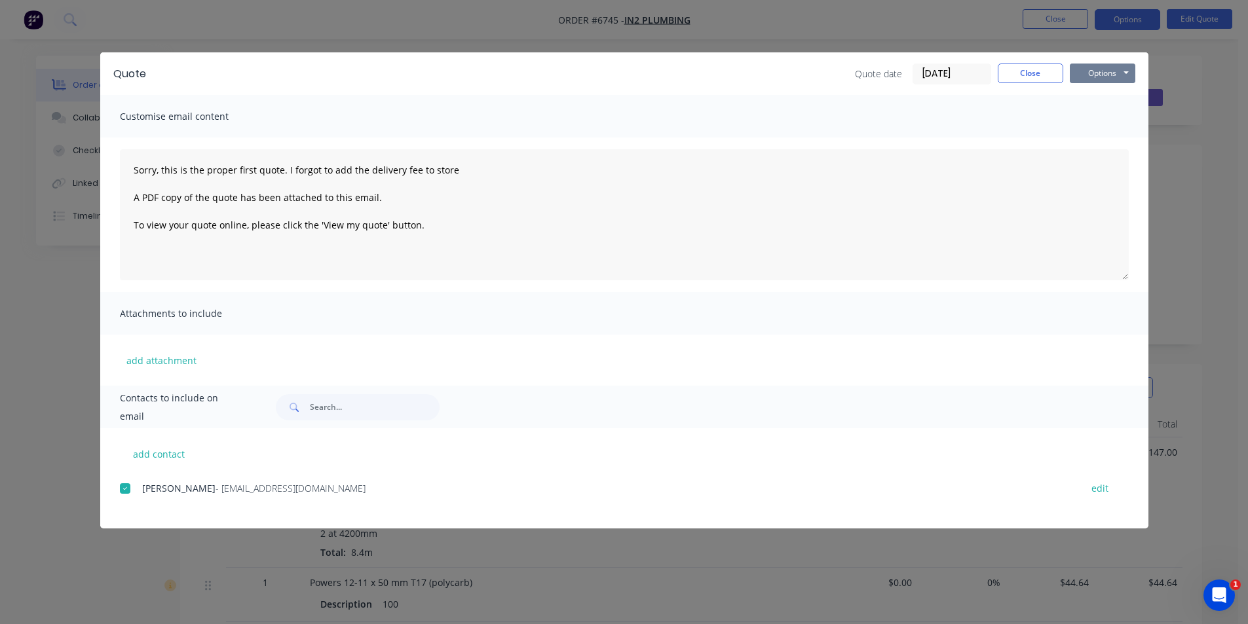
click at [1117, 69] on button "Options" at bounding box center [1102, 74] width 65 height 20
click at [1111, 78] on button "Options" at bounding box center [1102, 74] width 65 height 20
click at [1115, 64] on button "Options" at bounding box center [1102, 74] width 65 height 20
click at [1104, 137] on button "Email" at bounding box center [1112, 140] width 84 height 22
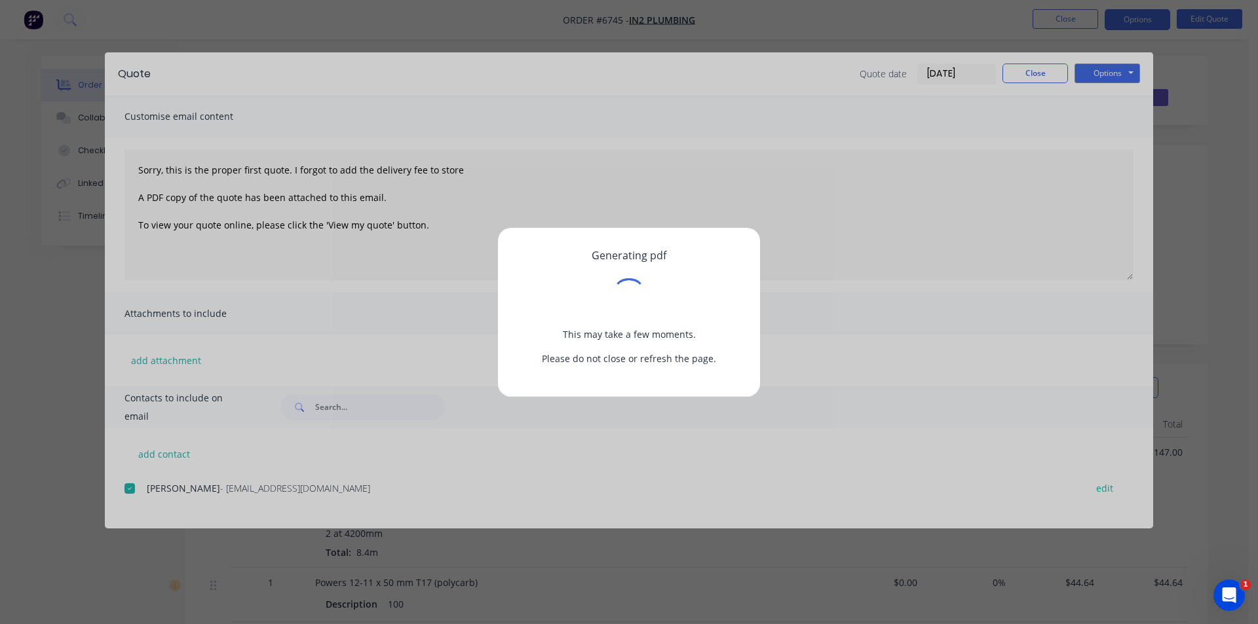
type textarea "A PDF copy of the quote has been attached to this email. To view your quote onl…"
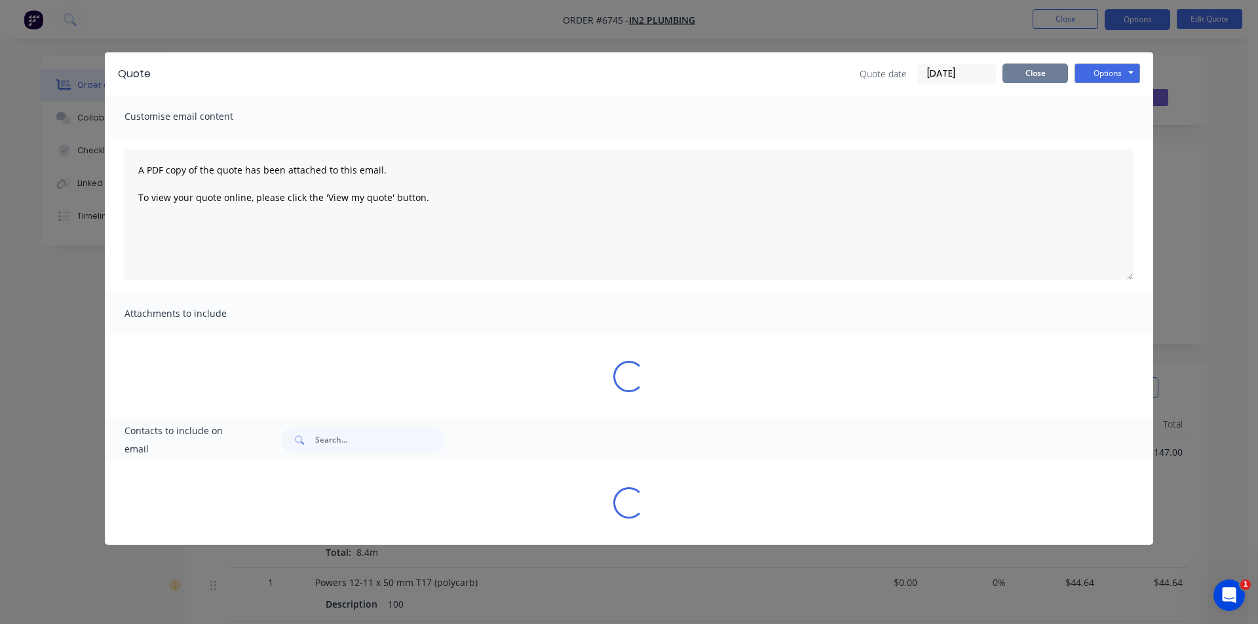
click at [1021, 70] on button "Close" at bounding box center [1034, 74] width 65 height 20
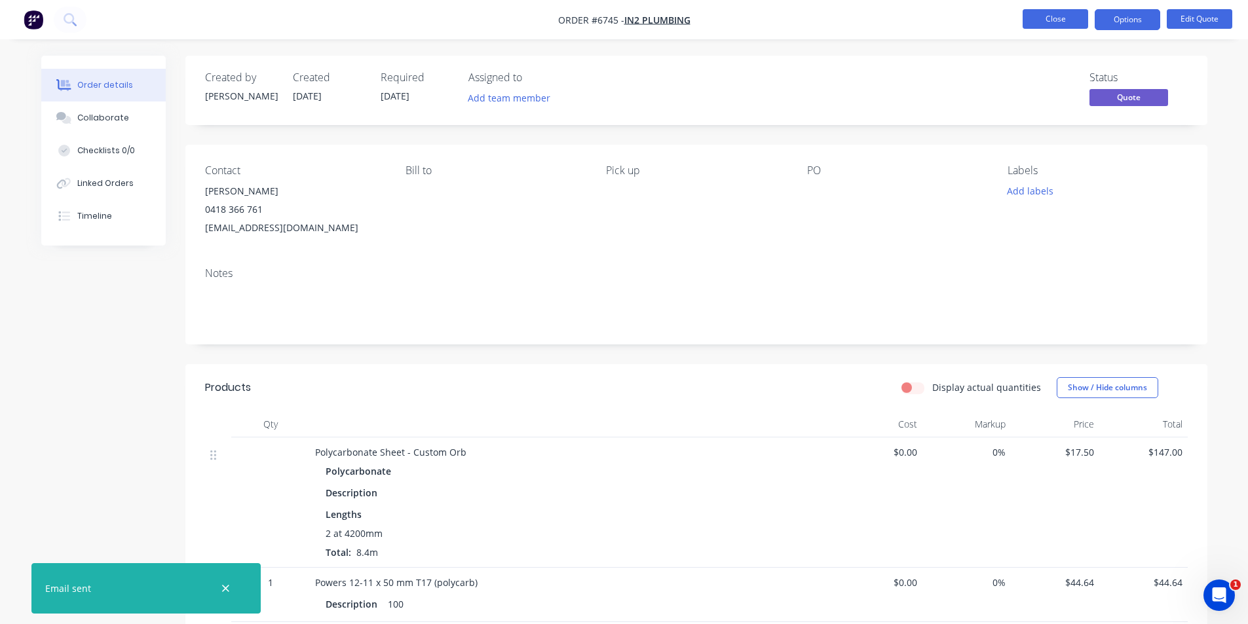
click at [1085, 24] on button "Close" at bounding box center [1054, 19] width 65 height 20
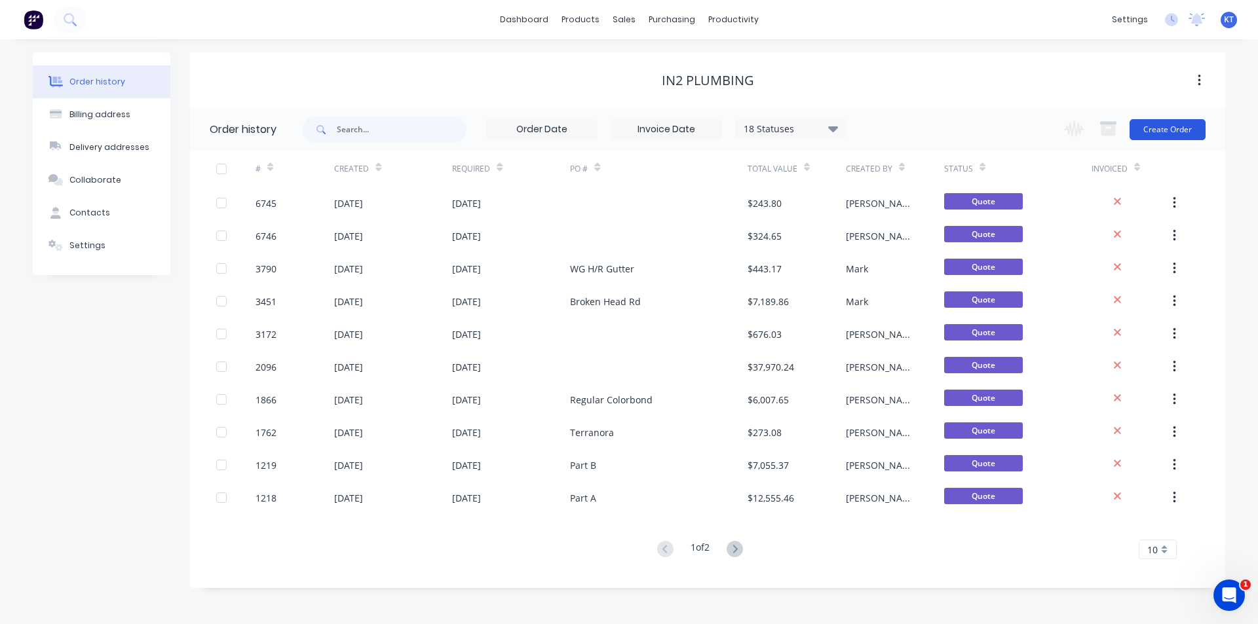
click at [1155, 130] on button "Create Order" at bounding box center [1167, 129] width 76 height 21
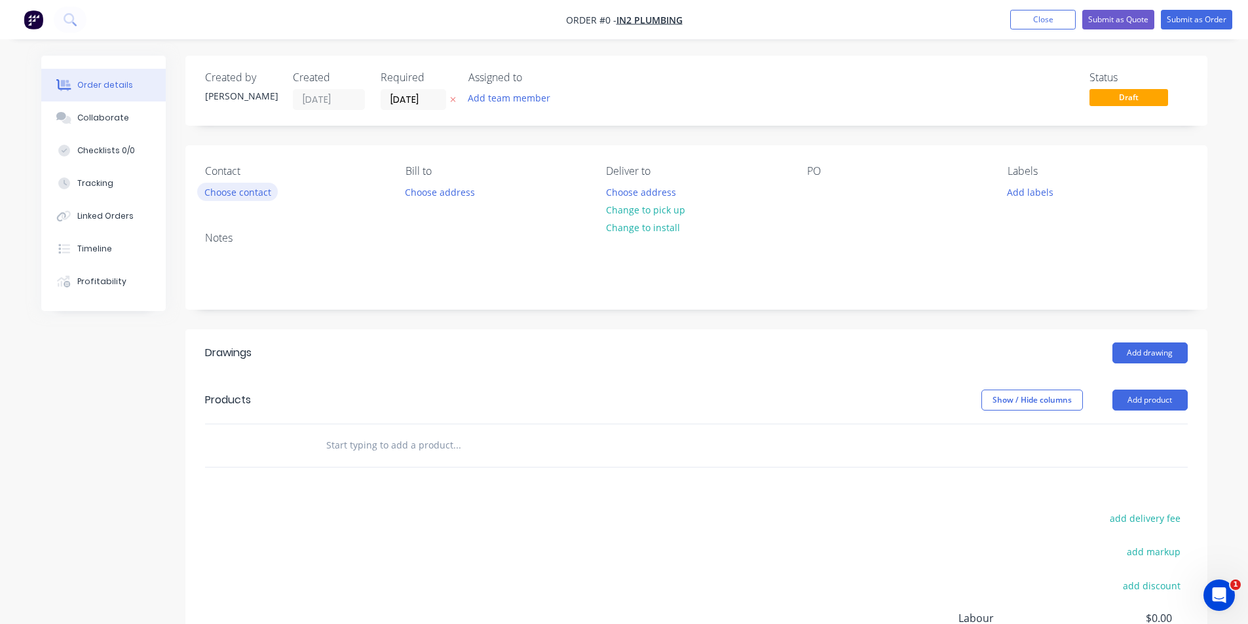
click at [234, 185] on button "Choose contact" at bounding box center [237, 192] width 81 height 18
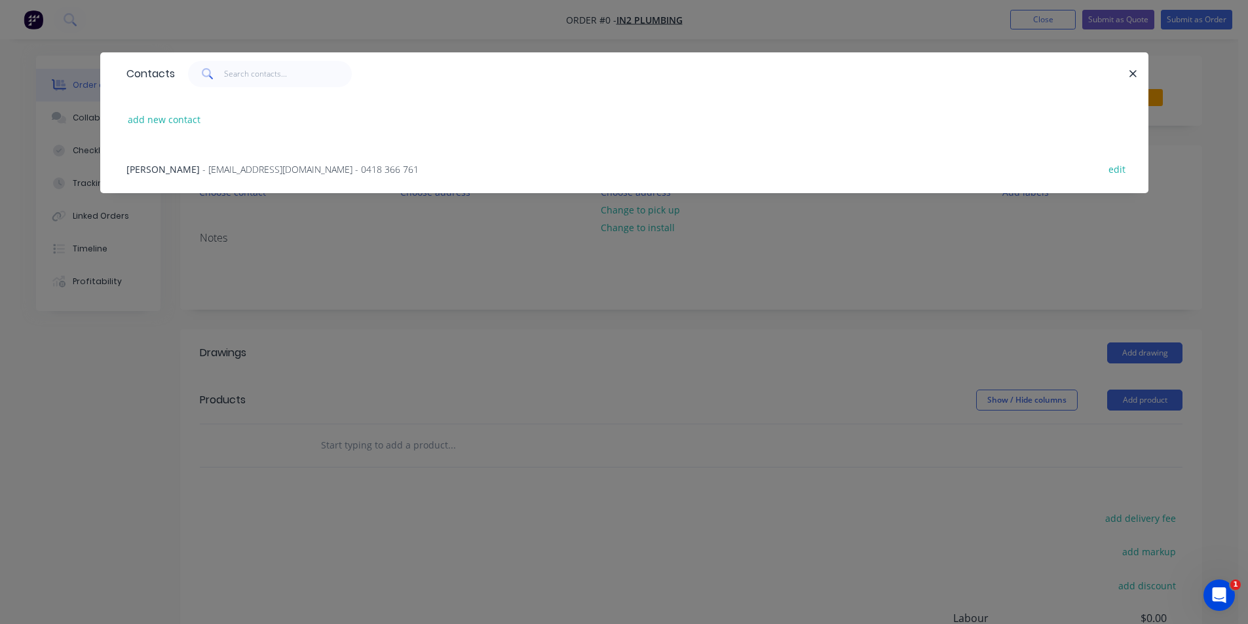
click at [202, 165] on span "- in2plumbing@hotmail.com - 0418 366 761" at bounding box center [310, 169] width 216 height 12
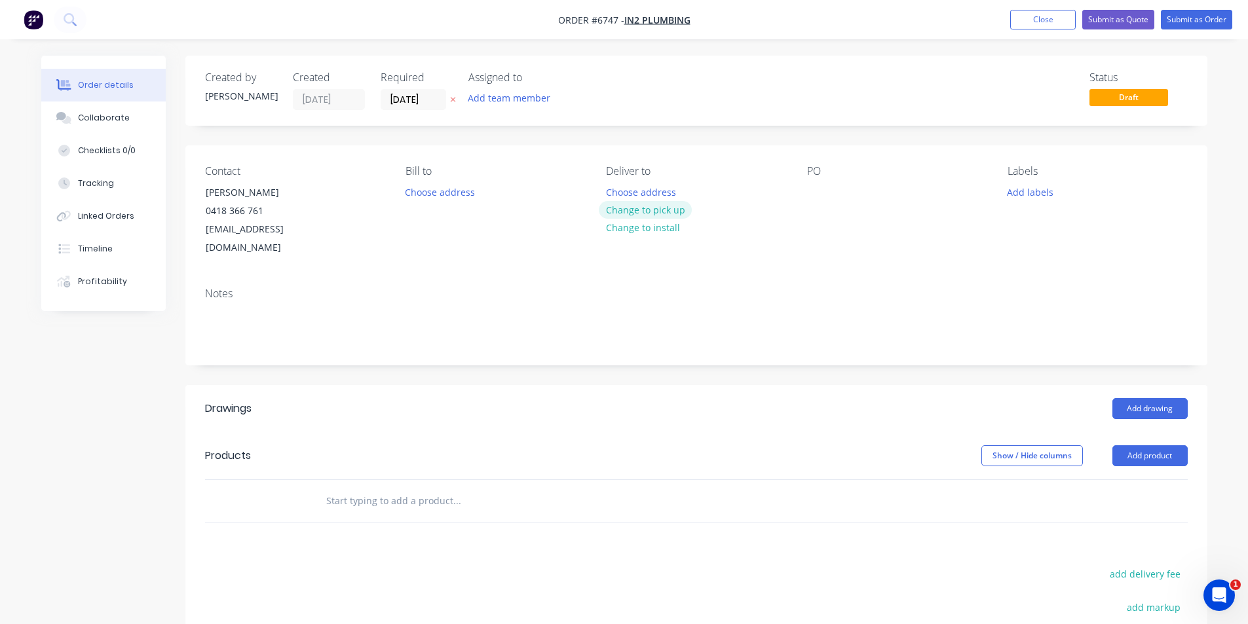
click at [618, 208] on button "Change to pick up" at bounding box center [645, 210] width 93 height 18
click at [1144, 445] on button "Add product" at bounding box center [1149, 455] width 75 height 21
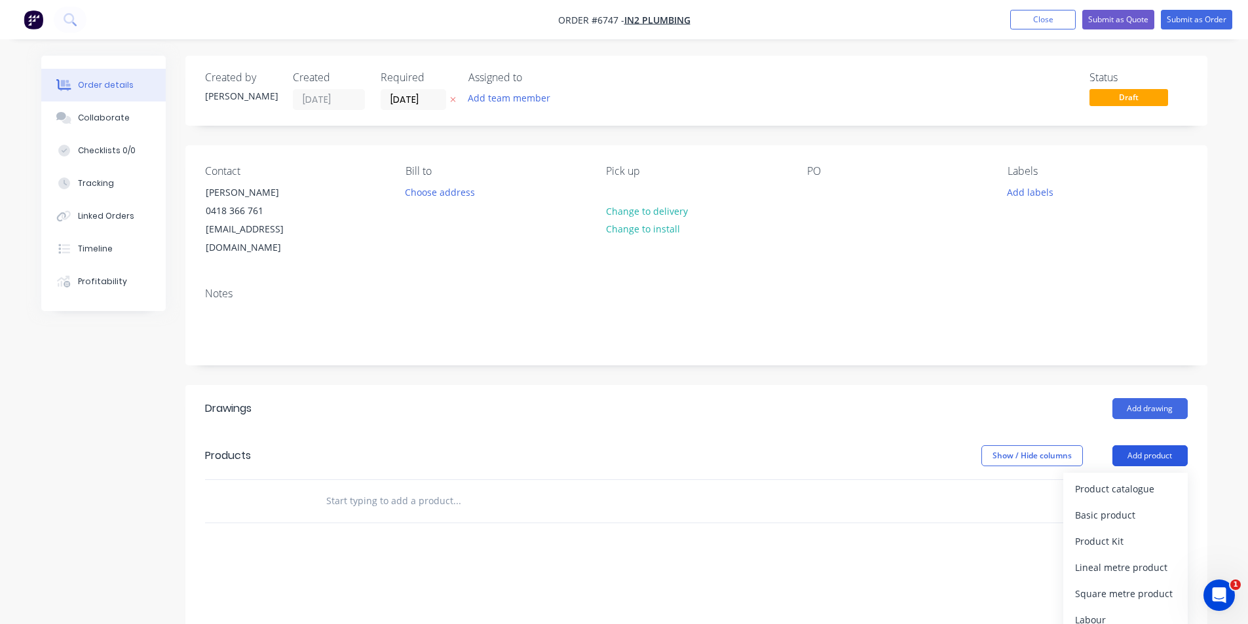
click at [1141, 479] on div "Product catalogue" at bounding box center [1125, 488] width 101 height 19
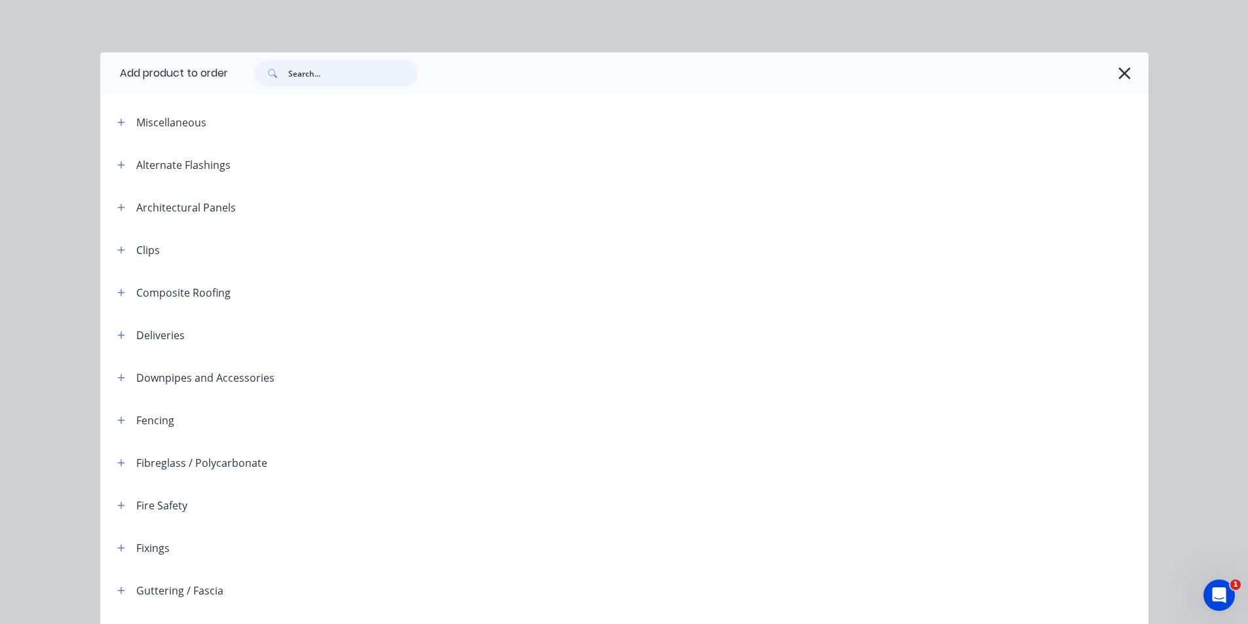
click at [340, 64] on input "text" at bounding box center [353, 73] width 130 height 26
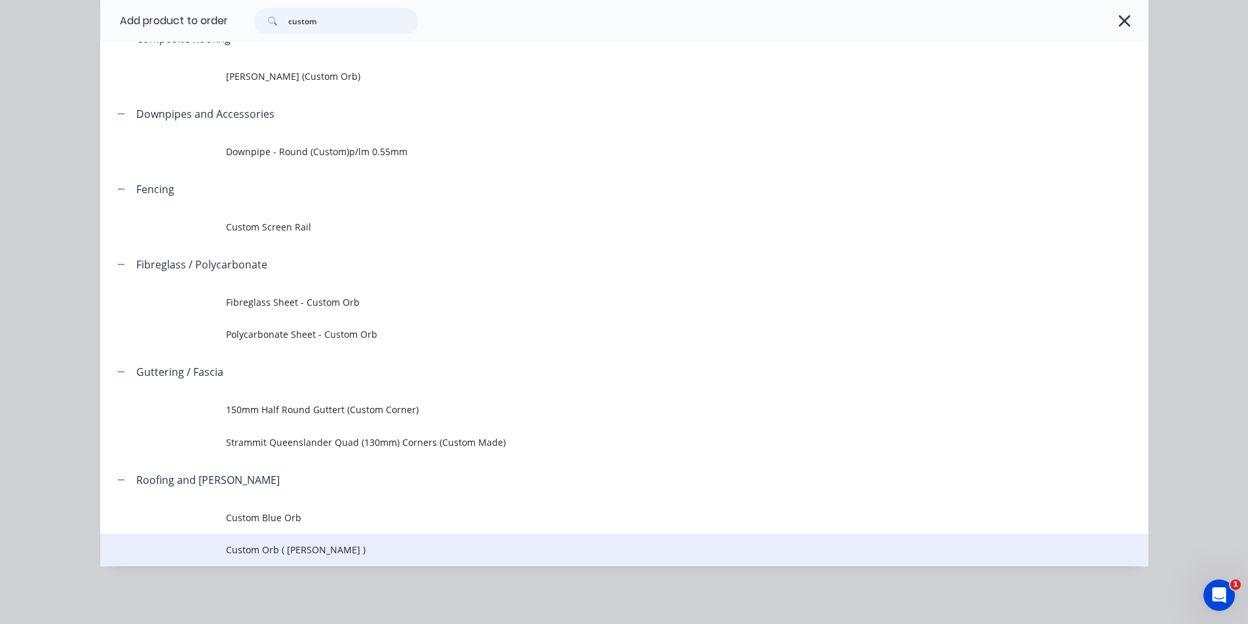
scroll to position [233, 0]
type input "custom"
click at [260, 553] on span "Custom Orb ( Corro )" at bounding box center [595, 550] width 738 height 14
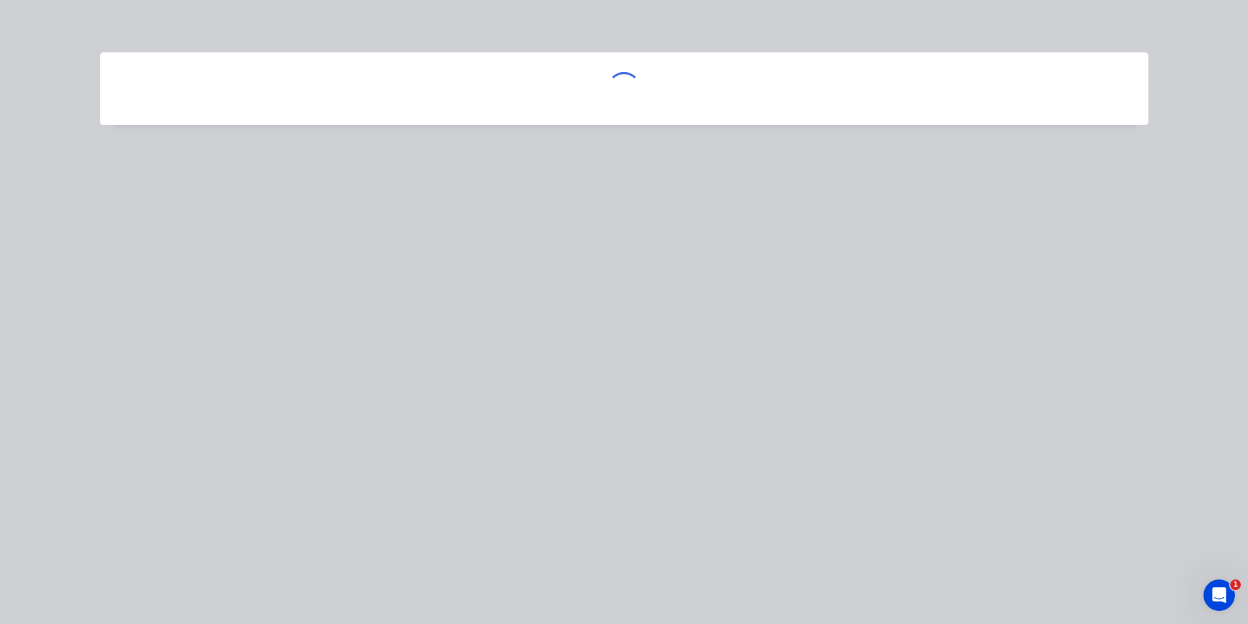
scroll to position [0, 0]
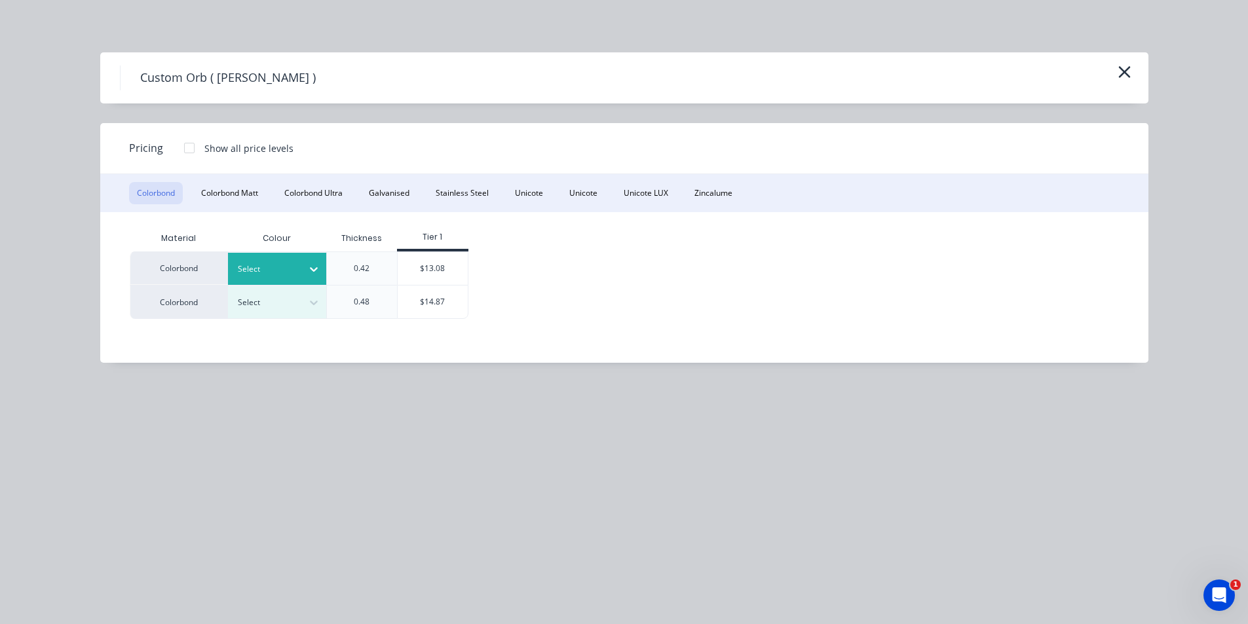
click at [303, 271] on div at bounding box center [314, 269] width 24 height 21
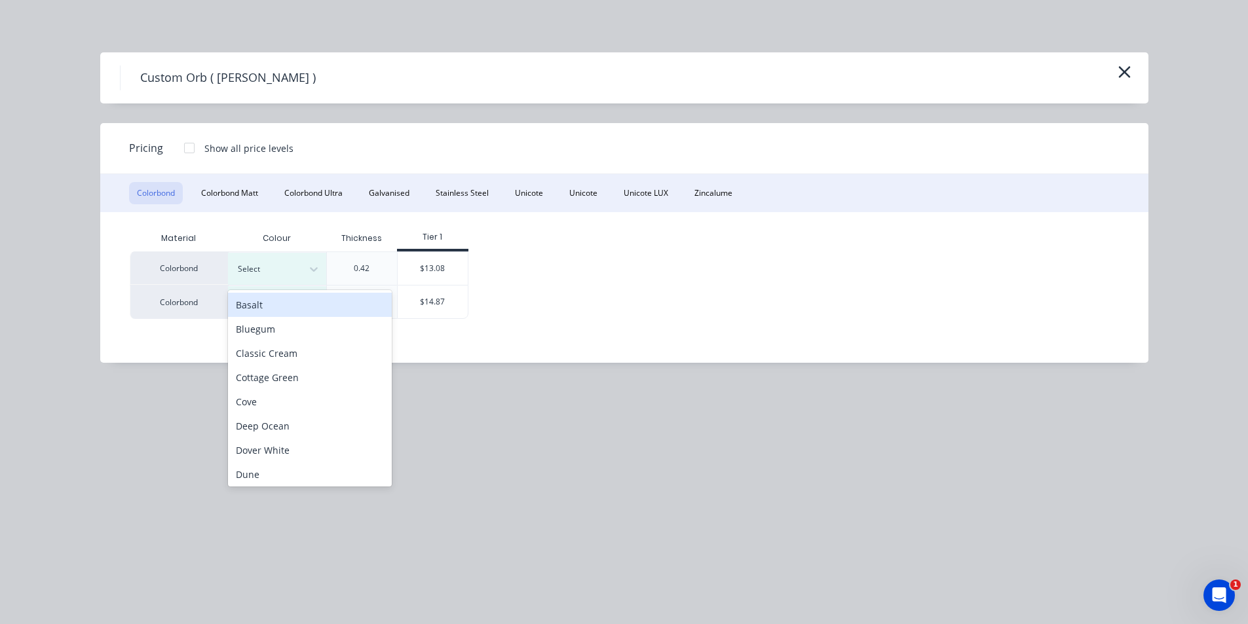
click at [313, 300] on div "Basalt" at bounding box center [310, 305] width 164 height 24
click at [418, 270] on div "$13.08" at bounding box center [433, 268] width 70 height 33
click at [455, 259] on div "Custom Orb ( Corro ) Pricing Show all price levels Colorbond Colorbond Matt Col…" at bounding box center [624, 312] width 1248 height 624
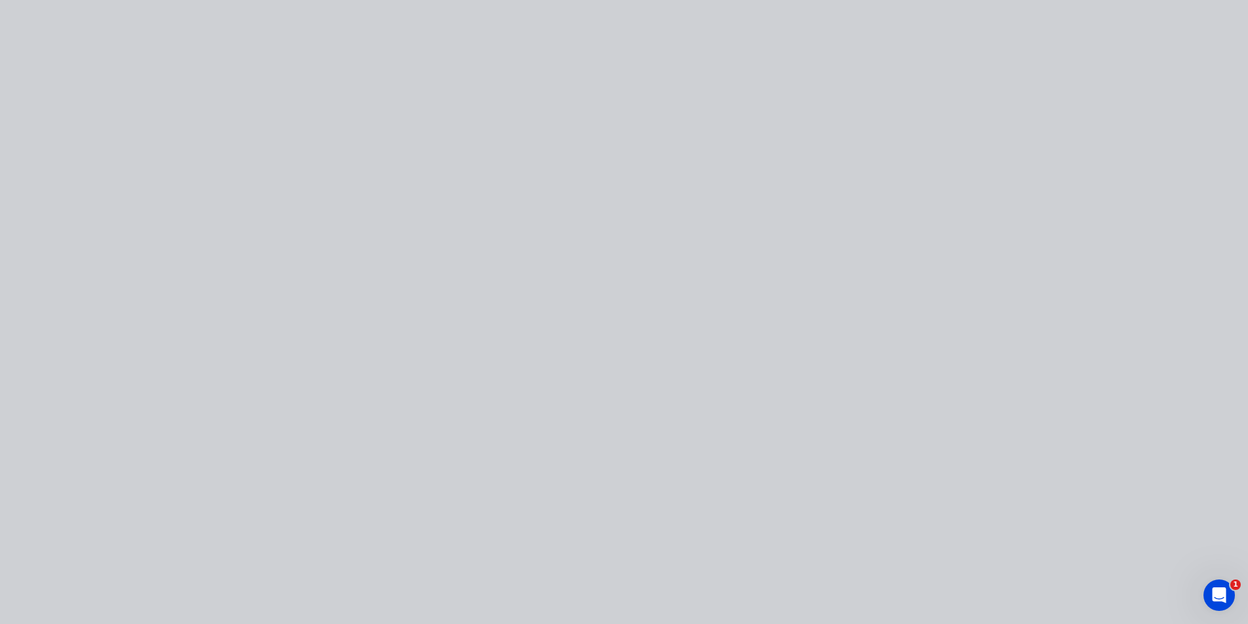
type input "$13.08"
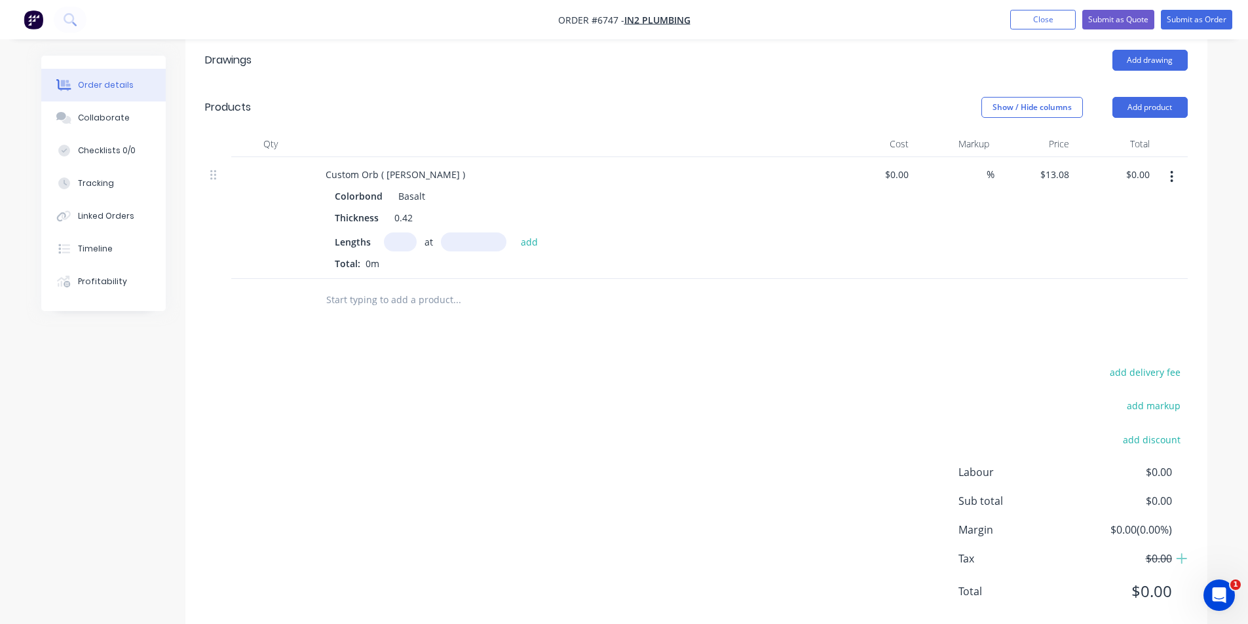
scroll to position [362, 0]
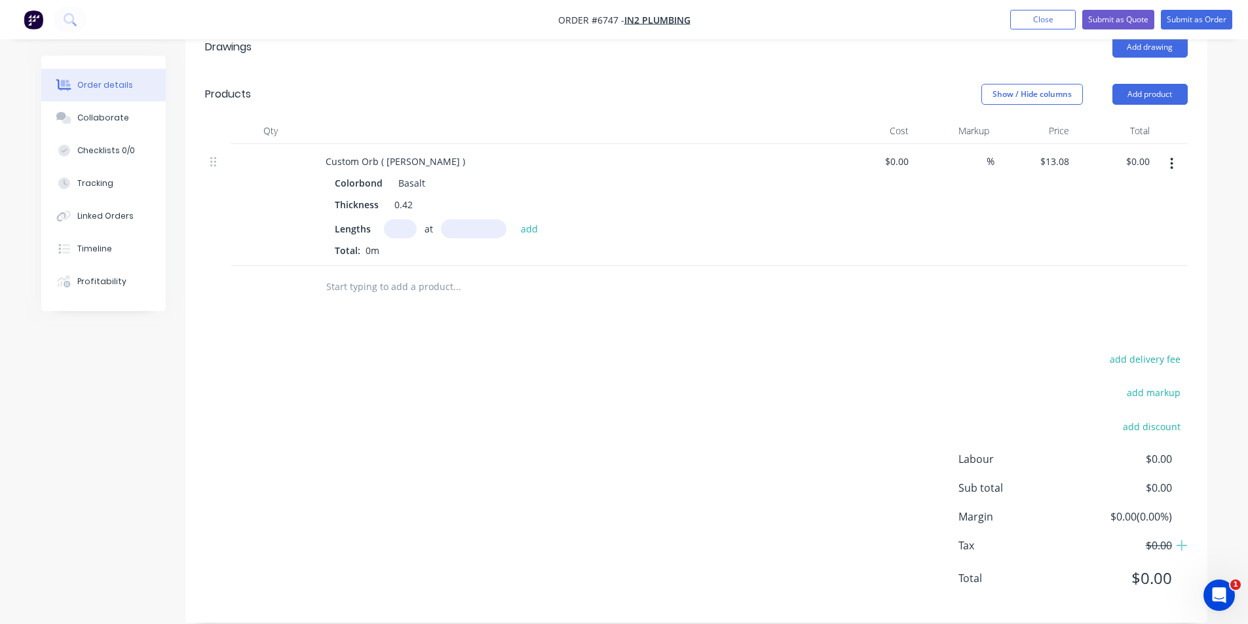
click at [407, 219] on input "text" at bounding box center [400, 228] width 33 height 19
type input "1"
type input "4200"
click at [514, 219] on button "add" at bounding box center [529, 228] width 31 height 18
type input "$54.94"
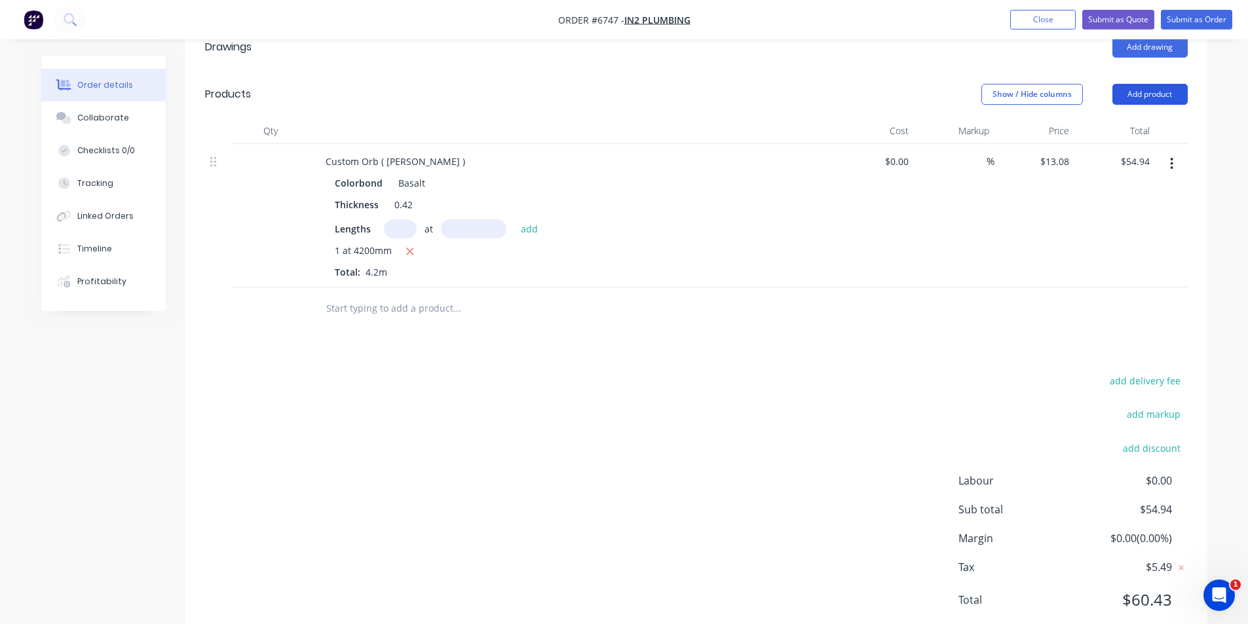
click at [1184, 84] on button "Add product" at bounding box center [1149, 94] width 75 height 21
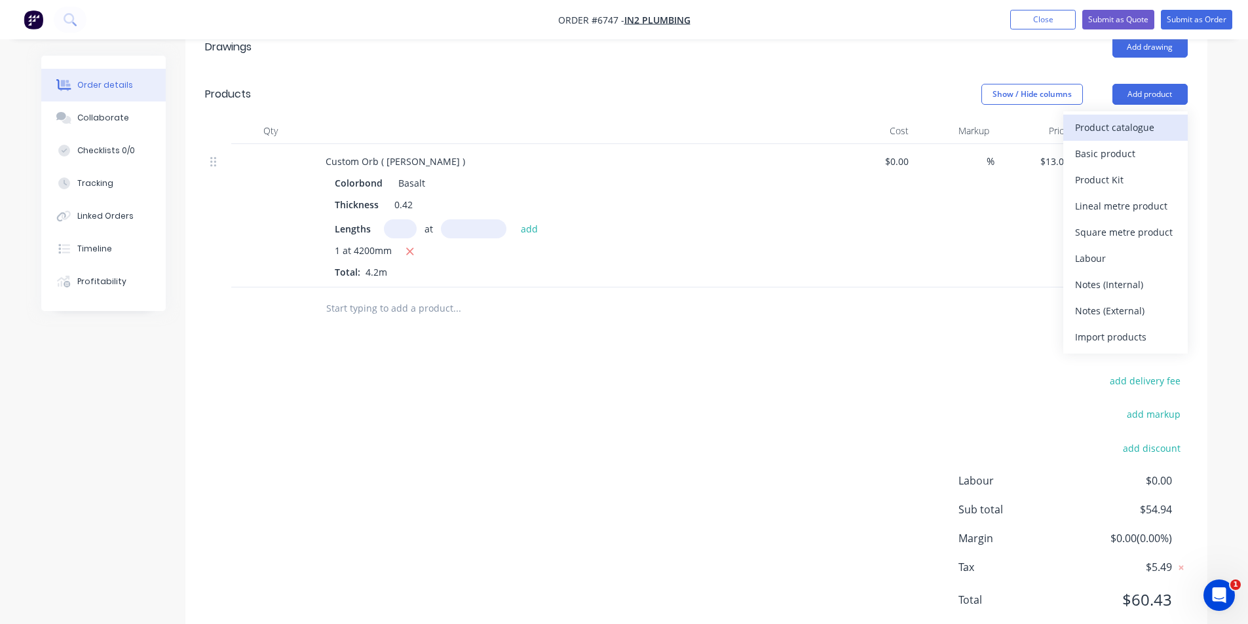
click at [1140, 118] on div "Product catalogue" at bounding box center [1125, 127] width 101 height 19
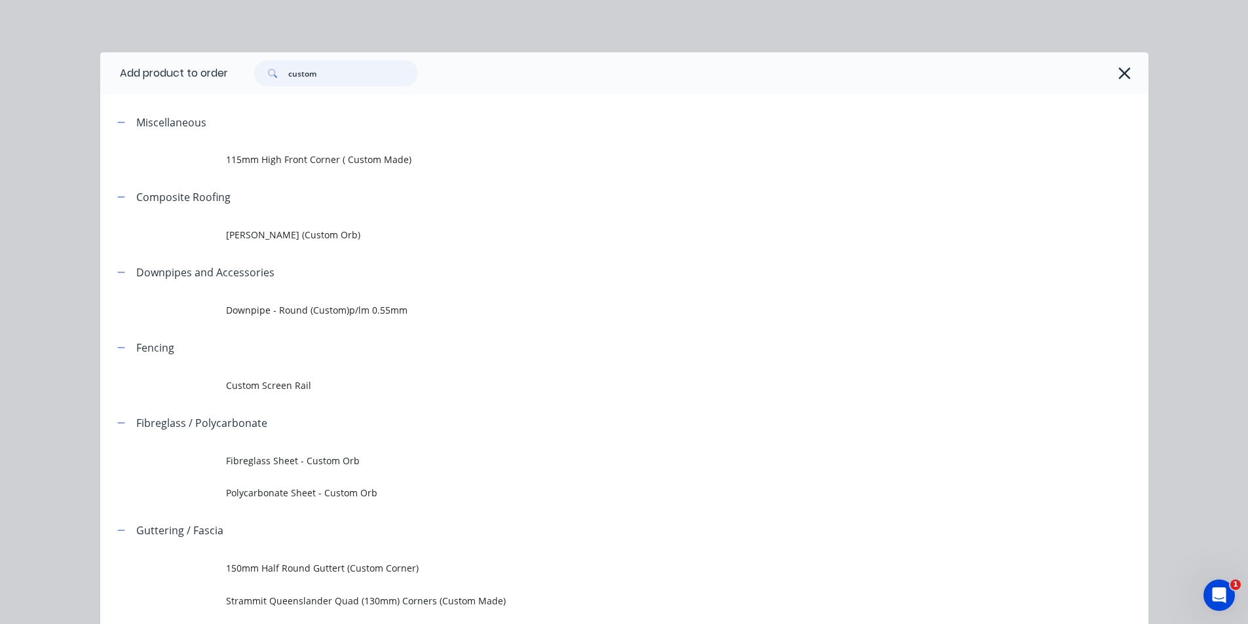
click at [333, 71] on input "custom" at bounding box center [353, 73] width 130 height 26
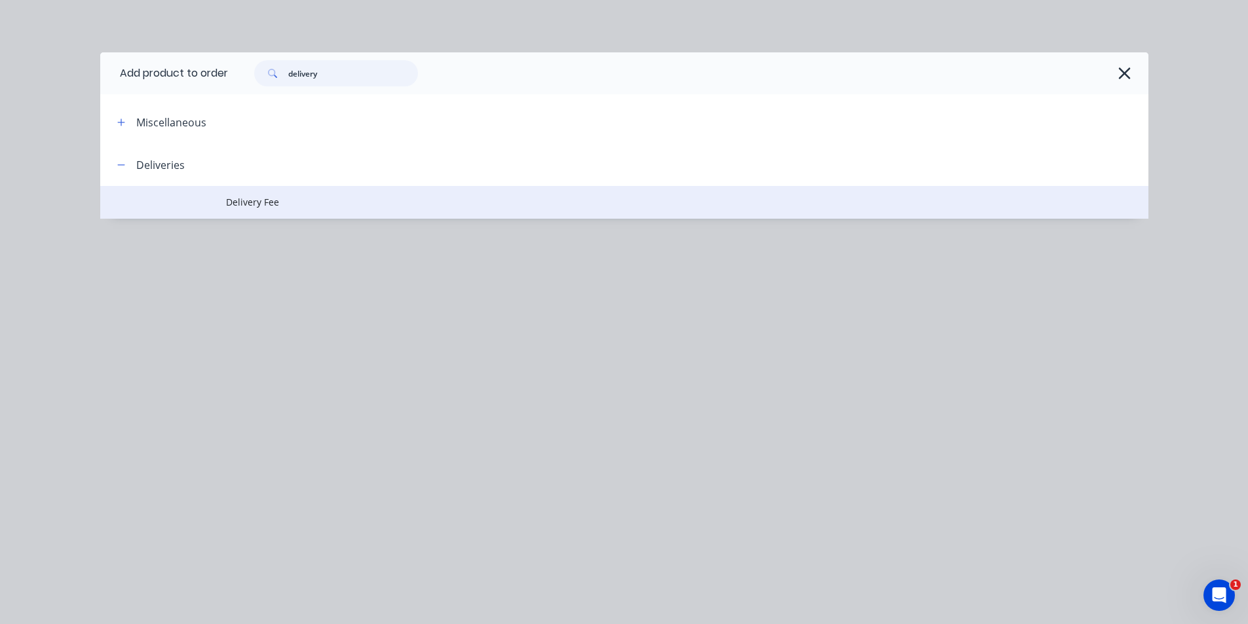
type input "delivery"
click at [244, 189] on td "Delivery Fee" at bounding box center [687, 202] width 922 height 33
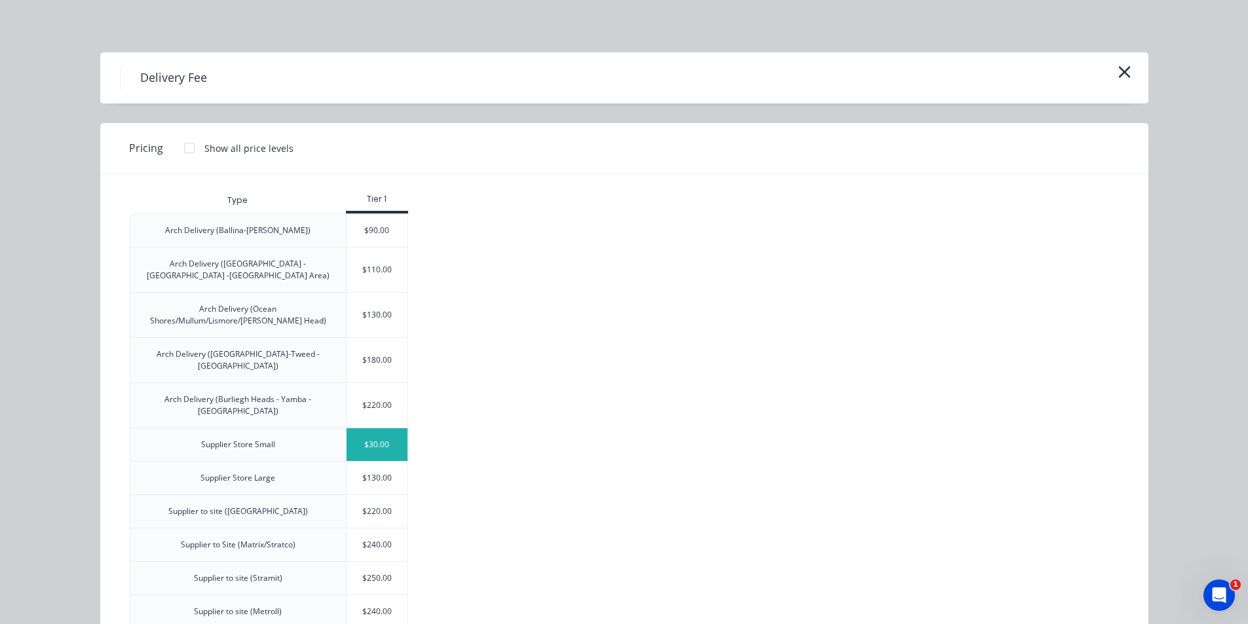
click at [382, 428] on div "$30.00" at bounding box center [377, 444] width 62 height 33
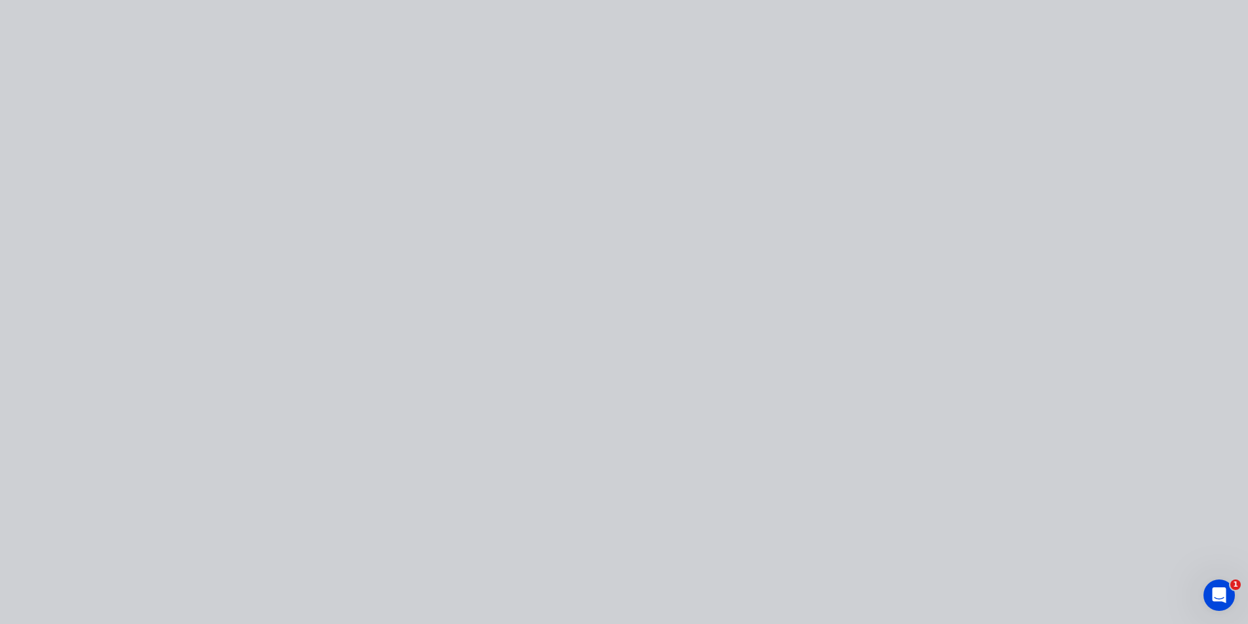
type input "$30.00"
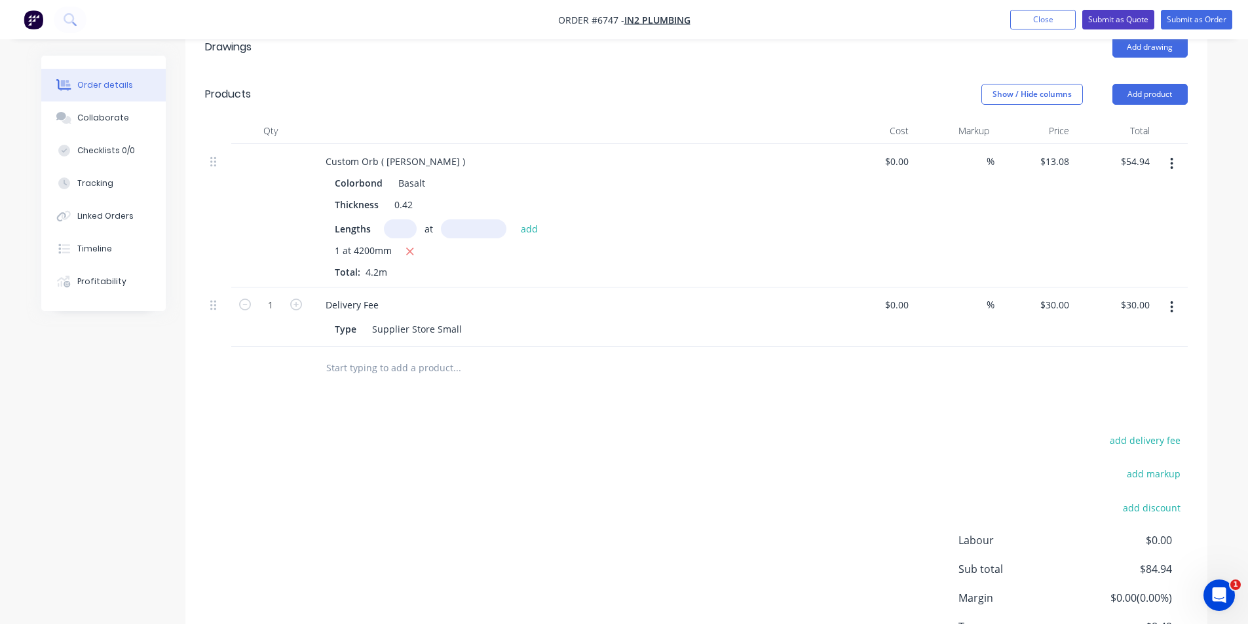
click at [1138, 21] on button "Submit as Quote" at bounding box center [1118, 20] width 72 height 20
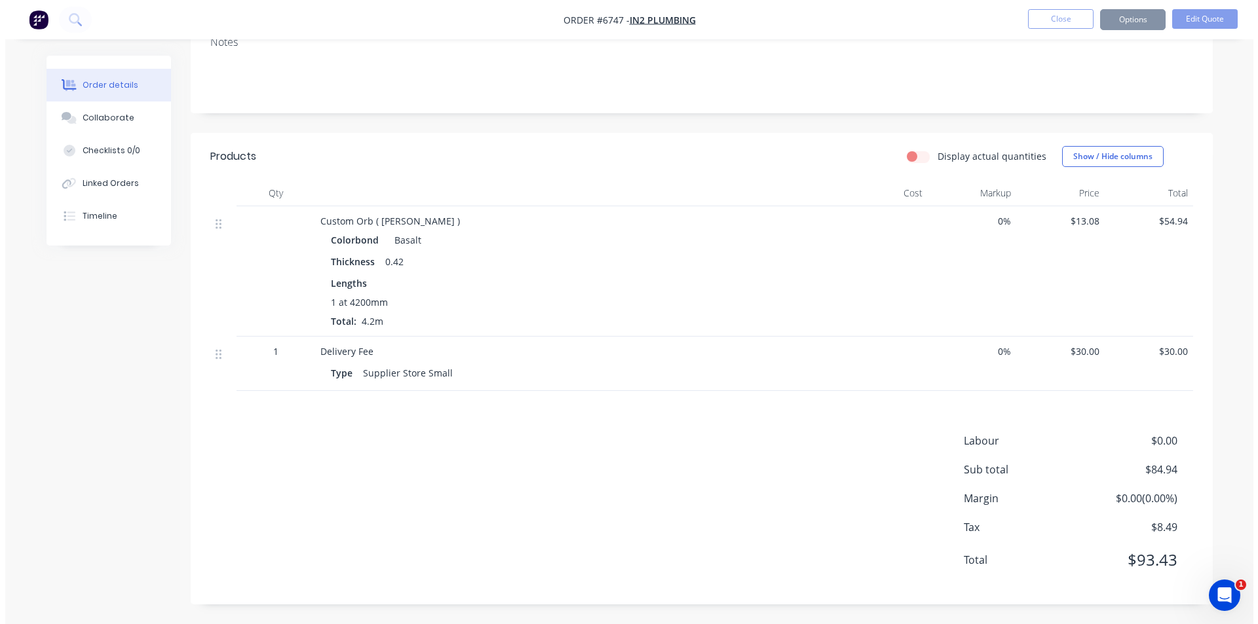
scroll to position [0, 0]
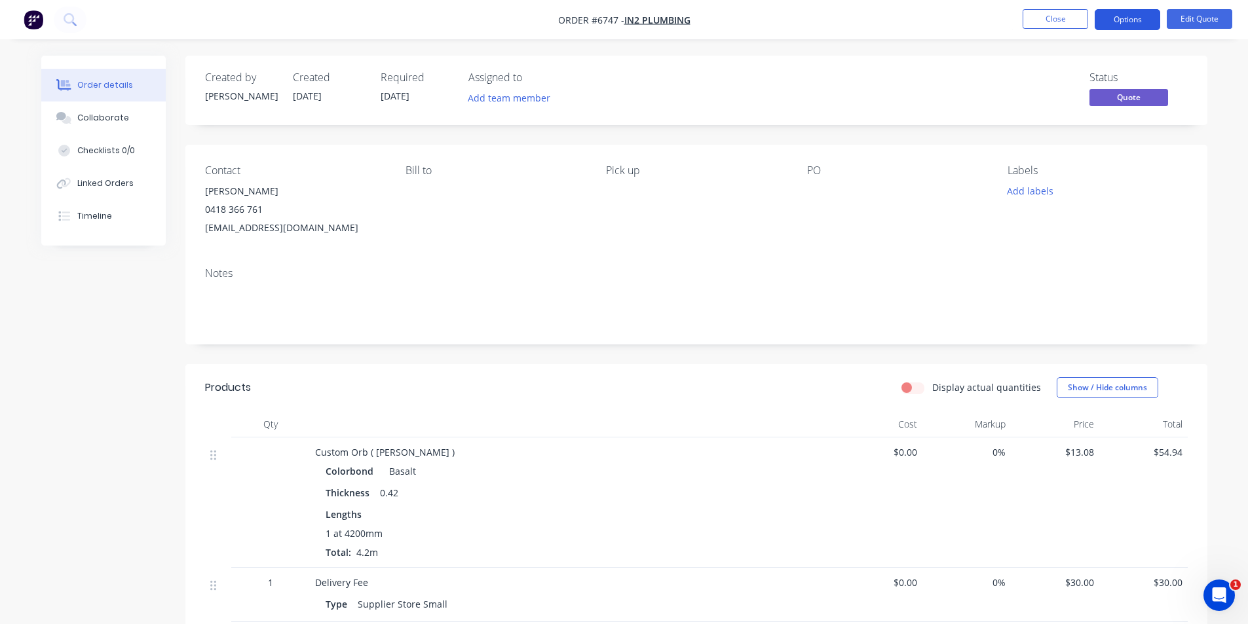
click at [1148, 20] on button "Options" at bounding box center [1126, 19] width 65 height 21
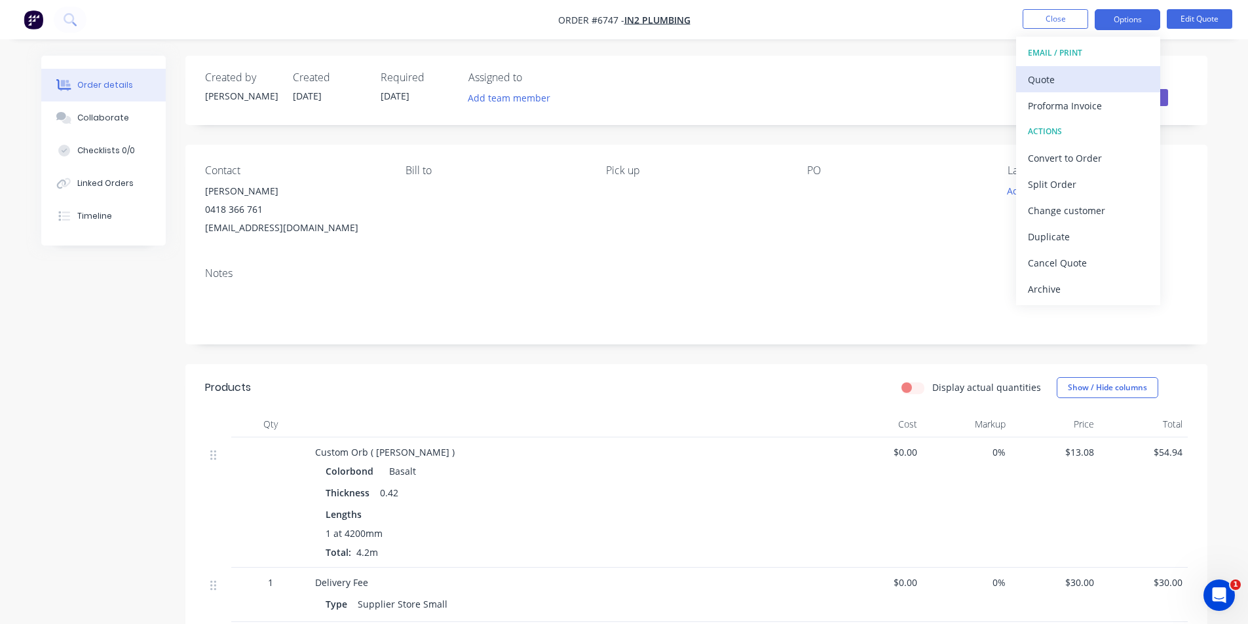
click at [1117, 71] on div "Quote" at bounding box center [1088, 79] width 121 height 19
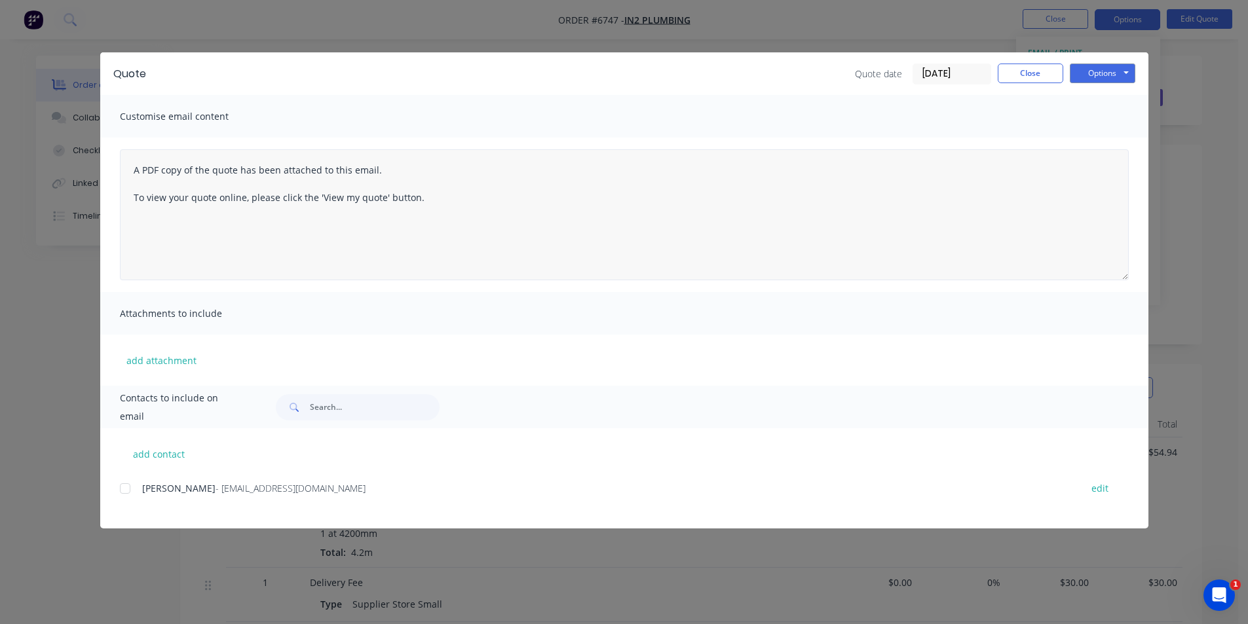
click at [126, 486] on div at bounding box center [125, 489] width 26 height 26
click at [1107, 75] on button "Options" at bounding box center [1102, 74] width 65 height 20
click at [1115, 144] on button "Email" at bounding box center [1112, 140] width 84 height 22
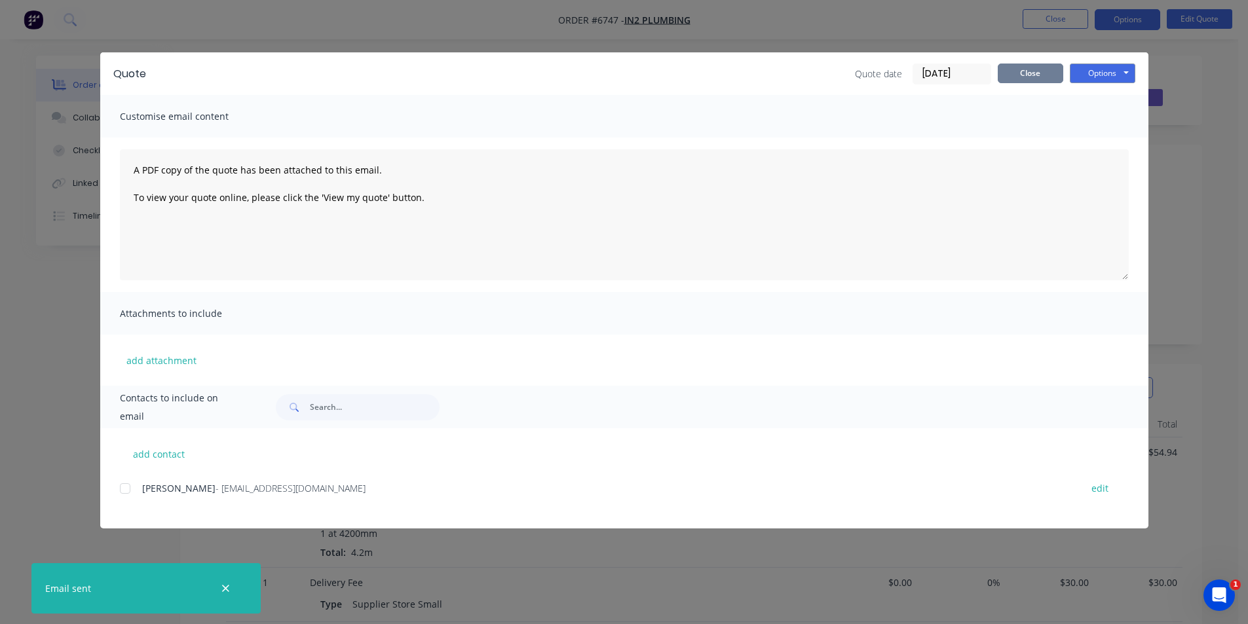
click at [1028, 79] on button "Close" at bounding box center [1030, 74] width 65 height 20
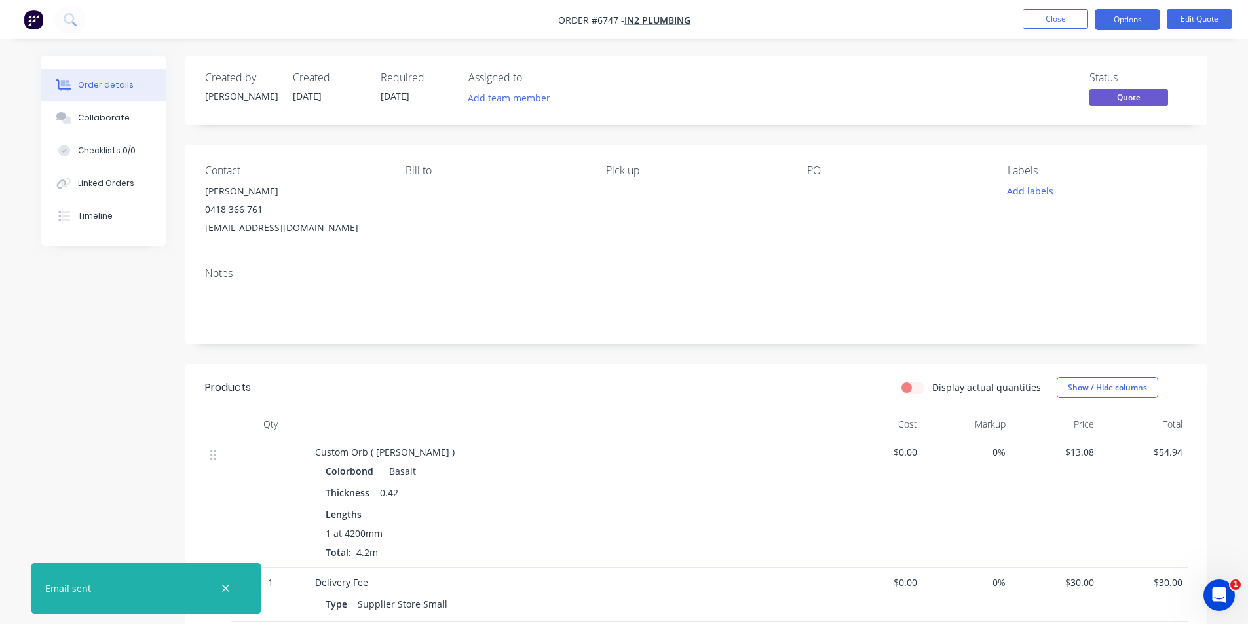
click at [1074, 29] on li "Close" at bounding box center [1054, 19] width 65 height 21
click at [1054, 18] on button "Close" at bounding box center [1054, 19] width 65 height 20
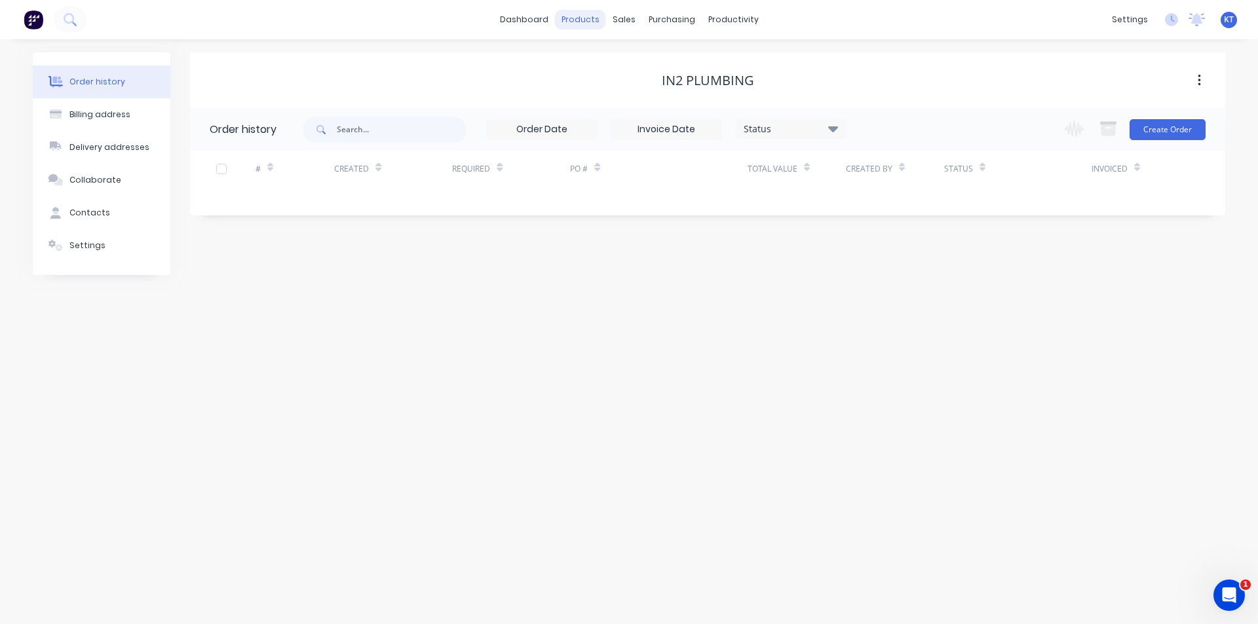
click at [602, 17] on div "products" at bounding box center [580, 20] width 51 height 20
click at [622, 25] on div "sales" at bounding box center [624, 20] width 36 height 20
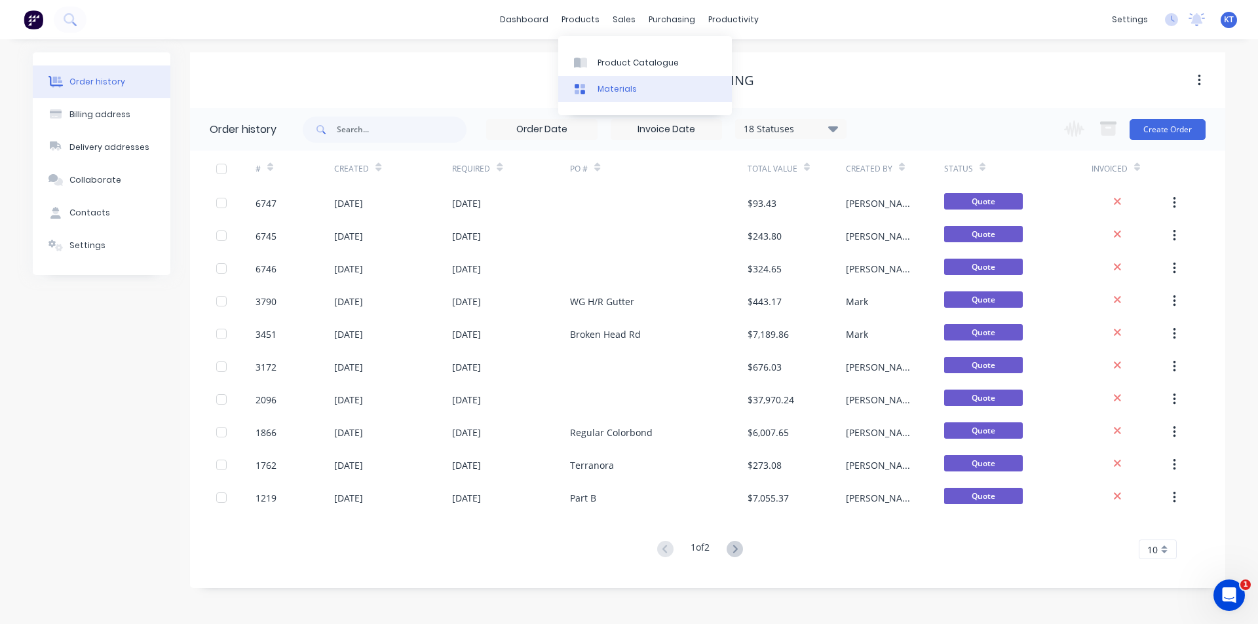
click at [651, 77] on link "Materials" at bounding box center [645, 89] width 174 height 26
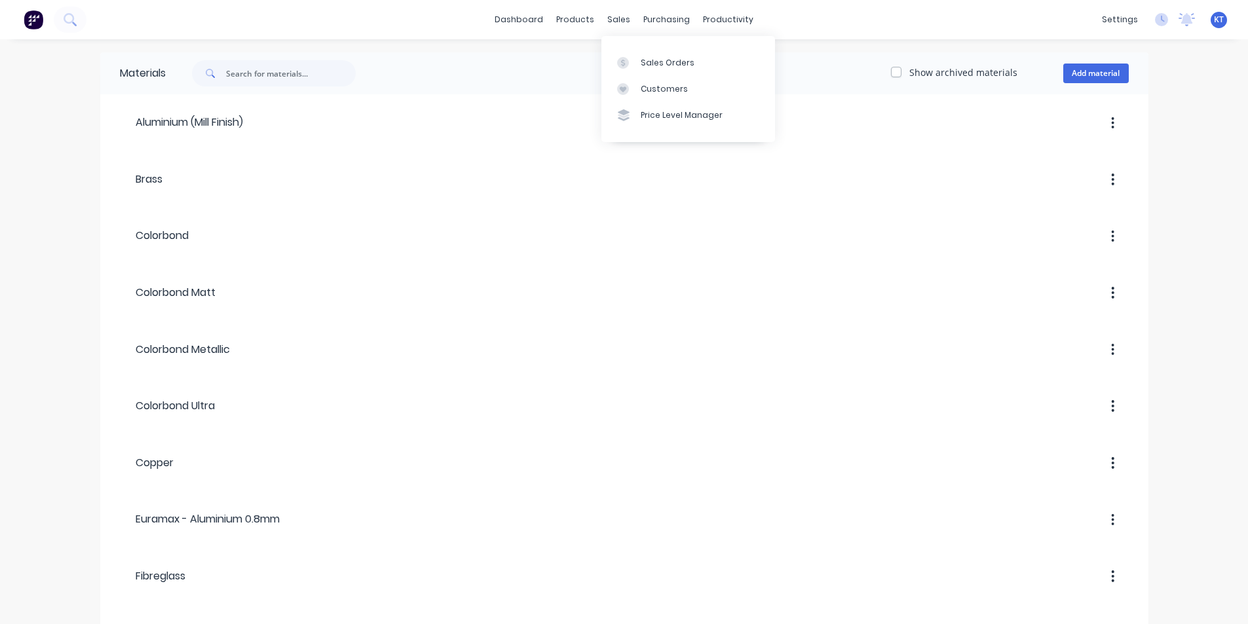
click at [628, 65] on icon at bounding box center [623, 63] width 12 height 12
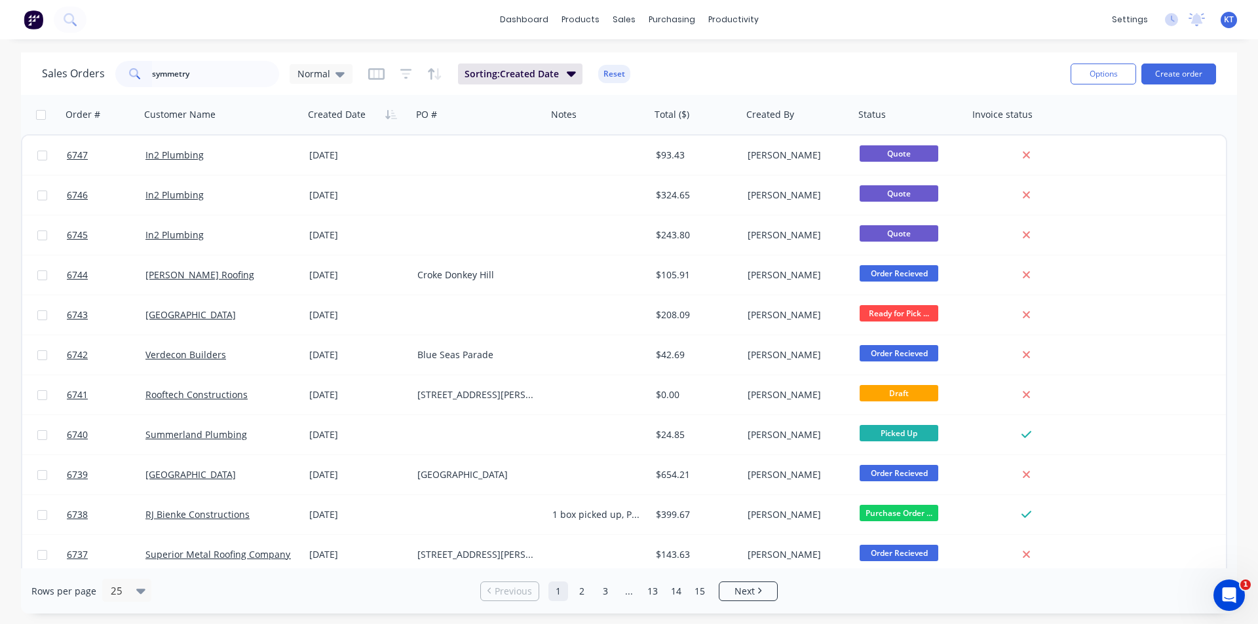
type input "symmetry"
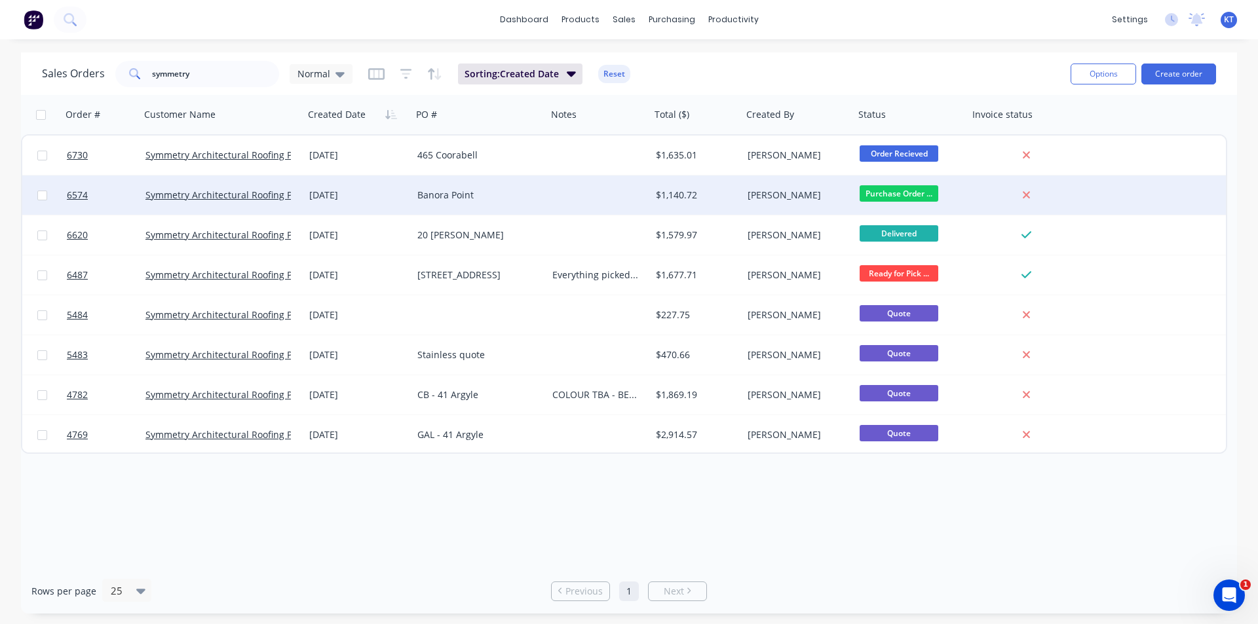
click at [462, 183] on div "Banora Point" at bounding box center [479, 195] width 135 height 39
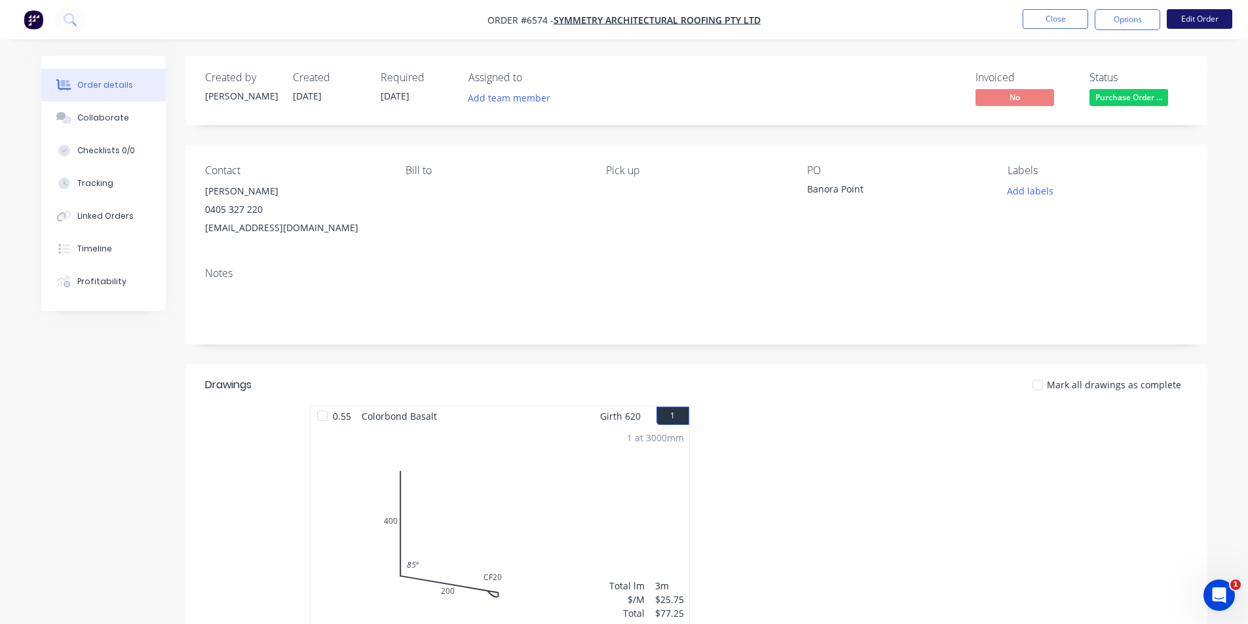
click at [1180, 21] on button "Edit Order" at bounding box center [1199, 19] width 65 height 20
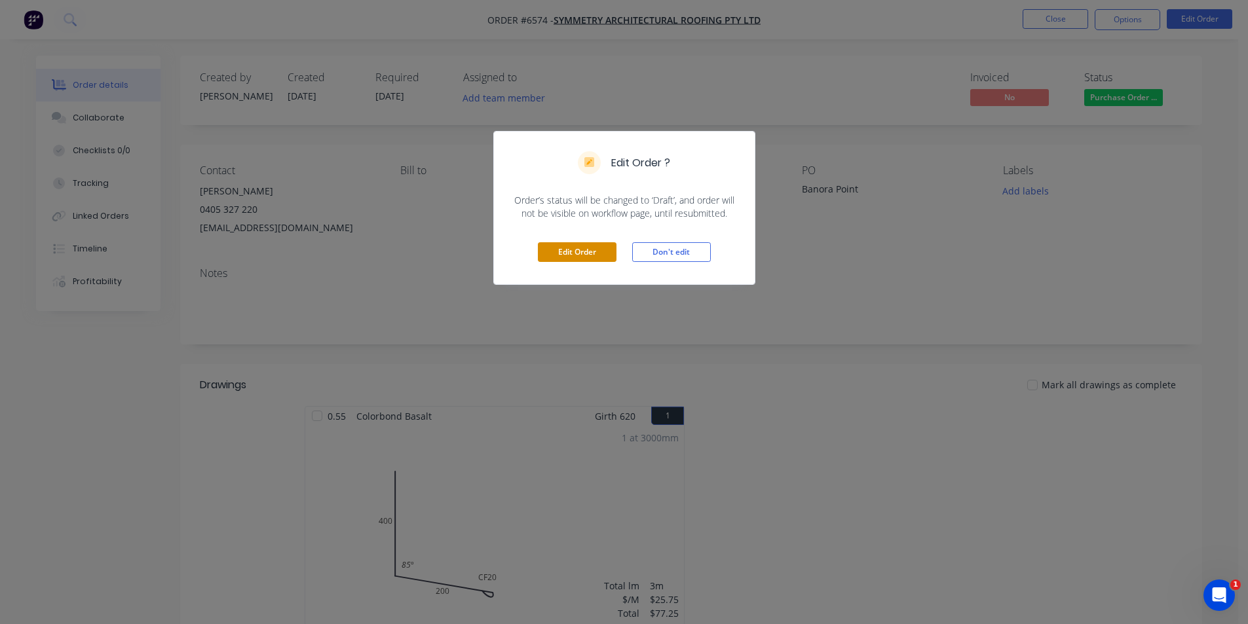
click at [602, 252] on button "Edit Order" at bounding box center [577, 252] width 79 height 20
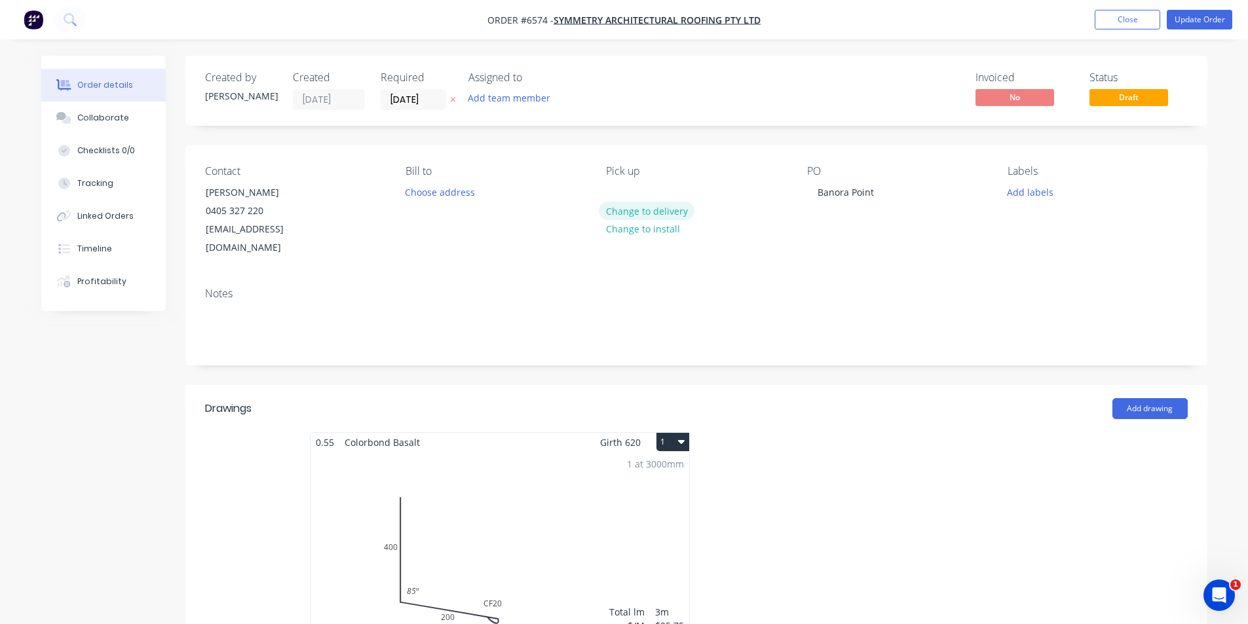
click at [660, 215] on button "Change to delivery" at bounding box center [647, 211] width 96 height 18
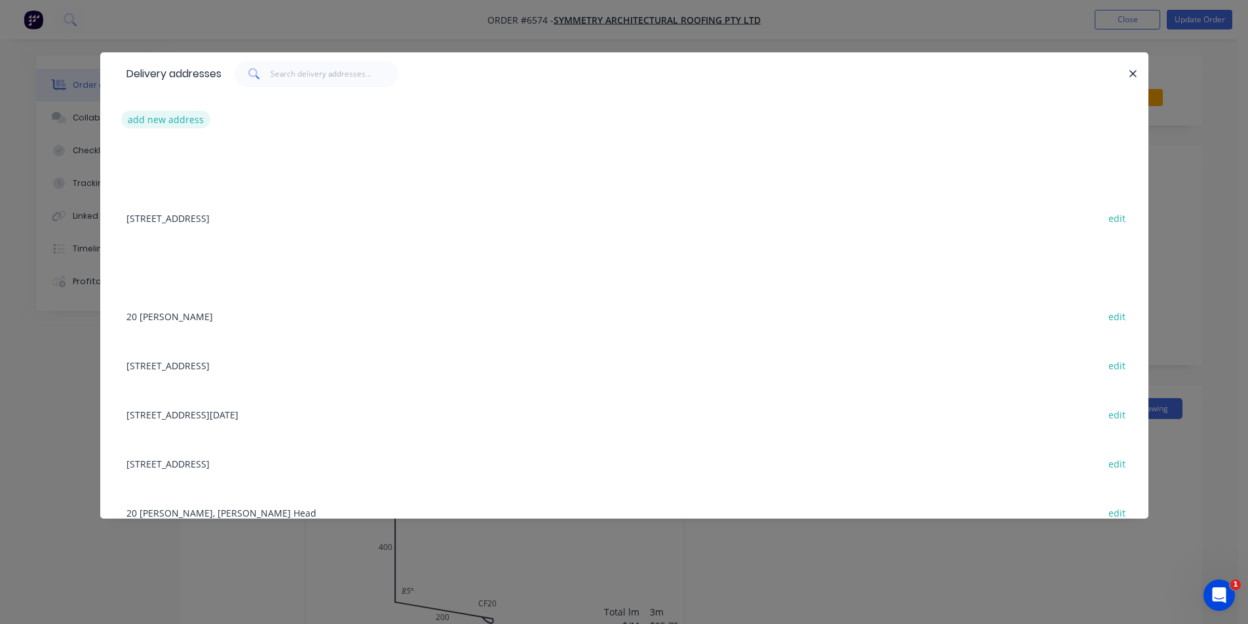
click at [181, 116] on button "add new address" at bounding box center [166, 120] width 90 height 18
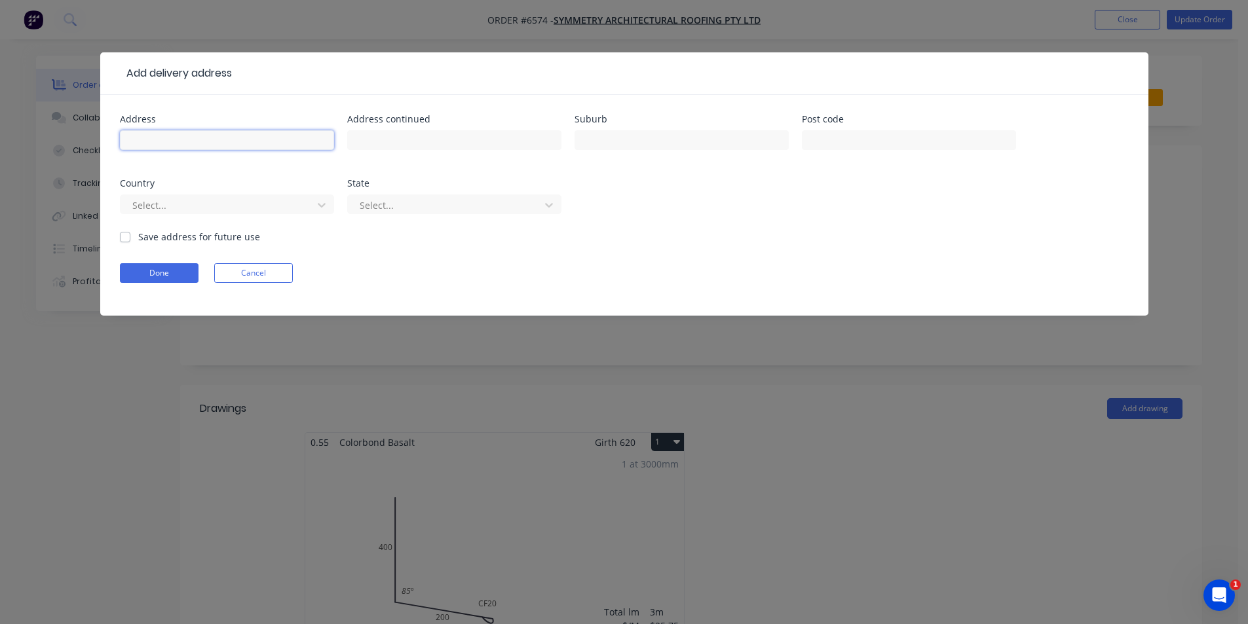
click at [208, 144] on input "text" at bounding box center [227, 140] width 214 height 20
type input "[STREET_ADDRESS]"
click at [597, 139] on input "text" at bounding box center [681, 140] width 214 height 20
type input "Banora Point"
click at [138, 233] on label "Save address for future use" at bounding box center [199, 237] width 122 height 14
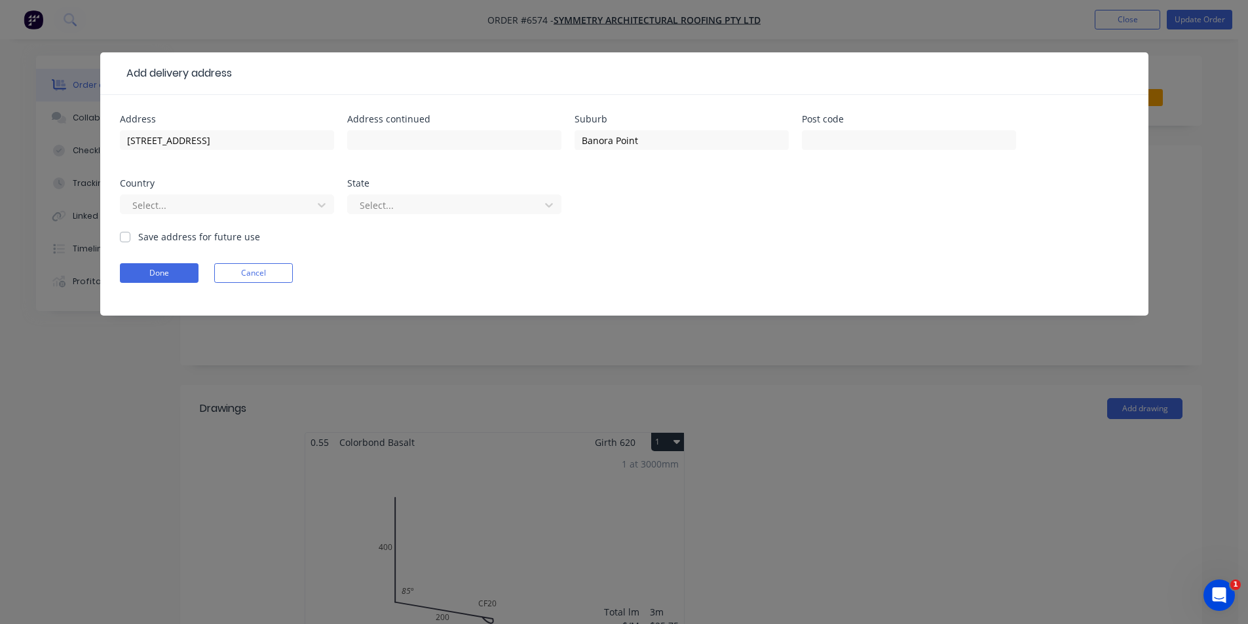
click at [125, 233] on input "Save address for future use" at bounding box center [125, 236] width 10 height 12
checkbox input "true"
click at [143, 268] on button "Done" at bounding box center [159, 273] width 79 height 20
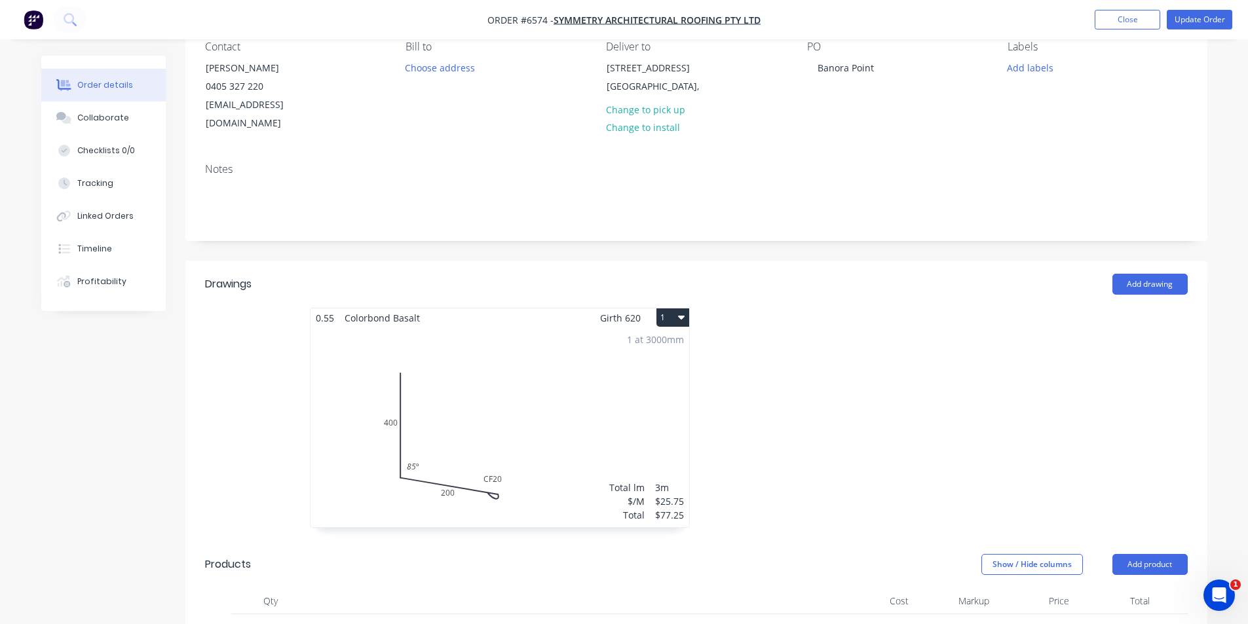
scroll to position [131, 0]
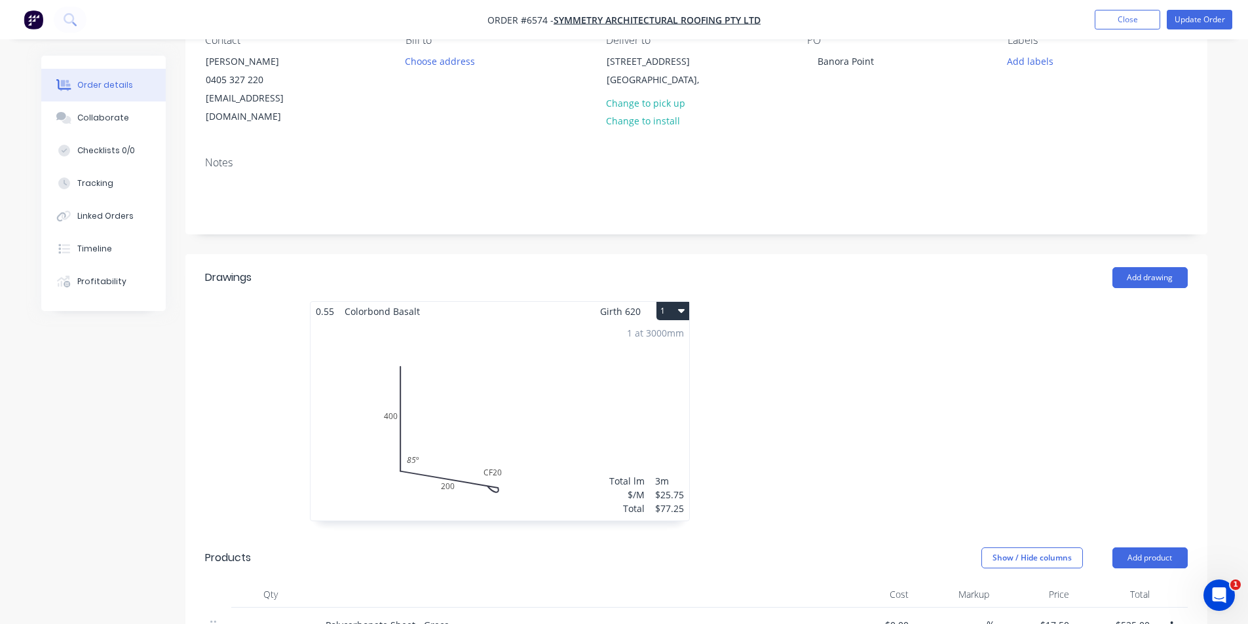
click at [592, 321] on div "1 at 3000mm Total lm $/M Total 3m $25.75 $77.25" at bounding box center [499, 421] width 379 height 200
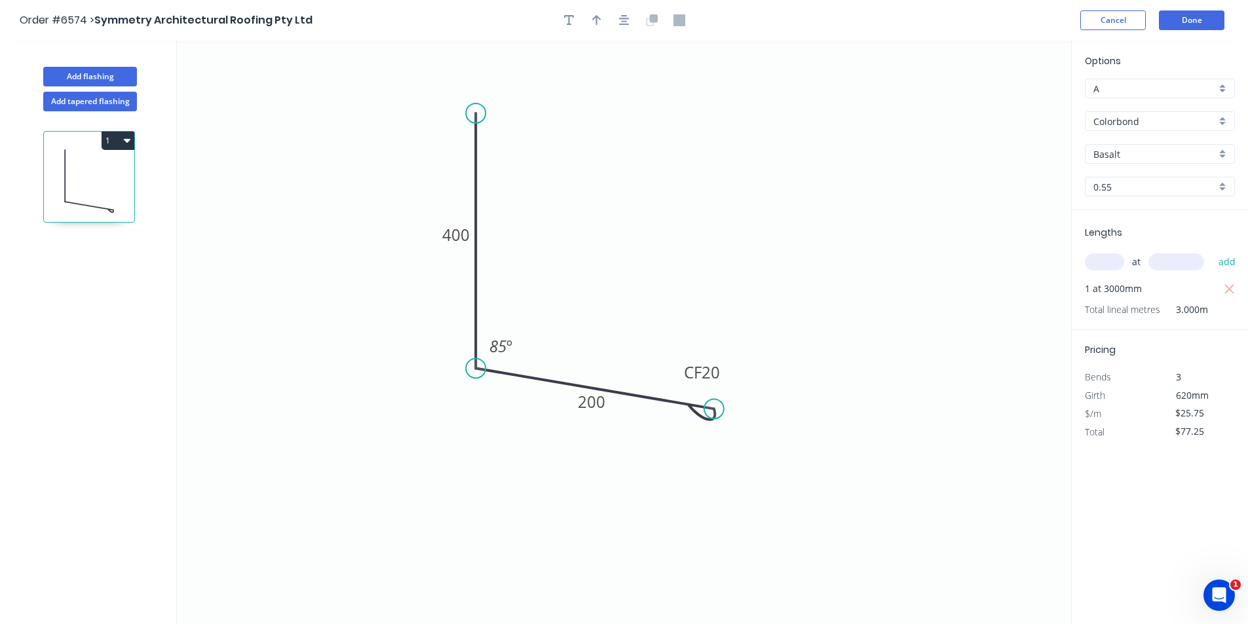
click at [1112, 146] on div "Basalt" at bounding box center [1160, 154] width 150 height 20
click at [1123, 219] on div "Surfmist" at bounding box center [1159, 222] width 149 height 23
type input "Surfmist"
click at [1185, 20] on button "Done" at bounding box center [1191, 20] width 65 height 20
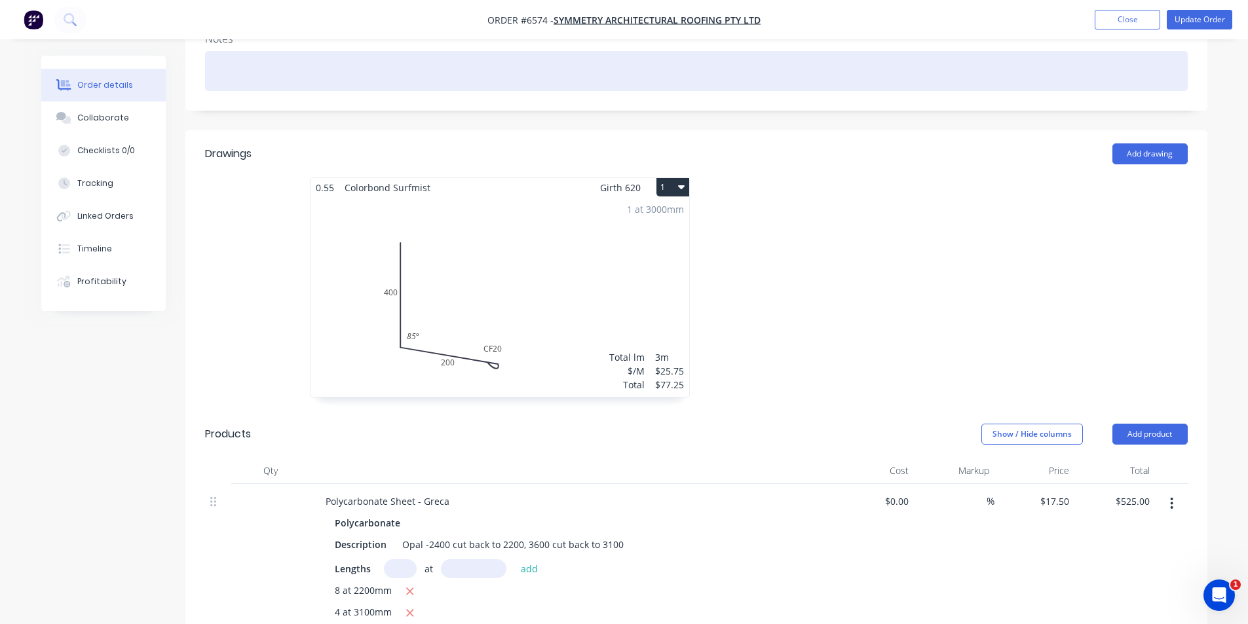
scroll to position [90, 0]
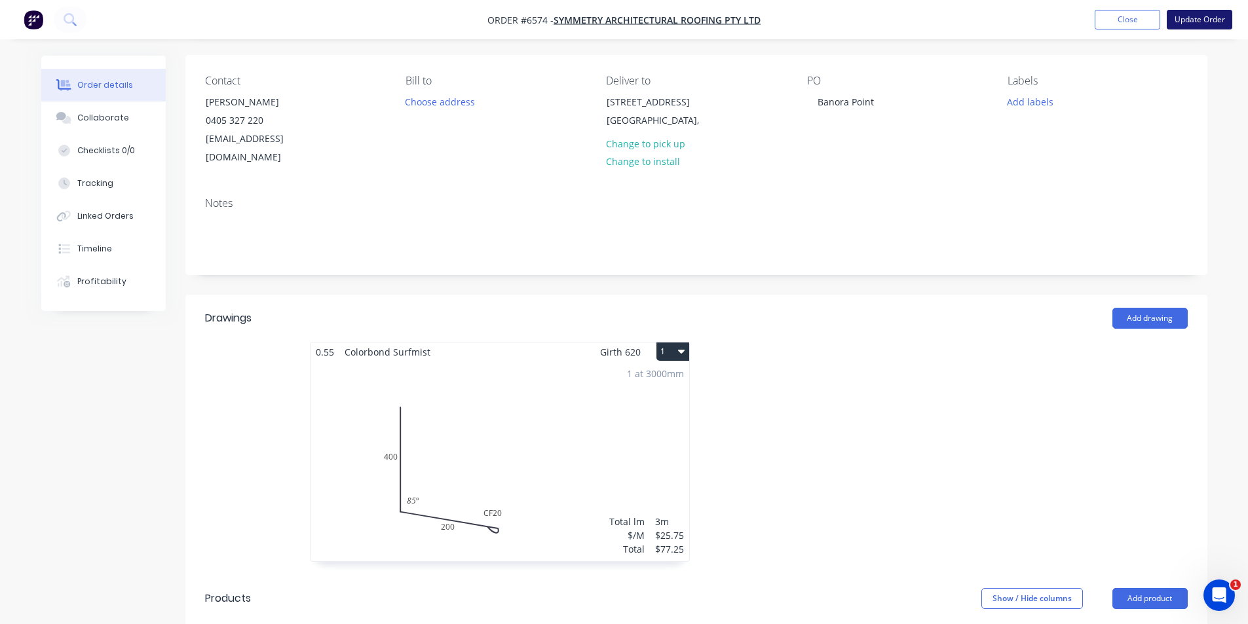
click at [1182, 19] on button "Update Order" at bounding box center [1199, 20] width 65 height 20
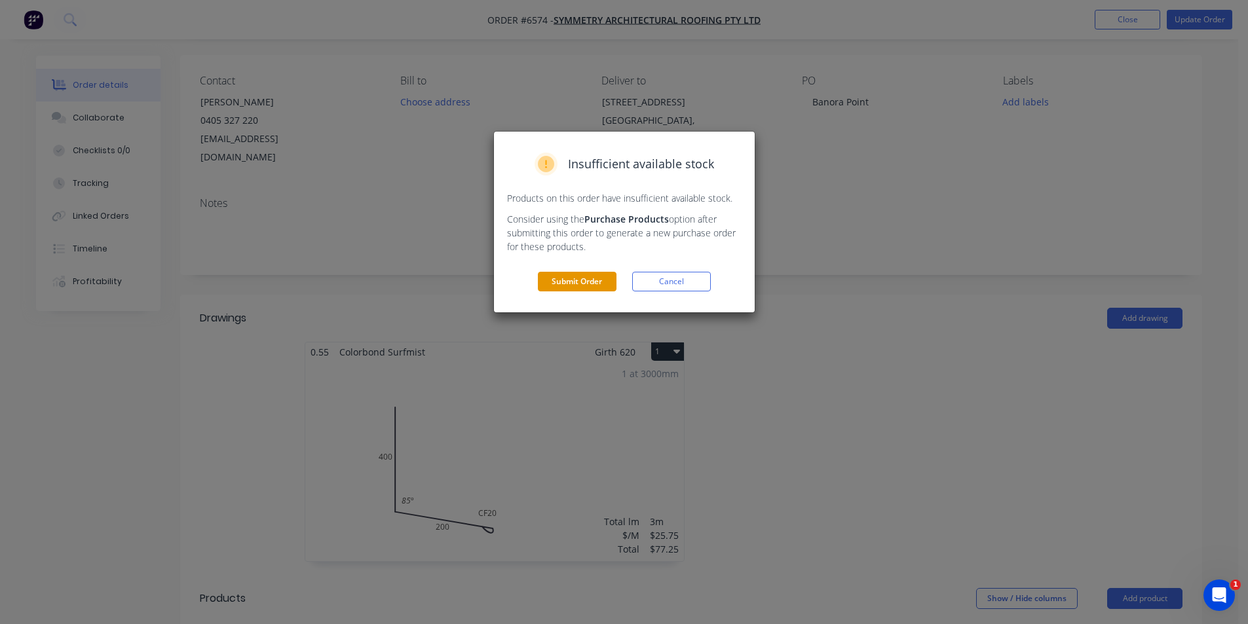
click at [584, 274] on button "Submit Order" at bounding box center [577, 282] width 79 height 20
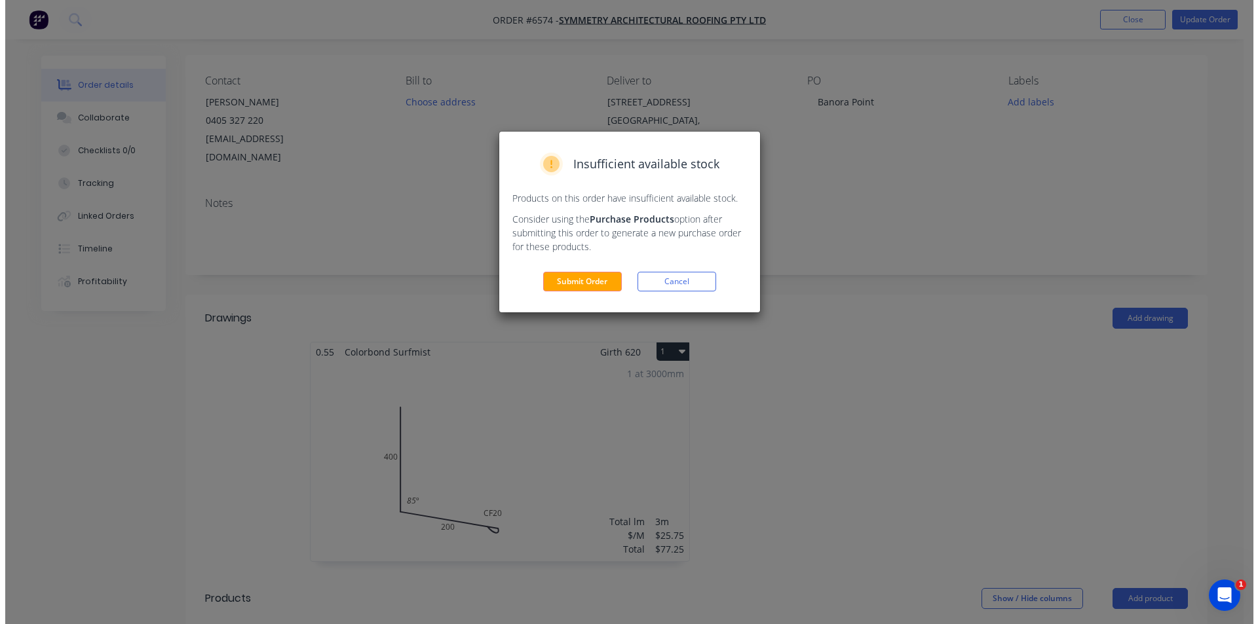
scroll to position [0, 0]
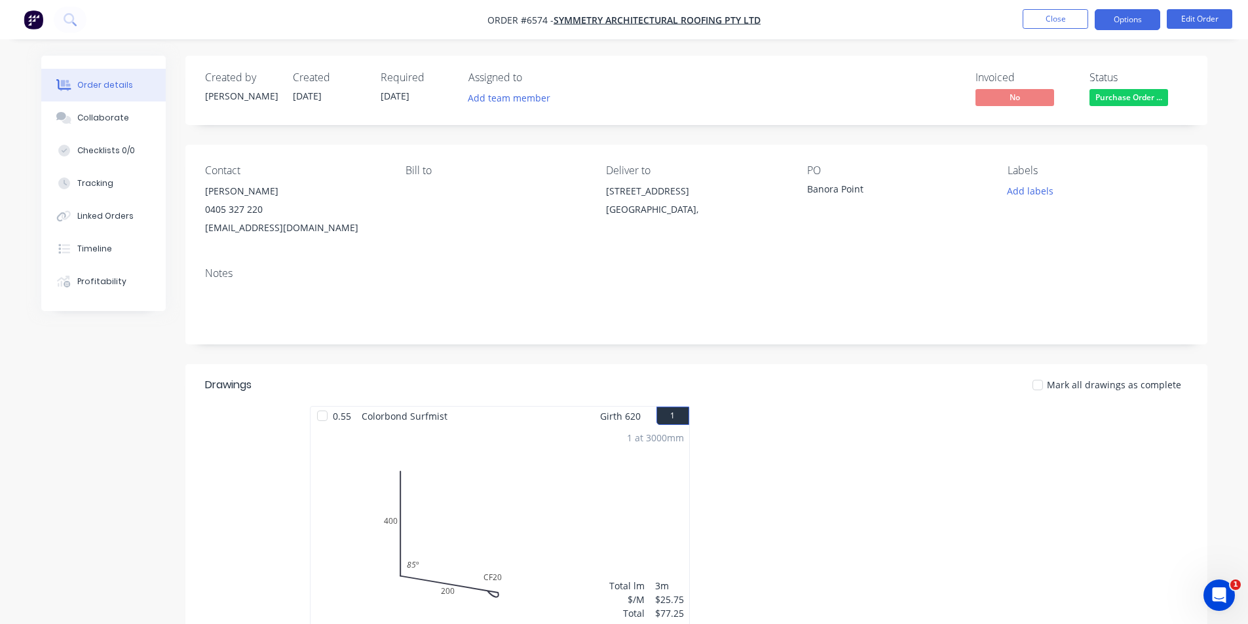
click at [1136, 20] on button "Options" at bounding box center [1126, 19] width 65 height 21
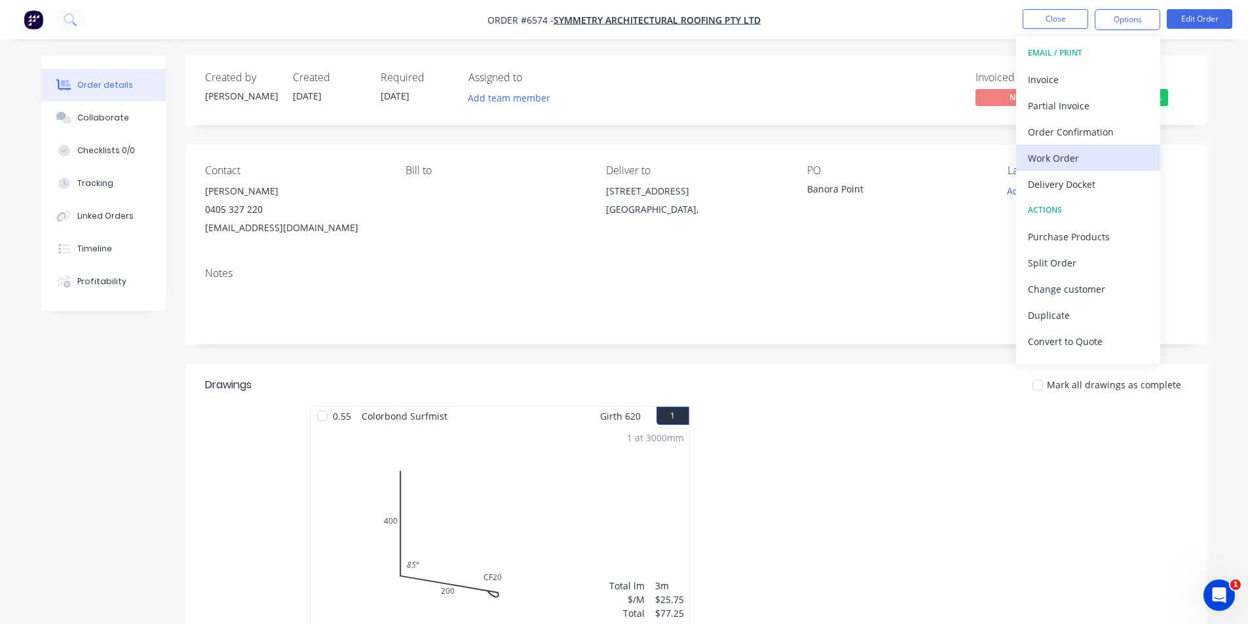
click at [1079, 164] on div "Work Order" at bounding box center [1088, 158] width 121 height 19
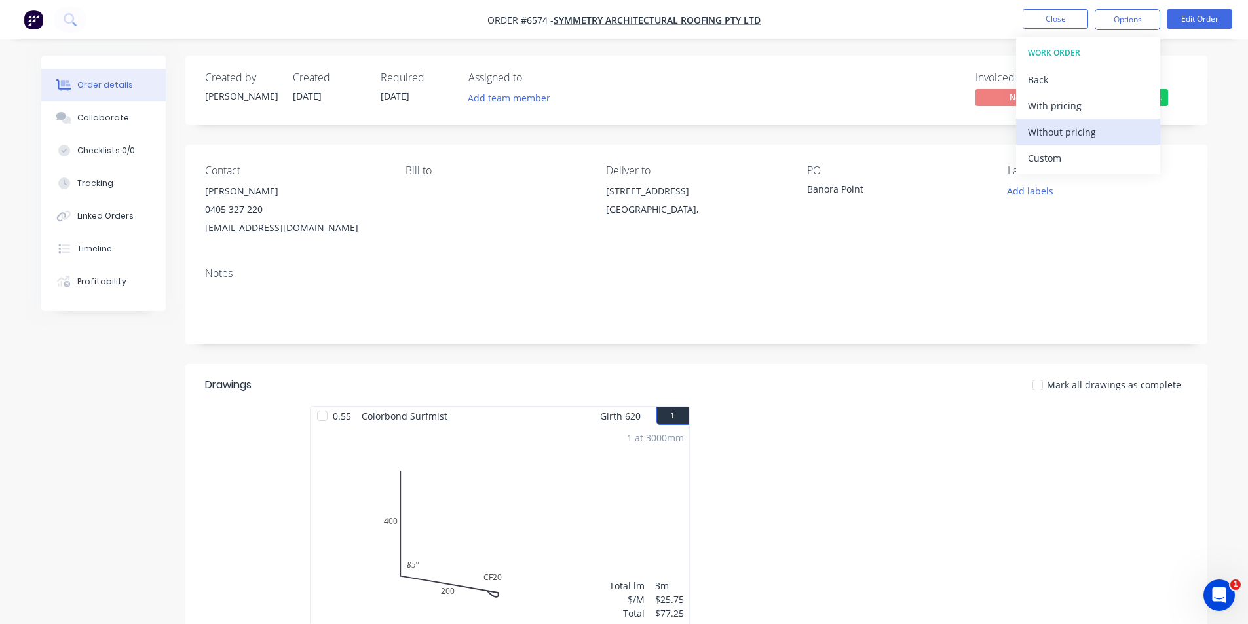
click at [1081, 130] on div "Without pricing" at bounding box center [1088, 131] width 121 height 19
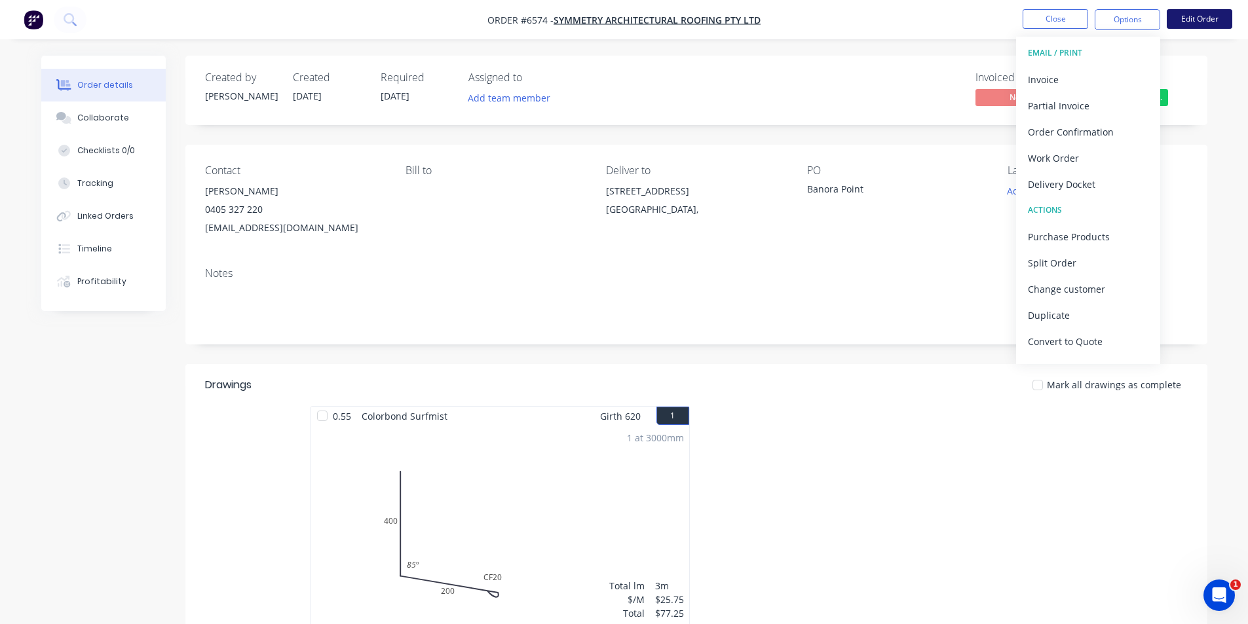
click at [1216, 26] on button "Edit Order" at bounding box center [1199, 19] width 65 height 20
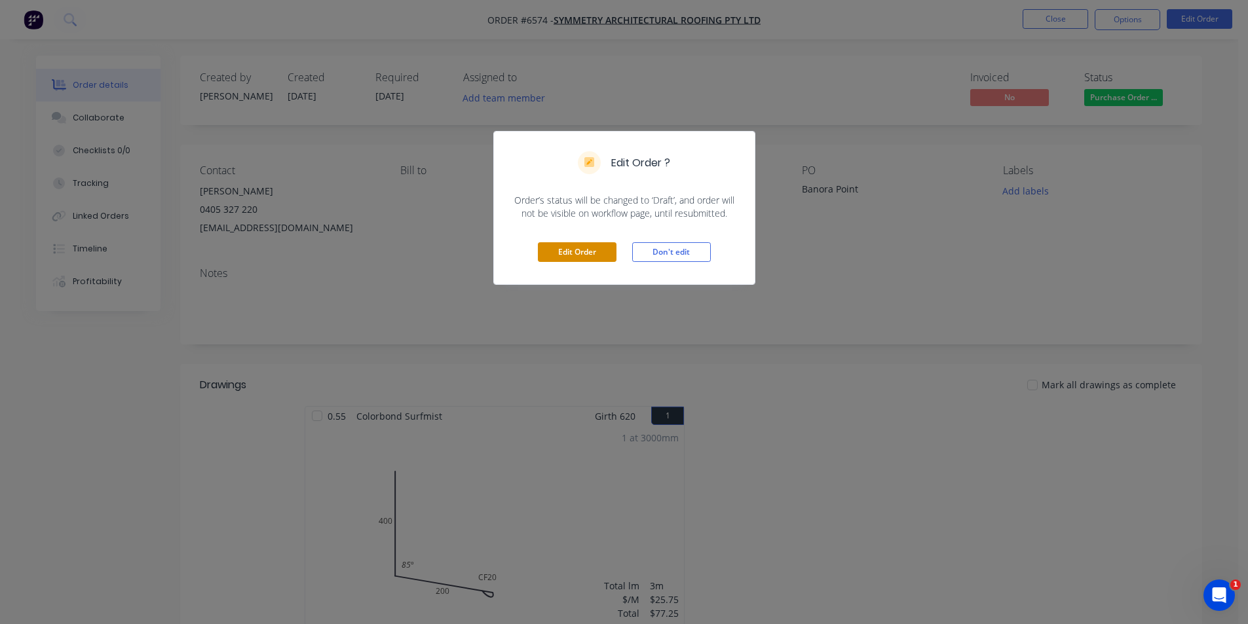
click at [573, 255] on button "Edit Order" at bounding box center [577, 252] width 79 height 20
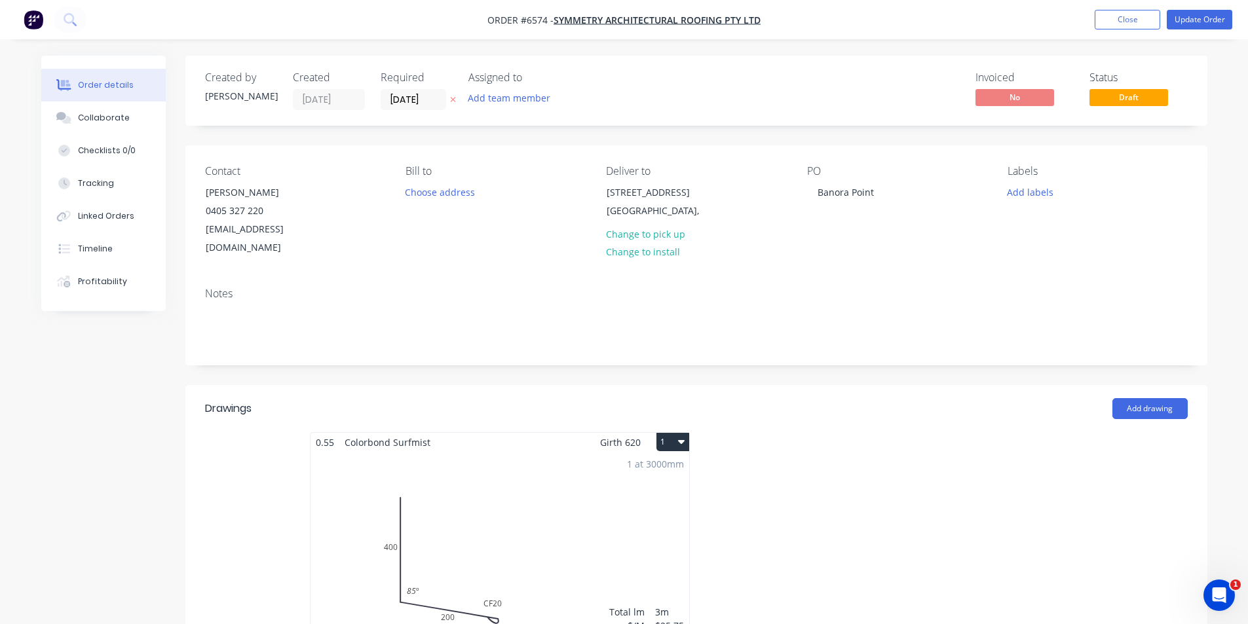
click at [400, 109] on label "18/08/25" at bounding box center [413, 99] width 65 height 21
click at [400, 109] on input "18/08/25" at bounding box center [413, 100] width 64 height 20
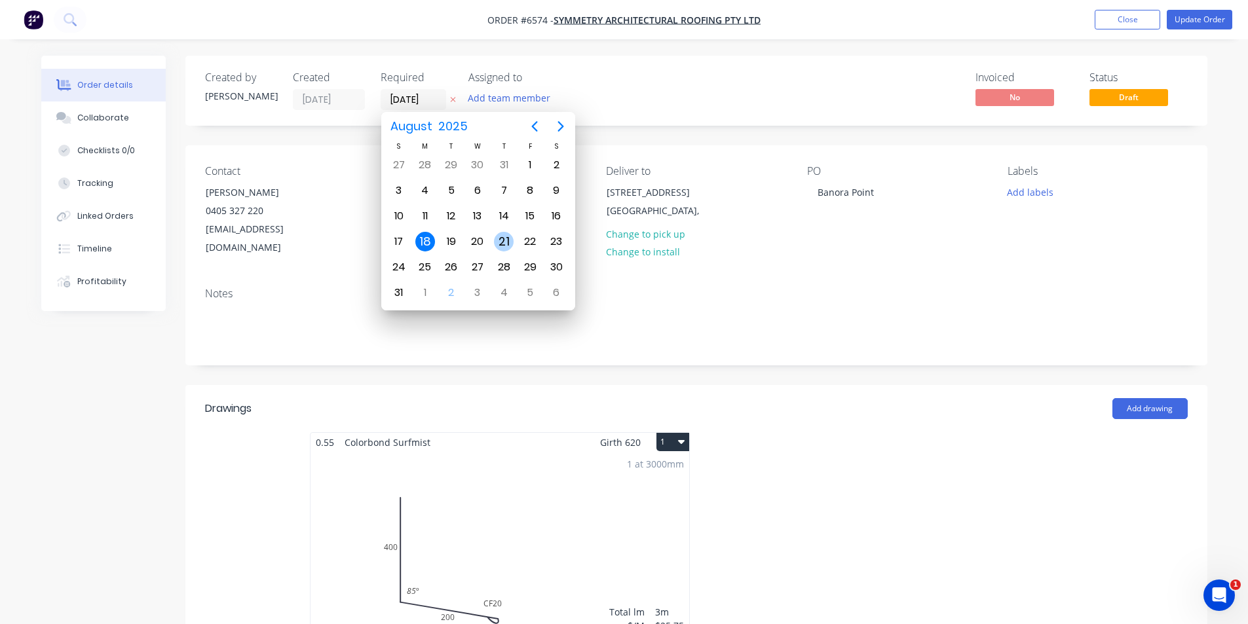
click at [501, 239] on div "21" at bounding box center [504, 242] width 20 height 20
type input "21/08/25"
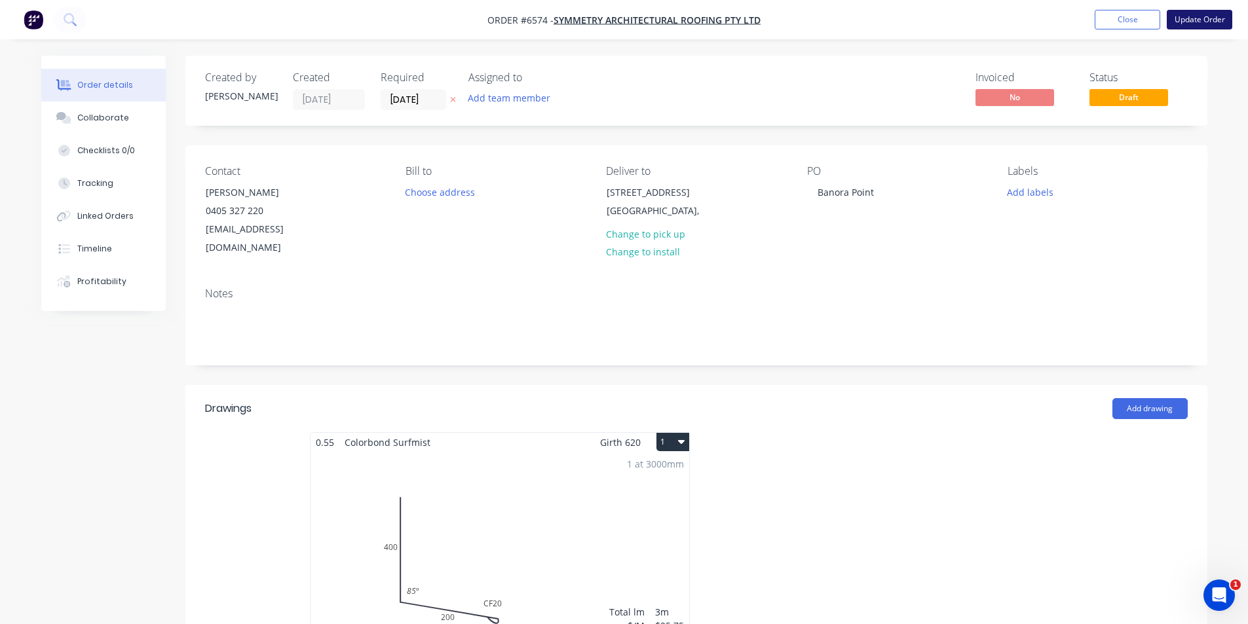
click at [1187, 29] on button "Update Order" at bounding box center [1199, 20] width 65 height 20
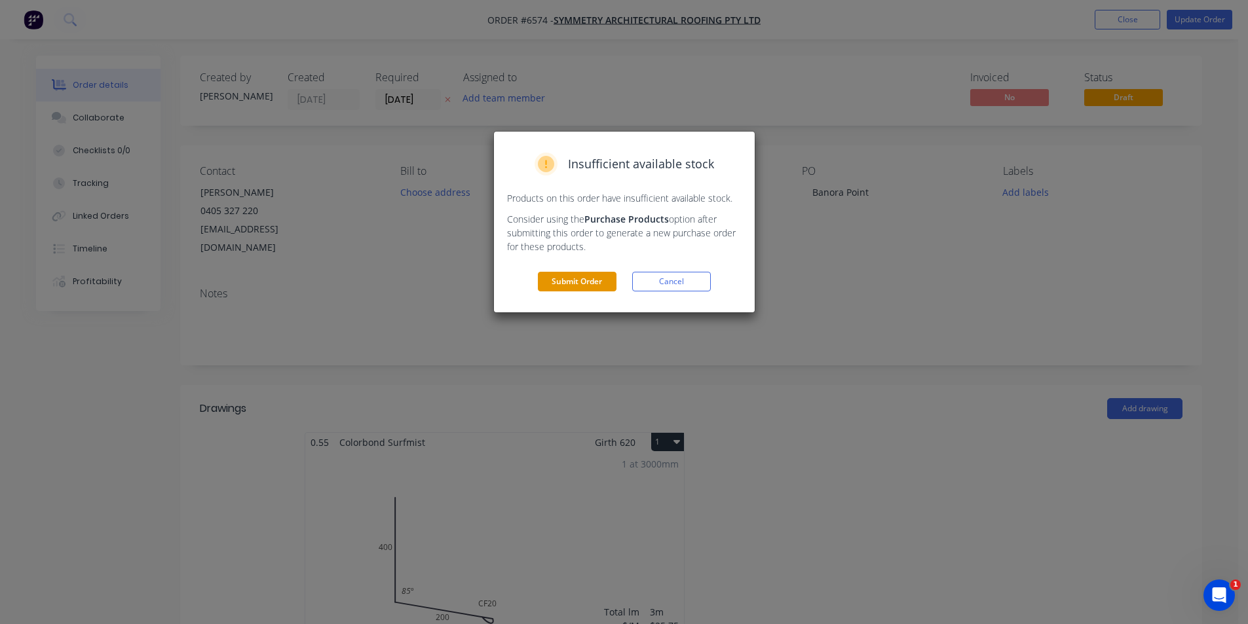
click at [592, 286] on button "Submit Order" at bounding box center [577, 282] width 79 height 20
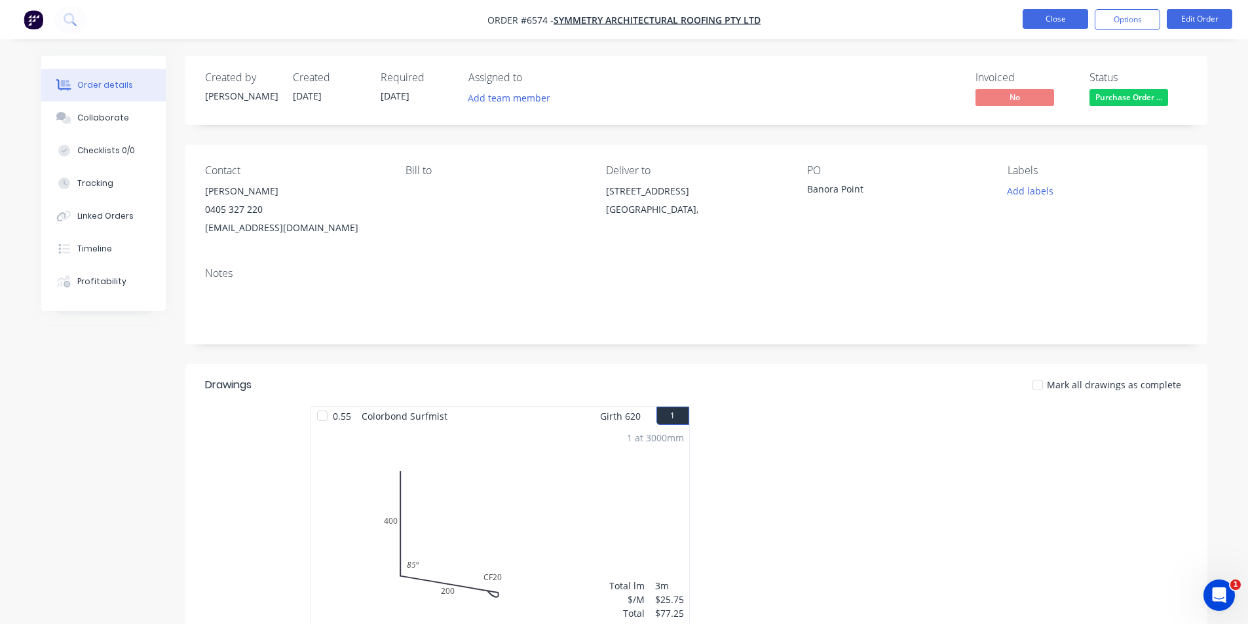
click at [1049, 22] on button "Close" at bounding box center [1054, 19] width 65 height 20
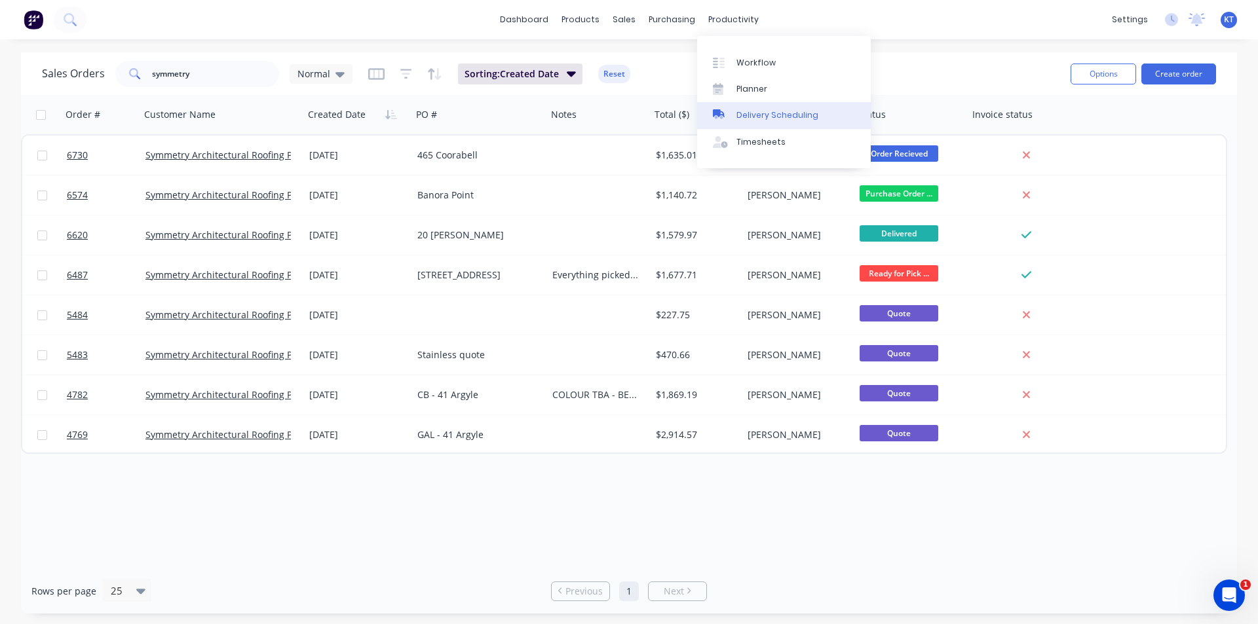
click at [764, 113] on div "Delivery Scheduling" at bounding box center [777, 115] width 82 height 12
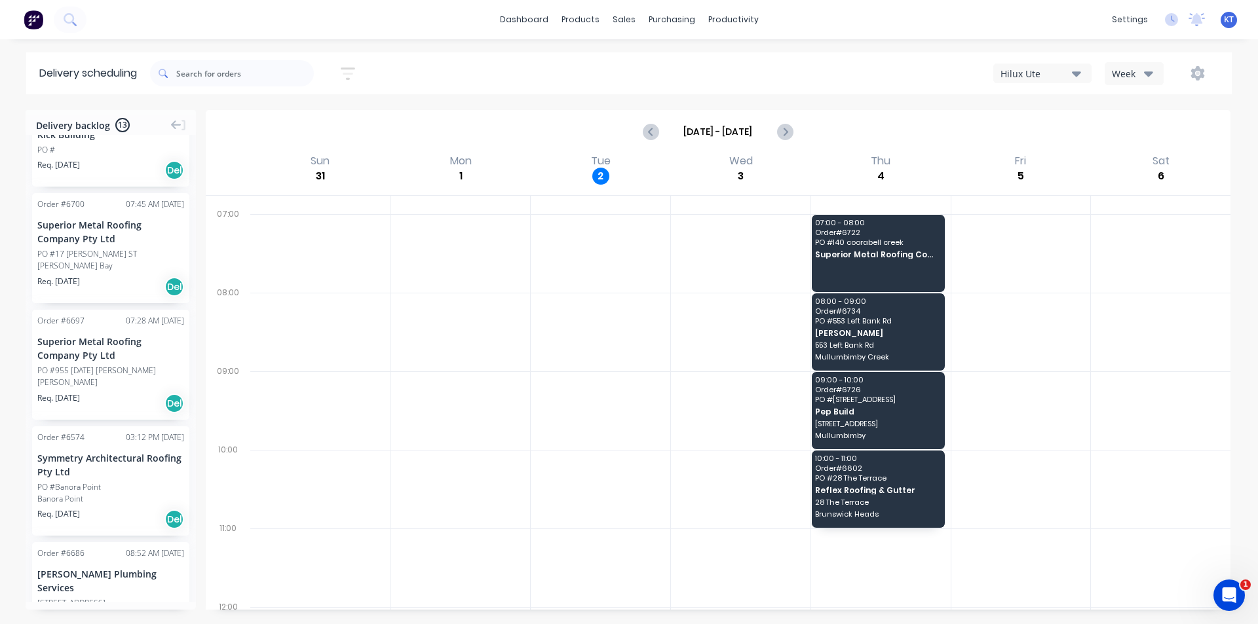
scroll to position [327, 0]
drag, startPoint x: 101, startPoint y: 356, endPoint x: 850, endPoint y: 295, distance: 751.1
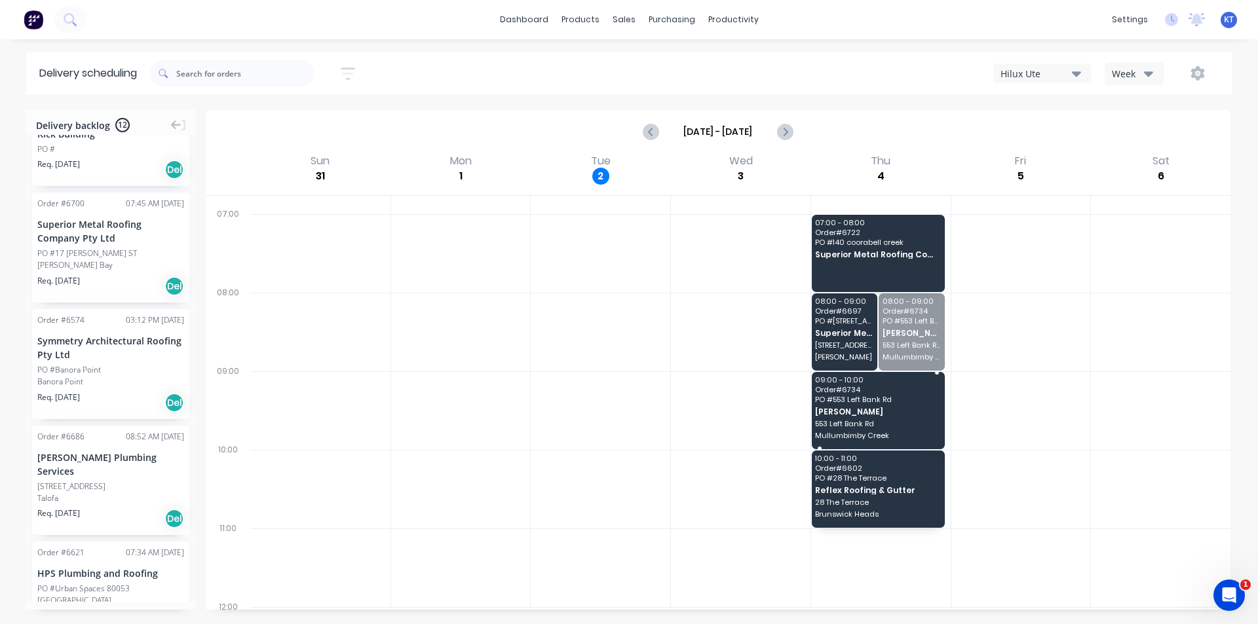
drag, startPoint x: 906, startPoint y: 370, endPoint x: 899, endPoint y: 431, distance: 61.3
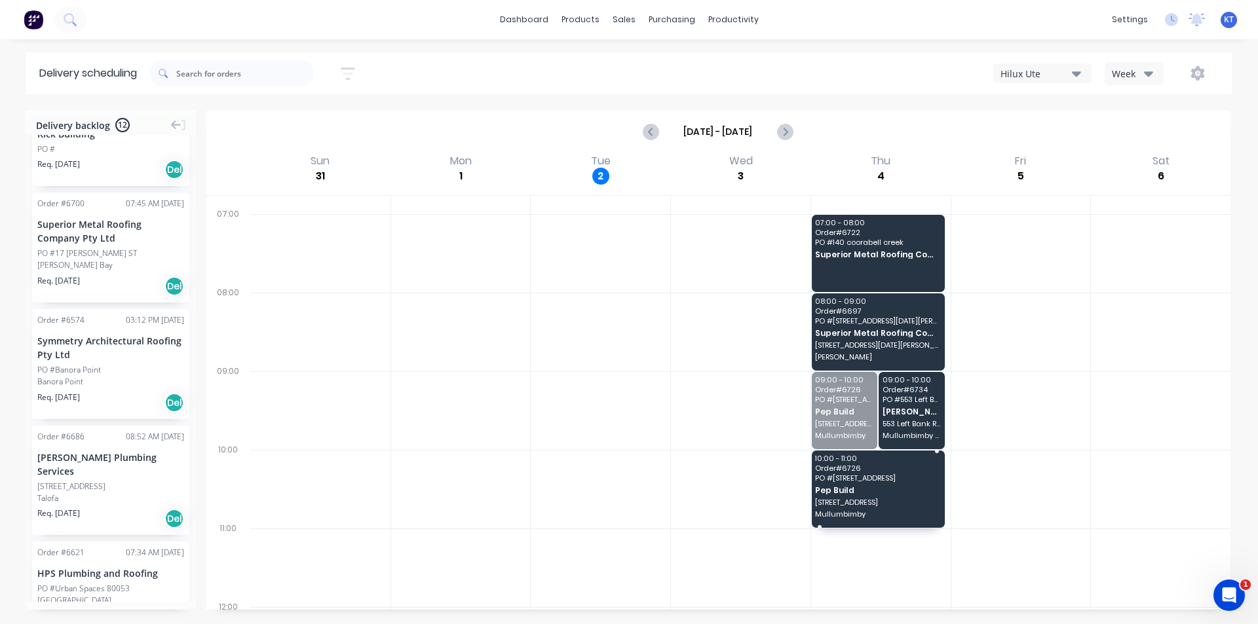
drag, startPoint x: 824, startPoint y: 418, endPoint x: 846, endPoint y: 486, distance: 71.7
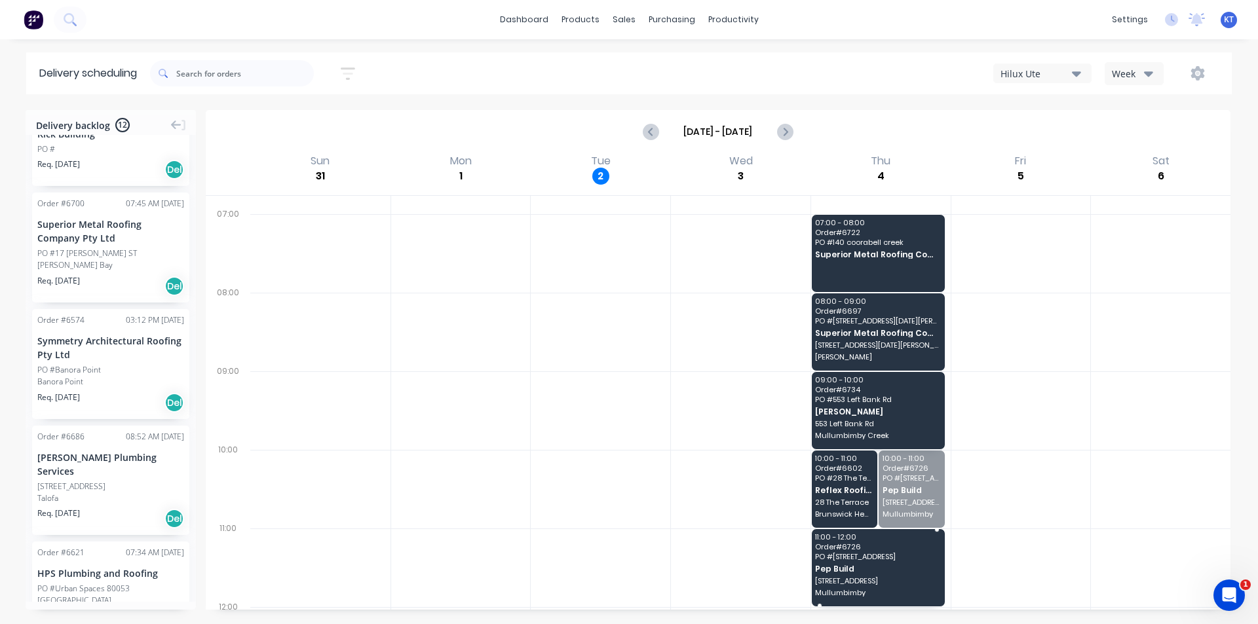
drag, startPoint x: 911, startPoint y: 514, endPoint x: 901, endPoint y: 586, distance: 72.1
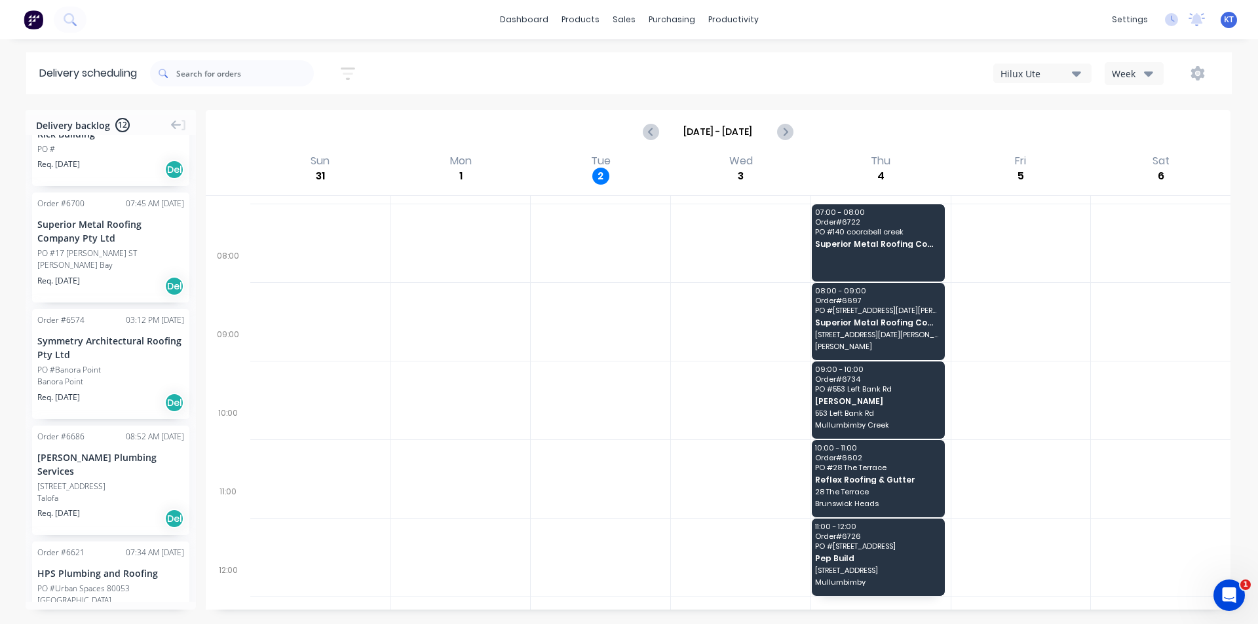
scroll to position [196, 0]
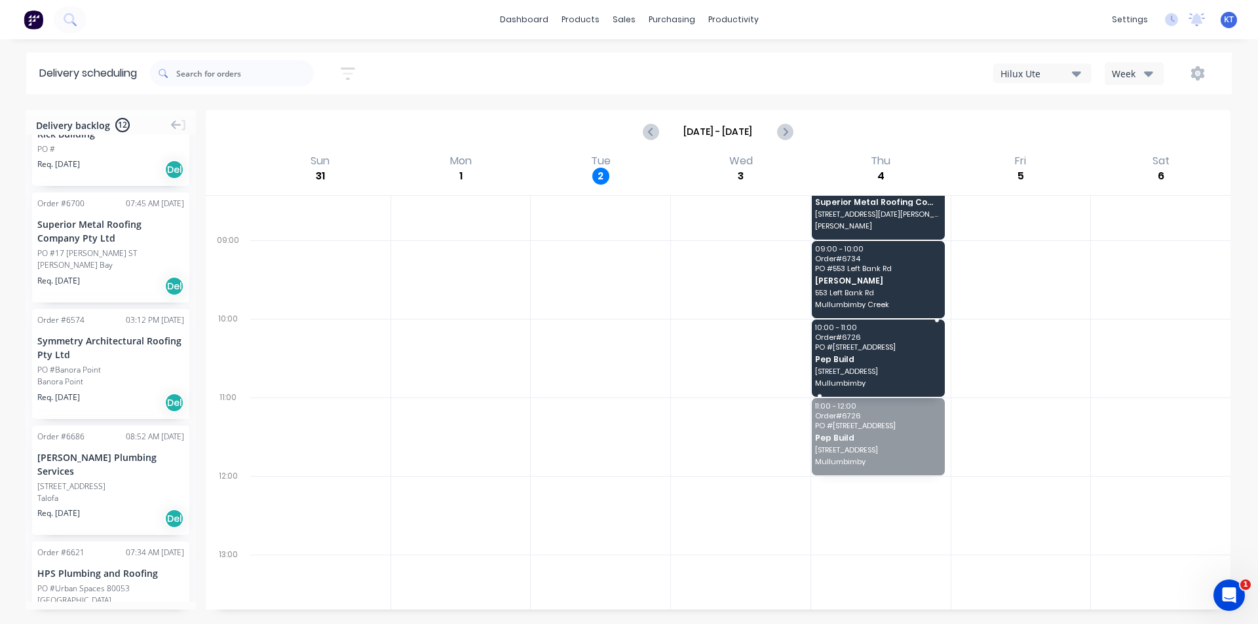
drag, startPoint x: 889, startPoint y: 445, endPoint x: 885, endPoint y: 350, distance: 94.4
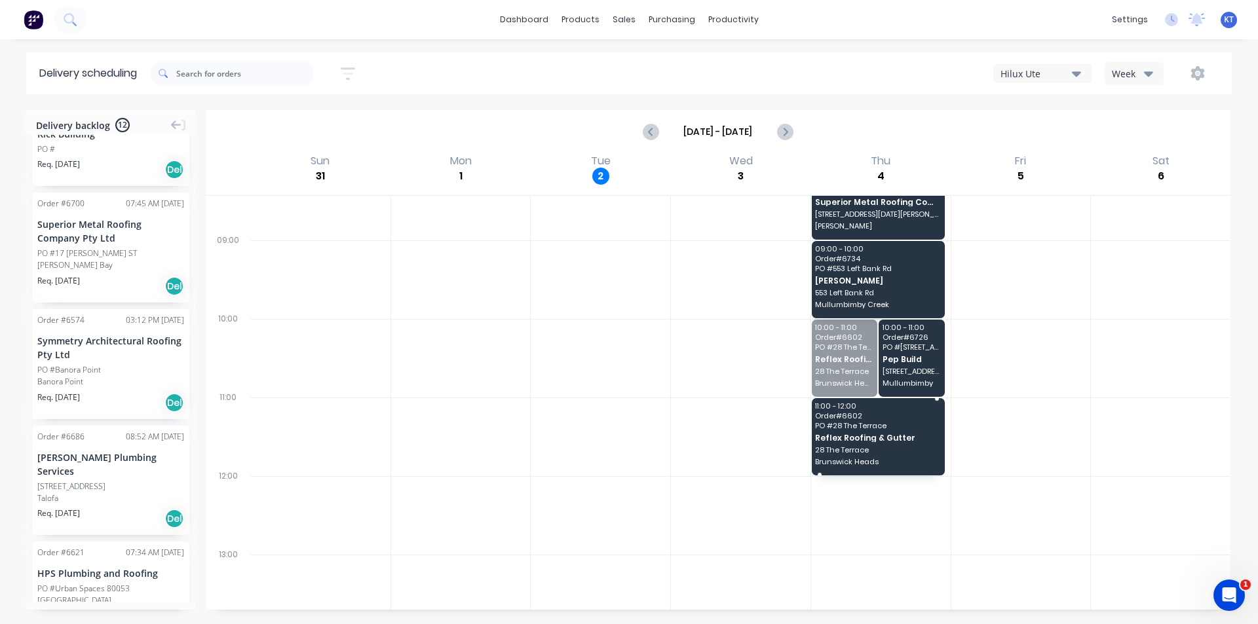
drag, startPoint x: 841, startPoint y: 383, endPoint x: 860, endPoint y: 466, distance: 86.0
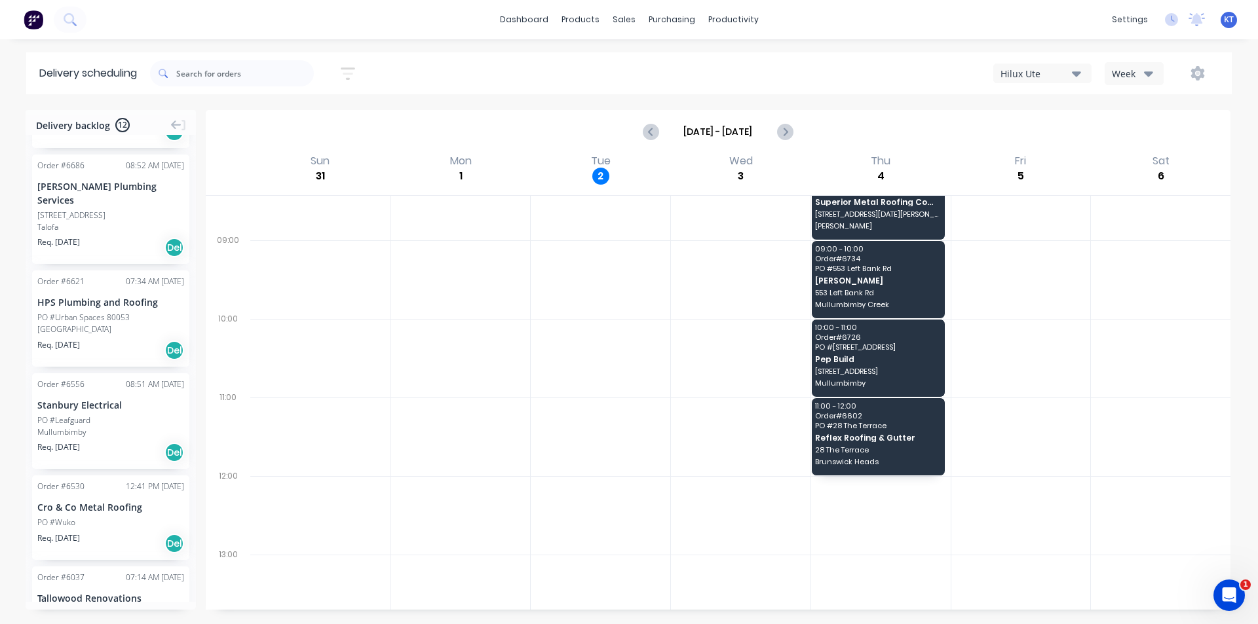
scroll to position [481, 0]
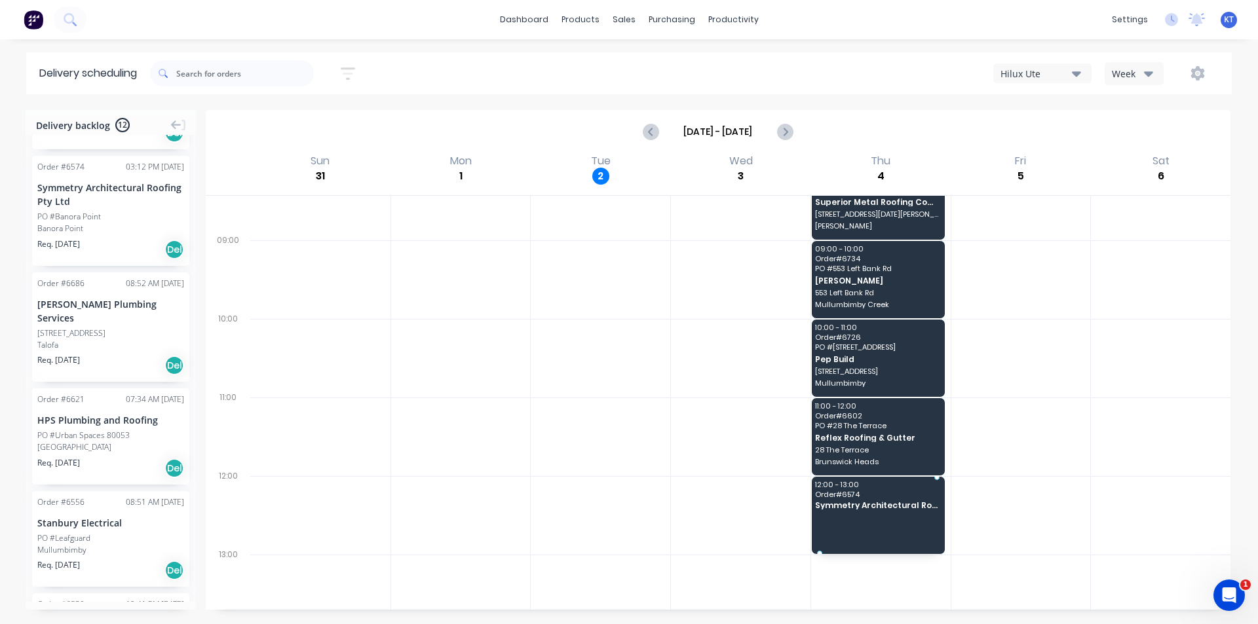
drag, startPoint x: 69, startPoint y: 227, endPoint x: 879, endPoint y: 511, distance: 858.0
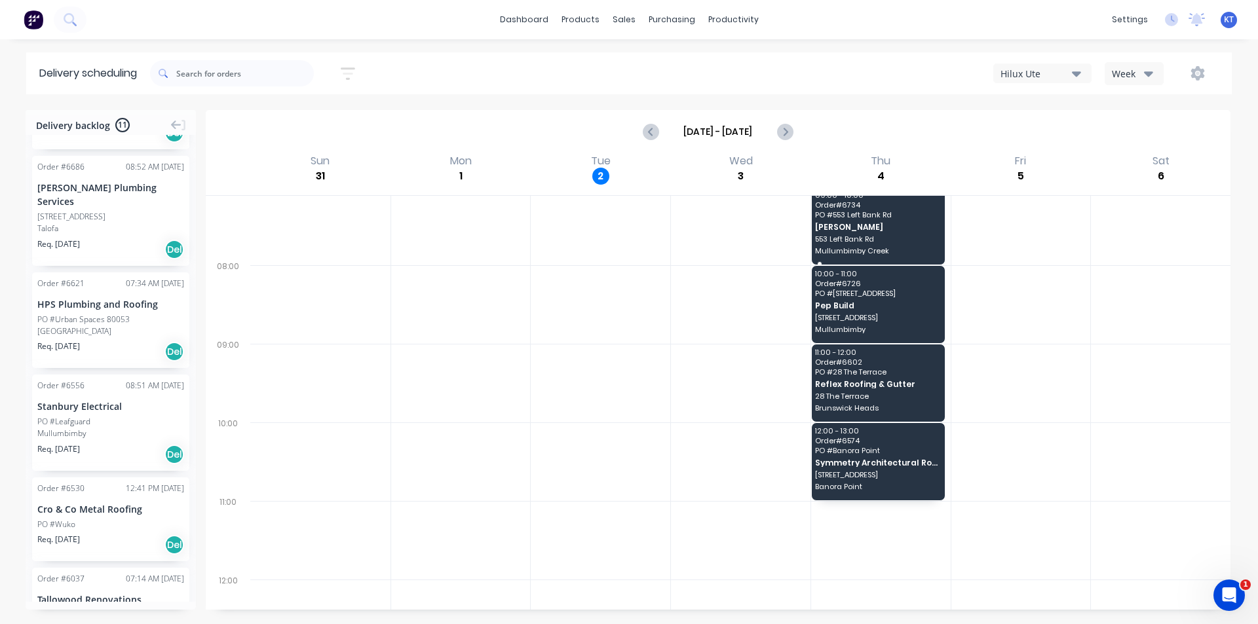
scroll to position [0, 0]
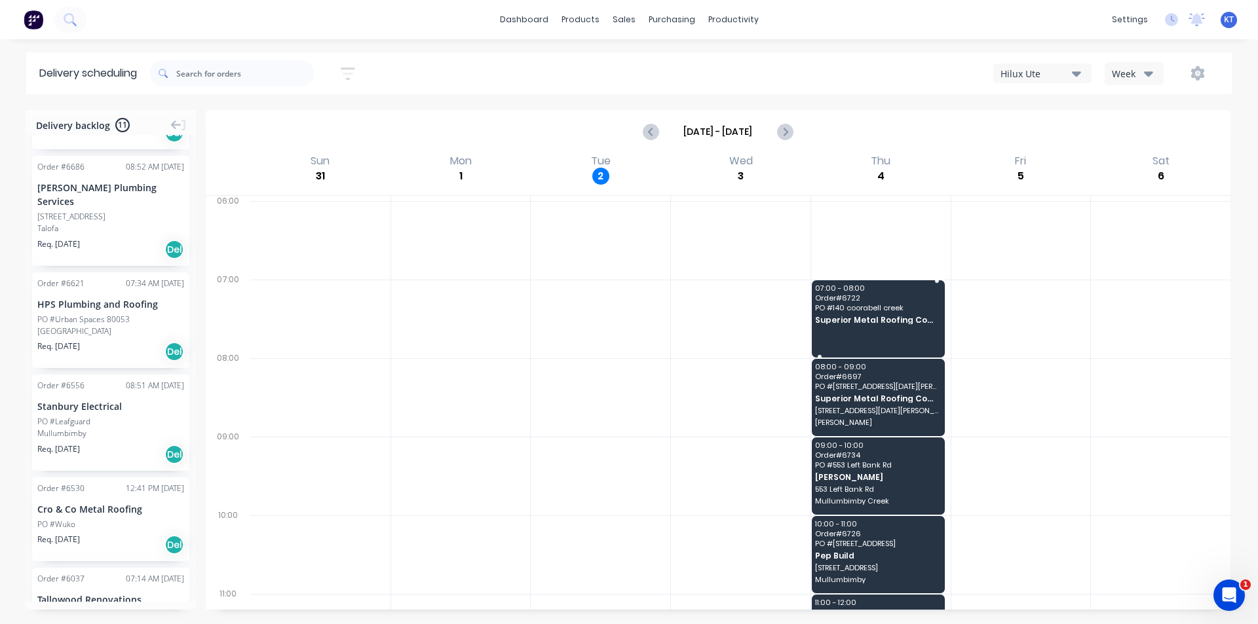
click at [840, 294] on span "Order # 6722" at bounding box center [877, 298] width 124 height 8
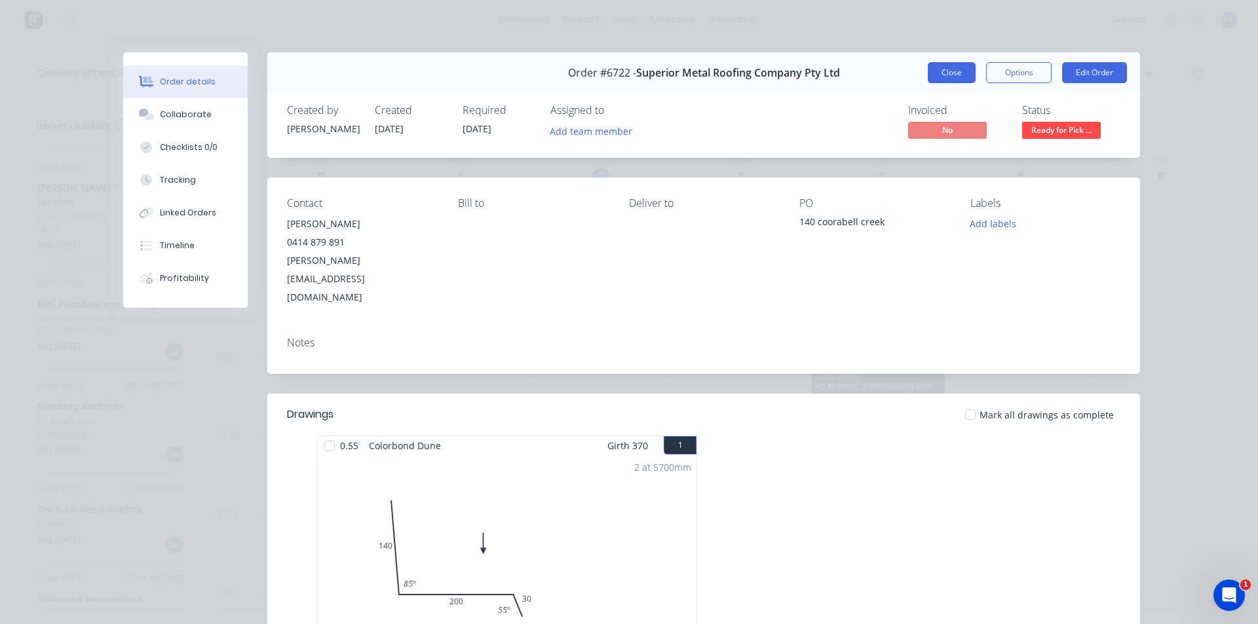
click at [960, 78] on button "Close" at bounding box center [951, 72] width 48 height 21
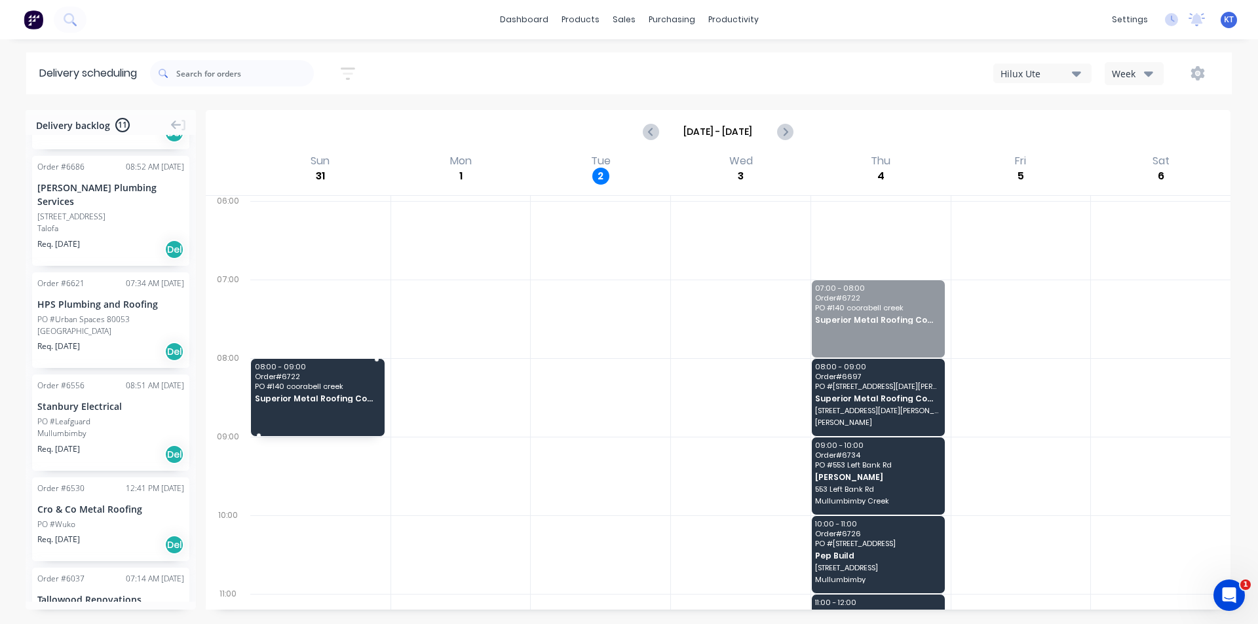
drag, startPoint x: 889, startPoint y: 316, endPoint x: 38, endPoint y: 394, distance: 855.1
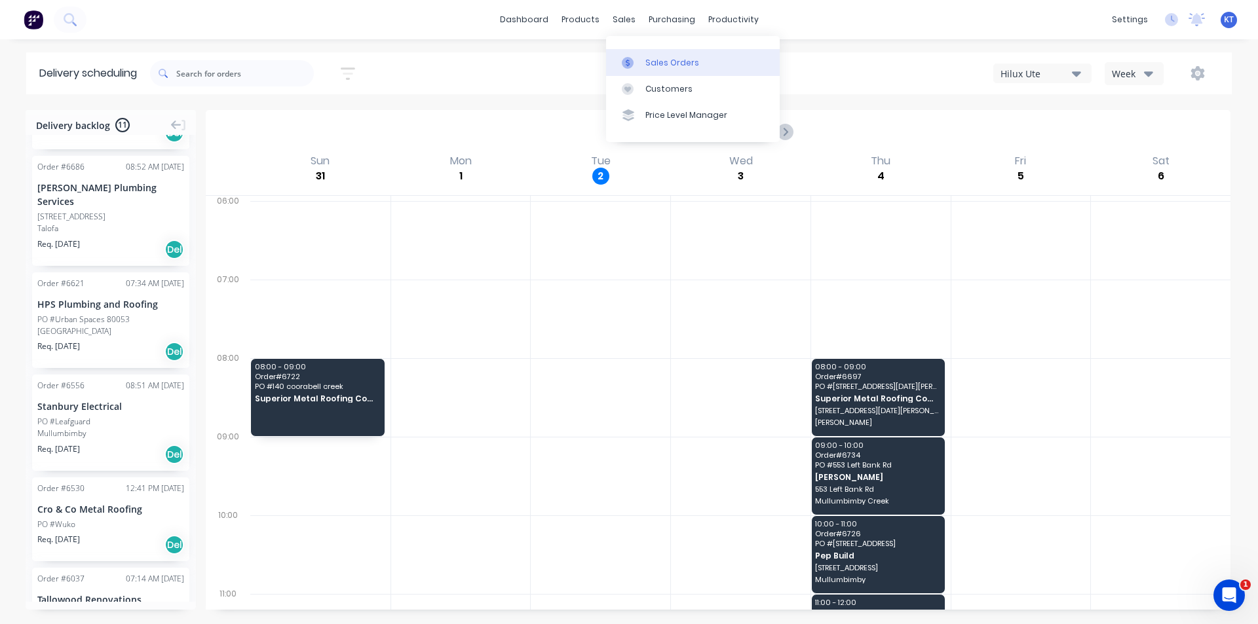
click at [669, 68] on div "Sales Orders" at bounding box center [672, 63] width 54 height 12
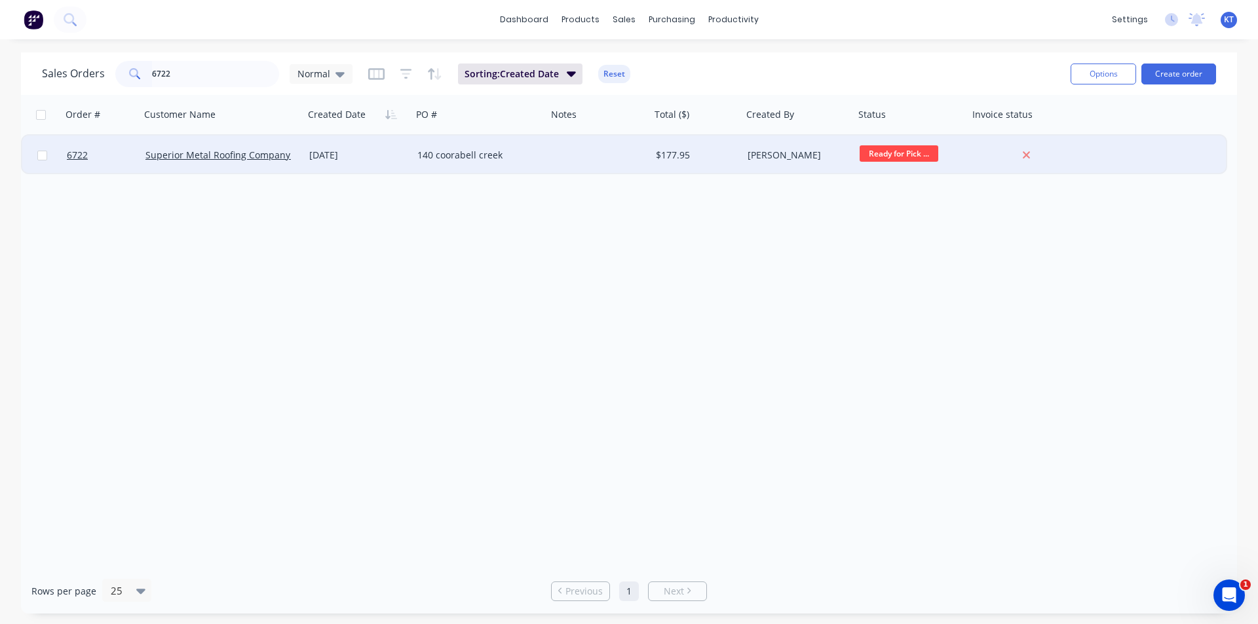
type input "6722"
click at [230, 146] on div "Superior Metal Roofing Company Pty Ltd" at bounding box center [222, 155] width 164 height 39
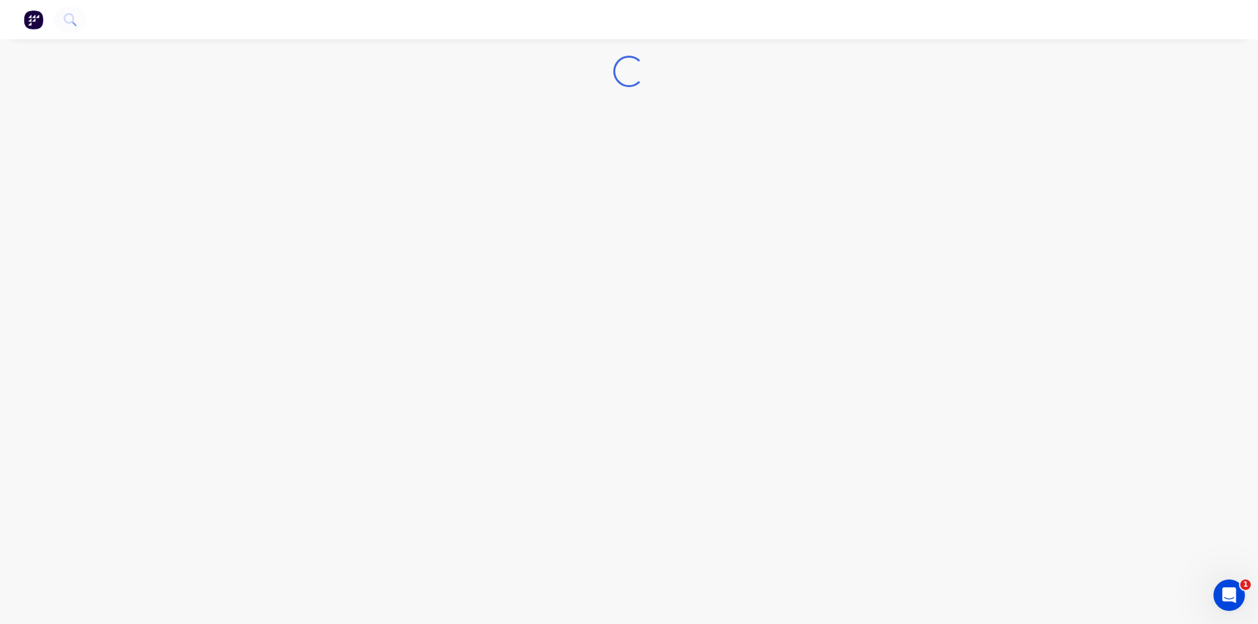
click at [234, 149] on div "Loading..." at bounding box center [629, 312] width 1258 height 624
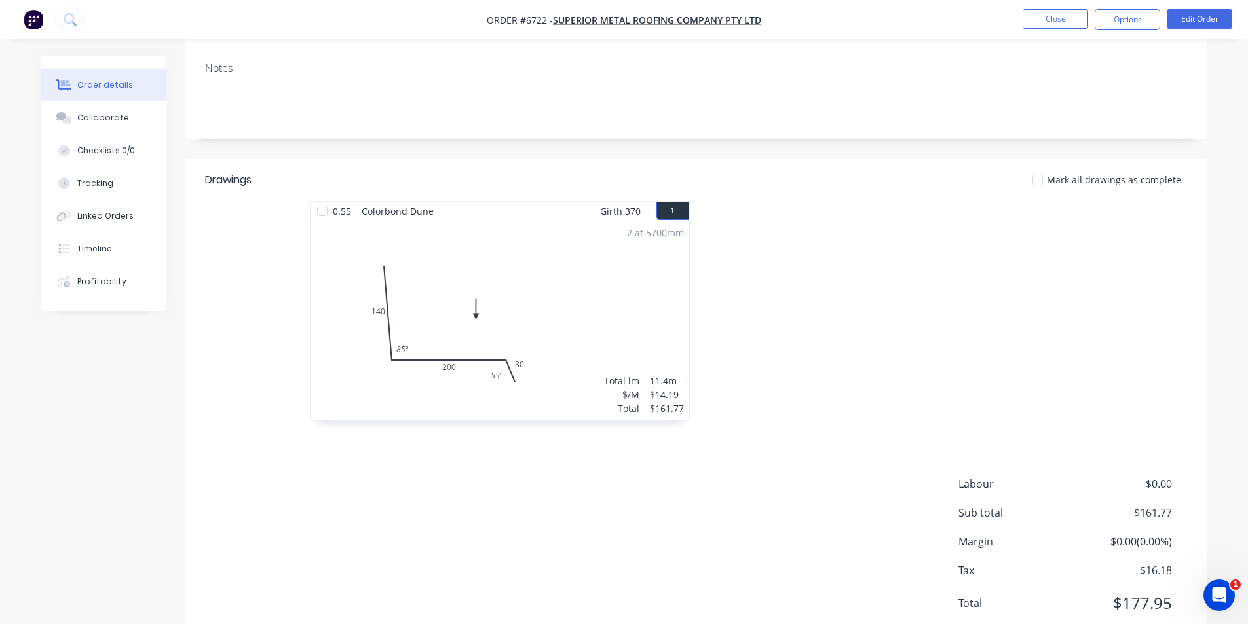
scroll to position [248, 0]
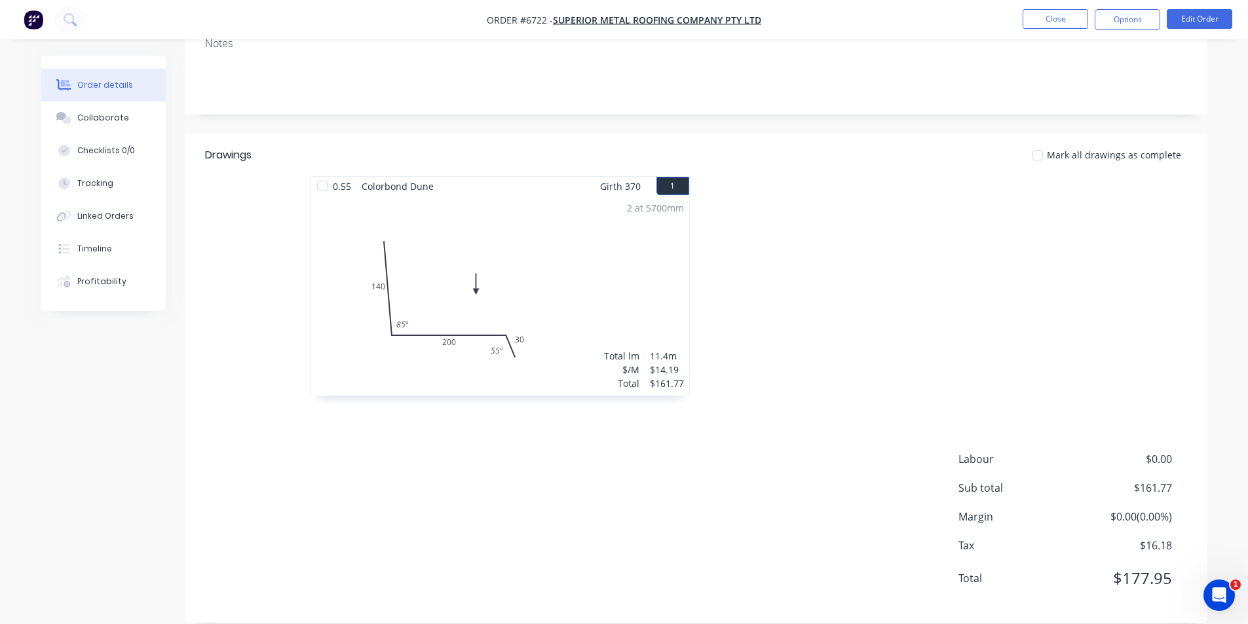
click at [1046, 142] on div at bounding box center [1037, 155] width 26 height 26
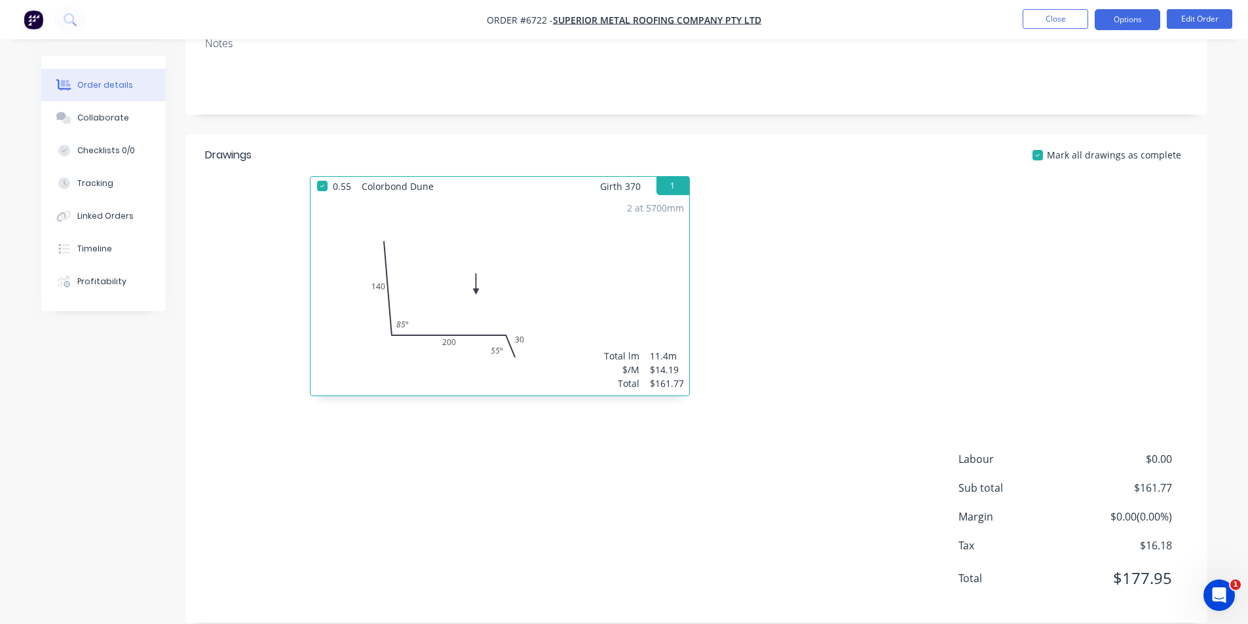
click at [1131, 29] on button "Options" at bounding box center [1126, 19] width 65 height 21
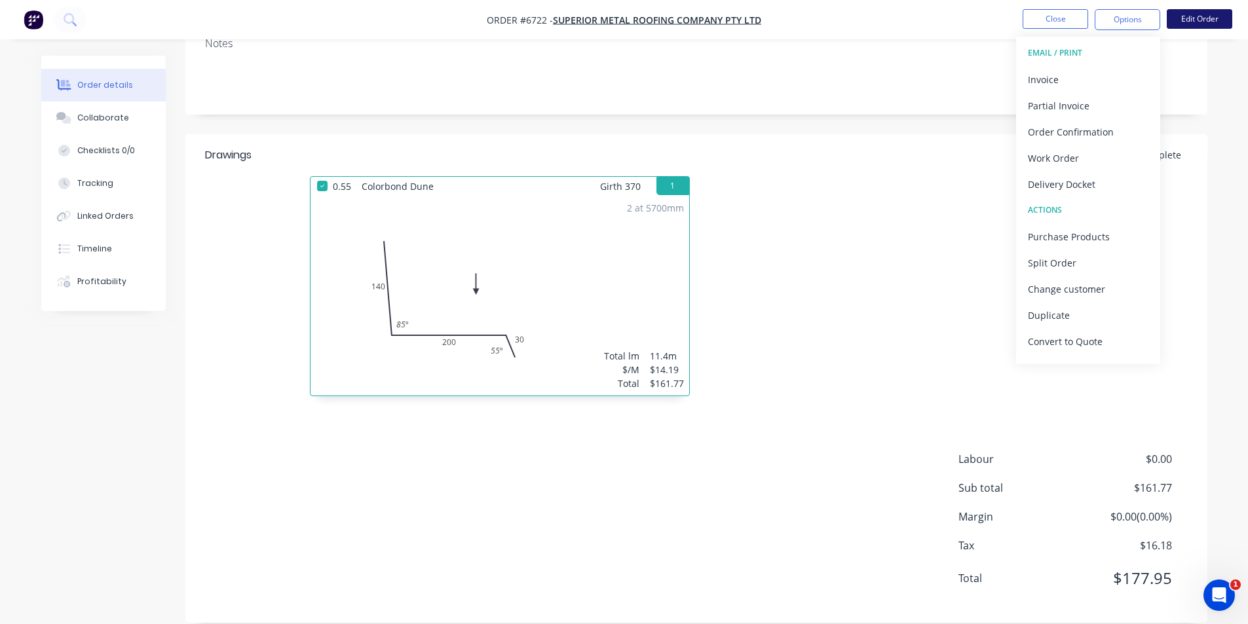
click at [1194, 14] on button "Edit Order" at bounding box center [1199, 19] width 65 height 20
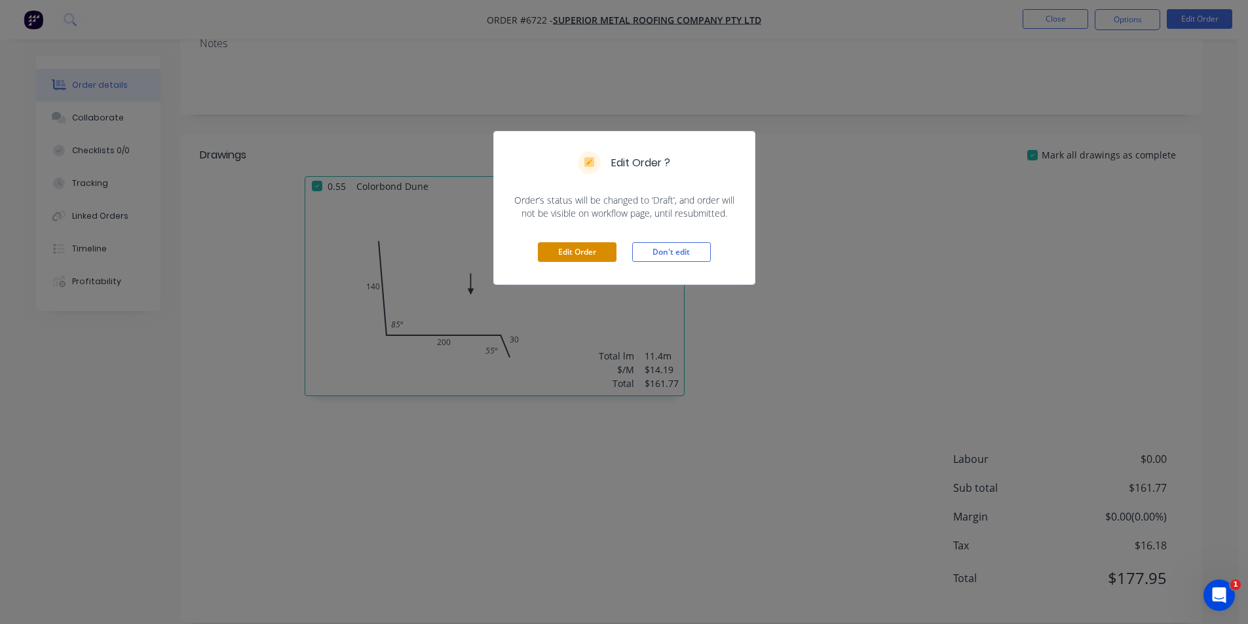
click at [552, 249] on button "Edit Order" at bounding box center [577, 252] width 79 height 20
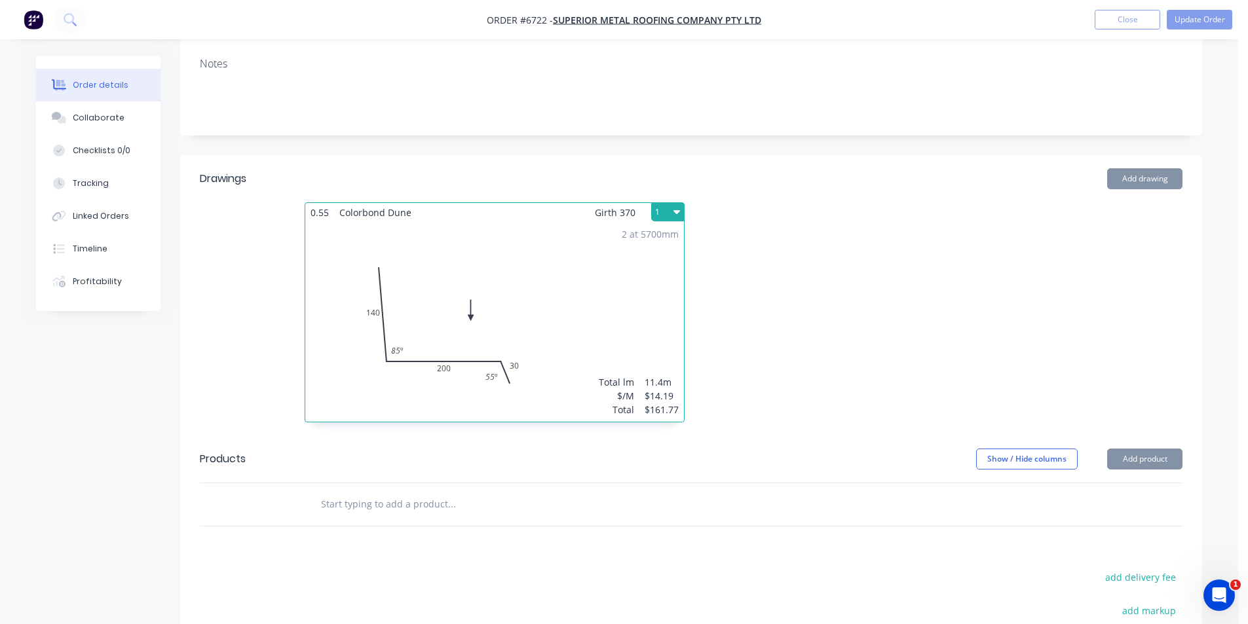
scroll to position [0, 0]
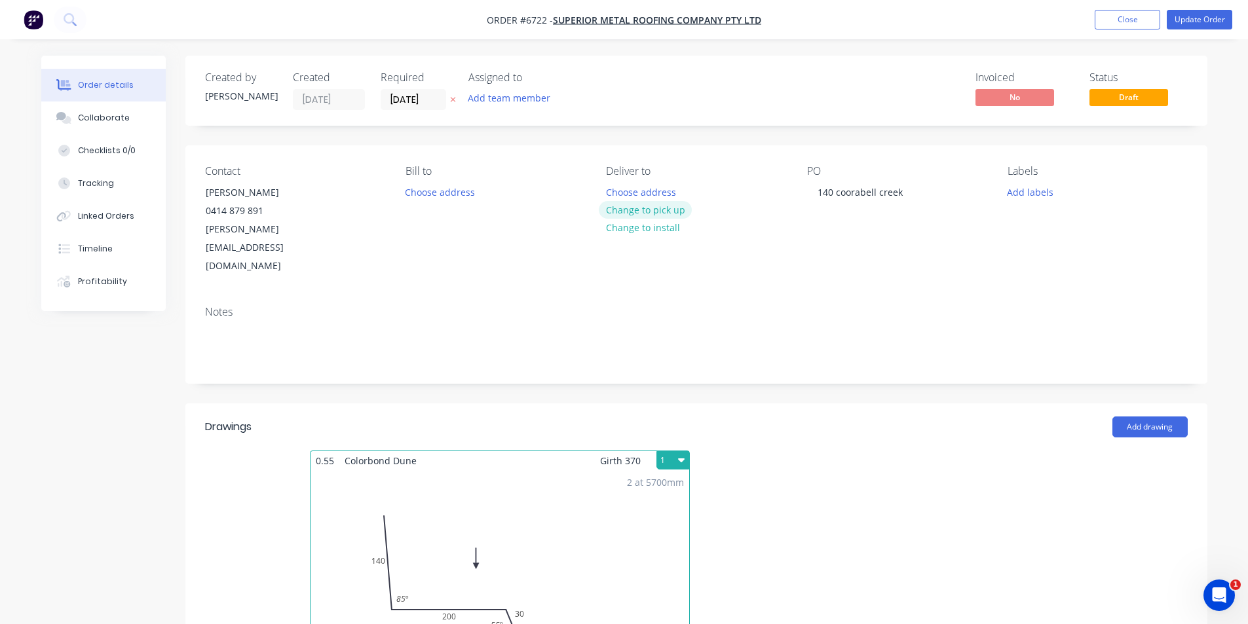
click at [667, 216] on button "Change to pick up" at bounding box center [645, 210] width 93 height 18
click at [1198, 16] on button "Update Order" at bounding box center [1199, 20] width 65 height 20
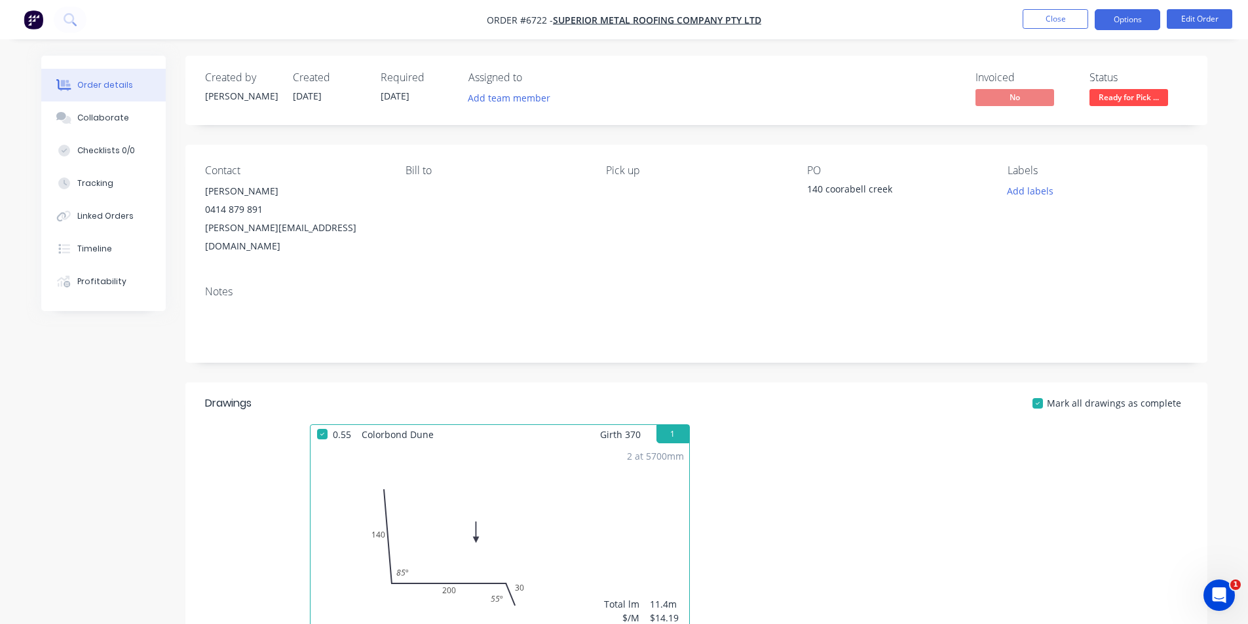
click at [1140, 20] on button "Options" at bounding box center [1126, 19] width 65 height 21
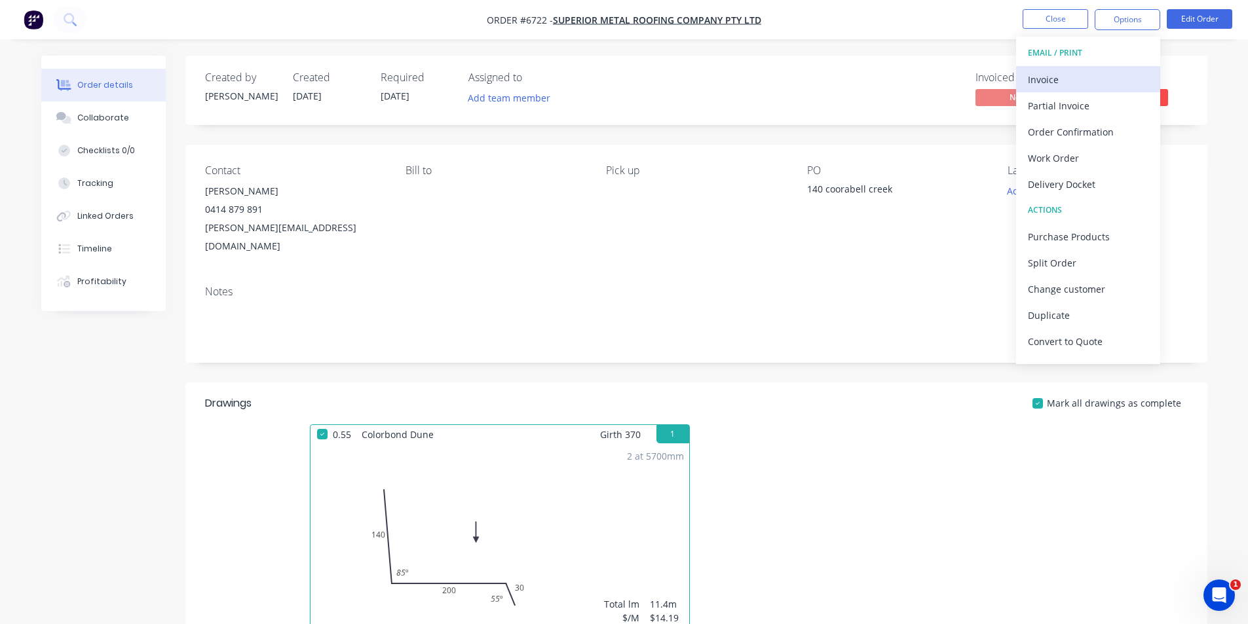
click at [1121, 76] on div "Invoice" at bounding box center [1088, 79] width 121 height 19
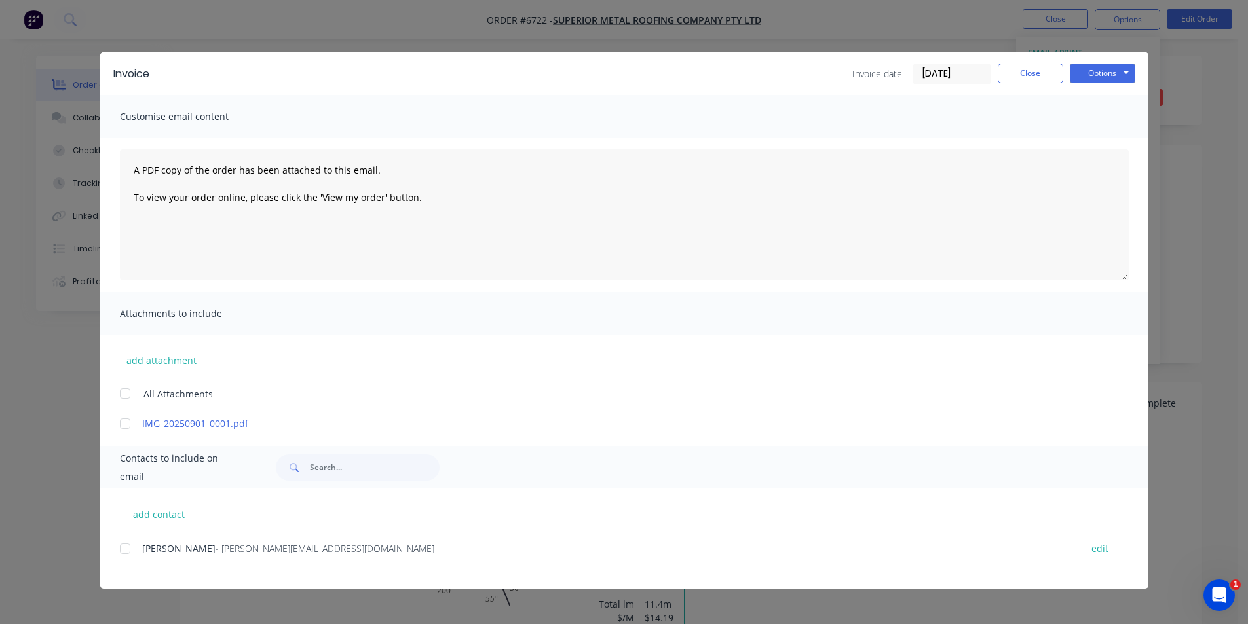
click at [109, 553] on div "add contact Mitchell Gyde - [EMAIL_ADDRESS][DOMAIN_NAME] edit" at bounding box center [624, 539] width 1048 height 100
click at [125, 548] on div at bounding box center [125, 549] width 26 height 26
click at [1117, 78] on button "Options" at bounding box center [1102, 74] width 65 height 20
click at [1115, 147] on button "Email" at bounding box center [1112, 140] width 84 height 22
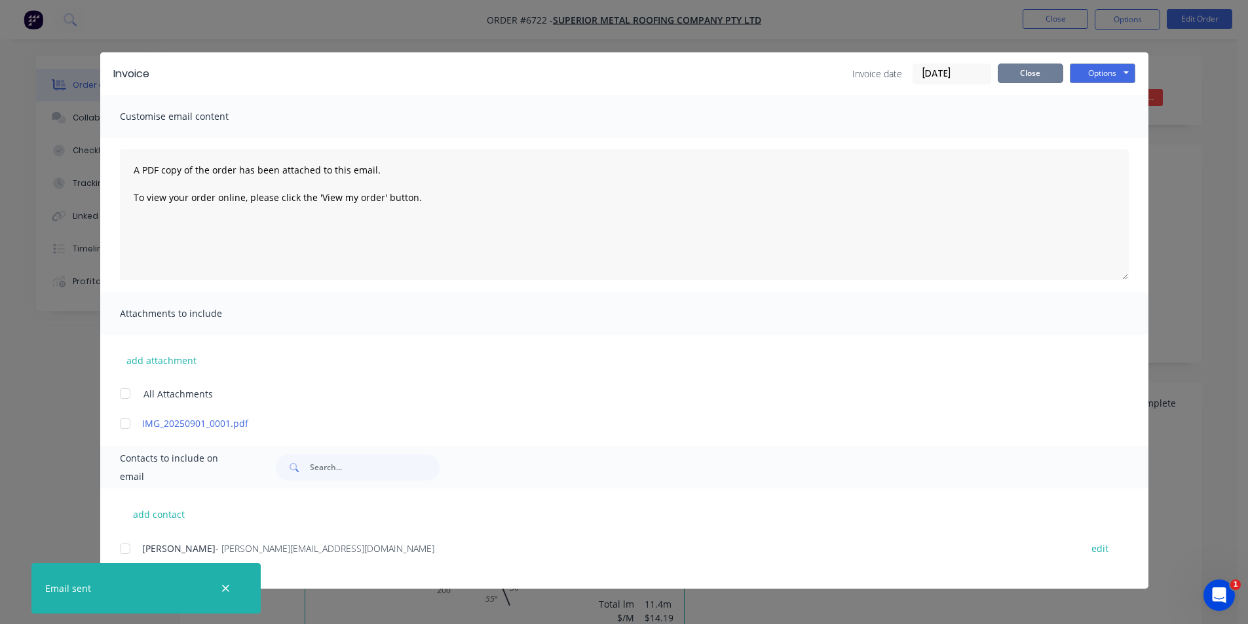
click at [1039, 68] on button "Close" at bounding box center [1030, 74] width 65 height 20
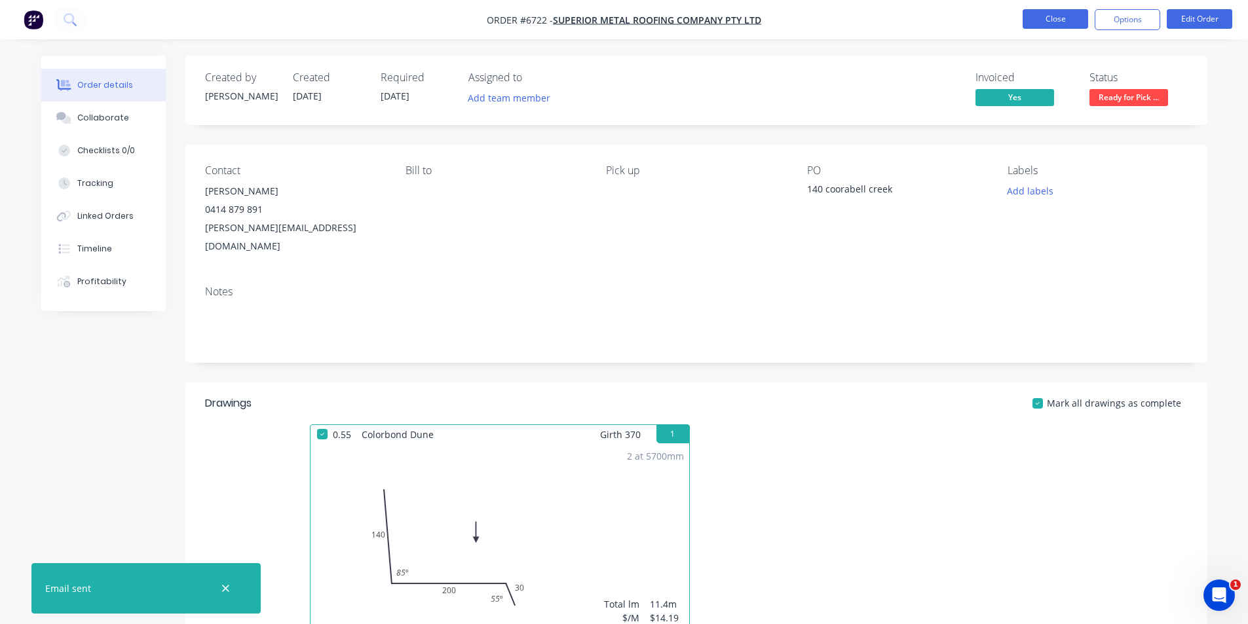
click at [1057, 21] on button "Close" at bounding box center [1054, 19] width 65 height 20
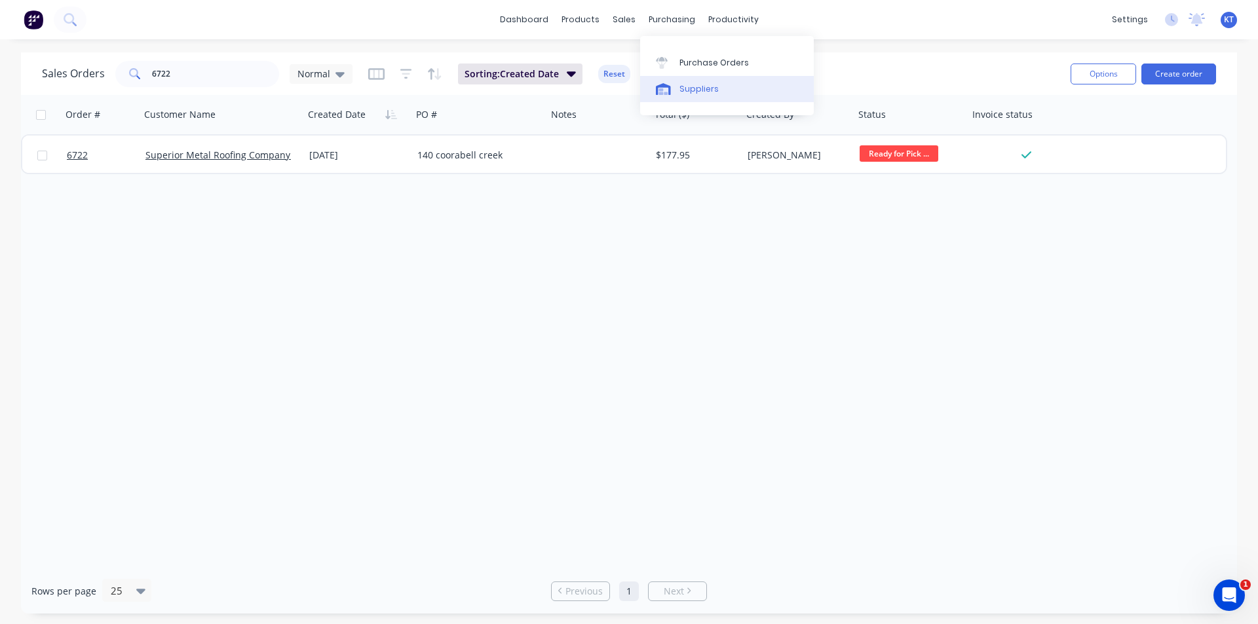
click at [724, 95] on link "Suppliers" at bounding box center [727, 89] width 174 height 26
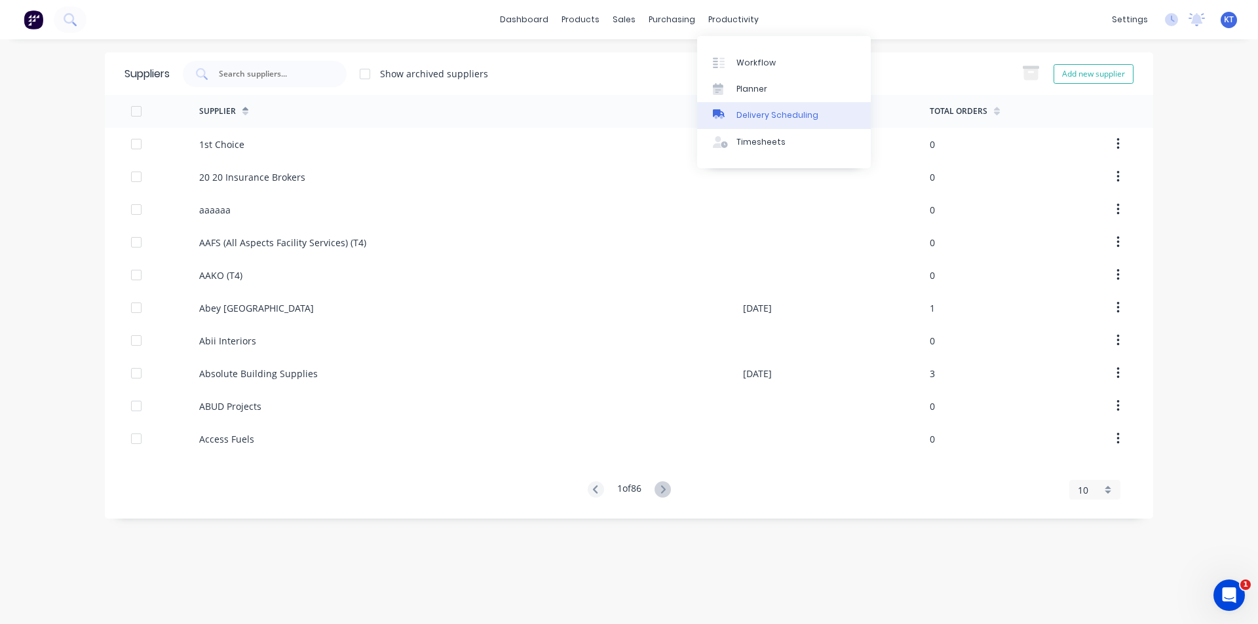
click at [796, 115] on div "Delivery Scheduling" at bounding box center [777, 115] width 82 height 12
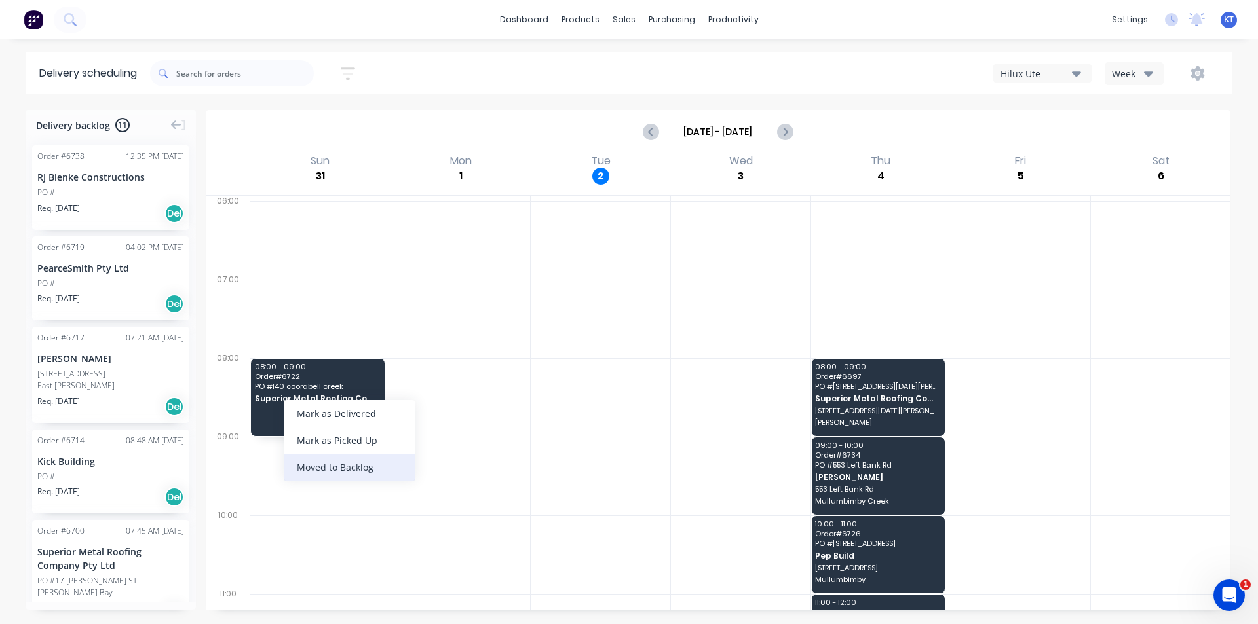
click at [399, 472] on div "Moved to Backlog" at bounding box center [350, 467] width 132 height 27
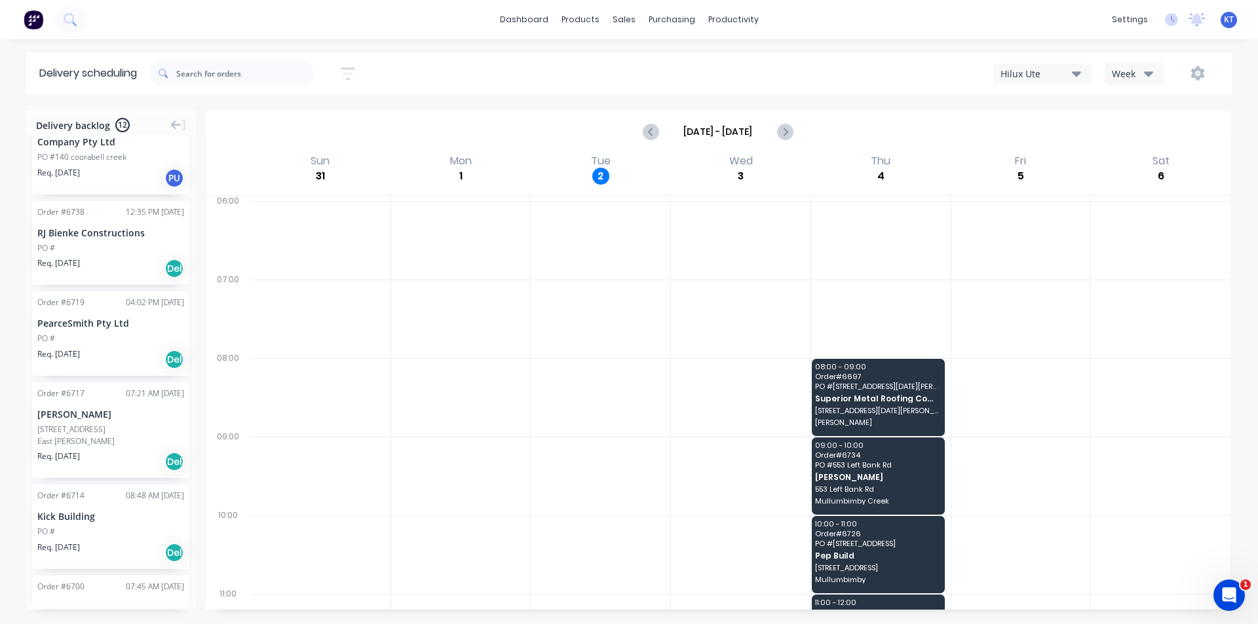
scroll to position [131, 0]
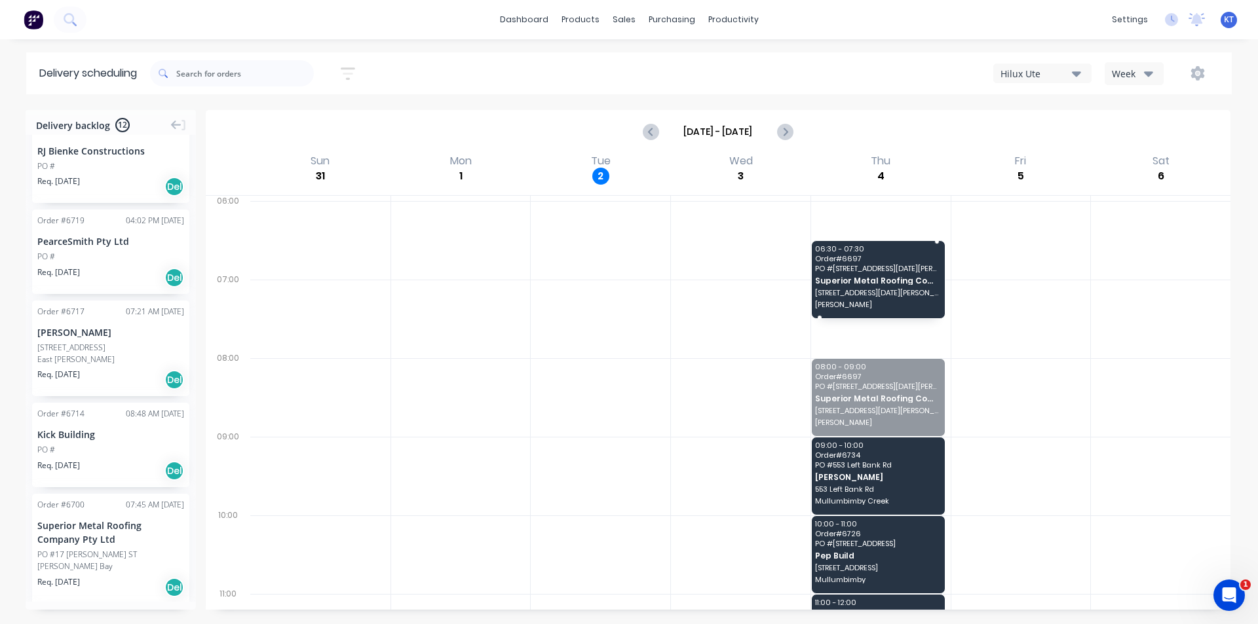
drag, startPoint x: 912, startPoint y: 409, endPoint x: 899, endPoint y: 280, distance: 130.4
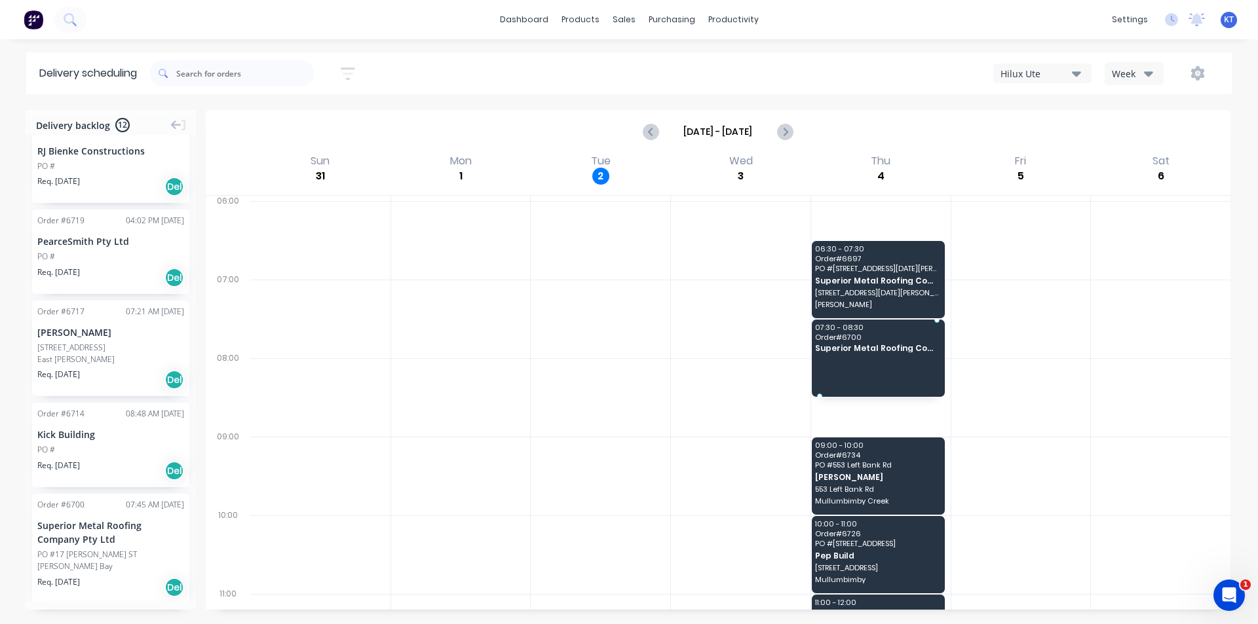
drag, startPoint x: 81, startPoint y: 544, endPoint x: 916, endPoint y: 337, distance: 860.4
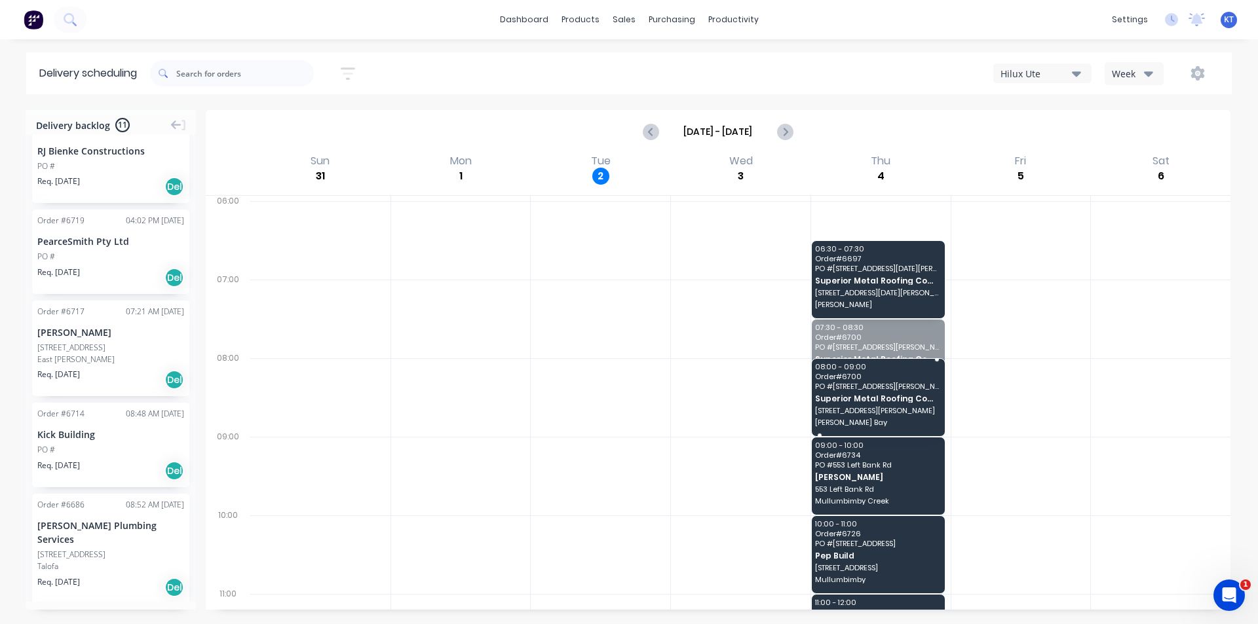
drag, startPoint x: 904, startPoint y: 354, endPoint x: 904, endPoint y: 367, distance: 13.1
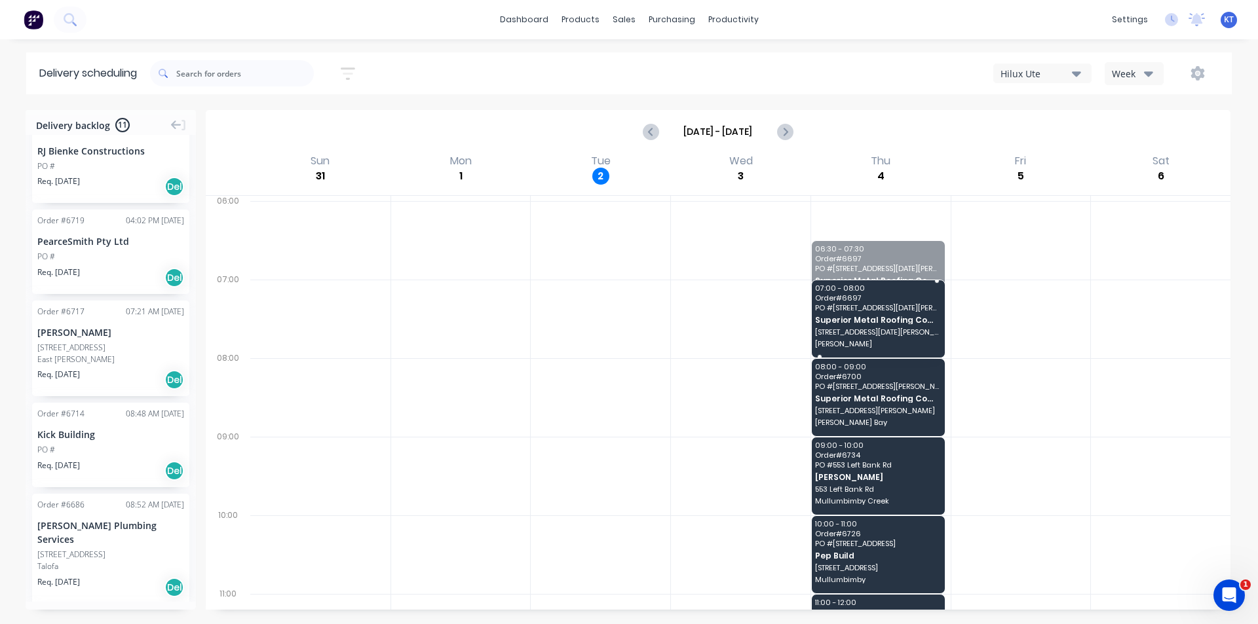
drag, startPoint x: 891, startPoint y: 290, endPoint x: 893, endPoint y: 326, distance: 36.1
click at [849, 320] on span "Superior Metal Roofing Company Pty Ltd" at bounding box center [877, 320] width 124 height 9
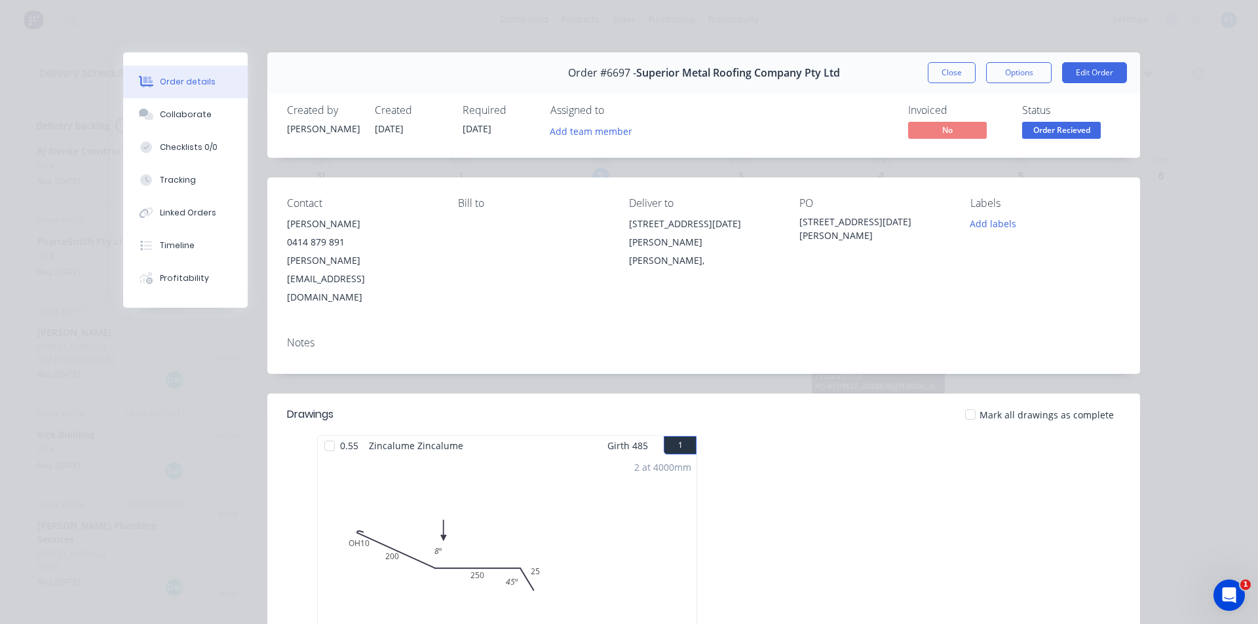
click at [961, 72] on button "Close" at bounding box center [951, 72] width 48 height 21
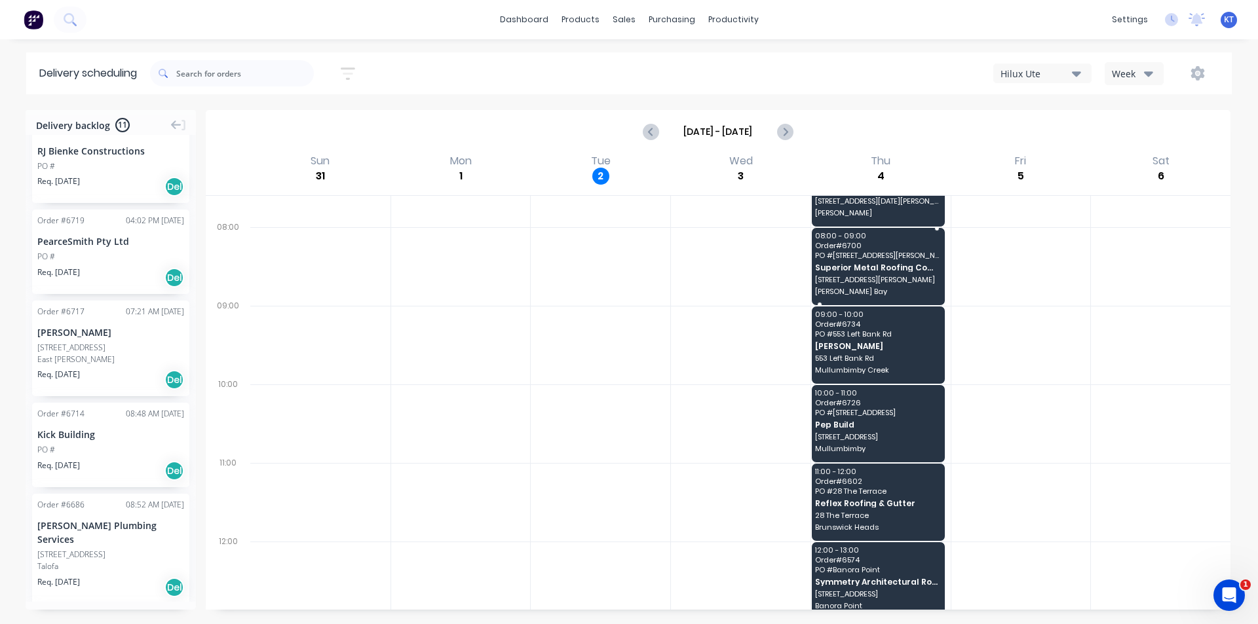
click at [868, 263] on span "Superior Metal Roofing Company Pty Ltd" at bounding box center [877, 267] width 124 height 9
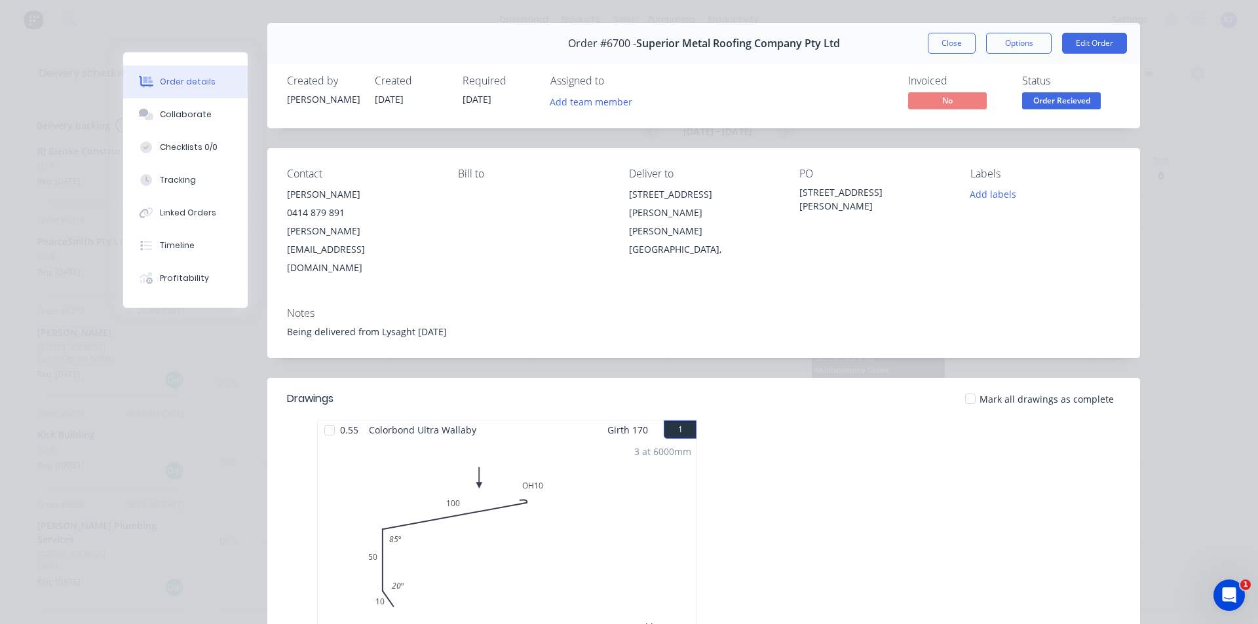
scroll to position [0, 0]
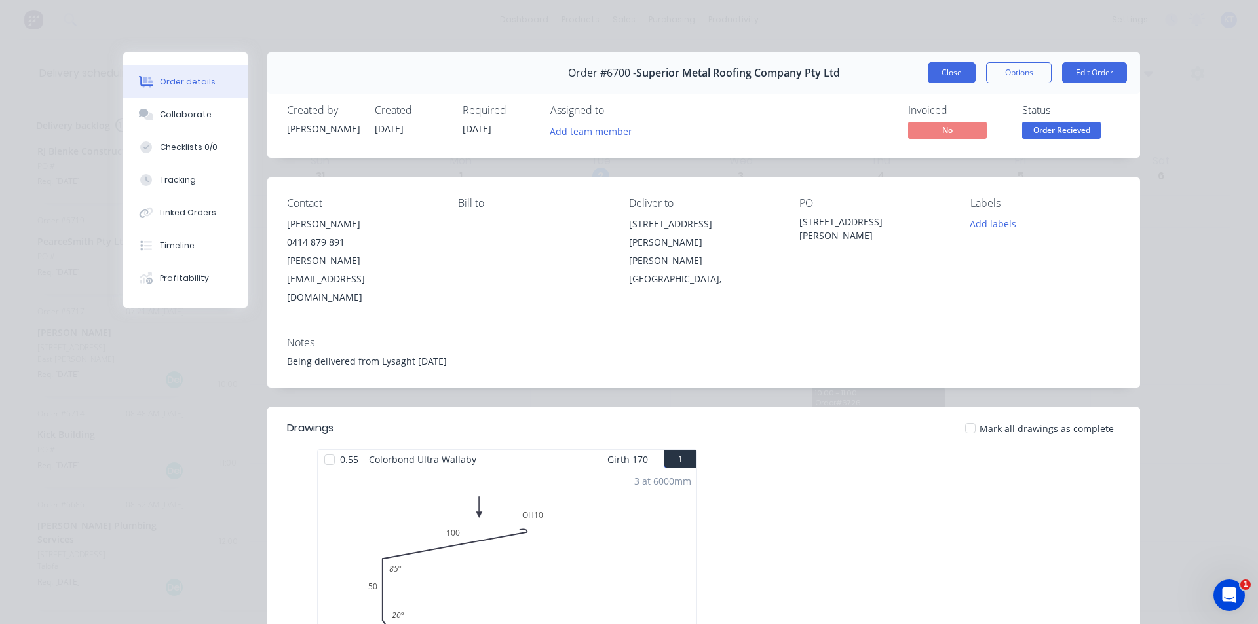
click at [929, 76] on button "Close" at bounding box center [951, 72] width 48 height 21
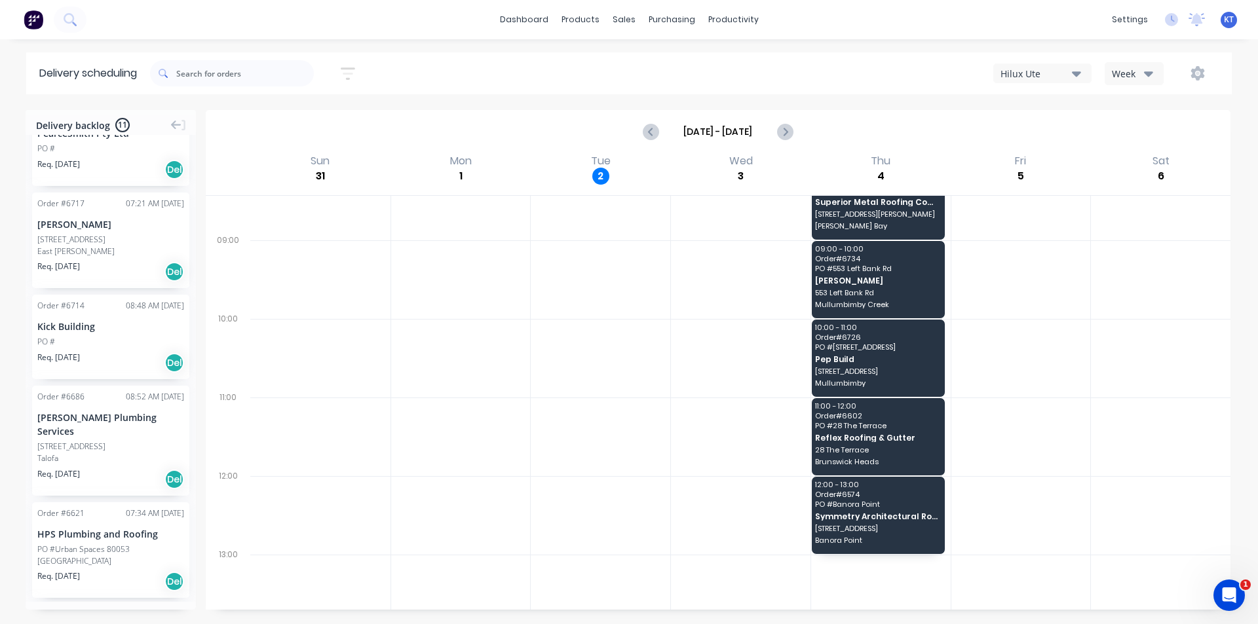
scroll to position [262, 0]
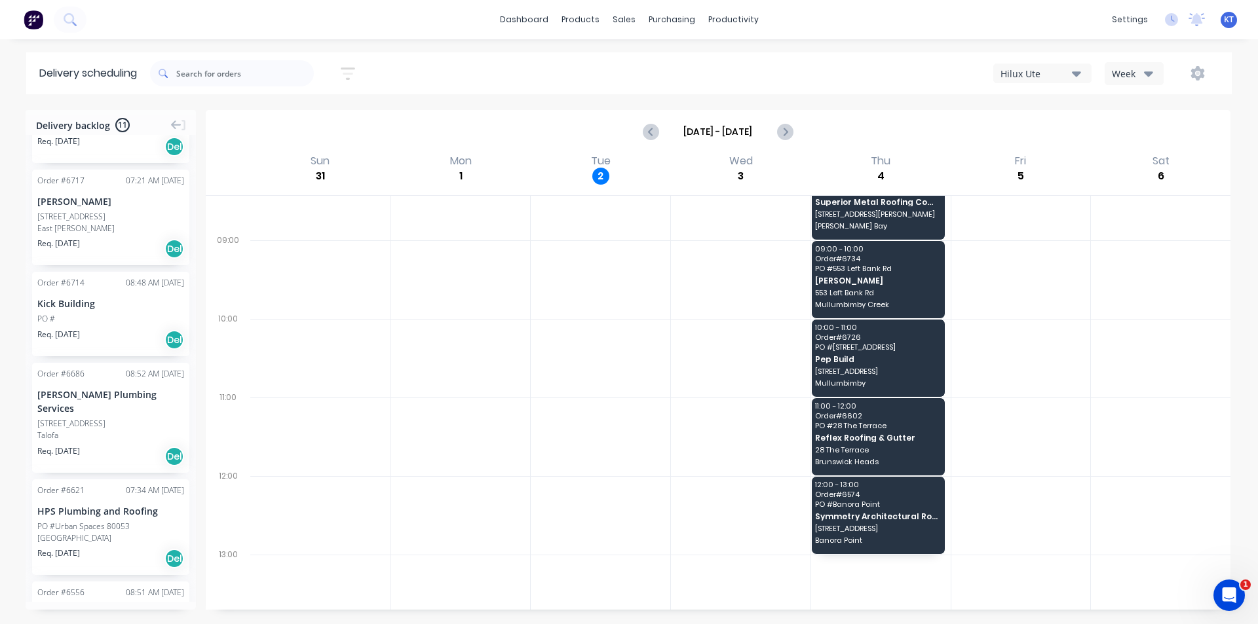
click at [87, 326] on div "Order # 6714 08:48 AM 01/09/25 Kick Building PO # Req. 01/09/25 Del" at bounding box center [110, 314] width 157 height 84
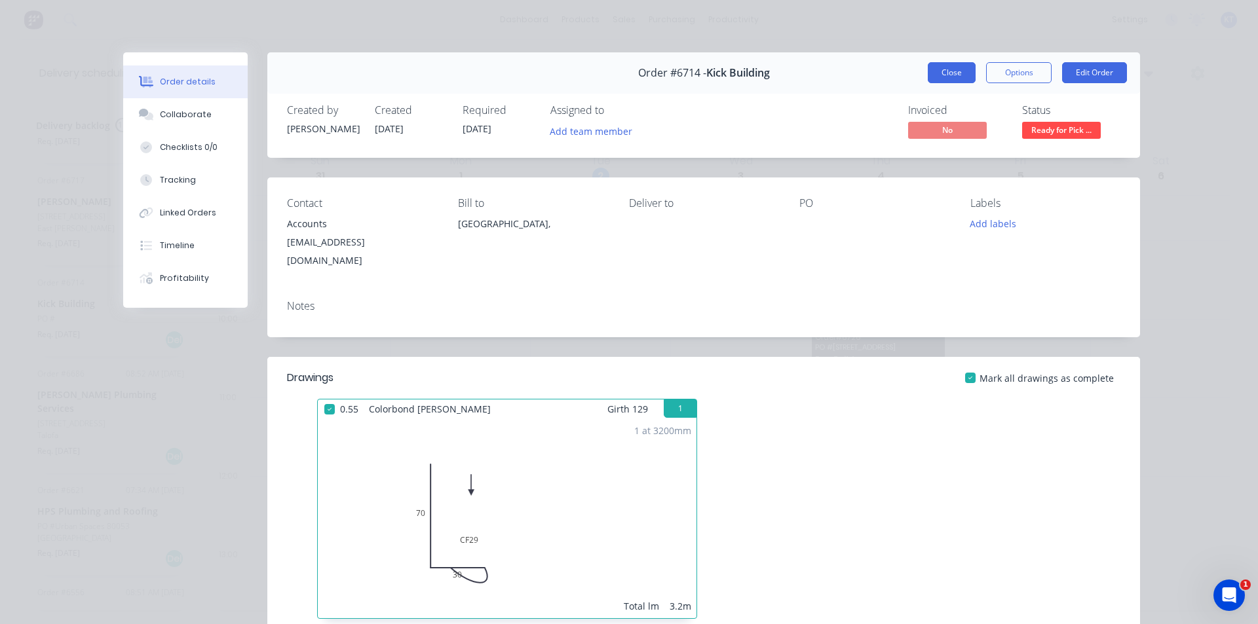
click at [941, 77] on button "Close" at bounding box center [951, 72] width 48 height 21
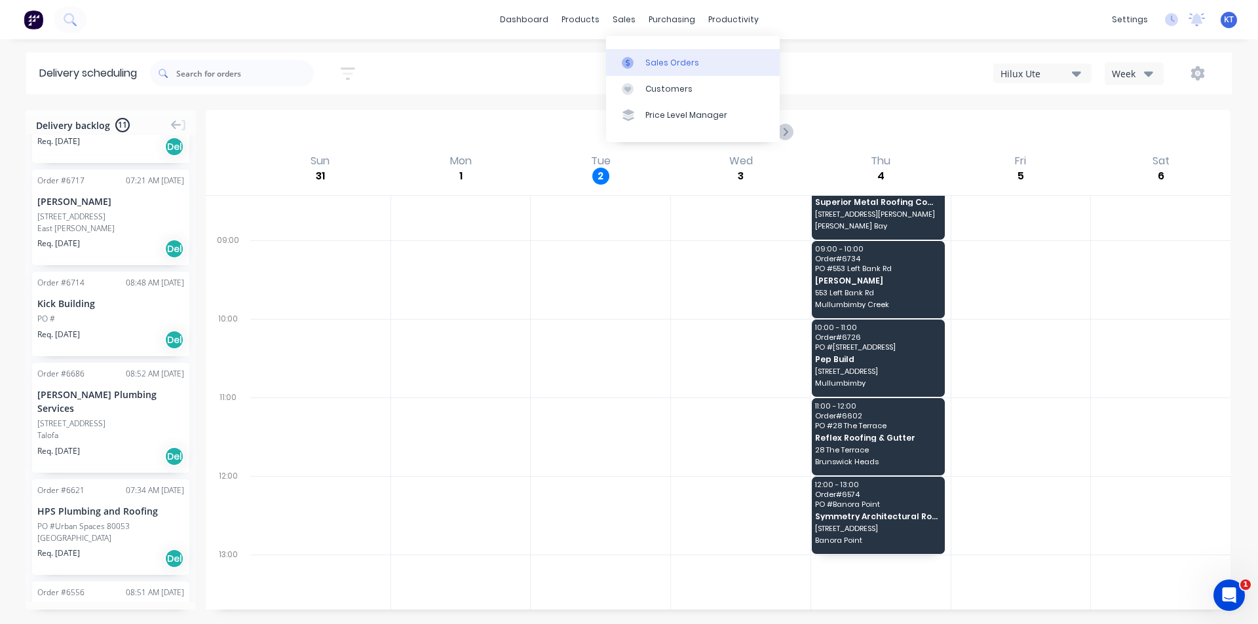
click at [649, 67] on div "Sales Orders" at bounding box center [672, 63] width 54 height 12
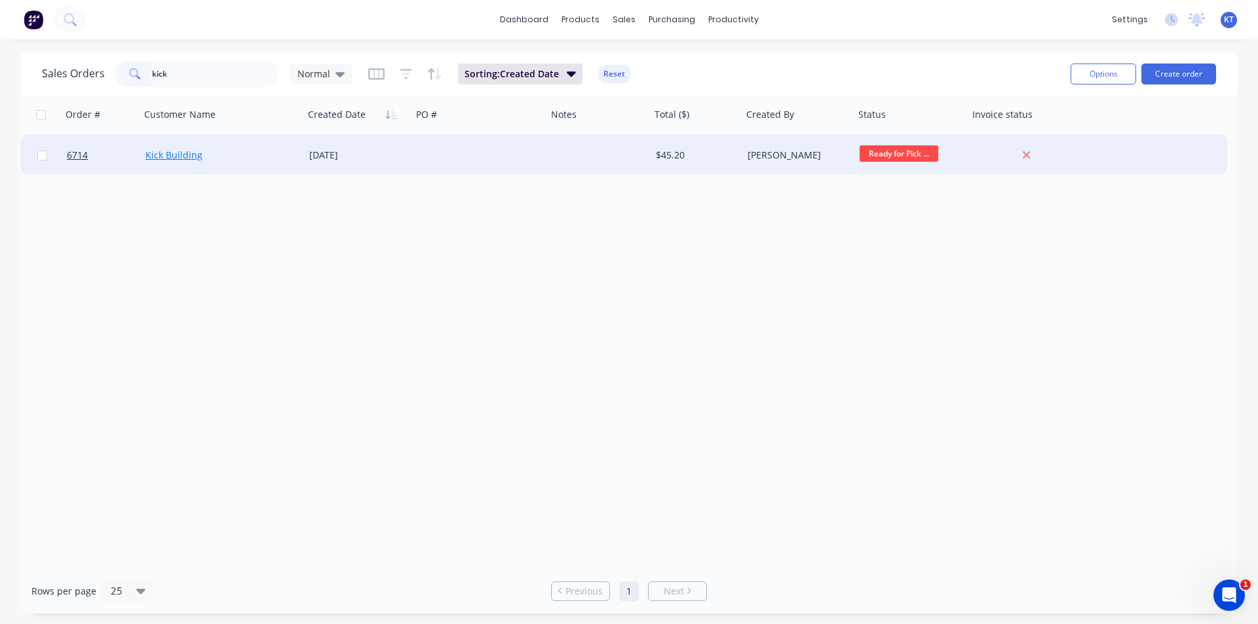
type input "kick"
click at [199, 153] on link "Kick Building" at bounding box center [173, 155] width 57 height 12
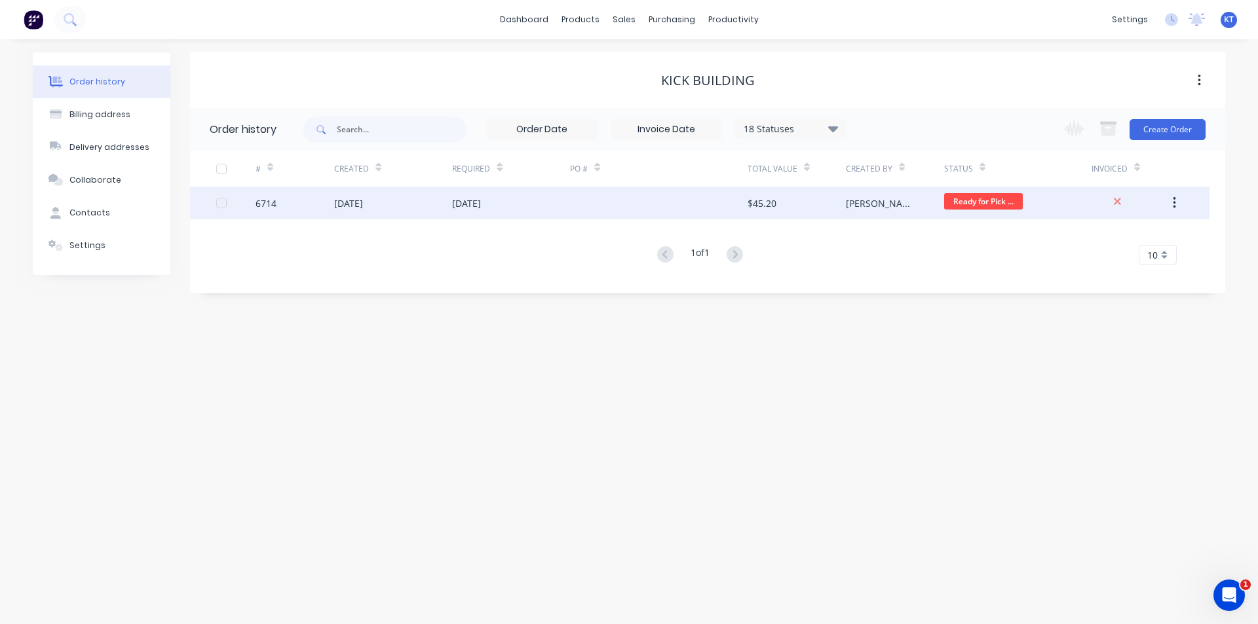
click at [752, 200] on div "$45.20" at bounding box center [761, 203] width 29 height 14
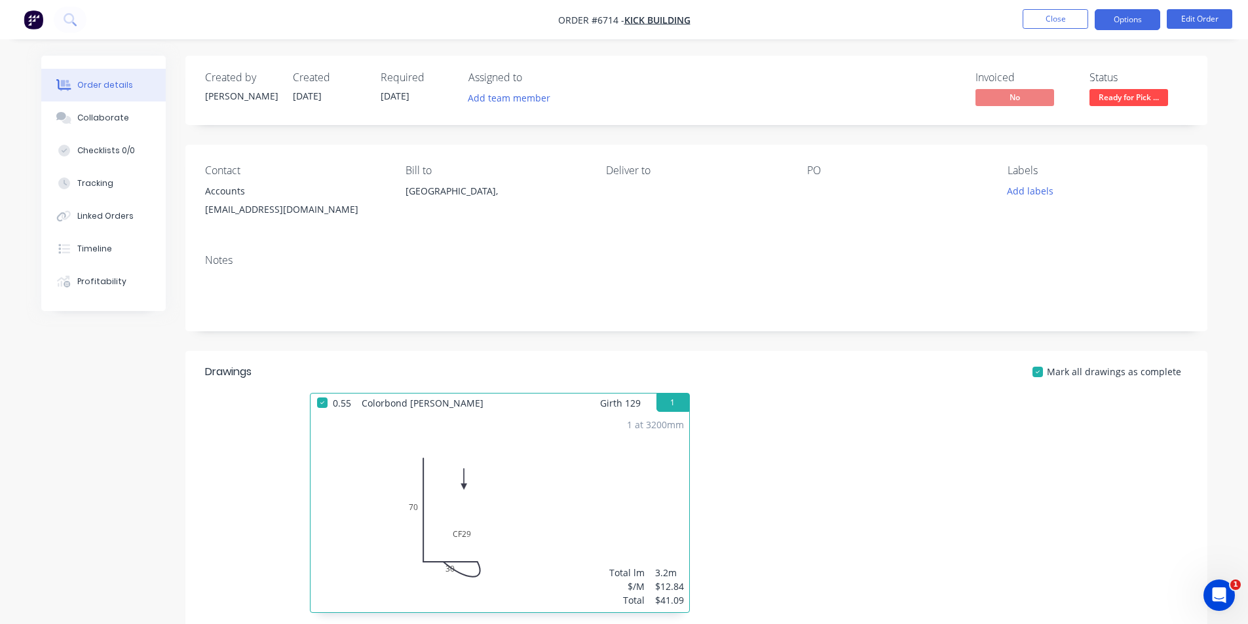
click at [1143, 28] on button "Options" at bounding box center [1126, 19] width 65 height 21
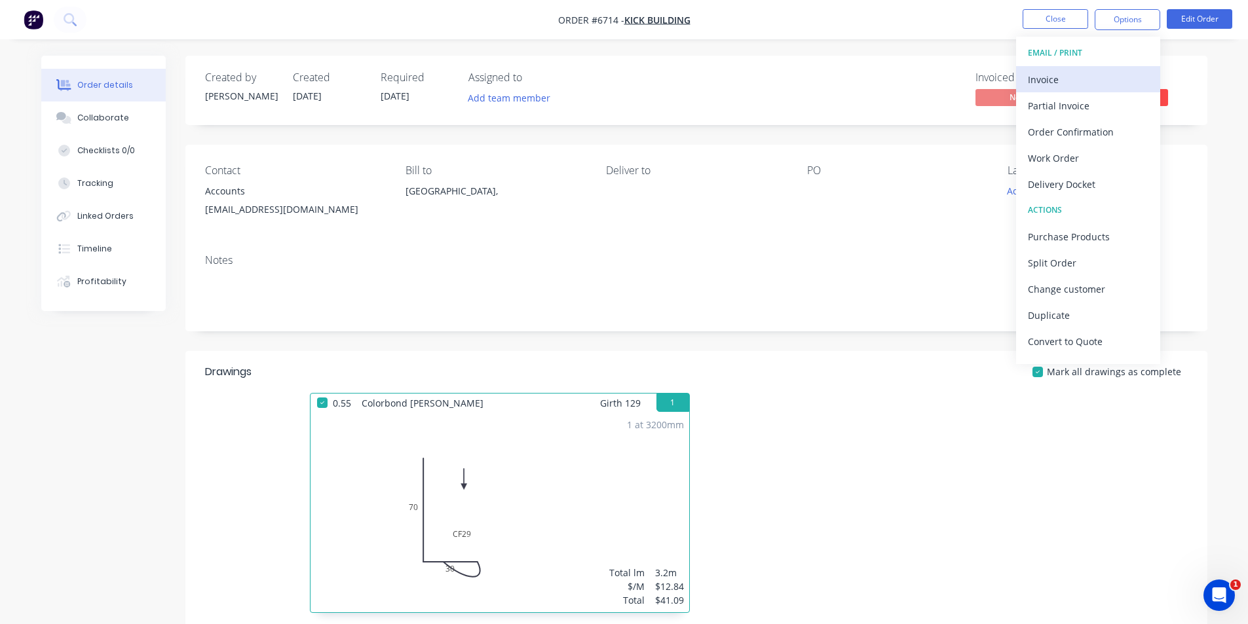
click at [1085, 79] on div "Invoice" at bounding box center [1088, 79] width 121 height 19
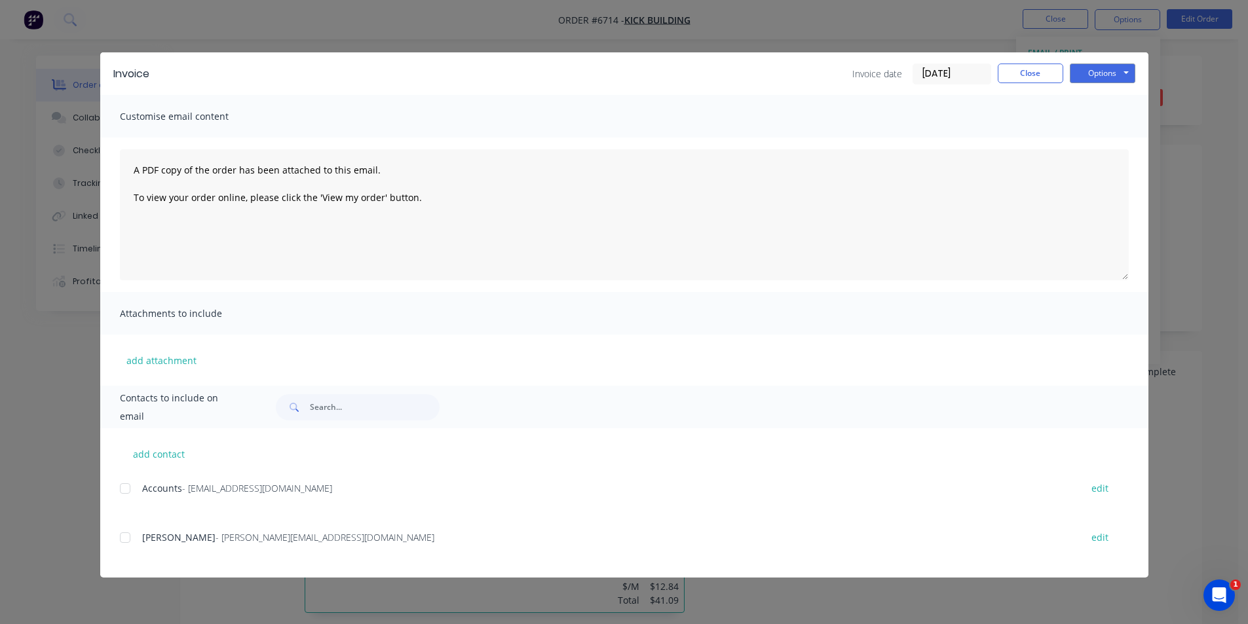
click at [122, 488] on div at bounding box center [125, 489] width 26 height 26
click at [124, 529] on div at bounding box center [125, 538] width 26 height 26
click at [1117, 73] on button "Options" at bounding box center [1102, 74] width 65 height 20
click at [1106, 149] on button "Email" at bounding box center [1112, 140] width 84 height 22
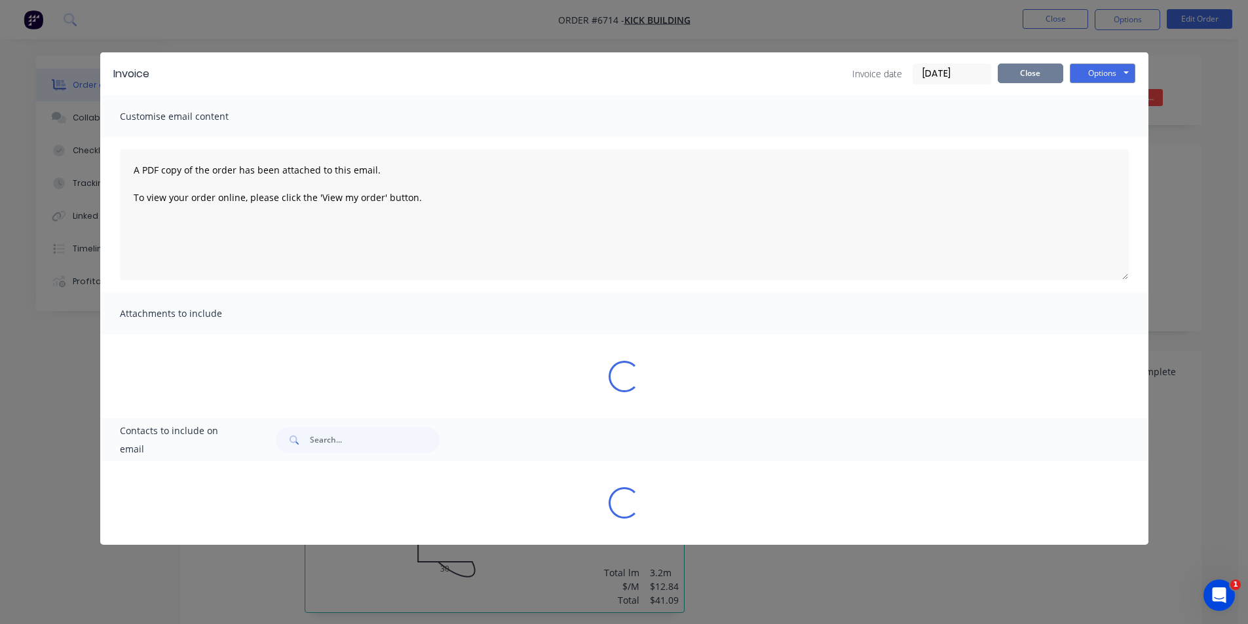
click at [1048, 64] on button "Close" at bounding box center [1030, 74] width 65 height 20
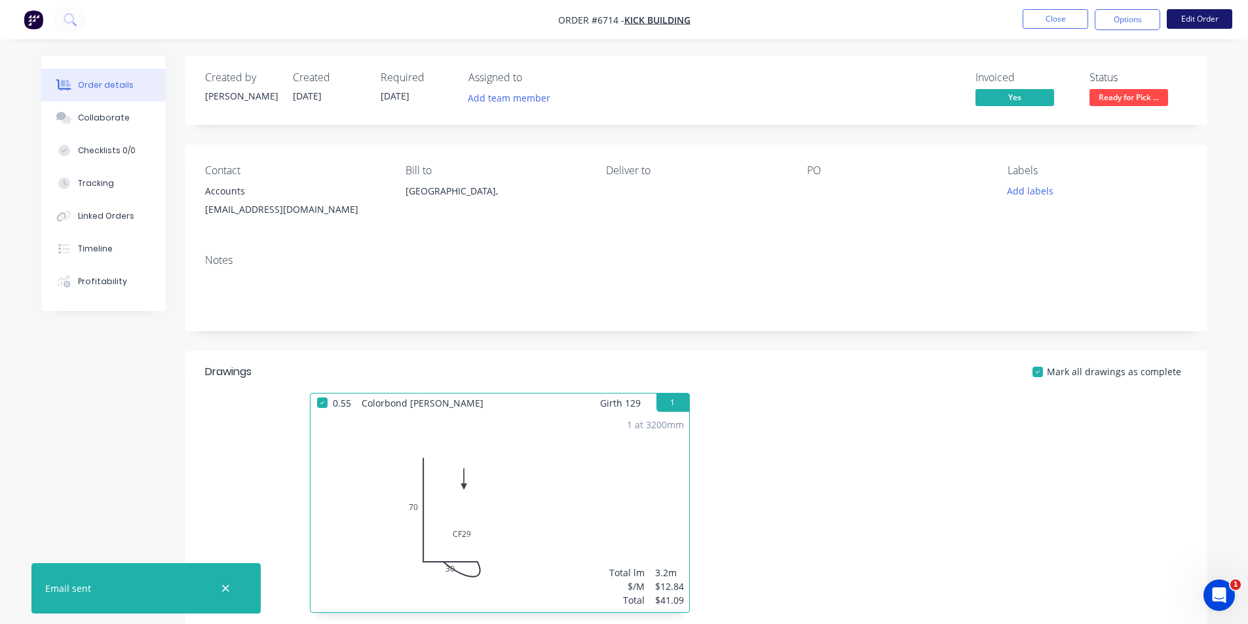
click at [1176, 13] on button "Edit Order" at bounding box center [1199, 19] width 65 height 20
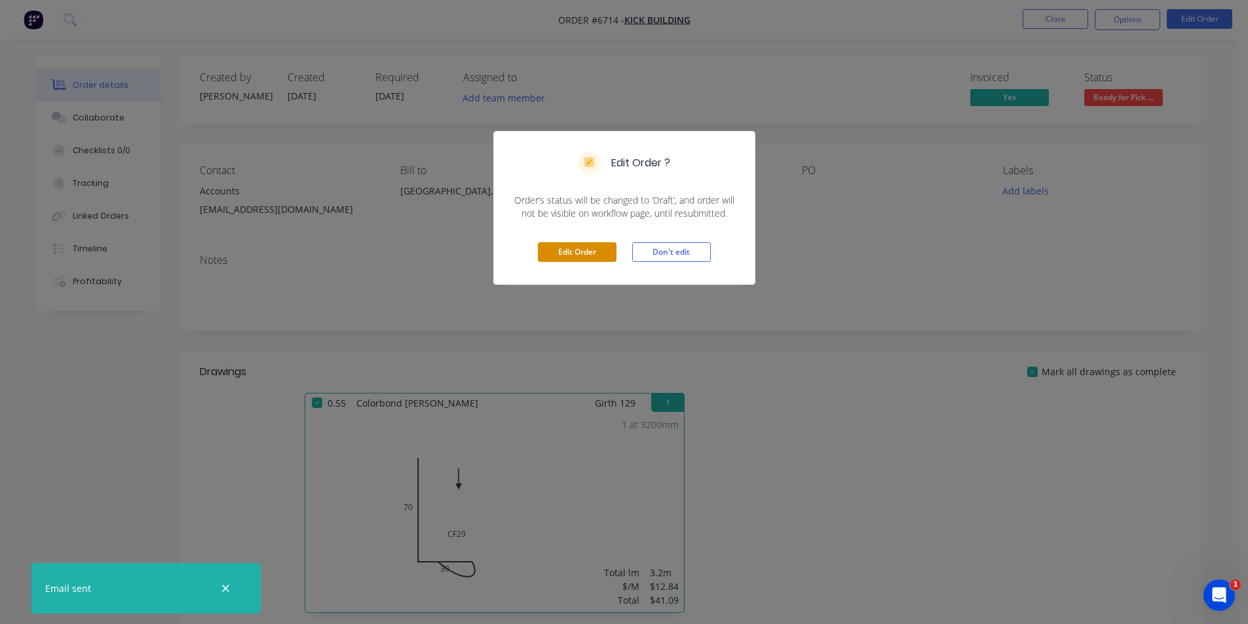
click at [602, 250] on button "Edit Order" at bounding box center [577, 252] width 79 height 20
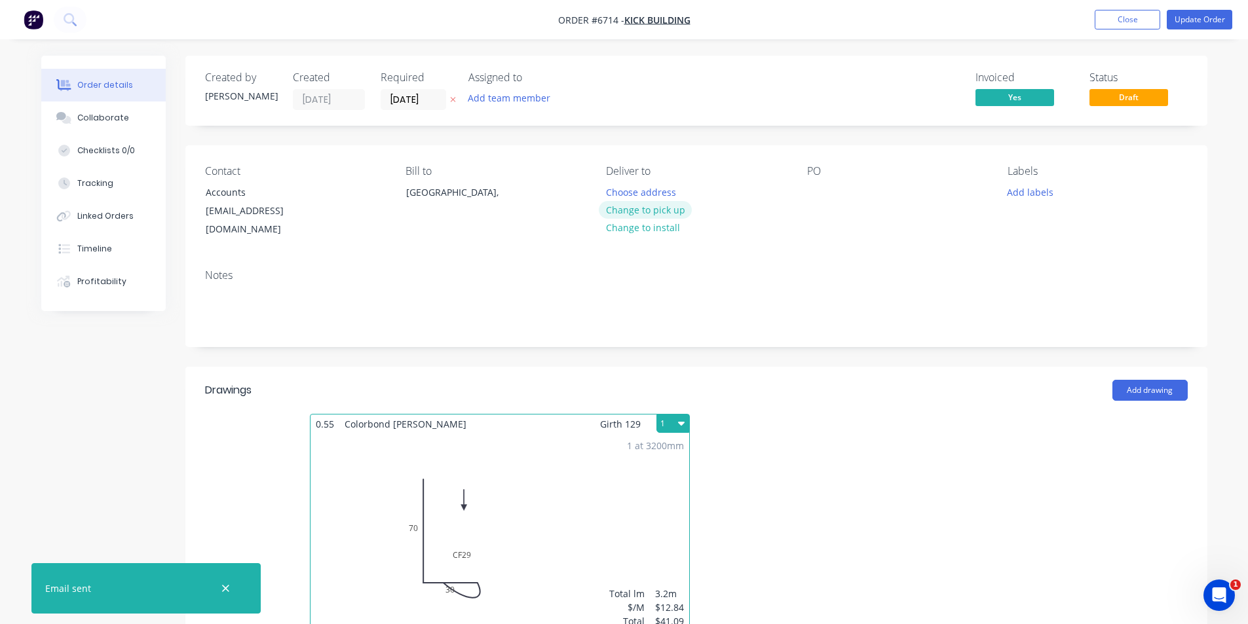
click at [669, 208] on button "Change to pick up" at bounding box center [645, 210] width 93 height 18
click at [1195, 24] on button "Update Order" at bounding box center [1199, 20] width 65 height 20
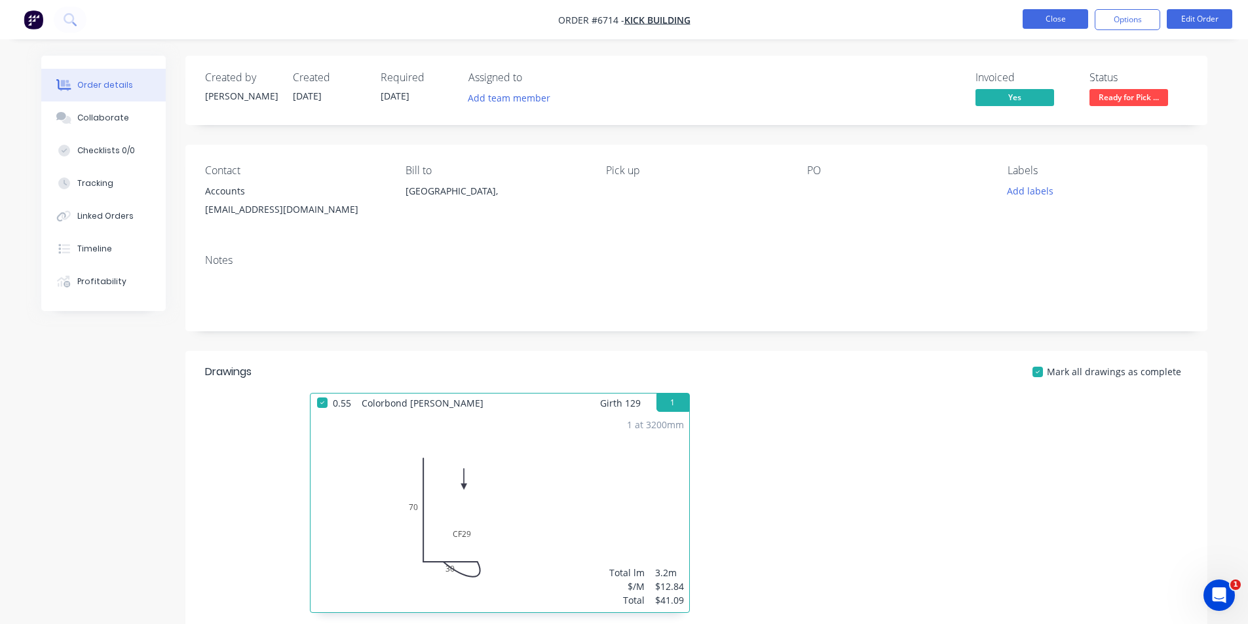
click at [1052, 14] on button "Close" at bounding box center [1054, 19] width 65 height 20
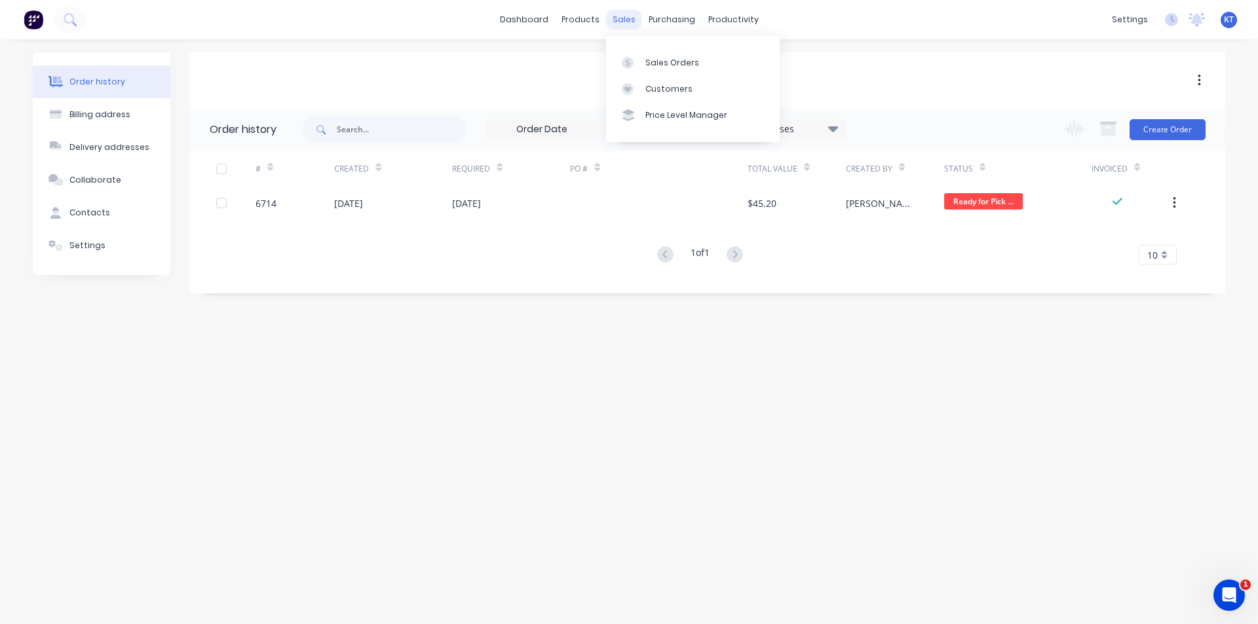
click at [625, 24] on div "sales" at bounding box center [624, 20] width 36 height 20
click at [693, 71] on link "Sales Orders" at bounding box center [693, 62] width 174 height 26
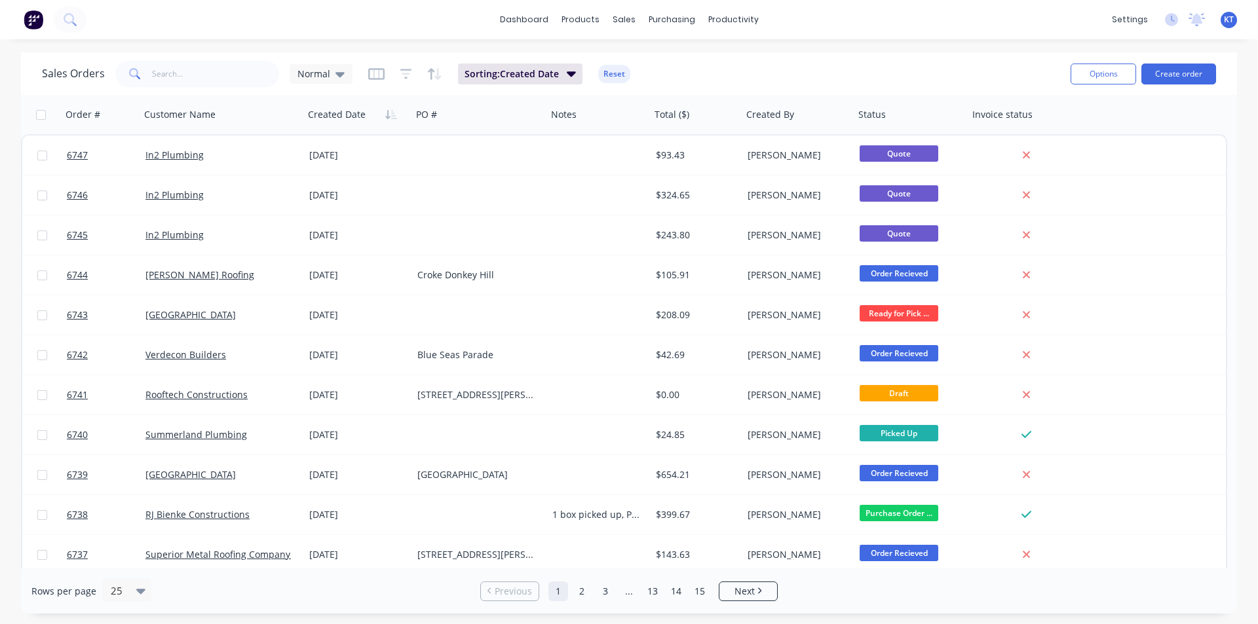
click at [1167, 70] on button "Create order" at bounding box center [1178, 74] width 75 height 21
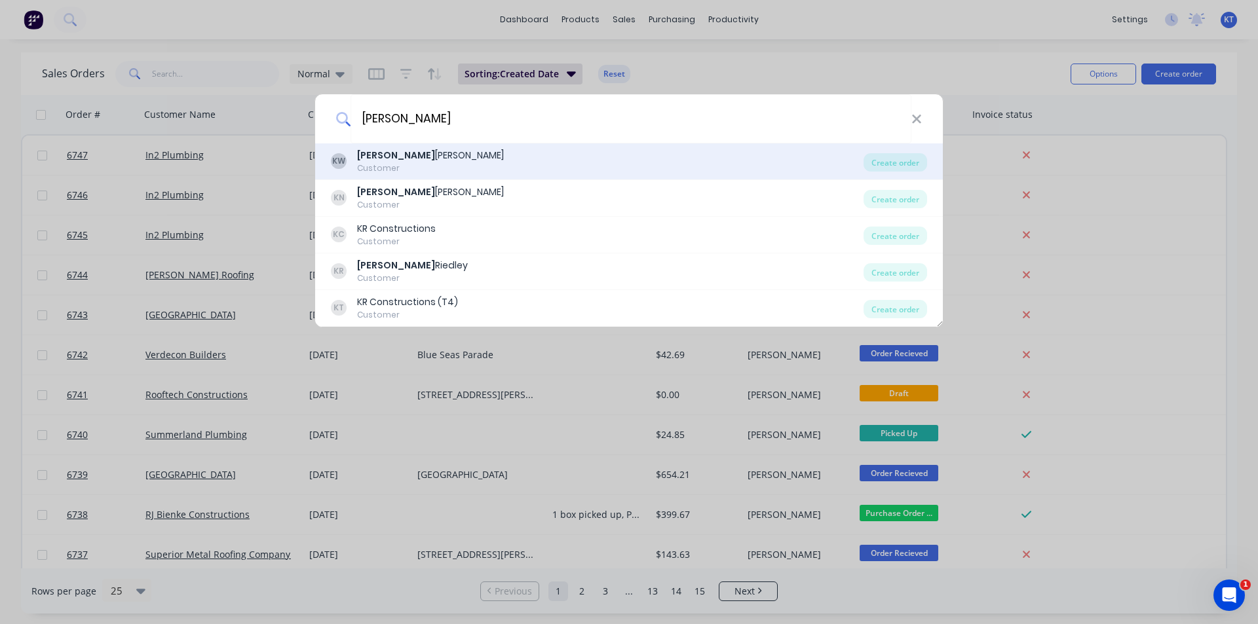
type input "[PERSON_NAME]"
drag, startPoint x: 895, startPoint y: 149, endPoint x: 971, endPoint y: 159, distance: 76.0
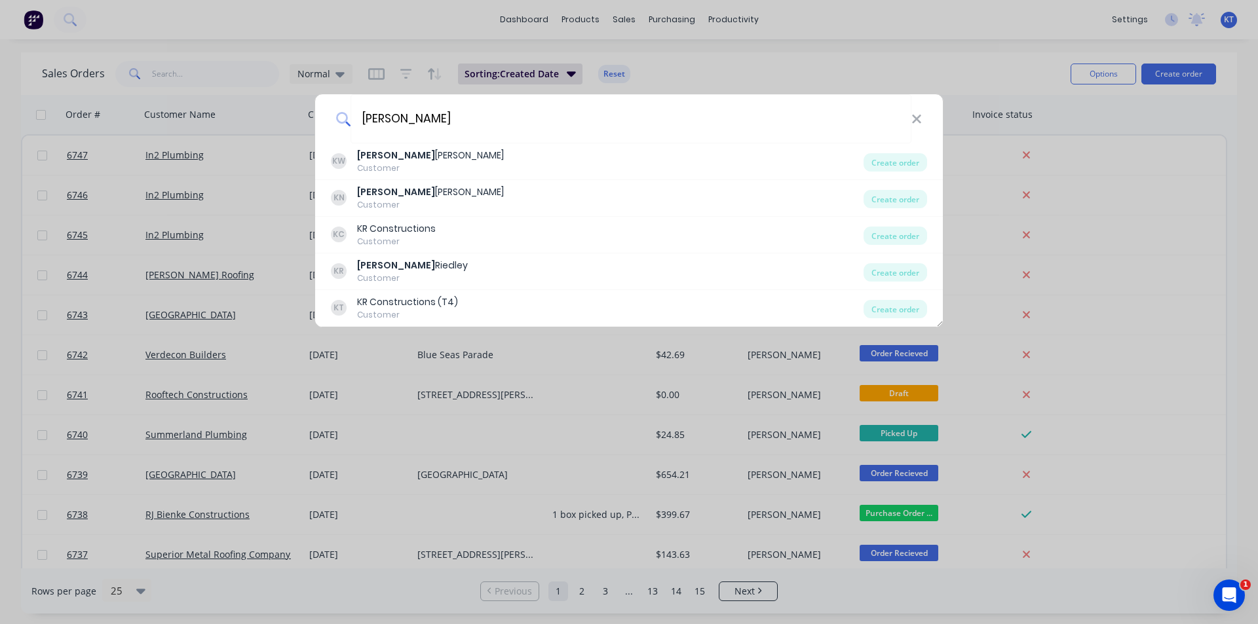
click at [895, 151] on div "[PERSON_NAME] Customer Create order" at bounding box center [628, 161] width 627 height 37
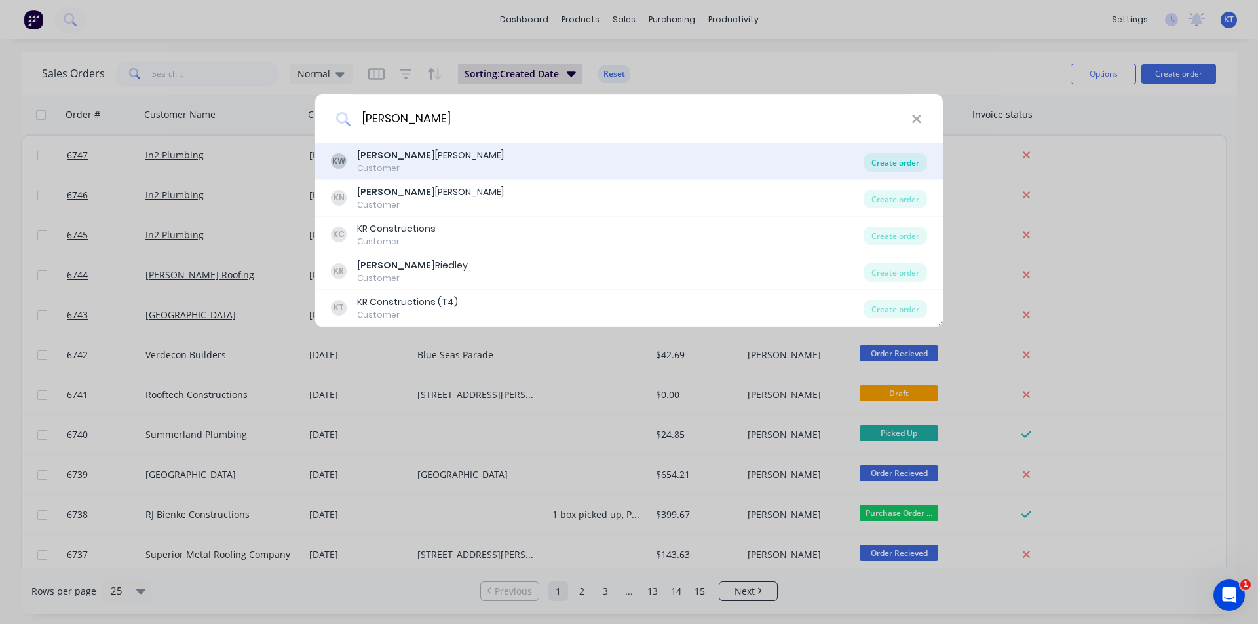
click at [869, 156] on div "Create order" at bounding box center [895, 162] width 64 height 18
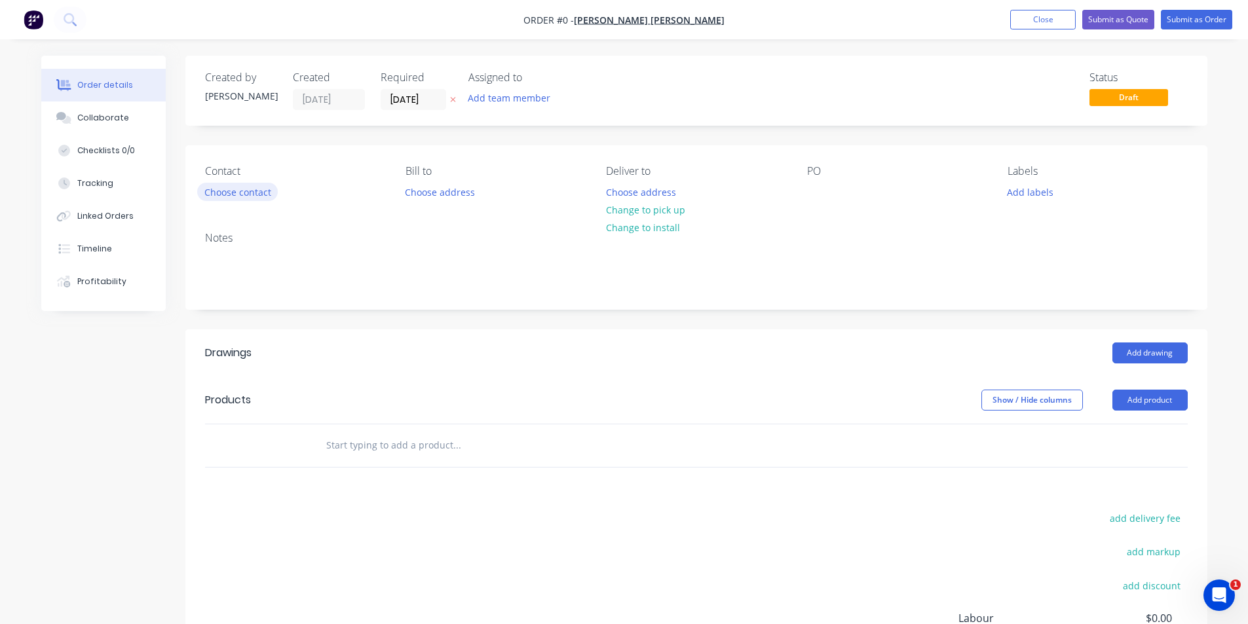
click at [202, 190] on button "Choose contact" at bounding box center [237, 192] width 81 height 18
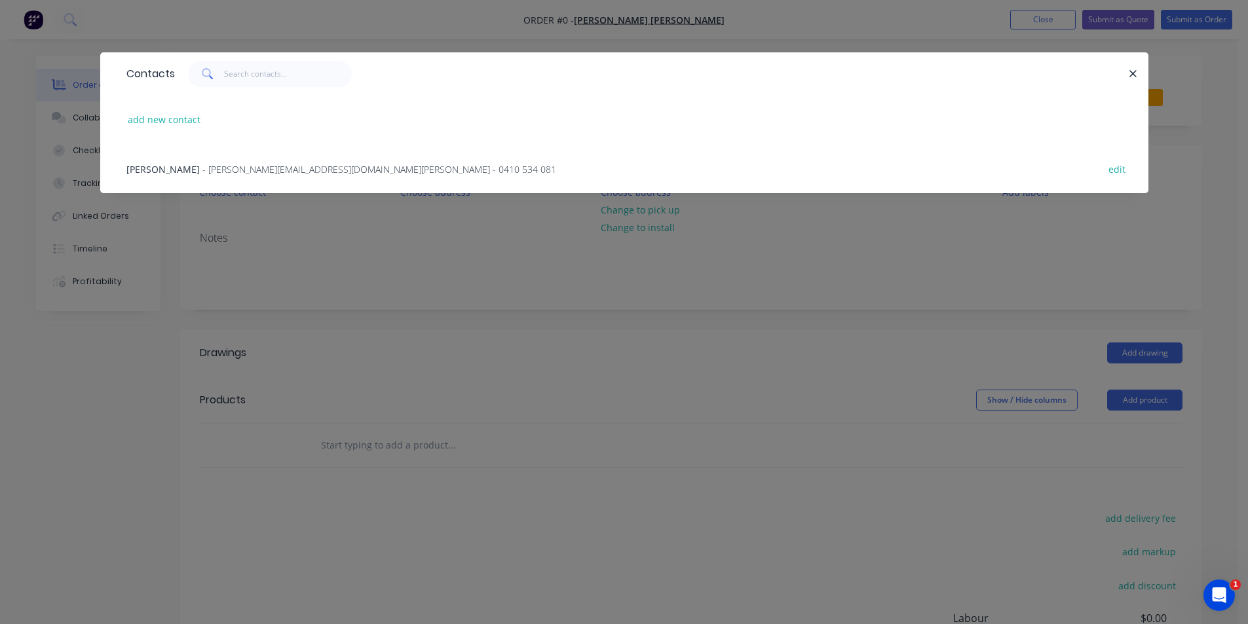
click at [202, 166] on span "- [PERSON_NAME][EMAIL_ADDRESS][DOMAIN_NAME][PERSON_NAME] - 0410 534 081" at bounding box center [379, 169] width 354 height 12
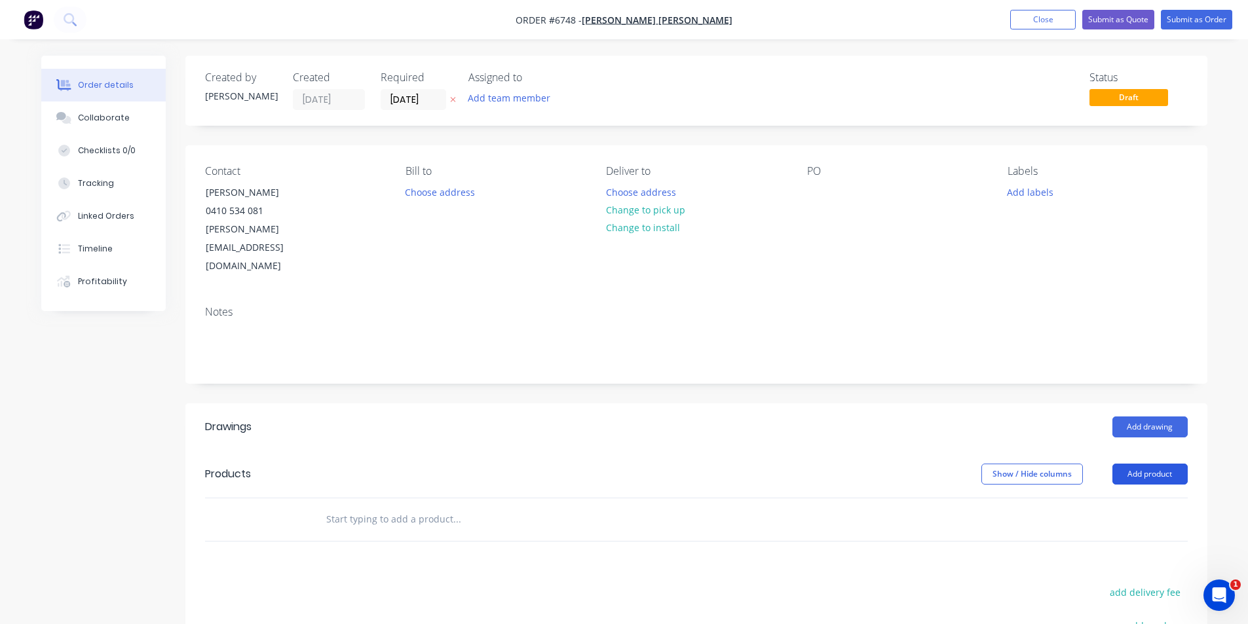
drag, startPoint x: 1167, startPoint y: 438, endPoint x: 1161, endPoint y: 434, distance: 7.1
click at [1167, 464] on button "Add product" at bounding box center [1149, 474] width 75 height 21
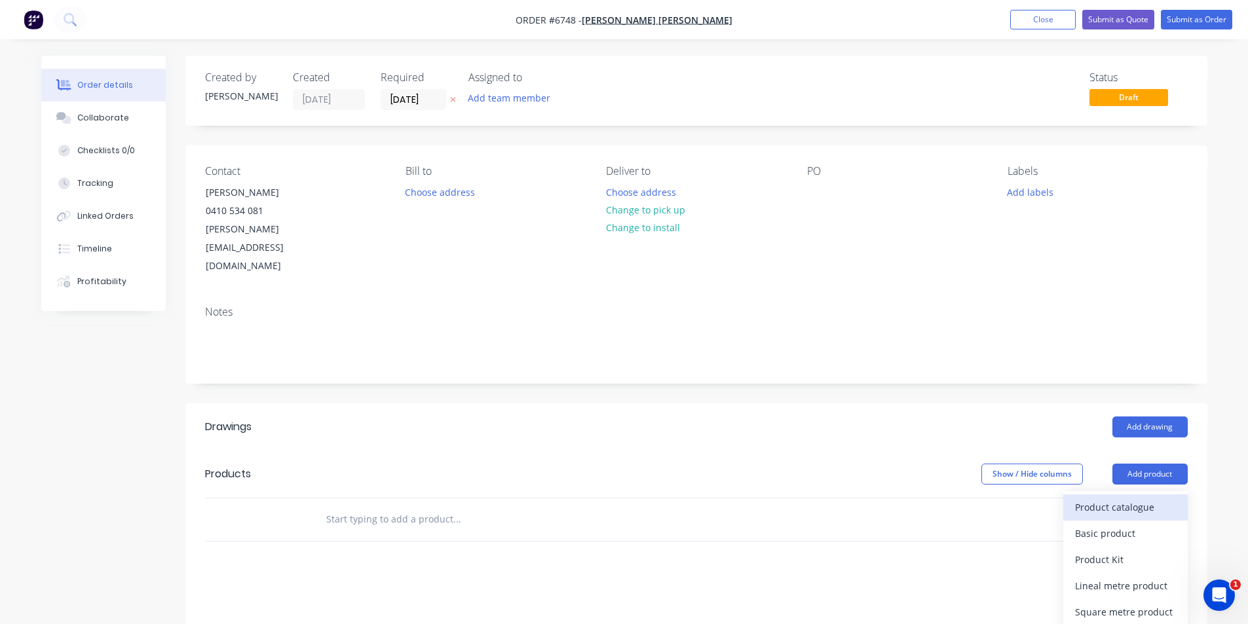
click at [1076, 495] on button "Product catalogue" at bounding box center [1125, 508] width 124 height 26
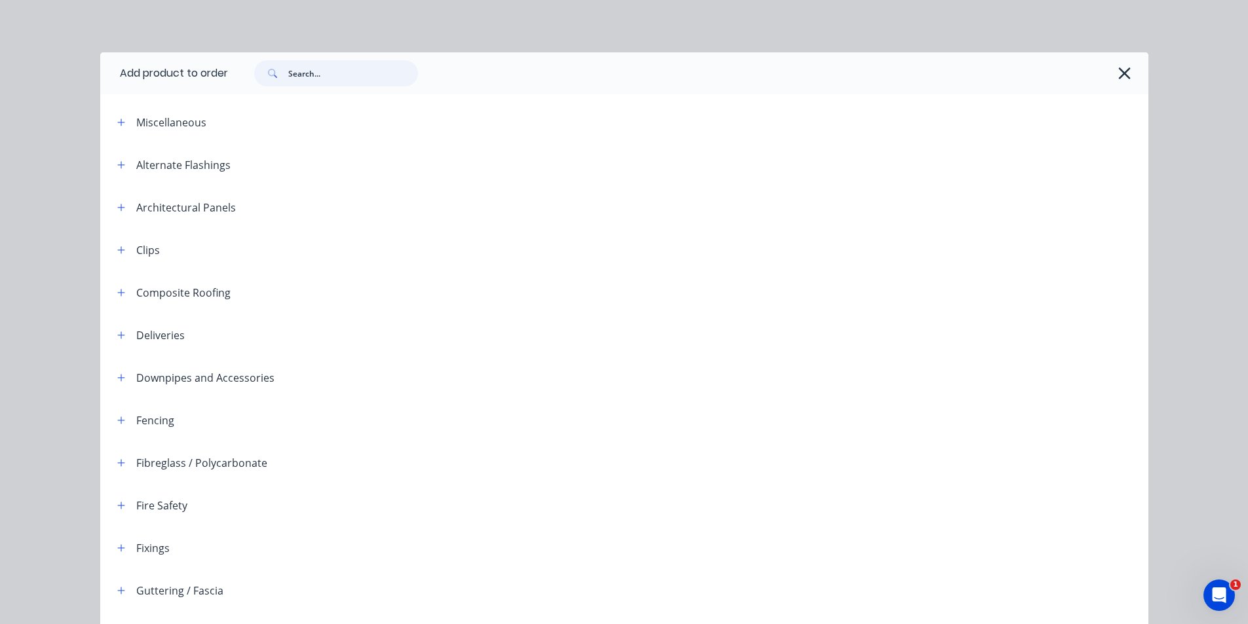
click at [288, 65] on input "text" at bounding box center [353, 73] width 130 height 26
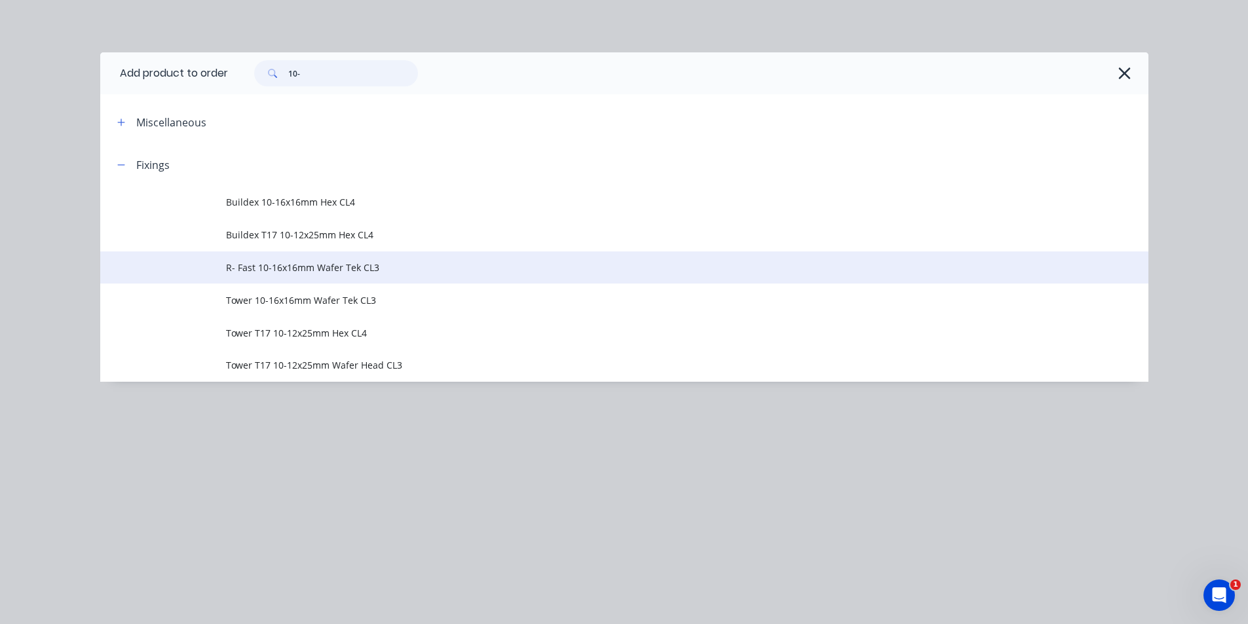
type input "10-"
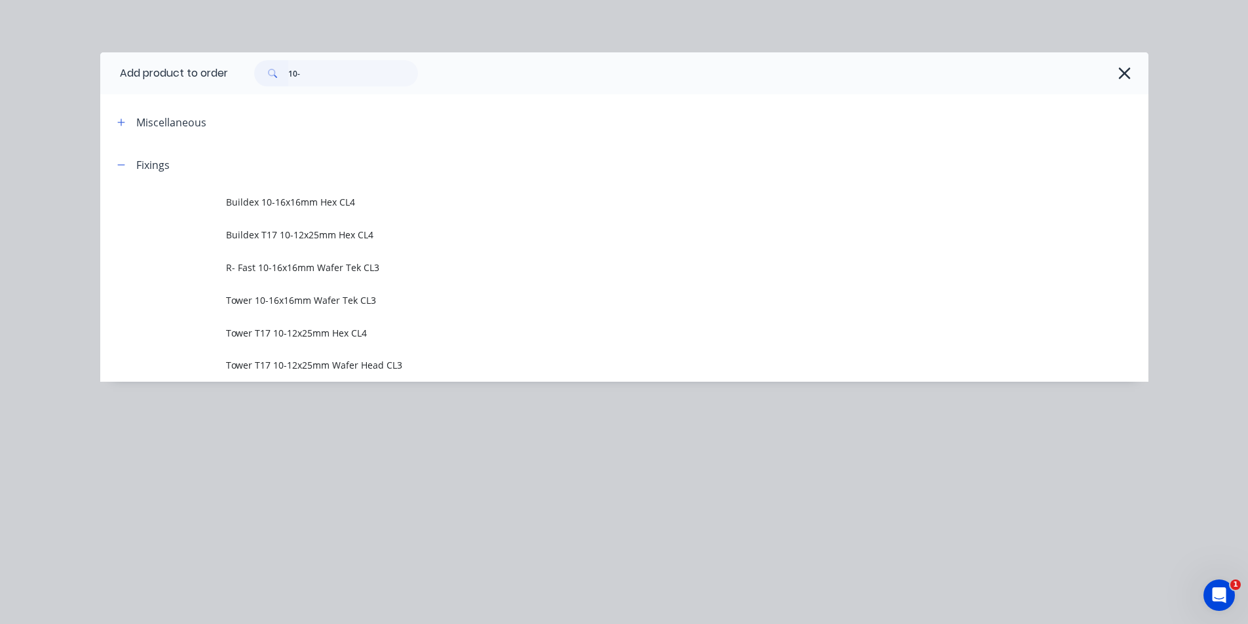
drag, startPoint x: 299, startPoint y: 261, endPoint x: 337, endPoint y: 305, distance: 58.5
click at [300, 265] on span "R- Fast 10-16x16mm Wafer Tek CL3" at bounding box center [595, 268] width 738 height 14
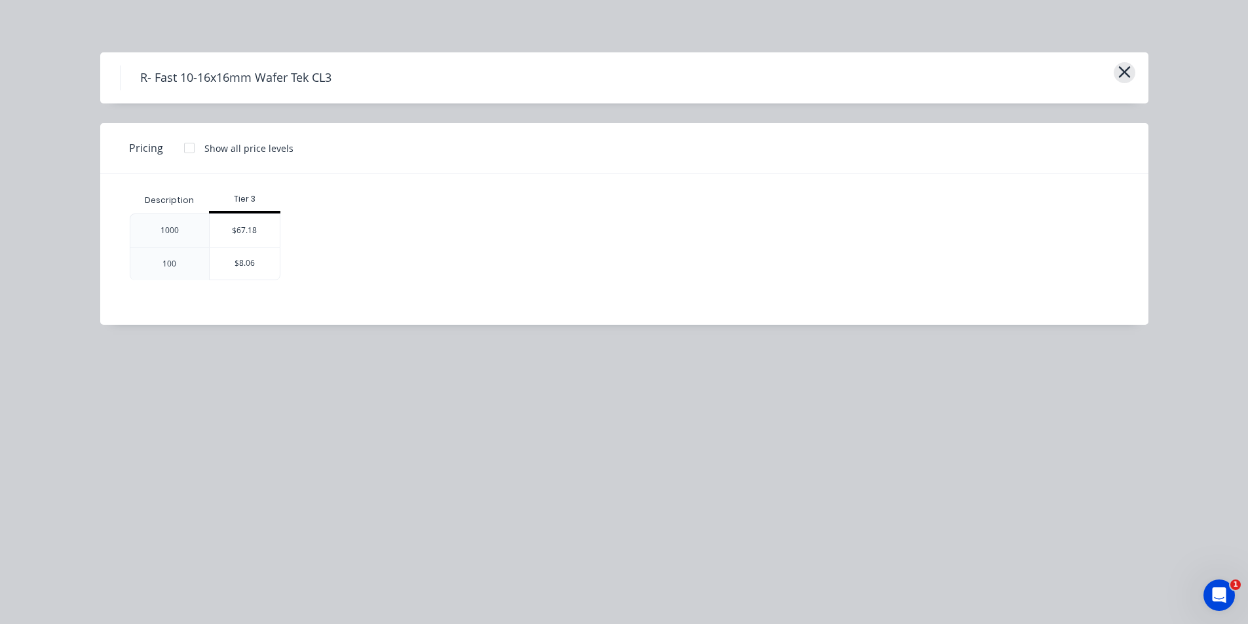
click at [1130, 69] on button "button" at bounding box center [1124, 72] width 22 height 21
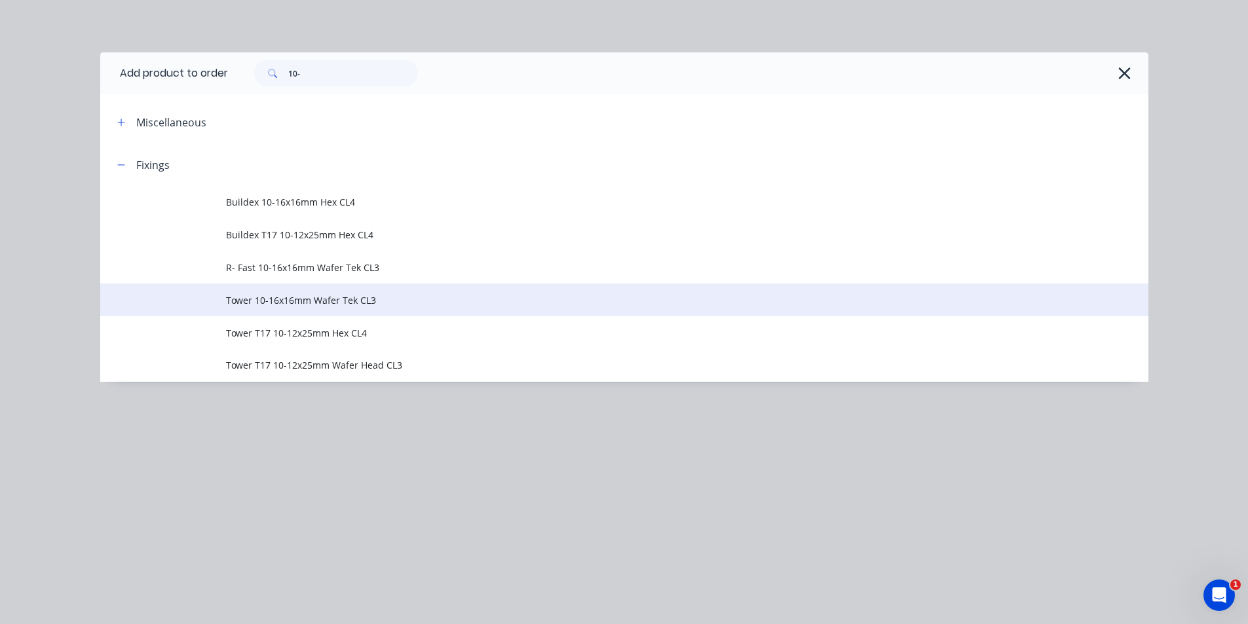
click at [365, 302] on span "Tower 10-16x16mm Wafer Tek CL3" at bounding box center [595, 300] width 738 height 14
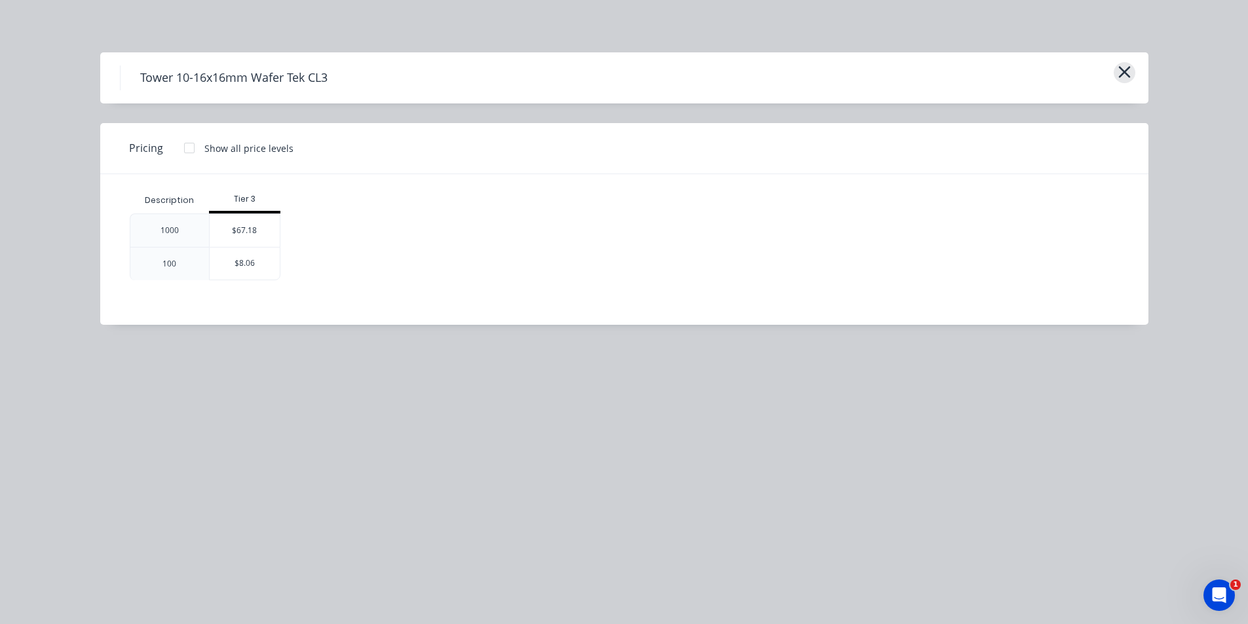
click at [1123, 71] on icon "button" at bounding box center [1124, 72] width 12 height 12
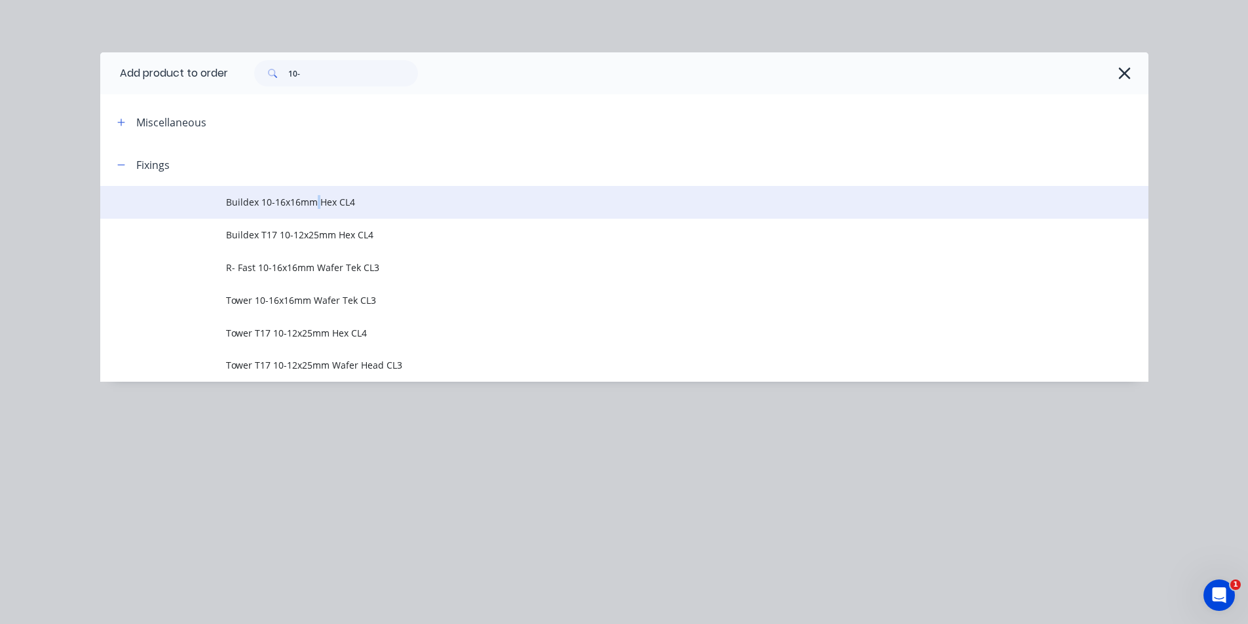
click at [317, 202] on span "Buildex 10-16x16mm Hex CL4" at bounding box center [595, 202] width 738 height 14
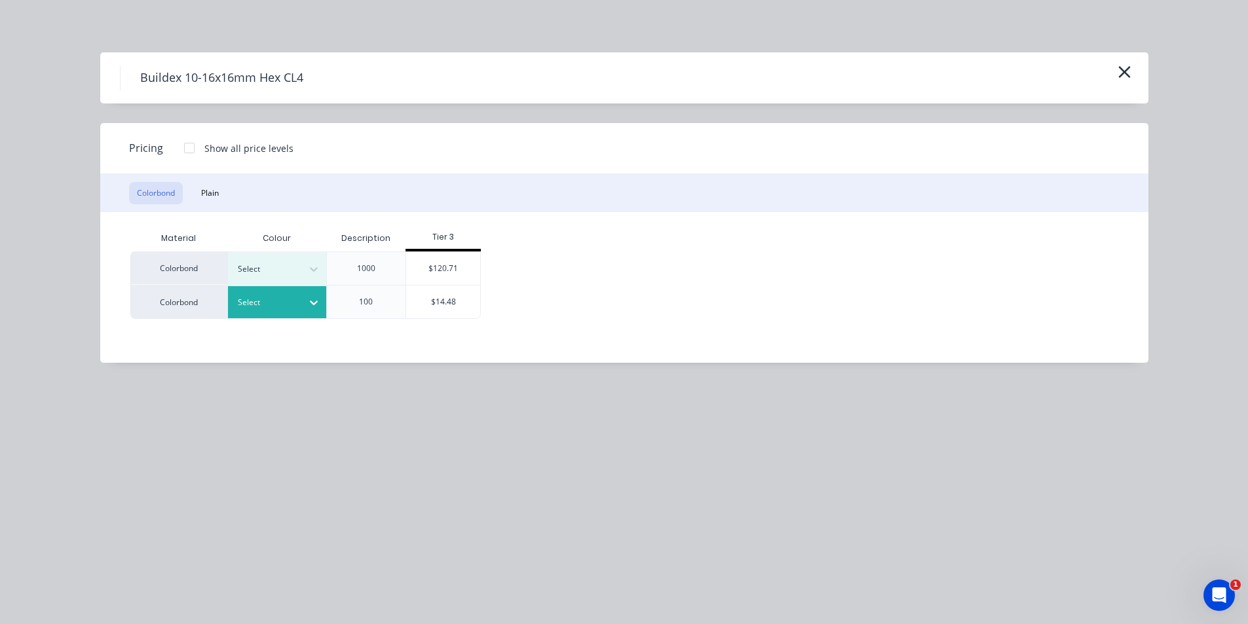
click at [308, 309] on div at bounding box center [314, 302] width 24 height 21
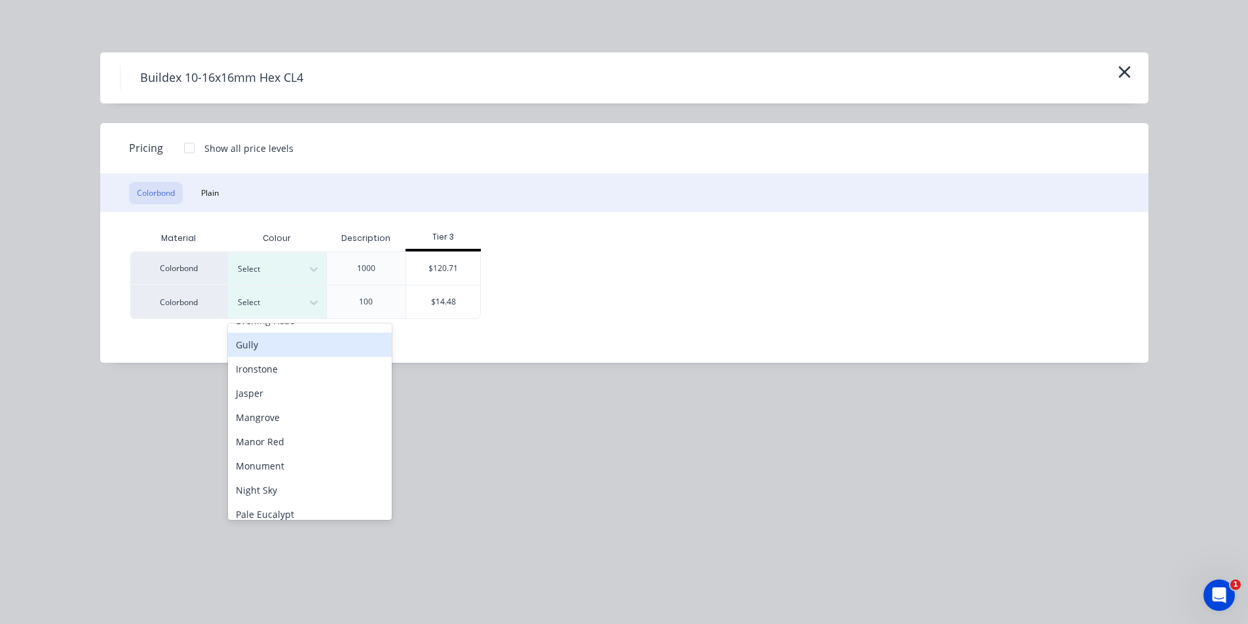
scroll to position [262, 0]
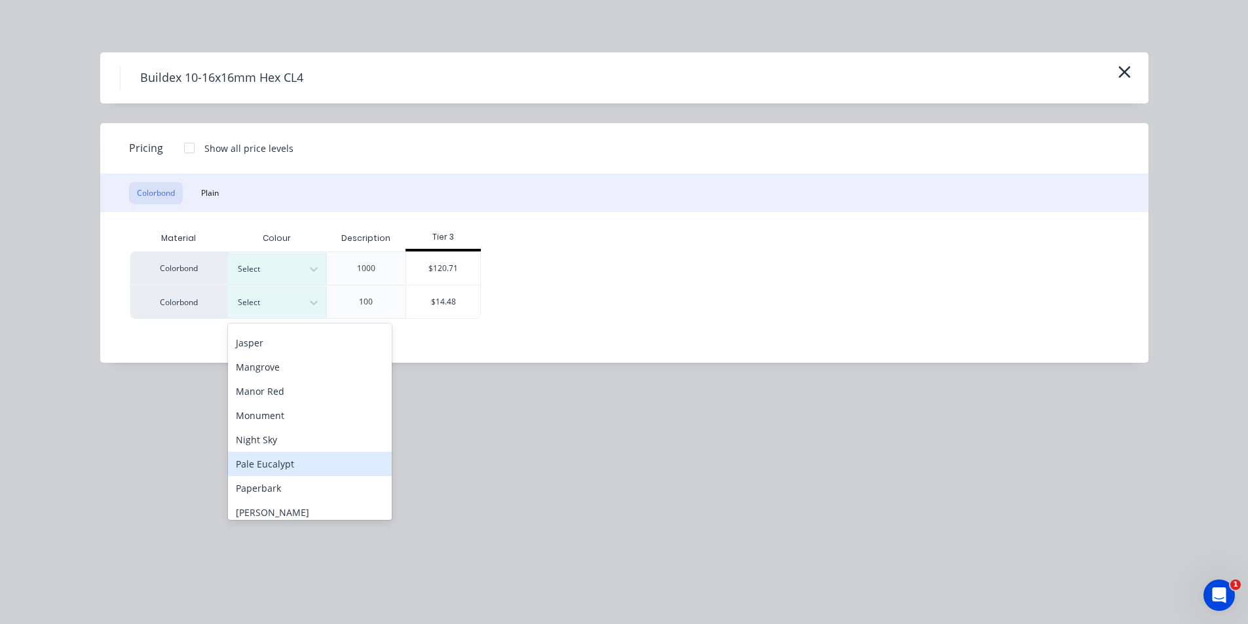
click at [291, 472] on div "Pale Eucalypt" at bounding box center [310, 464] width 164 height 24
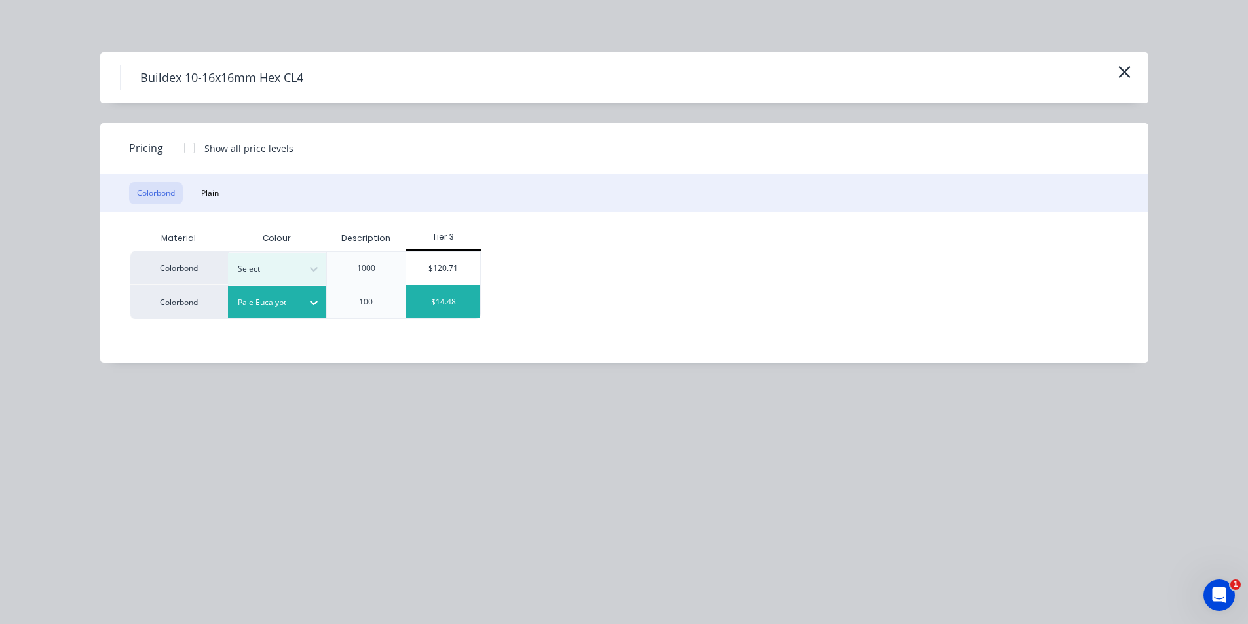
click at [433, 297] on div "$14.48" at bounding box center [443, 302] width 74 height 33
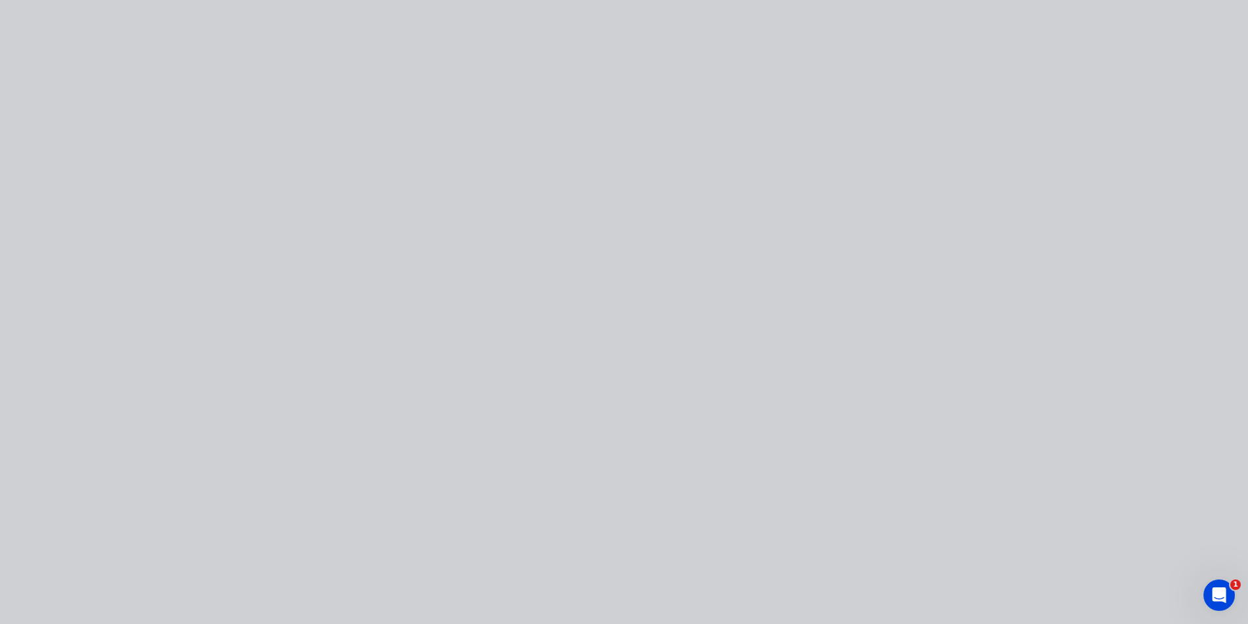
type input "$14.48"
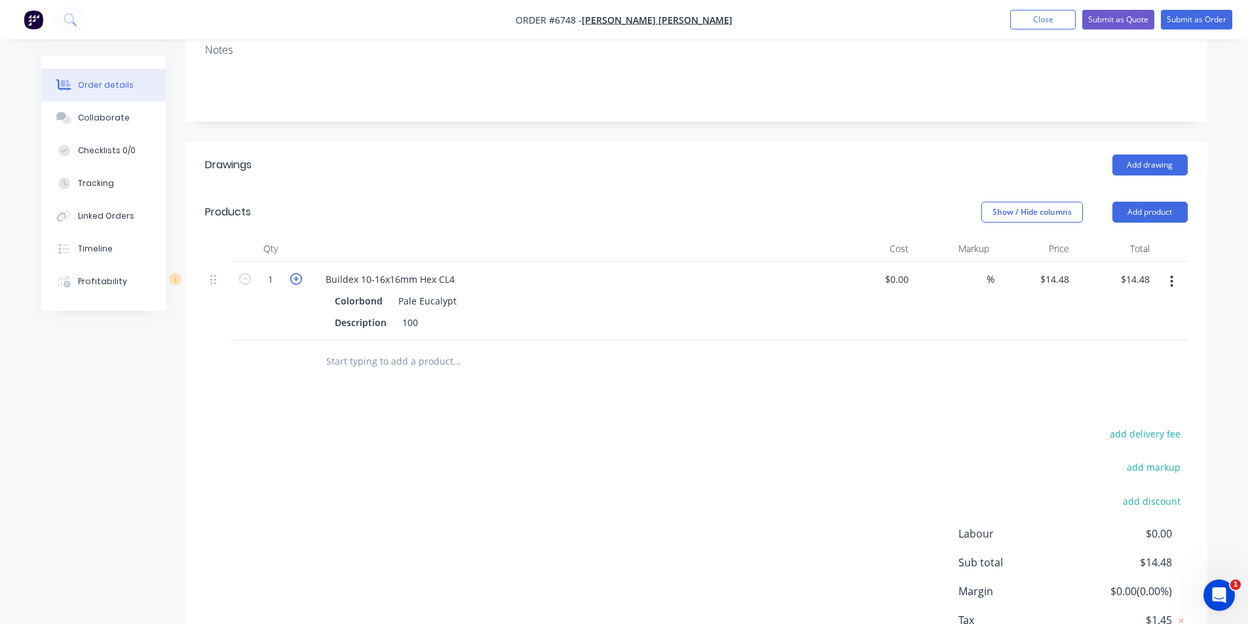
click at [296, 273] on icon "button" at bounding box center [296, 279] width 12 height 12
type input "2"
type input "$28.96"
click at [1170, 202] on button "Add product" at bounding box center [1149, 212] width 75 height 21
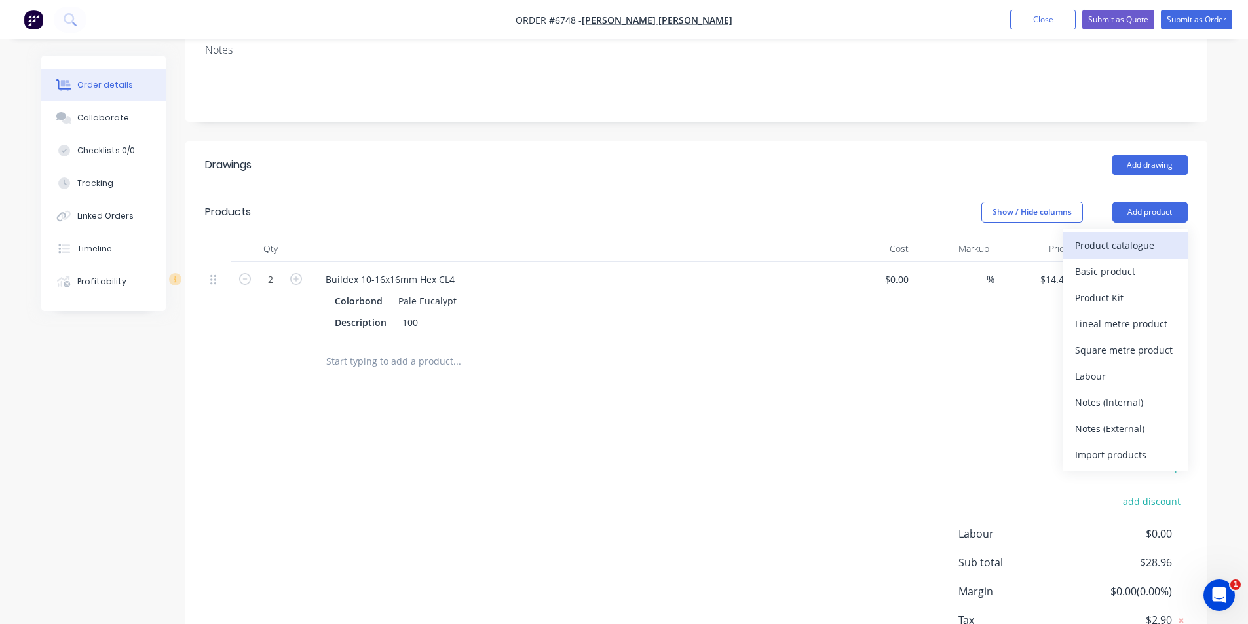
click at [1136, 236] on div "Product catalogue" at bounding box center [1125, 245] width 101 height 19
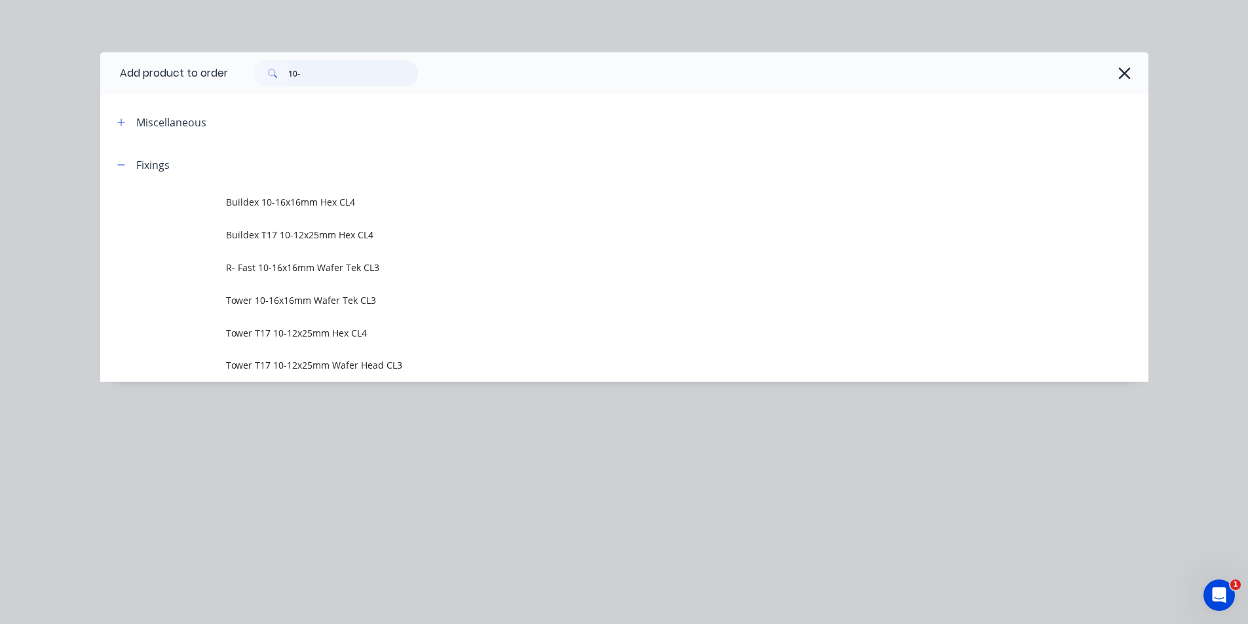
click at [316, 78] on input "10-" at bounding box center [353, 73] width 130 height 26
click at [312, 81] on input "10-" at bounding box center [353, 73] width 130 height 26
click at [310, 81] on input "10-" at bounding box center [353, 73] width 130 height 26
type input "1"
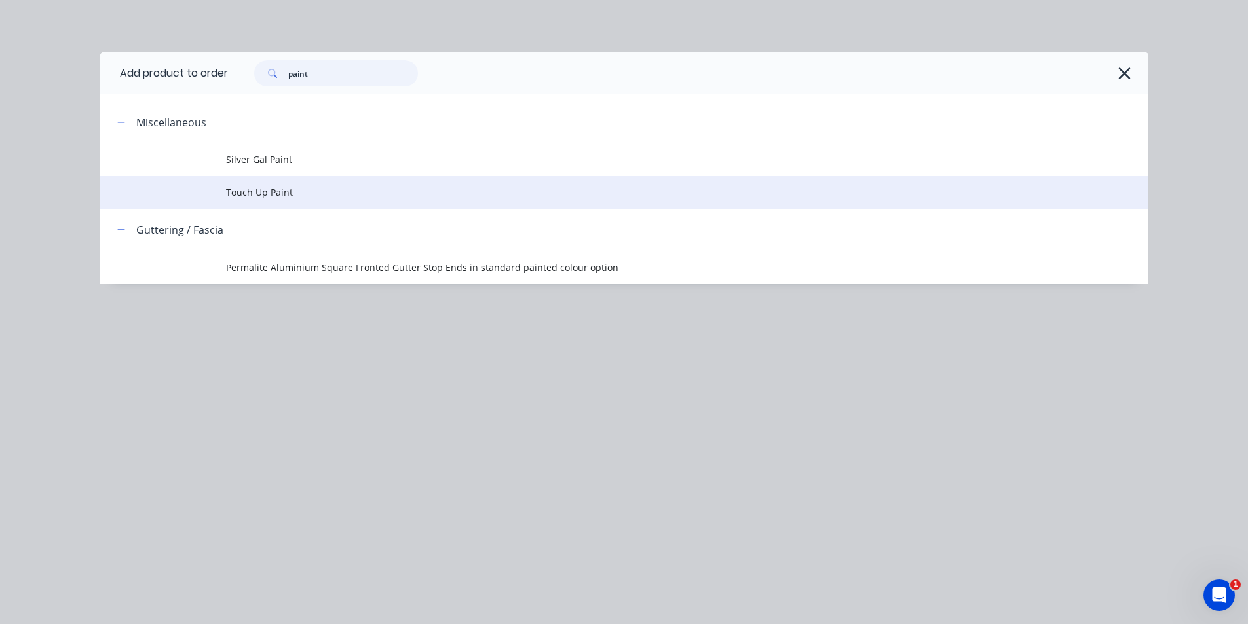
type input "paint"
click at [280, 196] on span "Touch Up Paint" at bounding box center [595, 192] width 738 height 14
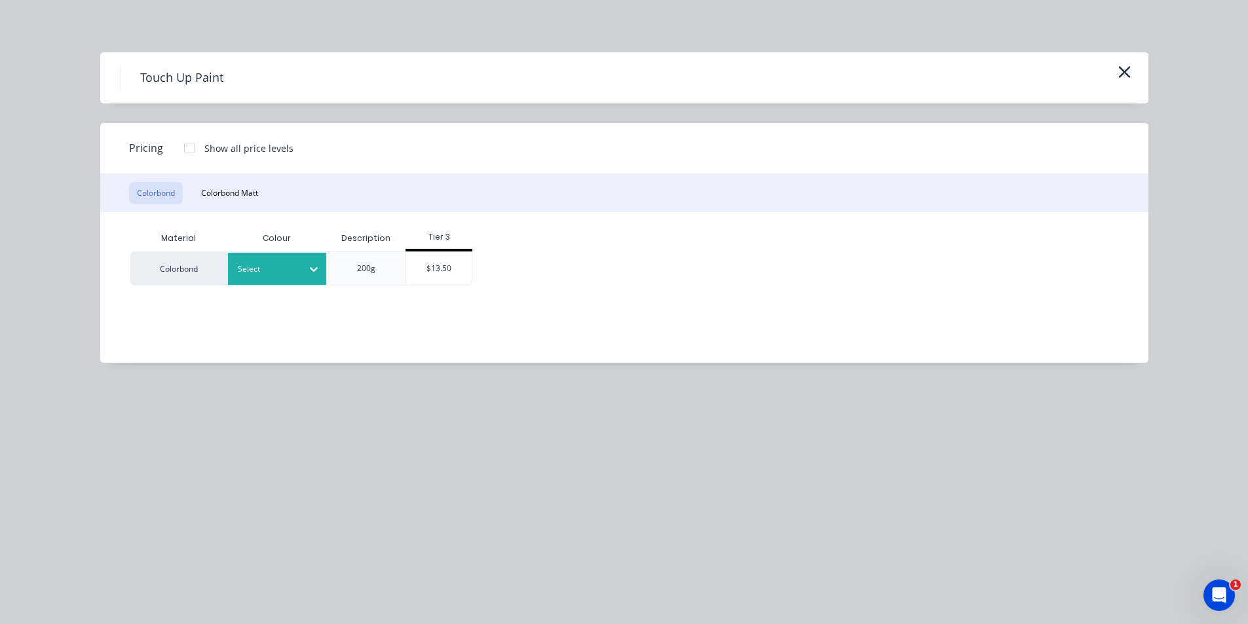
click at [287, 375] on body "Order #6748 - Kane Wheeler Add product Close Submit as Quote Submit as Order Or…" at bounding box center [624, 237] width 1248 height 998
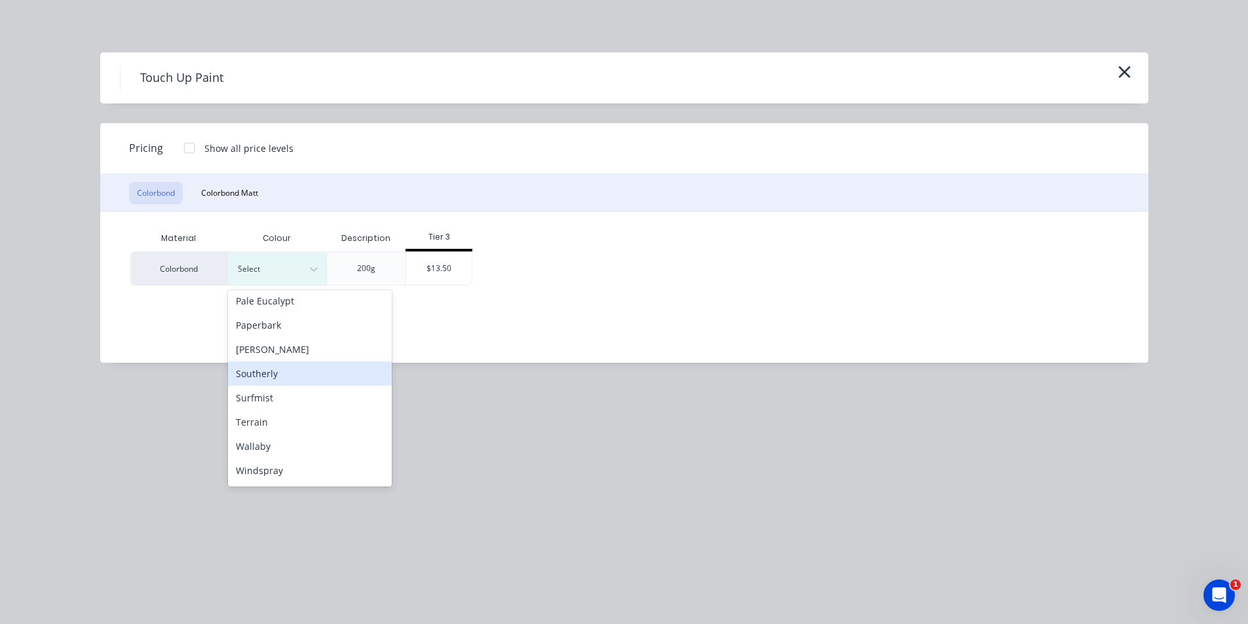
scroll to position [349, 0]
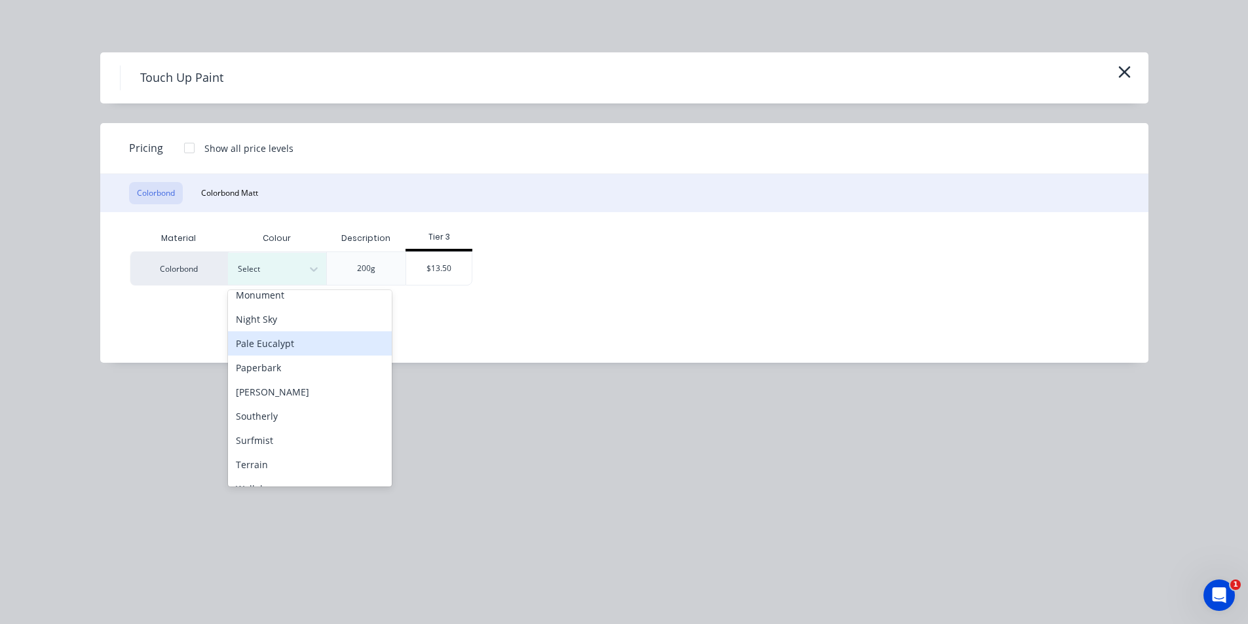
click at [268, 348] on div "Pale Eucalypt" at bounding box center [310, 343] width 164 height 24
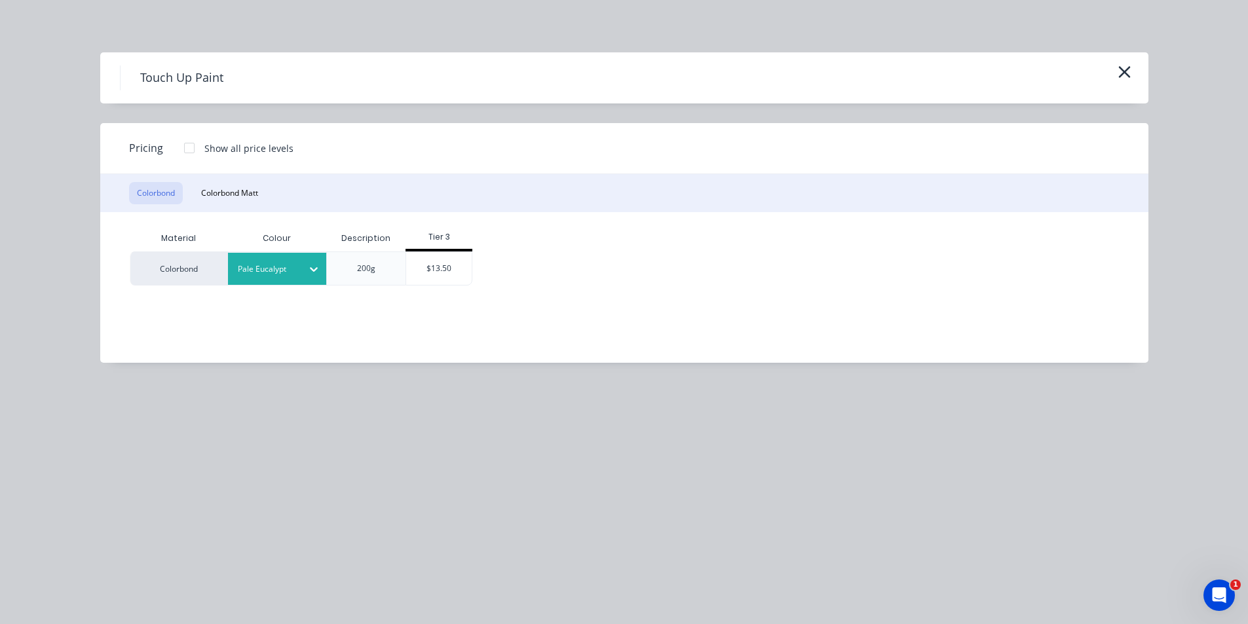
drag, startPoint x: 441, startPoint y: 265, endPoint x: 396, endPoint y: 264, distance: 44.5
click at [441, 263] on div "$13.50" at bounding box center [438, 268] width 65 height 33
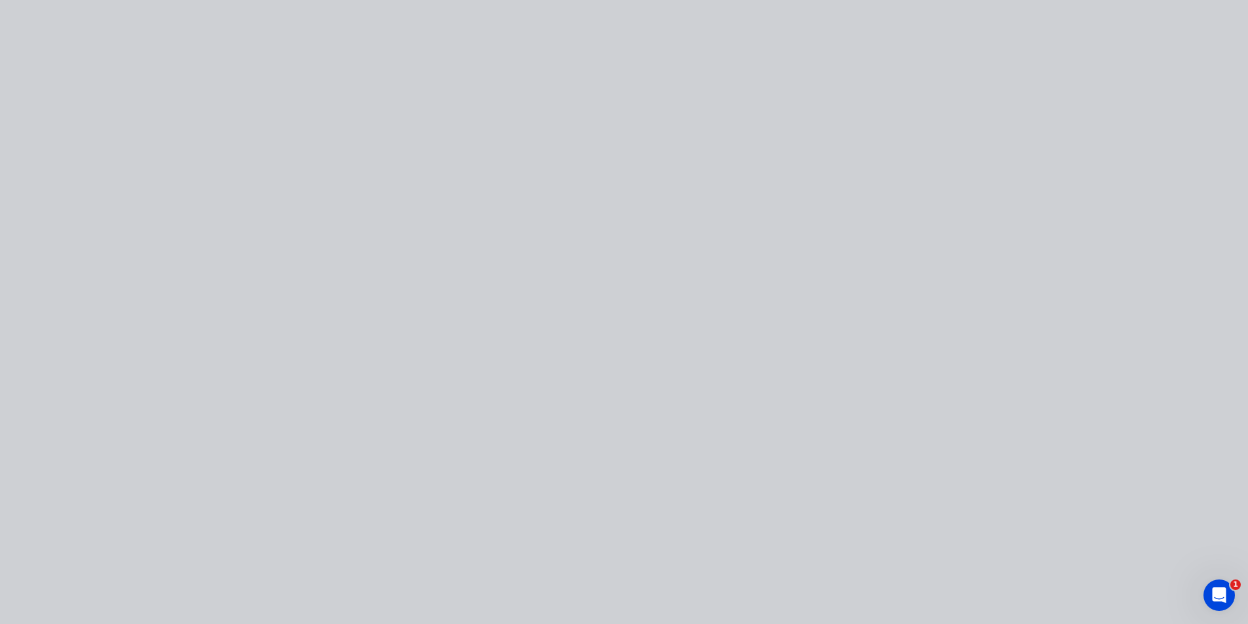
type input "$13.50"
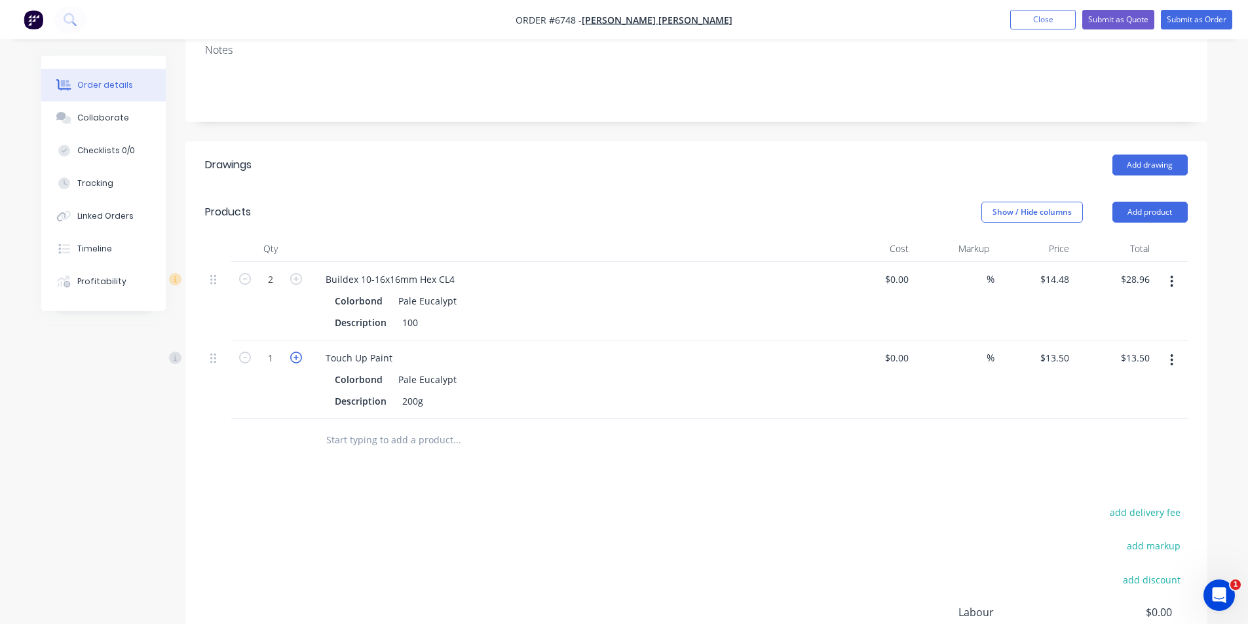
click at [295, 352] on icon "button" at bounding box center [296, 358] width 12 height 12
type input "2"
type input "$27.00"
click at [1182, 26] on button "Submit as Order" at bounding box center [1196, 20] width 71 height 20
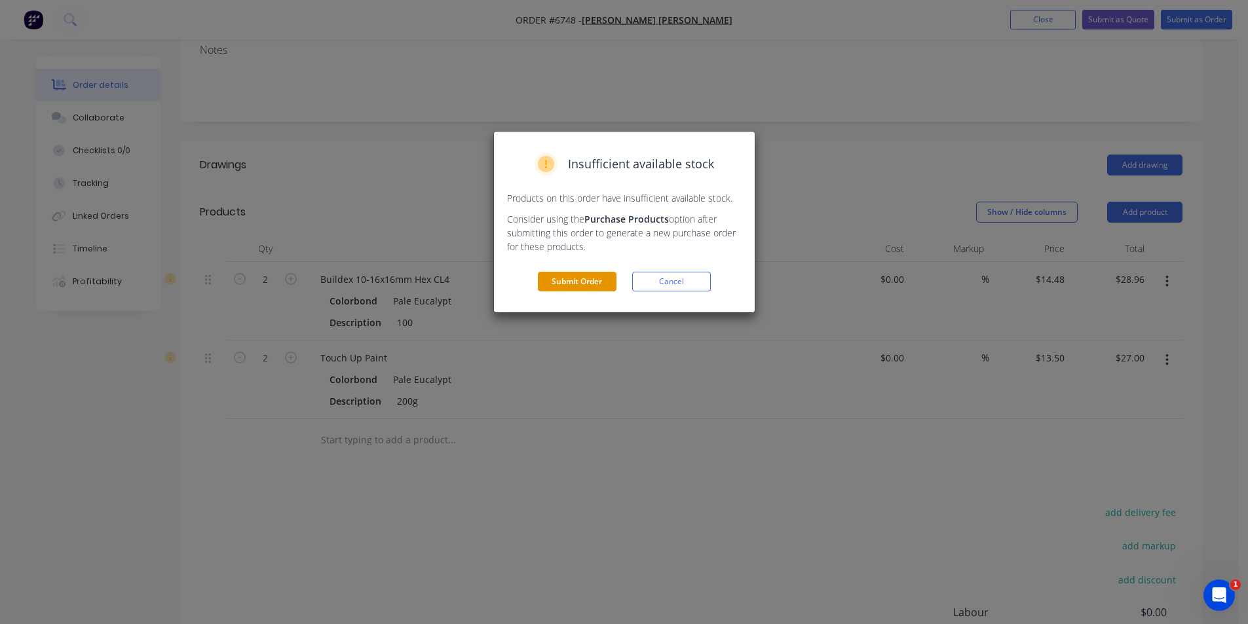
click at [591, 277] on button "Submit Order" at bounding box center [577, 282] width 79 height 20
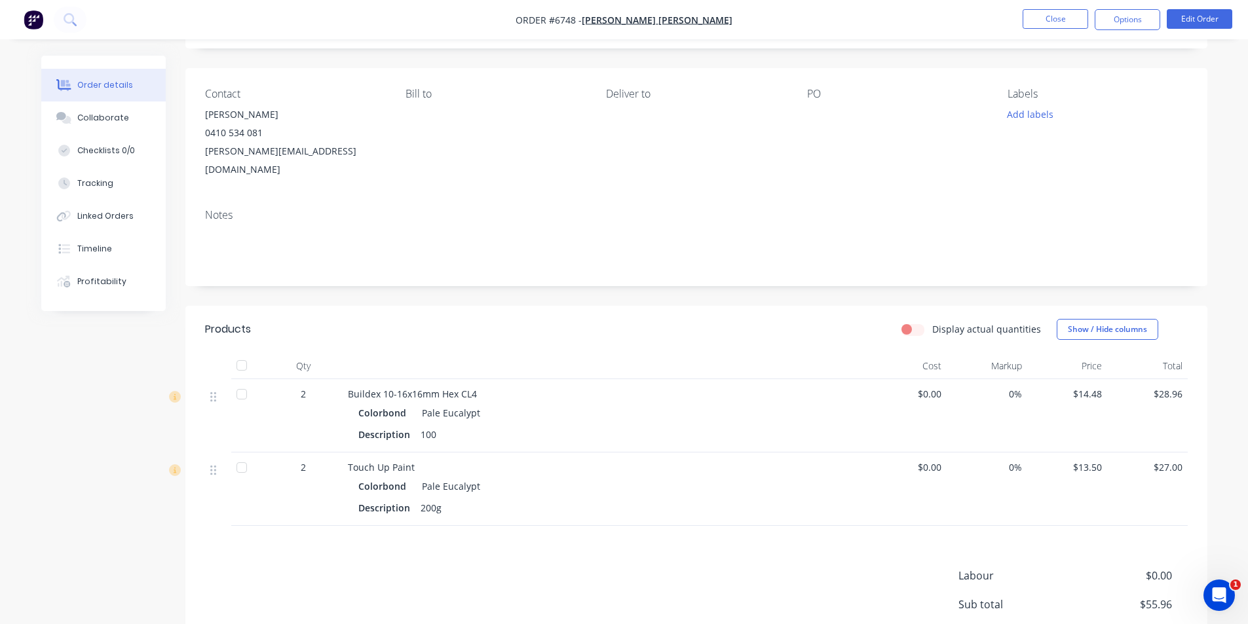
scroll to position [0, 0]
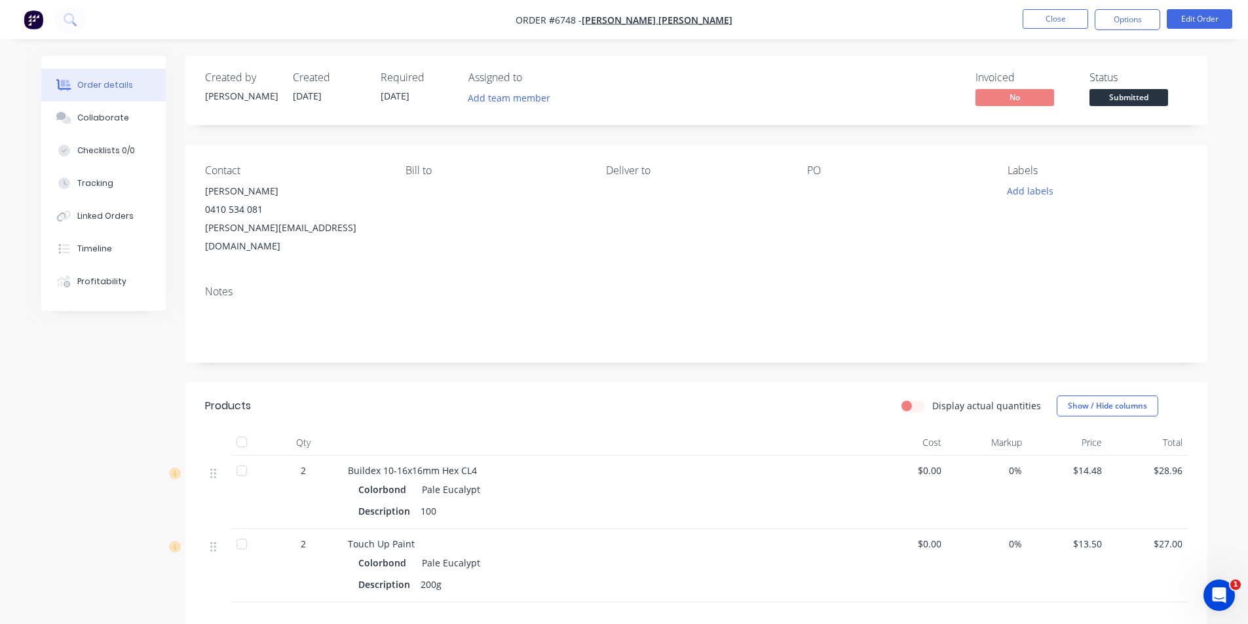
click at [233, 429] on div at bounding box center [242, 442] width 26 height 26
click at [1127, 98] on span "Submitted" at bounding box center [1128, 97] width 79 height 16
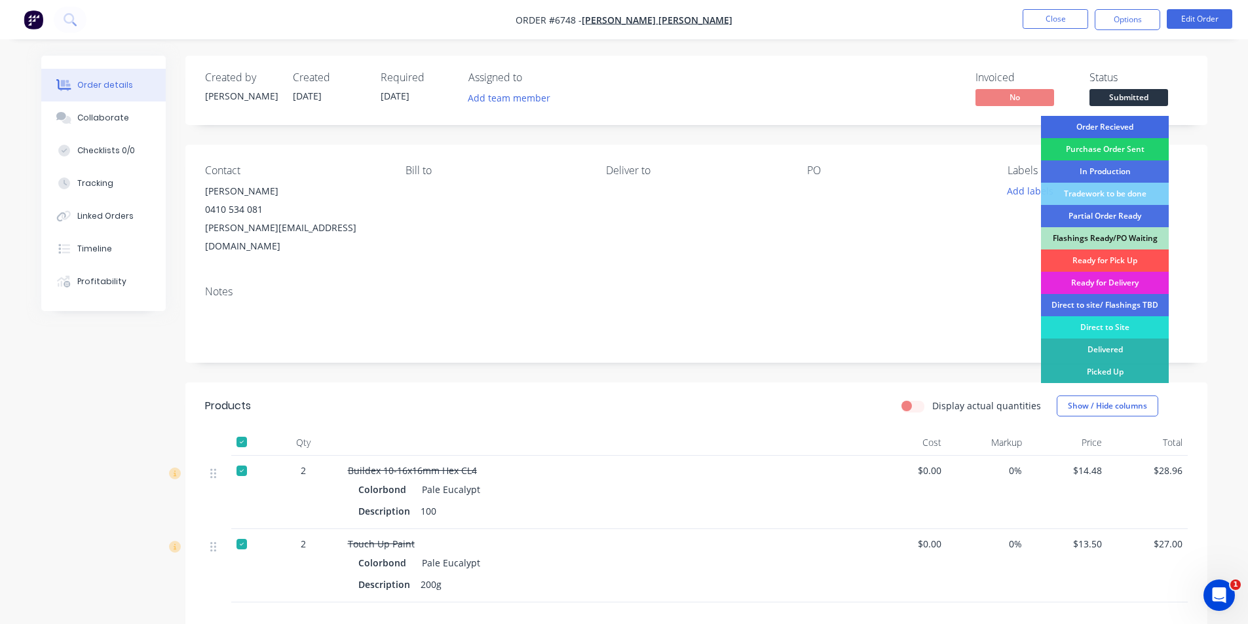
click at [1121, 130] on div "Order Recieved" at bounding box center [1105, 127] width 128 height 22
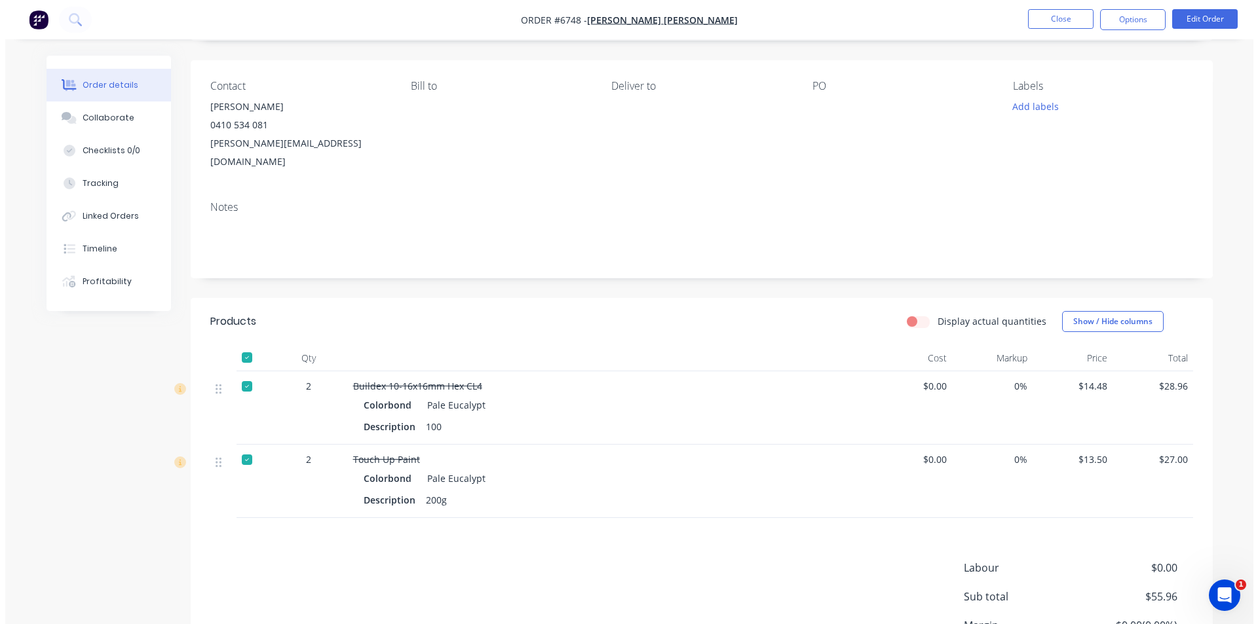
scroll to position [193, 0]
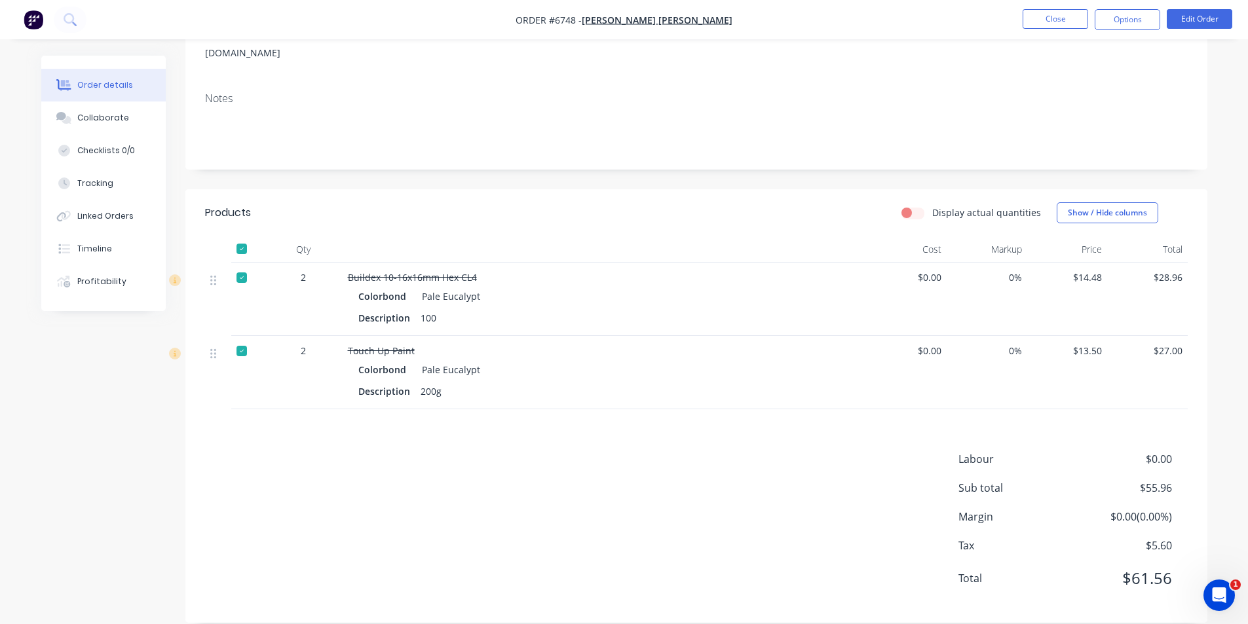
click at [1142, 38] on nav "Order #6748 - Kane Wheeler Close Options Edit Order" at bounding box center [624, 19] width 1248 height 39
click at [1146, 24] on button "Options" at bounding box center [1126, 19] width 65 height 21
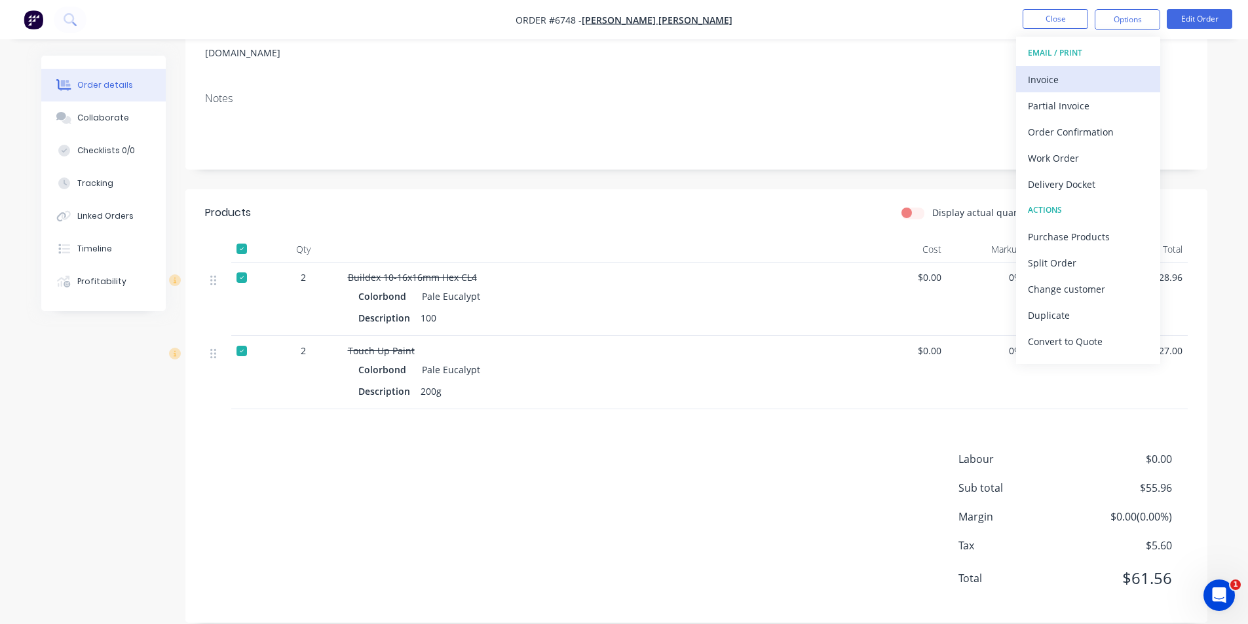
click at [1057, 86] on div "Invoice" at bounding box center [1088, 79] width 121 height 19
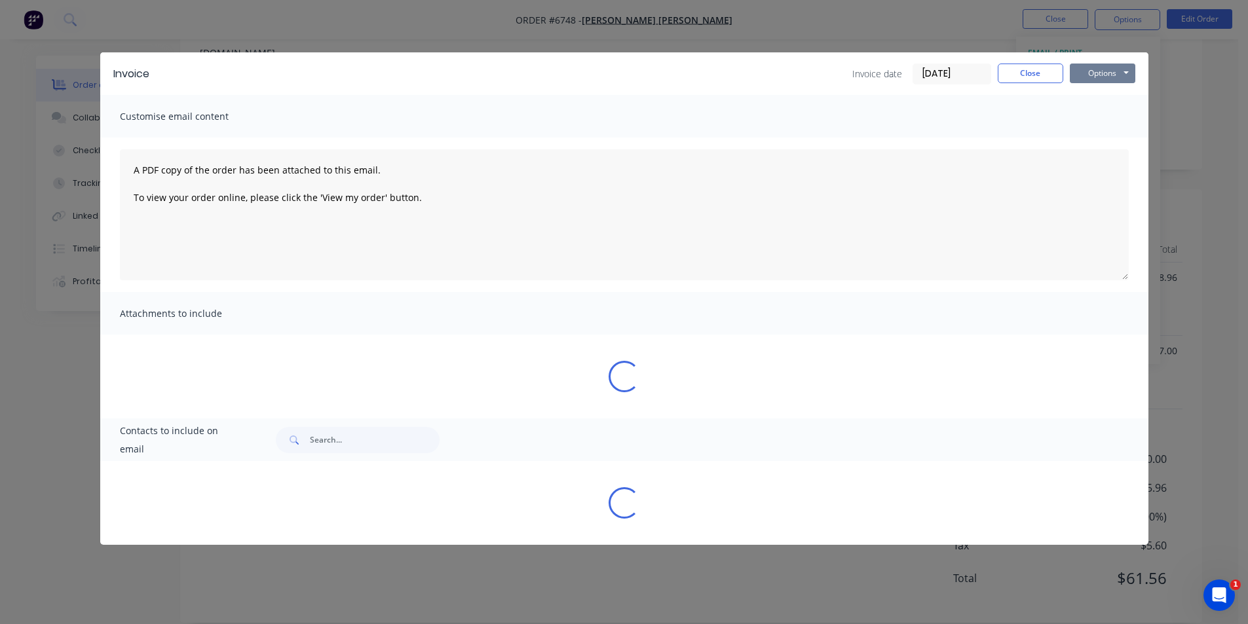
click at [1112, 82] on button "Options" at bounding box center [1102, 74] width 65 height 20
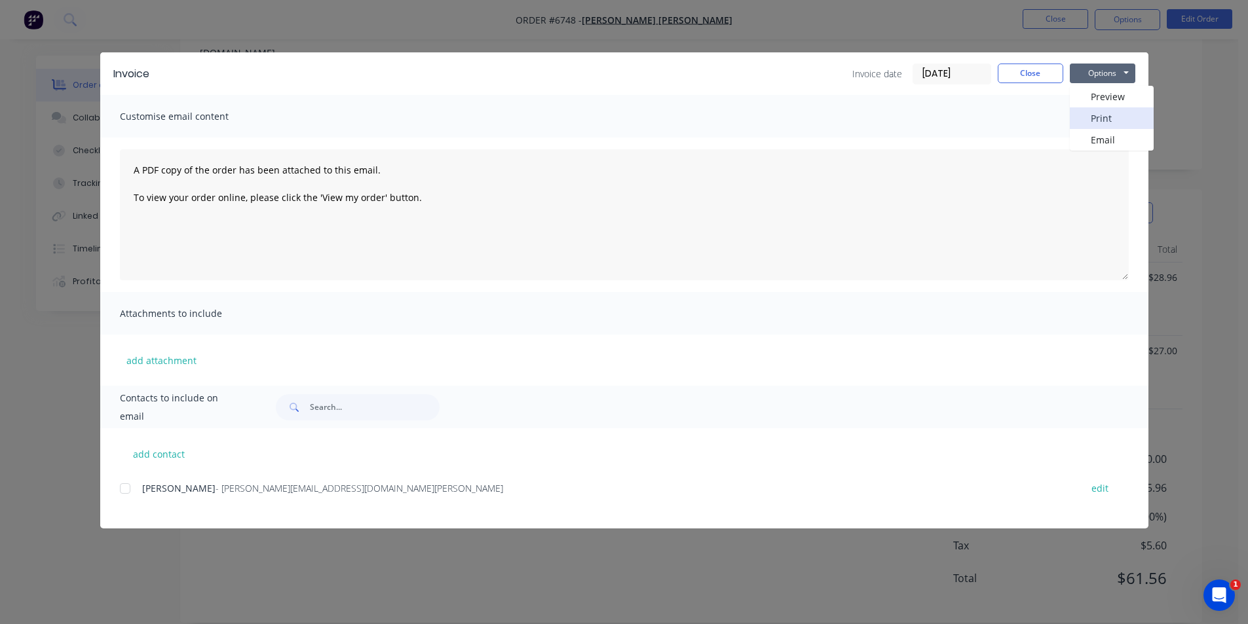
click at [1103, 117] on button "Print" at bounding box center [1112, 118] width 84 height 22
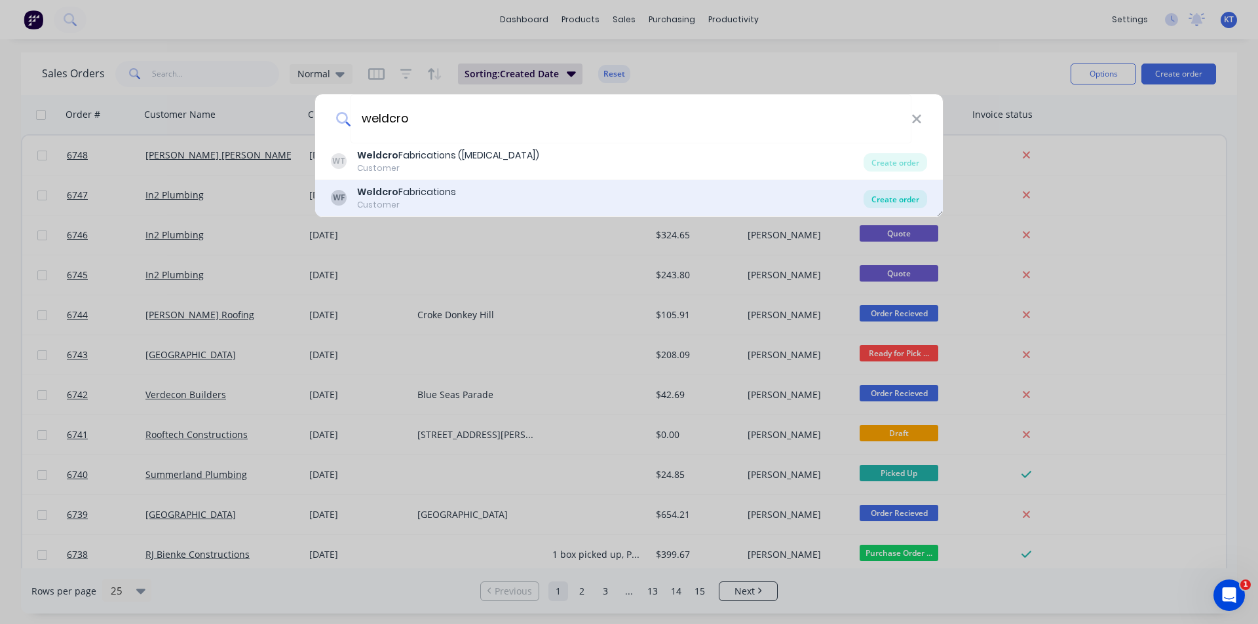
type input "weldcro"
click at [884, 198] on div "Create order" at bounding box center [895, 199] width 64 height 18
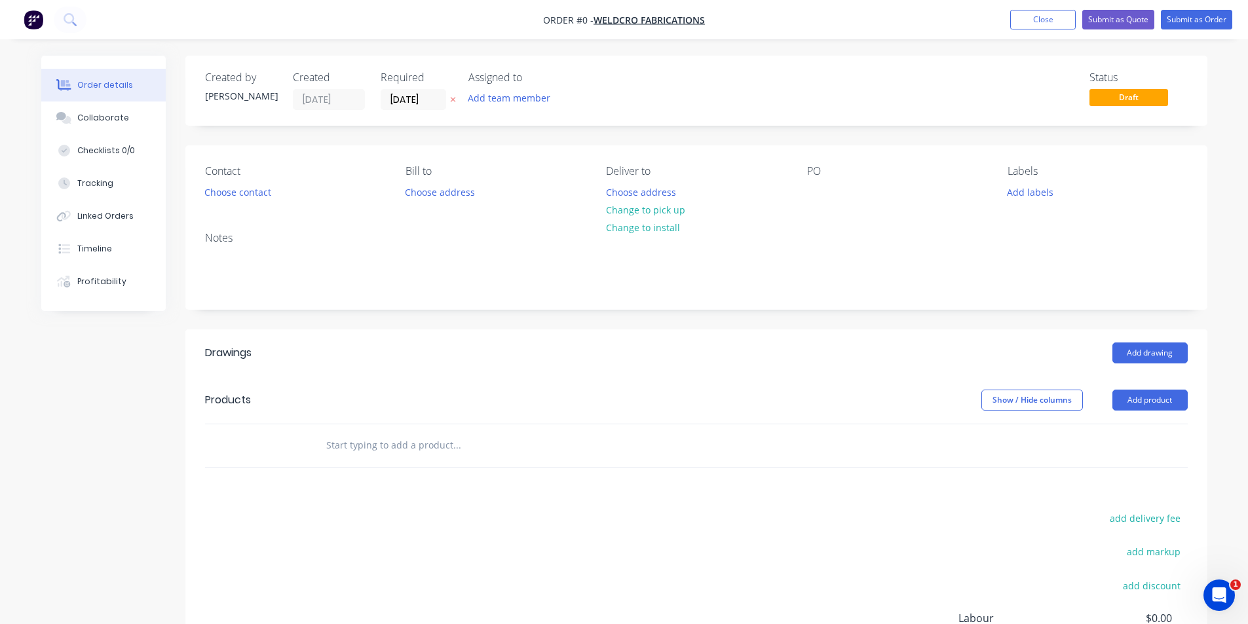
click at [1163, 340] on header "Drawings Add drawing" at bounding box center [696, 352] width 1022 height 47
click at [1158, 350] on button "Add drawing" at bounding box center [1149, 353] width 75 height 21
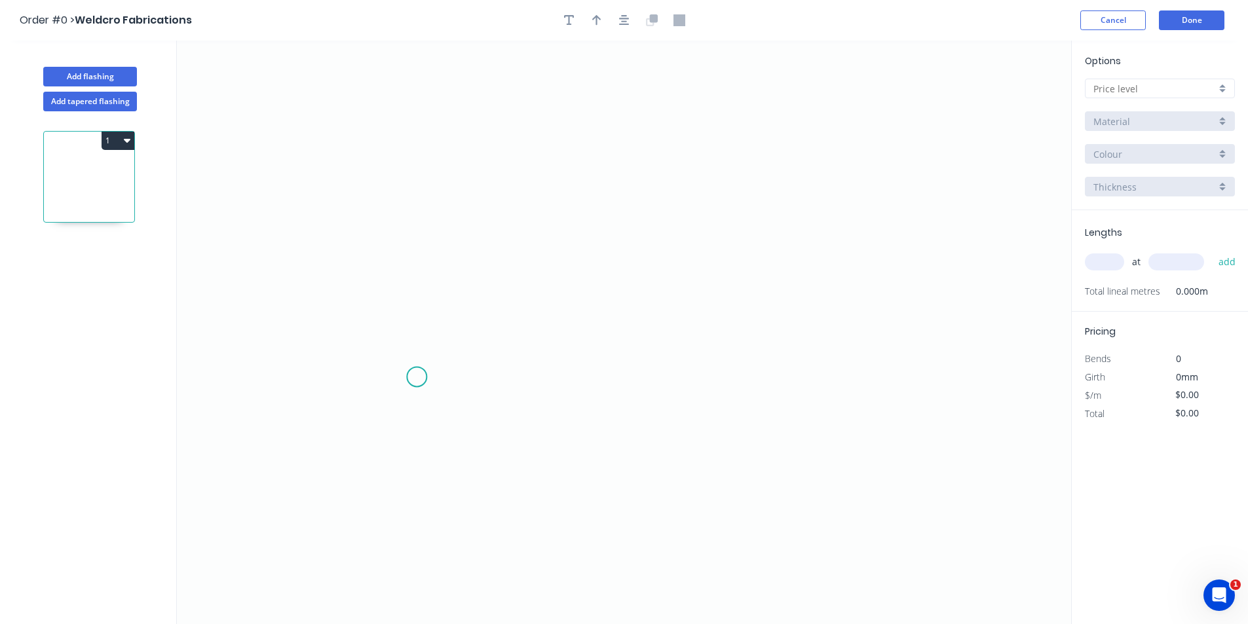
click at [417, 374] on icon "0" at bounding box center [624, 333] width 894 height 584
click at [658, 230] on icon "0" at bounding box center [624, 333] width 894 height 584
click at [1229, 86] on div at bounding box center [1160, 89] width 150 height 20
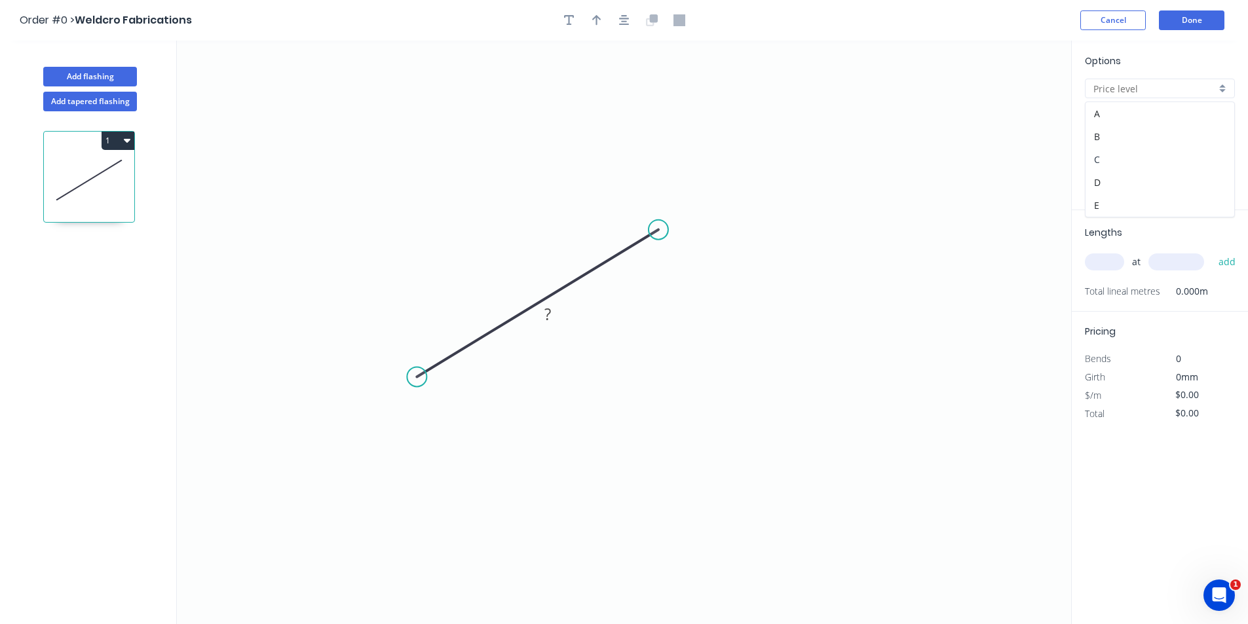
click at [1189, 148] on div "C" at bounding box center [1159, 159] width 149 height 23
type input "C"
click at [1211, 79] on div "C" at bounding box center [1160, 89] width 150 height 20
click at [1113, 134] on div "B" at bounding box center [1159, 136] width 149 height 23
type input "B"
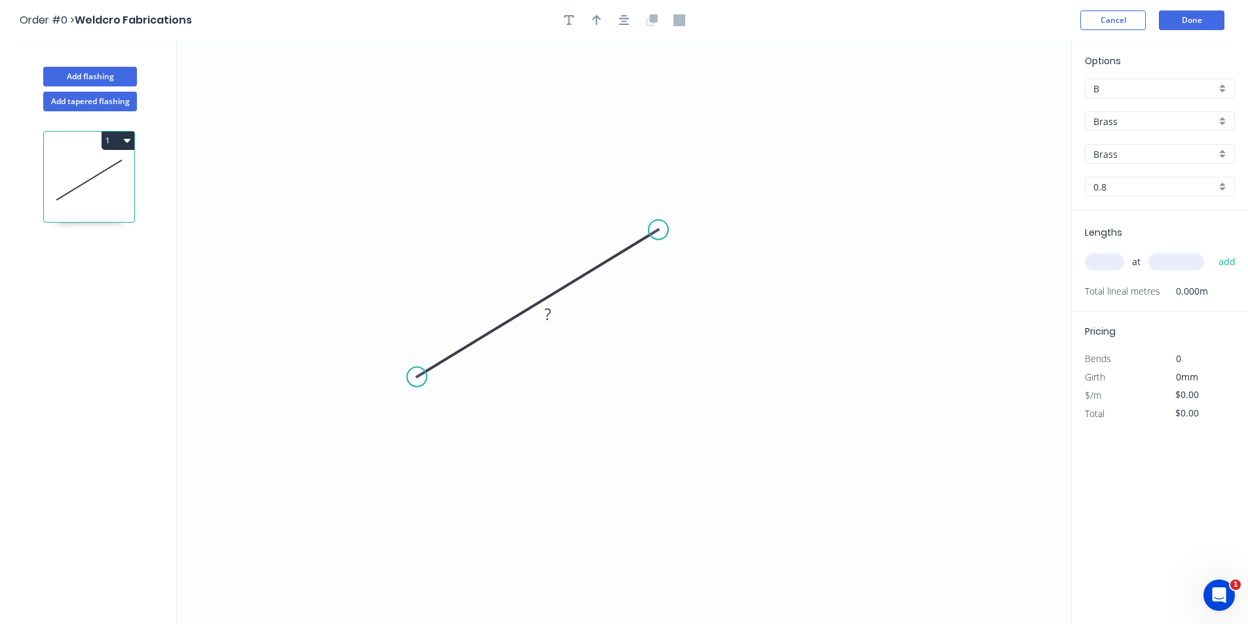
click at [1216, 114] on div "Brass" at bounding box center [1160, 121] width 150 height 20
click at [1176, 170] on div "Colorbond" at bounding box center [1159, 169] width 149 height 23
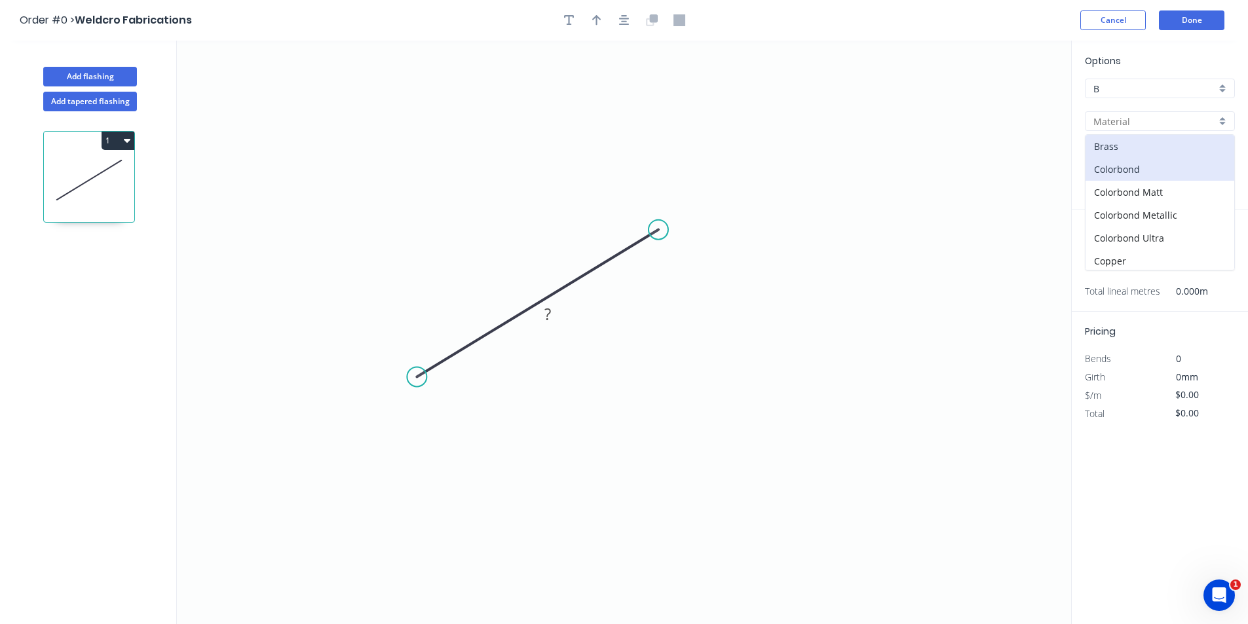
type input "Colorbond"
type input "Basalt"
type input "0.55"
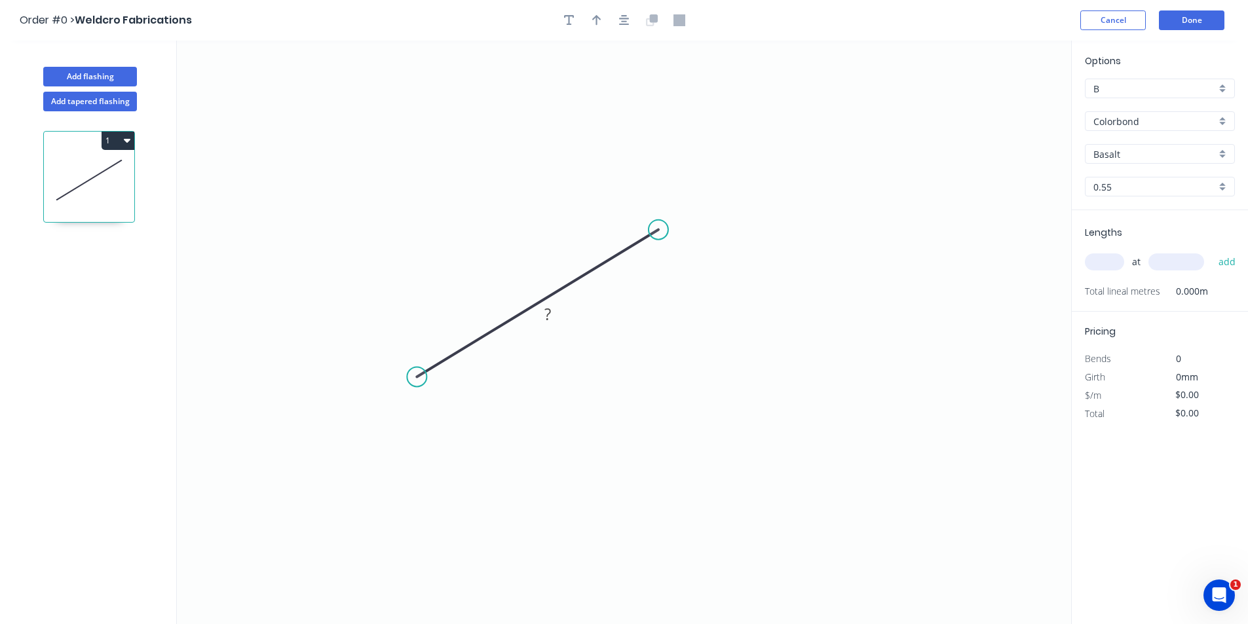
click at [1189, 87] on input "B" at bounding box center [1154, 89] width 122 height 14
click at [1113, 155] on div "C" at bounding box center [1159, 159] width 149 height 23
type input "C"
click at [1140, 155] on input "Basalt" at bounding box center [1154, 154] width 122 height 14
click at [1138, 172] on div "Basalt" at bounding box center [1159, 179] width 149 height 23
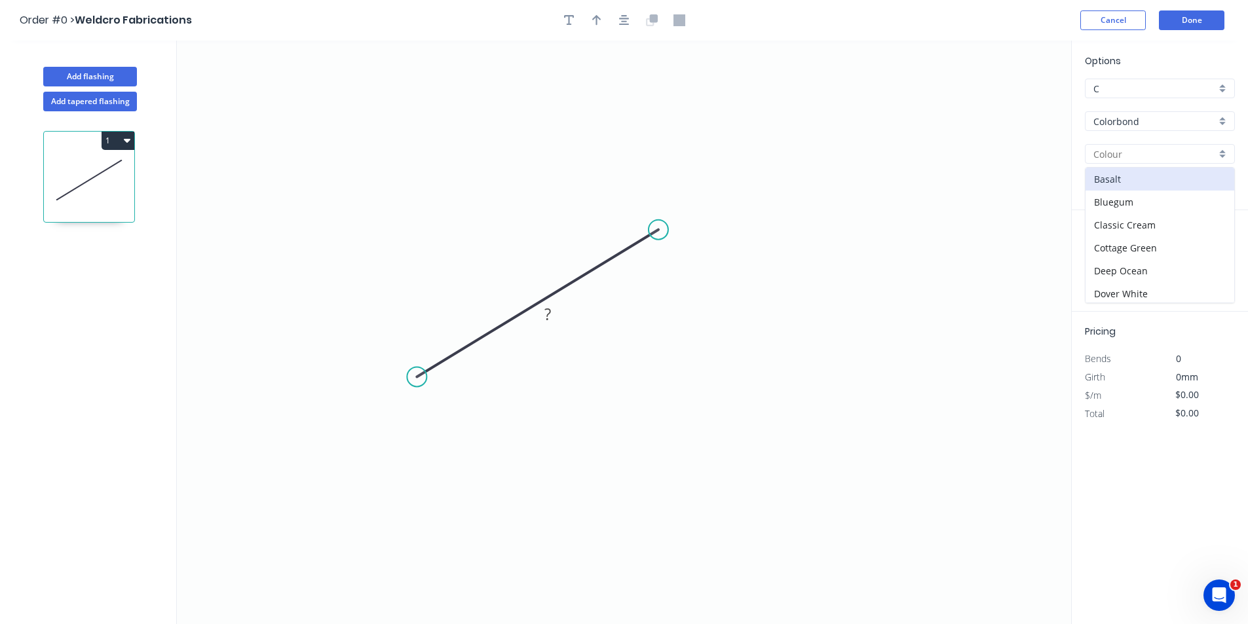
type input "Basalt"
click at [1115, 256] on input "text" at bounding box center [1104, 261] width 39 height 17
click at [540, 316] on rect at bounding box center [547, 315] width 26 height 18
type input "$44.07"
click at [1099, 258] on input "text" at bounding box center [1104, 261] width 39 height 17
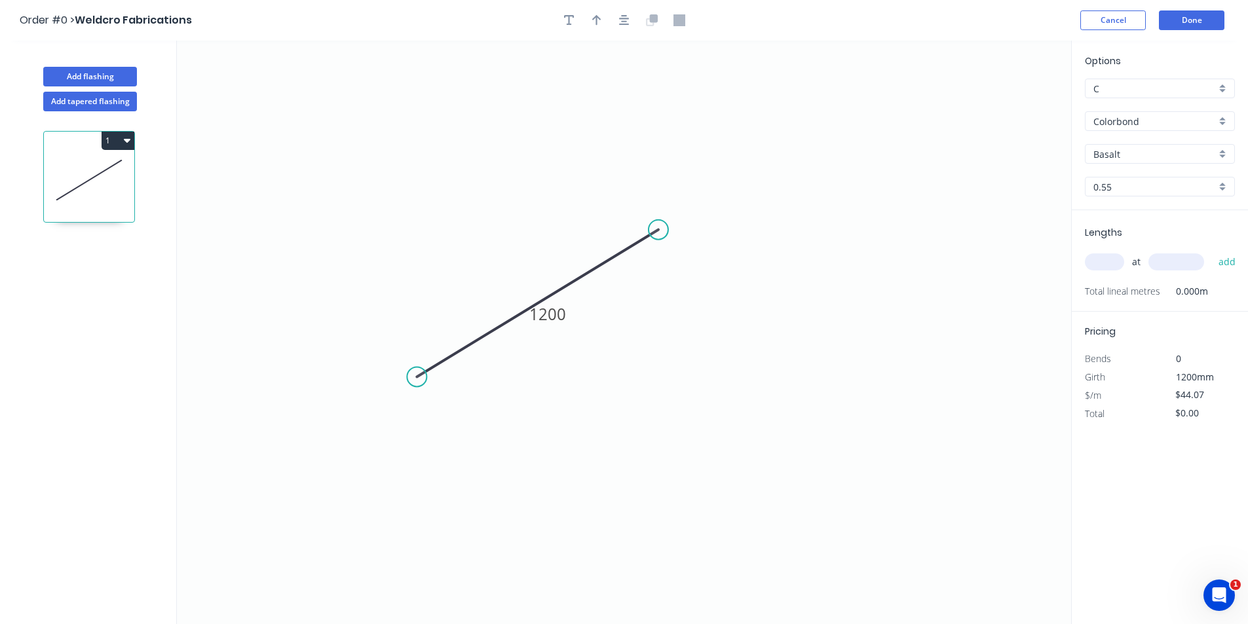
type input "2"
type input "1"
type input "2400"
click at [1212, 251] on button "add" at bounding box center [1227, 262] width 31 height 22
type input "$105.77"
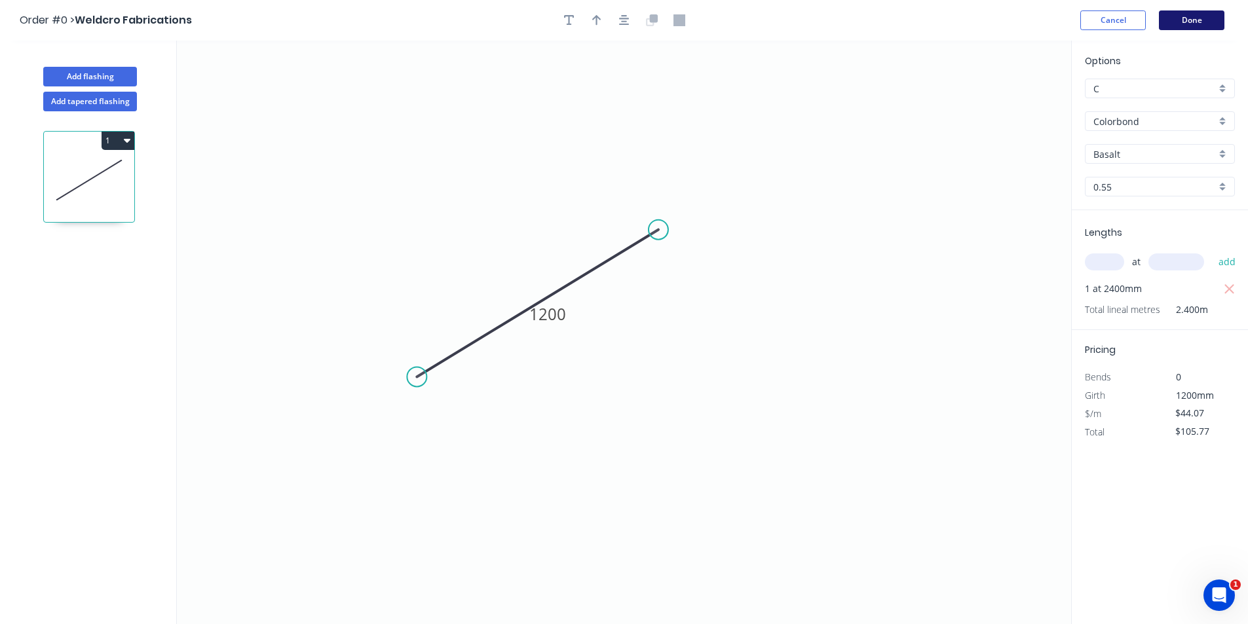
click at [1176, 25] on button "Done" at bounding box center [1191, 20] width 65 height 20
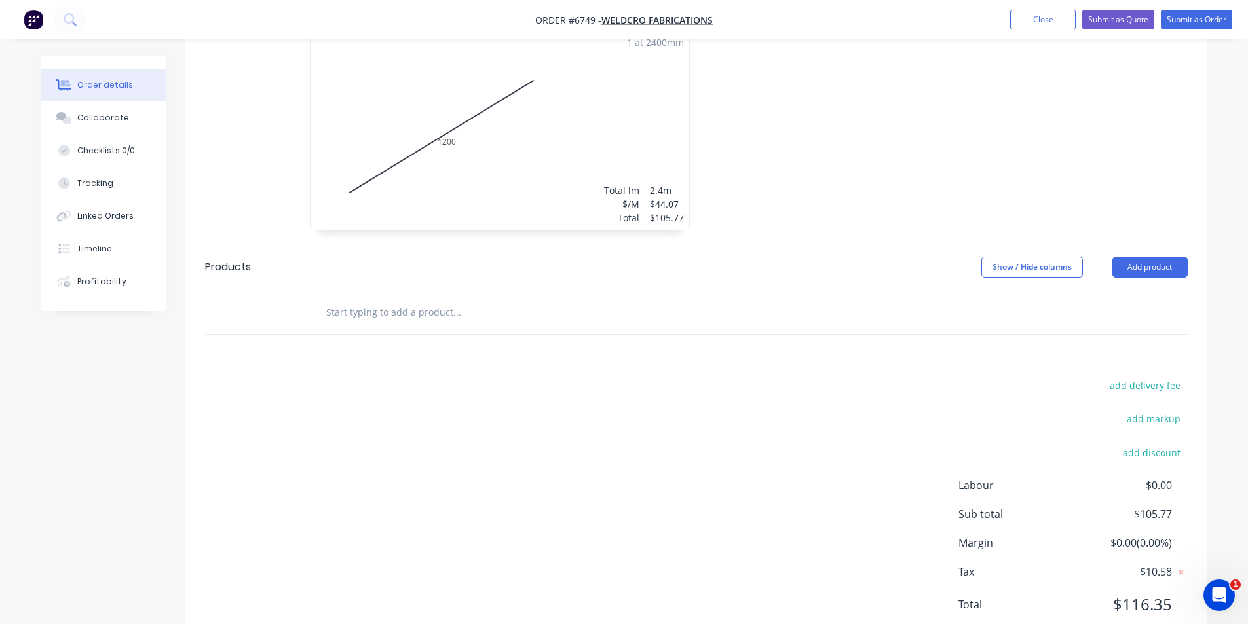
scroll to position [411, 0]
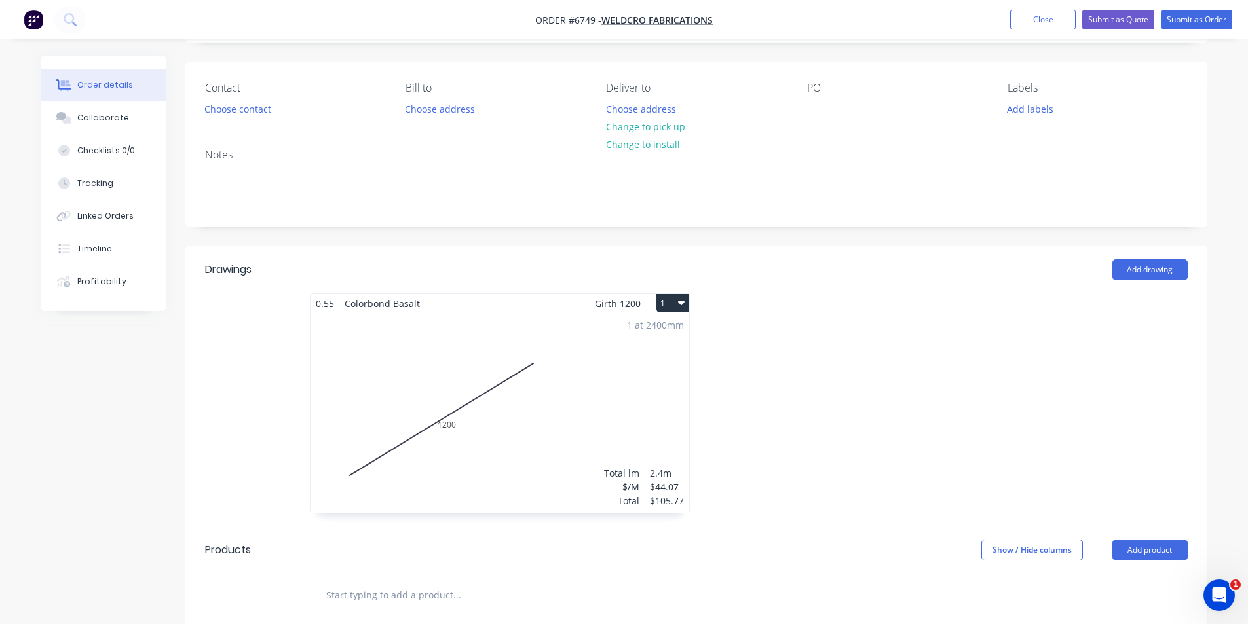
click at [498, 422] on div "1 at 2400mm Total lm $/M Total 2.4m $44.07 $105.77" at bounding box center [499, 413] width 379 height 200
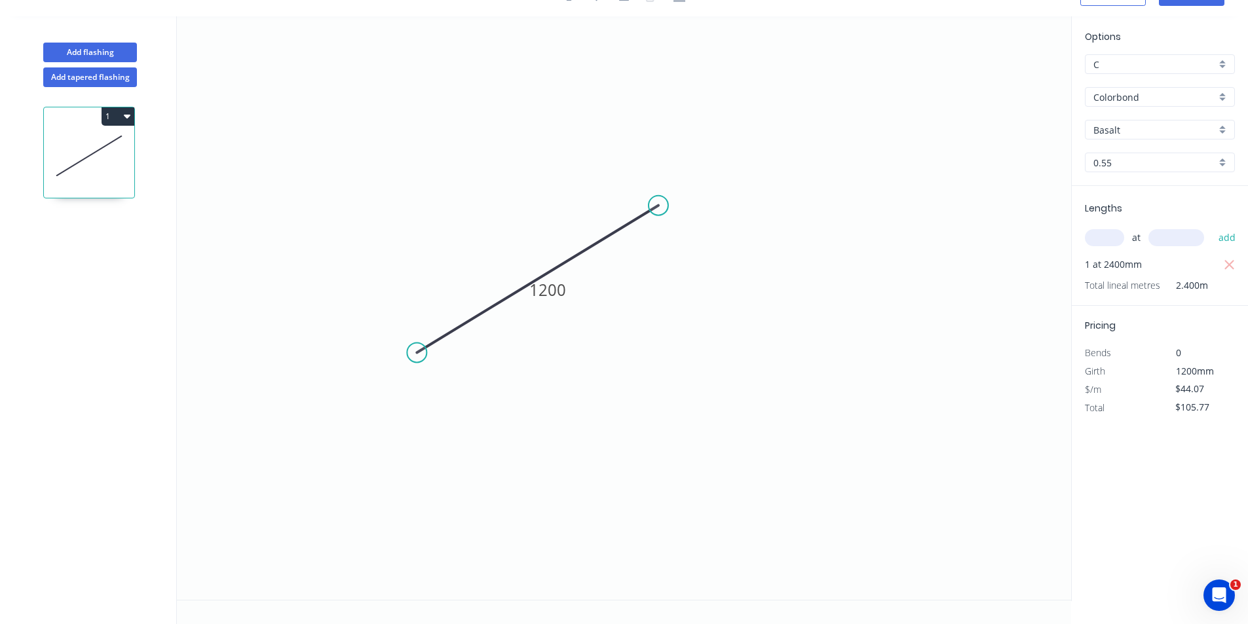
scroll to position [24, 0]
click at [1200, 131] on input "Basalt" at bounding box center [1154, 130] width 122 height 14
click at [1152, 183] on div "Jasper" at bounding box center [1159, 187] width 149 height 23
type input "Jasper"
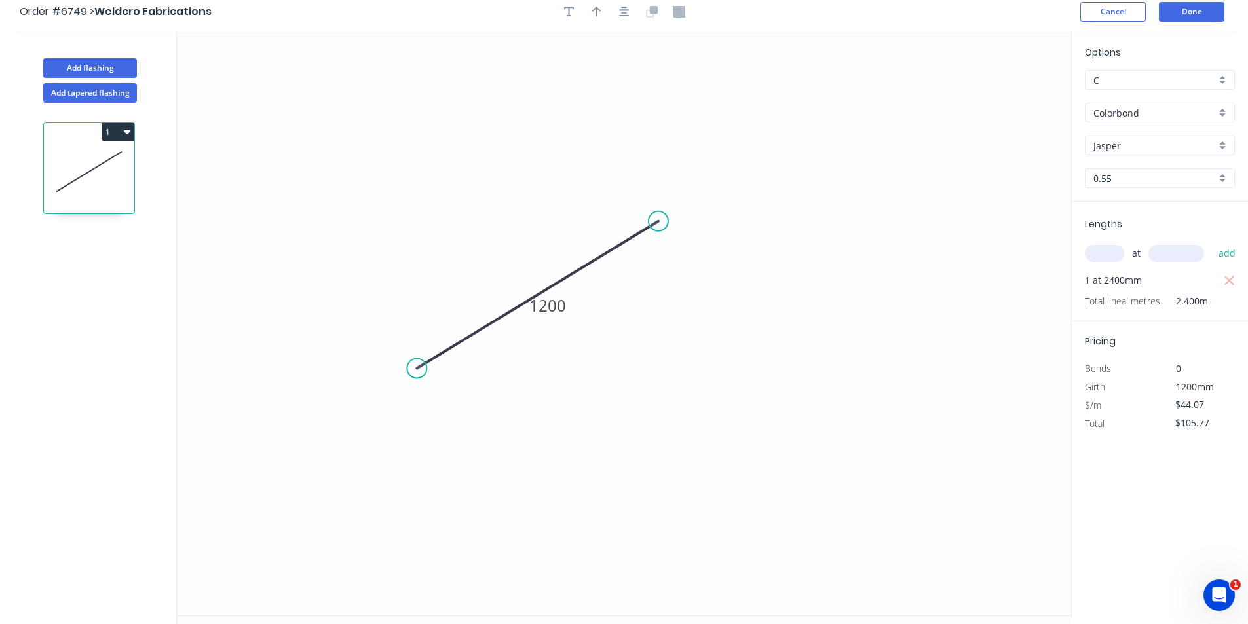
scroll to position [0, 0]
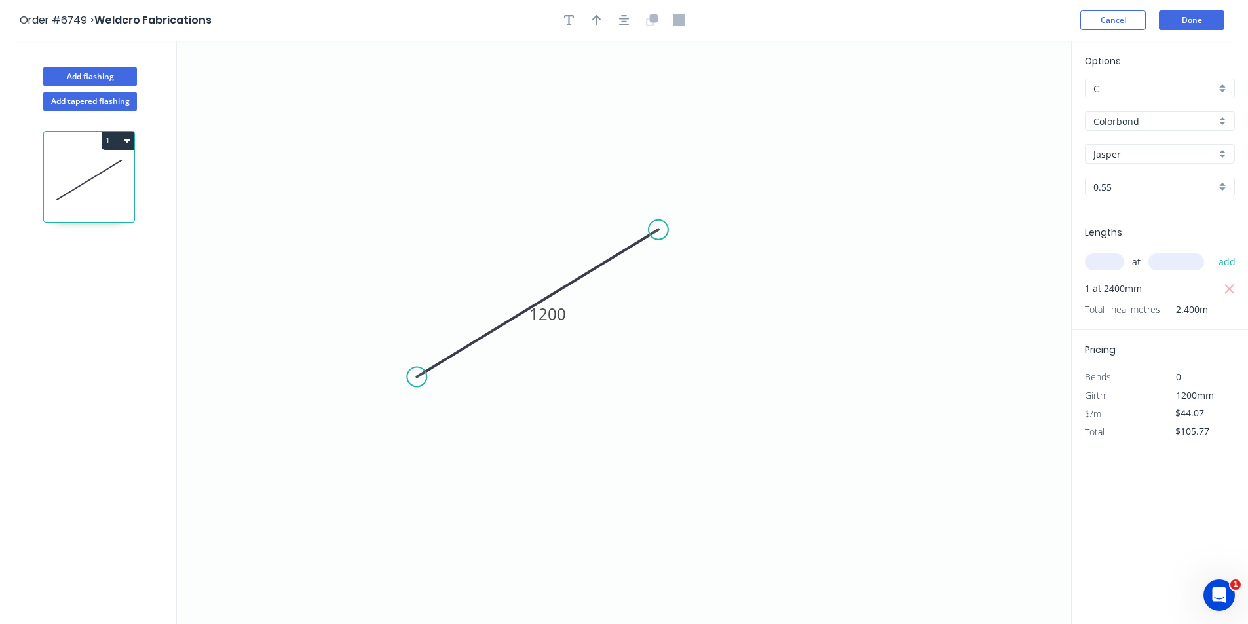
click at [1218, 9] on header "Order #6749 > Weldcro Fabrications Cancel Done" at bounding box center [624, 20] width 1248 height 41
click at [1218, 14] on button "Done" at bounding box center [1191, 20] width 65 height 20
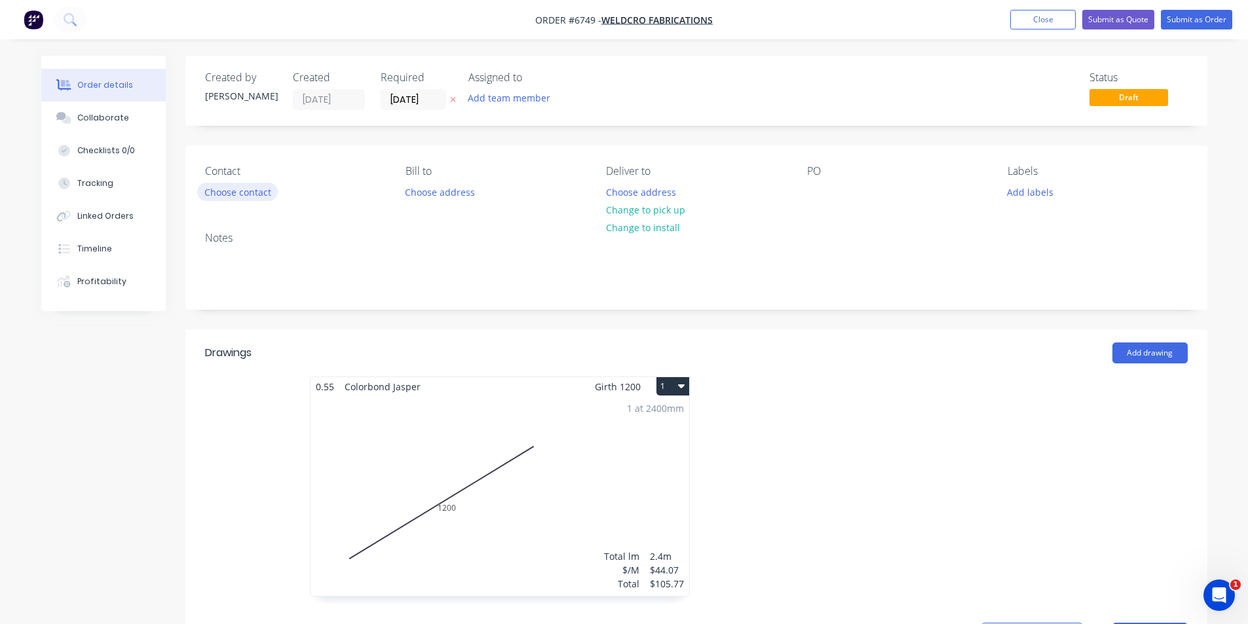
click at [229, 191] on button "Choose contact" at bounding box center [237, 192] width 81 height 18
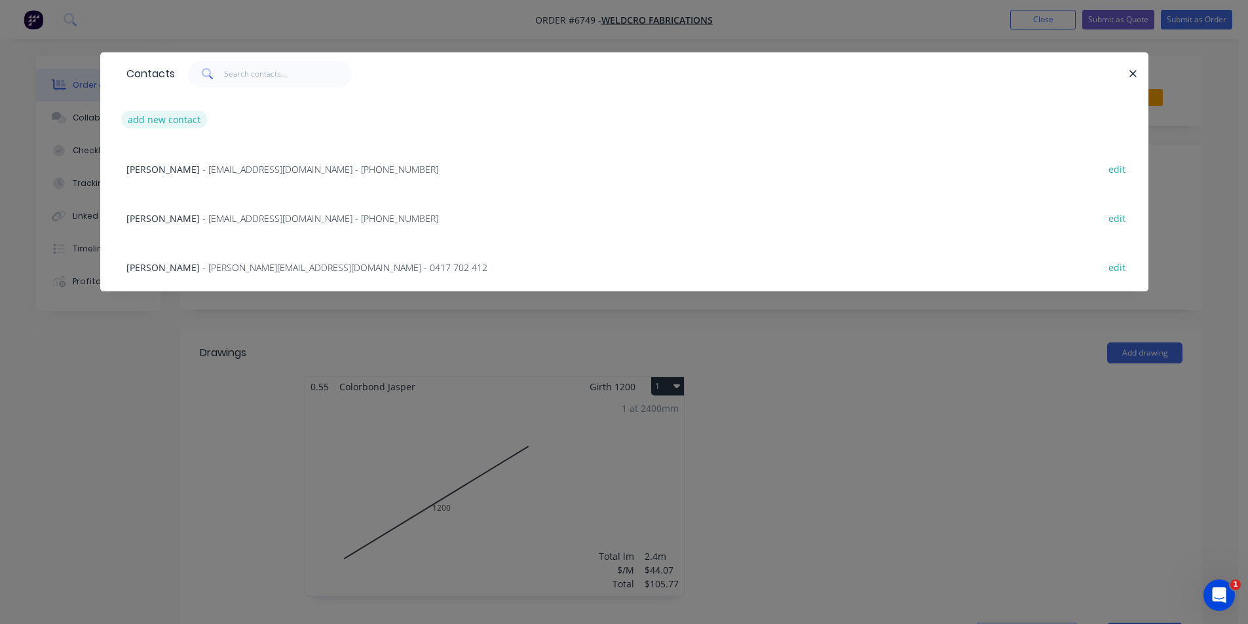
click at [151, 119] on button "add new contact" at bounding box center [164, 120] width 86 height 18
select select "AU"
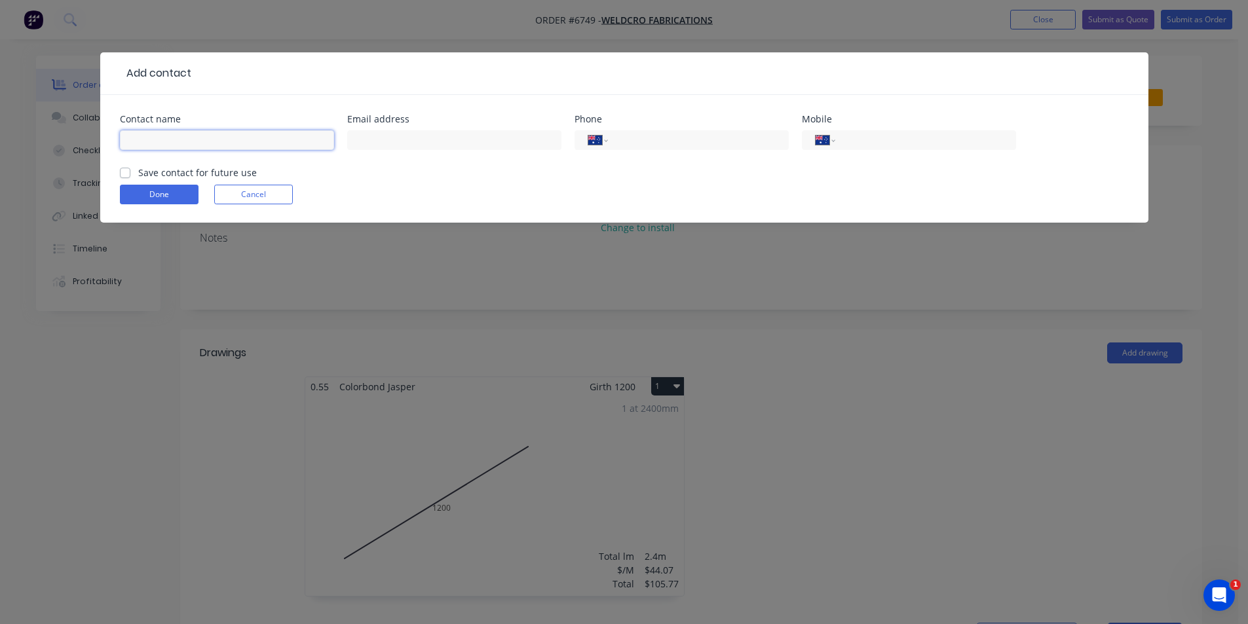
click at [168, 136] on input "text" at bounding box center [227, 140] width 214 height 20
type input "Russell"
click at [912, 134] on input "tel" at bounding box center [922, 140] width 157 height 15
type input "0419 125 644"
click at [138, 174] on label "Save contact for future use" at bounding box center [197, 173] width 119 height 14
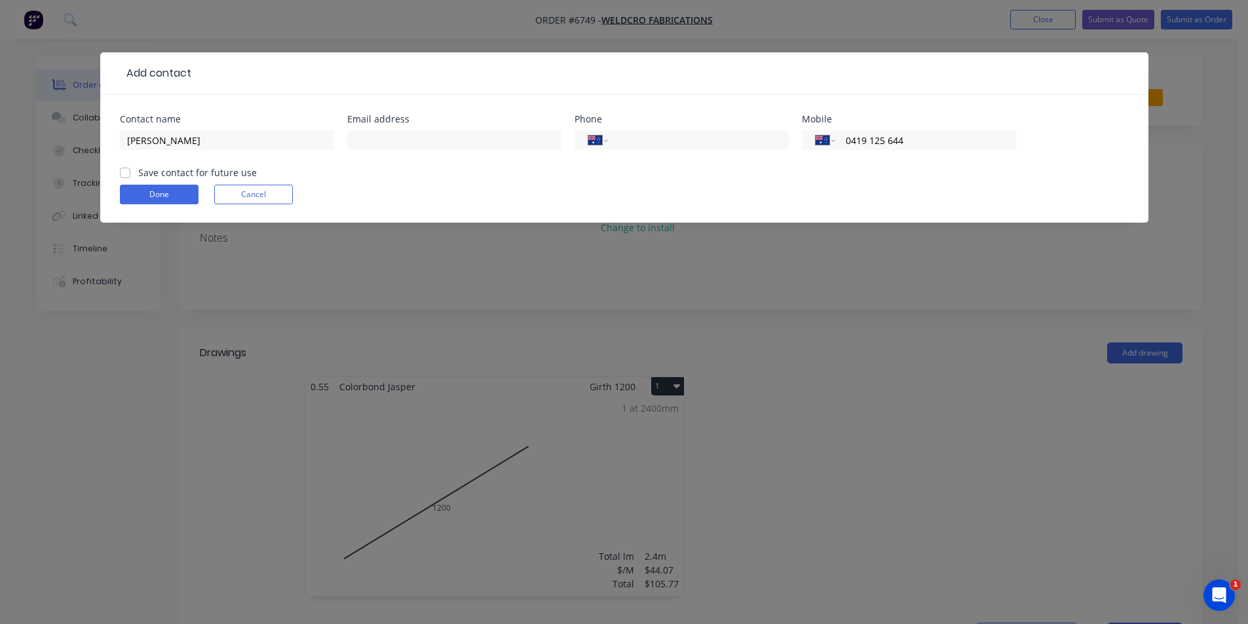
click at [121, 174] on input "Save contact for future use" at bounding box center [125, 172] width 10 height 12
checkbox input "true"
click at [134, 189] on button "Done" at bounding box center [159, 195] width 79 height 20
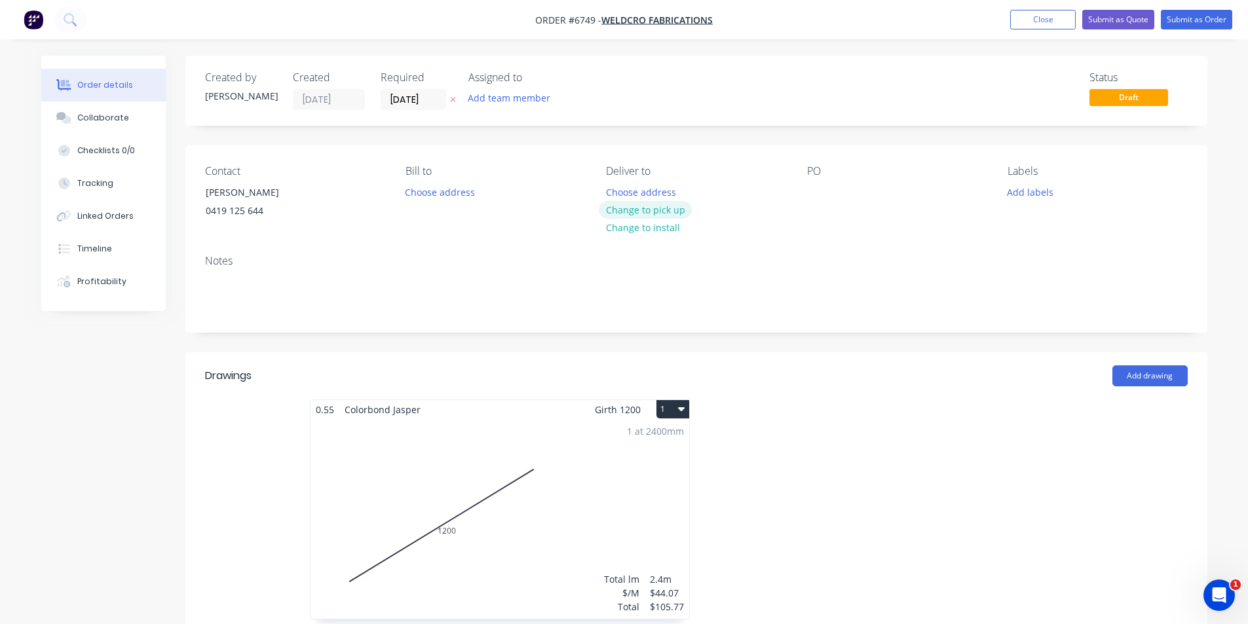
click at [653, 209] on button "Change to pick up" at bounding box center [645, 210] width 93 height 18
click at [1218, 19] on button "Submit as Order" at bounding box center [1196, 20] width 71 height 20
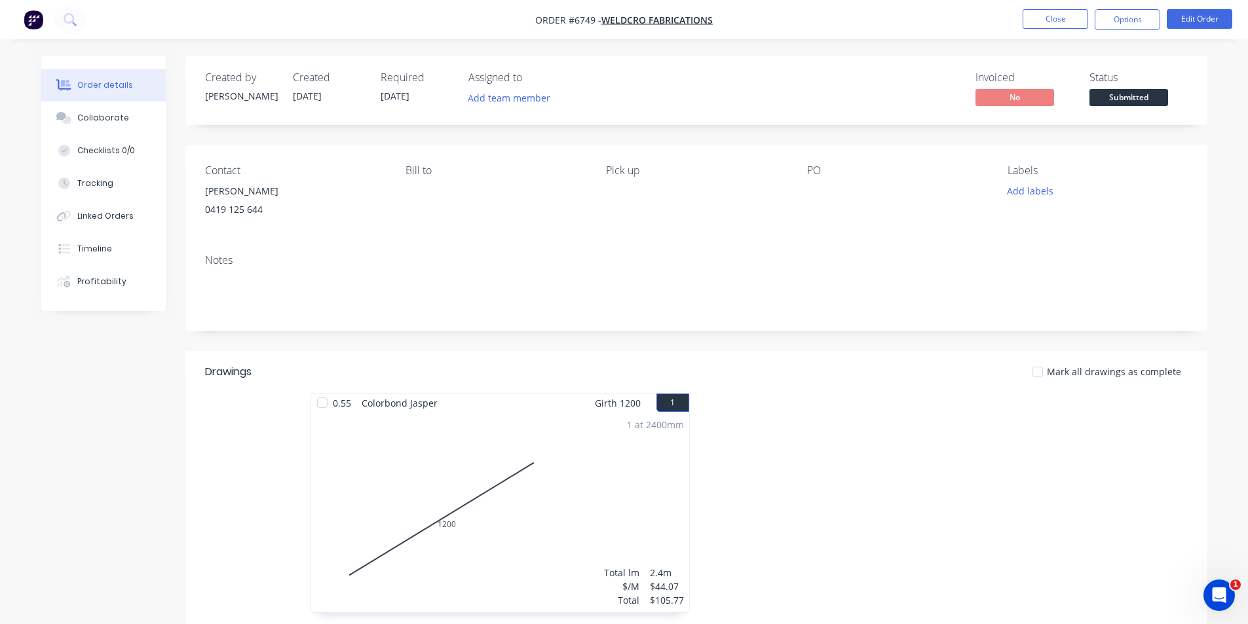
click at [1129, 92] on span "Submitted" at bounding box center [1128, 97] width 79 height 16
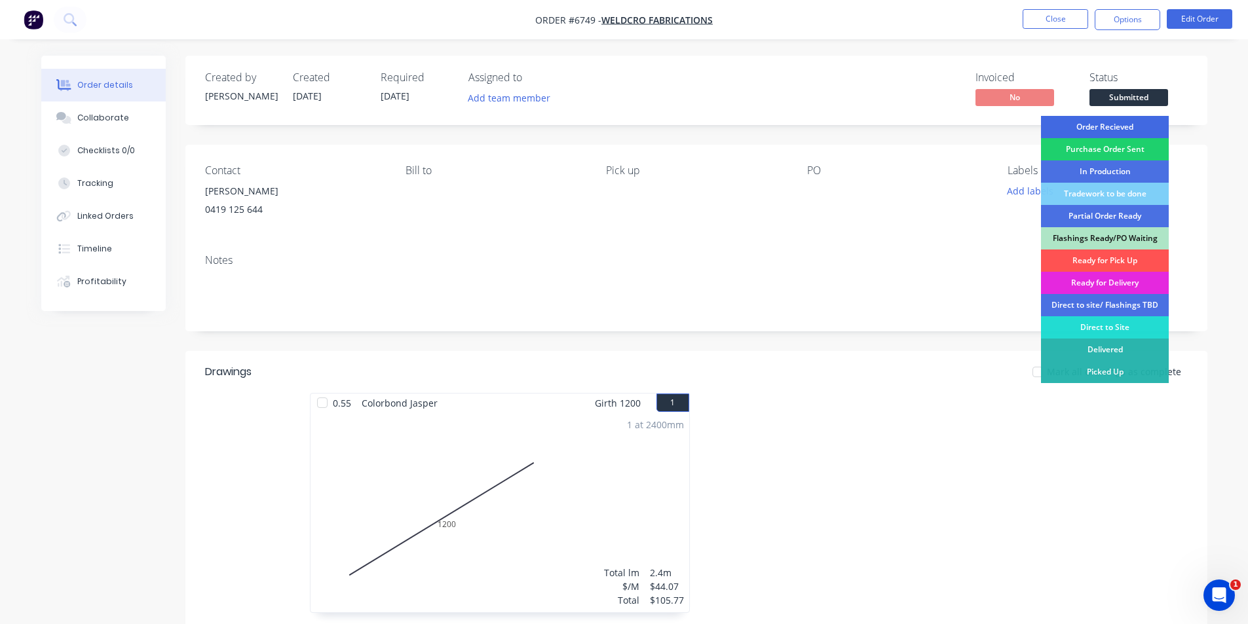
click at [1102, 122] on div "Order Recieved" at bounding box center [1105, 127] width 128 height 22
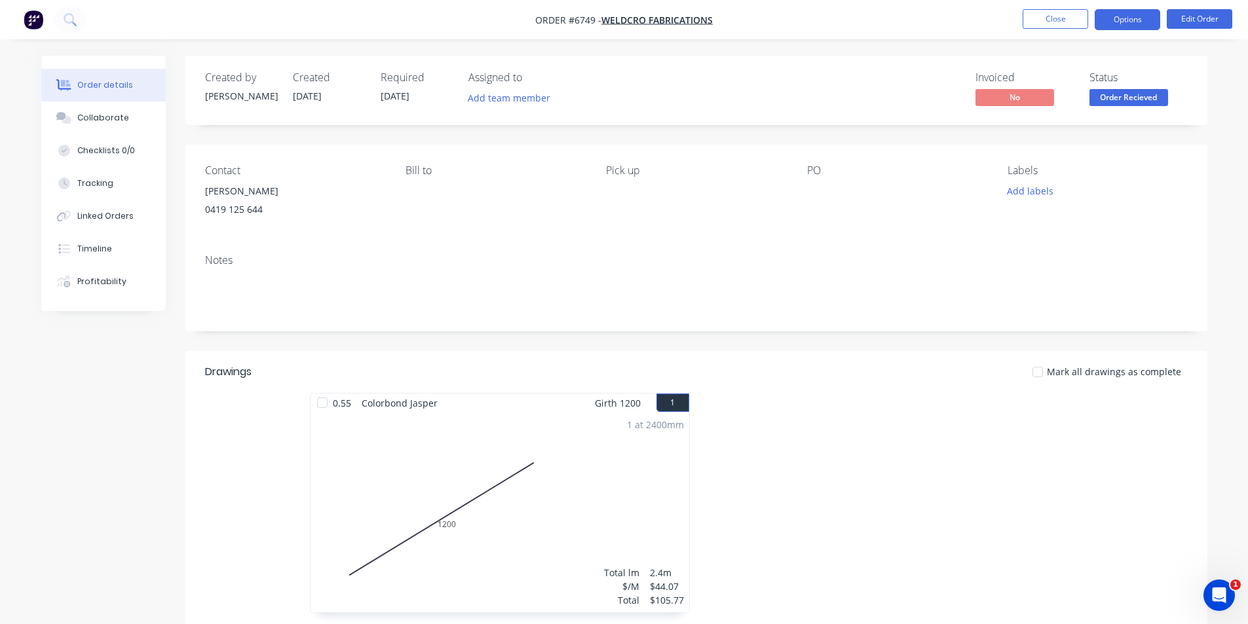
click at [1114, 16] on button "Options" at bounding box center [1126, 19] width 65 height 21
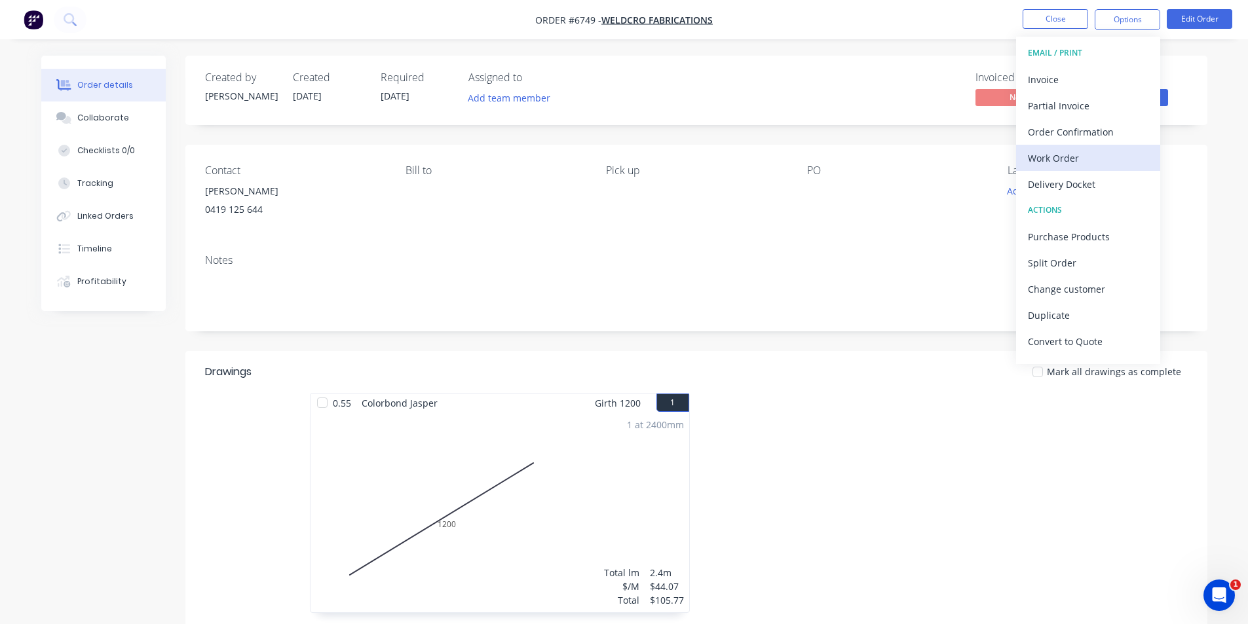
click at [1104, 163] on div "Work Order" at bounding box center [1088, 158] width 121 height 19
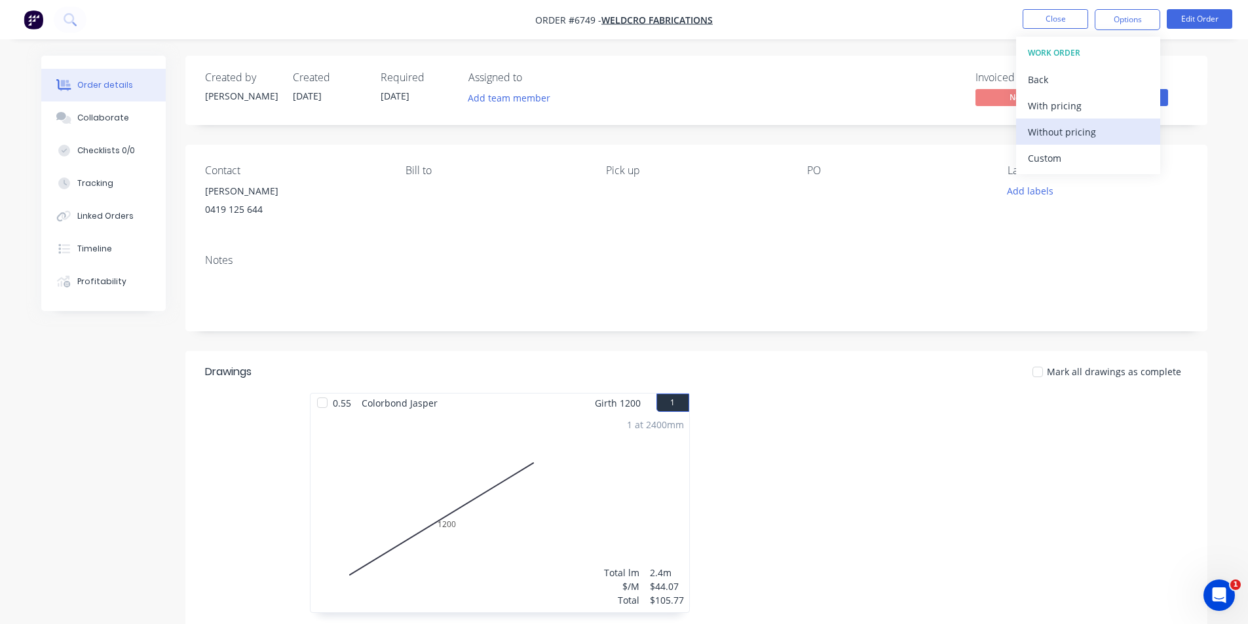
click at [1096, 137] on div "Without pricing" at bounding box center [1088, 131] width 121 height 19
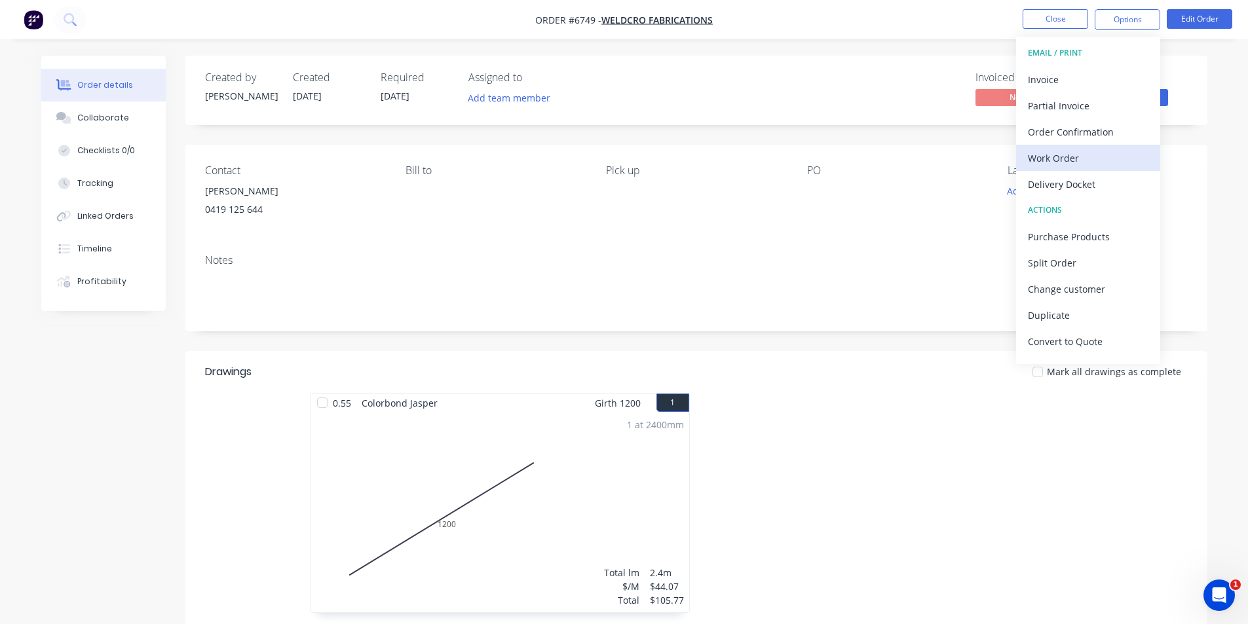
click at [1065, 169] on button "Work Order" at bounding box center [1088, 158] width 144 height 26
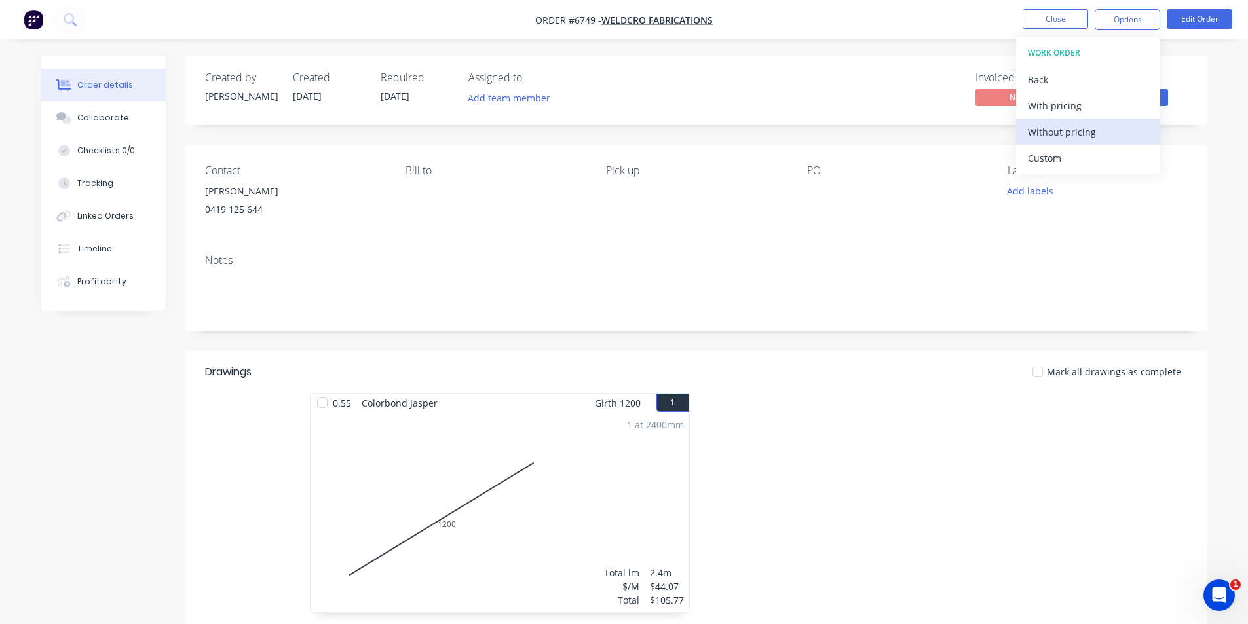
click at [1051, 132] on div "Without pricing" at bounding box center [1088, 131] width 121 height 19
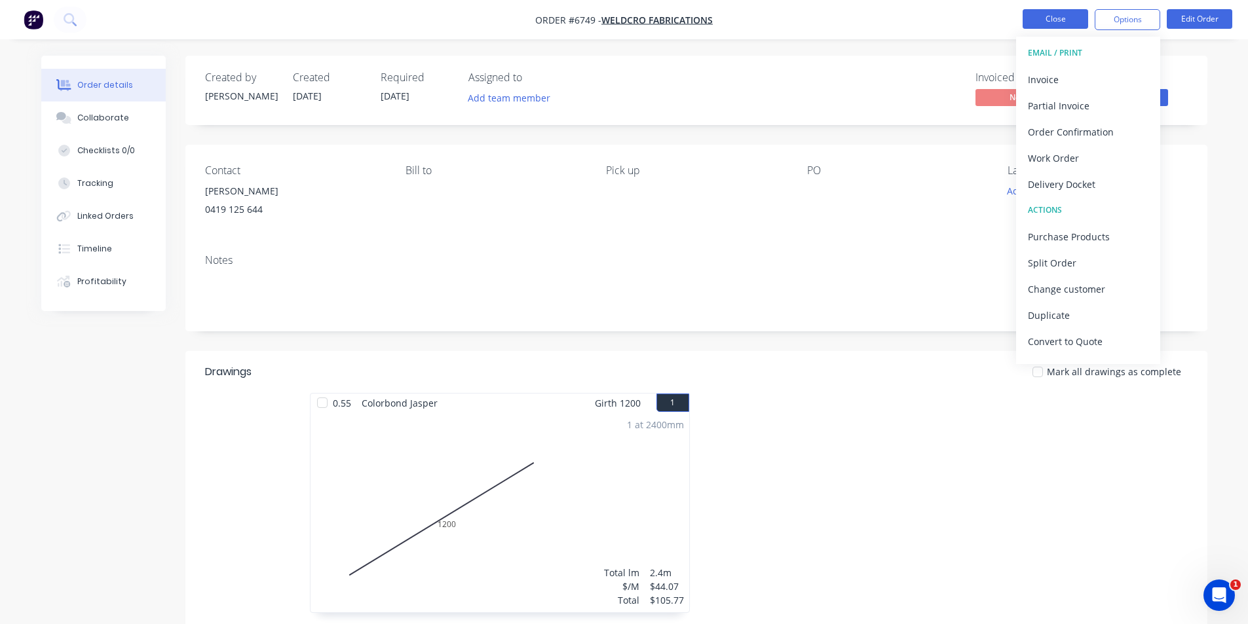
click at [1052, 13] on button "Close" at bounding box center [1054, 19] width 65 height 20
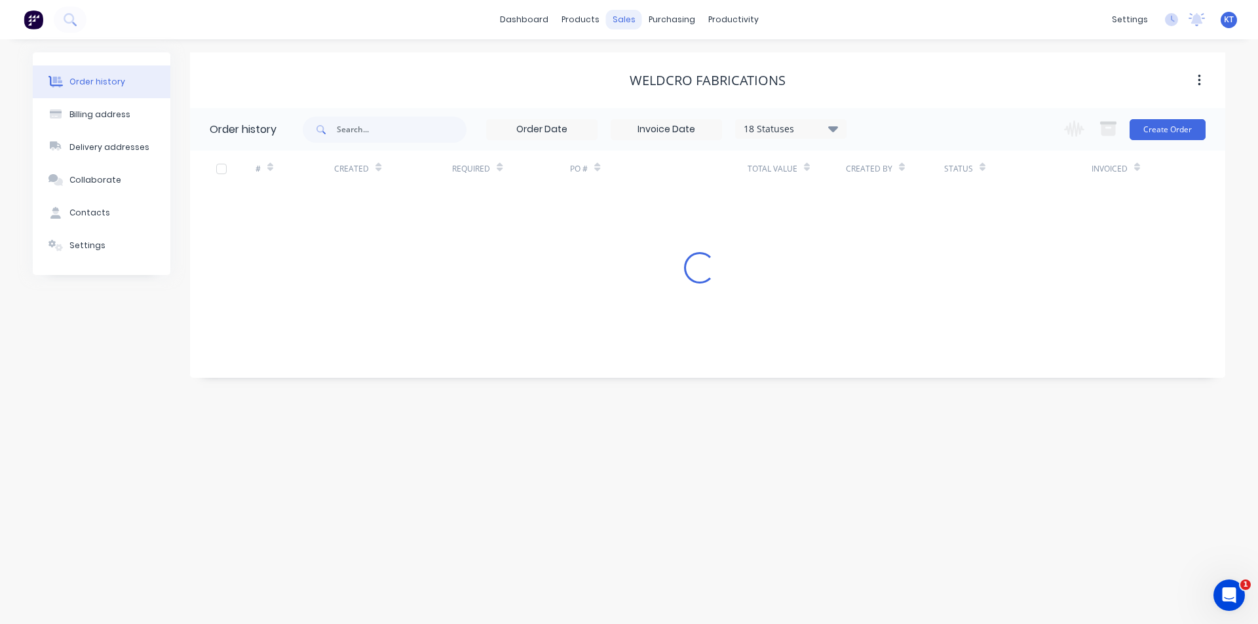
click at [626, 19] on div "sales" at bounding box center [624, 20] width 36 height 20
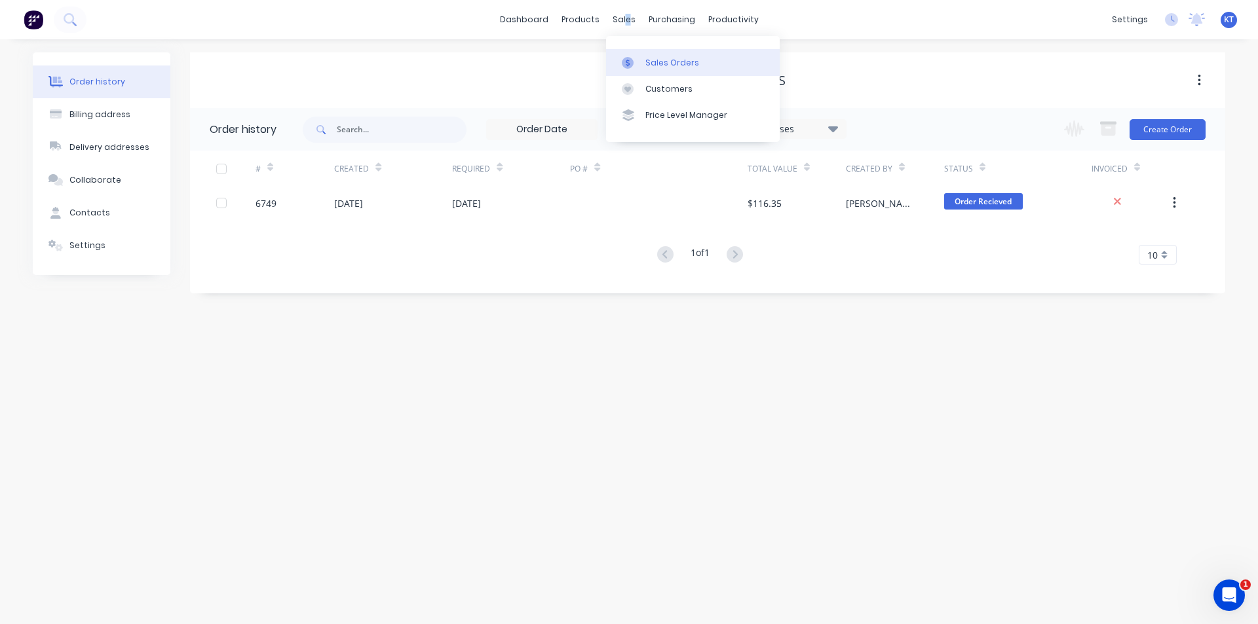
click at [637, 62] on div at bounding box center [632, 63] width 20 height 12
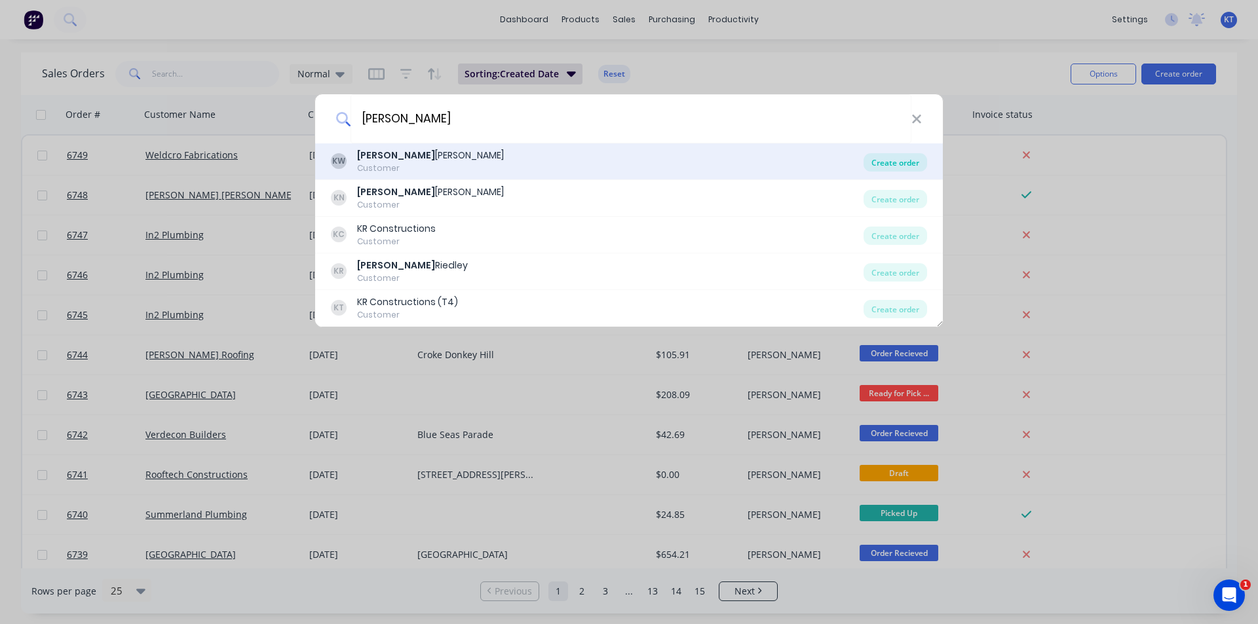
type input "[PERSON_NAME]"
click at [914, 159] on div "Create order" at bounding box center [895, 162] width 64 height 18
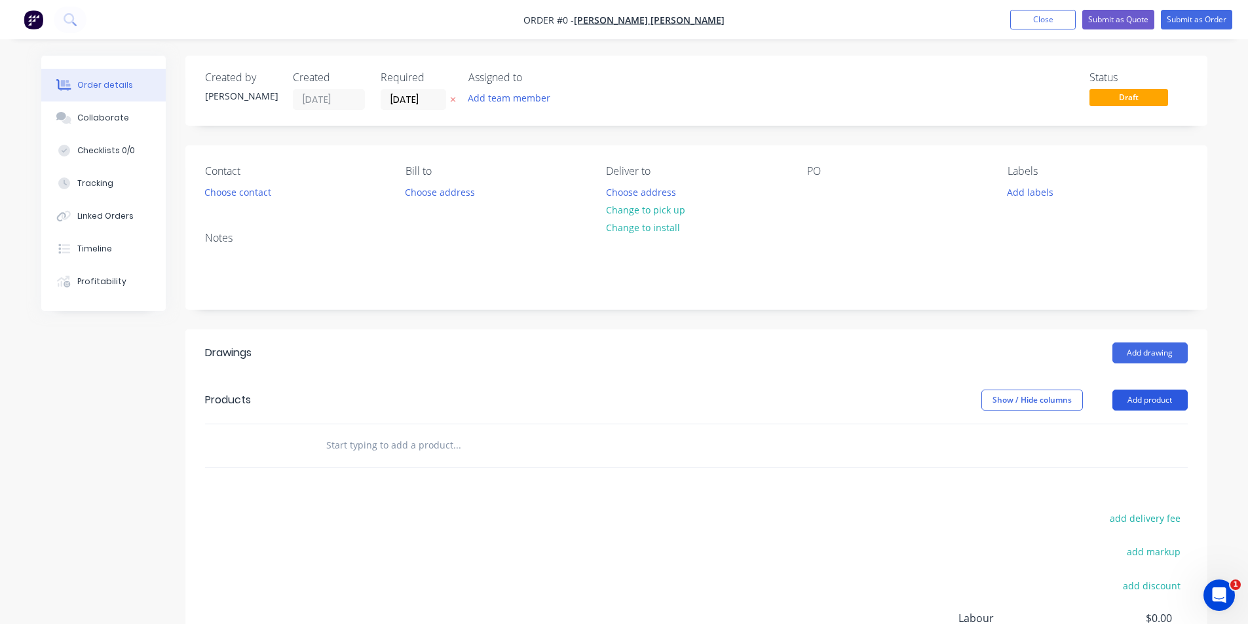
click at [1171, 400] on button "Add product" at bounding box center [1149, 400] width 75 height 21
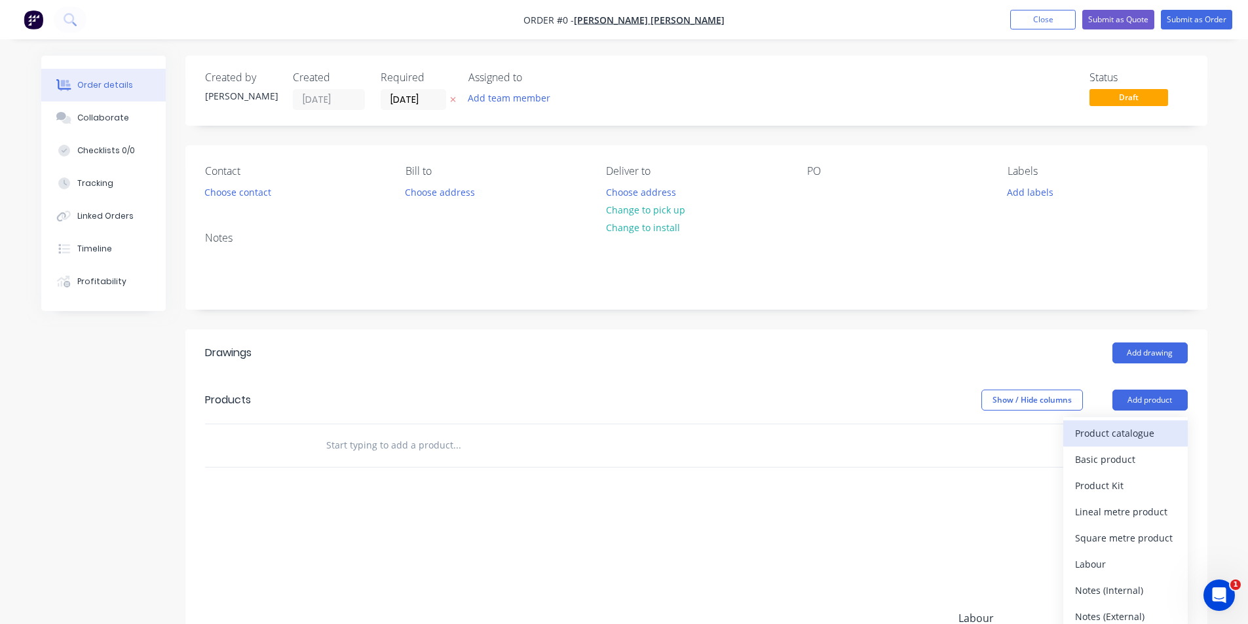
click at [1083, 426] on div "Product catalogue" at bounding box center [1125, 433] width 101 height 19
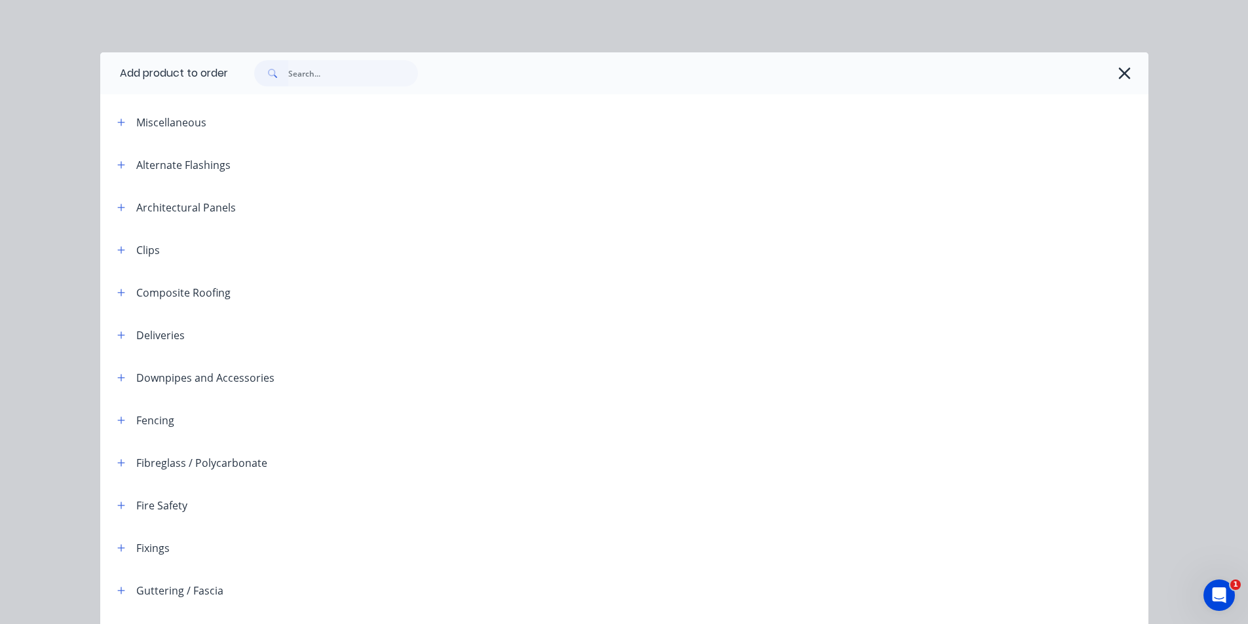
click at [320, 86] on input "text" at bounding box center [353, 73] width 130 height 26
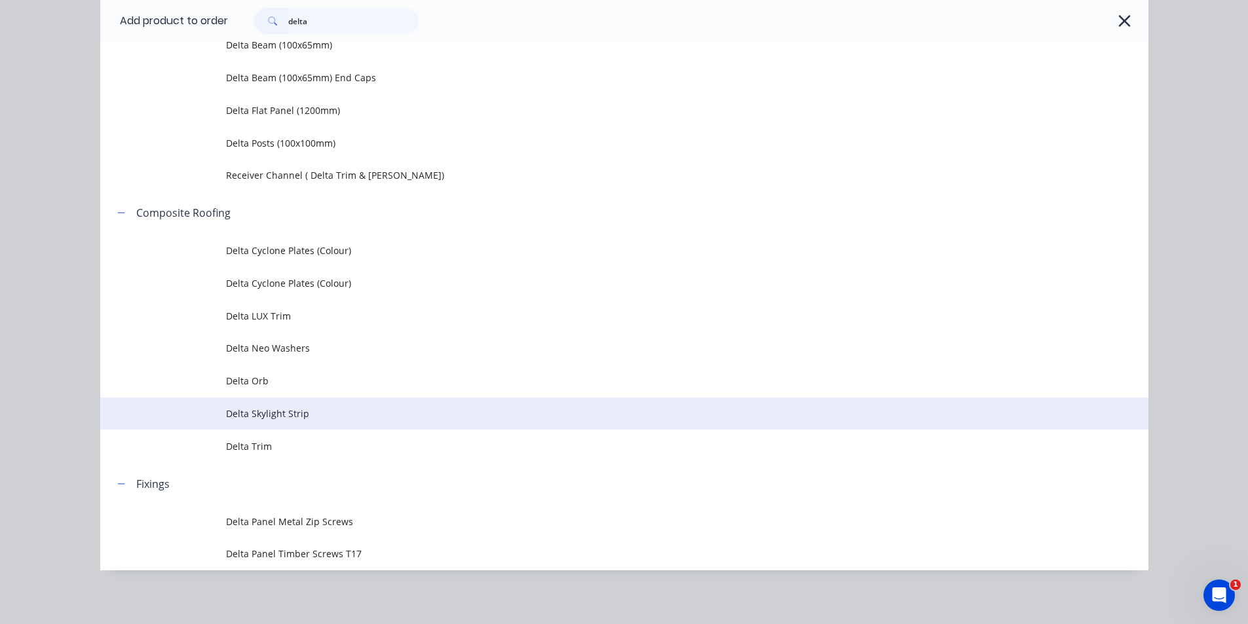
scroll to position [151, 0]
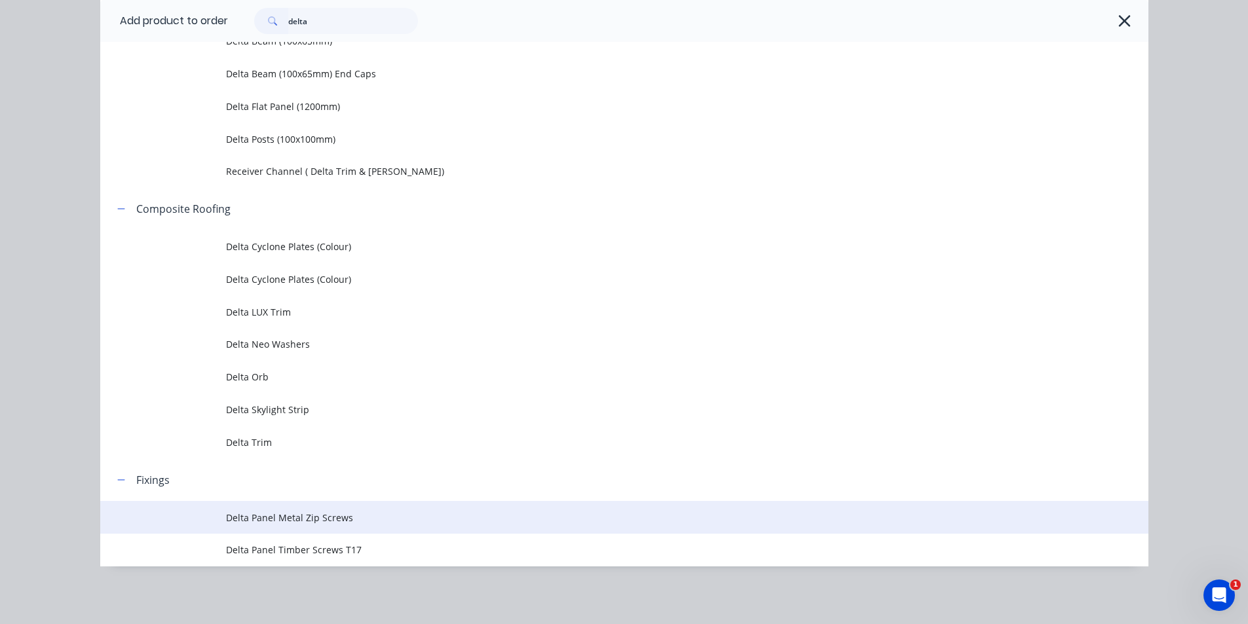
type input "delta"
click at [347, 527] on td "Delta Panel Metal Zip Screws" at bounding box center [687, 517] width 922 height 33
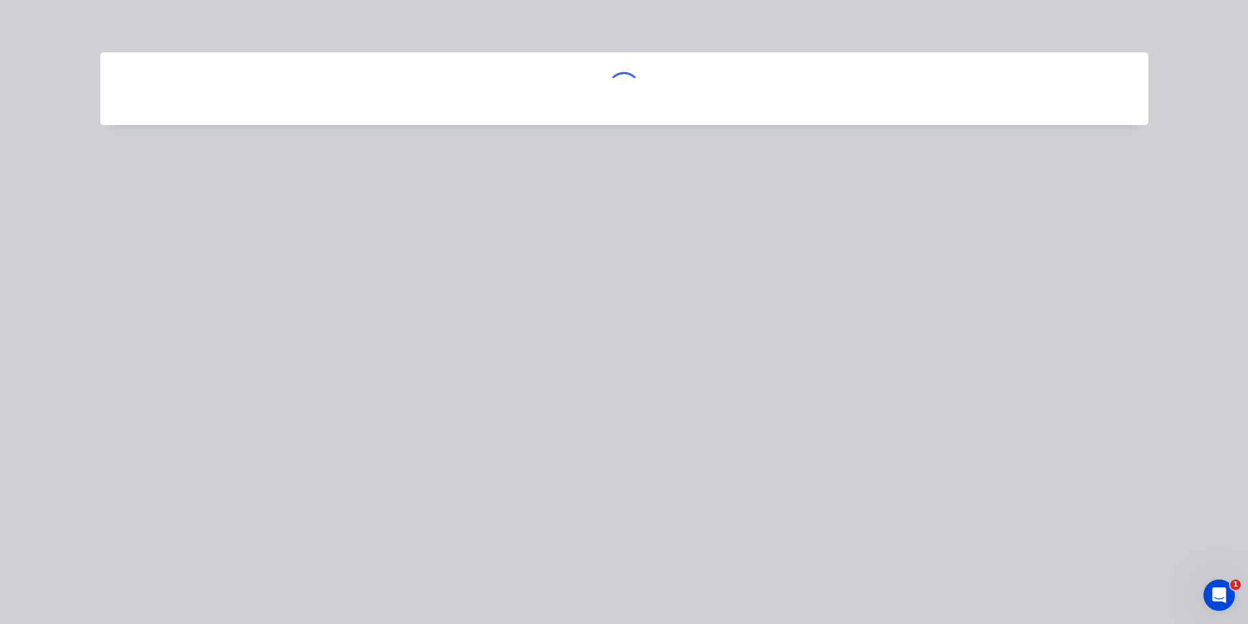
scroll to position [0, 0]
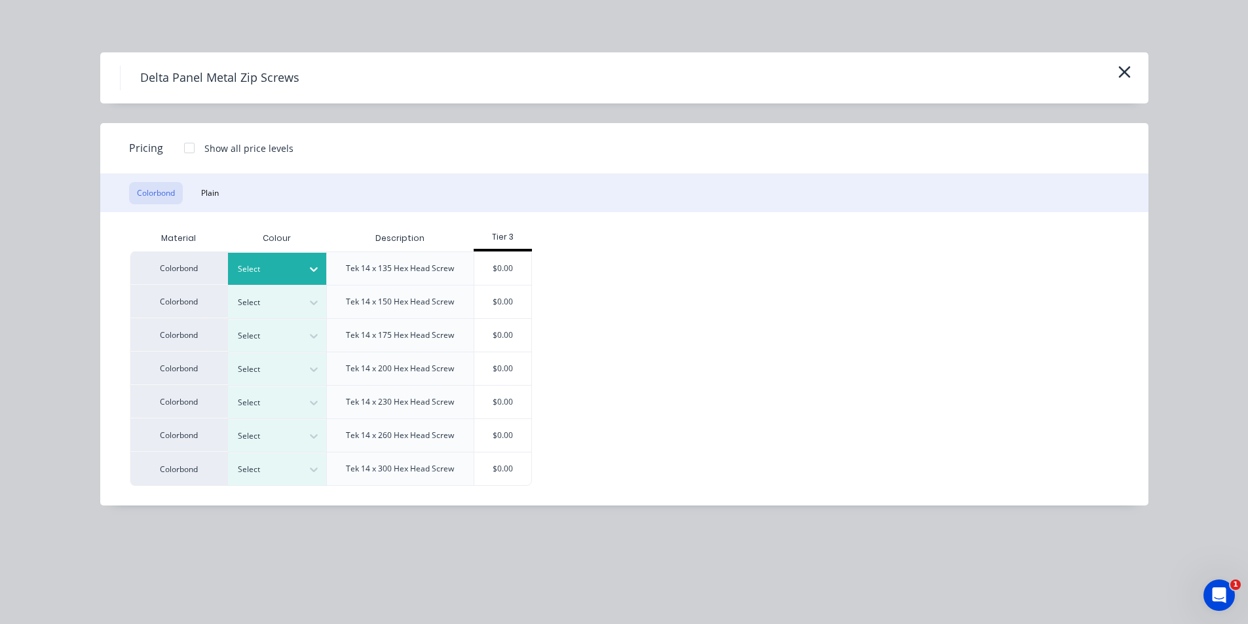
click at [313, 270] on icon at bounding box center [314, 269] width 8 height 5
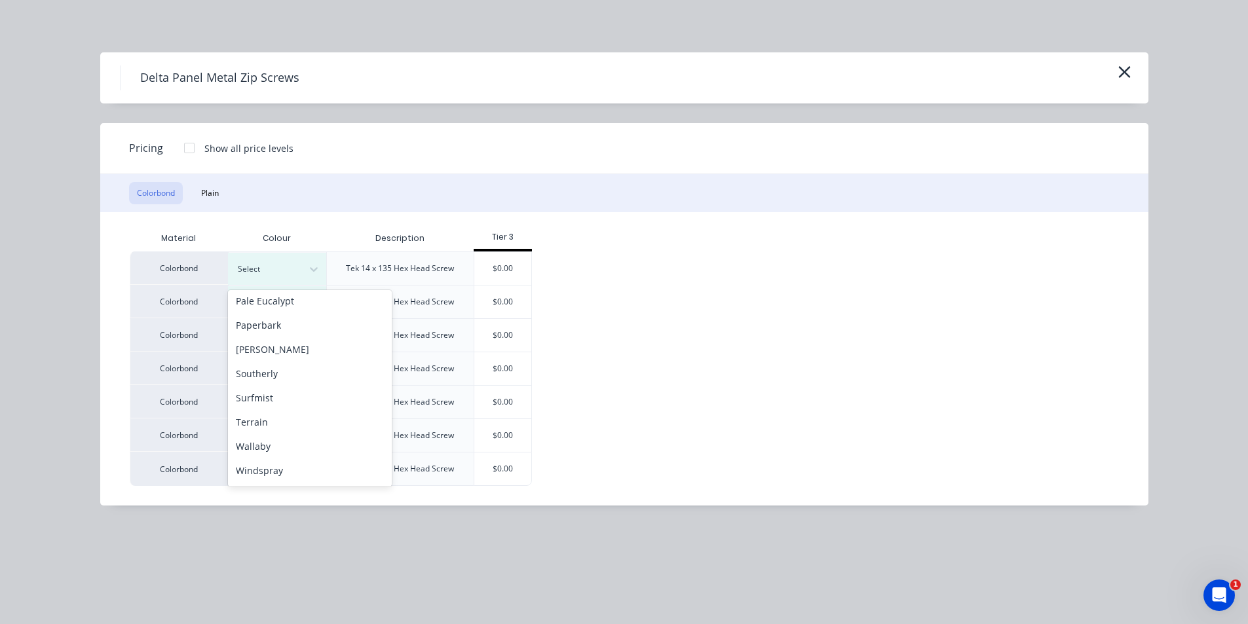
scroll to position [393, 0]
click at [309, 303] on div "Pale Eucalypt" at bounding box center [310, 300] width 164 height 24
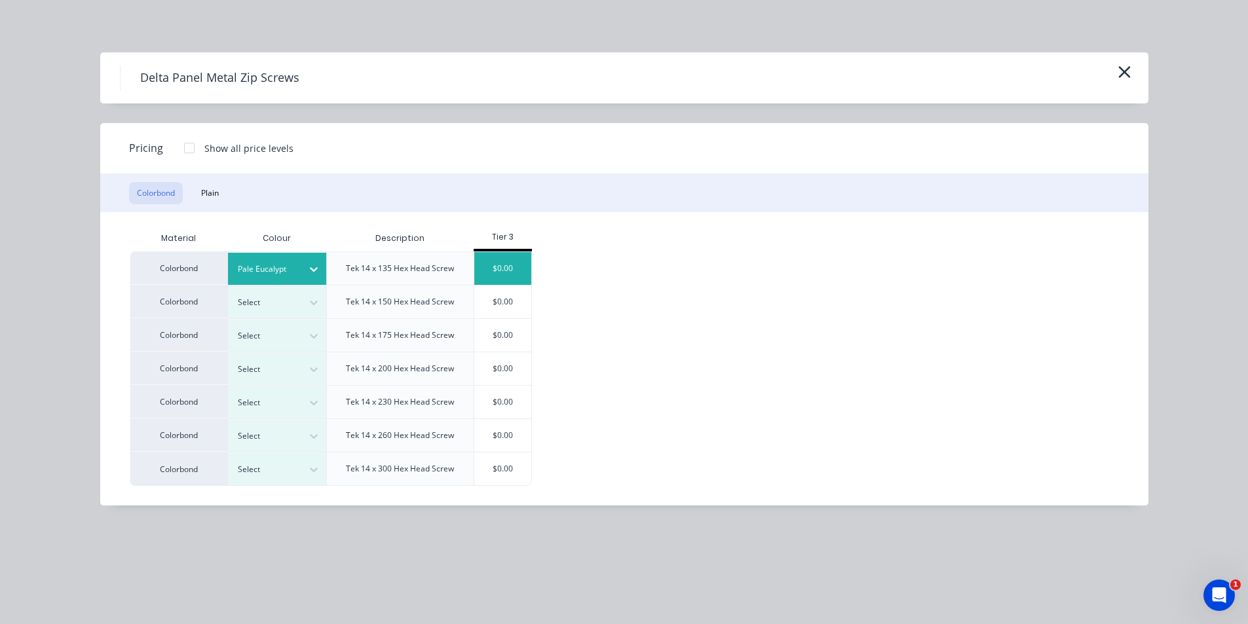
click at [510, 261] on div "$0.00" at bounding box center [502, 268] width 57 height 33
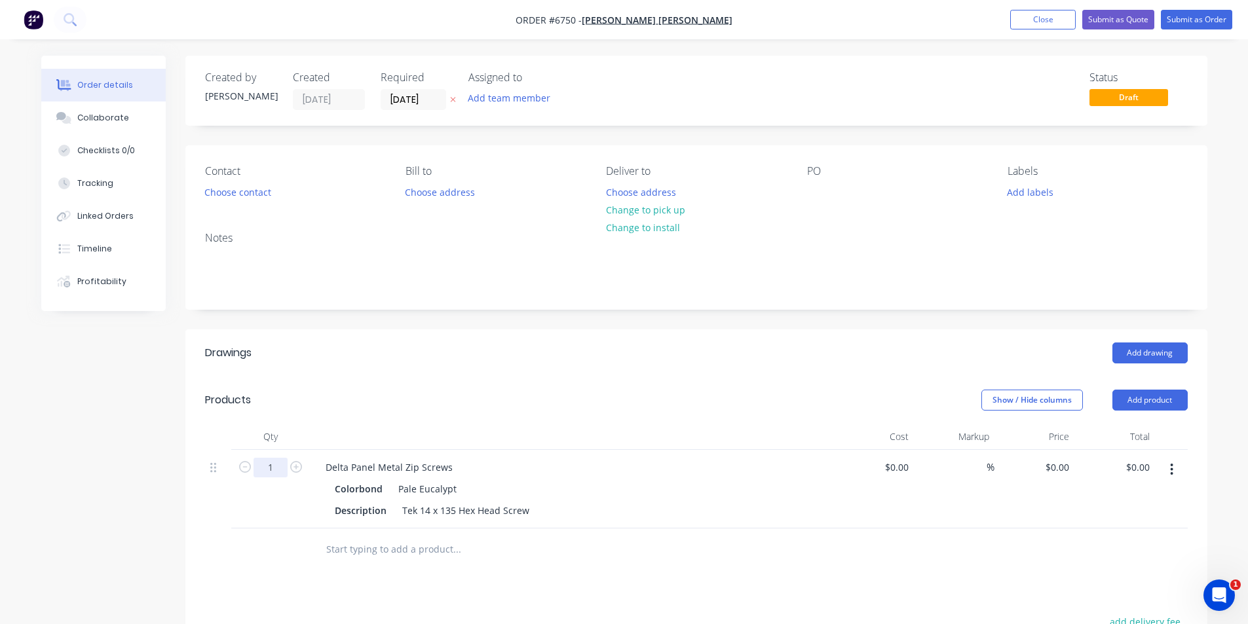
click at [284, 467] on input "1" at bounding box center [270, 468] width 34 height 20
type input "50"
click at [861, 521] on div "$0.00 $0.00" at bounding box center [874, 489] width 81 height 79
click at [1171, 467] on icon "button" at bounding box center [1171, 469] width 3 height 14
click at [1127, 528] on div "Duplicate" at bounding box center [1125, 530] width 101 height 19
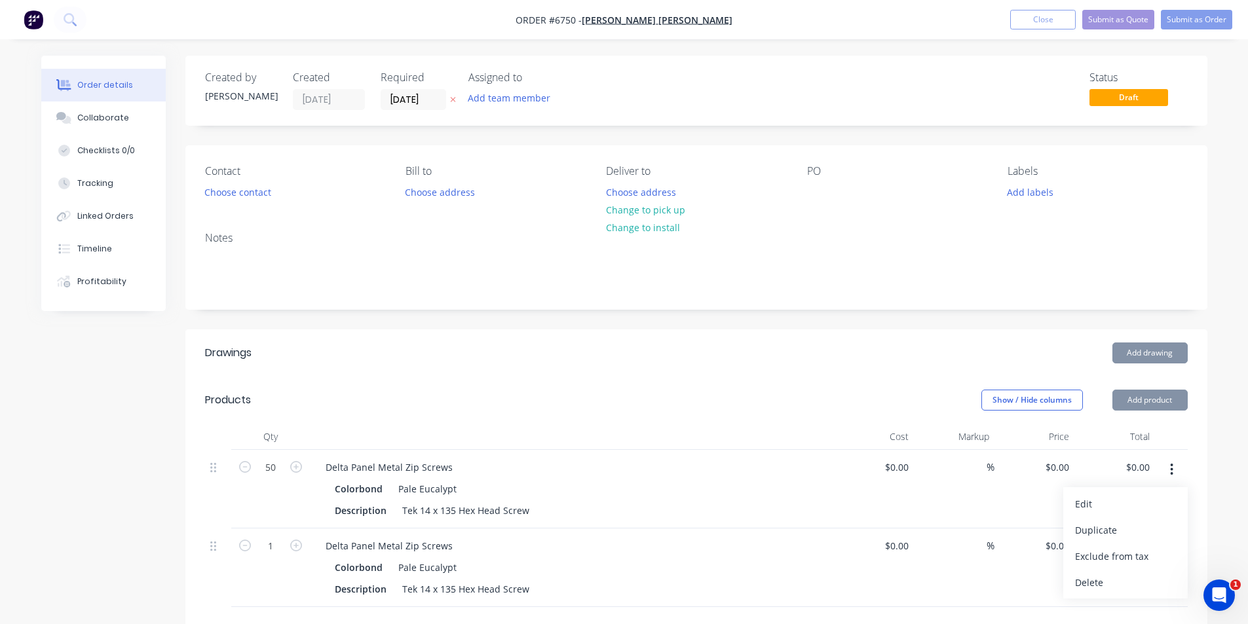
click at [453, 580] on div "Tek 14 x 135 Hex Head Screw" at bounding box center [466, 589] width 138 height 19
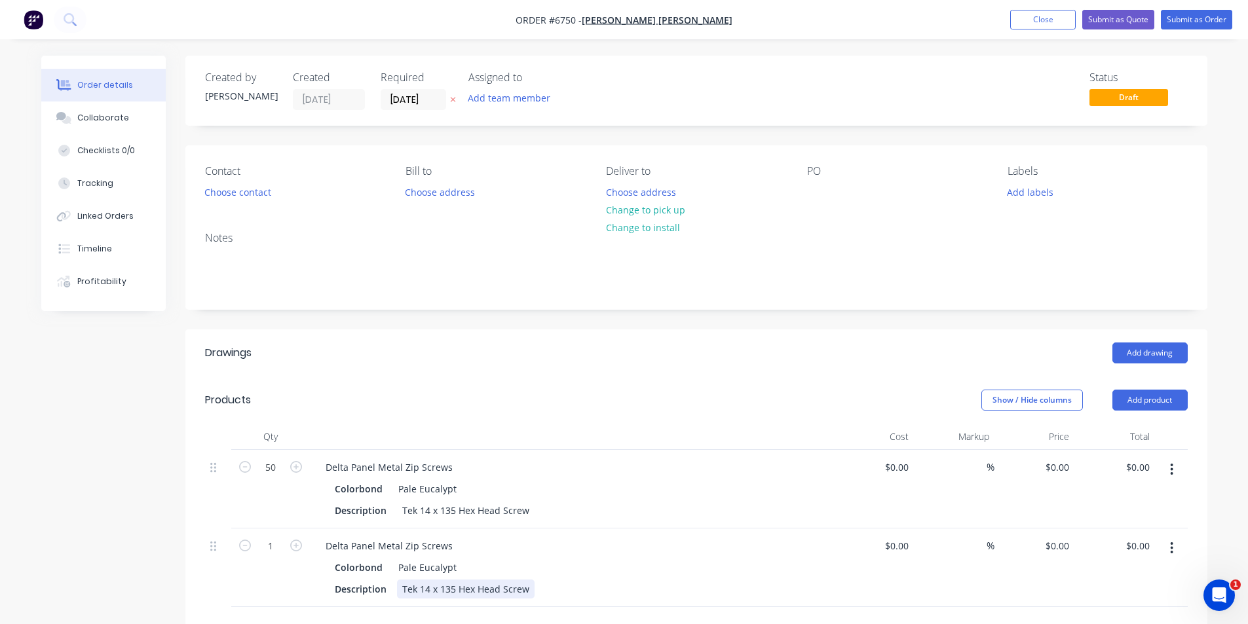
scroll to position [327, 0]
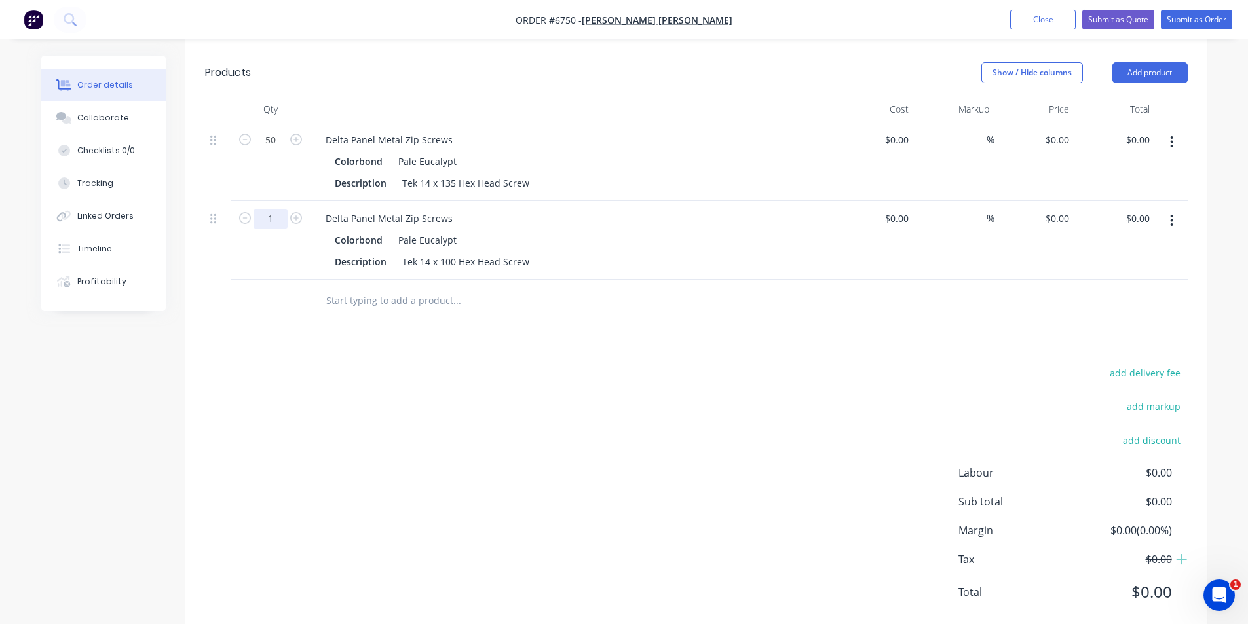
click at [274, 150] on input "1" at bounding box center [270, 140] width 34 height 20
type input "100"
click at [728, 354] on div "Drawings Add drawing Products Show / Hide columns Add product Qty Cost Markup P…" at bounding box center [696, 319] width 1022 height 635
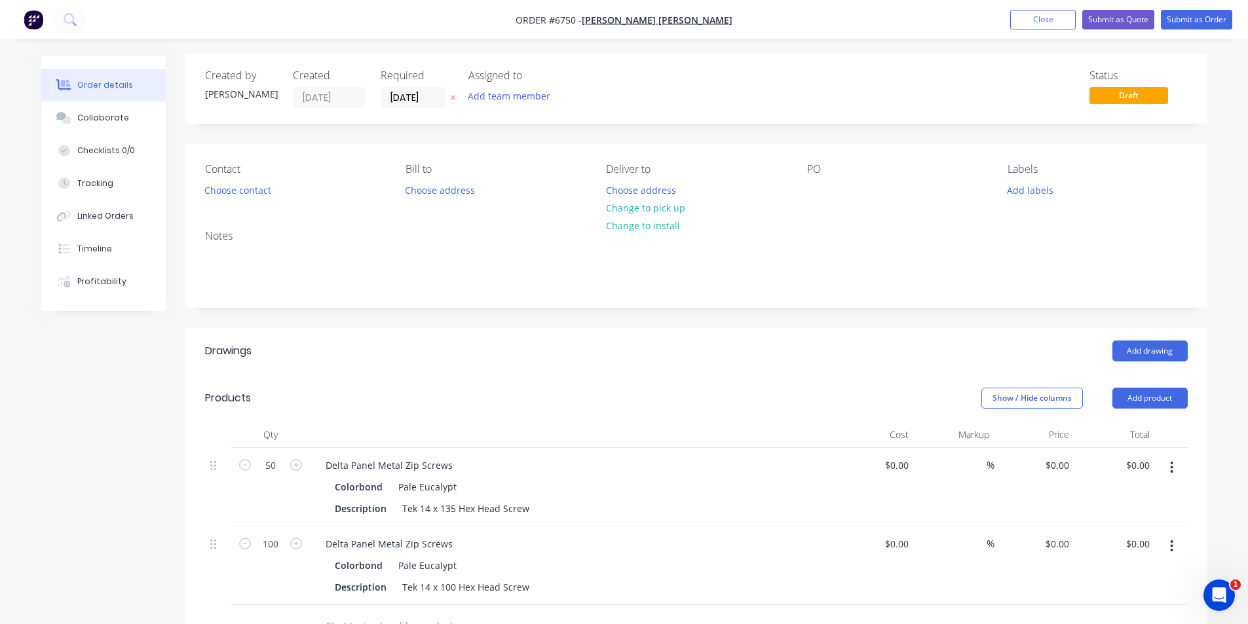
scroll to position [0, 0]
click at [252, 195] on button "Choose contact" at bounding box center [237, 192] width 81 height 18
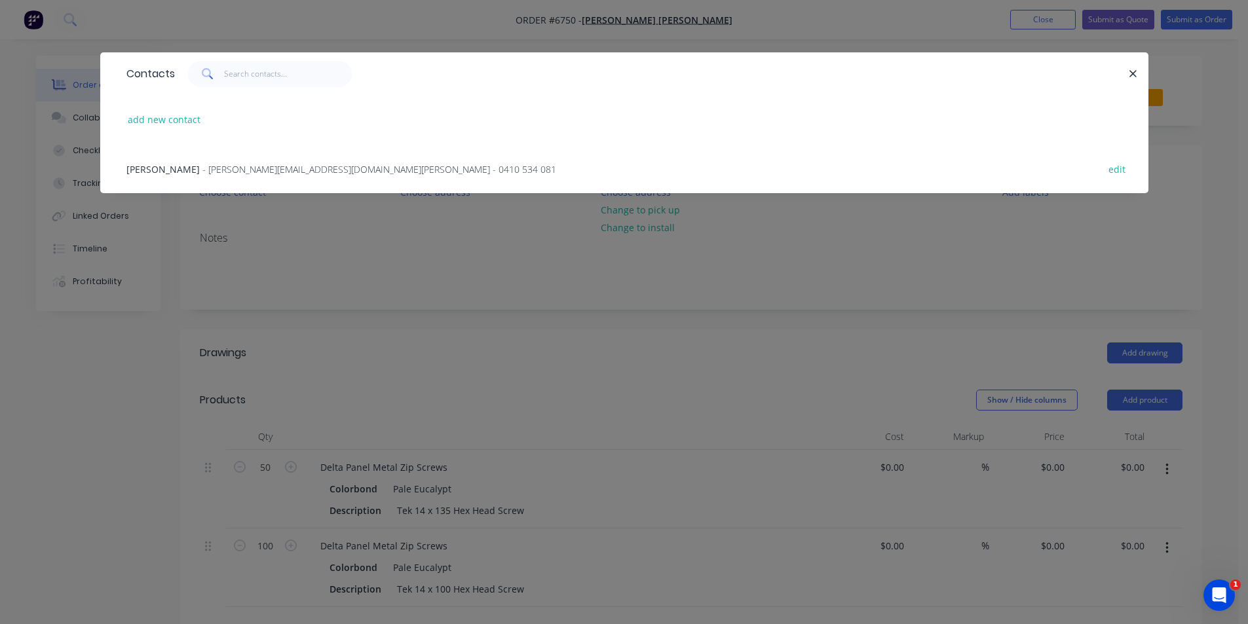
click at [202, 164] on span "- kane@wheelerandhumeplumbing.com.au - 0410 534 081" at bounding box center [379, 169] width 354 height 12
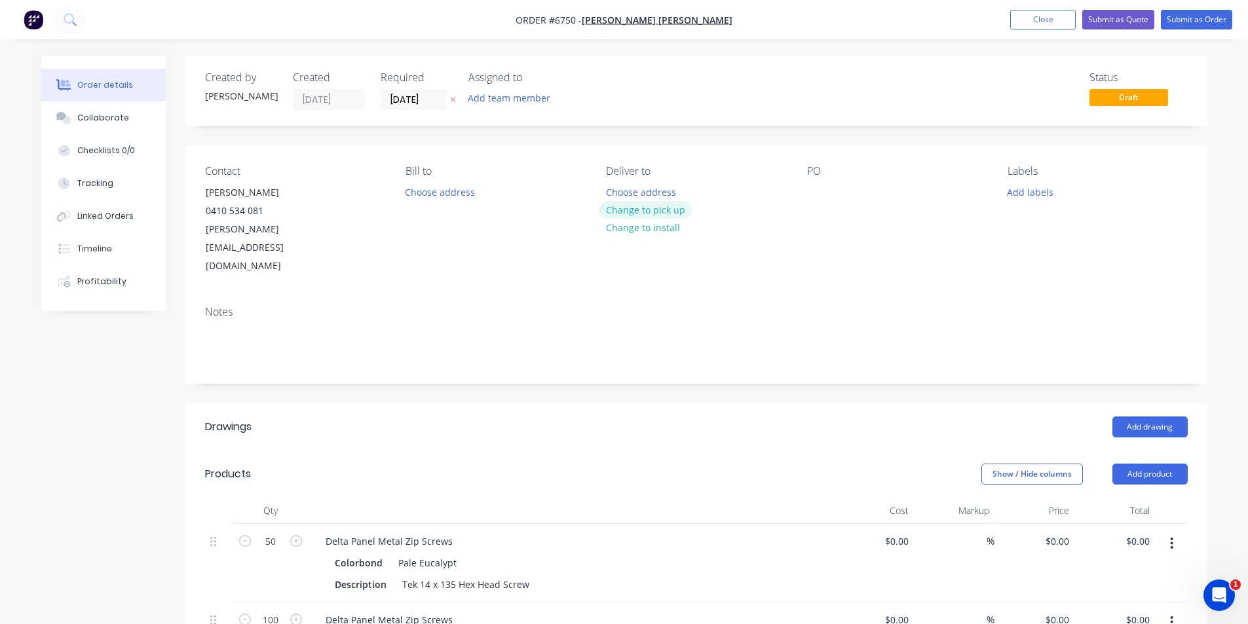
click at [648, 210] on button "Change to pick up" at bounding box center [645, 210] width 93 height 18
drag, startPoint x: 1217, startPoint y: 17, endPoint x: 1250, endPoint y: 22, distance: 33.2
click at [1216, 17] on button "Submit as Order" at bounding box center [1196, 20] width 71 height 20
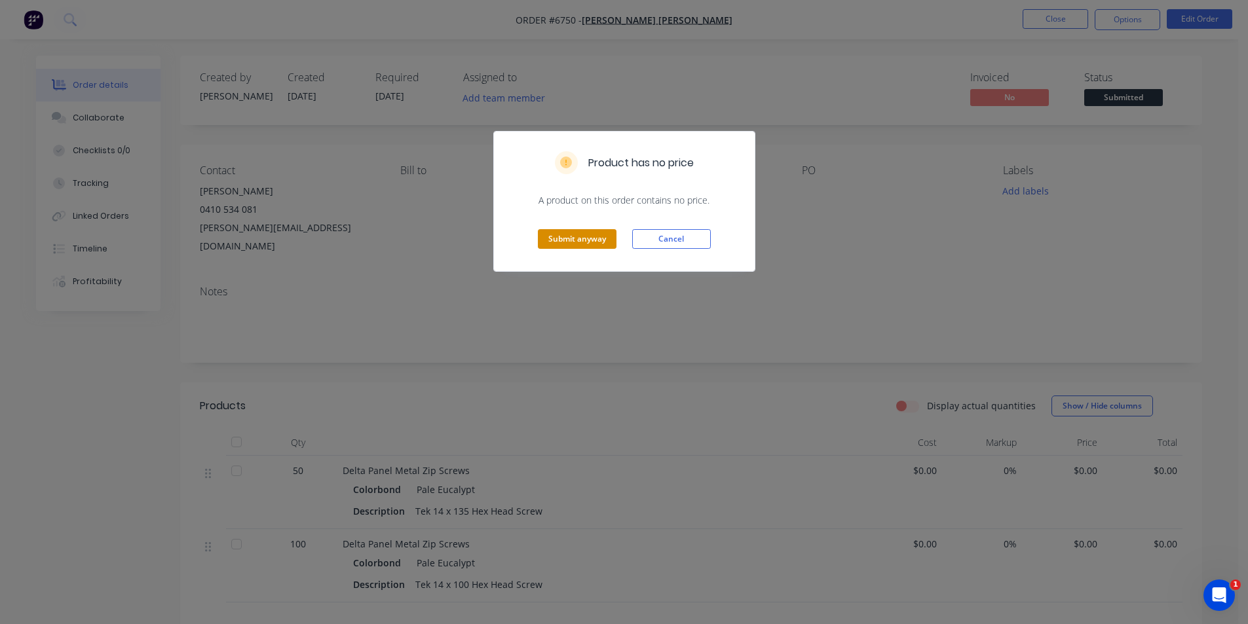
click at [579, 242] on button "Submit anyway" at bounding box center [577, 239] width 79 height 20
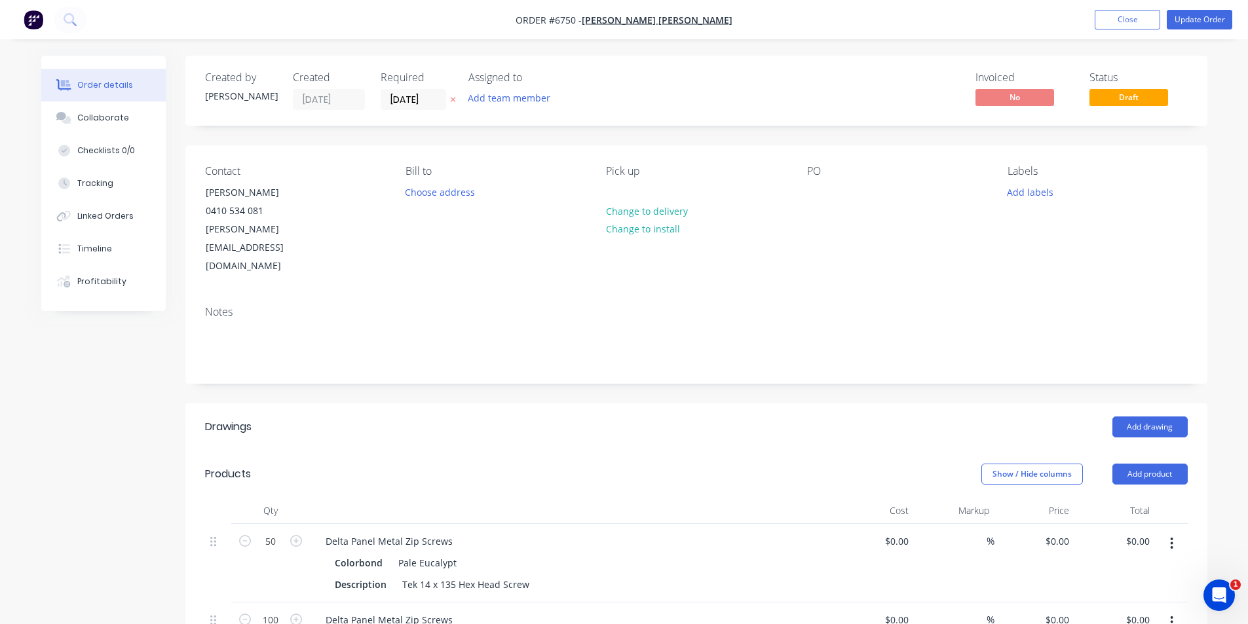
scroll to position [65, 0]
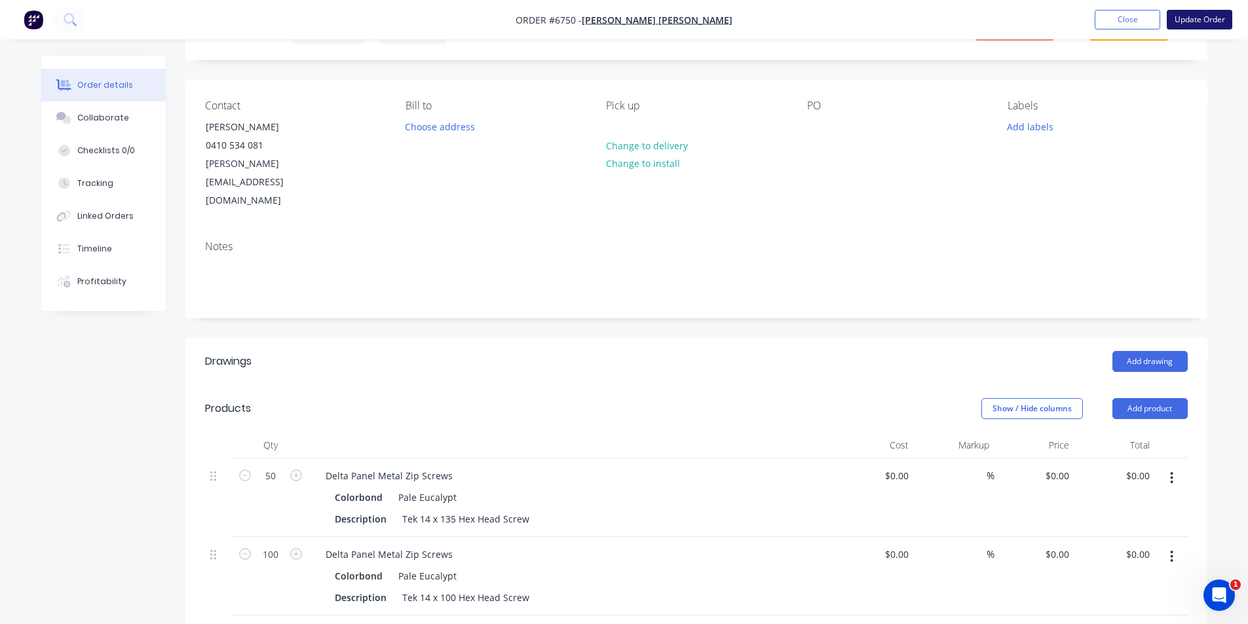
drag, startPoint x: 1205, startPoint y: 41, endPoint x: 1204, endPoint y: 28, distance: 12.5
click at [1204, 39] on div "Order #6750 - Kane Wheeler Add product Close Update Order Order details Collabo…" at bounding box center [624, 464] width 1248 height 1058
click at [1204, 24] on button "Update Order" at bounding box center [1199, 20] width 65 height 20
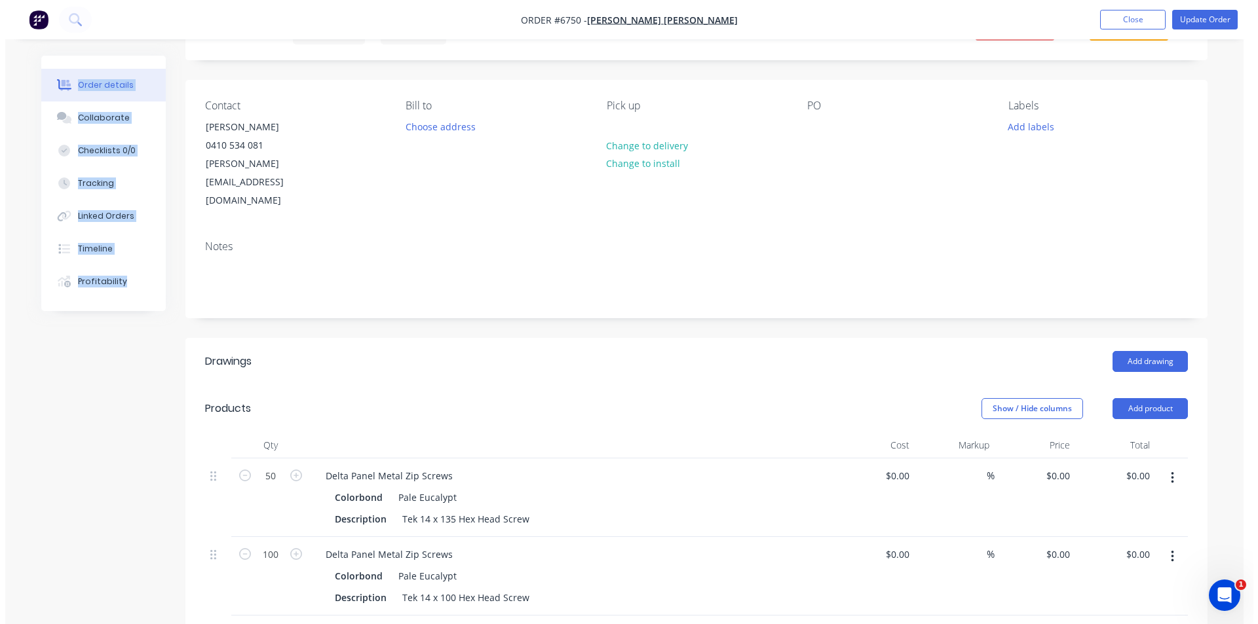
scroll to position [0, 0]
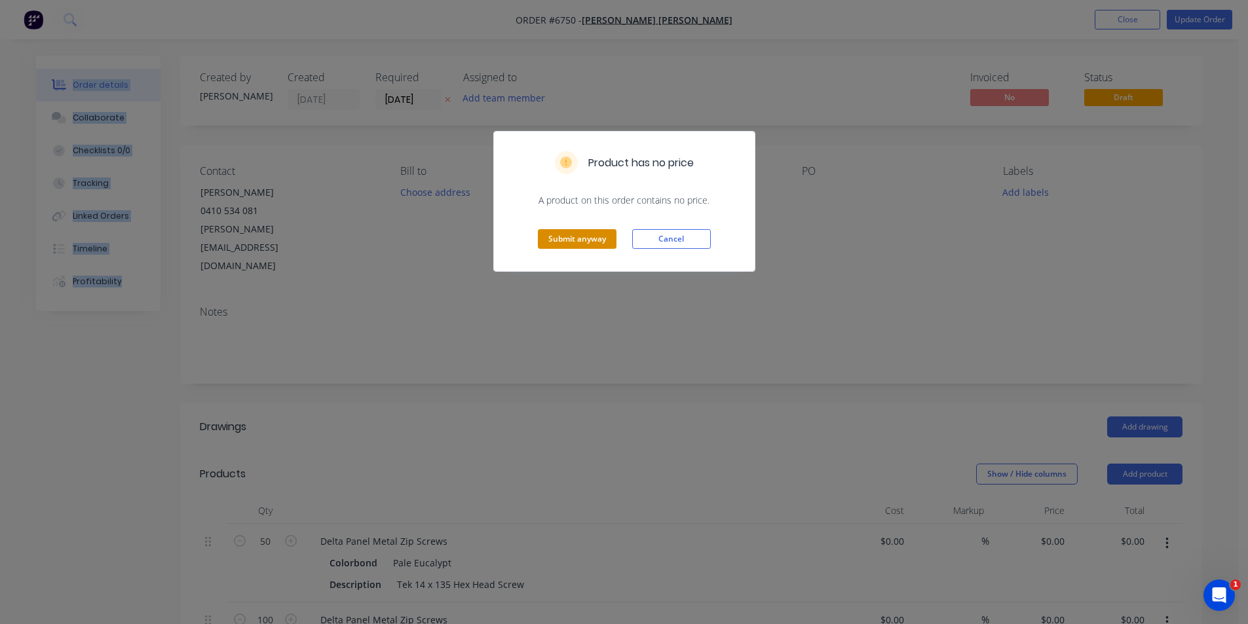
click at [564, 231] on button "Submit anyway" at bounding box center [577, 239] width 79 height 20
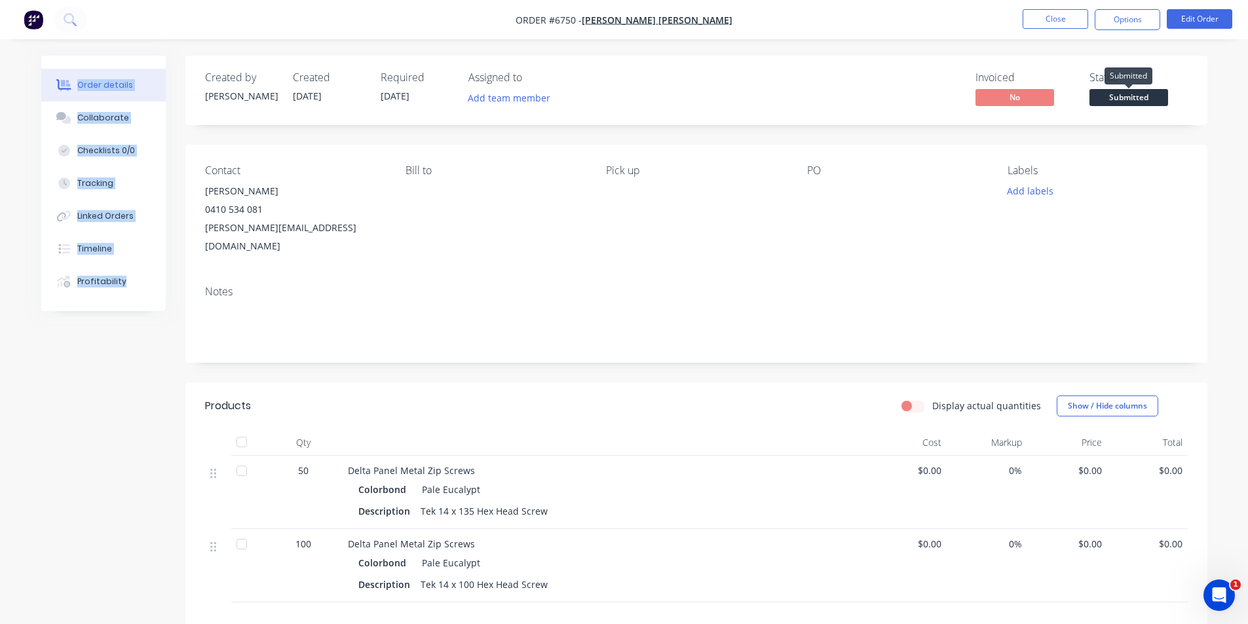
click at [1115, 97] on span "Submitted" at bounding box center [1128, 97] width 79 height 16
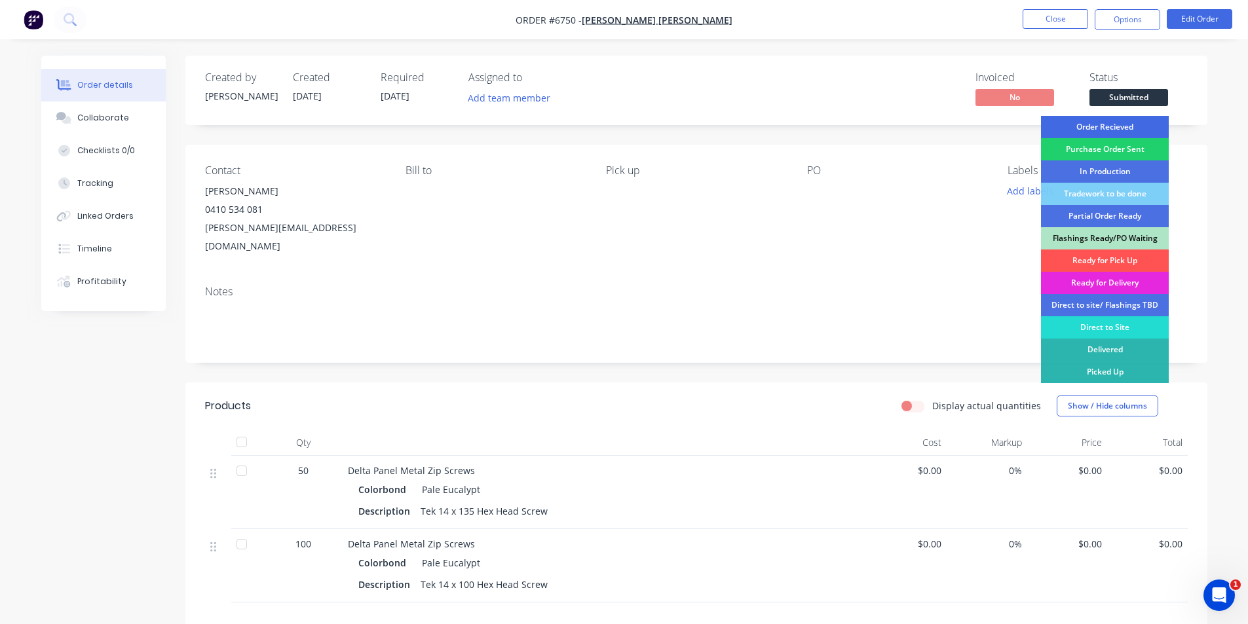
click at [1118, 127] on div "Order Recieved" at bounding box center [1105, 127] width 128 height 22
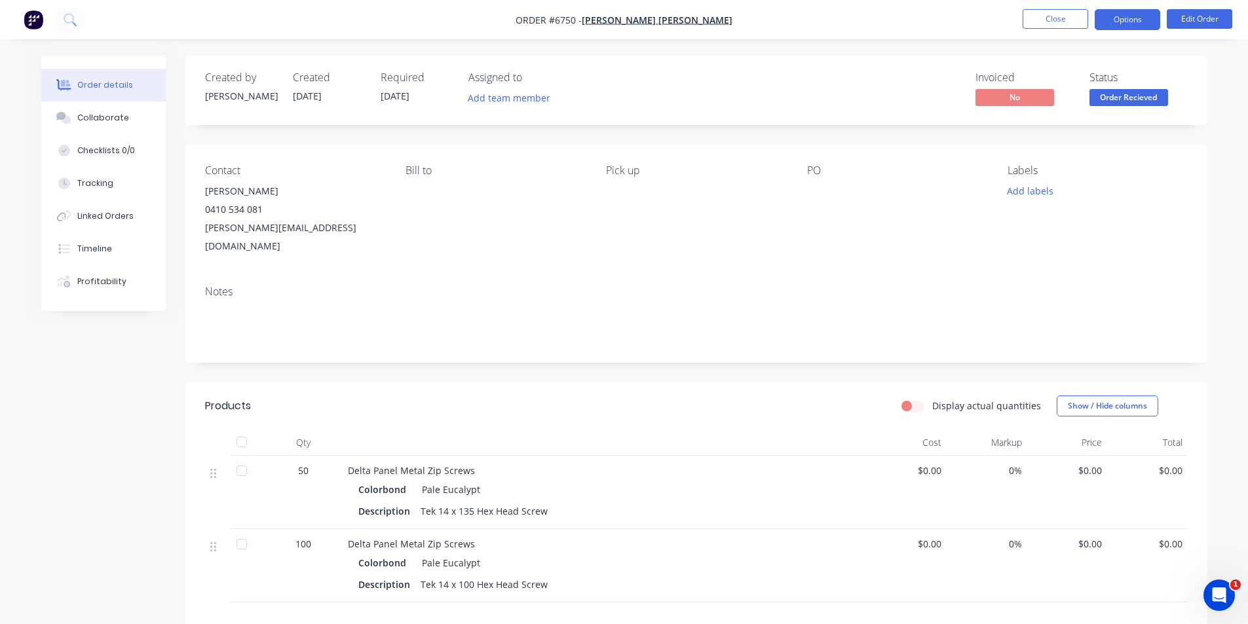
click at [1142, 16] on button "Options" at bounding box center [1126, 19] width 65 height 21
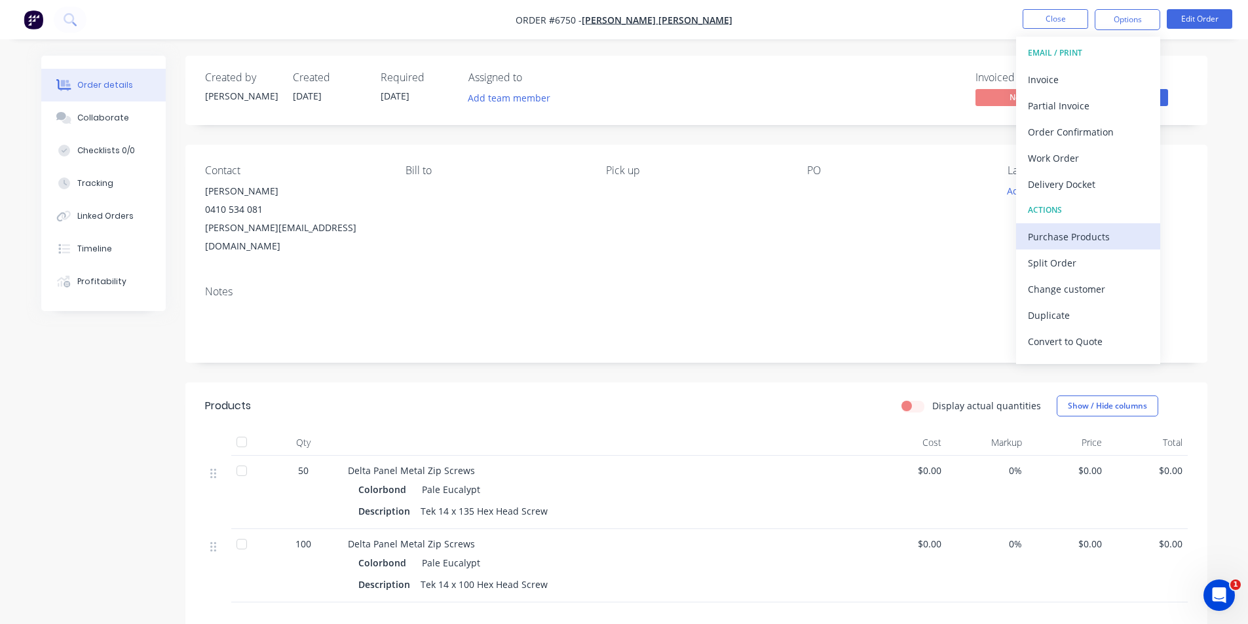
click at [1087, 231] on div "Purchase Products" at bounding box center [1088, 236] width 121 height 19
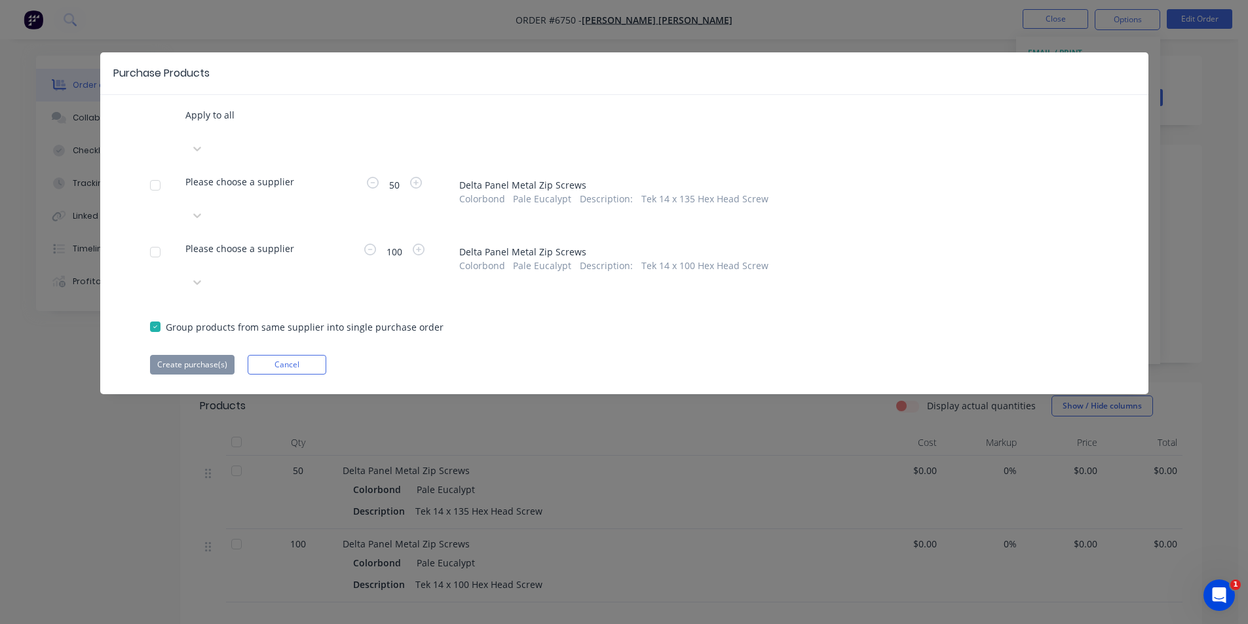
click at [188, 138] on div at bounding box center [186, 130] width 3 height 16
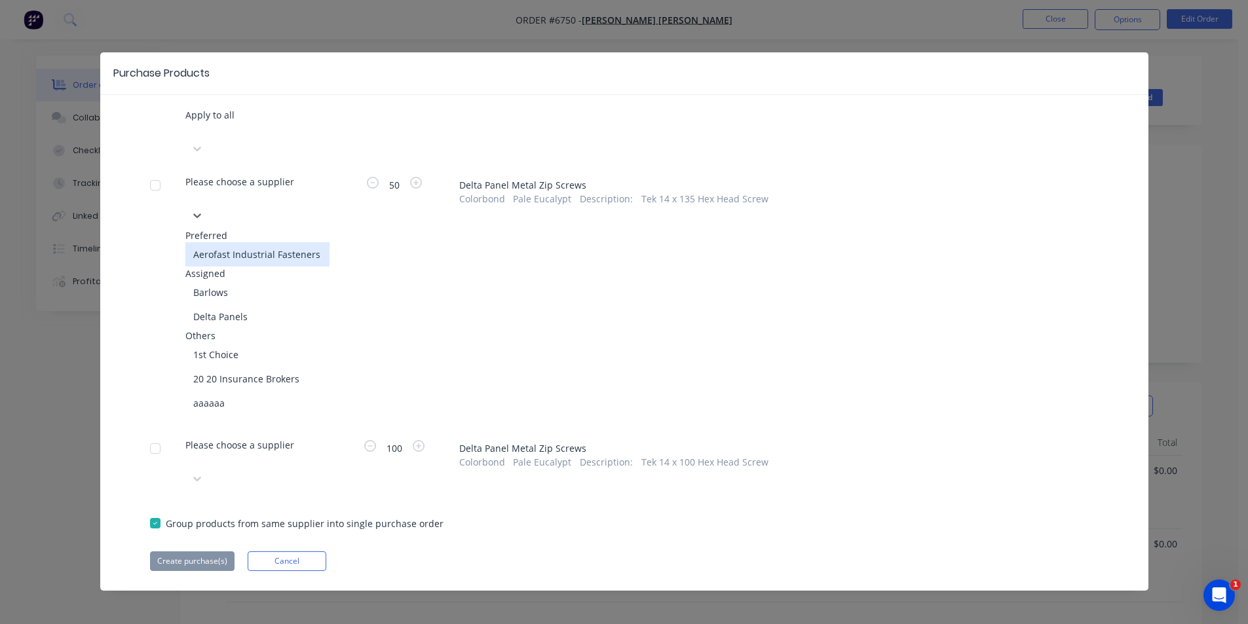
click at [221, 242] on div "Aerofast Industrial Fasteners" at bounding box center [257, 254] width 144 height 24
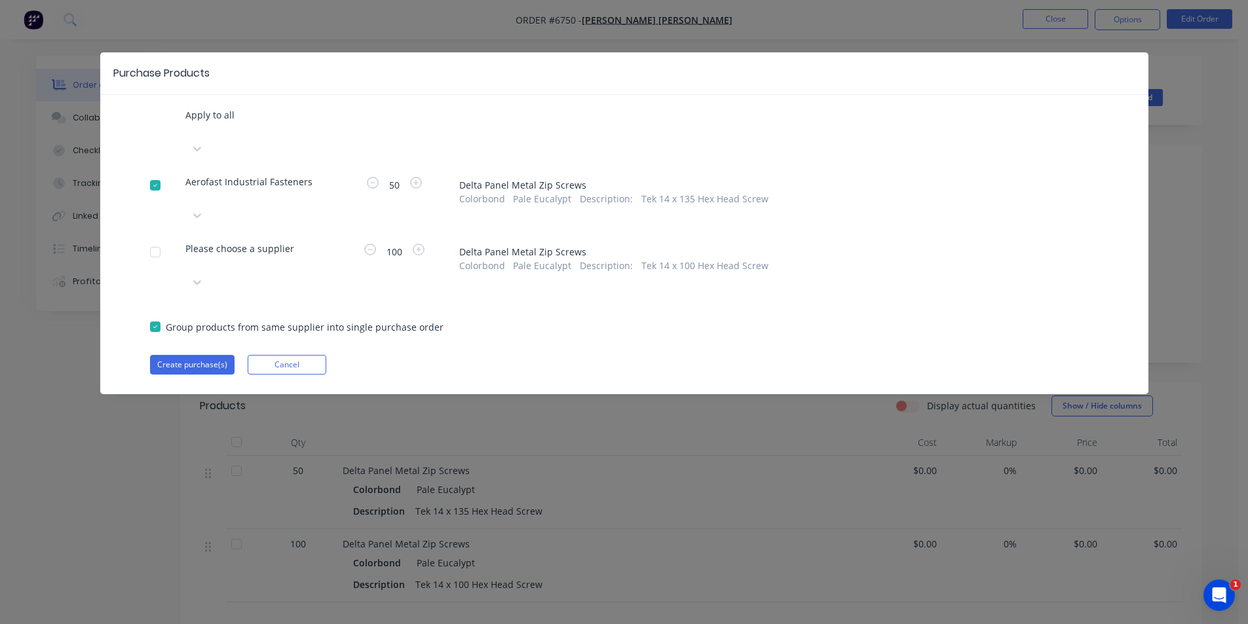
click at [188, 138] on div at bounding box center [186, 130] width 3 height 16
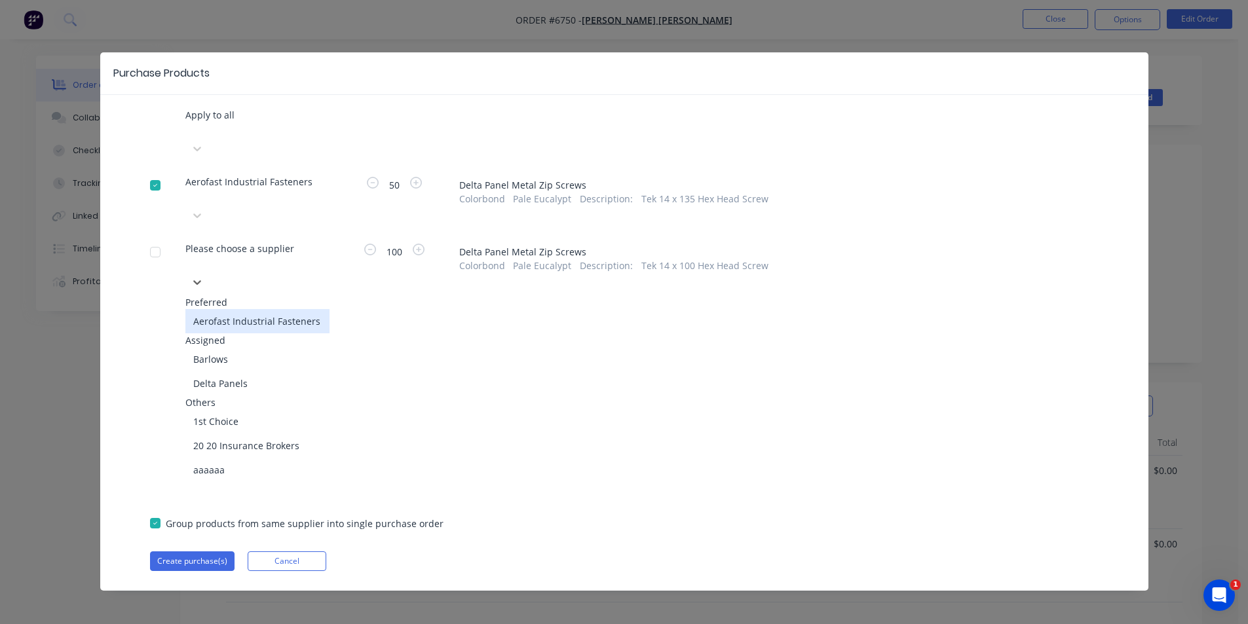
click at [280, 309] on div "Aerofast Industrial Fasteners" at bounding box center [257, 321] width 144 height 24
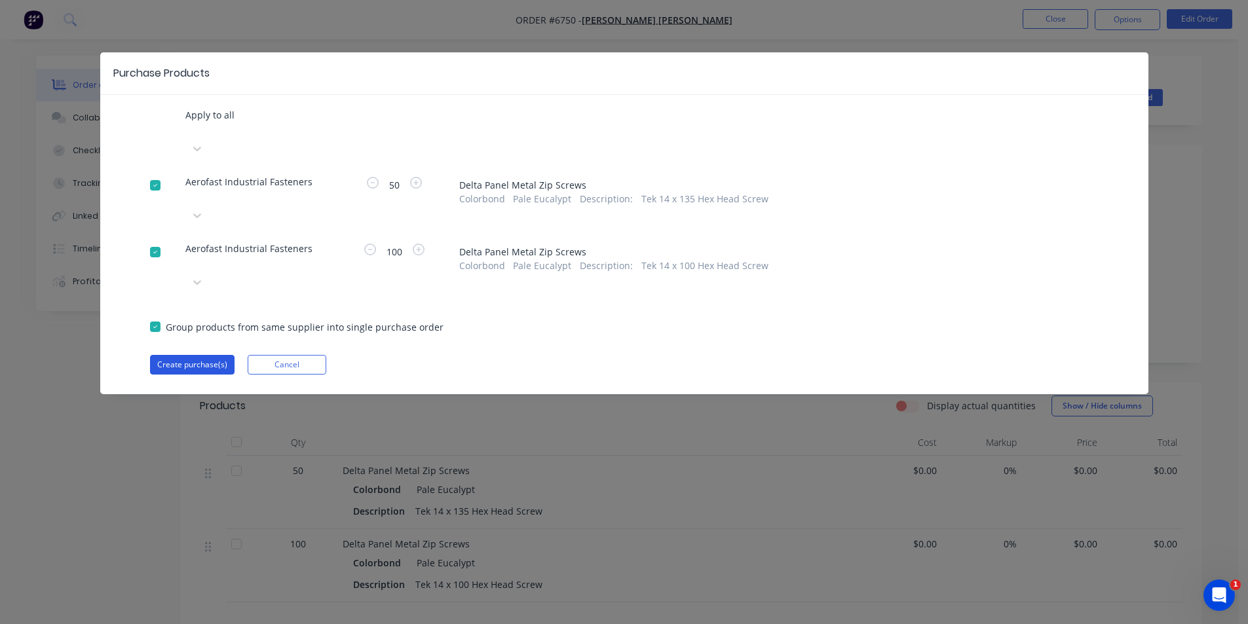
click at [174, 355] on button "Create purchase(s)" at bounding box center [192, 365] width 84 height 20
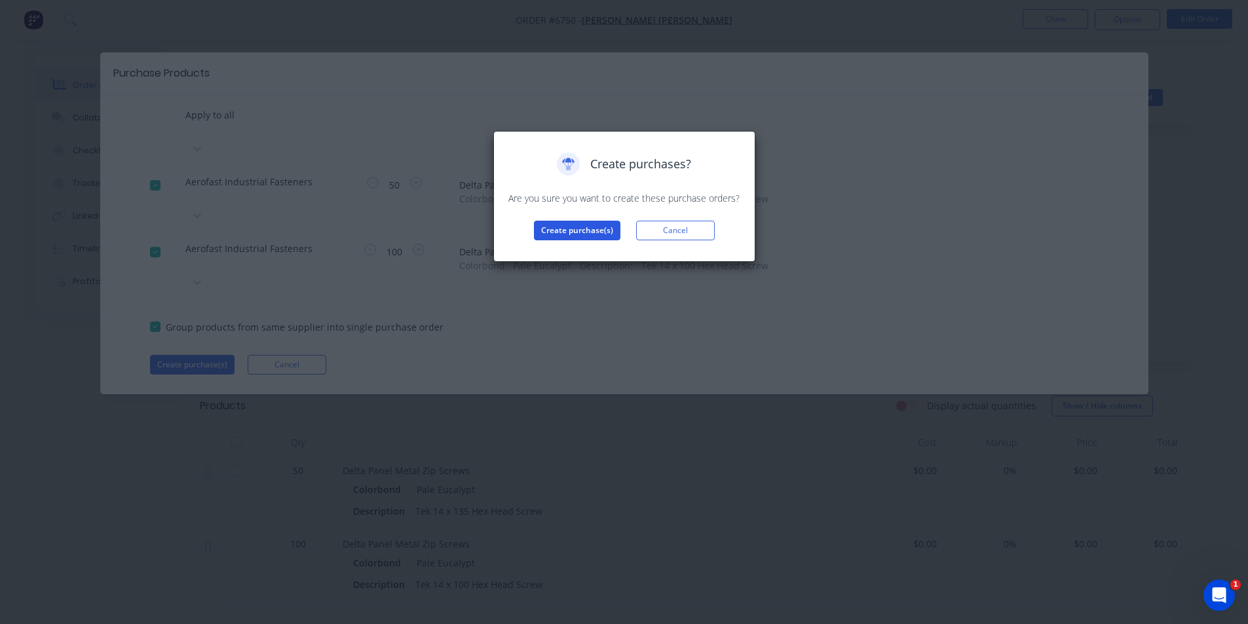
click at [571, 229] on button "Create purchase(s)" at bounding box center [577, 231] width 86 height 20
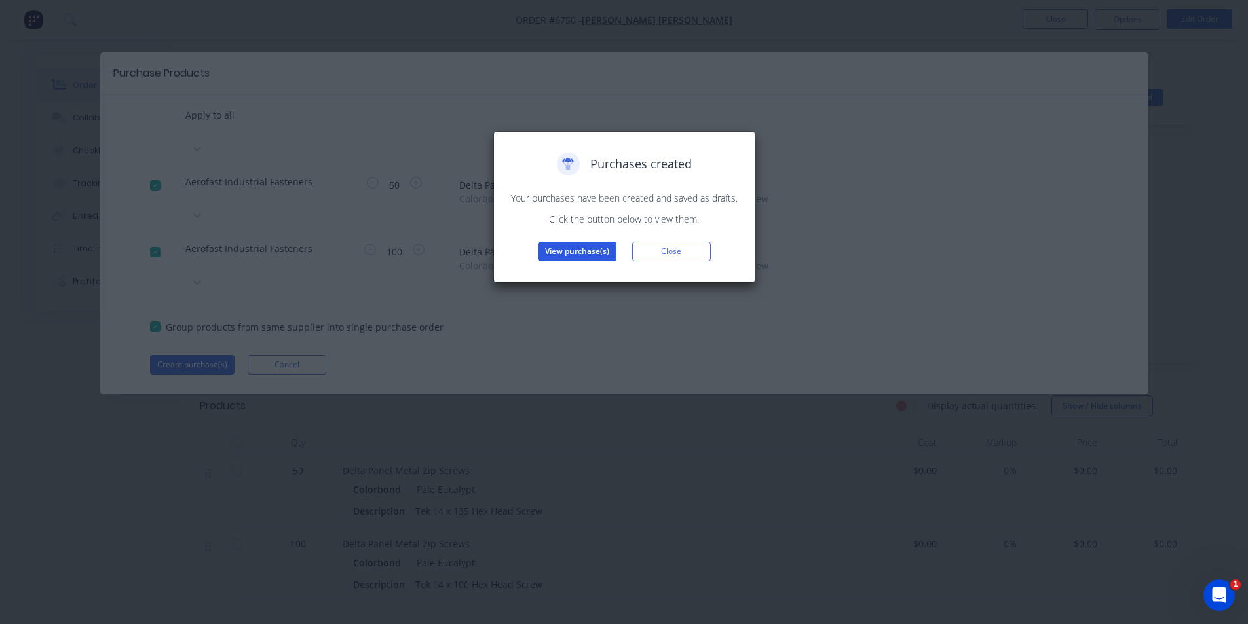
click at [593, 246] on button "View purchase(s)" at bounding box center [577, 252] width 79 height 20
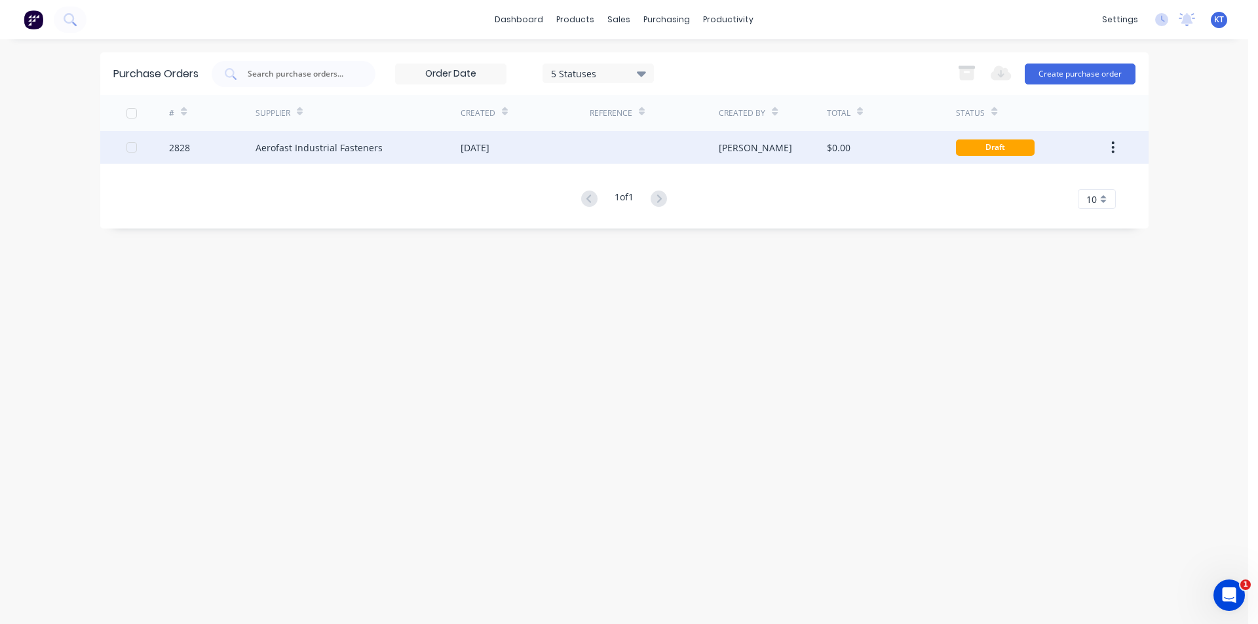
click at [717, 147] on div at bounding box center [653, 147] width 129 height 33
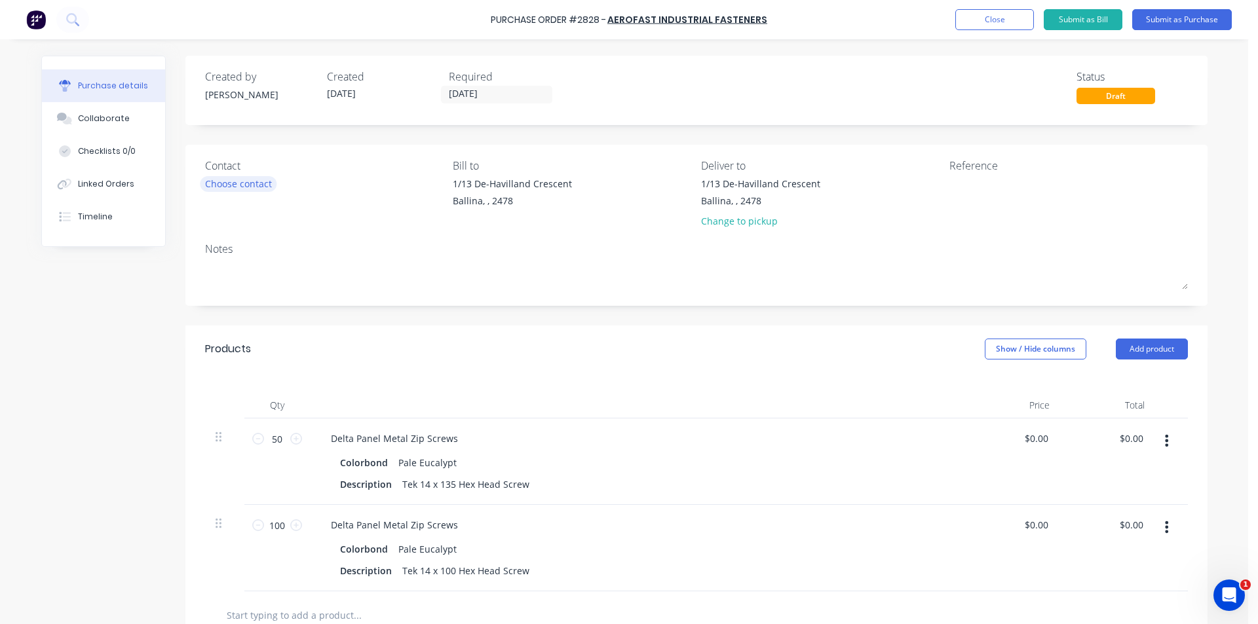
click at [221, 181] on div "Choose contact" at bounding box center [238, 184] width 67 height 14
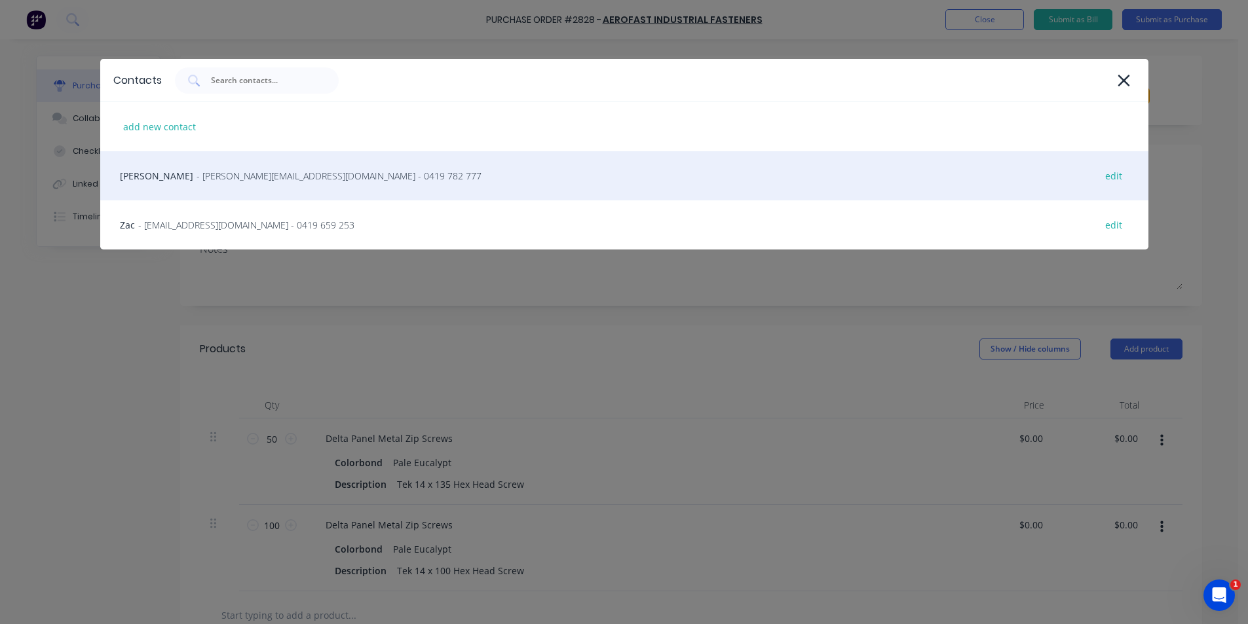
click at [234, 180] on span "- woods@aerofast.com.au - 0419 782 777" at bounding box center [338, 176] width 285 height 14
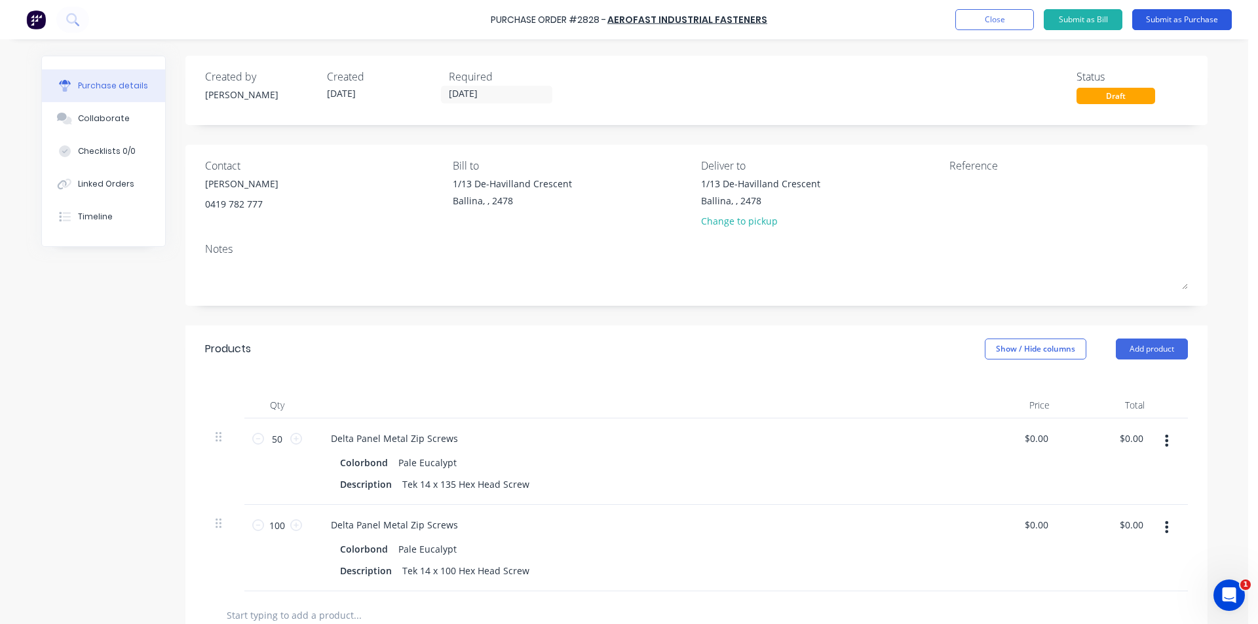
click at [1193, 17] on button "Submit as Purchase" at bounding box center [1182, 19] width 100 height 21
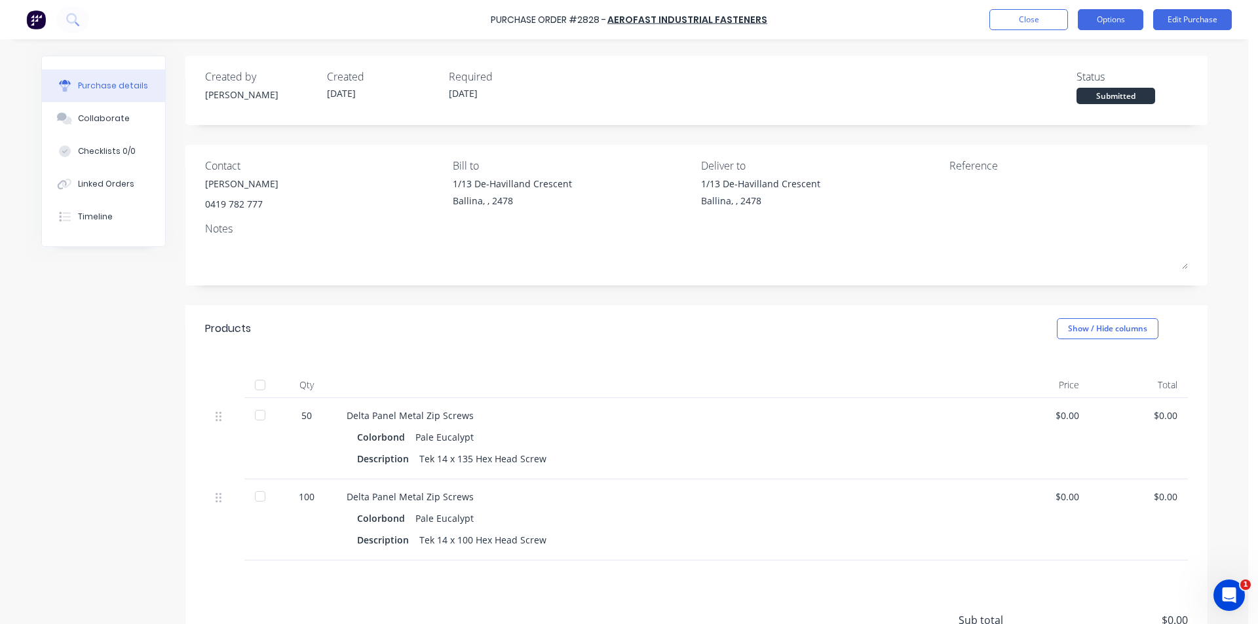
click at [1111, 14] on button "Options" at bounding box center [1109, 19] width 65 height 21
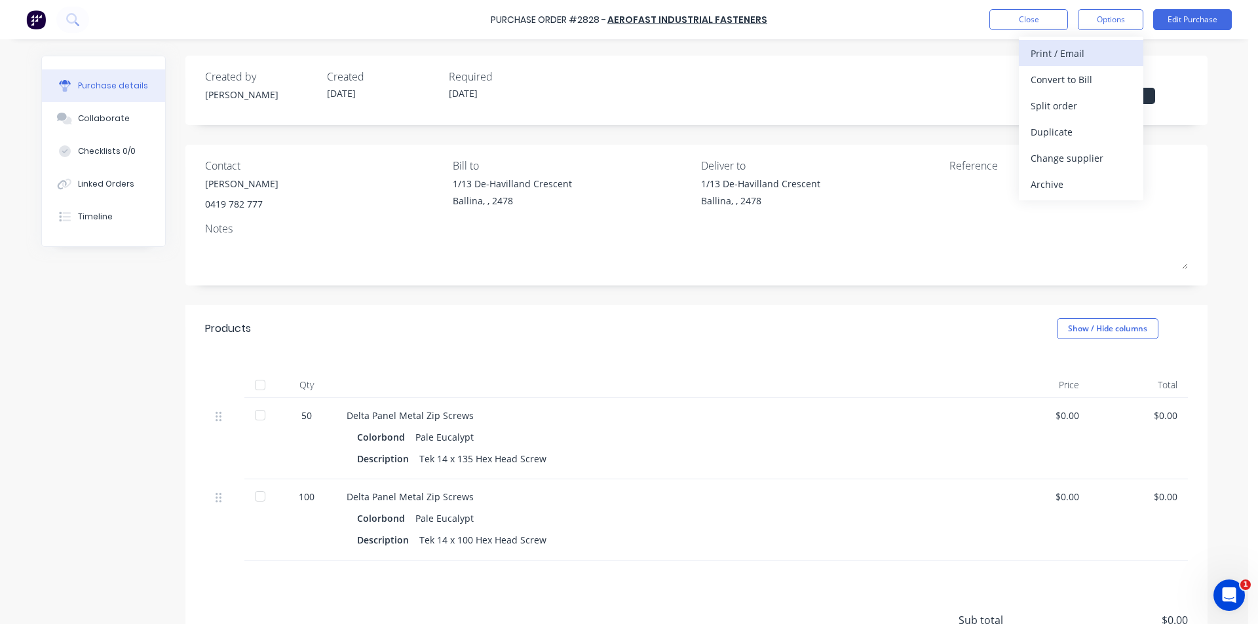
click at [1105, 56] on div "Print / Email" at bounding box center [1080, 53] width 101 height 19
click at [1068, 107] on div "Without pricing" at bounding box center [1080, 105] width 101 height 19
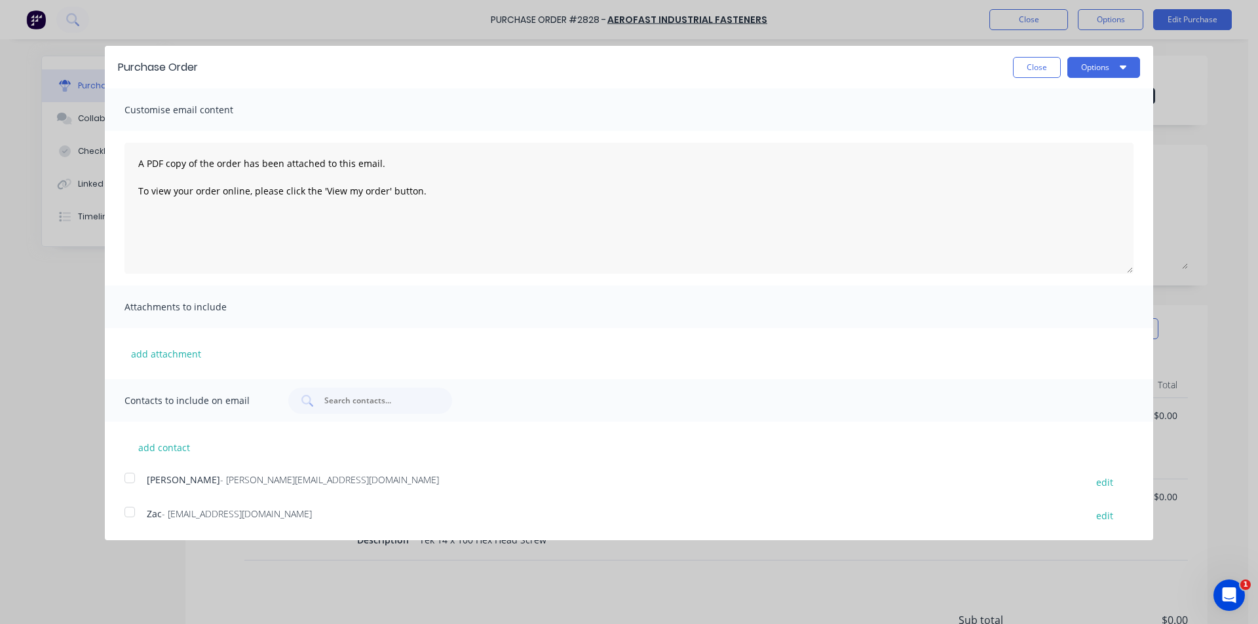
click at [128, 475] on div at bounding box center [130, 478] width 26 height 26
click at [1115, 67] on button "Options" at bounding box center [1103, 67] width 73 height 21
click at [1121, 126] on div "Email" at bounding box center [1077, 126] width 101 height 19
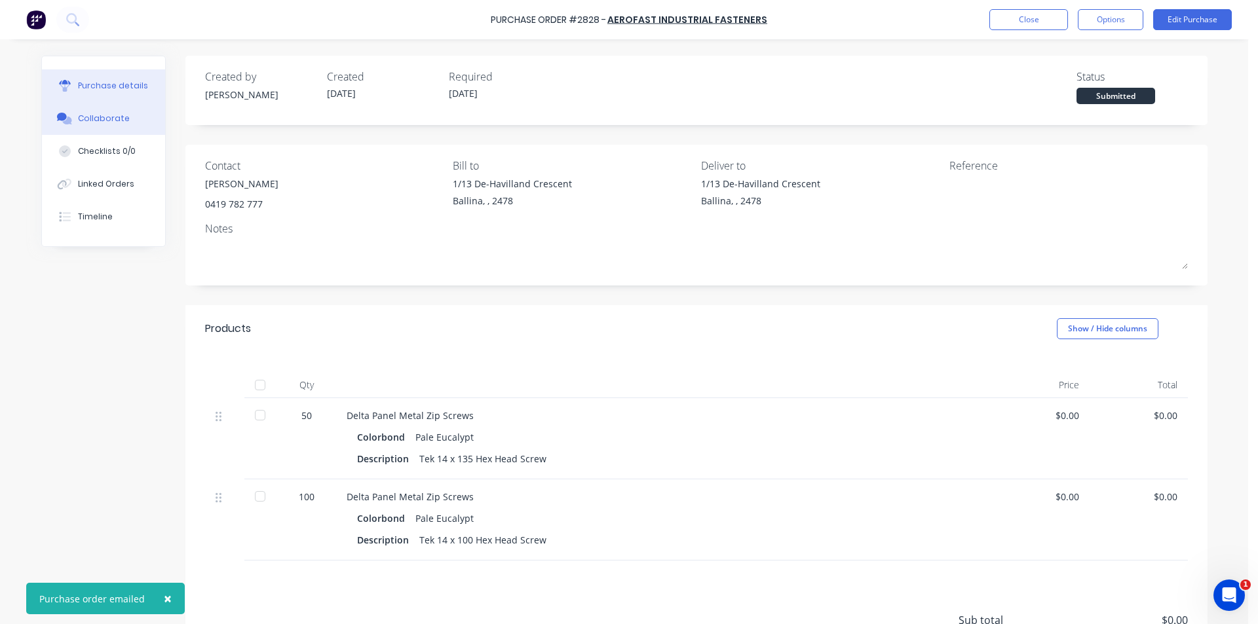
click at [95, 118] on div "Collaborate" at bounding box center [104, 119] width 52 height 12
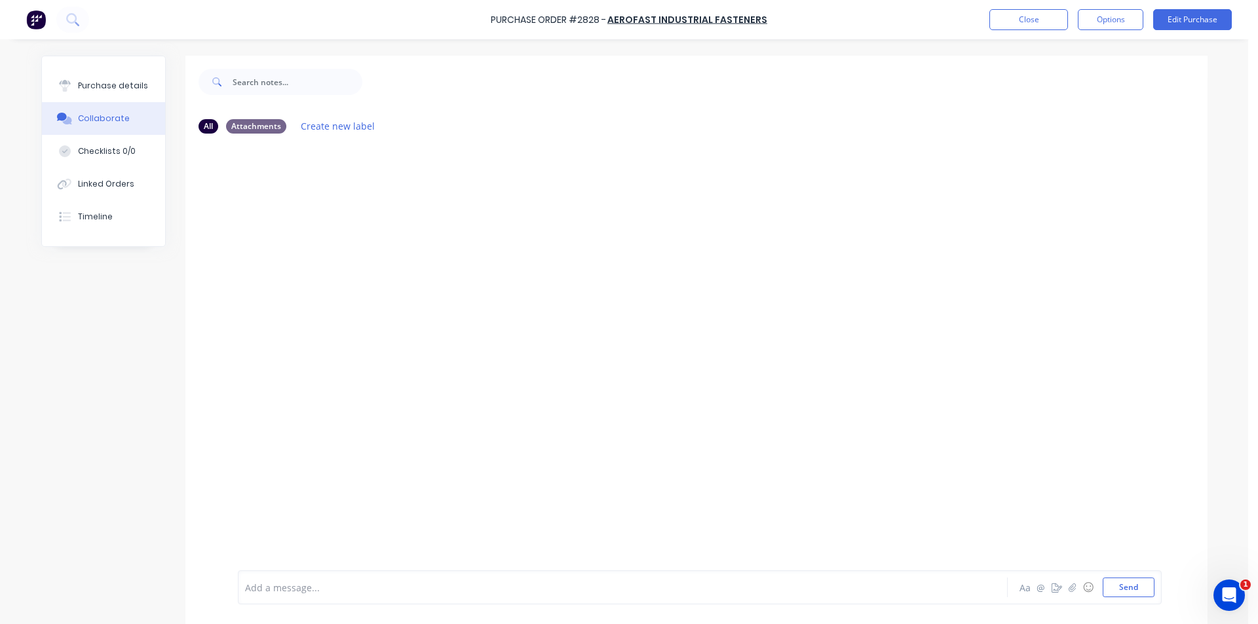
click at [198, 82] on span at bounding box center [215, 82] width 34 height 26
click at [118, 83] on div "Purchase details" at bounding box center [113, 86] width 70 height 12
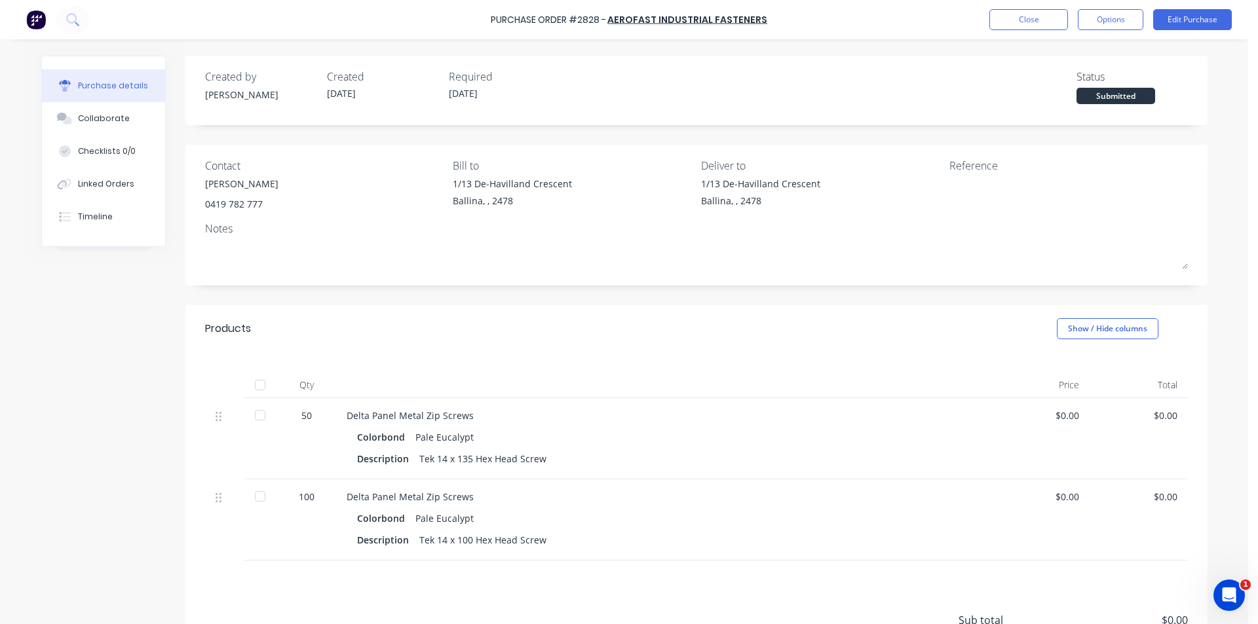
drag, startPoint x: 1043, startPoint y: 2, endPoint x: 1034, endPoint y: 9, distance: 11.3
click at [1043, 2] on div "Purchase Order #2828 - Aerofast Industrial Fasteners Close Options Edit Purchase" at bounding box center [629, 19] width 1258 height 39
click at [1030, 18] on button "Close" at bounding box center [1028, 19] width 79 height 21
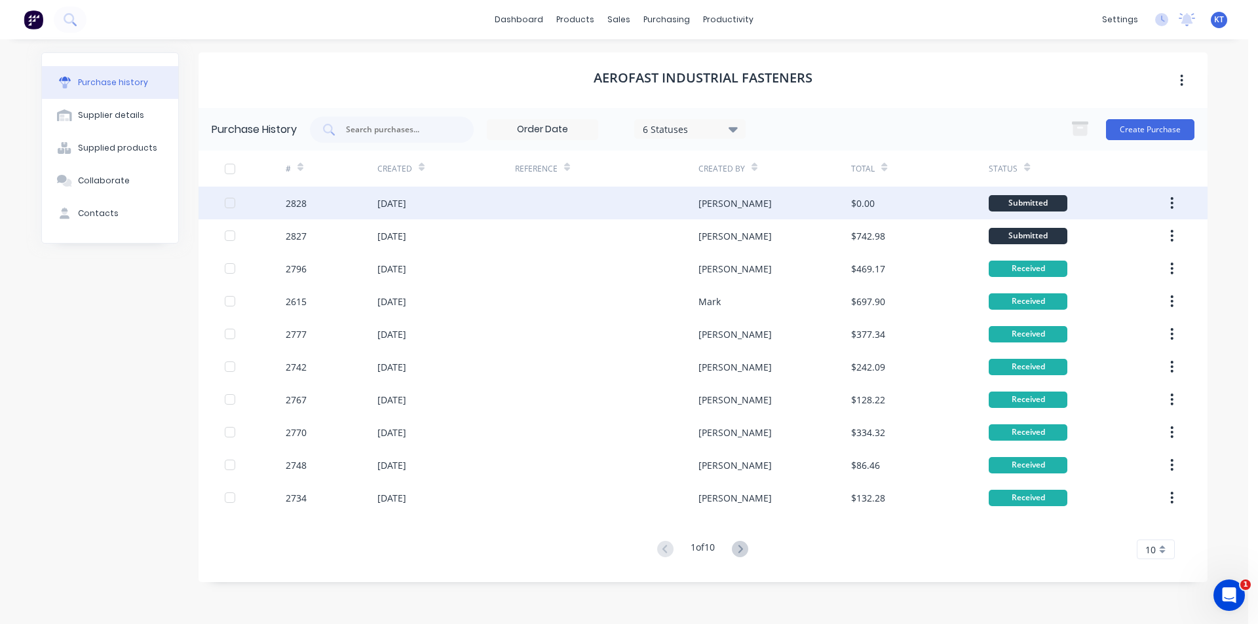
click at [736, 209] on div "[PERSON_NAME]" at bounding box center [774, 203] width 153 height 33
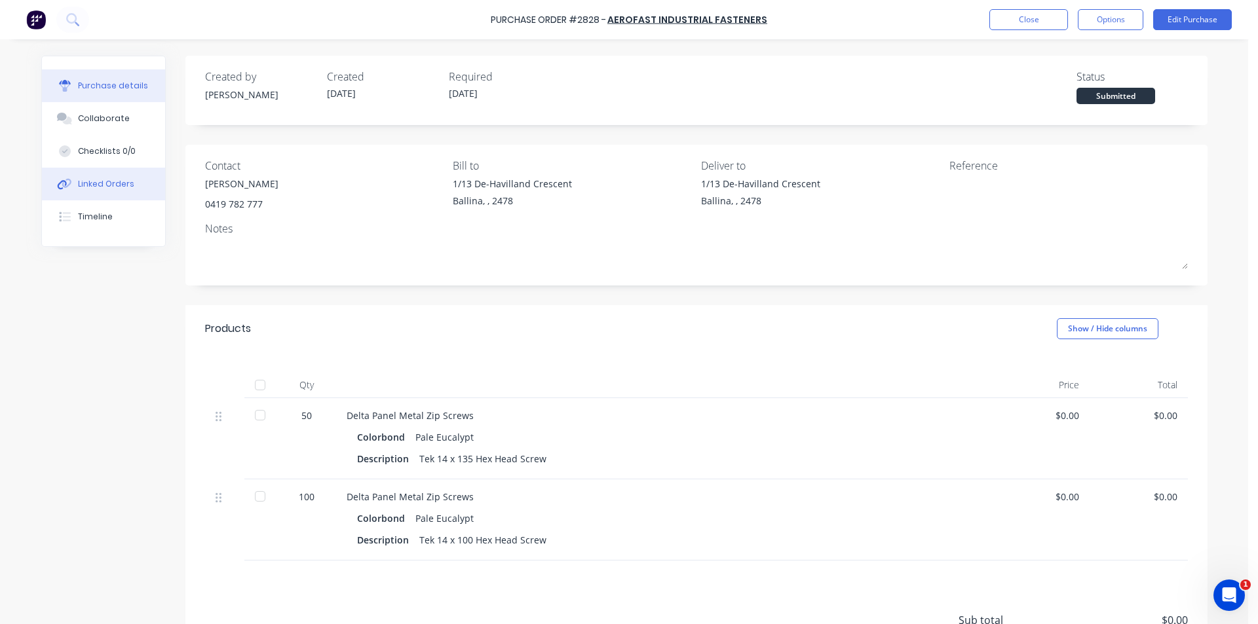
click at [135, 181] on button "Linked Orders" at bounding box center [103, 184] width 123 height 33
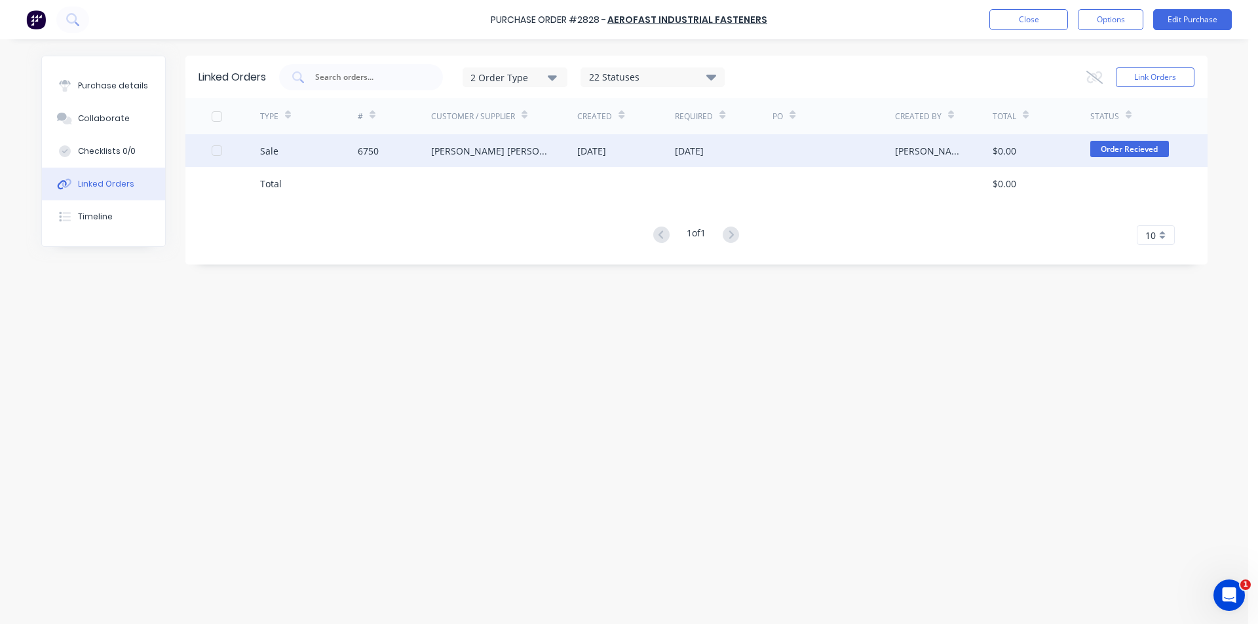
click at [893, 157] on div at bounding box center [833, 150] width 122 height 33
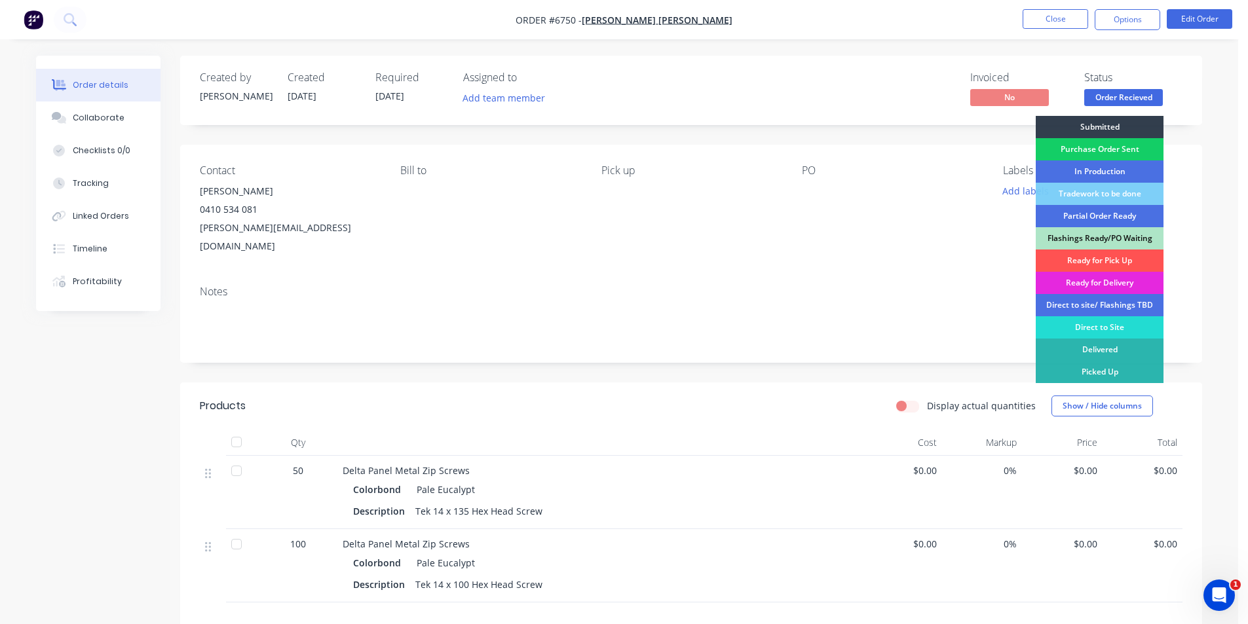
click at [1128, 151] on div "Purchase Order Sent" at bounding box center [1100, 149] width 128 height 22
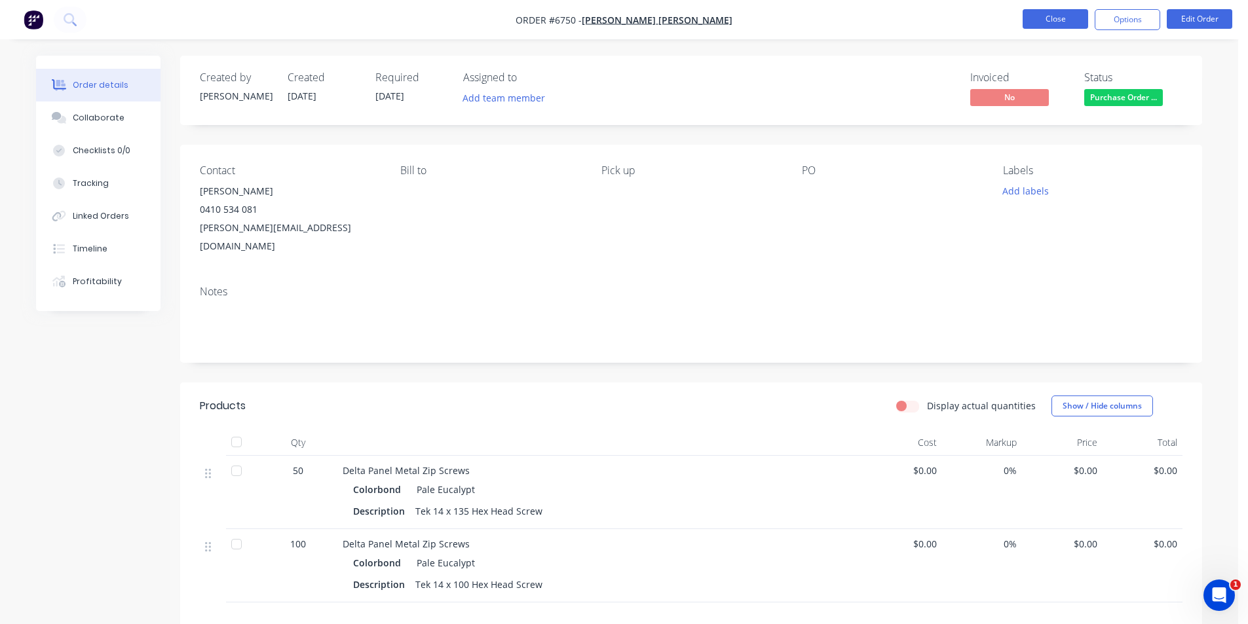
click at [1058, 25] on button "Close" at bounding box center [1054, 19] width 65 height 20
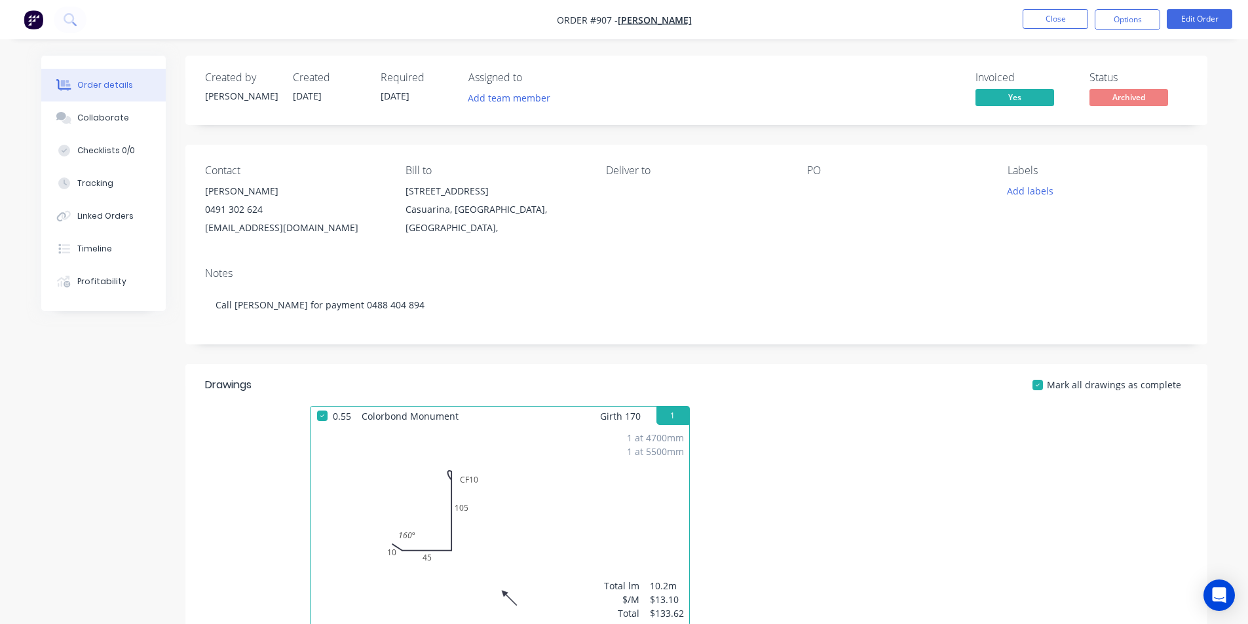
click at [1014, 16] on ul "Close Options Edit Order" at bounding box center [1127, 19] width 241 height 21
click at [1082, 24] on button "Close" at bounding box center [1054, 19] width 65 height 20
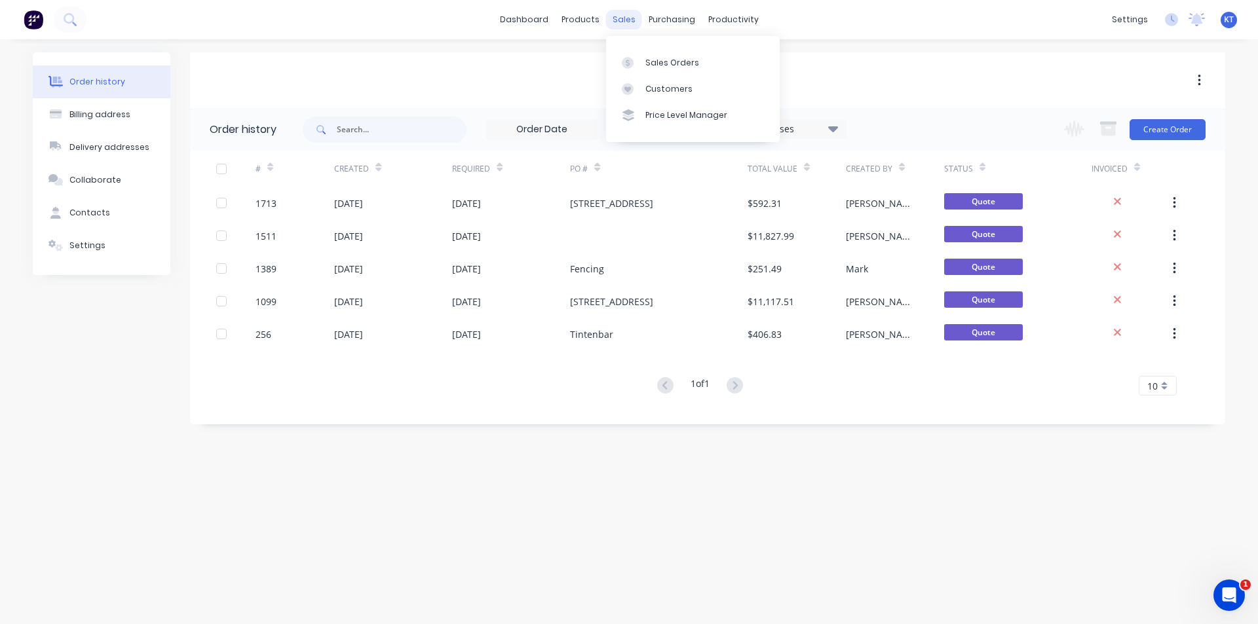
click at [633, 16] on div "sales" at bounding box center [624, 20] width 36 height 20
click at [655, 58] on div "Sales Orders" at bounding box center [672, 63] width 54 height 12
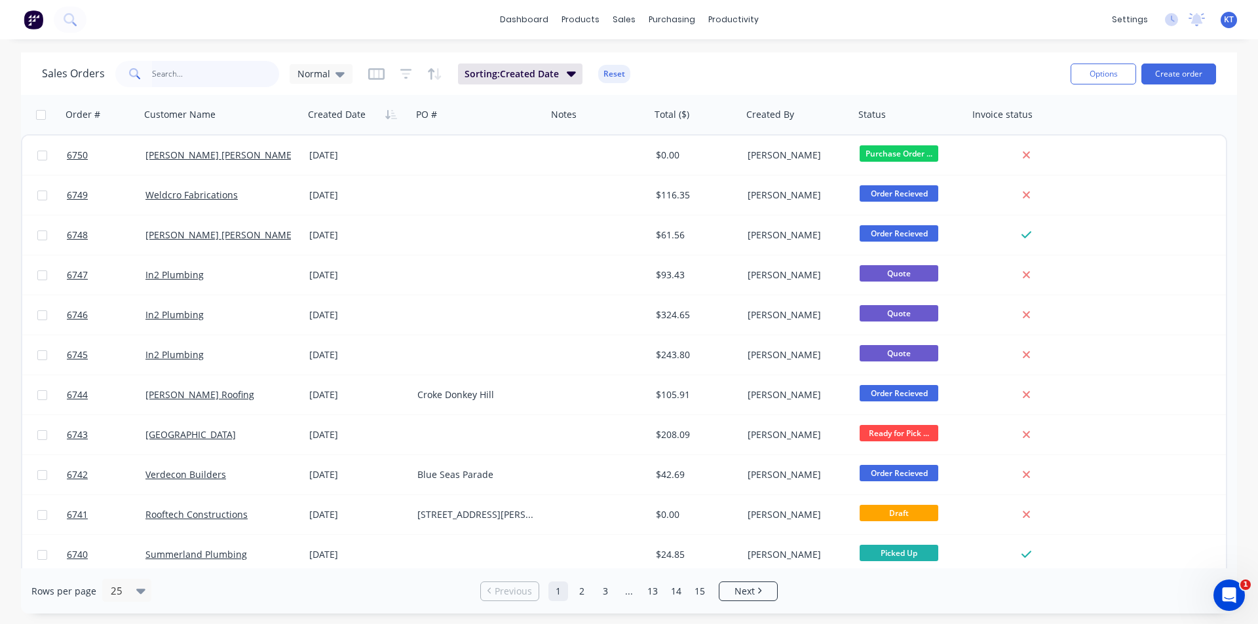
click at [174, 76] on input "text" at bounding box center [216, 74] width 128 height 26
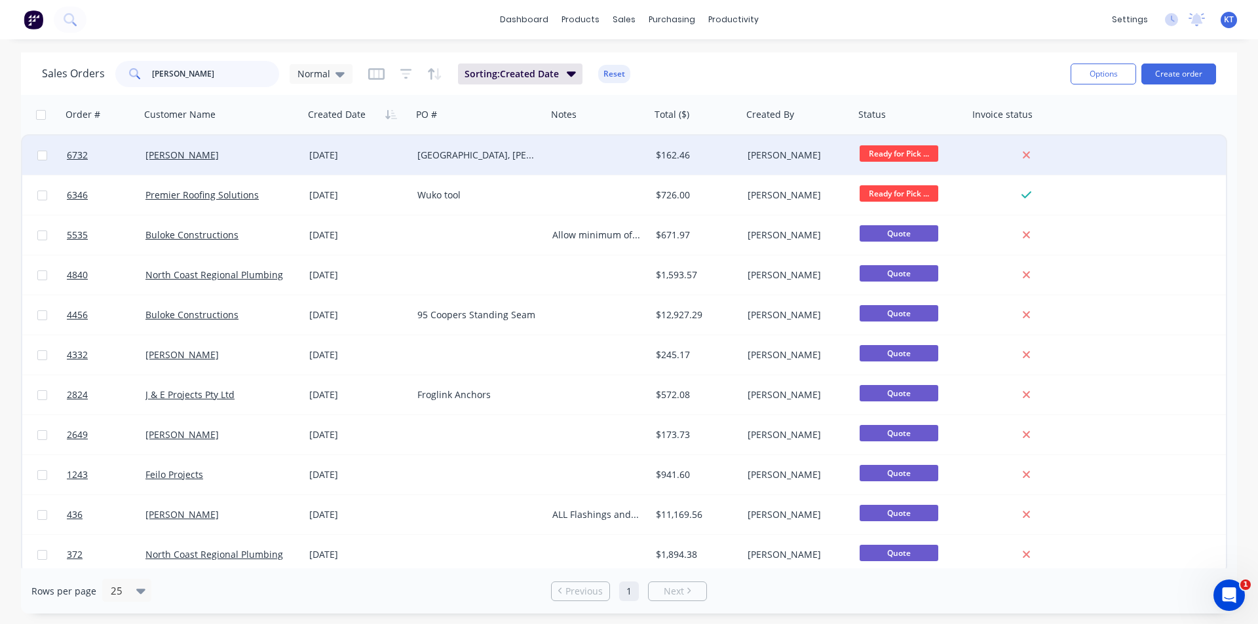
type input "[PERSON_NAME]"
click at [213, 170] on div "[PERSON_NAME]" at bounding box center [222, 155] width 164 height 39
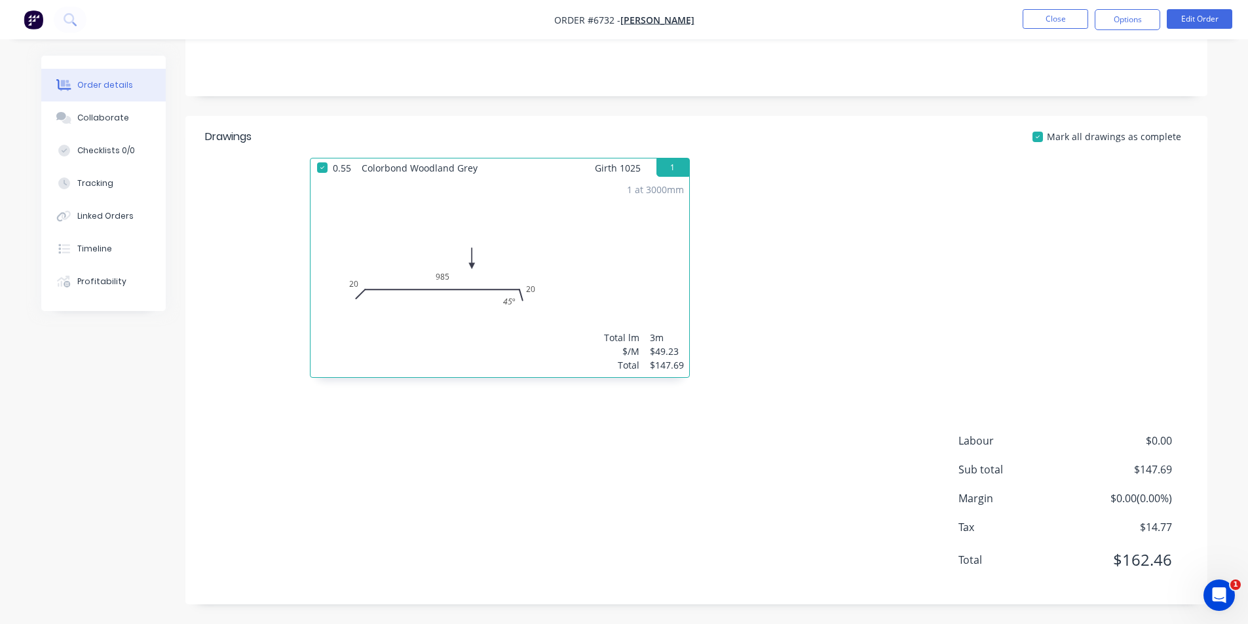
scroll to position [52, 0]
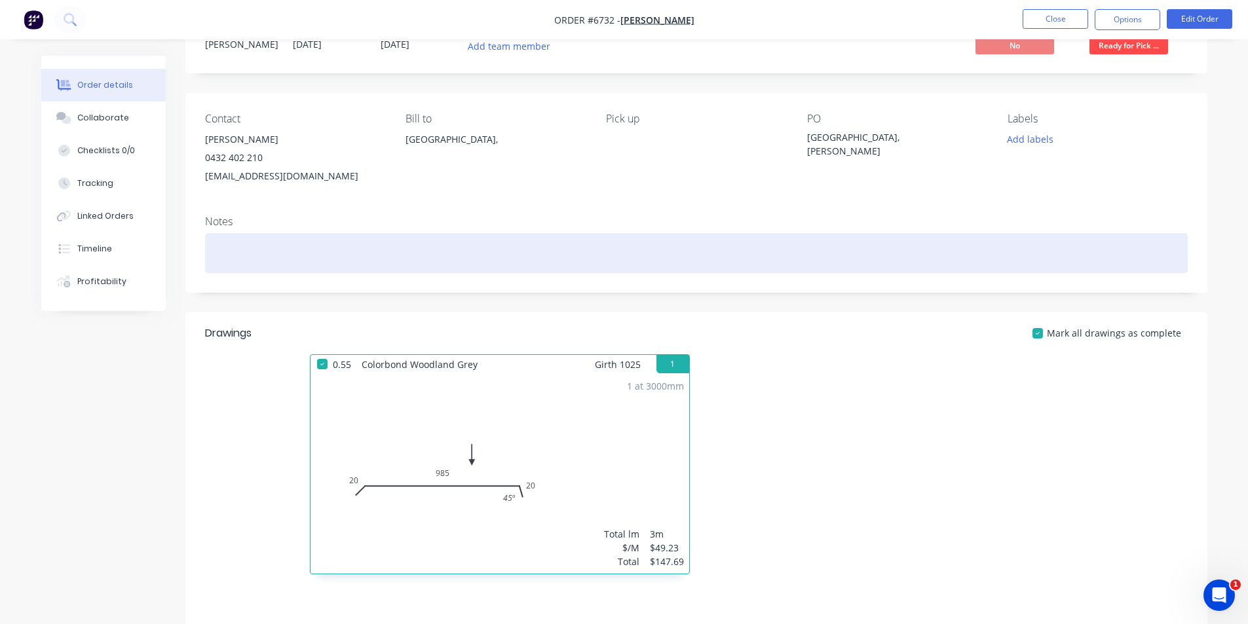
click at [247, 259] on div at bounding box center [696, 253] width 982 height 40
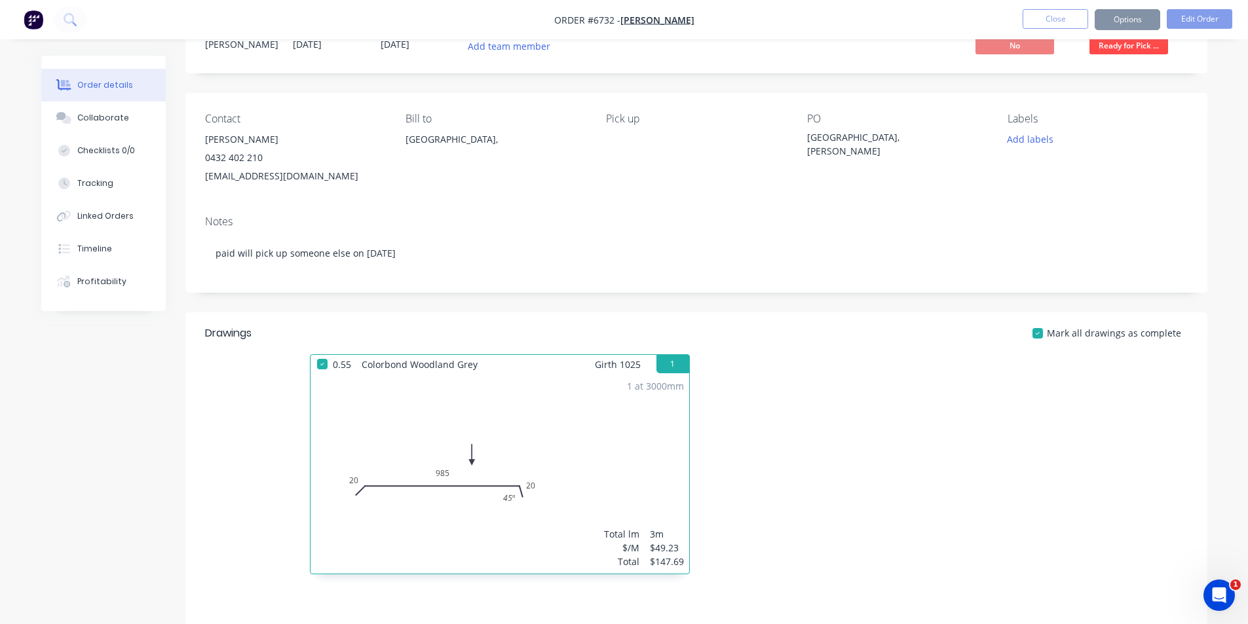
click at [848, 383] on div at bounding box center [892, 470] width 393 height 233
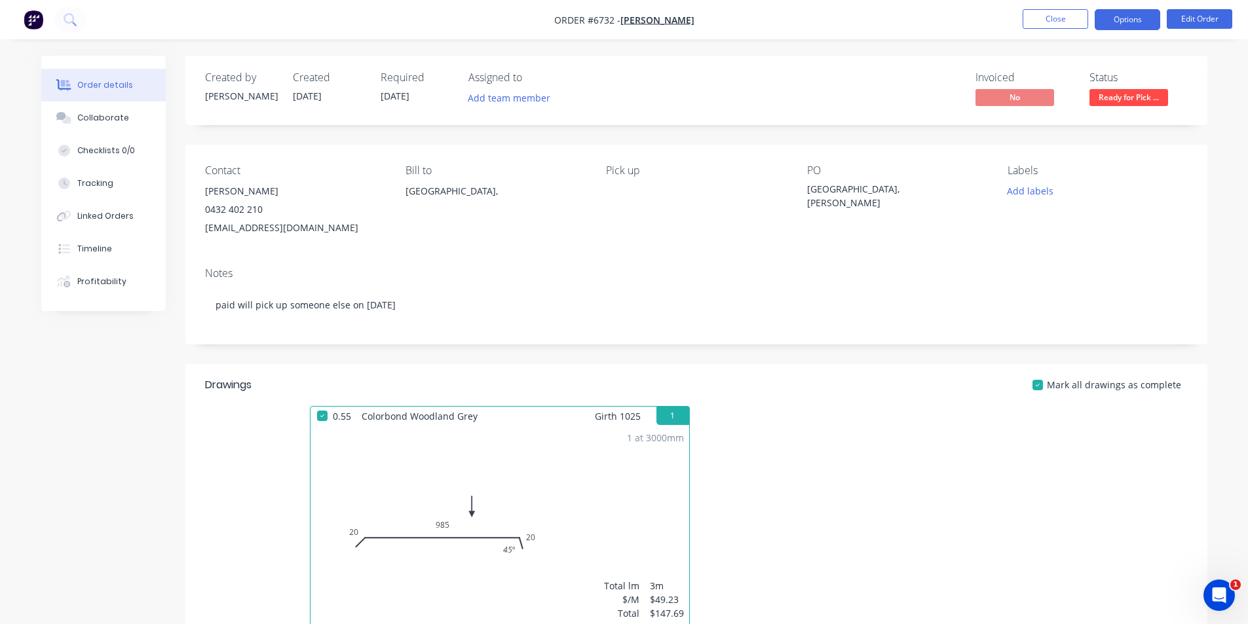
click at [1117, 27] on button "Options" at bounding box center [1126, 19] width 65 height 21
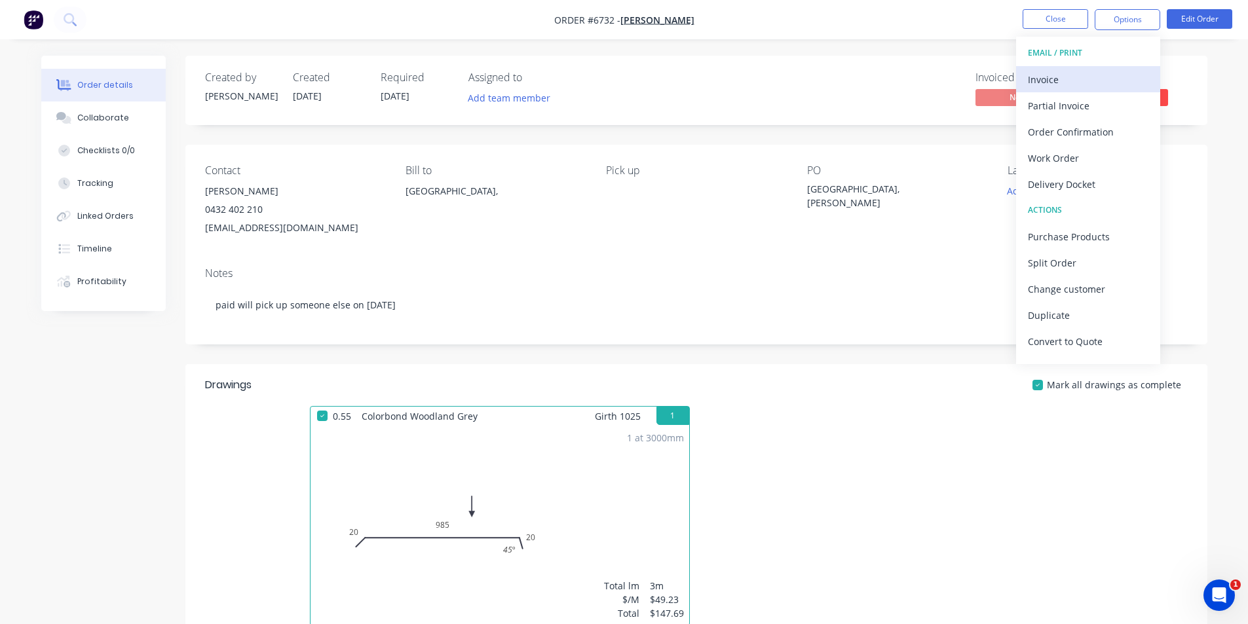
click at [1058, 83] on div "Invoice" at bounding box center [1088, 79] width 121 height 19
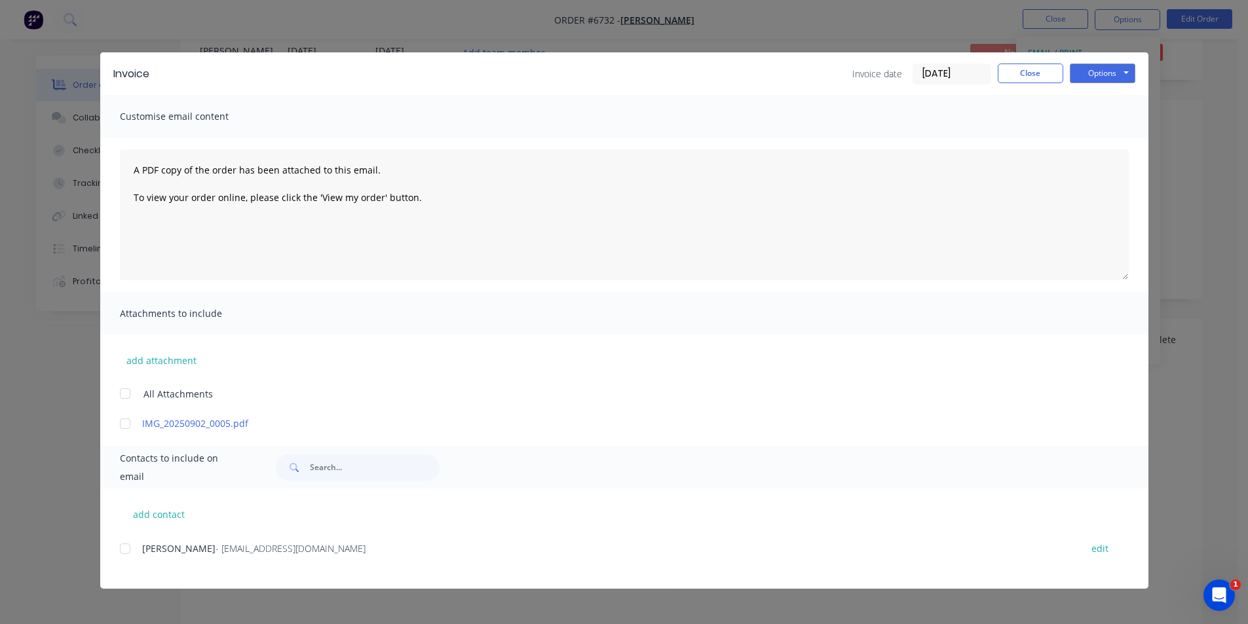
scroll to position [65, 0]
click at [130, 550] on div at bounding box center [125, 549] width 26 height 26
click at [1120, 74] on button "Options" at bounding box center [1102, 74] width 65 height 20
click at [1117, 140] on button "Email" at bounding box center [1112, 140] width 84 height 22
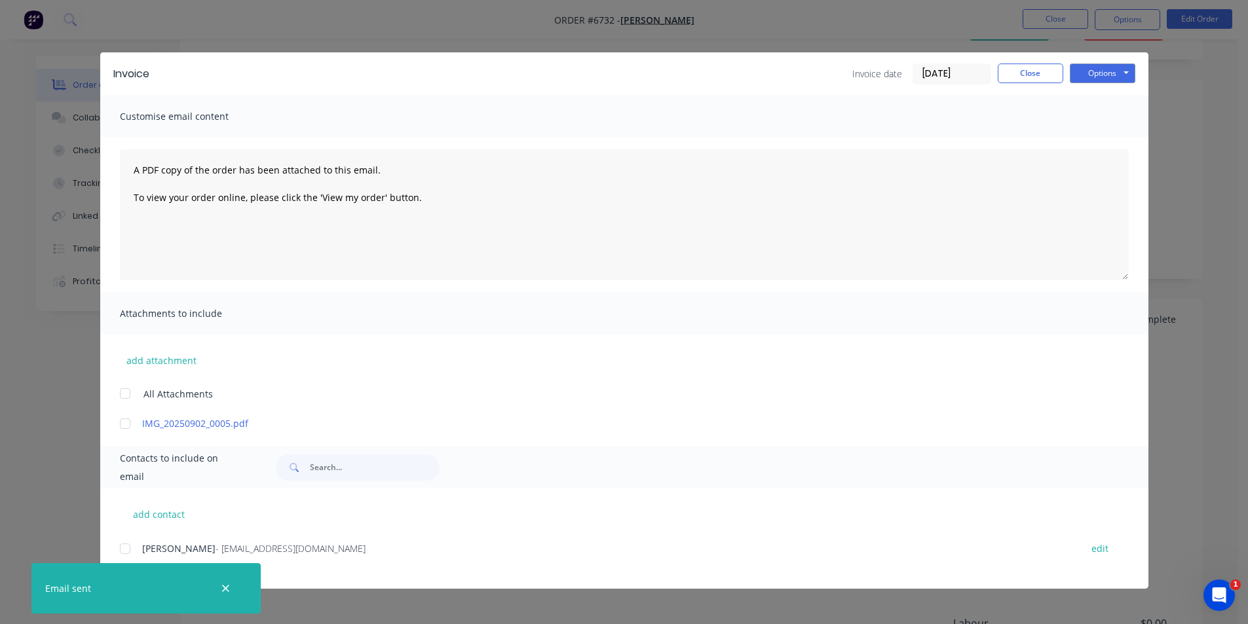
scroll to position [131, 0]
click at [1022, 70] on button "Close" at bounding box center [1030, 74] width 65 height 20
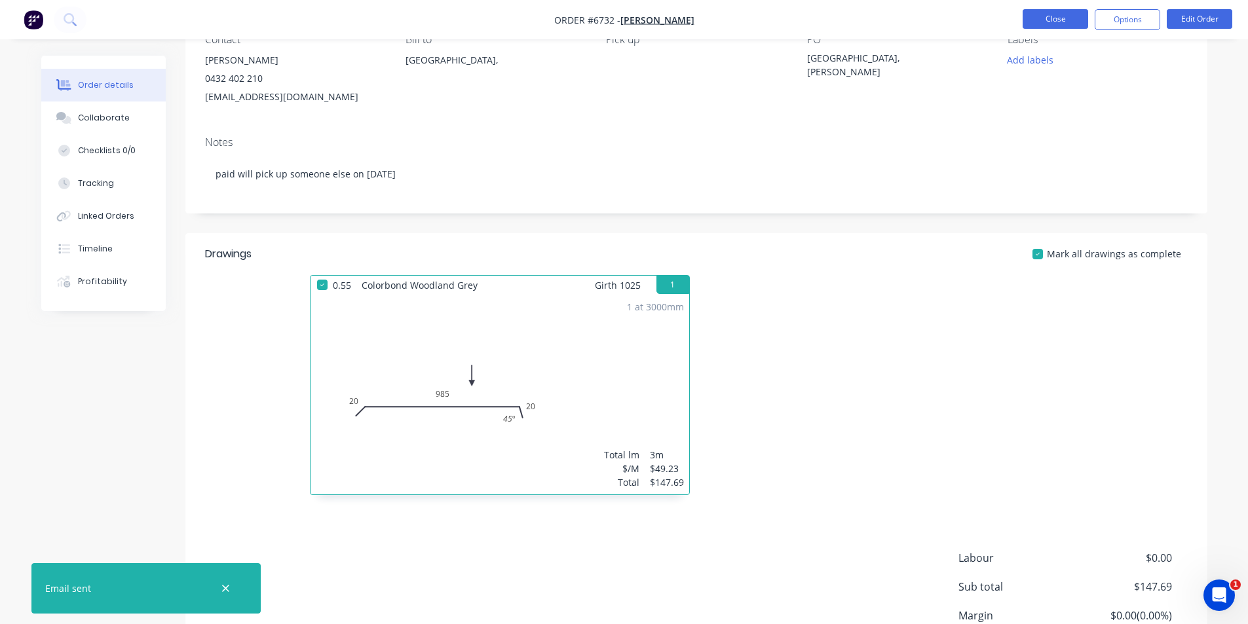
click at [1051, 20] on button "Close" at bounding box center [1054, 19] width 65 height 20
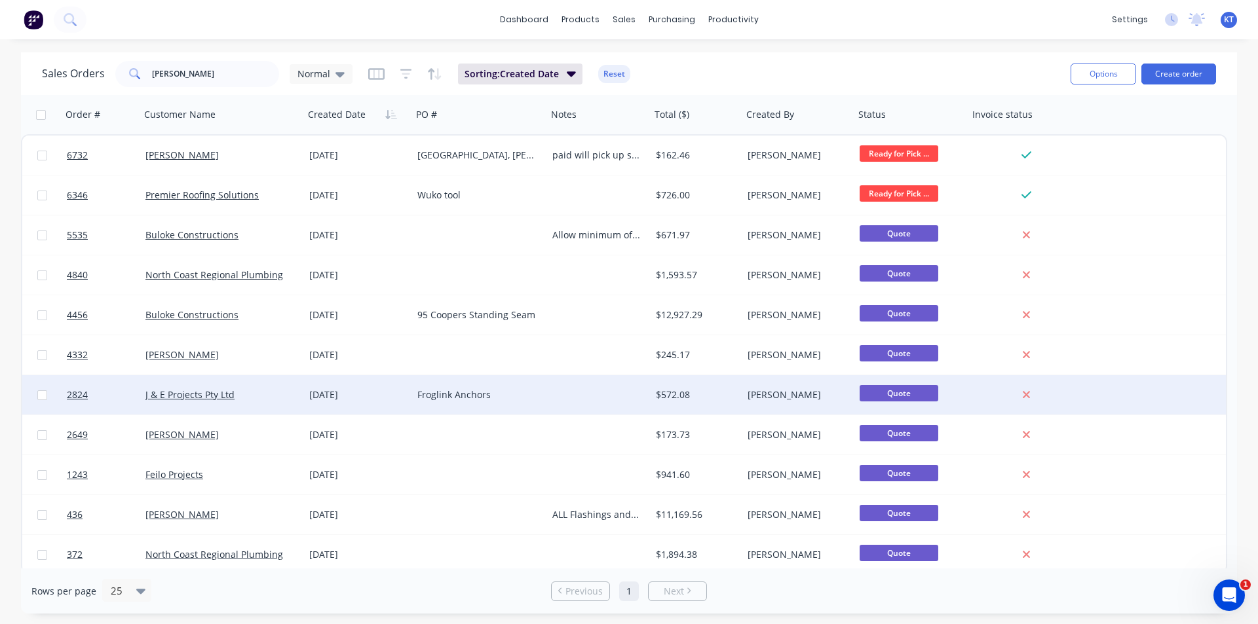
click at [516, 398] on div "Froglink Anchors" at bounding box center [476, 394] width 119 height 13
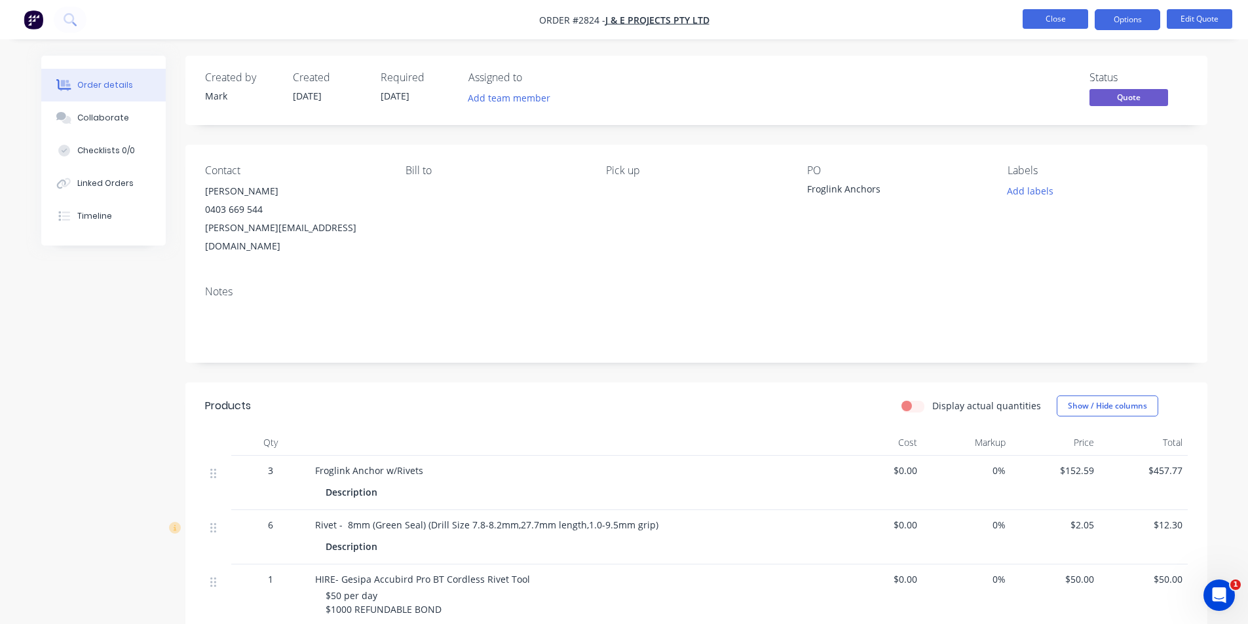
click at [1043, 20] on button "Close" at bounding box center [1054, 19] width 65 height 20
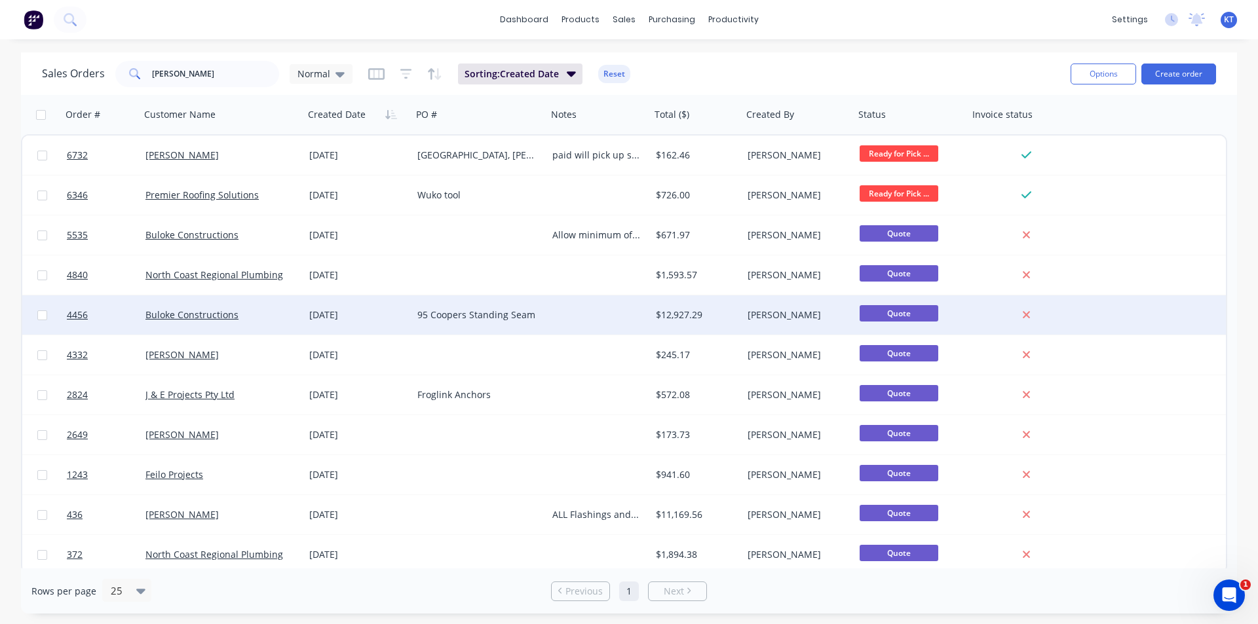
click at [388, 314] on div "[DATE]" at bounding box center [358, 315] width 98 height 13
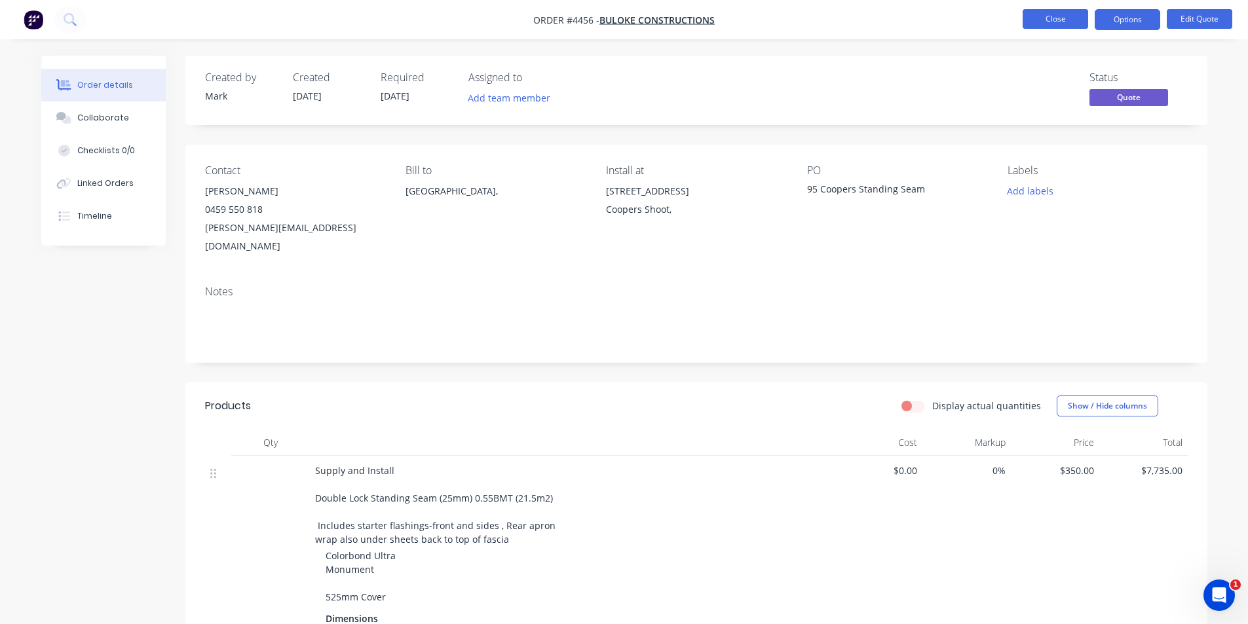
click at [1071, 20] on button "Close" at bounding box center [1054, 19] width 65 height 20
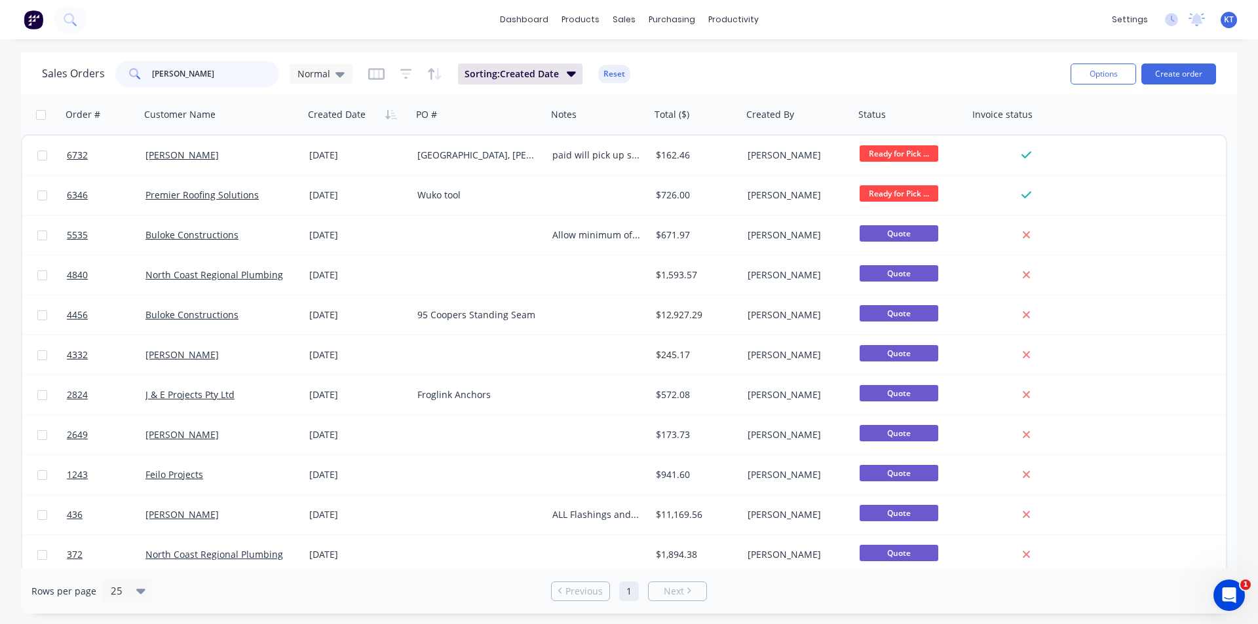
drag, startPoint x: 186, startPoint y: 79, endPoint x: 84, endPoint y: 80, distance: 102.2
click at [84, 80] on div "Sales Orders [PERSON_NAME]" at bounding box center [197, 74] width 310 height 26
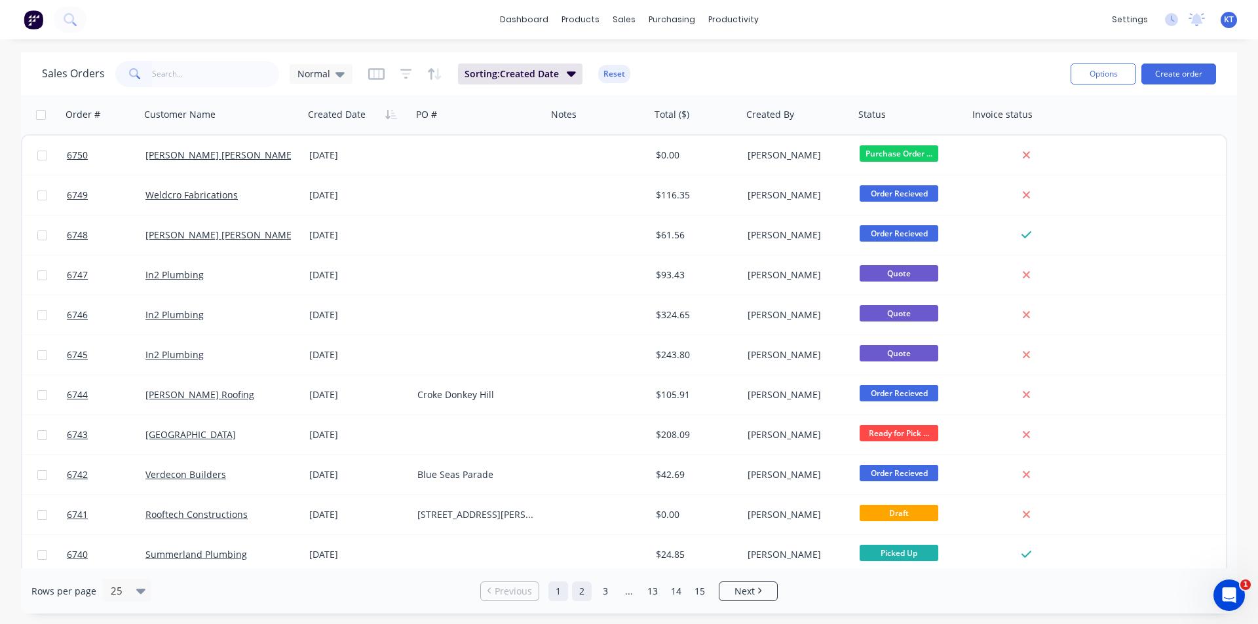
click at [585, 595] on link "2" at bounding box center [582, 592] width 20 height 20
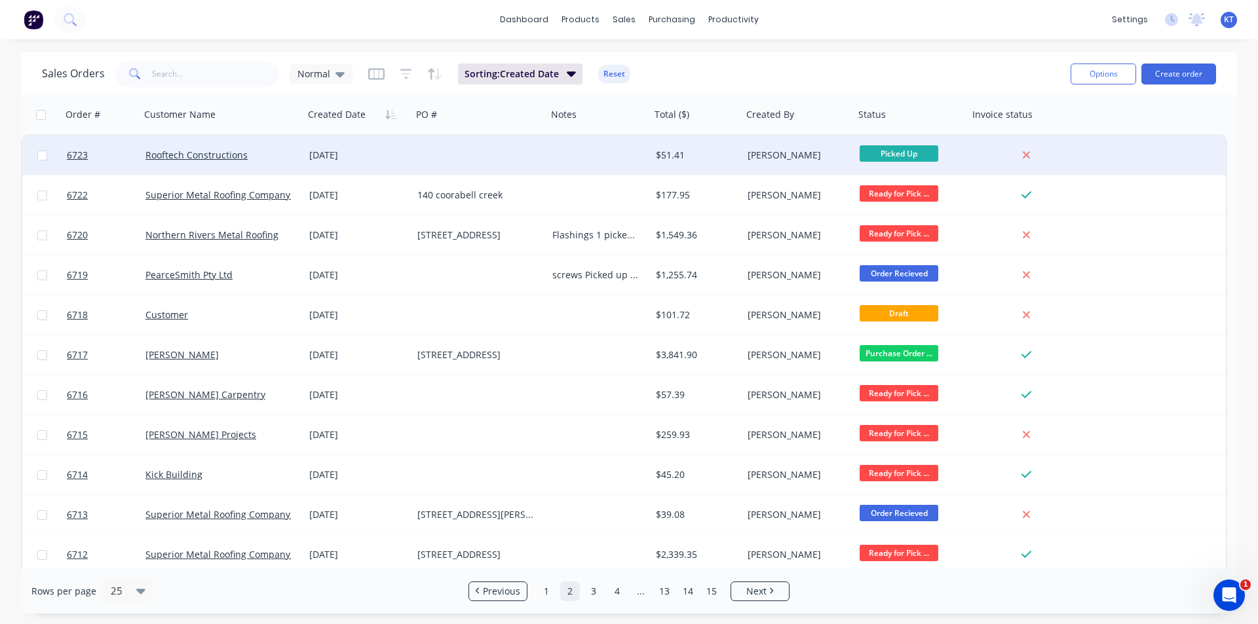
click at [493, 148] on div at bounding box center [479, 155] width 135 height 39
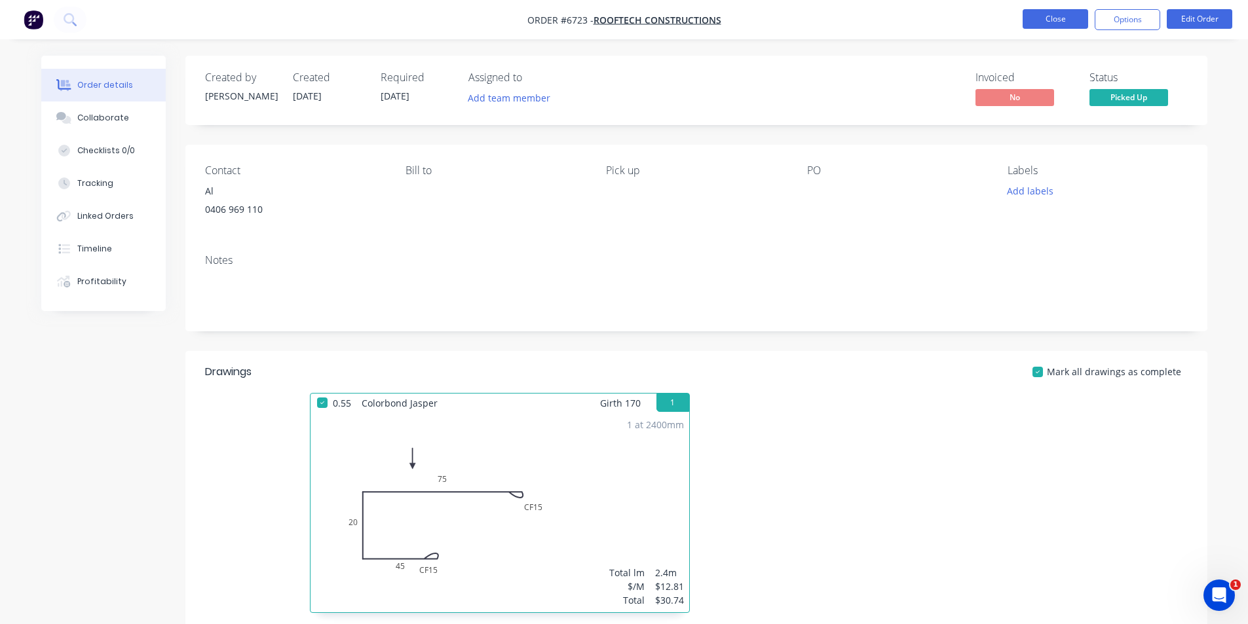
click at [1057, 24] on button "Close" at bounding box center [1054, 19] width 65 height 20
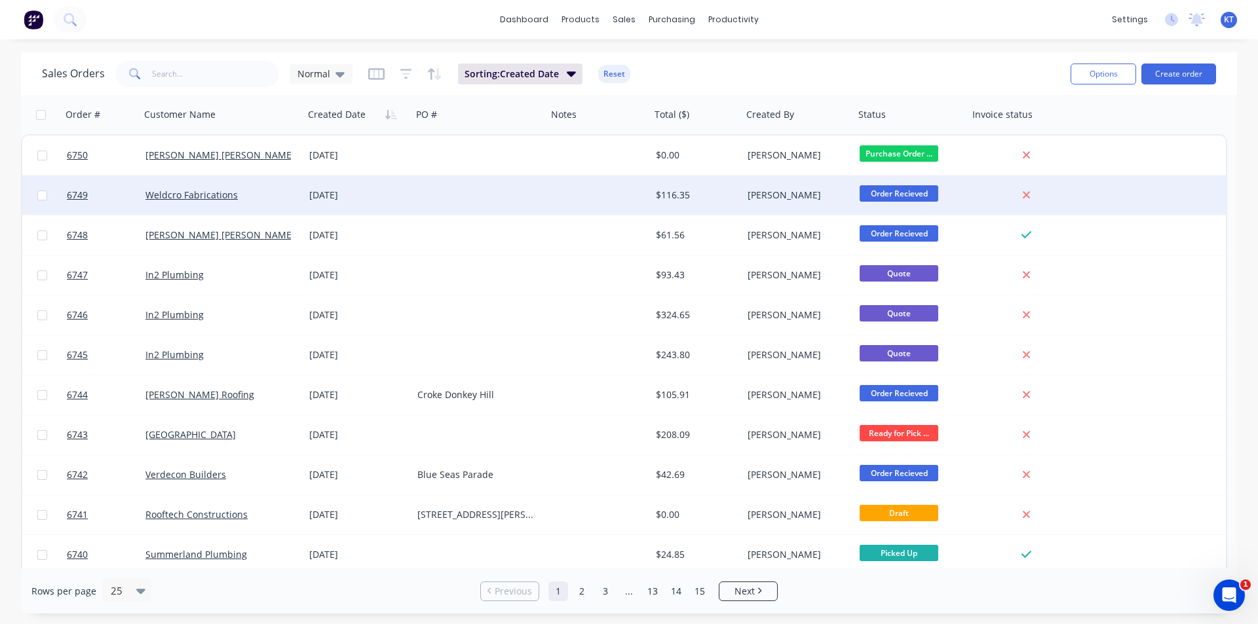
click at [344, 204] on div "[DATE]" at bounding box center [358, 195] width 108 height 39
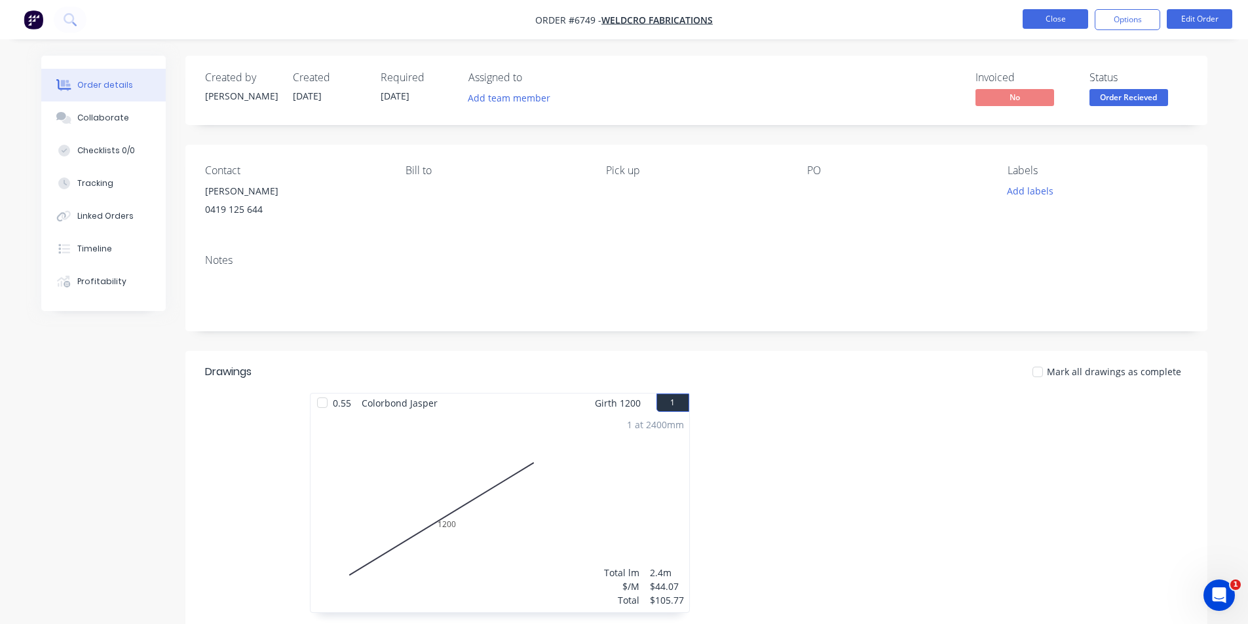
click at [1041, 23] on button "Close" at bounding box center [1054, 19] width 65 height 20
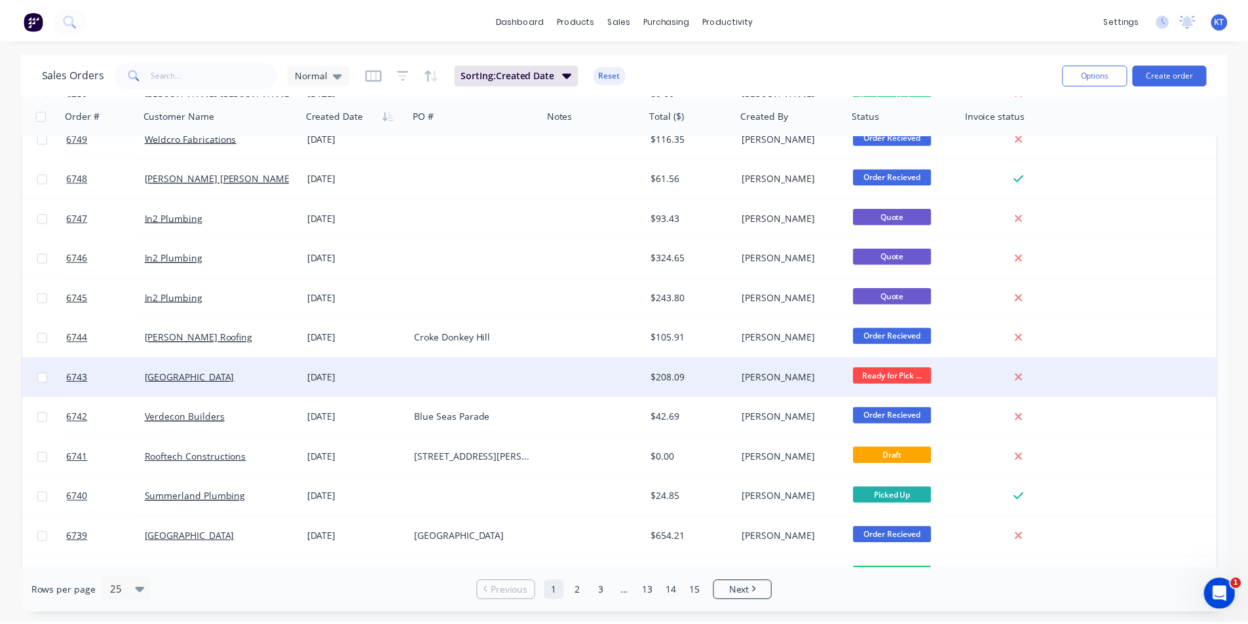
scroll to position [65, 0]
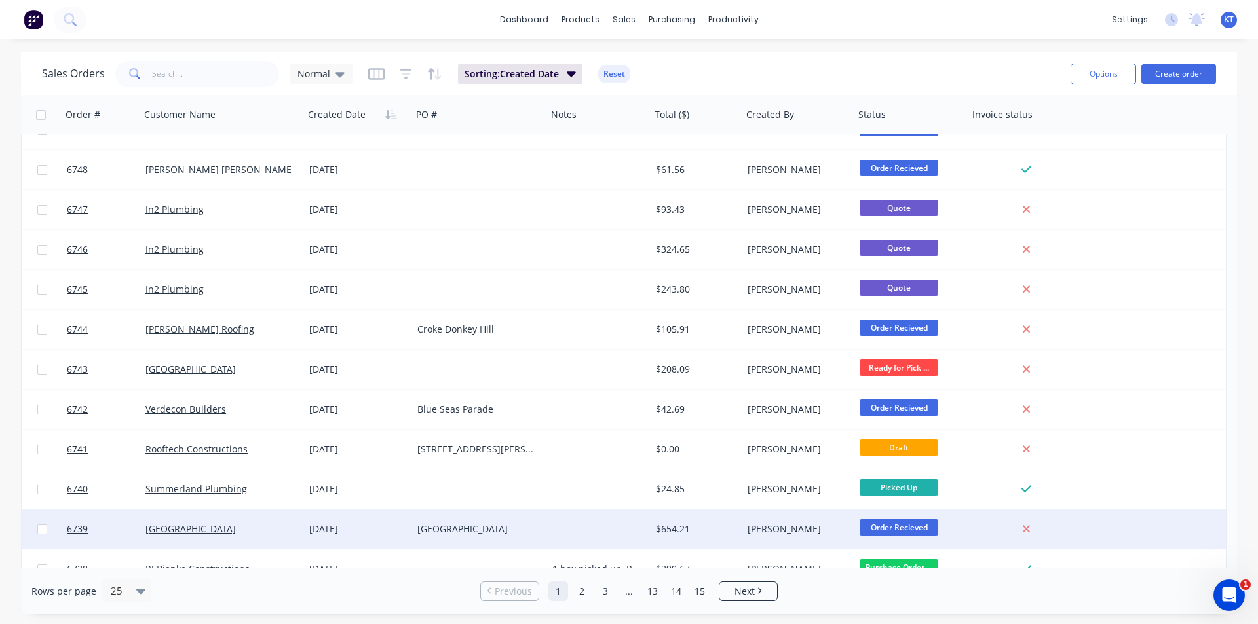
click at [352, 536] on div "[DATE]" at bounding box center [358, 529] width 108 height 39
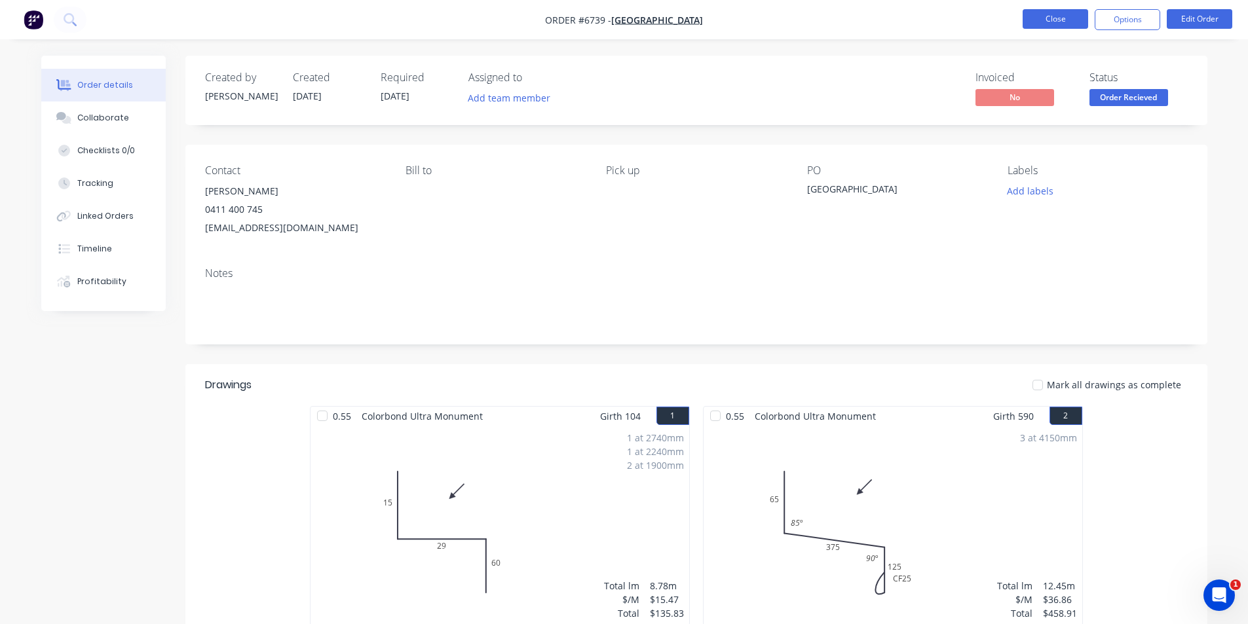
click at [1049, 18] on button "Close" at bounding box center [1054, 19] width 65 height 20
